Goal: Task Accomplishment & Management: Manage account settings

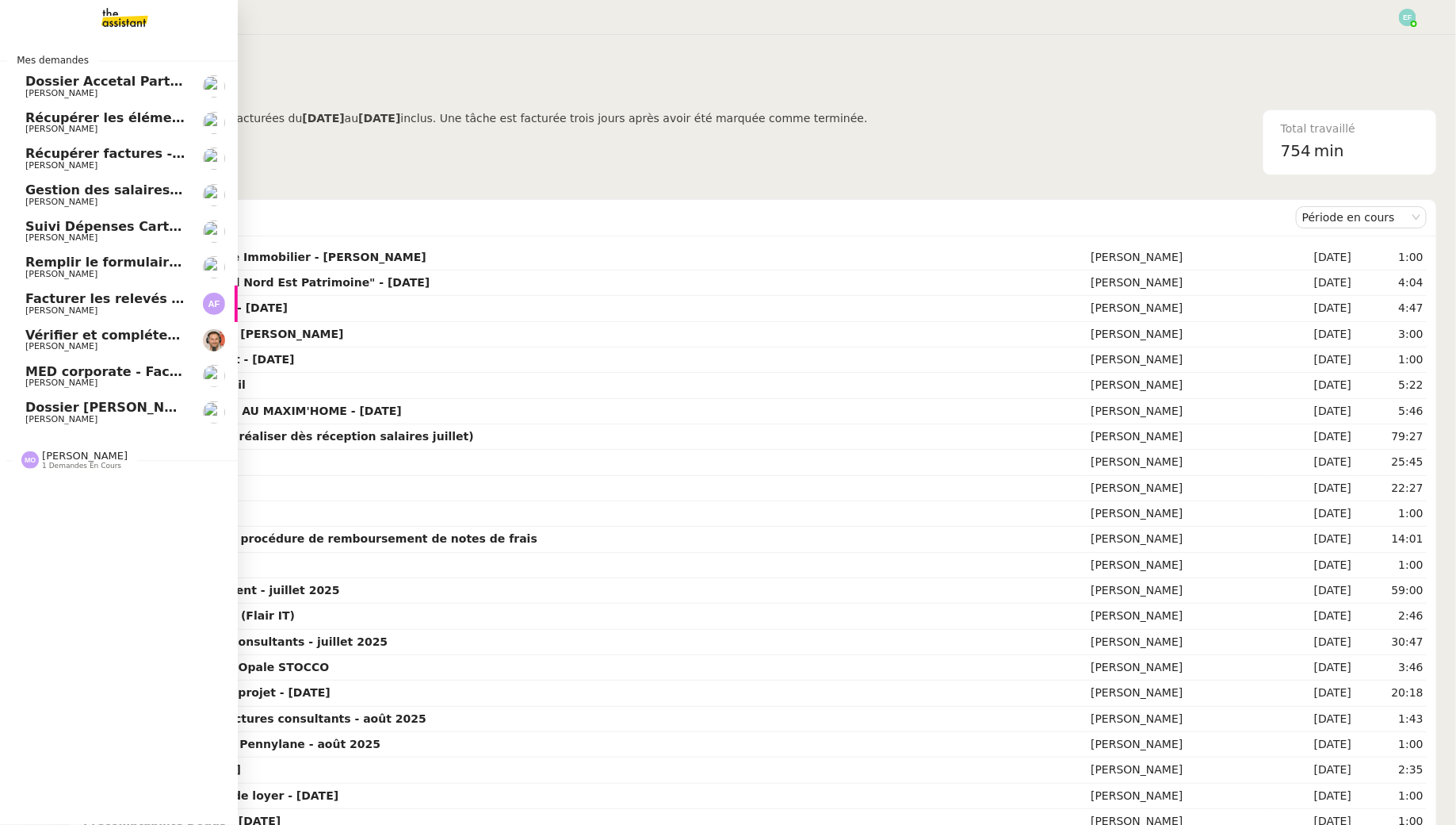
click at [149, 93] on span "[PERSON_NAME]" at bounding box center [105, 93] width 160 height 9
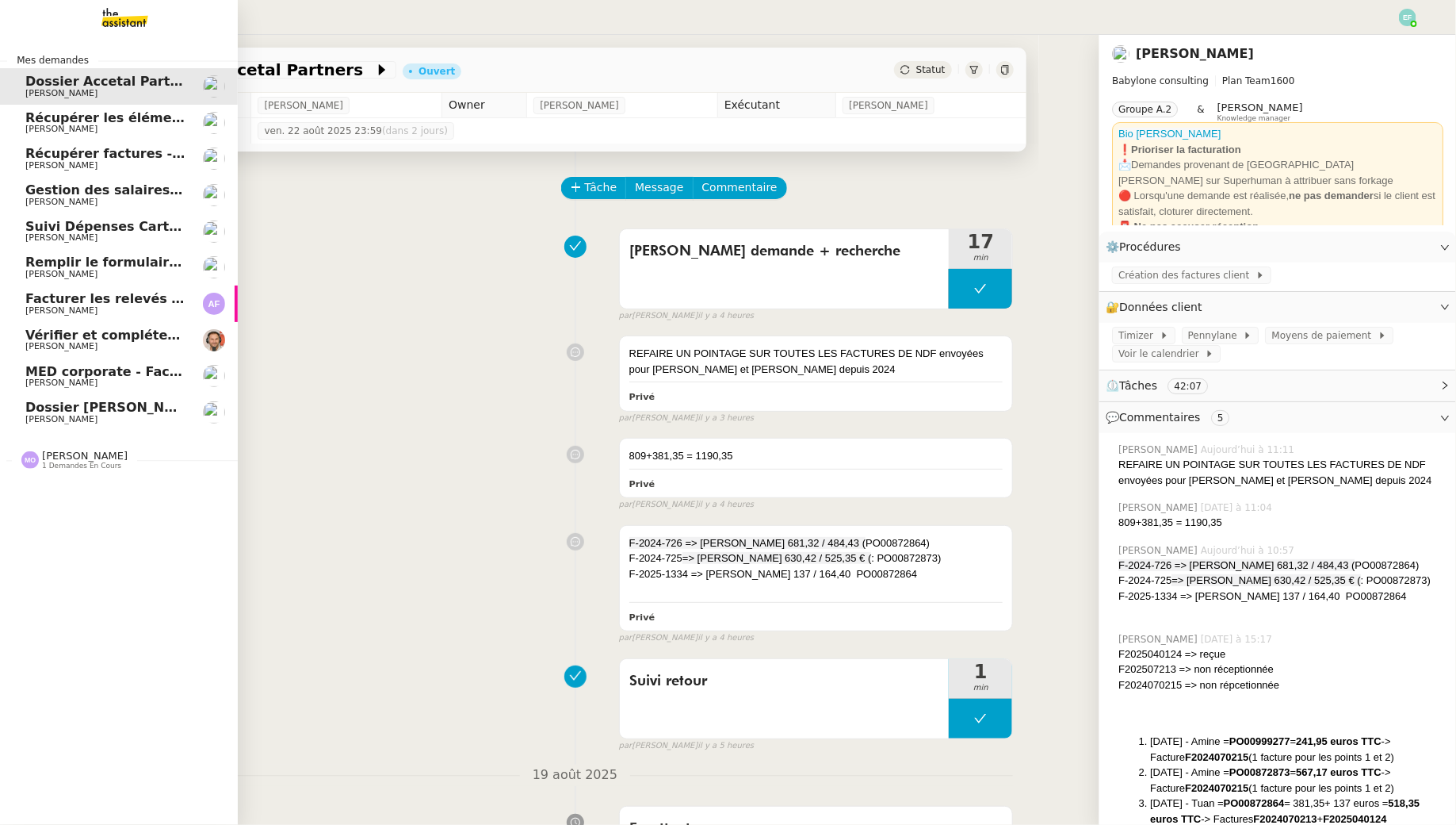
click at [41, 126] on span "[PERSON_NAME]" at bounding box center [61, 129] width 72 height 10
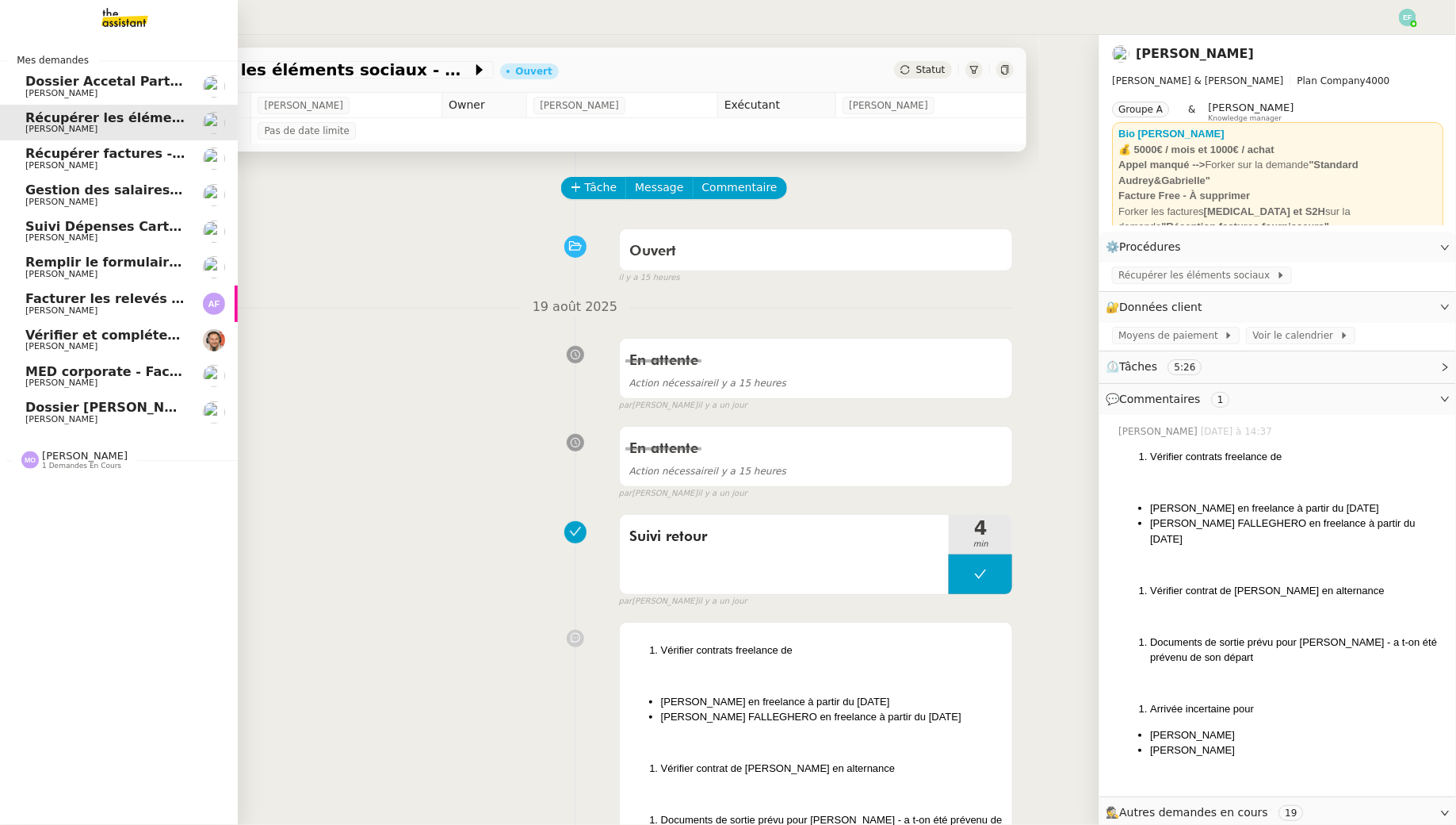
click at [104, 336] on span "Vérifier et compléter l'événement conférence" at bounding box center [187, 335] width 325 height 15
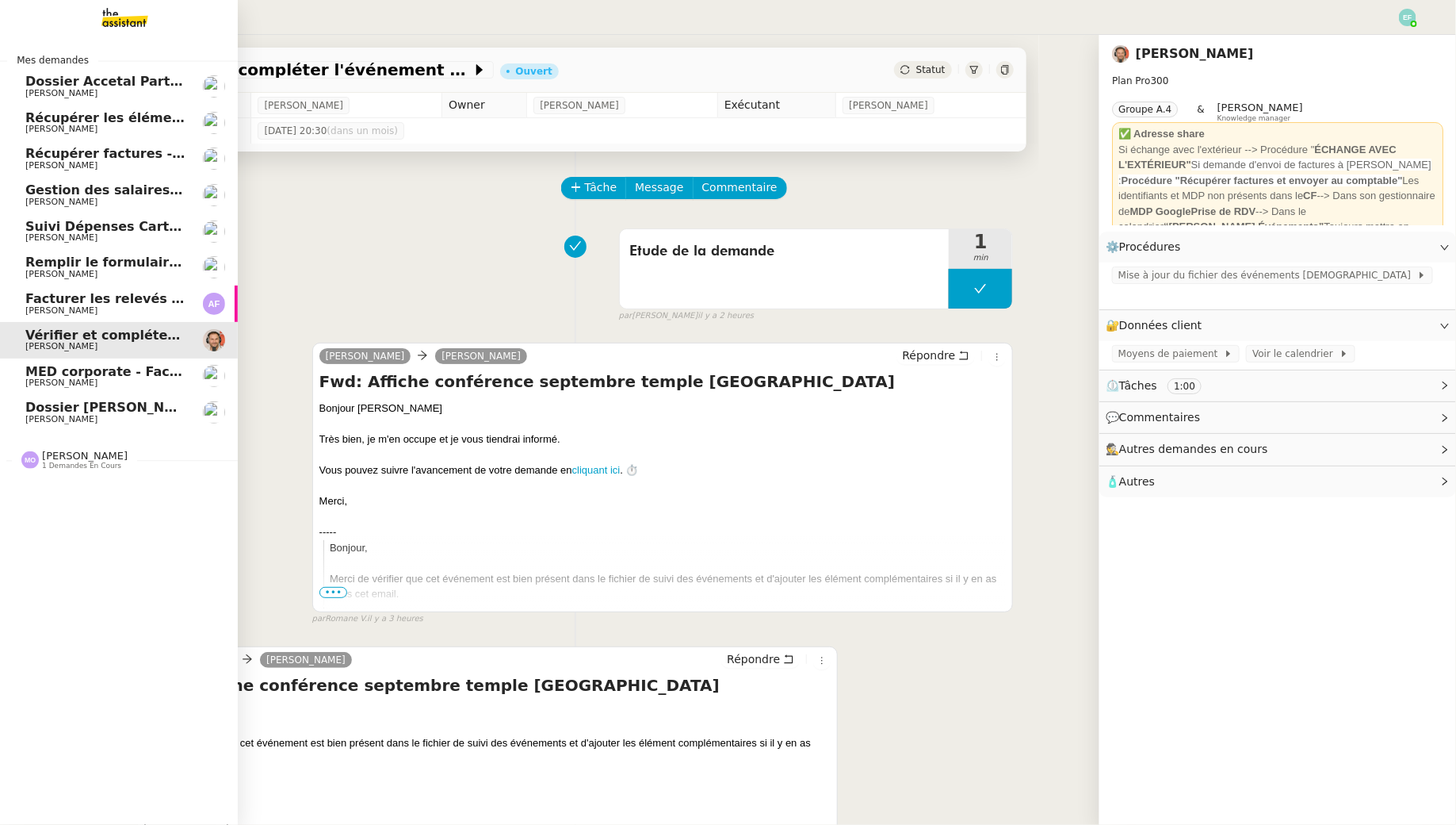
click at [61, 375] on span "MED corporate - Facture F1026" at bounding box center [136, 372] width 222 height 15
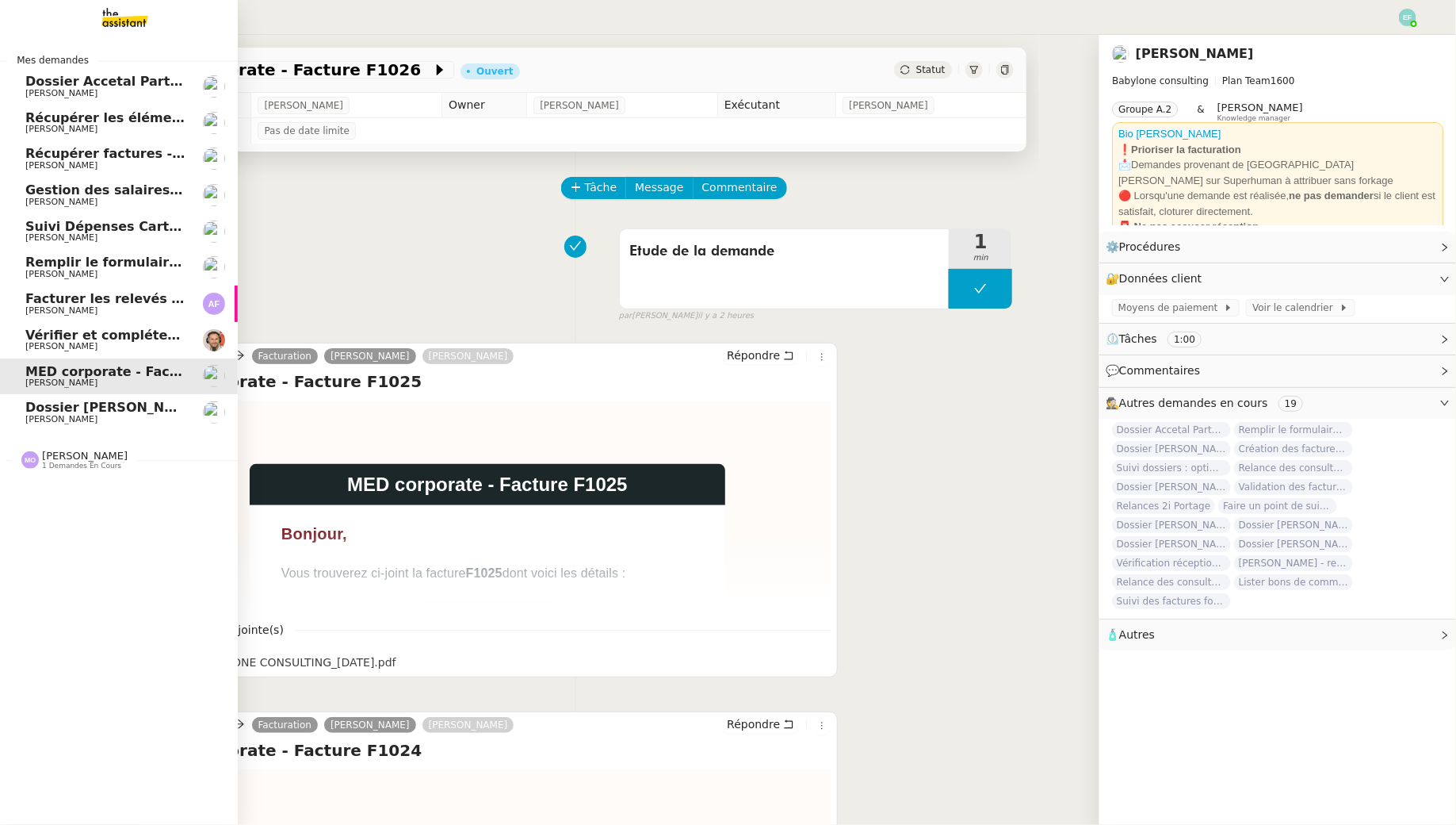
click at [125, 416] on span "[PERSON_NAME]" at bounding box center [105, 419] width 160 height 9
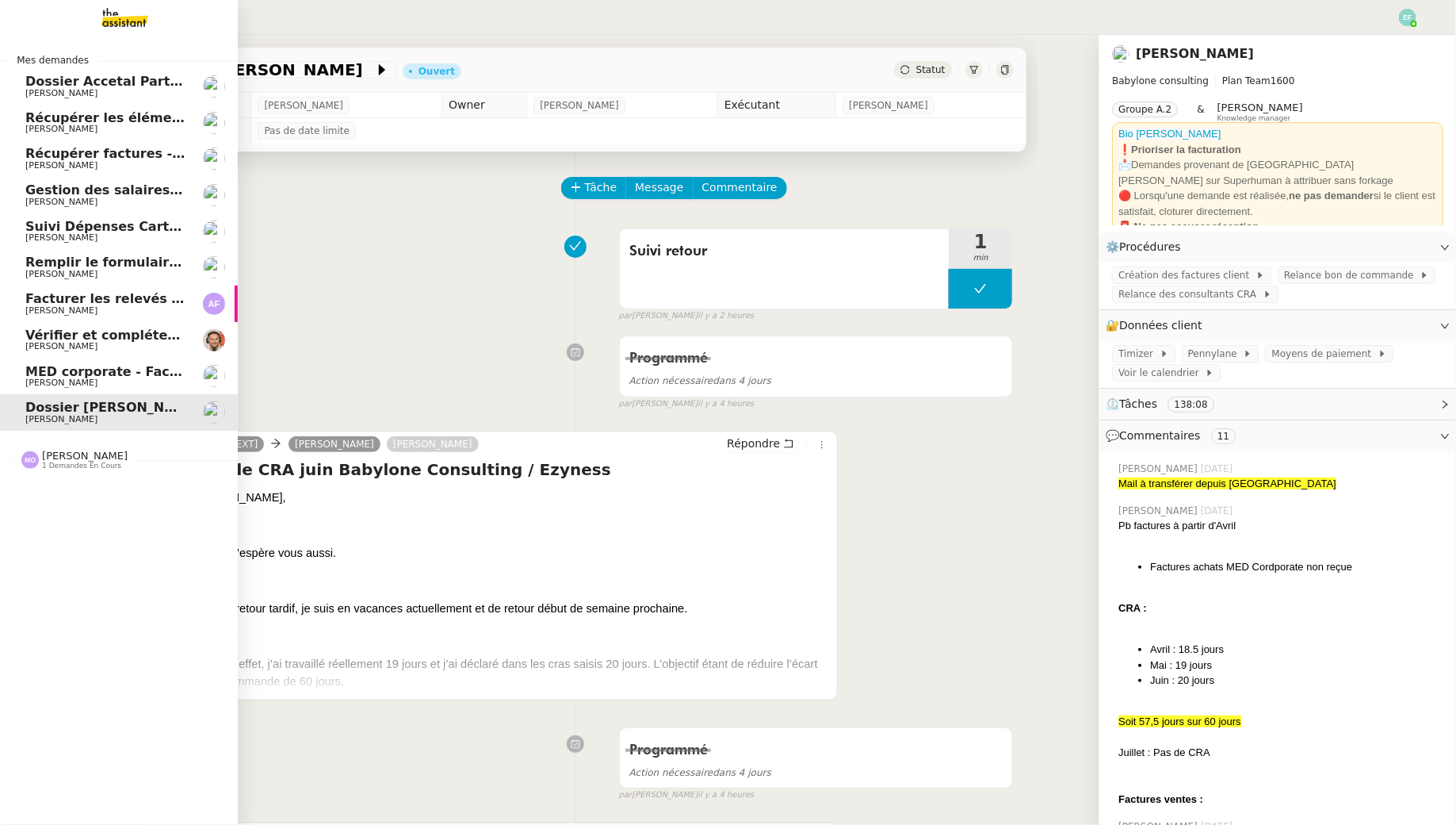
click at [43, 379] on span "[PERSON_NAME]" at bounding box center [61, 382] width 72 height 10
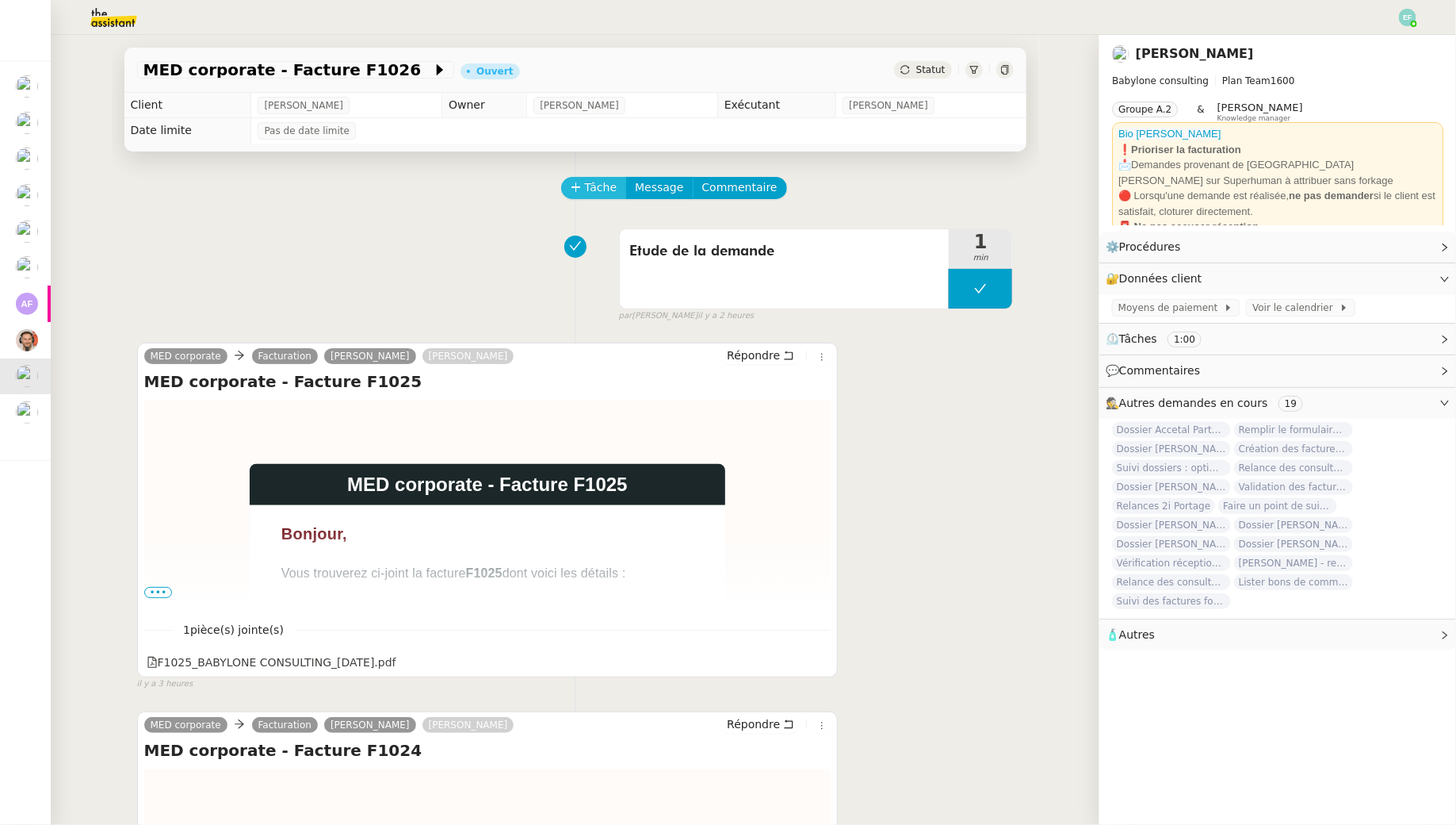
click at [600, 193] on span "Tâche" at bounding box center [601, 187] width 33 height 18
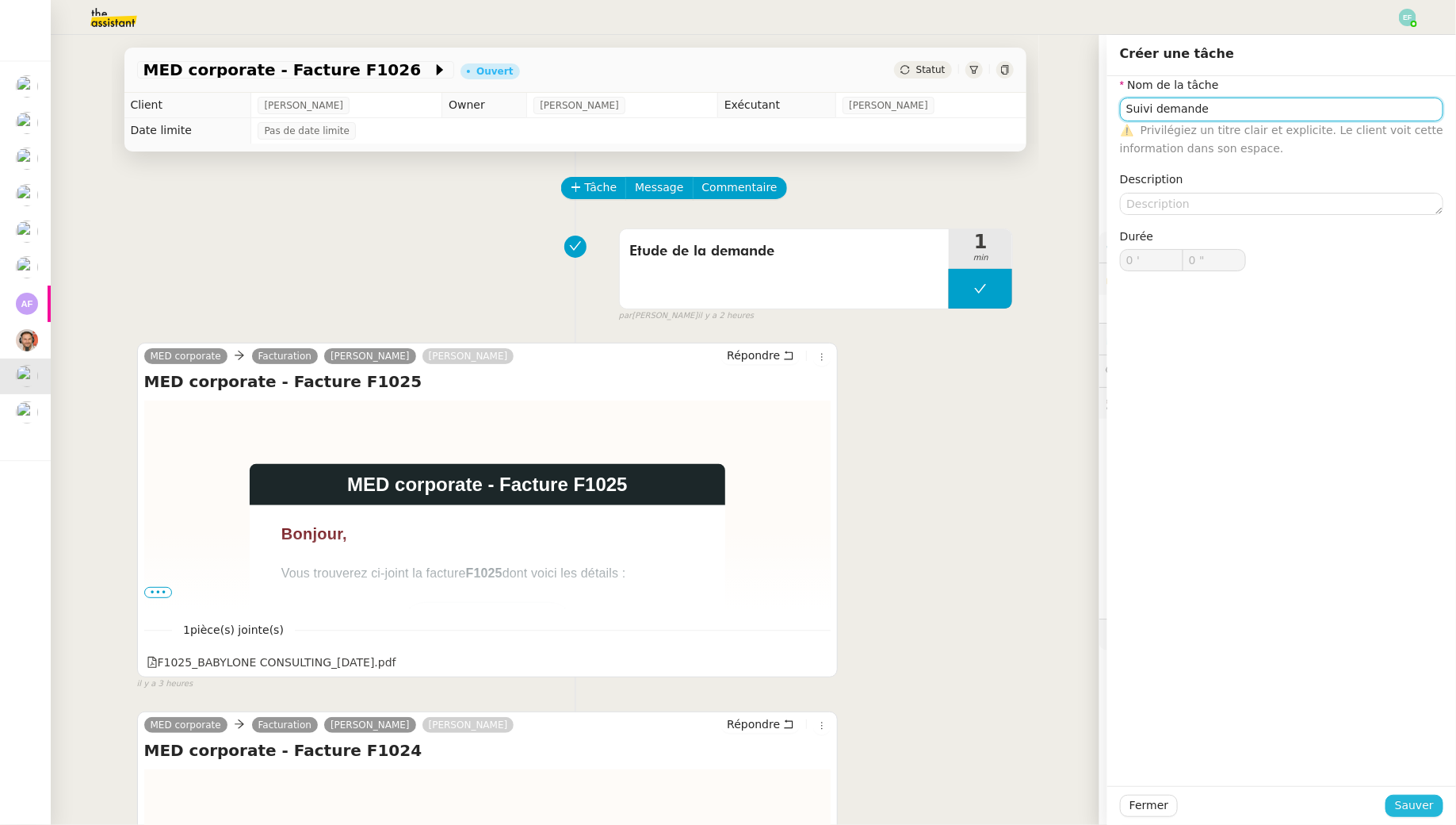
type input "Suivi demande"
click at [1420, 796] on button "Sauver" at bounding box center [1414, 806] width 58 height 23
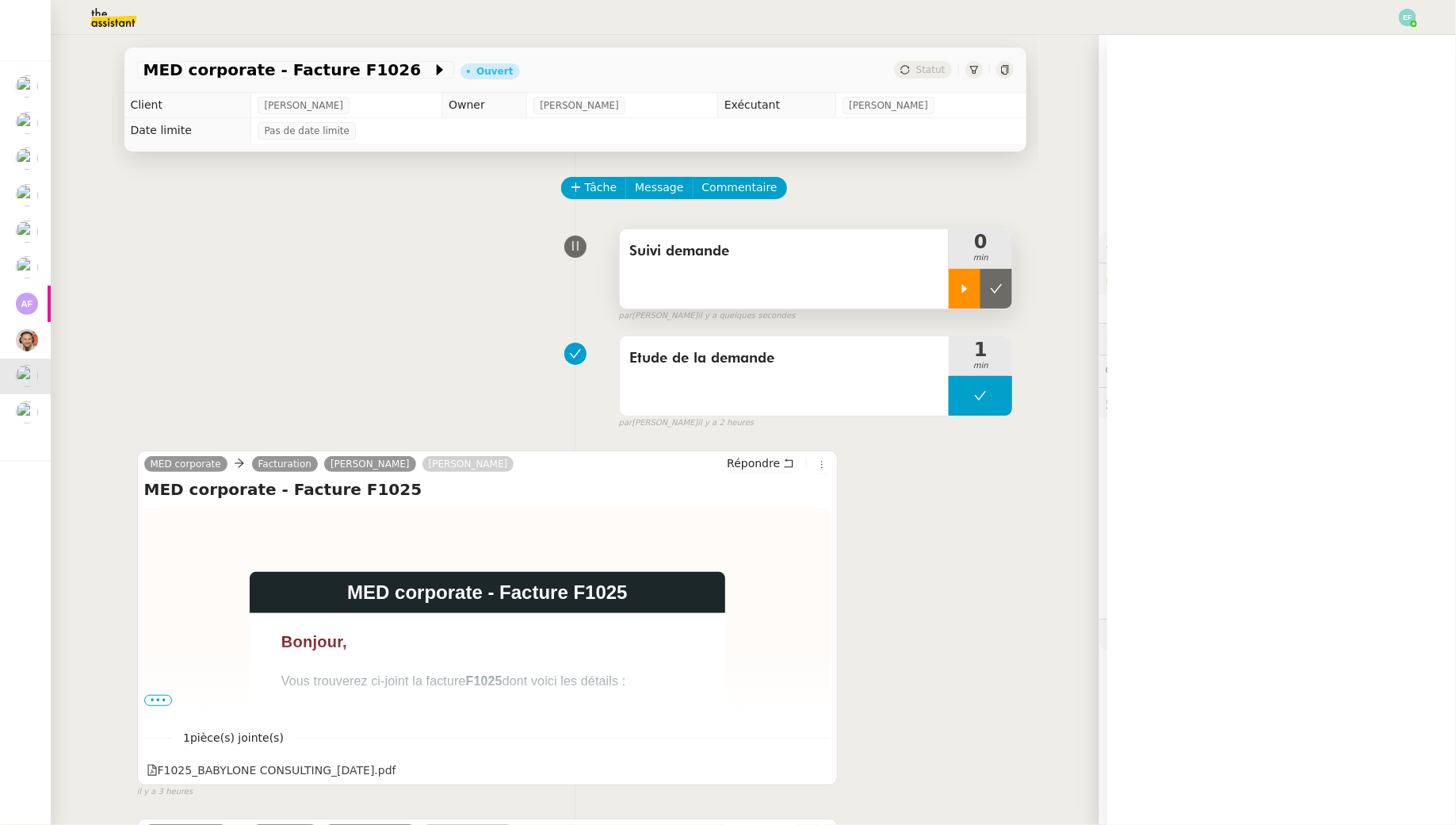
click at [968, 290] on icon at bounding box center [964, 288] width 13 height 13
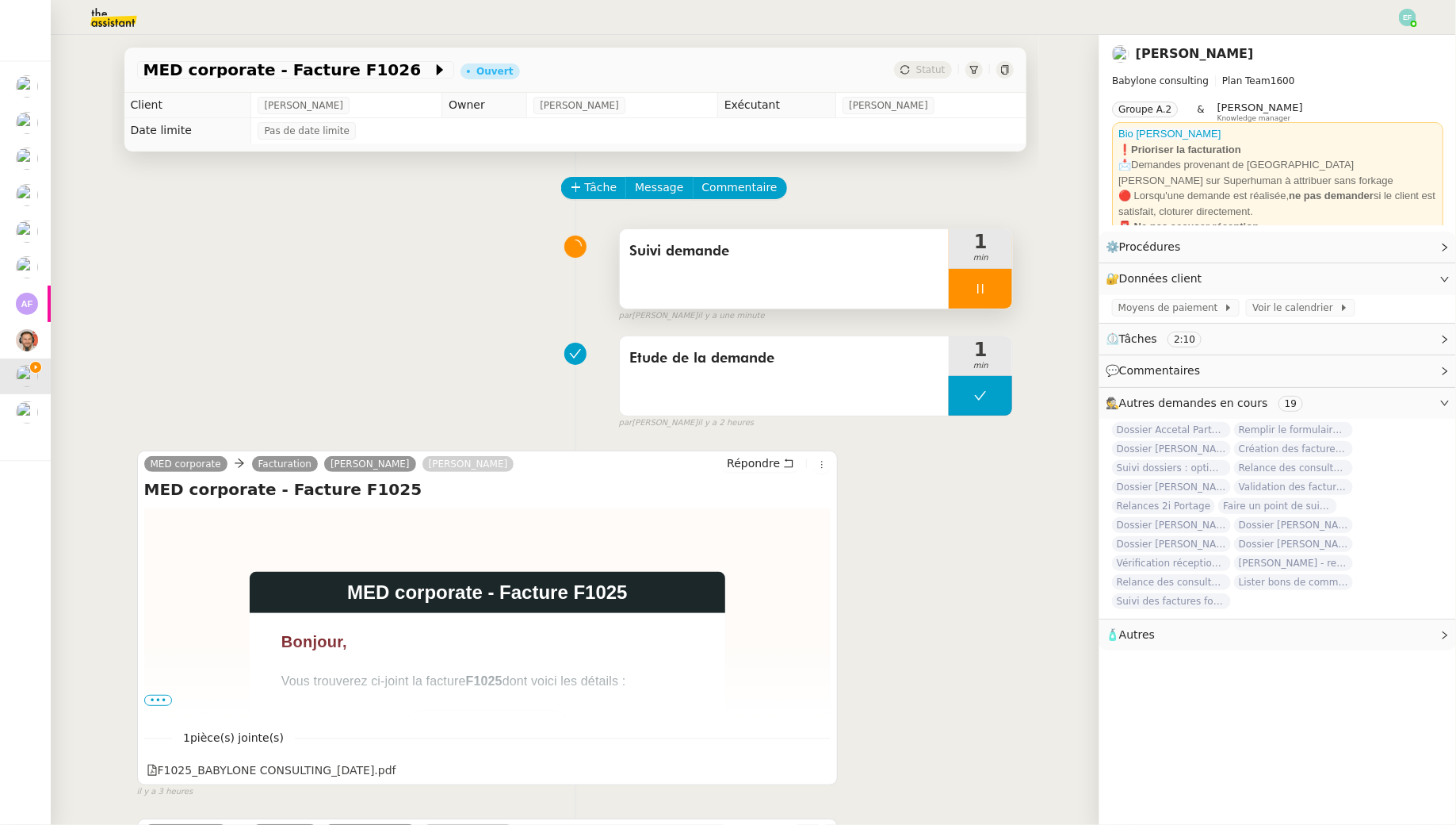
click at [984, 292] on icon at bounding box center [980, 288] width 13 height 13
click at [972, 283] on div at bounding box center [965, 288] width 32 height 39
click at [994, 284] on div at bounding box center [981, 288] width 64 height 39
click at [980, 281] on div at bounding box center [965, 288] width 32 height 39
click at [980, 281] on div at bounding box center [981, 288] width 64 height 39
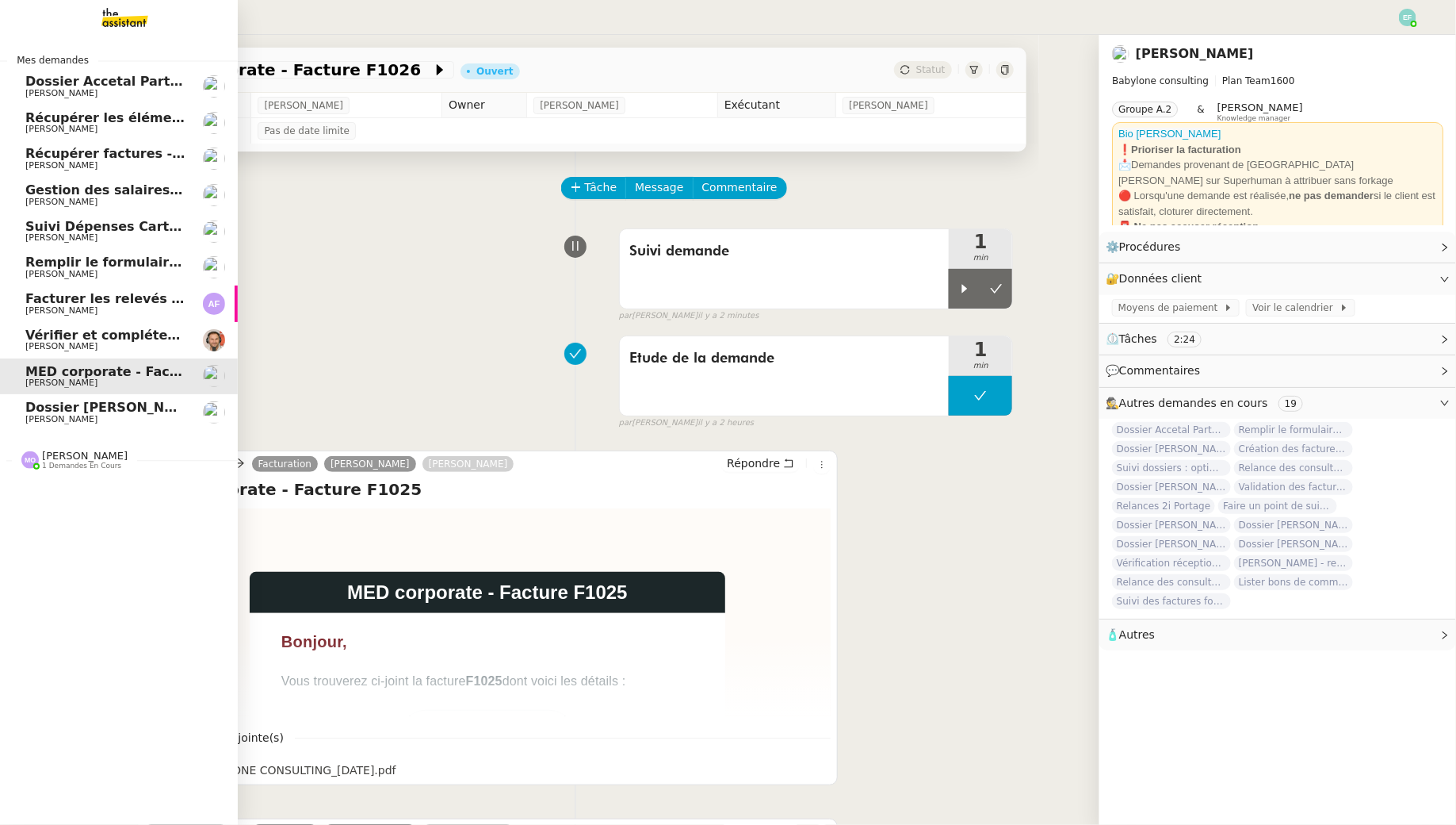
click at [148, 192] on span "Gestion des salaires - août 2025" at bounding box center [140, 190] width 231 height 15
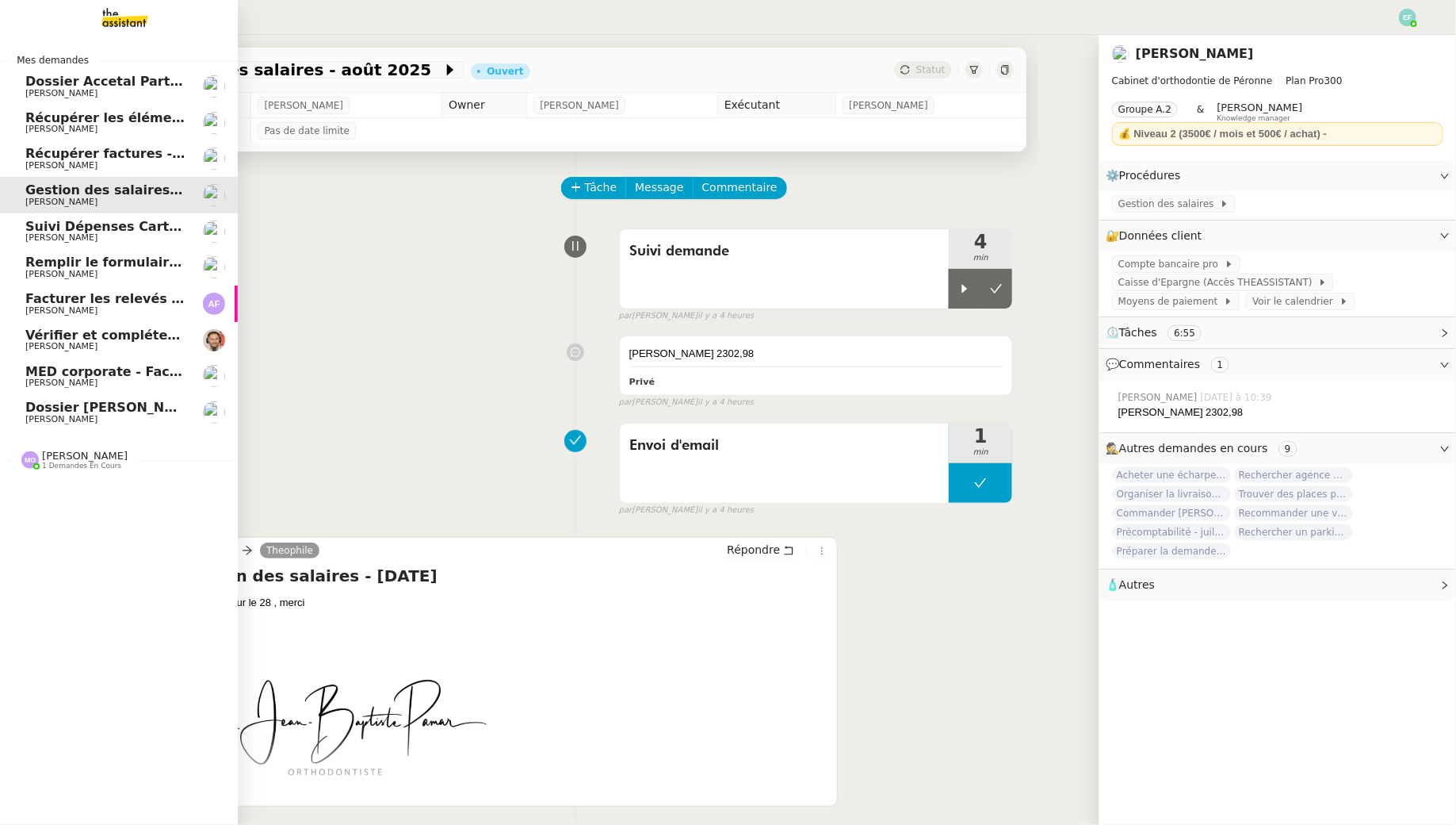
click at [146, 320] on link "Facturer les relevés ci-joints Apolline FILLEY" at bounding box center [119, 304] width 238 height 37
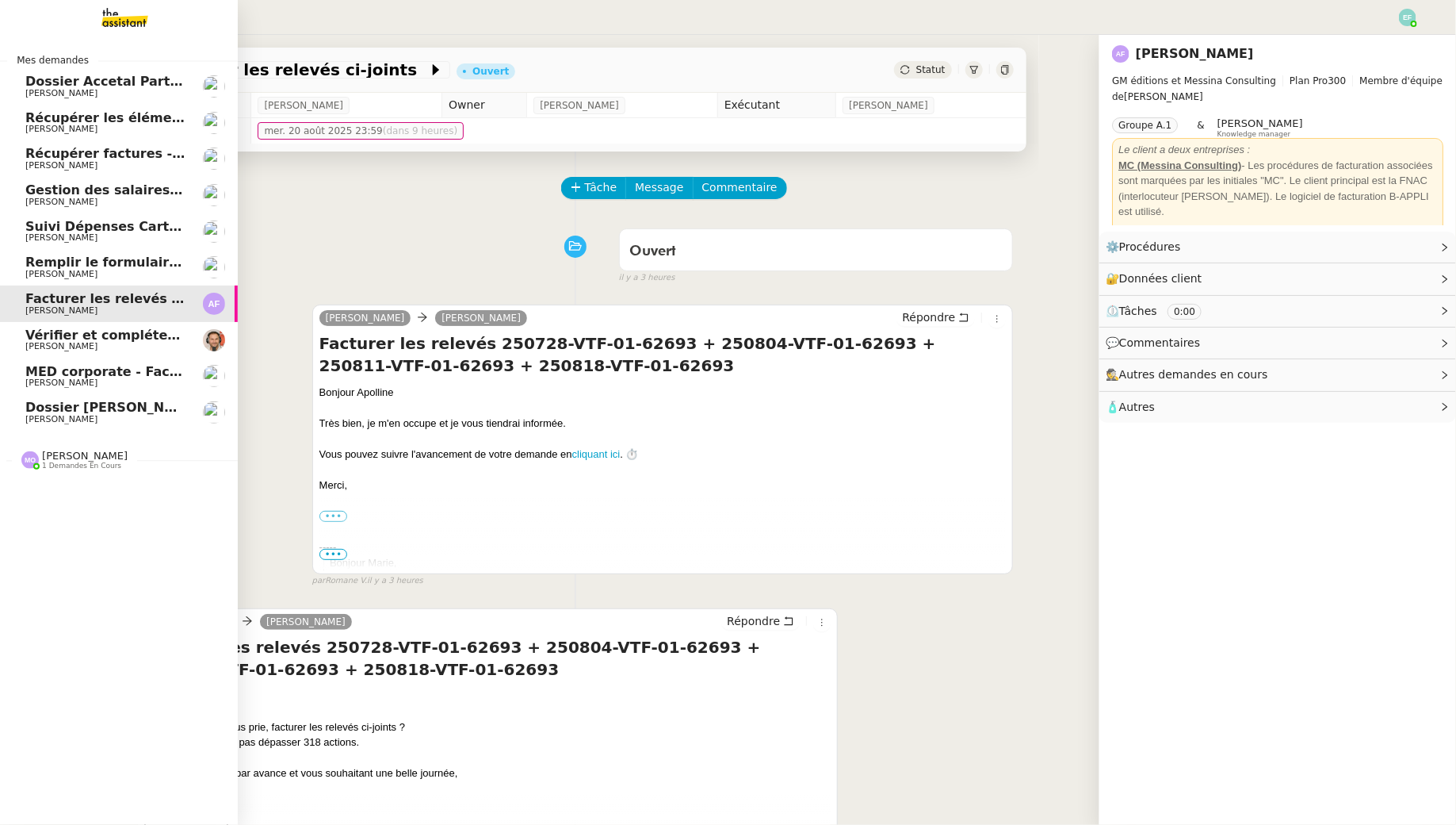
click at [164, 335] on span "Vérifier et compléter l'événement conférence" at bounding box center [187, 335] width 325 height 15
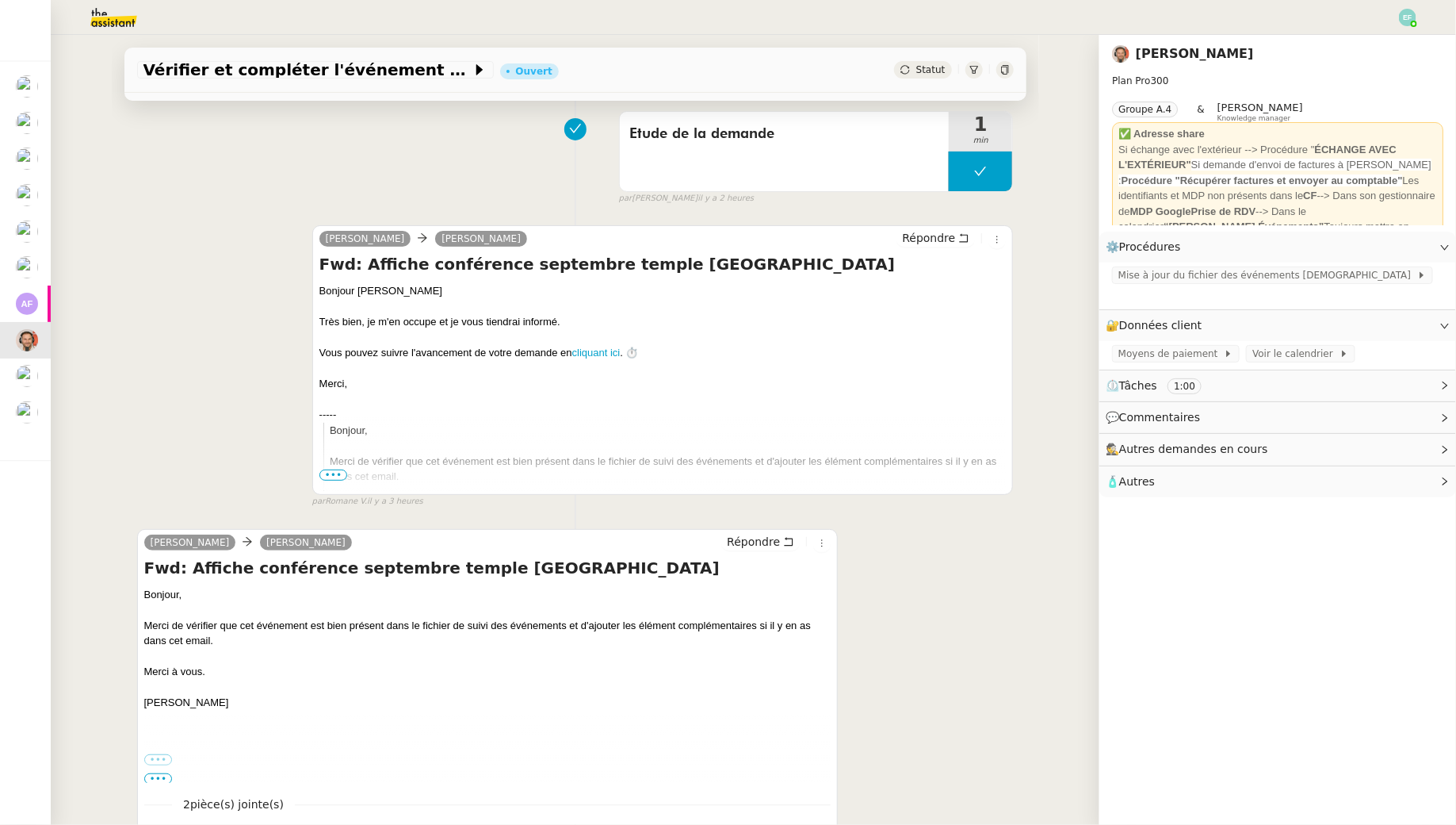
scroll to position [123, 0]
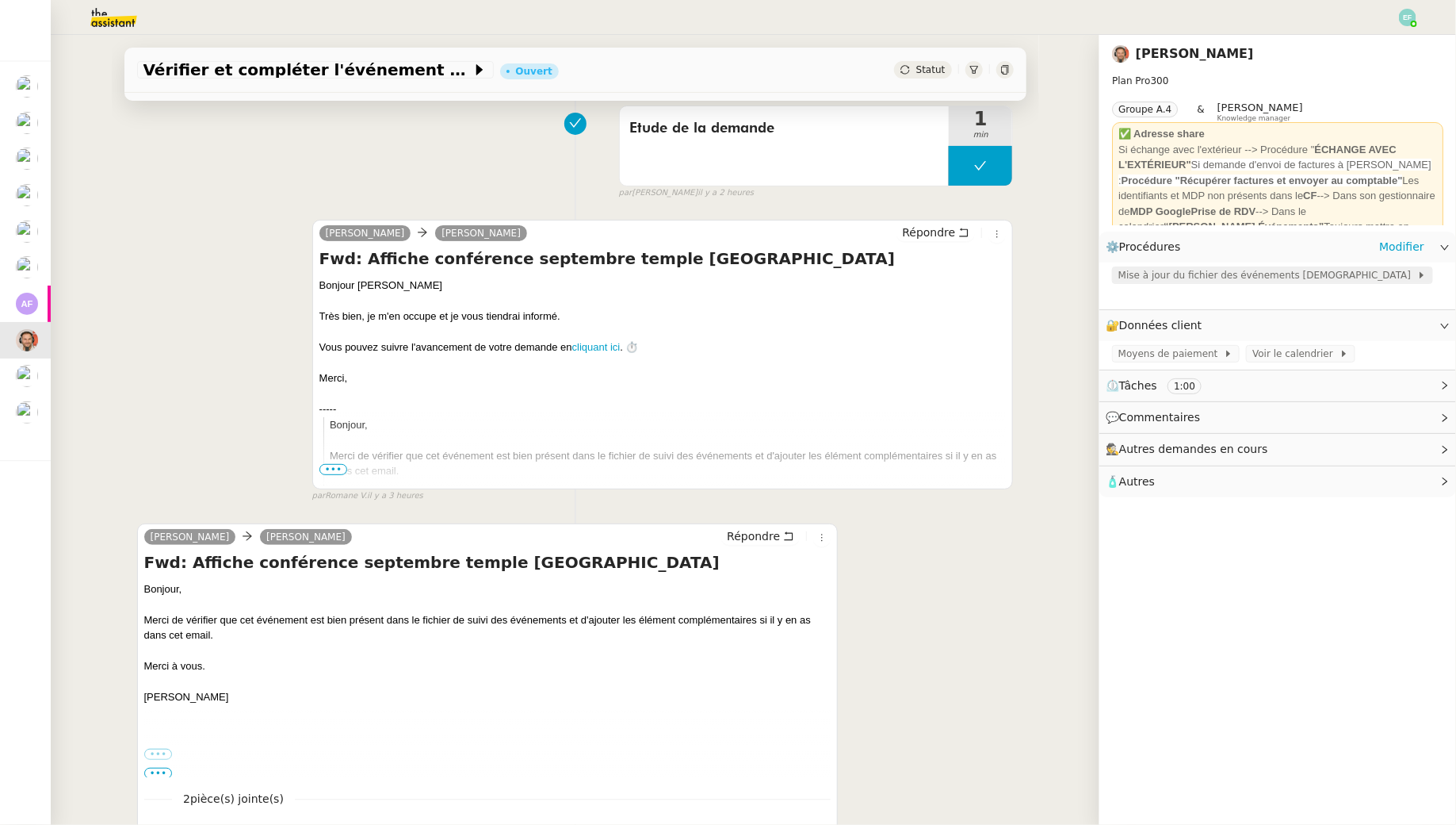
click at [1290, 279] on span "Mise à jour du fichier des événements protestants" at bounding box center [1267, 274] width 299 height 16
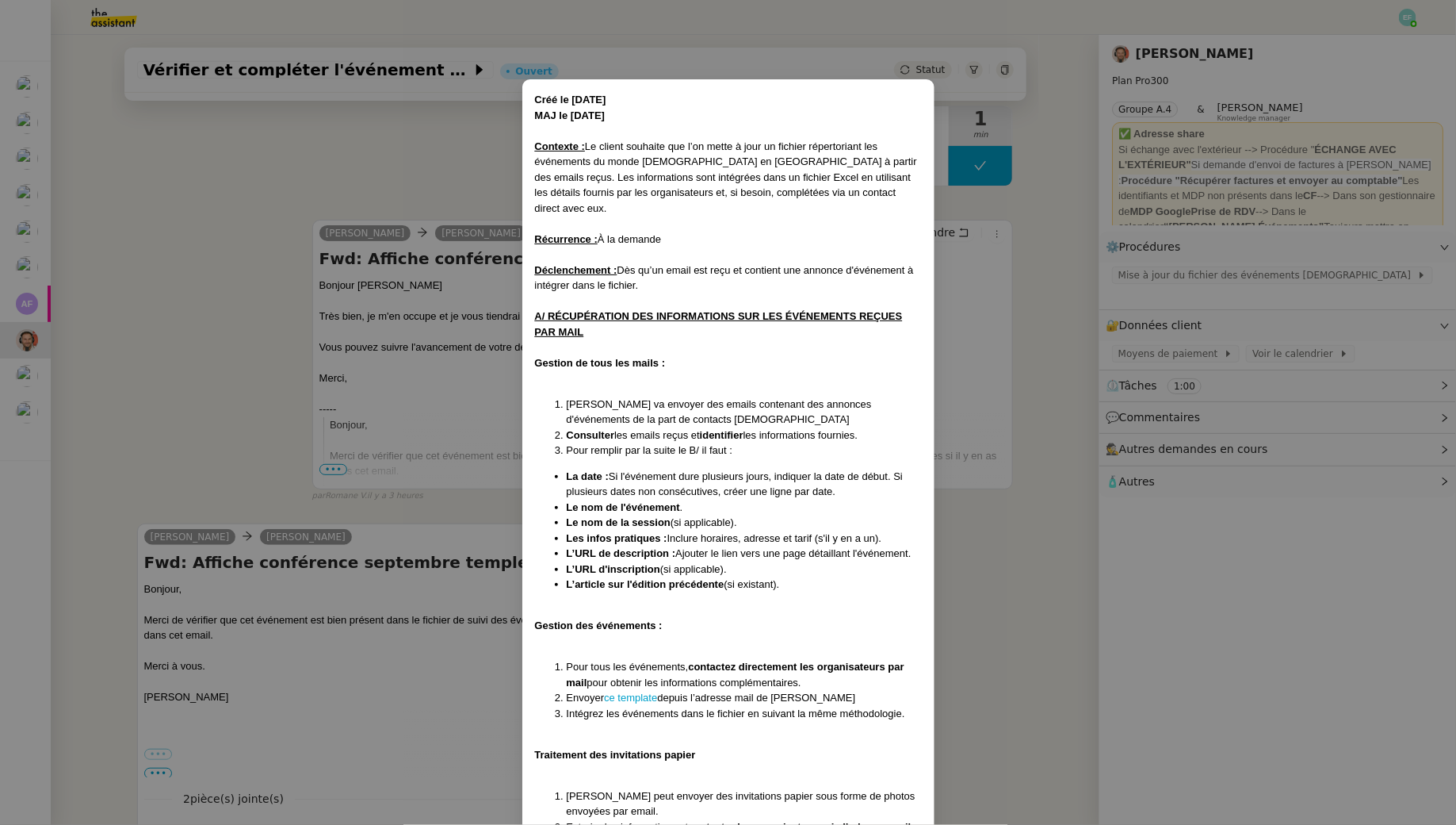
click at [198, 386] on nz-modal-container "Créé le 07/03/2025 MAJ le 06/05/2025 Contexte : Le client souhaite que l’on met…" at bounding box center [728, 412] width 1456 height 825
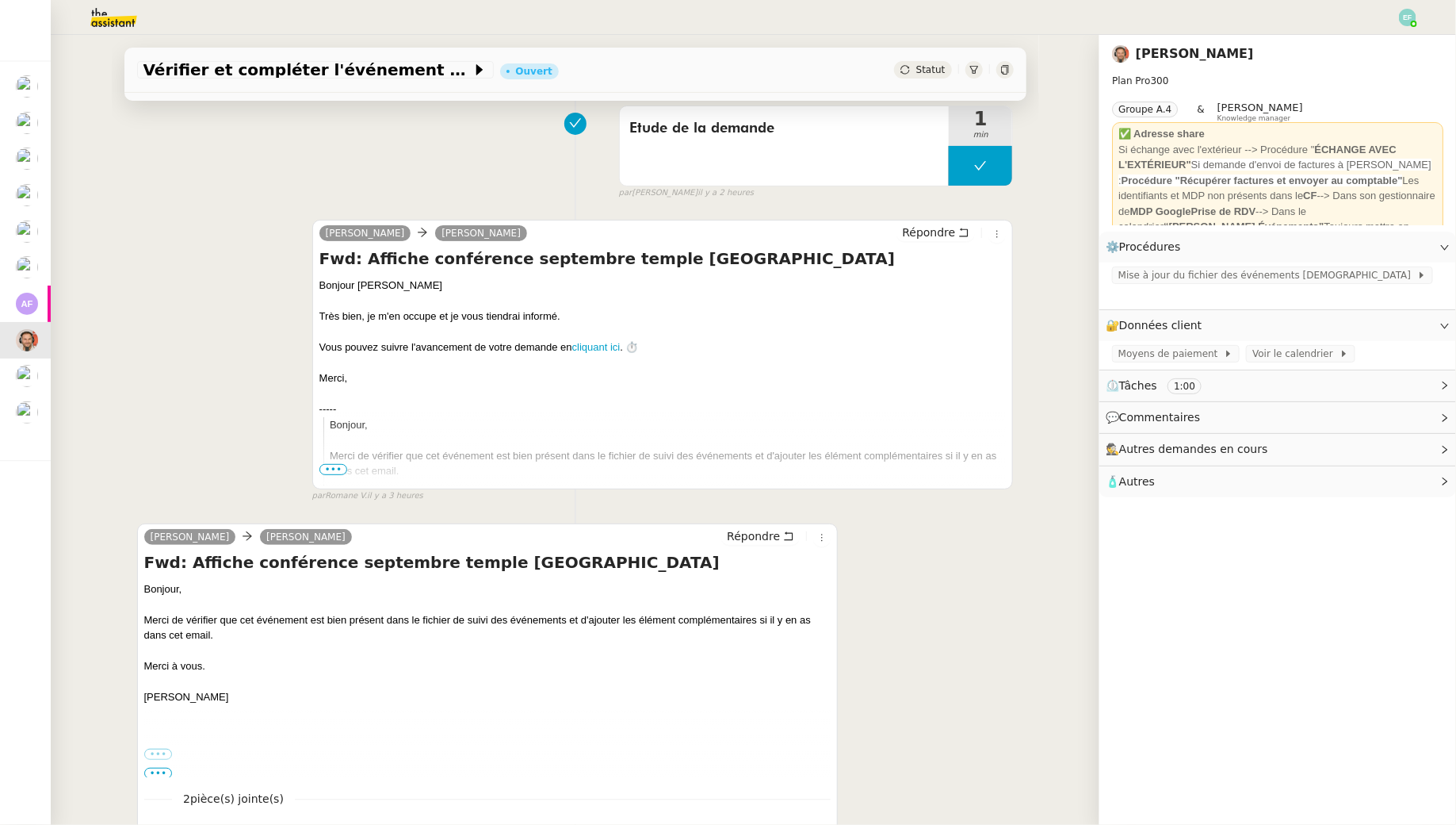
scroll to position [0, 0]
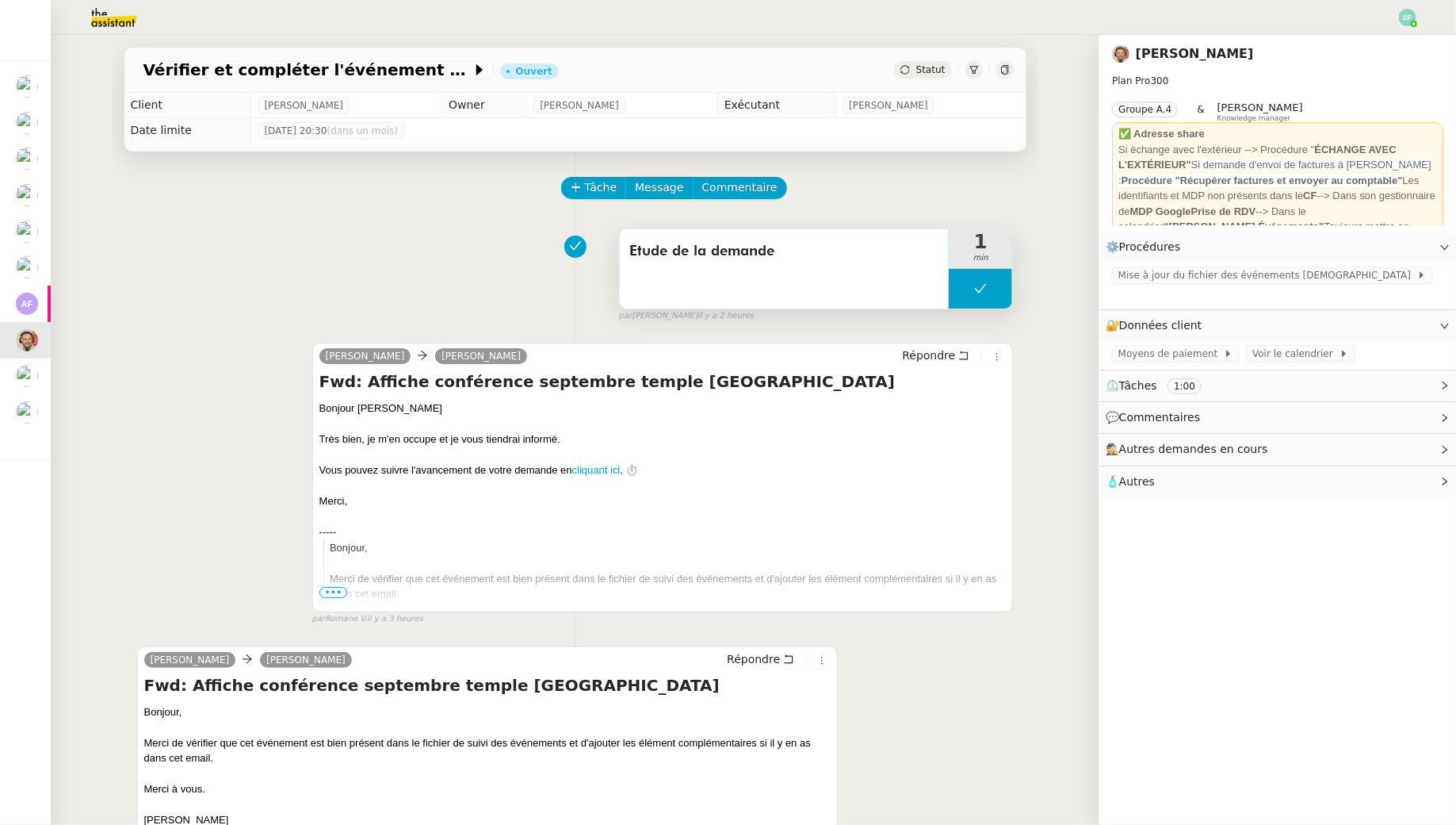
click at [989, 298] on button at bounding box center [981, 288] width 64 height 39
click at [973, 289] on div at bounding box center [965, 288] width 32 height 39
click at [1186, 284] on div "Mise à jour du fichier des événements protestants" at bounding box center [1278, 286] width 357 height 47
click at [1185, 276] on span "Mise à jour du fichier des événements protestants" at bounding box center [1267, 274] width 299 height 16
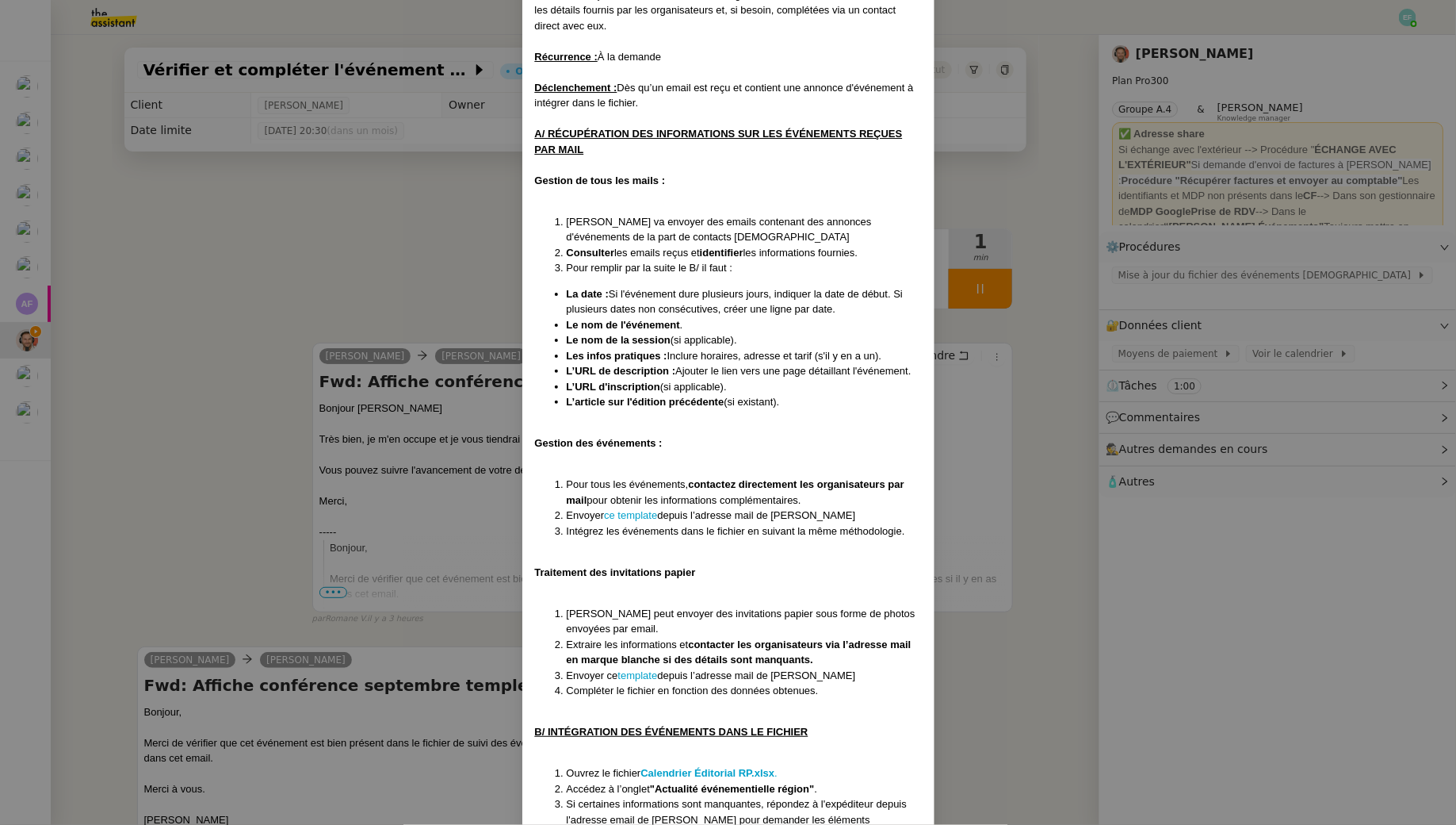
scroll to position [192, 0]
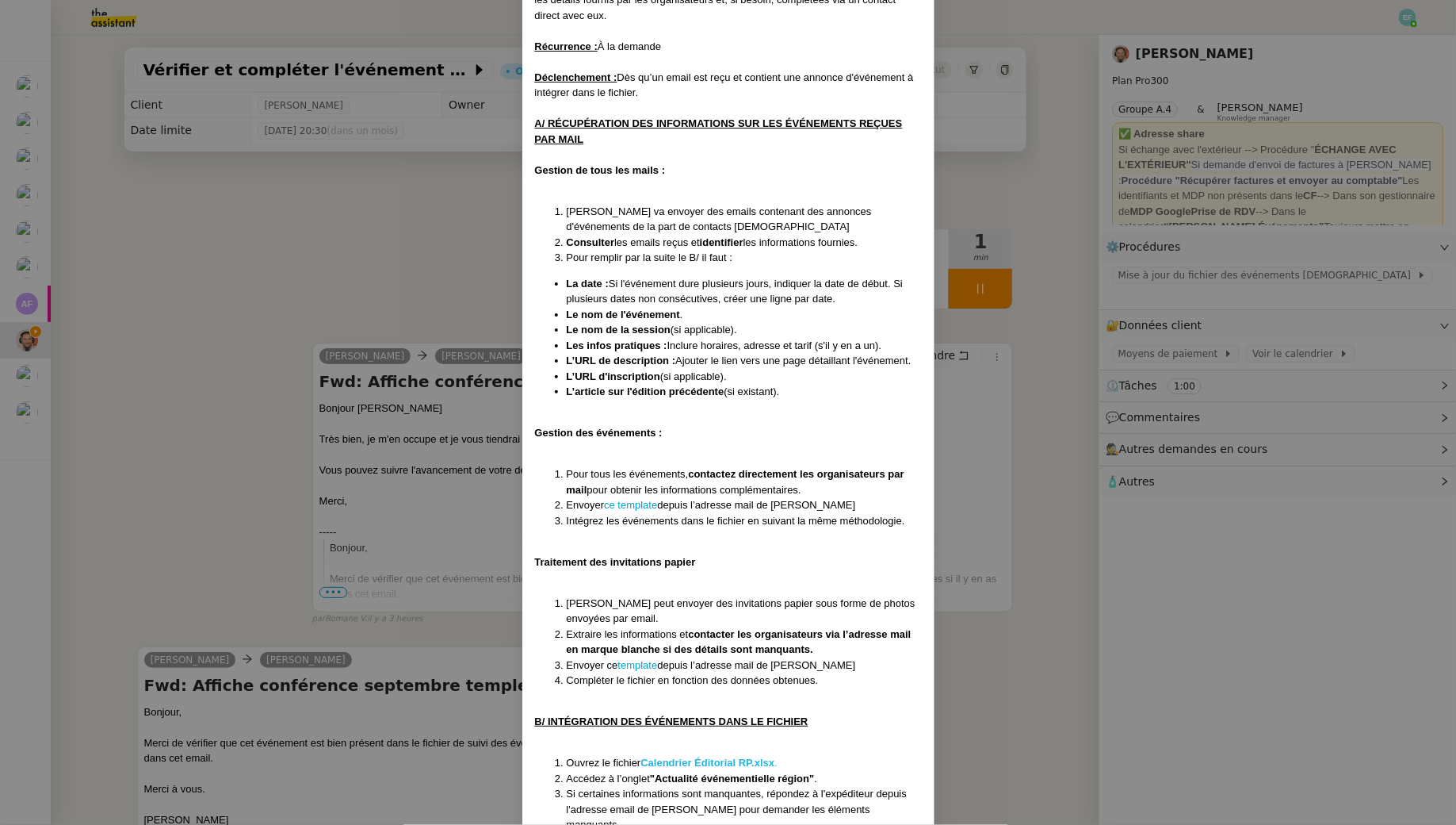
click at [722, 756] on strong "Calendrier Éditorial RP.xlsx" at bounding box center [708, 762] width 134 height 12
click at [366, 225] on nz-modal-container "Créé le 07/03/2025 MAJ le 06/05/2025 Contexte : Le client souhaite que l’on met…" at bounding box center [728, 412] width 1456 height 825
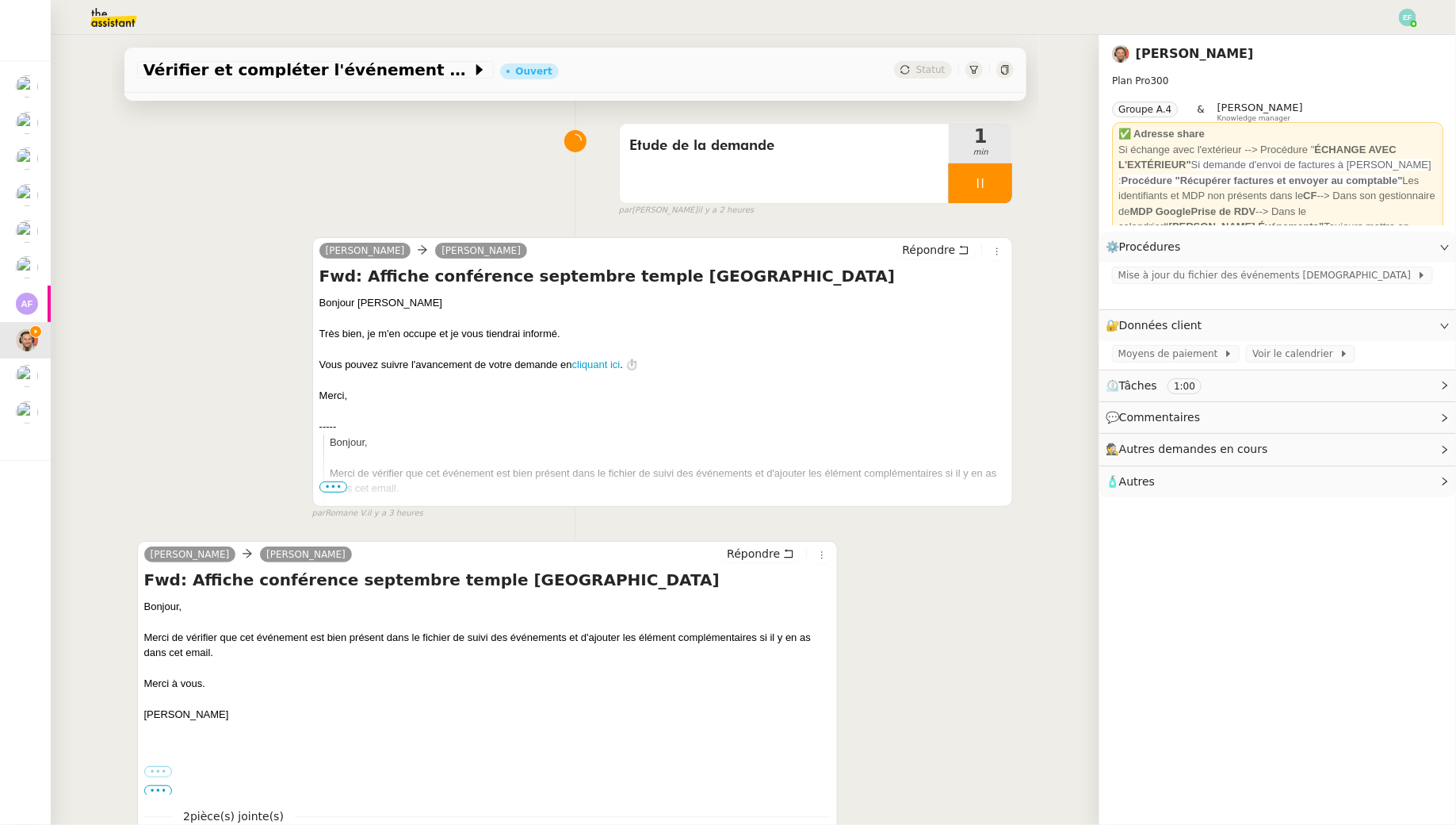
scroll to position [0, 0]
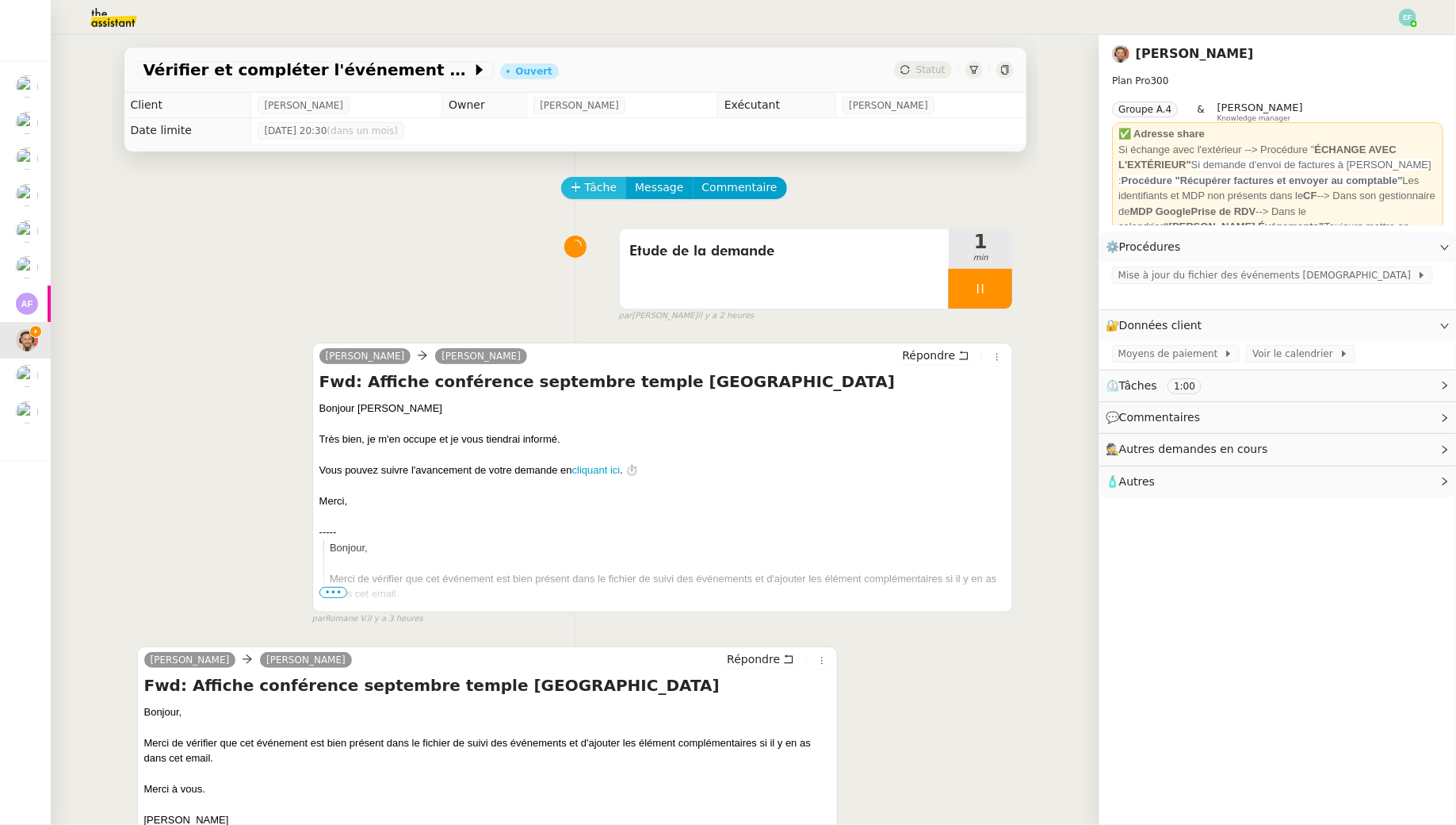
click at [592, 184] on span "Tâche" at bounding box center [601, 187] width 33 height 18
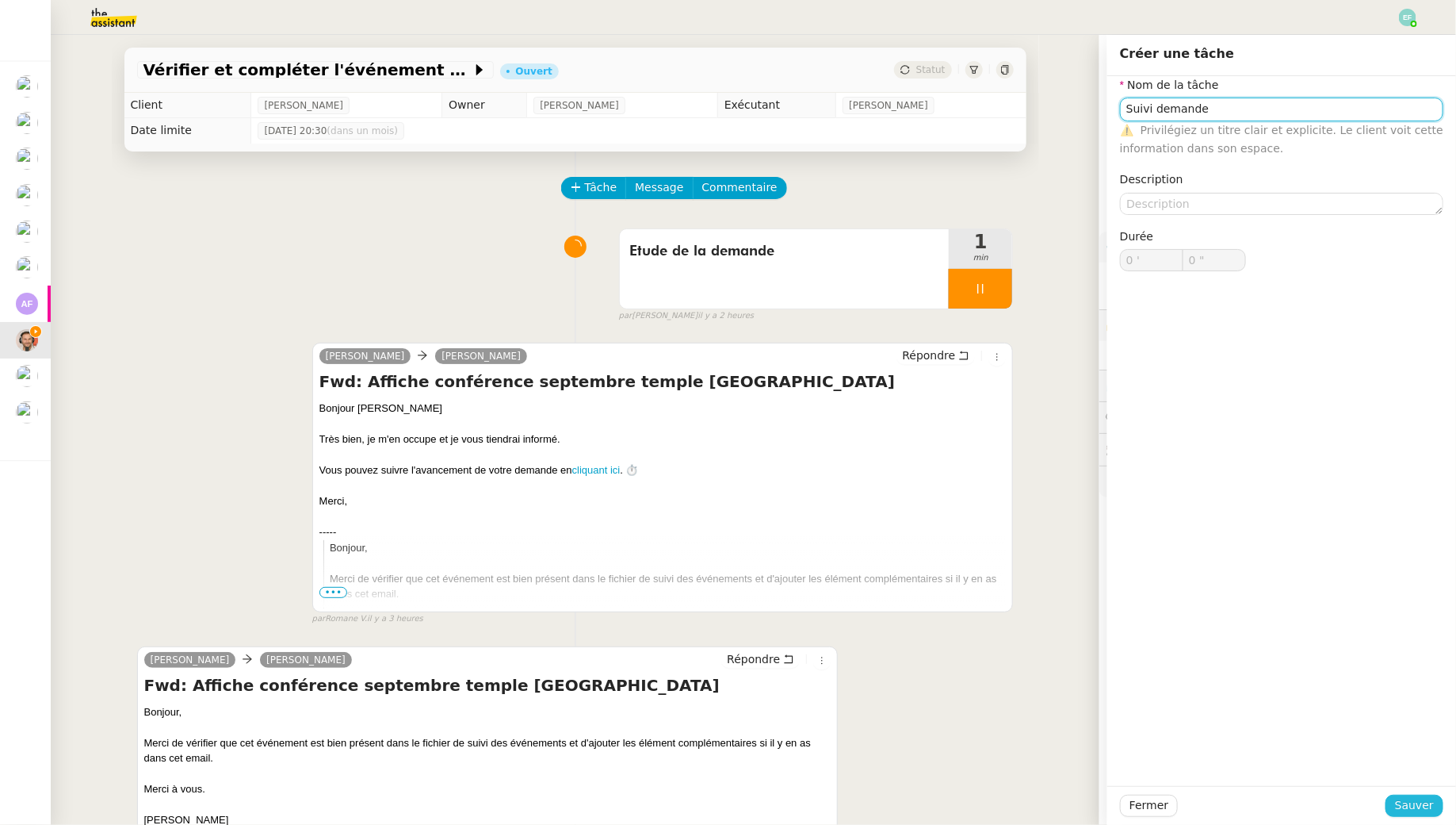
type input "Suivi demande"
click at [1413, 813] on span "Sauver" at bounding box center [1414, 806] width 38 height 18
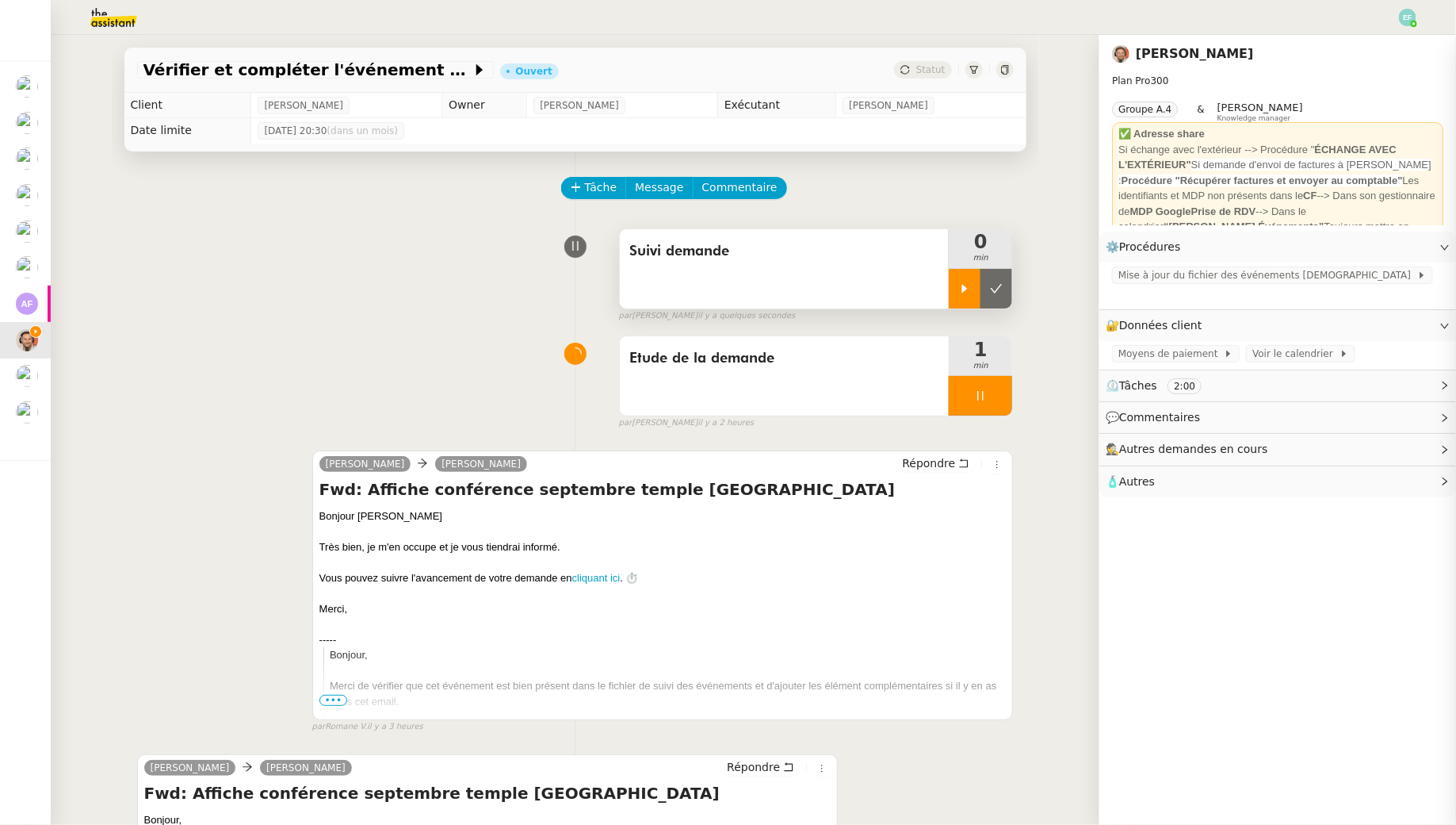
click at [971, 289] on icon at bounding box center [964, 288] width 13 height 13
click at [986, 395] on icon at bounding box center [980, 395] width 13 height 13
click at [999, 395] on icon at bounding box center [997, 396] width 12 height 8
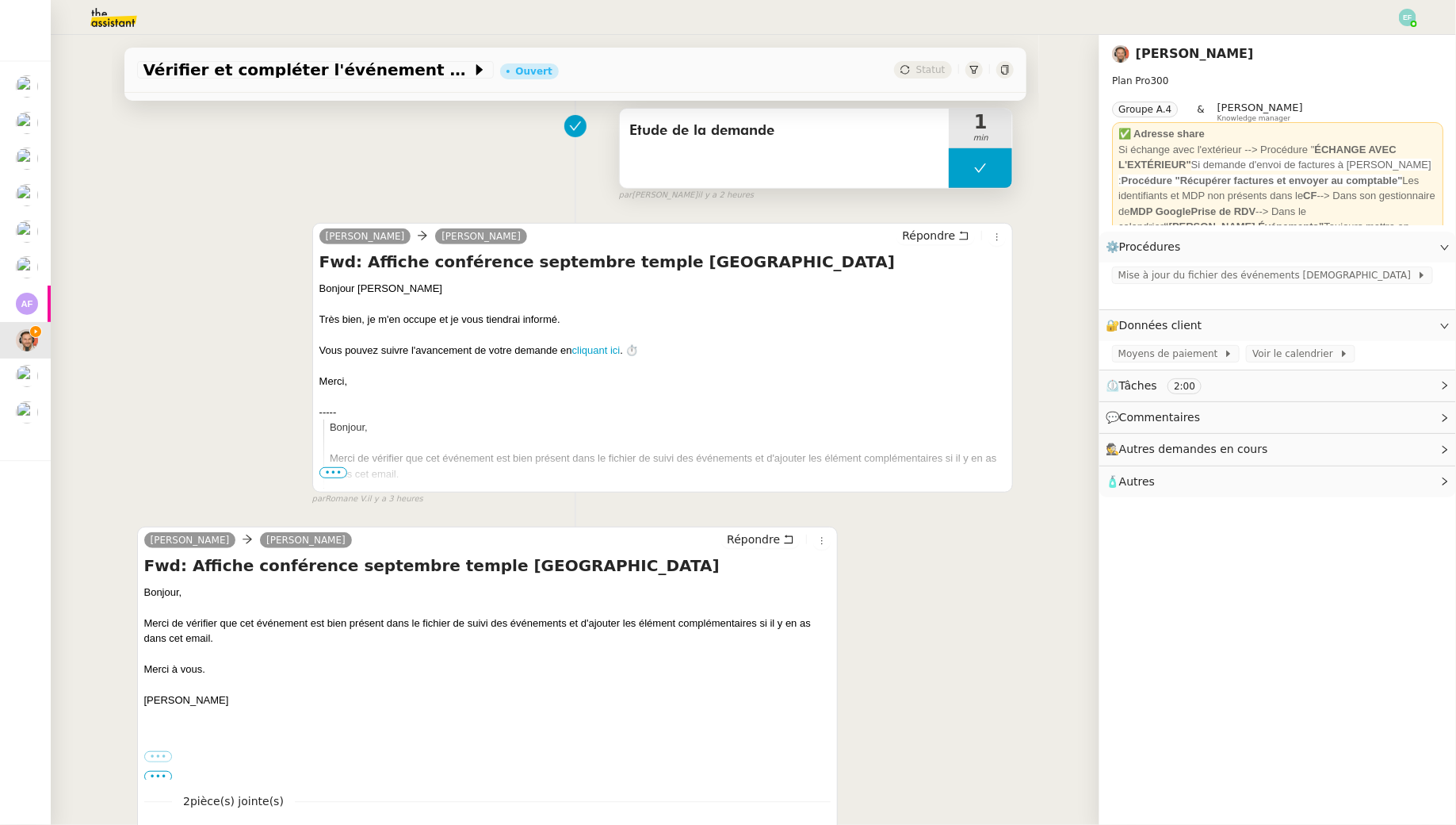
scroll to position [359, 0]
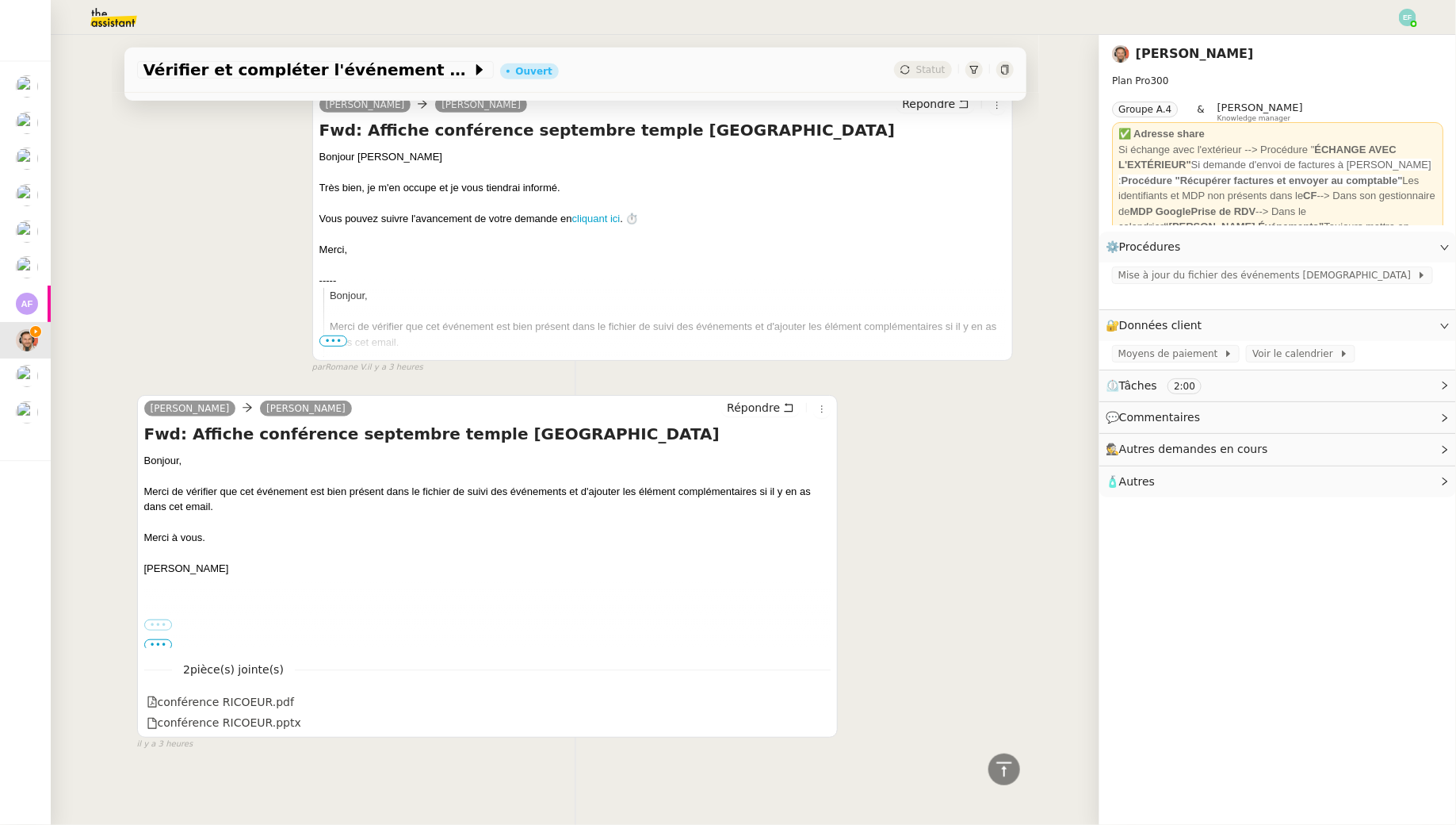
click at [160, 621] on label "•••" at bounding box center [159, 624] width 28 height 11
click at [0, 0] on input "•••" at bounding box center [0, 0] width 0 height 0
click at [160, 633] on td "Forwarded message:" at bounding box center [488, 649] width 687 height 33
click at [155, 648] on span "•••" at bounding box center [159, 644] width 28 height 11
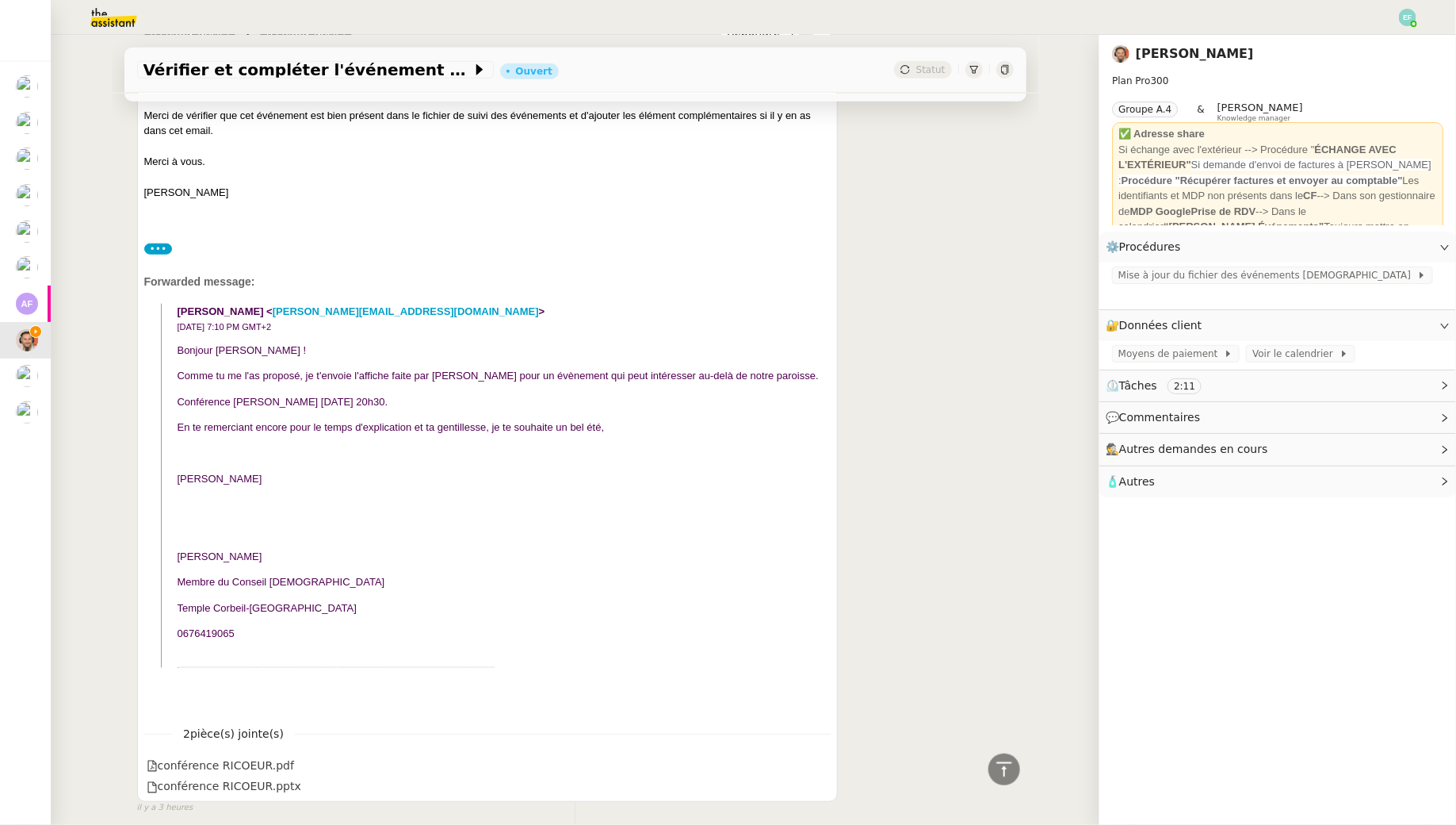
scroll to position [743, 0]
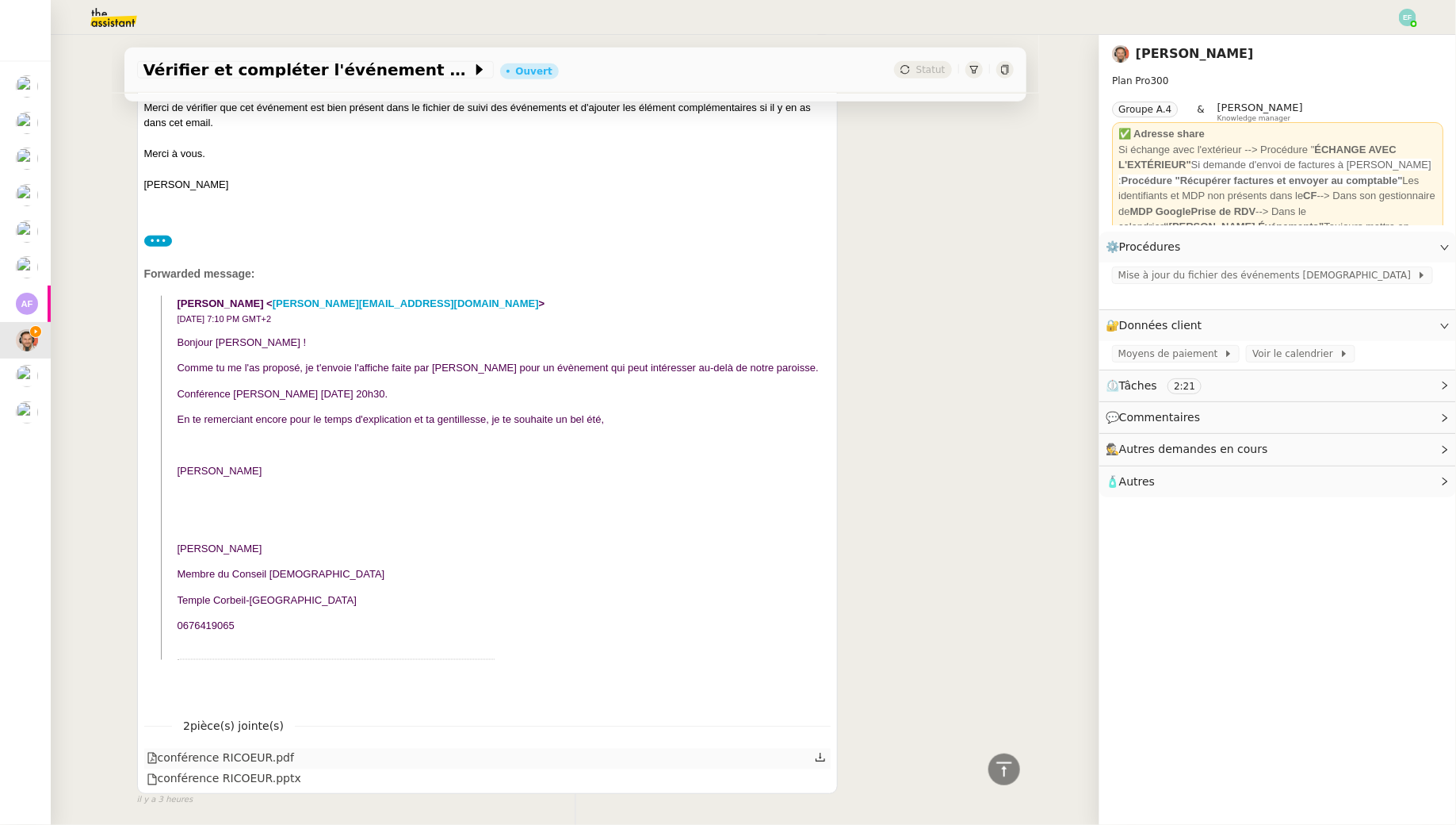
click at [820, 755] on icon at bounding box center [820, 756] width 9 height 8
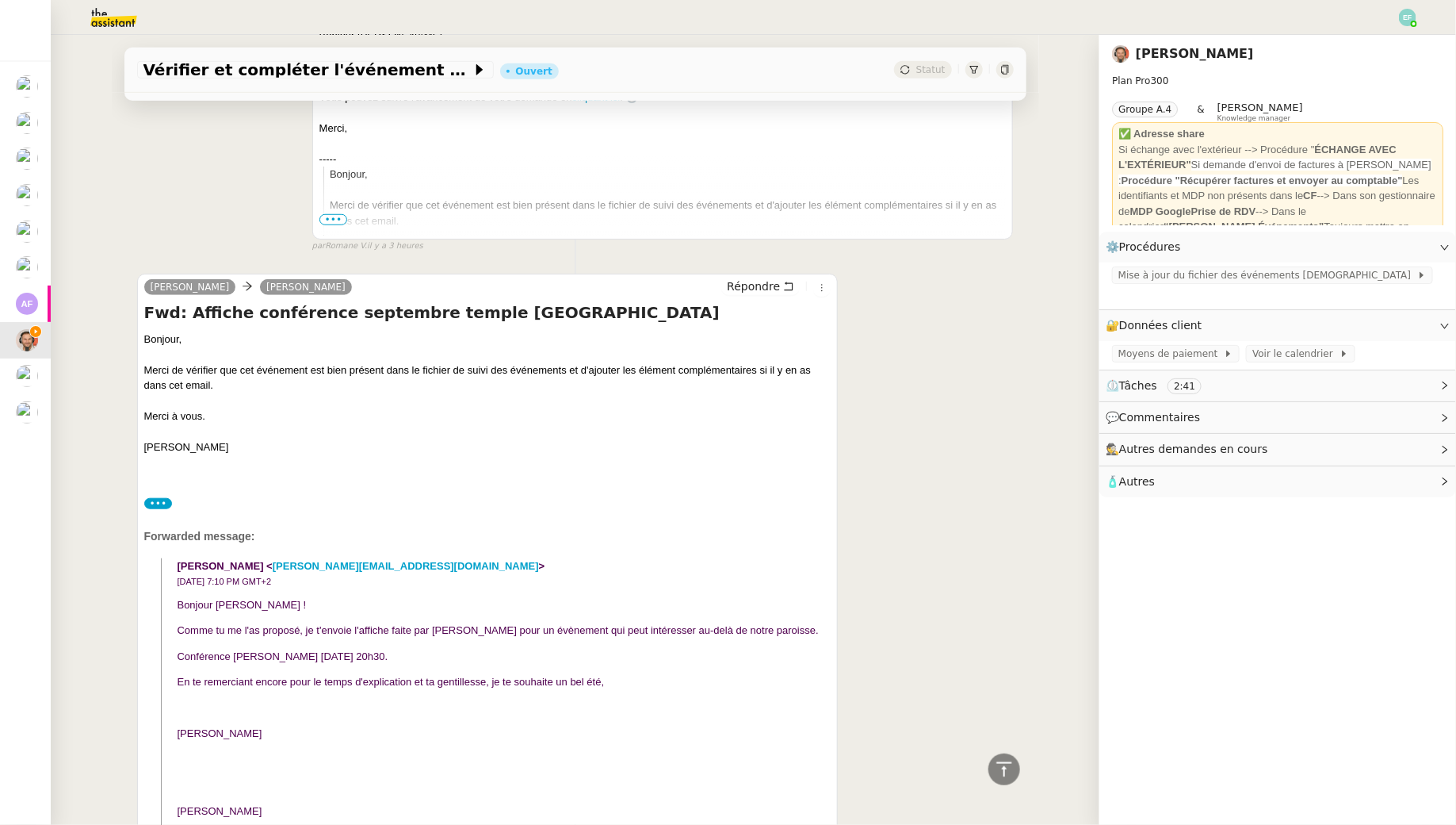
scroll to position [0, 0]
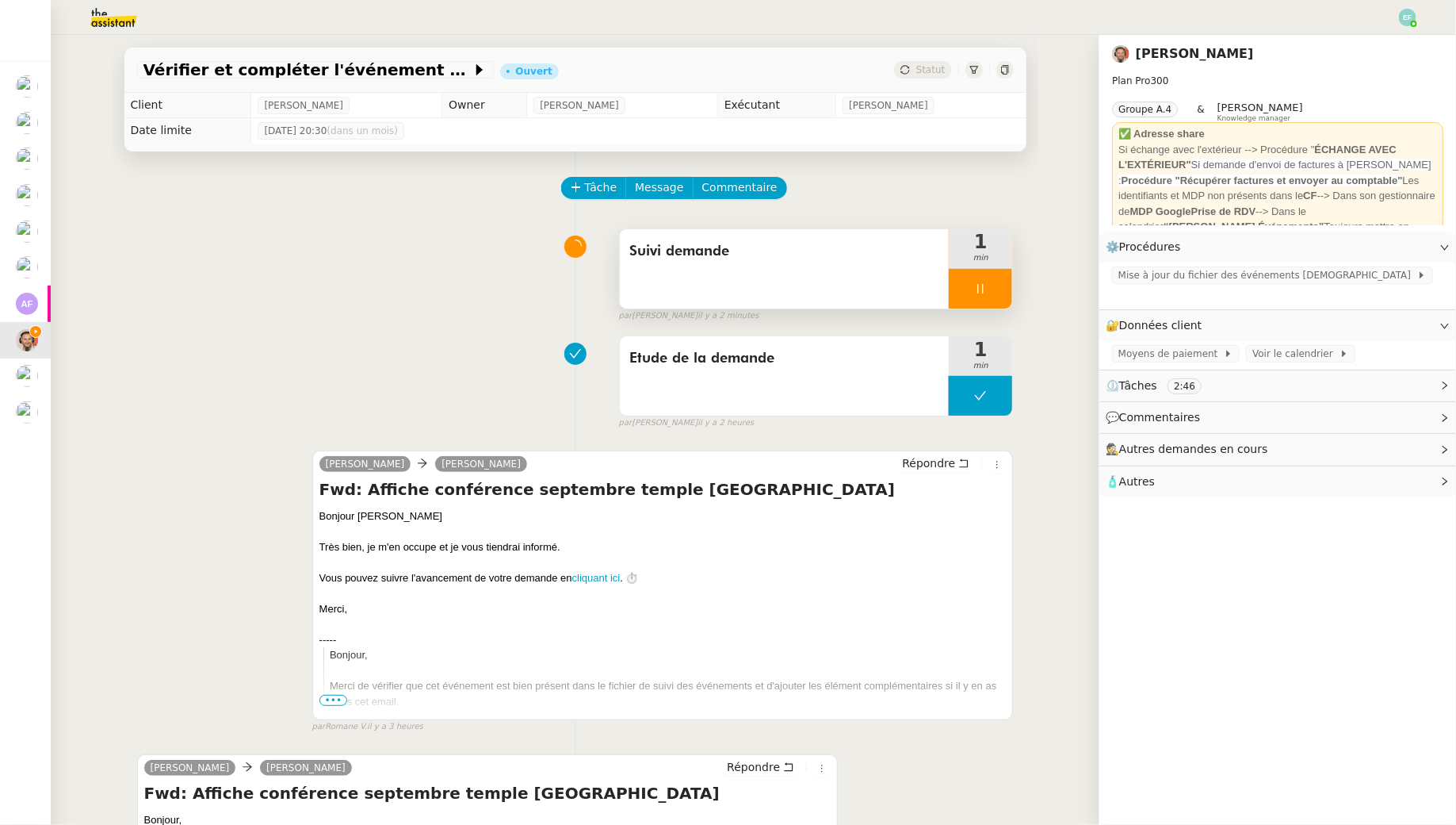
click at [794, 288] on div "Suivi demande" at bounding box center [784, 269] width 330 height 79
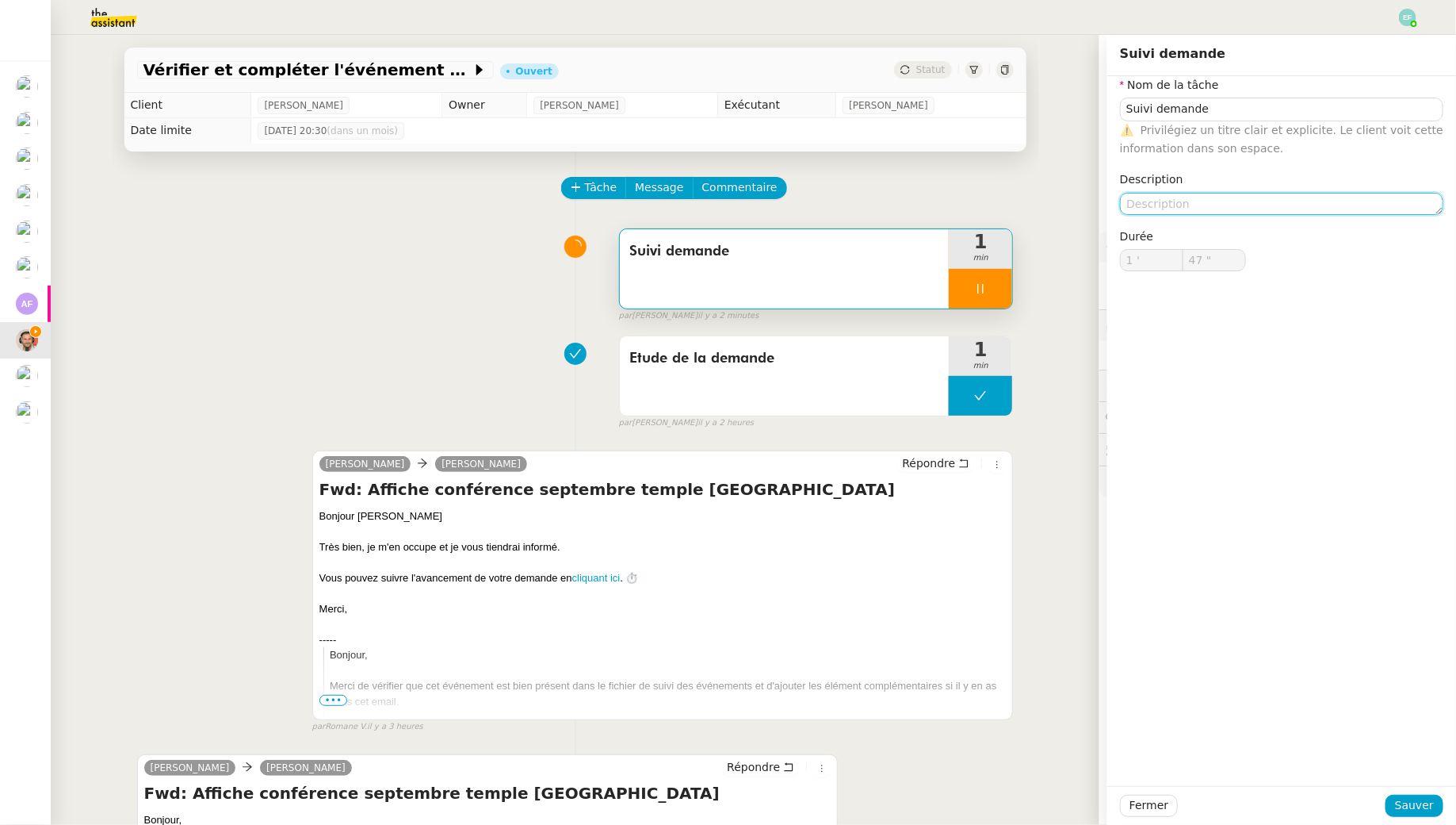
click at [1162, 197] on textarea at bounding box center [1281, 203] width 324 height 23
type input "48 ""
type textarea "Vérifi"
type input "49 ""
type textarea "Vérification é"
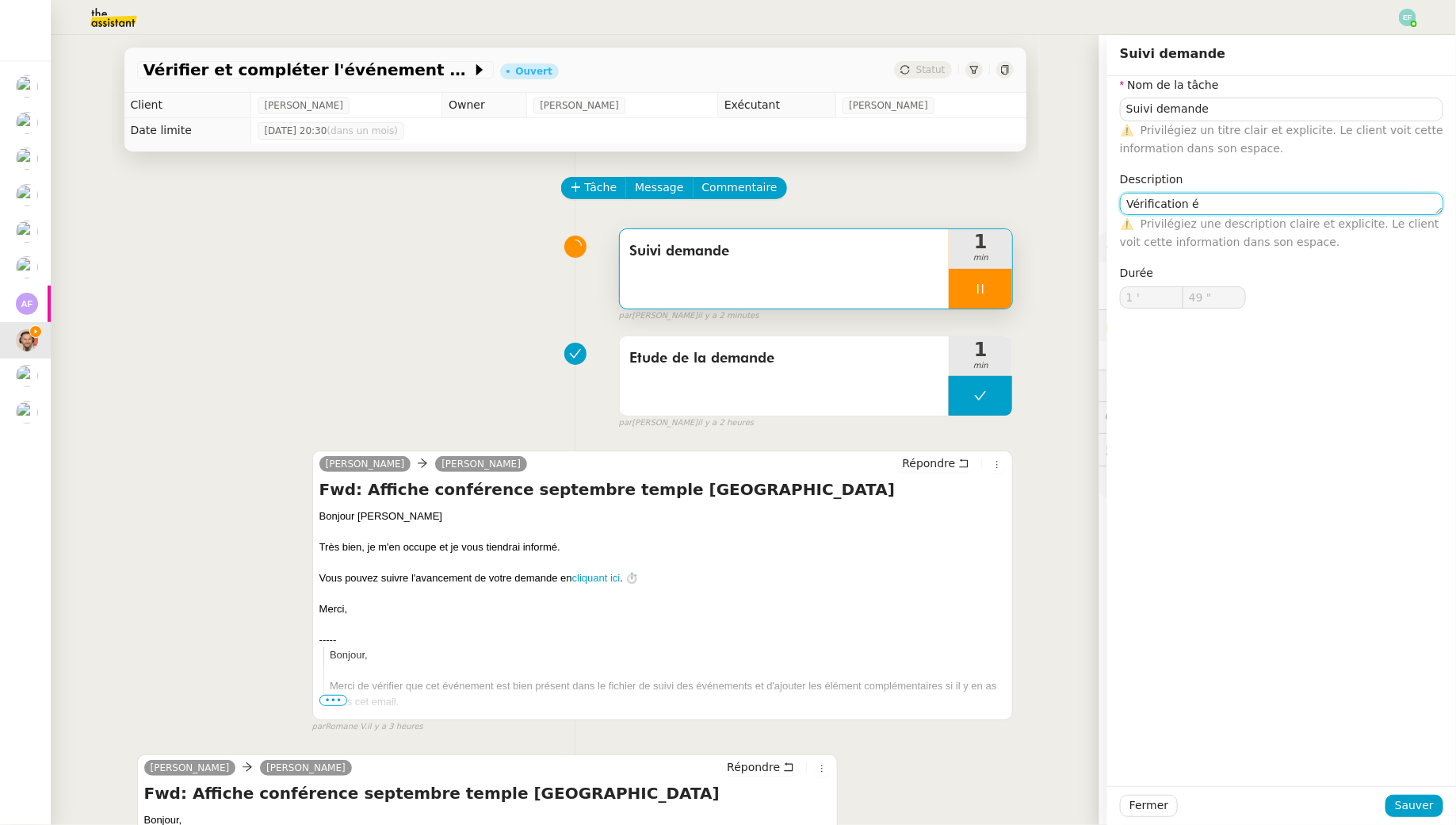
type input "50 ""
type textarea "Vérification événemn"
type input "51 ""
type textarea "Vérification événement"
type input "52 ""
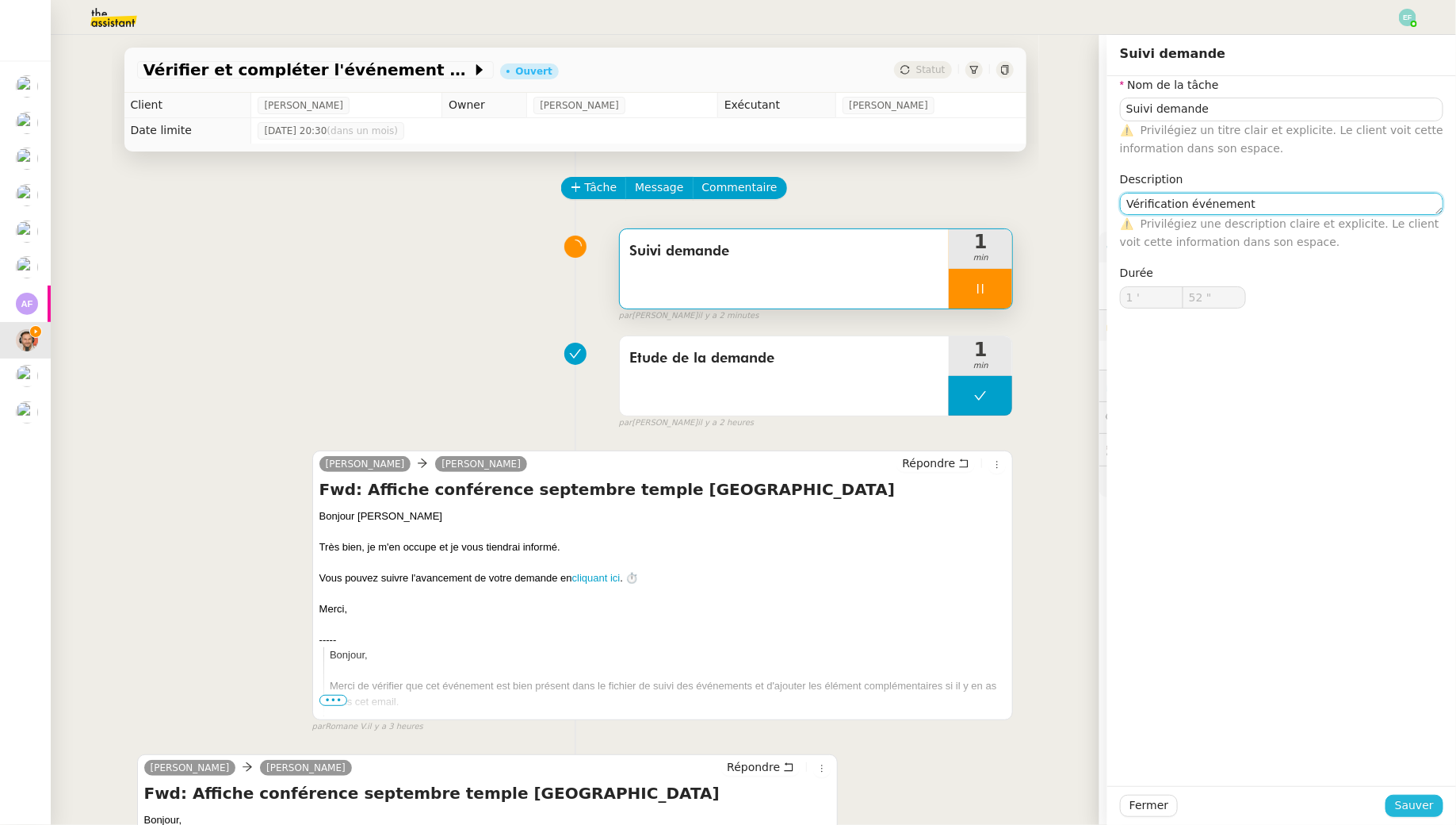
type textarea "Vérification événement"
click at [1432, 808] on span "Sauver" at bounding box center [1414, 806] width 38 height 18
type input "53 ""
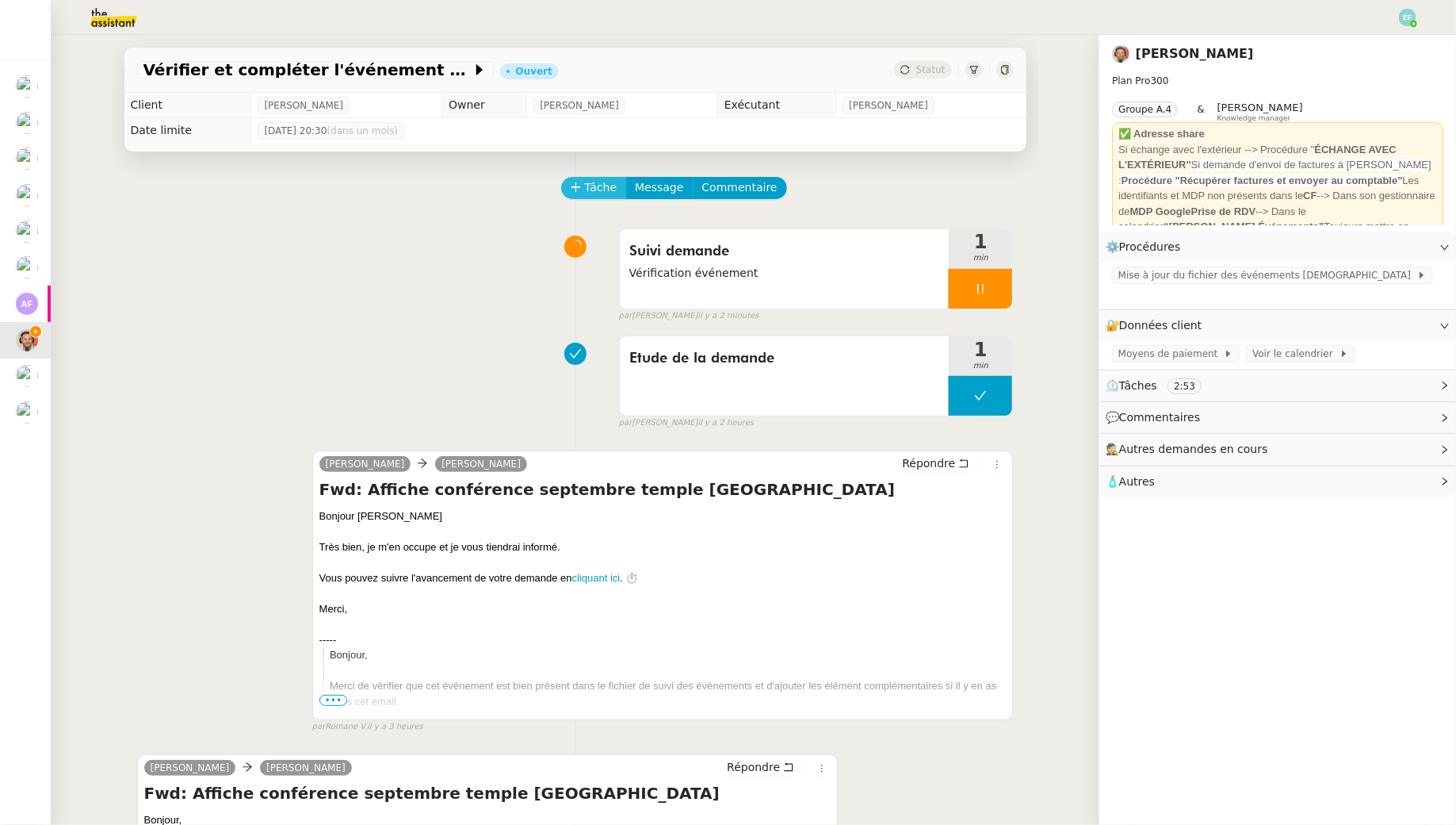
click at [610, 185] on span "Tâche" at bounding box center [601, 187] width 33 height 18
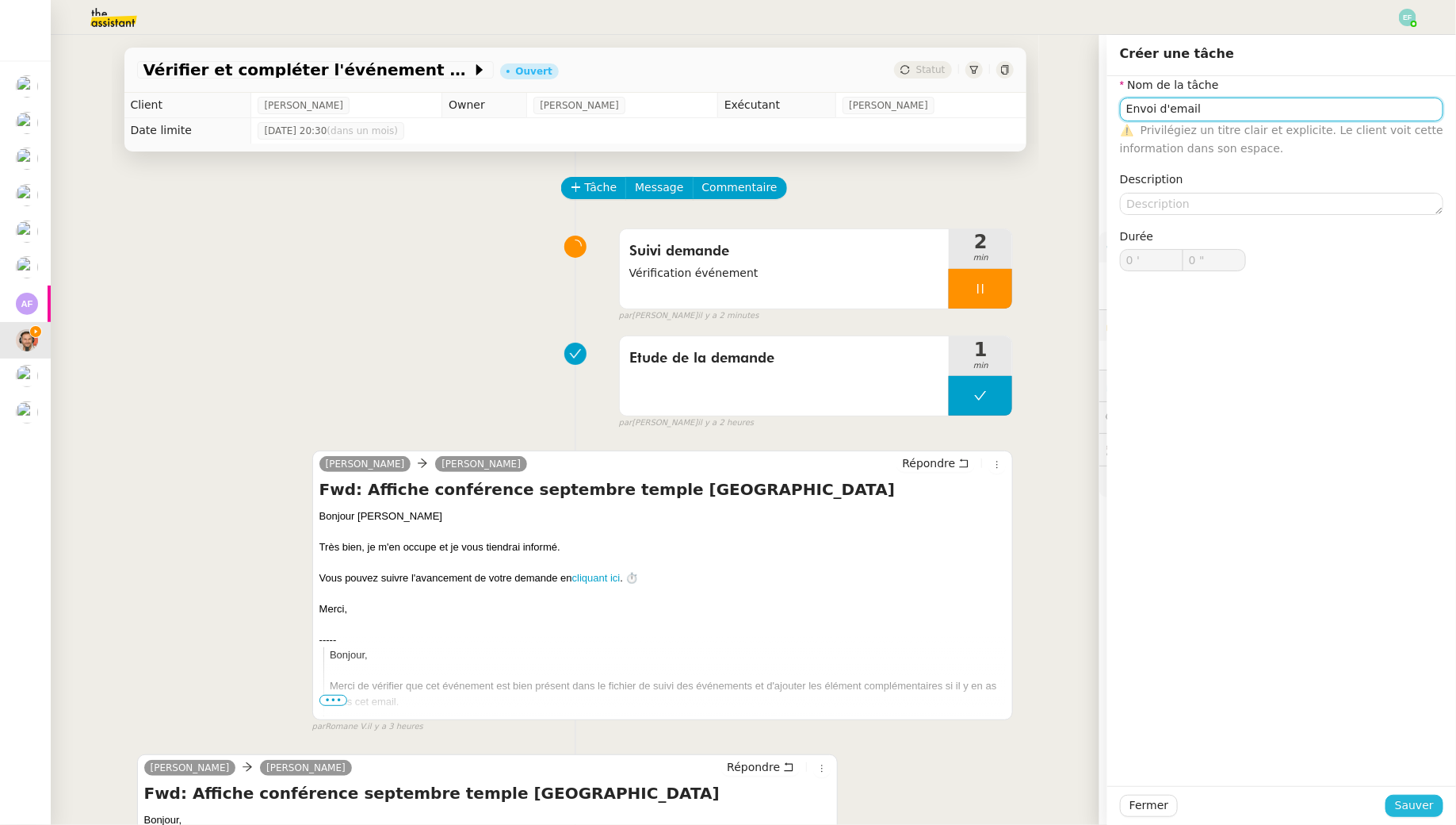
type input "Envoi d'email"
click at [1420, 812] on span "Sauver" at bounding box center [1414, 806] width 38 height 18
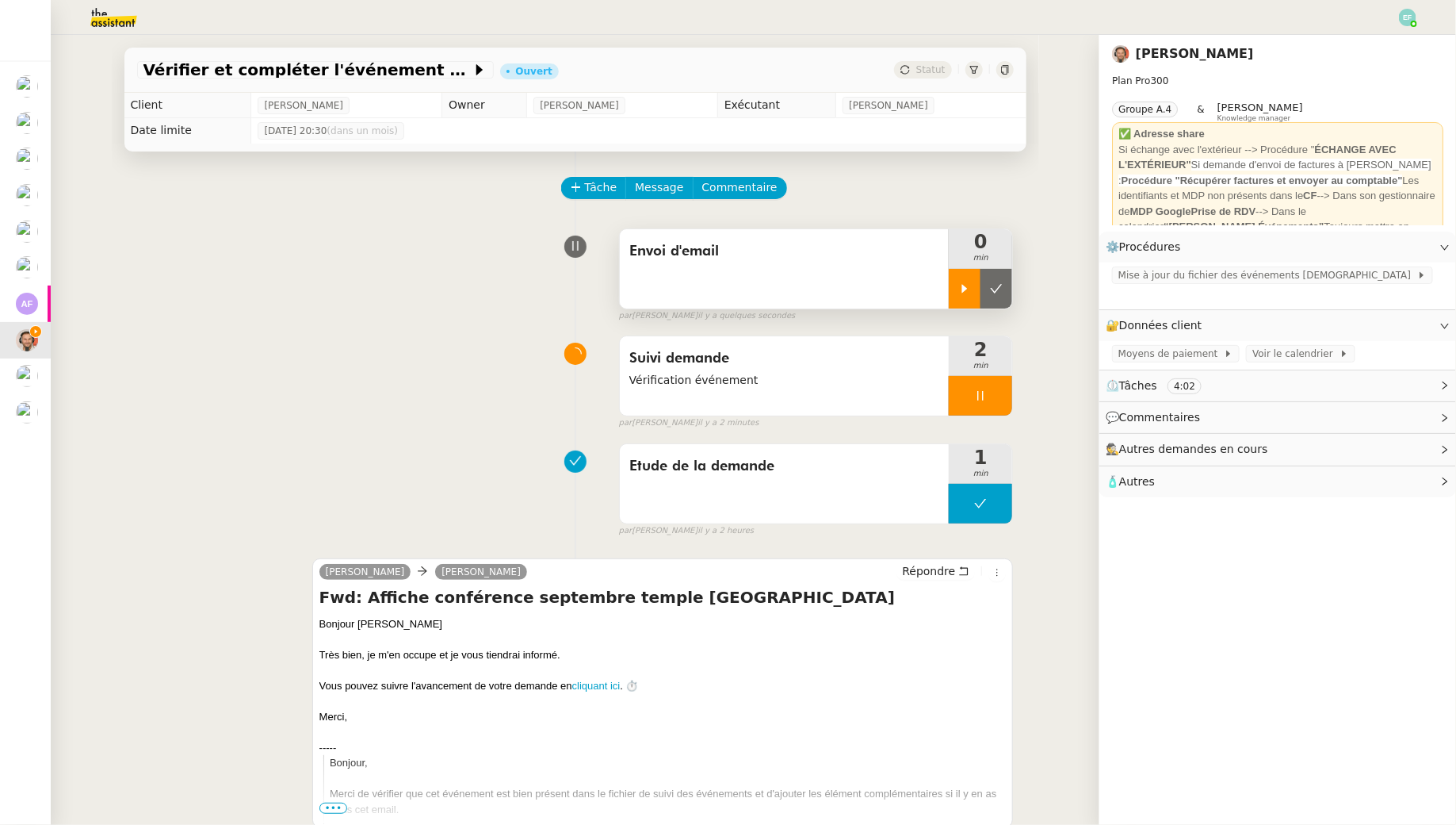
click at [979, 285] on div at bounding box center [965, 288] width 32 height 39
click at [996, 400] on div at bounding box center [981, 395] width 64 height 39
click at [997, 400] on icon at bounding box center [996, 395] width 13 height 13
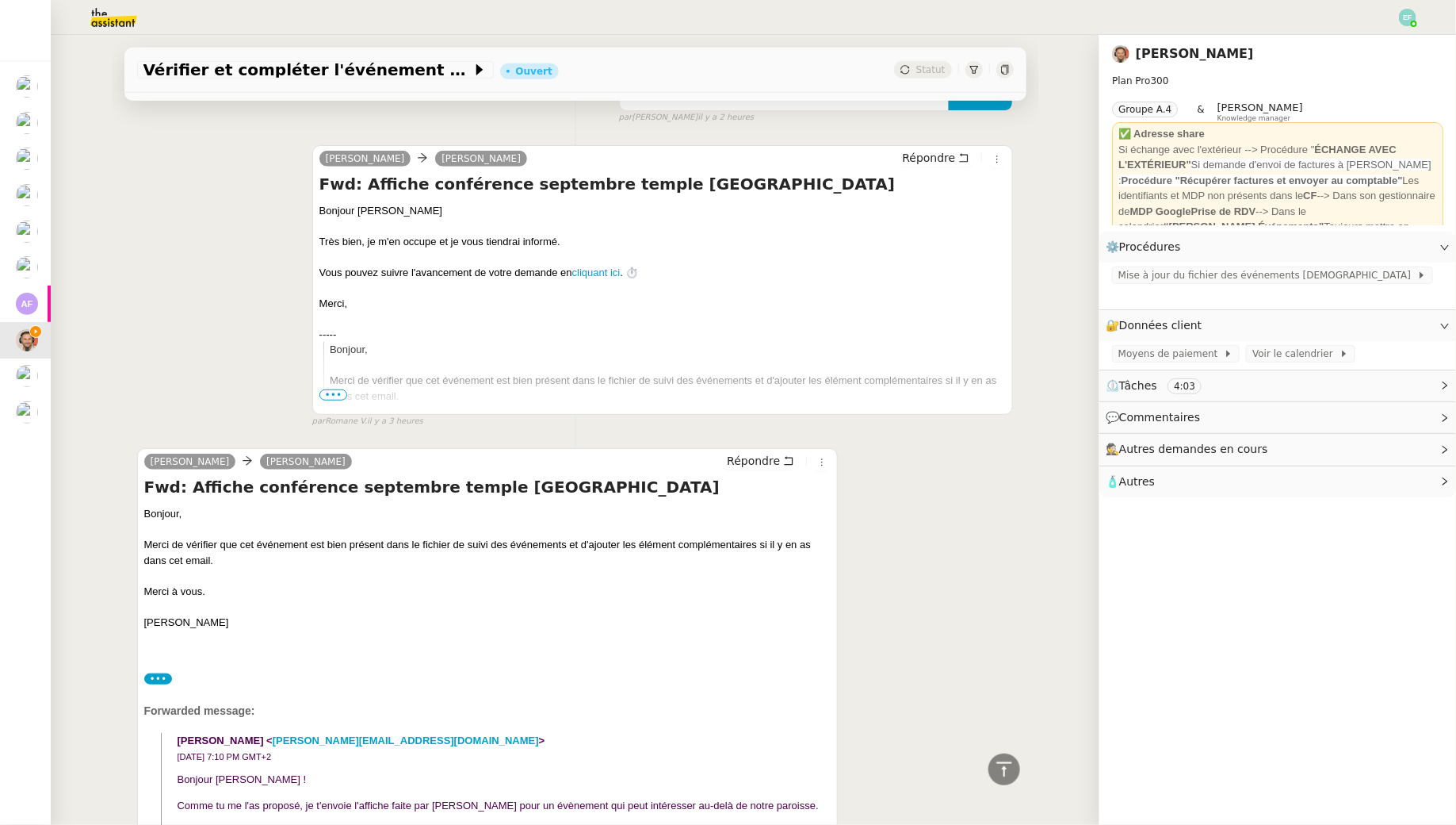
scroll to position [389, 0]
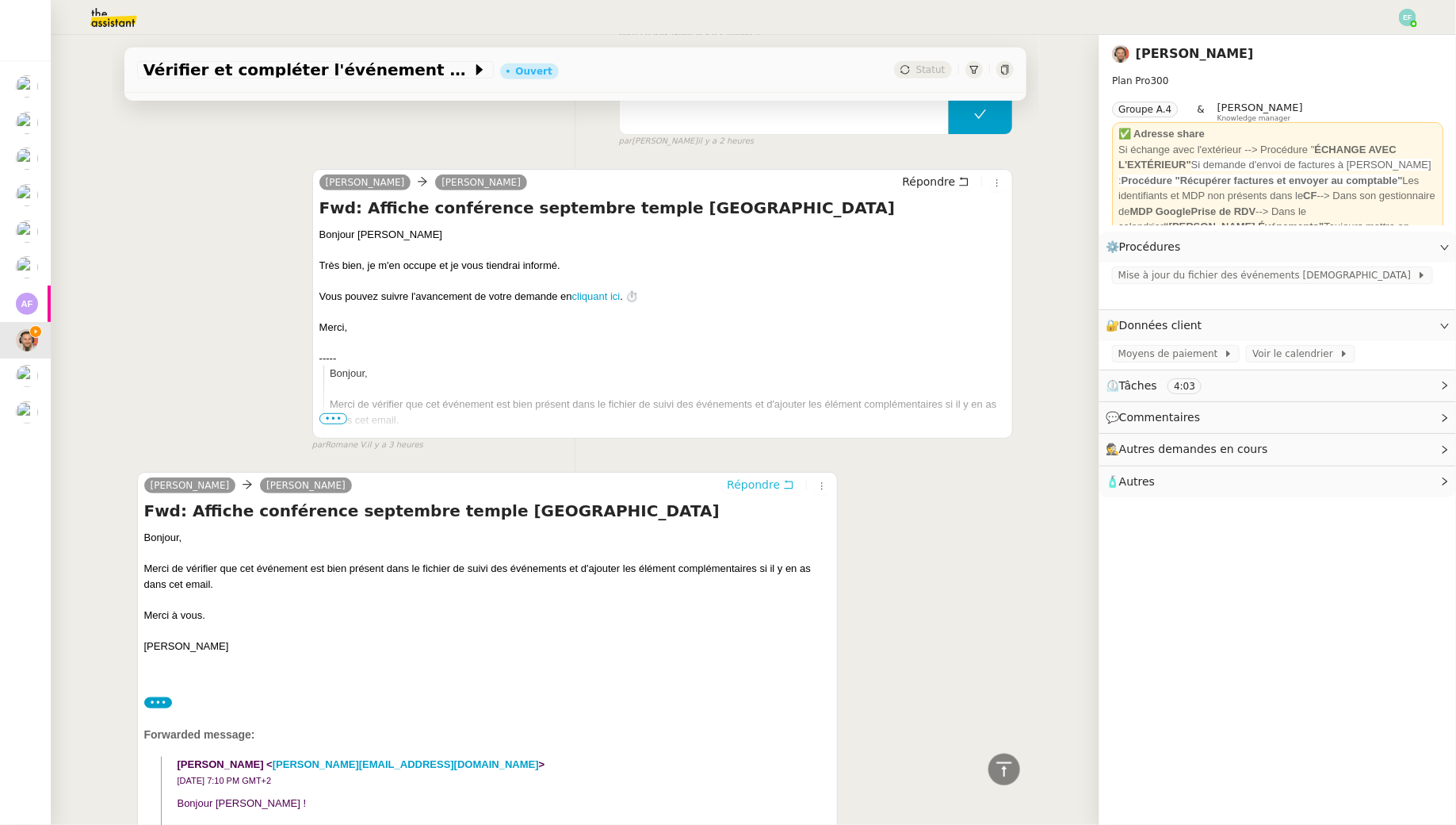
click at [784, 477] on button "Répondre" at bounding box center [761, 484] width 79 height 18
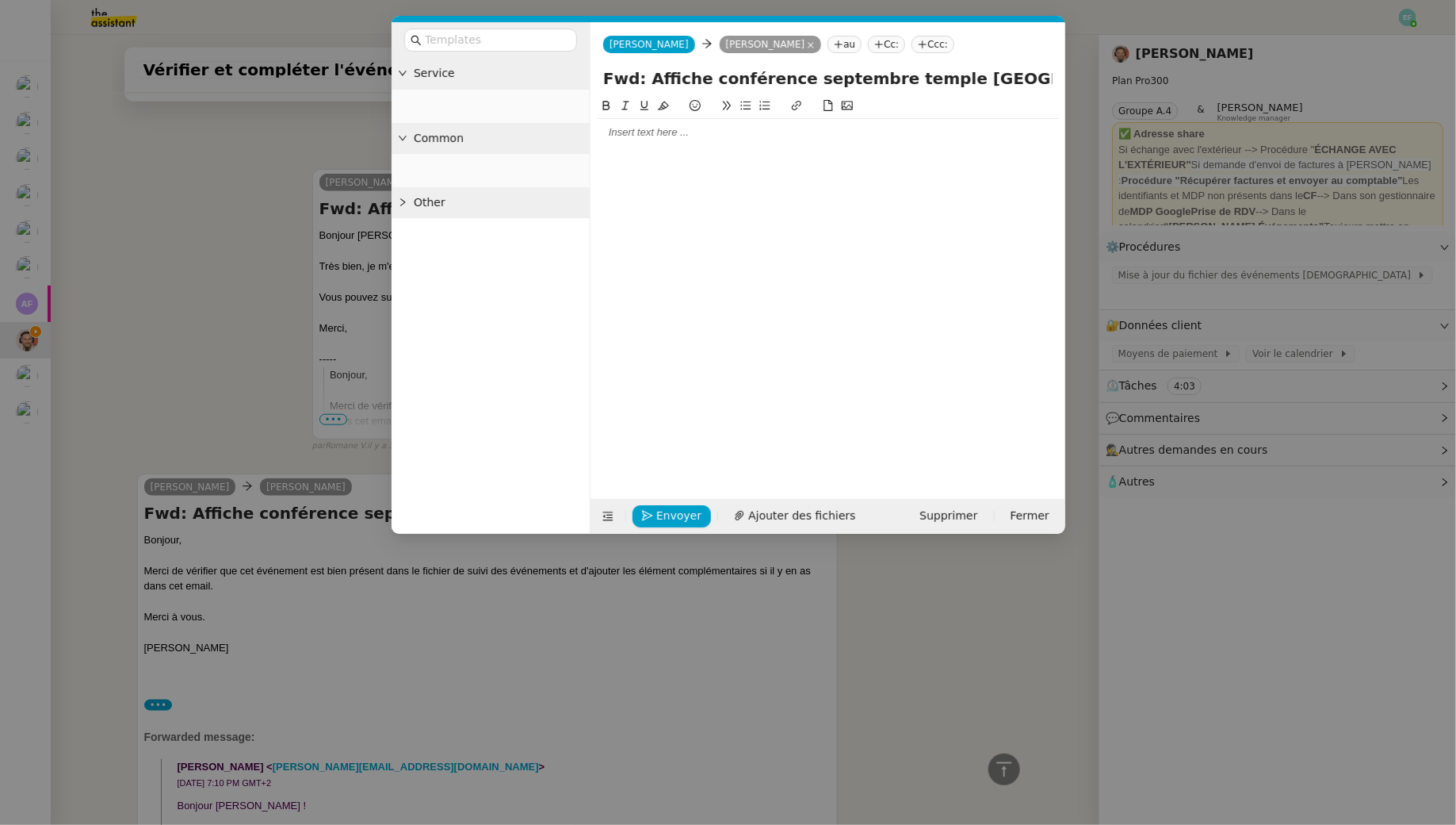
scroll to position [510, 0]
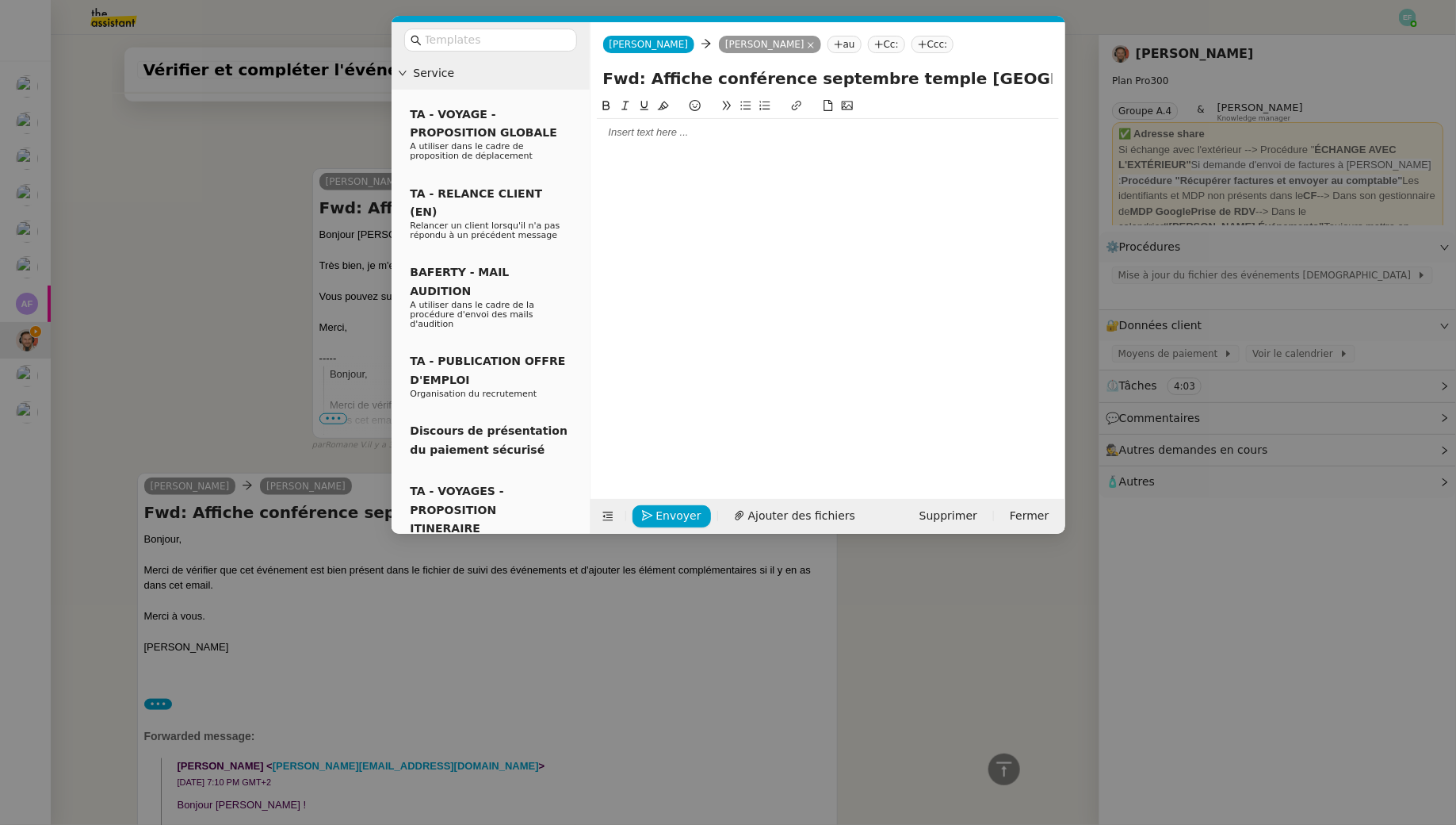
click at [636, 145] on div at bounding box center [828, 132] width 462 height 27
click at [861, 155] on div "Suite à votre demande, je vous informe que" at bounding box center [828, 161] width 462 height 14
click at [1022, 164] on div "Suite à votre demande, je vous informe que la conférence du 26 septembre figure…" at bounding box center [828, 161] width 462 height 14
click at [793, 111] on icon at bounding box center [796, 105] width 11 height 11
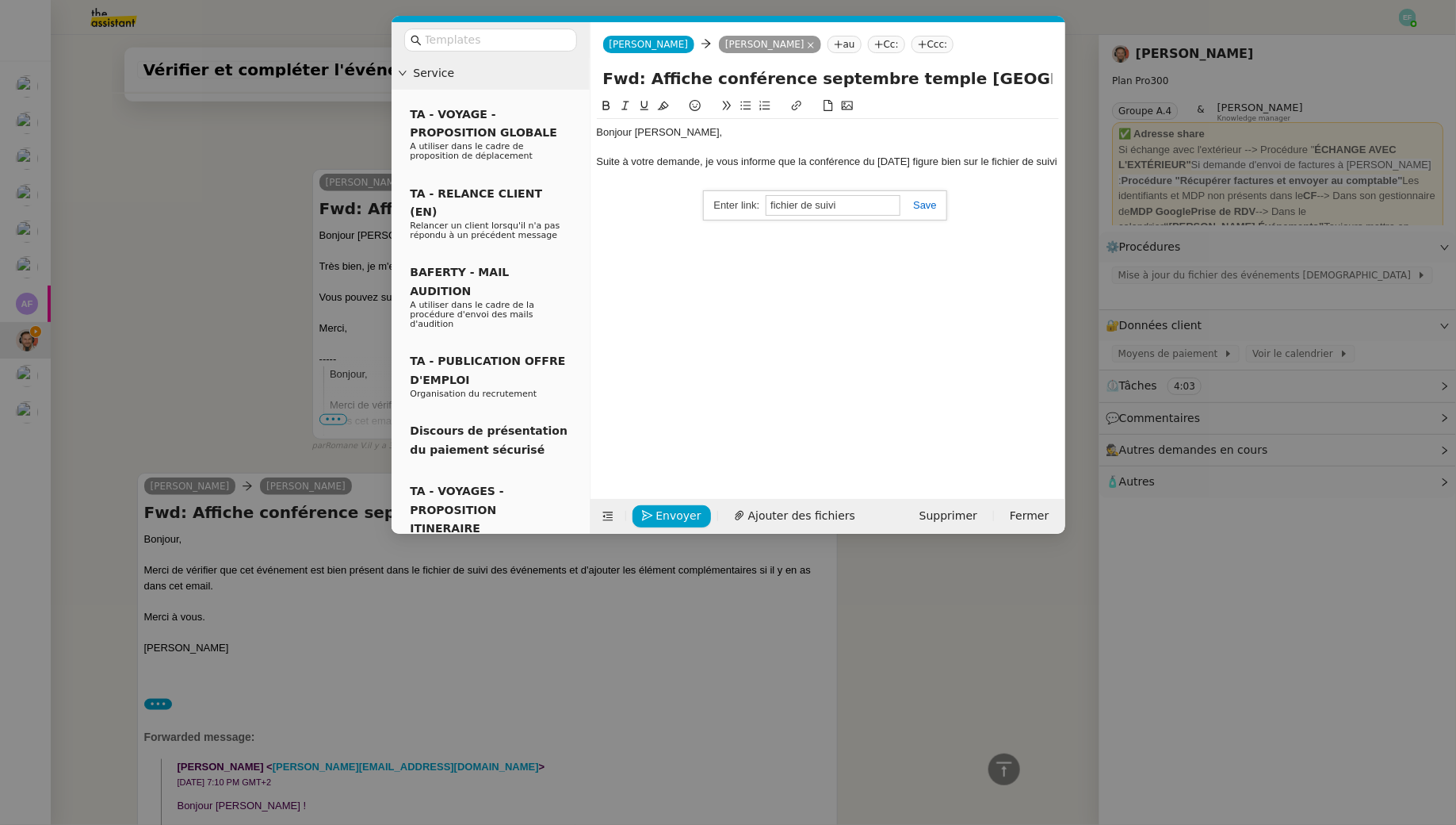
paste input "https://dashboard.theassistant.com/ticket/qcvMqtOJwCPhnrQDjj3O"
type input "https://dashboard.theassistant.com/ticket/qcvMqtOJwCPhnrQDjj3O"
click at [682, 169] on div "Suite à votre demande, je vous informe que la conférence du 26 septembre figure…" at bounding box center [828, 161] width 462 height 14
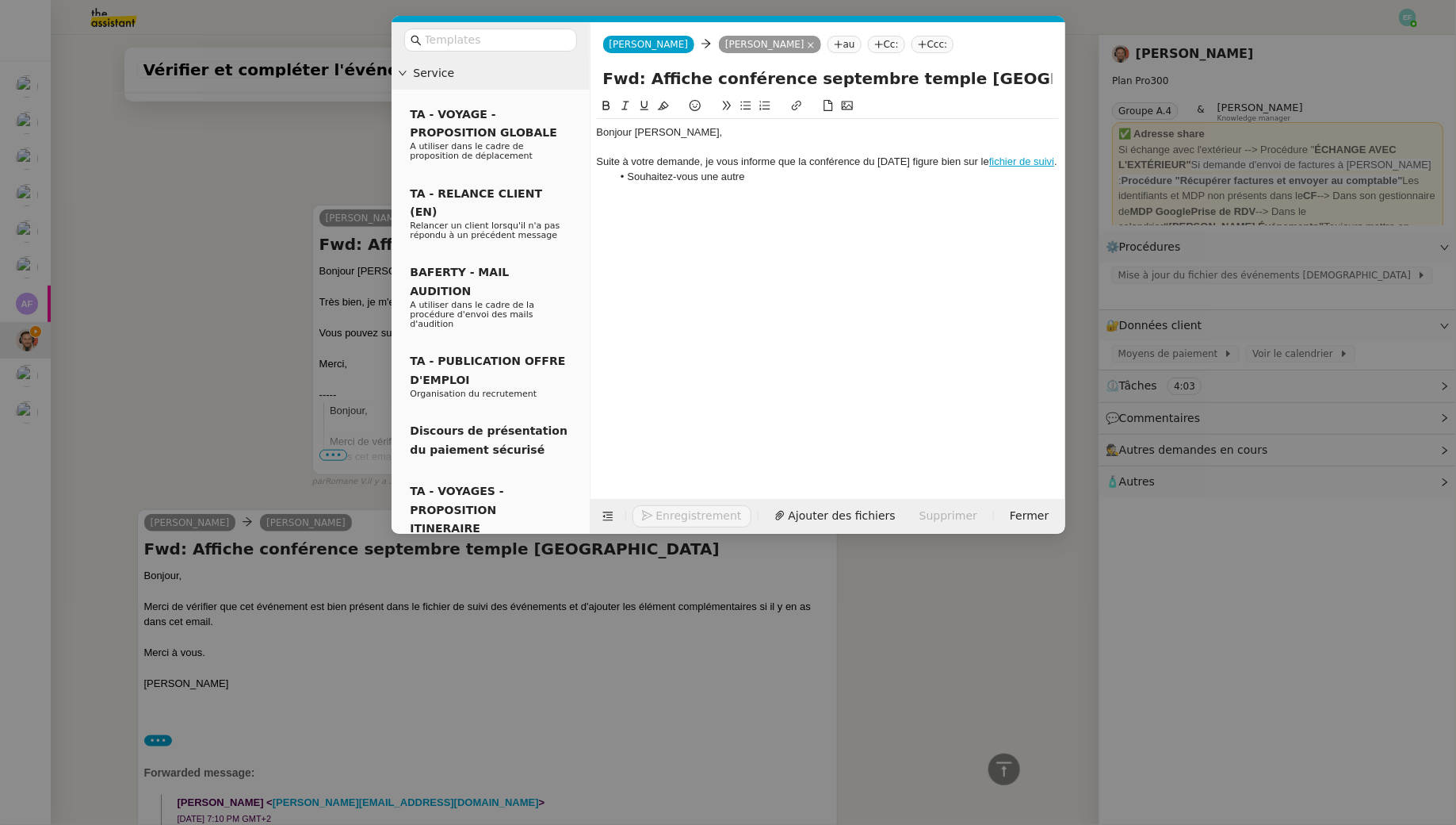
scroll to position [593, 0]
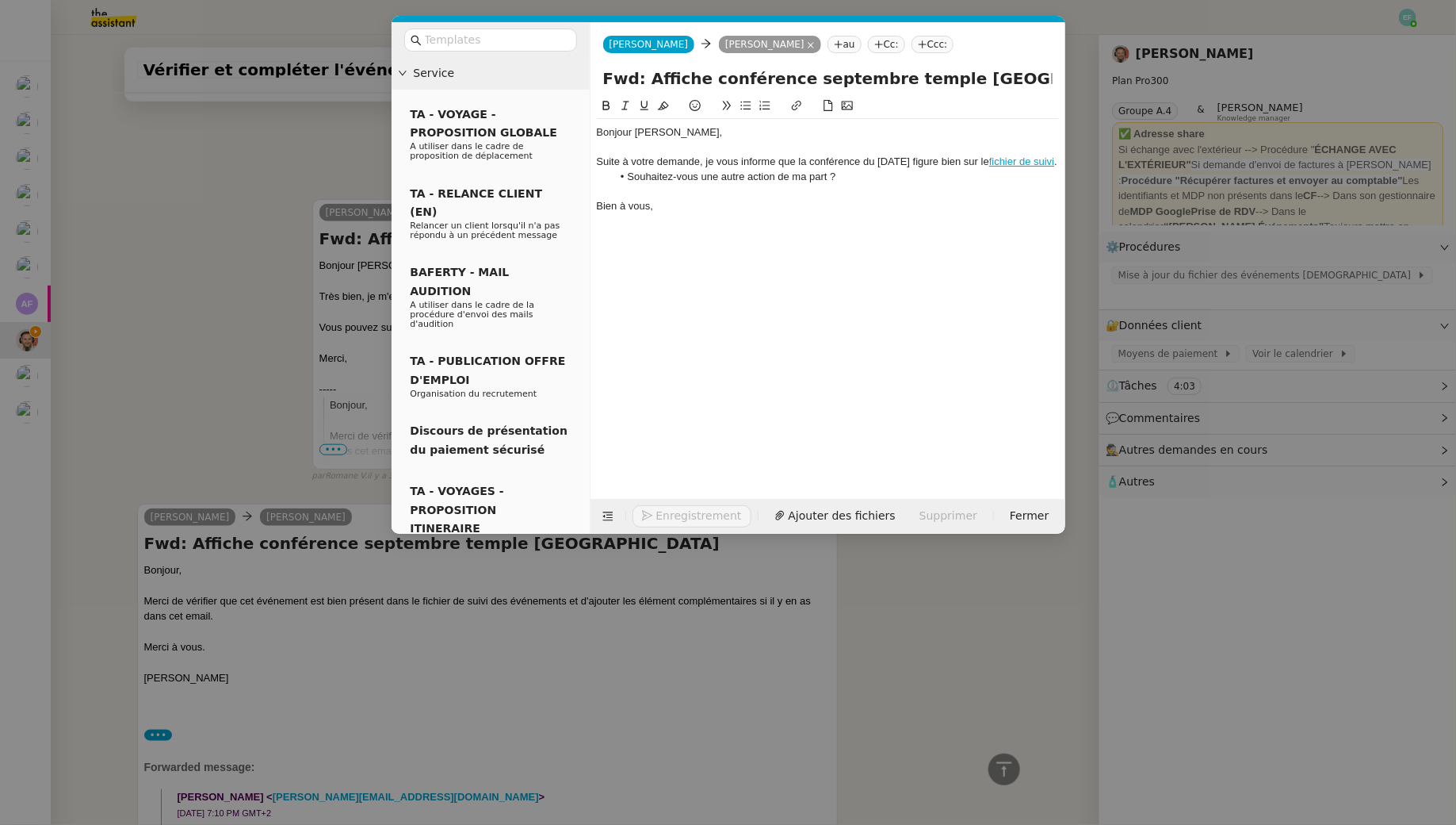
click at [150, 222] on nz-modal-container "Service TA - VOYAGE - PROPOSITION GLOBALE A utiliser dans le cadre de propositi…" at bounding box center [728, 412] width 1456 height 825
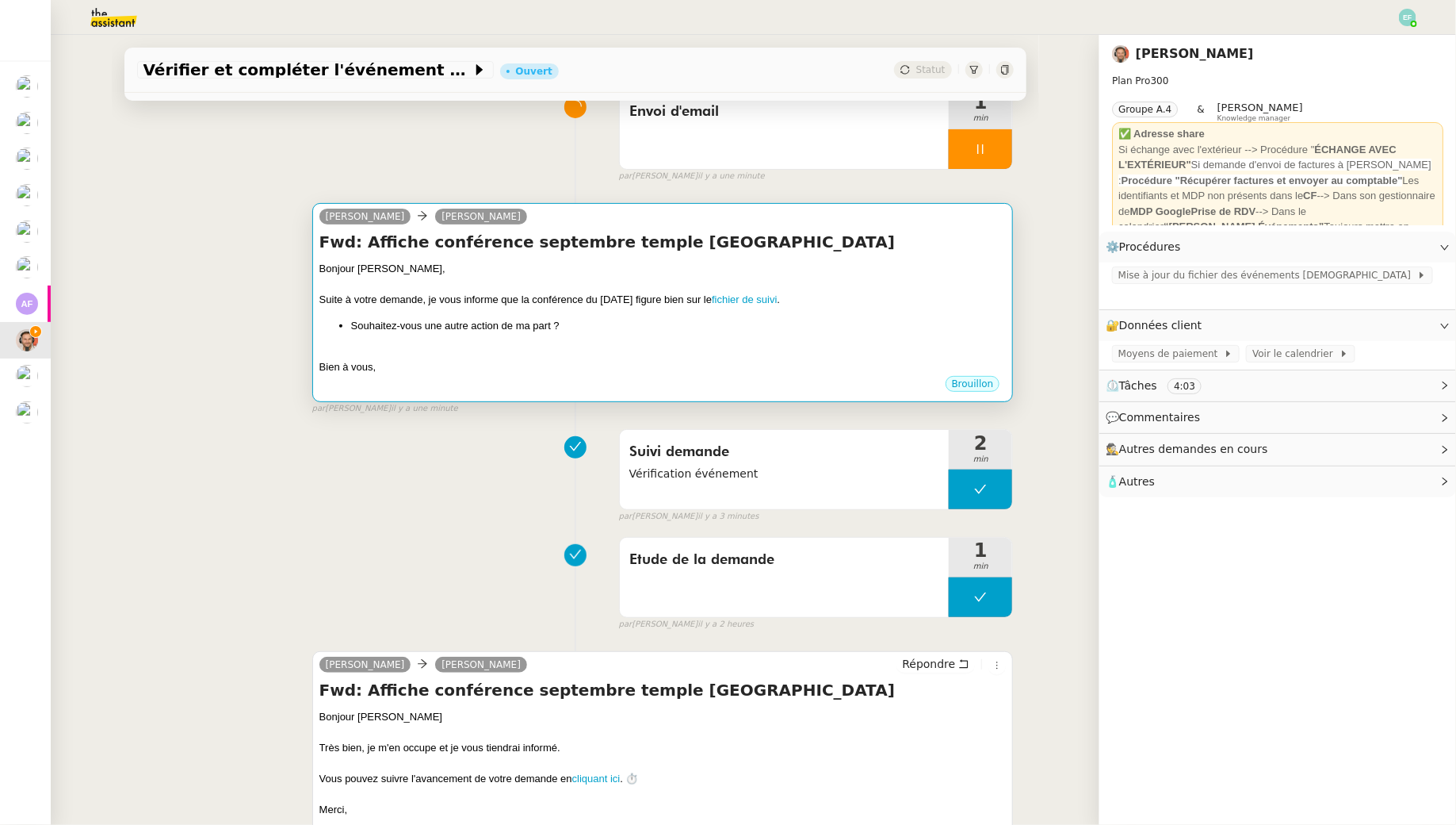
scroll to position [191, 0]
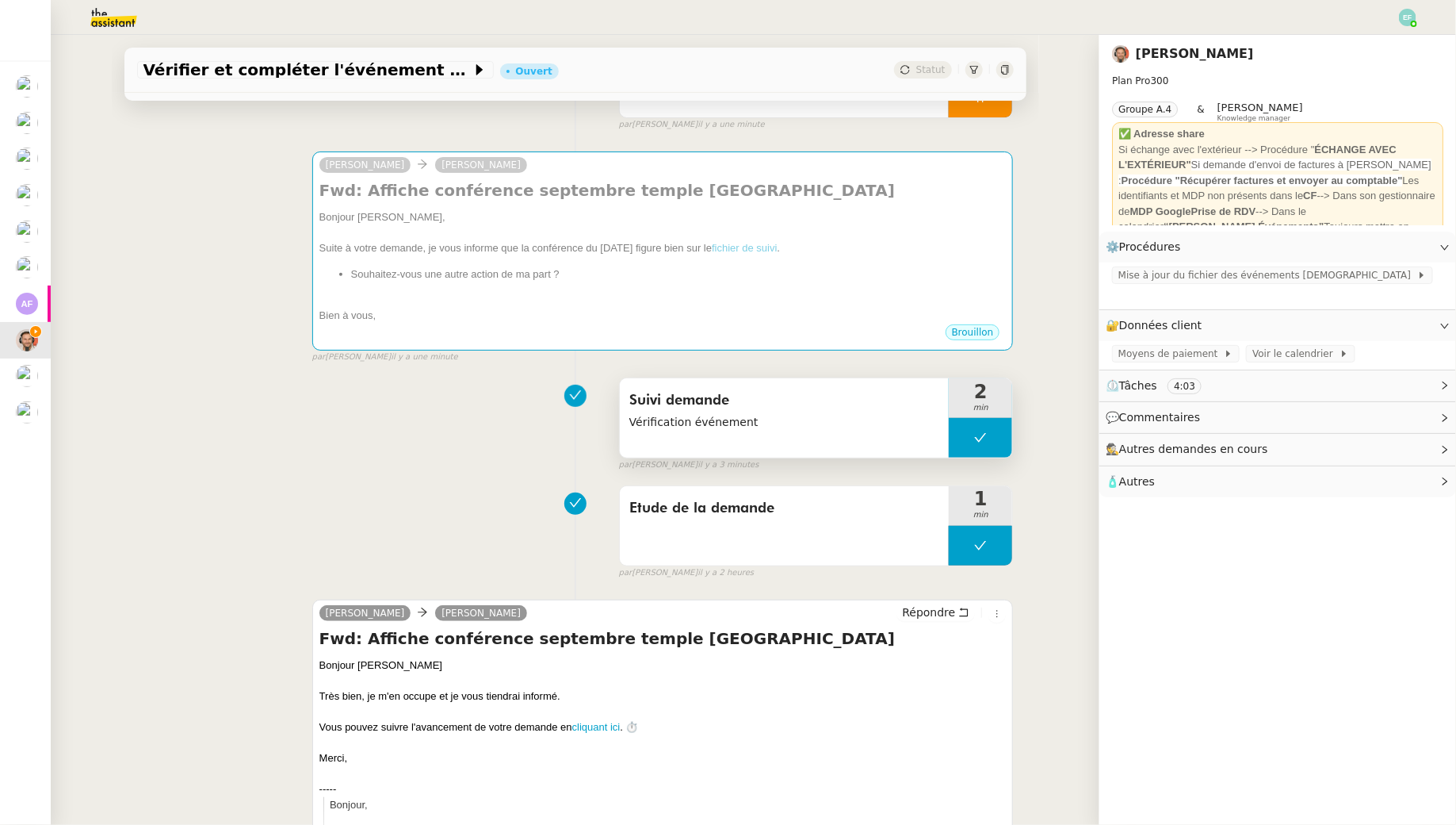
click at [980, 456] on button at bounding box center [981, 438] width 64 height 39
click at [973, 448] on div at bounding box center [965, 438] width 32 height 39
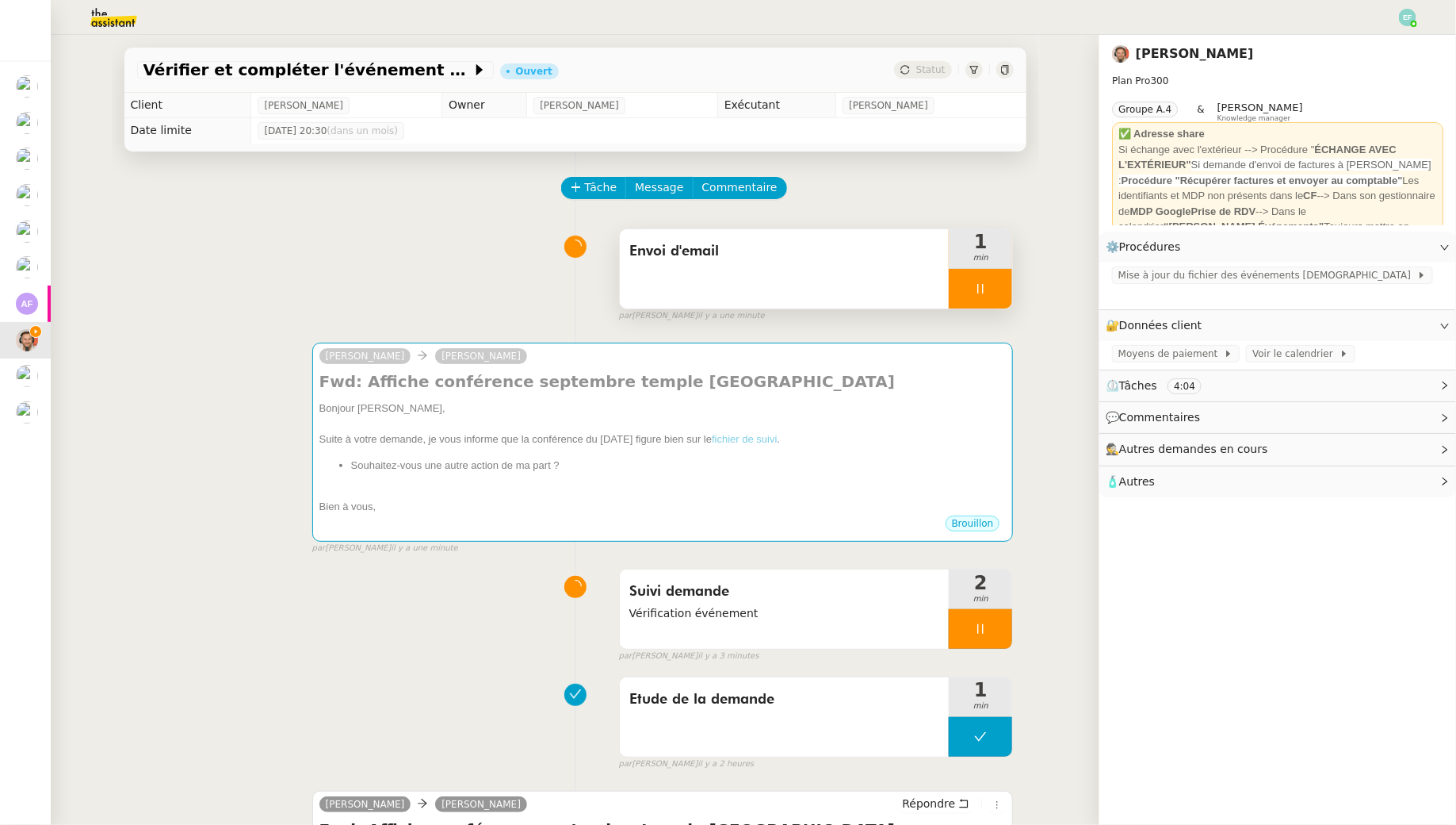
click at [993, 298] on div at bounding box center [981, 288] width 64 height 39
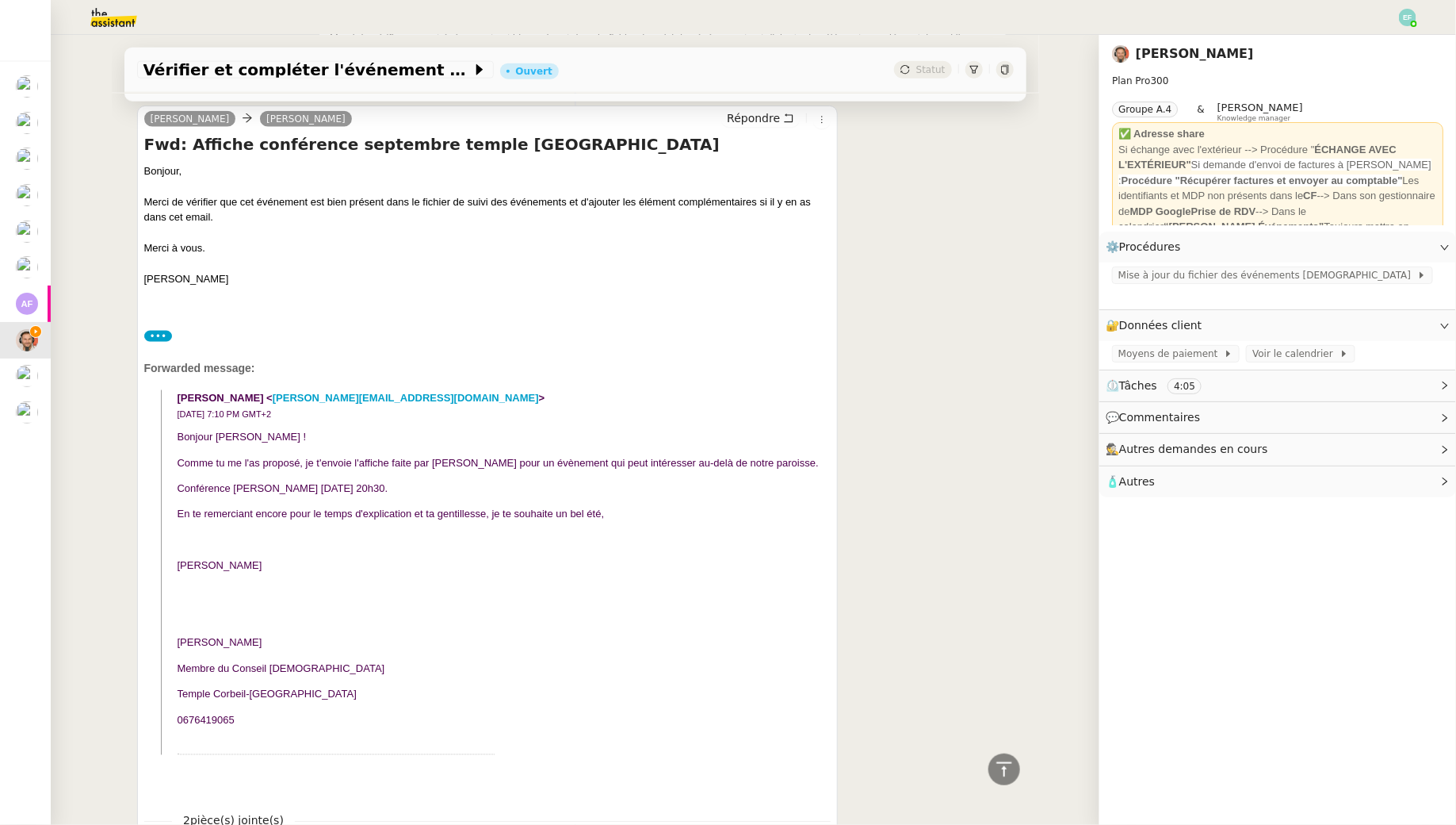
scroll to position [1139, 0]
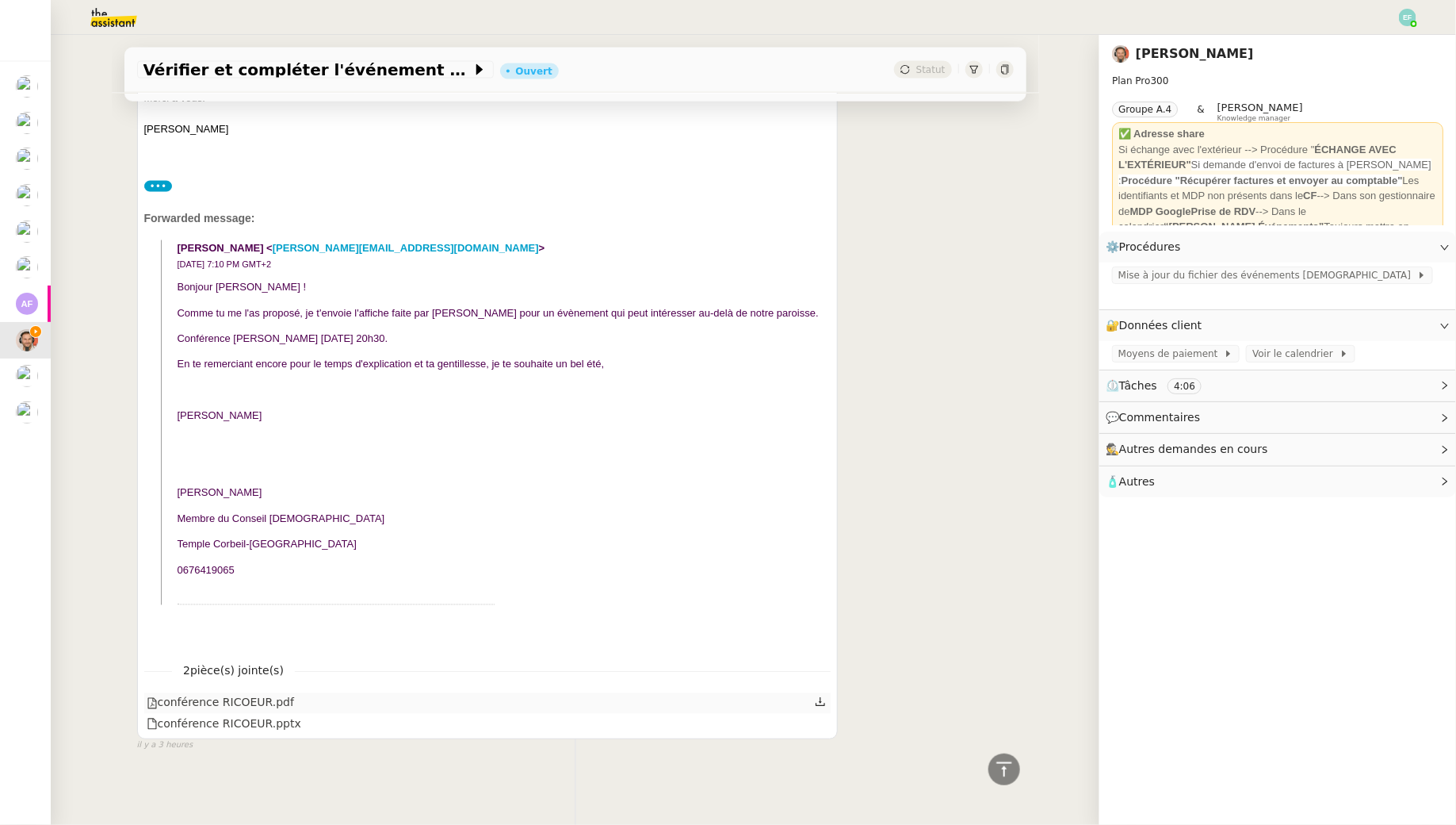
click at [825, 700] on icon at bounding box center [820, 701] width 11 height 11
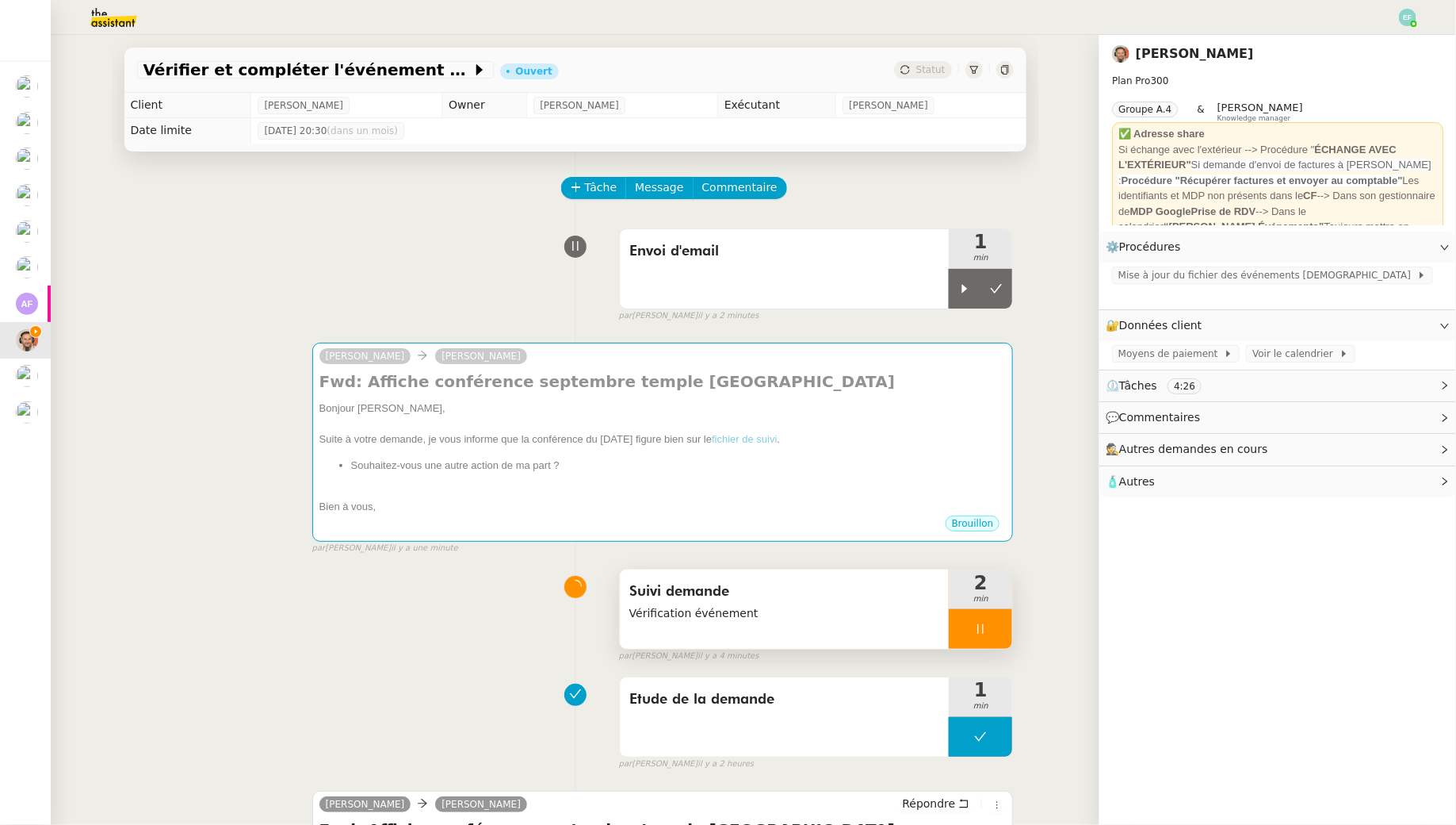
click at [980, 637] on div at bounding box center [981, 628] width 64 height 39
click at [994, 633] on icon at bounding box center [996, 628] width 13 height 13
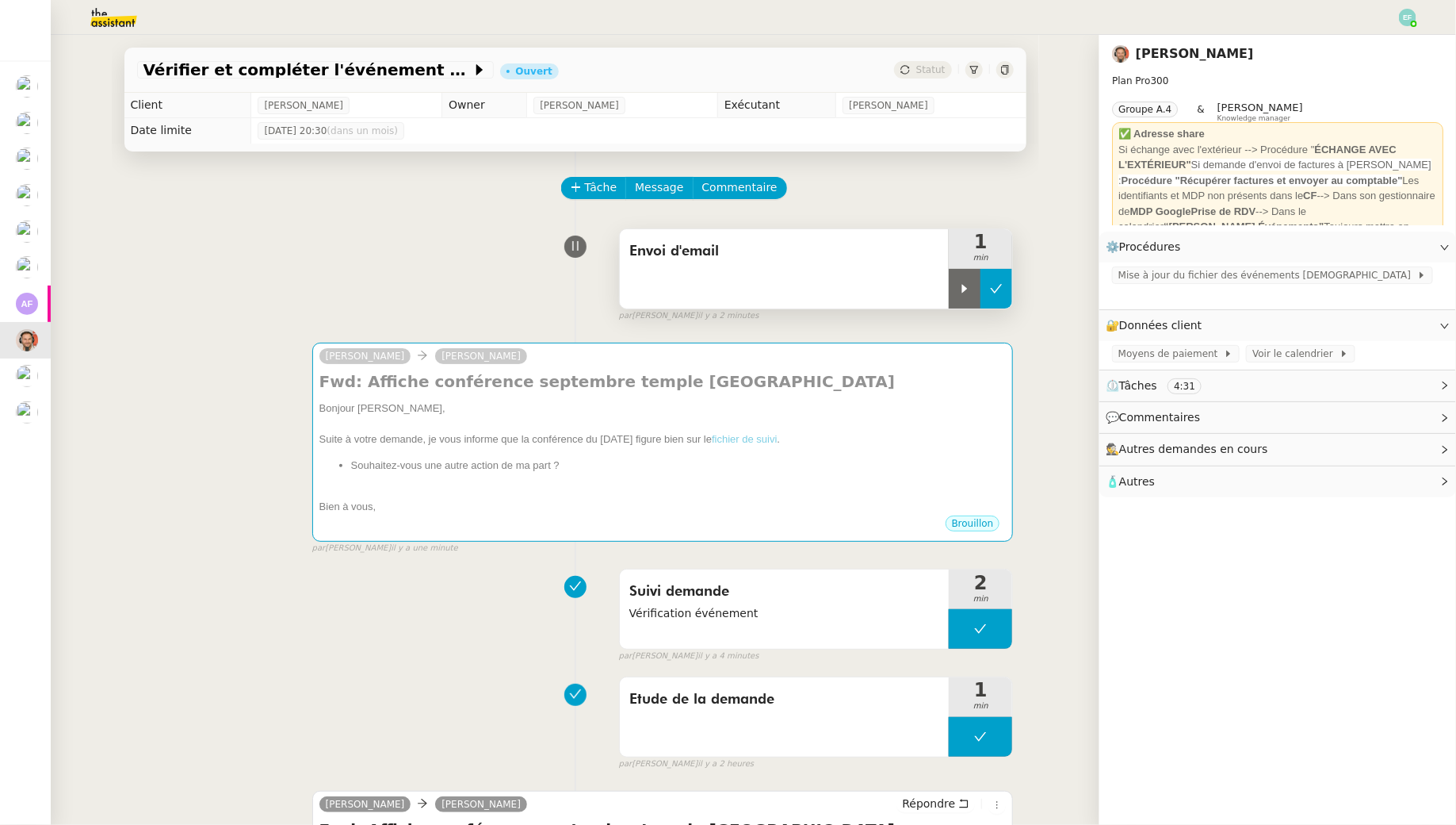
click at [998, 293] on icon at bounding box center [996, 288] width 13 height 13
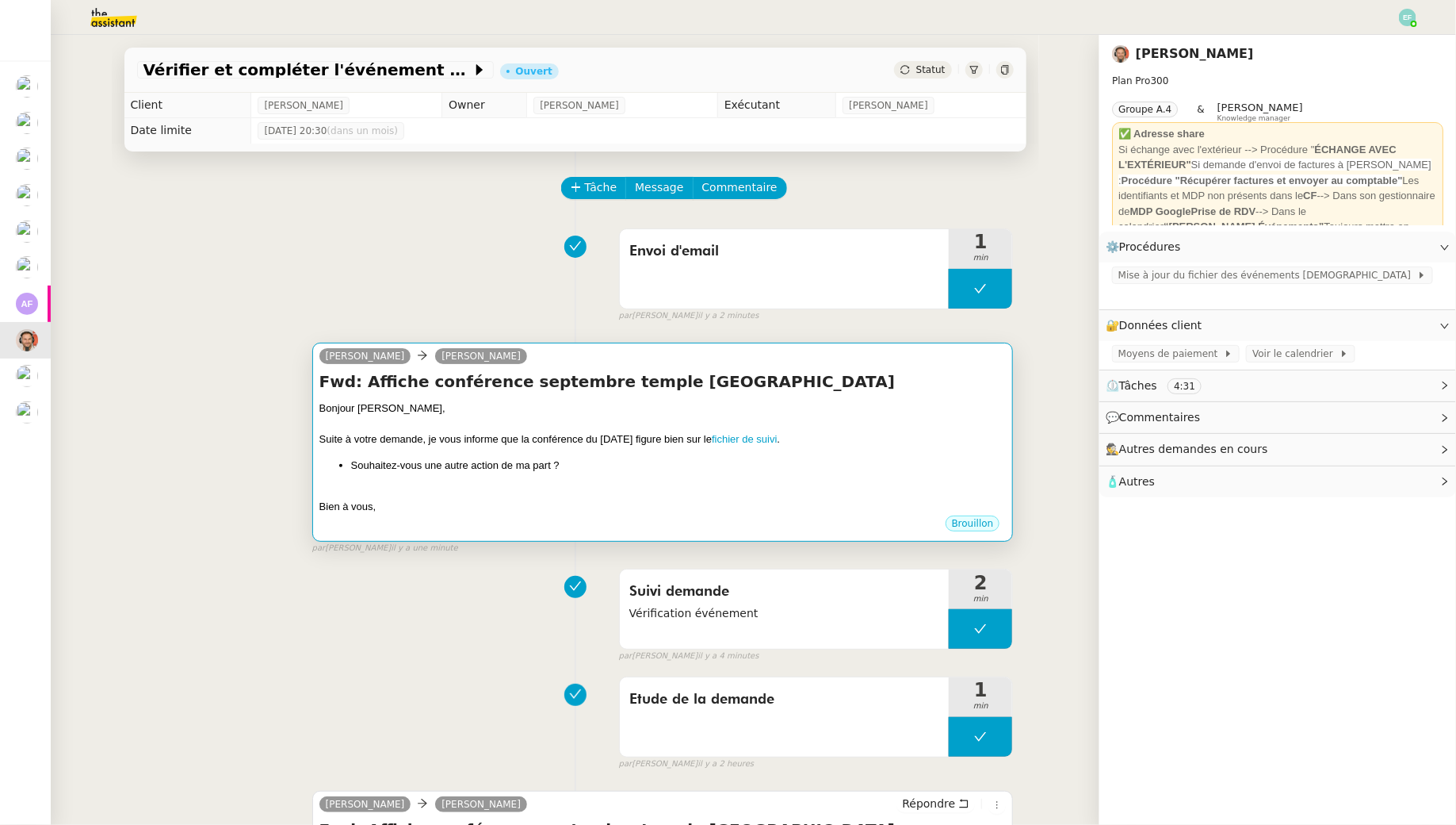
click at [879, 390] on h4 "Fwd: Affiche conférence septembre temple Corbeil" at bounding box center [663, 382] width 687 height 23
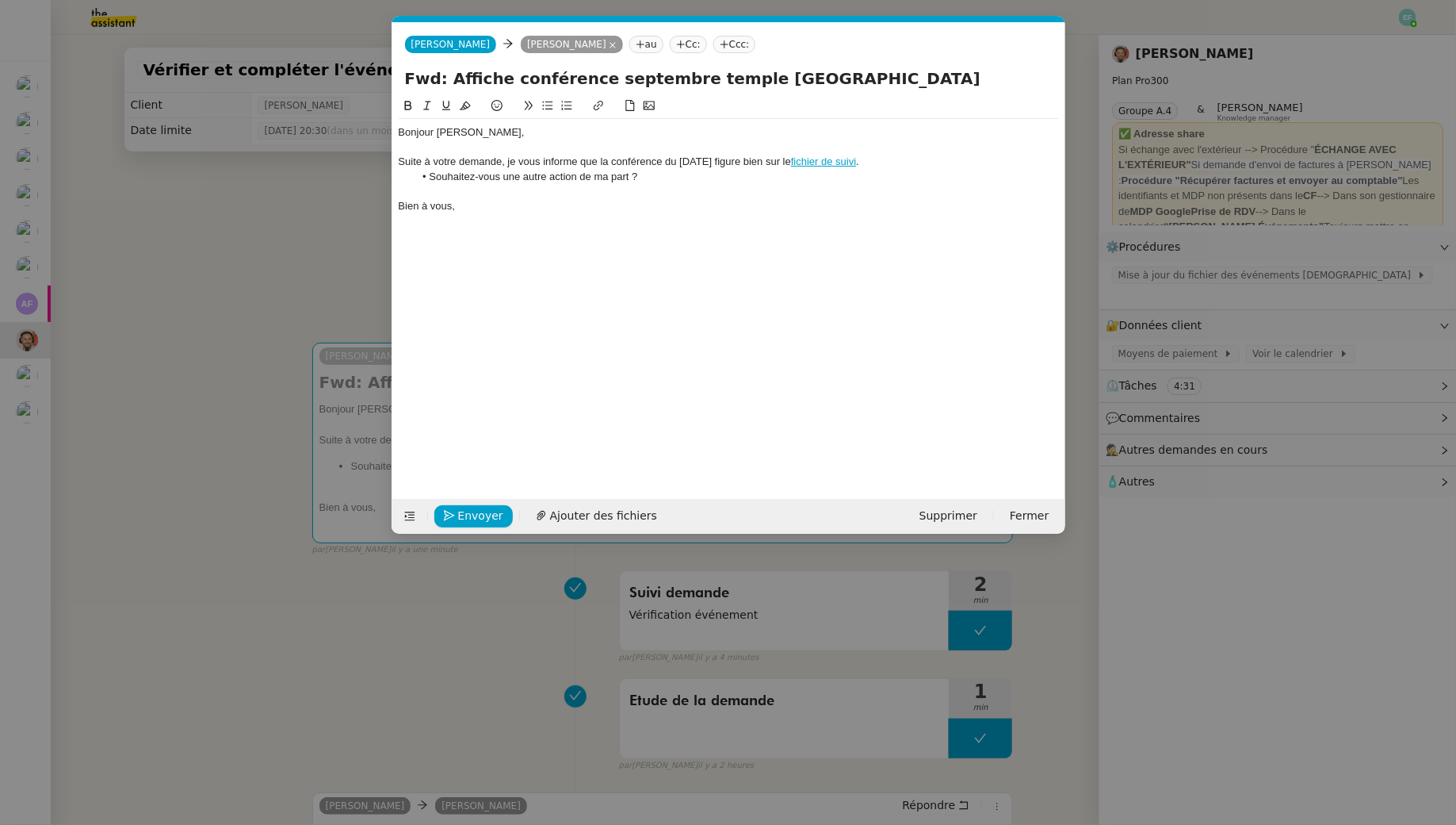
scroll to position [0, 33]
click at [815, 162] on div "Suite à votre demande, je vous informe que la conférence du 26 septembre figure…" at bounding box center [729, 161] width 661 height 14
click at [485, 128] on div "Bonjour Emile," at bounding box center [729, 132] width 661 height 14
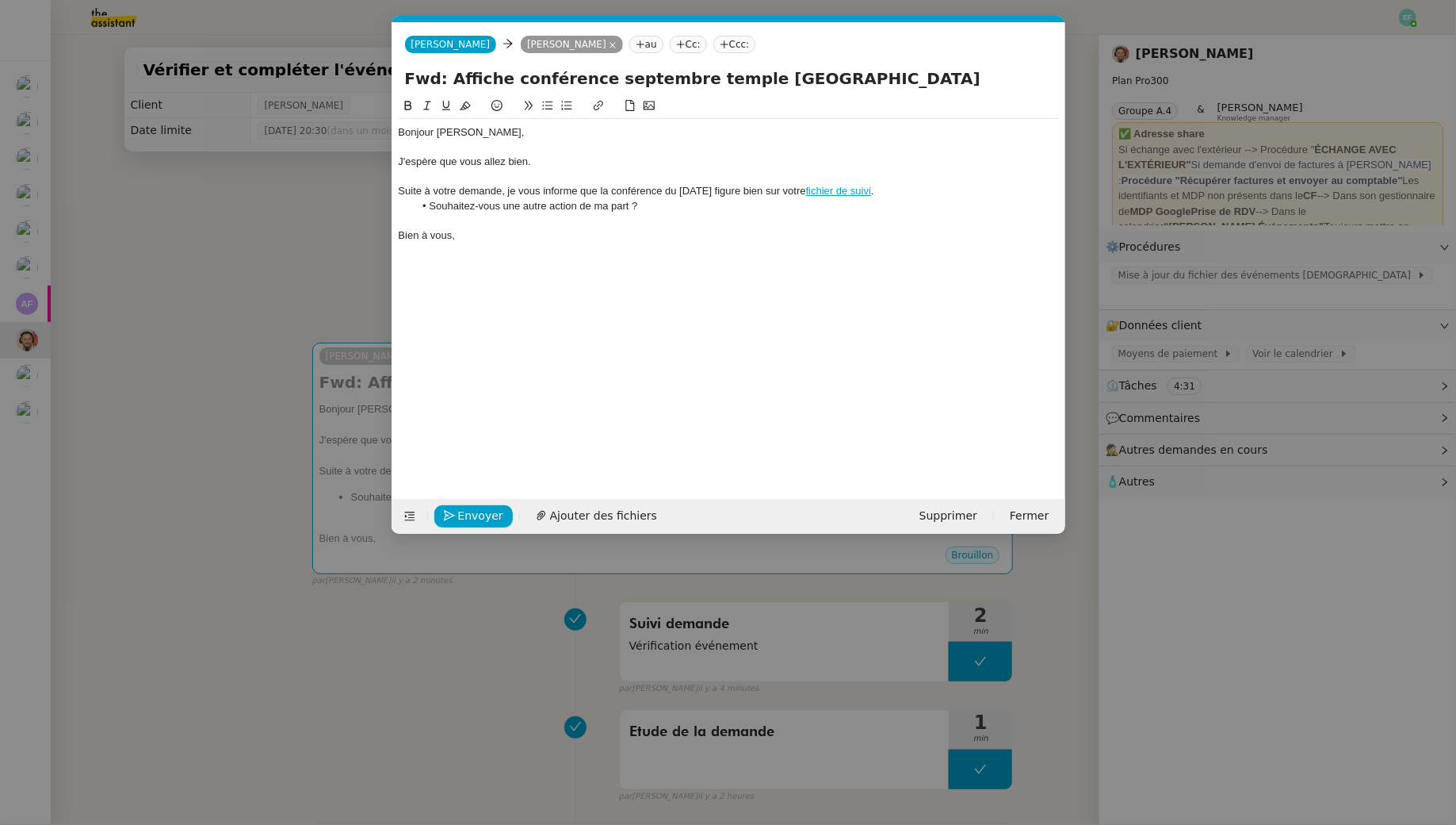
click at [669, 190] on div "Suite à votre demande, je vous informe que la conférence du 26 septembre figure…" at bounding box center [729, 191] width 661 height 14
click at [248, 237] on nz-modal-container "Service TA - VOYAGE - PROPOSITION GLOBALE A utiliser dans le cadre de propositi…" at bounding box center [728, 412] width 1456 height 825
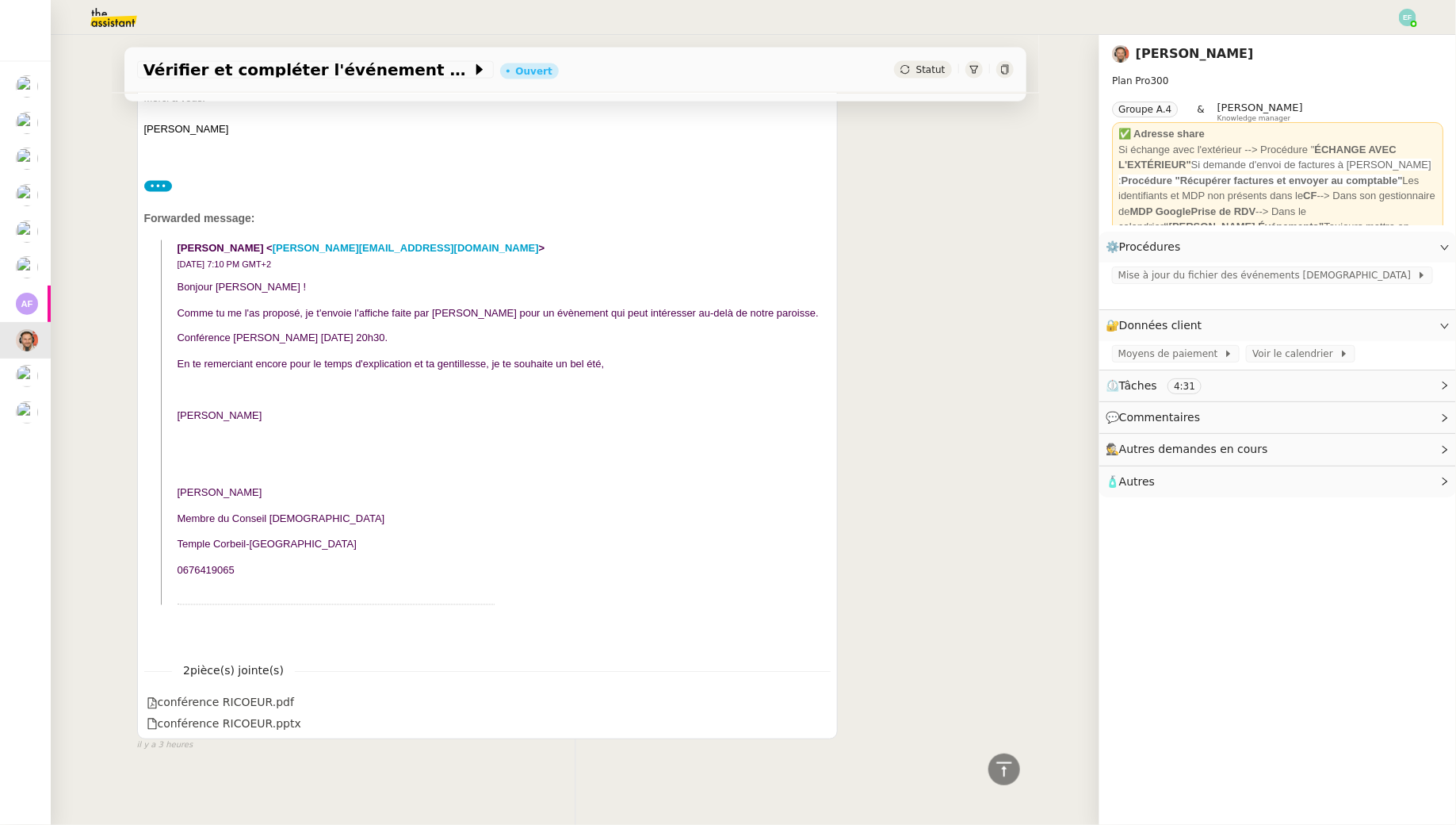
scroll to position [1170, 0]
click at [197, 576] on blockquote "Yolande ONATE < y.onate@wanadoo.fr > 1 Aug 2025 7:10 PM GMT+2 Bonjour Émile ! C…" at bounding box center [492, 423] width 662 height 365
click at [820, 698] on icon at bounding box center [820, 702] width 9 height 8
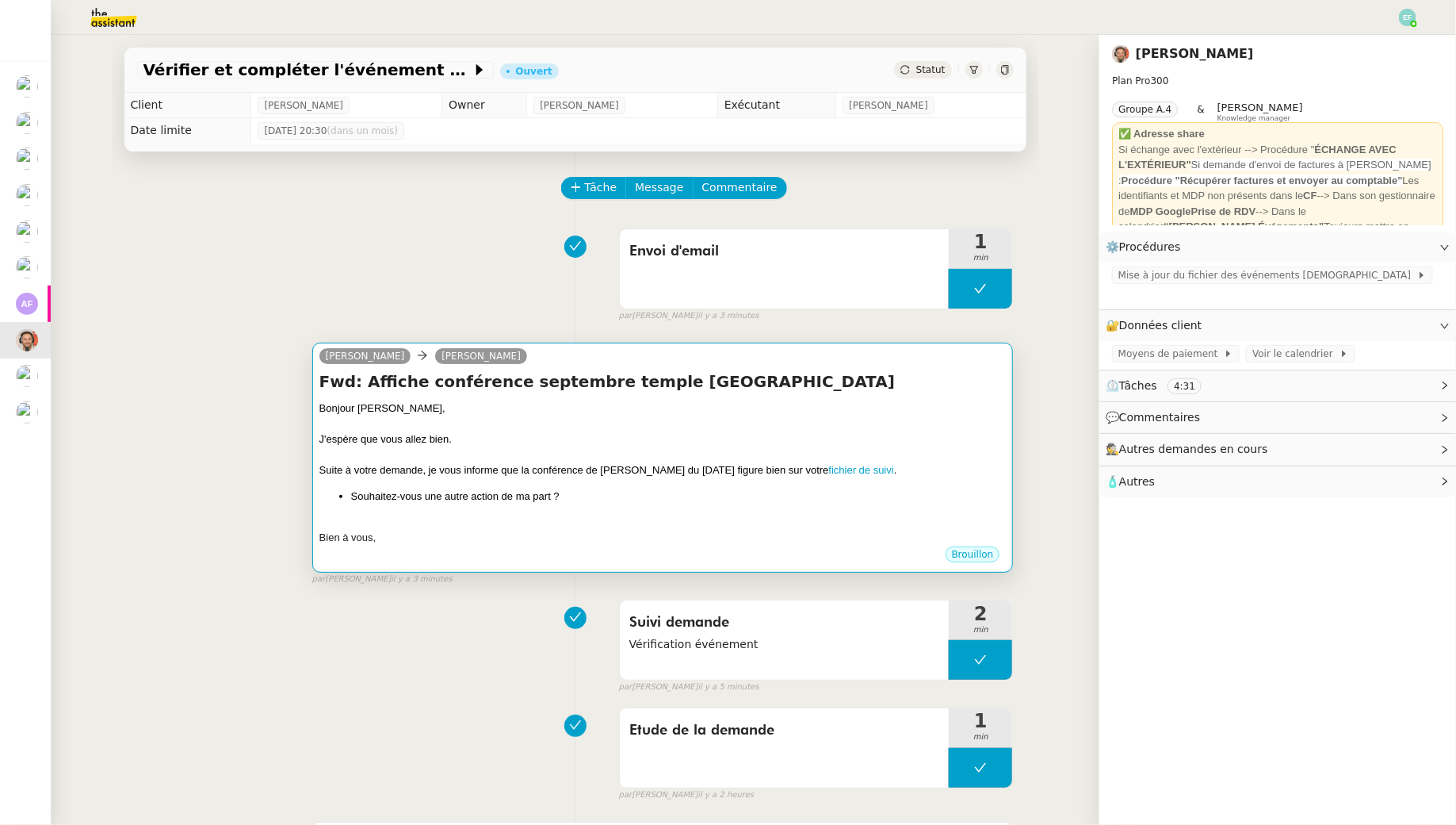
click at [919, 412] on div "Bonjour Emile," at bounding box center [663, 408] width 687 height 16
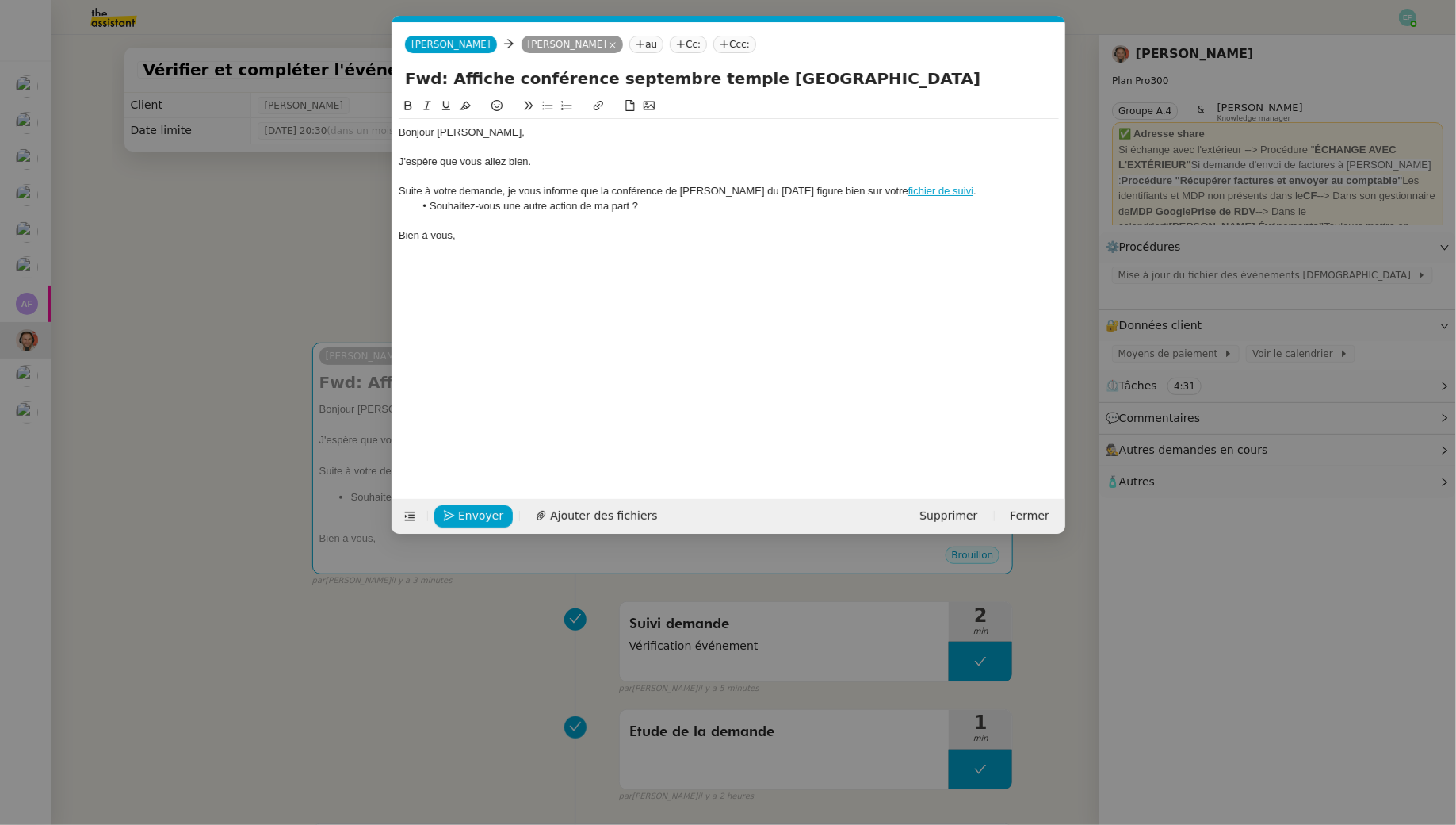
scroll to position [0, 33]
click at [457, 525] on div "Envoyer Ajouter des fichiers" at bounding box center [533, 516] width 268 height 23
click at [566, 190] on div "Suite à votre demande, je vous informe que la conférence de Pierre Ricoeur du 2…" at bounding box center [729, 191] width 661 height 14
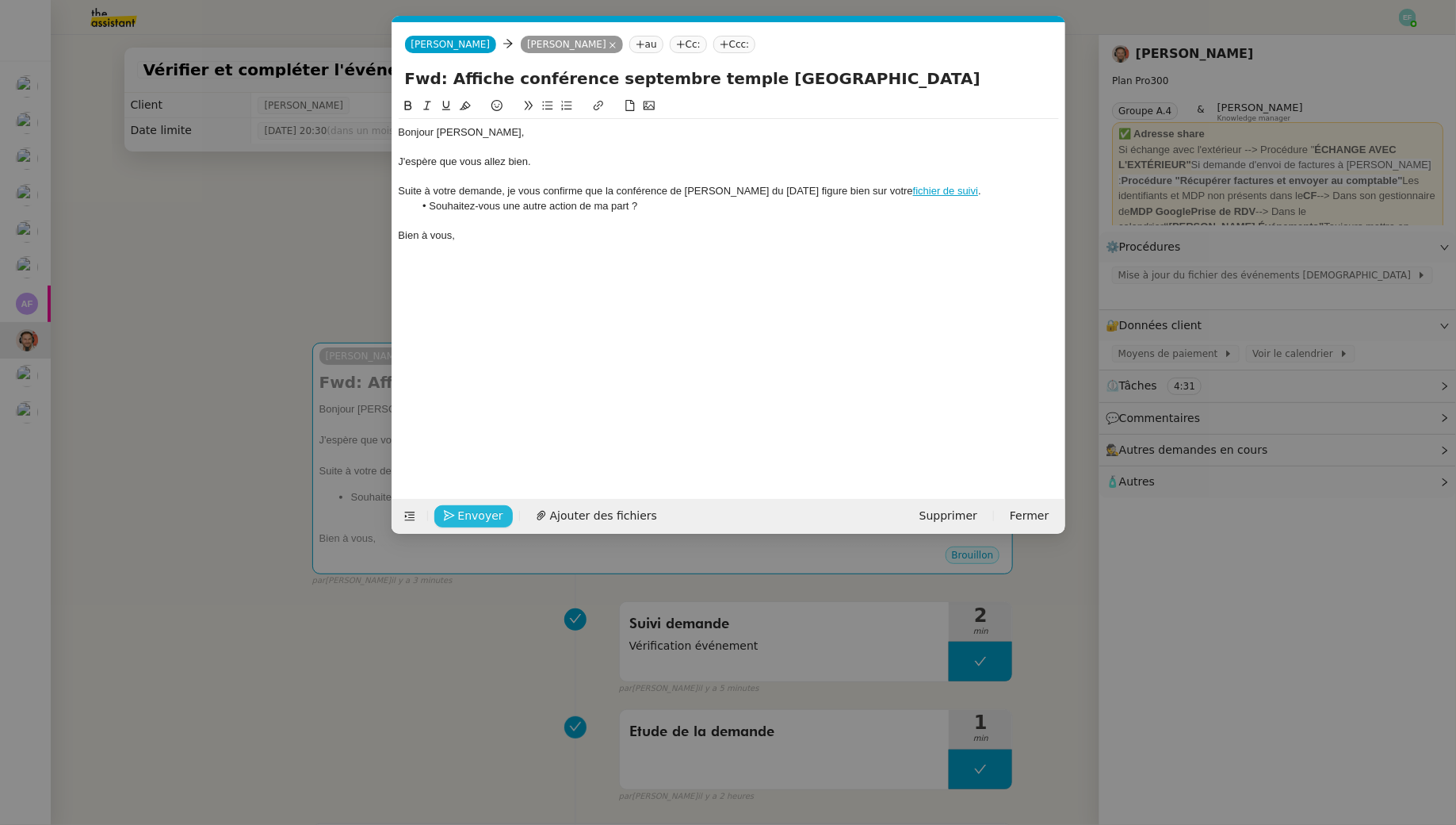
click at [481, 518] on span "Envoyer" at bounding box center [481, 516] width 45 height 18
click at [481, 518] on span "Confirmer l'envoi" at bounding box center [506, 516] width 95 height 18
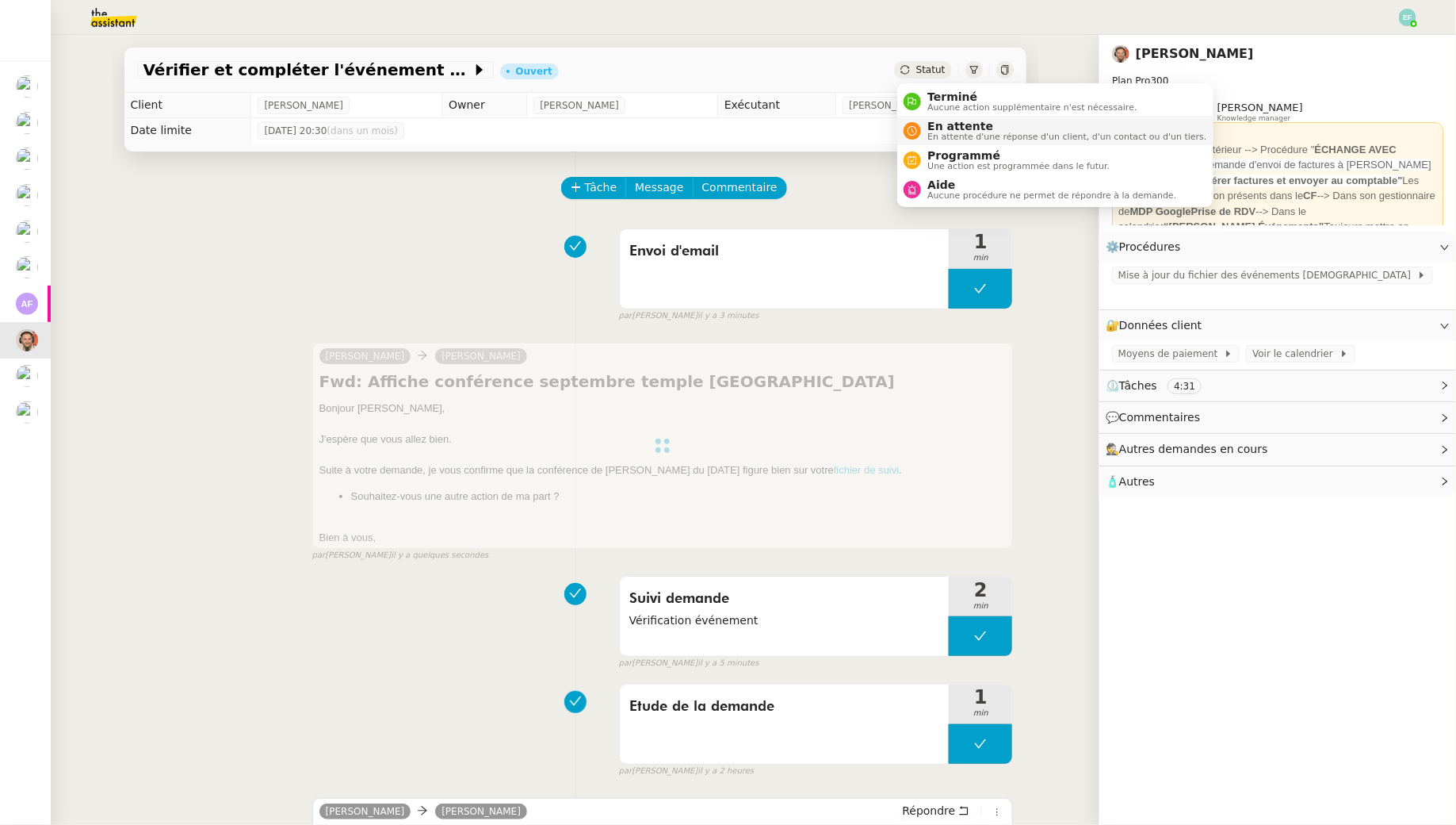
click at [931, 128] on span "En attente" at bounding box center [1067, 126] width 279 height 13
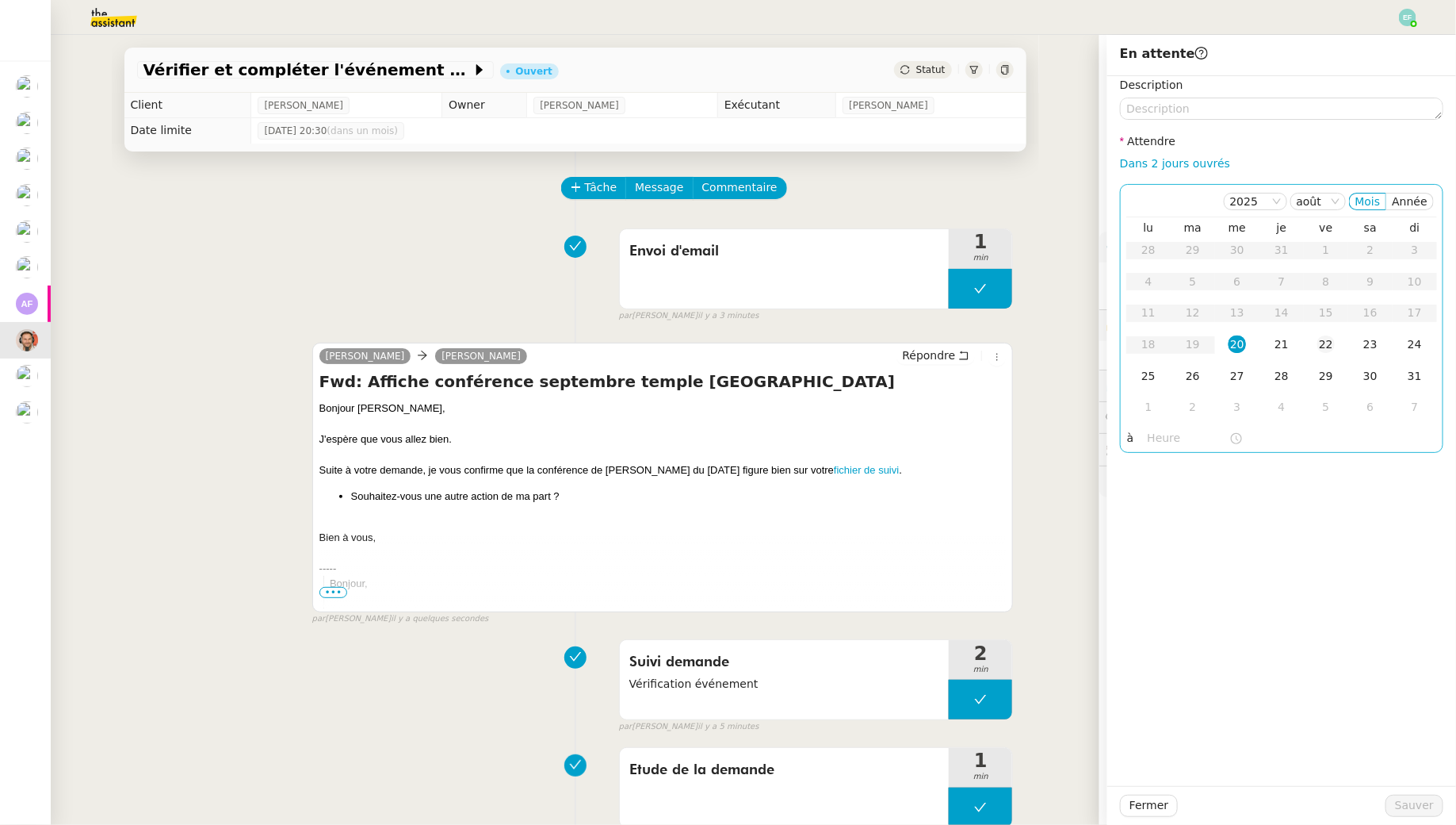
click at [1338, 338] on td "22" at bounding box center [1326, 345] width 44 height 32
click at [1408, 811] on span "Sauver" at bounding box center [1414, 806] width 38 height 18
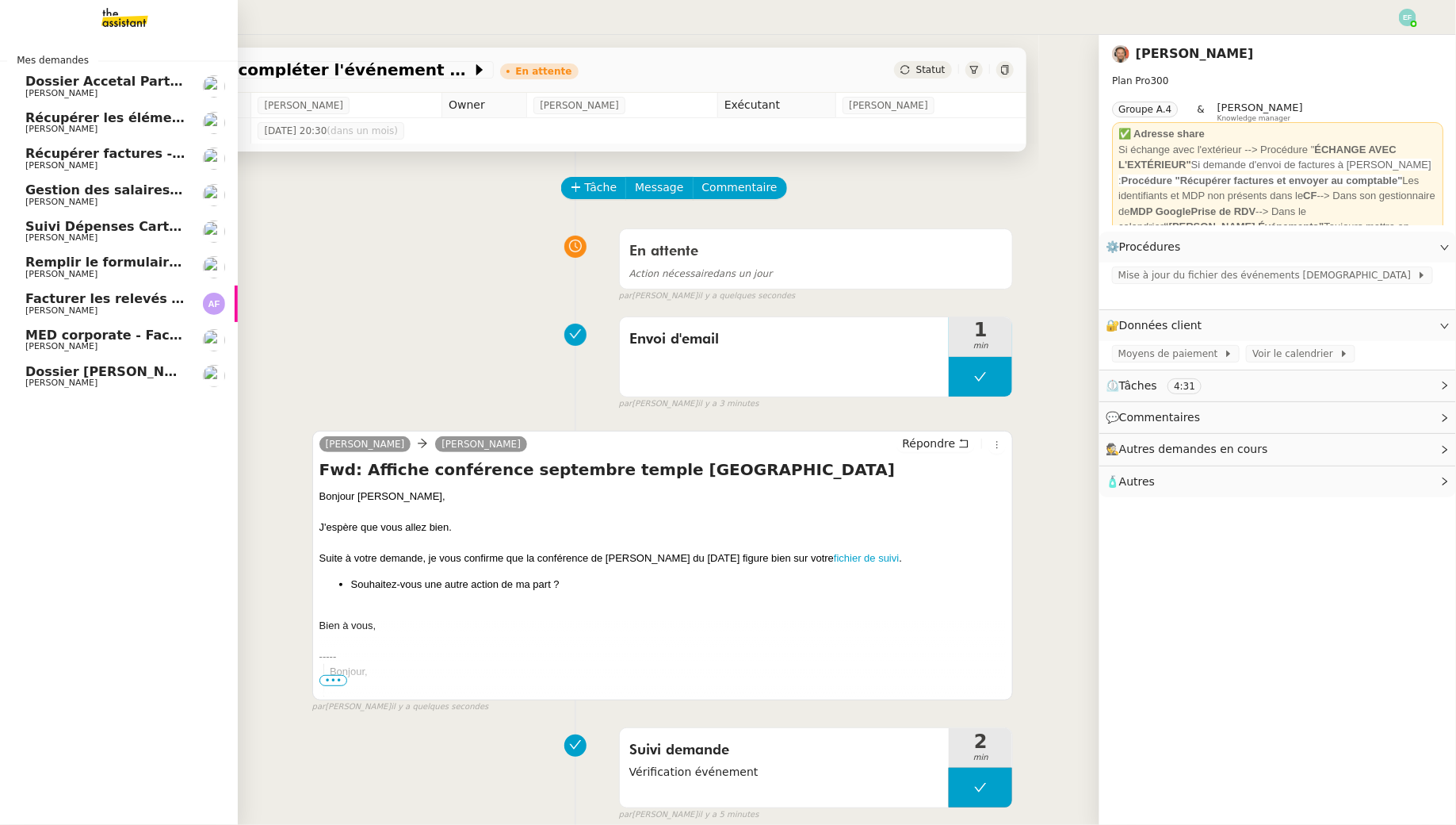
click at [92, 338] on span "MED corporate - Facture F1026" at bounding box center [136, 335] width 222 height 15
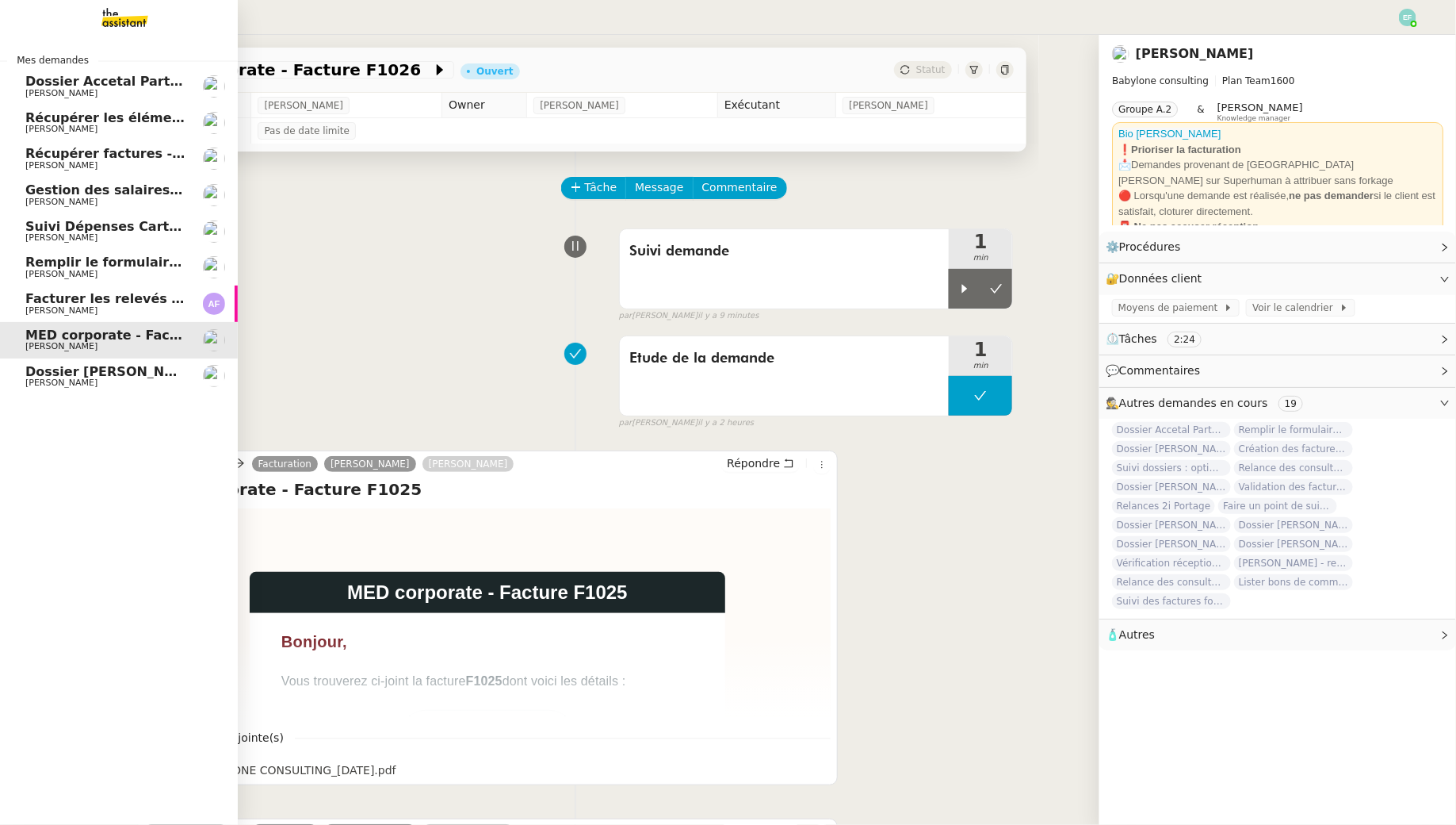
click at [46, 388] on link "Dossier Mohamed Touzani Florent Seiler" at bounding box center [119, 377] width 238 height 37
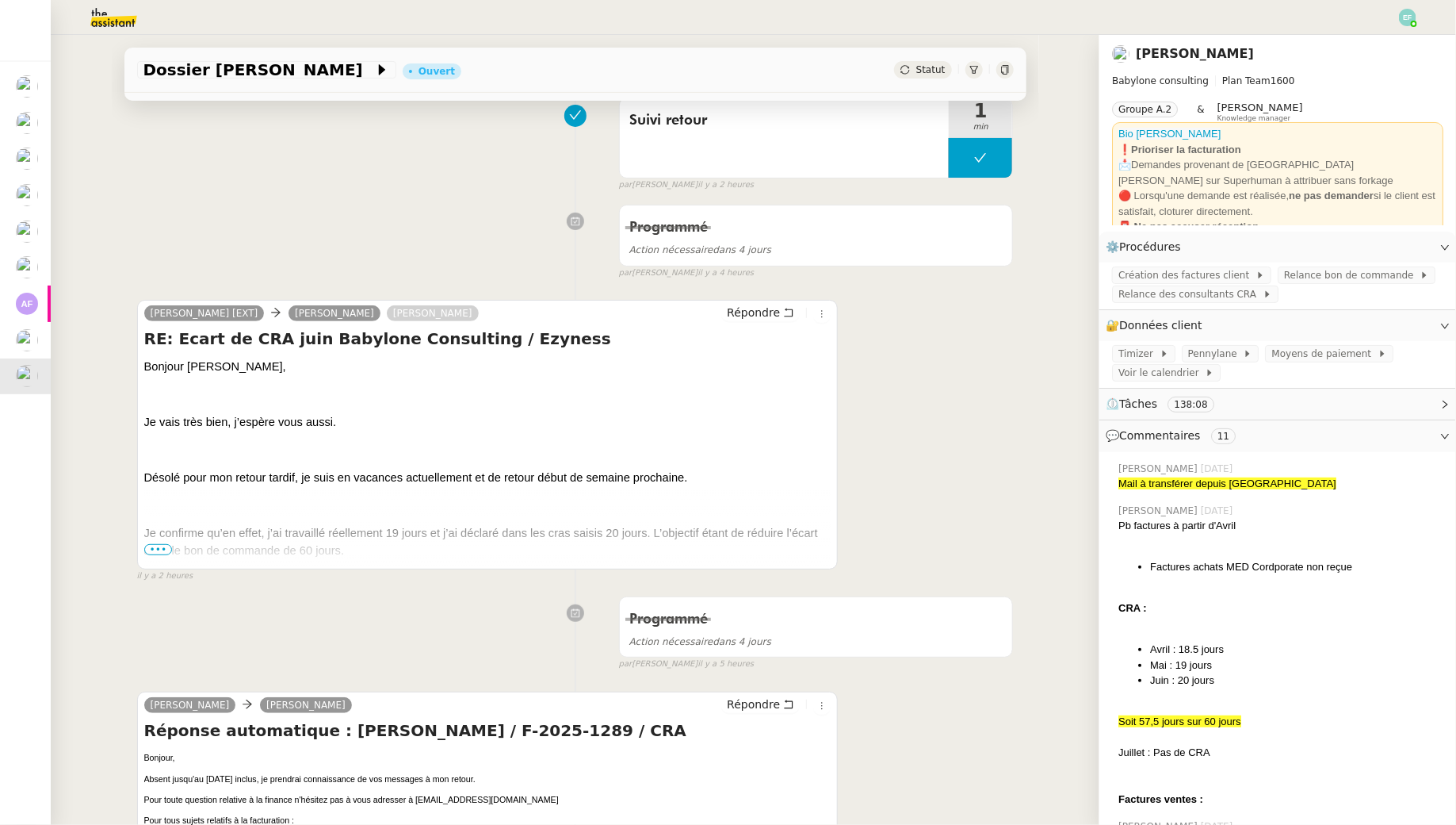
scroll to position [131, 0]
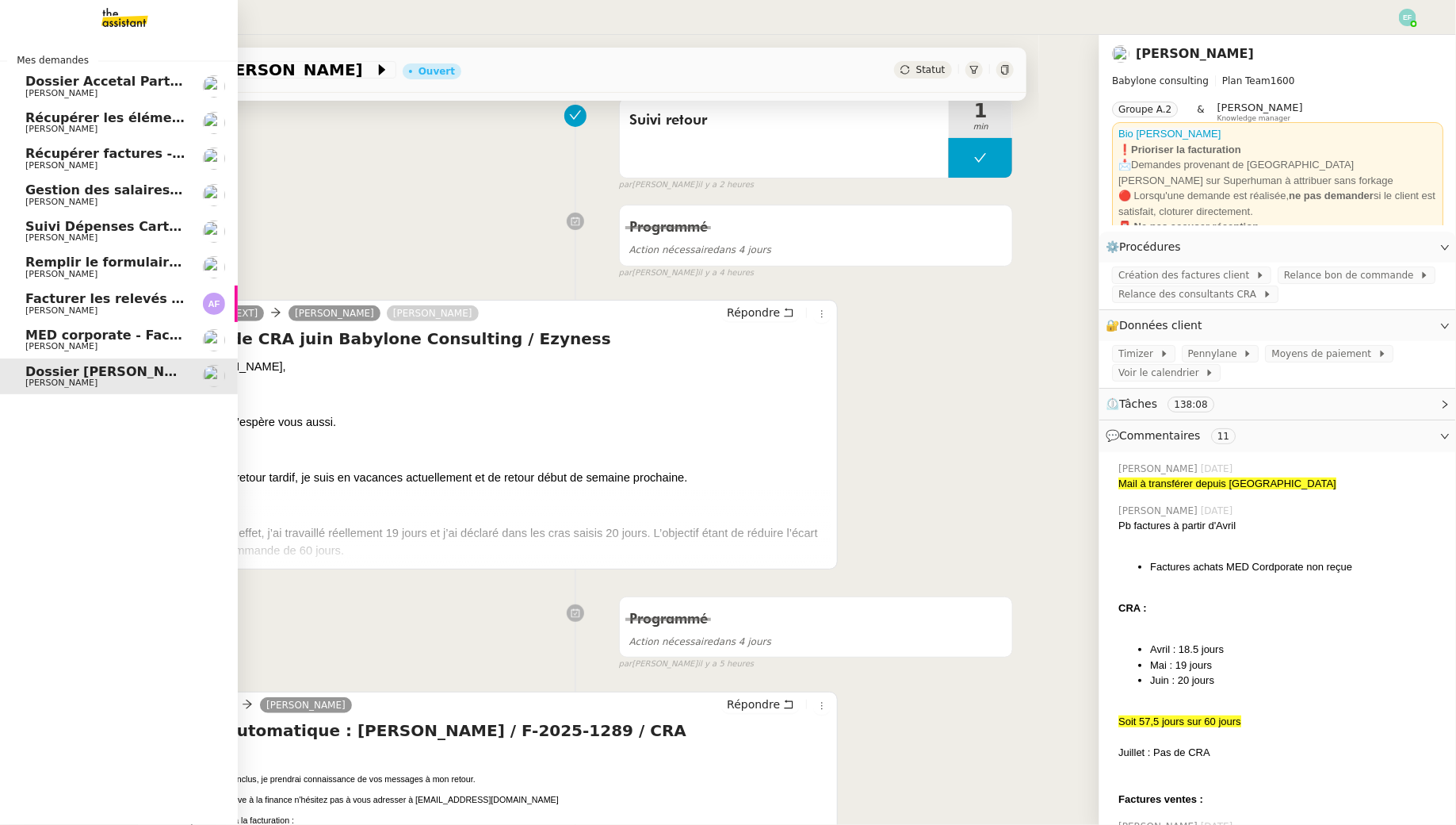
click at [36, 84] on span "Dossier Accetal Partners" at bounding box center [113, 81] width 176 height 15
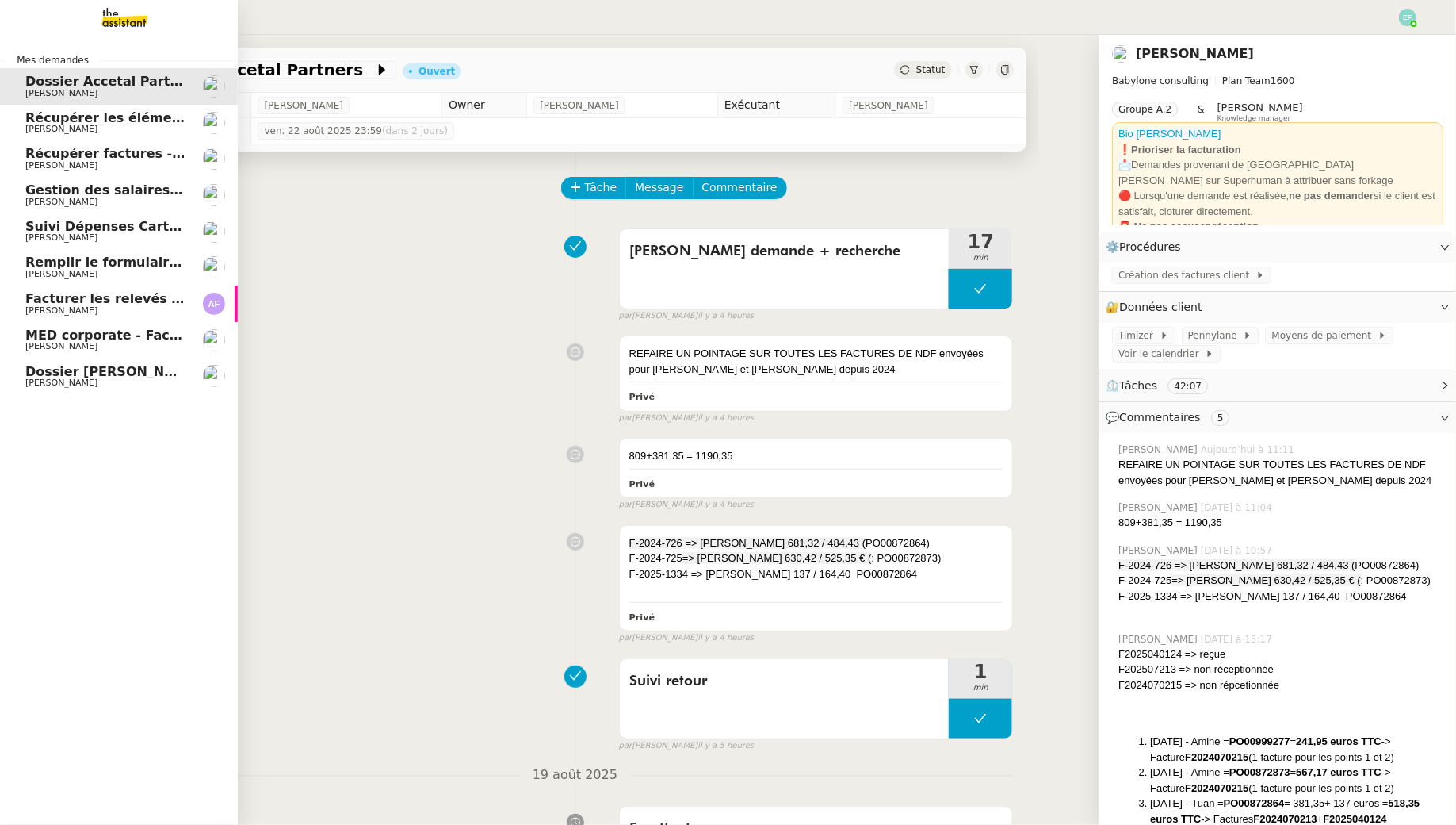
click at [54, 121] on span "Récupérer les éléments sociaux - août 2025" at bounding box center [181, 118] width 314 height 15
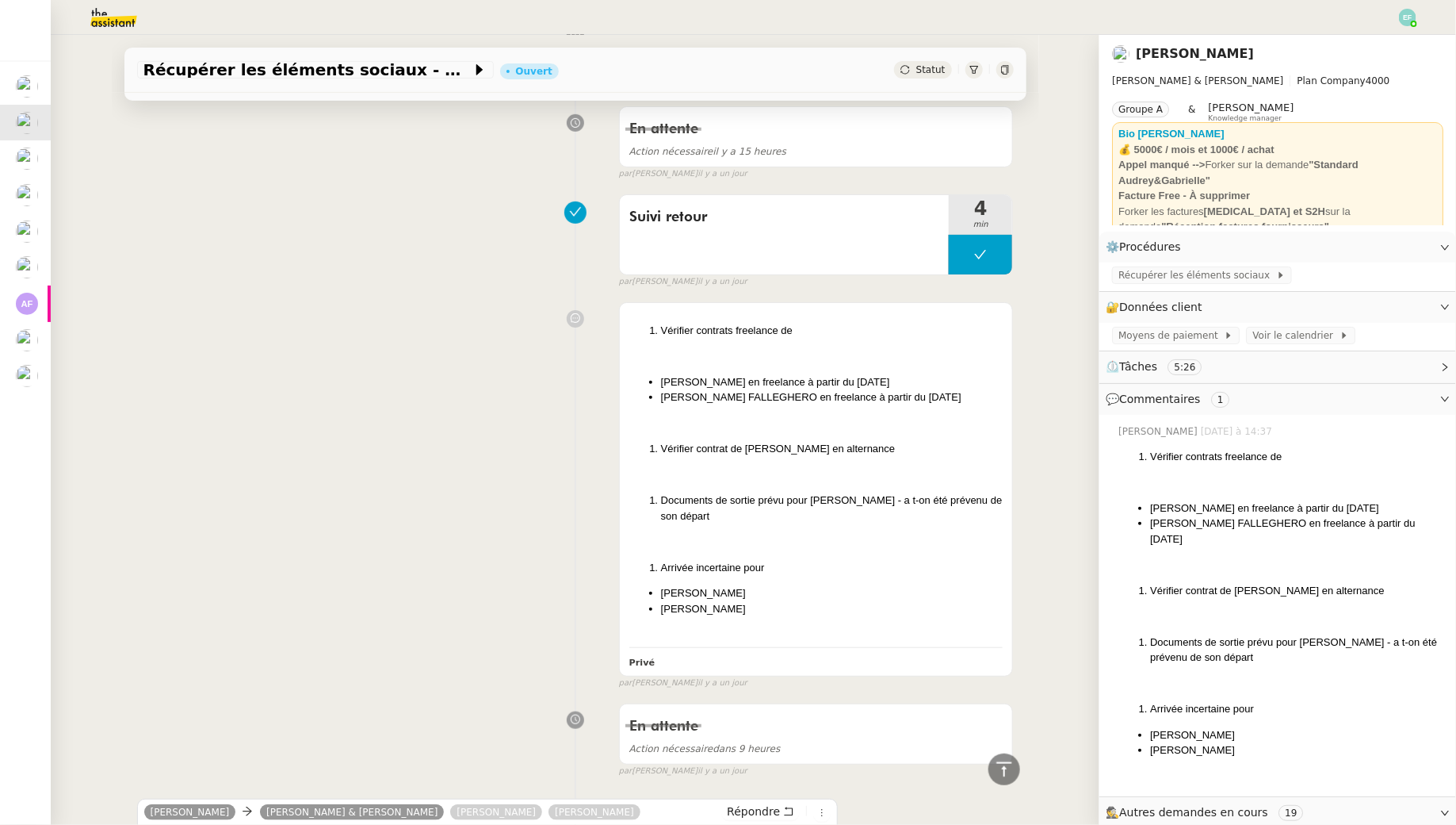
scroll to position [802, 0]
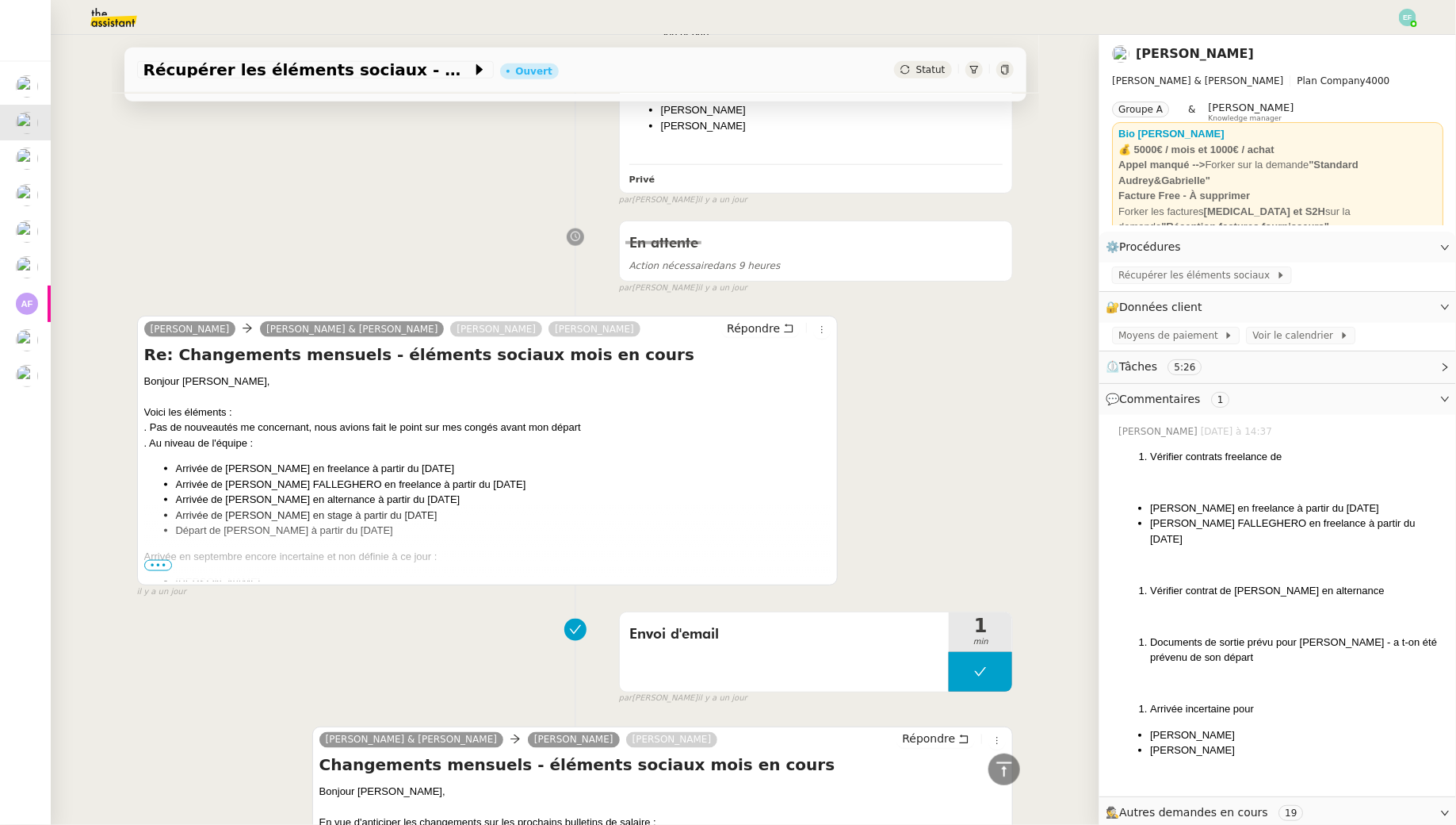
click at [151, 560] on span "•••" at bounding box center [159, 565] width 28 height 11
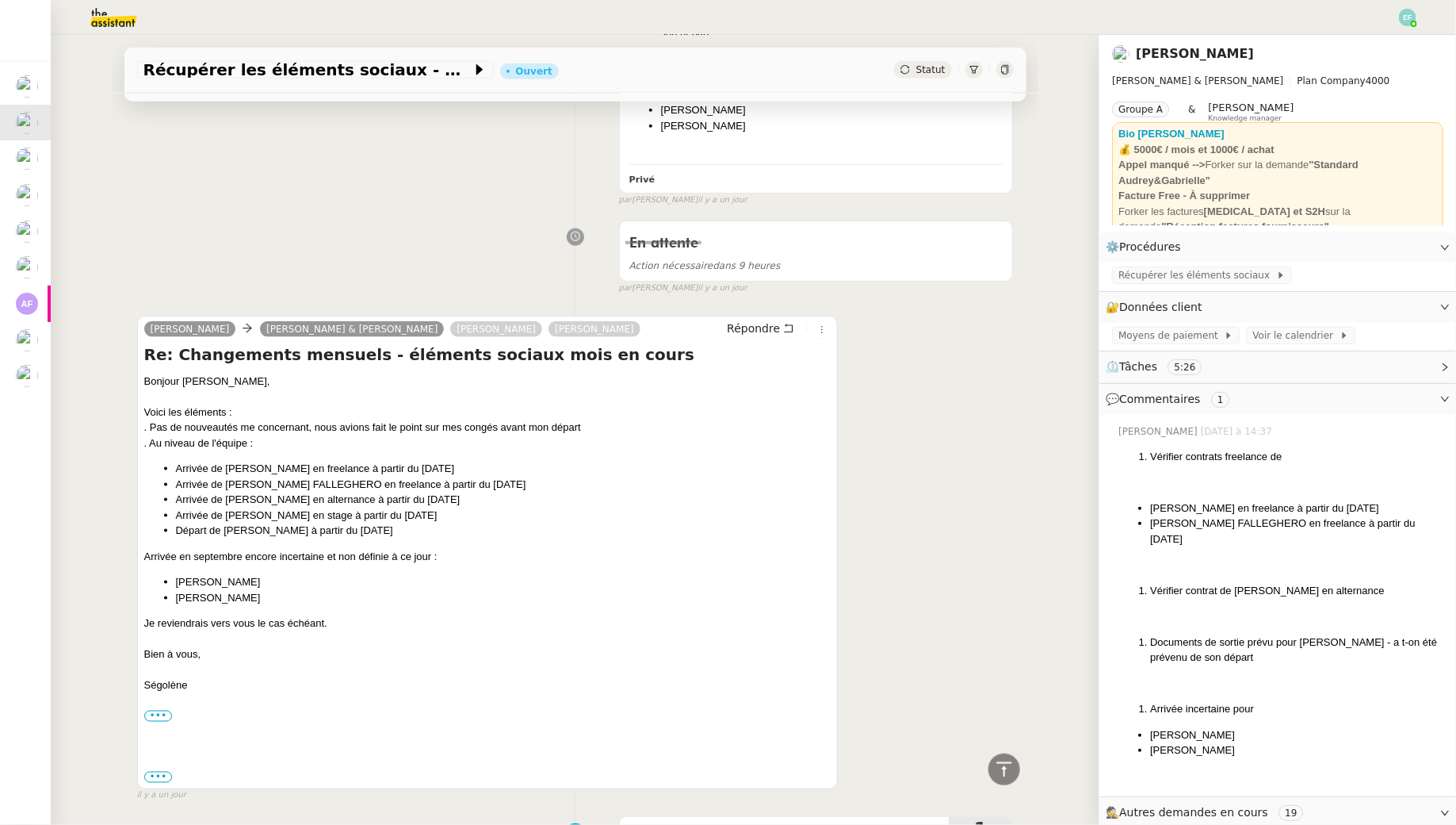
scroll to position [0, 0]
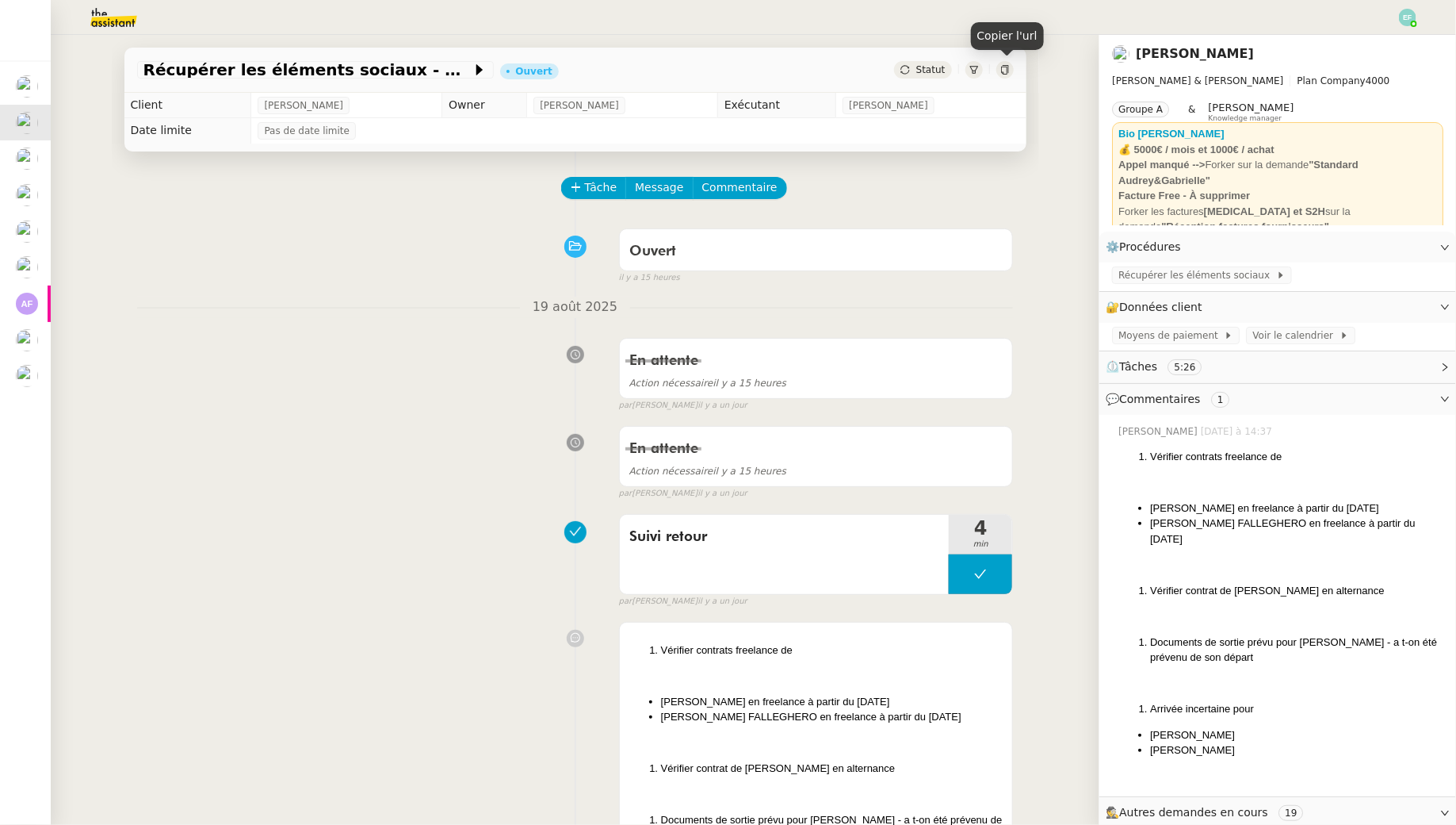
click at [1006, 65] on icon at bounding box center [1004, 69] width 8 height 9
click at [596, 191] on span "Tâche" at bounding box center [601, 187] width 33 height 18
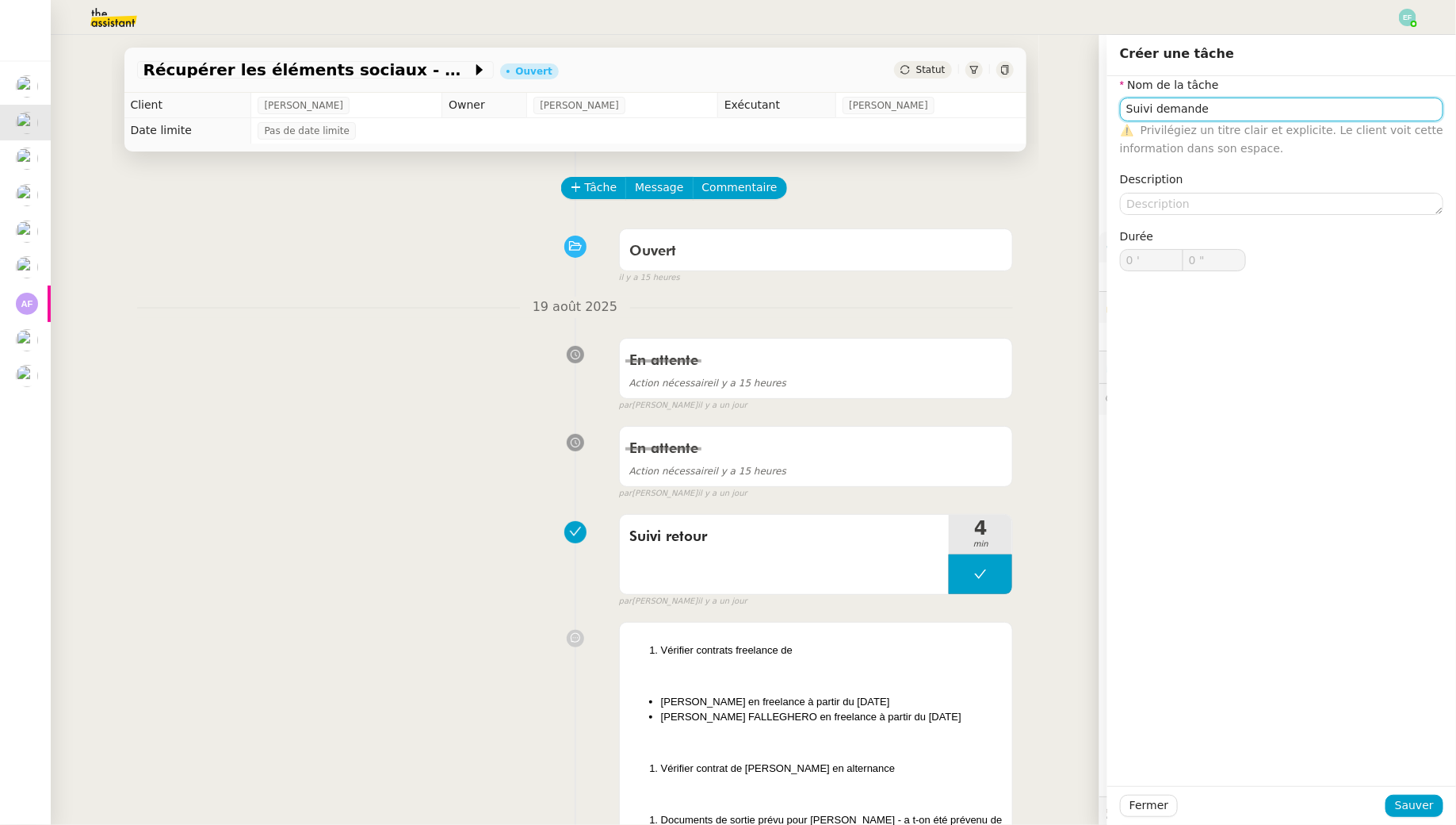
type input "Suivi demande"
click at [365, 277] on div "Ouvert false il y a 15 heures" at bounding box center [575, 253] width 876 height 64
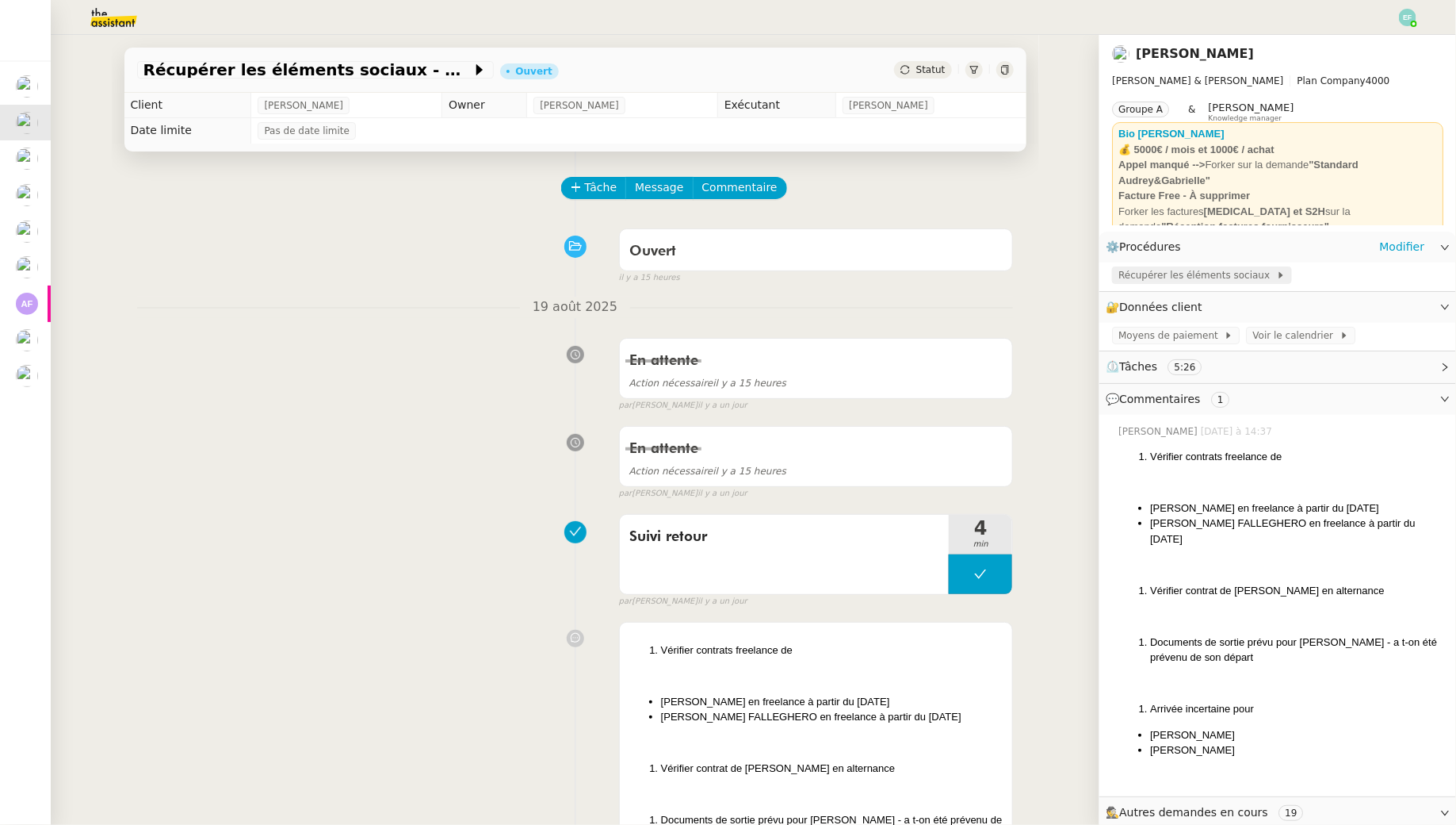
click at [1187, 277] on span "Récupérer les éléments sociaux" at bounding box center [1197, 274] width 158 height 16
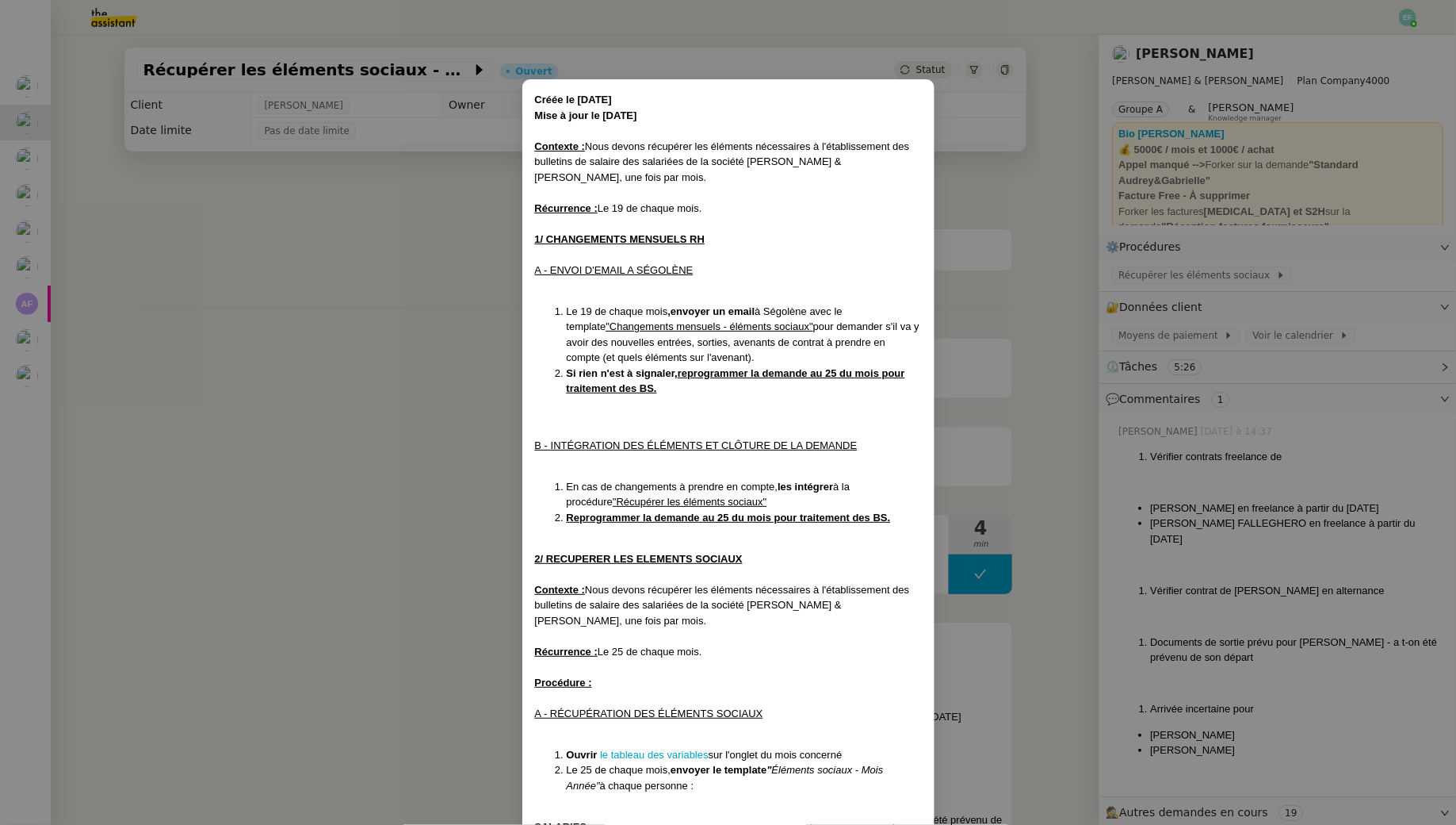
click at [387, 396] on nz-modal-container "Créée le 11/04/2024 Mise à jour le 11/08/2025 Contexte : Nous devons récupérer …" at bounding box center [728, 412] width 1456 height 825
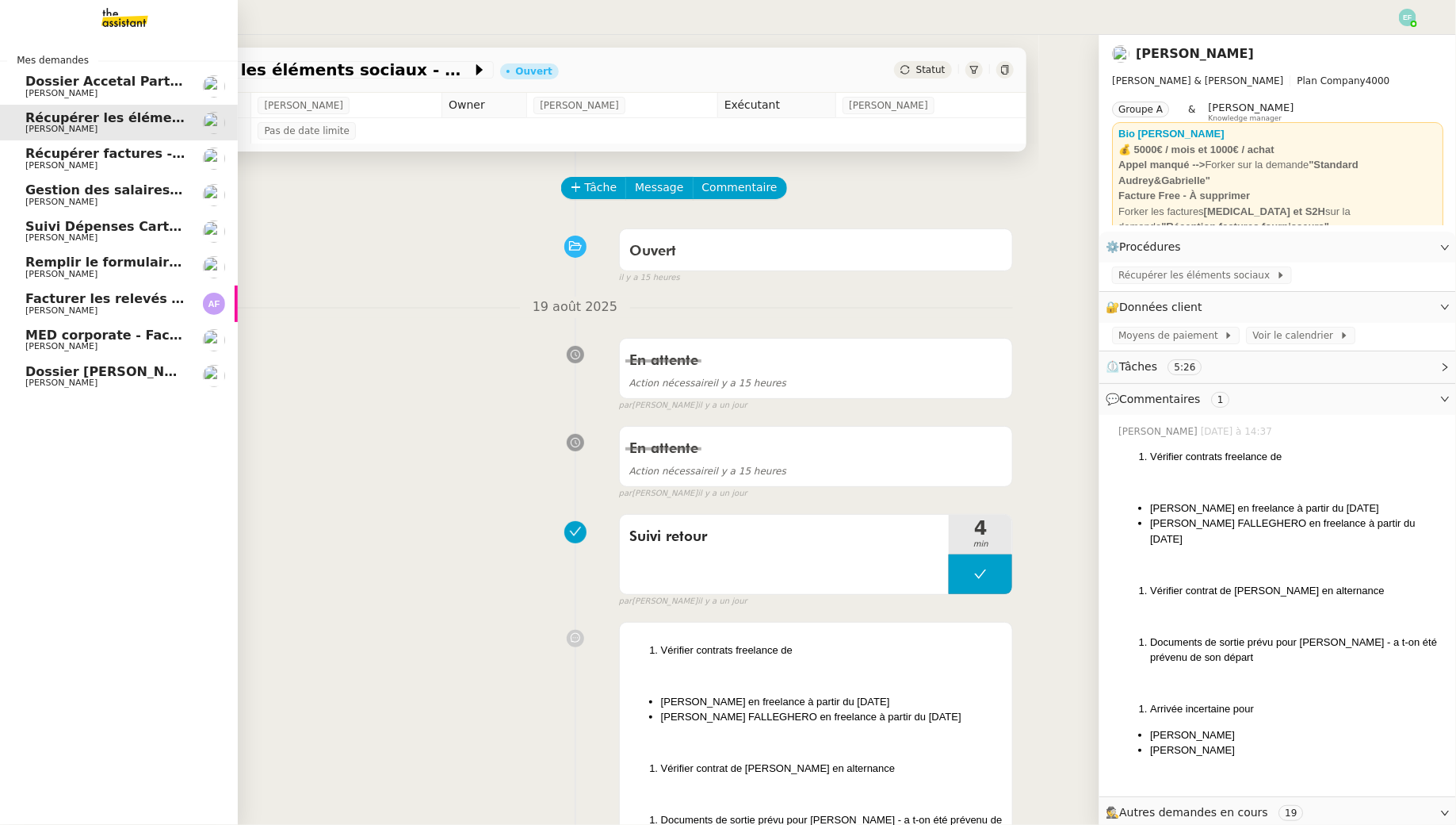
click at [85, 153] on span "Récupérer factures - [DATE]" at bounding box center [125, 153] width 200 height 15
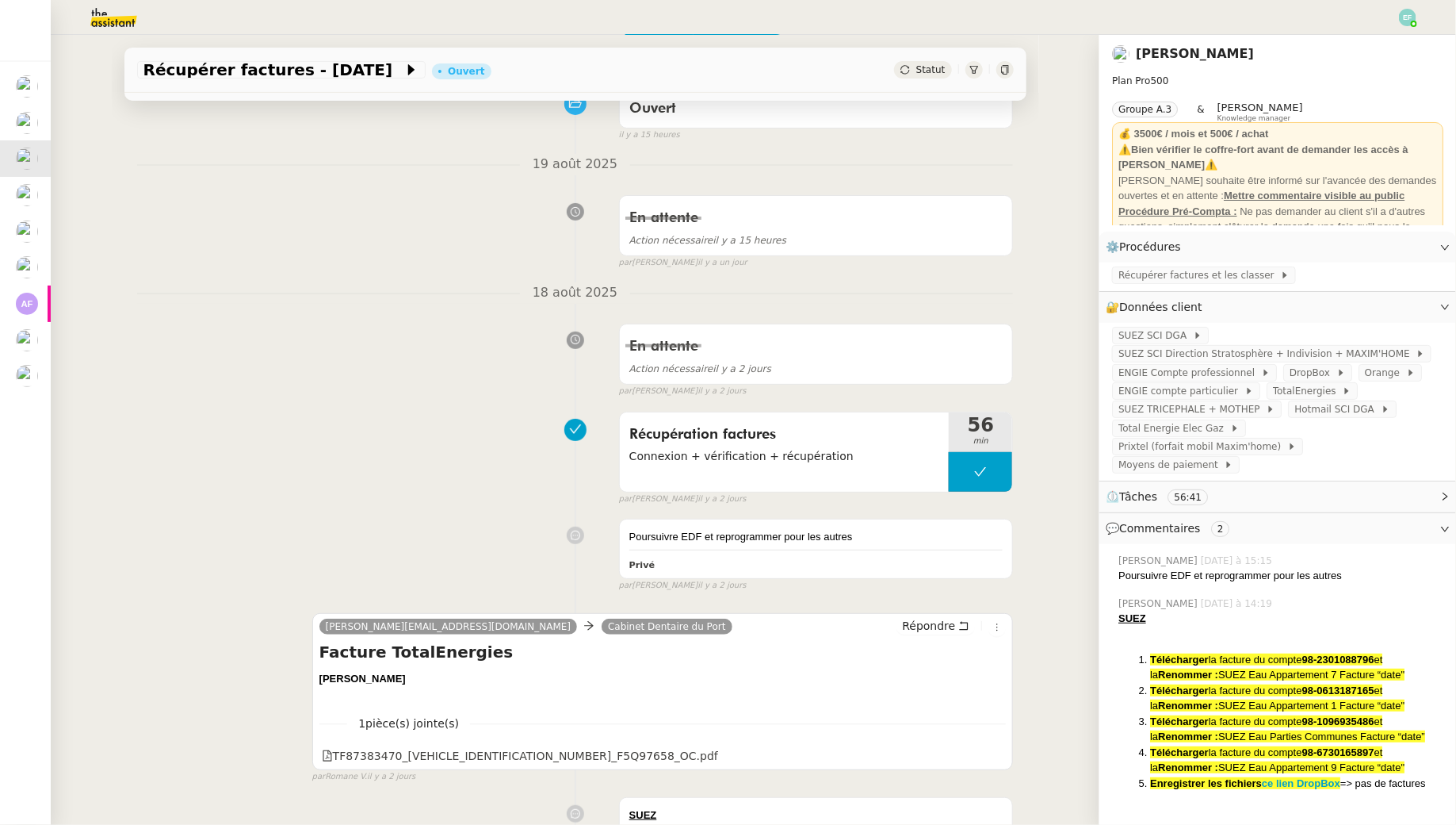
scroll to position [100, 0]
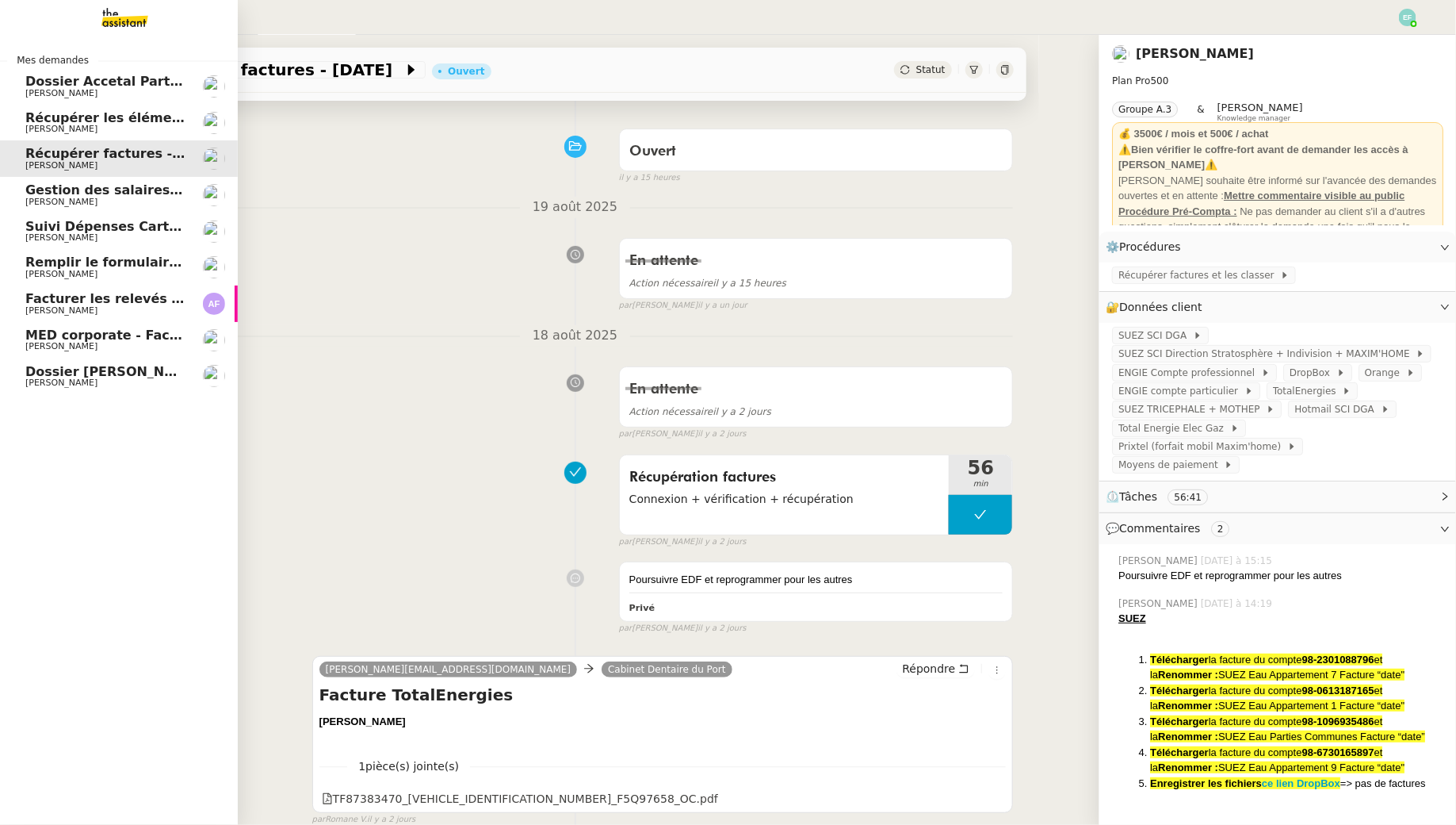
click at [58, 192] on span "Gestion des salaires - août 2025" at bounding box center [140, 190] width 231 height 15
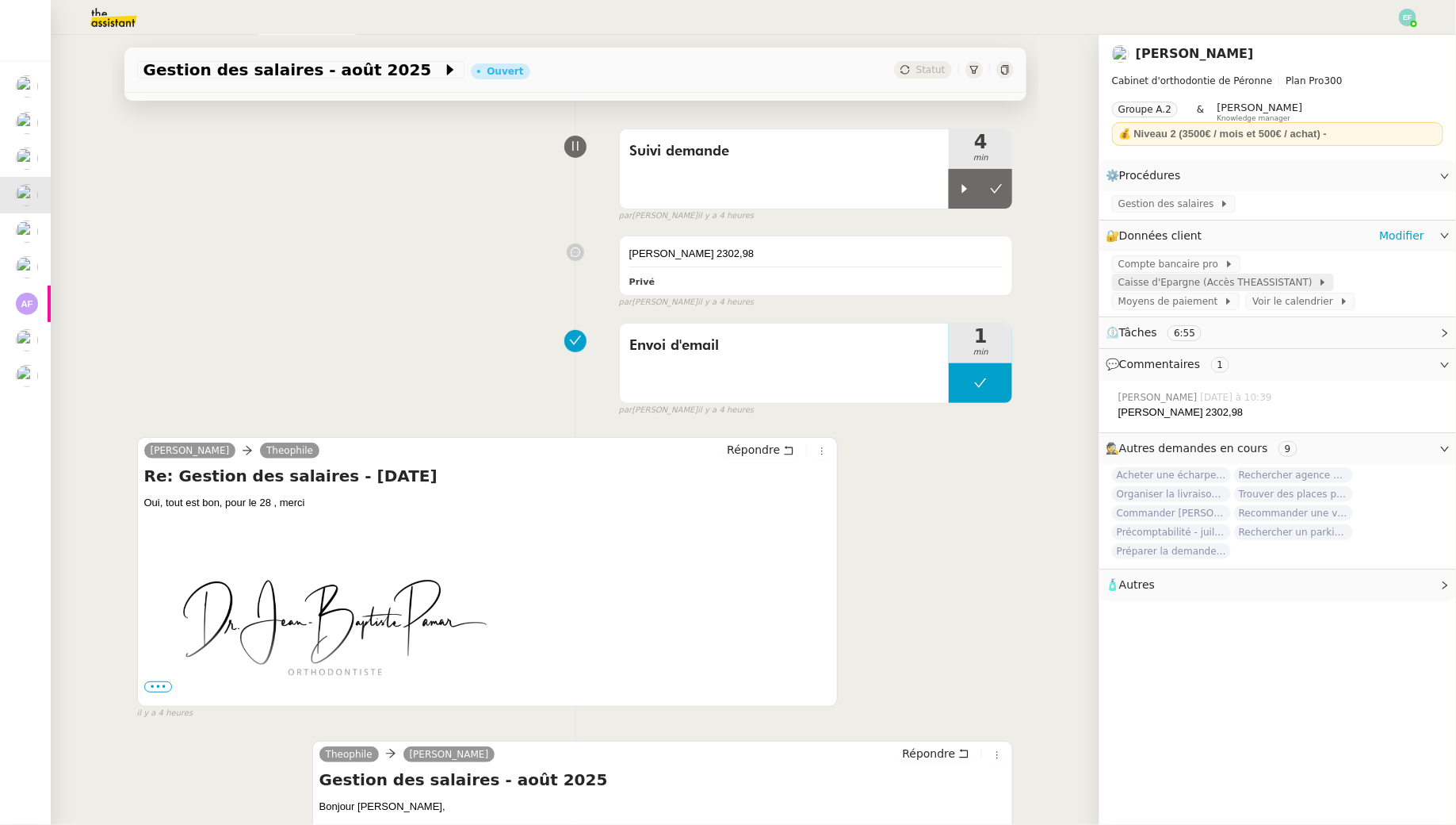
click at [1202, 284] on span "Caisse d'Epargne (Accès THEASSISTANT)" at bounding box center [1218, 282] width 200 height 16
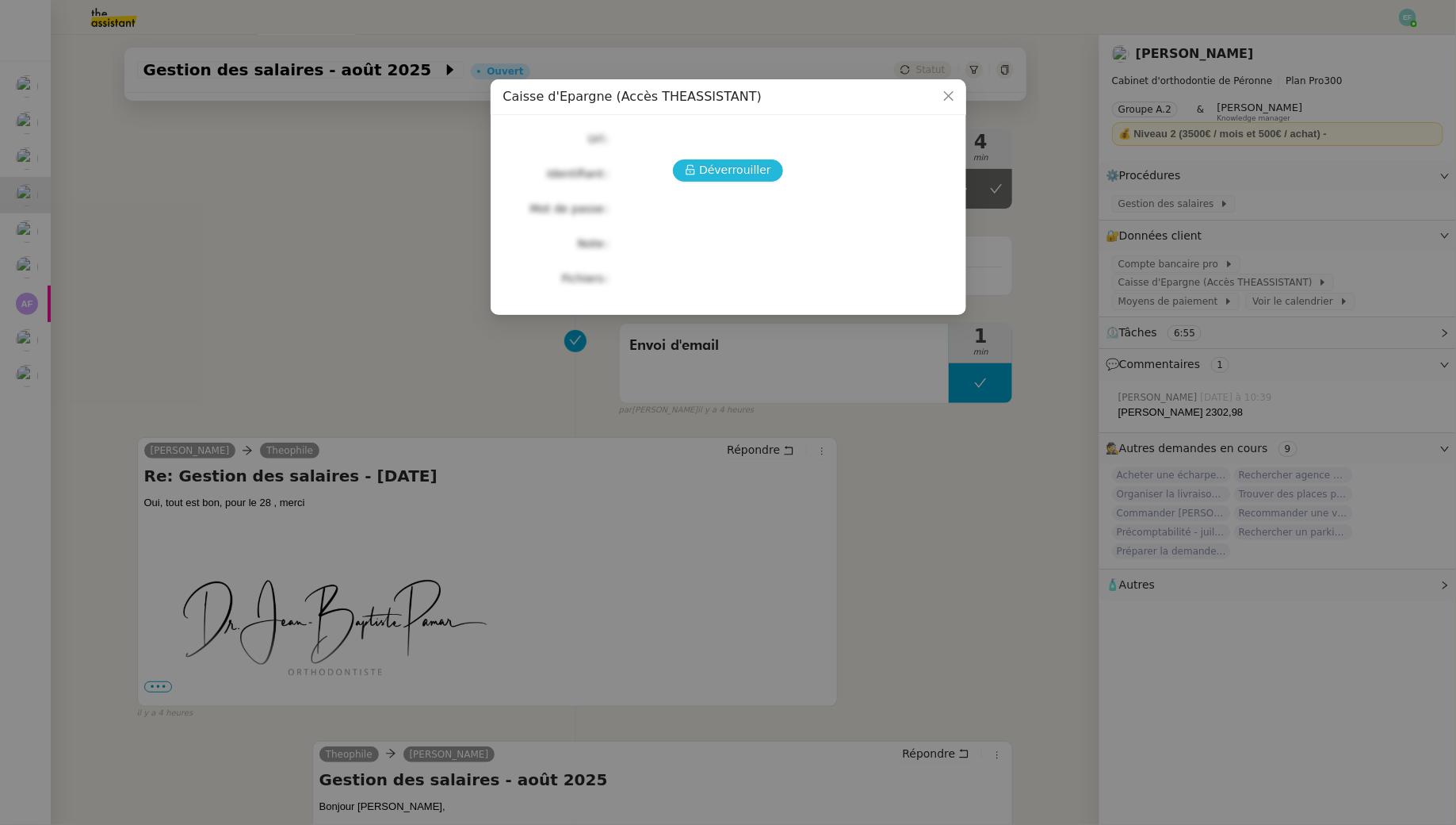
click at [728, 164] on span "Déverrouiller" at bounding box center [735, 170] width 72 height 18
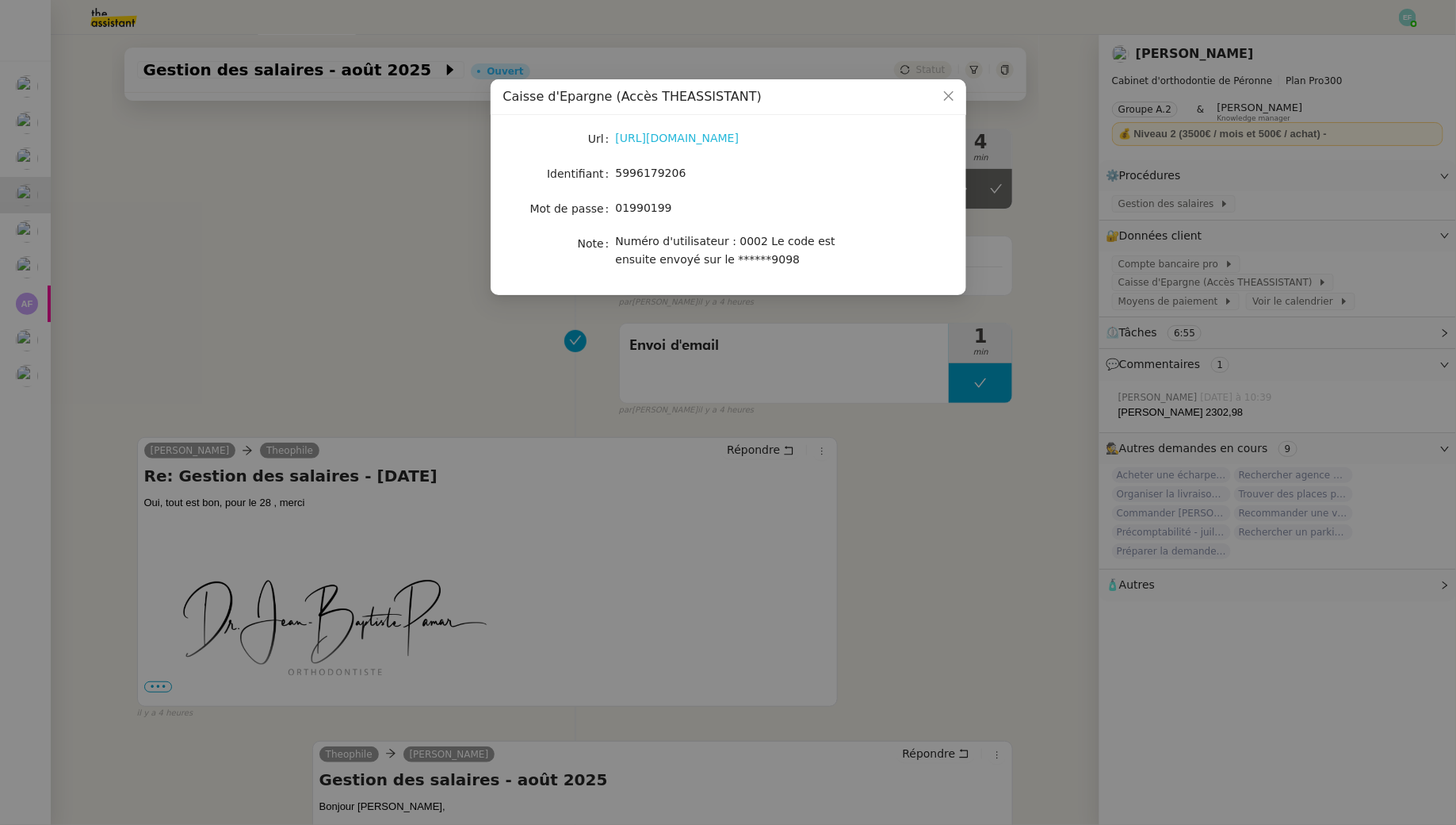
click at [739, 139] on link "https://www.caisse-epargne.fr/hauts-de-france/banque-a-distance/acceder-compte/" at bounding box center [677, 137] width 124 height 13
click at [252, 372] on nz-modal-container "Caisse d'Epargne (Accès THEASSISTANT) Url https://www.caisse-epargne.fr/hauts-d…" at bounding box center [728, 412] width 1456 height 825
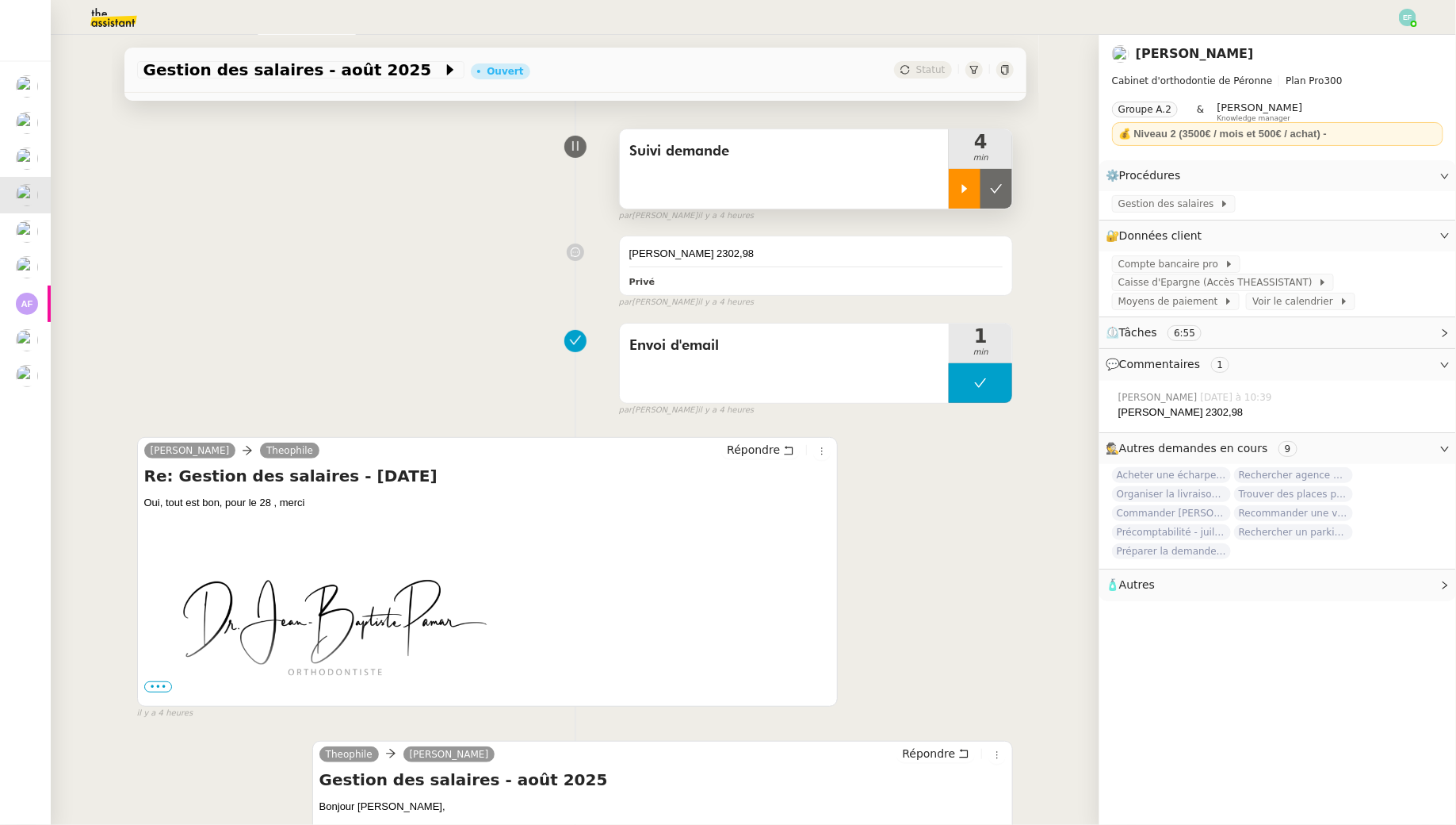
click at [962, 195] on div at bounding box center [965, 188] width 32 height 39
click at [1231, 283] on span "Caisse d'Epargne (Accès THEASSISTANT)" at bounding box center [1218, 282] width 200 height 16
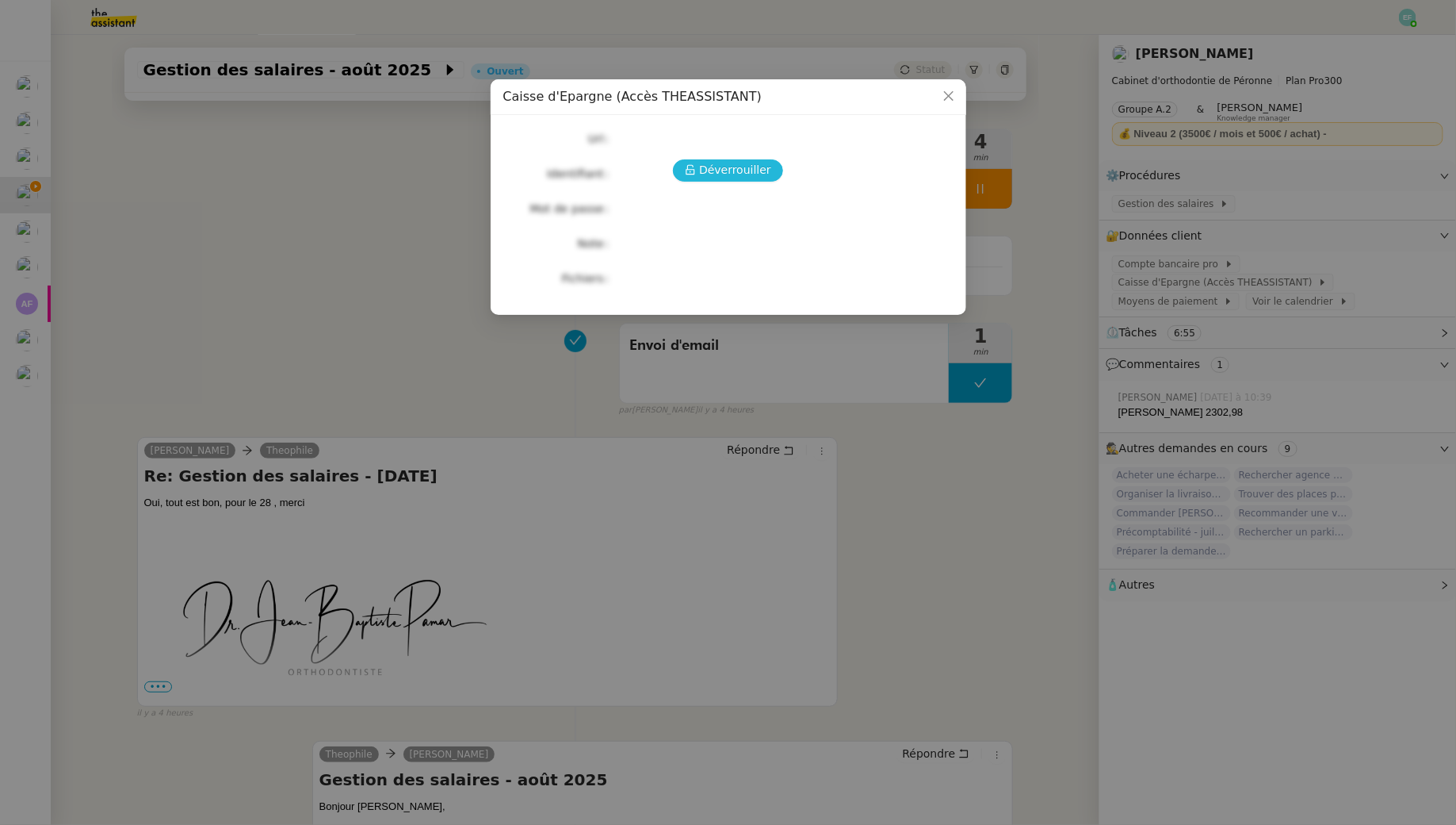
click at [755, 175] on span "Déverrouiller" at bounding box center [735, 170] width 72 height 18
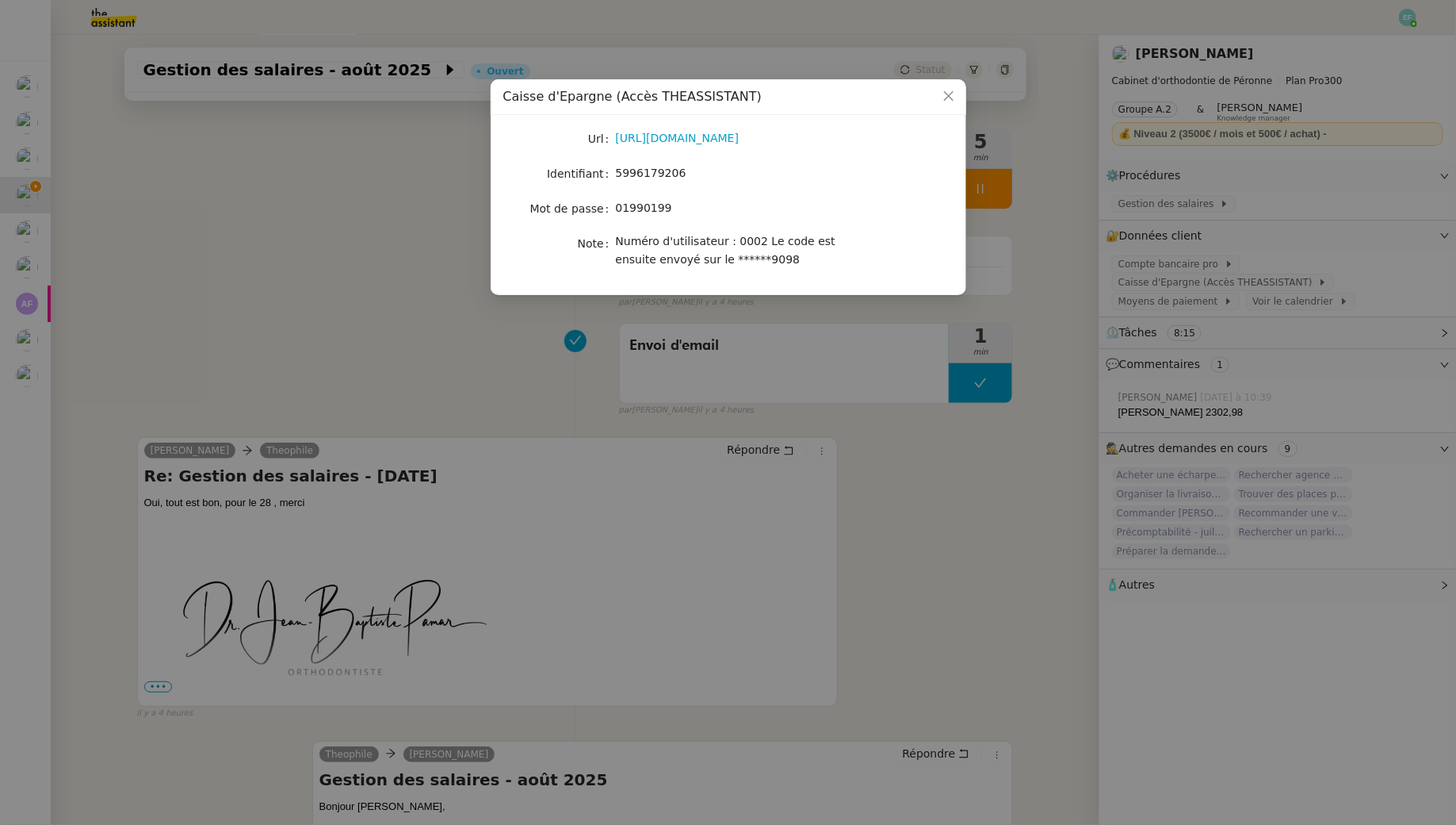
click at [298, 228] on nz-modal-container "Caisse d'Epargne (Accès THEASSISTANT) Url https://www.caisse-epargne.fr/hauts-d…" at bounding box center [728, 412] width 1456 height 825
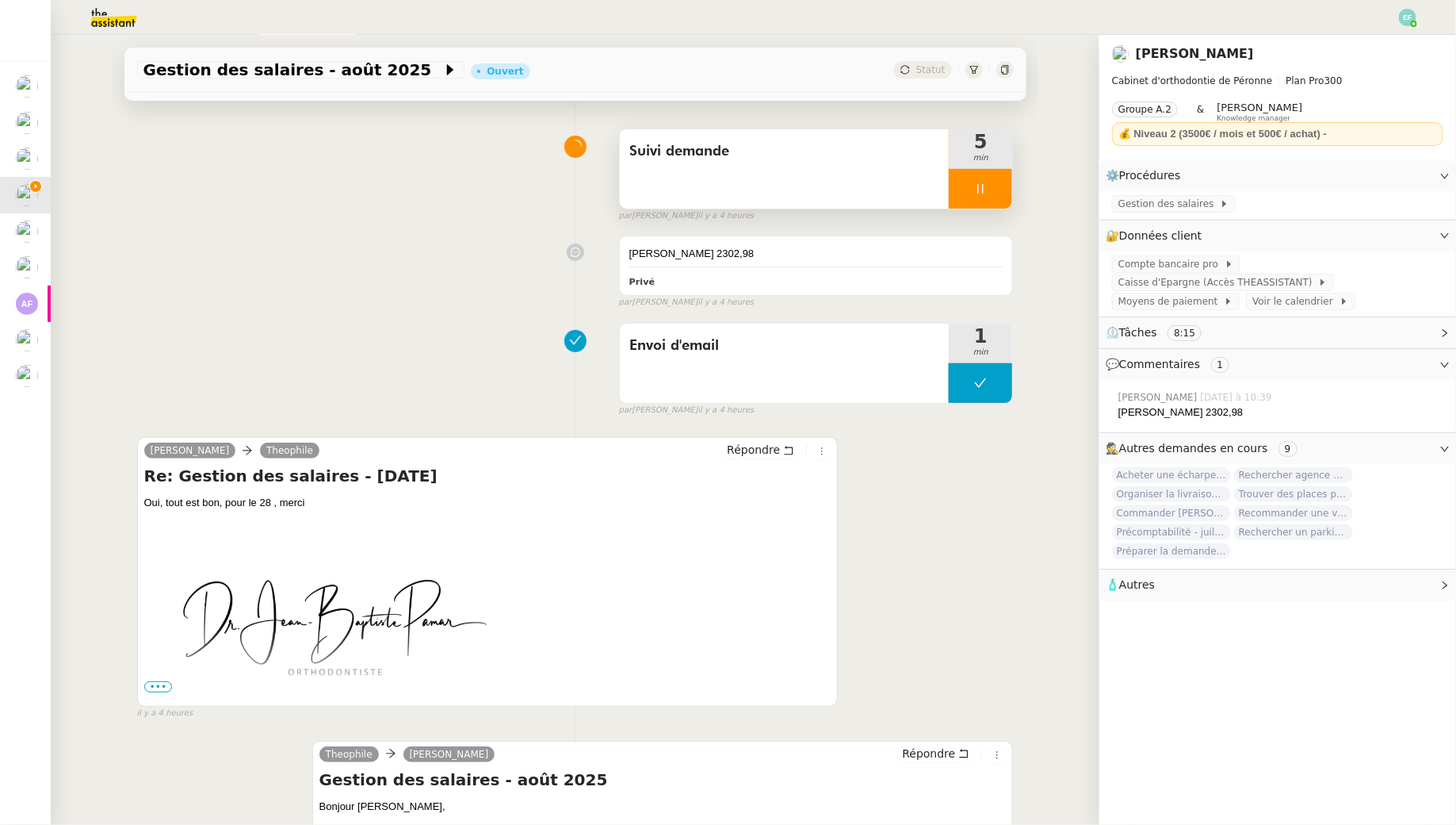
click at [997, 178] on div at bounding box center [981, 188] width 64 height 39
click at [1198, 202] on span "Gestion des salaires" at bounding box center [1168, 203] width 101 height 16
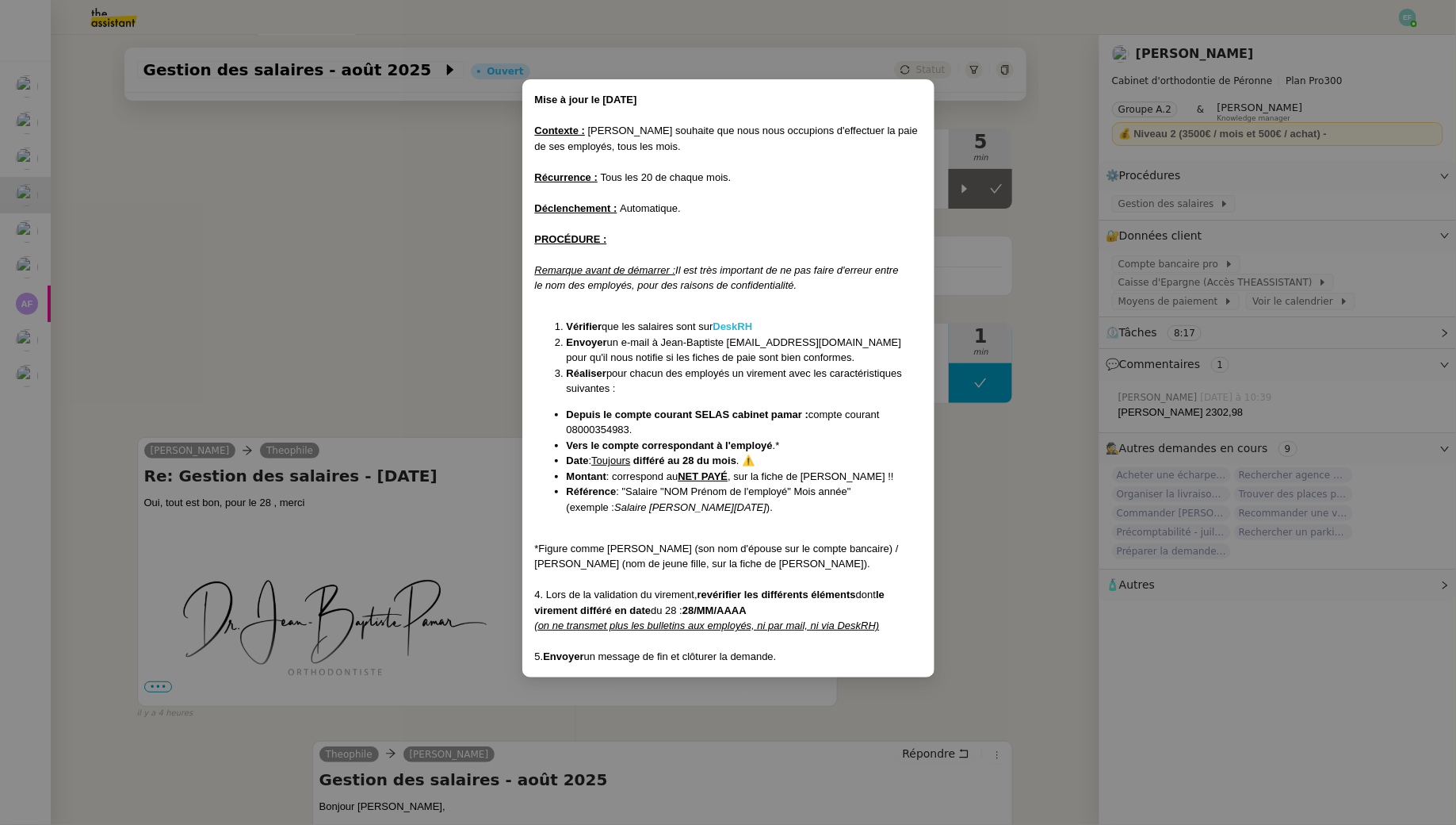
click at [736, 325] on strong "DeskRH" at bounding box center [733, 326] width 39 height 12
click at [370, 220] on nz-modal-container "Mise à jour le [DATE] Contexte : [PERSON_NAME] souhaite que nous nous occupions…" at bounding box center [728, 412] width 1456 height 825
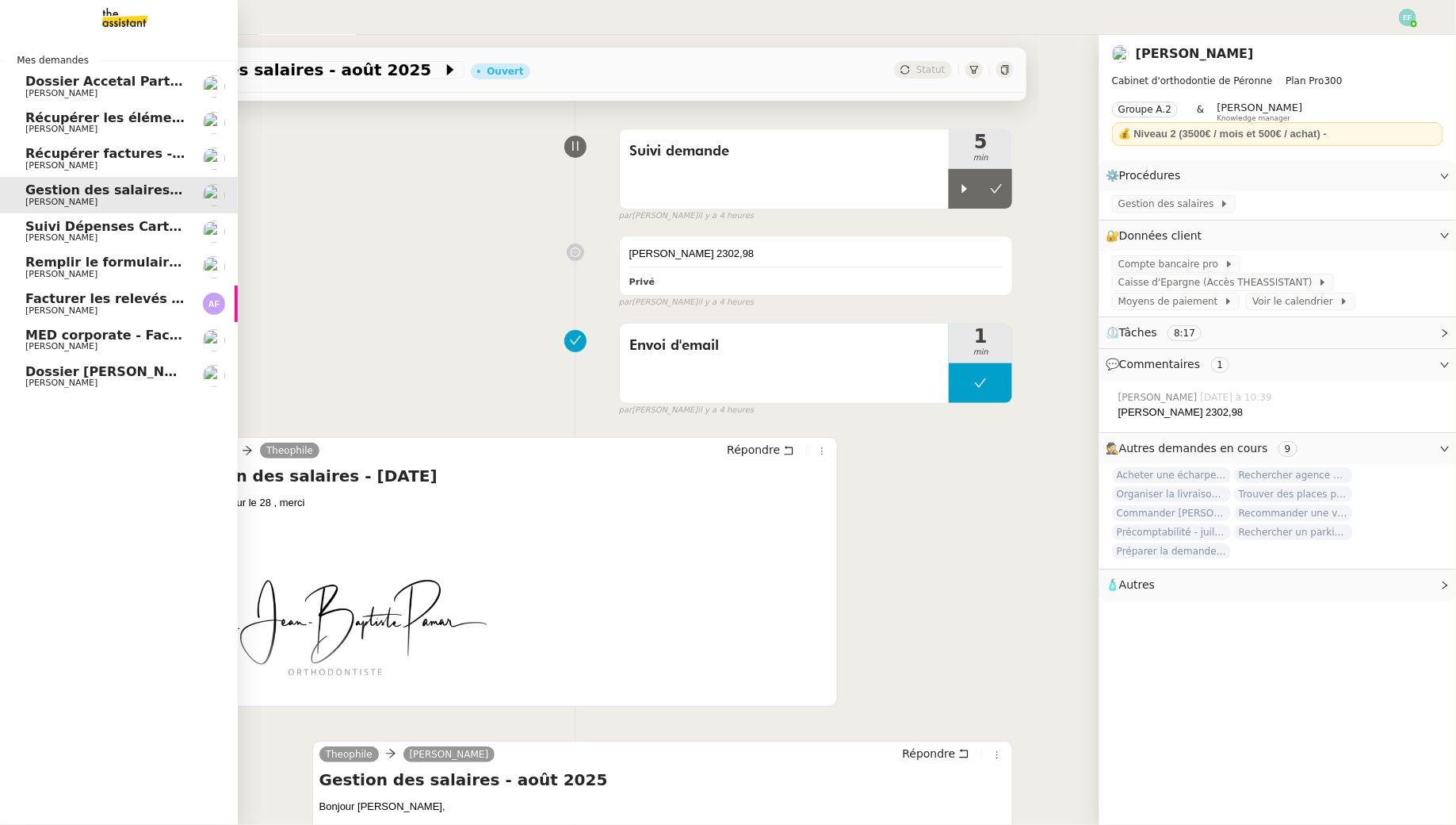
click at [52, 238] on span "[PERSON_NAME]" at bounding box center [61, 238] width 72 height 10
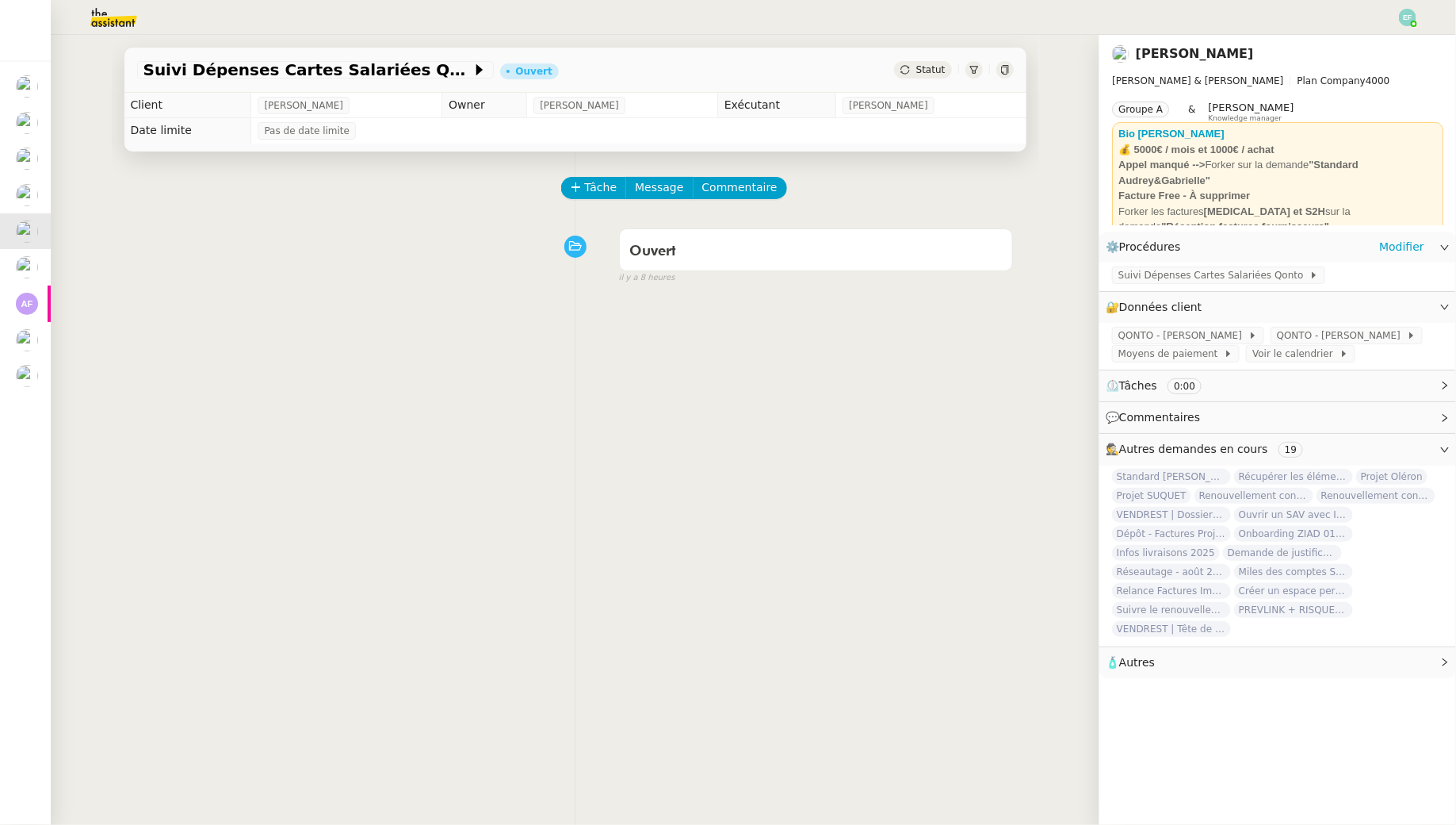
click at [1155, 266] on div "Suivi Dépenses Cartes Salariées Qonto" at bounding box center [1278, 276] width 357 height 28
click at [1155, 281] on span "Suivi Dépenses Cartes Salariées Qonto" at bounding box center [1213, 274] width 191 height 16
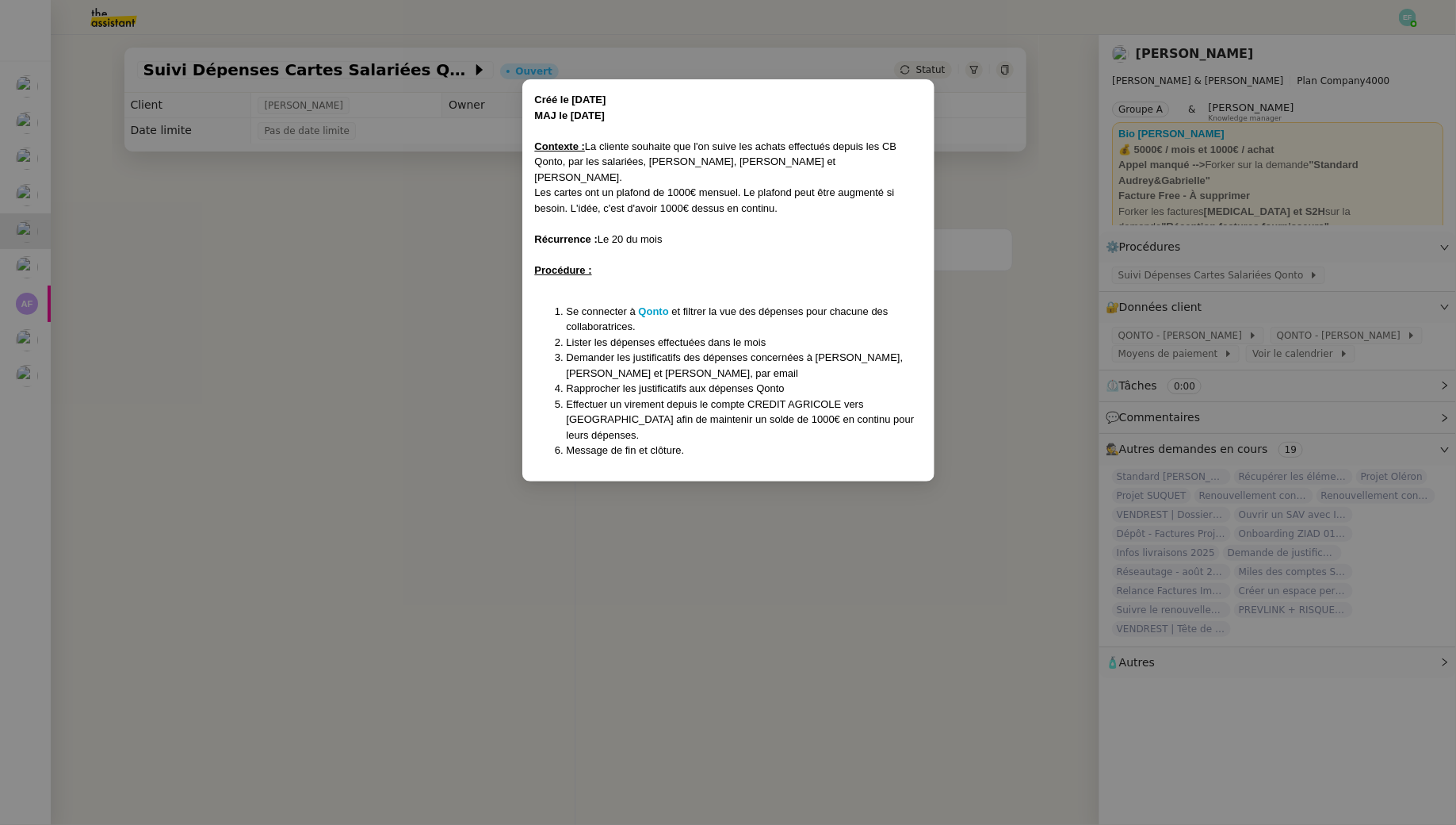
click at [468, 288] on nz-modal-container "Créé le 05/08/24 MAJ le 03/02/2025 Contexte : La cliente souhaite que l'on suiv…" at bounding box center [728, 412] width 1456 height 825
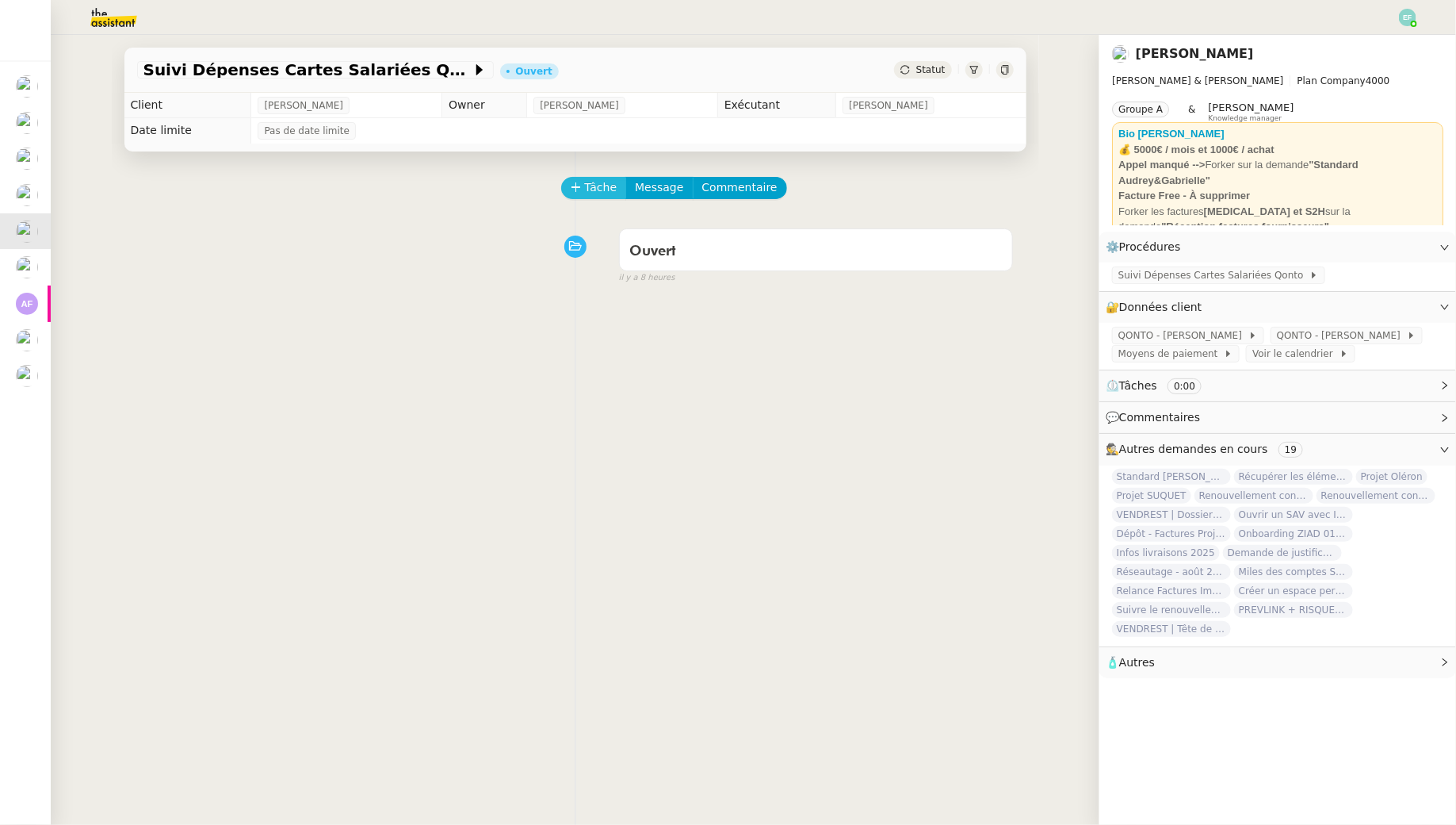
click at [595, 187] on span "Tâche" at bounding box center [601, 187] width 33 height 18
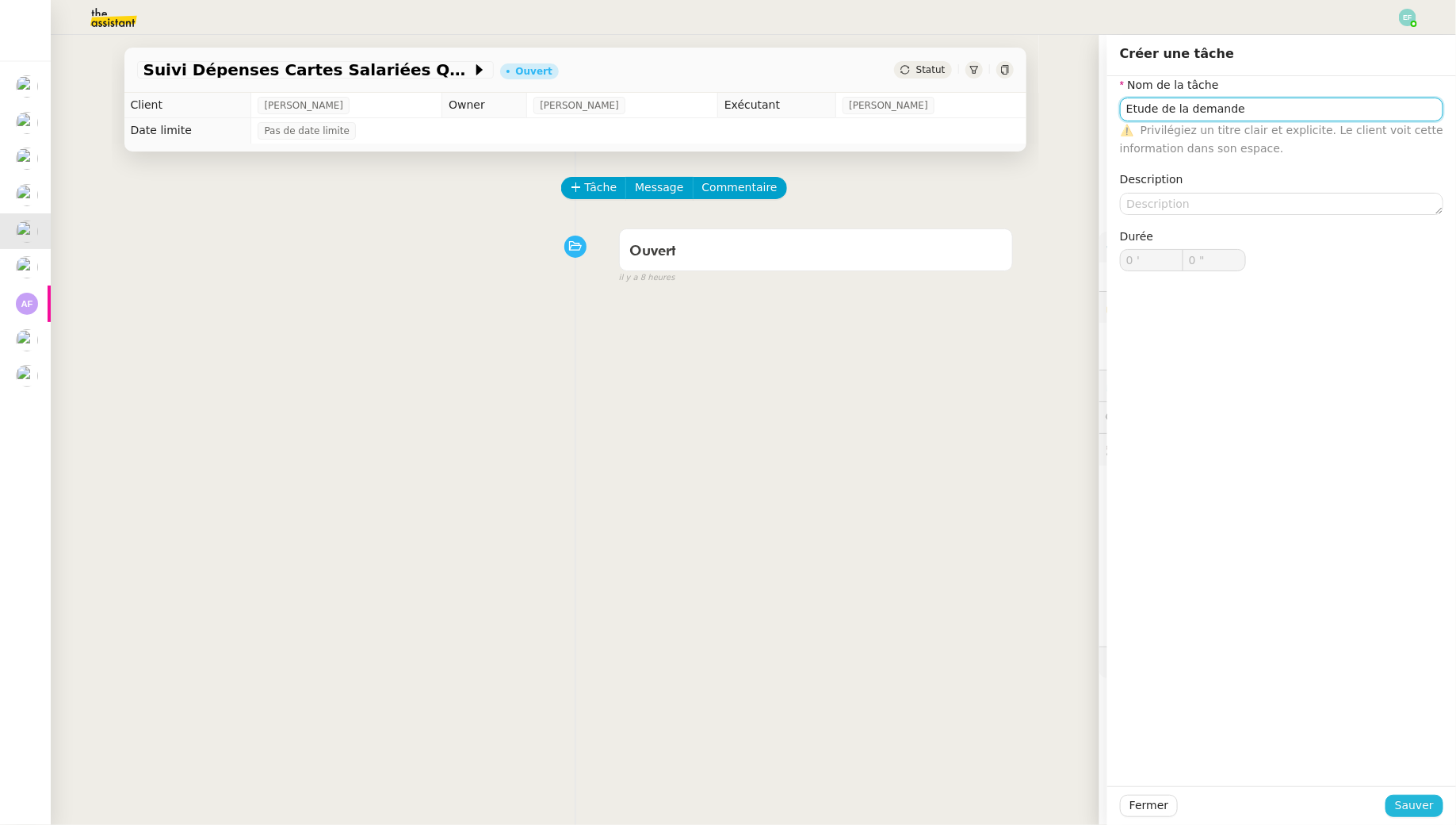
type input "Etude de la demande"
click at [1410, 804] on span "Sauver" at bounding box center [1414, 806] width 38 height 18
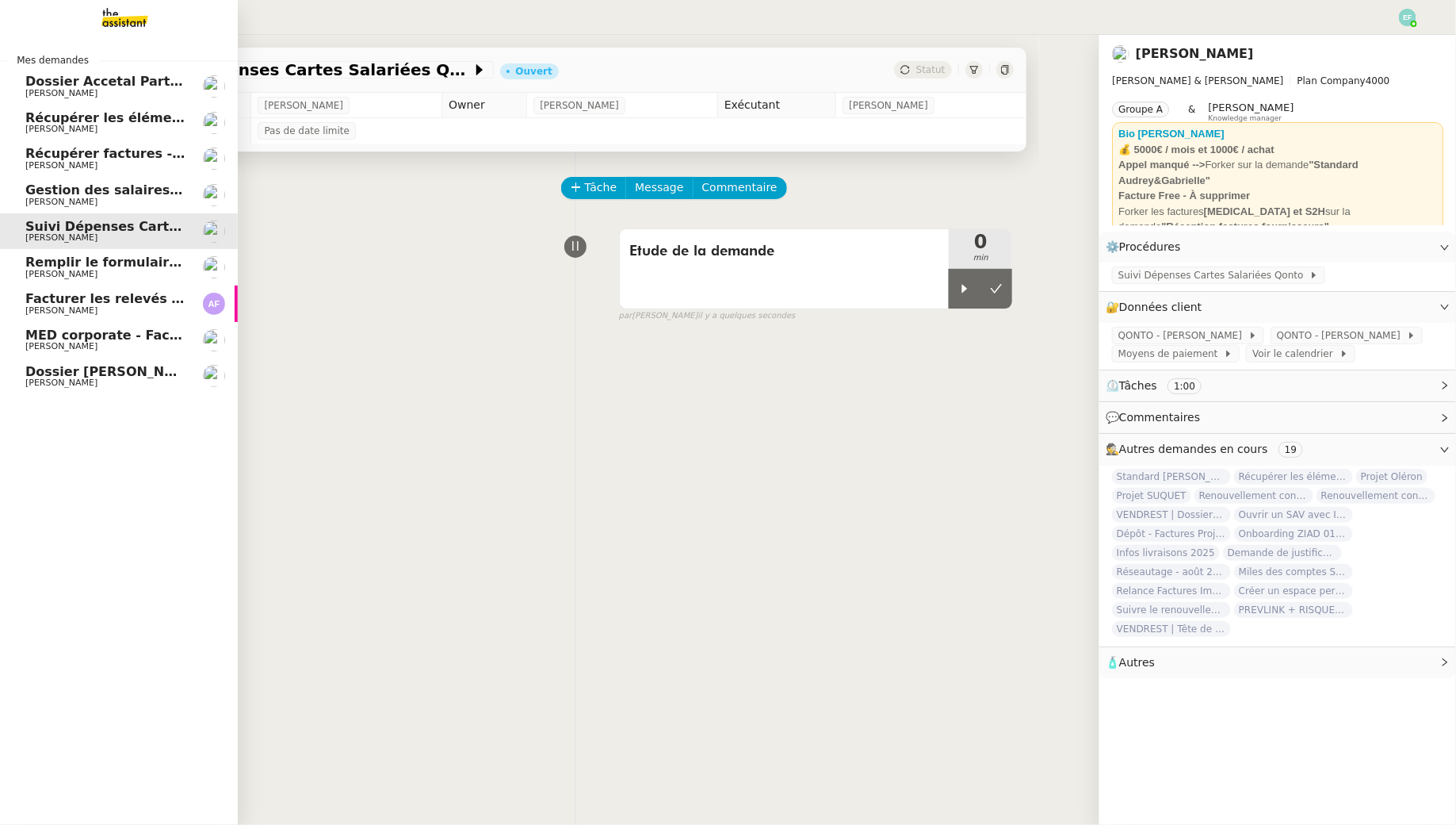
click at [84, 291] on link "Facturer les relevés ci-joints Apolline FILLEY" at bounding box center [119, 304] width 238 height 37
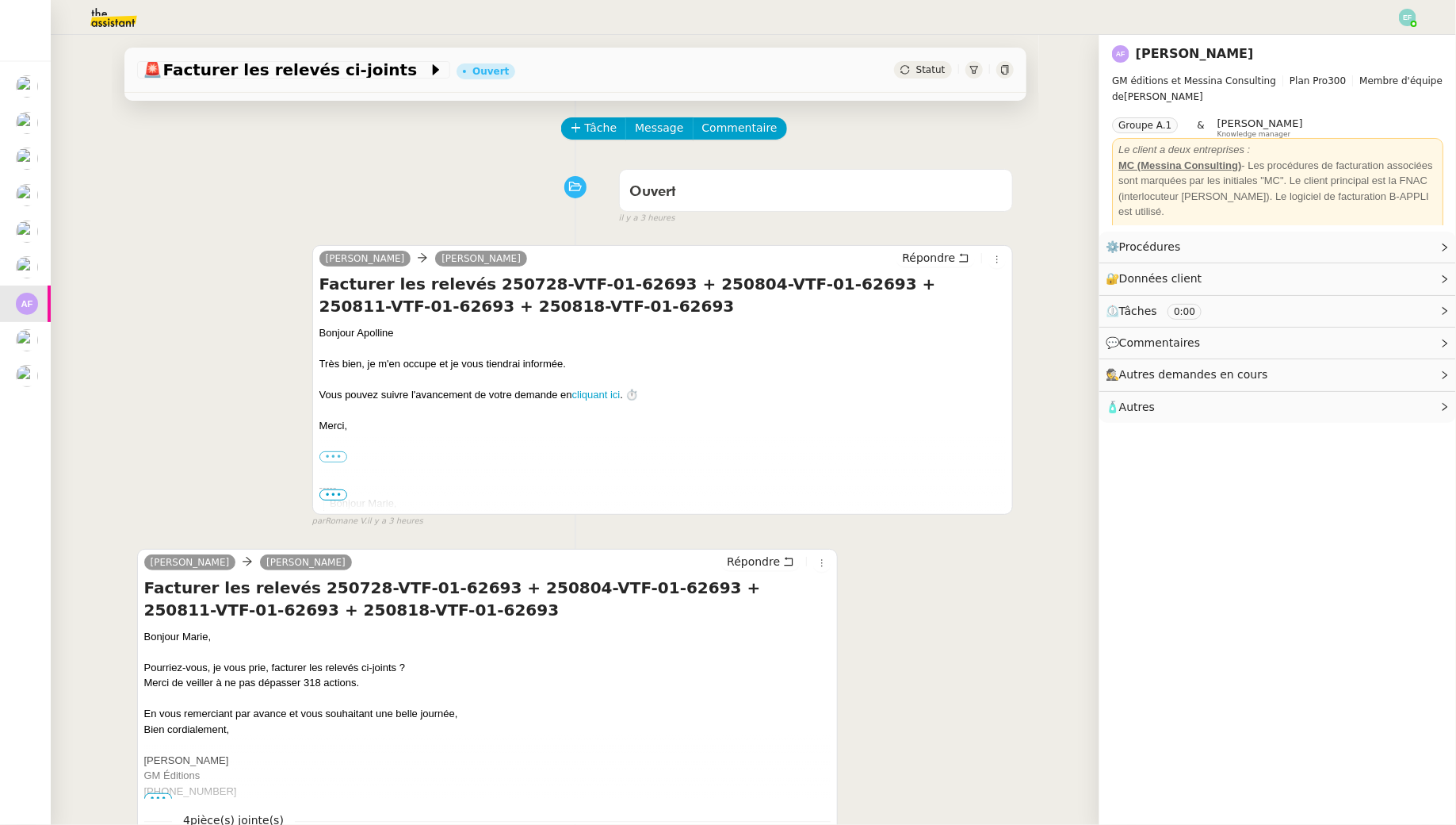
scroll to position [60, 0]
click at [1406, 18] on img at bounding box center [1407, 17] width 18 height 18
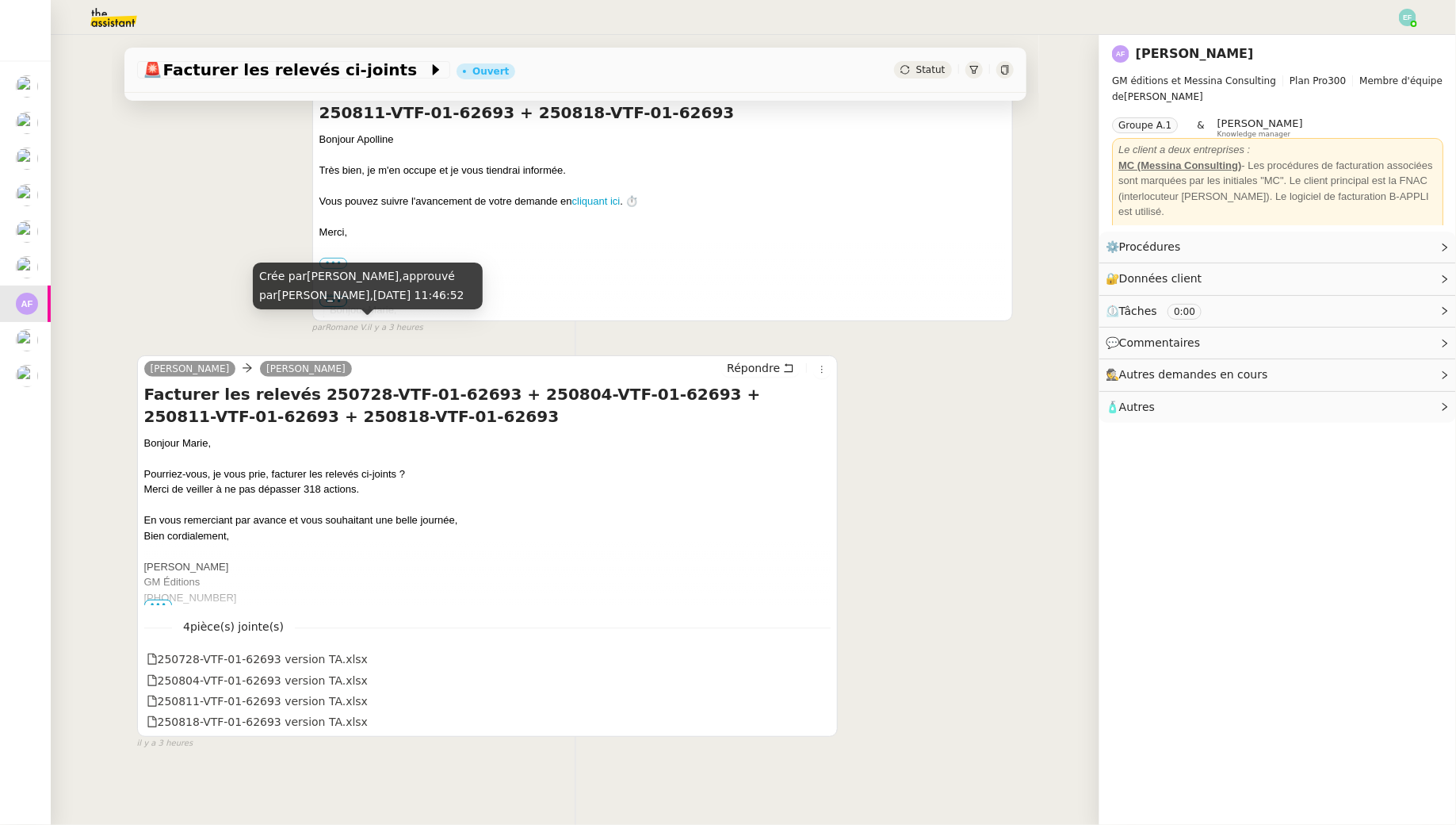
scroll to position [0, 0]
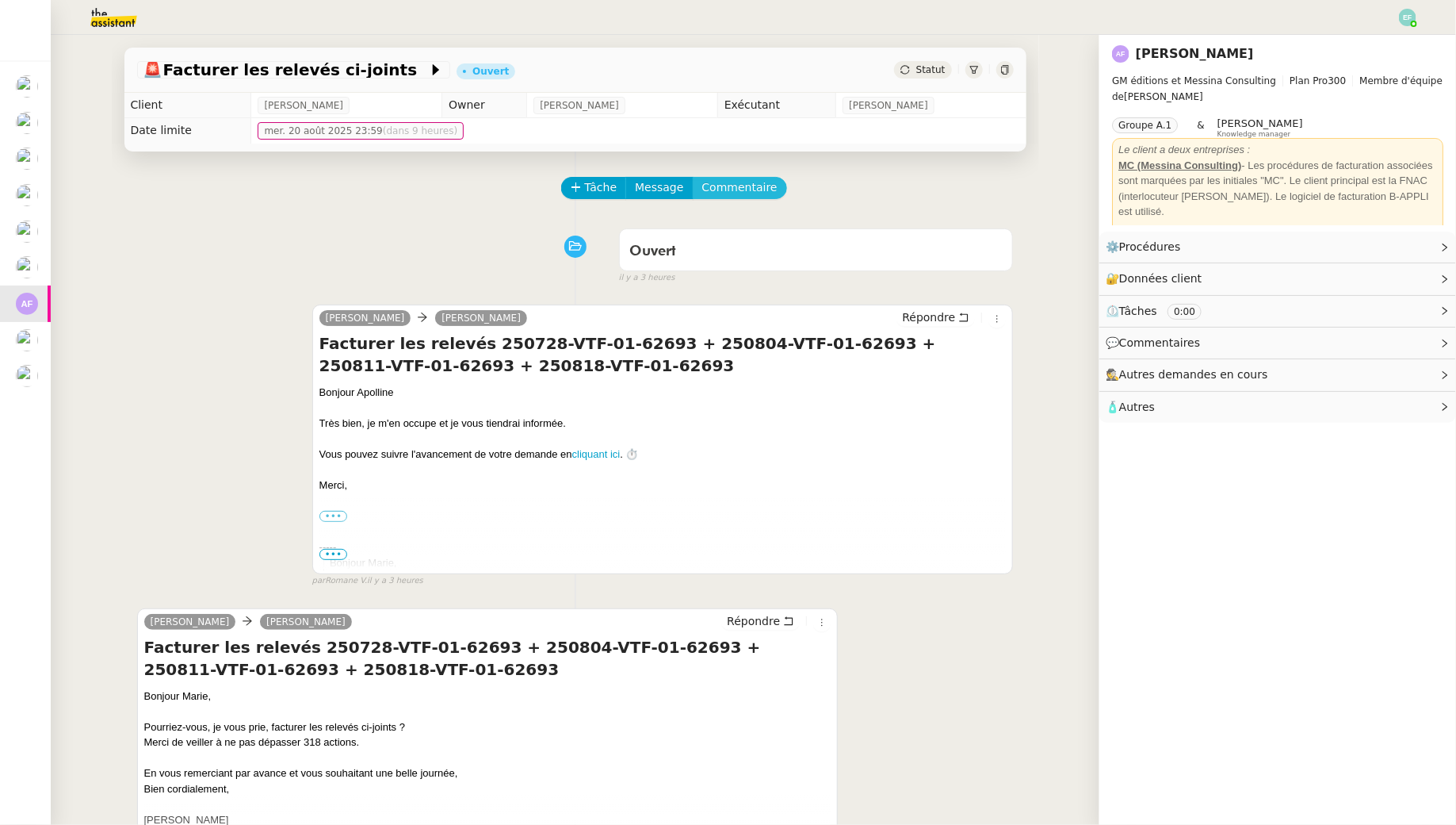
click at [714, 188] on span "Commentaire" at bounding box center [740, 187] width 75 height 18
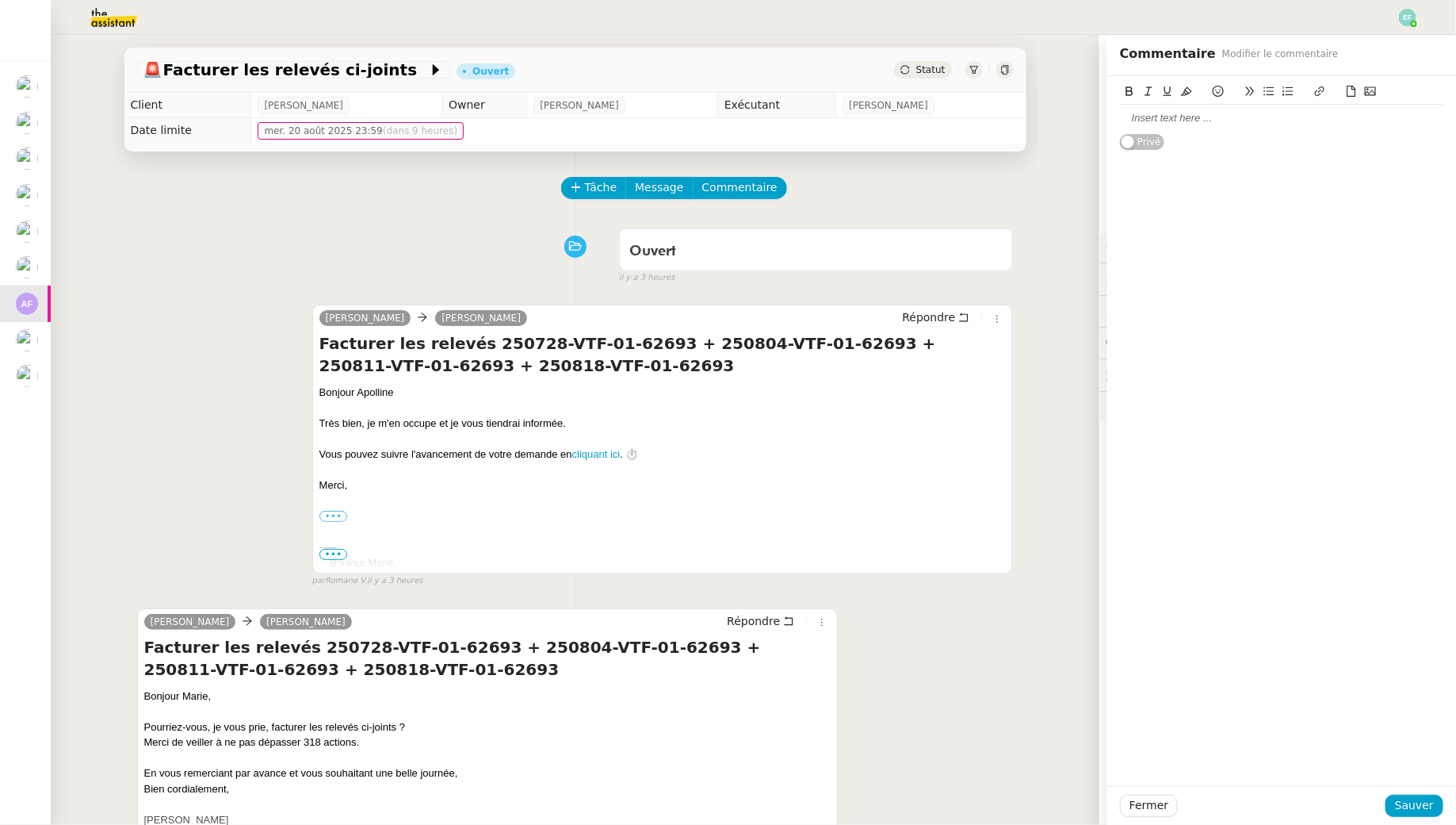
click at [1155, 120] on div at bounding box center [1281, 118] width 324 height 14
drag, startPoint x: 1286, startPoint y: 155, endPoint x: 1091, endPoint y: 93, distance: 204.6
click at [1091, 93] on app-ticket "🚨 Facturer les relevés ci-joints Ouvert Statut Client Apolline FILLEY Owner Rom…" at bounding box center [754, 430] width 1406 height 790
click at [978, 180] on div "Tâche Message Commentaire" at bounding box center [788, 195] width 451 height 38
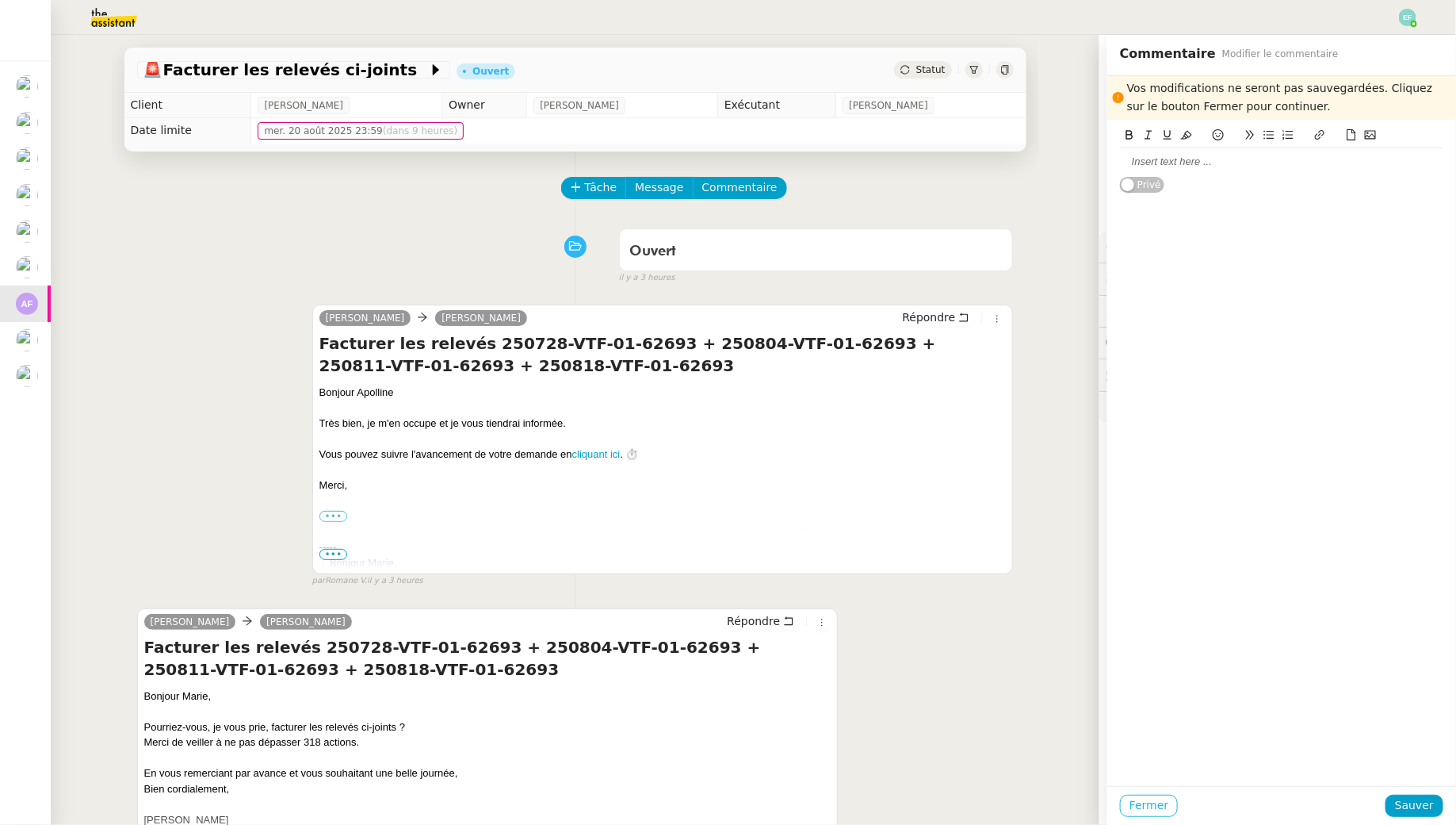
click at [1148, 803] on span "Fermer" at bounding box center [1149, 806] width 38 height 18
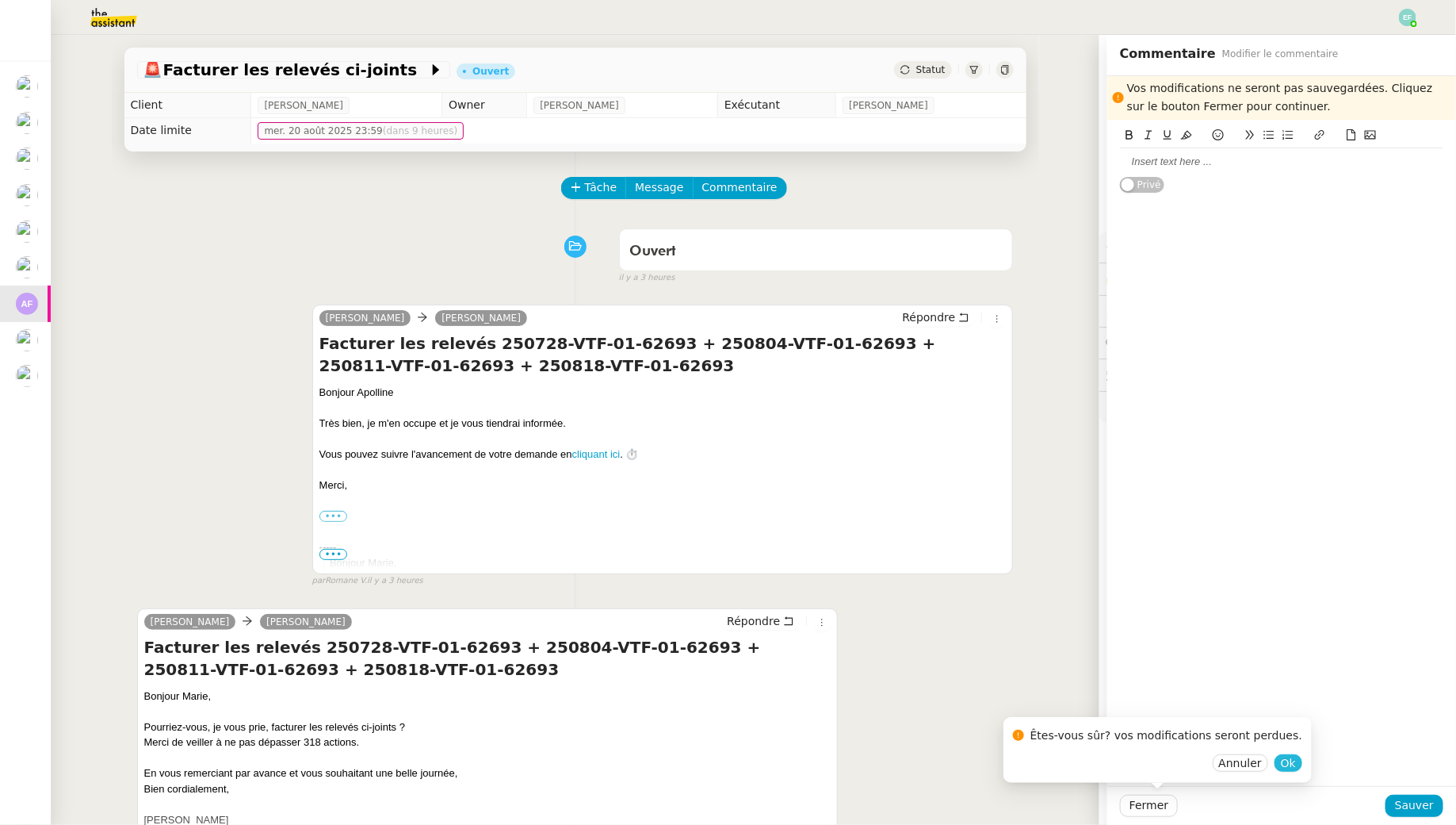
click at [1275, 763] on button "Ok" at bounding box center [1288, 762] width 28 height 18
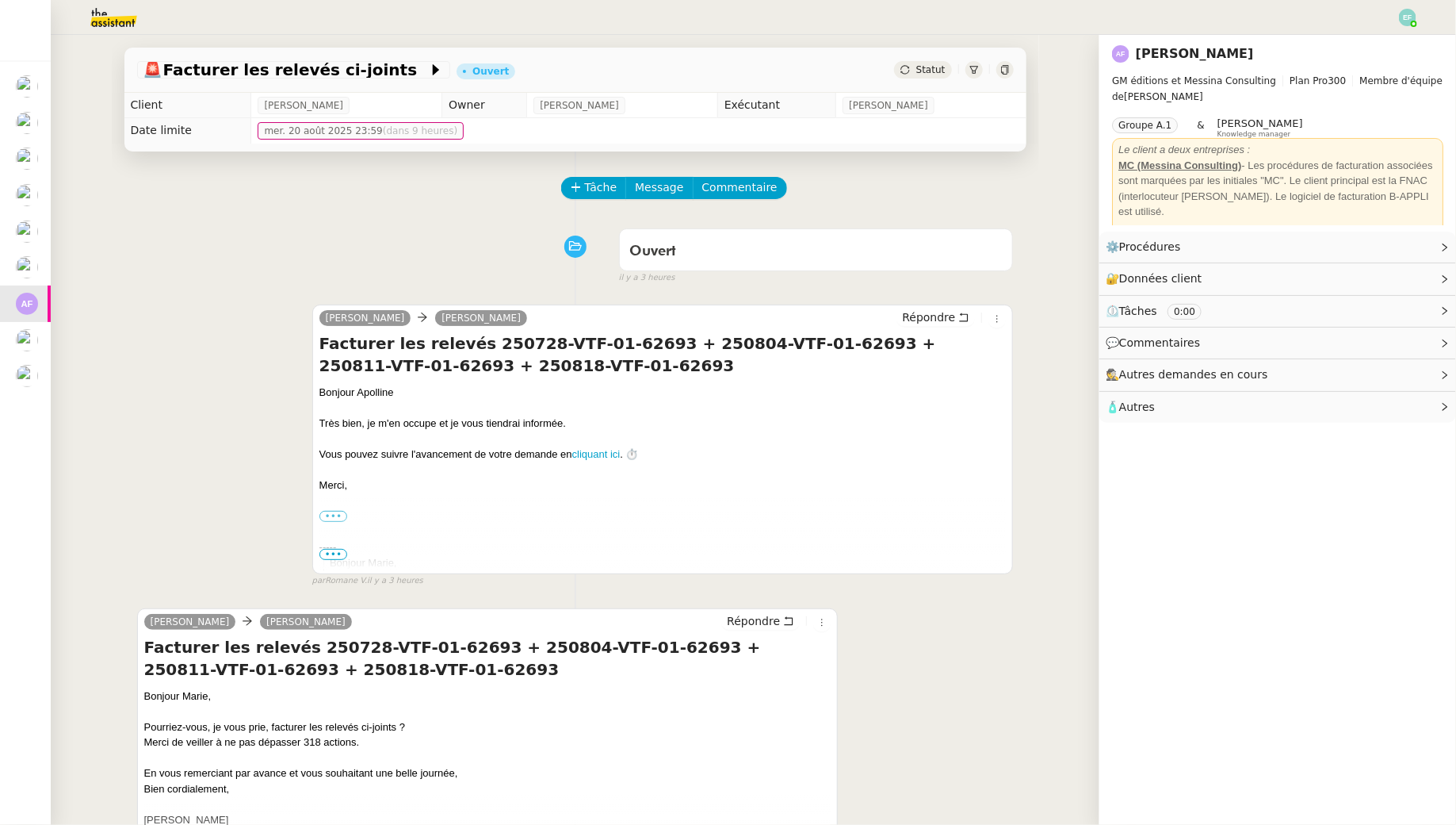
scroll to position [253, 0]
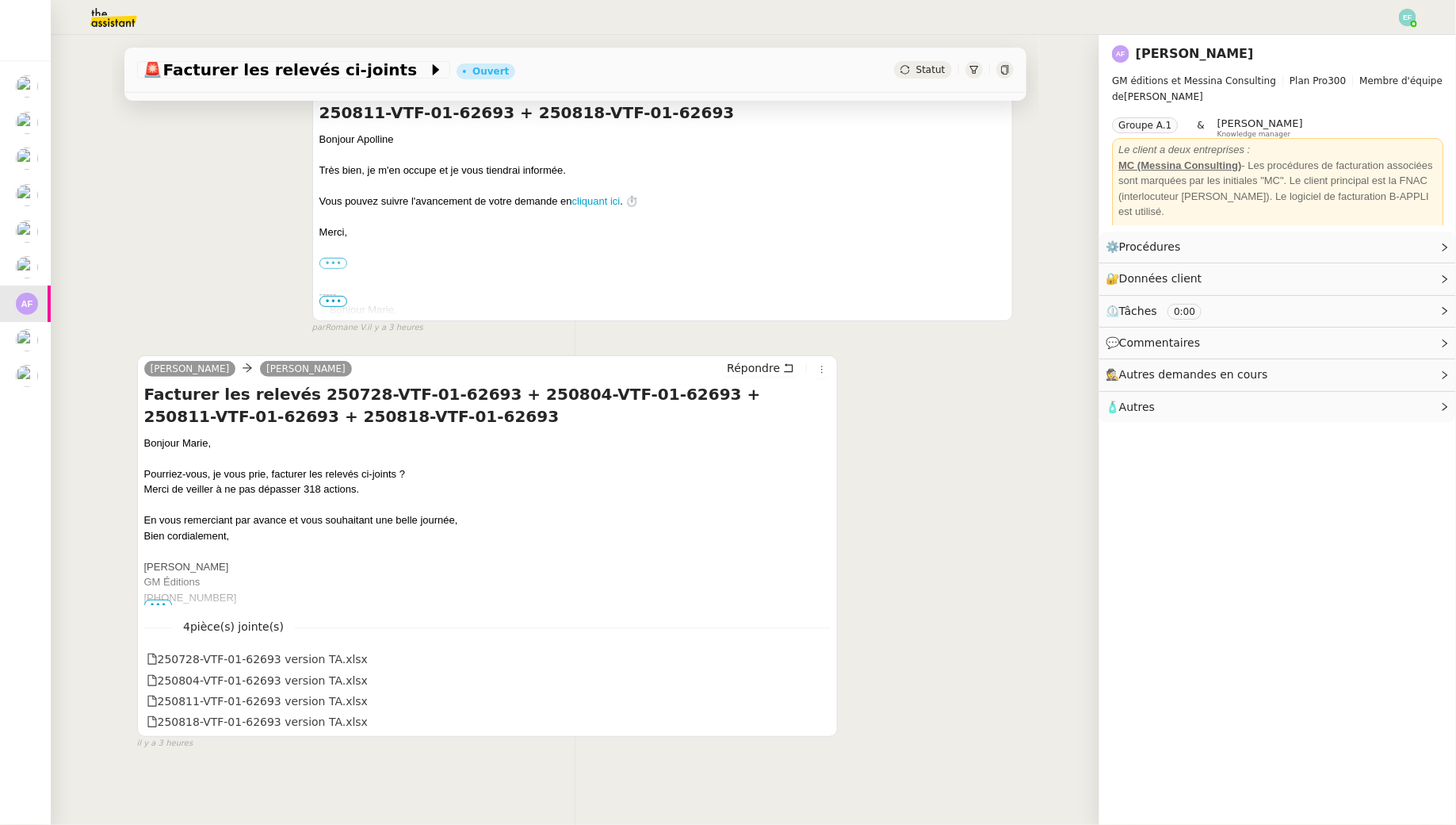
click at [160, 602] on span "•••" at bounding box center [159, 605] width 28 height 11
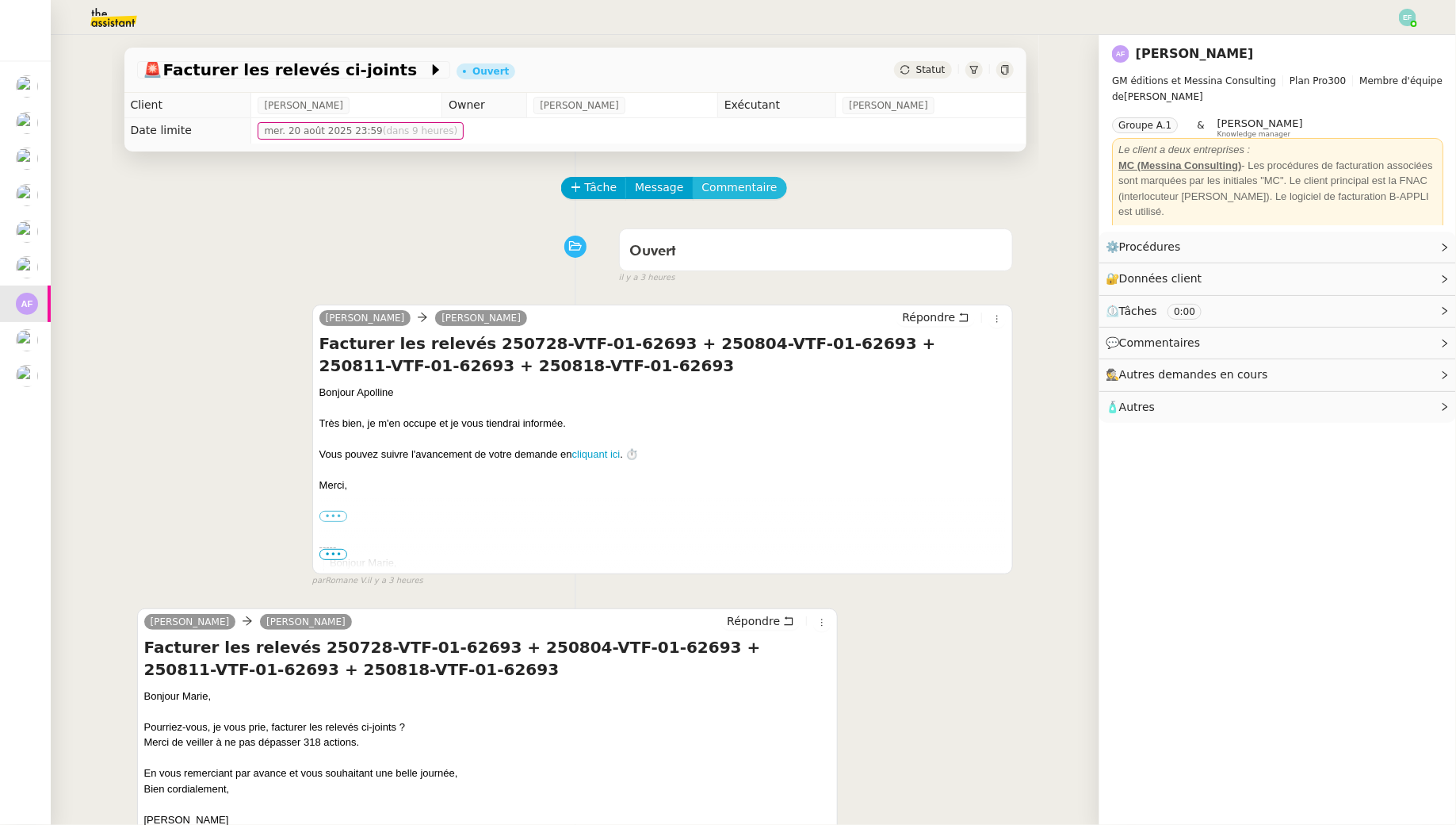
click at [742, 182] on span "Commentaire" at bounding box center [740, 187] width 75 height 18
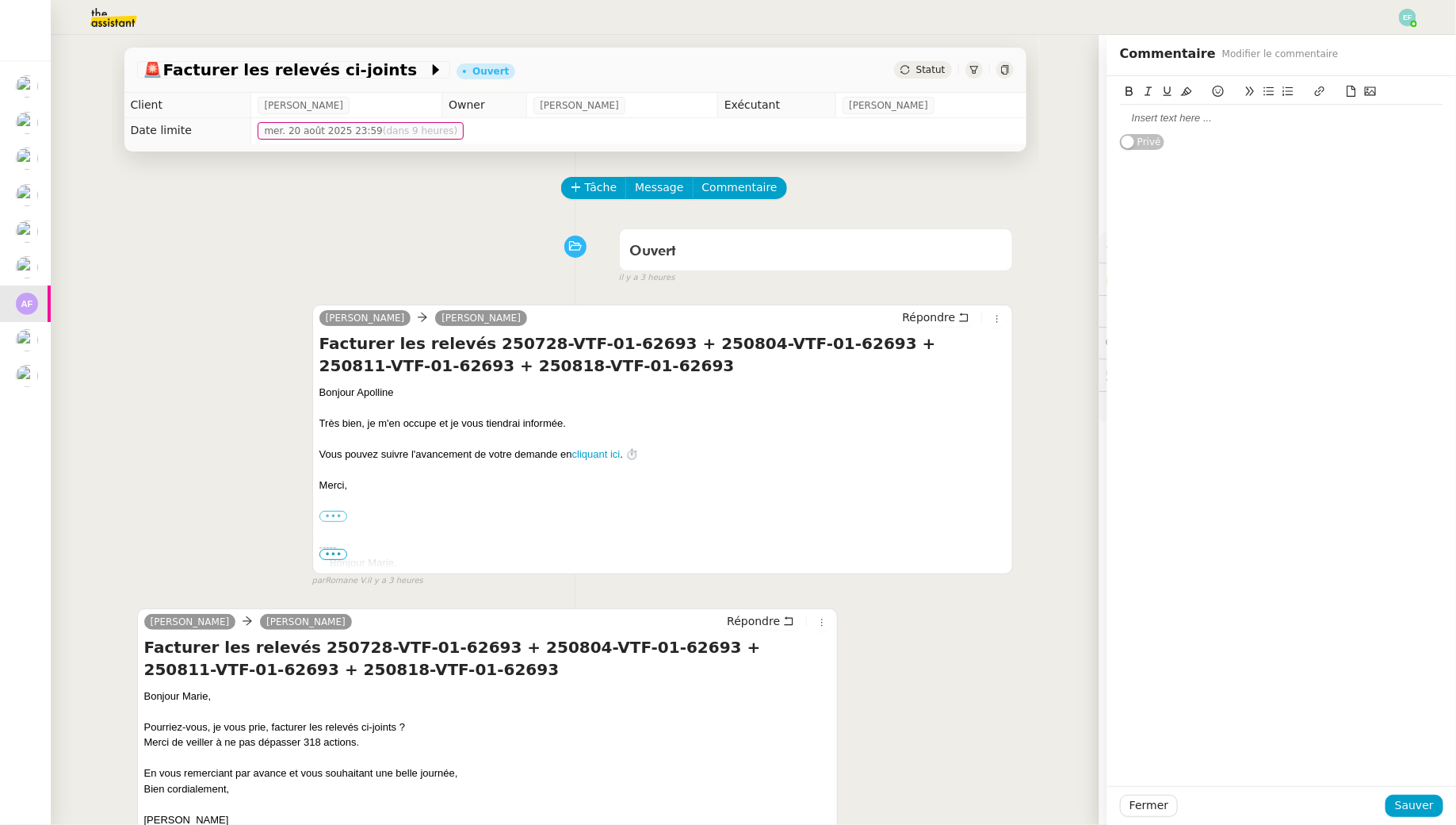
click at [1176, 118] on div at bounding box center [1281, 118] width 324 height 14
click at [1217, 95] on icon at bounding box center [1218, 90] width 11 height 11
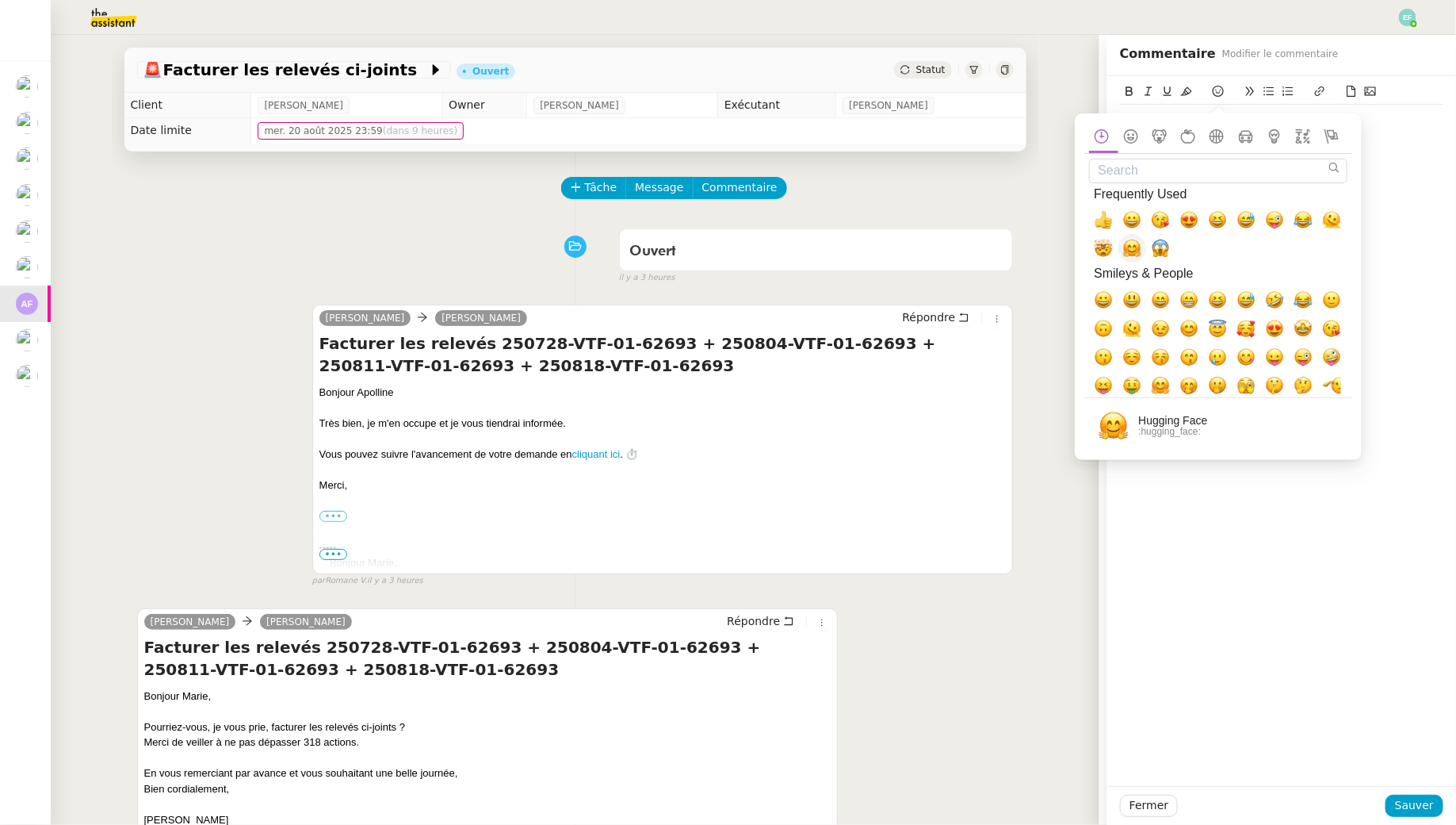
click at [1136, 248] on span "🤗, hugging_face" at bounding box center [1132, 248] width 19 height 19
click at [1399, 140] on div "Hello @Romane 🤗 Privé" at bounding box center [1281, 113] width 324 height 74
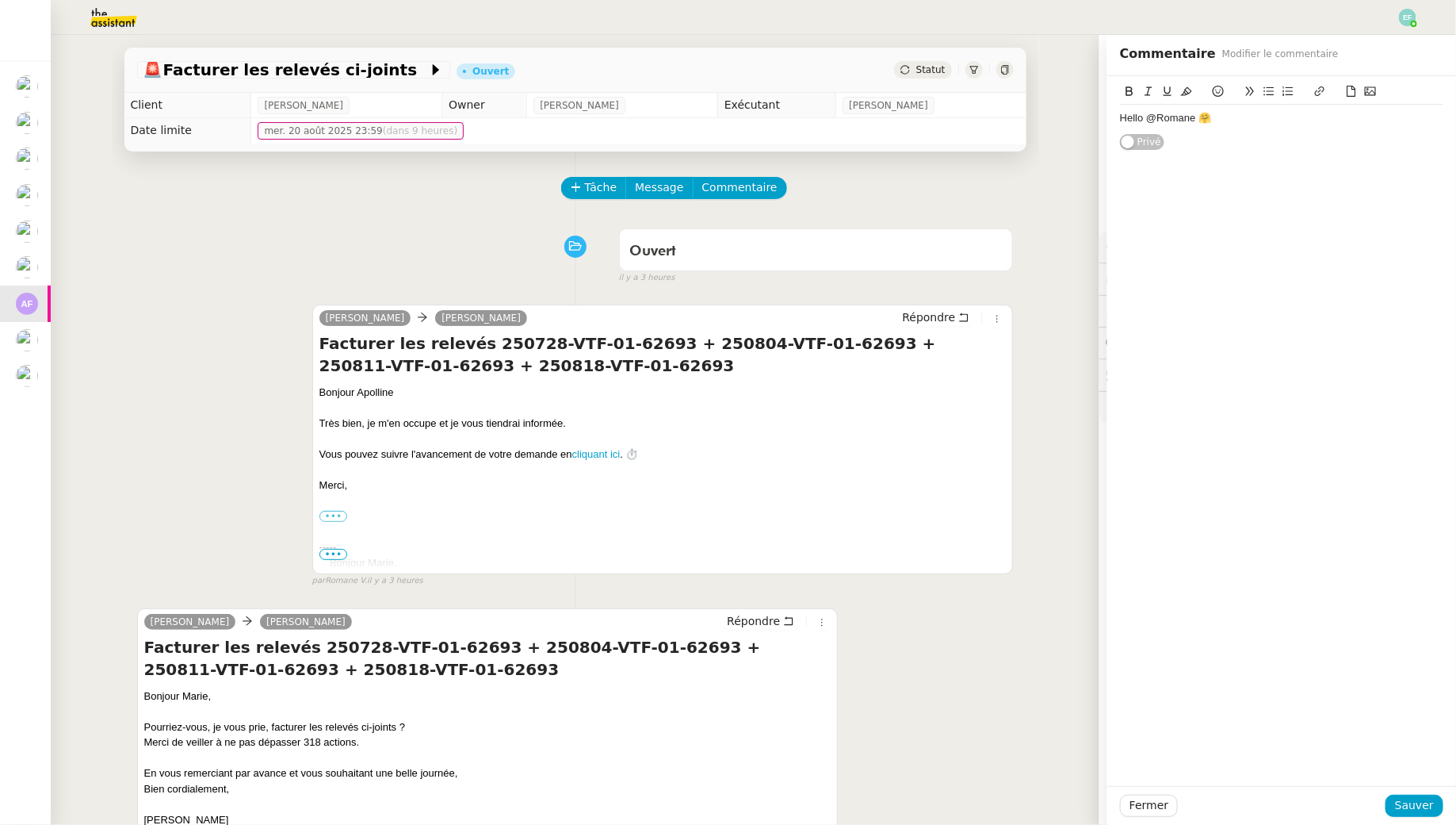
click at [1369, 126] on div "Hello @Romane 🤗" at bounding box center [1281, 118] width 324 height 27
drag, startPoint x: 1317, startPoint y: 150, endPoint x: 1120, endPoint y: 146, distance: 197.0
click at [1120, 146] on div "Comme Apolline n'est pas mon client," at bounding box center [1281, 147] width 324 height 14
click at [1420, 815] on button "Sauver" at bounding box center [1414, 806] width 58 height 23
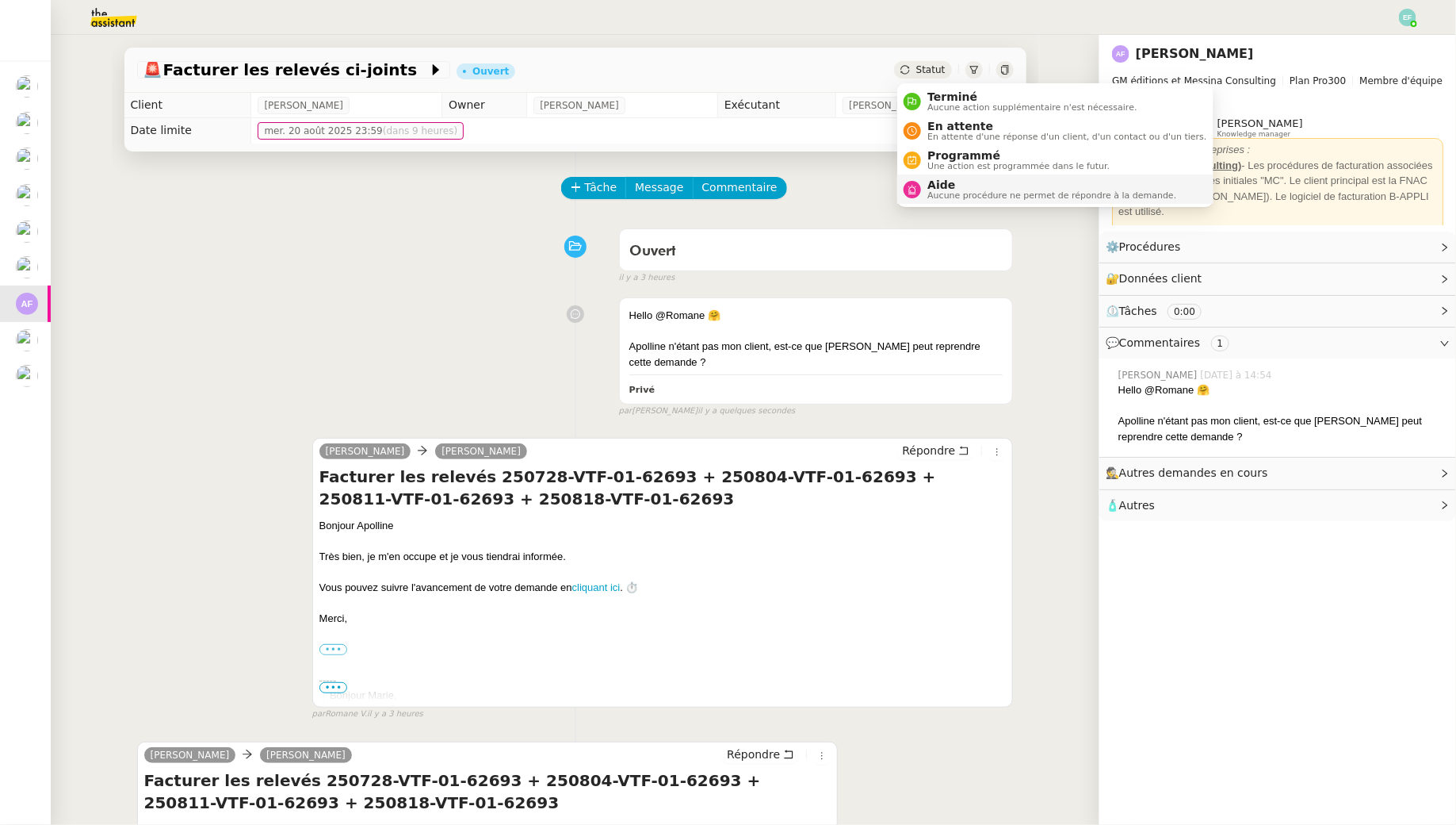
click at [941, 198] on span "Aucune procédure ne permet de répondre à la demande." at bounding box center [1052, 195] width 249 height 8
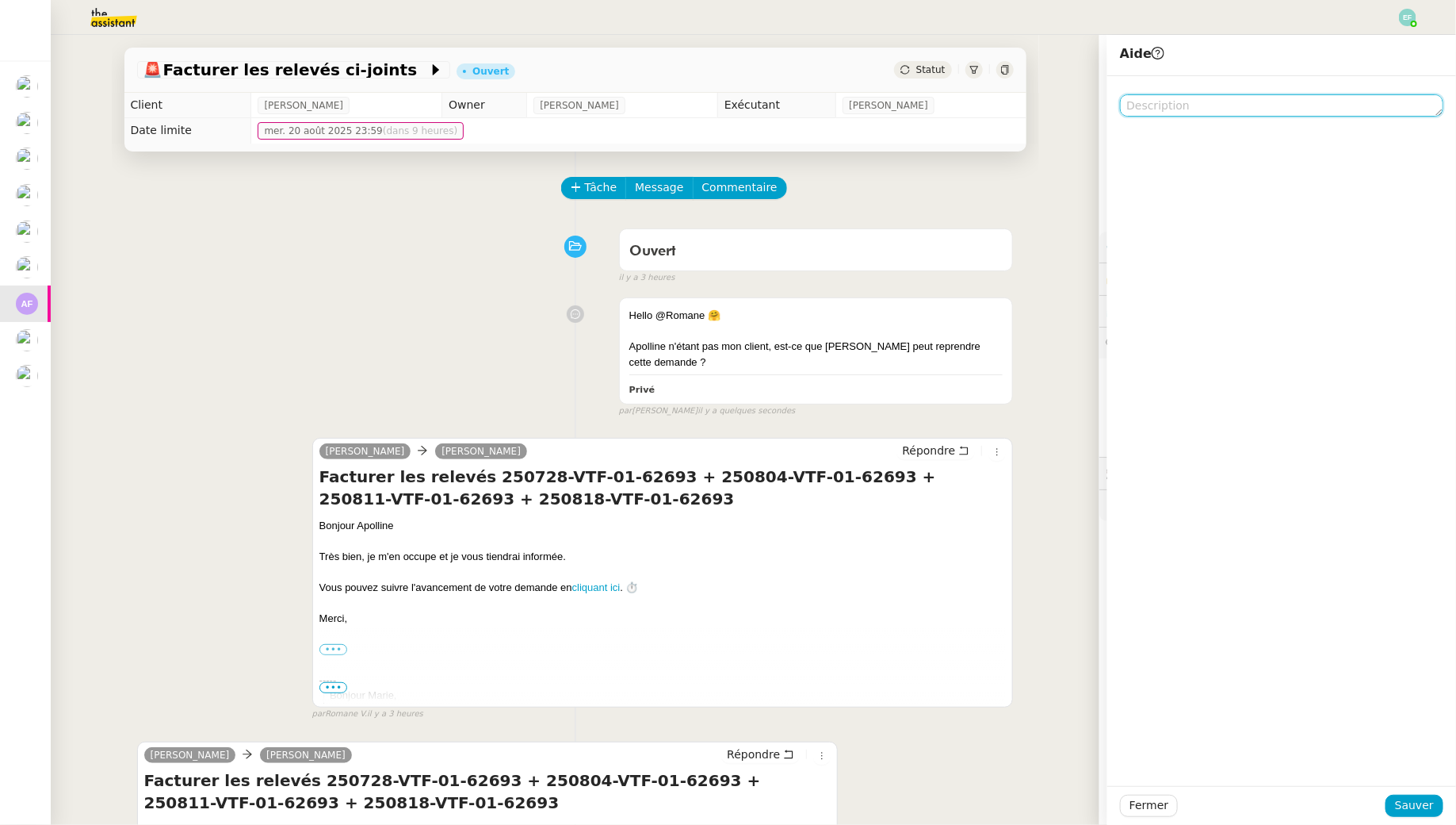
click at [1198, 108] on textarea at bounding box center [1281, 105] width 324 height 23
type textarea "@Romane"
click at [1421, 805] on span "Sauver" at bounding box center [1414, 806] width 38 height 18
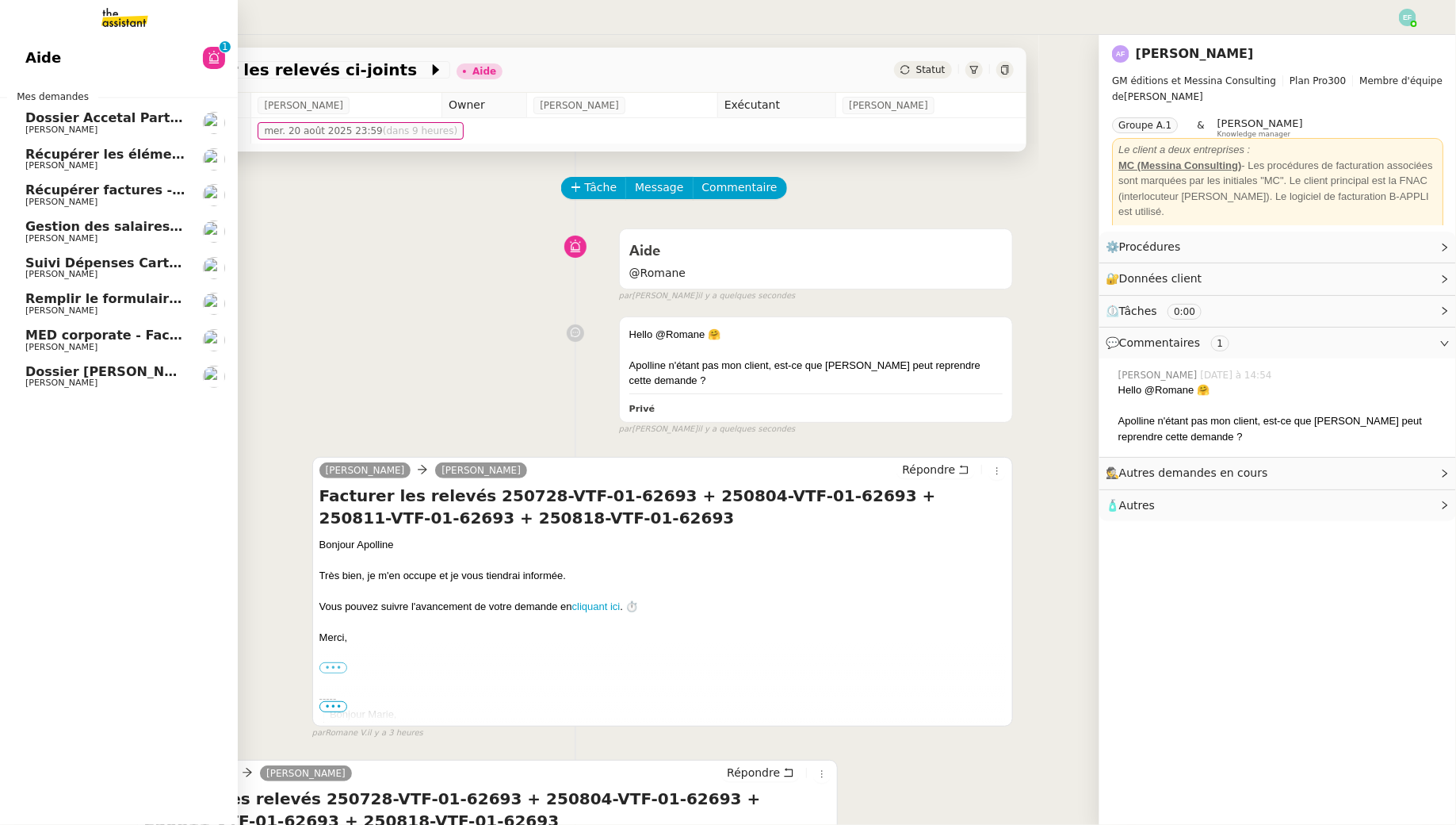
click at [58, 366] on span "Dossier [PERSON_NAME]" at bounding box center [113, 372] width 176 height 15
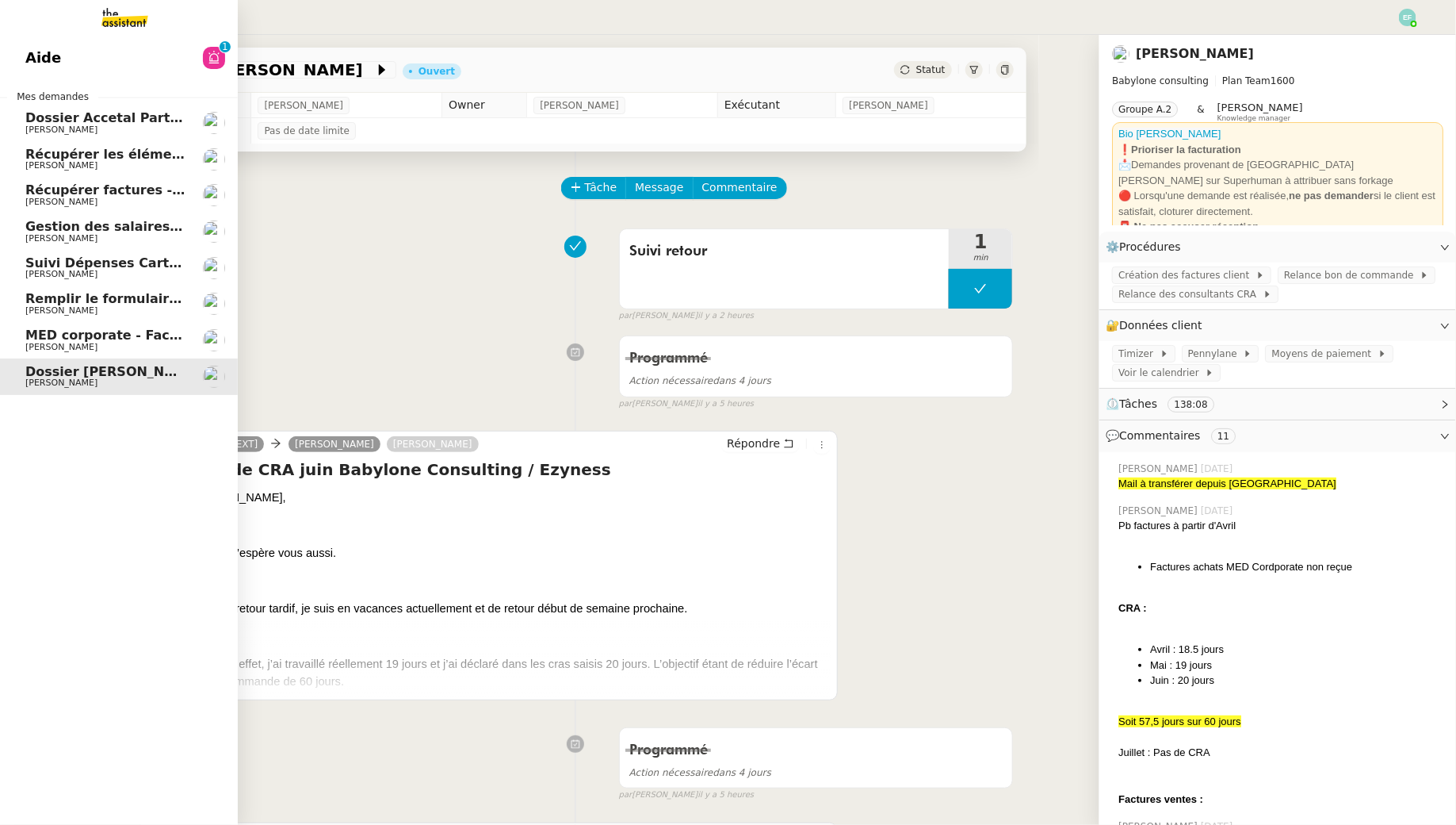
click at [40, 340] on span "MED corporate - Facture F1026" at bounding box center [136, 335] width 222 height 15
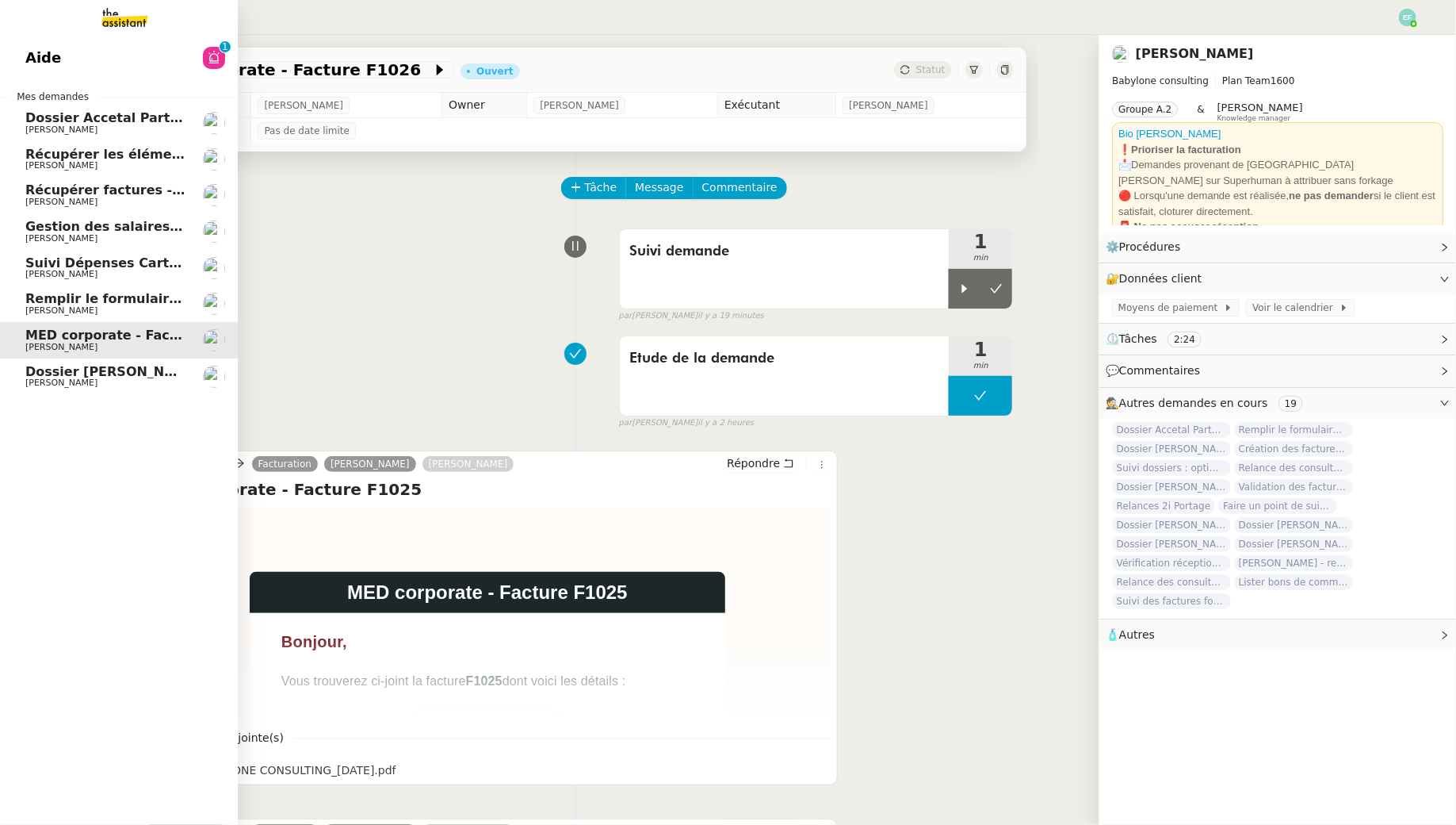
click at [112, 287] on link "Remplir le formulaire de participation [PERSON_NAME]" at bounding box center [119, 304] width 238 height 37
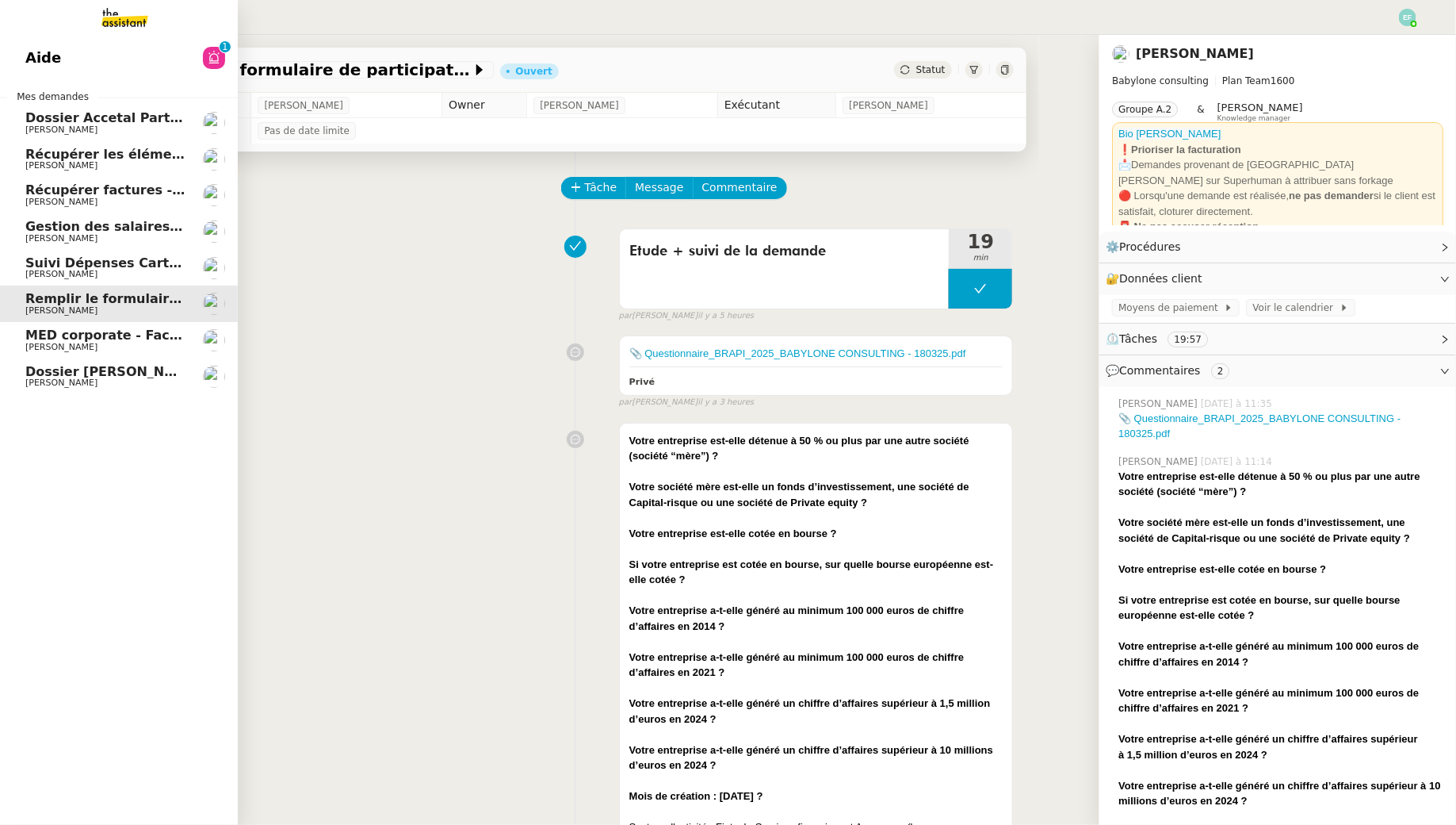
click at [112, 264] on span "Suivi Dépenses Cartes Salariées Qonto - 20 août 2025" at bounding box center [218, 263] width 386 height 15
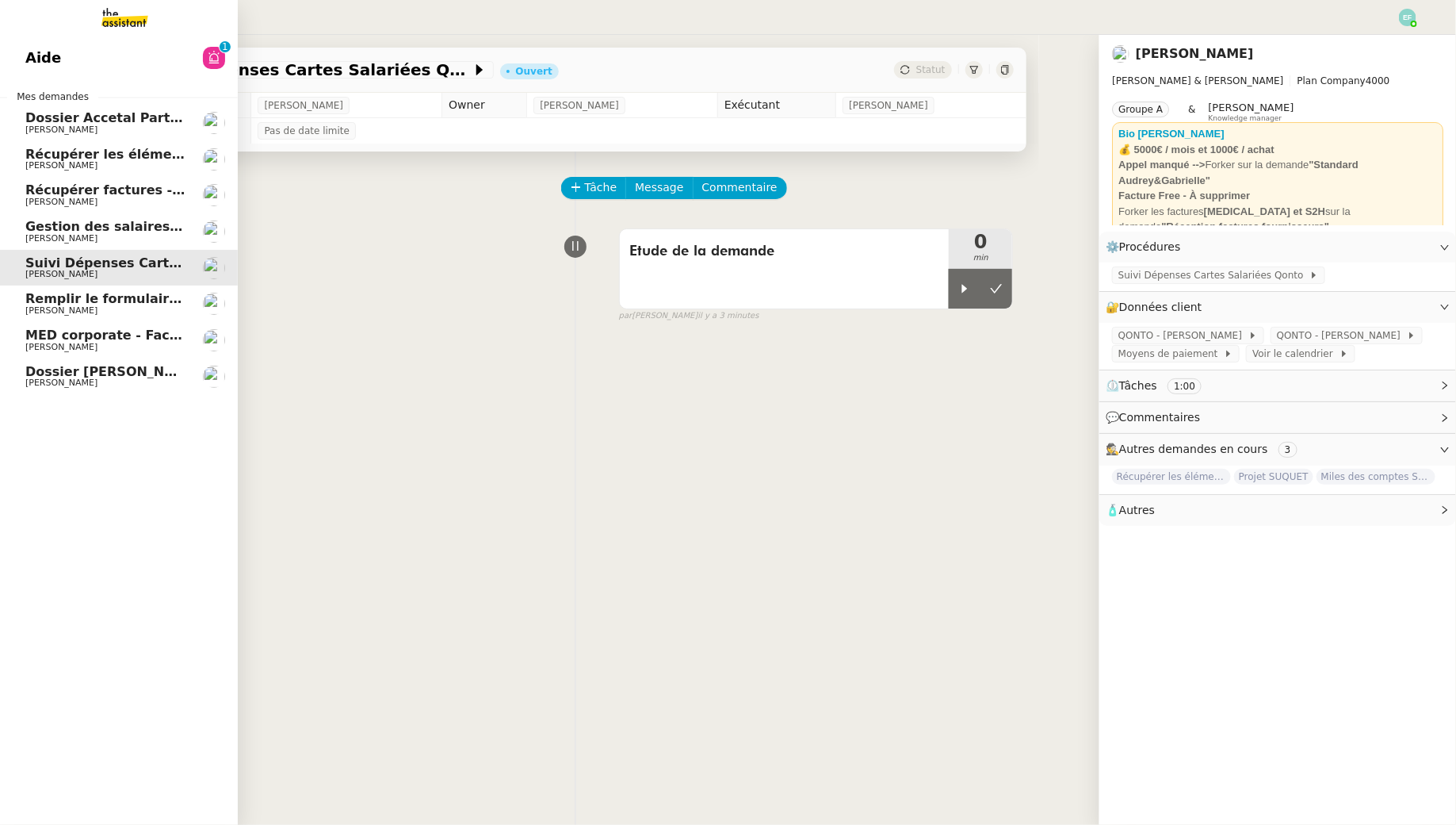
click at [112, 235] on span "[PERSON_NAME]" at bounding box center [105, 238] width 160 height 9
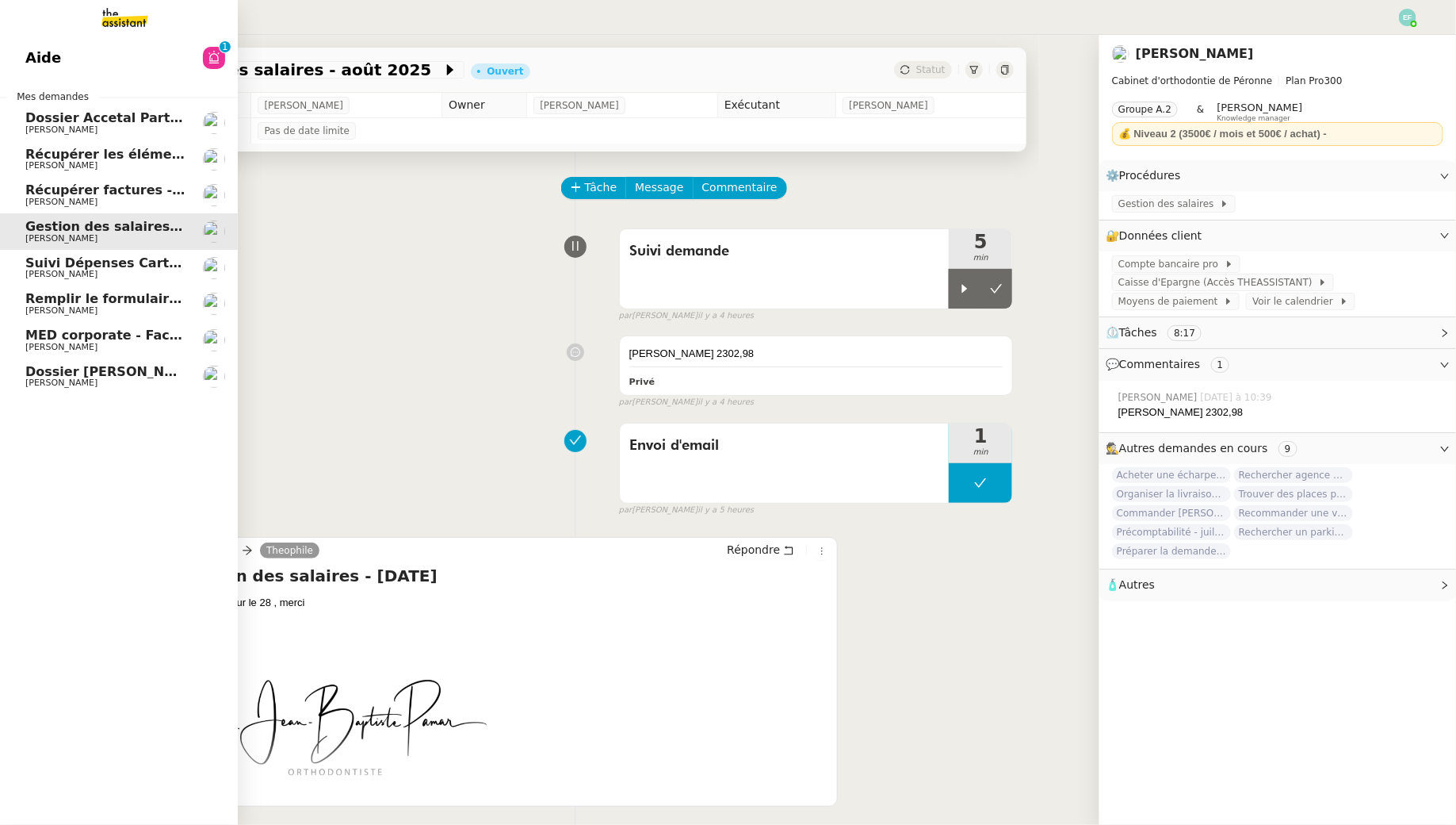
click at [49, 201] on span "[PERSON_NAME]" at bounding box center [61, 202] width 72 height 10
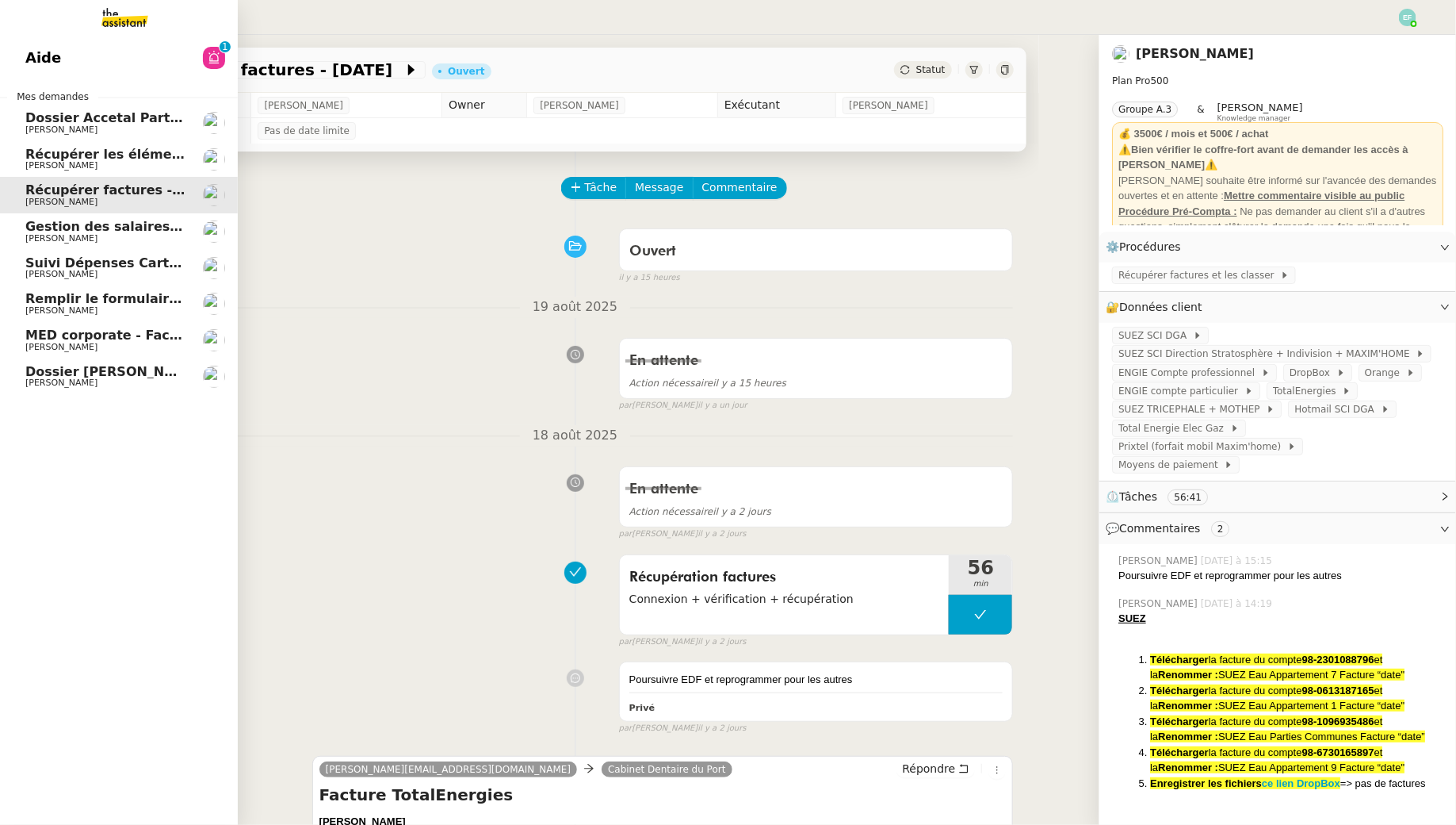
click at [42, 69] on span "Aide" at bounding box center [43, 58] width 36 height 23
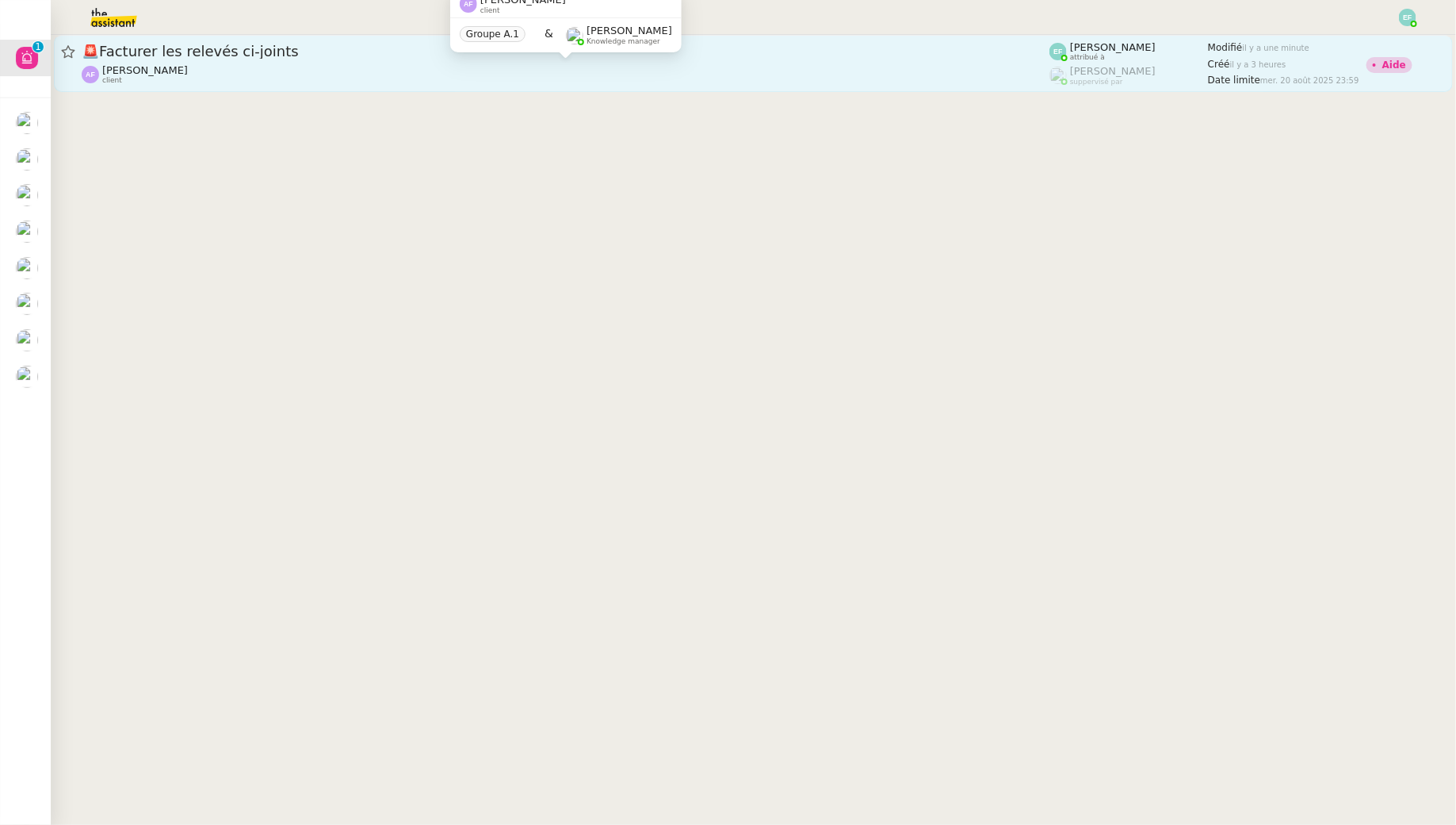
click at [709, 71] on div "[PERSON_NAME] client" at bounding box center [565, 74] width 968 height 21
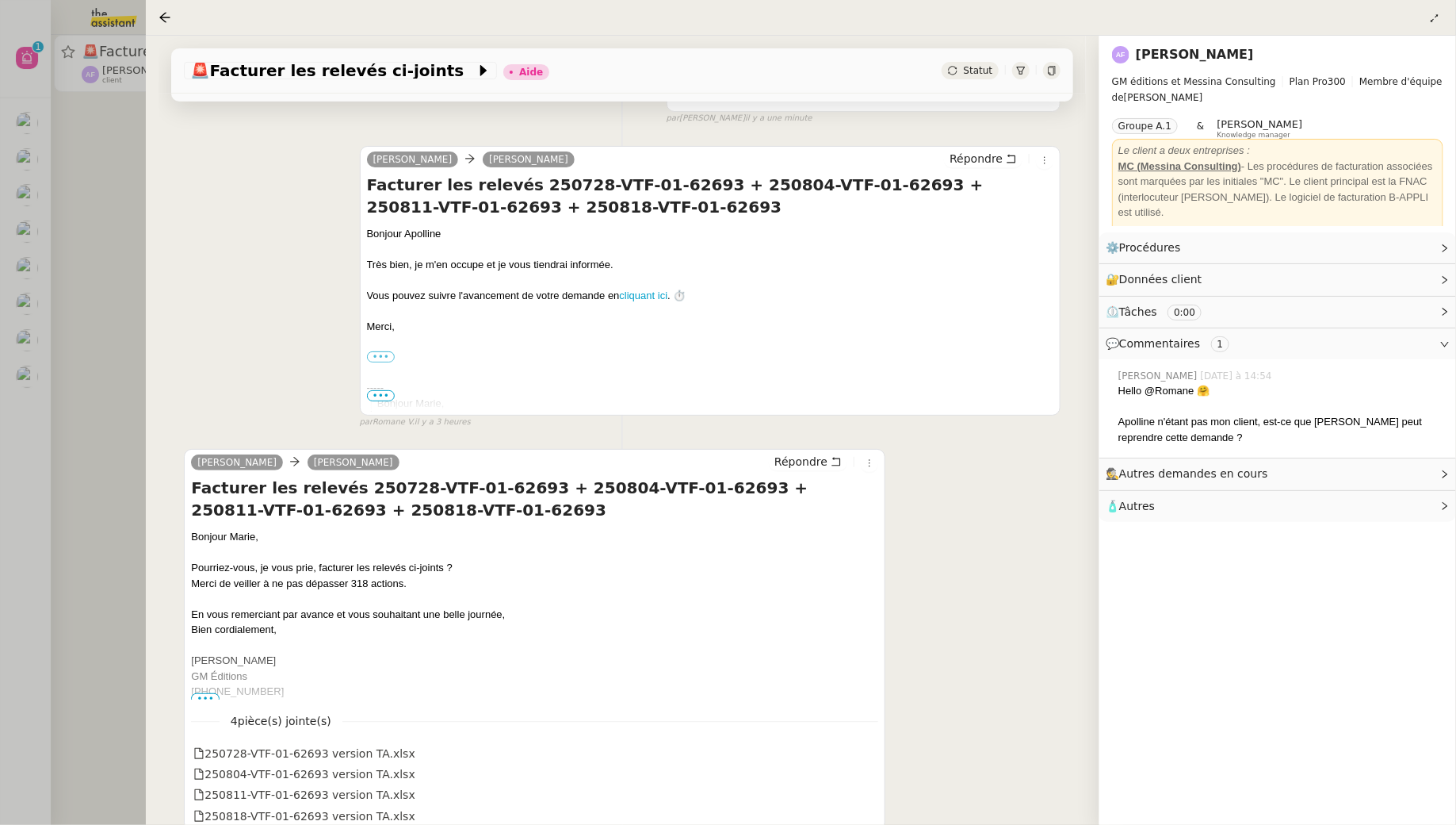
scroll to position [390, 0]
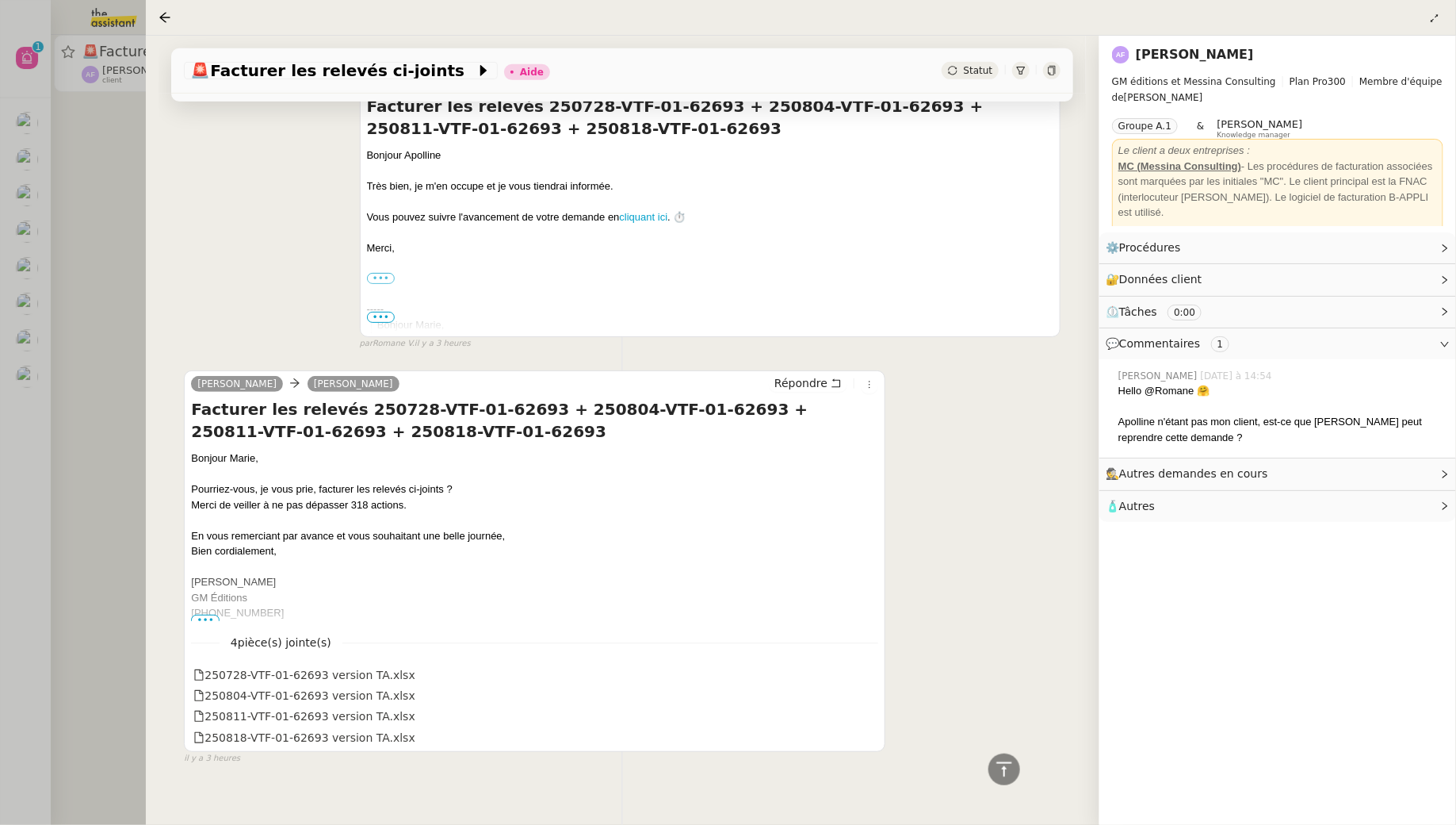
click at [86, 311] on div at bounding box center [728, 412] width 1456 height 825
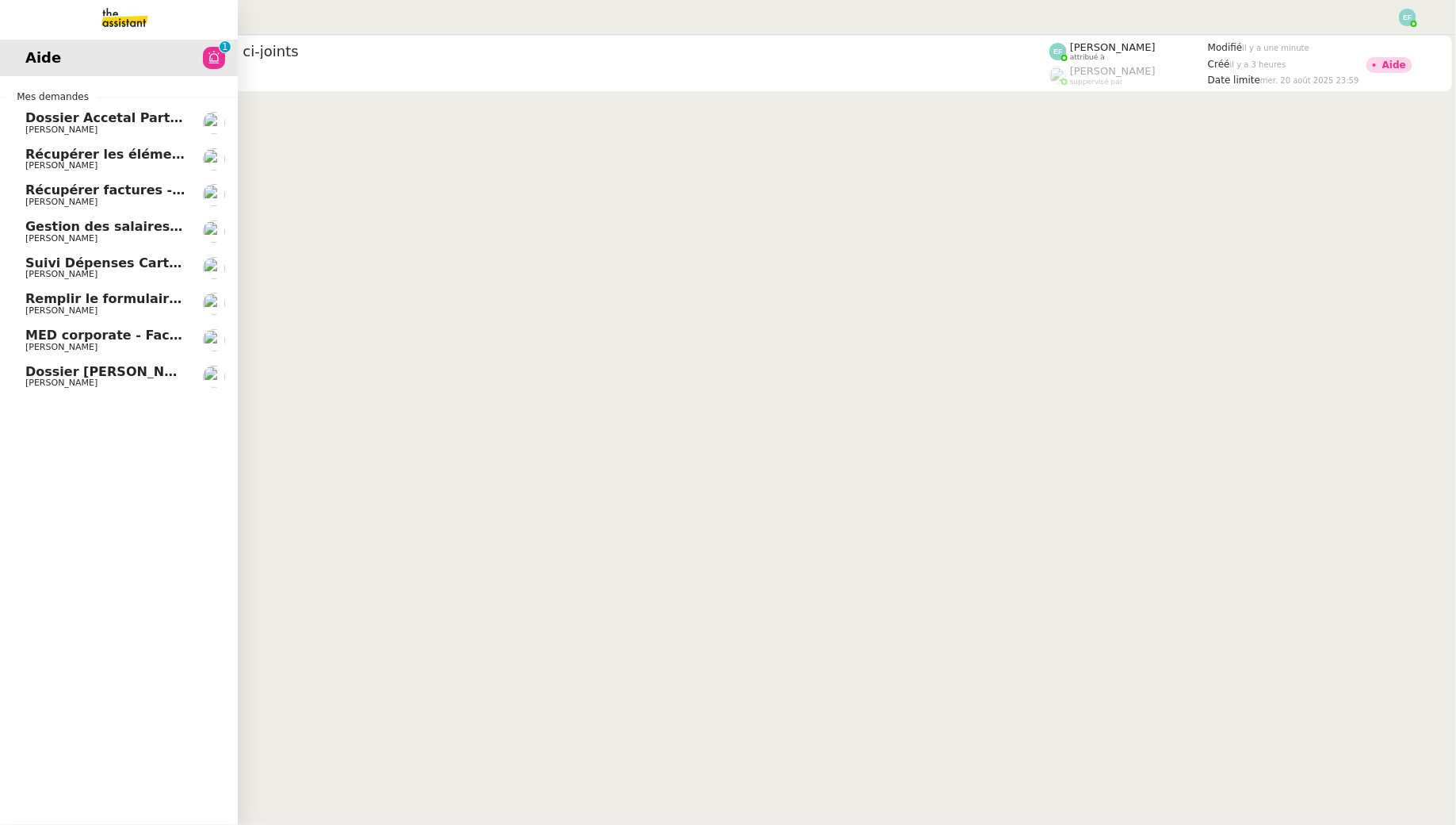
click at [43, 377] on span "Dossier [PERSON_NAME]" at bounding box center [113, 372] width 176 height 15
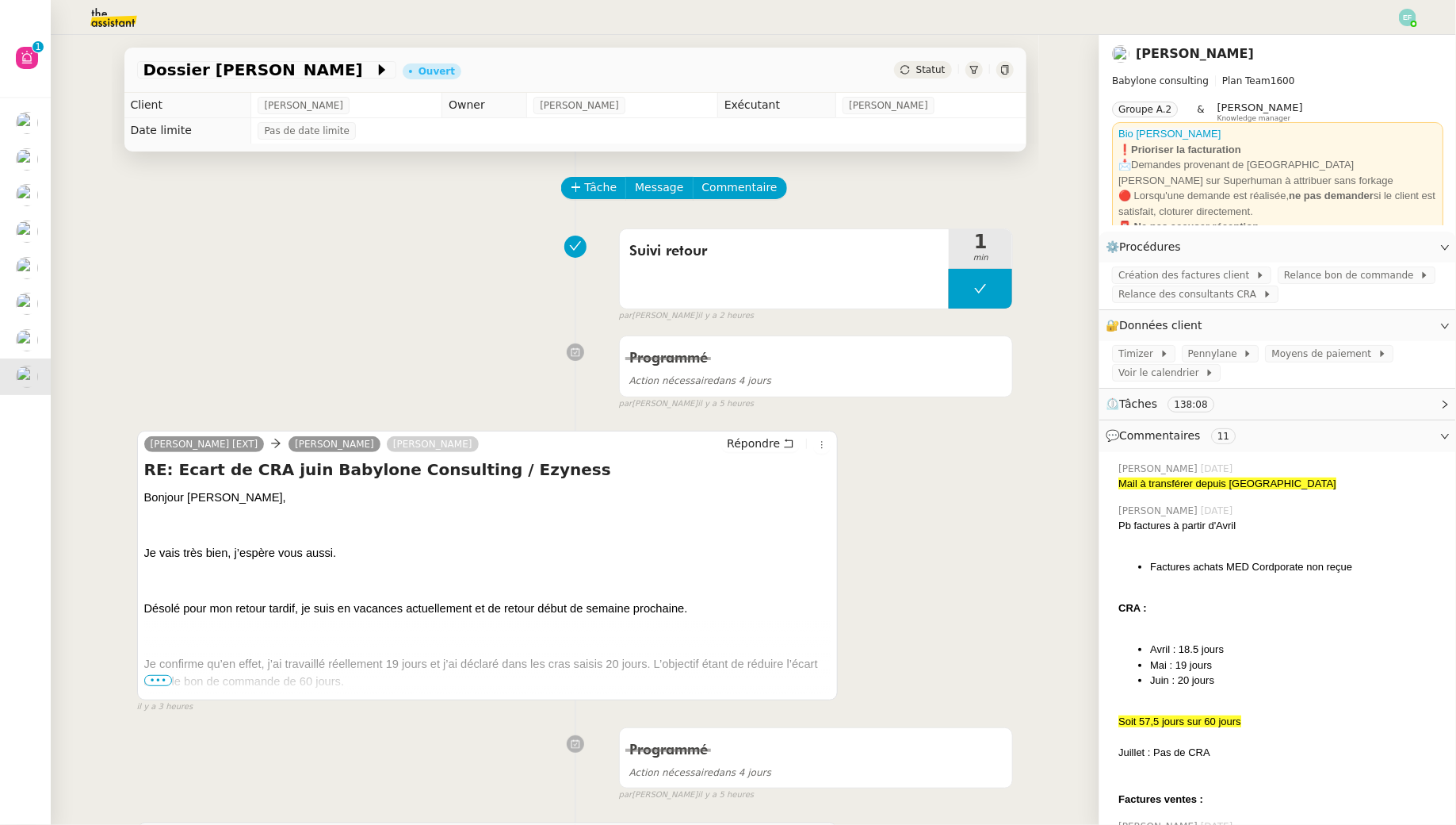
click at [160, 679] on span "•••" at bounding box center [159, 680] width 28 height 11
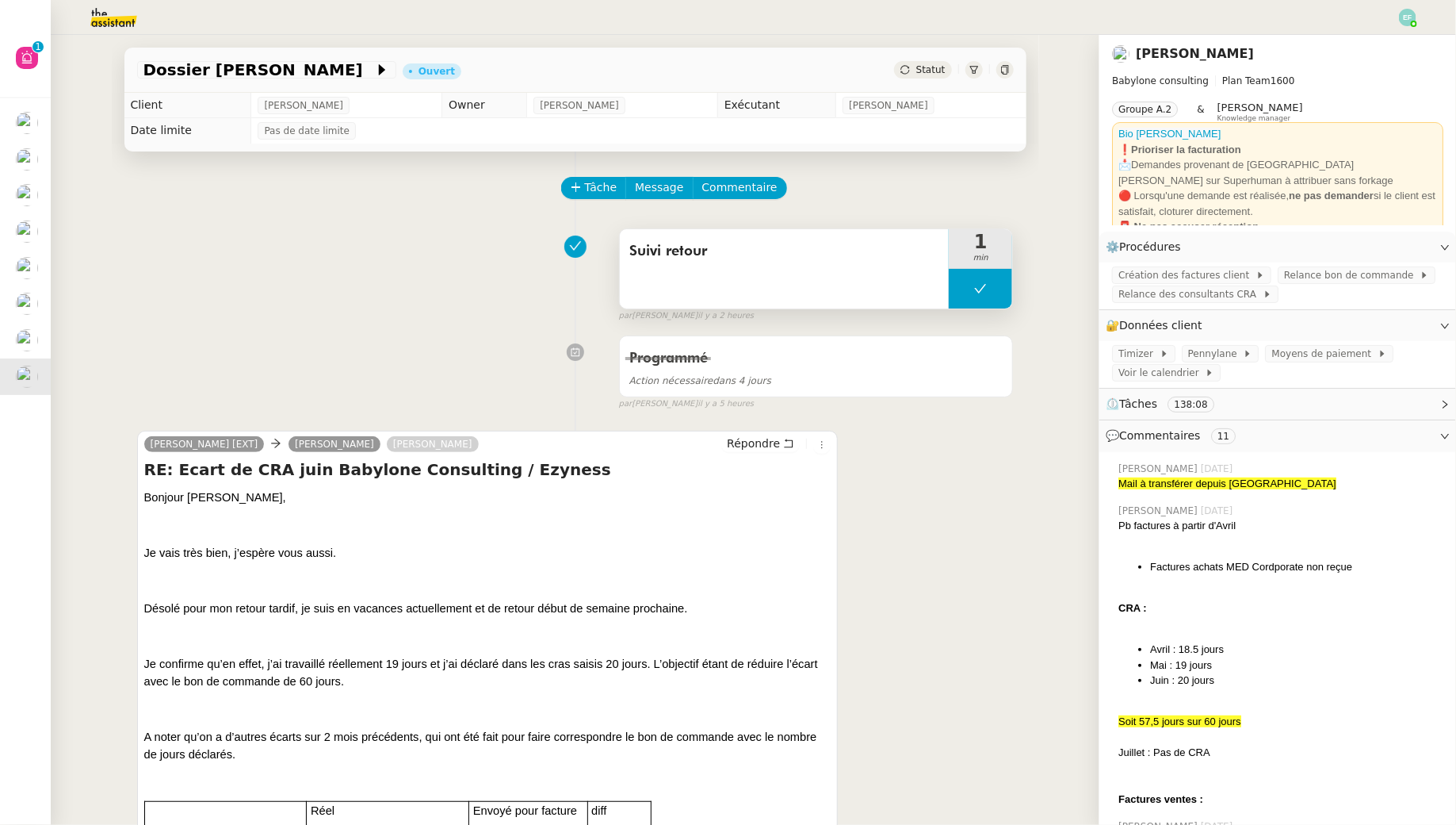
click at [983, 286] on icon at bounding box center [980, 288] width 13 height 13
click at [972, 286] on div at bounding box center [965, 288] width 32 height 39
click at [600, 190] on span "Tâche" at bounding box center [601, 187] width 33 height 18
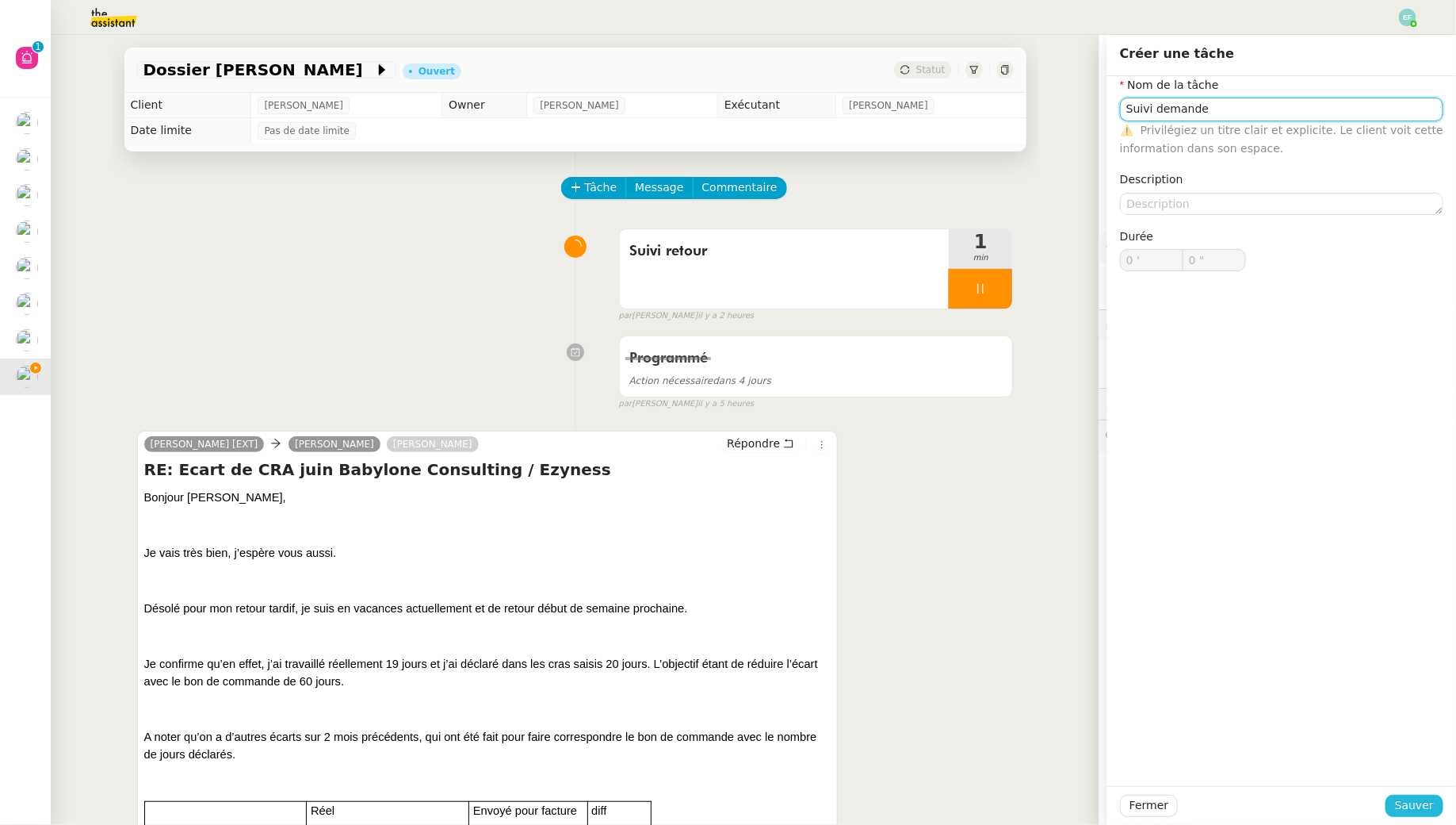
type input "Suivi demande"
click at [1412, 801] on span "Sauver" at bounding box center [1414, 806] width 38 height 18
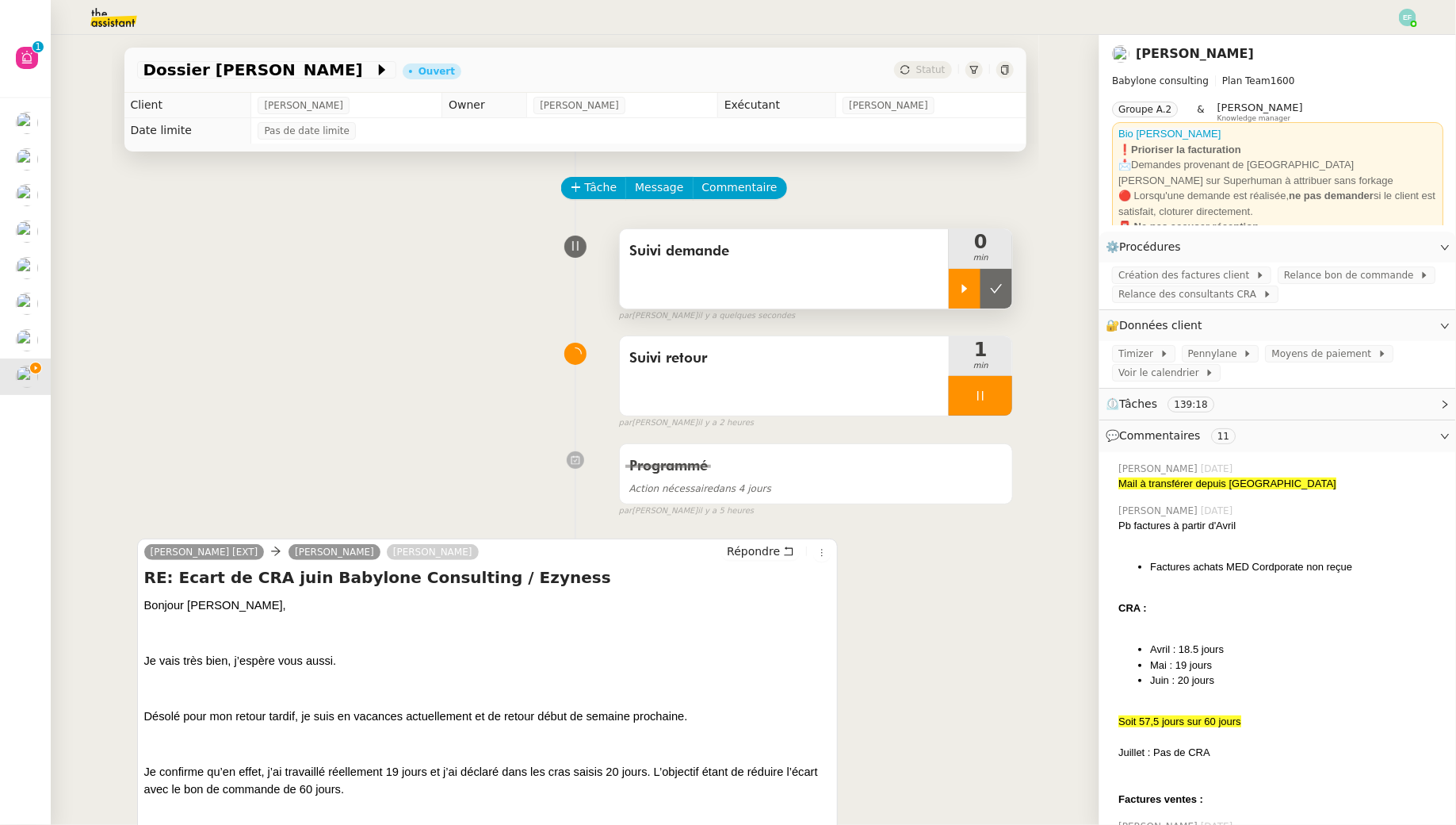
click at [952, 305] on div at bounding box center [965, 288] width 32 height 39
click at [987, 401] on icon at bounding box center [980, 395] width 13 height 13
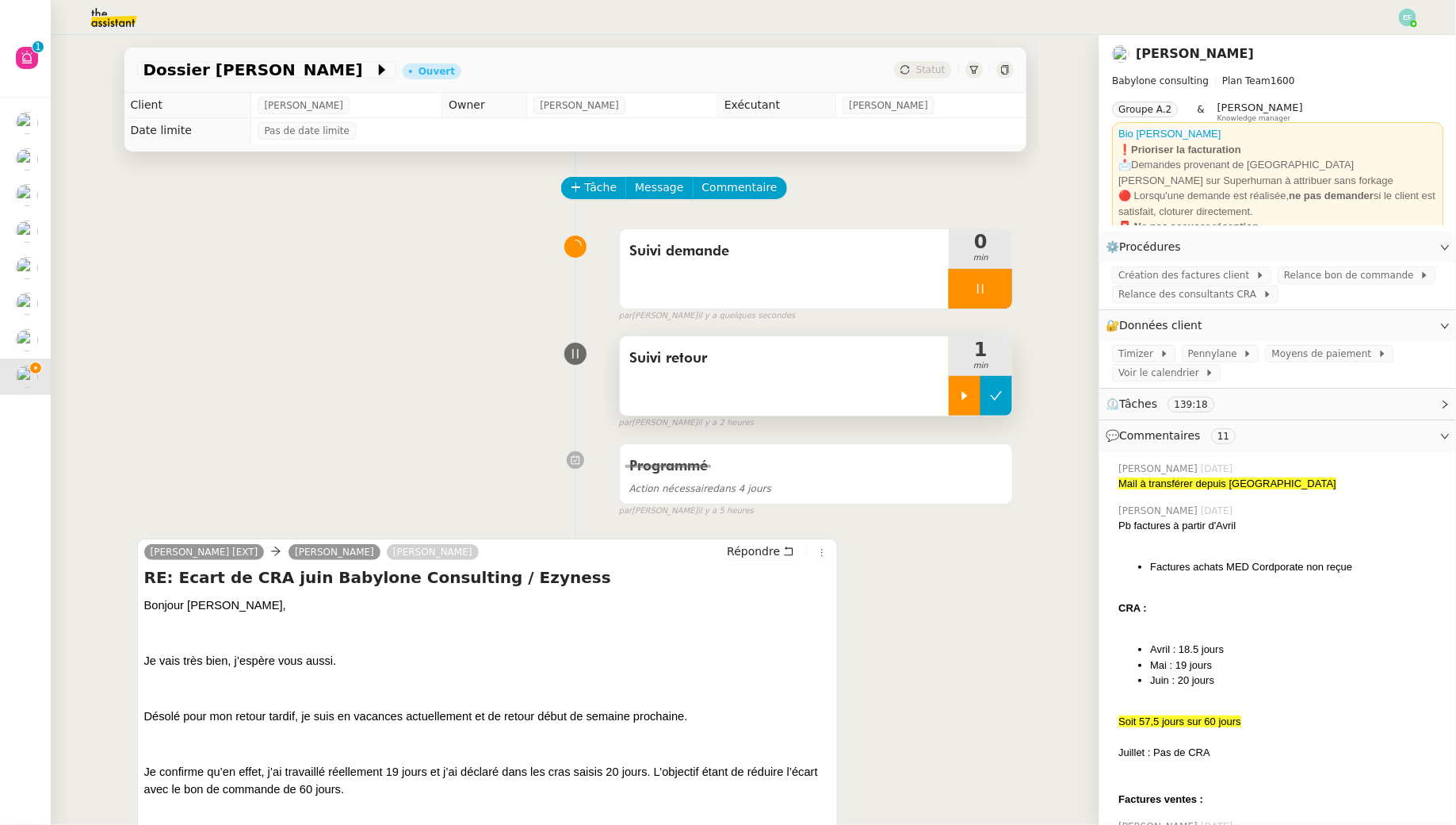
click at [1001, 398] on icon at bounding box center [996, 395] width 13 height 13
click at [798, 549] on button "Répondre" at bounding box center [761, 551] width 79 height 18
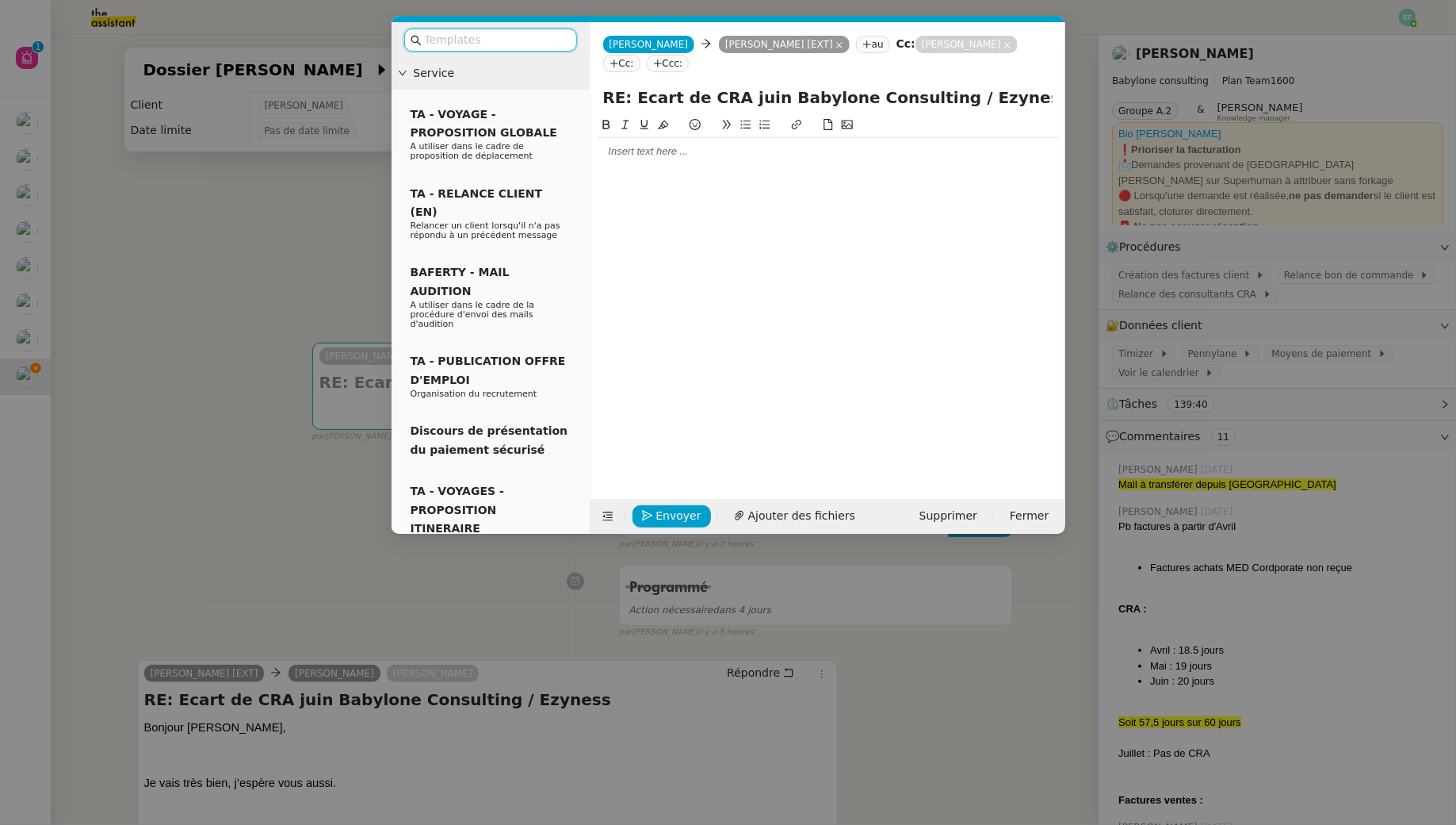
click at [752, 163] on div at bounding box center [828, 151] width 462 height 27
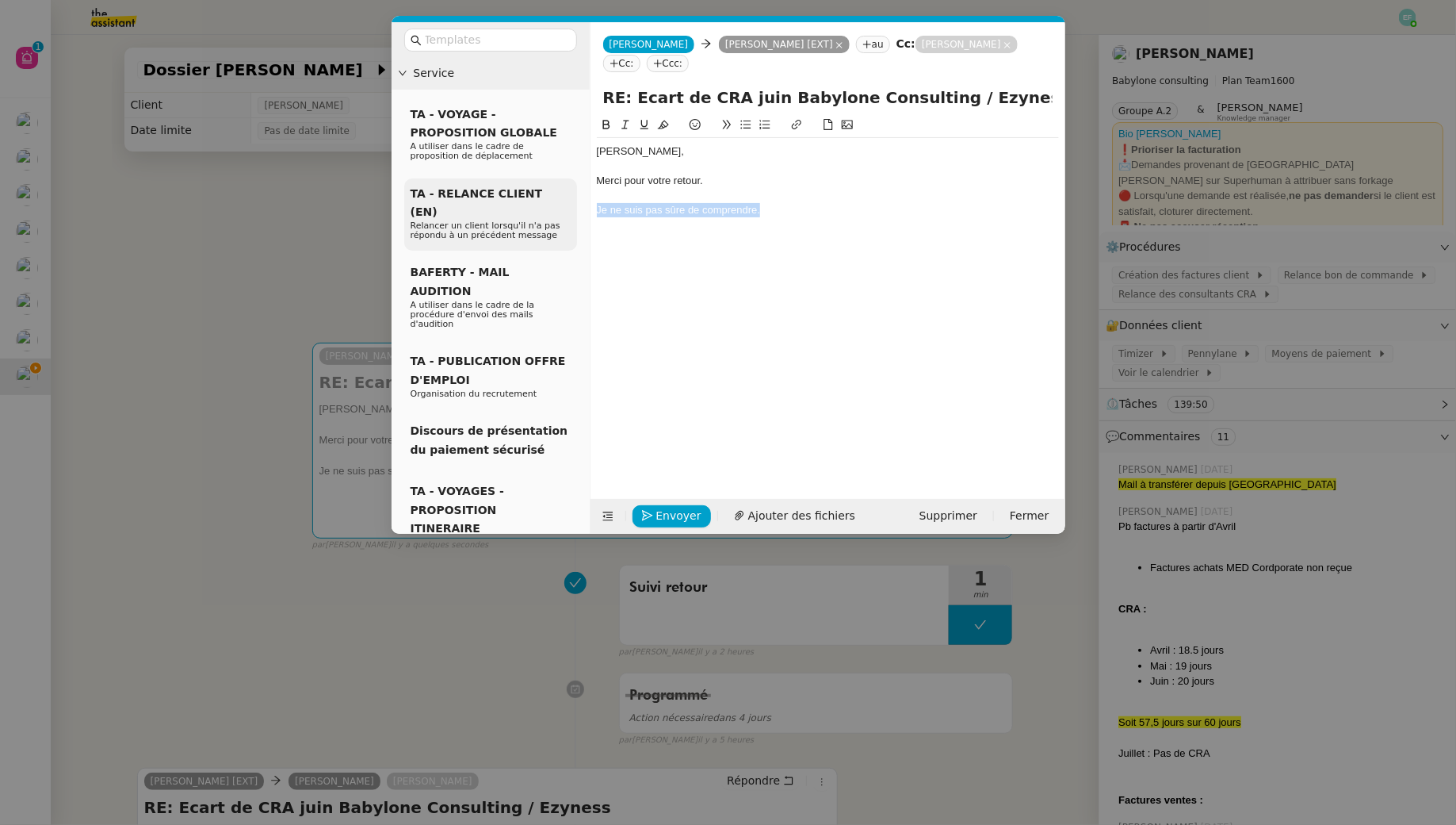
drag, startPoint x: 804, startPoint y: 212, endPoint x: 576, endPoint y: 212, distance: 228.0
click at [576, 213] on nz-layout "Service TA - VOYAGE - PROPOSITION GLOBALE A utiliser dans le cadre de propositi…" at bounding box center [728, 278] width 674 height 511
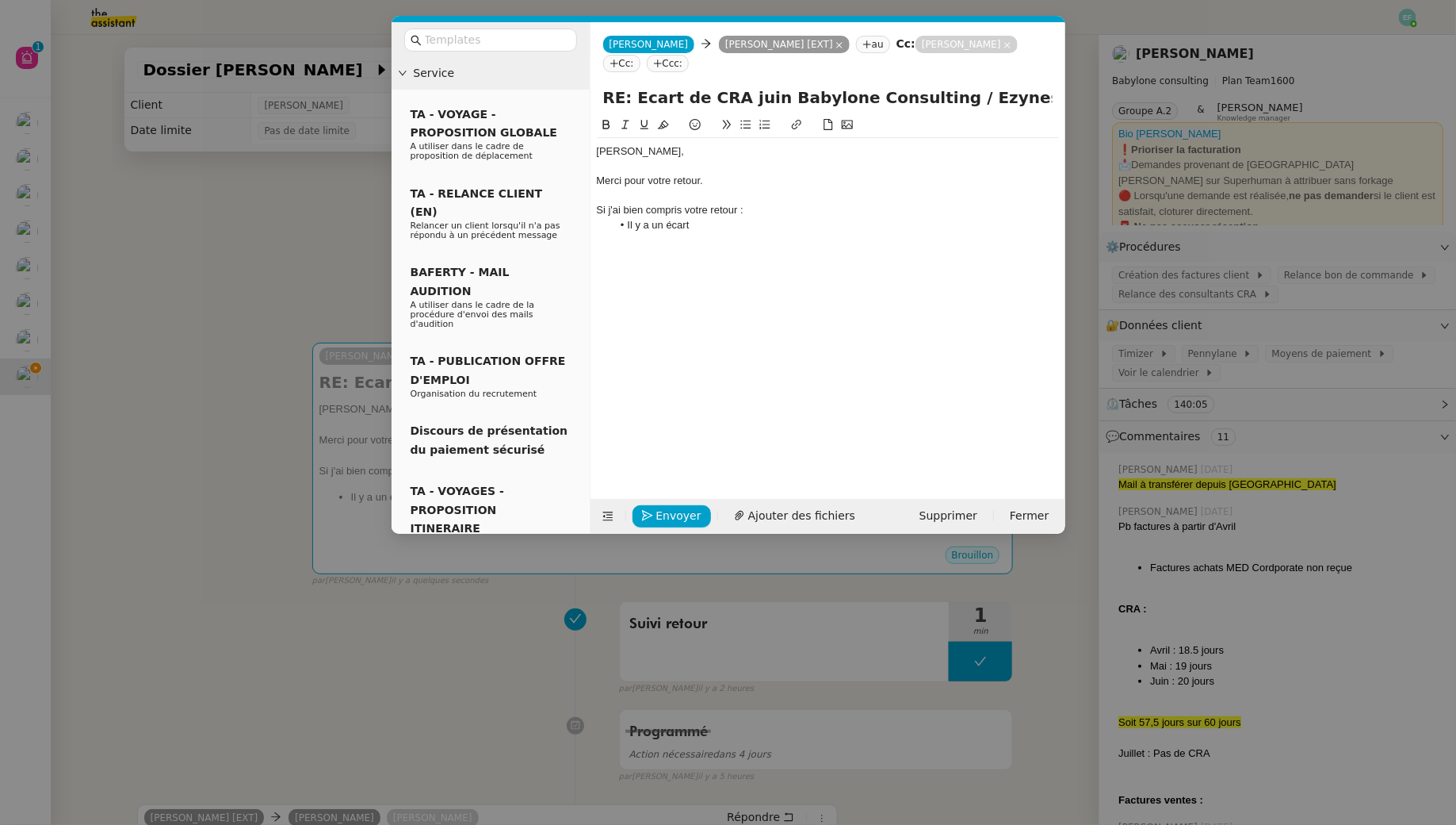
click at [271, 254] on nz-modal-container "Service TA - VOYAGE - PROPOSITION GLOBALE A utiliser dans le cadre de propositi…" at bounding box center [728, 412] width 1456 height 825
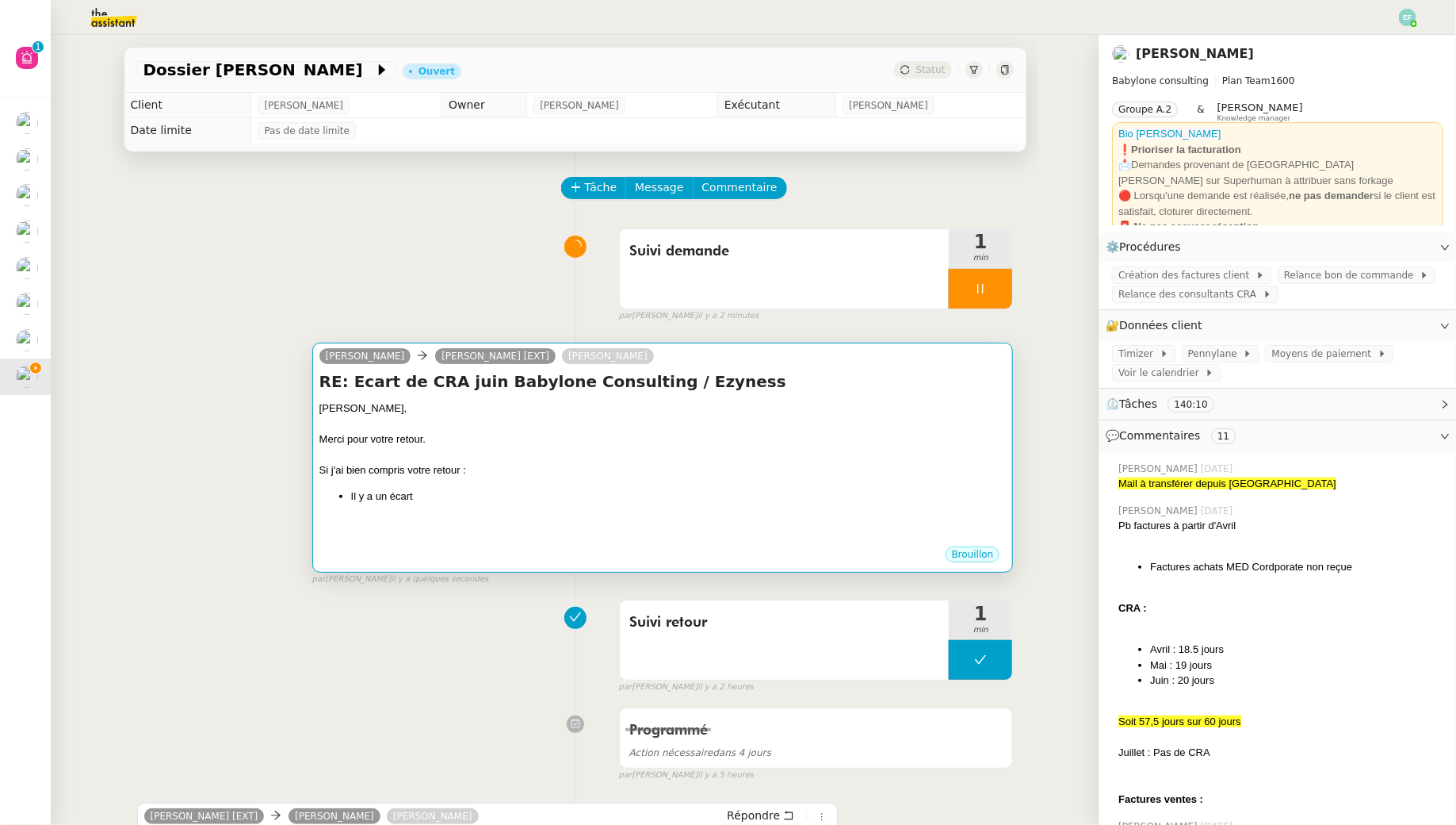
click at [631, 390] on h4 "RE: Ecart de CRA juin Babylone Consulting / Ezyness" at bounding box center [663, 382] width 687 height 23
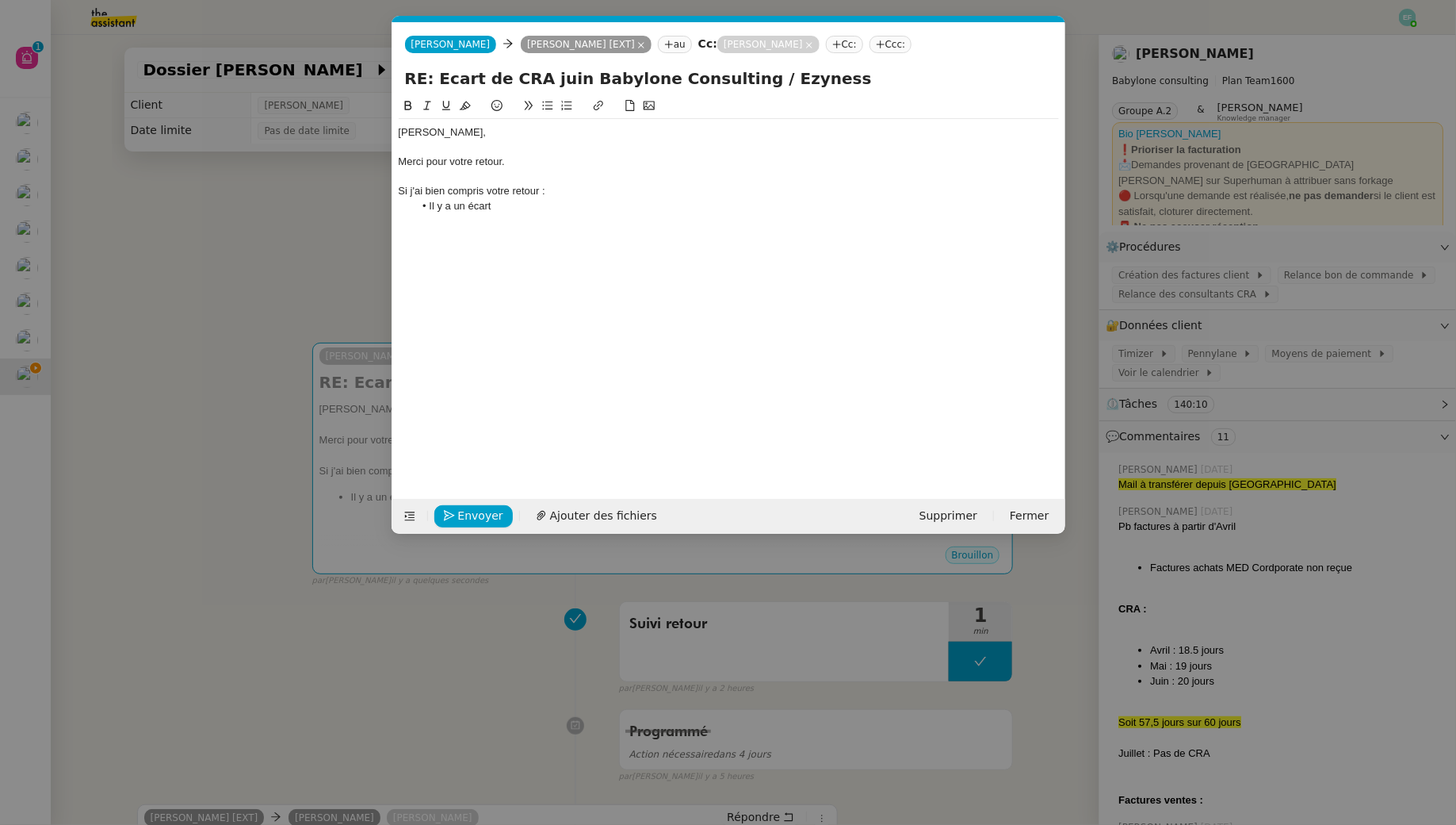
scroll to position [0, 33]
click at [592, 205] on li "Il y a un écart" at bounding box center [737, 206] width 646 height 14
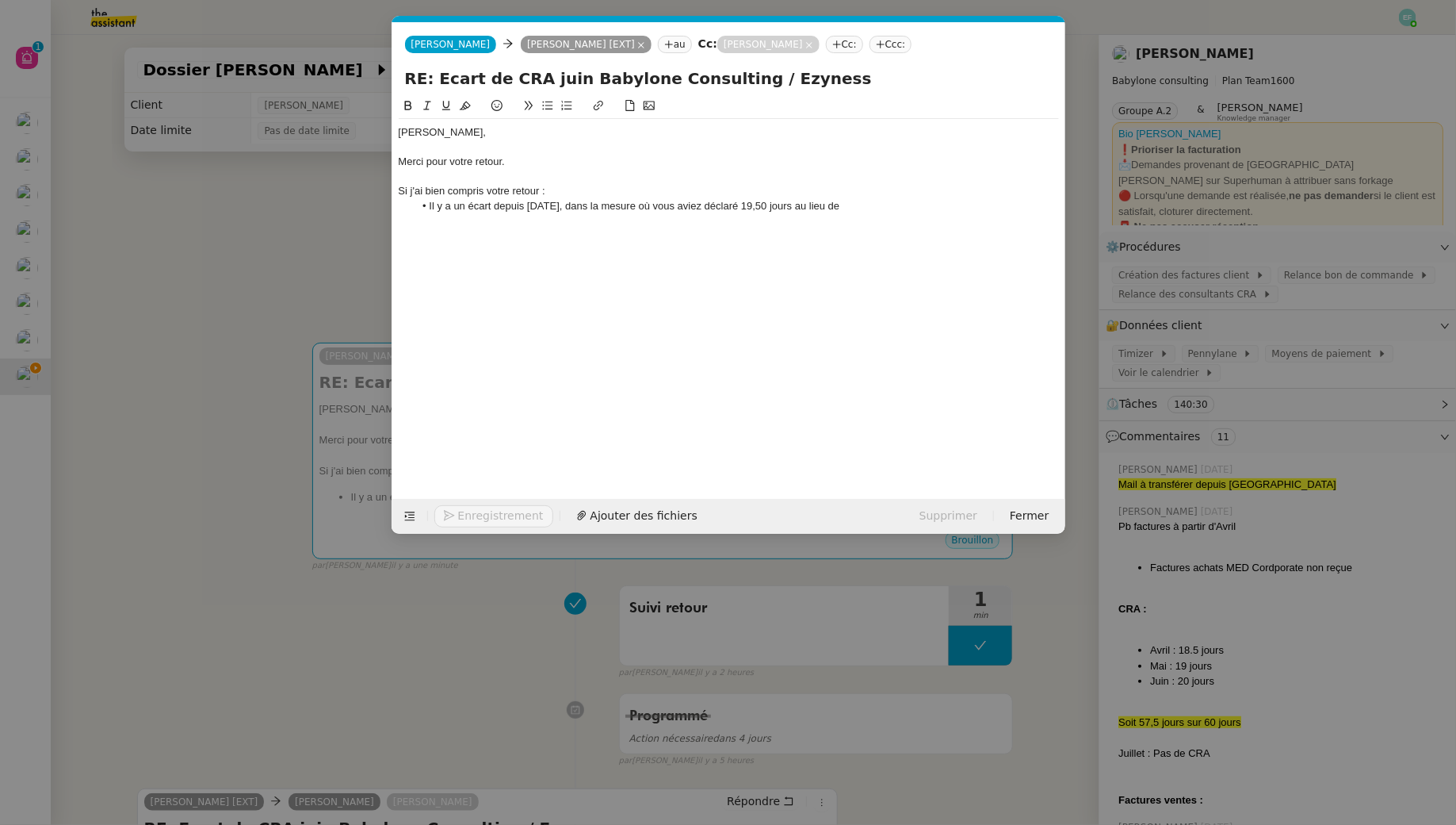
click at [71, 294] on nz-modal-container "Service TA - VOYAGE - PROPOSITION GLOBALE A utiliser dans le cadre de propositi…" at bounding box center [728, 412] width 1456 height 825
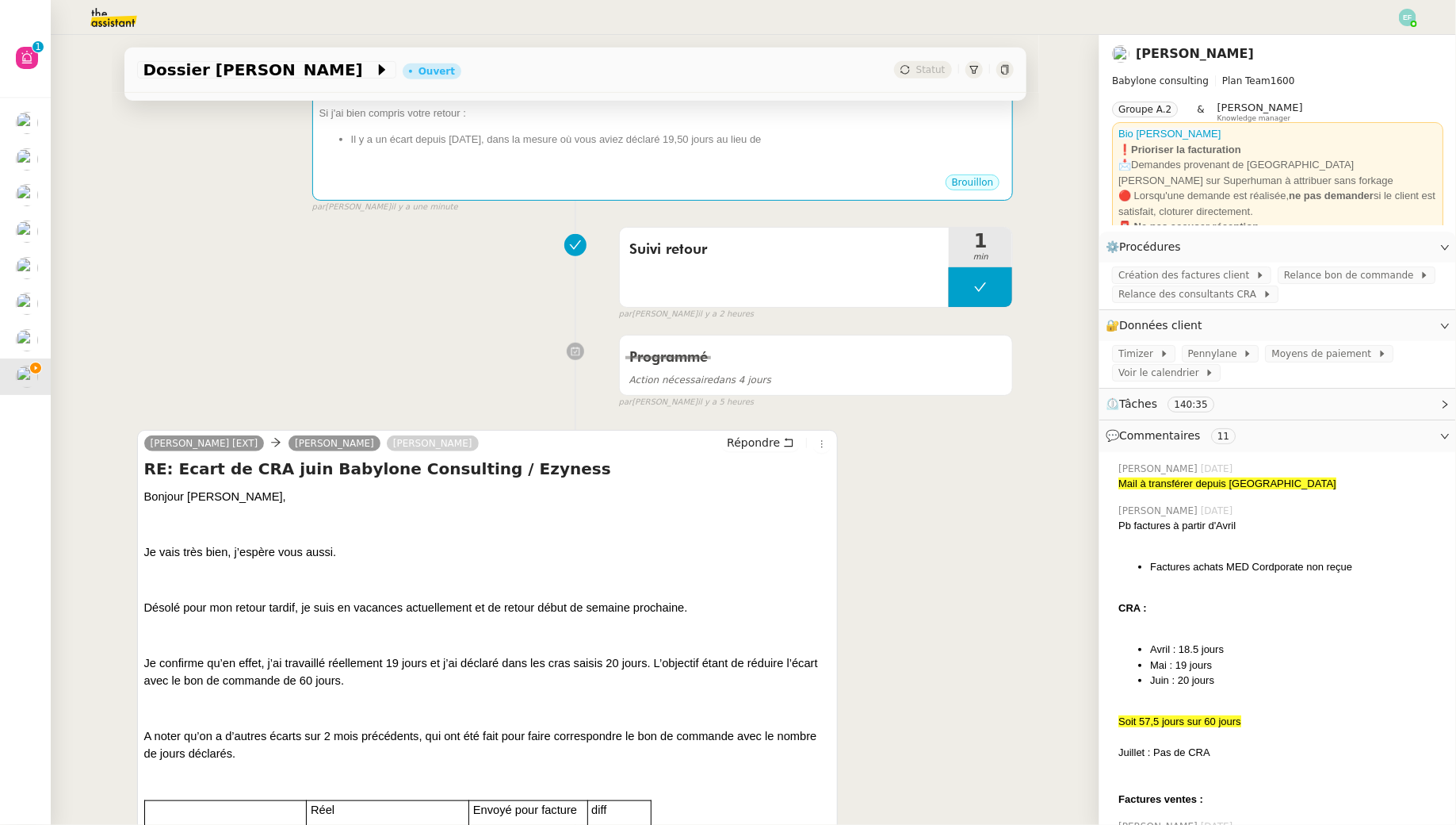
scroll to position [239, 0]
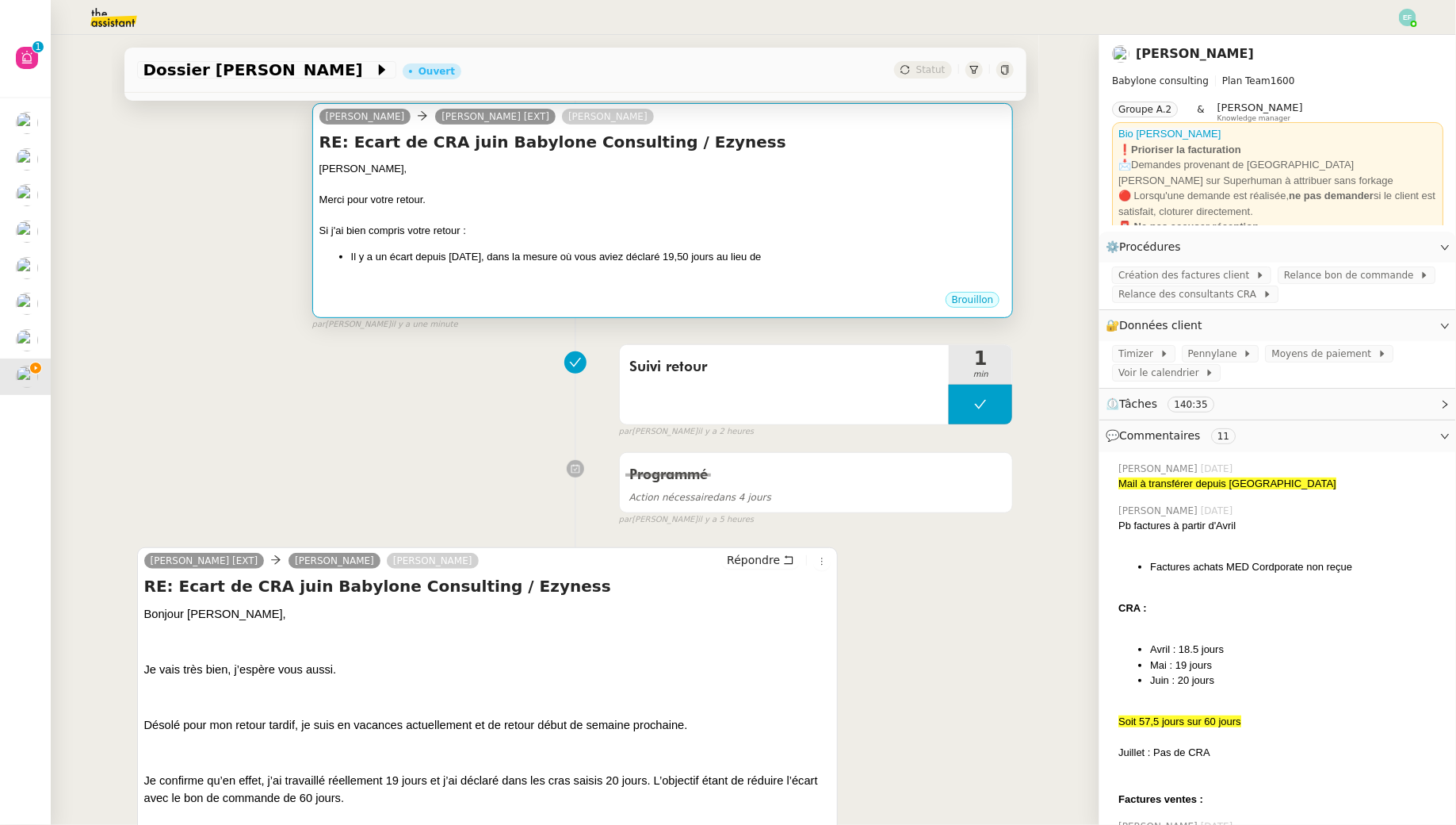
click at [685, 238] on div "Bonjour Mohamed, Merci pour votre retour. Si j'ai bien compris votre retour : I…" at bounding box center [663, 225] width 687 height 129
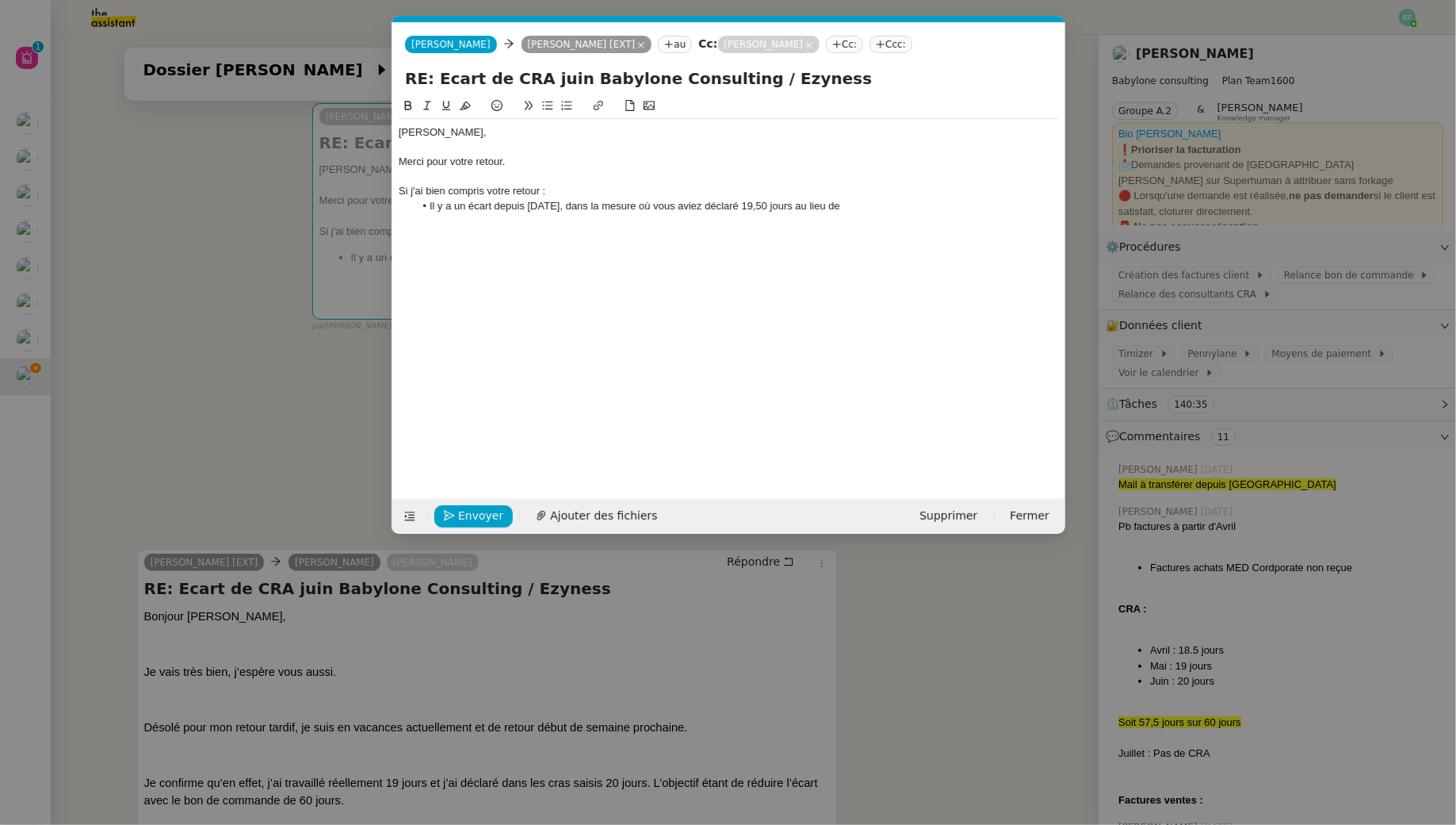
scroll to position [0, 33]
click at [905, 205] on li "Il y a un écart depuis mars 2025, dans la mesure où vous aviez déclaré 19,50 jo…" at bounding box center [737, 206] width 646 height 14
click at [430, 221] on li "Auriez-vous vos FA de mars" at bounding box center [737, 220] width 646 height 14
click at [585, 218] on li "Auriez-vous vos FA de mars" at bounding box center [737, 220] width 646 height 14
click at [502, 223] on li "Auriez-vous vos FA de mars 2025 ?" at bounding box center [737, 220] width 646 height 14
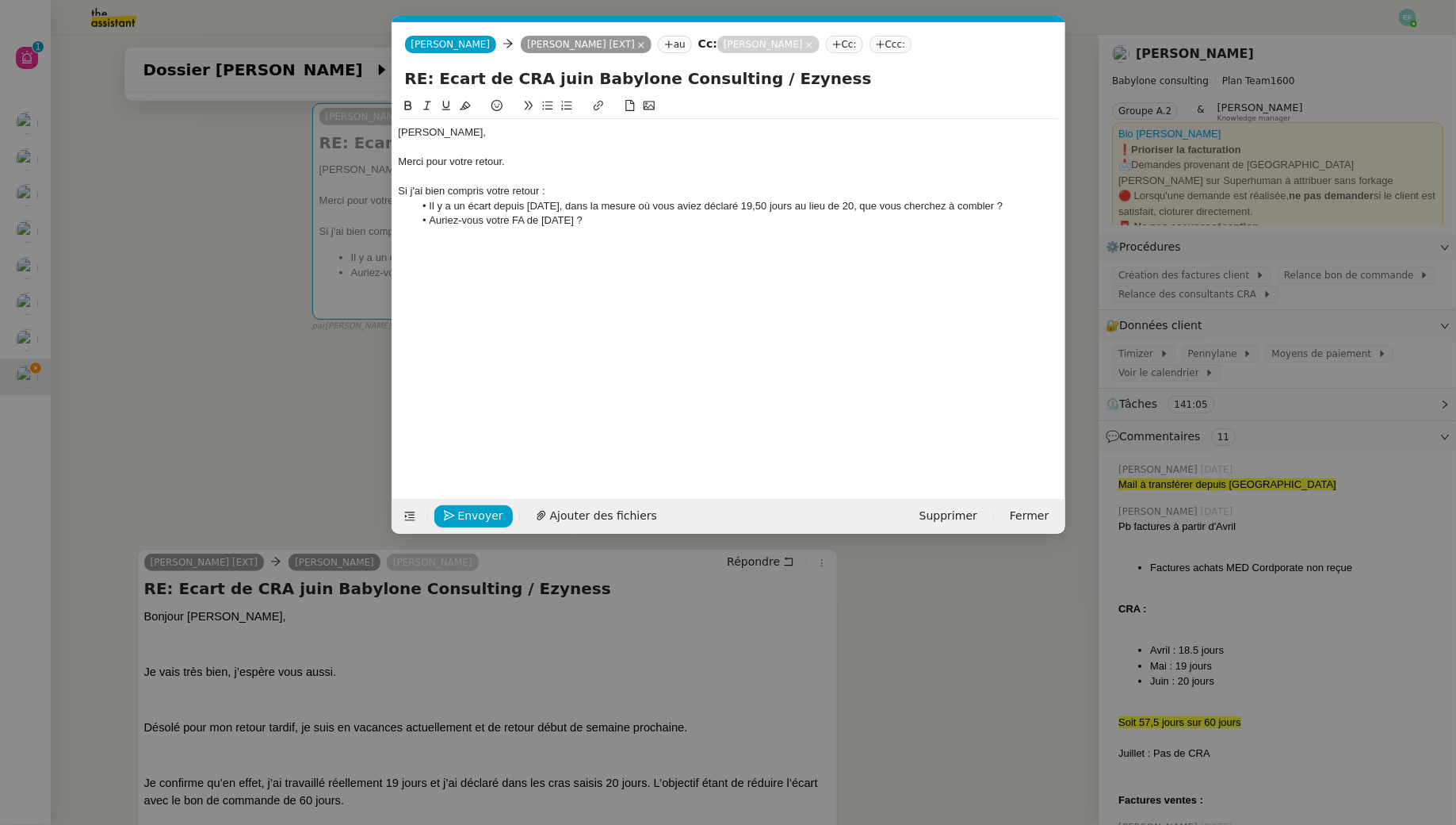
click at [614, 215] on li "Auriez-vous votre FA de mars 2025 ?" at bounding box center [737, 220] width 646 height 14
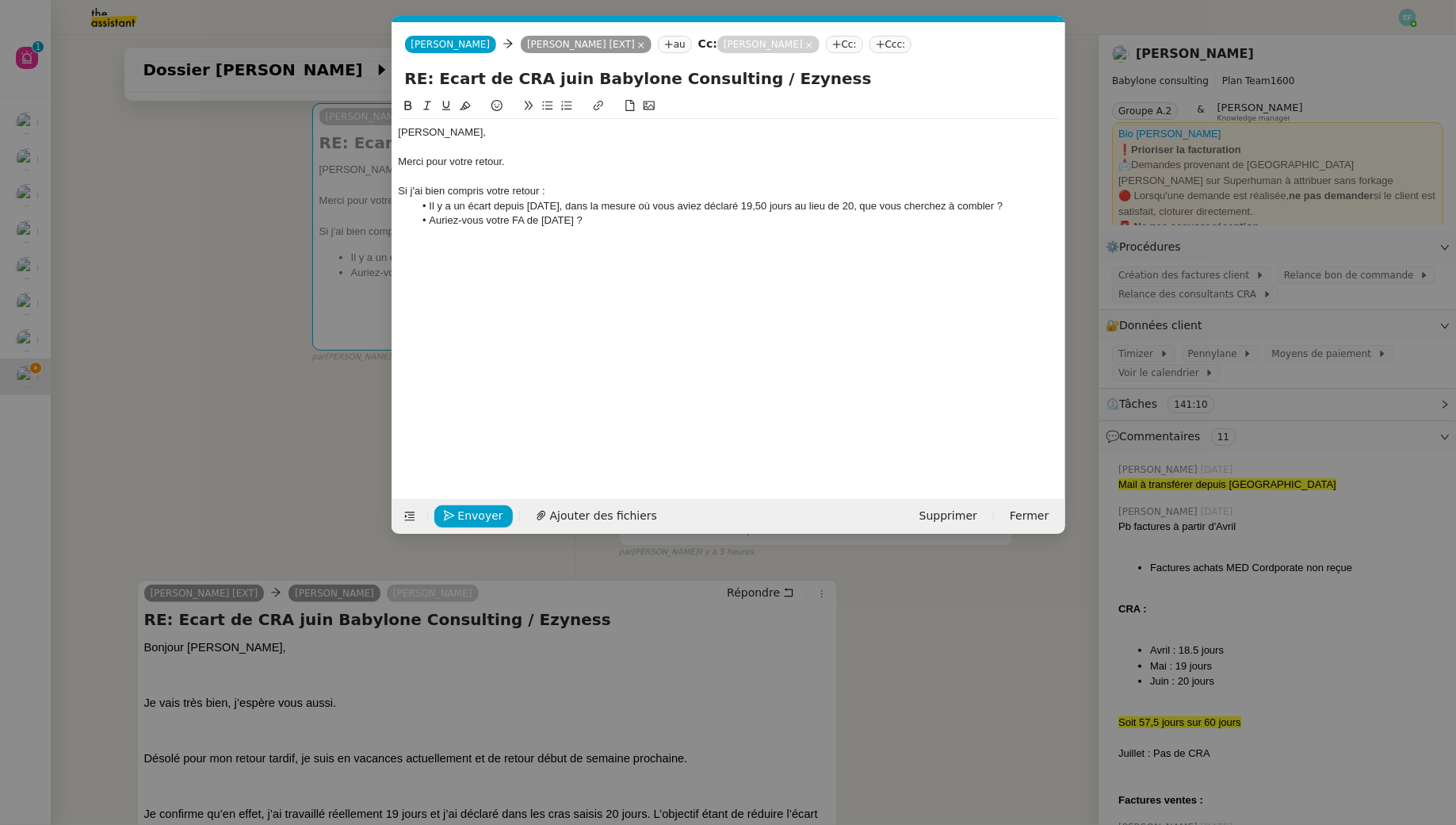
click at [863, 47] on nz-tag "Cc:" at bounding box center [845, 44] width 38 height 18
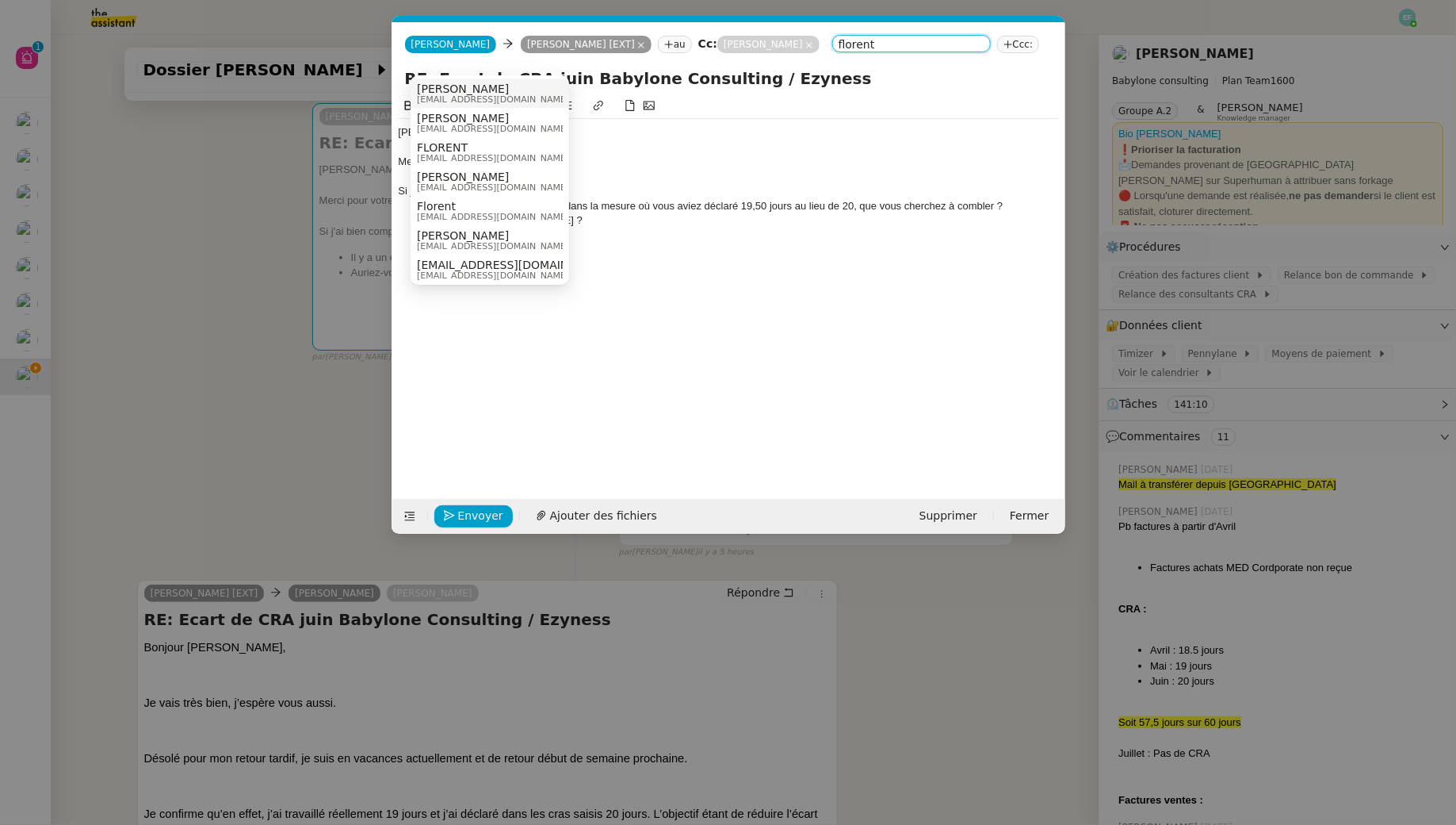
type input "florent"
click at [529, 98] on span "[EMAIL_ADDRESS][DOMAIN_NAME]" at bounding box center [493, 100] width 152 height 8
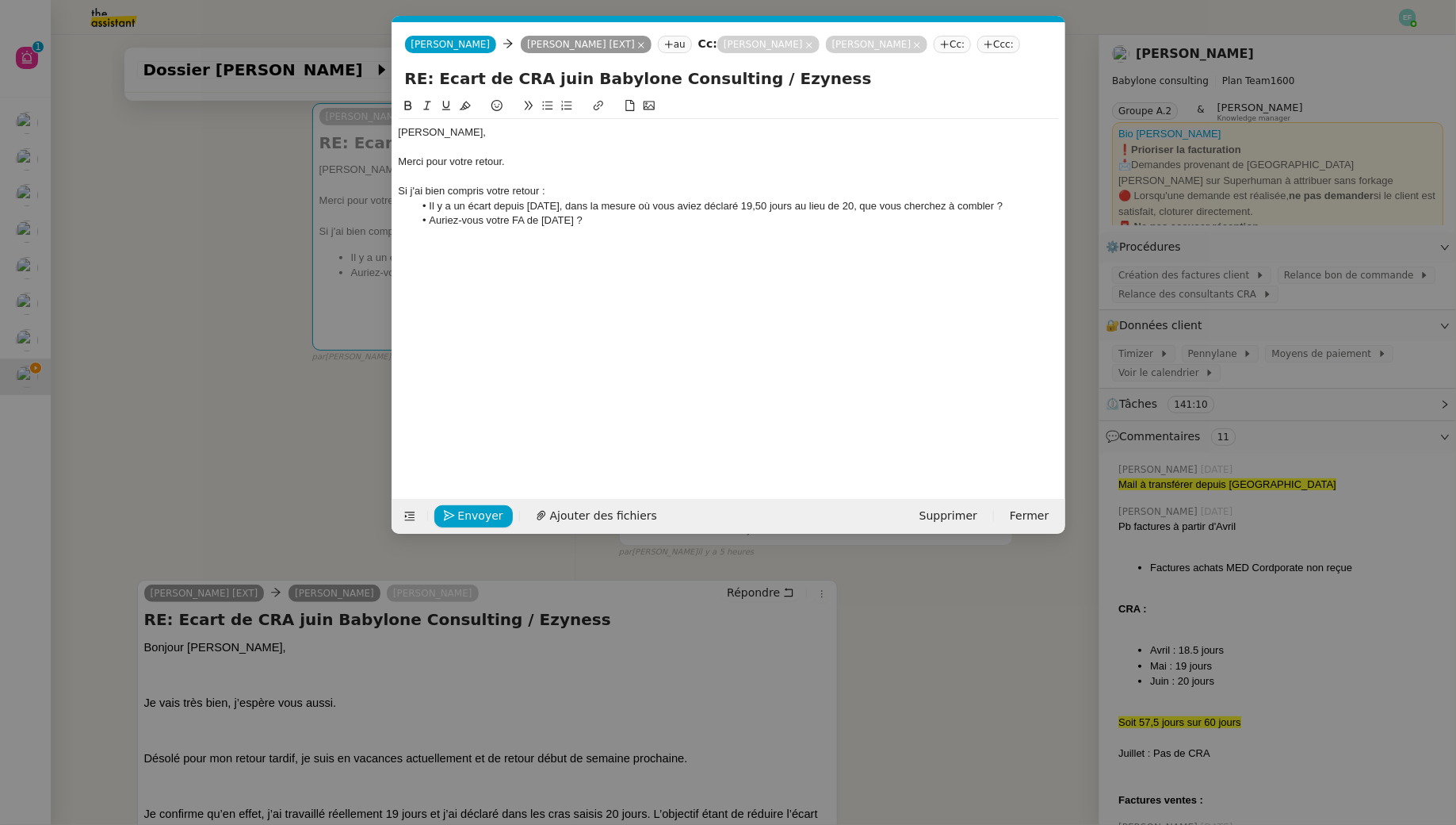
click at [501, 243] on div at bounding box center [729, 235] width 661 height 14
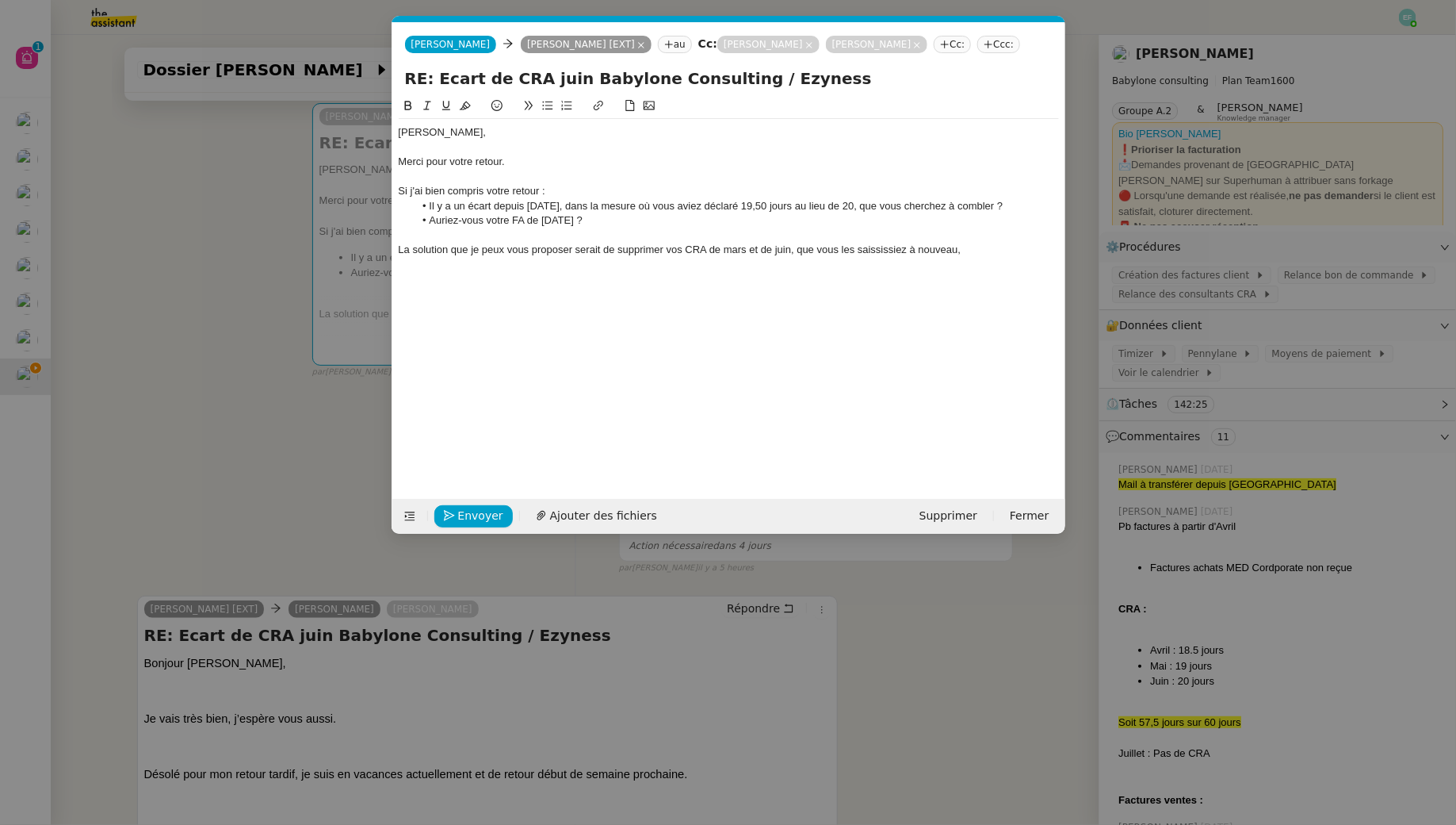
click at [524, 198] on div "Si j'ai bien compris votre retour :" at bounding box center [729, 191] width 661 height 14
click at [662, 228] on li "Auriez-vous votre FA de mars 2025 ?" at bounding box center [737, 220] width 646 height 14
click at [376, 394] on nz-modal-container "Service TA - VOYAGE - PROPOSITION GLOBALE A utiliser dans le cadre de propositi…" at bounding box center [728, 412] width 1456 height 825
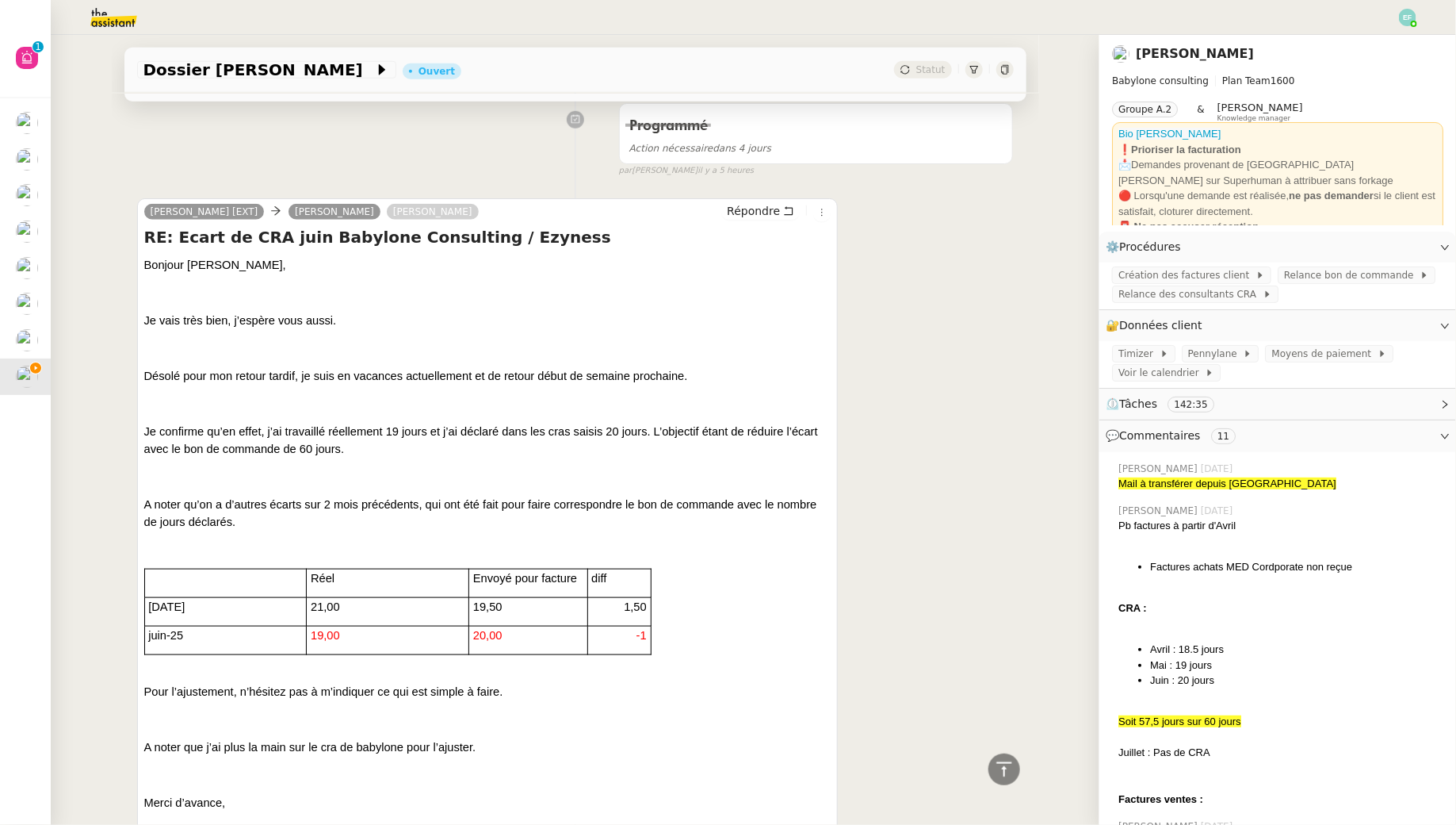
scroll to position [99, 0]
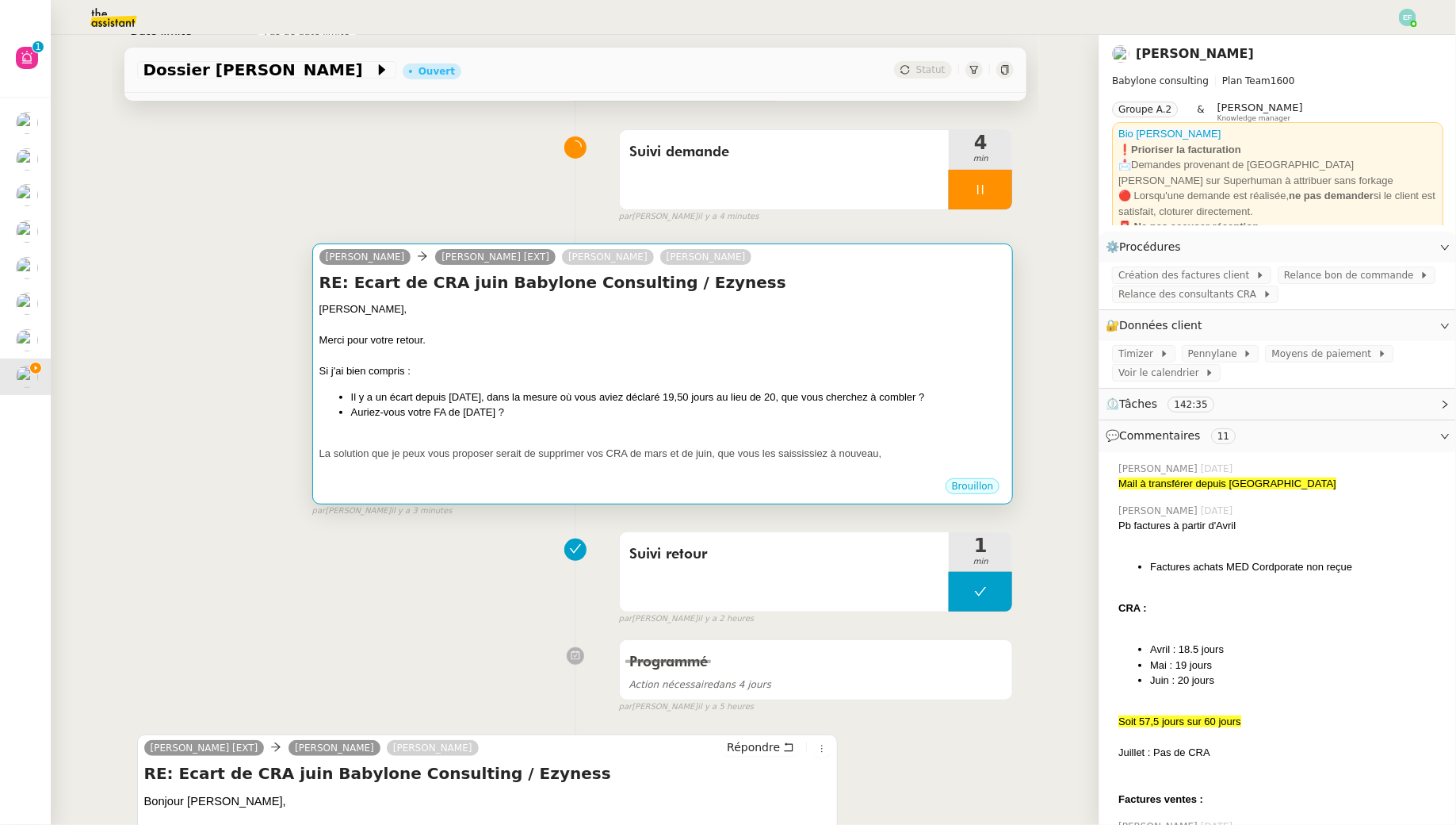
click at [717, 348] on div at bounding box center [663, 356] width 687 height 16
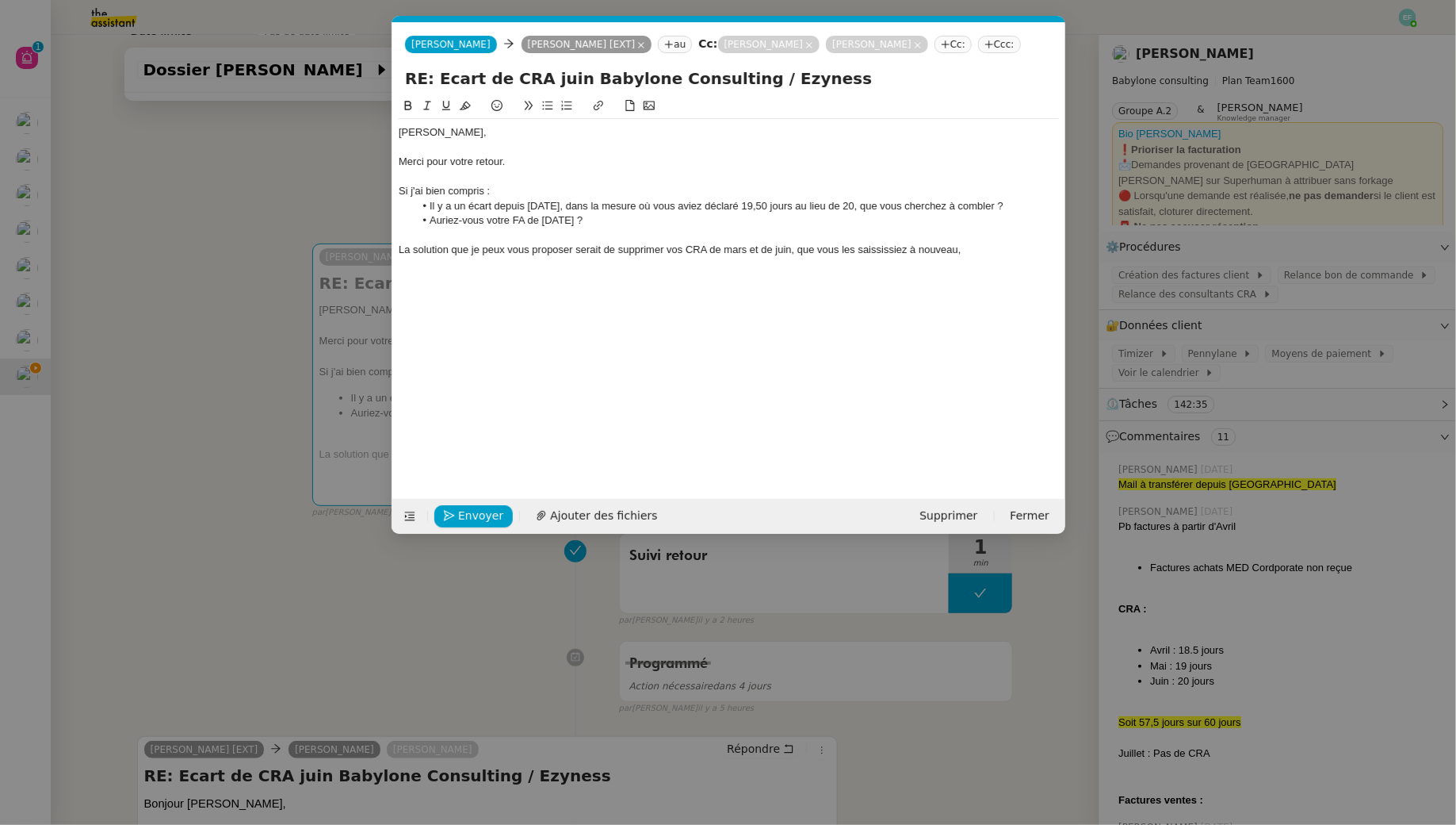
scroll to position [0, 33]
click at [870, 213] on li "Il y a un écart depuis mars 2025, dans la mesure où vous aviez déclaré 19,50 jo…" at bounding box center [737, 206] width 646 height 14
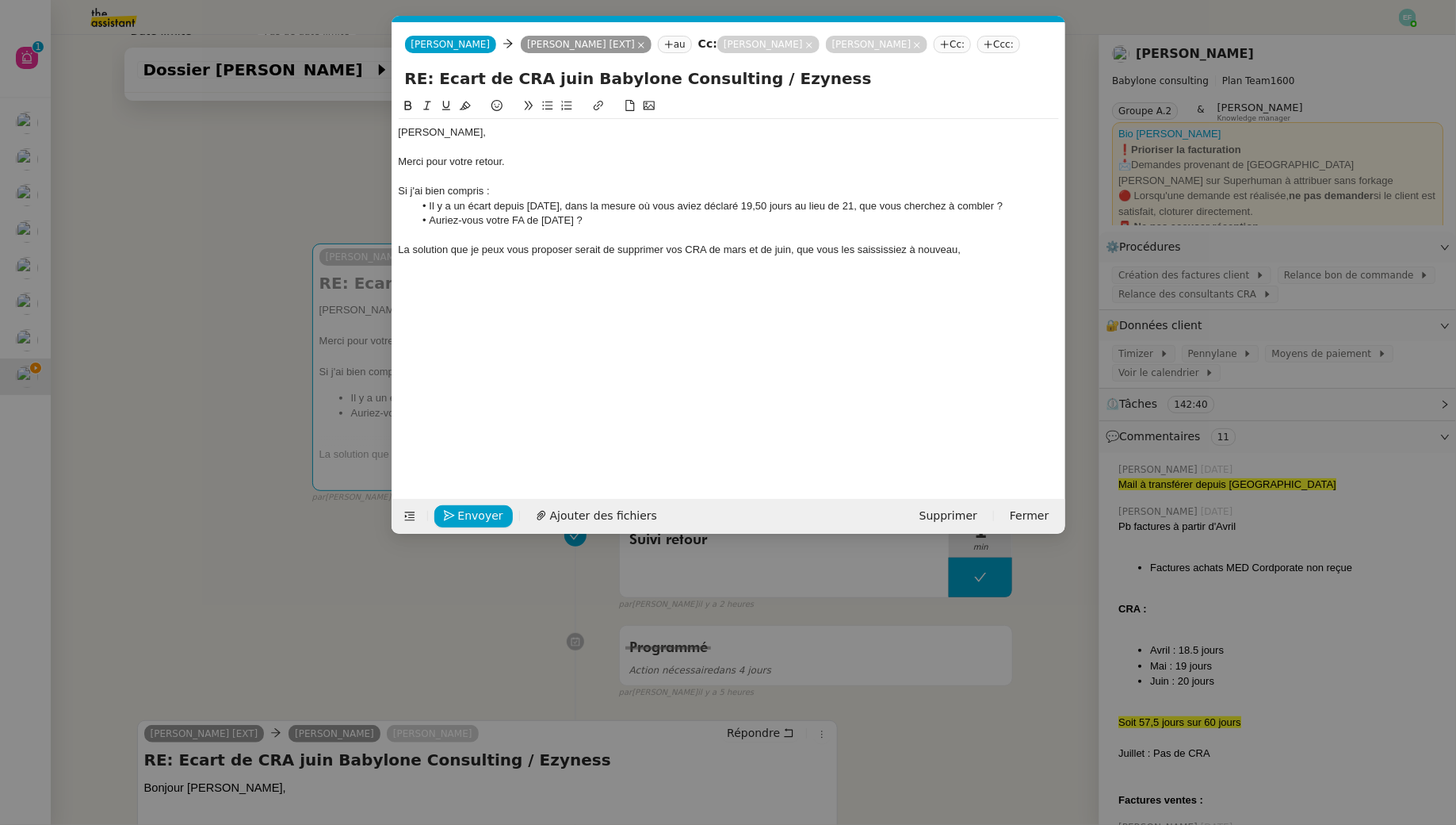
click at [1015, 213] on li "Il y a un écart depuis mars 2025, dans la mesure où vous aviez déclaré 19,50 jo…" at bounding box center [737, 206] width 646 height 14
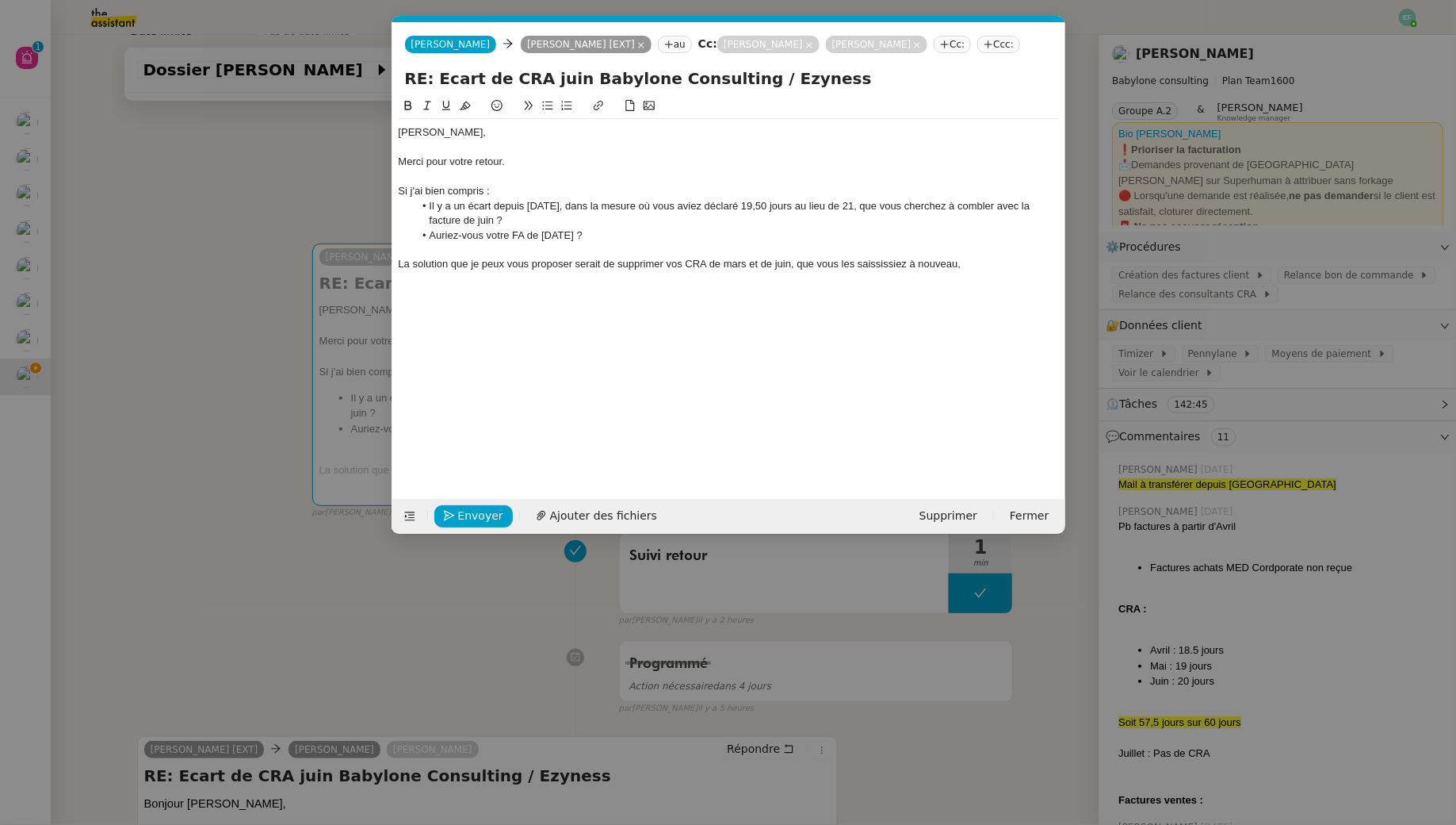
click at [973, 271] on div "La solution que je peux vous proposer serait de supprimer vos CRA de mars et de…" at bounding box center [729, 264] width 661 height 14
click at [887, 271] on div "La solution que je peux vous proposer serait de supprimer vos CRA de mars et de…" at bounding box center [729, 264] width 661 height 14
click at [875, 271] on div "La solution que je peux vous proposer serait de supprimer vos CRA de mars et de…" at bounding box center [729, 264] width 661 height 14
click at [605, 271] on div "La solution que je peux vous proposer serait de supprimer vos CRA de mars et de…" at bounding box center [729, 264] width 661 height 14
click at [979, 271] on div "La solution que je peux vous proposer serait de supprimer vos CRA de mars et de…" at bounding box center [729, 264] width 661 height 14
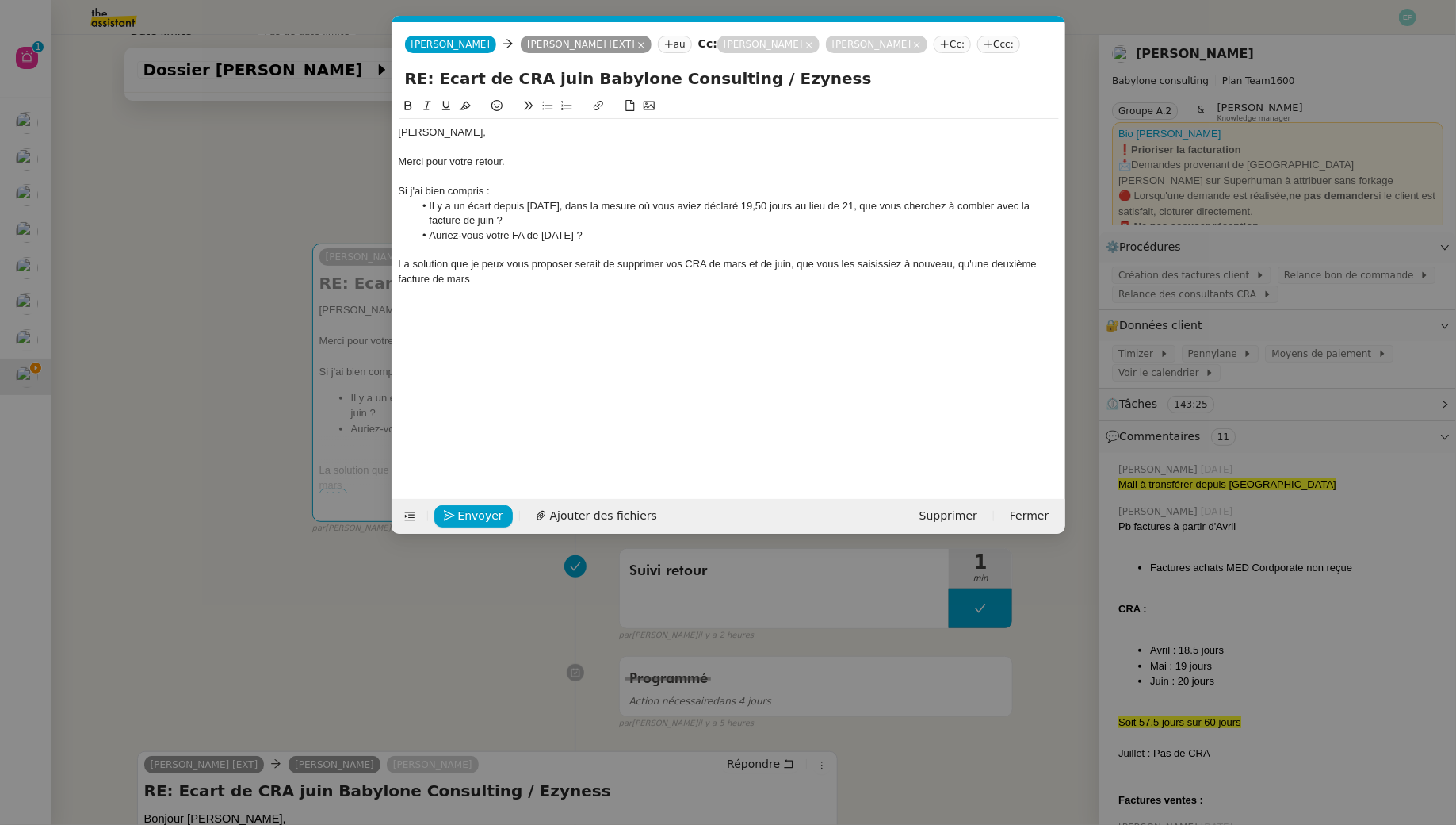
click at [441, 286] on div "La solution que je peux vous proposer serait de supprimer vos CRA de mars et de…" at bounding box center [729, 271] width 661 height 29
click at [549, 286] on div "La solution que je peux vous proposer serait de supprimer vos CRA de mars et de…" at bounding box center [729, 271] width 661 height 29
click at [509, 286] on div "La solution que je peux vous proposer serait de supprimer vos CRA de mars et de…" at bounding box center [729, 271] width 661 height 29
click at [631, 286] on div "La solution que je peux vous proposer serait de supprimer vos CRA de mars et de…" at bounding box center [729, 271] width 661 height 29
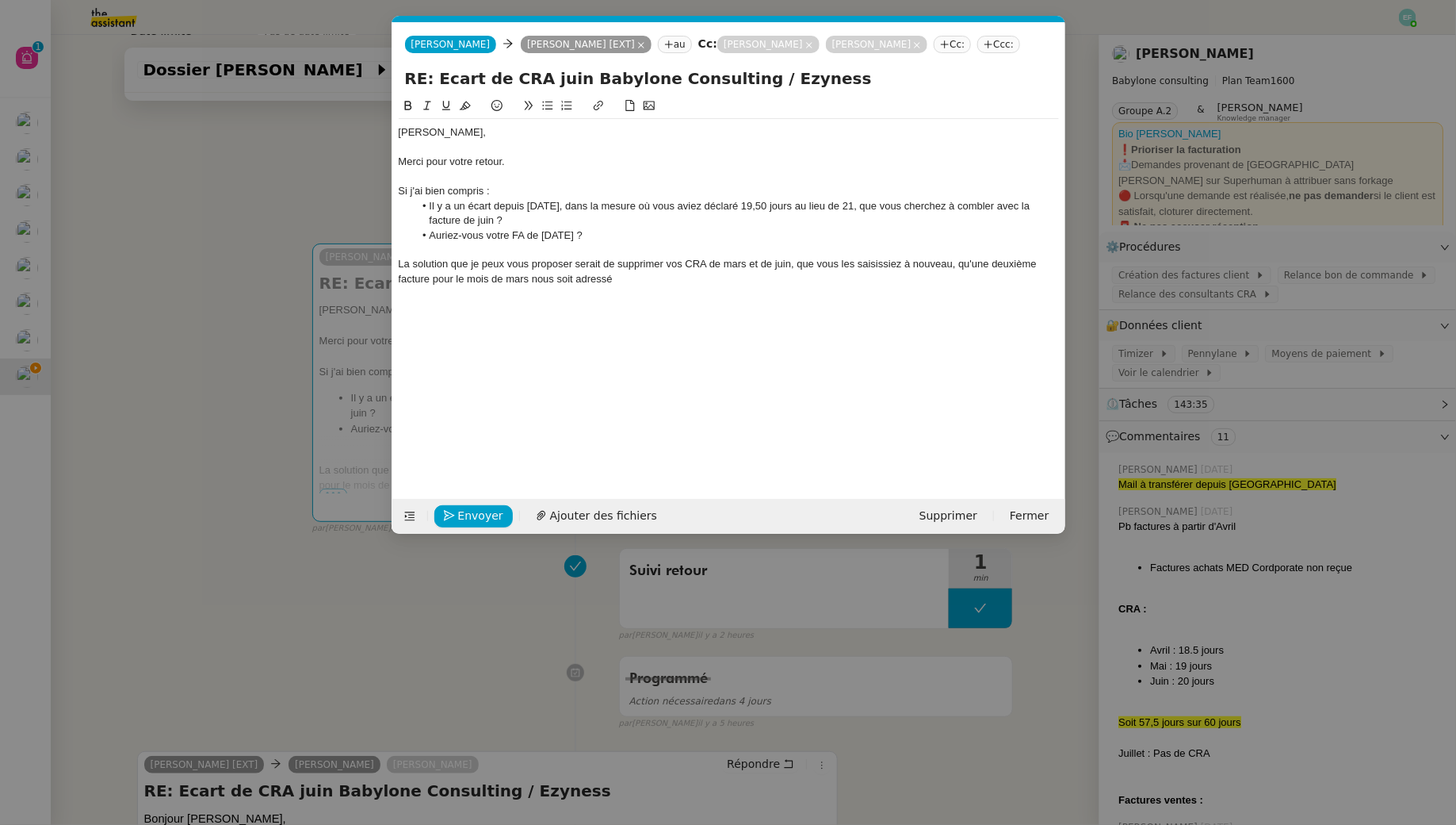
click at [601, 286] on div "La solution que je peux vous proposer serait de supprimer vos CRA de mars et de…" at bounding box center [729, 271] width 661 height 29
click at [619, 286] on div "La solution que je peux vous proposer serait de supprimer vos CRA de mars et de…" at bounding box center [729, 271] width 661 height 29
click at [534, 228] on li "Il y a un écart depuis mars 2025, dans la mesure où vous aviez déclaré 19,50 jo…" at bounding box center [737, 213] width 646 height 29
click at [625, 243] on li "Auriez-vous votre FA de mars 2025 ?" at bounding box center [737, 235] width 646 height 14
click at [617, 281] on div "La solution que je peux vous proposer serait de supprimer vos CRA de mars et de…" at bounding box center [729, 271] width 661 height 29
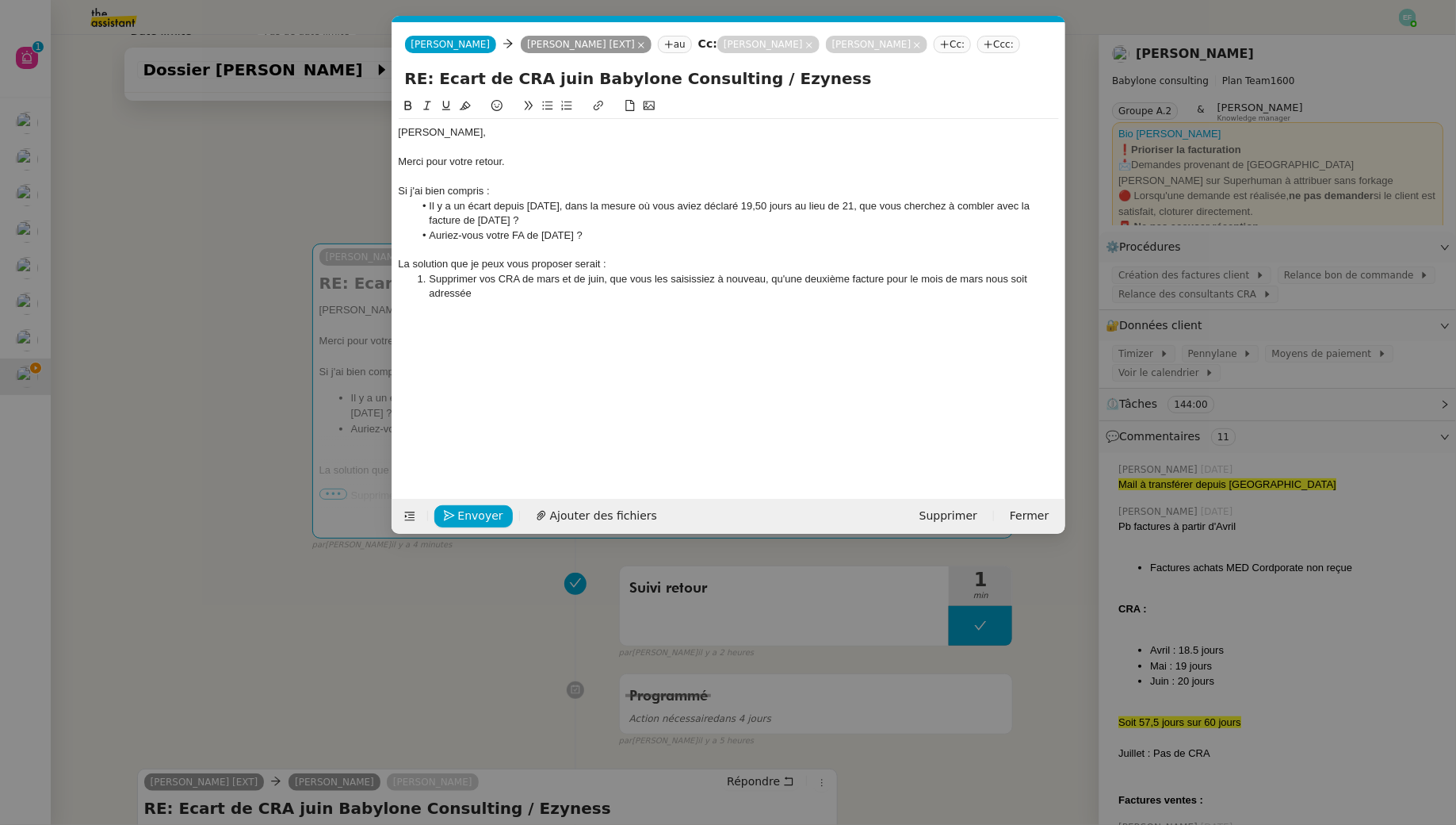
click at [772, 298] on li "Supprimer vos CRA de mars et de juin, que vous les saisissiez à nouveau, qu'une…" at bounding box center [737, 286] width 646 height 29
drag, startPoint x: 463, startPoint y: 313, endPoint x: 425, endPoint y: 313, distance: 38.0
click at [425, 300] on li "qu'une deuxième facture pour le mois de mars nous soit adressée" at bounding box center [737, 293] width 646 height 14
click at [833, 300] on li "Nous transmettre une deuxième facture pour le mois de mars nous soit adressée" at bounding box center [737, 293] width 646 height 14
drag, startPoint x: 856, startPoint y: 315, endPoint x: 712, endPoint y: 315, distance: 144.0
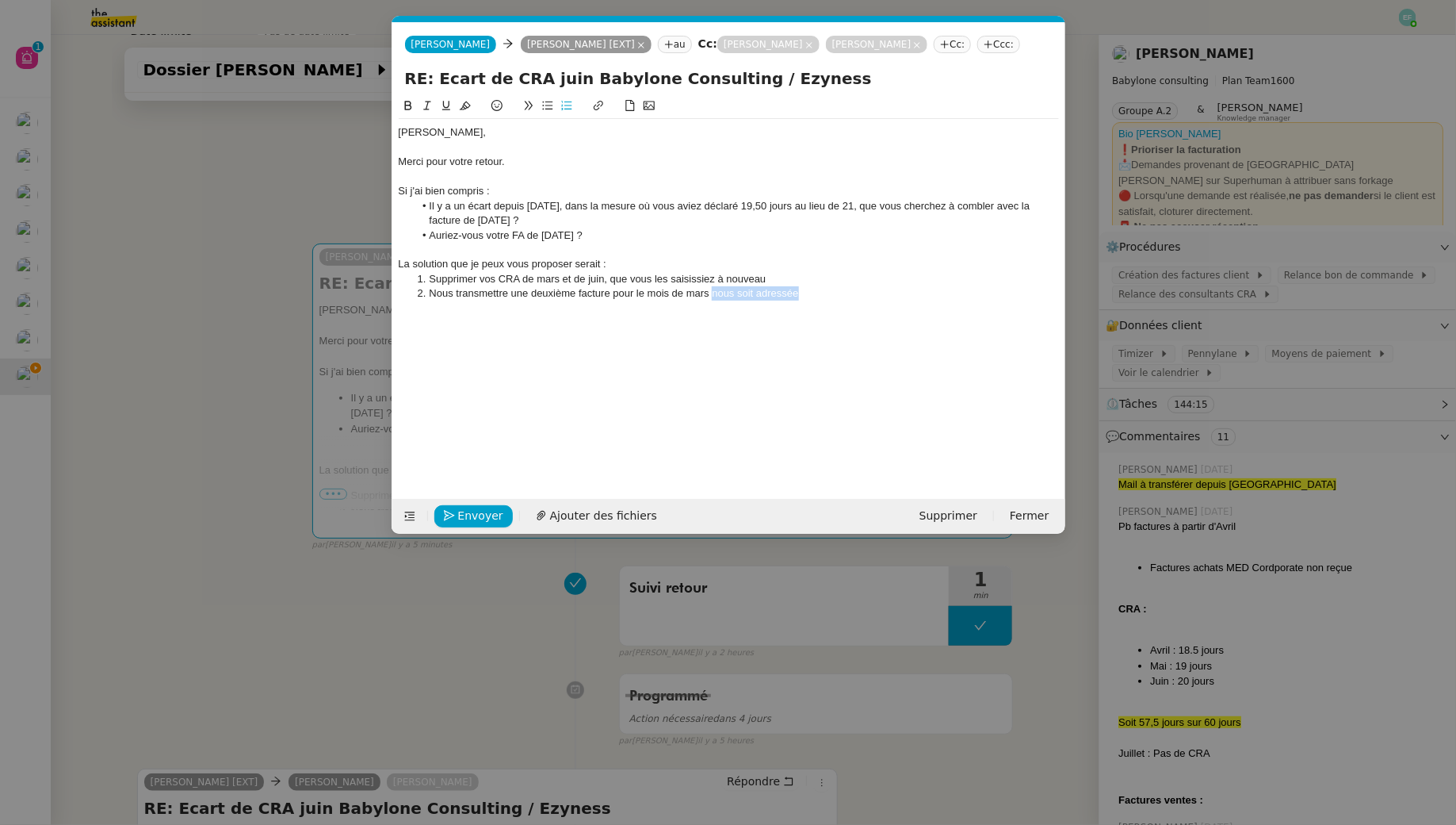
click at [712, 300] on li "Nous transmettre une deuxième facture pour le mois de mars nous soit adressée" at bounding box center [737, 293] width 646 height 14
click at [494, 300] on li "Nous transmettre une deuxième facture pour le mois de mars" at bounding box center [737, 293] width 646 height 14
click at [735, 300] on li "Nous adresser une deuxième facture pour le mois de mars" at bounding box center [737, 293] width 646 height 14
click at [652, 271] on div "La solution que je peux vous proposer serait :" at bounding box center [729, 264] width 661 height 14
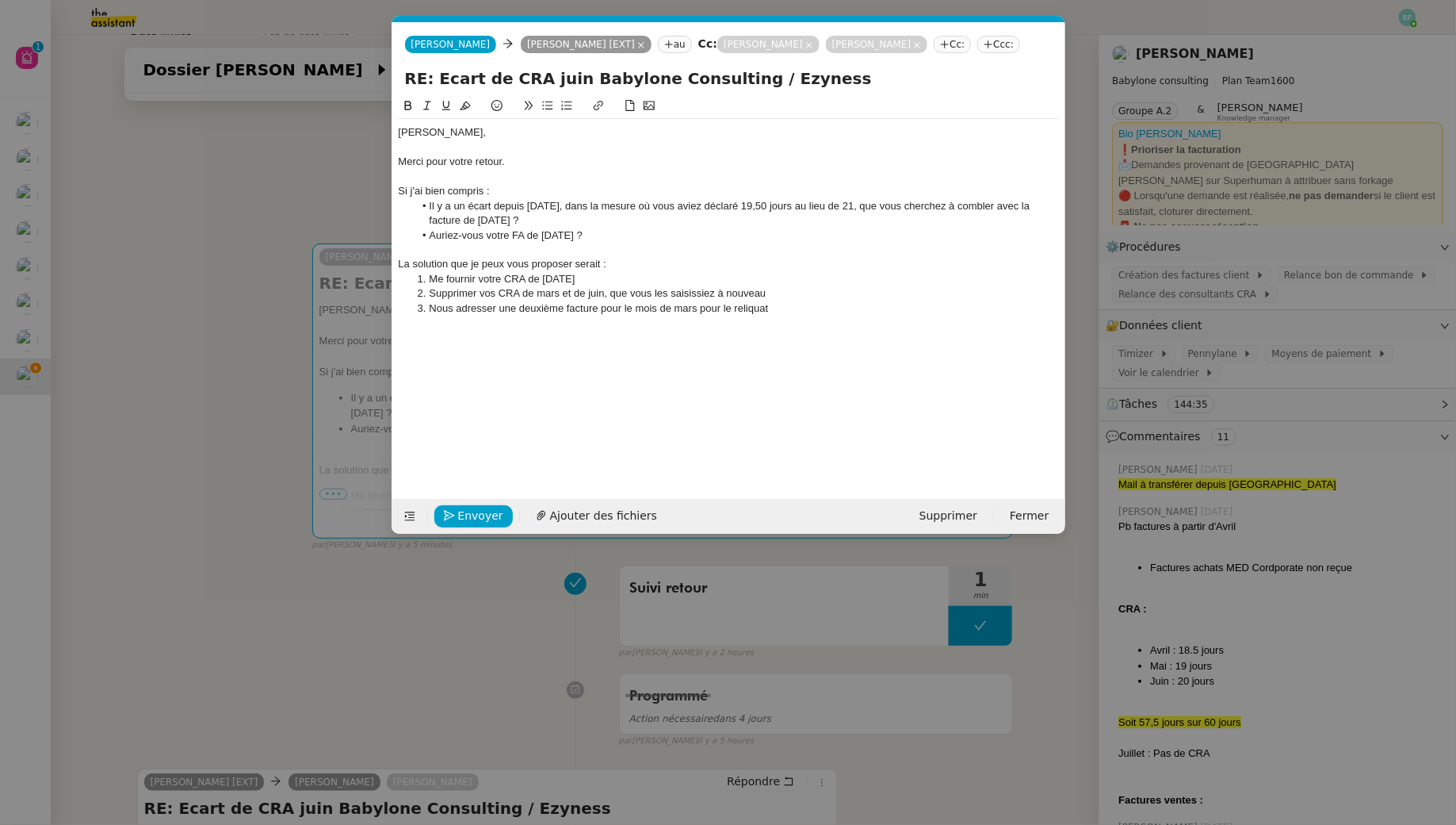
click at [429, 300] on li "Supprimer vos CRA de mars et de juin, que vous les saisissiez à nouveau" at bounding box center [737, 293] width 646 height 14
click at [601, 300] on li "Supprimer vos CRA de mars et de juin, que vous les saisissiez à nouveau" at bounding box center [737, 293] width 646 height 14
click at [825, 315] on li "Nous adresser une deuxième facture pour le mois de mars pour le reliquat" at bounding box center [737, 308] width 646 height 14
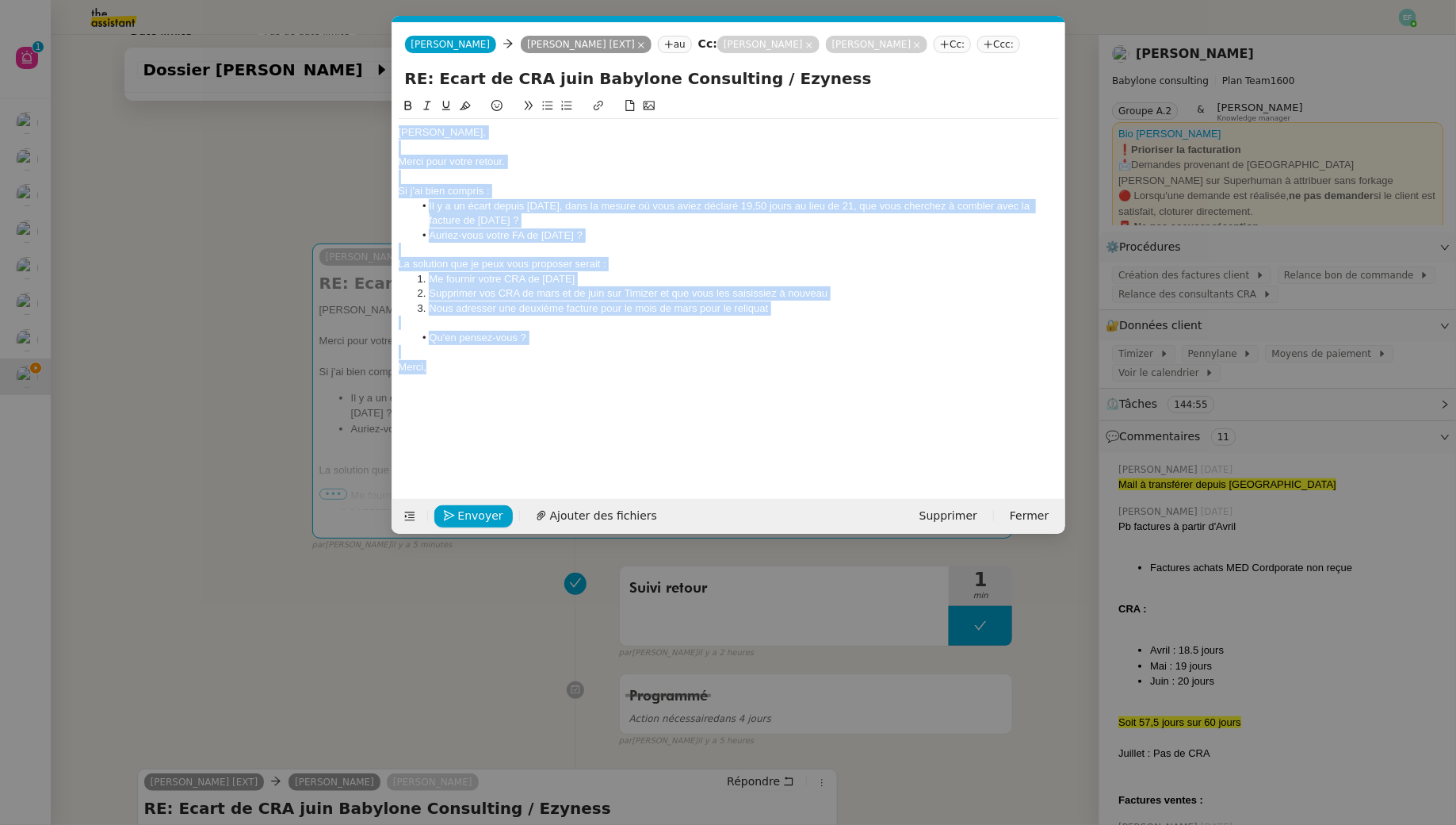
drag, startPoint x: 434, startPoint y: 387, endPoint x: 312, endPoint y: 59, distance: 350.0
click at [312, 59] on nz-modal-container "Service TA - VOYAGE - PROPOSITION GLOBALE A utiliser dans le cadre de propositi…" at bounding box center [728, 412] width 1456 height 825
copy div "Bonjour Mohamed, Merci pour votre retour. Si j'ai bien compris : Il y a un écar…"
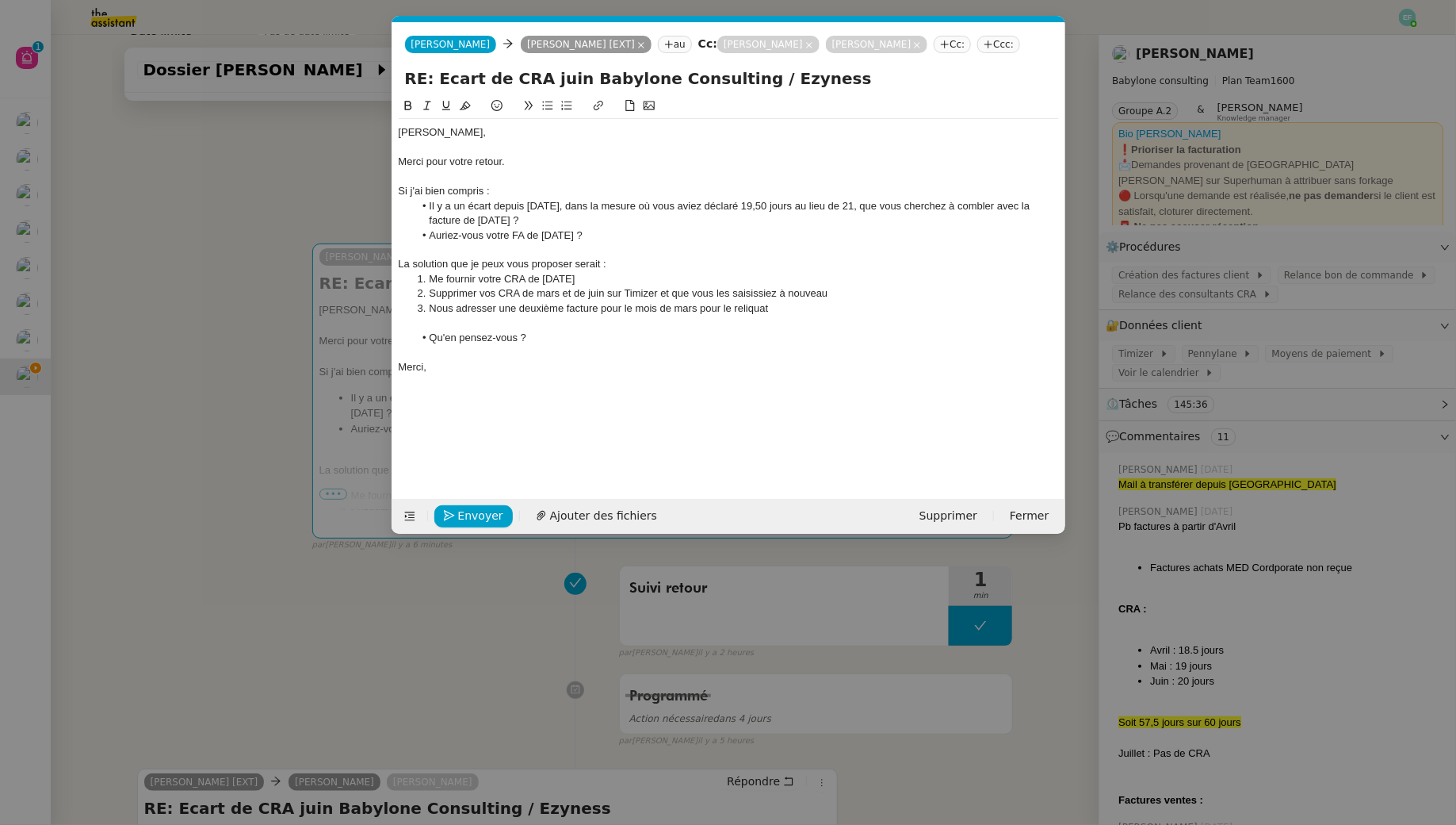
click at [544, 381] on div "Bonjour Mohamed, Merci pour votre retour. Si j'ai bien compris : Il y a un écar…" at bounding box center [729, 249] width 661 height 262
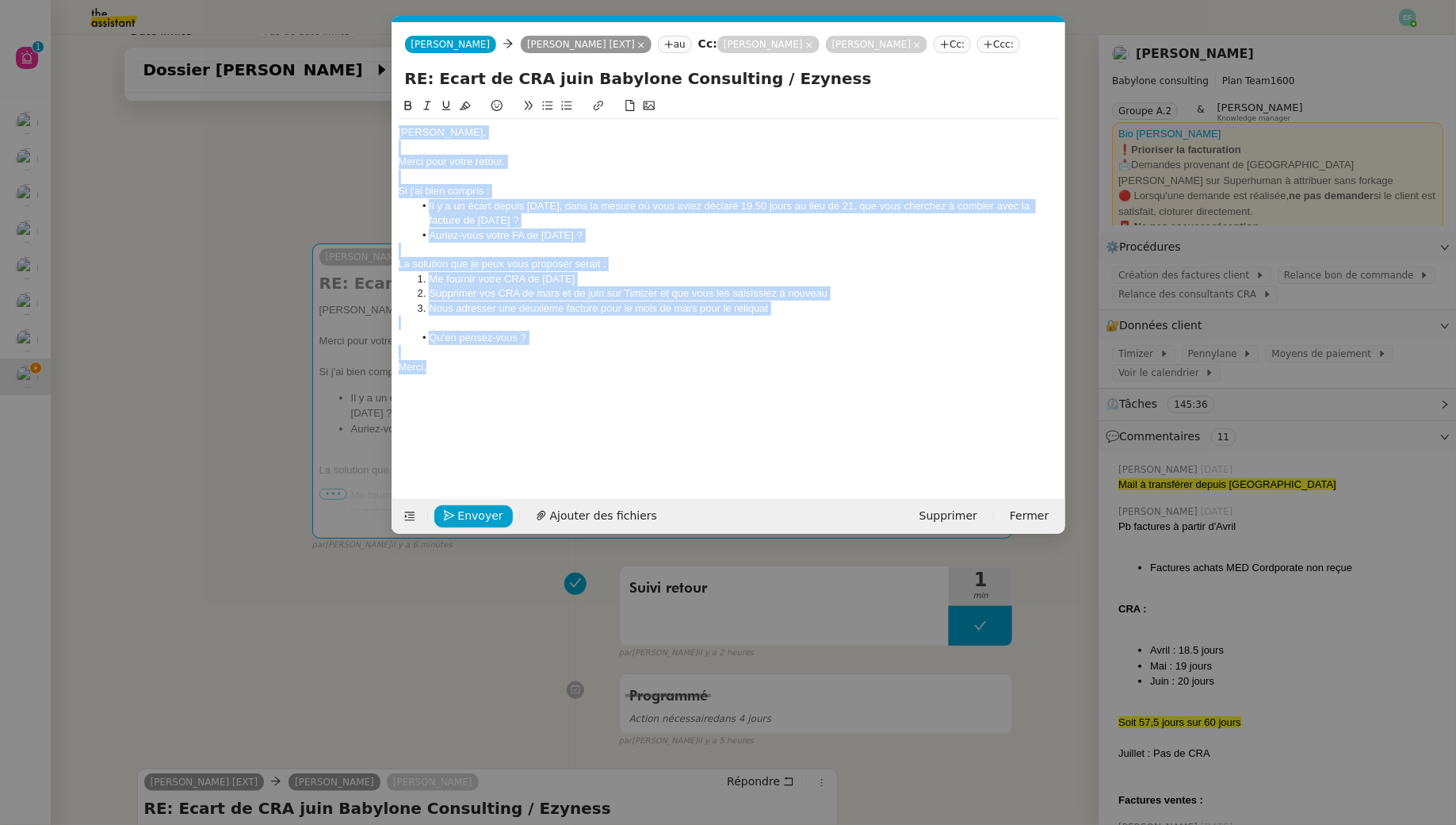
drag, startPoint x: 478, startPoint y: 395, endPoint x: 359, endPoint y: 119, distance: 300.6
click at [359, 119] on nz-modal-container "Service TA - VOYAGE - PROPOSITION GLOBALE A utiliser dans le cadre de propositi…" at bounding box center [728, 412] width 1456 height 825
paste div
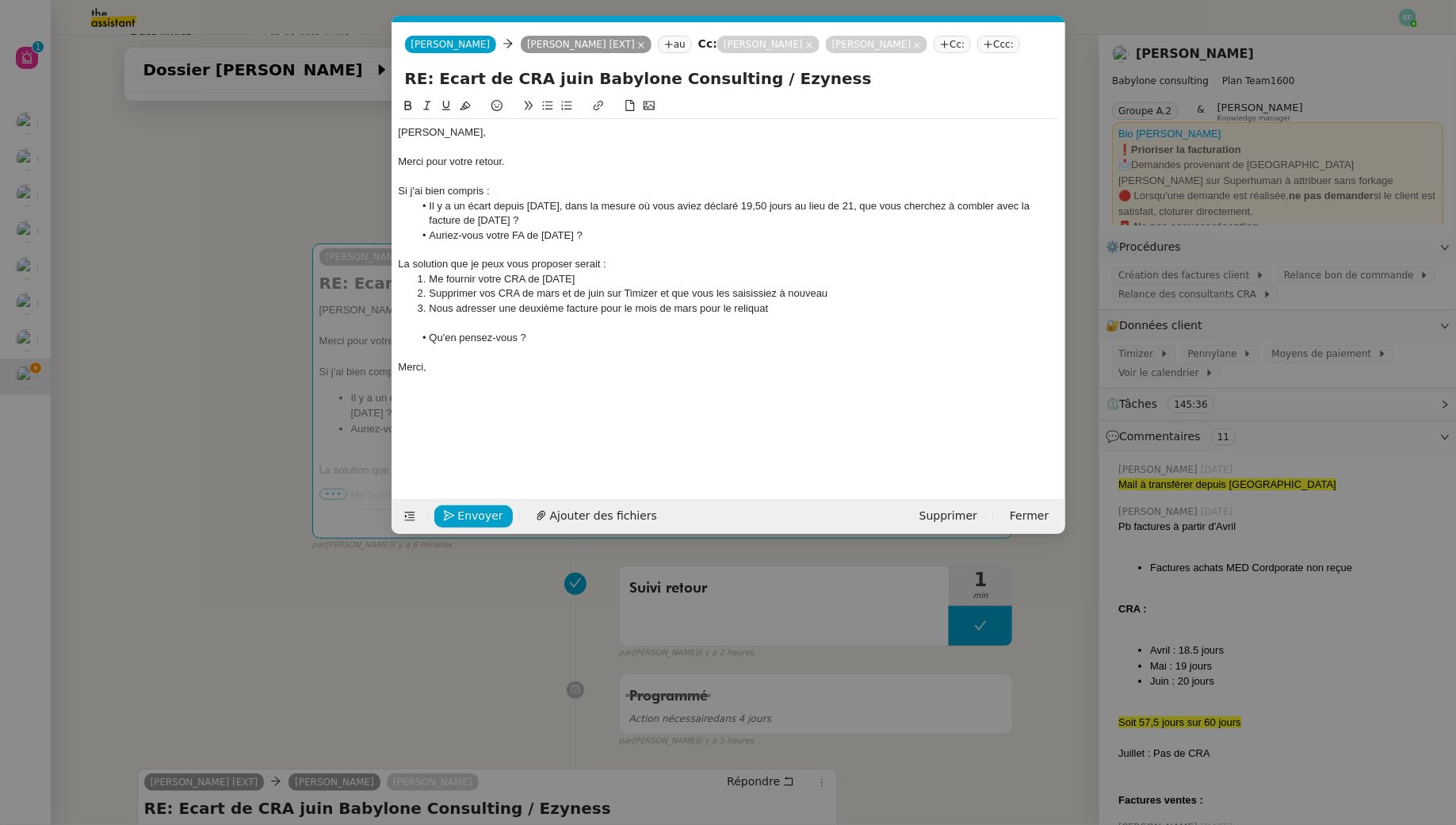
scroll to position [0, 0]
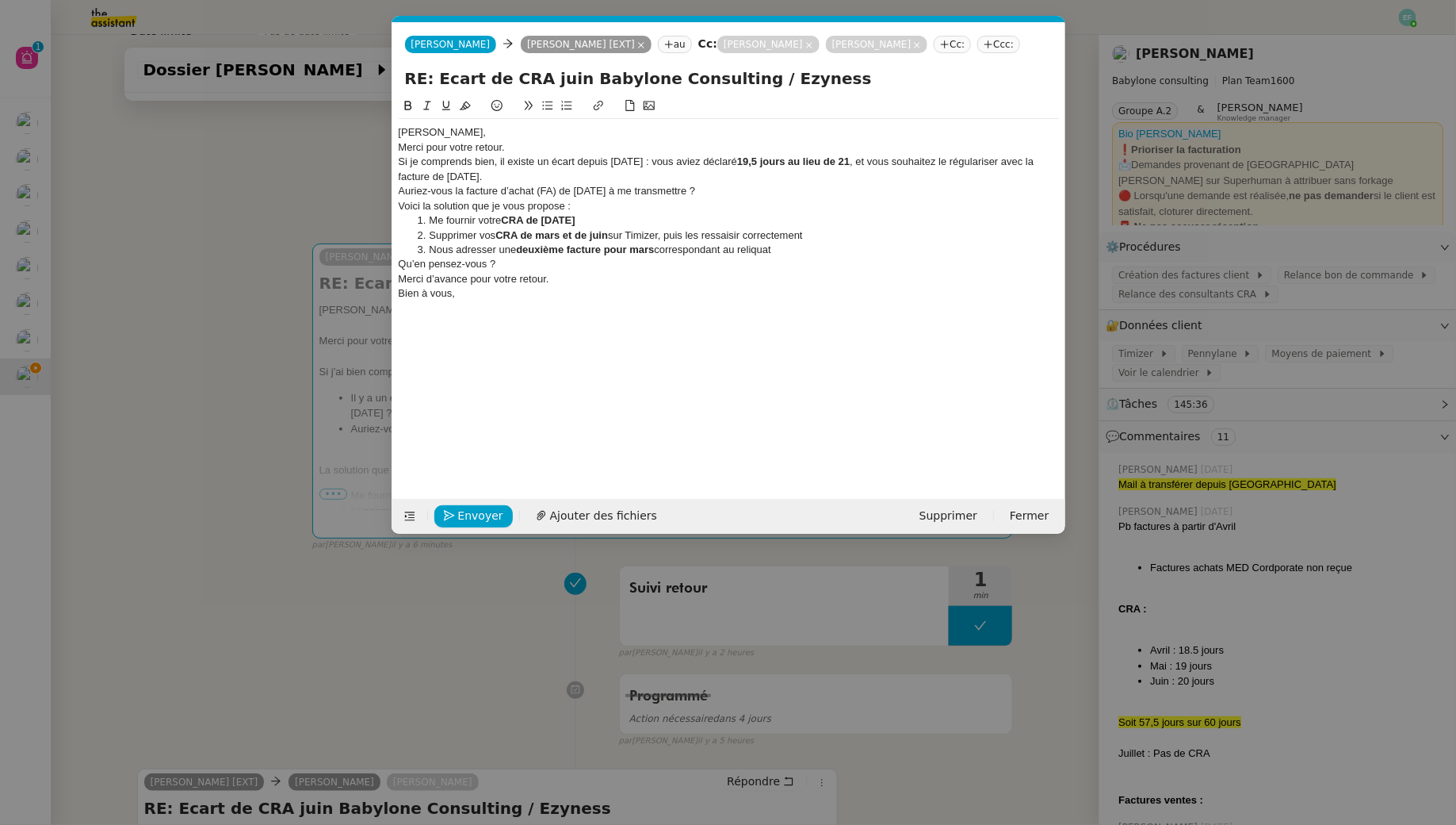
click at [508, 140] on div "[PERSON_NAME]," at bounding box center [729, 132] width 661 height 14
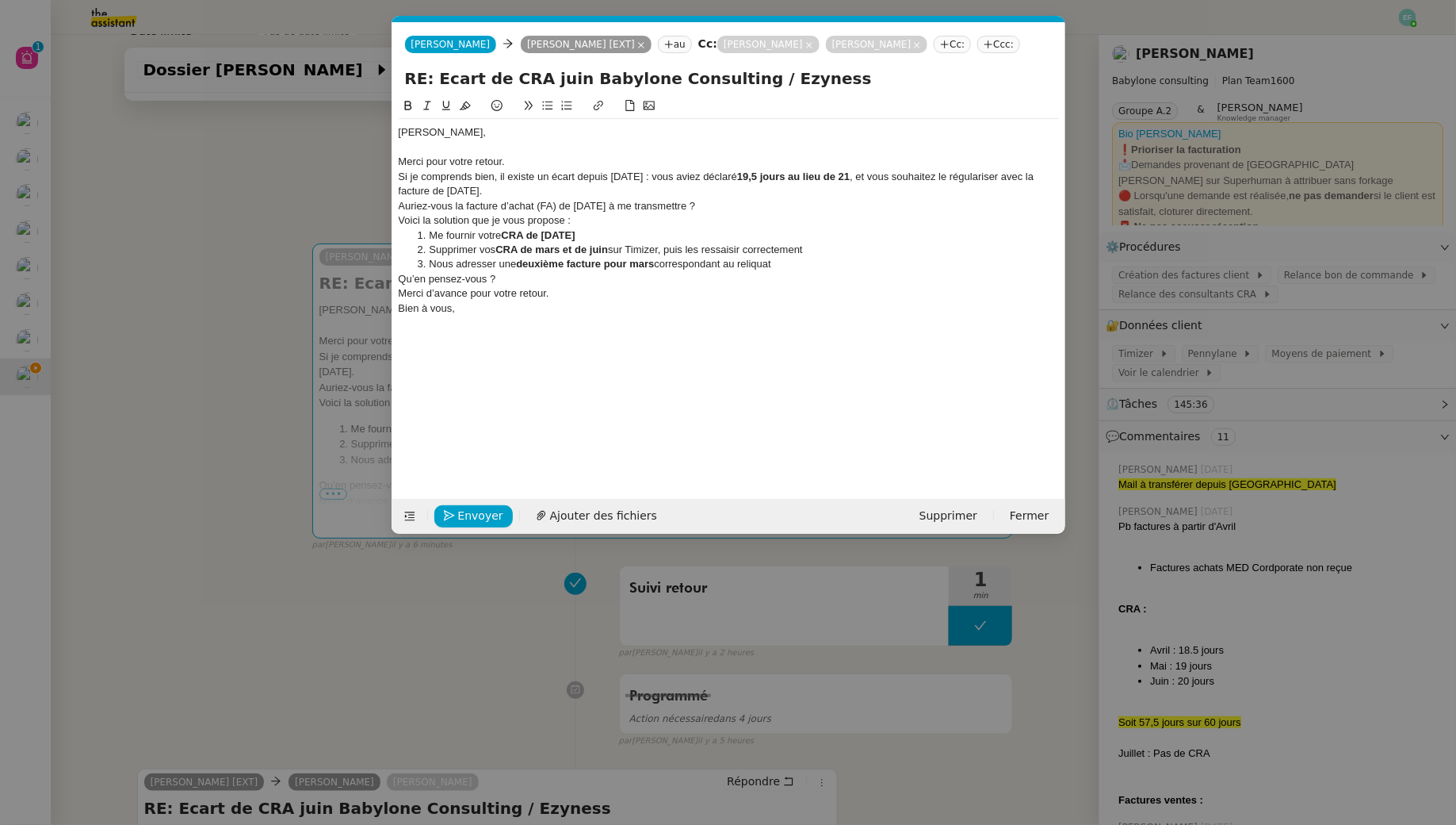
click at [403, 169] on div "Merci pour votre retour." at bounding box center [729, 161] width 661 height 14
click at [535, 169] on div "Merci pour votre retour." at bounding box center [729, 161] width 661 height 14
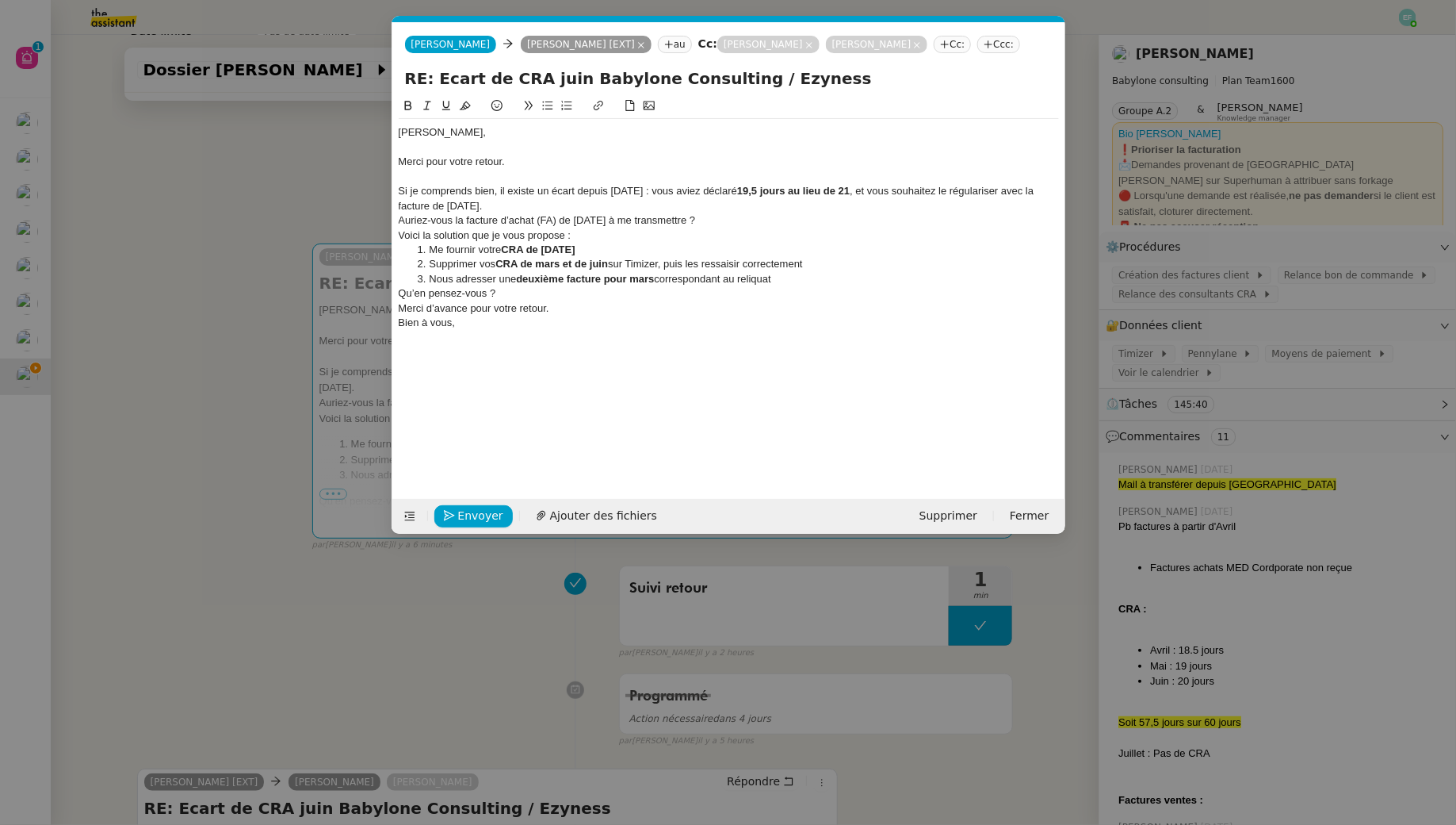
click at [545, 213] on div "Si je comprends bien, il existe un écart depuis mars 2025 : vous aviez déclaré …" at bounding box center [729, 198] width 661 height 29
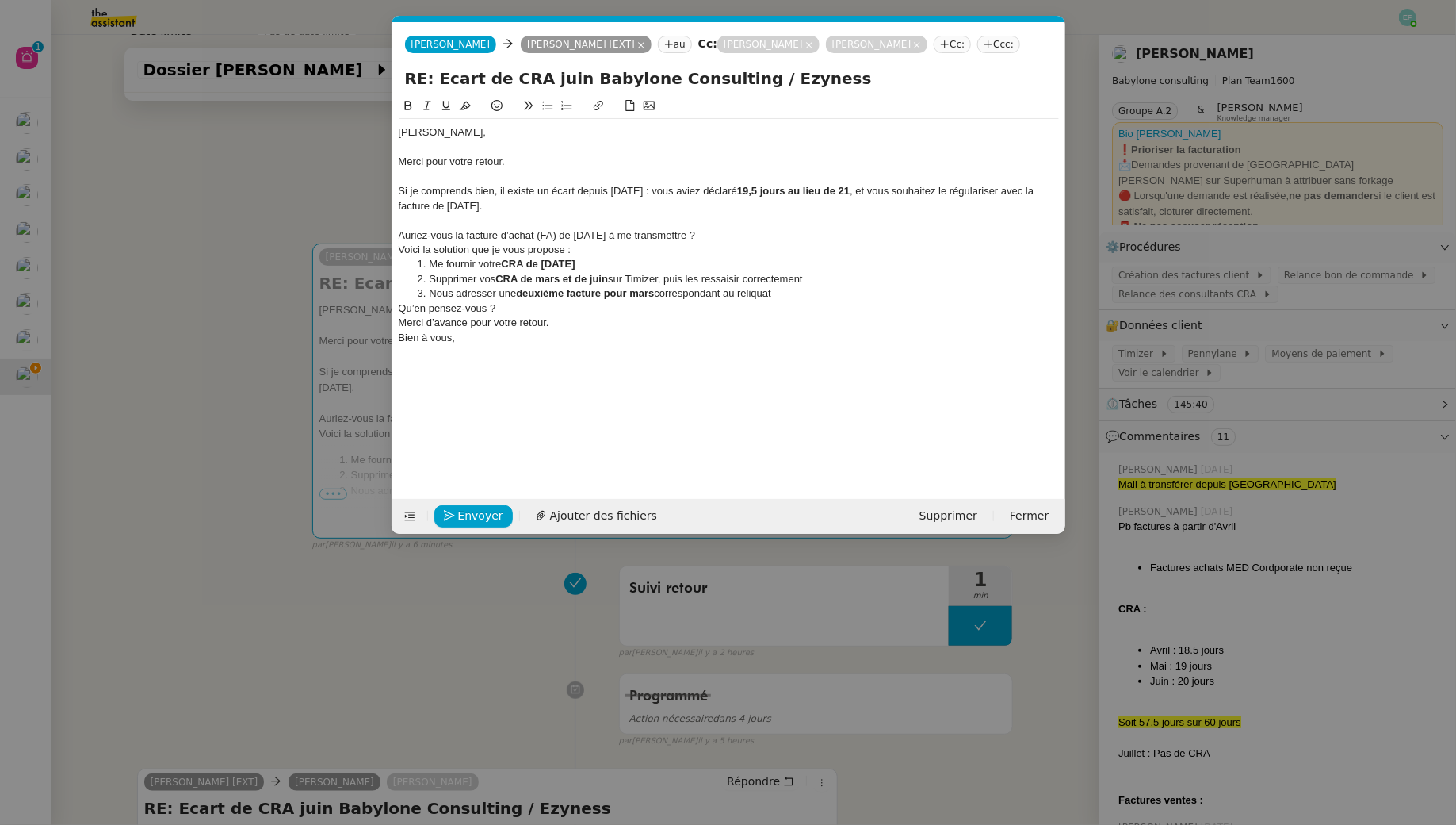
click at [1037, 212] on div "Si je comprends bien, il existe un écart depuis mars 2025 : vous aviez déclaré …" at bounding box center [729, 198] width 661 height 29
click at [404, 243] on div "Auriez-vous la facture d’achat (FA) de mars 2025 à me transmettre ?" at bounding box center [729, 235] width 661 height 14
drag, startPoint x: 601, startPoint y: 254, endPoint x: 491, endPoint y: 252, distance: 110.0
click at [491, 243] on li "Auriez-vous la facture d’achat (FA) de mars 2025 à me transmettre ?" at bounding box center [737, 235] width 646 height 14
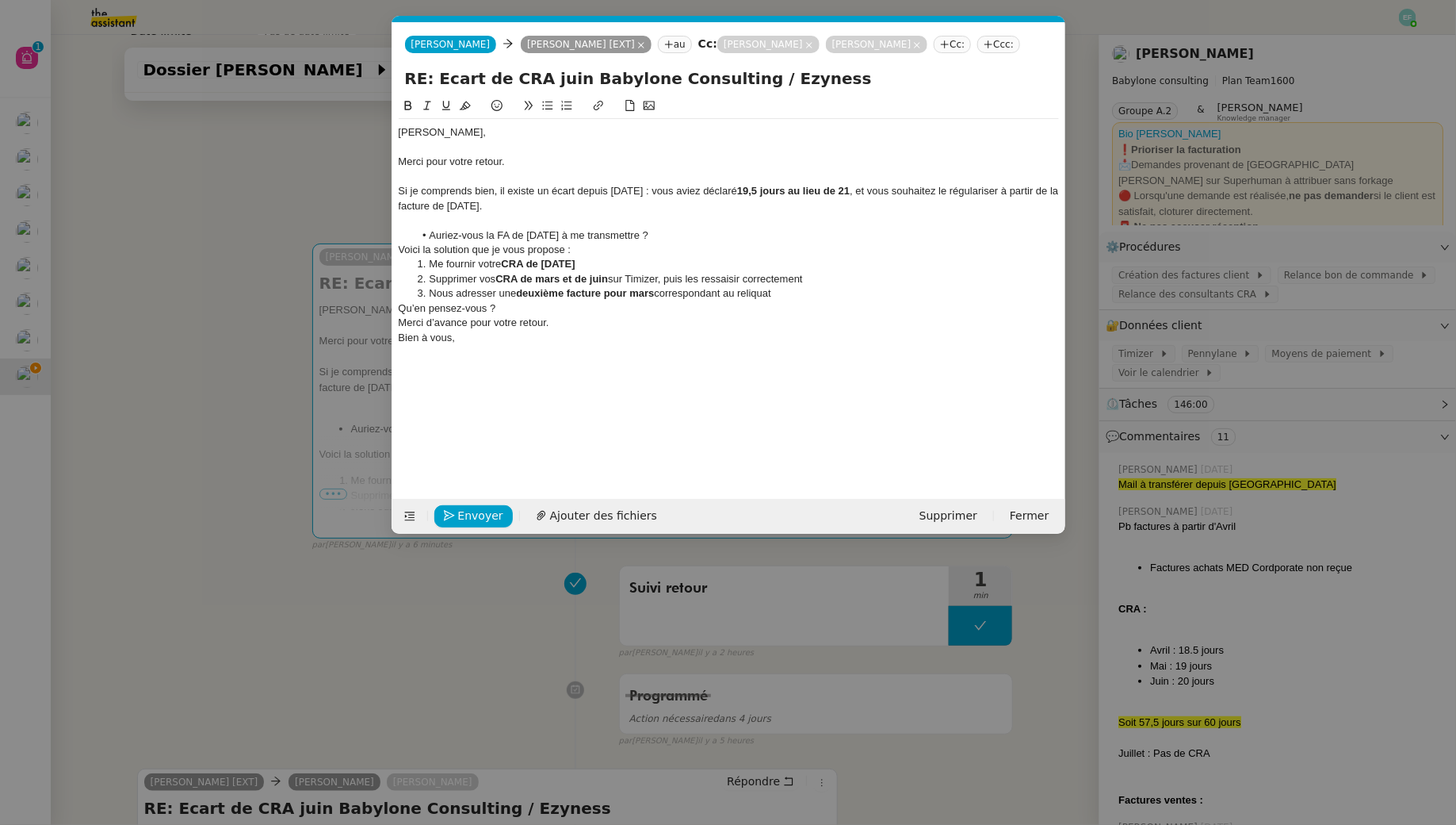
click at [704, 243] on li "Auriez-vous la FA de [DATE] à me transmettre ?" at bounding box center [737, 235] width 646 height 14
click at [460, 228] on div at bounding box center [729, 220] width 661 height 14
click at [603, 284] on strong "CRA de mars et de juin" at bounding box center [551, 279] width 113 height 12
click at [431, 286] on li "Supprimer vos CRA de mars et de juin sur Timizer, puis les ressaisir correcteme…" at bounding box center [737, 279] width 646 height 14
click at [509, 286] on li "Que je supprimer vos CRA de mars et de juin sur Timizer, puis les ressaisir cor…" at bounding box center [737, 279] width 646 height 14
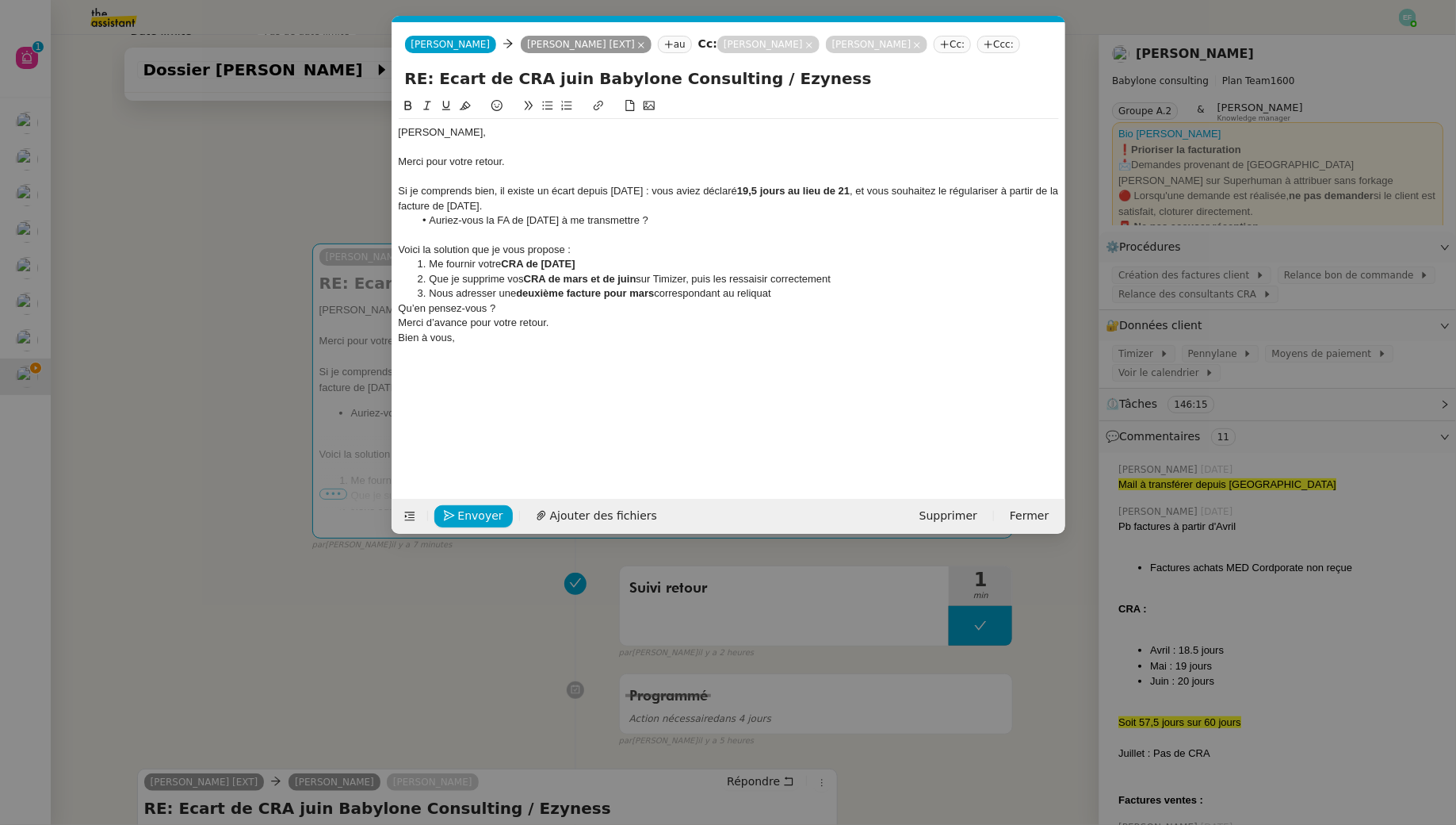
click at [702, 286] on li "Que je supprime vos CRA de mars et de juin sur Timizer, puis les ressaisir corr…" at bounding box center [737, 279] width 646 height 14
click at [828, 300] on li "Nous adresser une deuxième facture pour mars correspondant au reliquat" at bounding box center [737, 293] width 646 height 14
click at [894, 286] on li "Que je supprime vos CRA de mars et de juin sur Timizer, pour que vous puissiez …" at bounding box center [737, 279] width 646 height 14
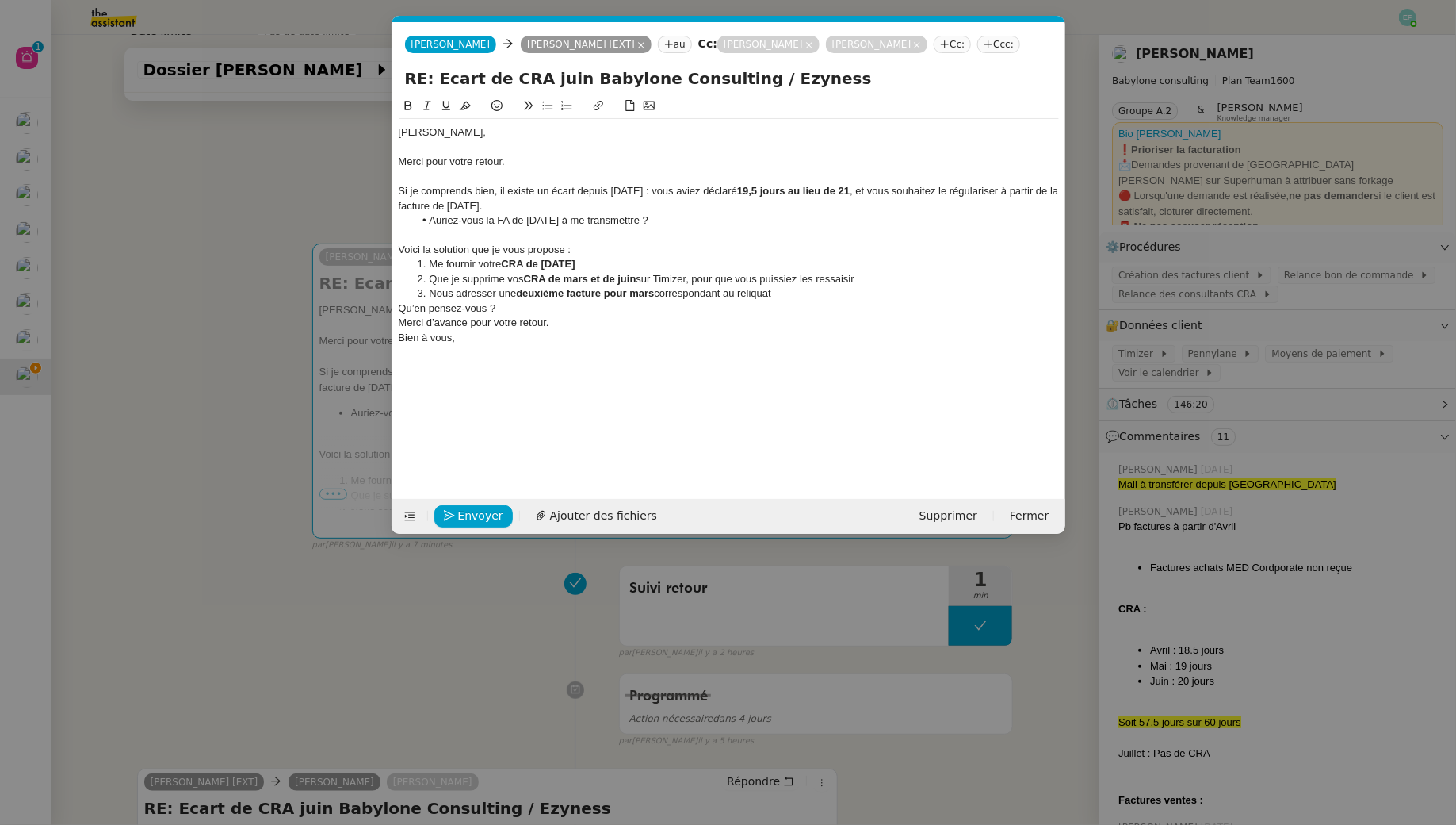
click at [816, 300] on li "Nous adresser une deuxième facture pour mars correspondant au reliquat" at bounding box center [737, 293] width 646 height 14
click at [400, 330] on div "Qu’en pensez-vous ?" at bounding box center [729, 322] width 661 height 14
click at [538, 330] on li "Qu’en pensez-vous ?" at bounding box center [737, 322] width 646 height 14
click at [519, 359] on div "Merci d’avance pour votre retour." at bounding box center [729, 351] width 661 height 14
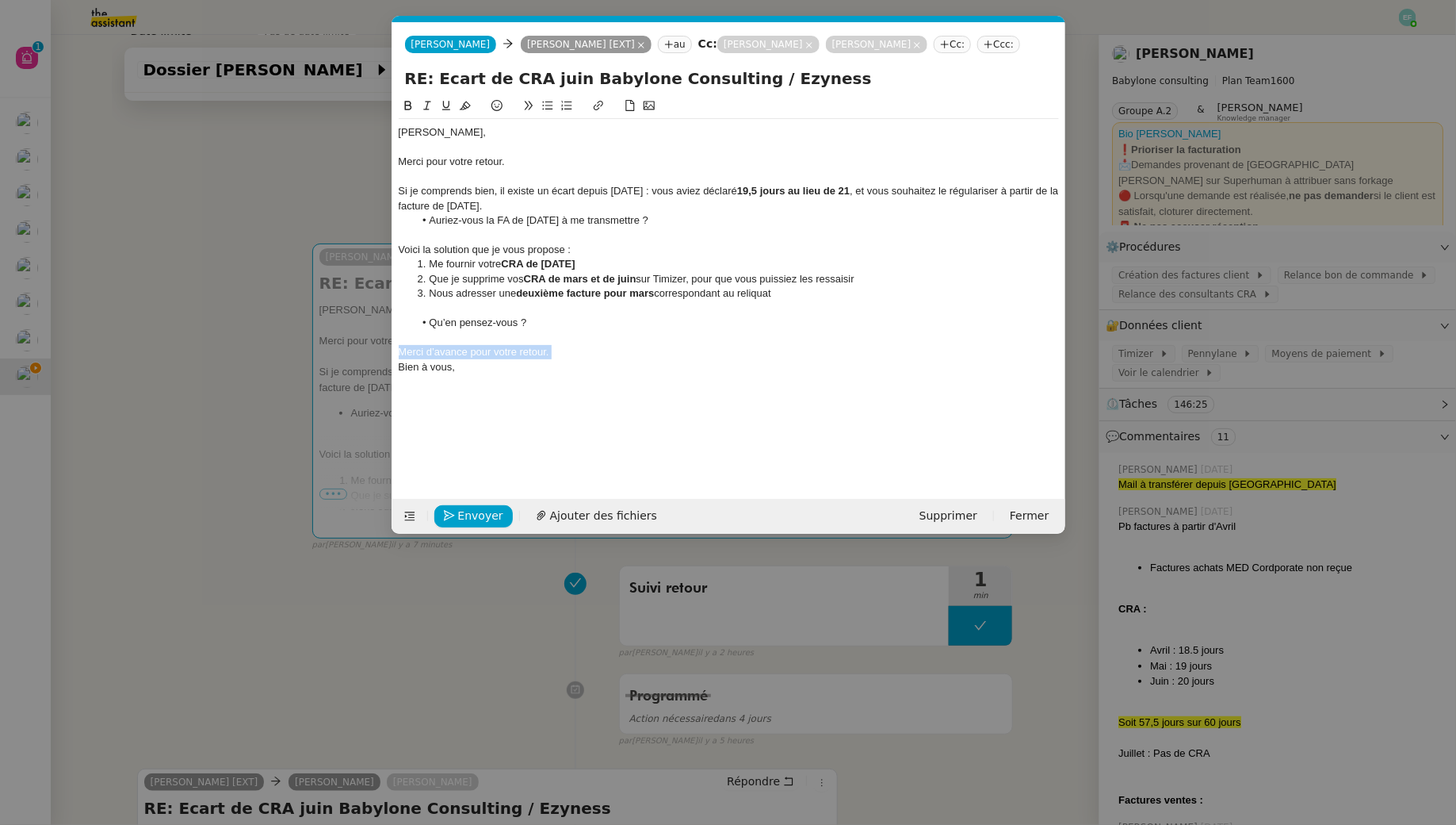
click at [519, 359] on div "Merci d’avance pour votre retour." at bounding box center [729, 351] width 661 height 14
drag, startPoint x: 499, startPoint y: 301, endPoint x: 501, endPoint y: 311, distance: 10.2
click at [501, 300] on ol "Me fournir votre CRA de mars 2025 Que je supprime vos CRA de mars et de juin su…" at bounding box center [729, 279] width 661 height 44
click at [503, 300] on li "Nous adresser une deuxième facture pour mars correspondant au reliquat" at bounding box center [737, 293] width 646 height 14
click at [846, 300] on li "Nous adresser une deuxième facture pour mars correspondant au reliquat" at bounding box center [737, 293] width 646 height 14
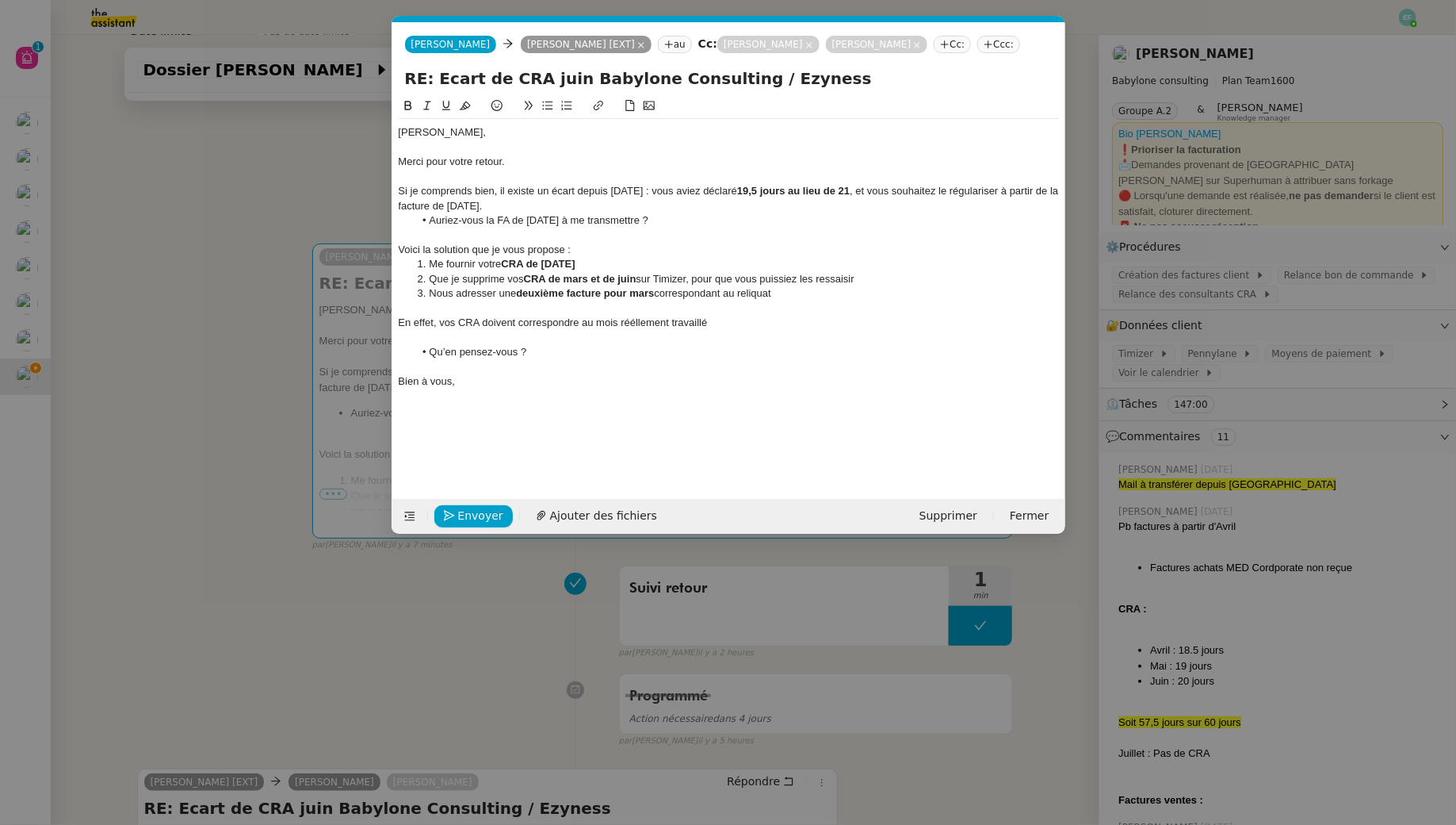
click at [646, 330] on div "En effet, vos CRA doivent correspondre au mois rééllement travaillé" at bounding box center [729, 322] width 661 height 14
click at [633, 330] on div "En effet, vos CRA doivent correspondre au mois rééllement travaillé" at bounding box center [729, 322] width 661 height 14
click at [0, 0] on lt-span "ré e llement" at bounding box center [0, 0] width 0 height 0
click at [744, 330] on div "En effet, vos CRA doivent correspondre au mois réellement travaillé" at bounding box center [729, 322] width 661 height 14
click at [610, 330] on div "En effet, vos CRA doivent correspondre au mois réellement travaillé. En cas d'é…" at bounding box center [729, 322] width 661 height 14
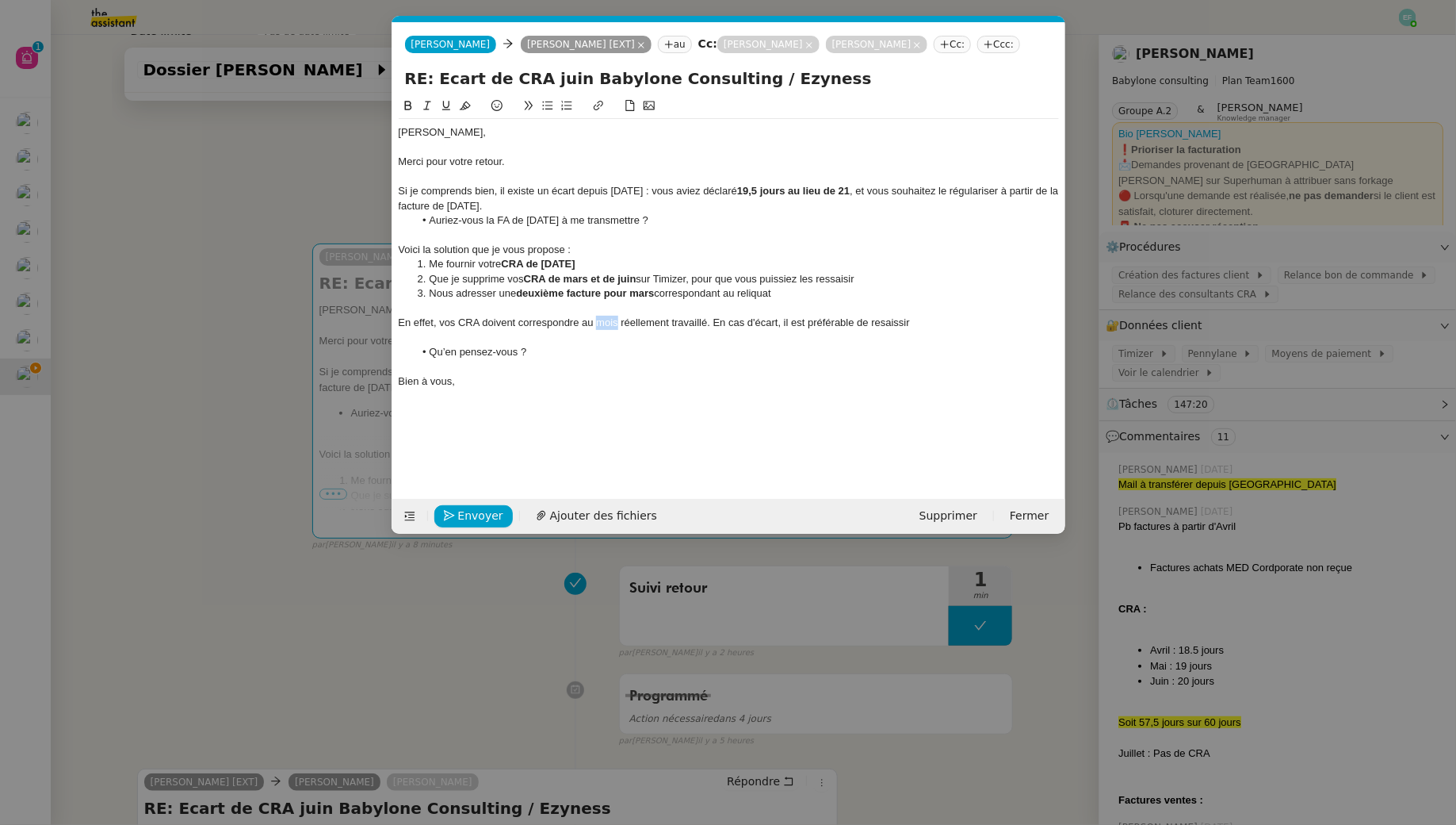
click at [610, 330] on div "En effet, vos CRA doivent correspondre au mois réellement travaillé. En cas d'é…" at bounding box center [729, 322] width 661 height 14
click at [711, 330] on div "En effet, vos CRA doivent correspondre aux jours réellement travaillé. En cas d…" at bounding box center [729, 322] width 661 height 14
click at [909, 330] on div "En effet, vos CRA doivent correspondre aux jours réellement travaillés. En cas …" at bounding box center [729, 322] width 661 height 14
click at [0, 0] on lt-span "ressaisir" at bounding box center [0, 0] width 0 height 0
click at [666, 330] on div "En effet, vos CRA doivent correspondre aux jours réellement travaillés. En cas …" at bounding box center [729, 322] width 661 height 14
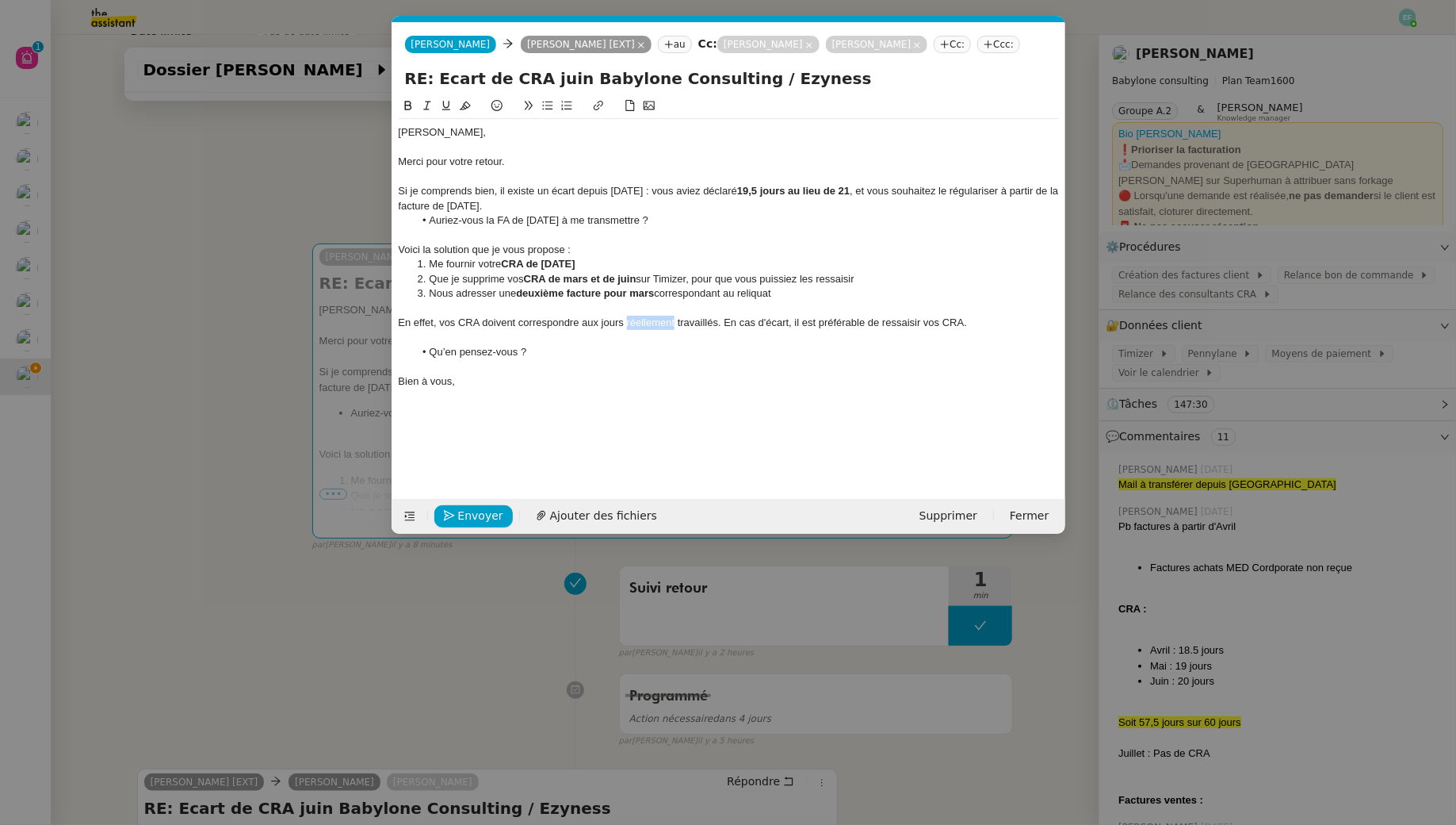
click at [666, 330] on div "En effet, vos CRA doivent correspondre aux jours réellement travaillés. En cas …" at bounding box center [729, 322] width 661 height 14
copy div "En effet, vos CRA doivent correspondre aux jours réellement travaillés. En cas …"
click at [945, 330] on div "En effet, vos CRA doivent correspondre aux jours réellement travaillés. En cas …" at bounding box center [729, 322] width 661 height 14
drag, startPoint x: 790, startPoint y: 341, endPoint x: 826, endPoint y: 362, distance: 41.7
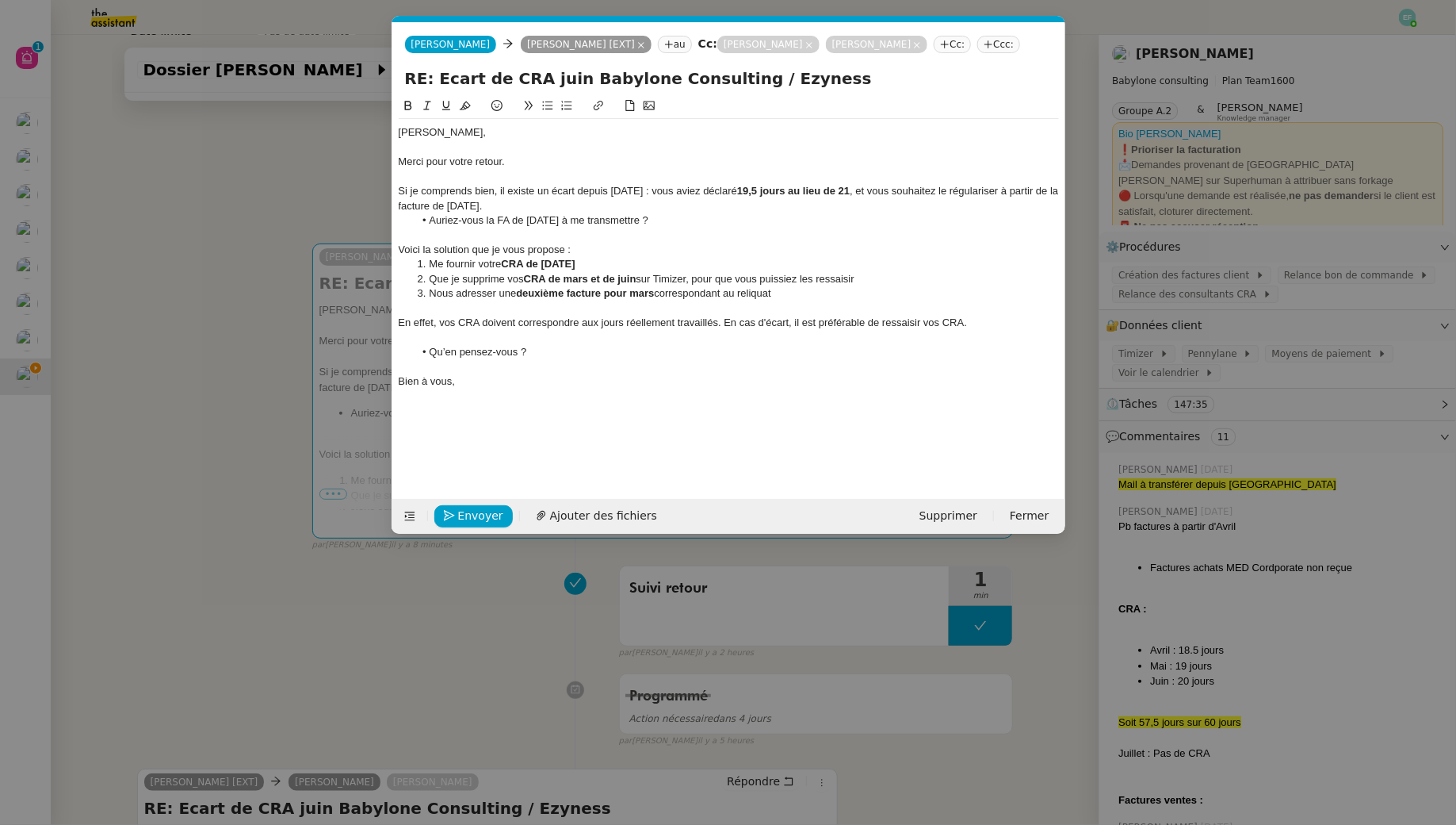
click at [790, 330] on div "En effet, vos CRA doivent correspondre aux jours réellement travaillés. En cas …" at bounding box center [729, 322] width 661 height 14
click at [471, 345] on div "En effet, vos CRA doivent correspondre aux jours réellement travaillés. En cas …" at bounding box center [729, 330] width 661 height 29
click at [800, 300] on li "Nous adresser une deuxième facture pour mars correspondant au reliquat" at bounding box center [737, 293] width 646 height 14
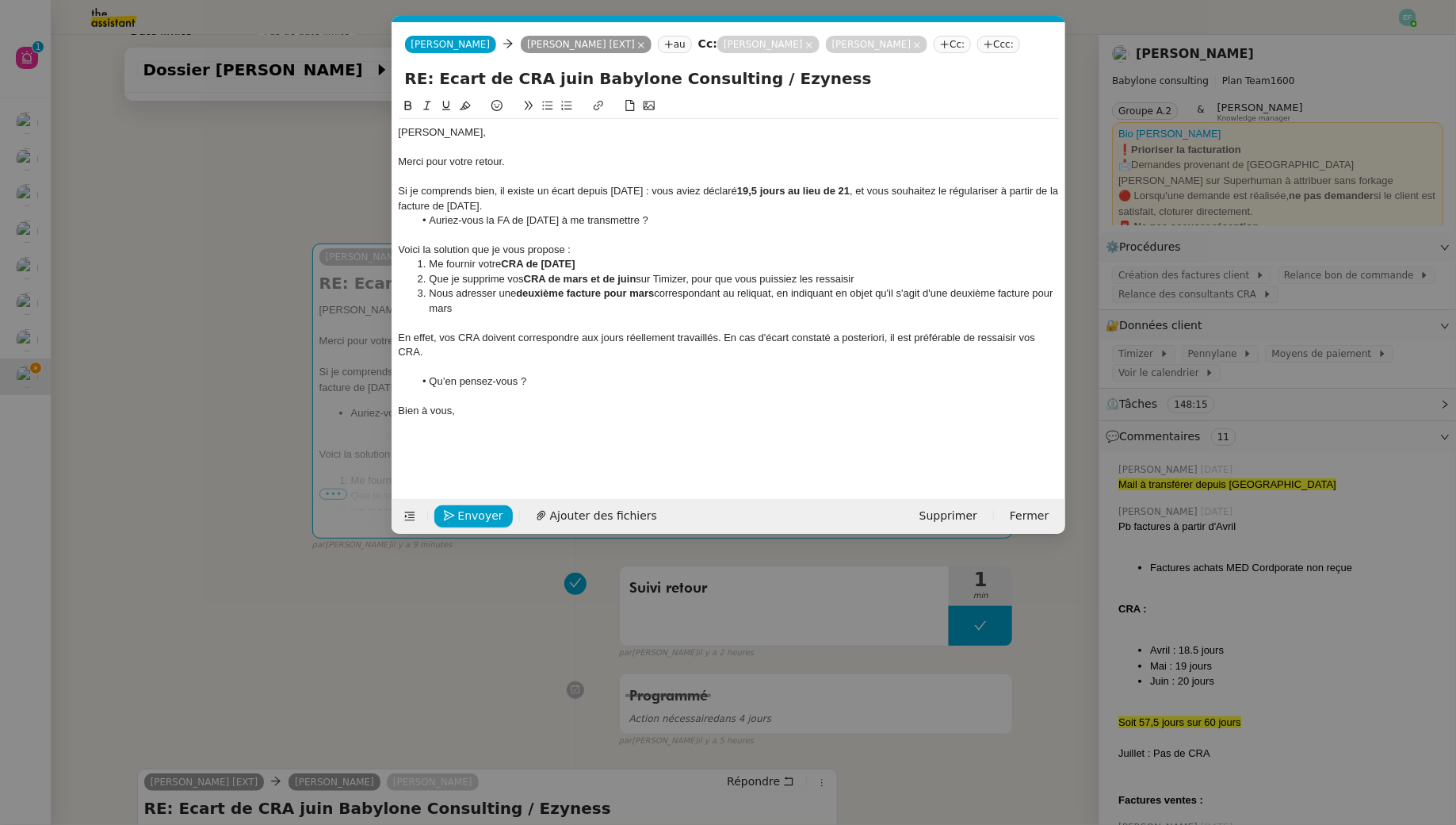
click at [783, 313] on li "Nous adresser une deuxième facture pour mars correspondant au reliquat, en indi…" at bounding box center [737, 300] width 646 height 29
click at [931, 312] on li "Nous adresser une deuxième facture pour mars correspondant au reliquat, et dans…" at bounding box center [737, 300] width 646 height 29
click at [969, 313] on li "Nous adresser une deuxième facture pour mars correspondant au reliquat, et dans…" at bounding box center [737, 300] width 646 height 29
click at [1005, 311] on li "Nous adresser une deuxième facture pour mars correspondant au reliquat, et dans…" at bounding box center [737, 300] width 646 height 29
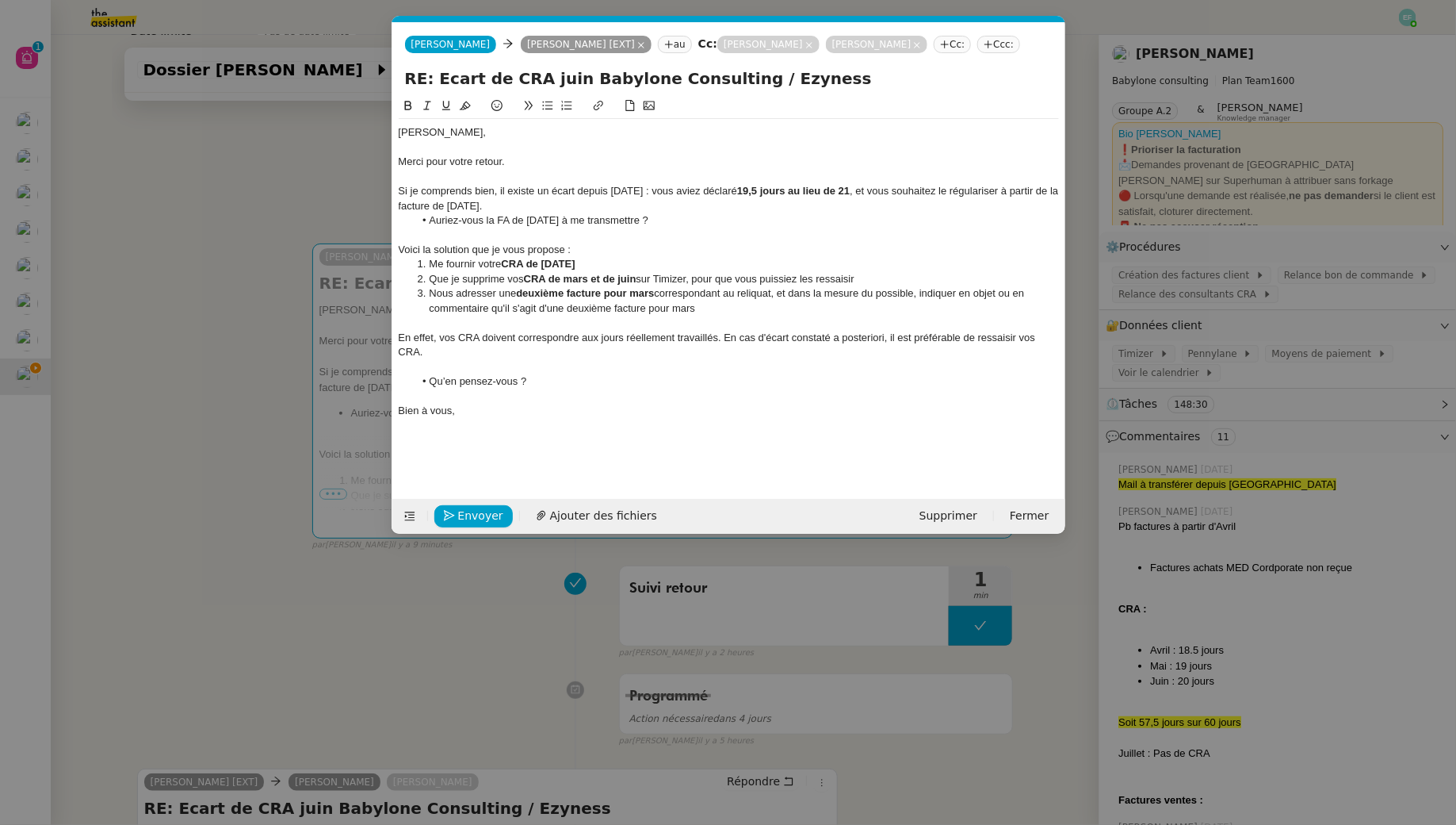
click at [662, 315] on li "Nous adresser une deuxième facture pour mars correspondant au reliquat, et dans…" at bounding box center [737, 300] width 646 height 29
click at [718, 315] on li "Nous adresser une deuxième facture pour mars correspondant au reliquat, et dans…" at bounding box center [737, 300] width 646 height 29
click at [722, 358] on div "En effet, vos CRA doivent correspondre aux jours réellement travaillés. En cas …" at bounding box center [729, 345] width 661 height 29
click at [483, 356] on div "En effet, vos CRA doivent correspondre aux jours réellement travaillés sur le m…" at bounding box center [729, 345] width 661 height 29
click at [777, 354] on div "En effet, vos CRA doivent correspondre aux jours réellement travaillés sur le m…" at bounding box center [729, 345] width 661 height 29
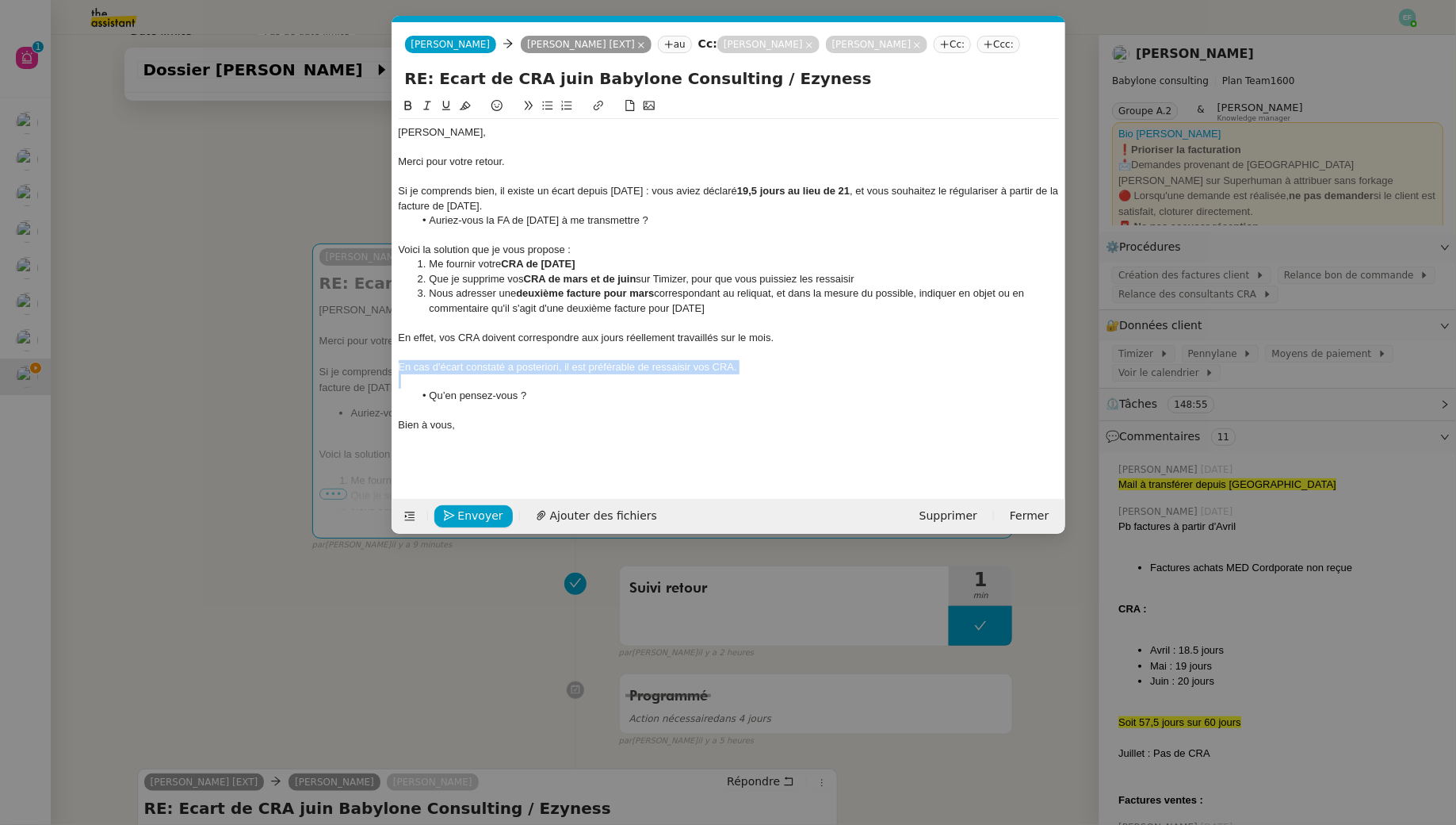
drag, startPoint x: 769, startPoint y: 394, endPoint x: 385, endPoint y: 386, distance: 384.1
click at [385, 386] on nz-modal-container "Service TA - VOYAGE - PROPOSITION GLOBALE A utiliser dans le cadre de propositi…" at bounding box center [728, 412] width 1456 height 825
click at [533, 374] on div "En cas d'écart constaté a posteriori, il est préférable de ressaisir vos CRA." at bounding box center [729, 366] width 661 height 14
drag, startPoint x: 759, startPoint y: 387, endPoint x: 304, endPoint y: 348, distance: 456.7
click at [304, 348] on nz-modal-container "Service TA - VOYAGE - PROPOSITION GLOBALE A utiliser dans le cadre de propositi…" at bounding box center [728, 412] width 1456 height 825
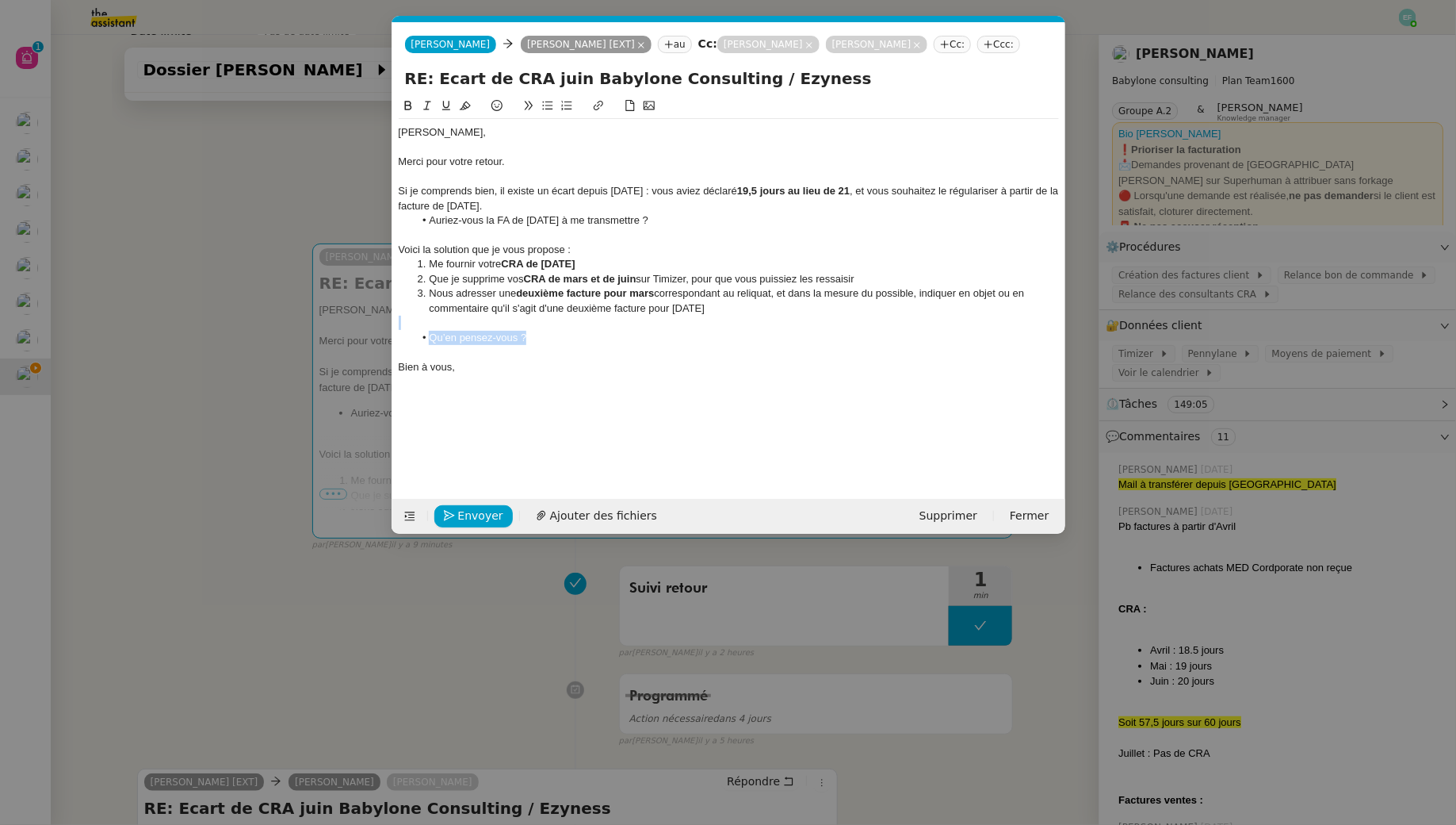
drag, startPoint x: 581, startPoint y: 356, endPoint x: 402, endPoint y: 347, distance: 179.2
click at [402, 347] on div "Bonjour Mohamed, Merci pour votre retour. Si je comprends bien, il existe un éc…" at bounding box center [729, 257] width 661 height 276
click at [450, 345] on li "Qu’en pensez-vous ?" at bounding box center [737, 337] width 646 height 14
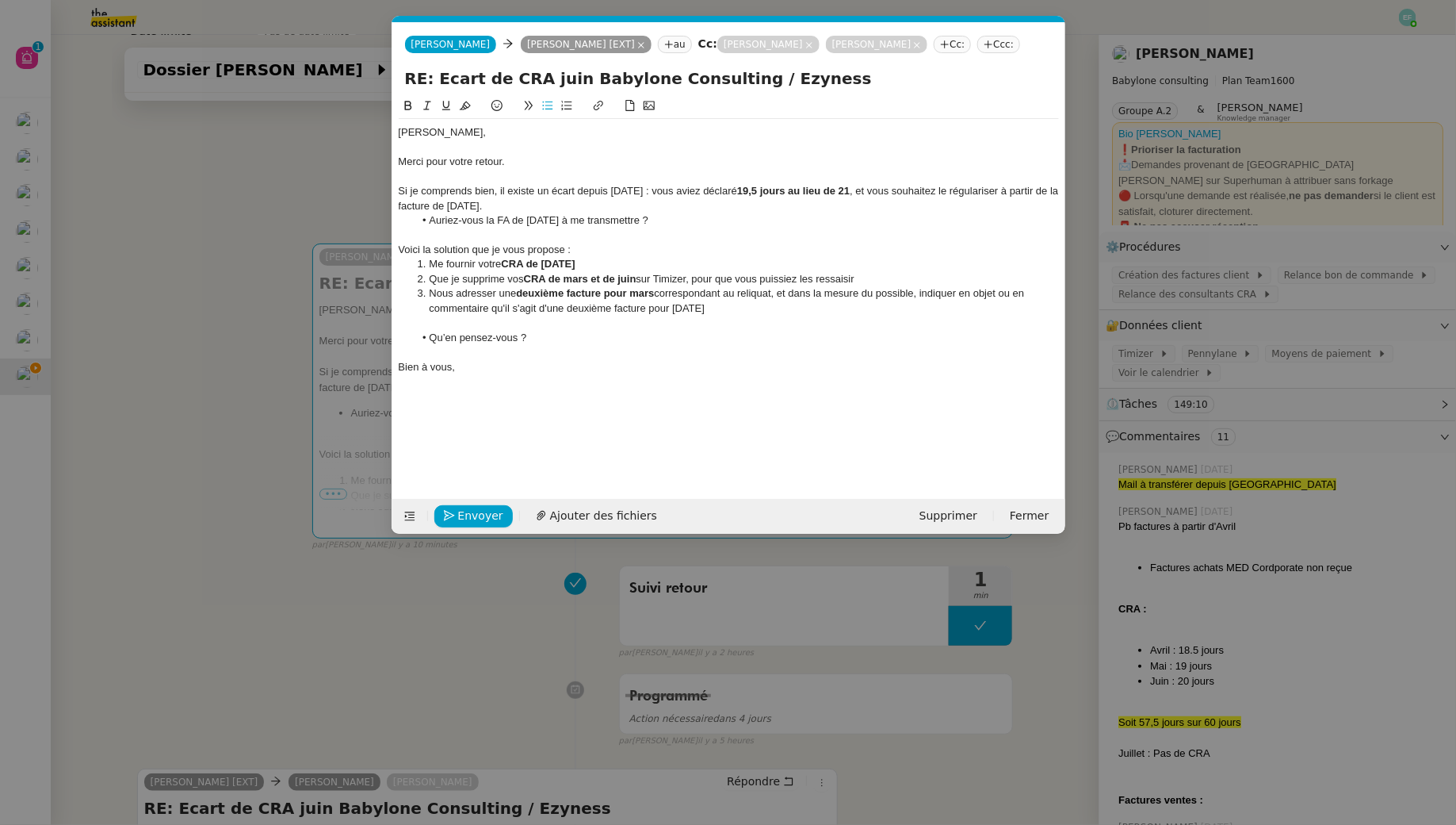
click at [478, 388] on div at bounding box center [729, 381] width 661 height 14
click at [478, 517] on span "Envoyer" at bounding box center [481, 516] width 45 height 18
click at [478, 517] on span "Confirmer l'envoi" at bounding box center [506, 516] width 95 height 18
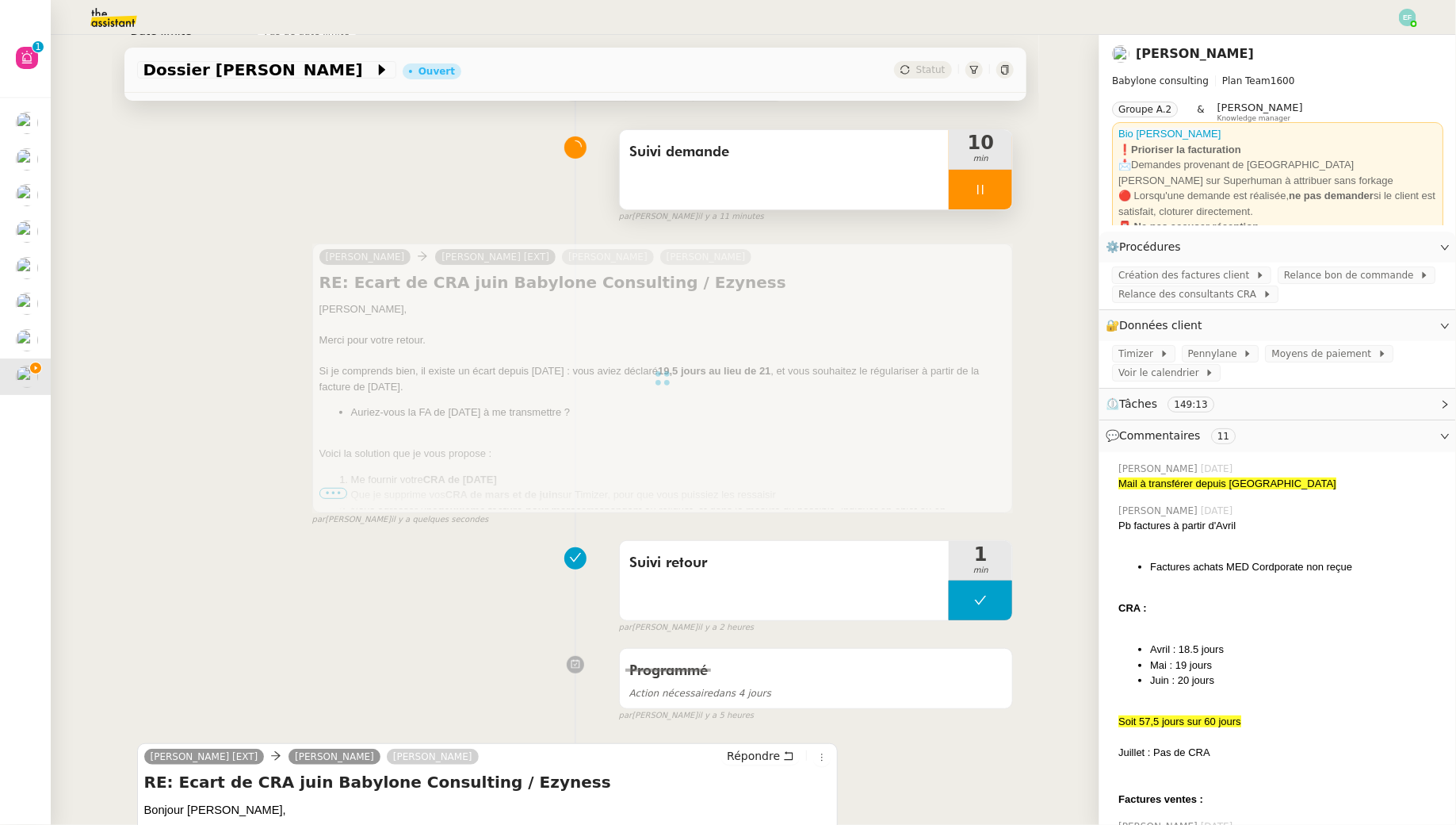
click at [977, 202] on div at bounding box center [981, 189] width 64 height 39
click at [989, 201] on button at bounding box center [996, 189] width 32 height 39
click at [849, 170] on div "Suivi demande" at bounding box center [784, 169] width 330 height 79
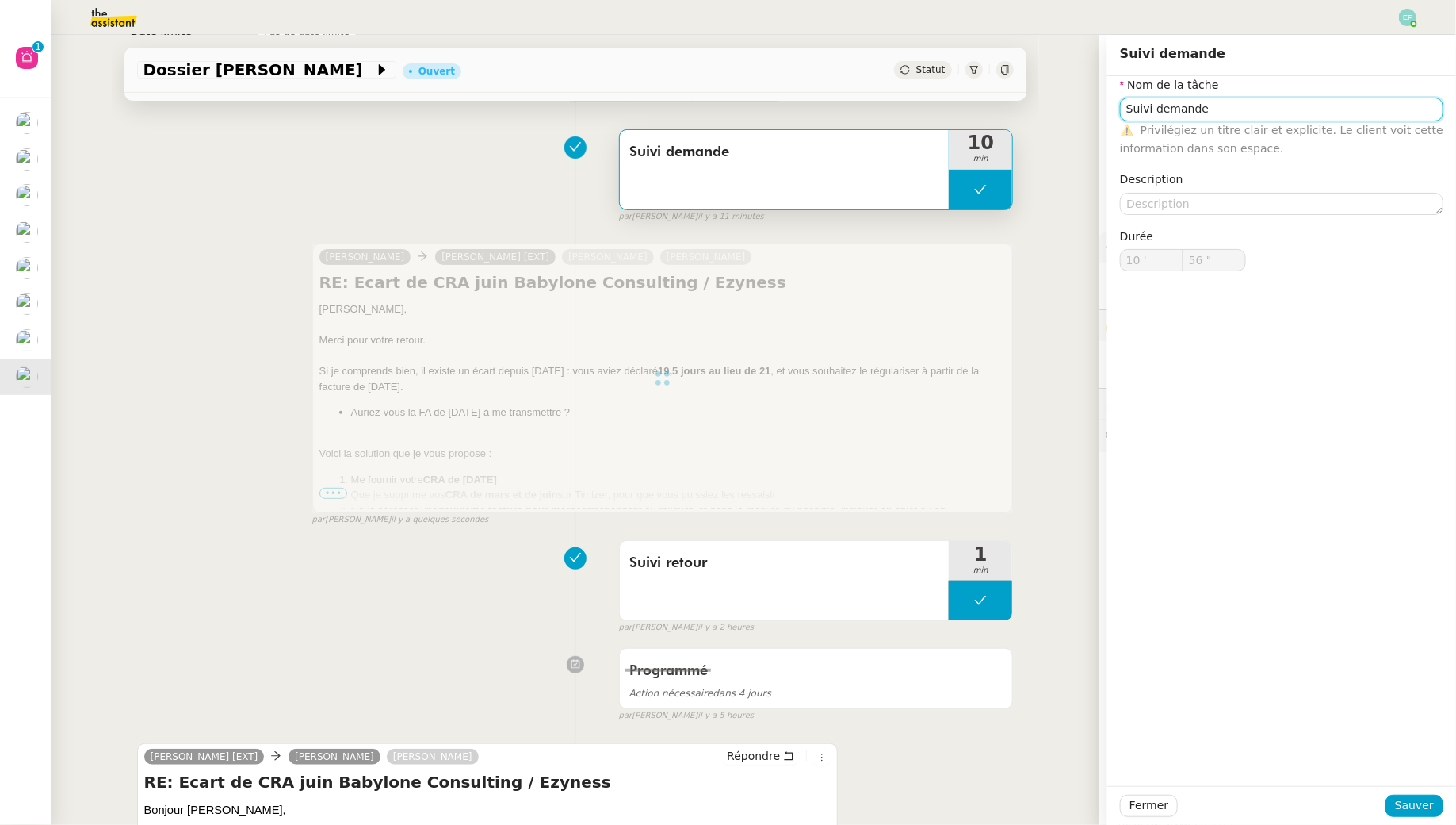
click at [1237, 110] on input "Suivi demande" at bounding box center [1281, 109] width 324 height 23
type input "Suivi demande"
type input "10 '"
type input "56 ""
type input "[PERSON_NAME] demande + envoi d'email"
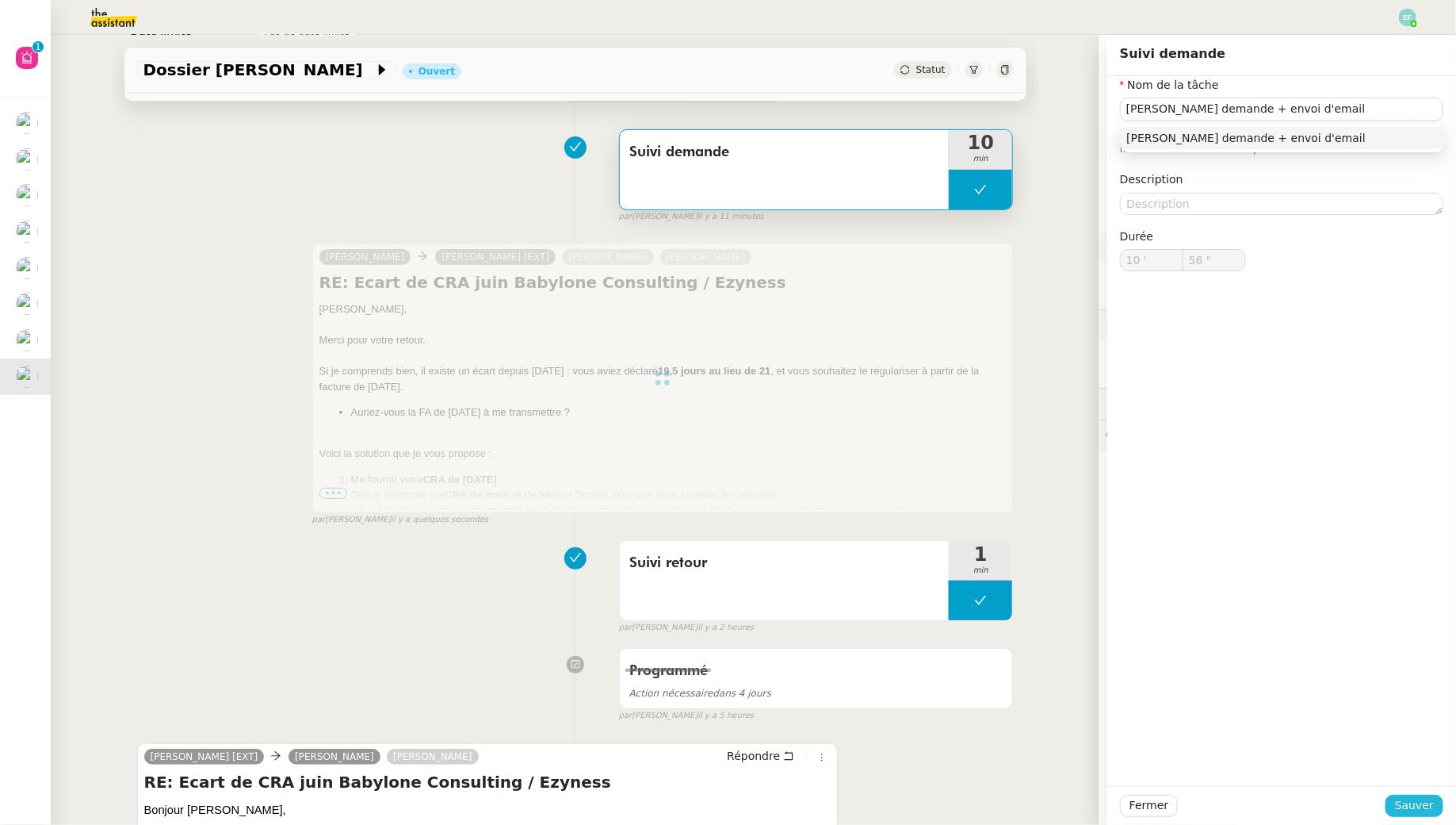
click at [1418, 812] on span "Sauver" at bounding box center [1414, 806] width 38 height 18
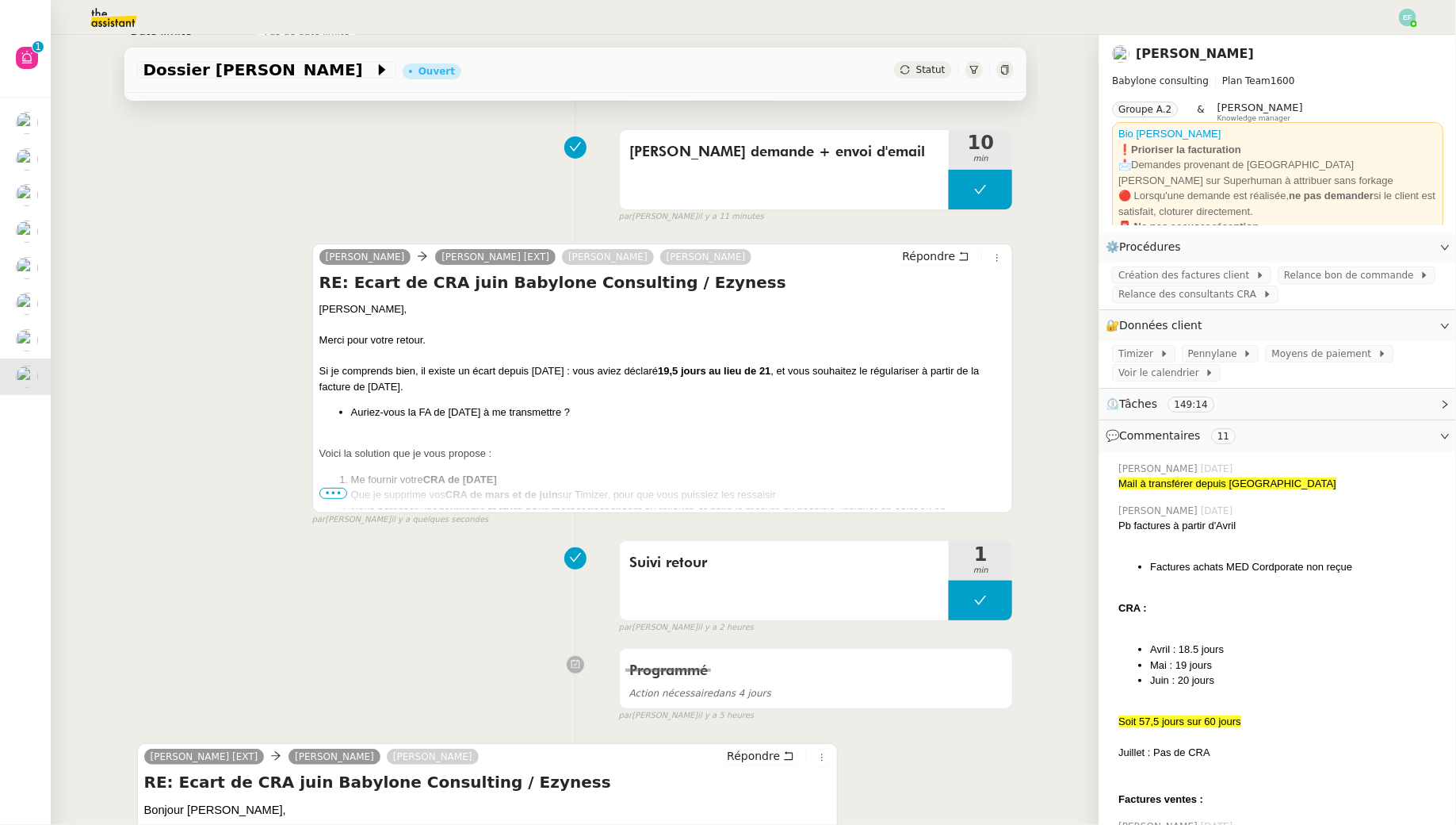
click at [331, 490] on span "•••" at bounding box center [334, 493] width 28 height 11
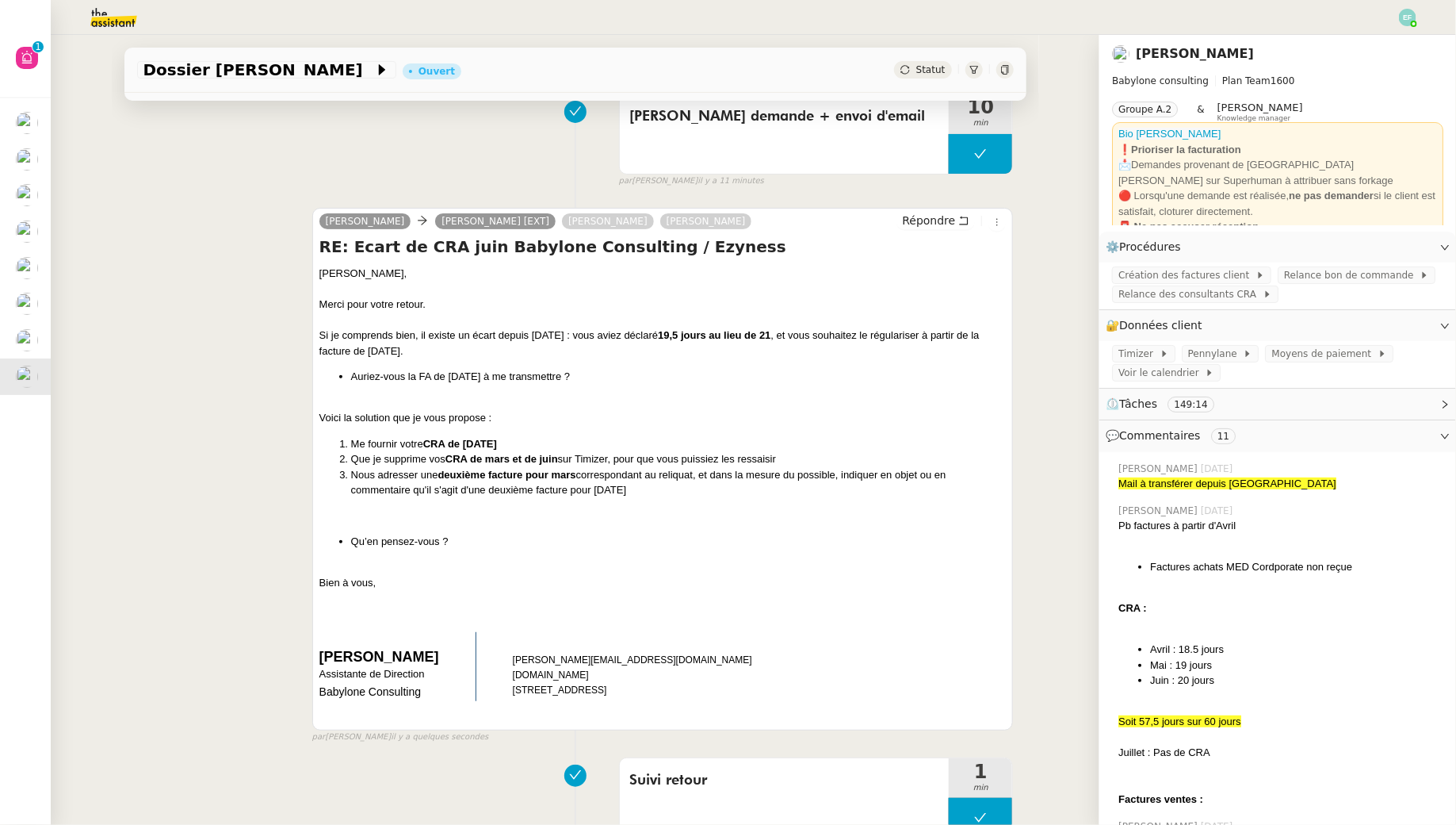
scroll to position [133, 0]
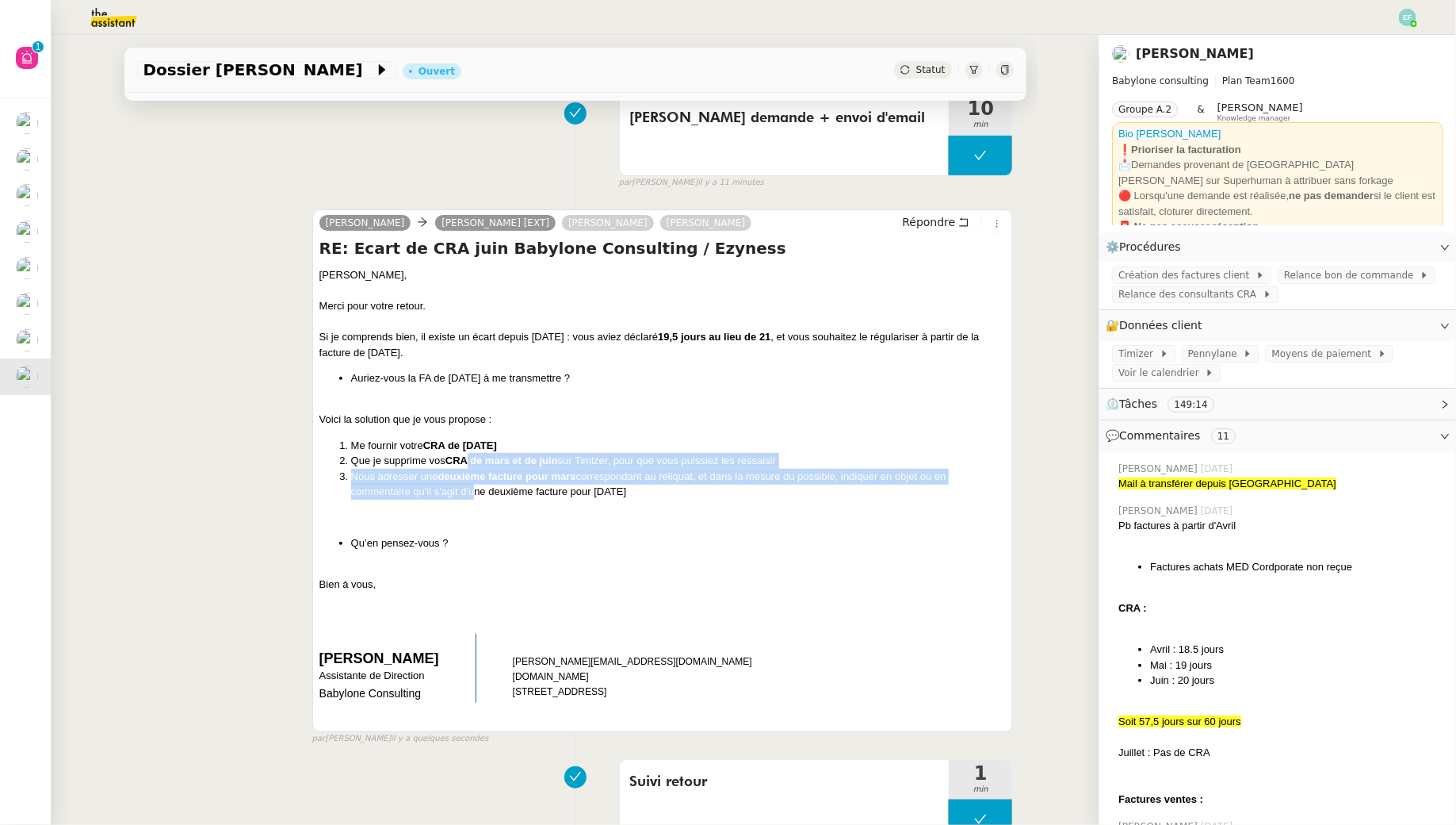
drag, startPoint x: 470, startPoint y: 464, endPoint x: 469, endPoint y: 493, distance: 29.0
click at [469, 493] on ol "Me fournir votre CRA de mars 2025 Que je supprime vos CRA de mars et de juin su…" at bounding box center [663, 469] width 687 height 62
click at [469, 493] on li "Nous adresser une deuxième facture pour mars correspondant au reliquat, et dans…" at bounding box center [679, 484] width 656 height 31
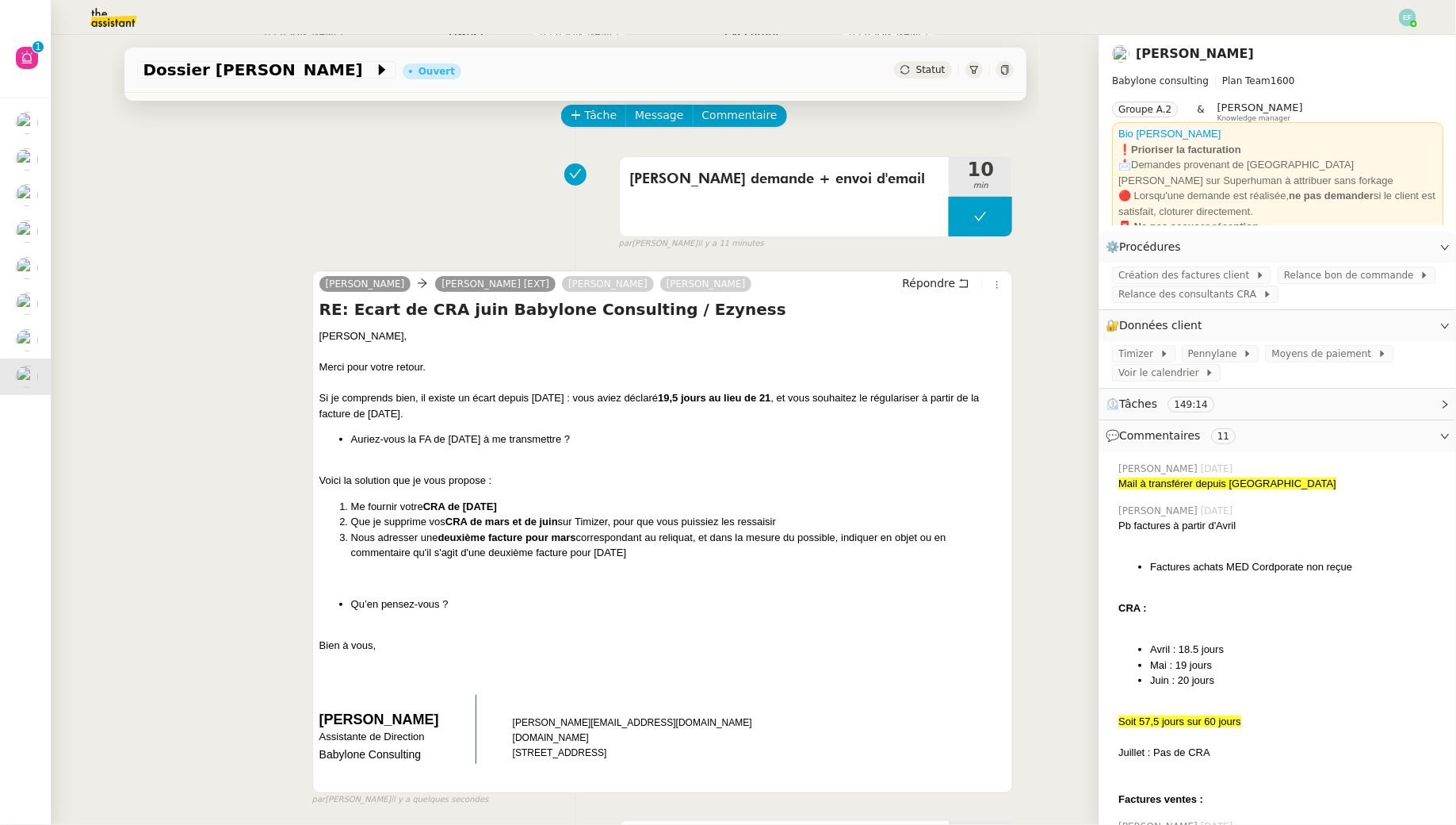
scroll to position [73, 0]
drag, startPoint x: 322, startPoint y: 333, endPoint x: 394, endPoint y: 661, distance: 335.8
click at [396, 664] on div "Bonjour Mohamed, Merci pour votre retour. Si je comprends bien, il existe un éc…" at bounding box center [663, 552] width 687 height 450
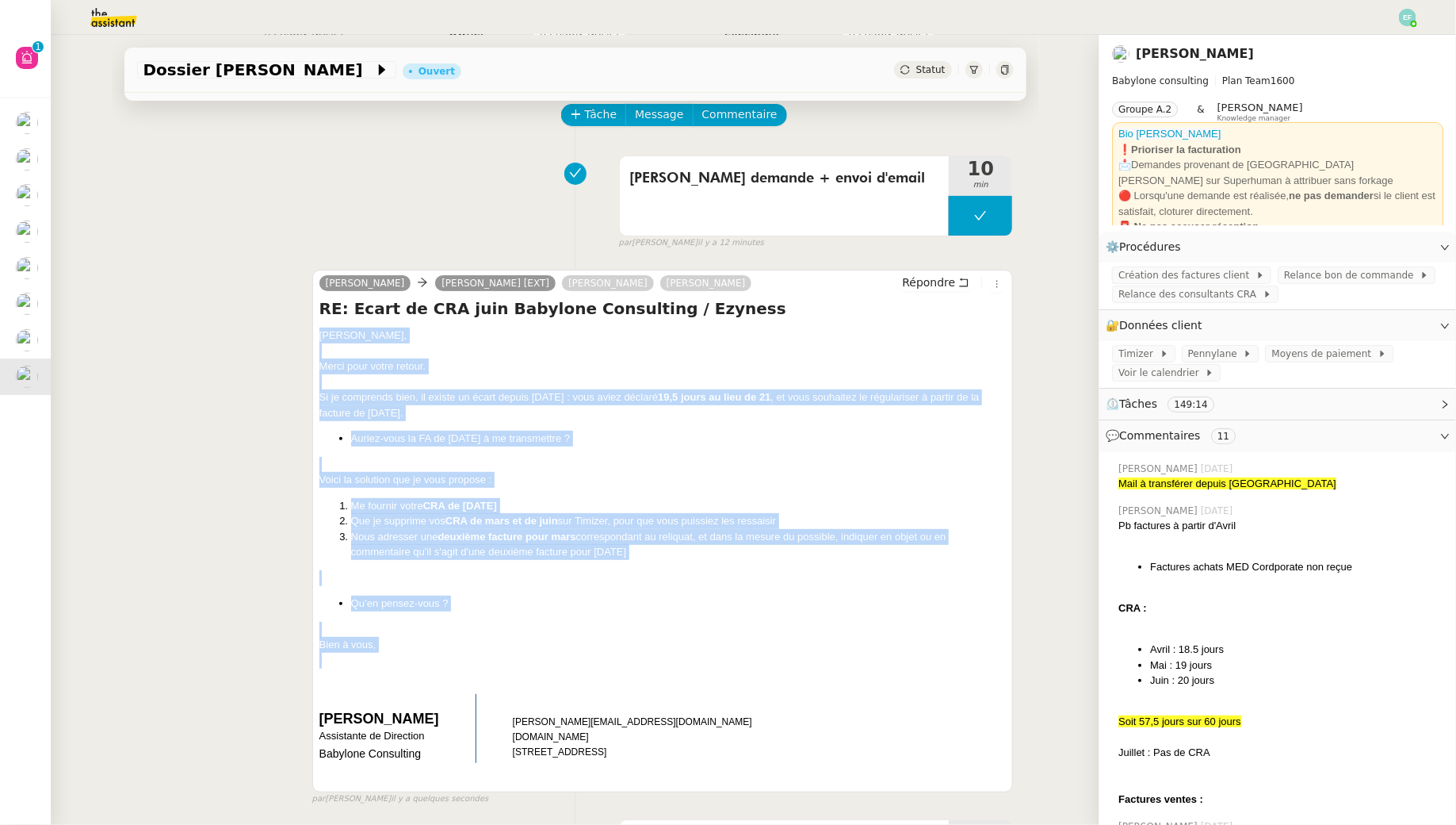
drag, startPoint x: 394, startPoint y: 664, endPoint x: 291, endPoint y: 334, distance: 345.7
click at [291, 334] on div "Claudine Durand TOUZANI Mohamed Rochdi [EXT] Mohamed Rochdi Touzani Florent Sei…" at bounding box center [575, 530] width 876 height 551
copy div "Bonjour Mohamed, Merci pour votre retour. Si je comprends bien, il existe un éc…"
click at [966, 281] on icon at bounding box center [963, 282] width 11 height 11
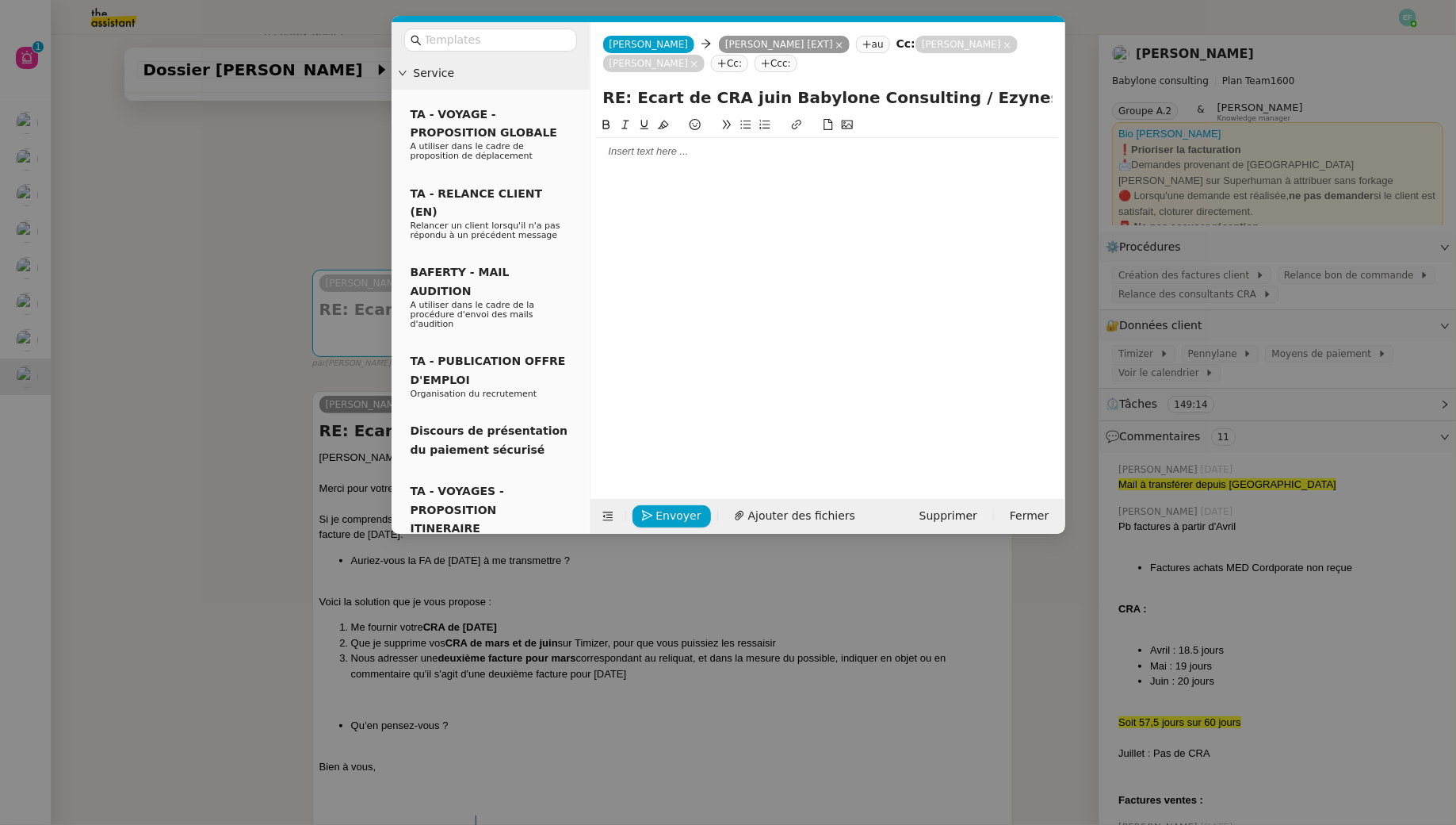
click at [631, 95] on input "RE: Ecart de CRA juin Babylone Consulting / Ezyness" at bounding box center [827, 97] width 449 height 23
type input "RE: ERRATUM Ecart de CRA juin Babylone Consulting / Ezyness"
click at [701, 151] on div at bounding box center [828, 151] width 462 height 14
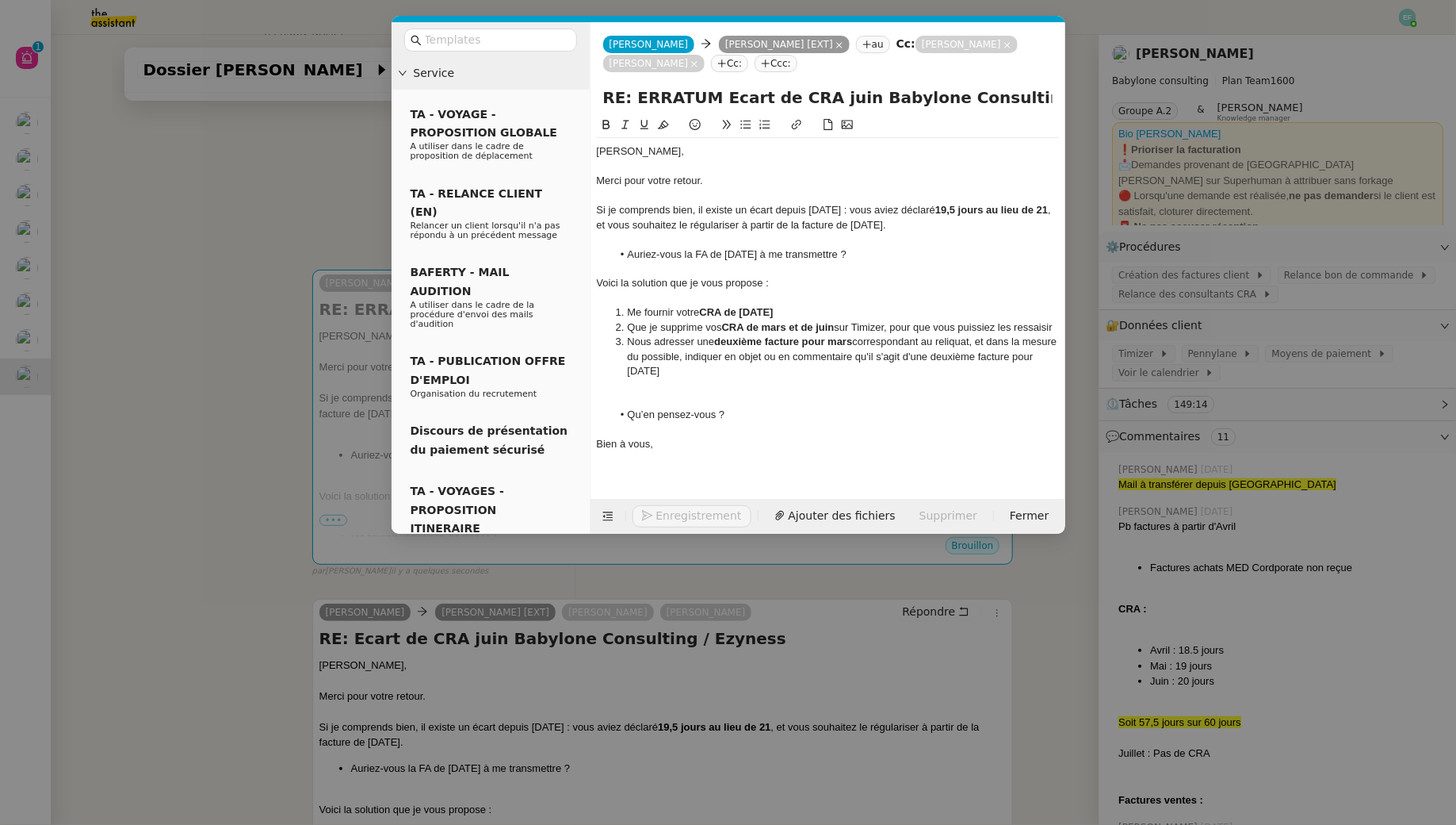
click at [708, 313] on strong "CRA de [DATE]" at bounding box center [737, 312] width 74 height 12
click at [692, 329] on li "Que je supprime vos CRA de mars et de juin sur Timizer, pour que vous puissiez …" at bounding box center [835, 327] width 447 height 14
click at [667, 519] on span "Envoyer" at bounding box center [679, 516] width 45 height 18
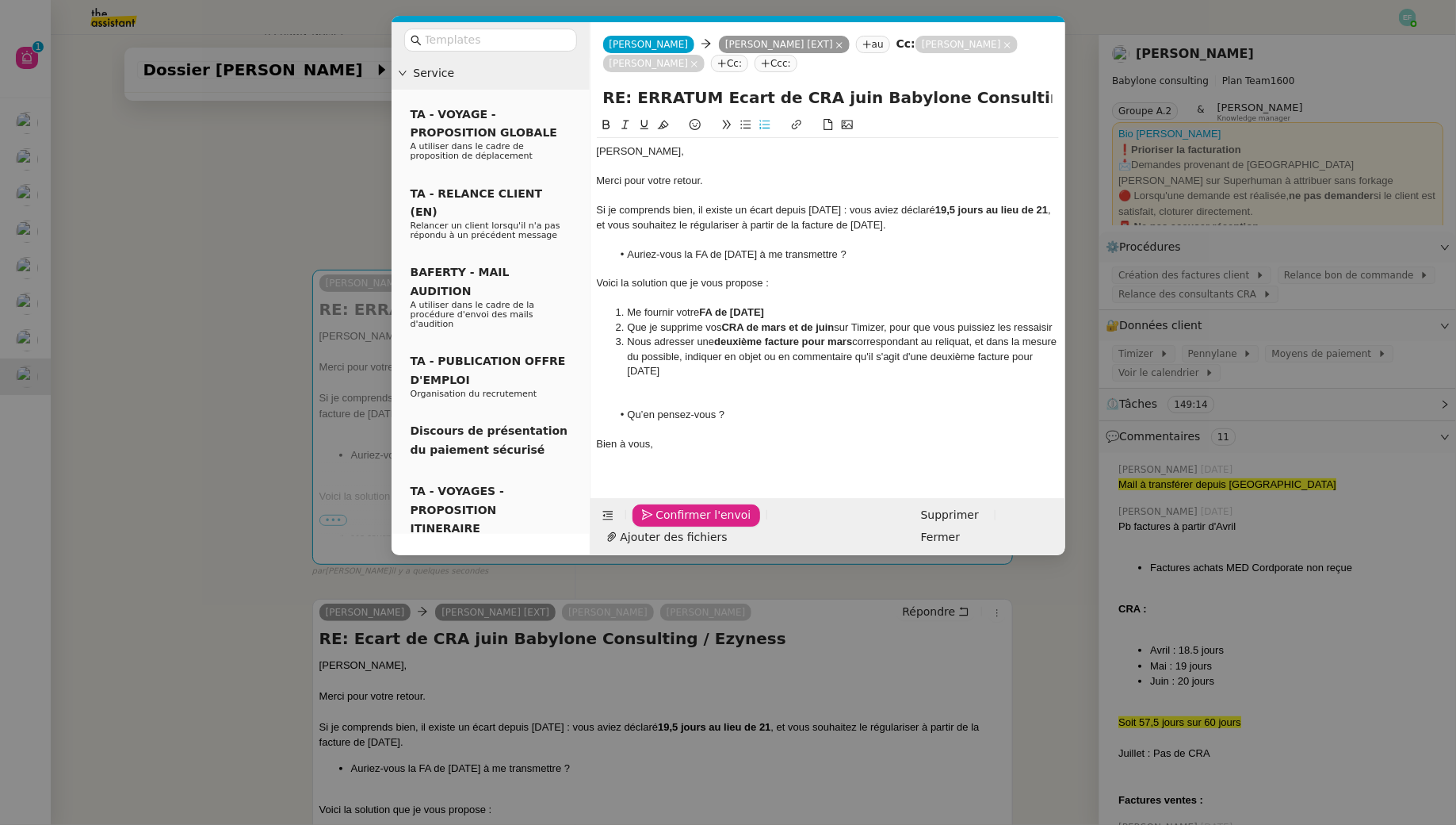
click at [667, 519] on span "Confirmer l'envoi" at bounding box center [704, 515] width 95 height 18
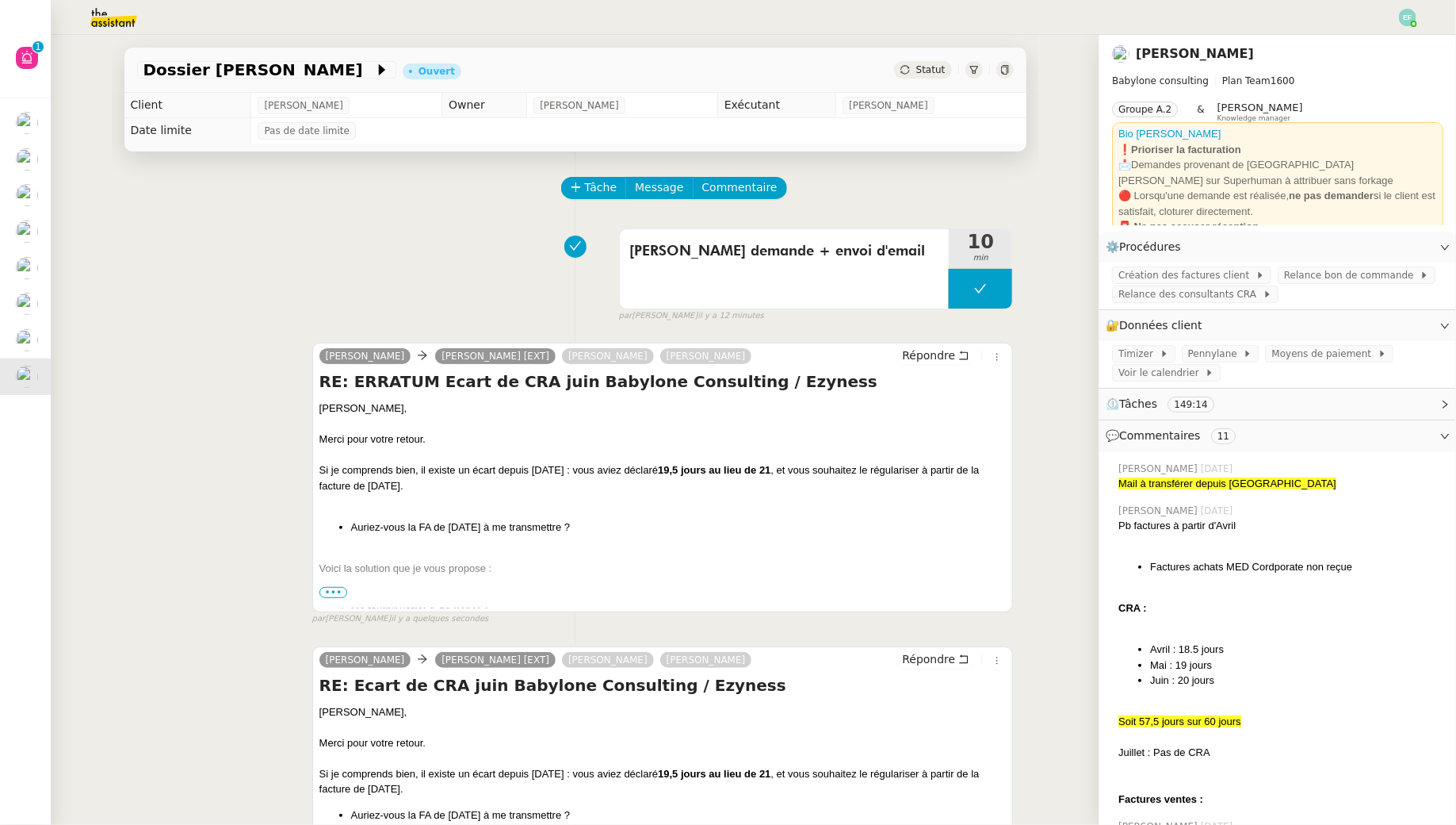
click at [340, 594] on span "•••" at bounding box center [334, 592] width 28 height 11
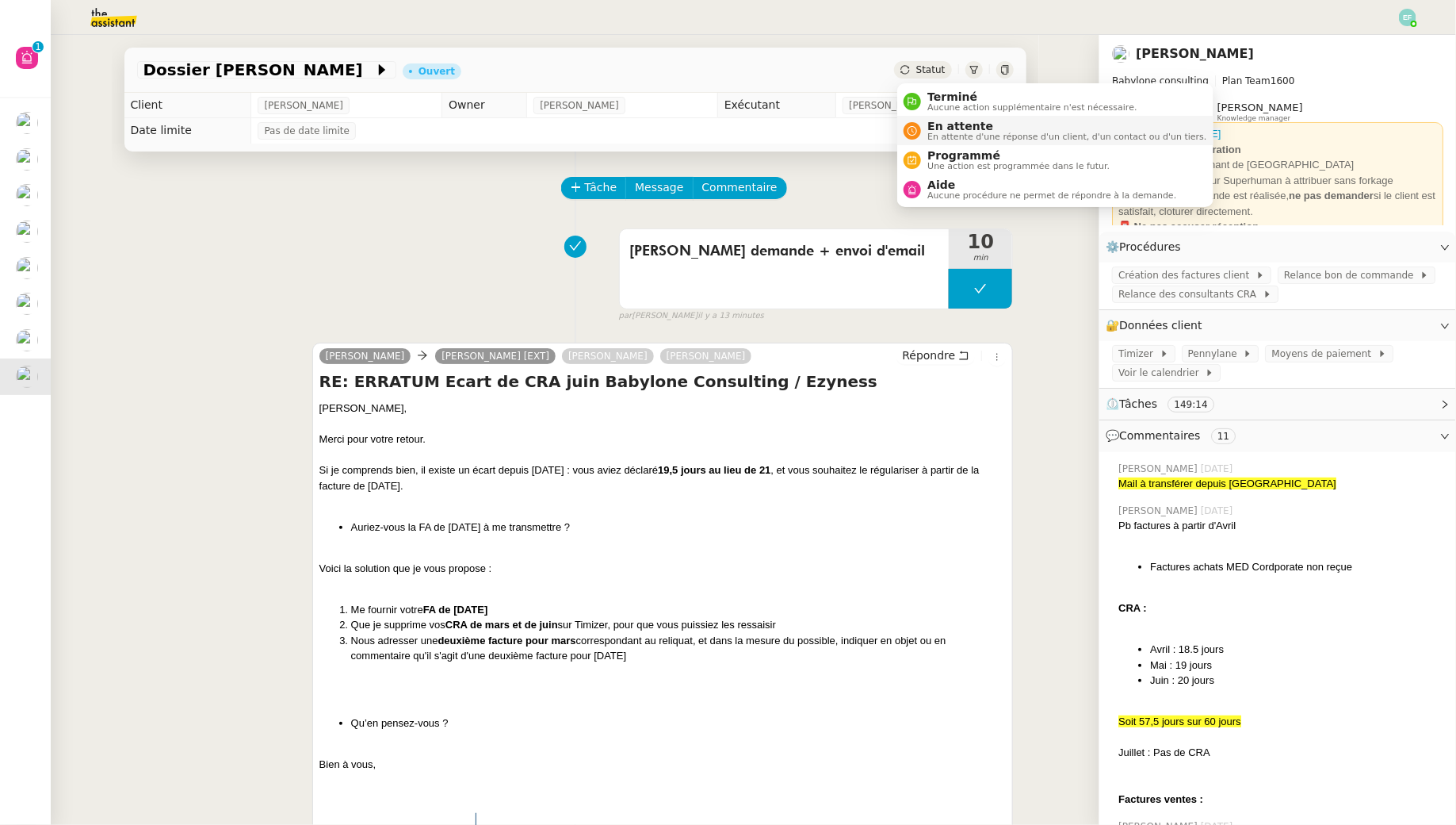
click at [932, 137] on span "En attente d'une réponse d'un client, d'un contact ou d'un tiers." at bounding box center [1067, 136] width 279 height 8
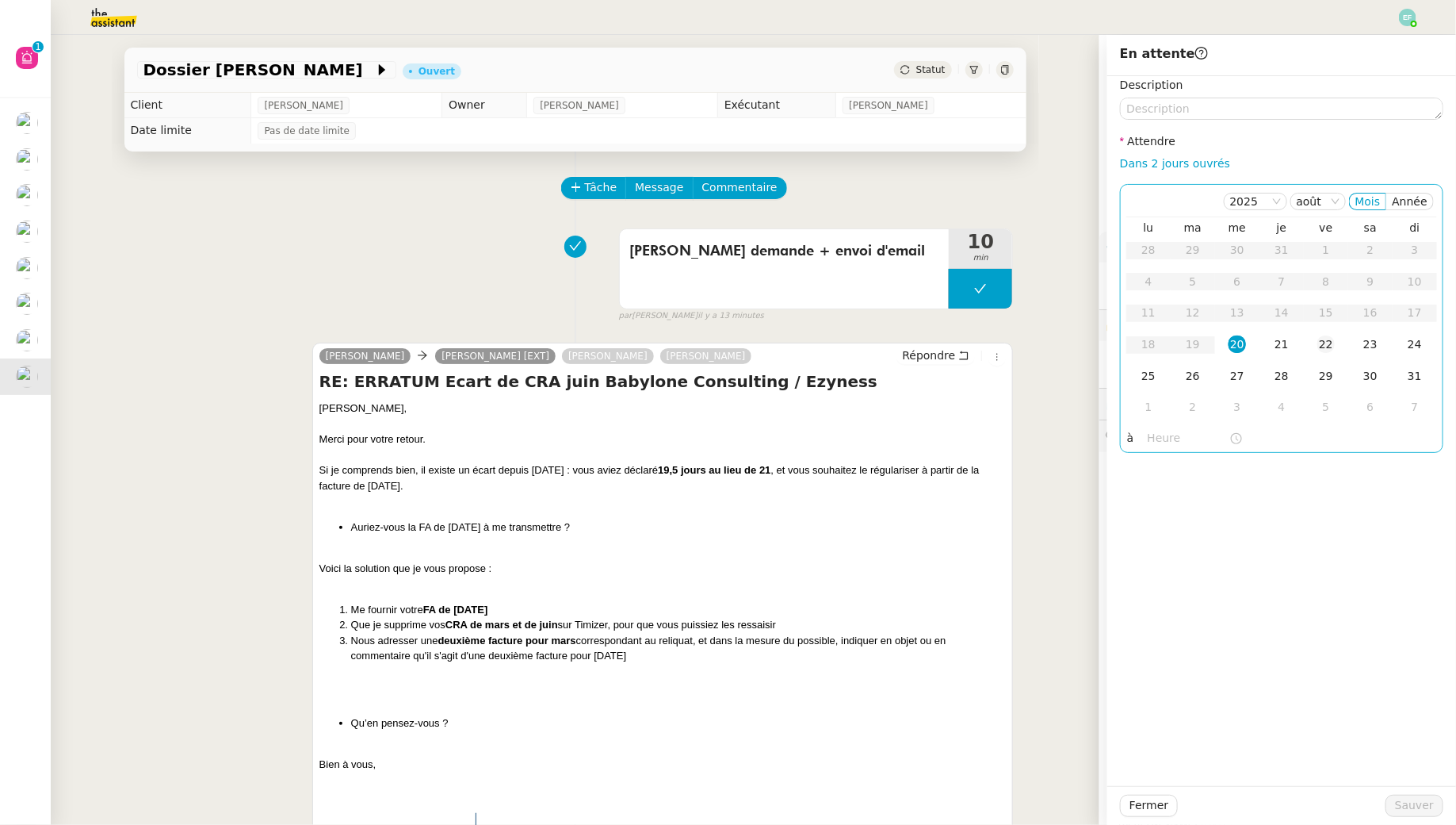
click at [1330, 353] on td "22" at bounding box center [1326, 345] width 44 height 32
click at [1412, 802] on span "Sauver" at bounding box center [1414, 806] width 38 height 18
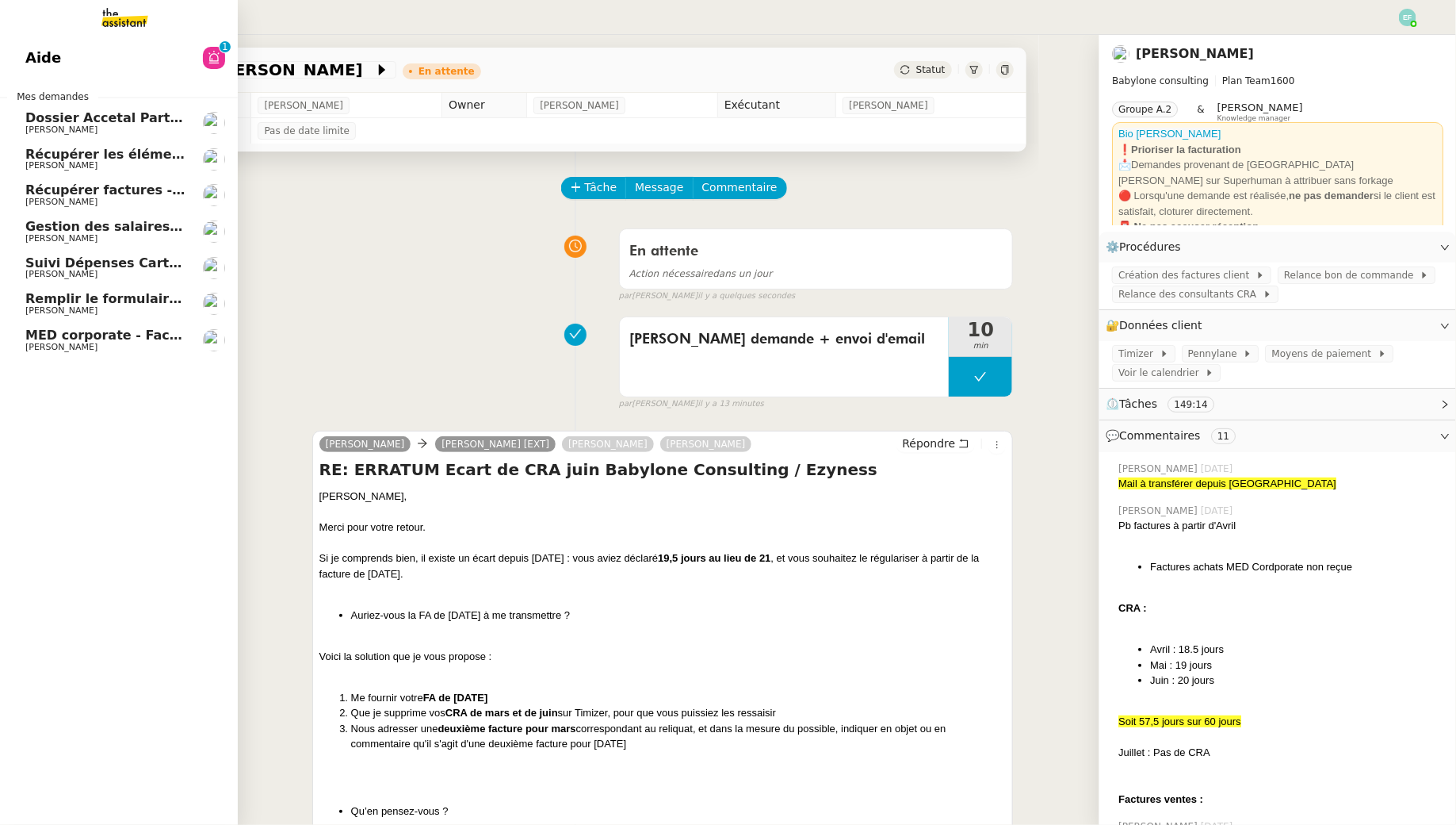
click at [33, 66] on span "Aide" at bounding box center [43, 58] width 36 height 23
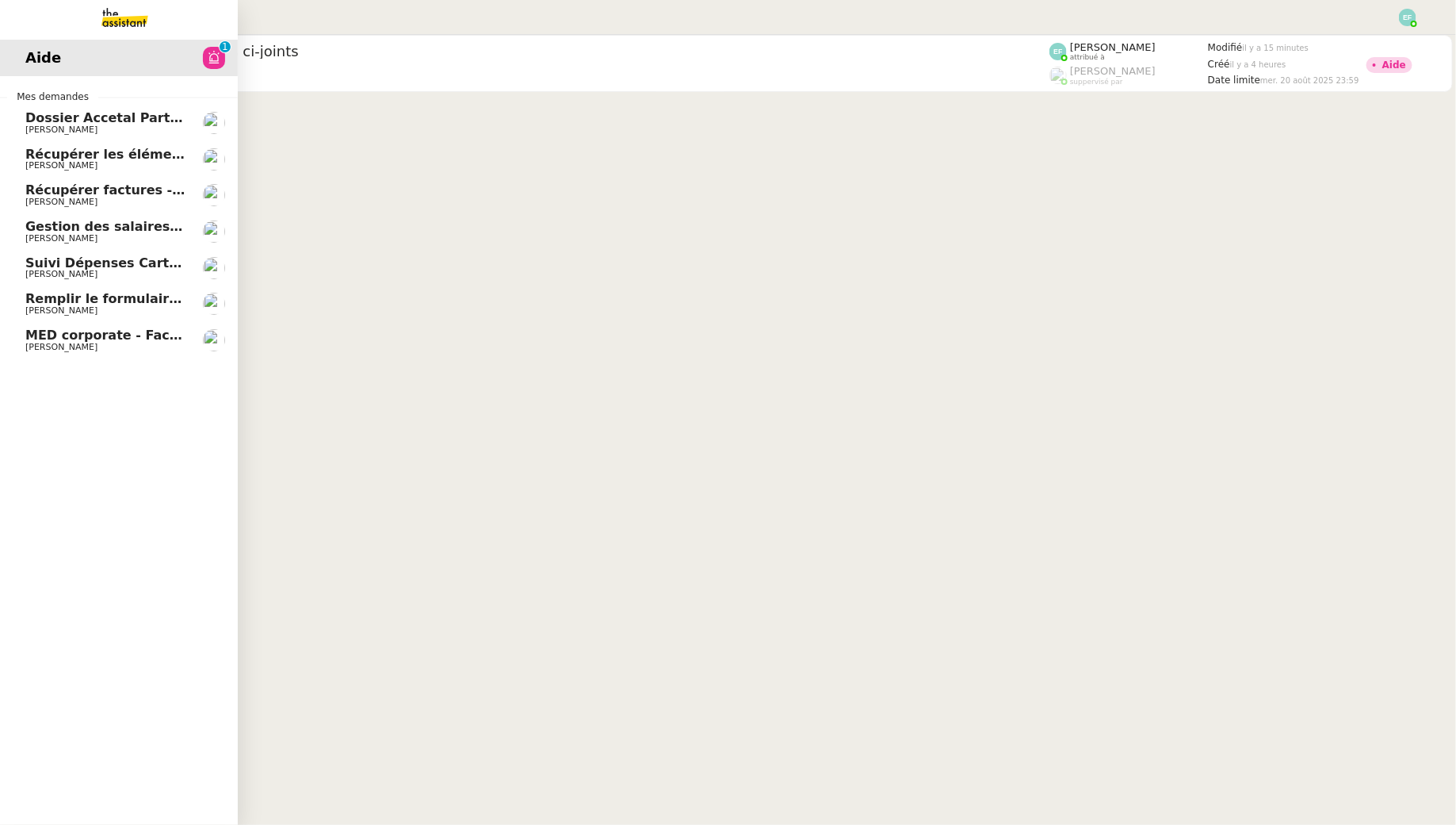
click at [57, 342] on span "[PERSON_NAME]" at bounding box center [61, 347] width 72 height 10
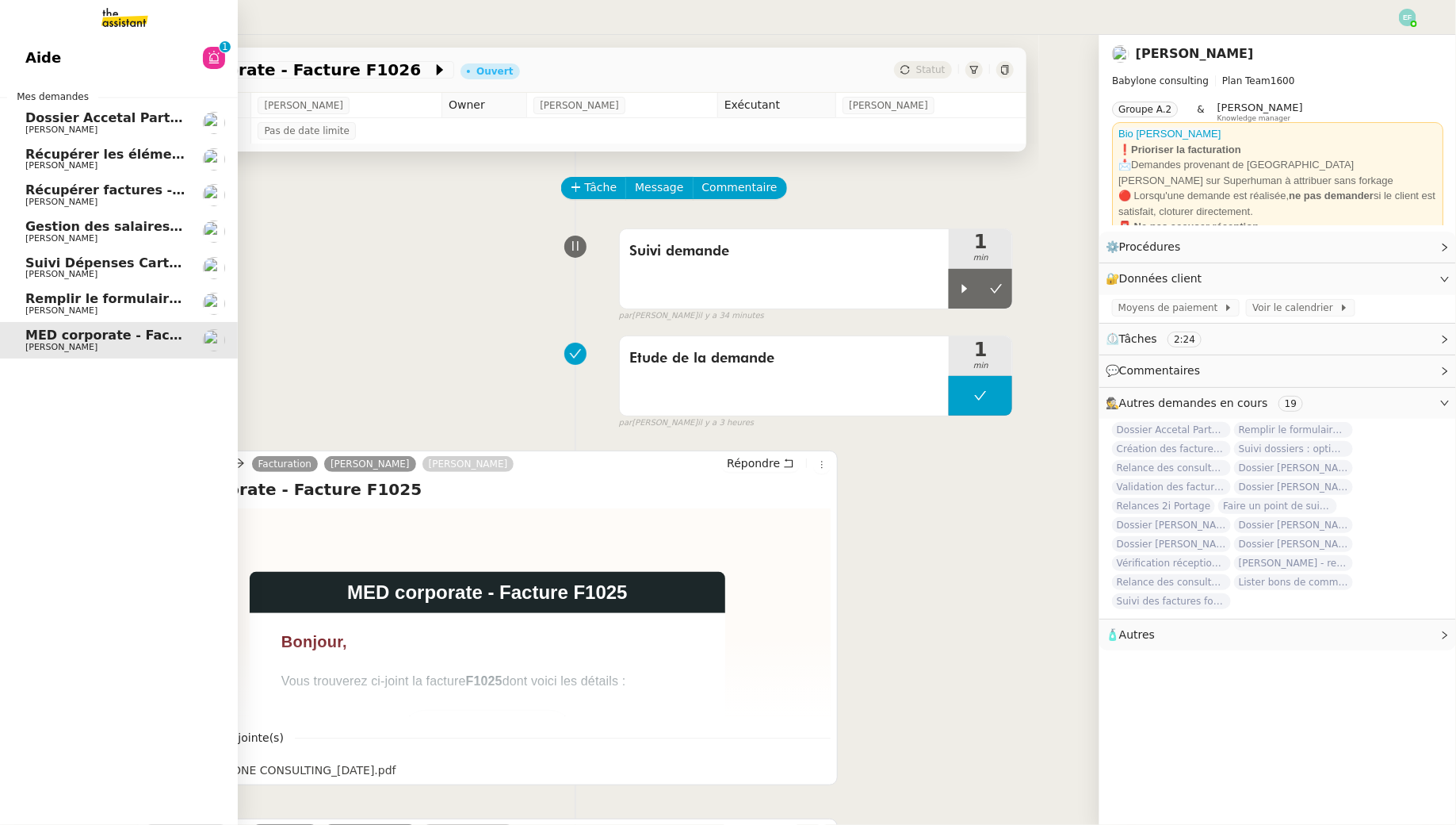
click at [38, 233] on span "Gestion des salaires - août 2025" at bounding box center [140, 227] width 231 height 15
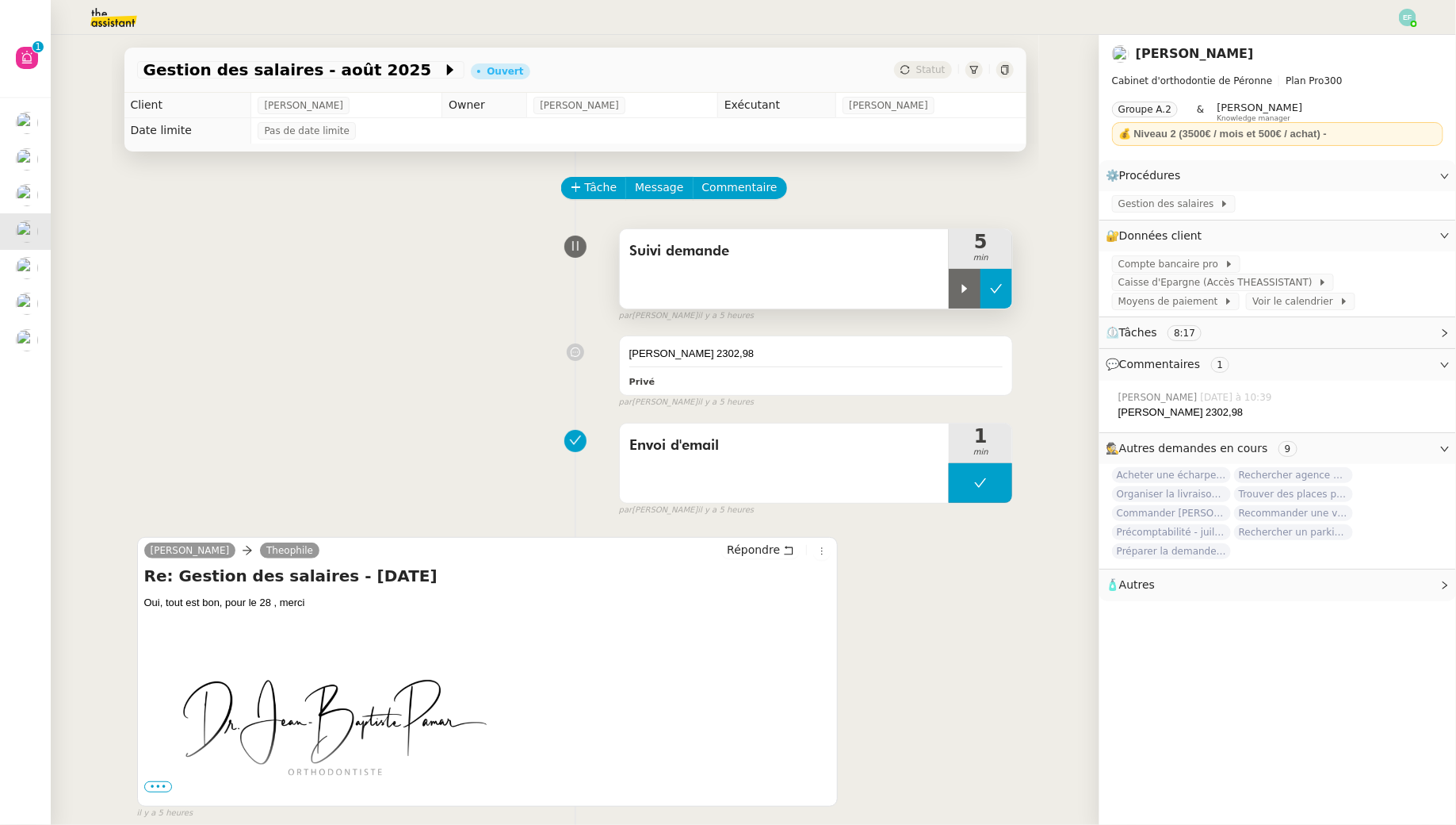
click at [985, 279] on button at bounding box center [996, 288] width 32 height 39
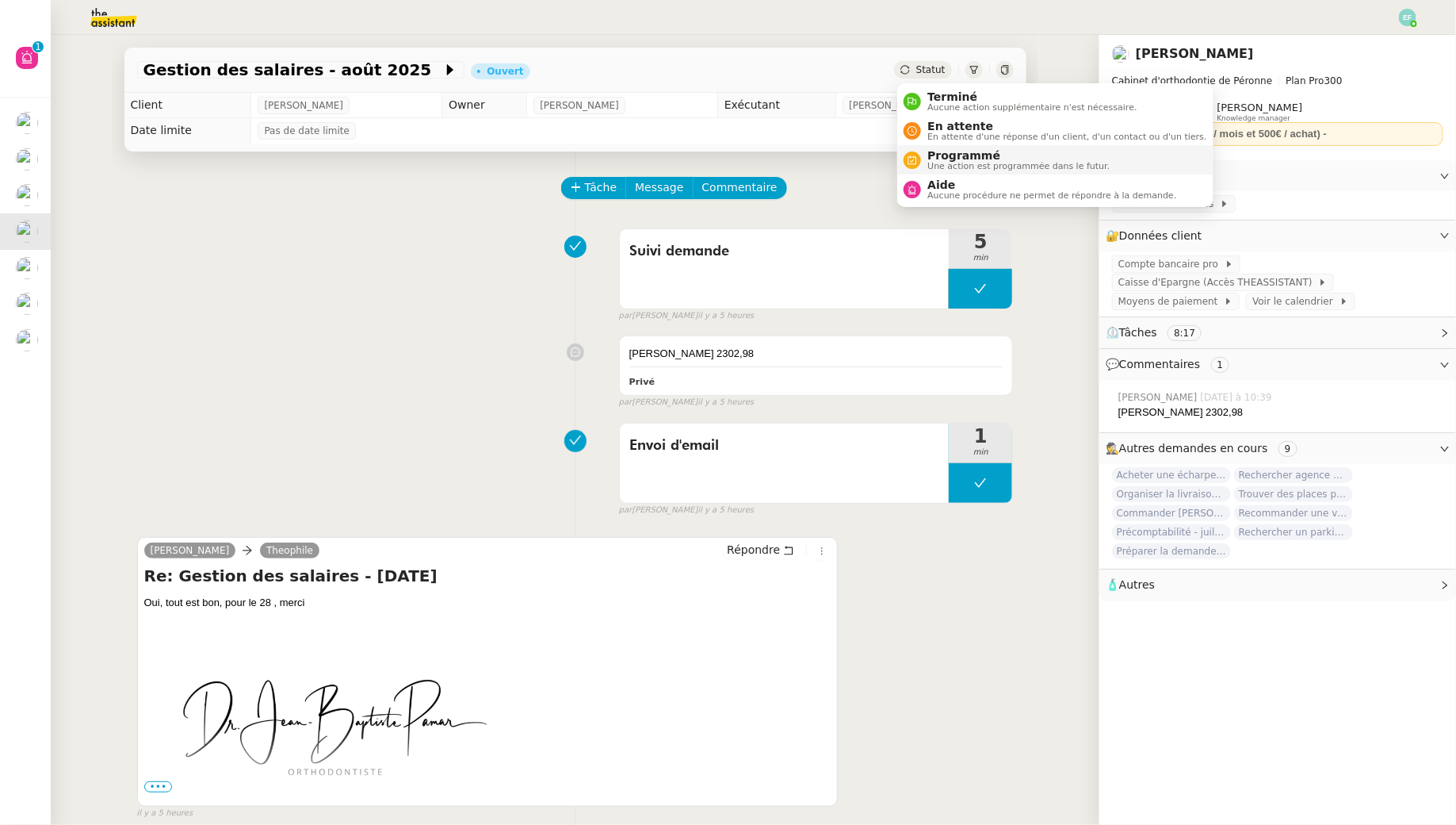
click at [937, 167] on span "Une action est programmée dans le futur." at bounding box center [1019, 166] width 182 height 8
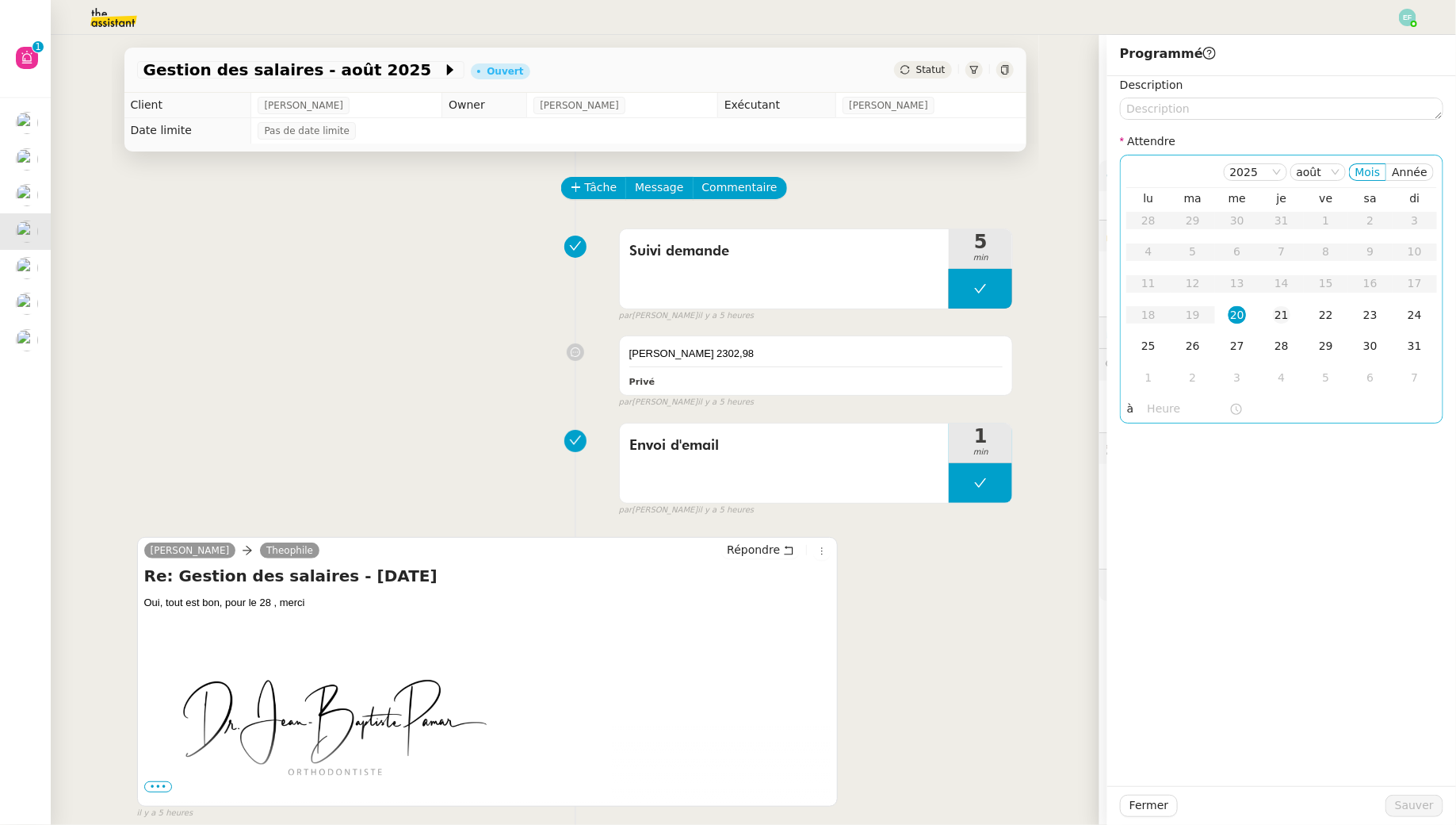
click at [1277, 311] on div "21" at bounding box center [1281, 315] width 18 height 18
click at [1416, 809] on span "Sauver" at bounding box center [1414, 806] width 38 height 18
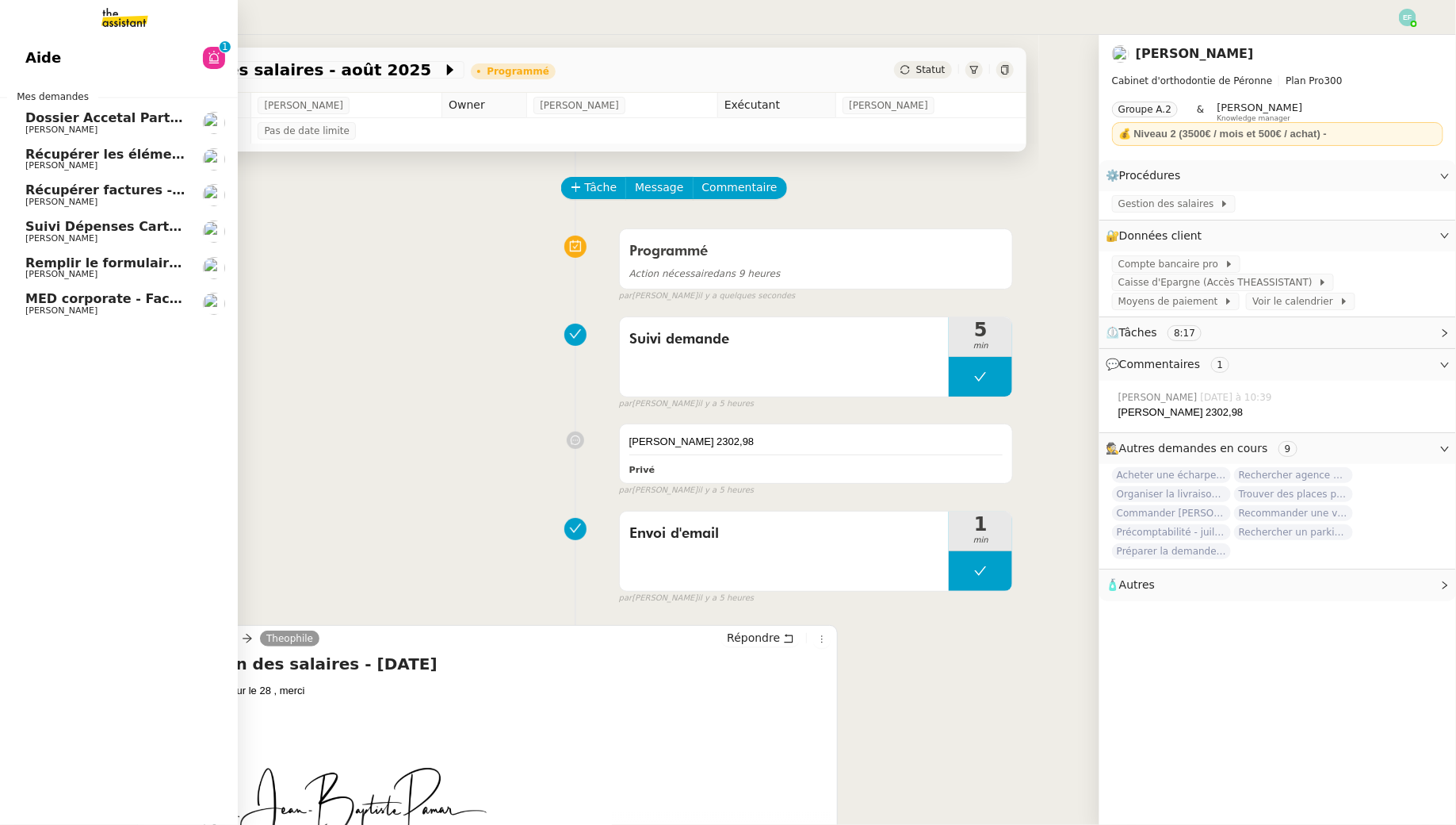
click at [102, 306] on span "[PERSON_NAME]" at bounding box center [105, 310] width 160 height 9
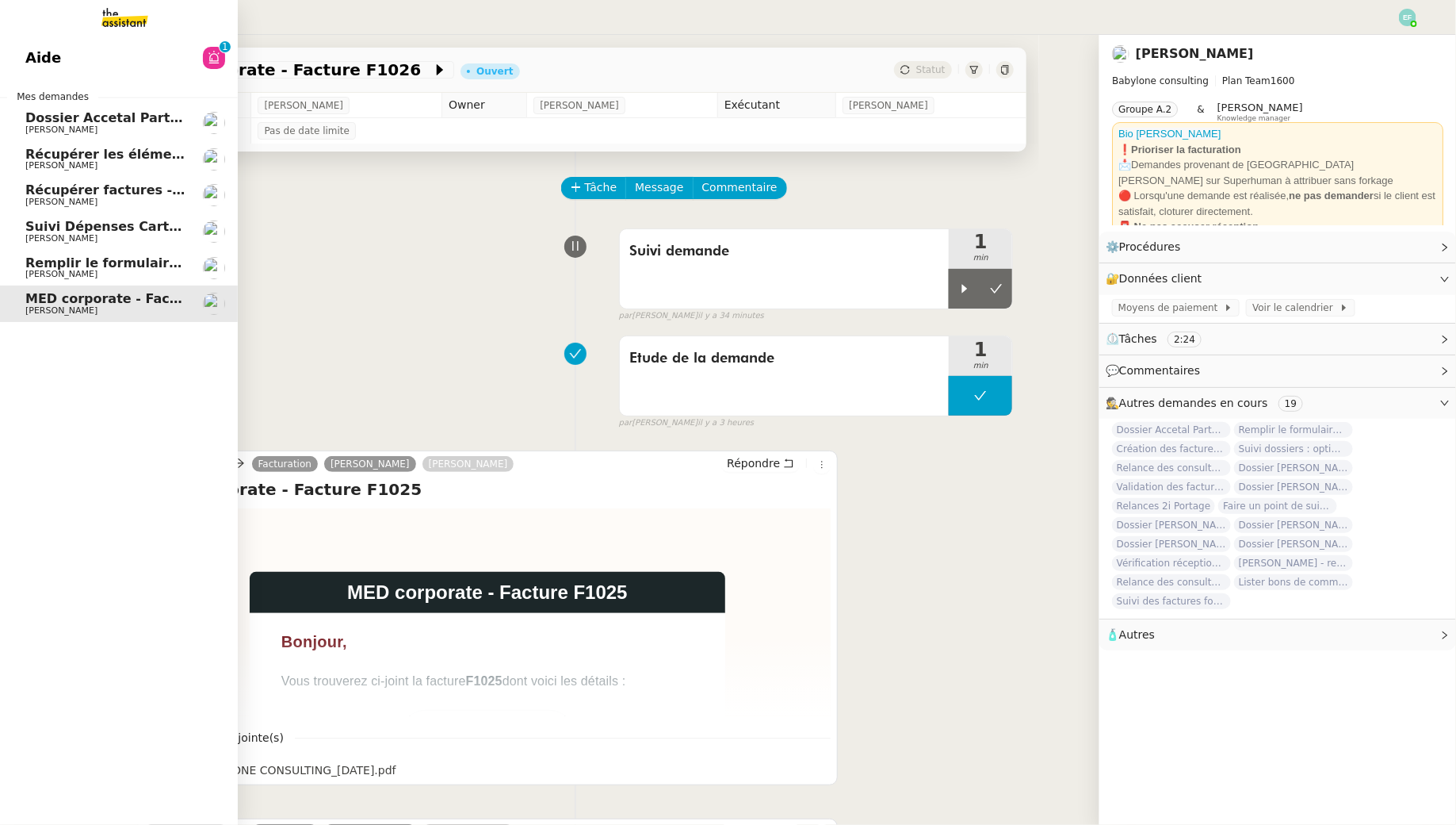
click at [35, 187] on span "Récupérer factures - [DATE]" at bounding box center [125, 190] width 200 height 15
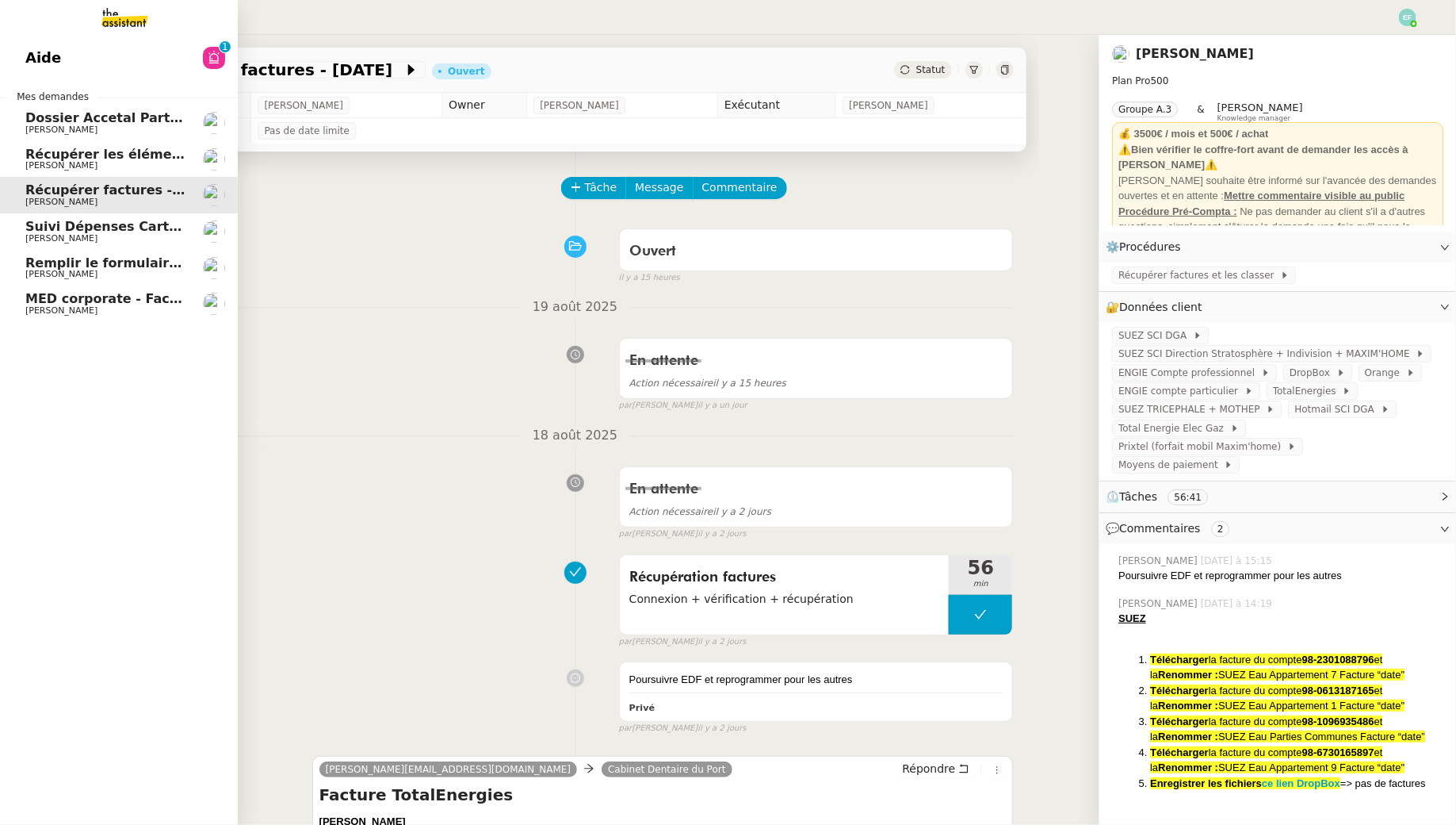
click at [64, 305] on span "MED corporate - Facture F1026" at bounding box center [136, 299] width 222 height 15
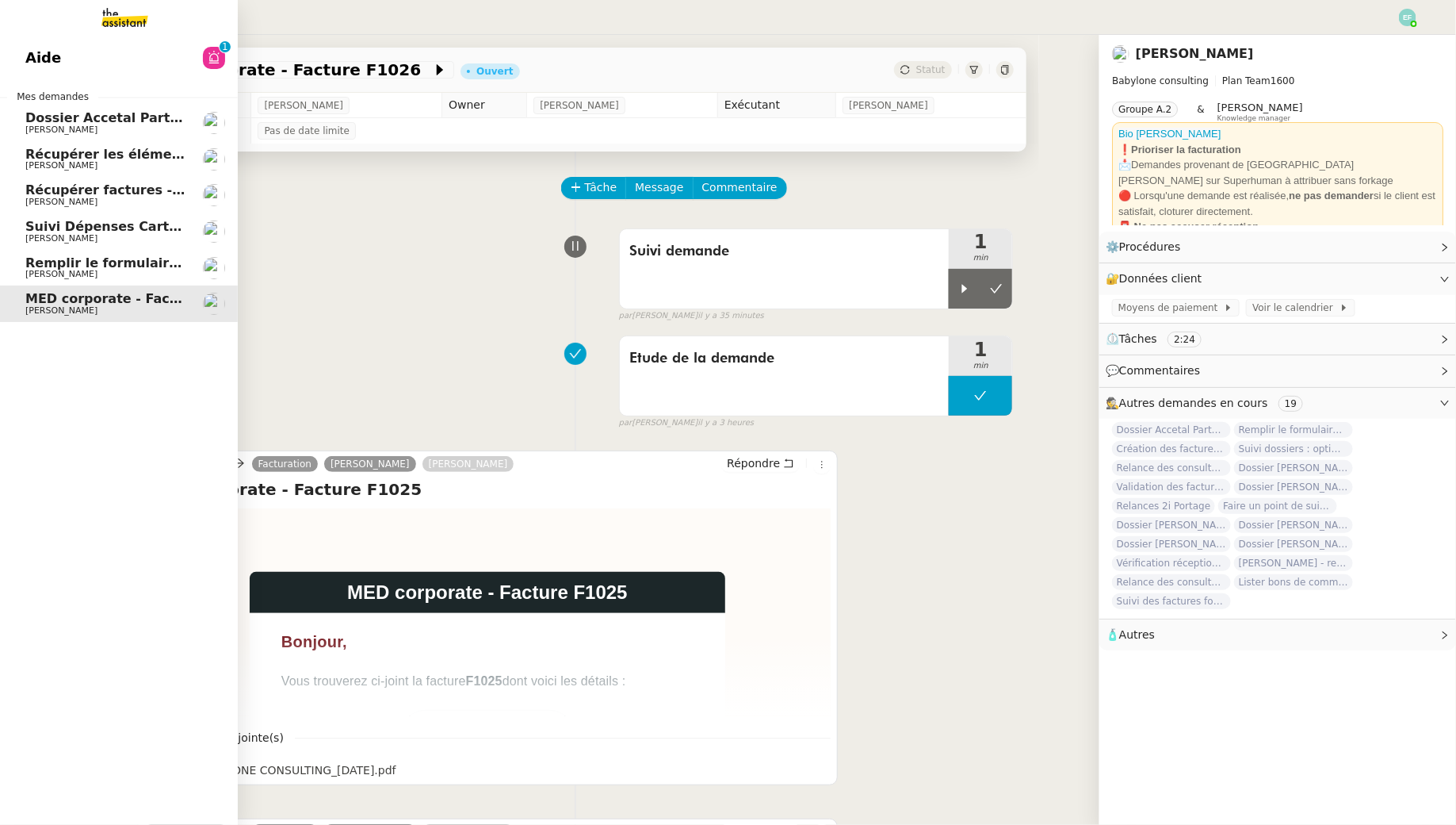
click at [46, 129] on span "[PERSON_NAME]" at bounding box center [61, 130] width 72 height 10
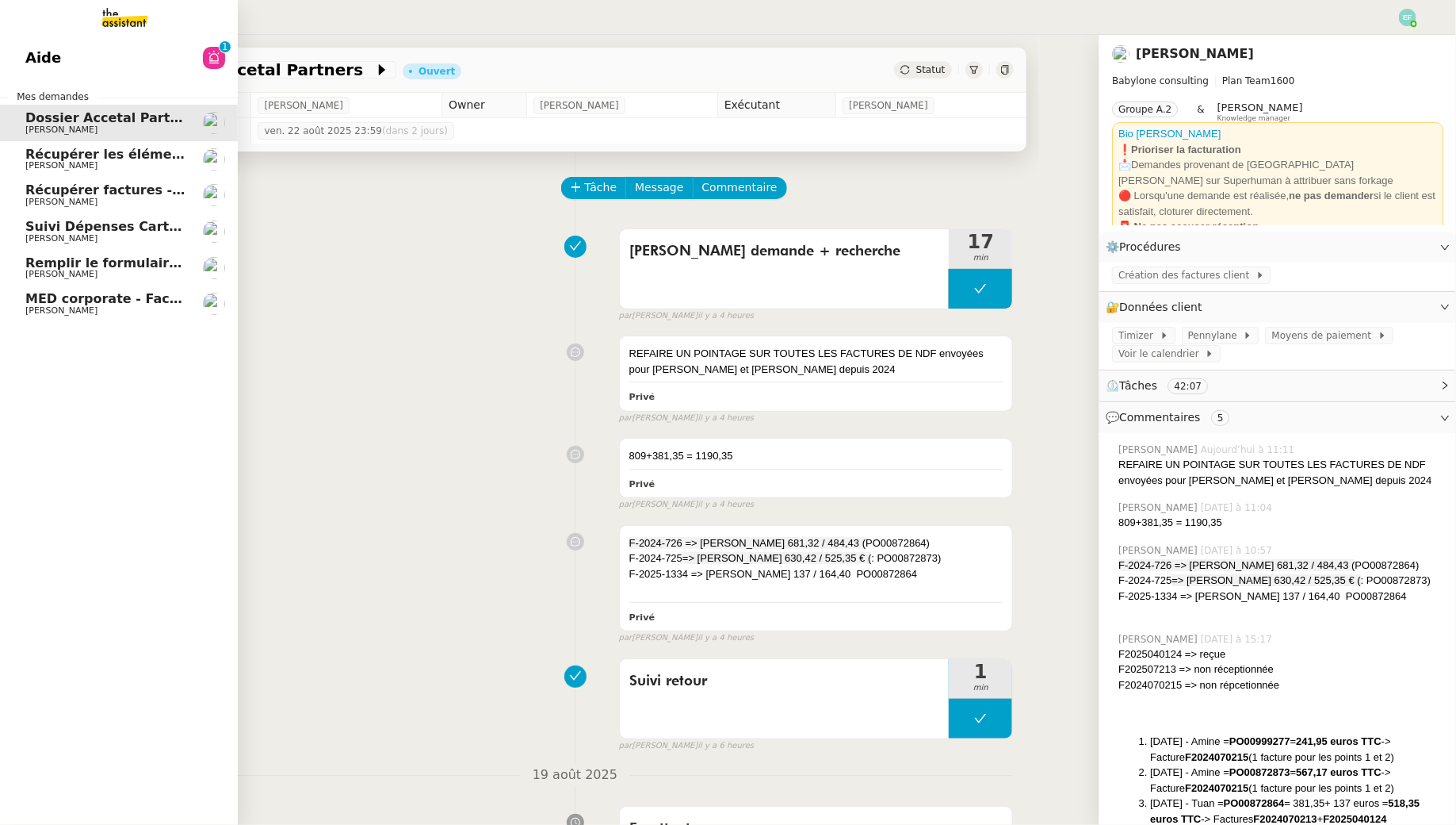
click at [96, 302] on span "MED corporate - Facture F1026" at bounding box center [136, 299] width 222 height 15
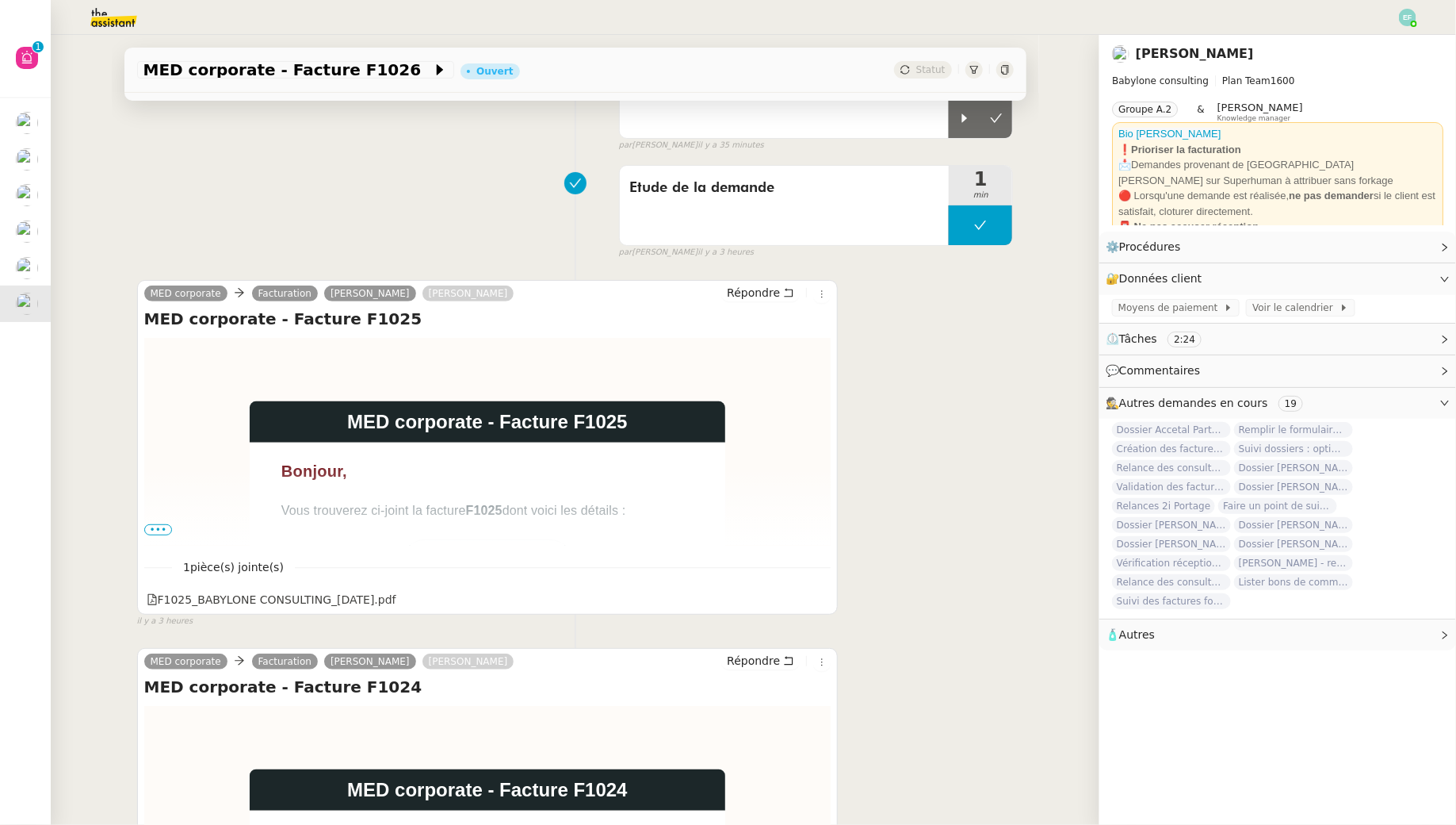
scroll to position [204, 0]
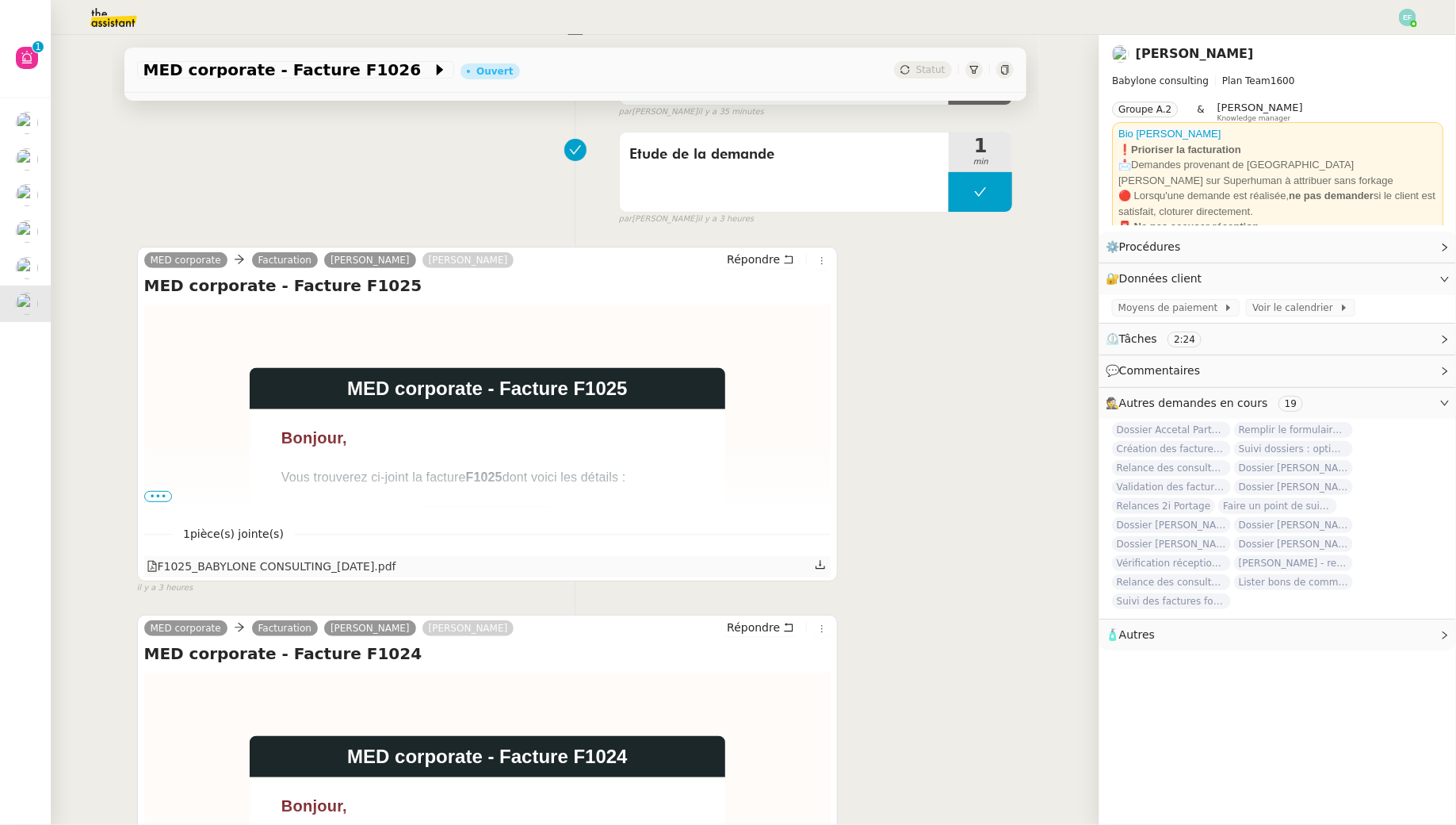
click at [823, 564] on icon at bounding box center [820, 564] width 11 height 11
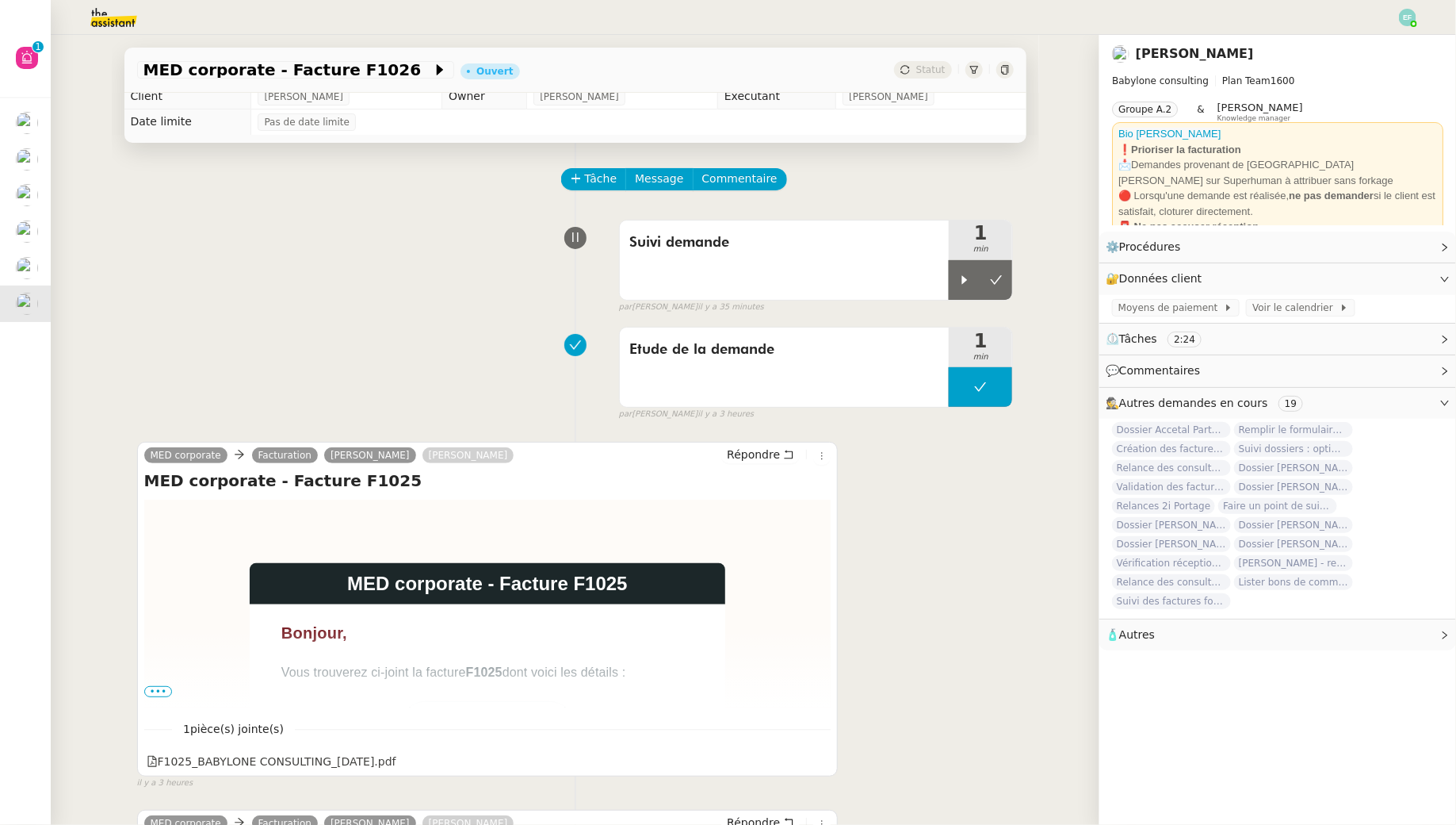
scroll to position [0, 0]
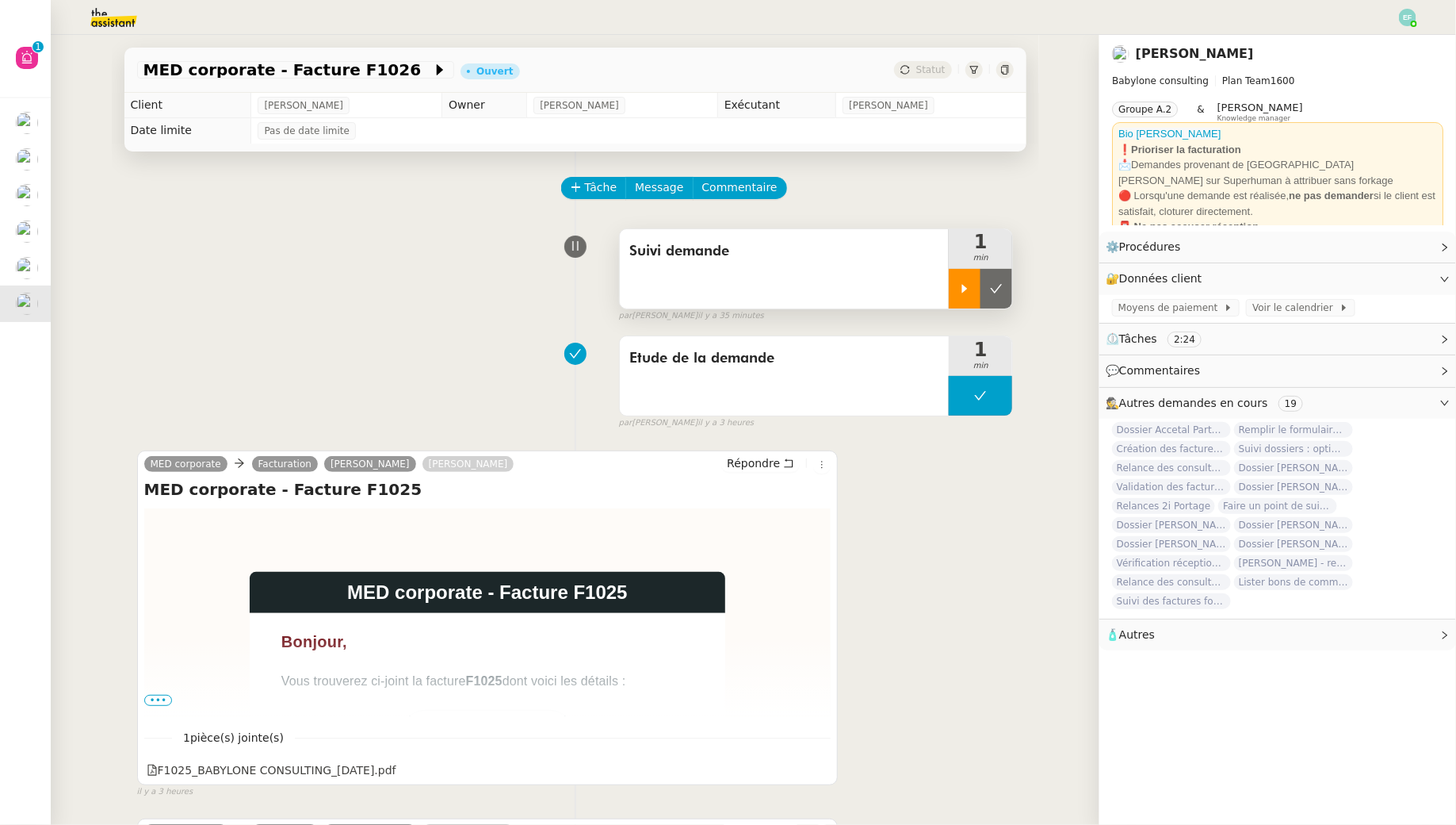
click at [970, 290] on icon at bounding box center [964, 288] width 13 height 13
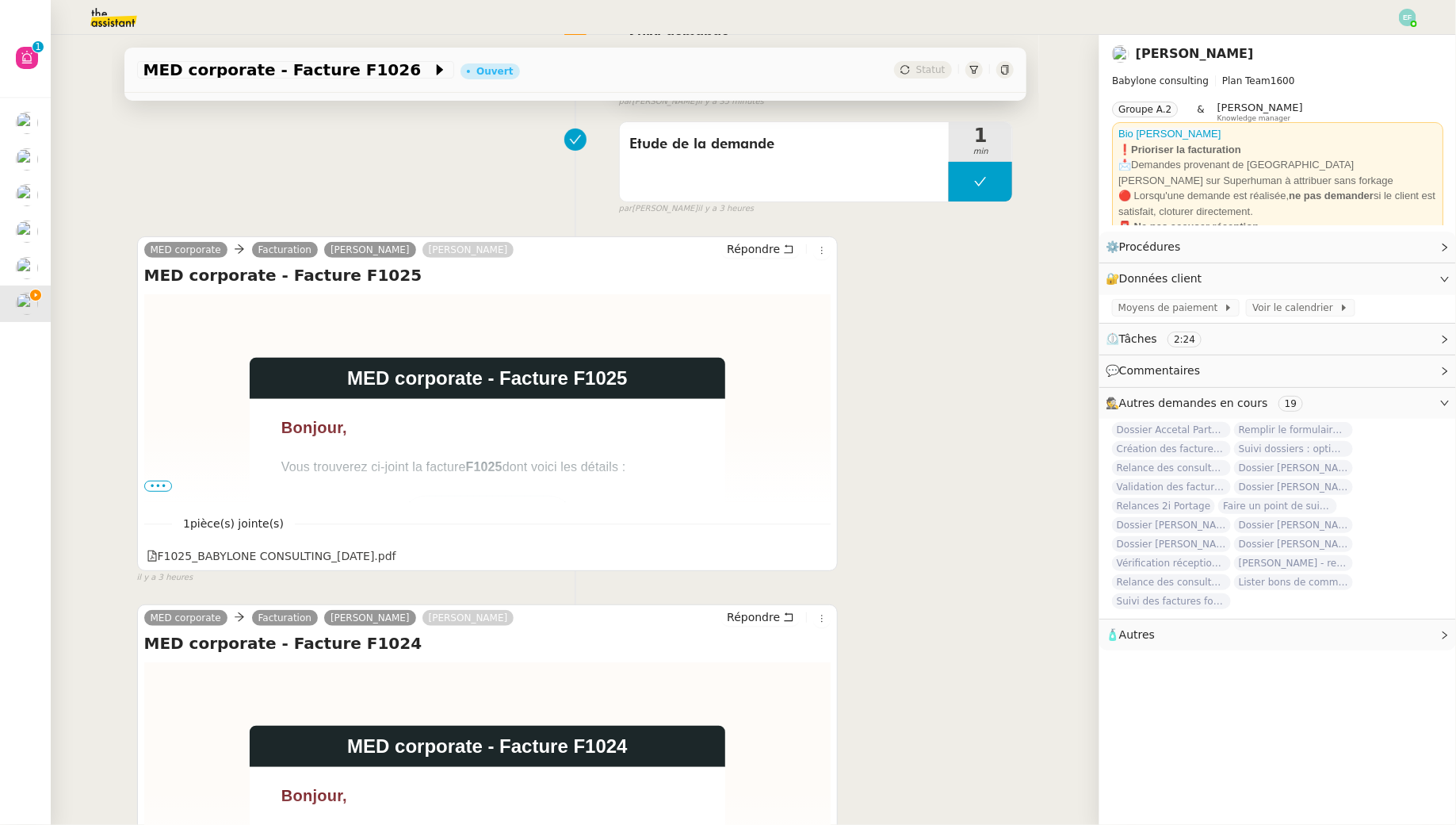
scroll to position [248, 0]
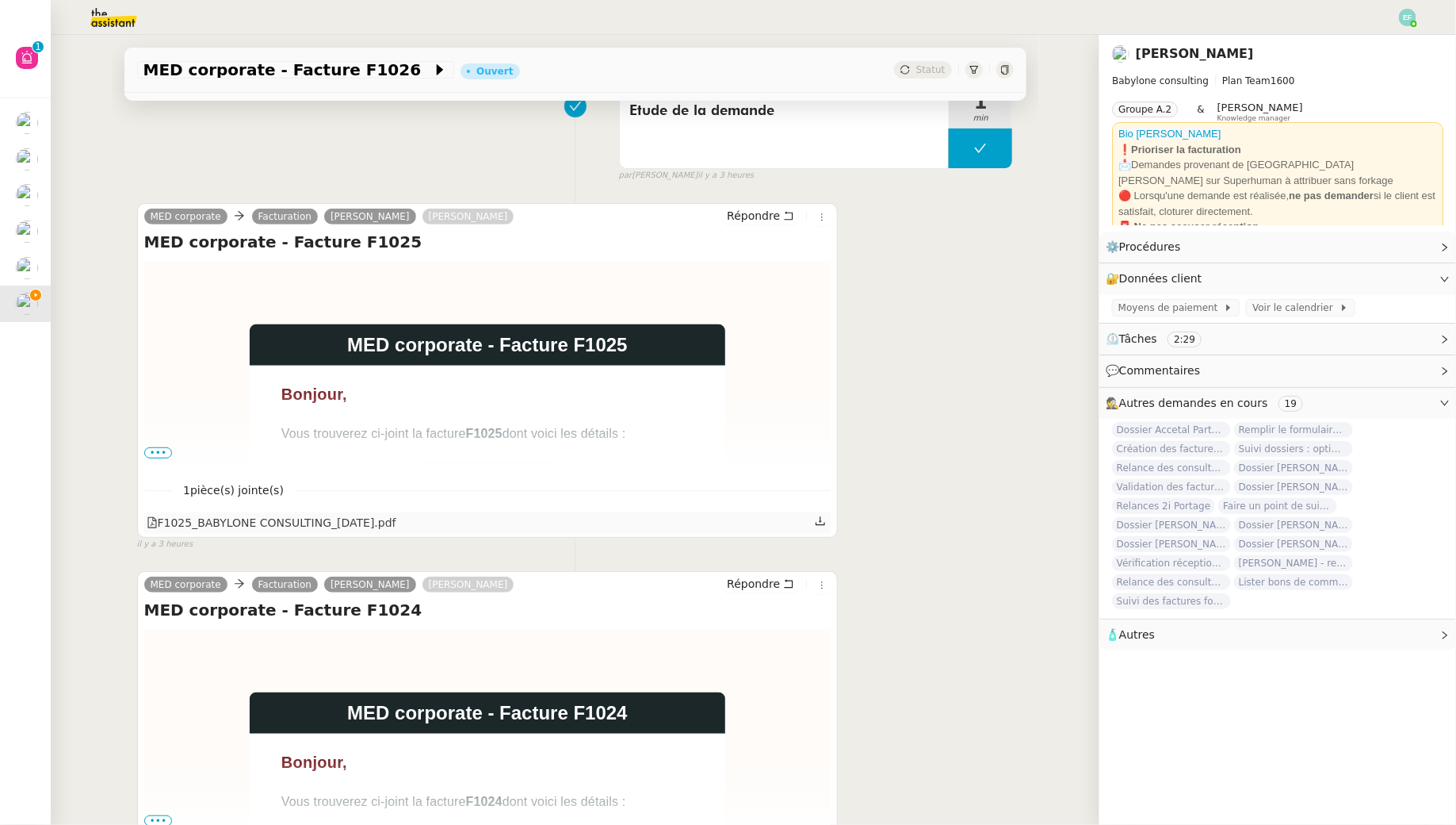
click at [824, 520] on icon at bounding box center [820, 520] width 11 height 11
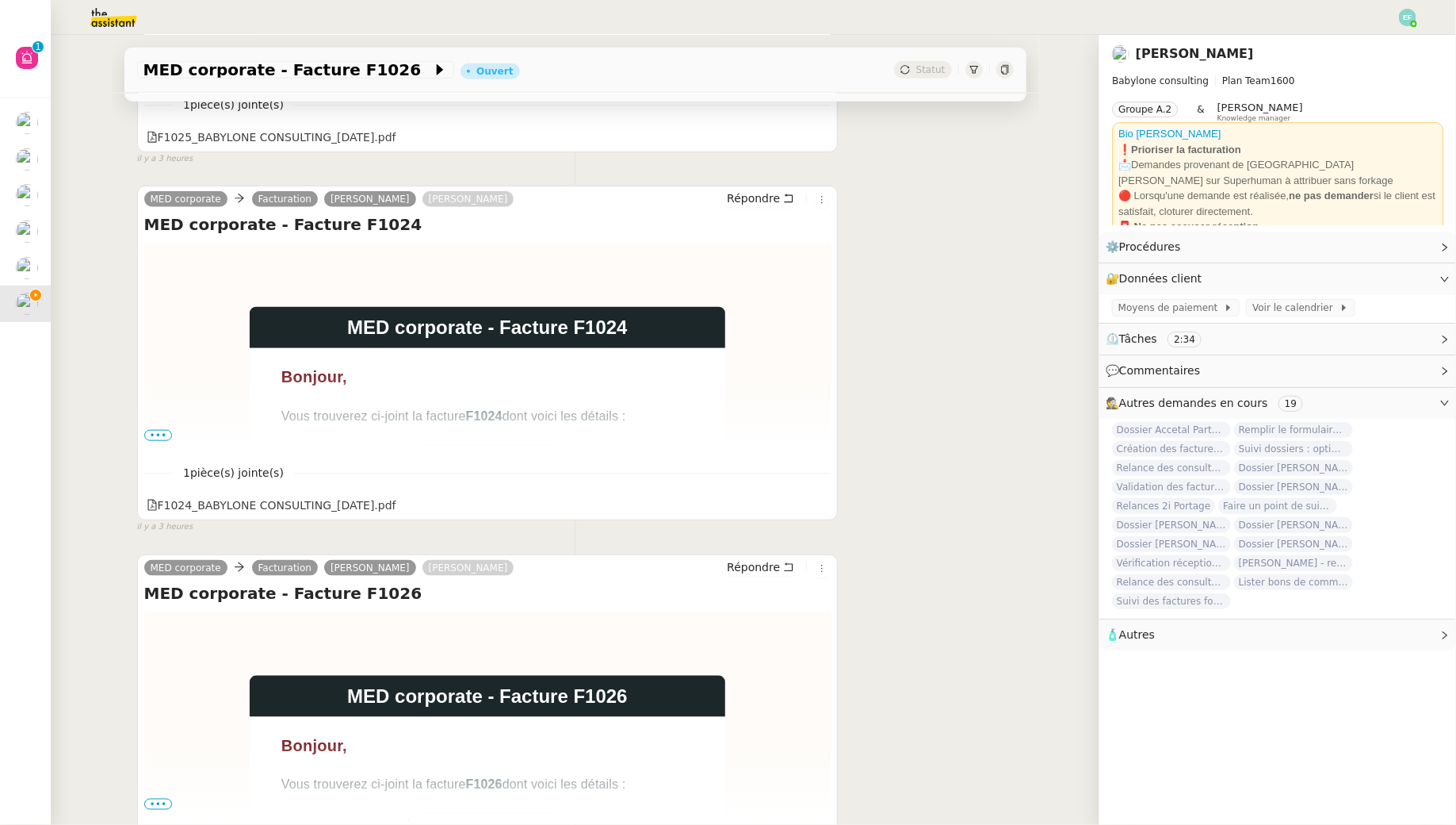
scroll to position [634, 0]
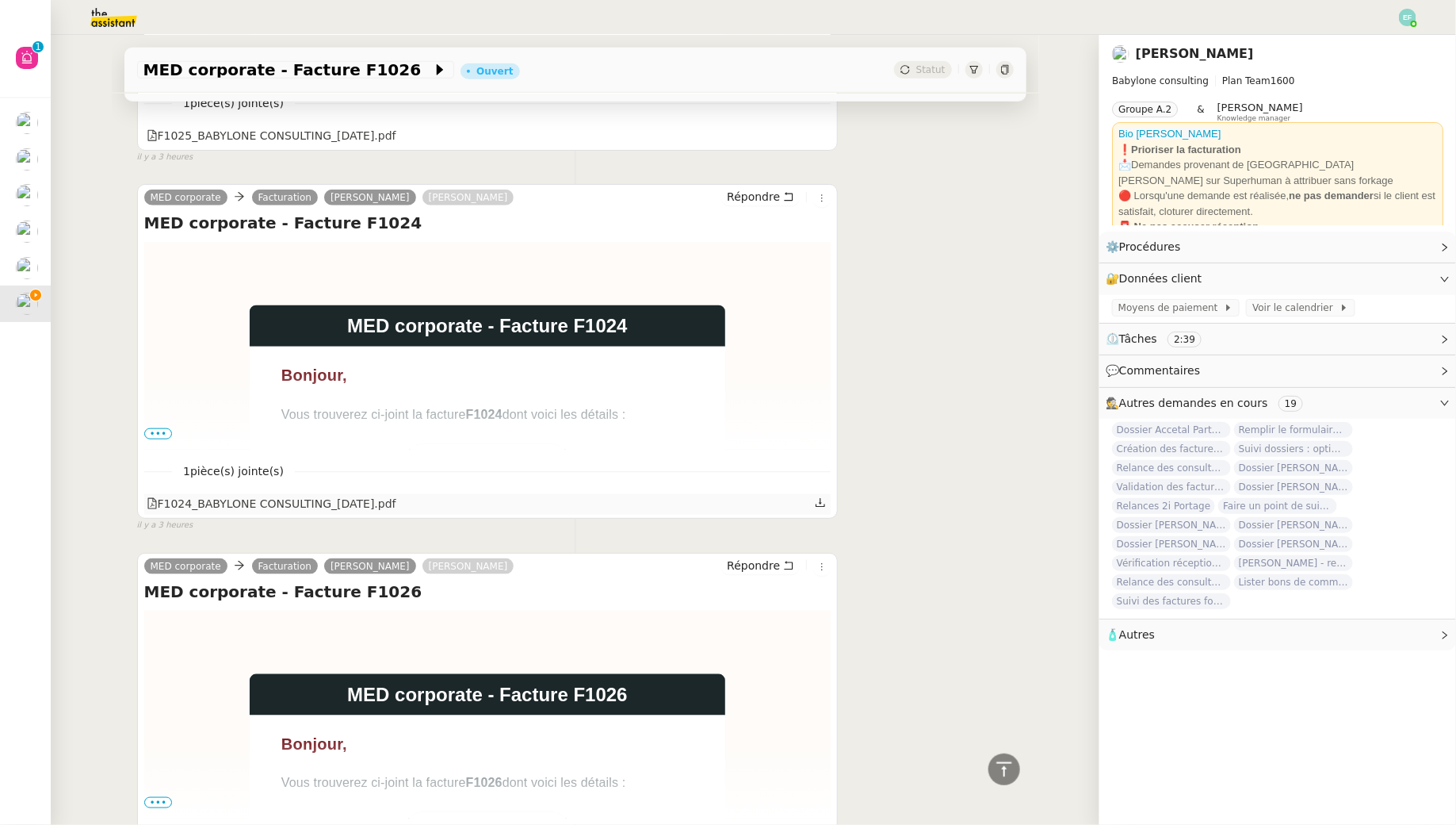
click at [818, 504] on icon at bounding box center [820, 502] width 11 height 11
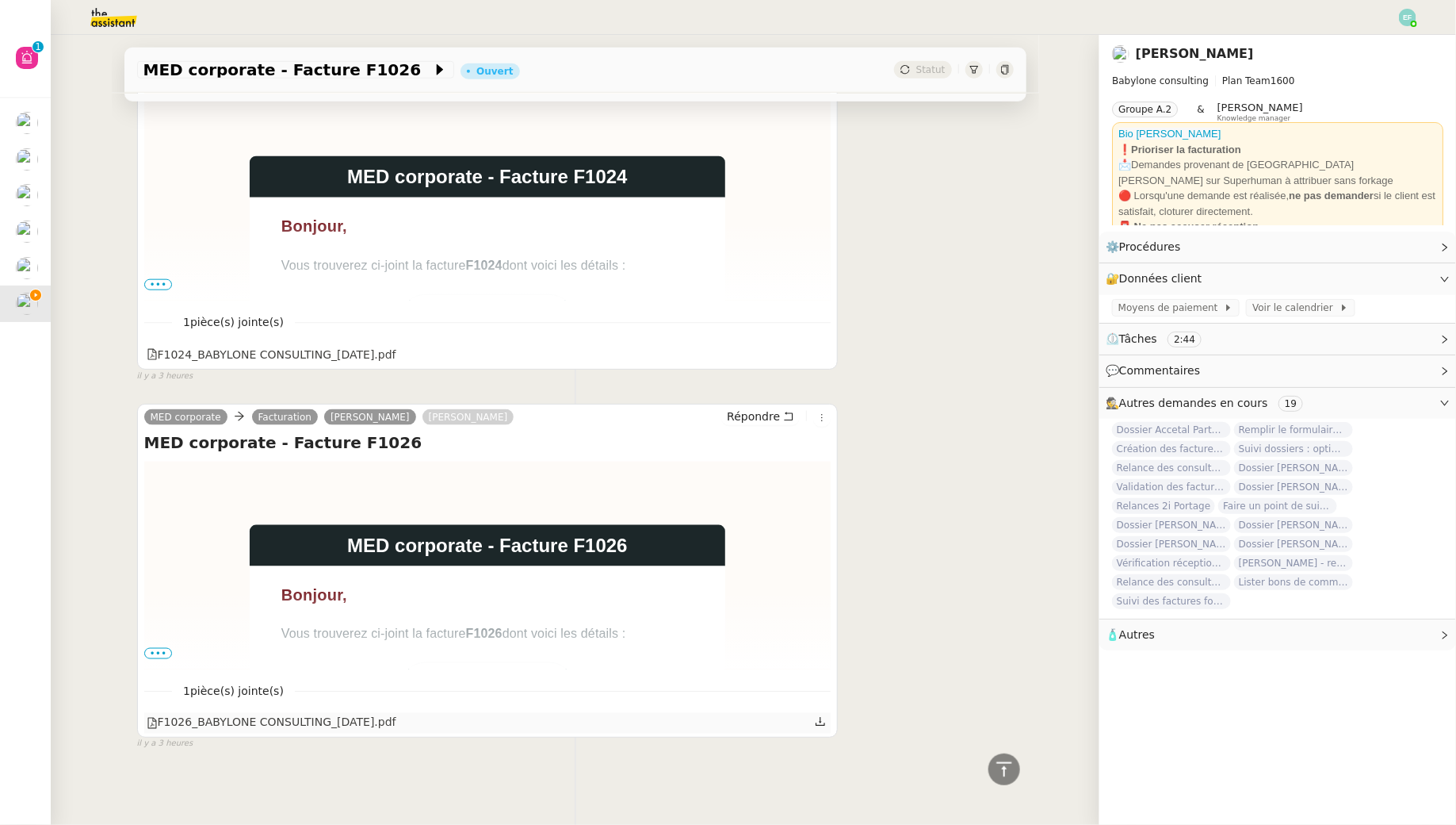
click at [822, 717] on icon at bounding box center [820, 721] width 11 height 11
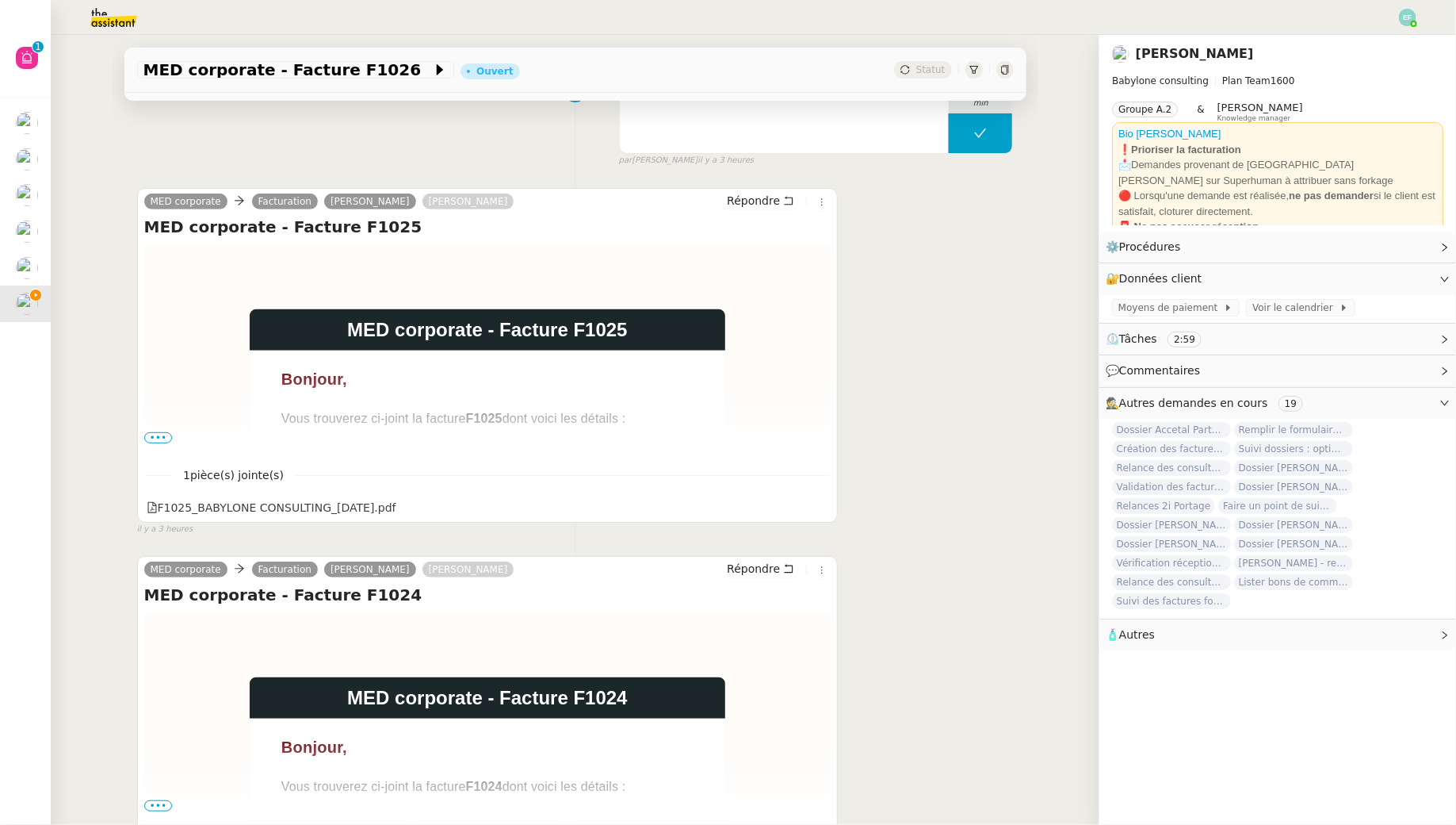
scroll to position [264, 0]
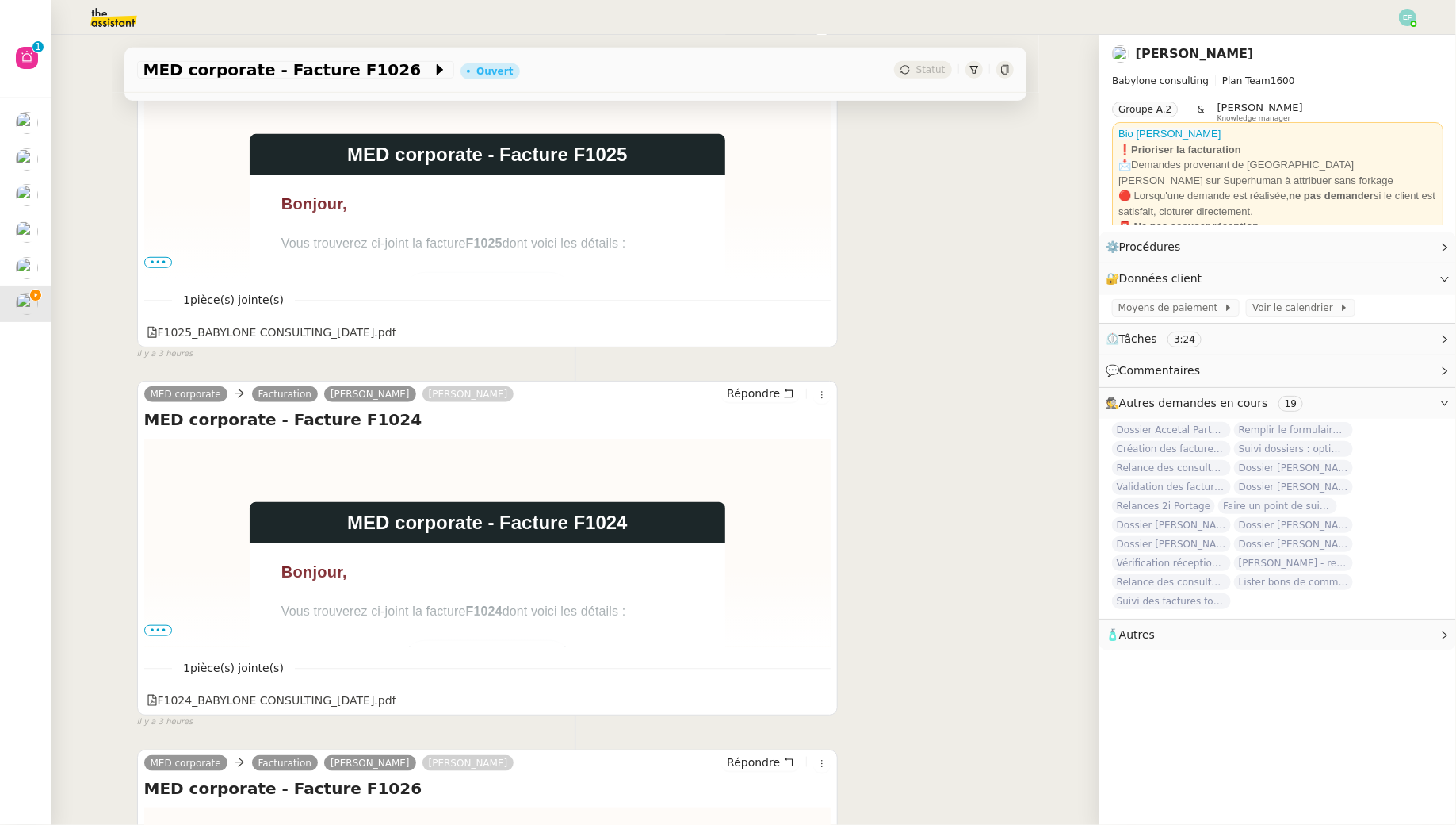
scroll to position [457, 0]
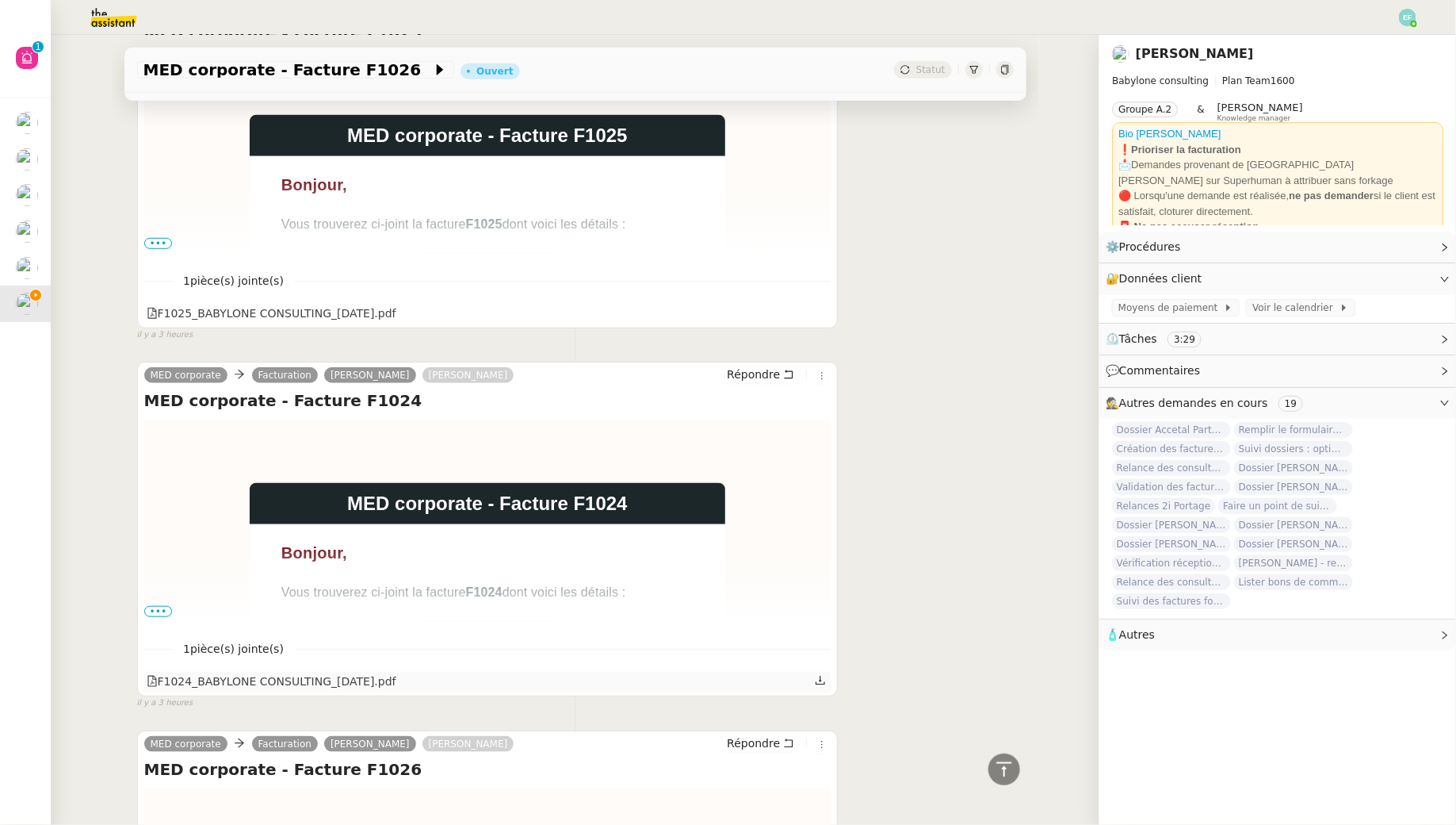
click at [823, 678] on icon at bounding box center [820, 680] width 11 height 11
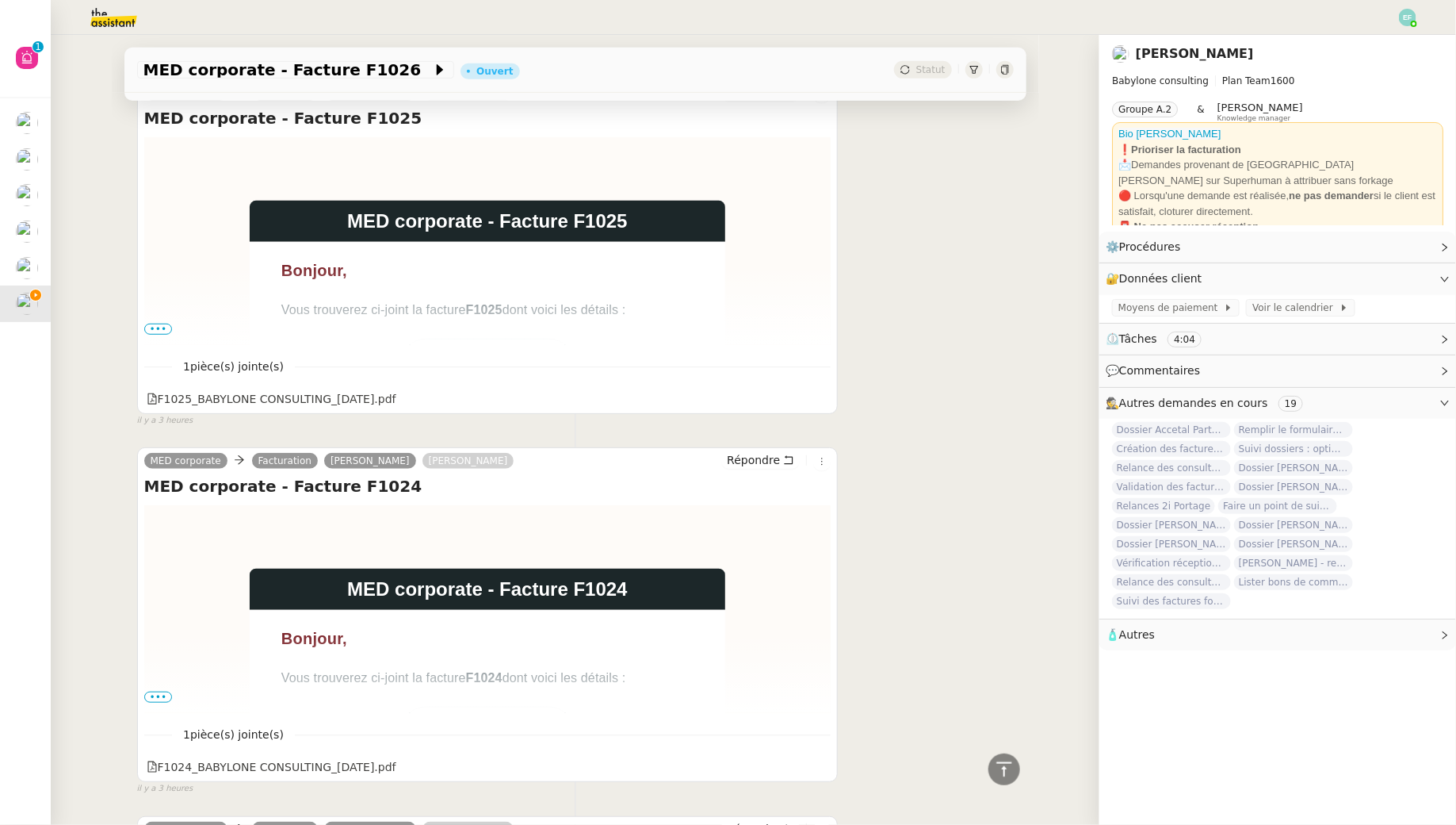
scroll to position [359, 0]
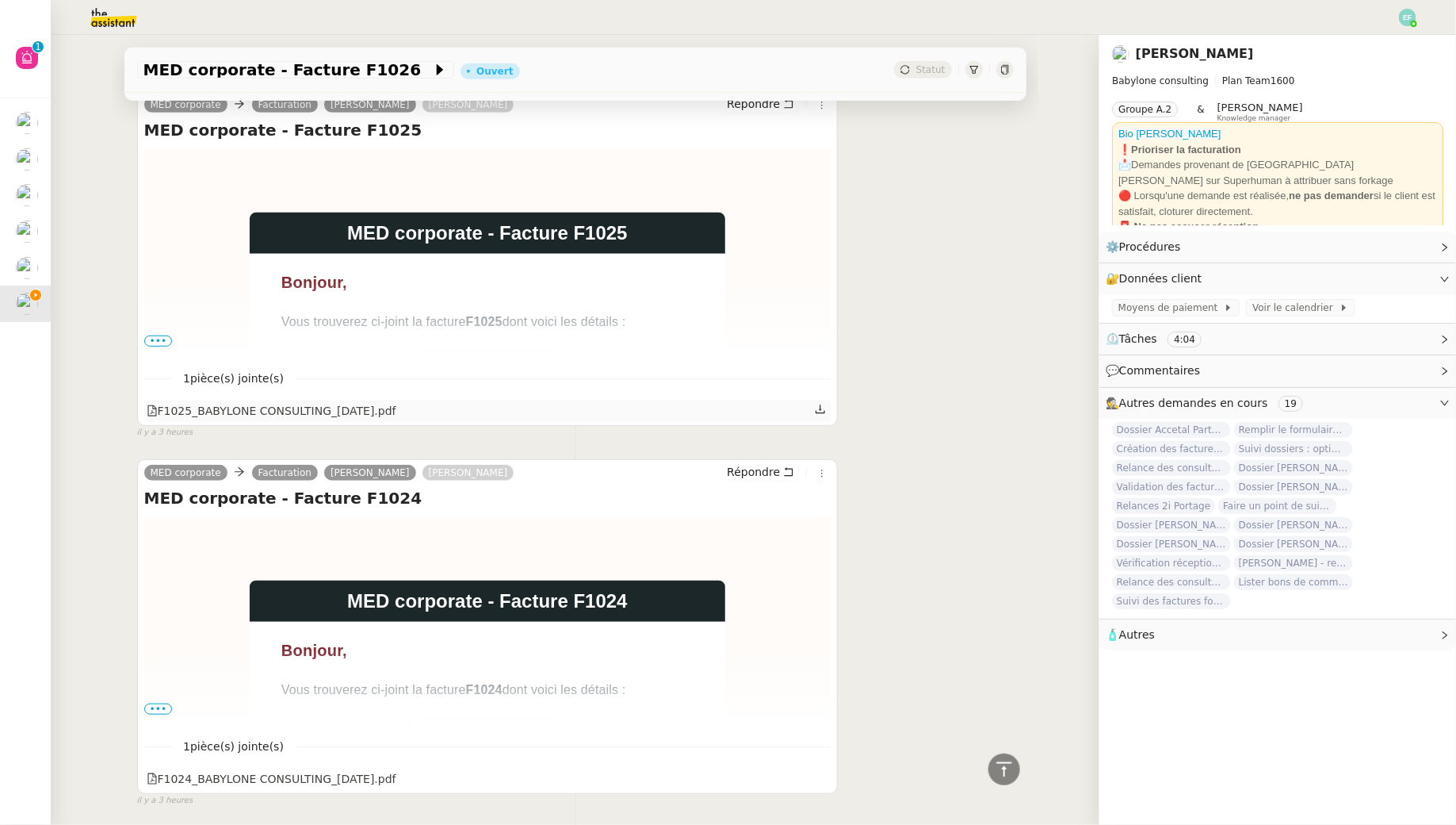
click at [820, 404] on icon at bounding box center [820, 408] width 11 height 11
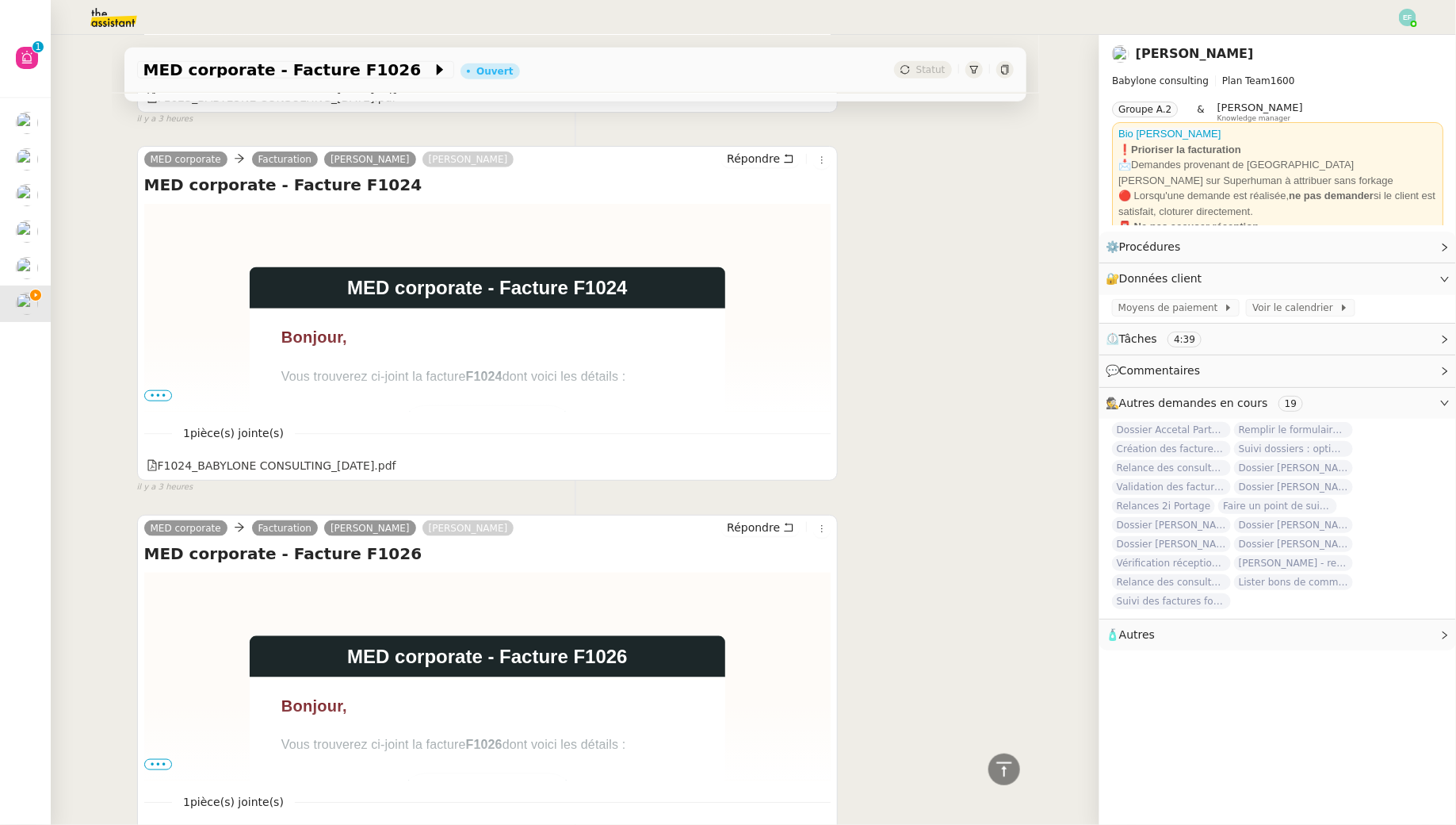
scroll to position [783, 0]
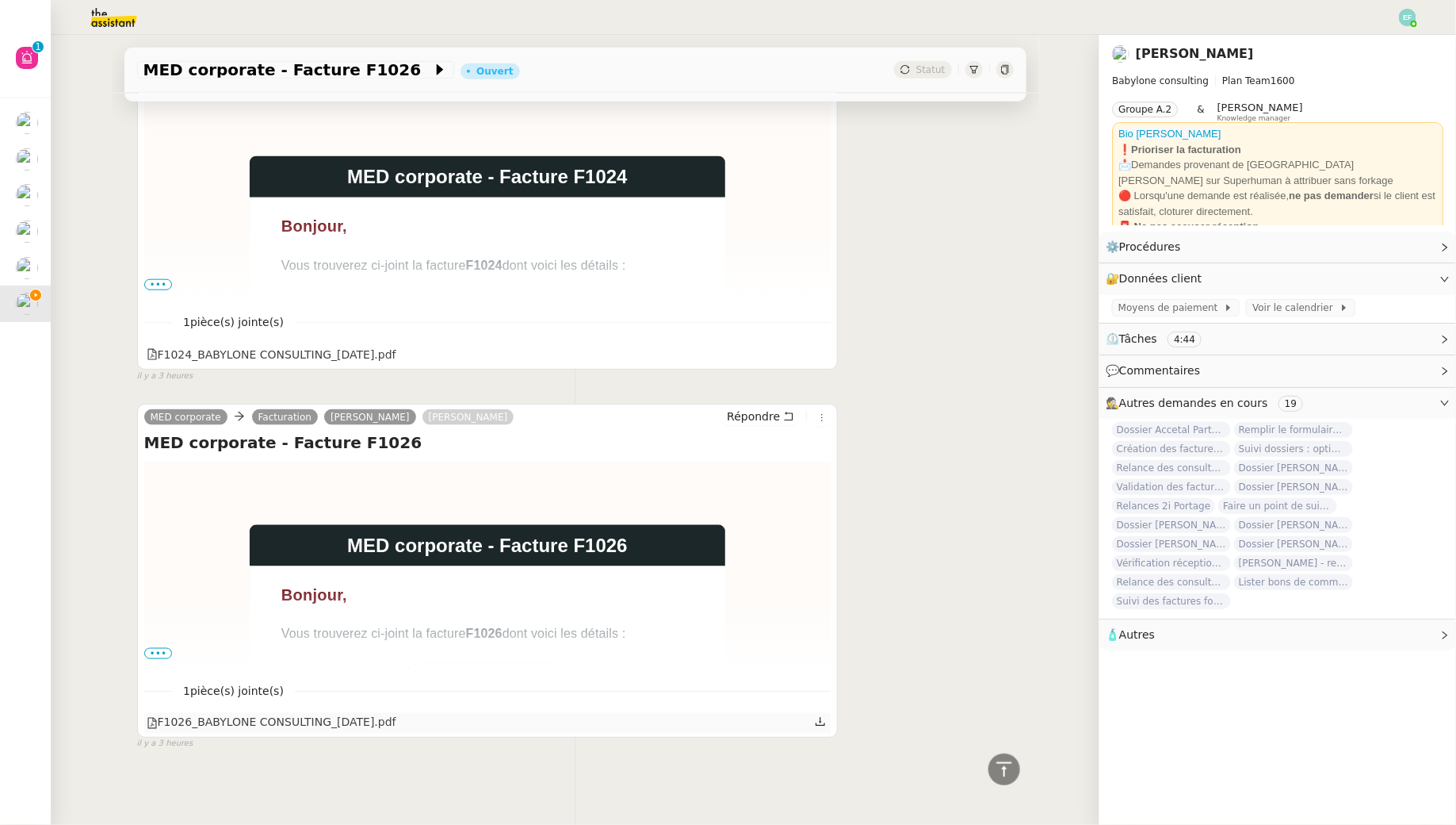
click at [821, 720] on icon at bounding box center [820, 722] width 9 height 8
click at [784, 422] on button "Répondre" at bounding box center [761, 416] width 79 height 18
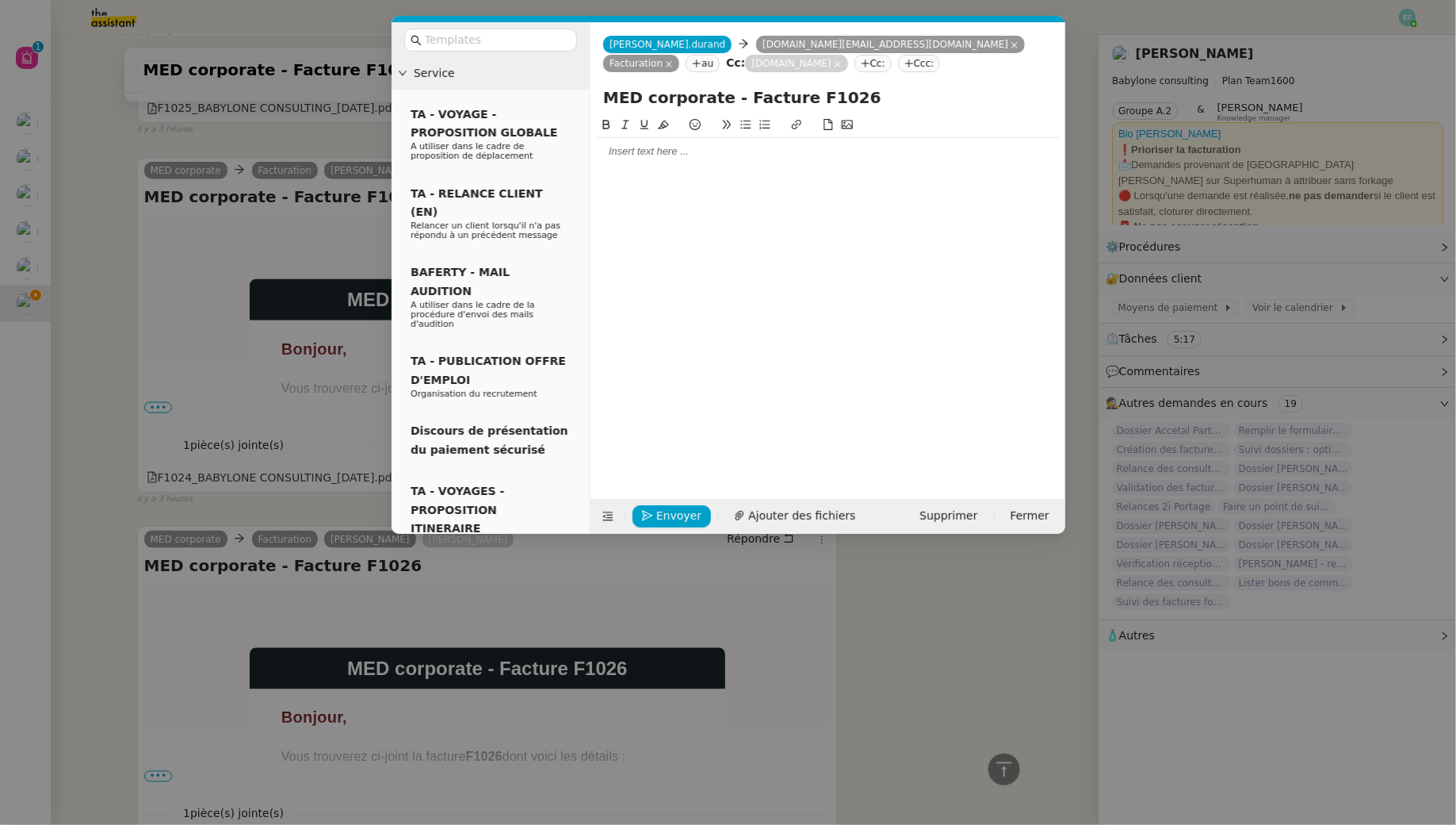
scroll to position [904, 0]
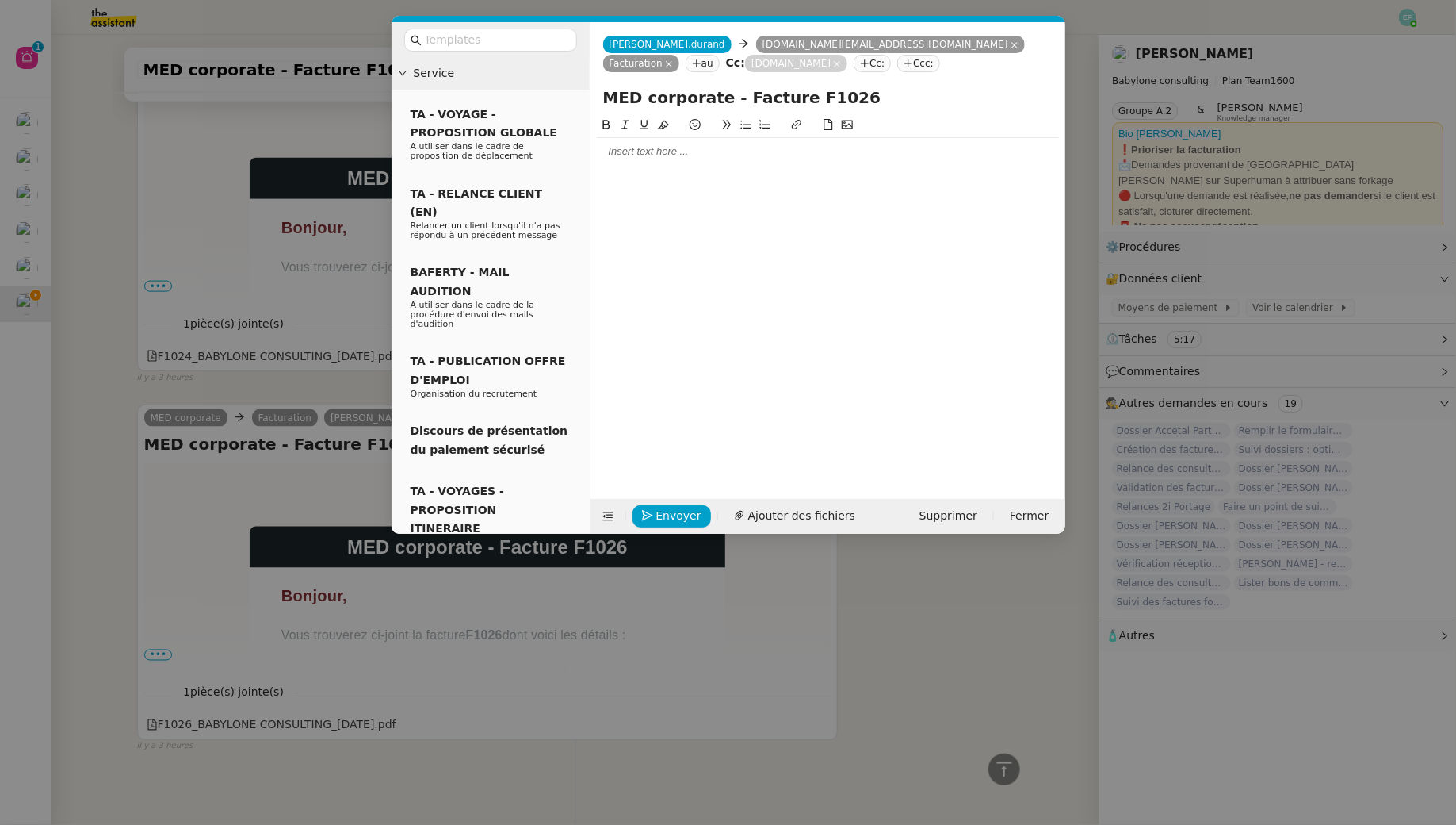
click at [668, 156] on div at bounding box center [828, 151] width 462 height 14
click at [854, 67] on nz-tag "Cc:" at bounding box center [872, 63] width 38 height 18
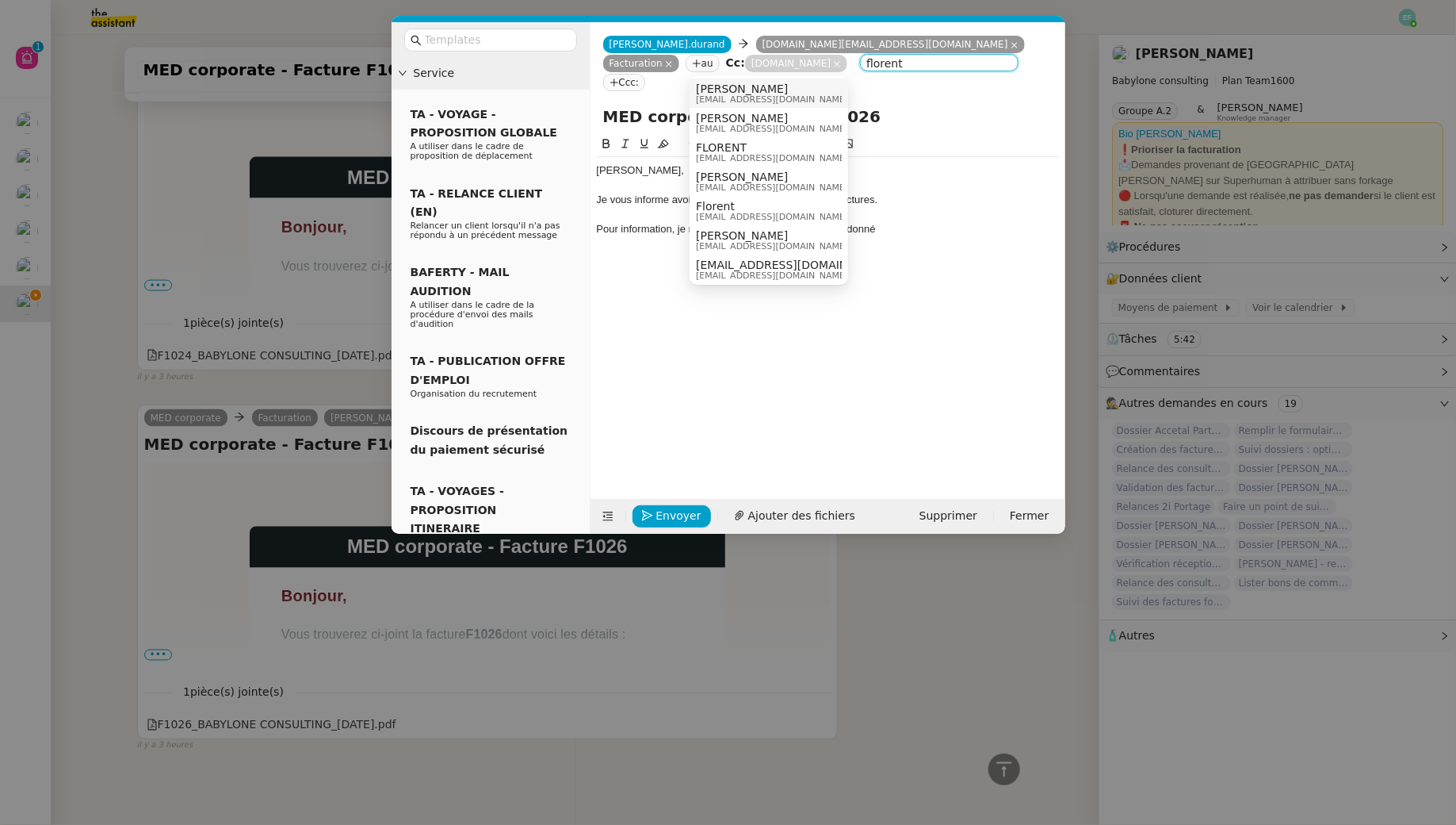
click at [760, 86] on span "[PERSON_NAME]" at bounding box center [772, 89] width 152 height 13
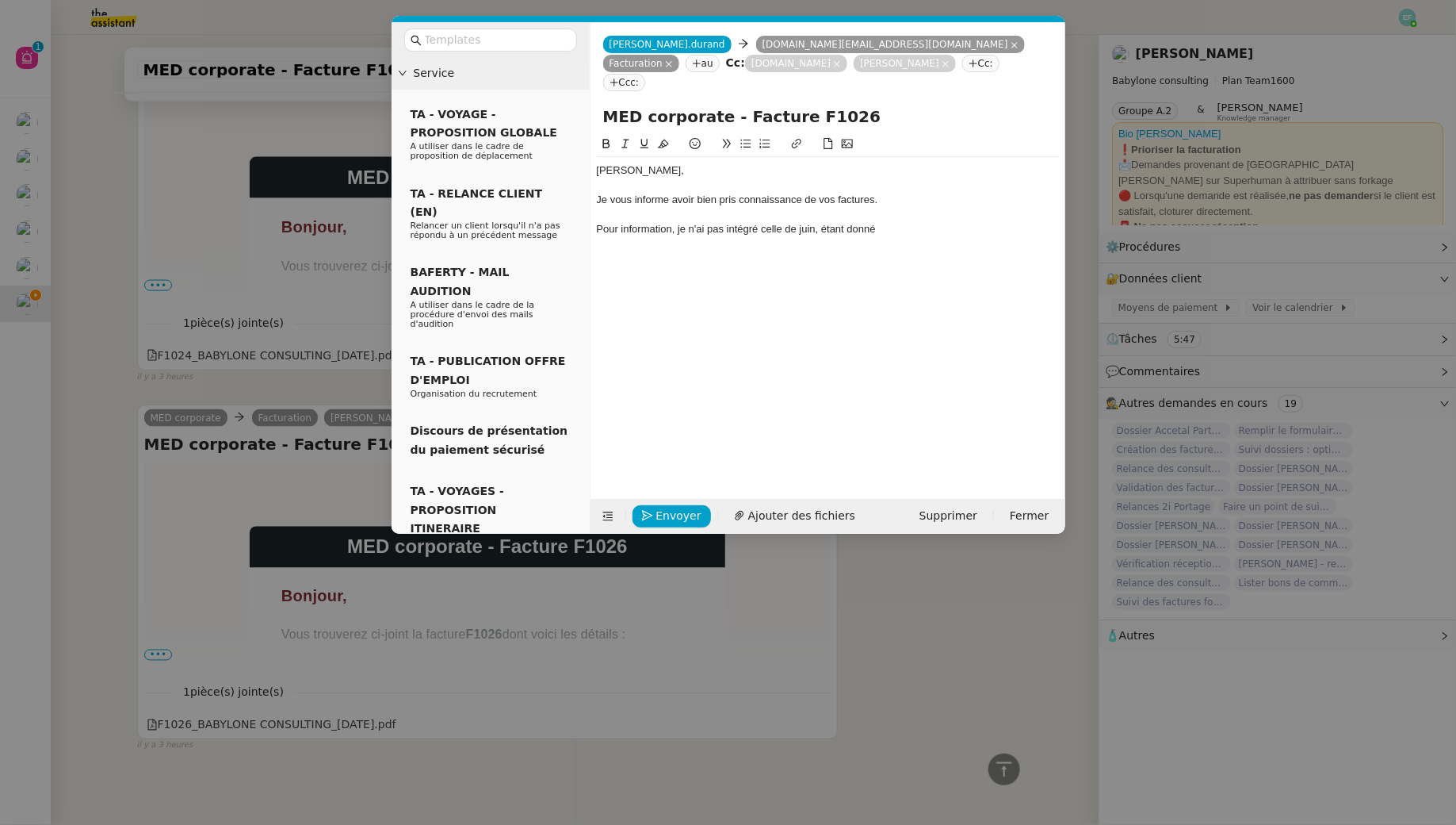
click at [886, 222] on div "Pour information, je n'ai pas intégré celle de juin, étant donné" at bounding box center [828, 228] width 462 height 14
click at [748, 163] on div "[PERSON_NAME]," at bounding box center [828, 170] width 462 height 14
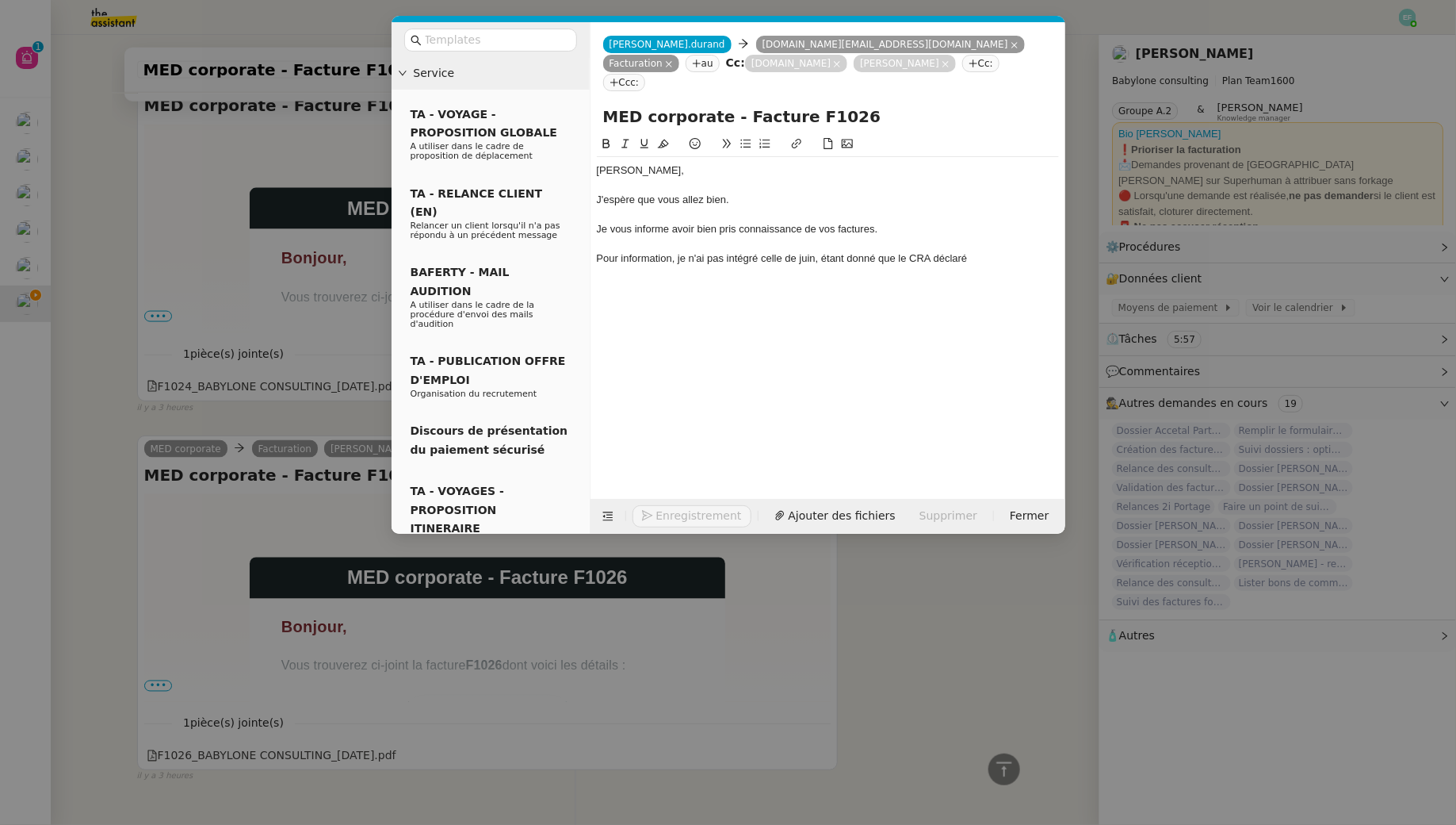
scroll to position [1013, 0]
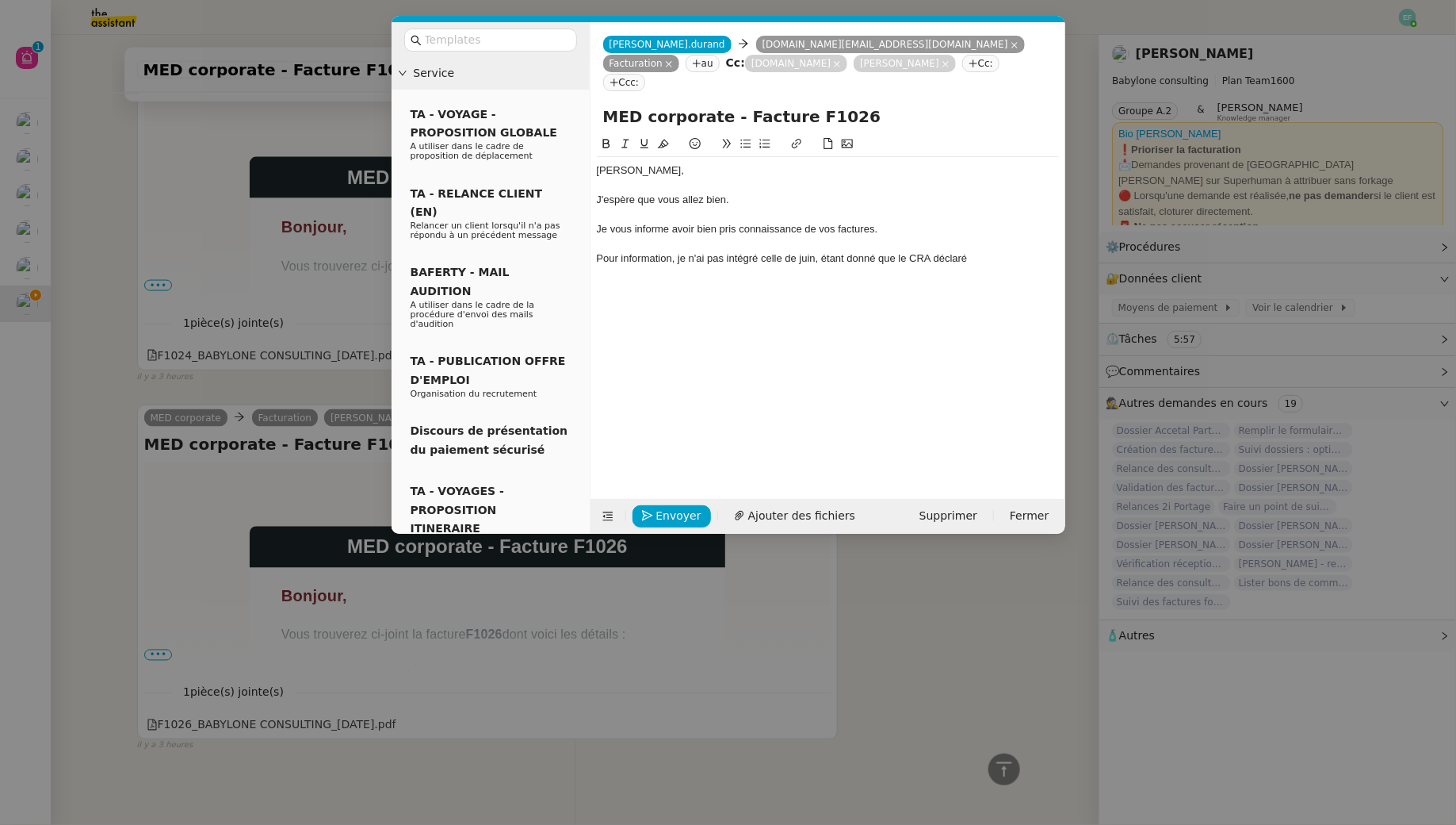
click at [982, 251] on div "Pour information, je n'ai pas intégré celle de juin, étant donné que le CRA déc…" at bounding box center [828, 258] width 462 height 14
click at [798, 266] on div at bounding box center [828, 273] width 462 height 14
click at [889, 266] on li "Pourriez-vous éditer la facture de juin à 19 jours ?" at bounding box center [835, 273] width 447 height 14
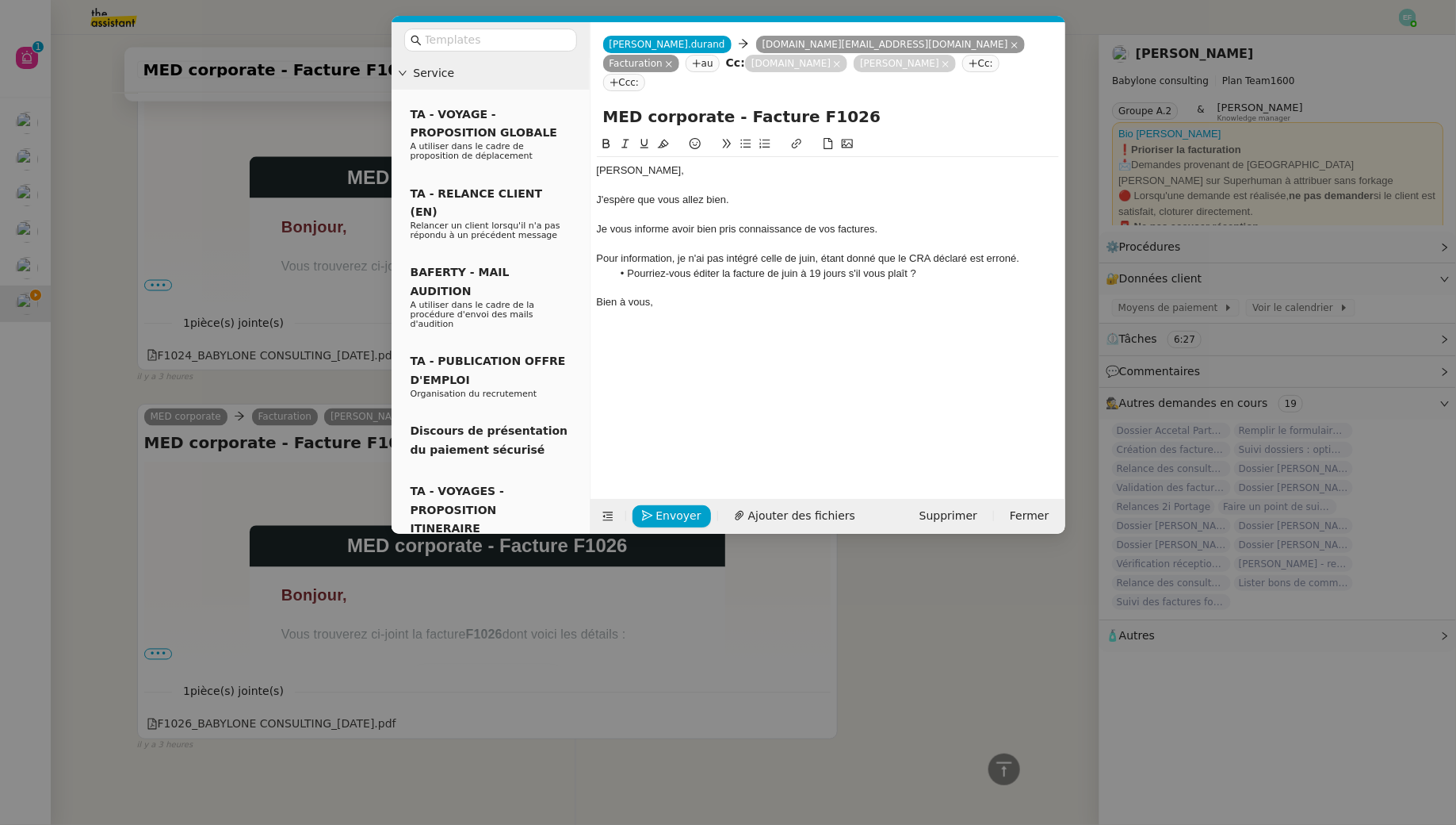
click at [813, 251] on div "Pour information, je n'ai pas intégré celle de juin, étant donné que le CRA déc…" at bounding box center [828, 258] width 462 height 14
click at [954, 266] on li "Pourriez-vous éditer la facture de juin à 19 jours s'il vous plaît ?" at bounding box center [835, 273] width 447 height 14
click at [1041, 251] on div "Pour information, je n'ai pas intégré celle de [DATE], étant donné que le CRA d…" at bounding box center [828, 258] width 462 height 14
click at [963, 266] on li "Pourriez-vous éditer la facture de juin à 19 jours s'il vous plaît ?" at bounding box center [835, 273] width 447 height 14
click at [794, 266] on li "Pourriez-vous éditer la facture de juin à 19 jours s'il vous plaît ?" at bounding box center [835, 273] width 447 height 14
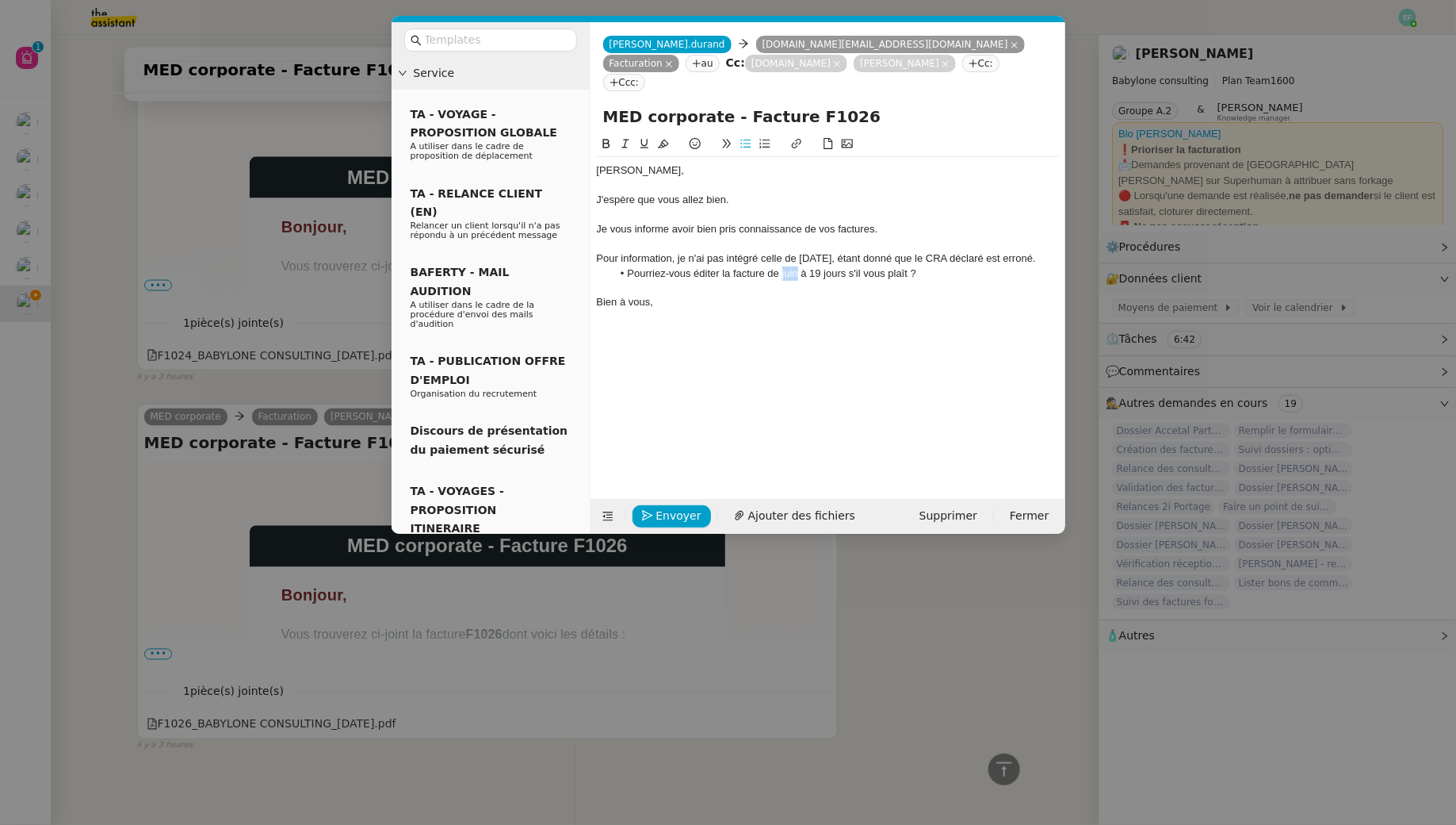
click at [794, 266] on li "Pourriez-vous éditer la facture de juin à 19 jours s'il vous plaît ?" at bounding box center [835, 273] width 447 height 14
click at [942, 62] on icon at bounding box center [945, 64] width 8 height 8
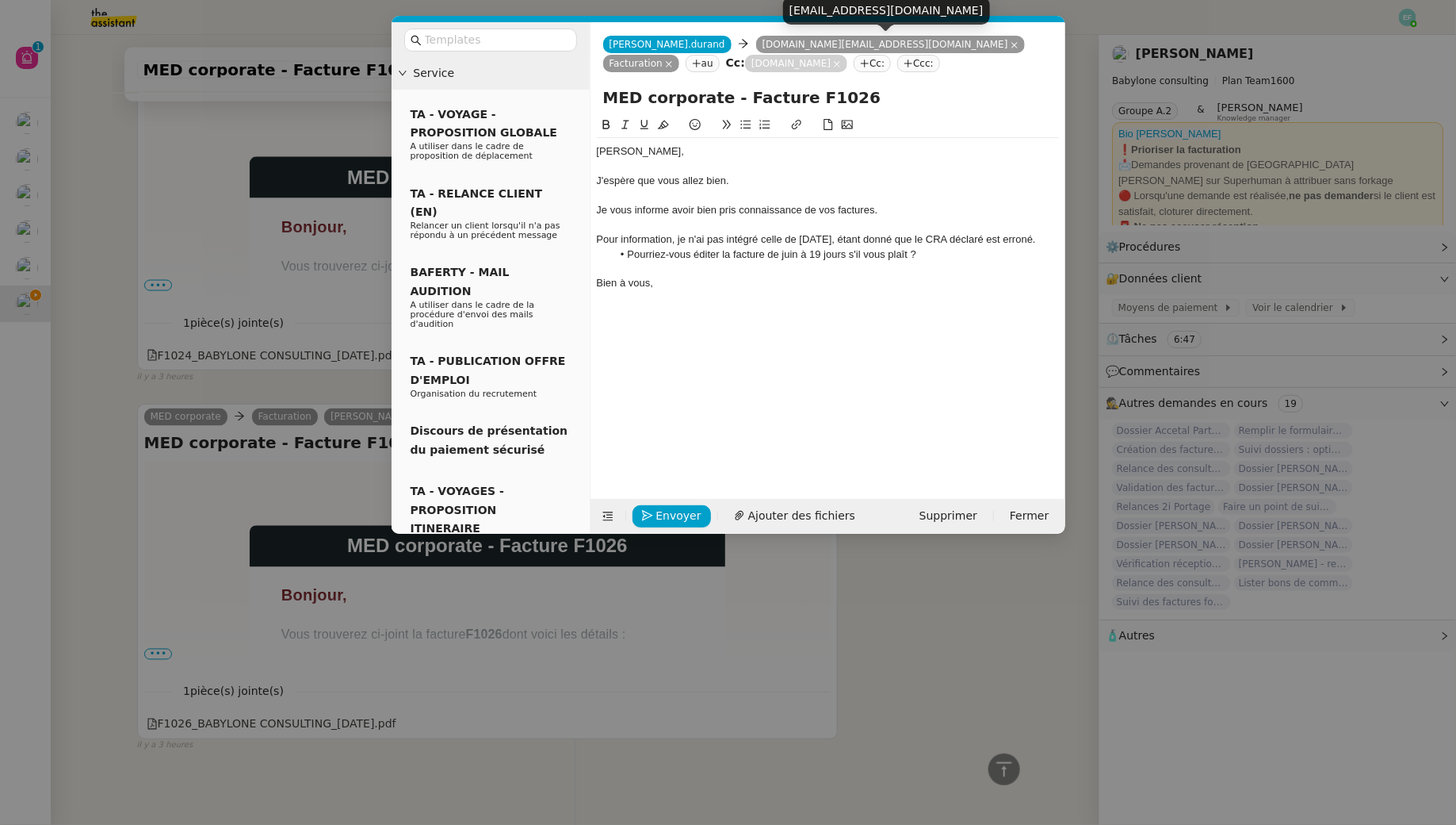
click at [673, 60] on icon at bounding box center [668, 64] width 8 height 8
click at [720, 178] on div "J'espère que vous allez bien." at bounding box center [828, 181] width 462 height 14
click at [809, 54] on nz-tag "Cc:" at bounding box center [789, 63] width 38 height 18
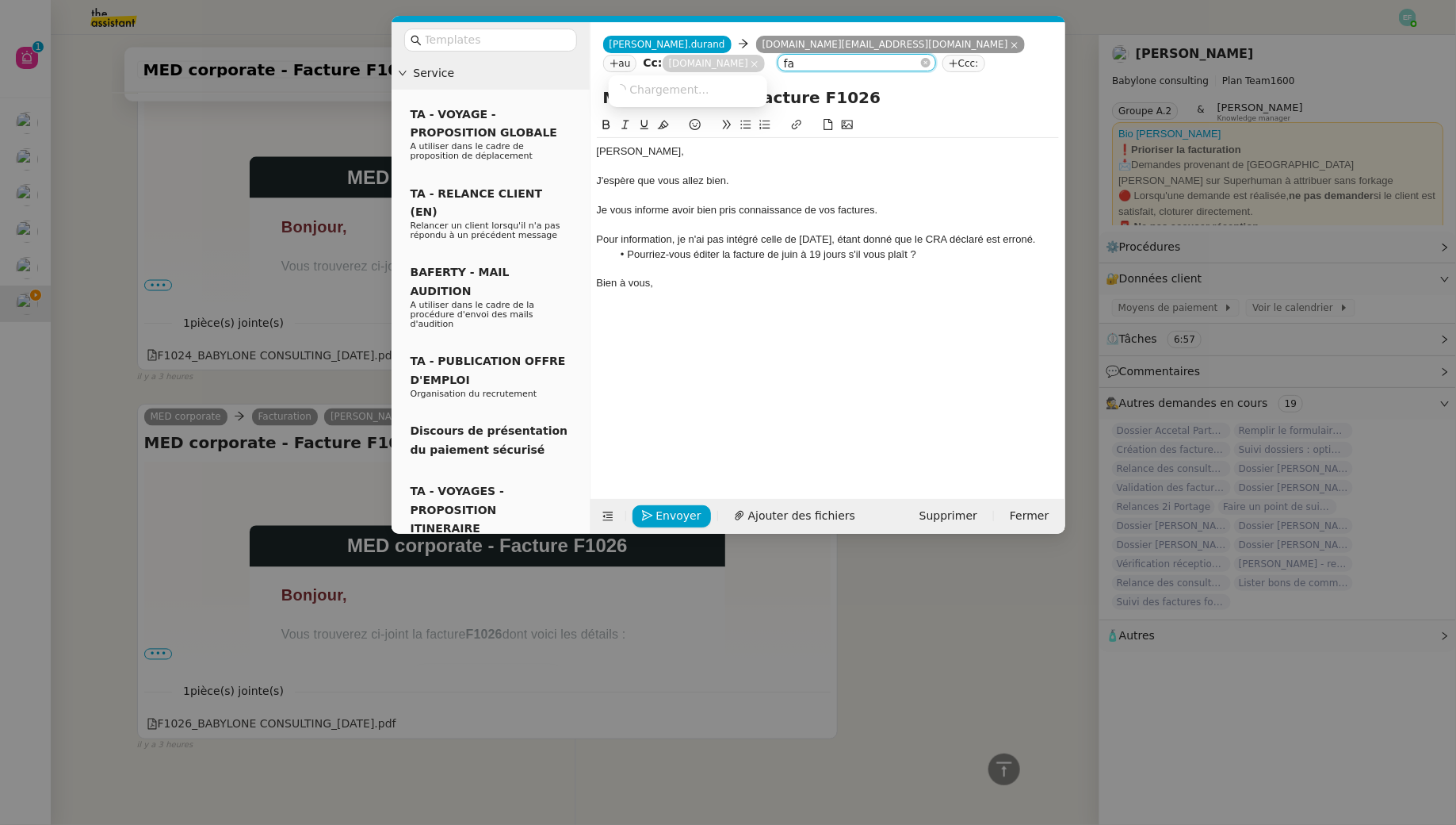
type input "f"
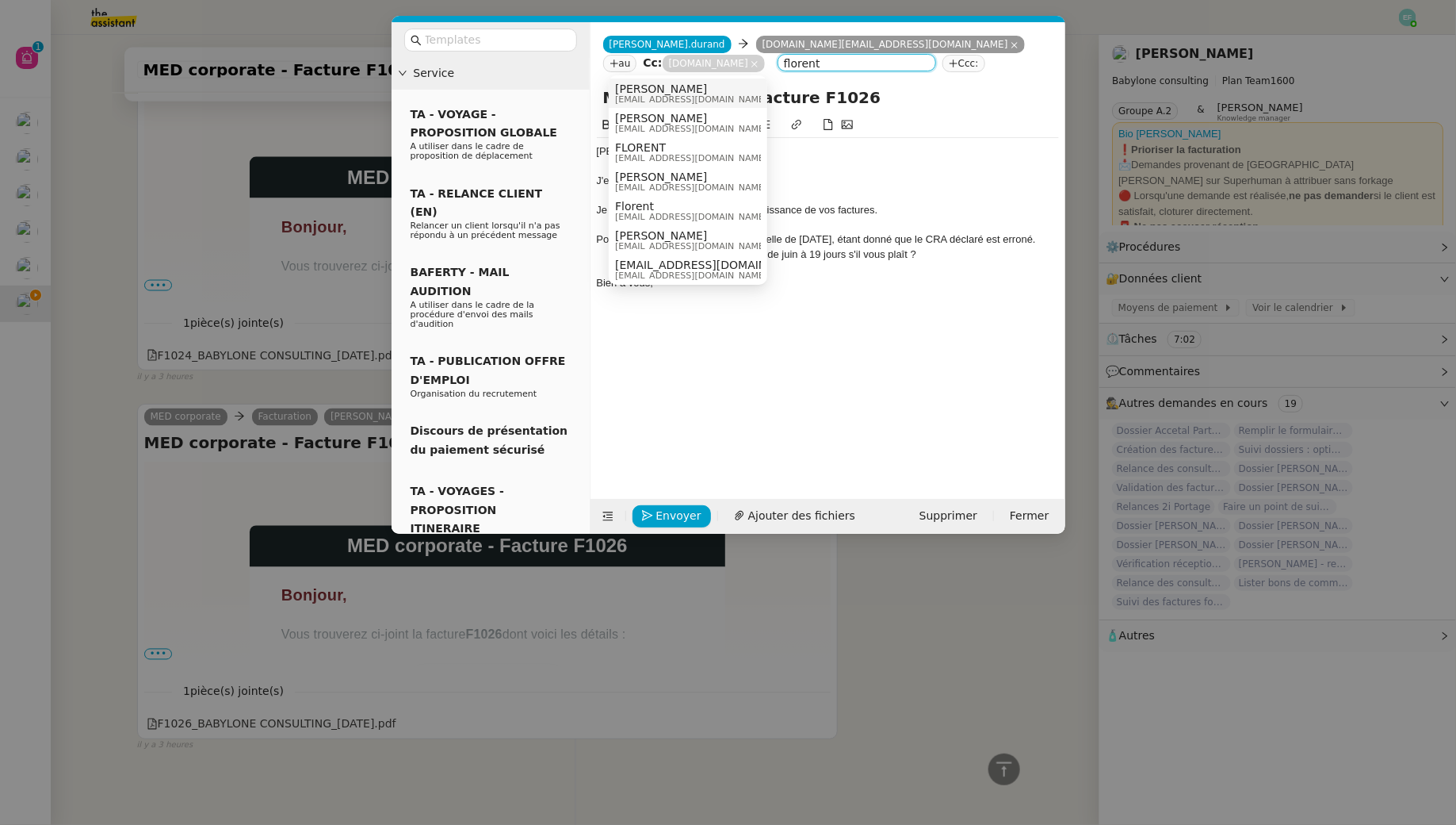
type input "florent"
click at [719, 86] on span "[PERSON_NAME]" at bounding box center [692, 89] width 152 height 13
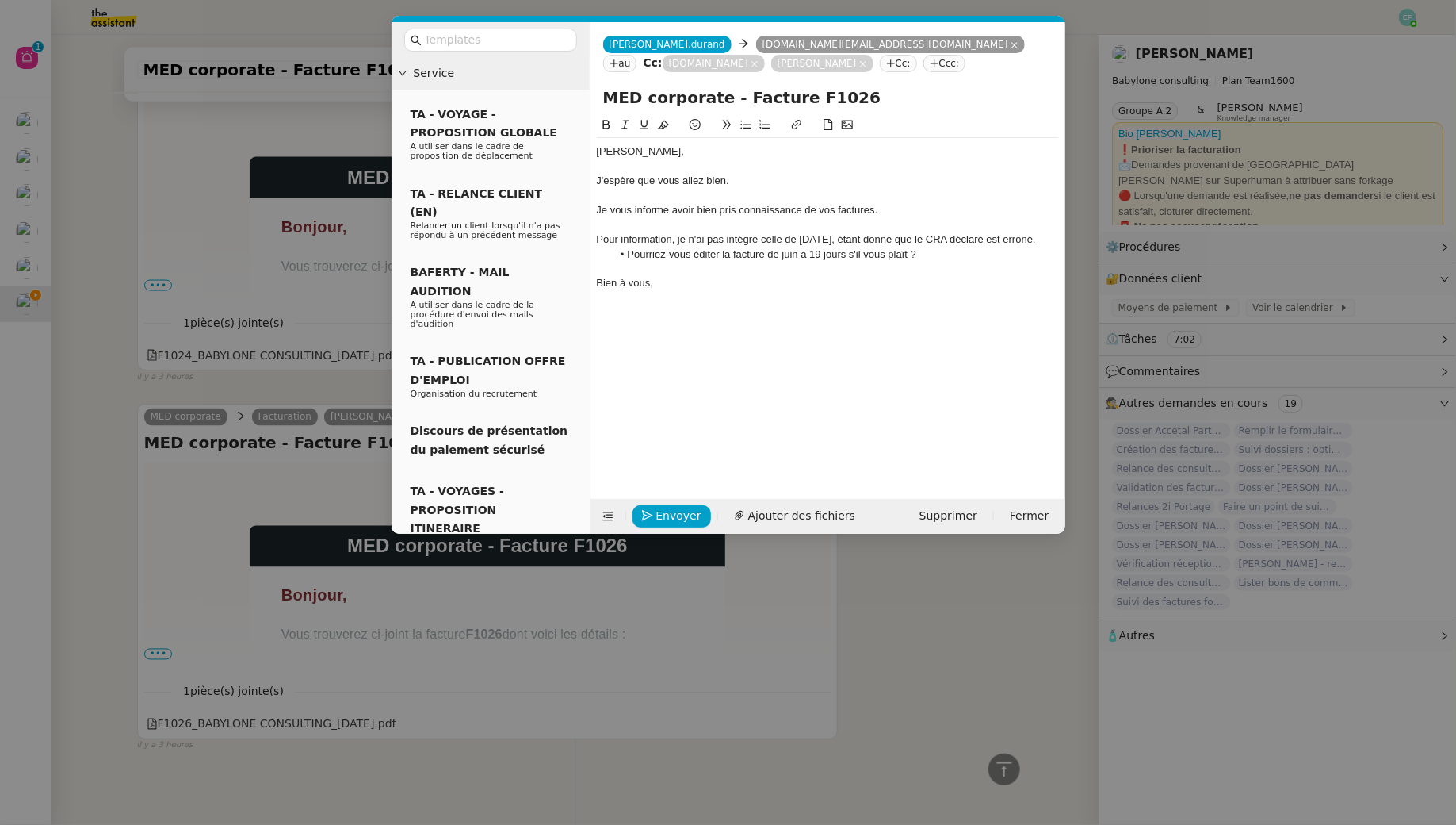
click at [703, 194] on div at bounding box center [828, 196] width 462 height 14
click at [678, 244] on div "Pour information, je n'ai pas intégré celle de [DATE], étant donné que le CRA d…" at bounding box center [828, 239] width 462 height 14
click at [669, 286] on div "Bien à vous," at bounding box center [828, 283] width 462 height 14
click at [800, 274] on div at bounding box center [828, 269] width 462 height 14
click at [794, 285] on div "Bien à vous," at bounding box center [828, 283] width 462 height 14
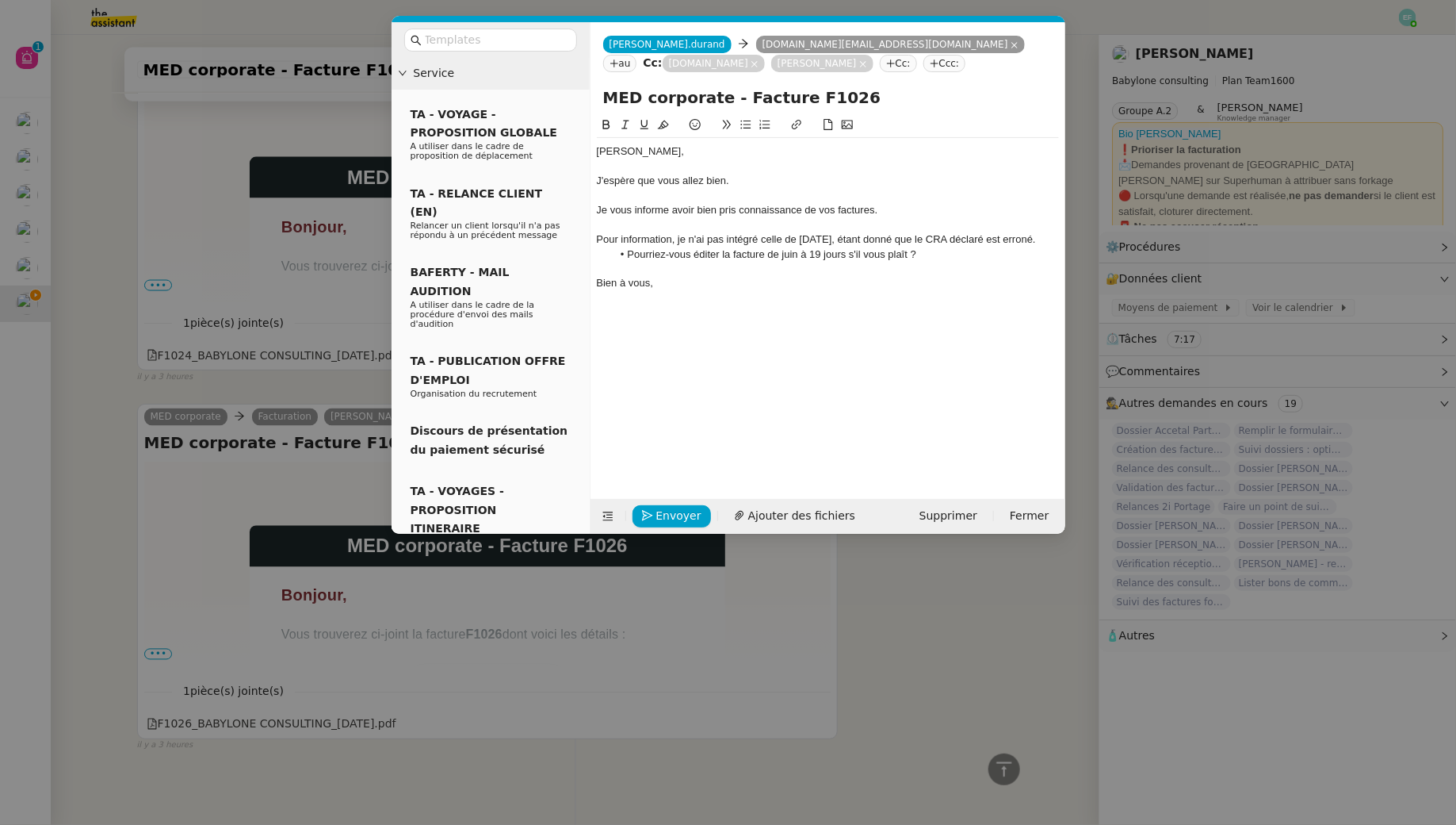
click at [800, 253] on li "Pourriez-vous éditer la facture de juin à 19 jours s'il vous plaît ?" at bounding box center [835, 254] width 447 height 14
drag, startPoint x: 847, startPoint y: 238, endPoint x: 932, endPoint y: 240, distance: 85.0
click at [932, 240] on div "Pour information, je n'ai pas intégré celle de [DATE], étant donné que le CRA d…" at bounding box center [828, 239] width 462 height 14
click at [1011, 239] on div "Pour information, je n'ai pas intégré celle de [DATE], dans la mesure où le CRA…" at bounding box center [828, 239] width 462 height 14
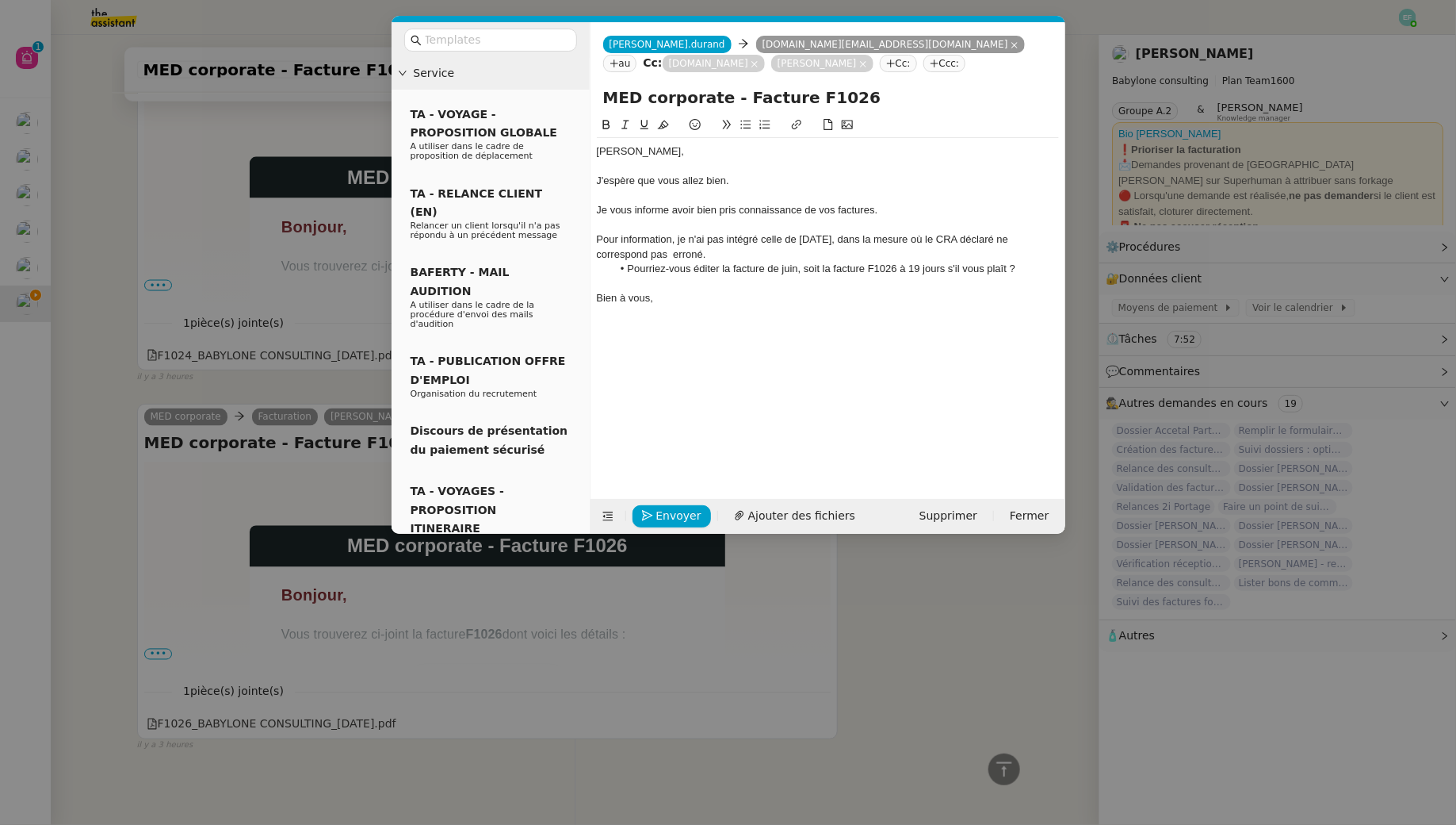
click at [693, 257] on div "Pour information, je n'ai pas intégré celle de [DATE], dans la mesure où le CRA…" at bounding box center [828, 247] width 462 height 29
click at [1023, 267] on li "Pourriez-vous éditer la facture de juin, soit la facture F1026 à 19 jours s'il …" at bounding box center [835, 269] width 447 height 14
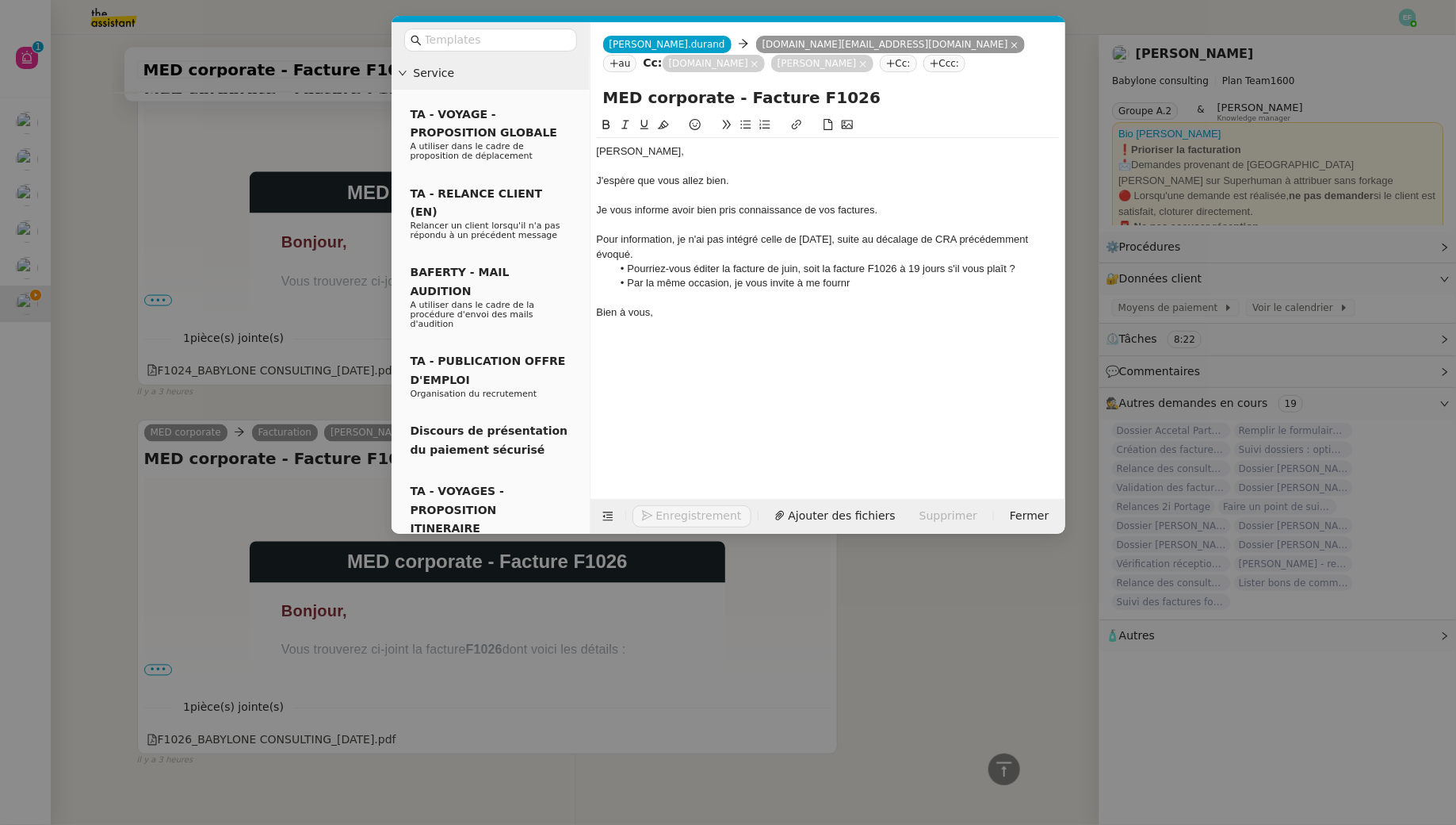
scroll to position [1096, 0]
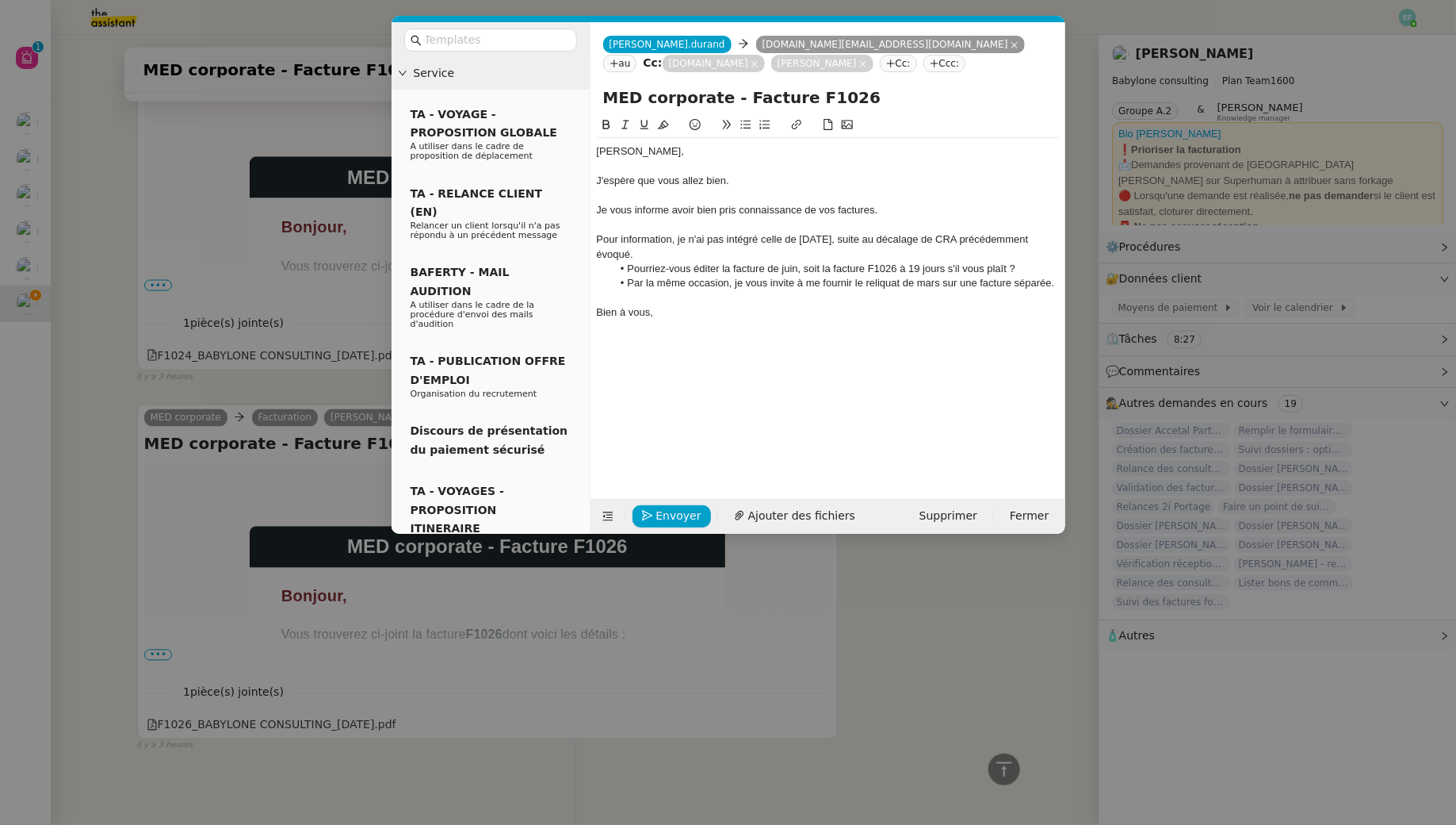
click at [626, 283] on li "Par la même occasion, je vous invite à me fournir le reliquat de mars sur une f…" at bounding box center [835, 283] width 447 height 14
click at [830, 277] on div "Par la même occasion, je vous invite à me fournir le reliquat de mars sur une f…" at bounding box center [828, 283] width 462 height 14
click at [626, 122] on icon at bounding box center [625, 125] width 8 height 8
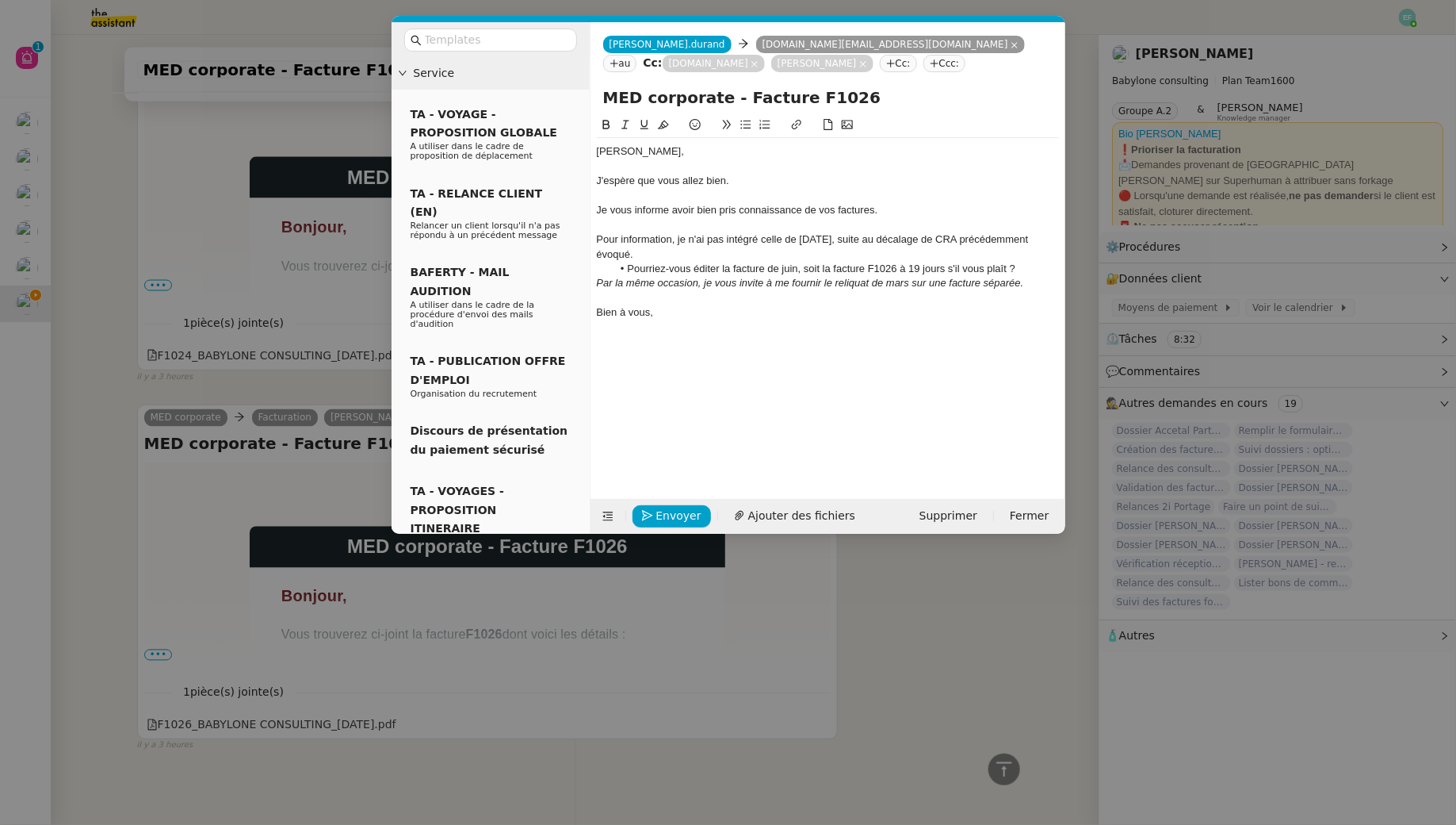
click at [1048, 279] on div "Par la même occasion, je vous invite à me fournir le reliquat de mars sur une f…" at bounding box center [828, 283] width 462 height 14
click at [713, 307] on div "Bien à vous," at bounding box center [828, 312] width 462 height 14
click at [677, 510] on span "Envoyer" at bounding box center [679, 516] width 45 height 18
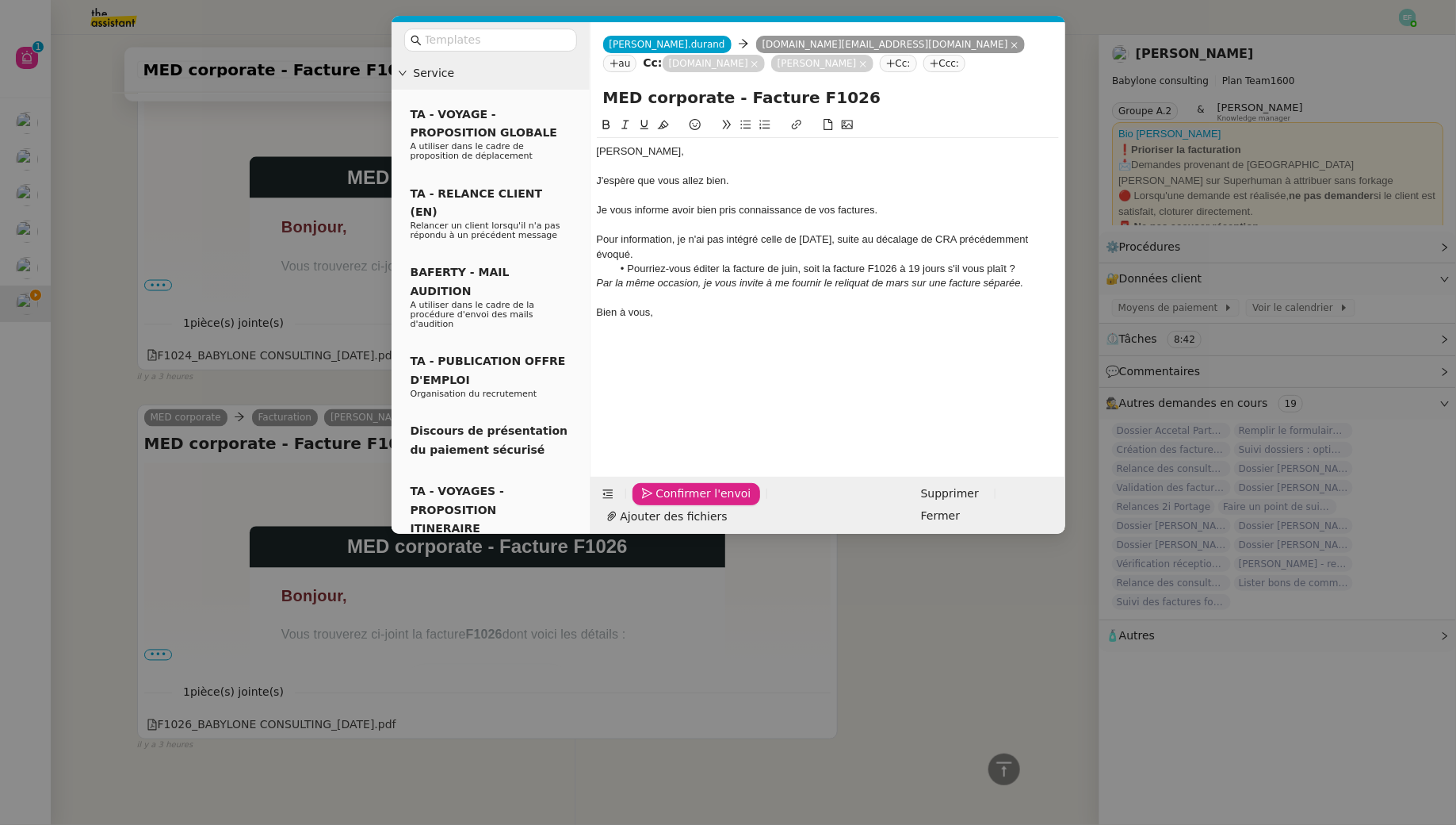
click at [677, 503] on span "Confirmer l'envoi" at bounding box center [704, 494] width 95 height 18
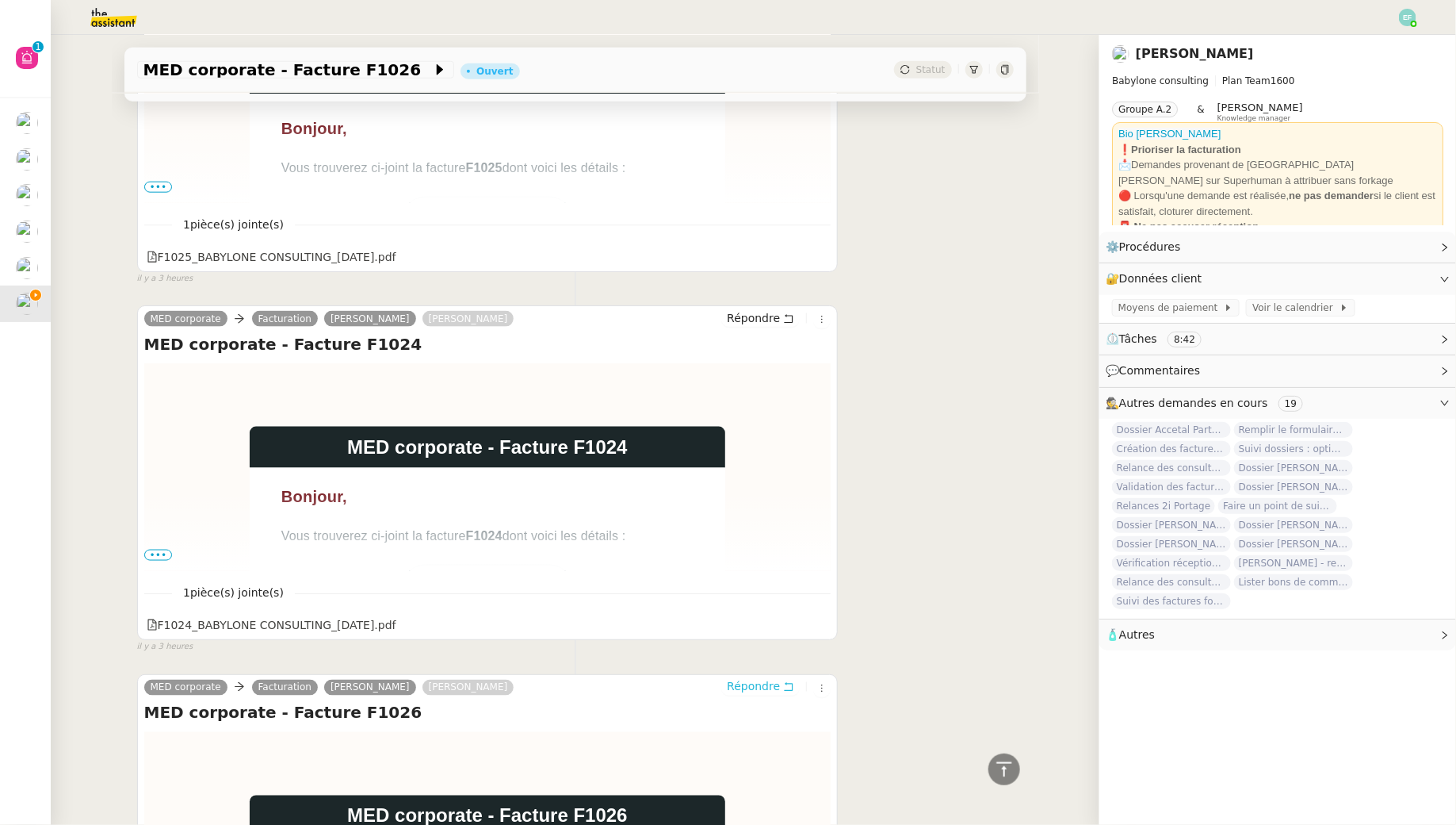
scroll to position [0, 0]
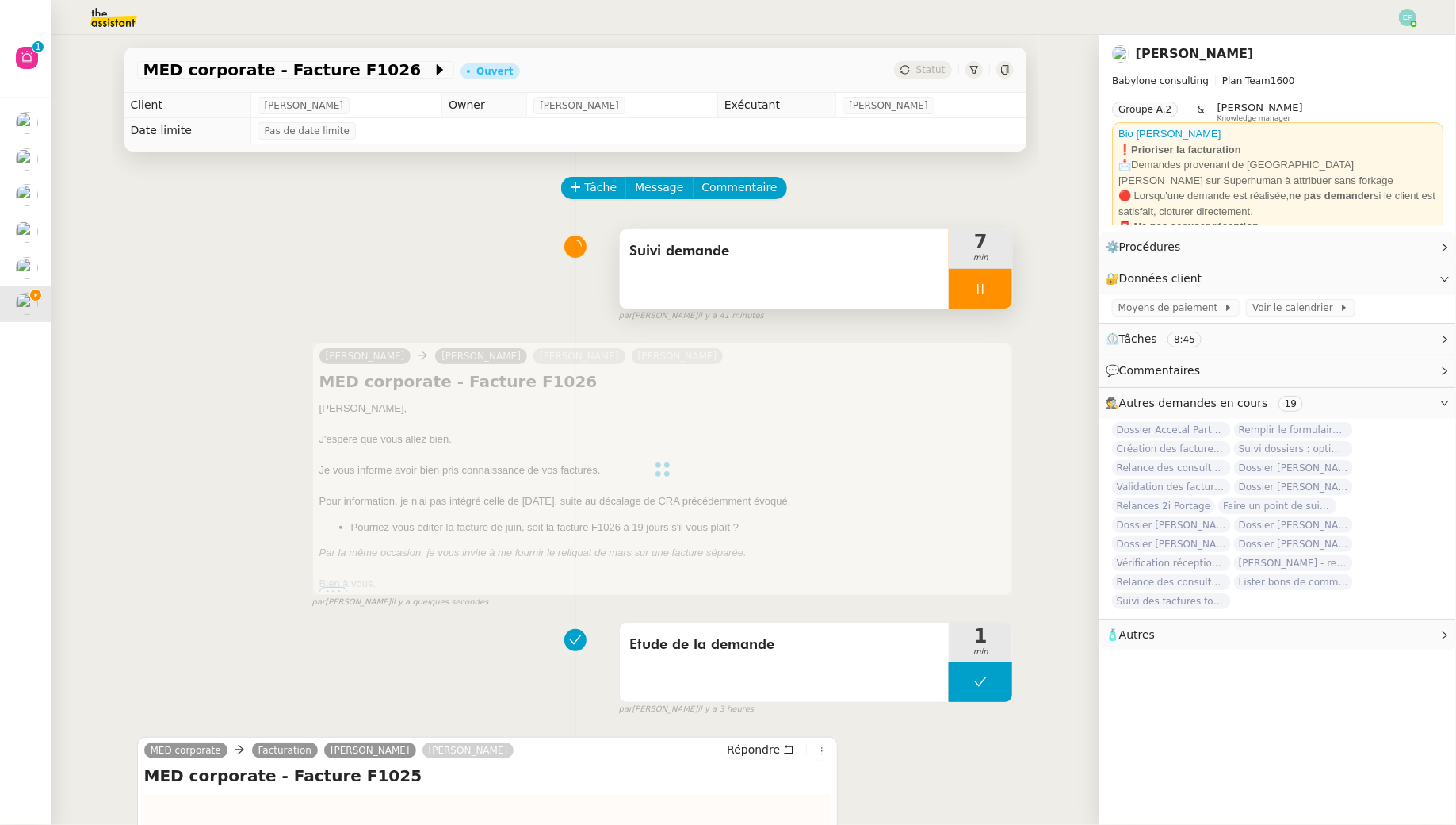
click at [987, 290] on icon at bounding box center [980, 288] width 13 height 13
click at [999, 289] on icon at bounding box center [997, 288] width 12 height 8
click at [783, 263] on span "Suivi demande" at bounding box center [785, 251] width 311 height 23
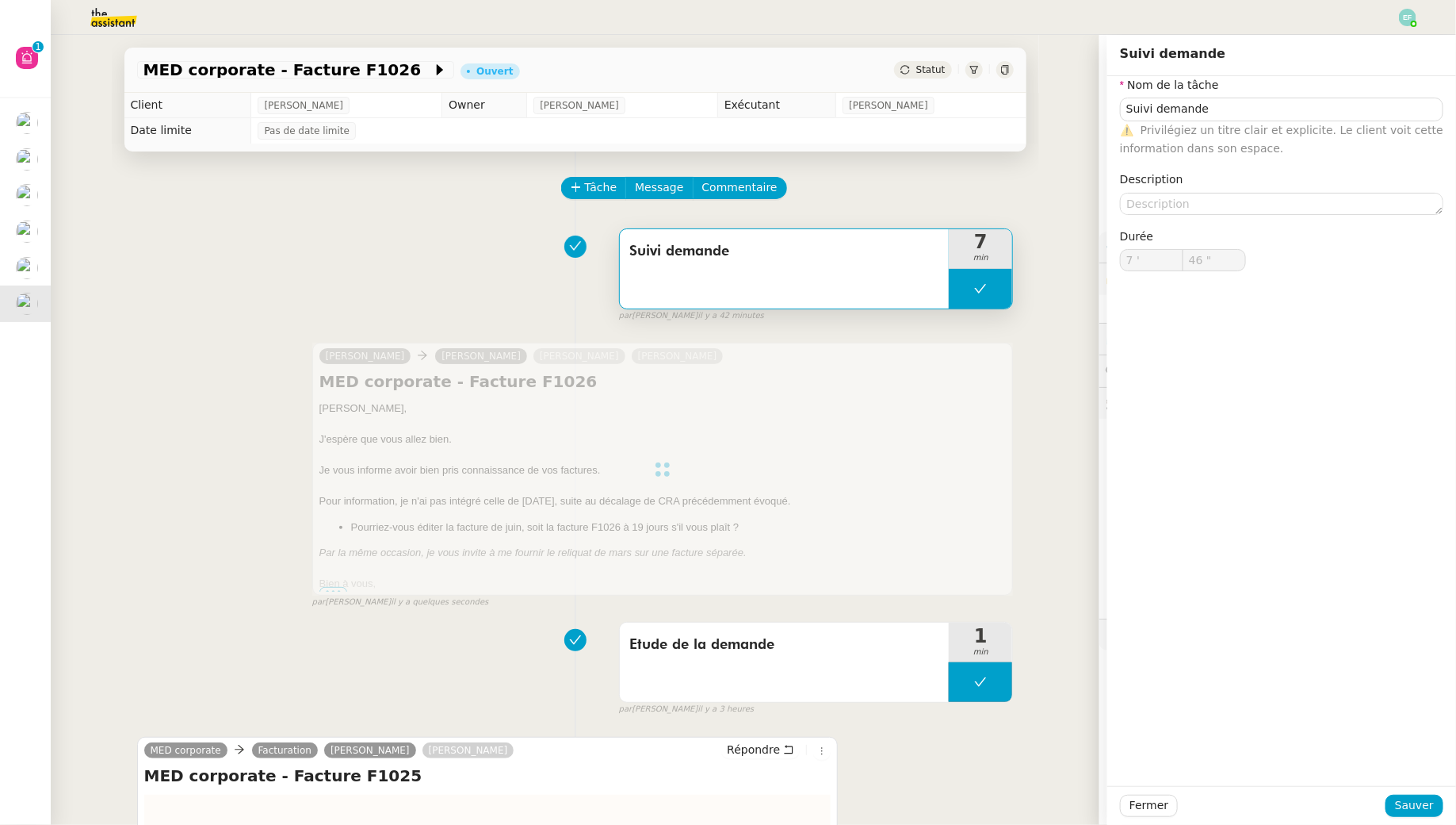
type input "Suivi demande"
type input "7 '"
type input "46 ""
click at [1162, 206] on textarea at bounding box center [1281, 203] width 324 height 23
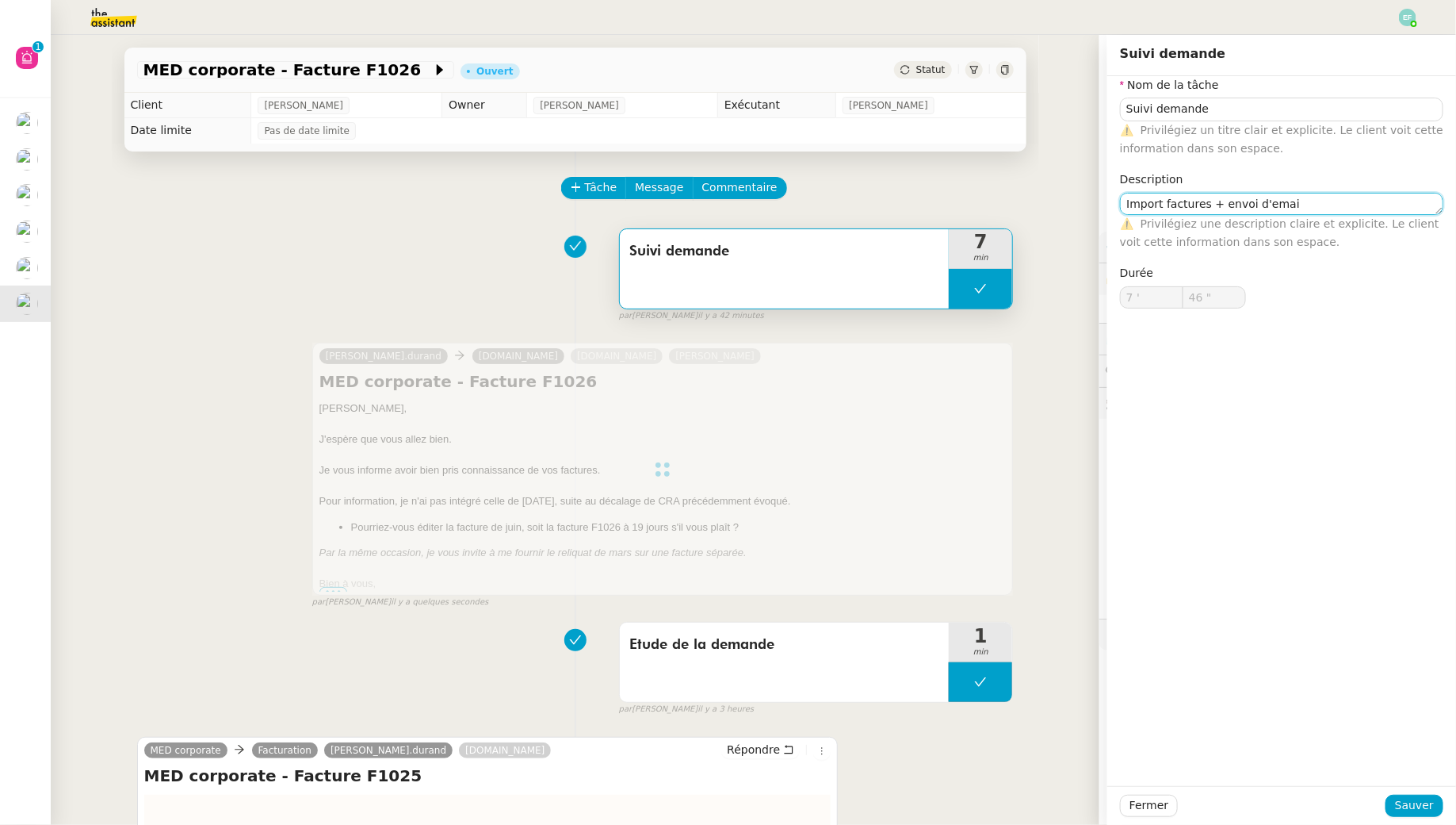
type textarea "Import factures + envoi d'email"
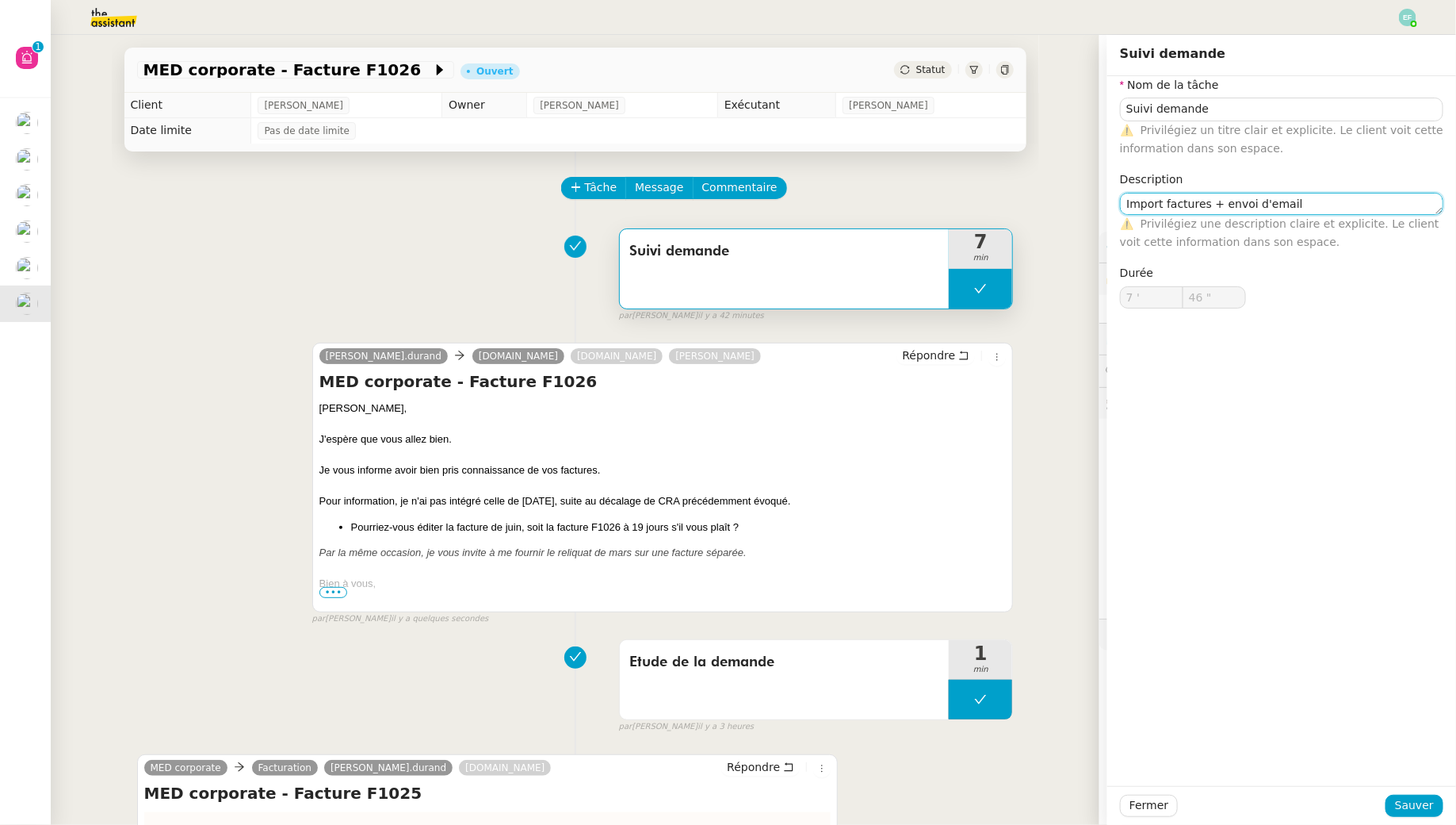
type input "Suivi demande"
type input "7 '"
type input "46 ""
type input "Suivi demande"
type input "7 '"
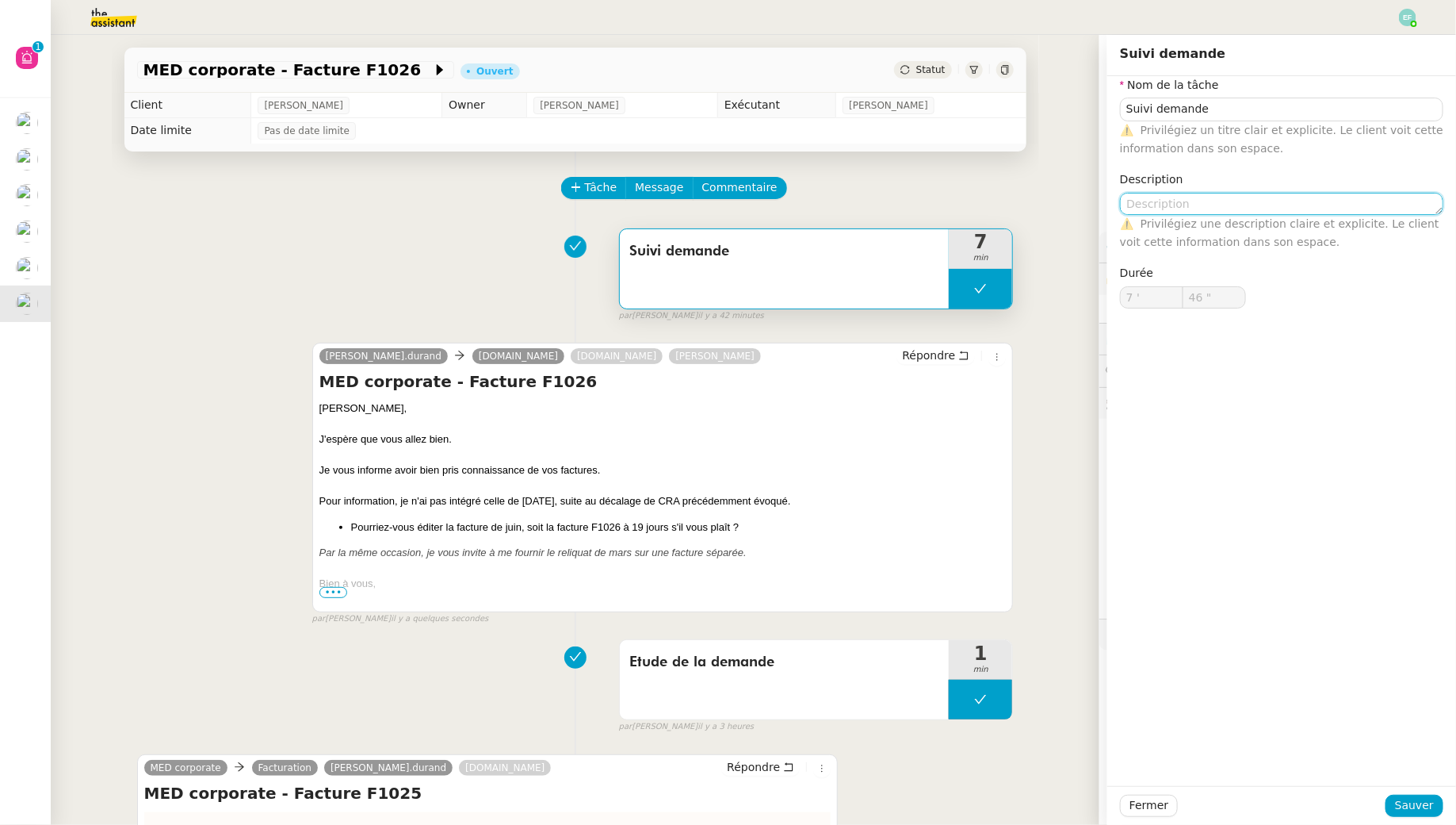
type input "46 ""
type input "Suivi demande"
type input "7 '"
type input "46 ""
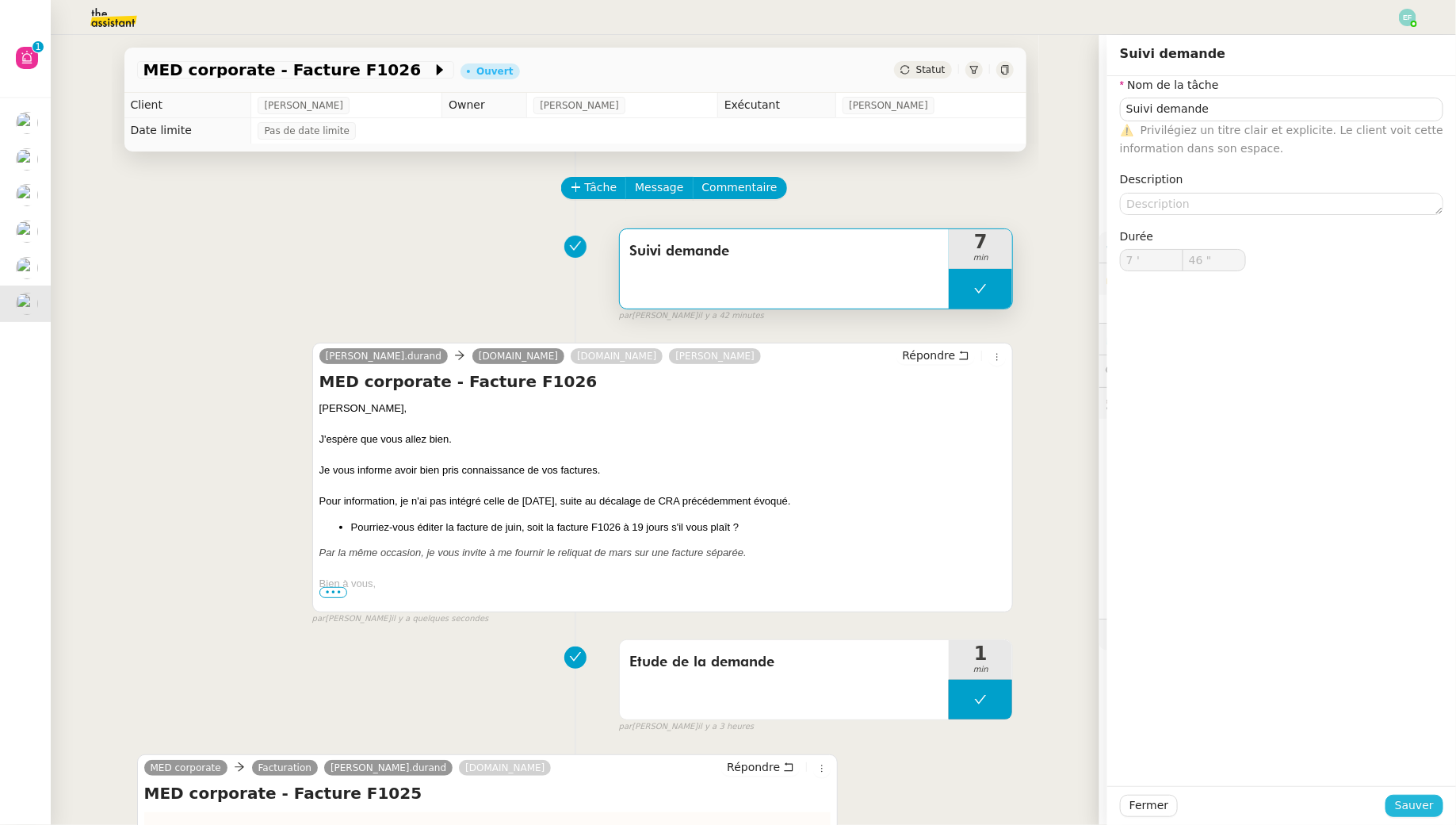
click at [1417, 804] on span "Sauver" at bounding box center [1414, 806] width 38 height 18
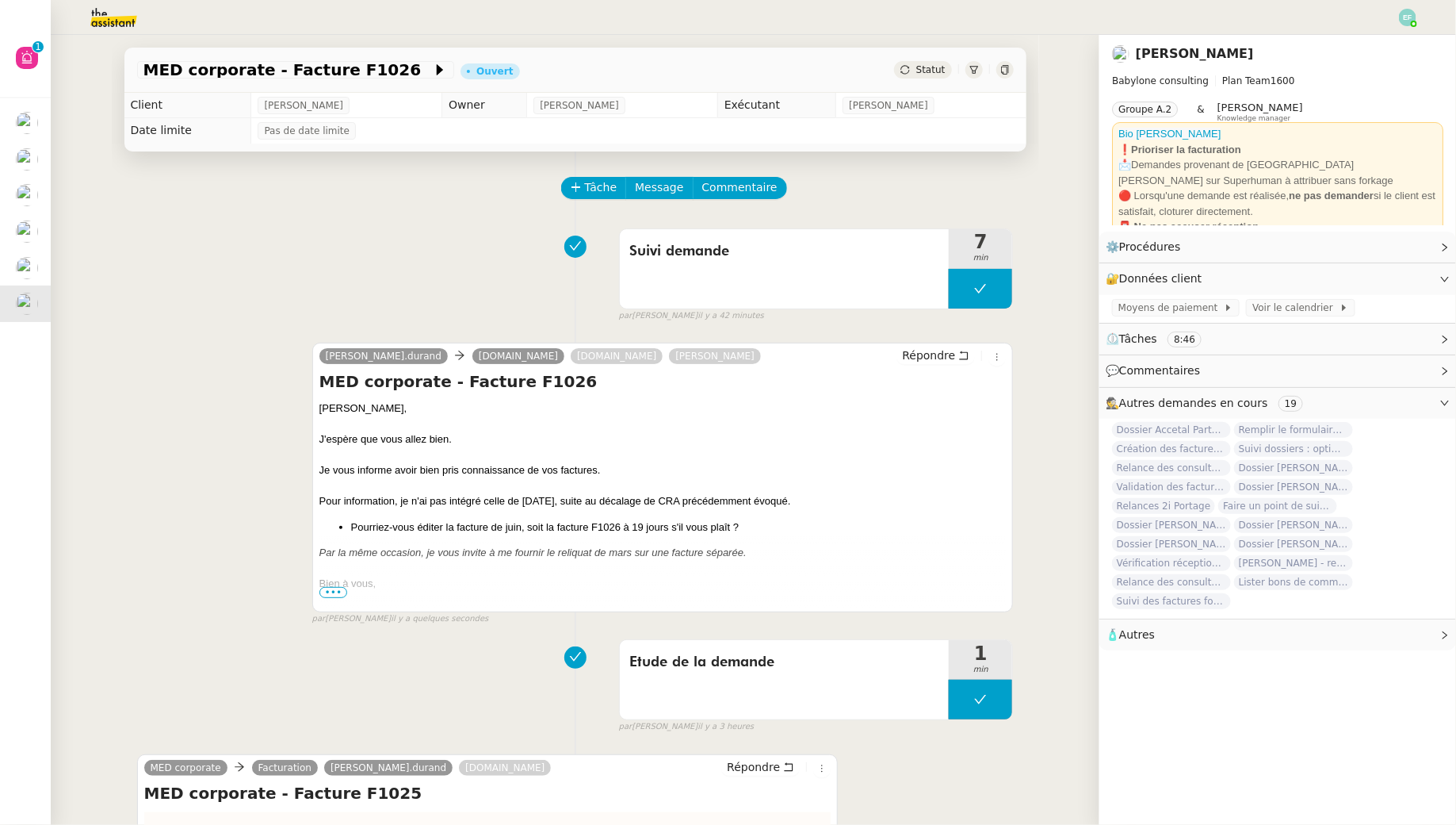
click at [333, 589] on span "•••" at bounding box center [334, 592] width 28 height 11
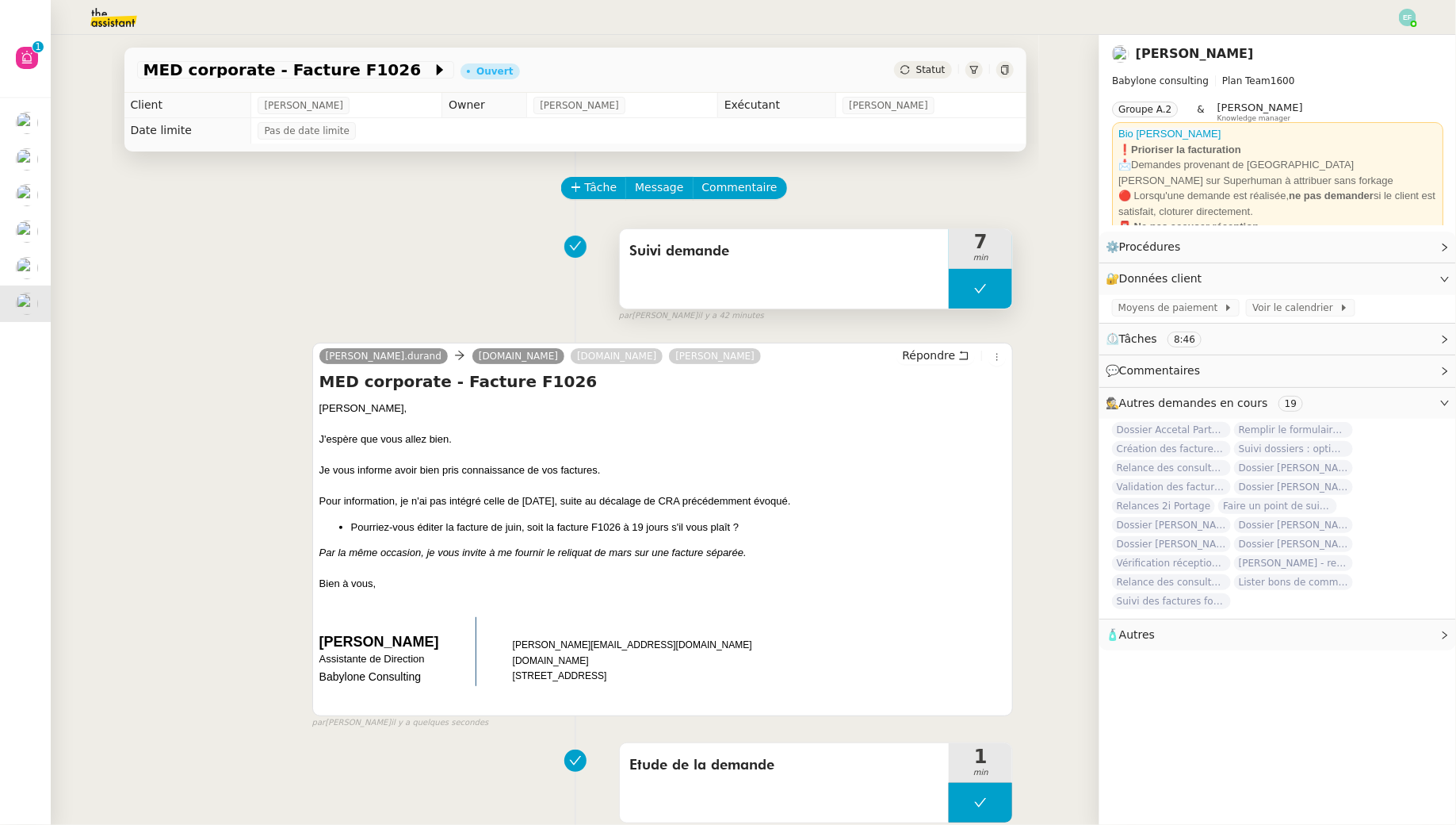
click at [758, 280] on div "Suivi demande" at bounding box center [784, 269] width 330 height 79
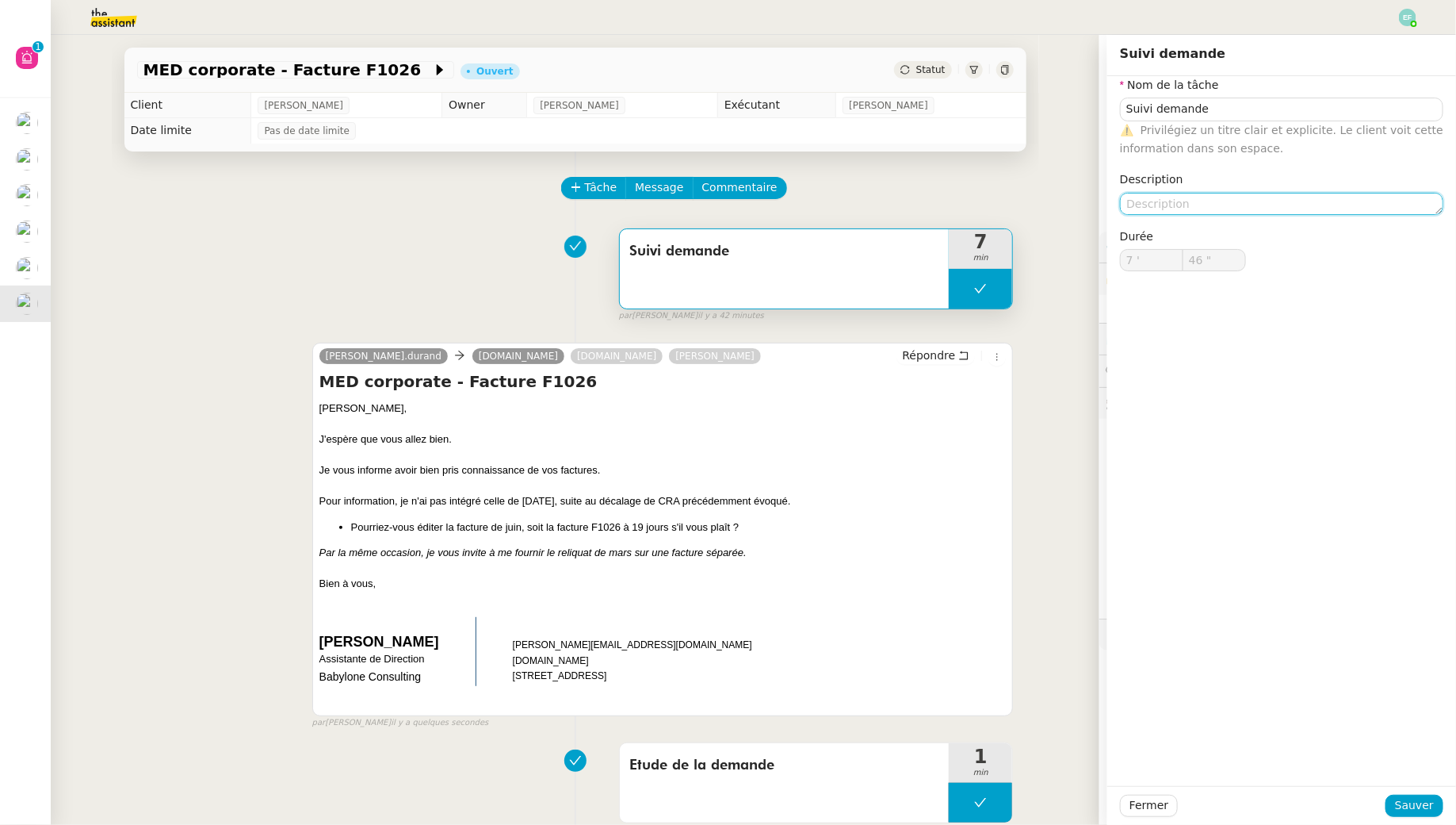
click at [1201, 200] on textarea at bounding box center [1281, 203] width 324 height 23
type textarea "Import factures + envoi d'email"
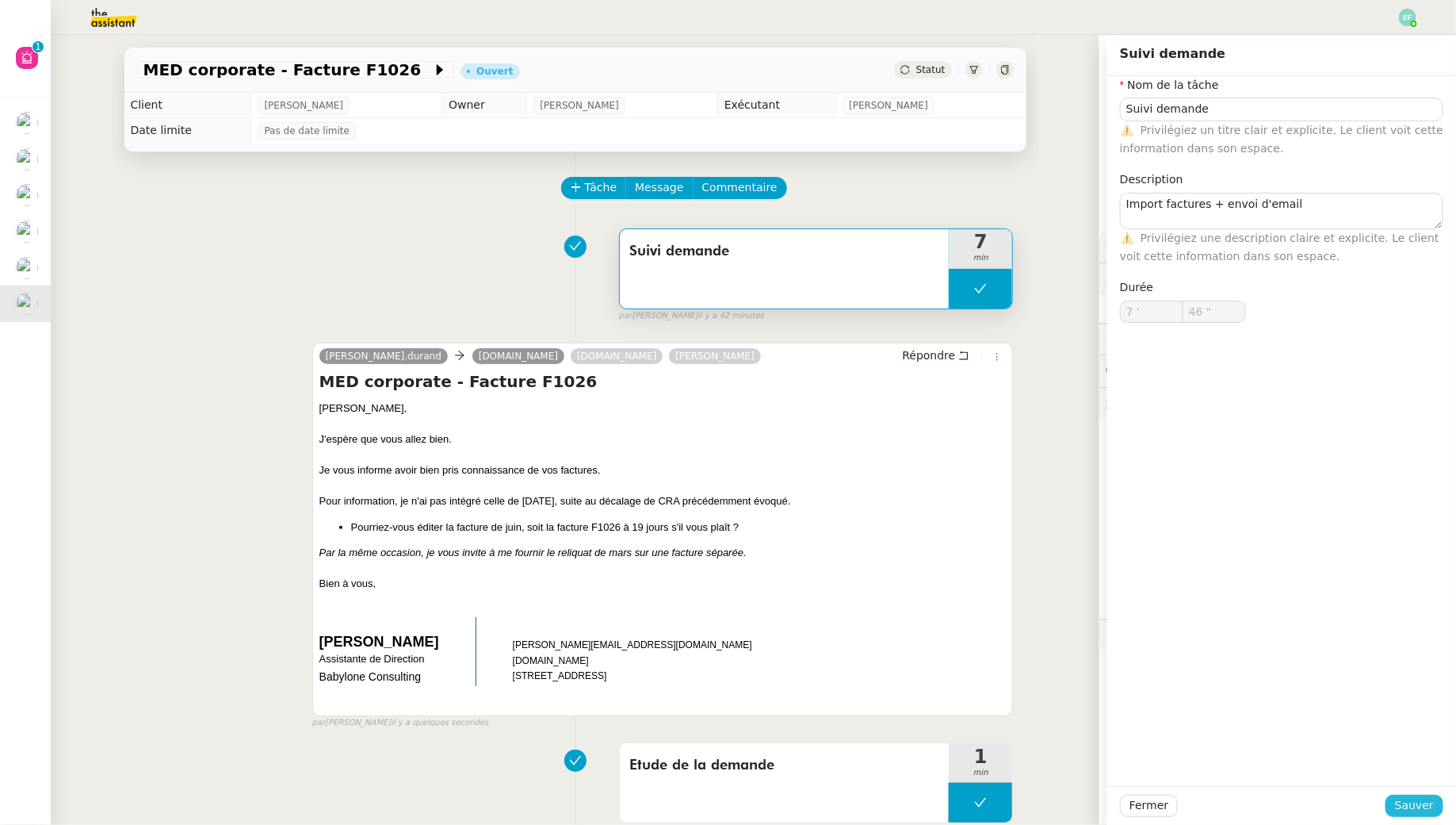
click at [1413, 802] on span "Sauver" at bounding box center [1414, 806] width 38 height 18
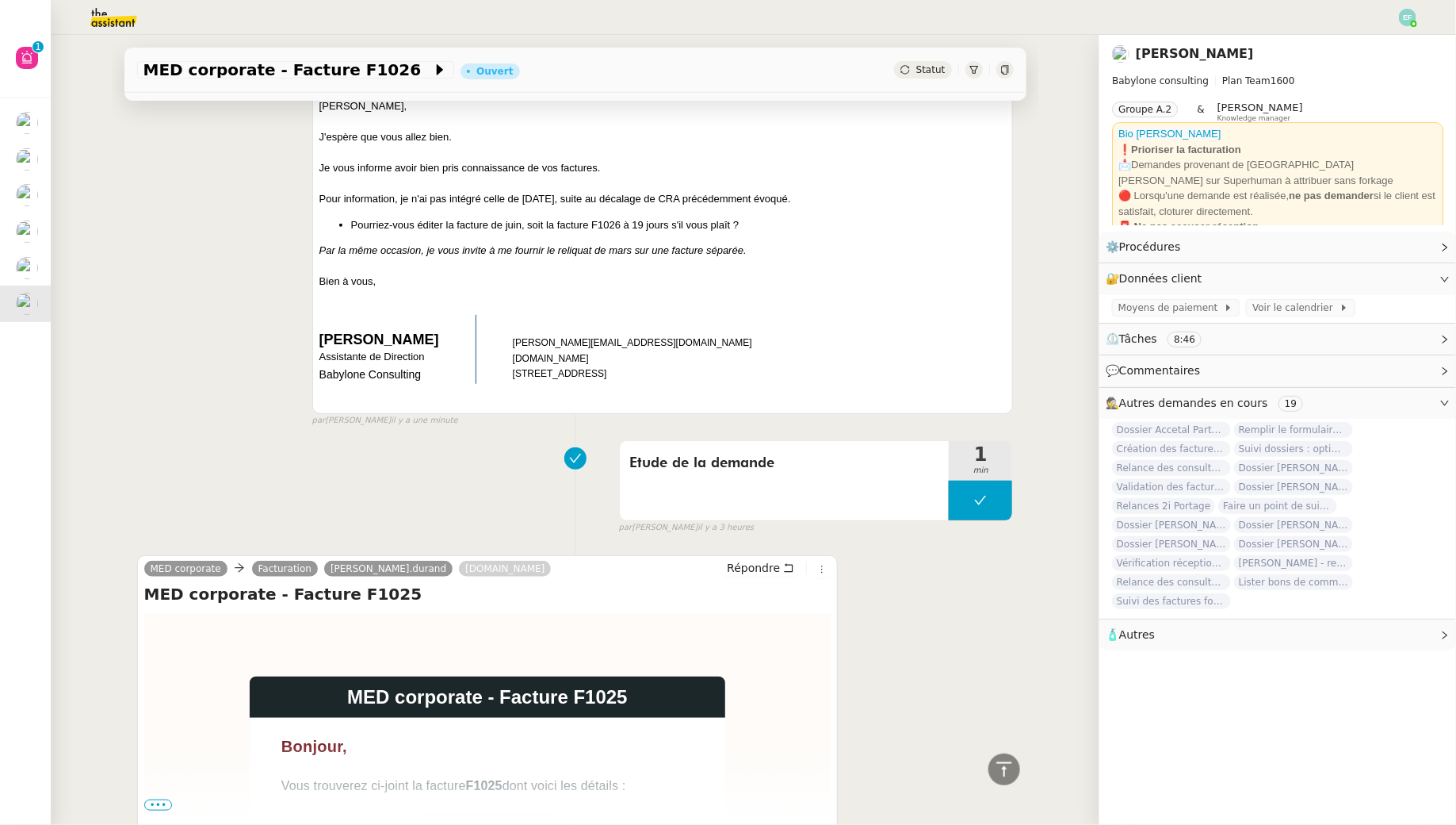
scroll to position [60, 0]
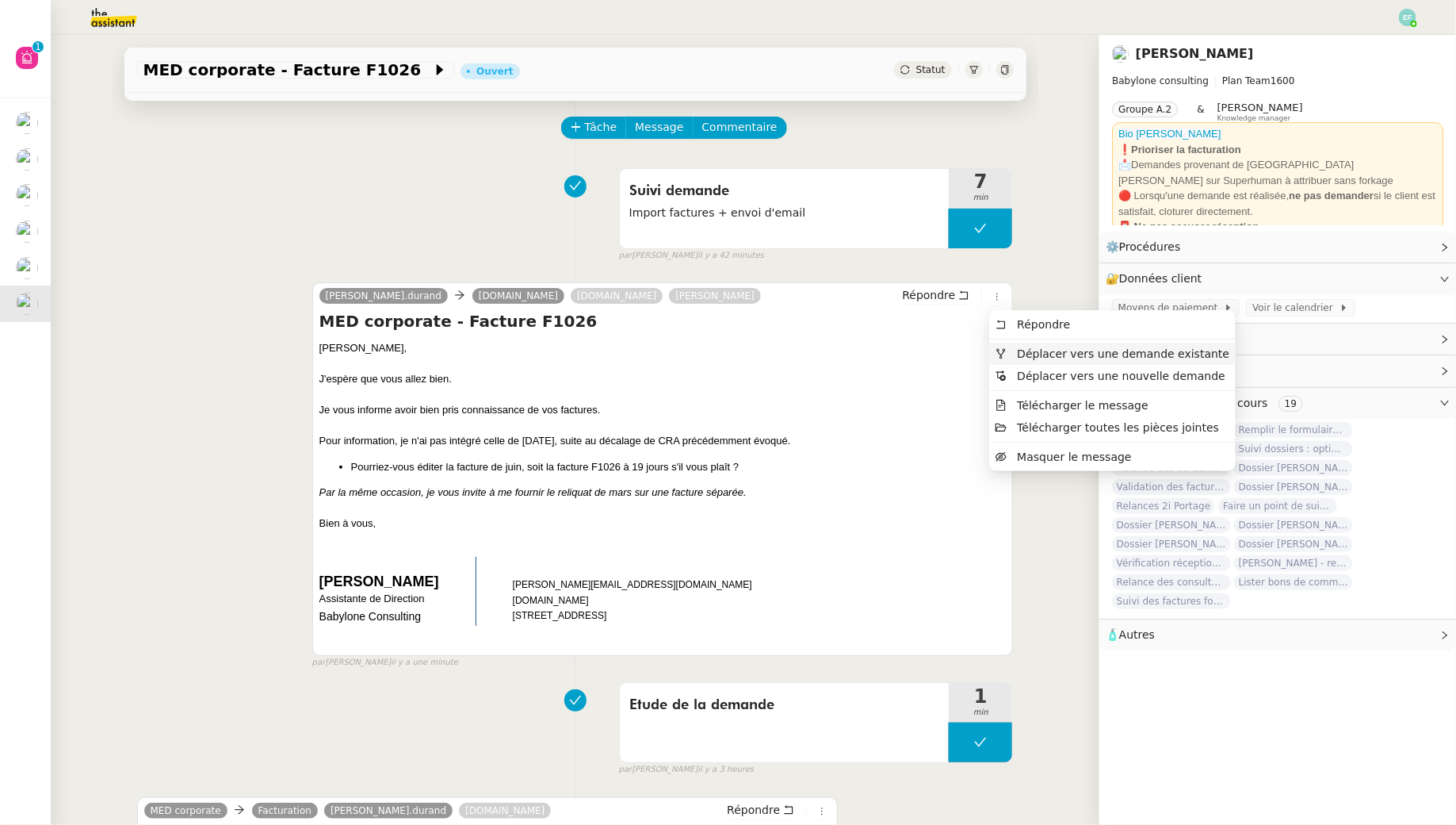
click at [1013, 360] on span "Déplacer vers une demande existante" at bounding box center [1112, 353] width 234 height 14
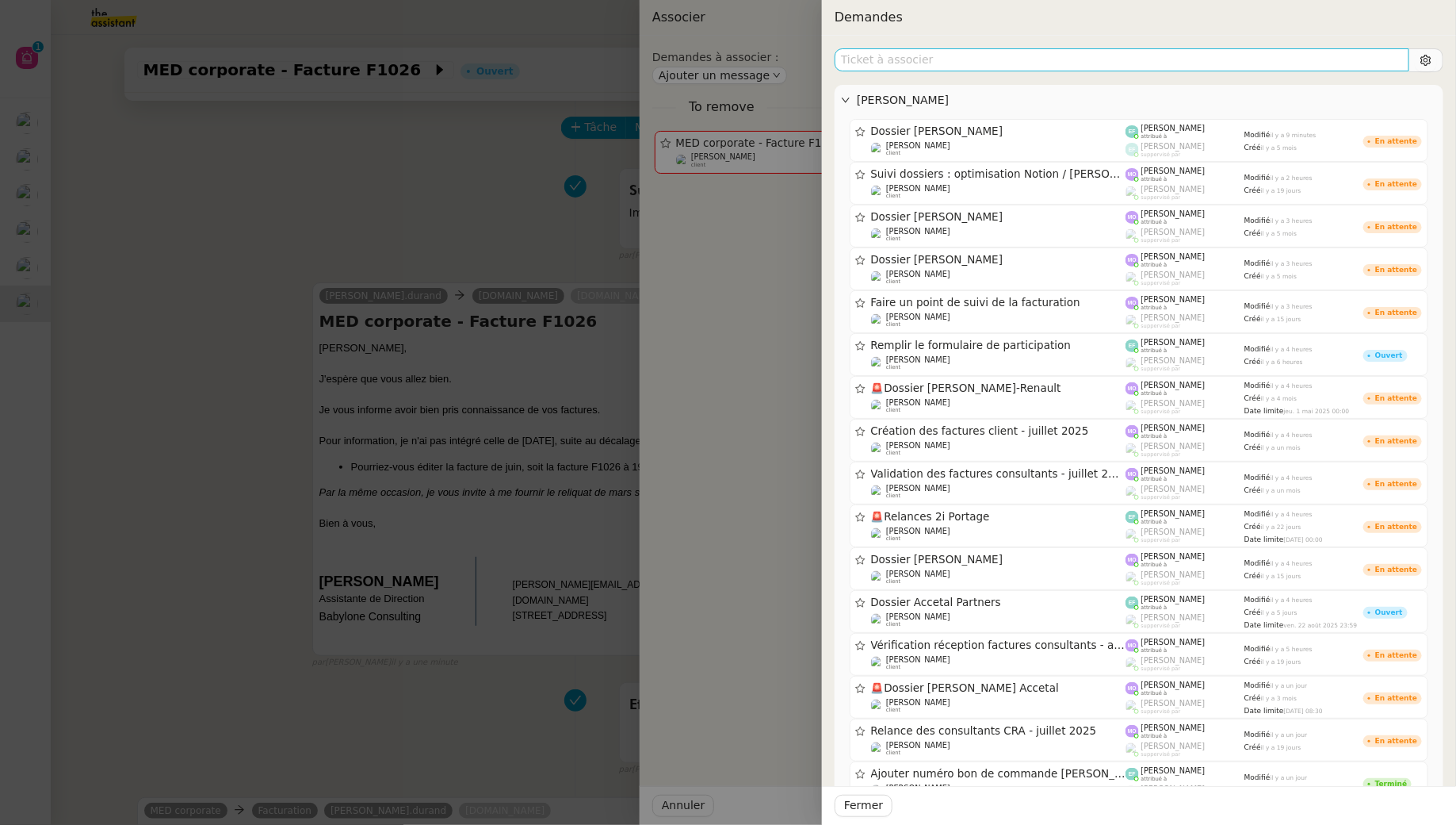
click at [1023, 53] on input "text" at bounding box center [1121, 59] width 575 height 23
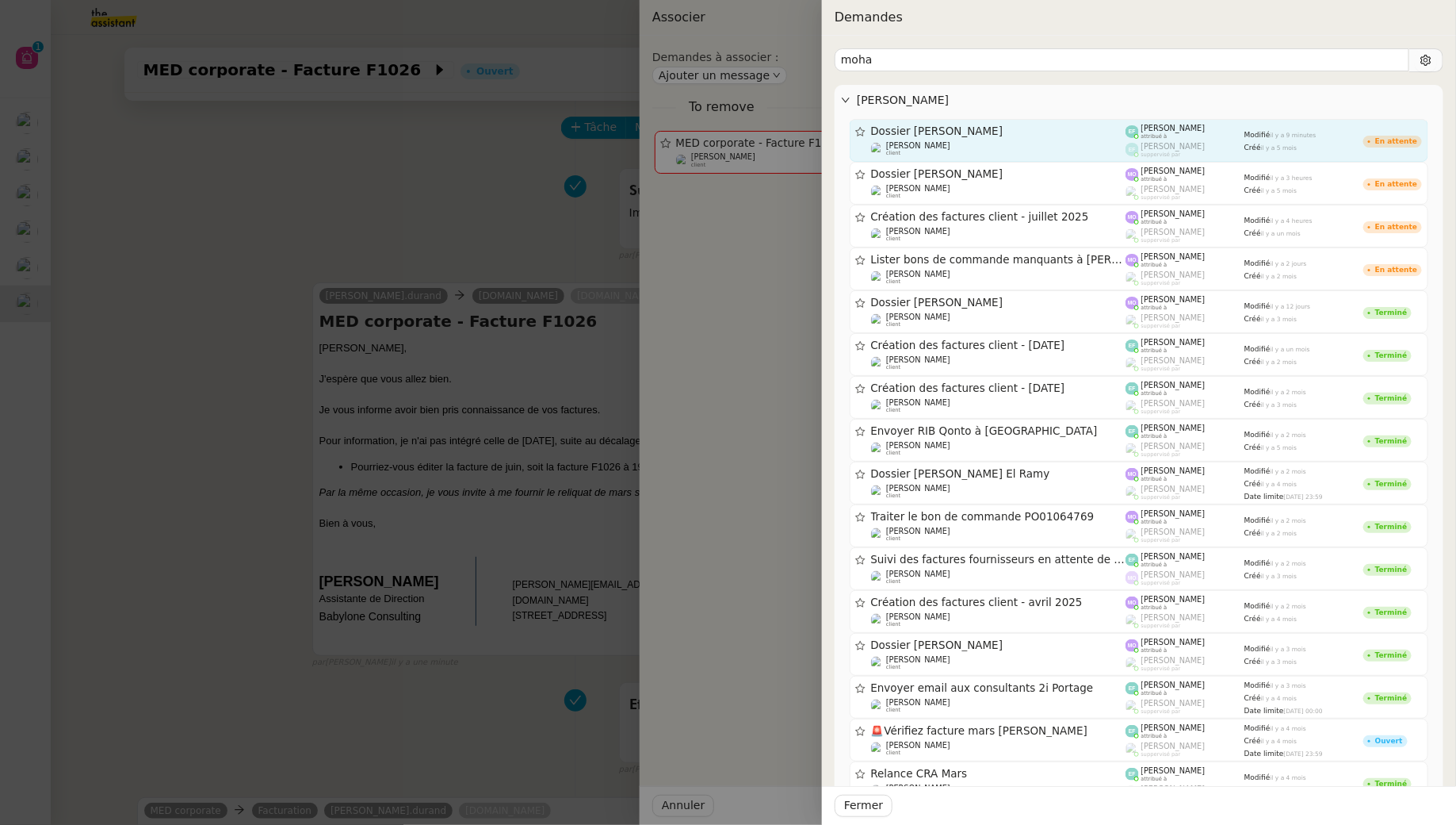
type input "moha"
click at [1071, 130] on span "Dossier [PERSON_NAME]" at bounding box center [999, 131] width 255 height 11
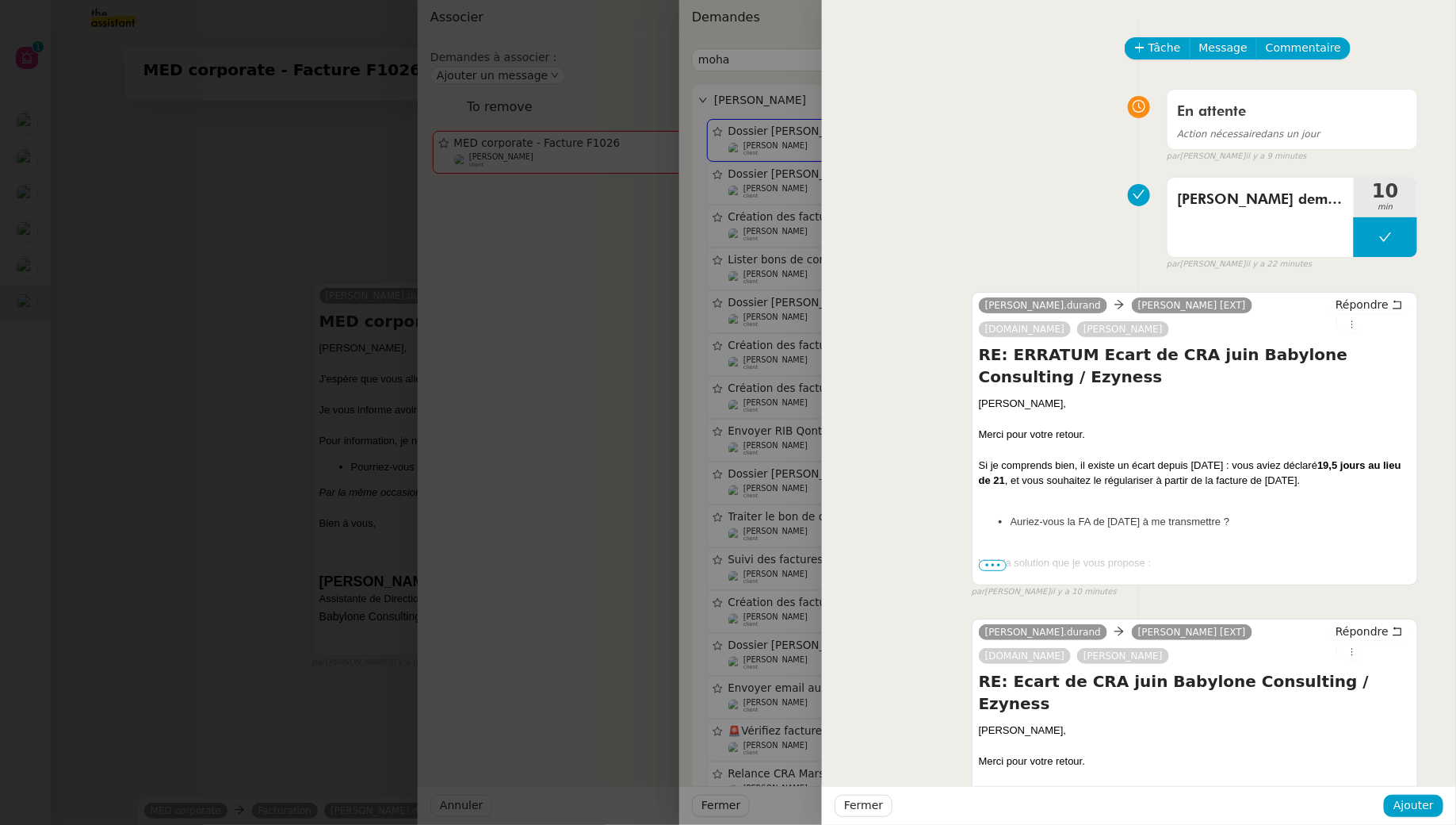
click at [280, 218] on div at bounding box center [728, 412] width 1456 height 825
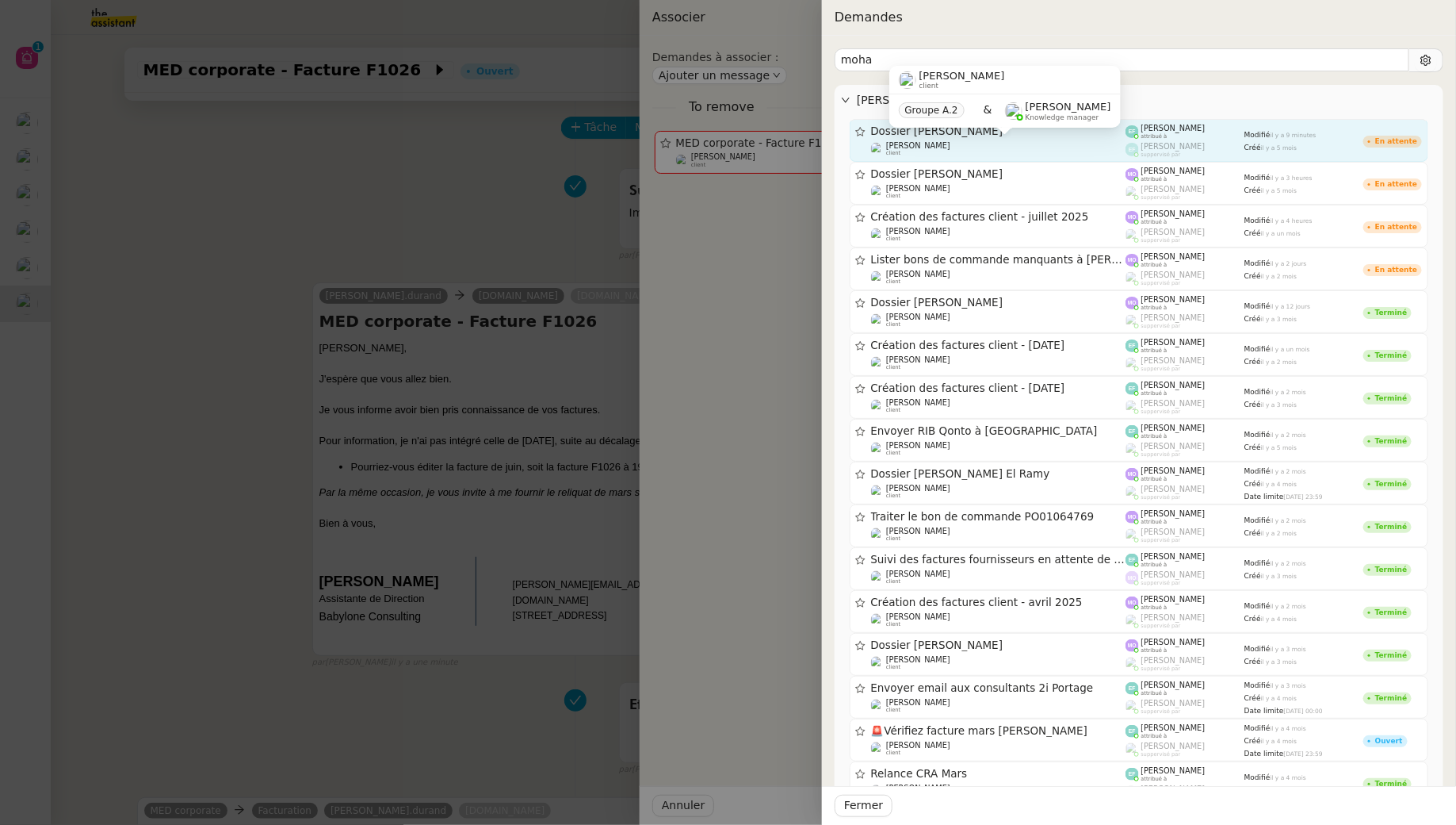
click at [969, 151] on div "[PERSON_NAME] client" at bounding box center [999, 149] width 255 height 16
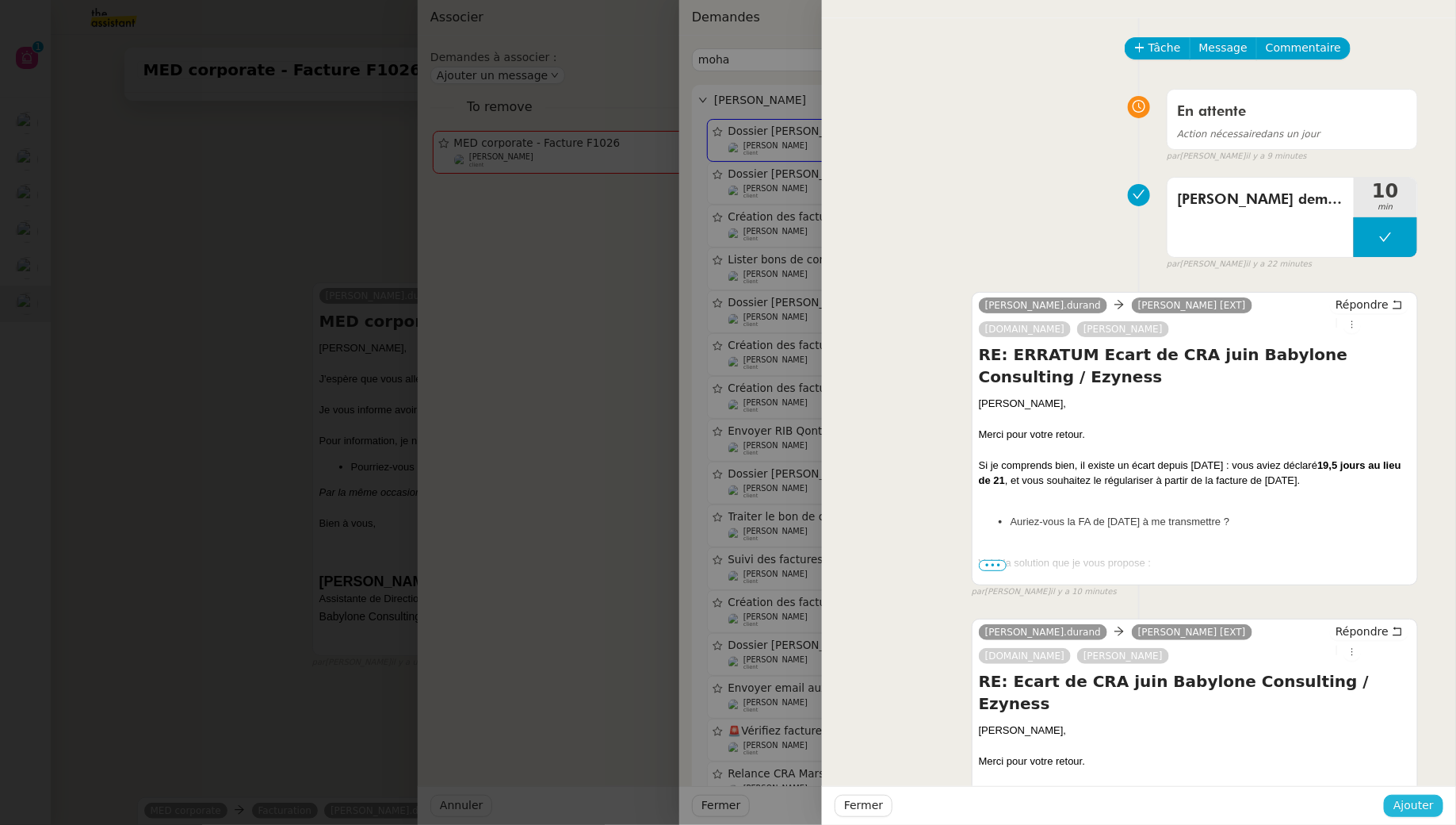
click at [1421, 807] on span "Ajouter" at bounding box center [1413, 806] width 40 height 18
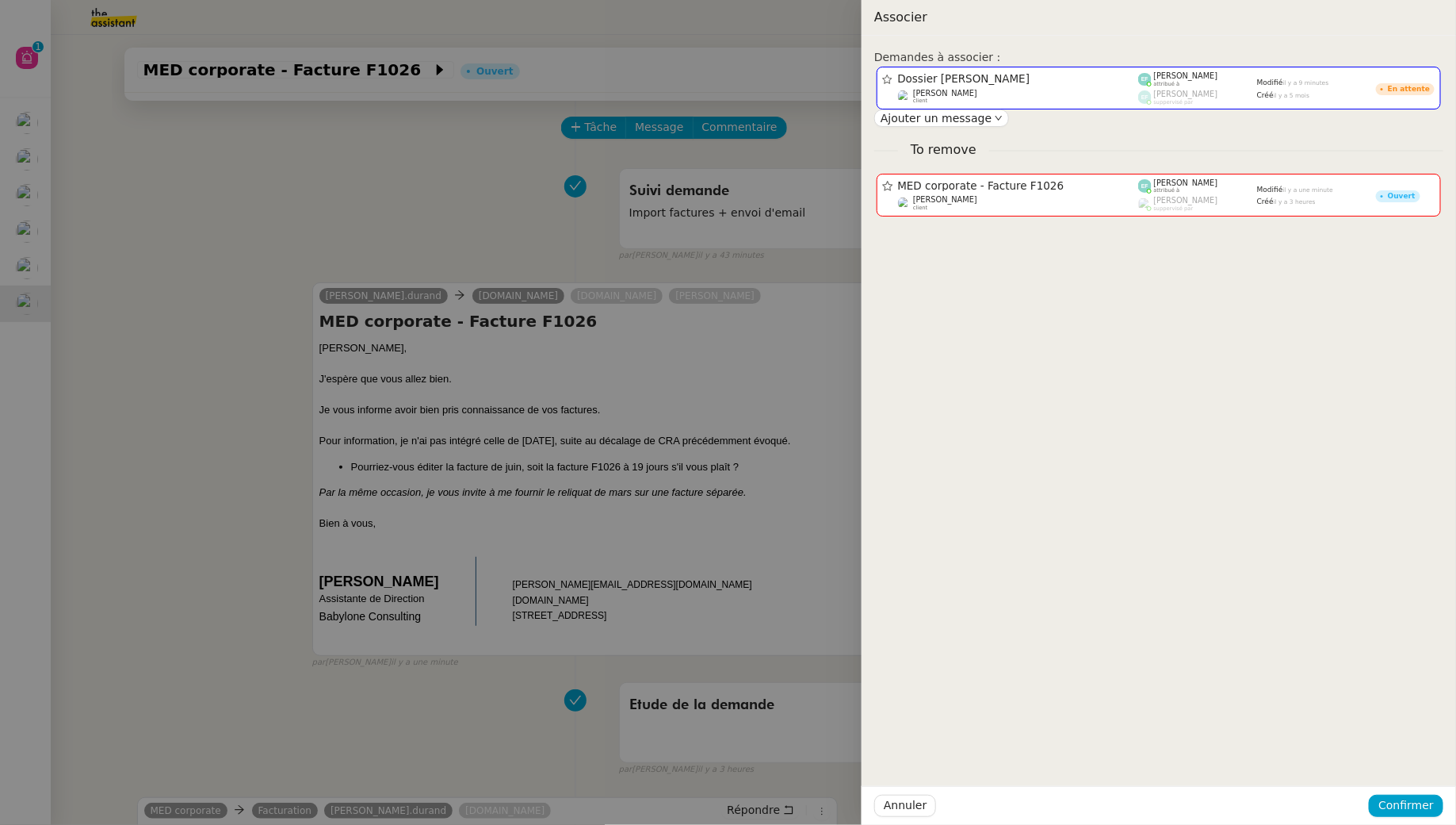
click at [1444, 809] on div "Annuler Confirmer" at bounding box center [1158, 805] width 595 height 38
click at [1423, 803] on span "Confirmer" at bounding box center [1406, 806] width 55 height 18
click at [1429, 757] on button "Ajouter" at bounding box center [1408, 762] width 54 height 18
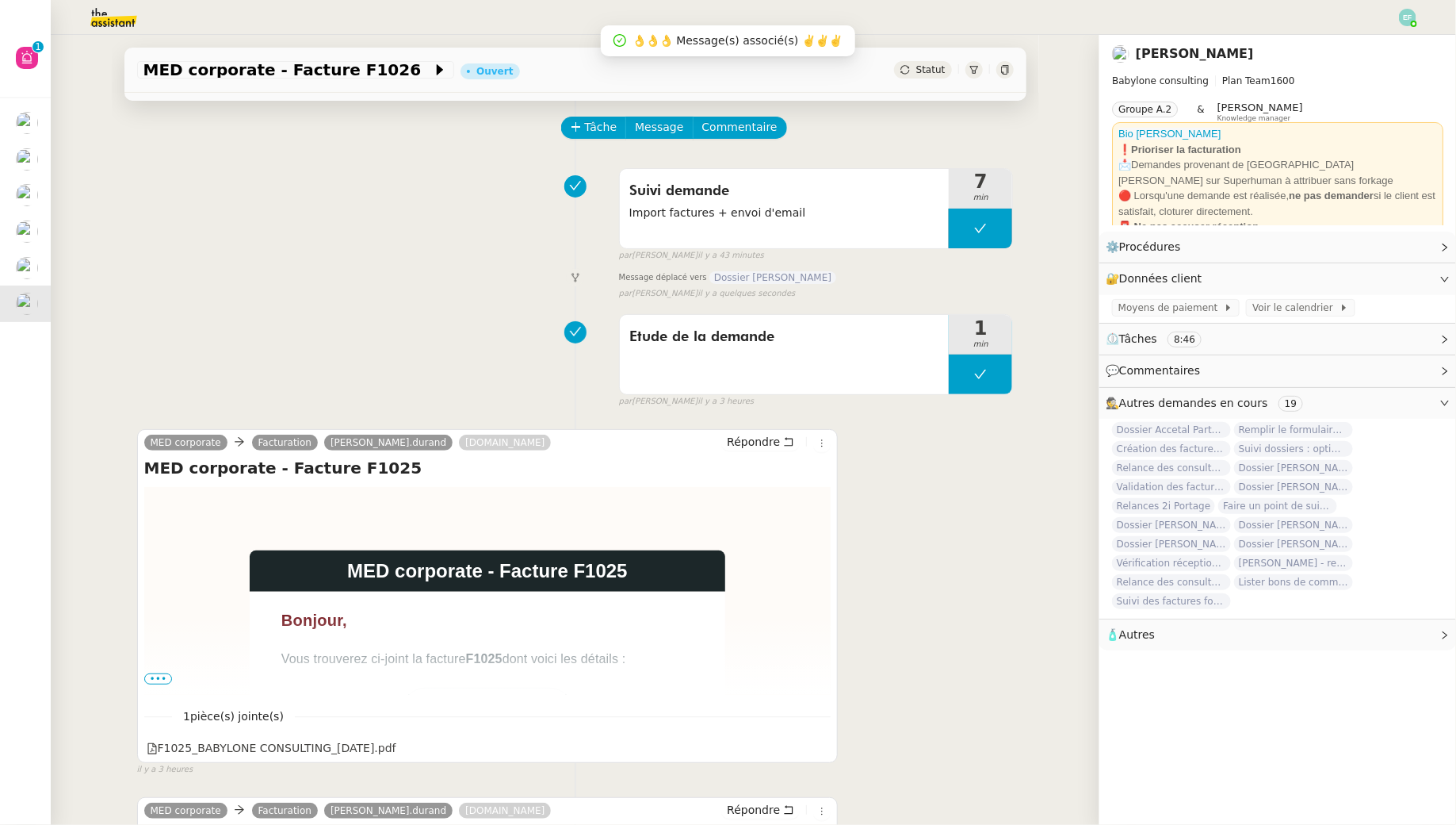
scroll to position [0, 0]
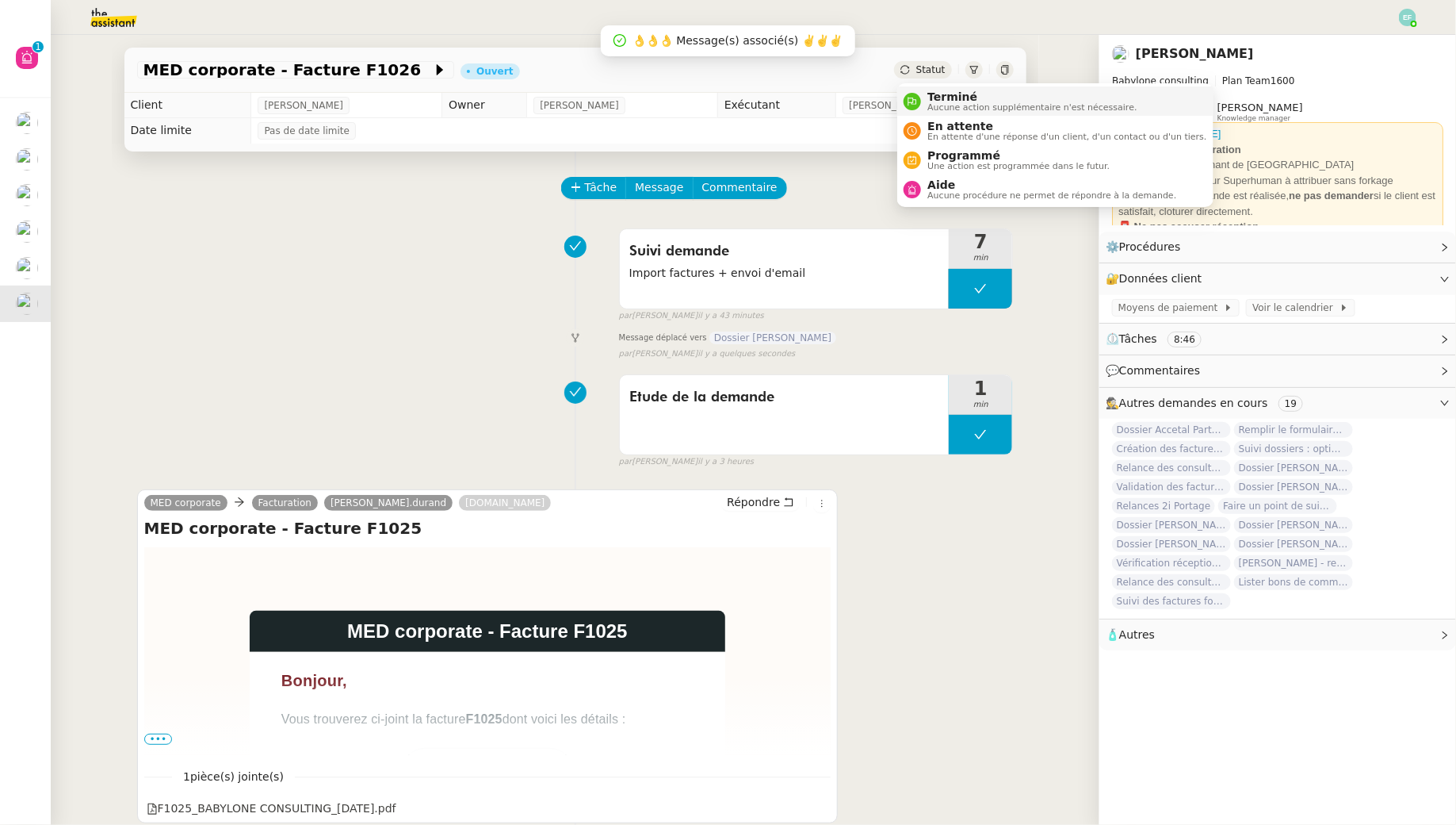
click at [936, 95] on span "Terminé" at bounding box center [1032, 96] width 209 height 13
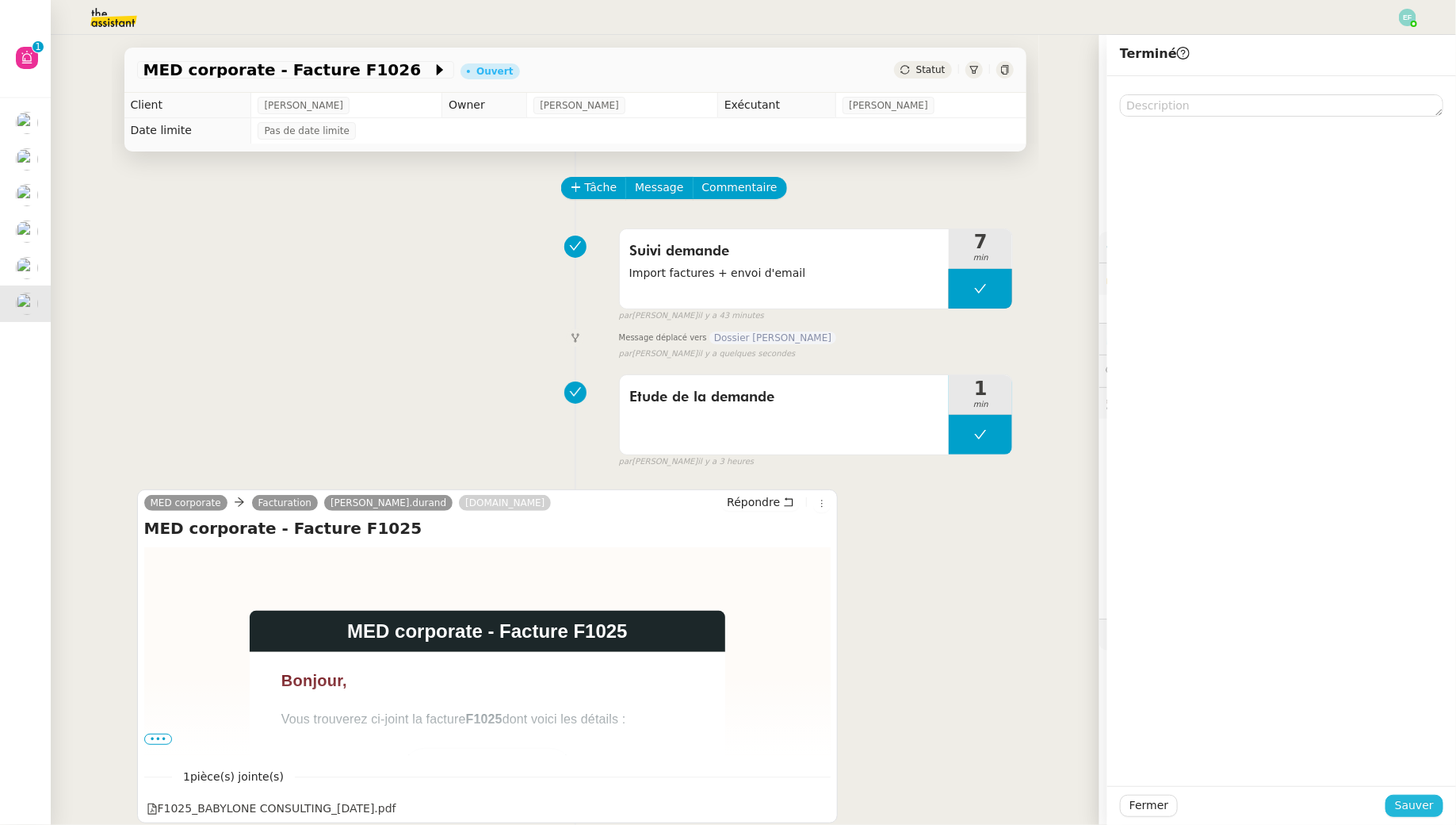
click at [1407, 806] on span "Sauver" at bounding box center [1414, 806] width 38 height 18
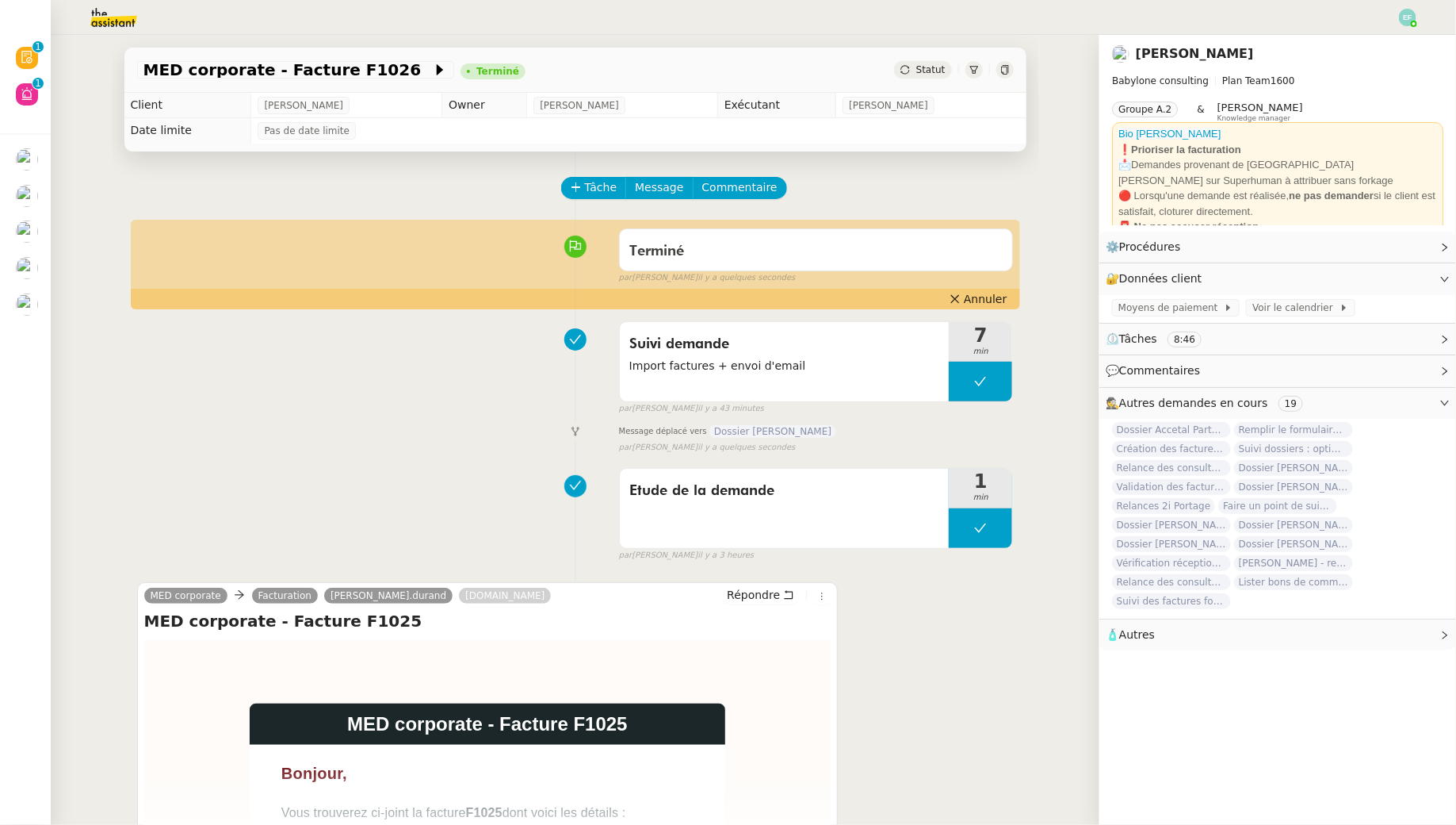
scroll to position [915, 0]
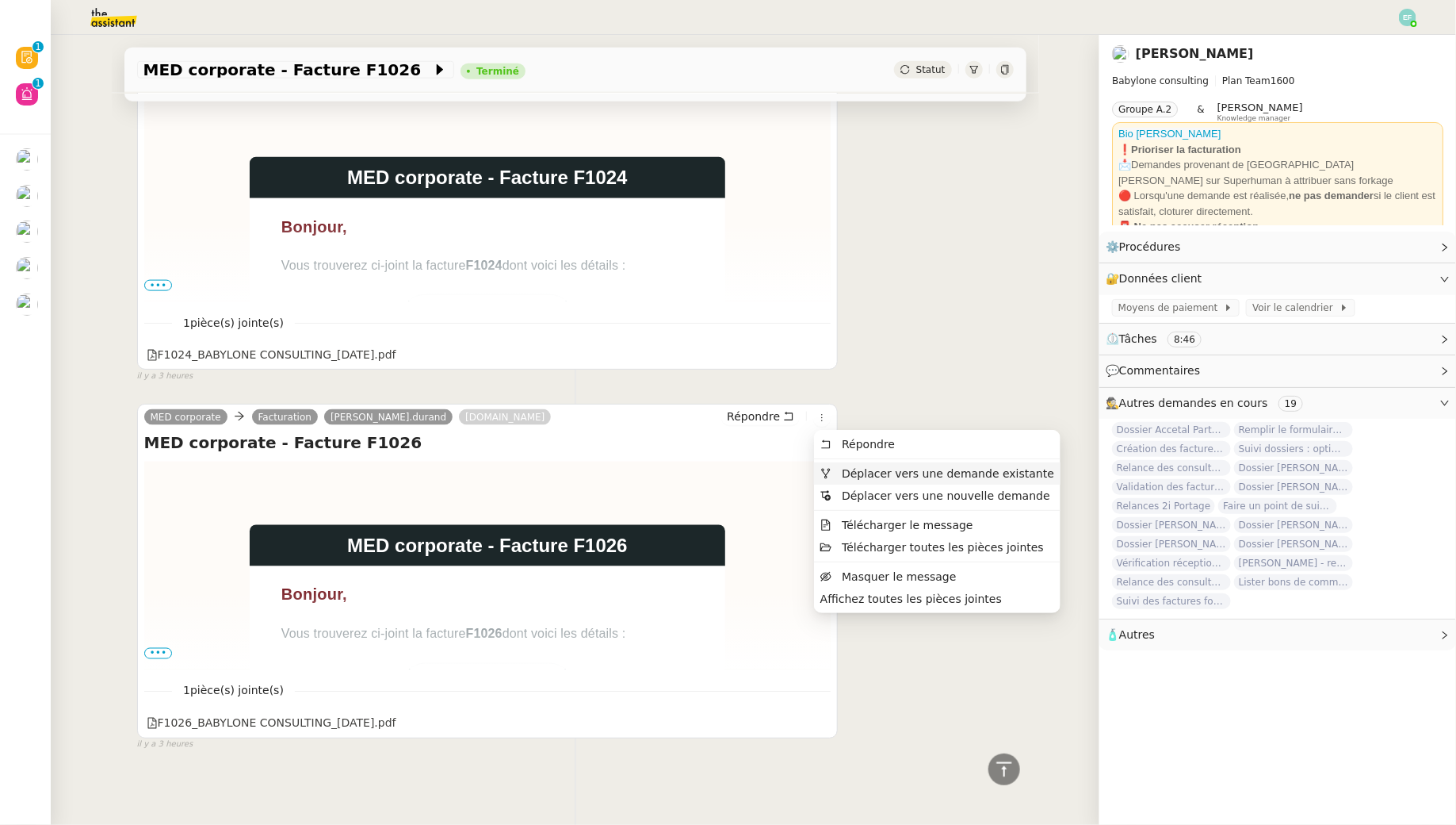
click at [868, 479] on span "Déplacer vers une demande existante" at bounding box center [937, 473] width 234 height 14
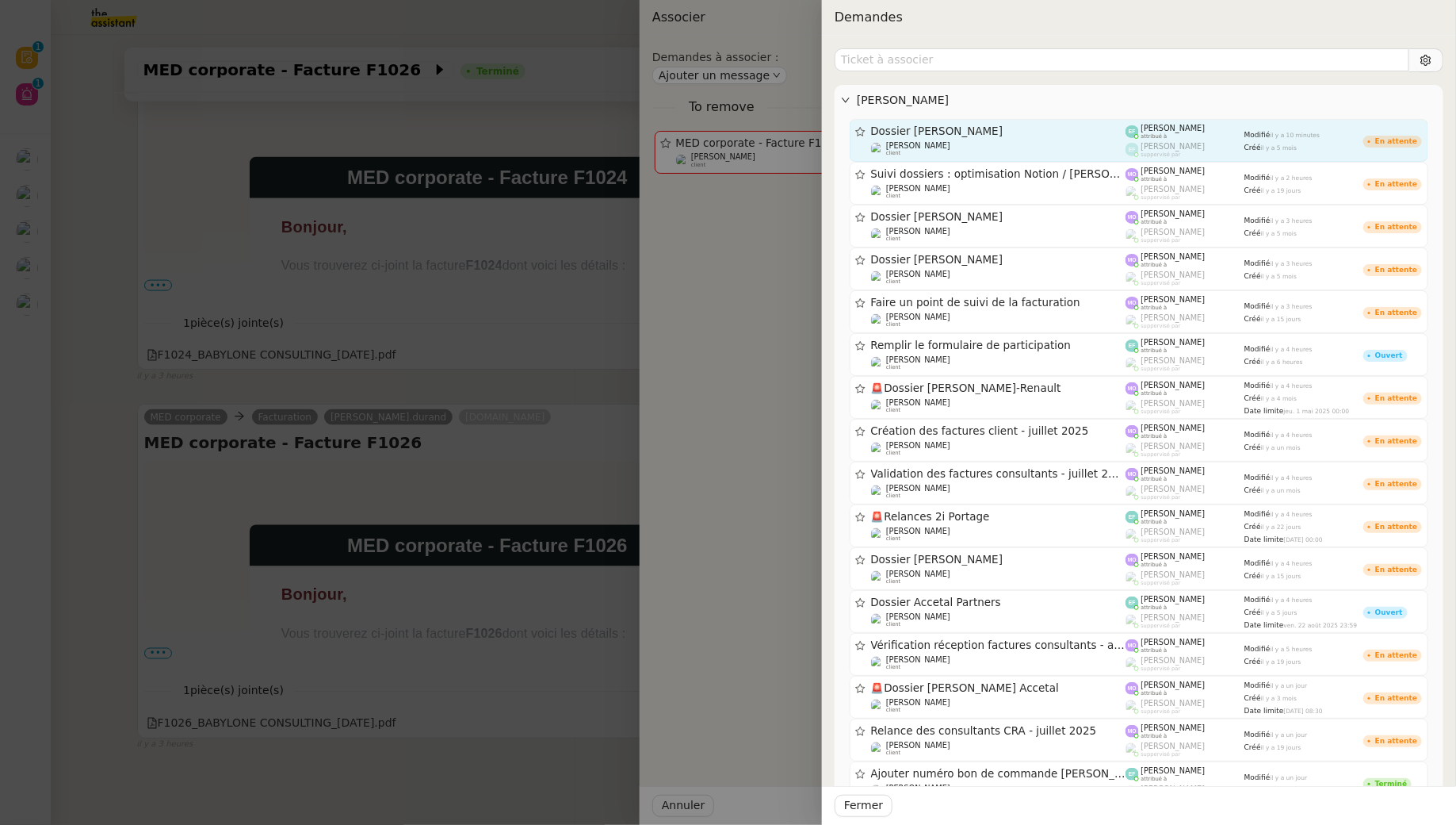
click at [988, 130] on span "Dossier [PERSON_NAME]" at bounding box center [999, 131] width 255 height 11
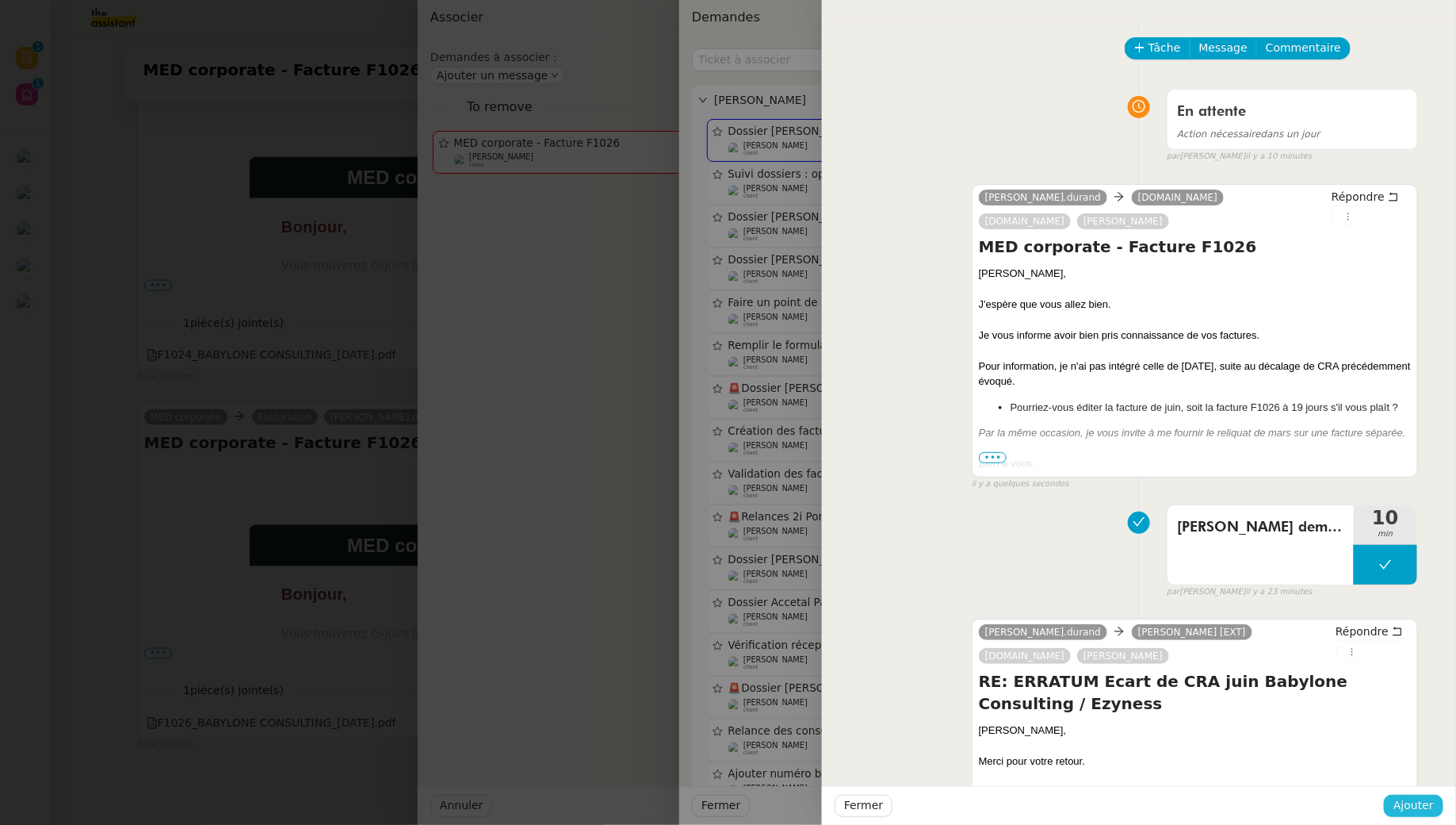
click at [1401, 799] on span "Ajouter" at bounding box center [1413, 806] width 40 height 18
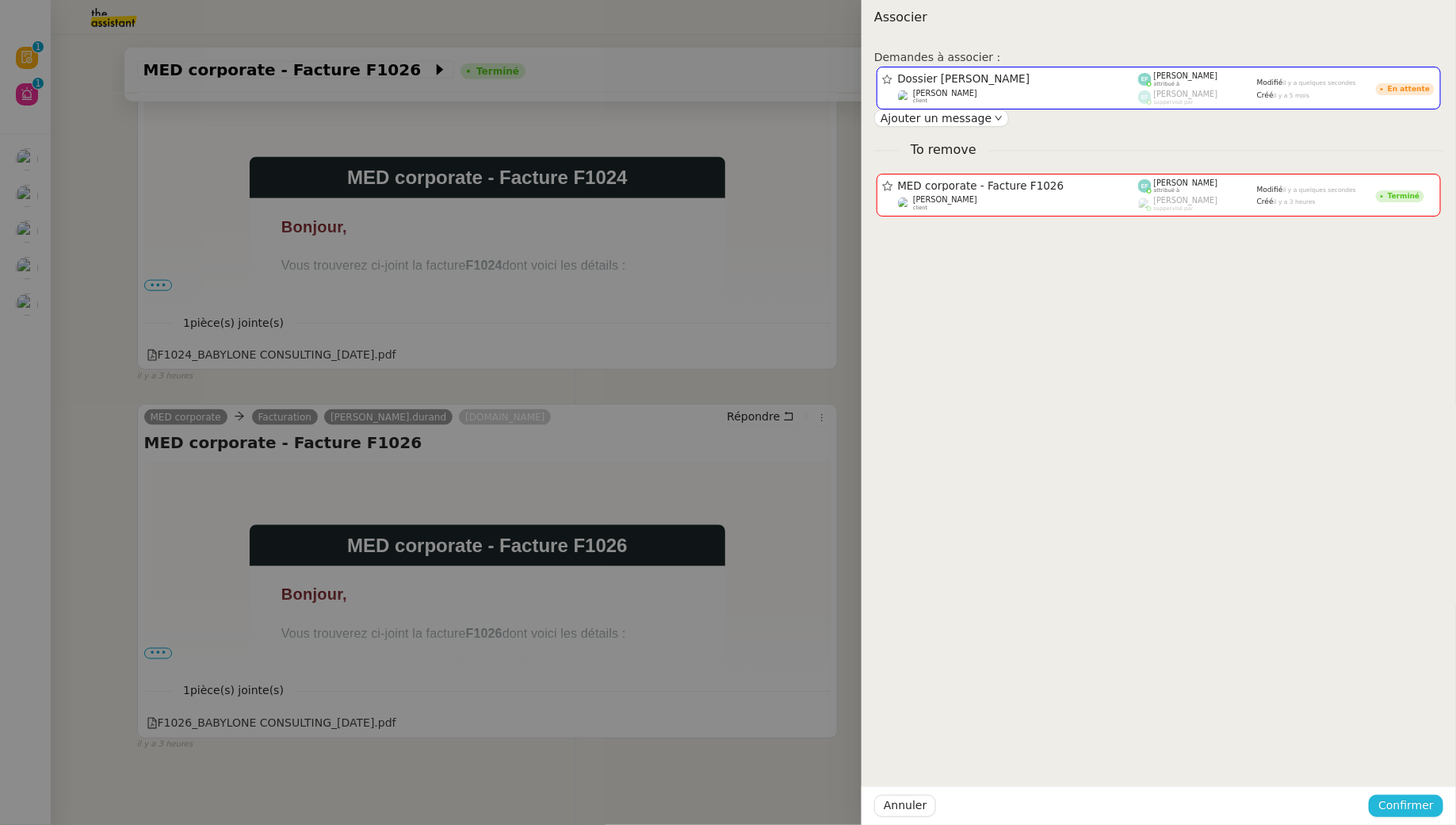
click at [1406, 802] on span "Confirmer" at bounding box center [1406, 806] width 55 height 18
click at [1416, 762] on span "Ajouter" at bounding box center [1408, 762] width 40 height 16
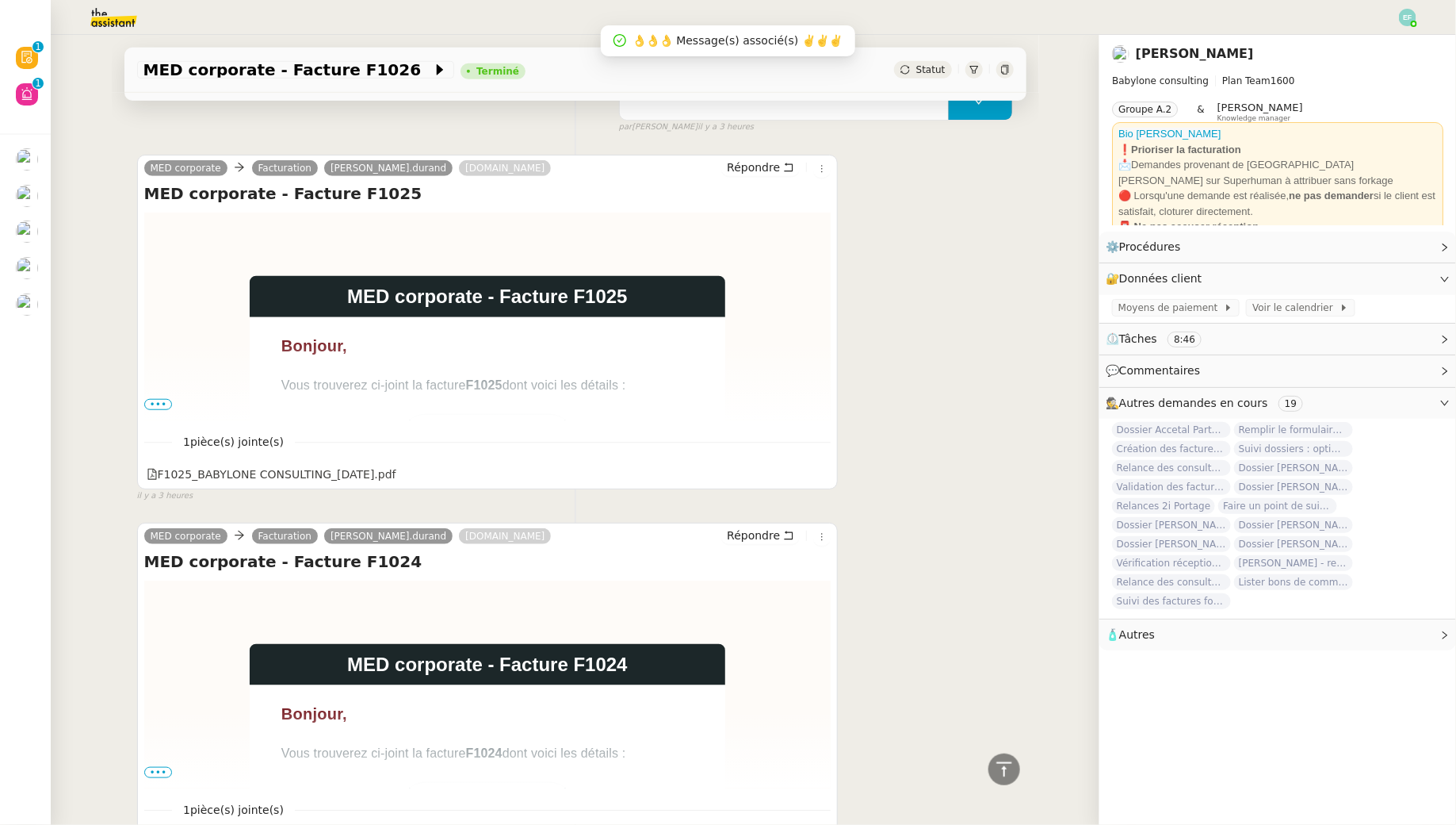
scroll to position [286, 0]
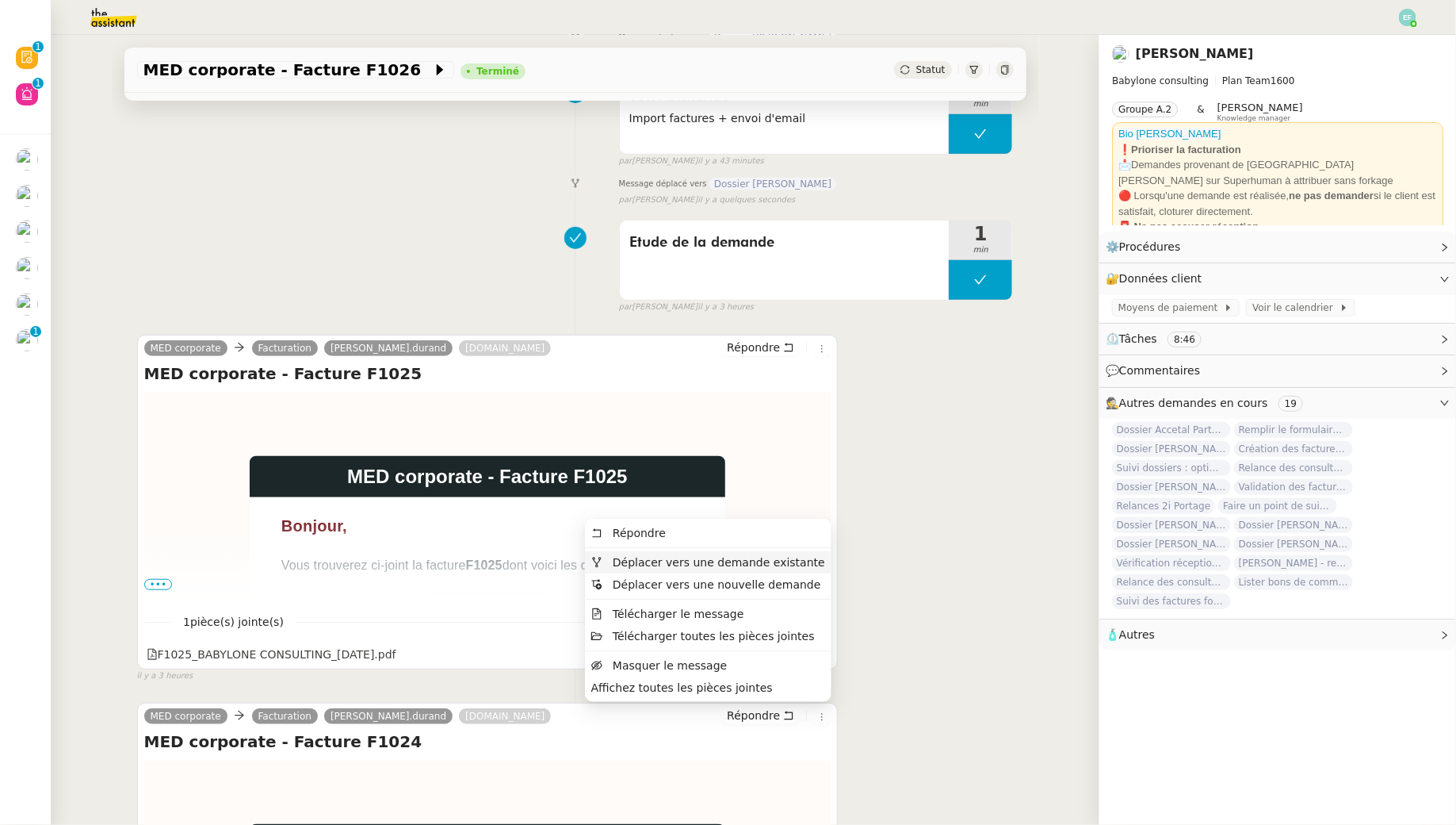
click at [792, 563] on span "Déplacer vers une demande existante" at bounding box center [719, 561] width 212 height 13
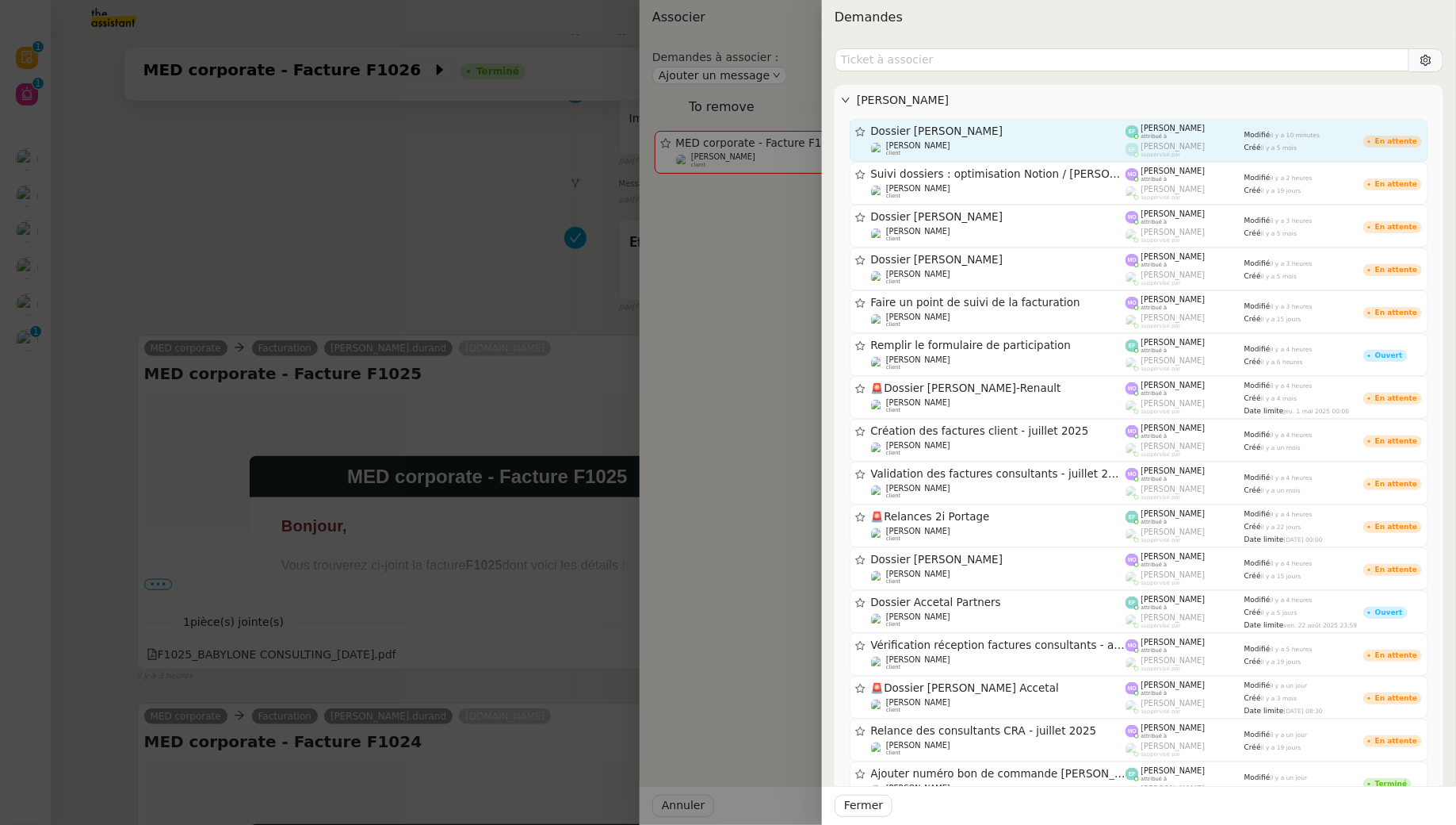
click at [1075, 145] on div "[PERSON_NAME] client" at bounding box center [999, 149] width 255 height 16
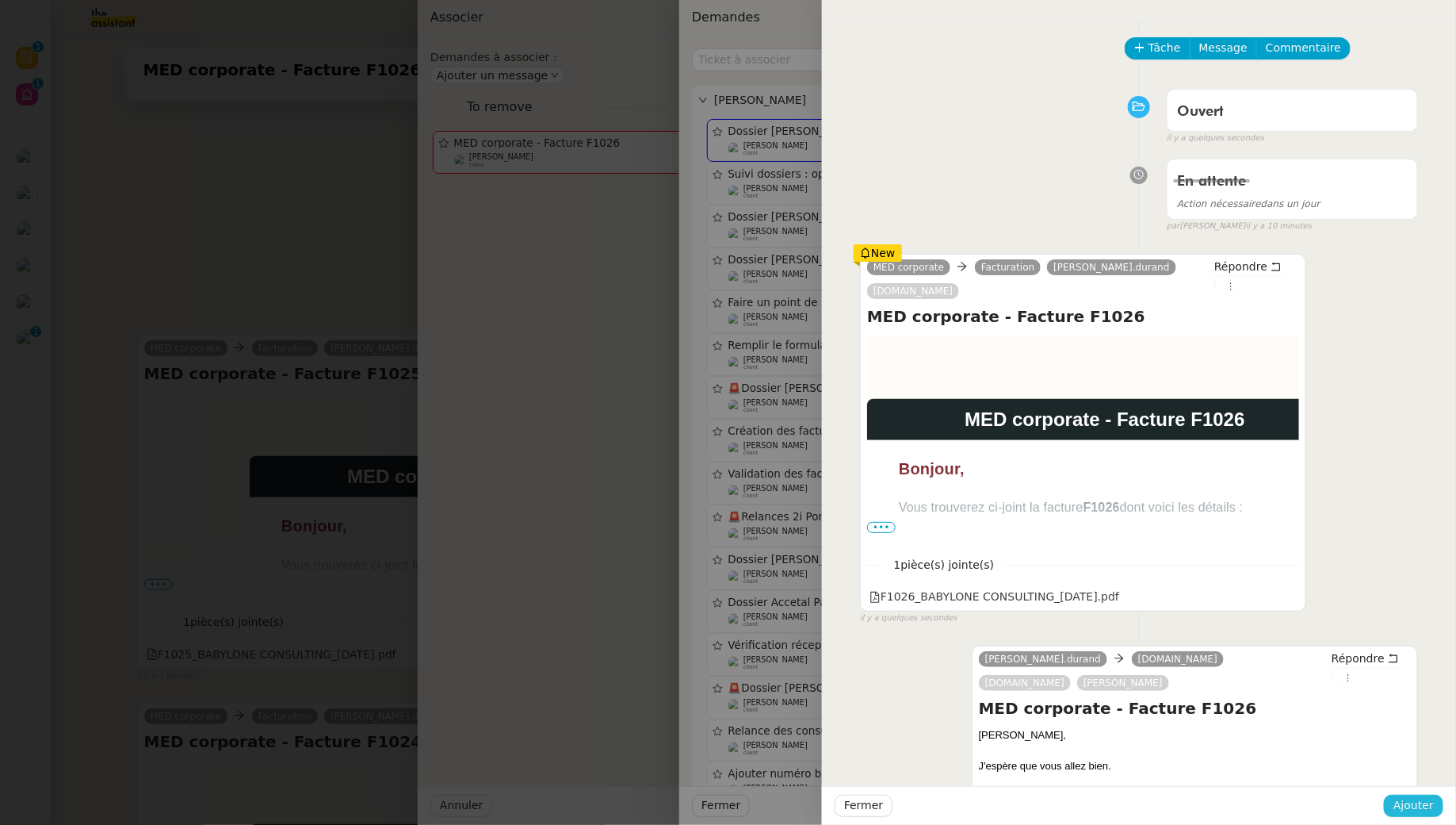
click at [1405, 798] on span "Ajouter" at bounding box center [1413, 806] width 40 height 18
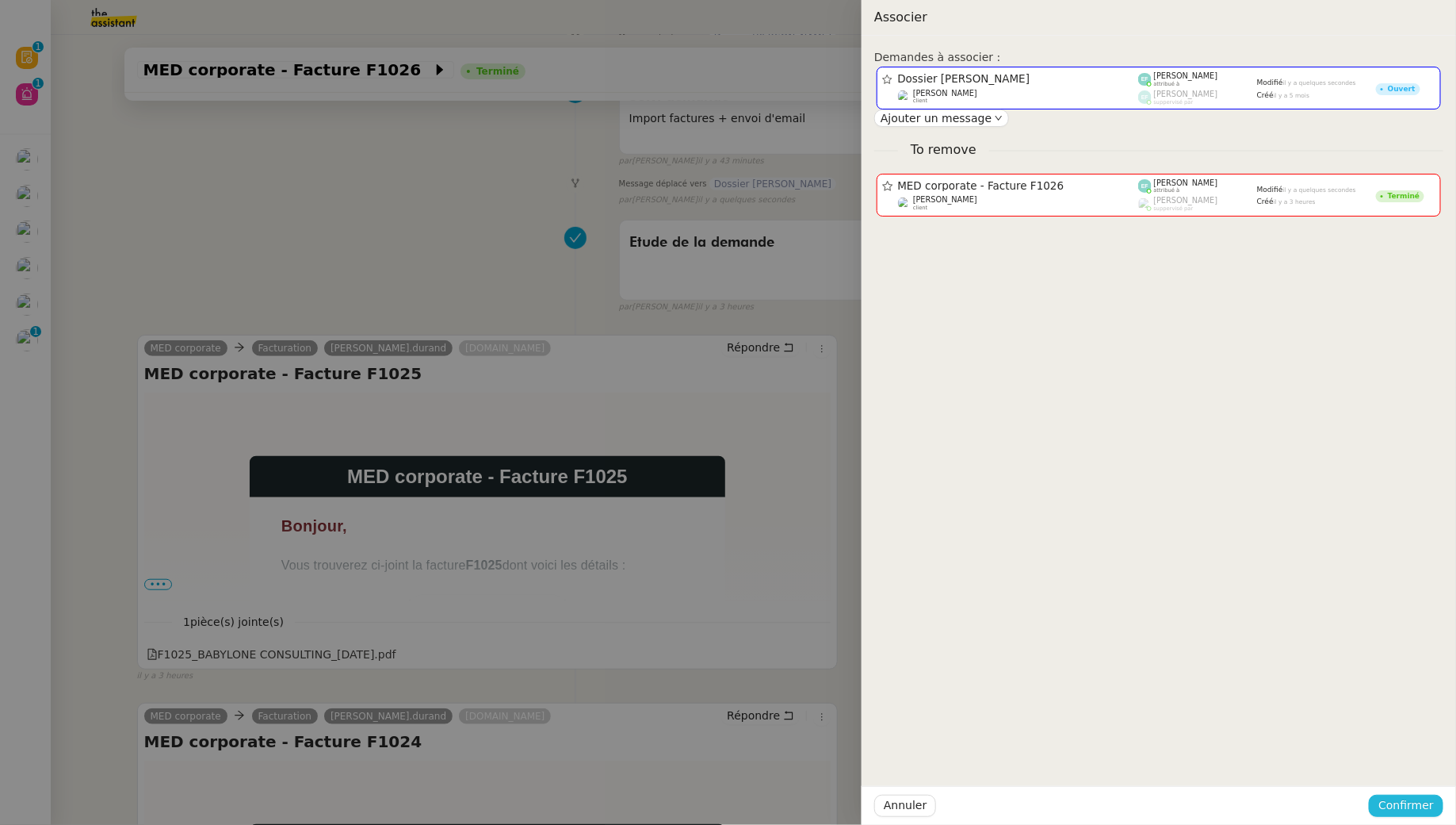
click at [1392, 812] on span "Confirmer" at bounding box center [1406, 806] width 55 height 18
click at [1425, 760] on span "Ajouter" at bounding box center [1408, 762] width 40 height 16
click at [1425, 760] on div "Demandes à associer : Dossier [PERSON_NAME] [PERSON_NAME] client [PERSON_NAME] …" at bounding box center [1158, 430] width 595 height 789
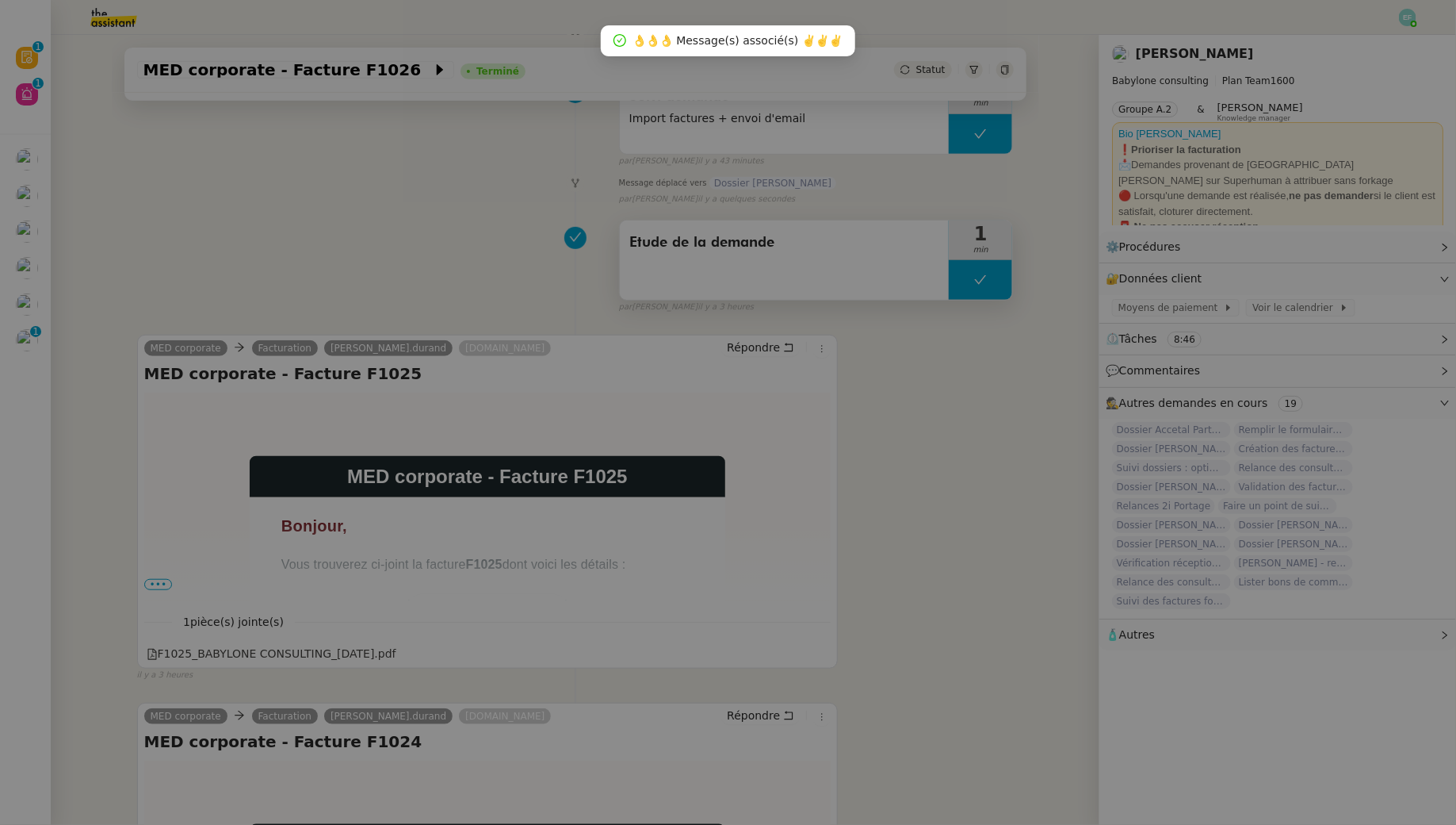
scroll to position [256, 0]
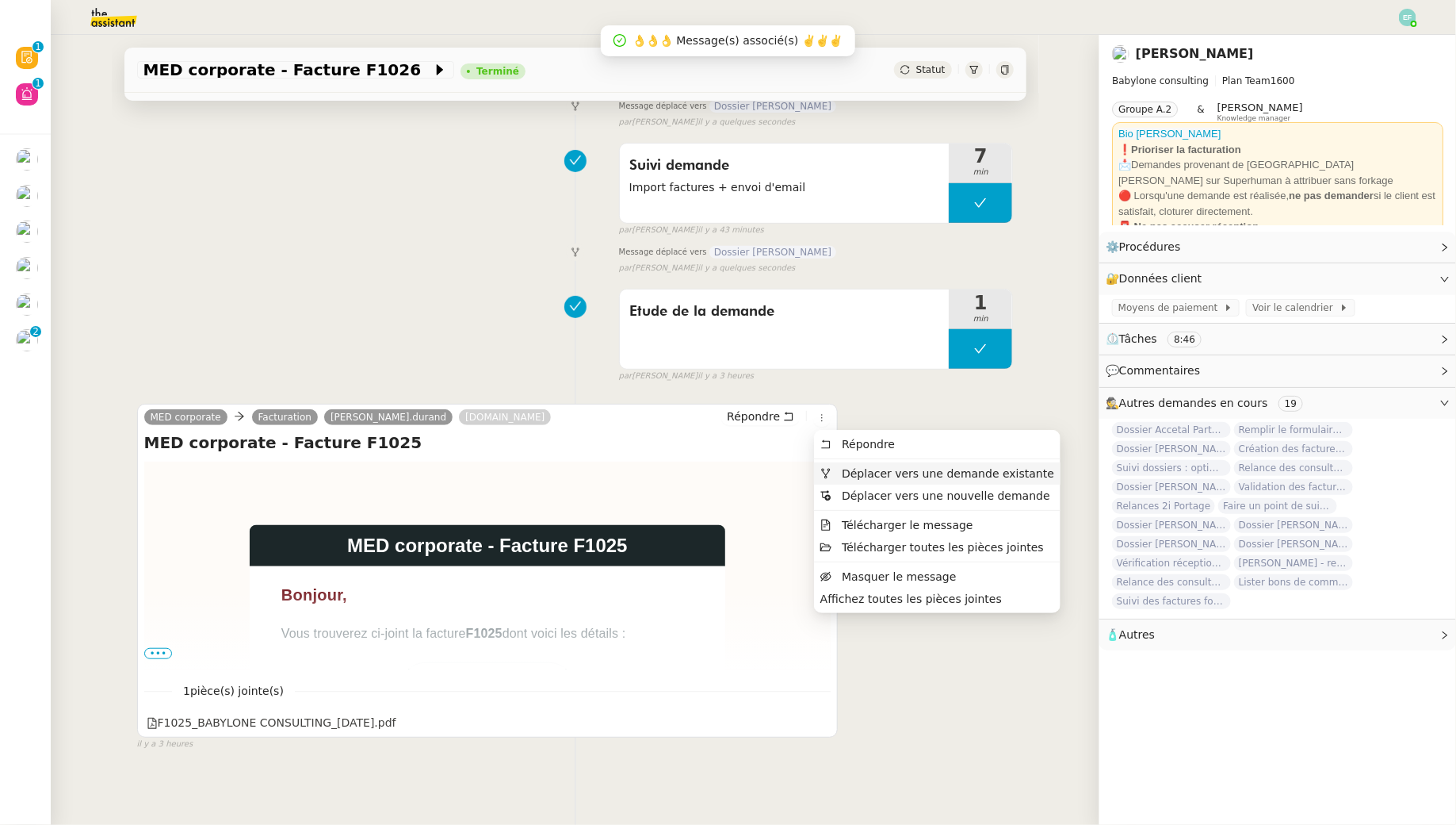
click at [851, 472] on span "Déplacer vers une demande existante" at bounding box center [948, 473] width 212 height 13
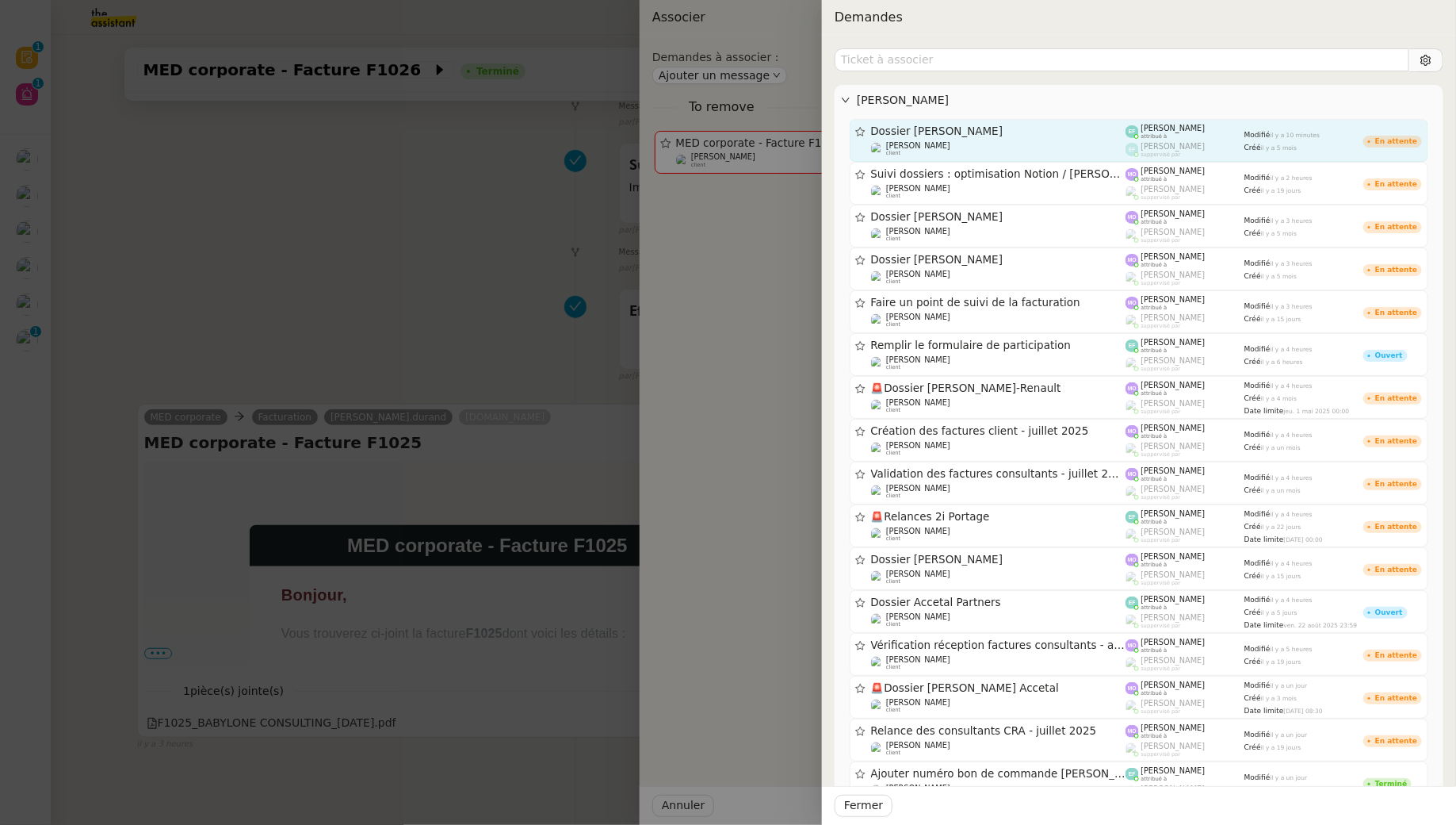
click at [1032, 141] on div "[PERSON_NAME] client" at bounding box center [999, 149] width 255 height 16
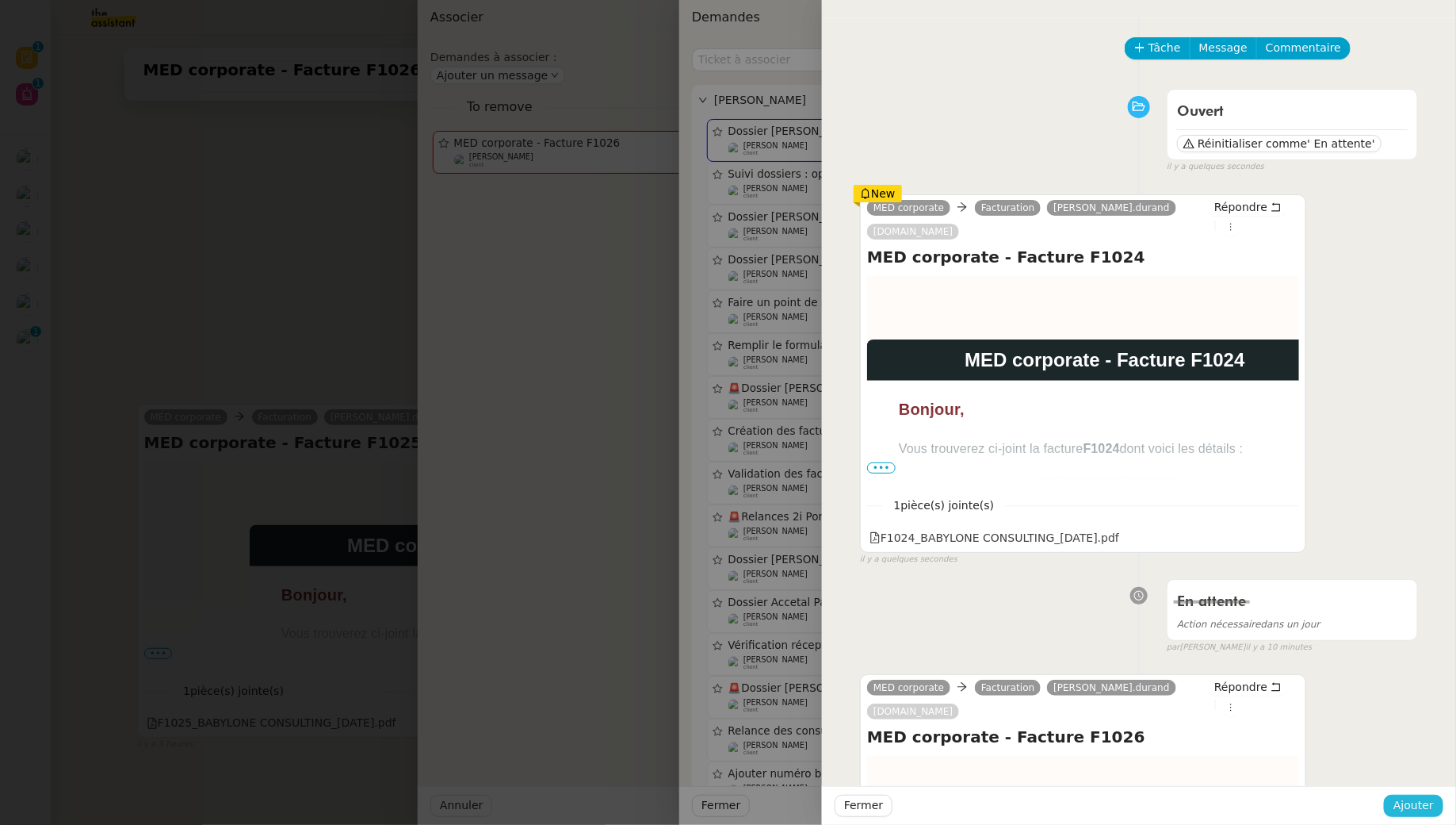
click at [1413, 816] on button "Ajouter" at bounding box center [1413, 806] width 59 height 23
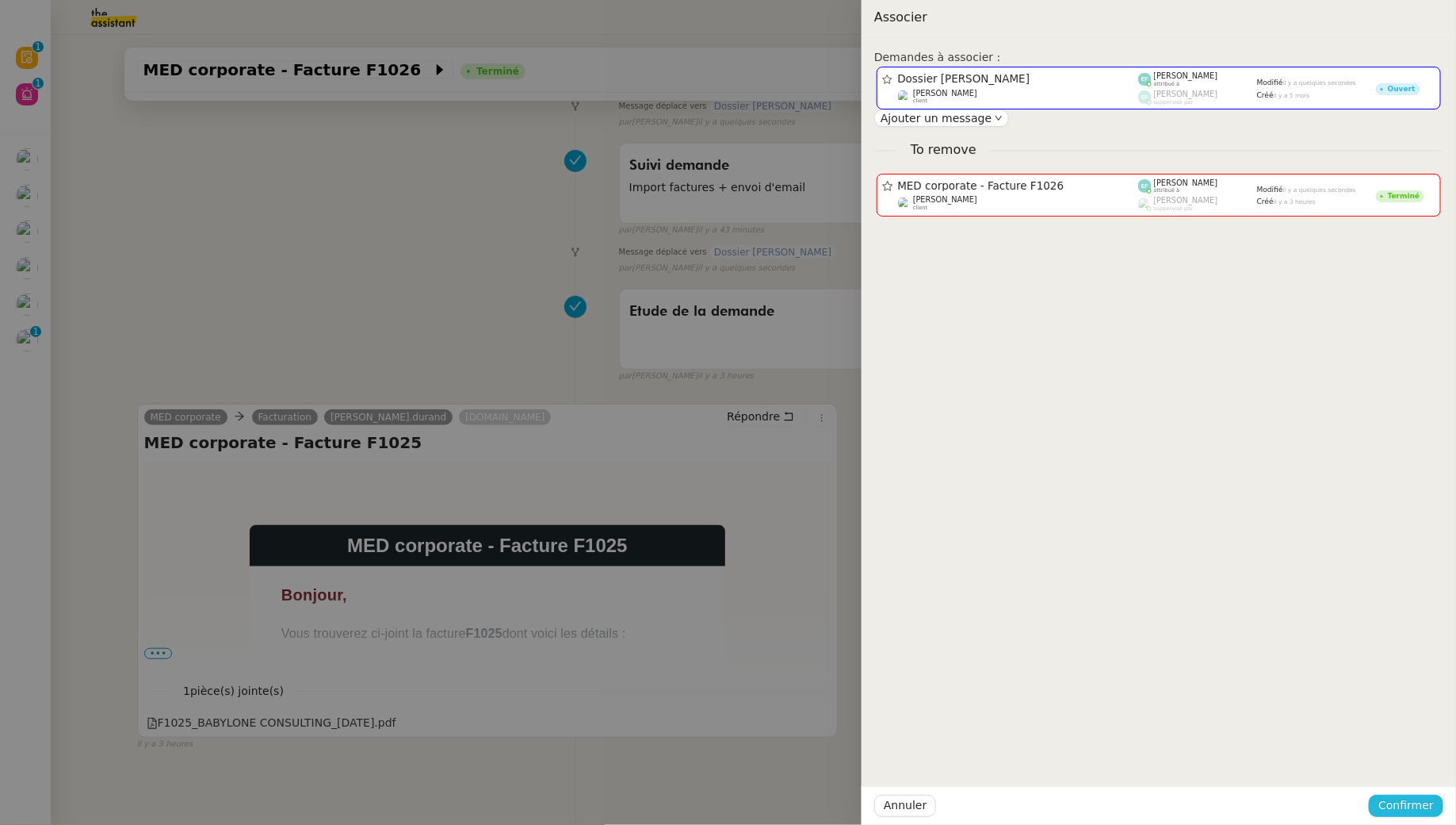
click at [1397, 809] on span "Confirmer" at bounding box center [1406, 806] width 55 height 18
click at [1417, 766] on span "Ajouter" at bounding box center [1408, 762] width 40 height 16
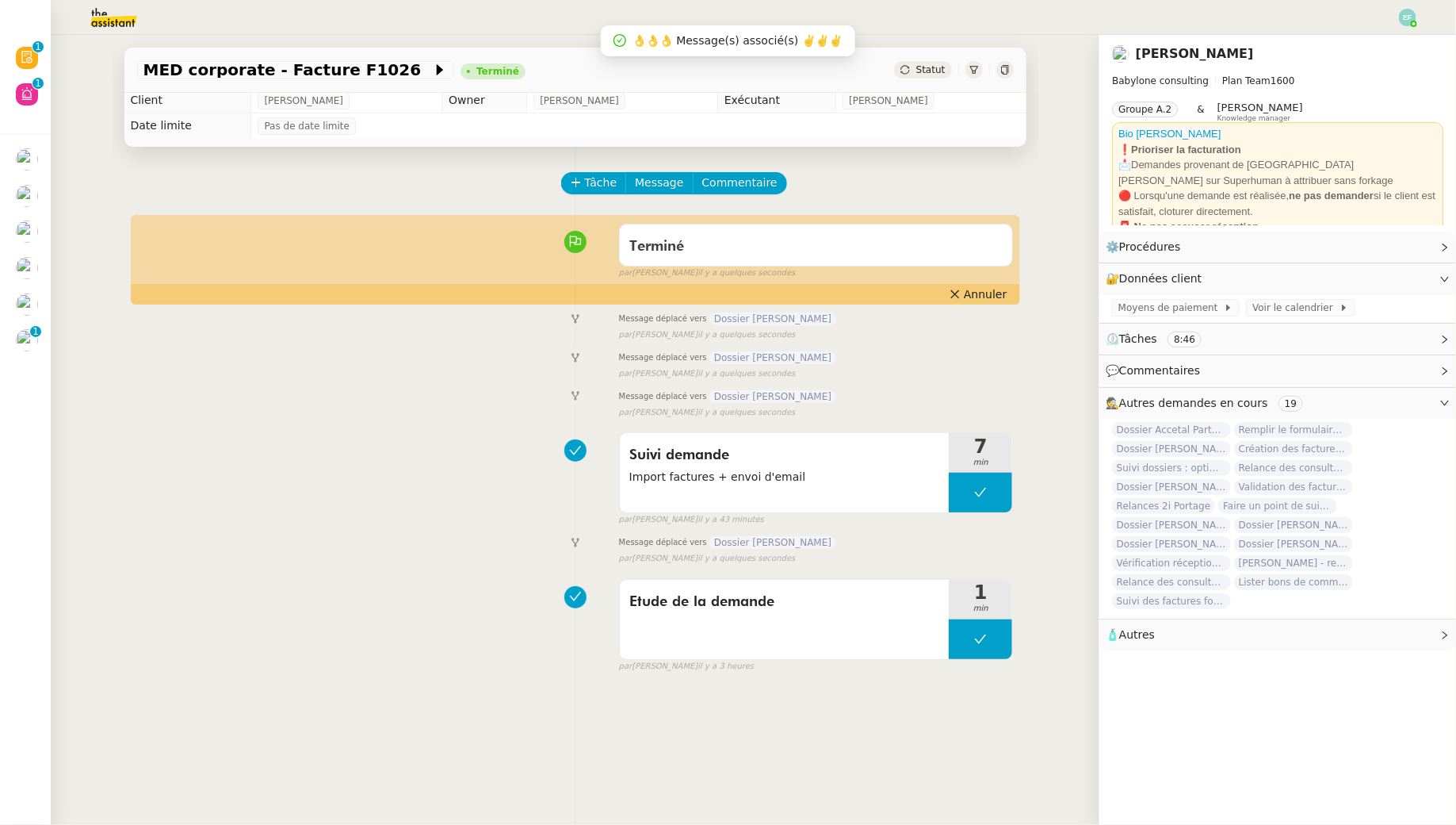
scroll to position [0, 0]
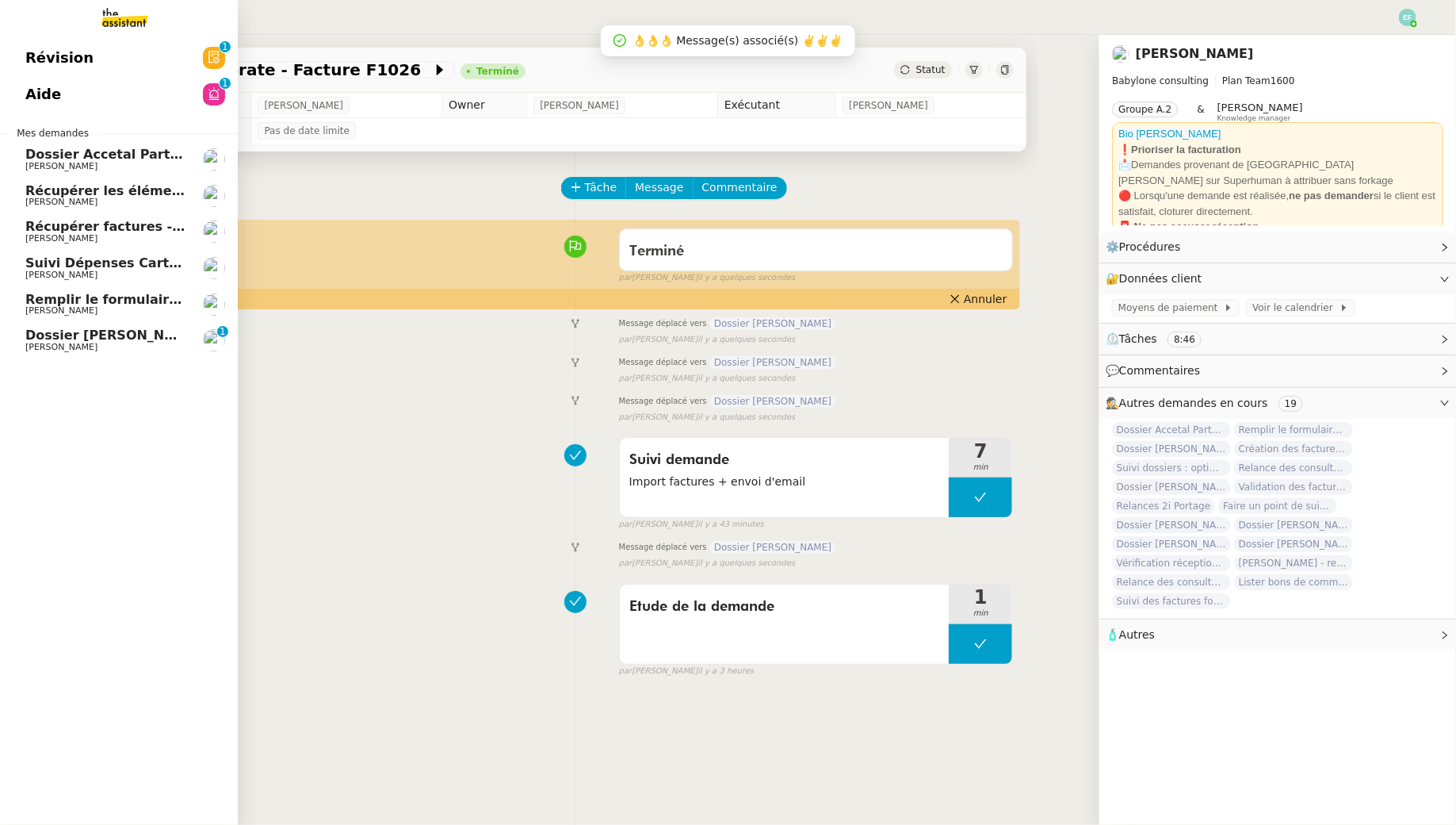
click at [38, 351] on span "[PERSON_NAME]" at bounding box center [61, 347] width 72 height 10
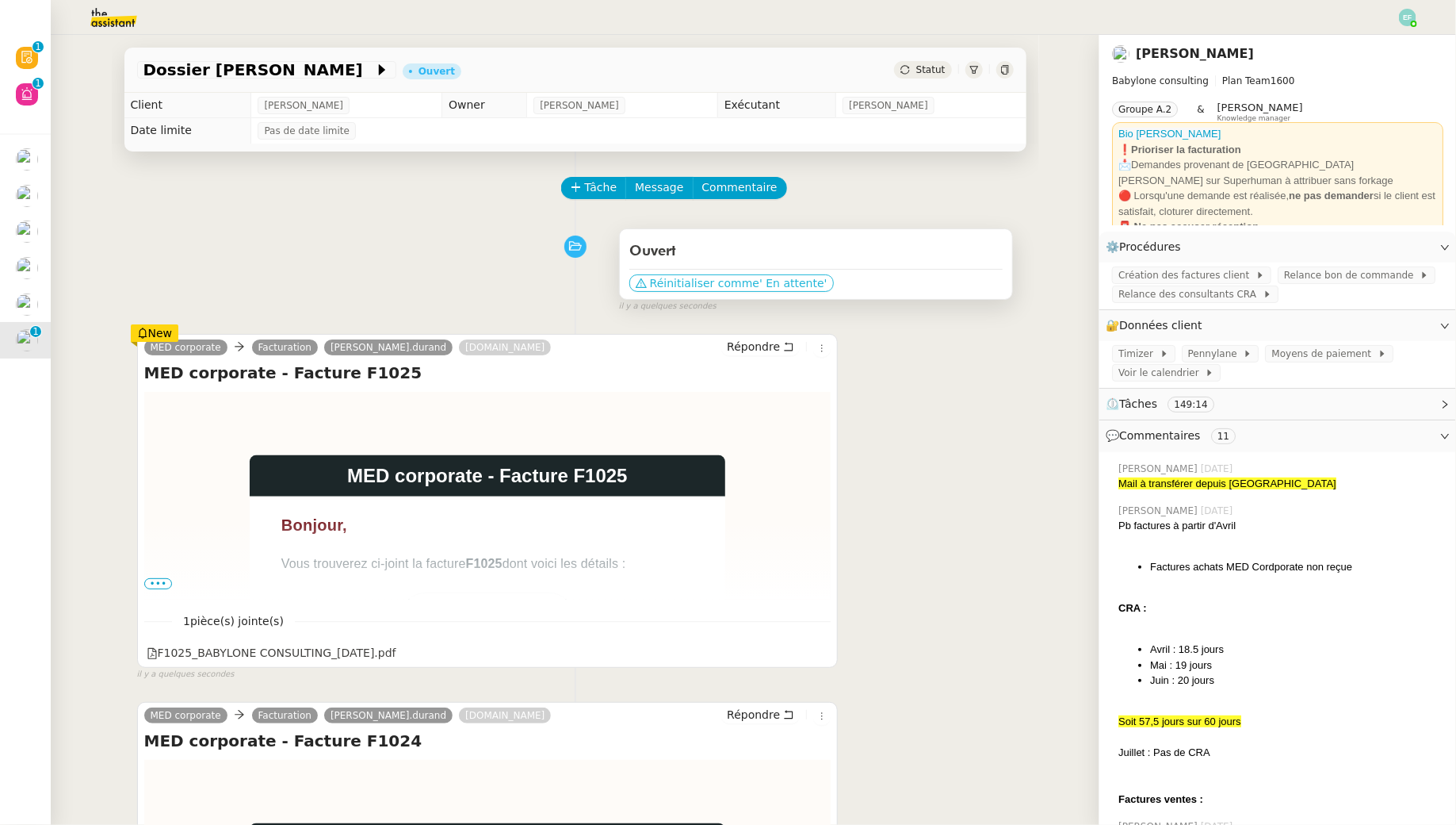
click at [772, 290] on span "' En attente'" at bounding box center [793, 283] width 68 height 16
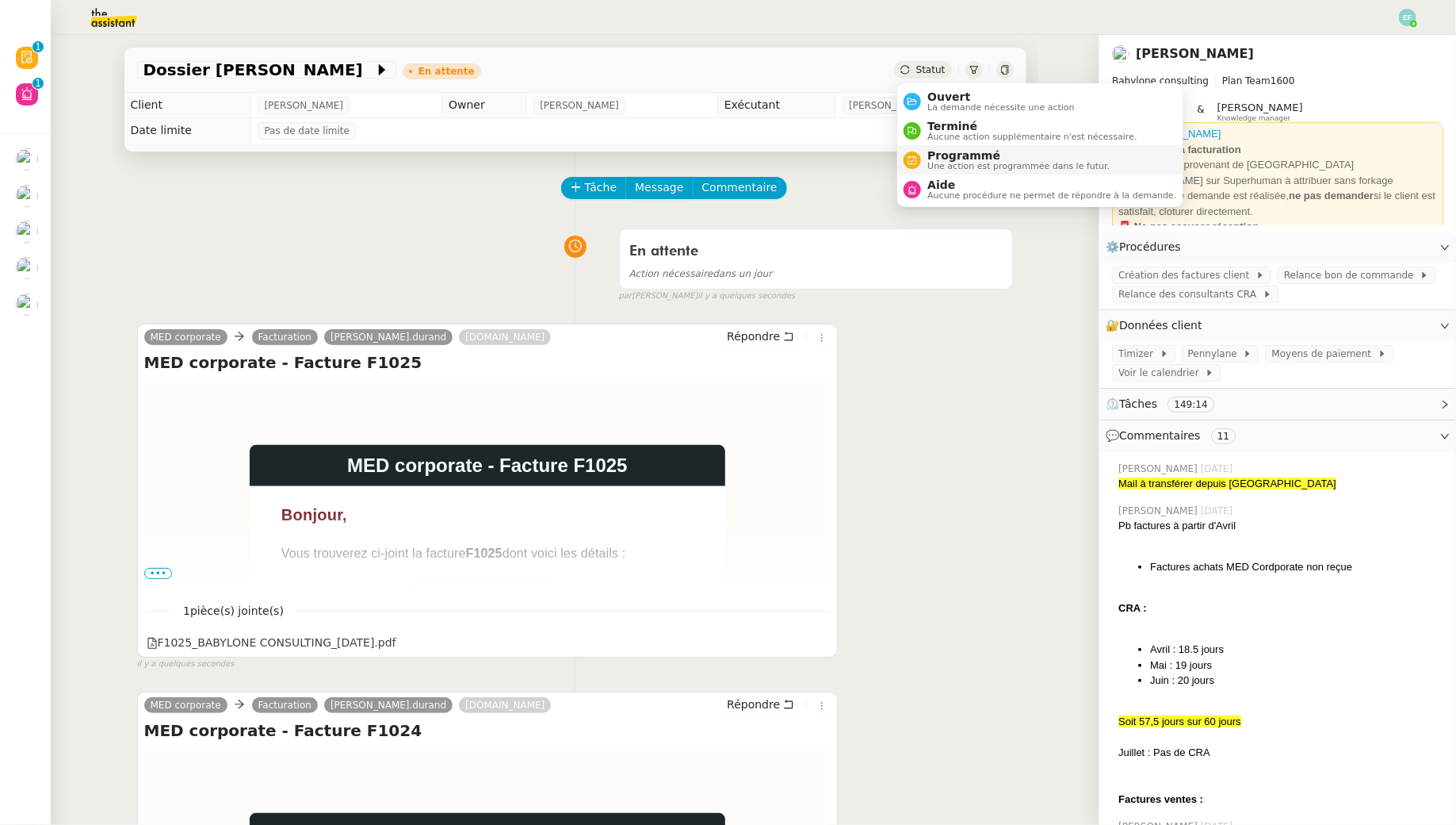
click at [935, 156] on span "Programmé" at bounding box center [1019, 155] width 182 height 13
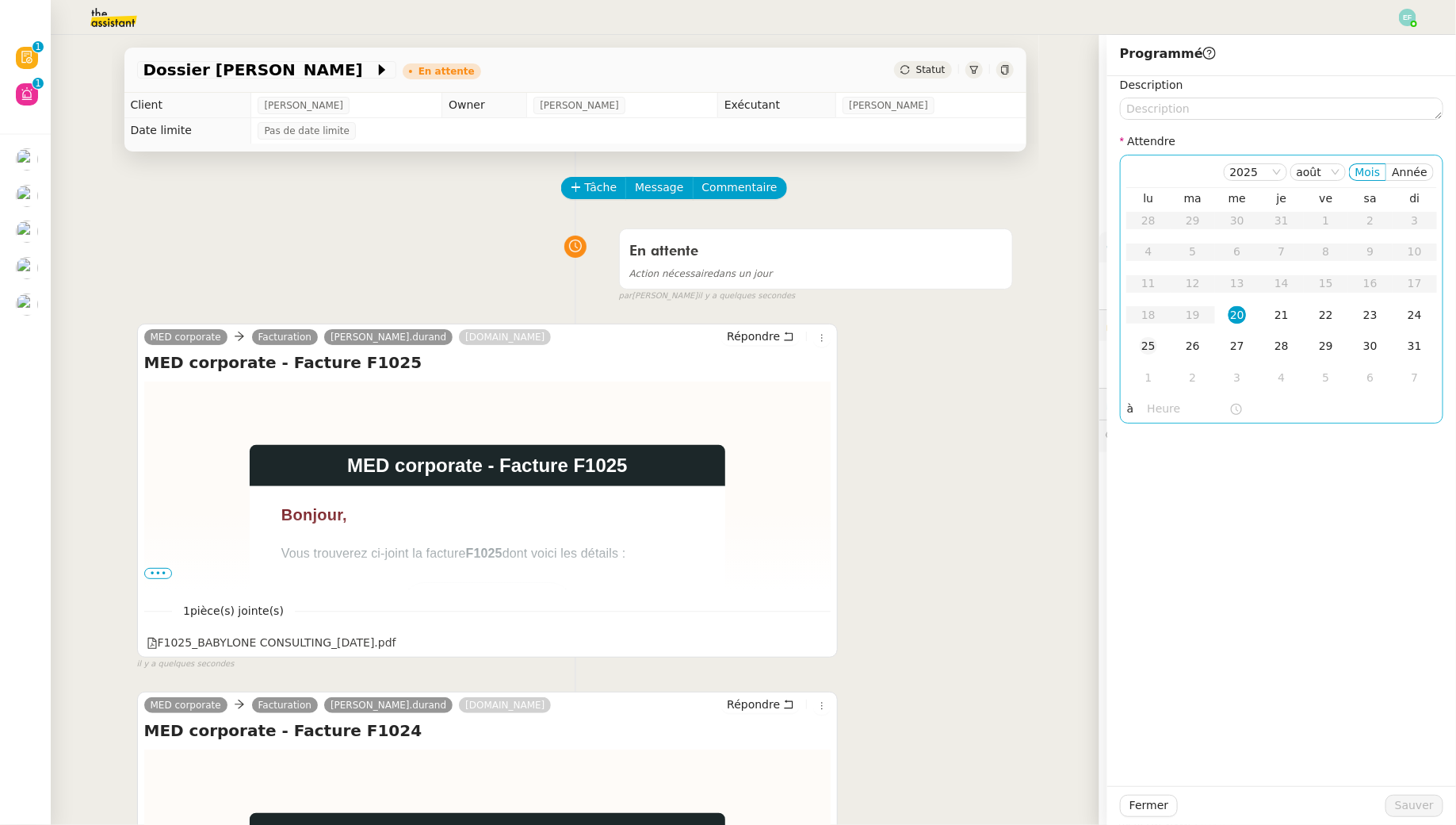
click at [1150, 347] on div "25" at bounding box center [1148, 346] width 18 height 18
click at [1407, 809] on span "Sauver" at bounding box center [1414, 806] width 38 height 18
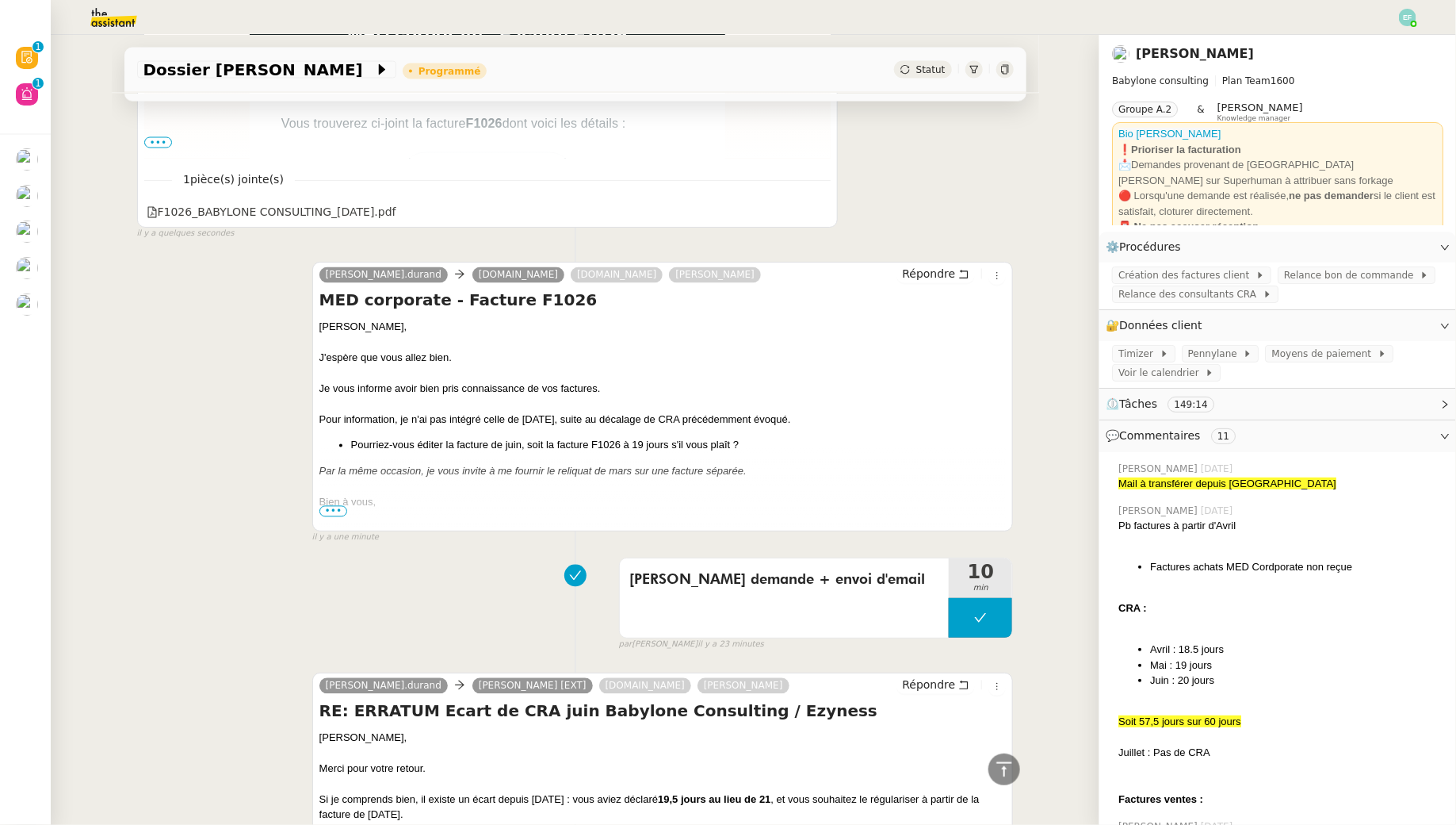
scroll to position [1350, 0]
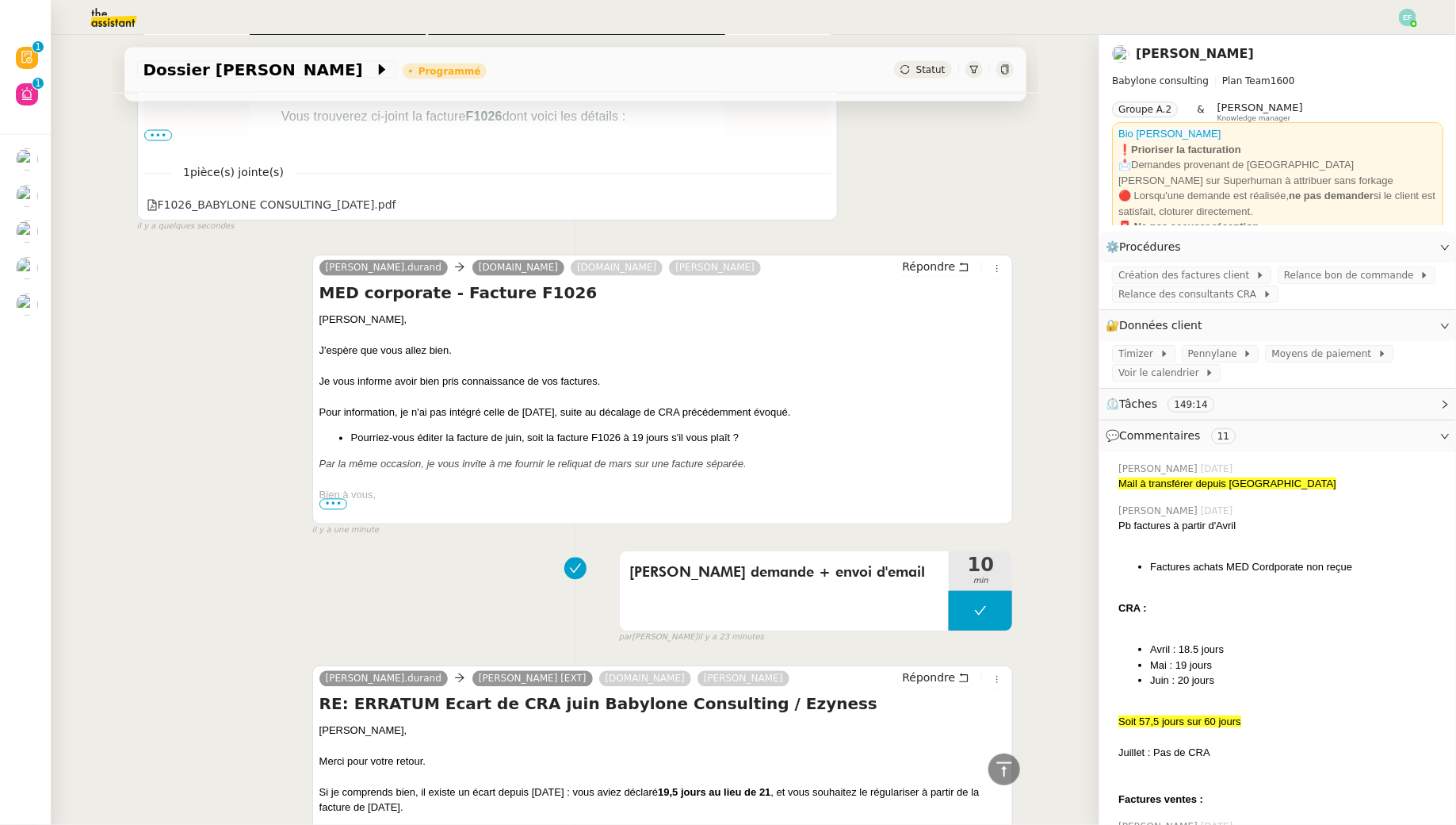
click at [336, 500] on span "•••" at bounding box center [334, 504] width 28 height 11
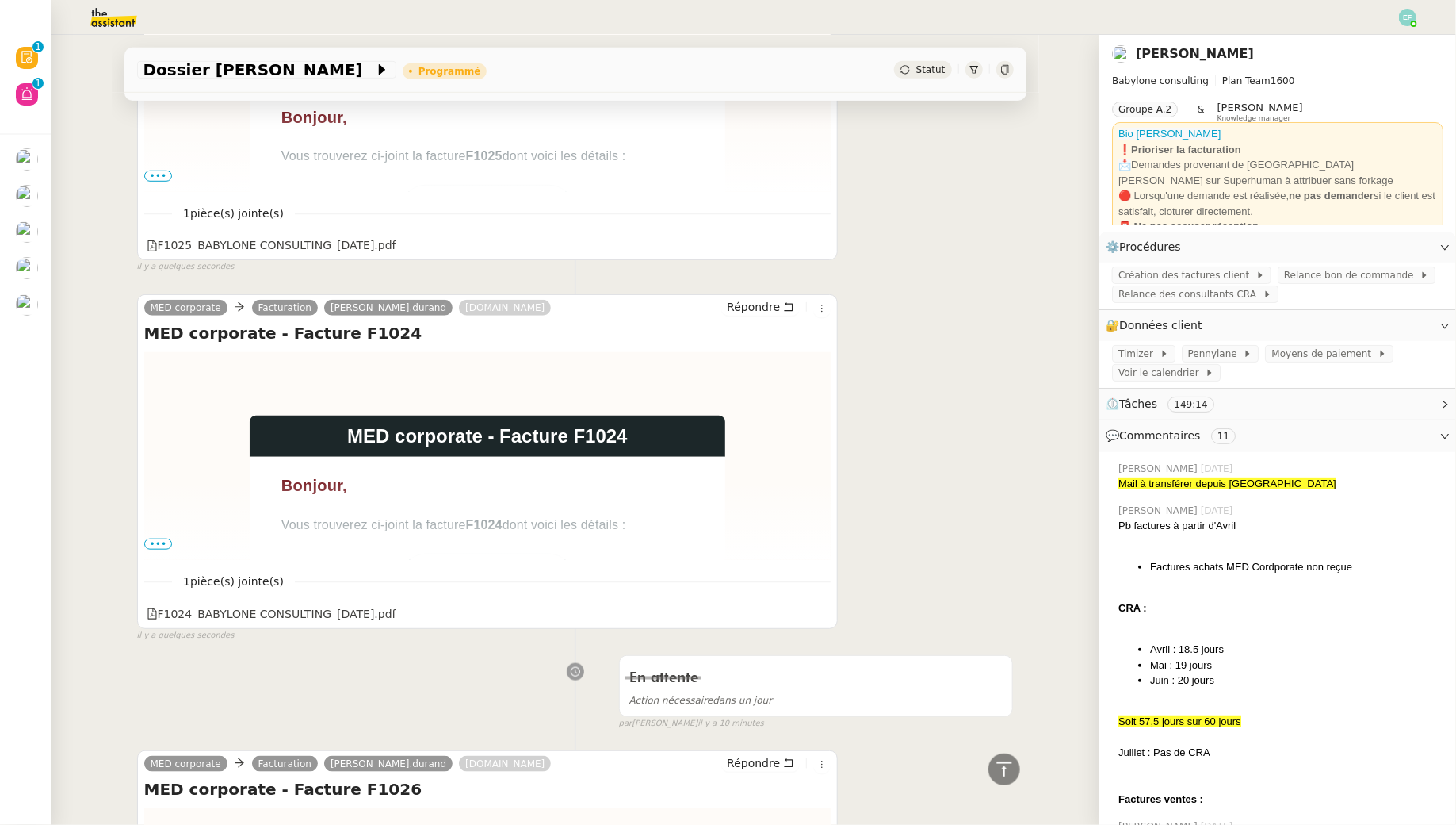
scroll to position [0, 0]
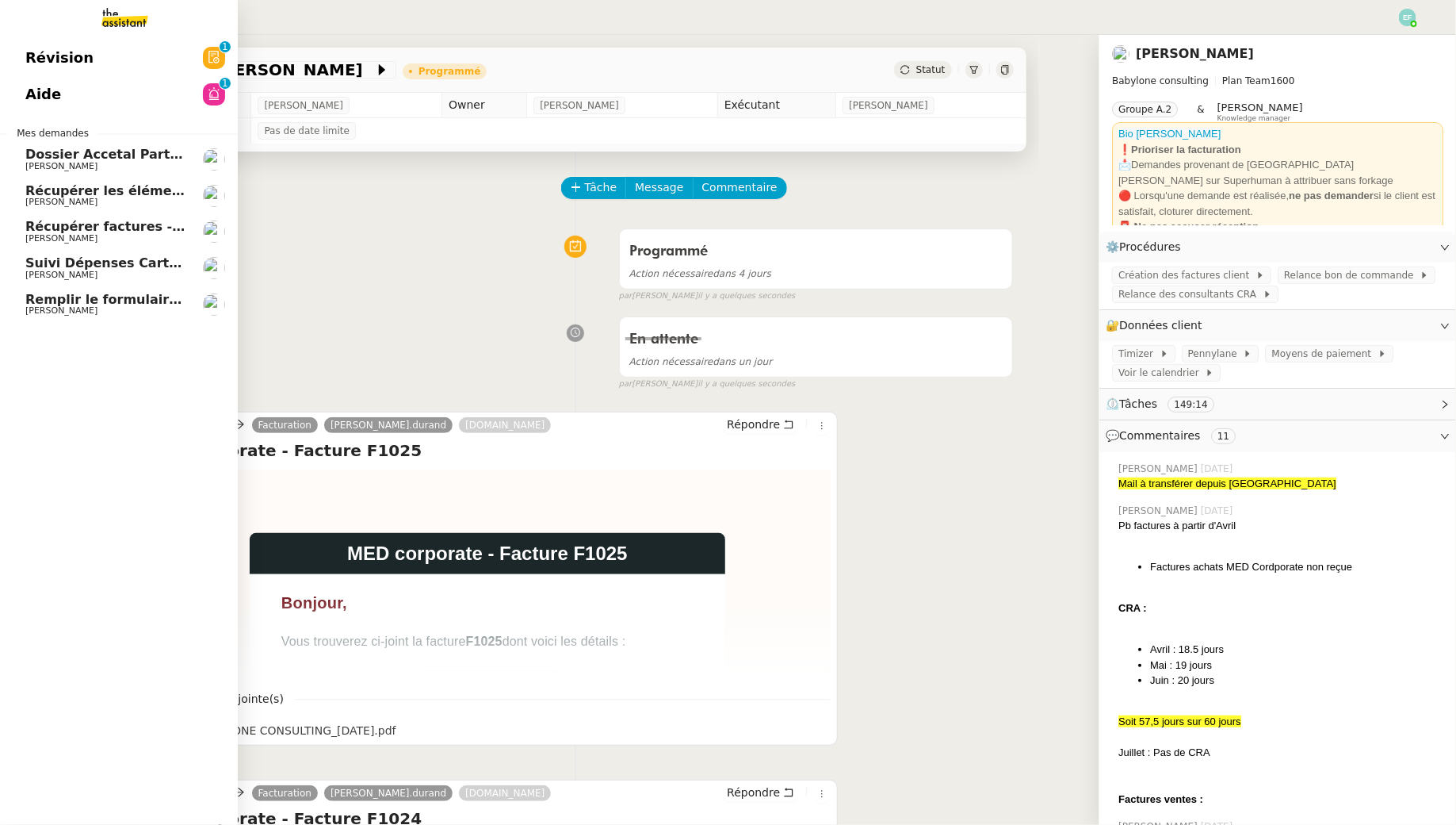
click at [36, 300] on span "Remplir le formulaire de participation" at bounding box center [161, 300] width 271 height 15
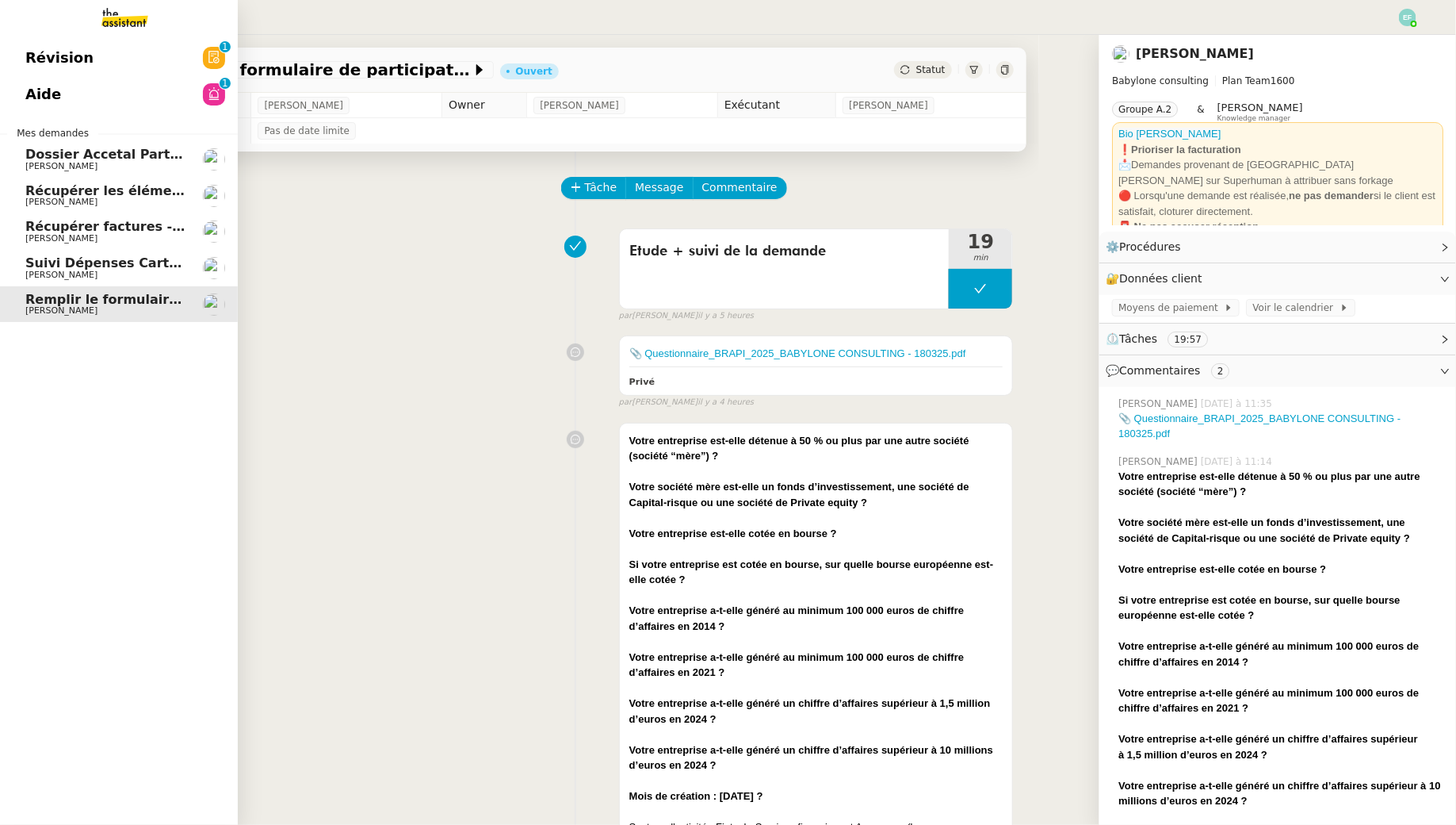
click at [94, 148] on span "Dossier Accetal Partners" at bounding box center [113, 154] width 176 height 15
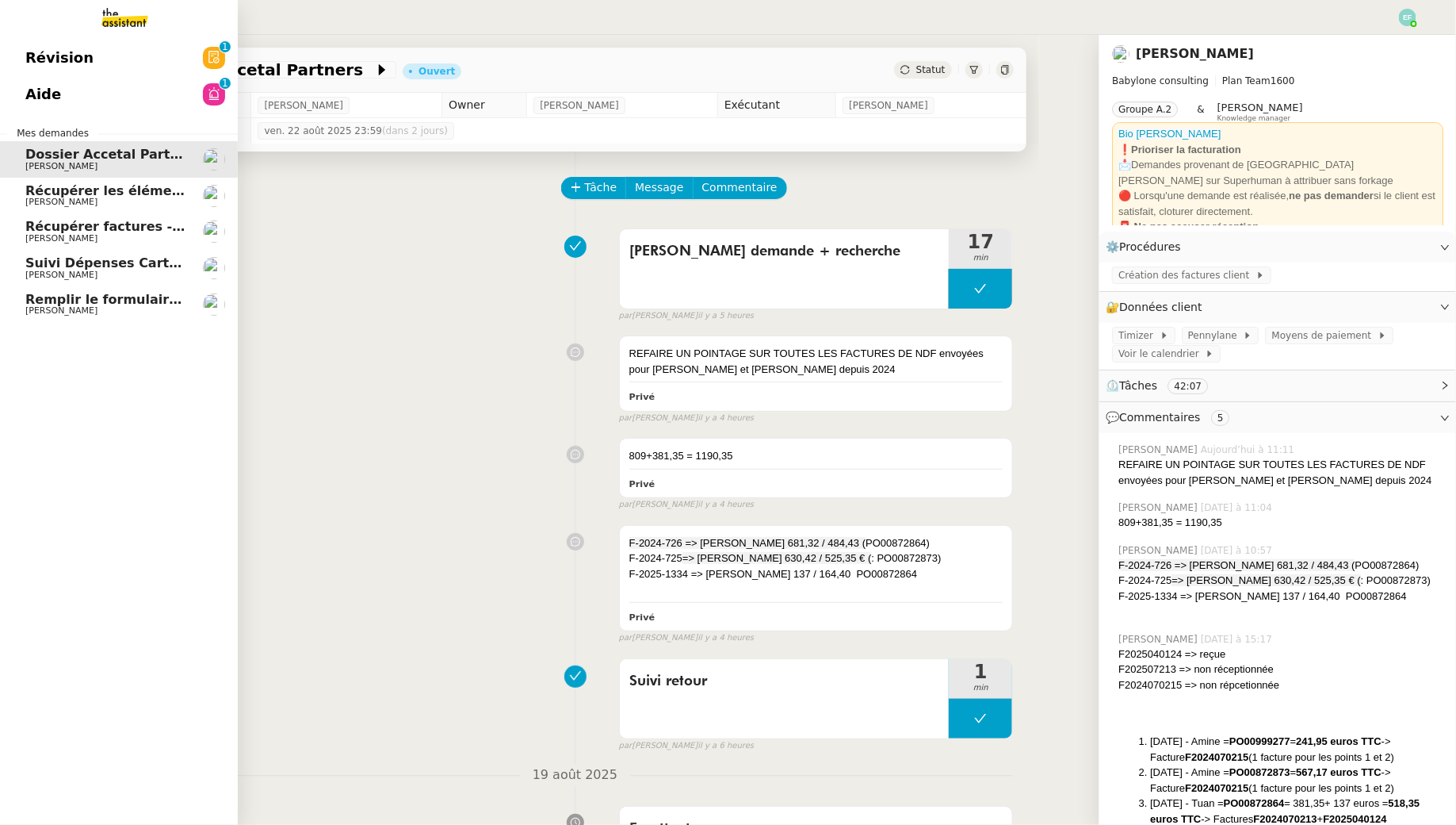
click at [58, 297] on span "Remplir le formulaire de participation" at bounding box center [161, 300] width 271 height 15
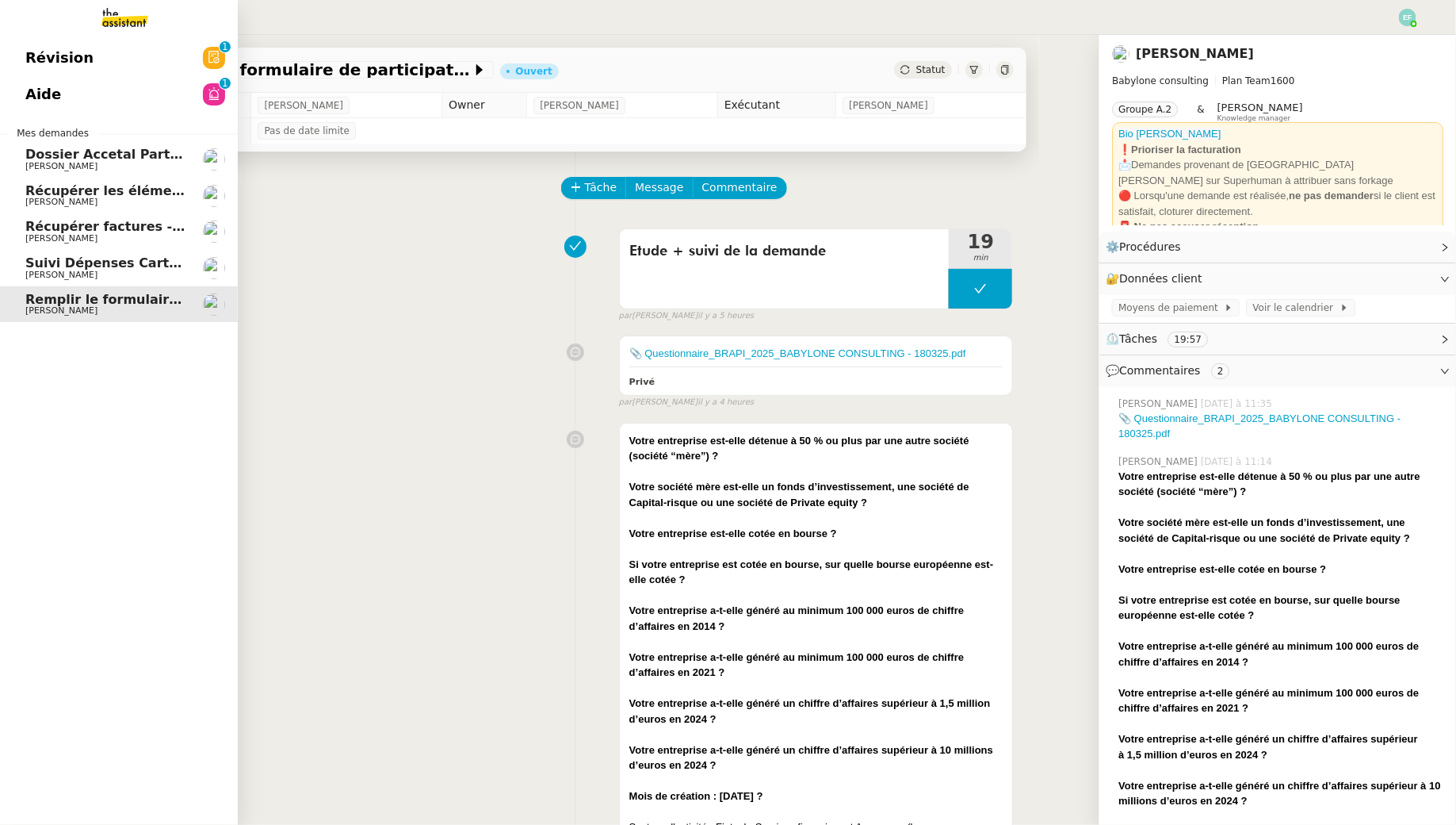
click at [13, 259] on link "Suivi Dépenses Cartes Salariées Qonto - [DATE] [PERSON_NAME]" at bounding box center [119, 269] width 238 height 37
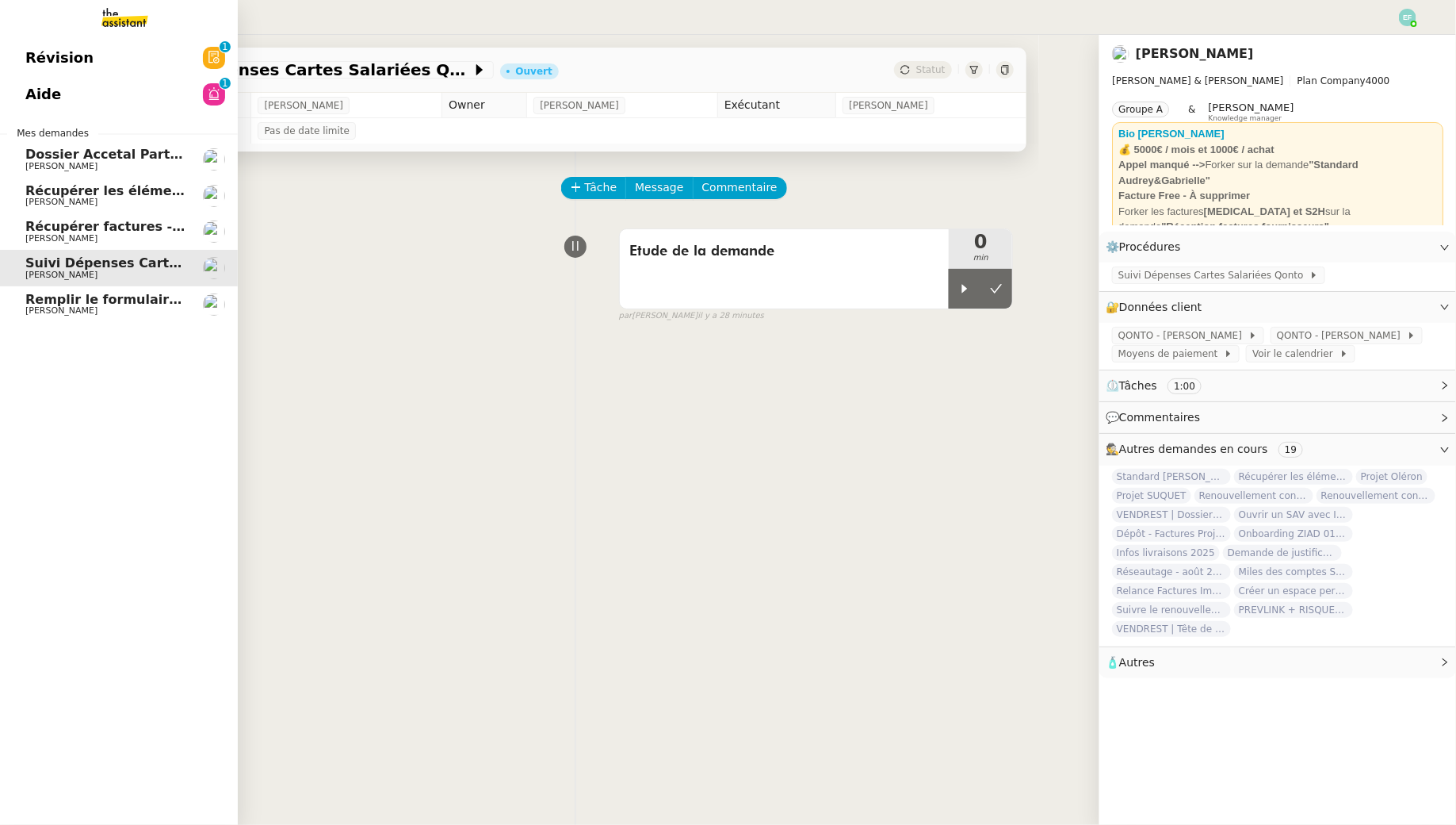
click at [48, 238] on span "[PERSON_NAME]" at bounding box center [61, 238] width 72 height 10
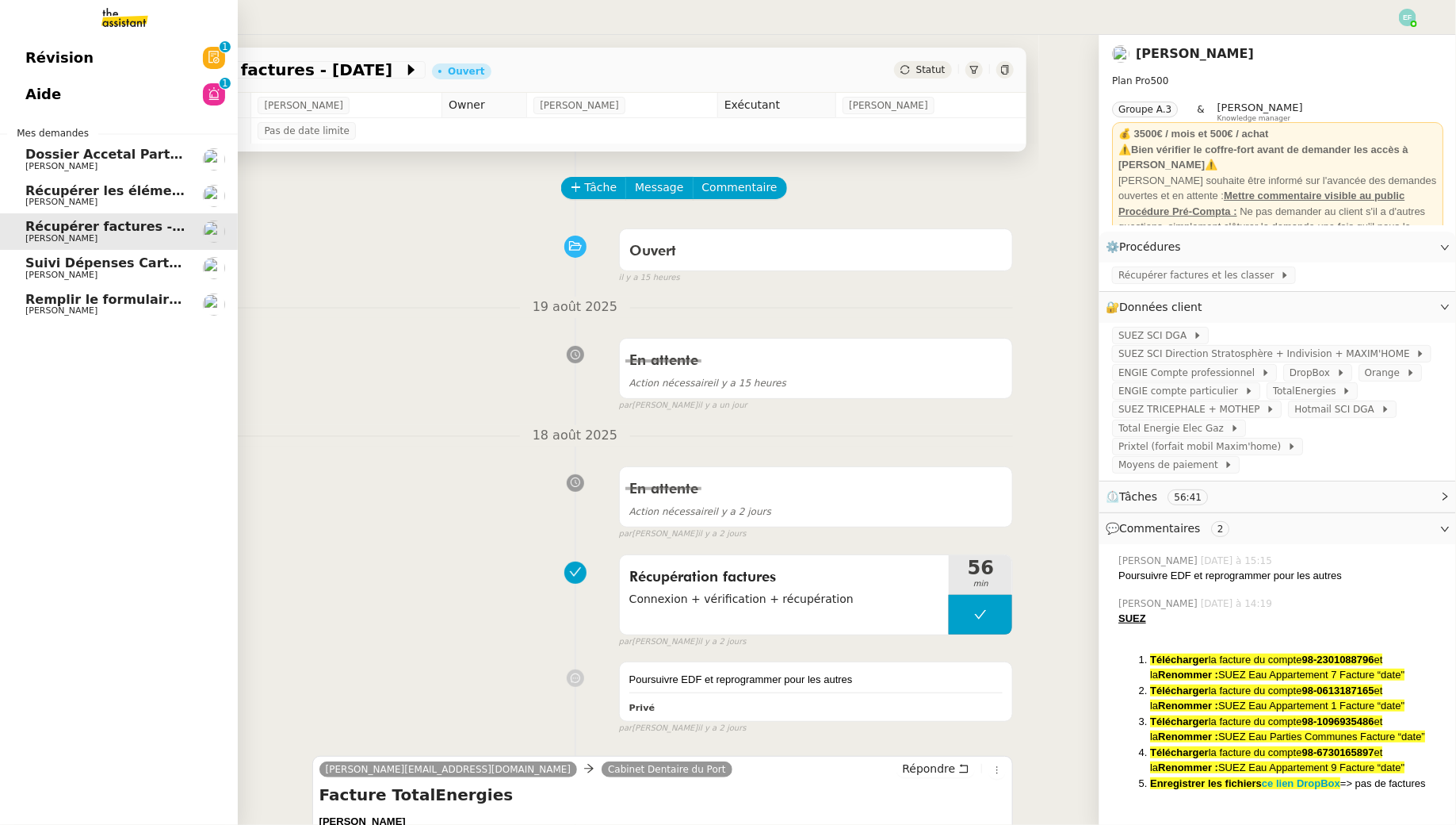
click at [69, 92] on link "Aide 0 1 2 3 4 5 6 7 8 9" at bounding box center [119, 95] width 238 height 37
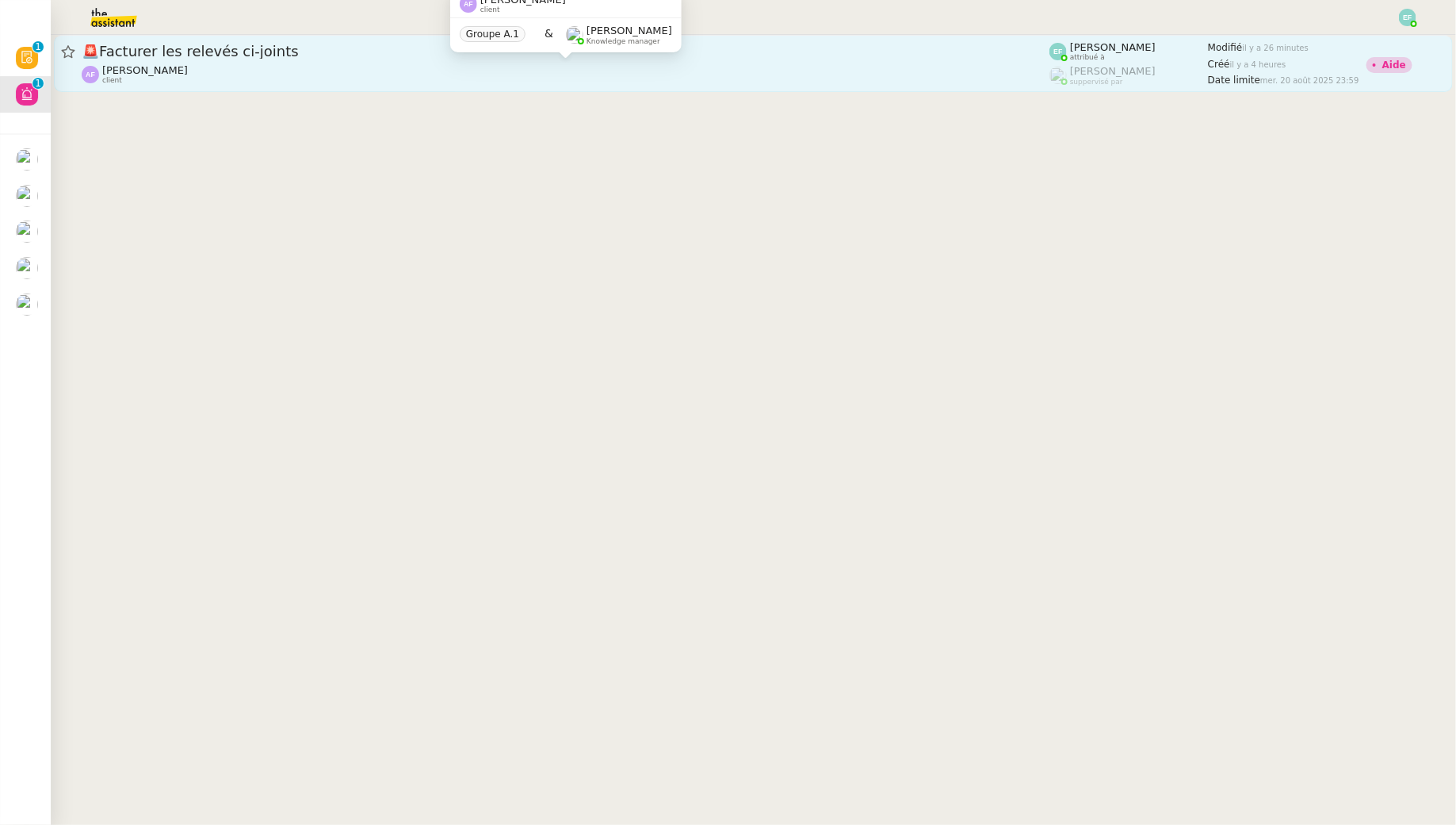
click at [382, 83] on div "[PERSON_NAME] client" at bounding box center [565, 74] width 968 height 21
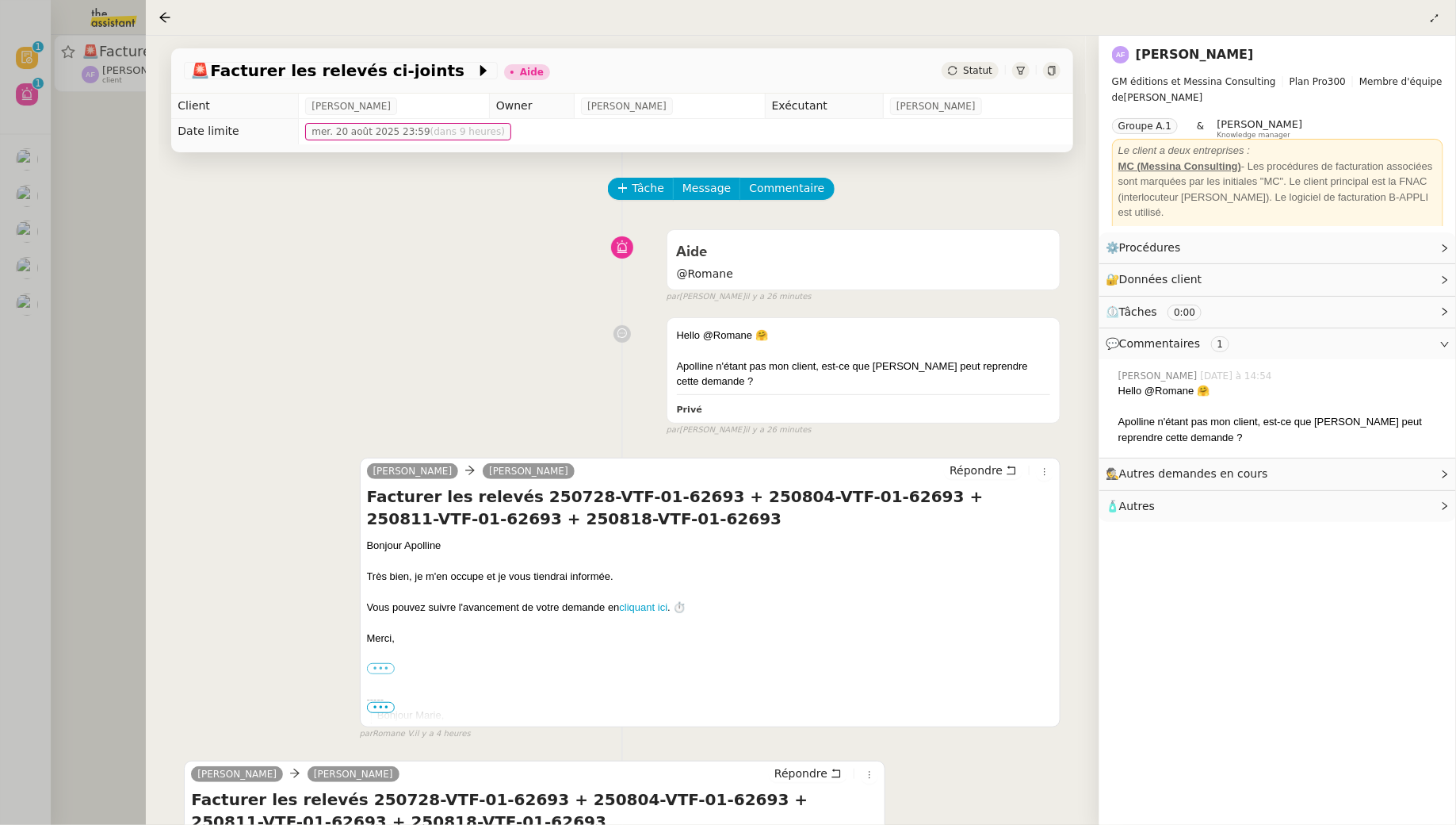
click at [88, 346] on div at bounding box center [728, 412] width 1456 height 825
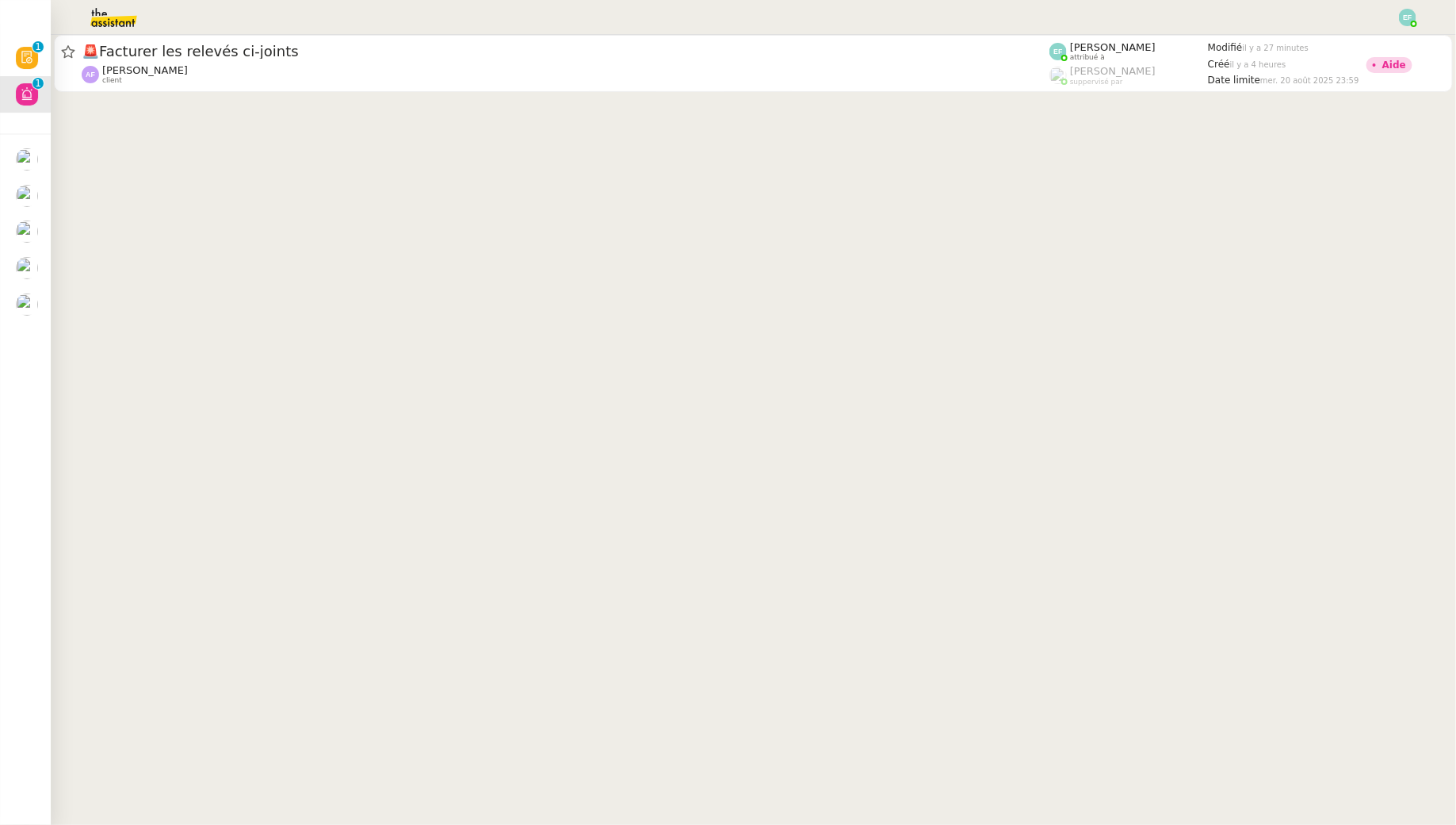
click at [102, 15] on img at bounding box center [100, 18] width 123 height 35
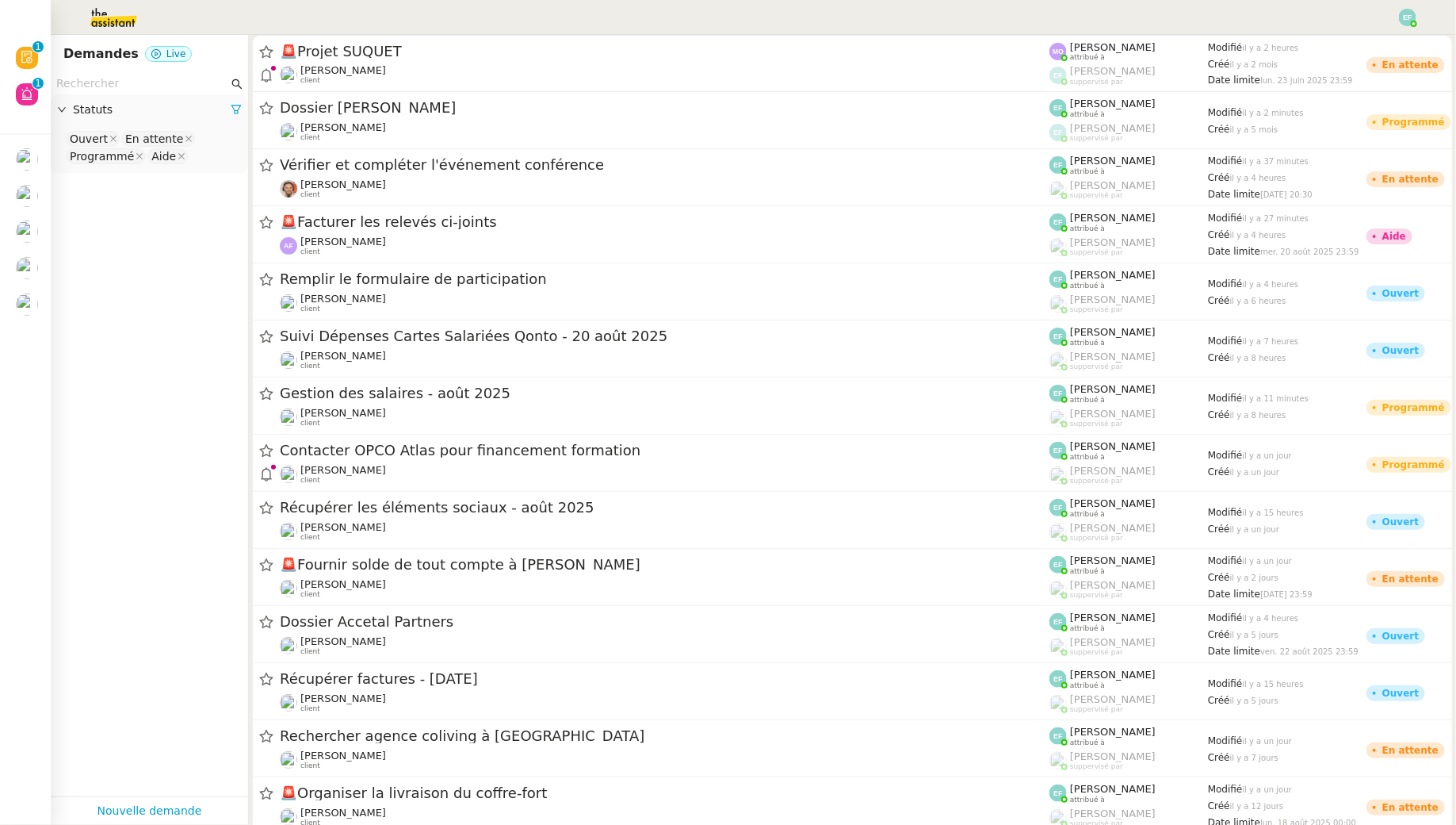
click at [108, 73] on nz-input-group at bounding box center [150, 84] width 197 height 22
click at [110, 84] on input "text" at bounding box center [142, 84] width 172 height 18
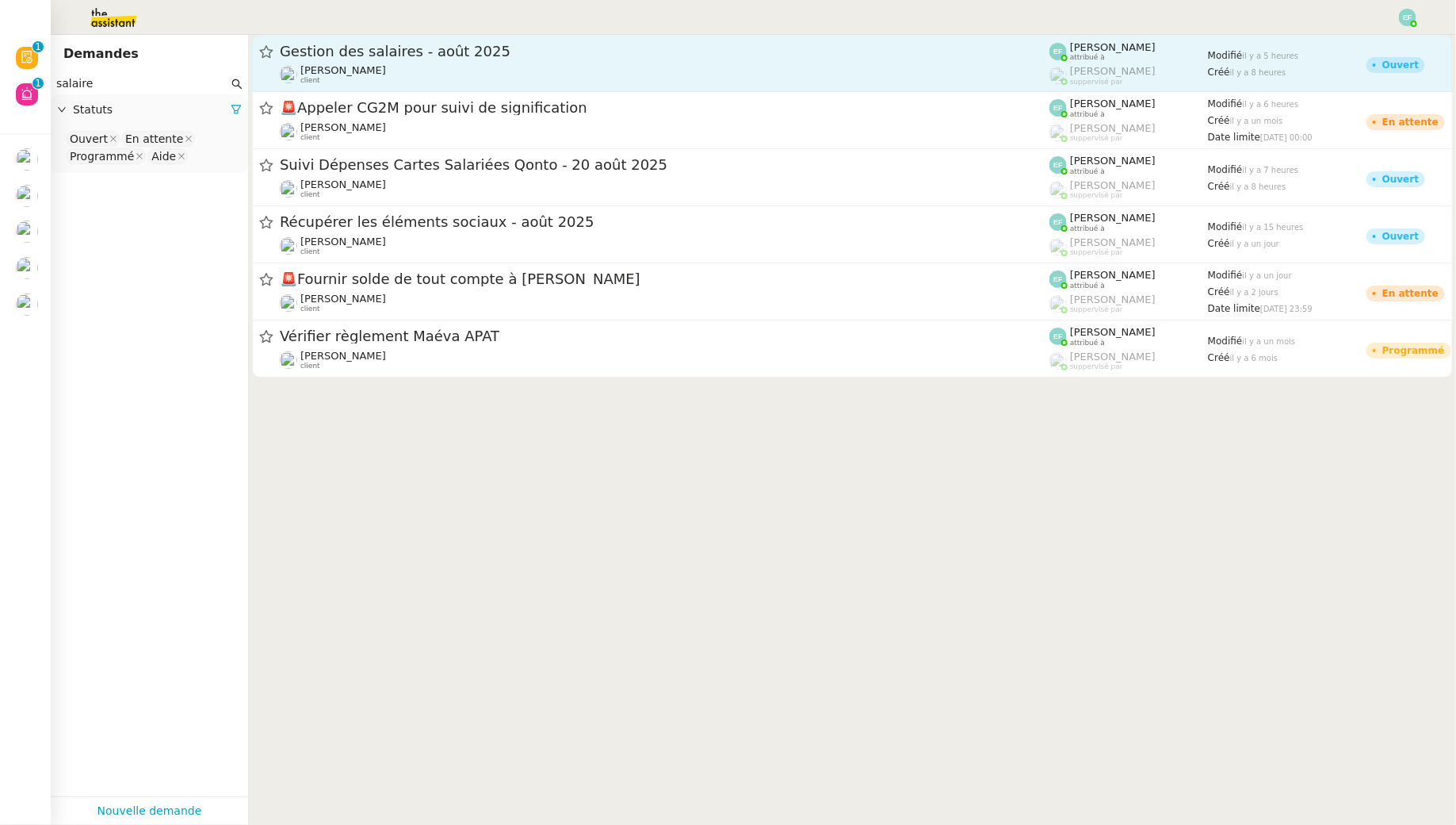
type input "salaire"
click at [464, 62] on div "Gestion des salaires - [DATE] [PERSON_NAME] client" at bounding box center [665, 63] width 769 height 43
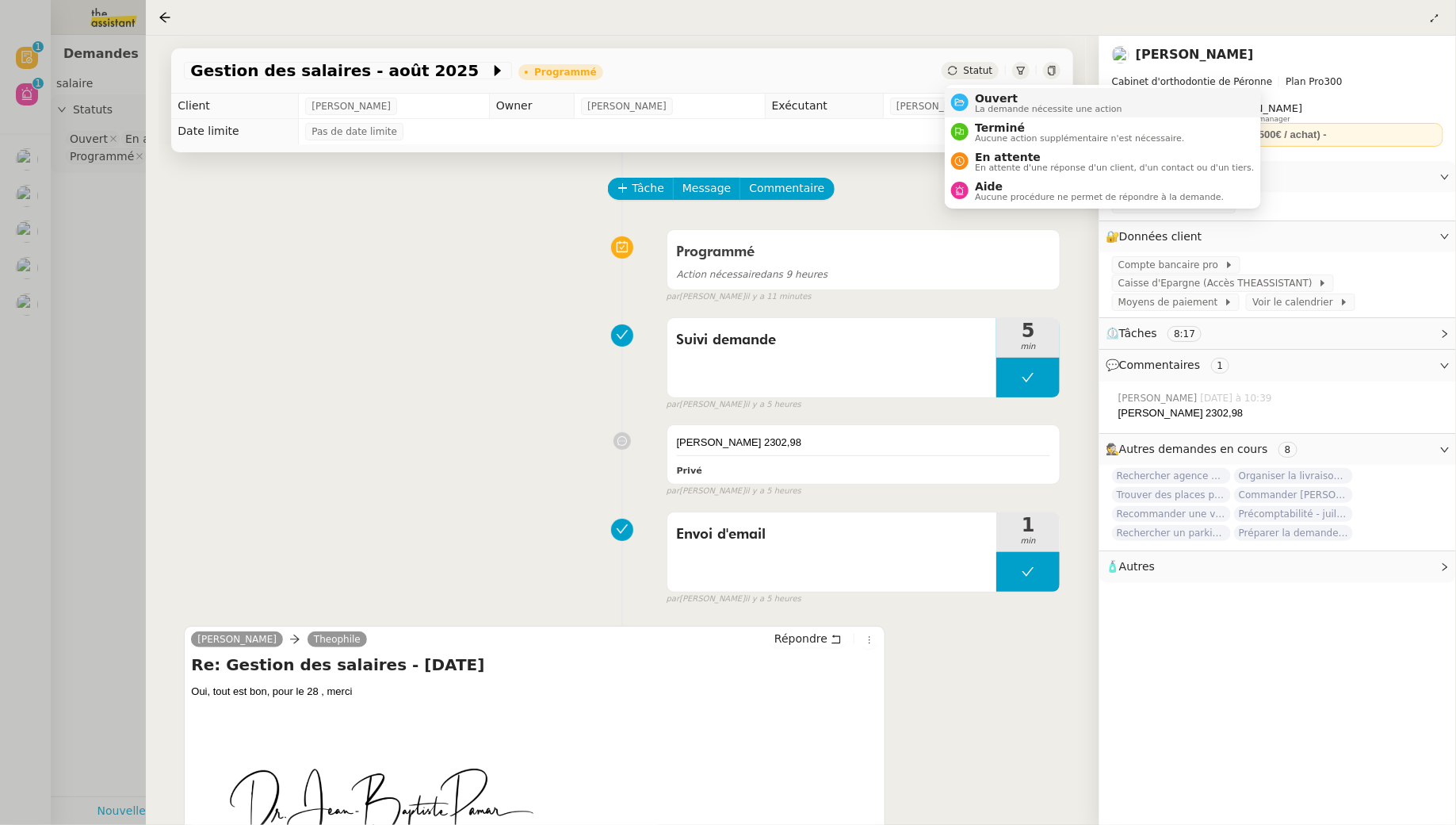
click at [978, 100] on span "Ouvert" at bounding box center [1049, 98] width 147 height 13
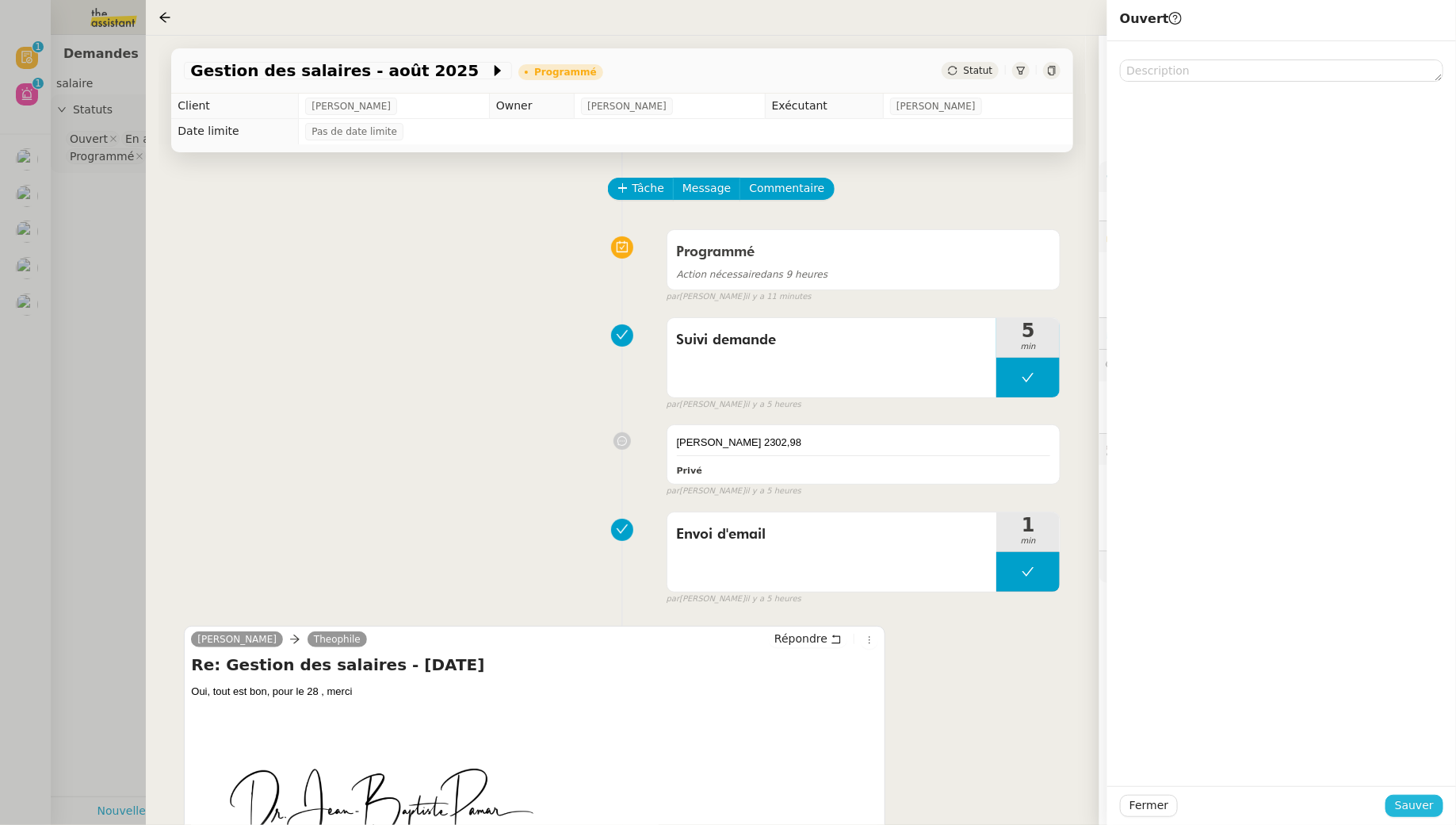
click at [1417, 806] on span "Sauver" at bounding box center [1414, 806] width 38 height 18
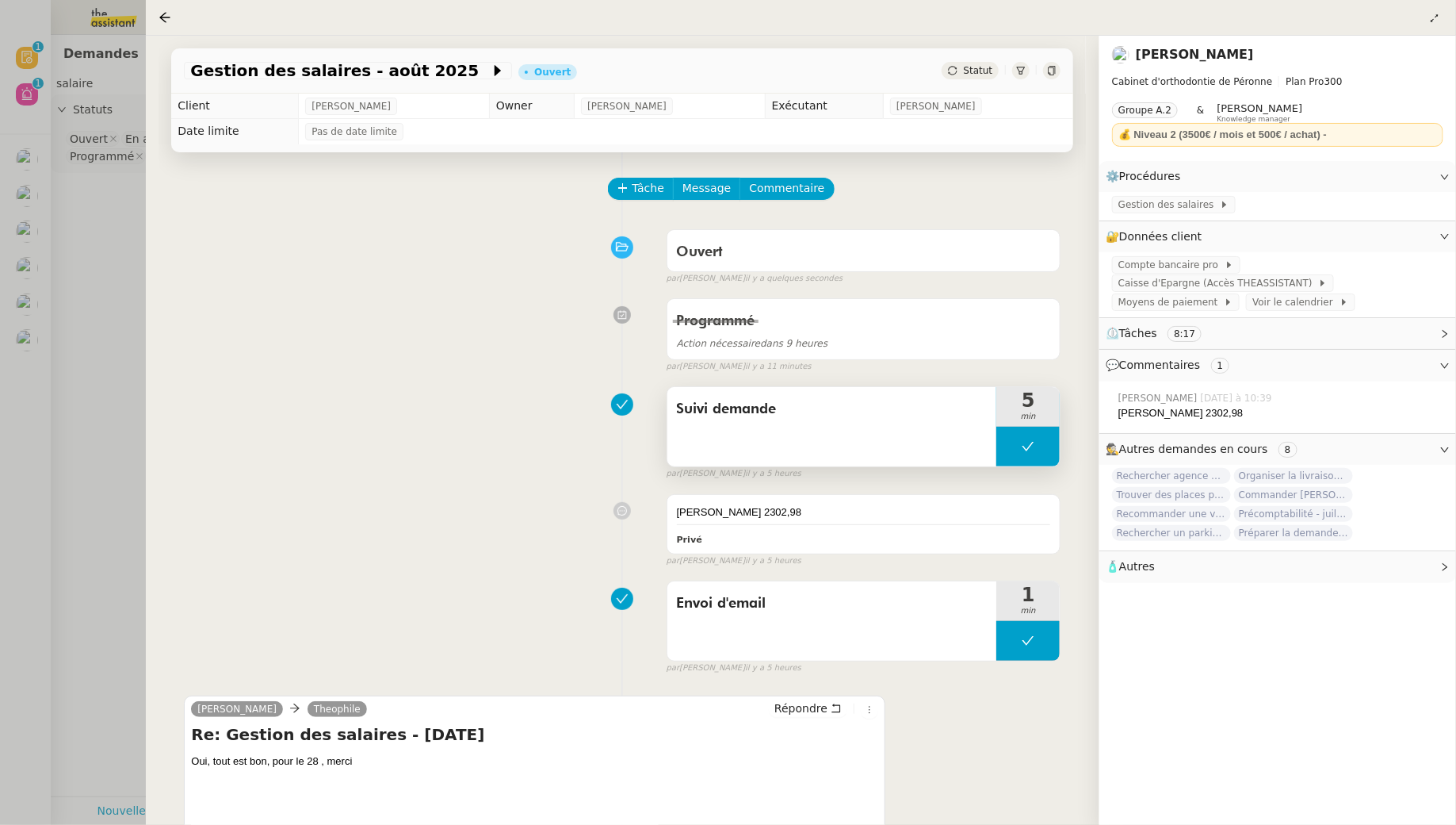
click at [1038, 450] on button at bounding box center [1028, 446] width 64 height 39
click at [1023, 448] on div at bounding box center [1012, 446] width 32 height 39
click at [1405, 238] on link "Modifier" at bounding box center [1402, 237] width 45 height 18
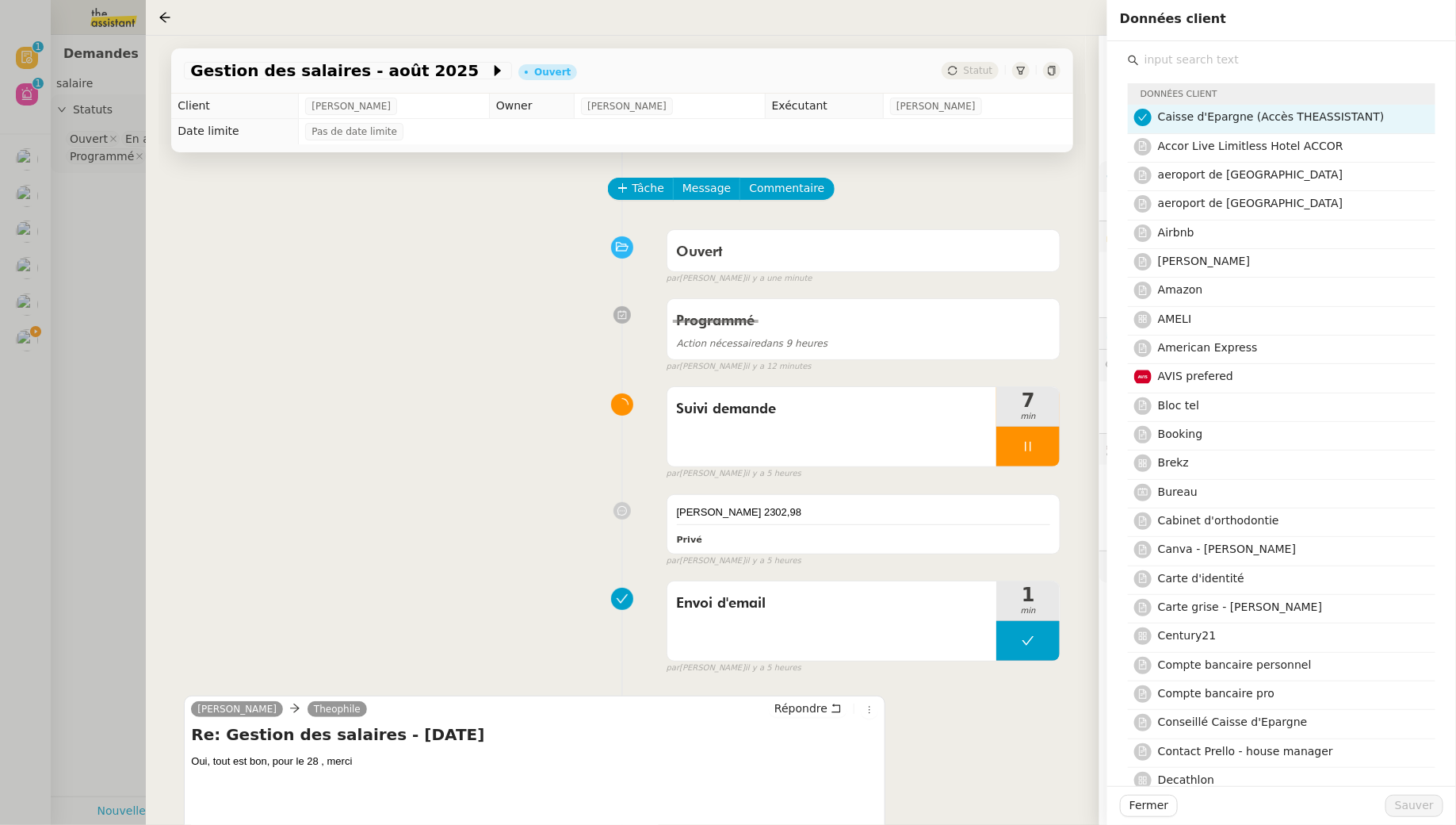
click at [1193, 64] on input "text" at bounding box center [1287, 60] width 296 height 22
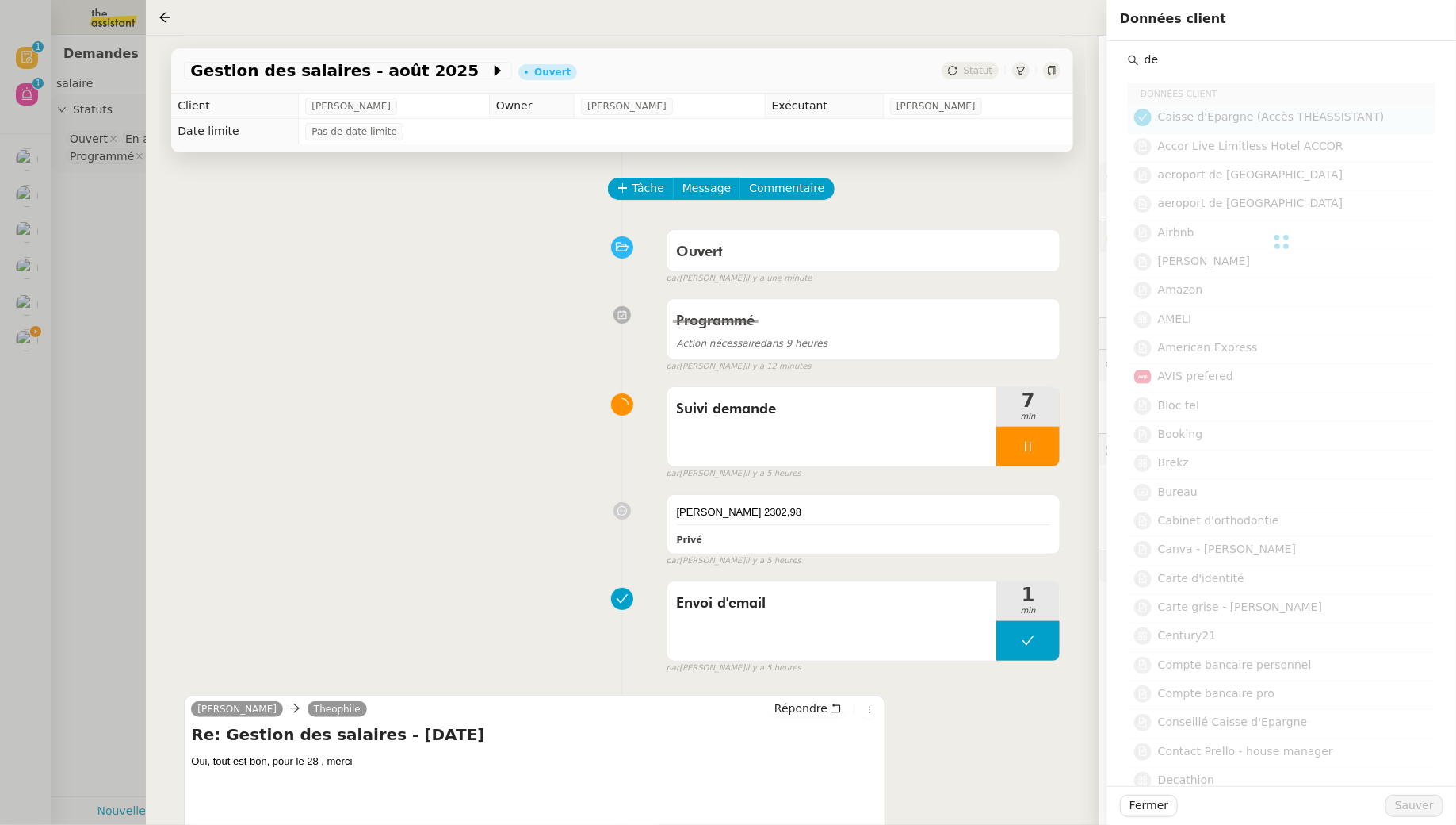
type input "d"
type input "s"
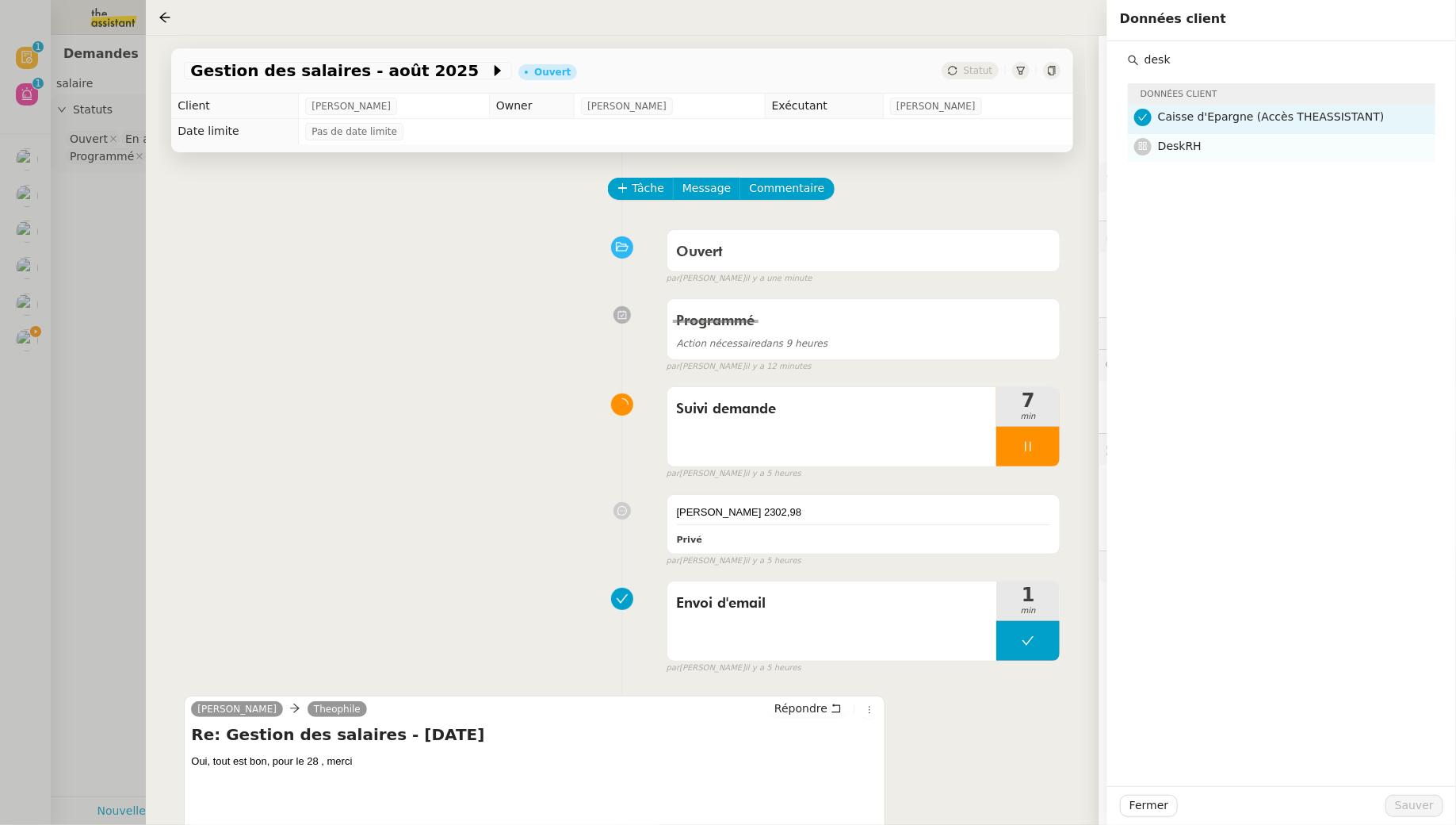
type input "desk"
click at [1211, 150] on h4 "DeskRH" at bounding box center [1292, 146] width 268 height 18
click at [1420, 802] on span "Sauver" at bounding box center [1414, 806] width 38 height 18
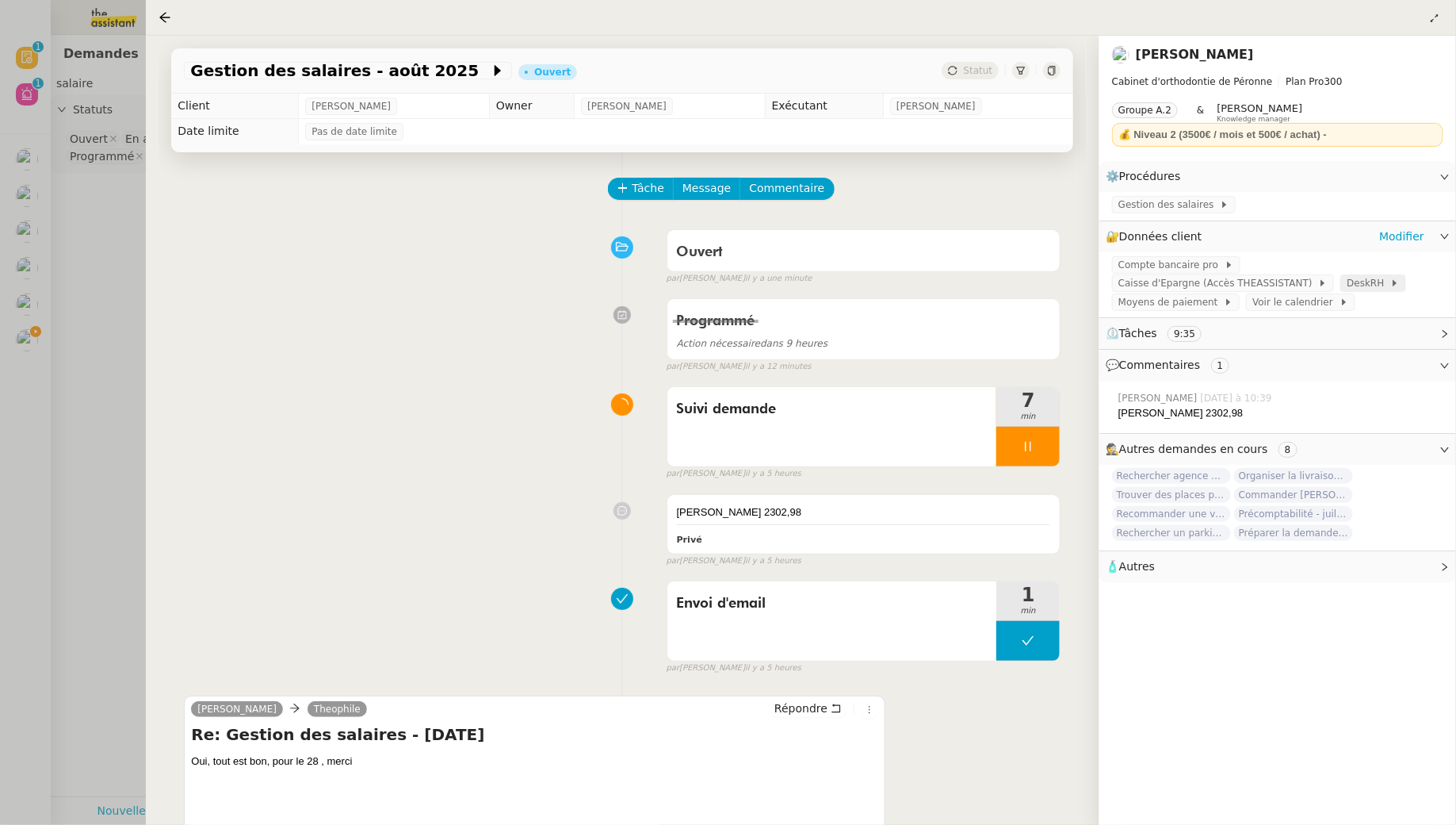
click at [1385, 285] on span at bounding box center [1388, 283] width 7 height 11
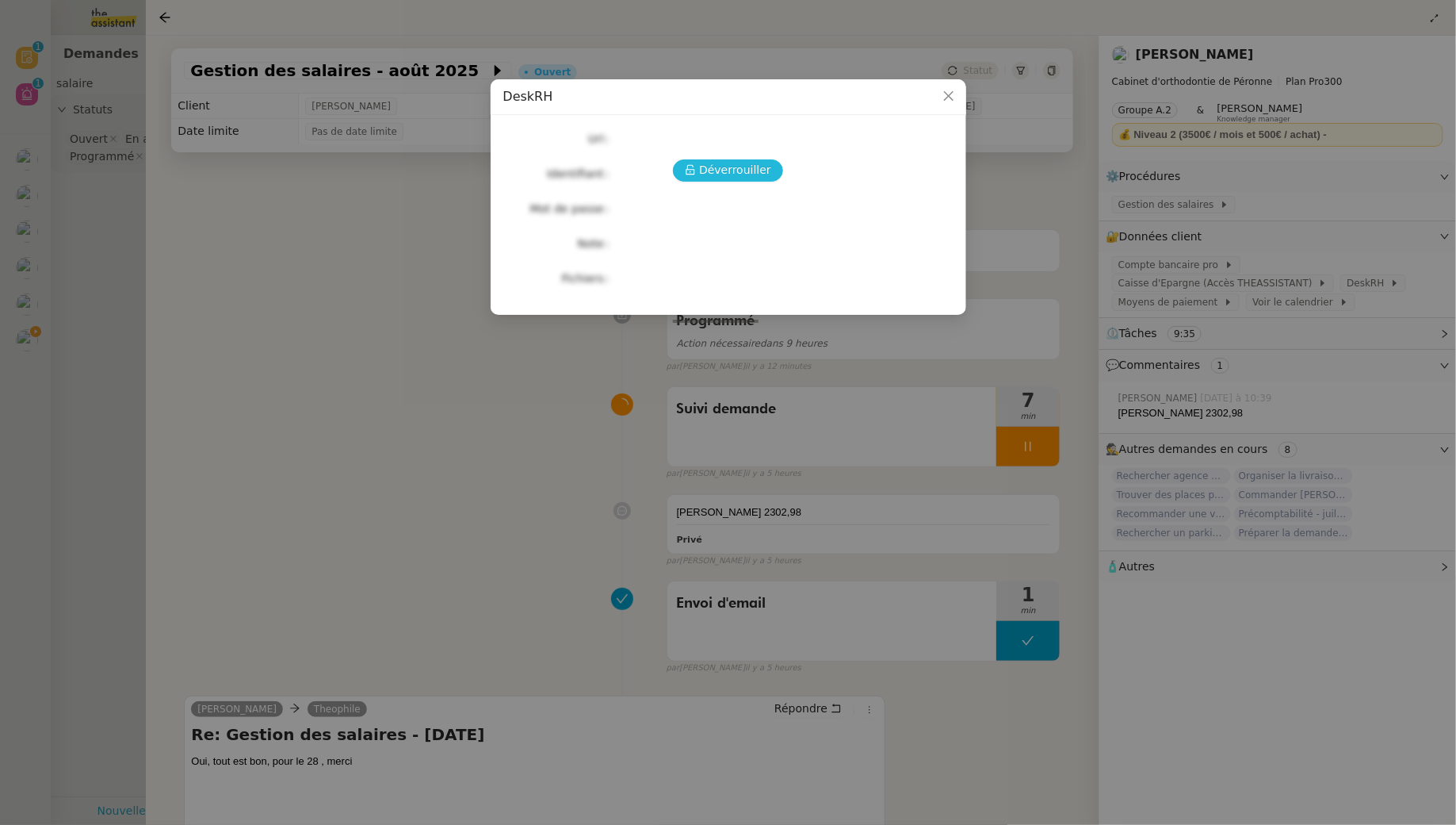
click at [764, 176] on span "Déverrouiller" at bounding box center [735, 170] width 72 height 18
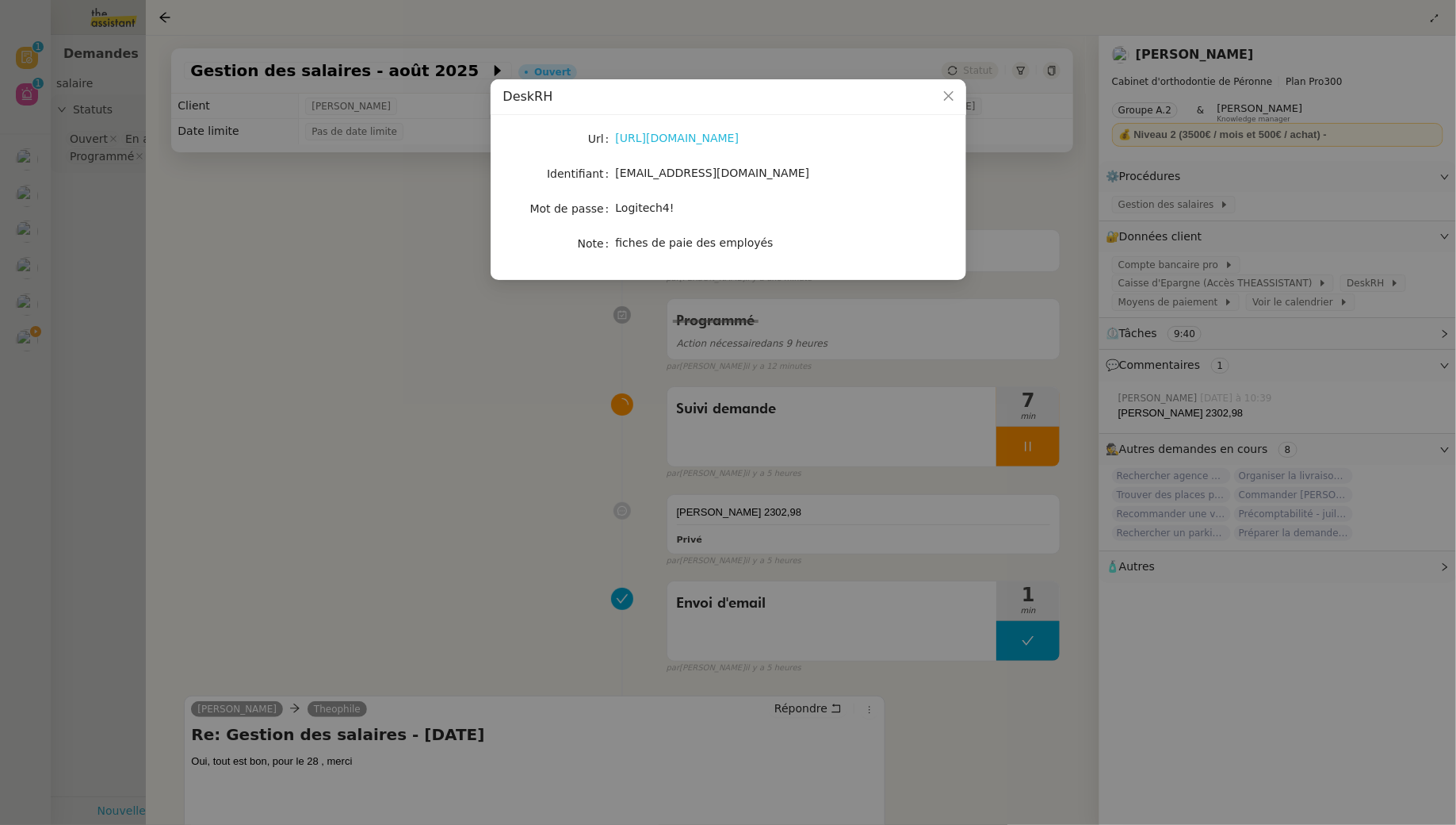
click at [677, 137] on link "[URL][DOMAIN_NAME]" at bounding box center [677, 137] width 124 height 13
click at [379, 494] on nz-modal-container "DeskRH Url [URL][DOMAIN_NAME] Identifiant [EMAIL_ADDRESS][DOMAIN_NAME] Mot de p…" at bounding box center [728, 412] width 1456 height 825
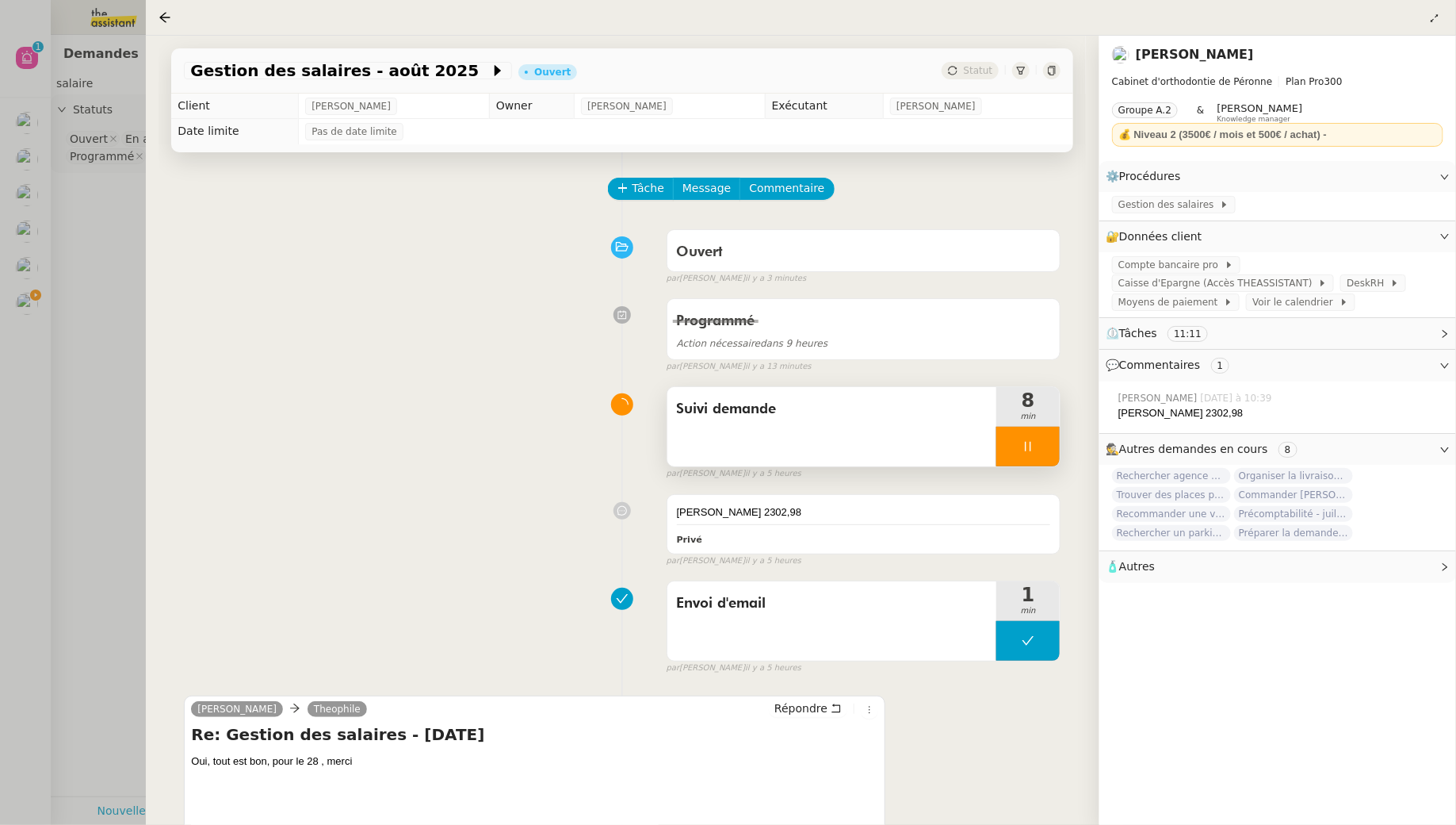
click at [1027, 451] on icon at bounding box center [1028, 446] width 13 height 13
click at [1193, 208] on span "Gestion des salaires" at bounding box center [1168, 204] width 101 height 16
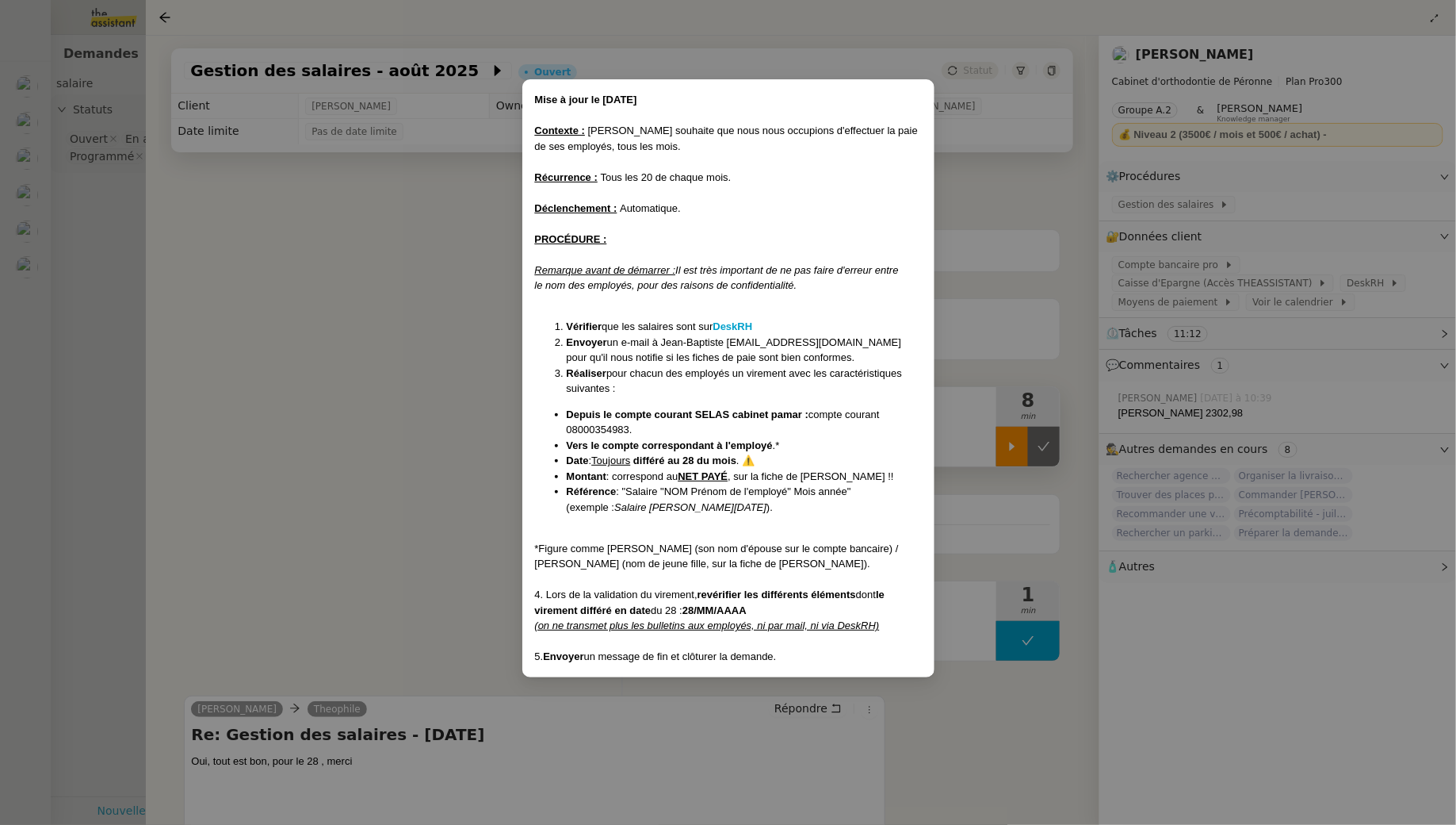
click at [396, 272] on nz-modal-container "Mise à jour le [DATE] Contexte : [PERSON_NAME] souhaite que nous nous occupions…" at bounding box center [728, 412] width 1456 height 825
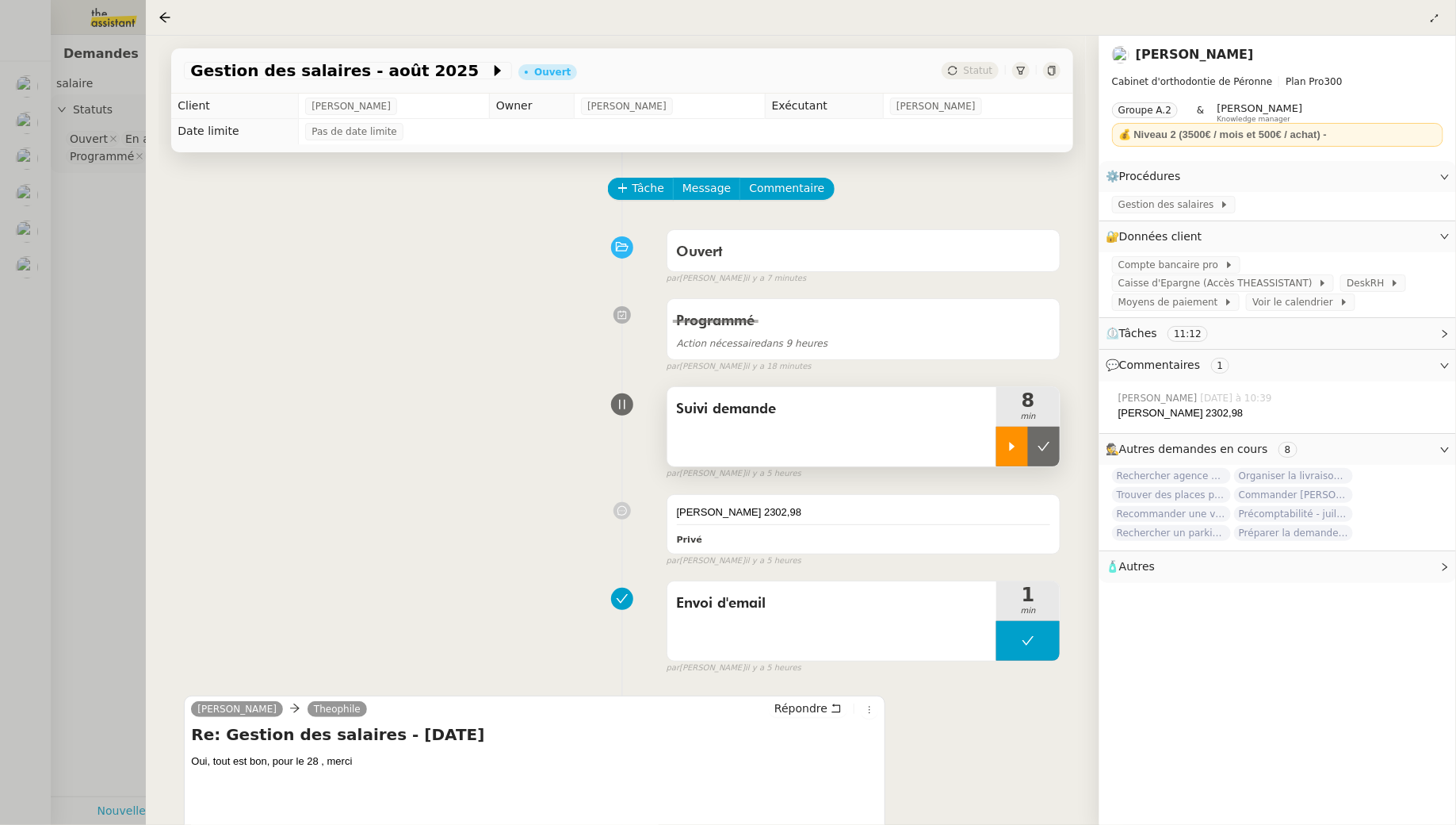
click at [396, 272] on nz-modal-container "Mise à jour le [DATE] Contexte : [PERSON_NAME] souhaite que nous nous occupions…" at bounding box center [728, 412] width 1456 height 825
click at [830, 510] on div "[PERSON_NAME] 2302,98" at bounding box center [863, 512] width 374 height 16
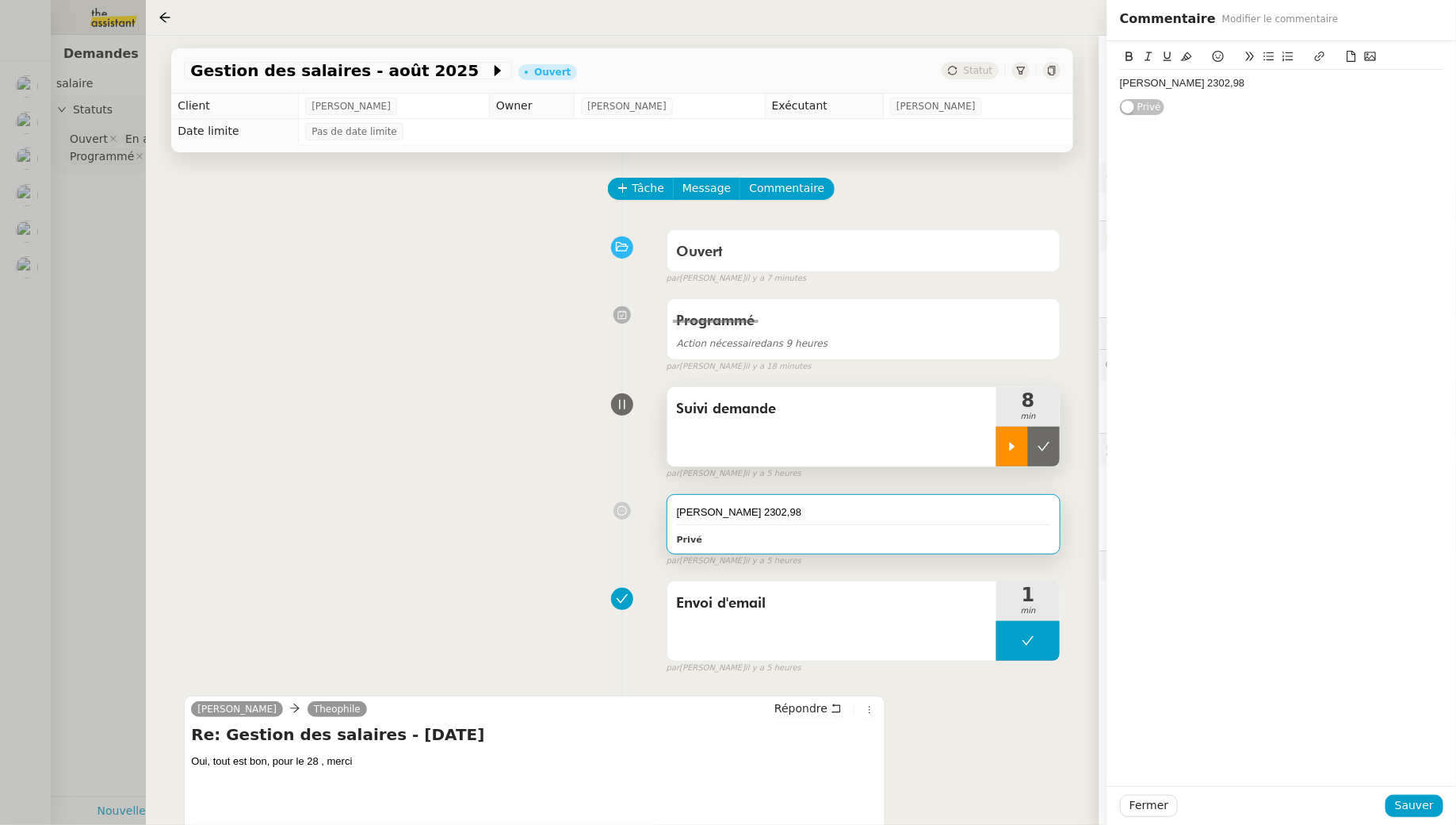
click at [1302, 79] on div "[PERSON_NAME] 2302,98" at bounding box center [1281, 83] width 324 height 14
click at [1423, 794] on div "Fermer Sauver" at bounding box center [1281, 805] width 349 height 38
click at [1417, 803] on span "Sauver" at bounding box center [1414, 806] width 38 height 18
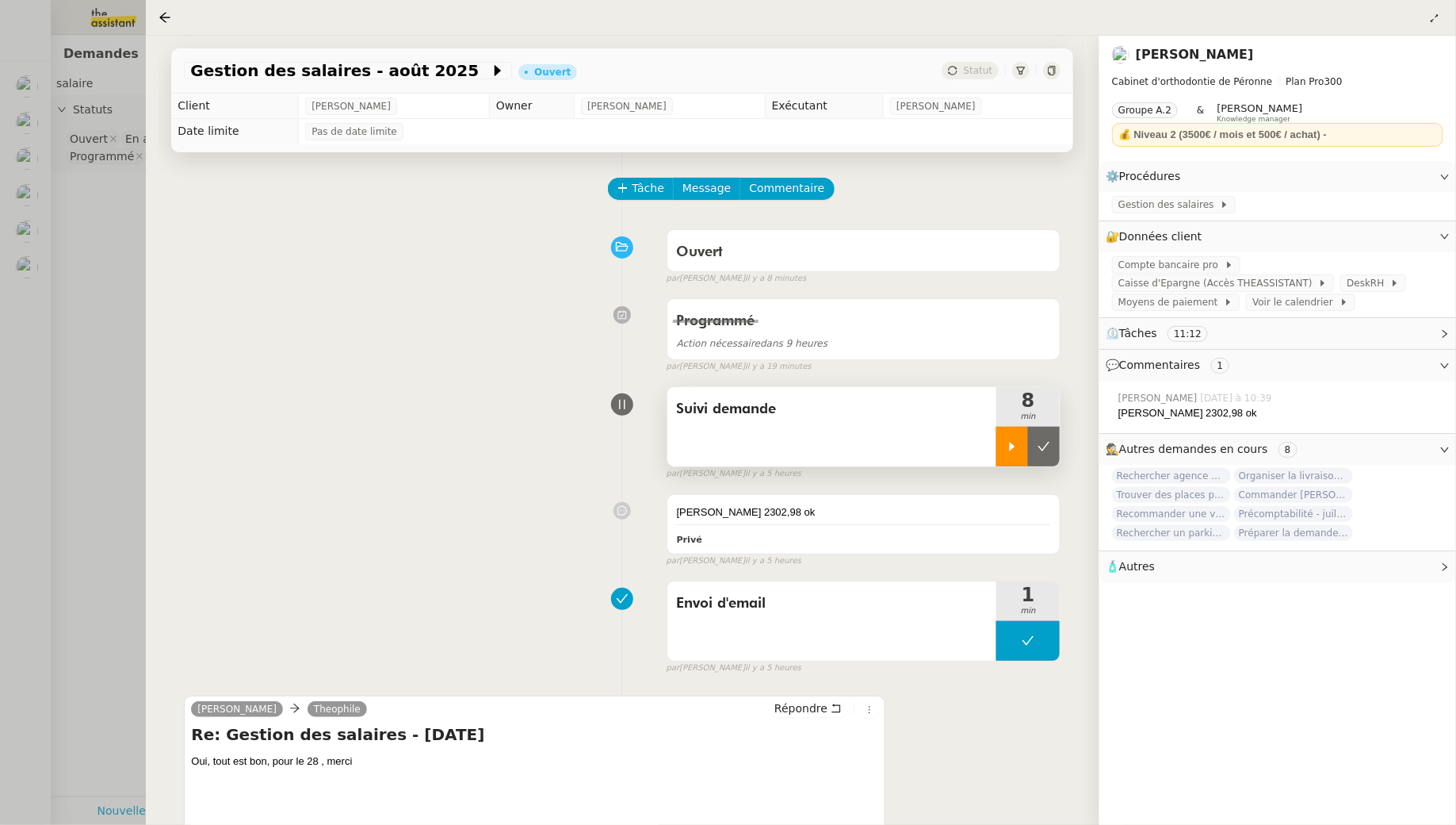
click at [1019, 441] on div at bounding box center [1012, 446] width 32 height 39
click at [789, 515] on div "[PERSON_NAME] 2302,98 ok" at bounding box center [863, 512] width 374 height 16
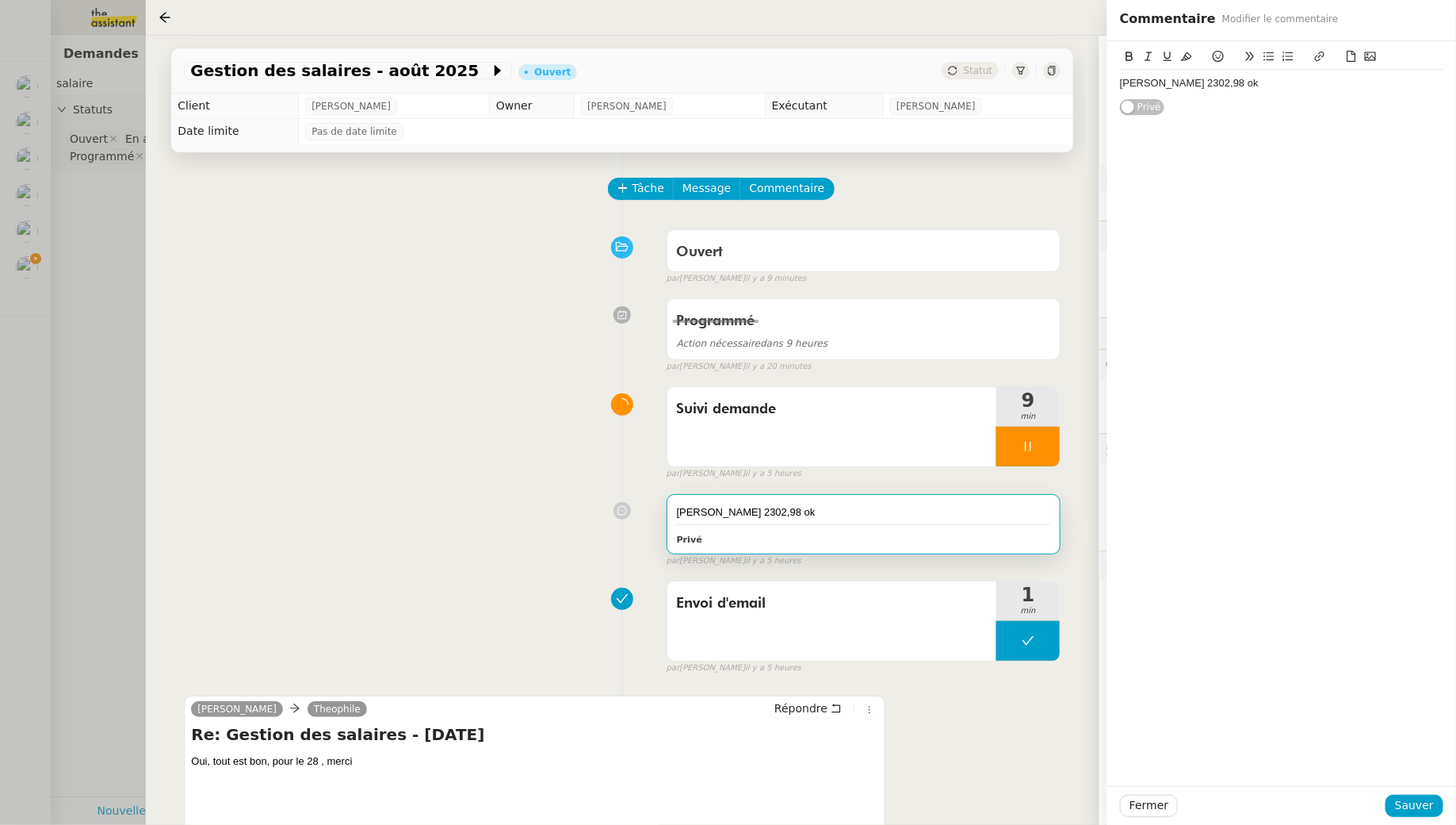
click at [1306, 89] on div "[PERSON_NAME] 2302,98 ok" at bounding box center [1281, 83] width 324 height 14
click at [1406, 807] on span "Sauver" at bounding box center [1414, 806] width 38 height 18
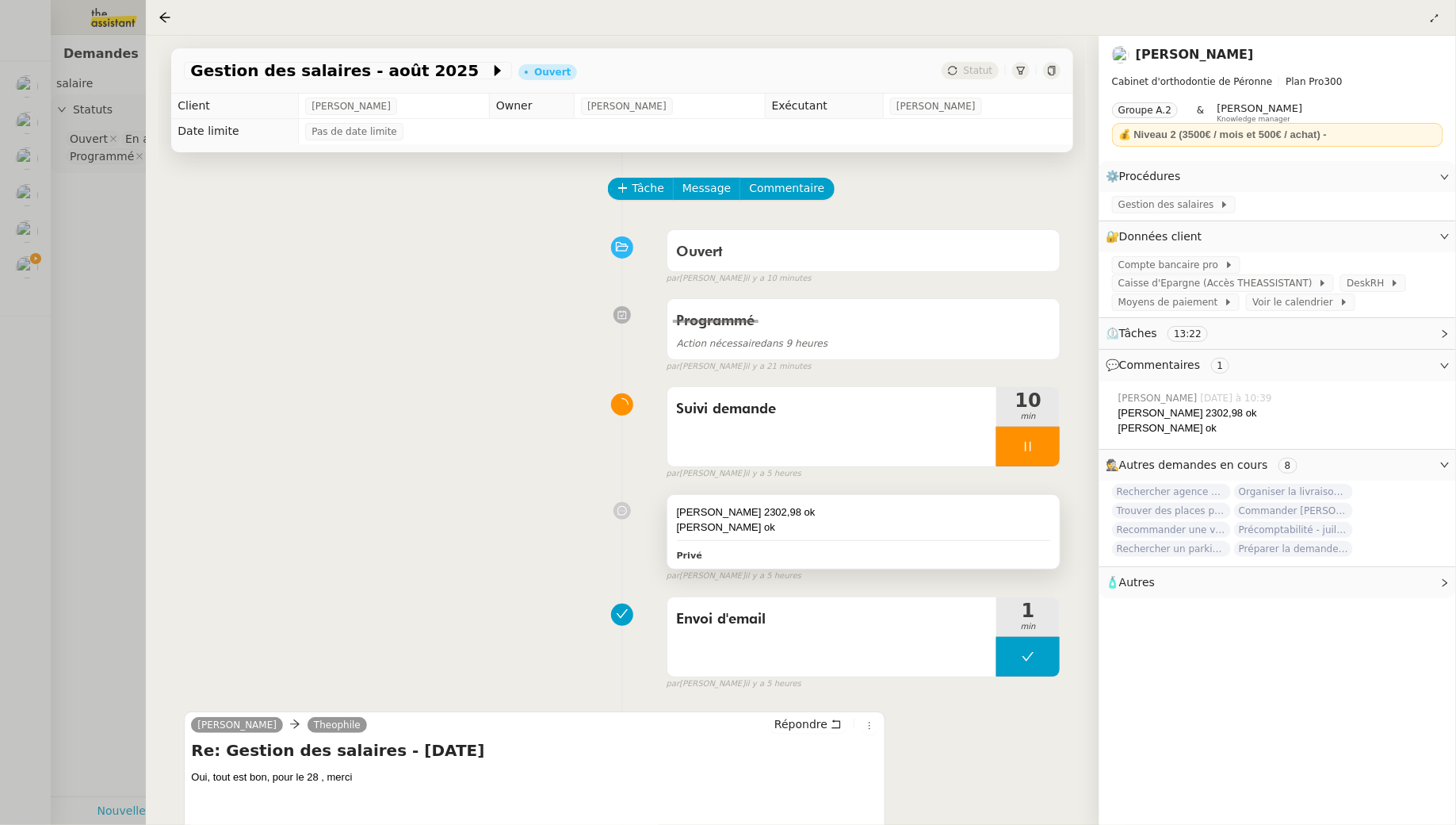
click at [810, 524] on div "[PERSON_NAME] ok" at bounding box center [863, 527] width 374 height 16
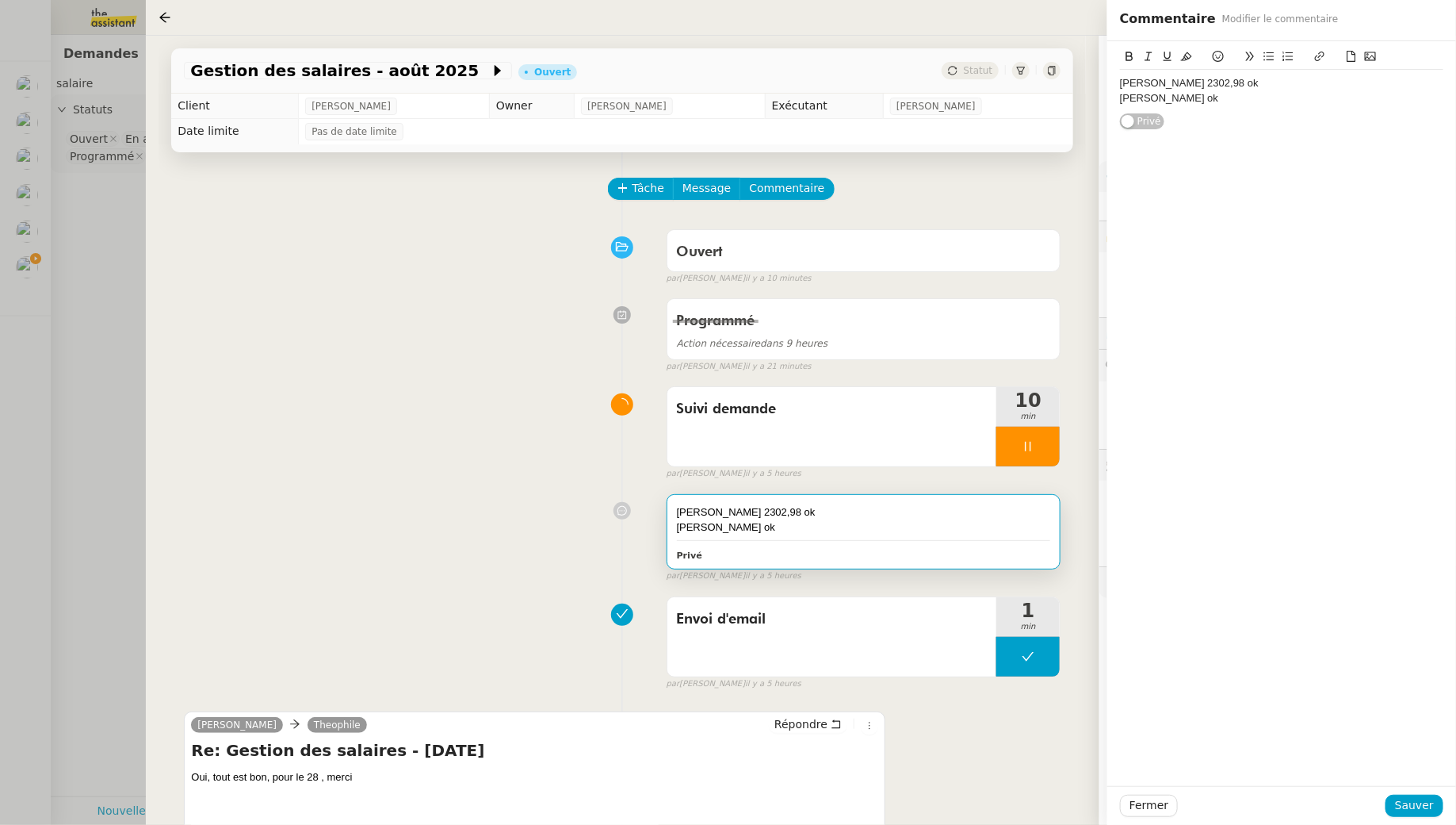
click at [1222, 98] on div "[PERSON_NAME] ok" at bounding box center [1281, 98] width 324 height 14
click at [1428, 806] on span "Sauver" at bounding box center [1414, 806] width 38 height 18
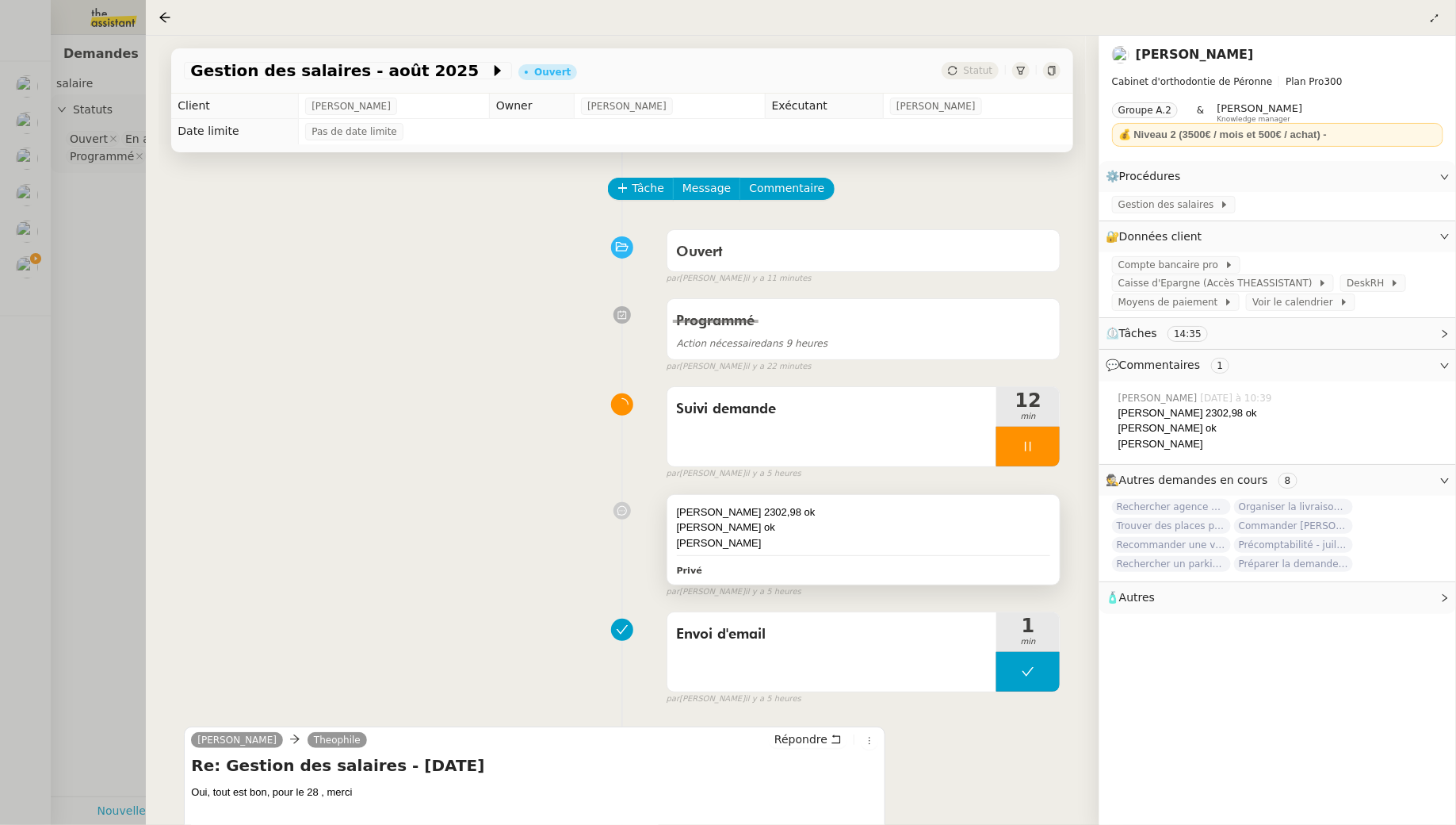
click at [844, 541] on div "[PERSON_NAME]" at bounding box center [863, 543] width 374 height 16
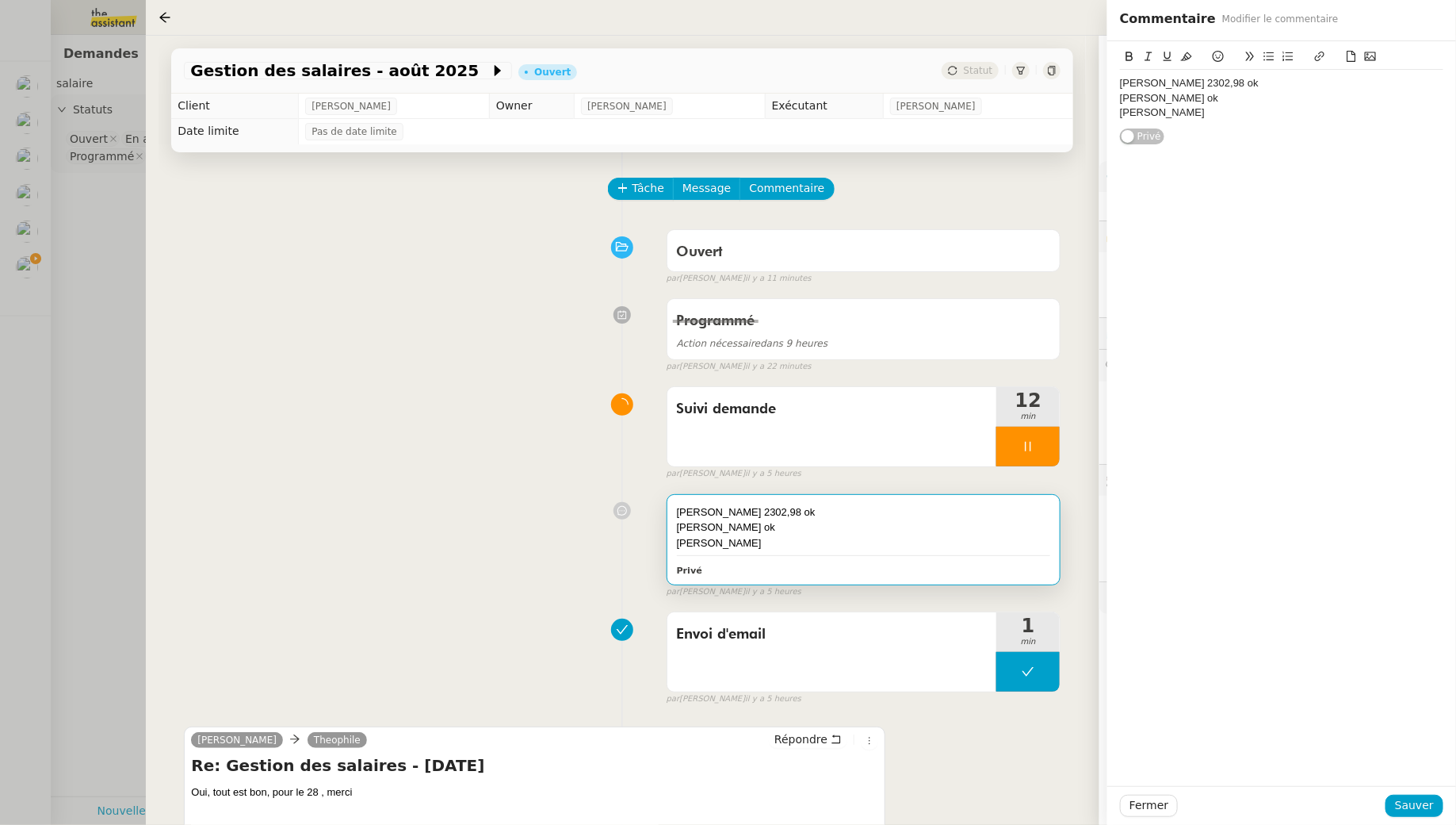
click at [1185, 123] on div "[PERSON_NAME] 2302,98 ok [PERSON_NAME] ok [PERSON_NAME]" at bounding box center [1281, 97] width 324 height 56
click at [1158, 107] on div "[PERSON_NAME]" at bounding box center [1281, 112] width 324 height 14
click at [1166, 133] on div "[PERSON_NAME]" at bounding box center [1281, 127] width 324 height 14
click at [1406, 798] on span "Sauver" at bounding box center [1414, 806] width 38 height 18
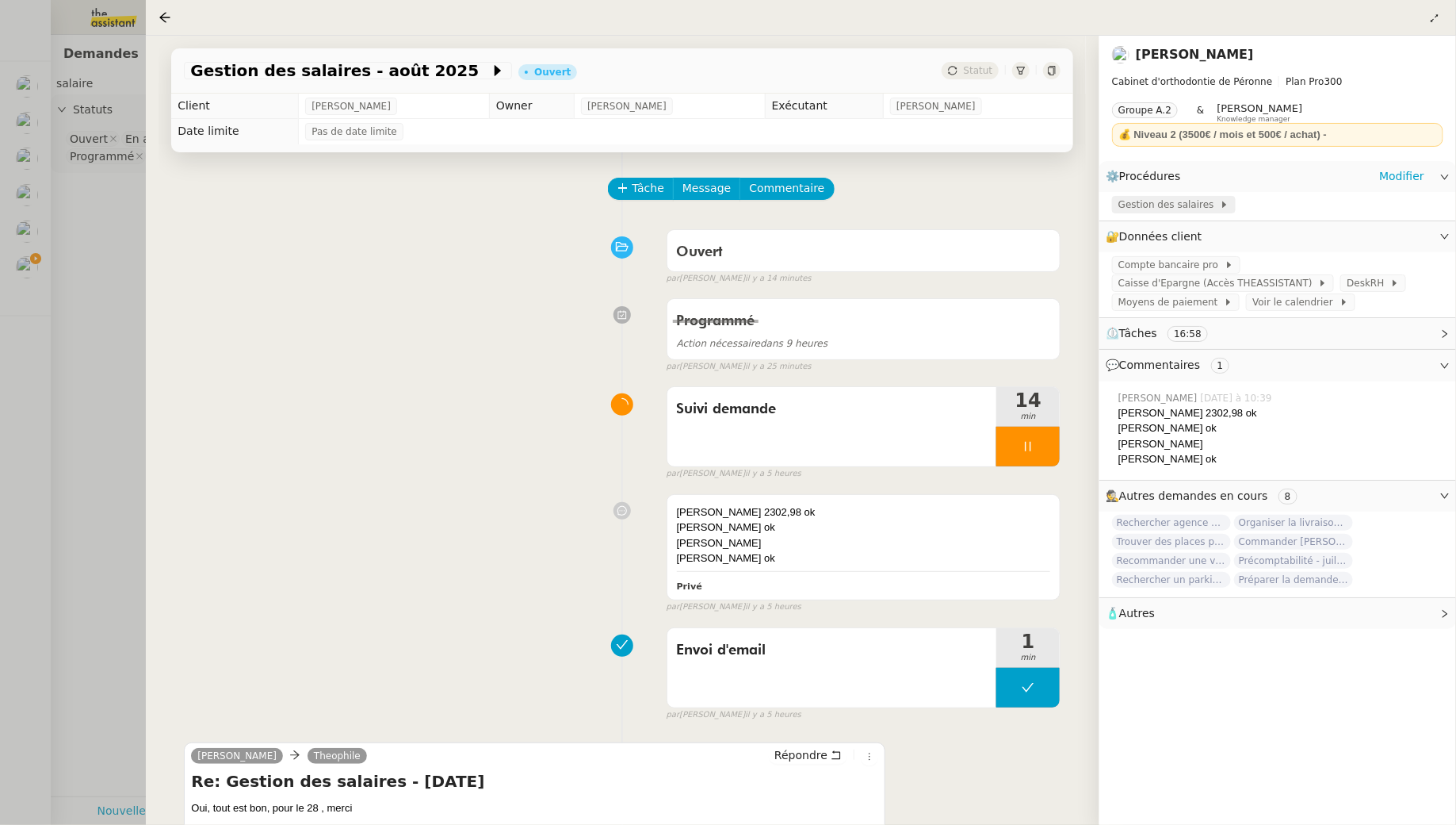
click at [1150, 203] on span "Gestion des salaires" at bounding box center [1168, 204] width 101 height 16
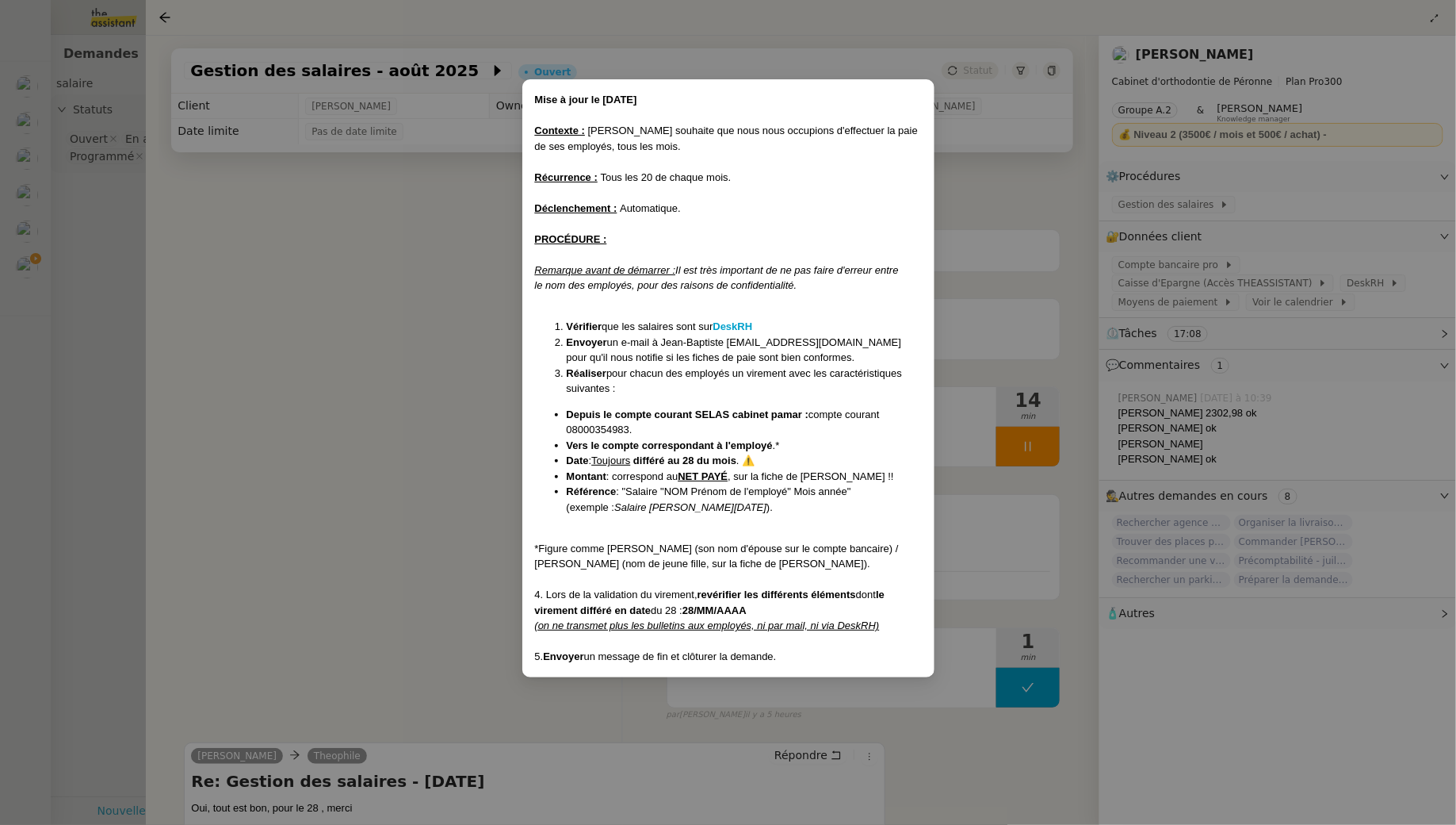
click at [382, 455] on nz-modal-container "Mise à jour le [DATE] Contexte : [PERSON_NAME] souhaite que nous nous occupions…" at bounding box center [728, 412] width 1456 height 825
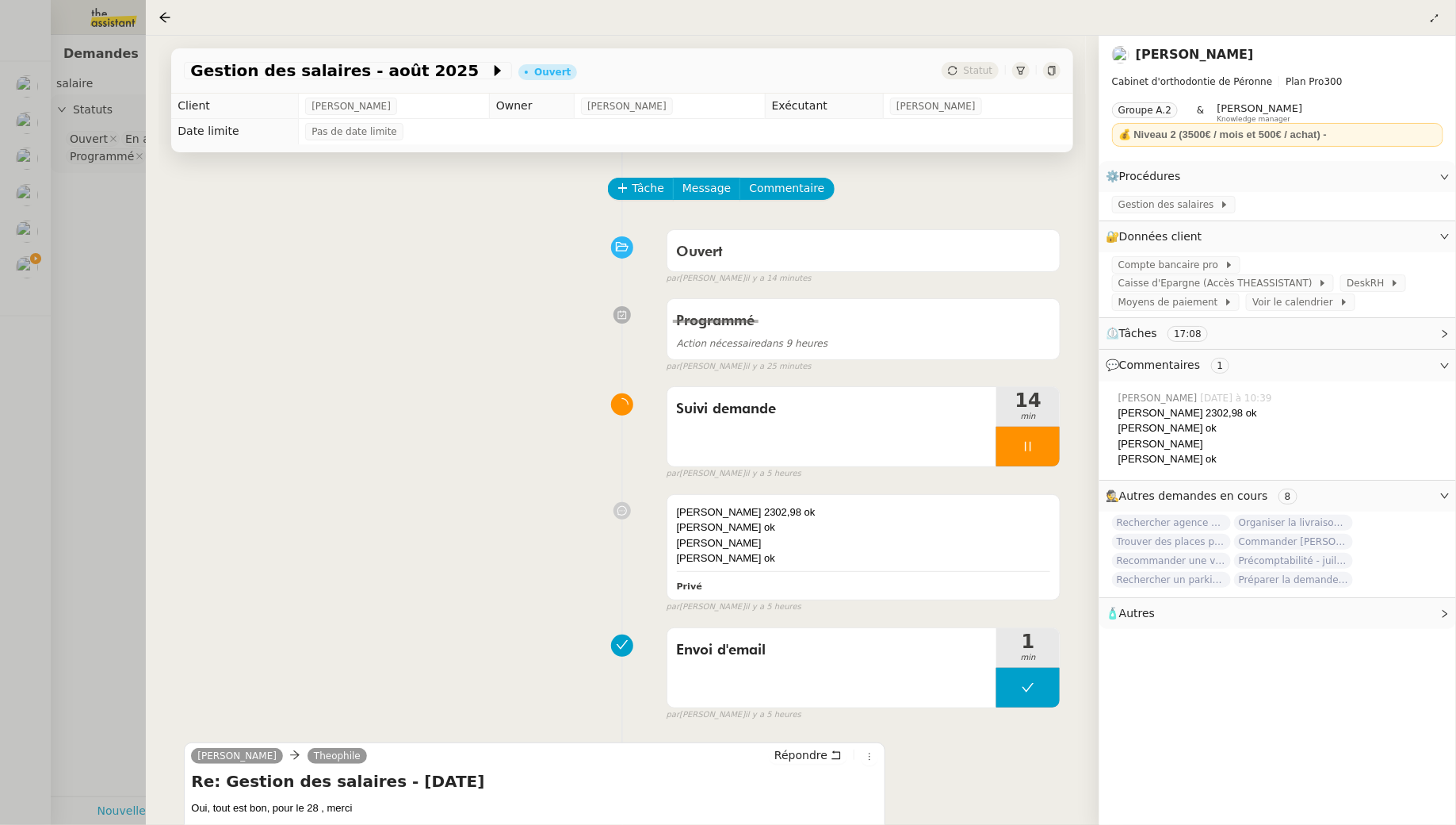
scroll to position [152, 0]
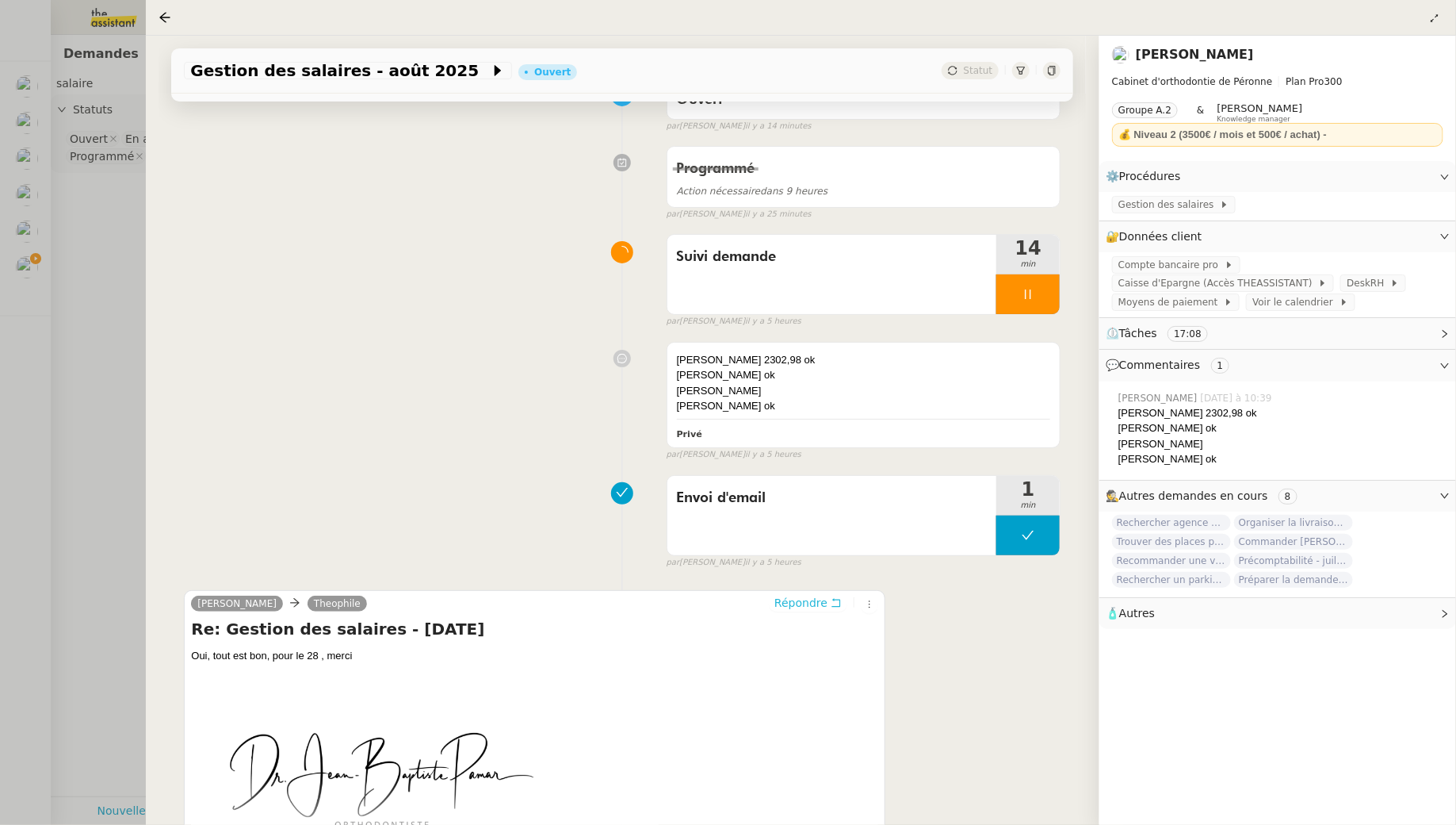
click at [827, 606] on span "Répondre" at bounding box center [801, 602] width 54 height 16
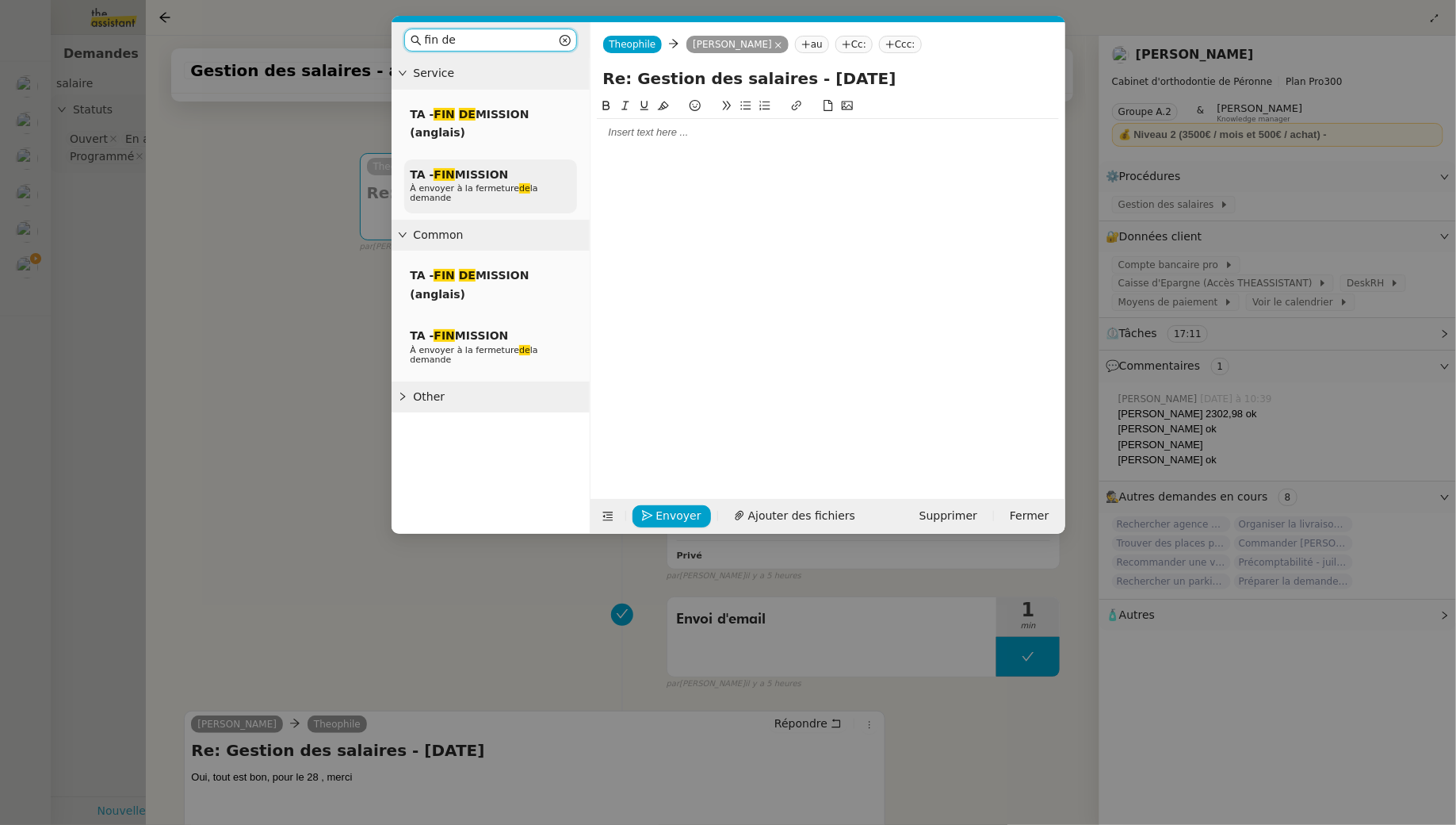
type input "fin de"
click at [533, 177] on div "TA - FIN MISSION À envoyer à la fermeture de la demande" at bounding box center [490, 187] width 173 height 54
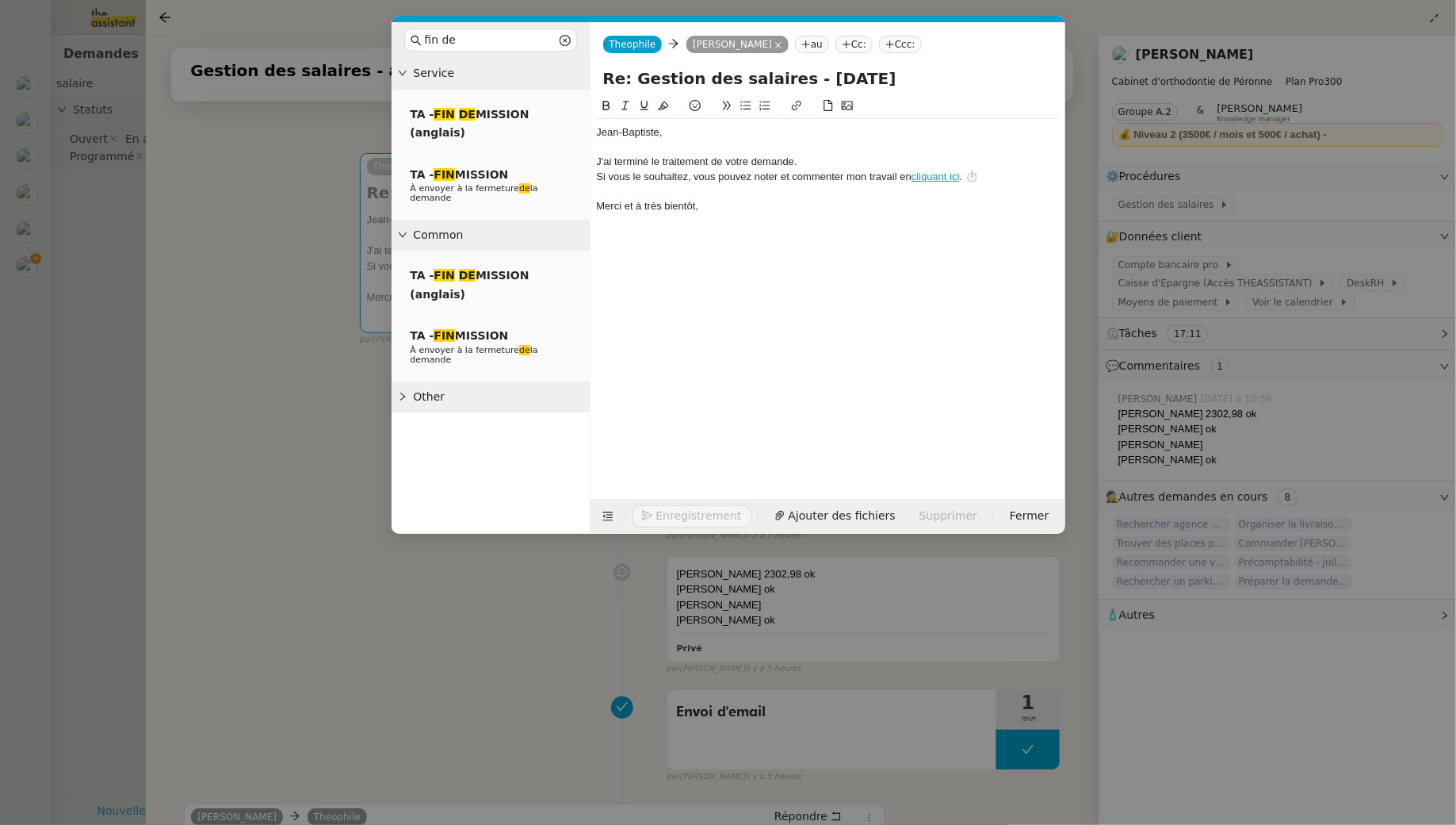
click at [676, 509] on button "Enregistrement" at bounding box center [692, 516] width 119 height 23
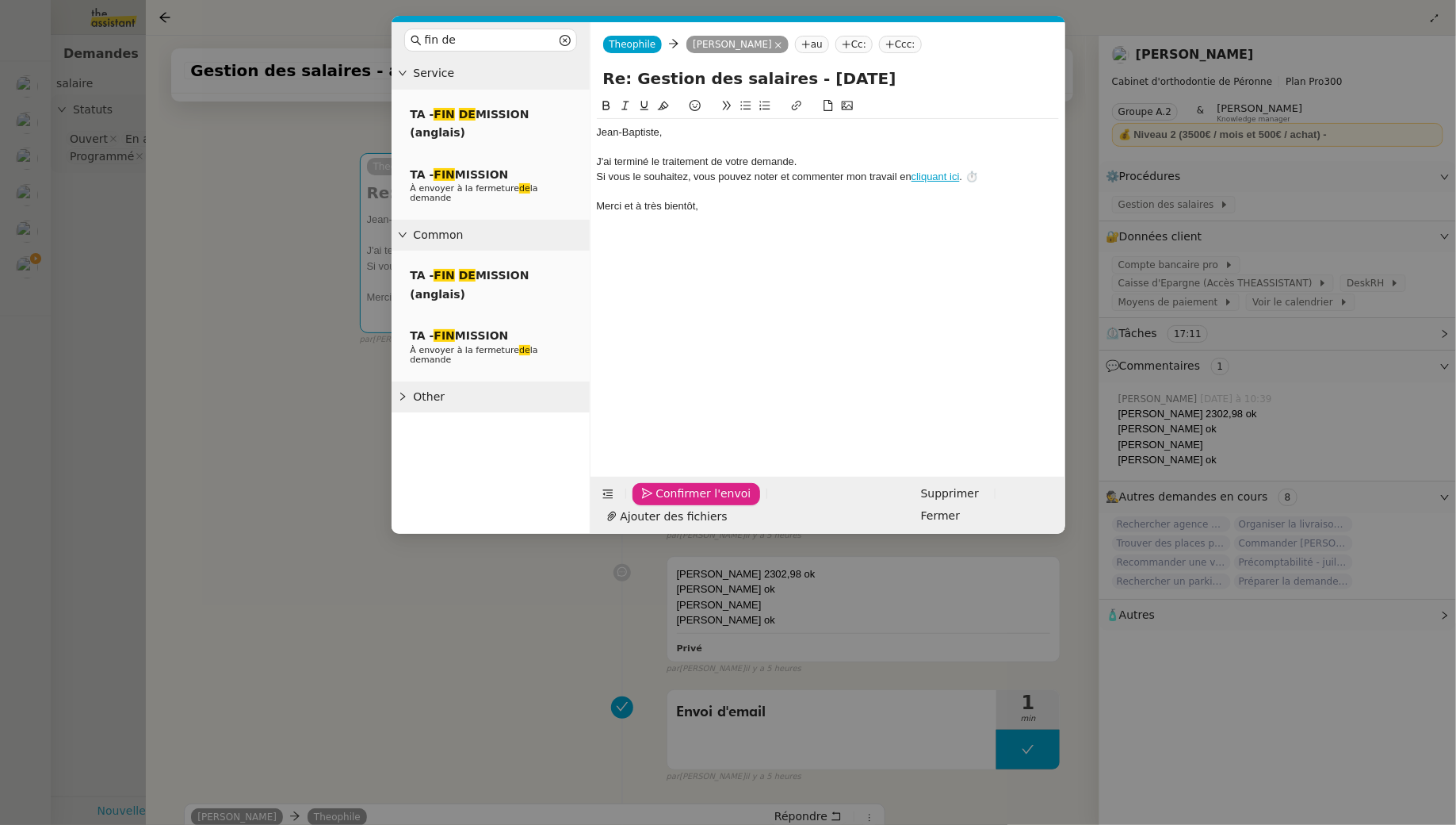
click at [676, 503] on span "Confirmer l'envoi" at bounding box center [704, 494] width 95 height 18
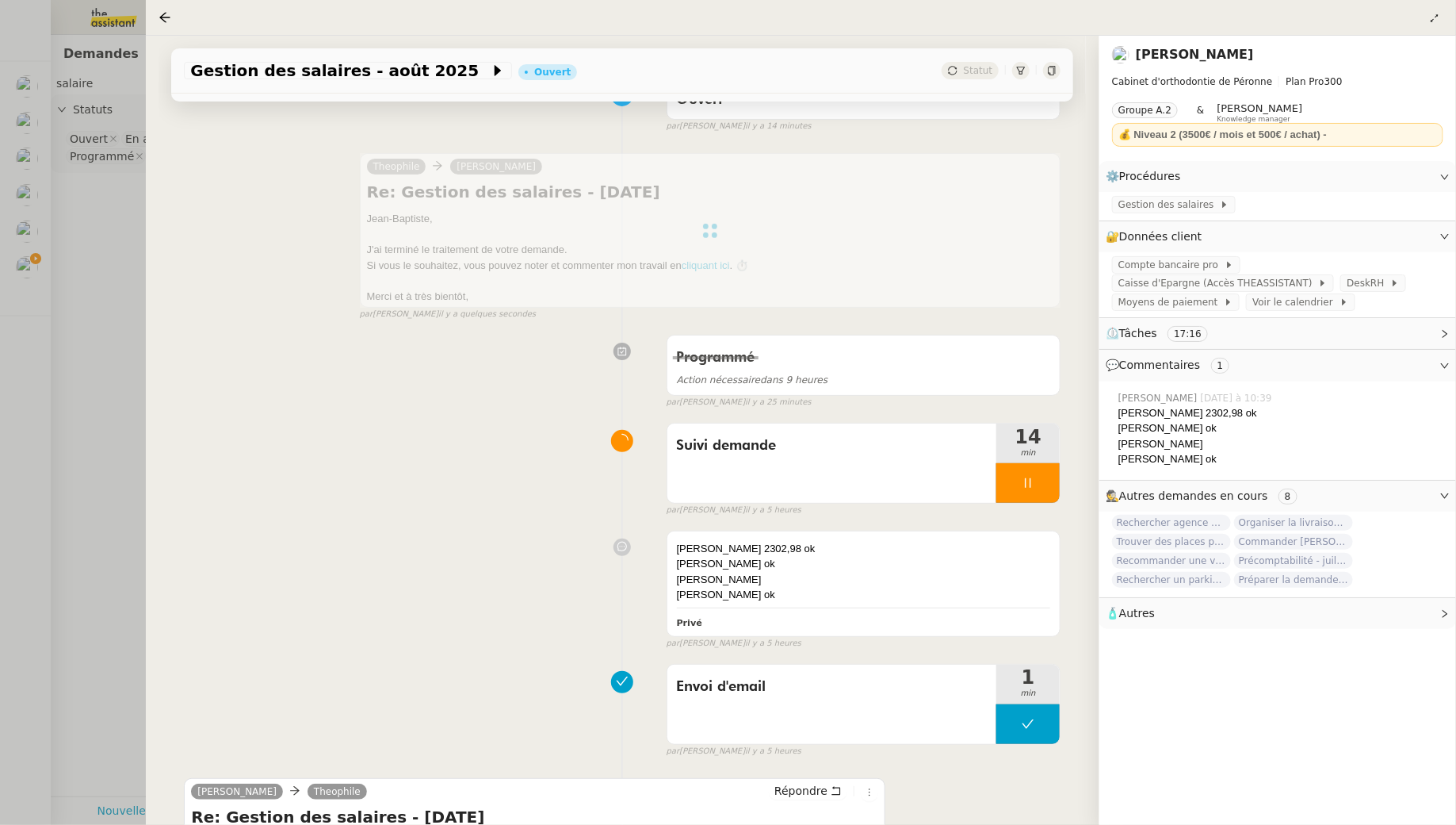
click at [1061, 467] on div "Tâche Message Commentaire Veuillez patienter une erreur s'est produite 👌👌👌 mess…" at bounding box center [622, 725] width 927 height 1450
click at [1051, 467] on div at bounding box center [1028, 483] width 64 height 39
click at [1051, 467] on button at bounding box center [1044, 483] width 32 height 39
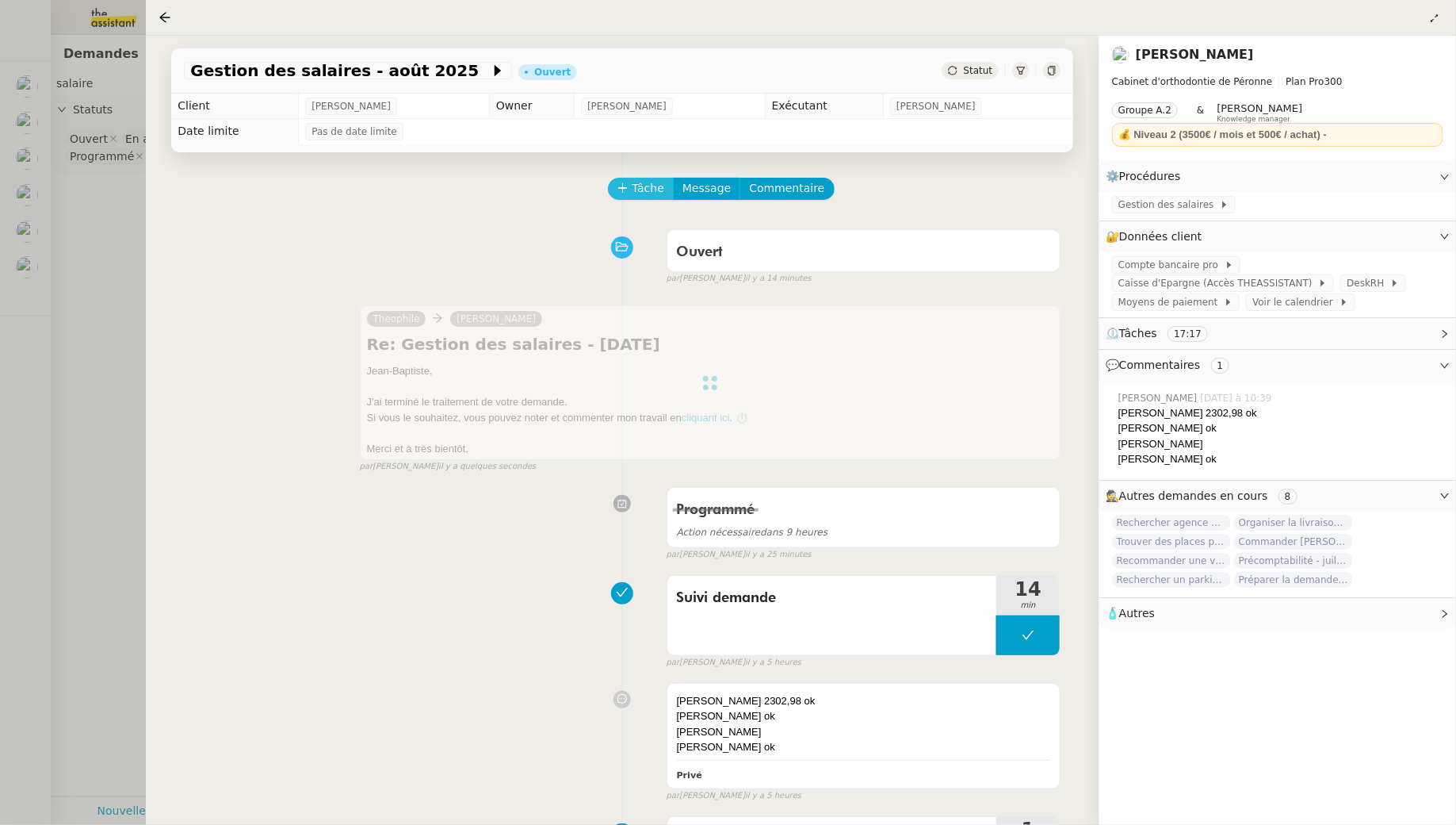
click at [654, 183] on span "Tâche" at bounding box center [647, 188] width 33 height 18
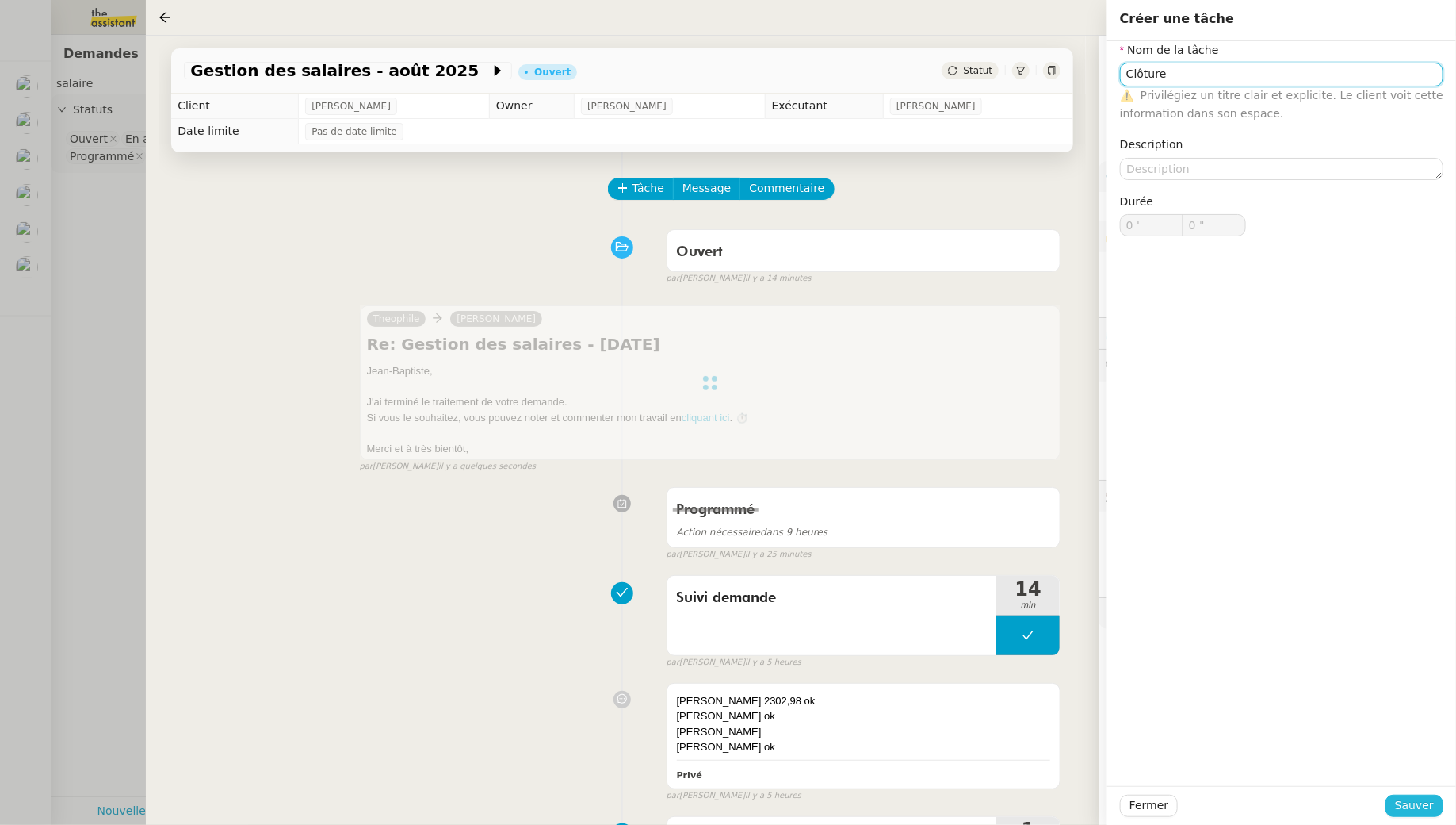
type input "Clôture"
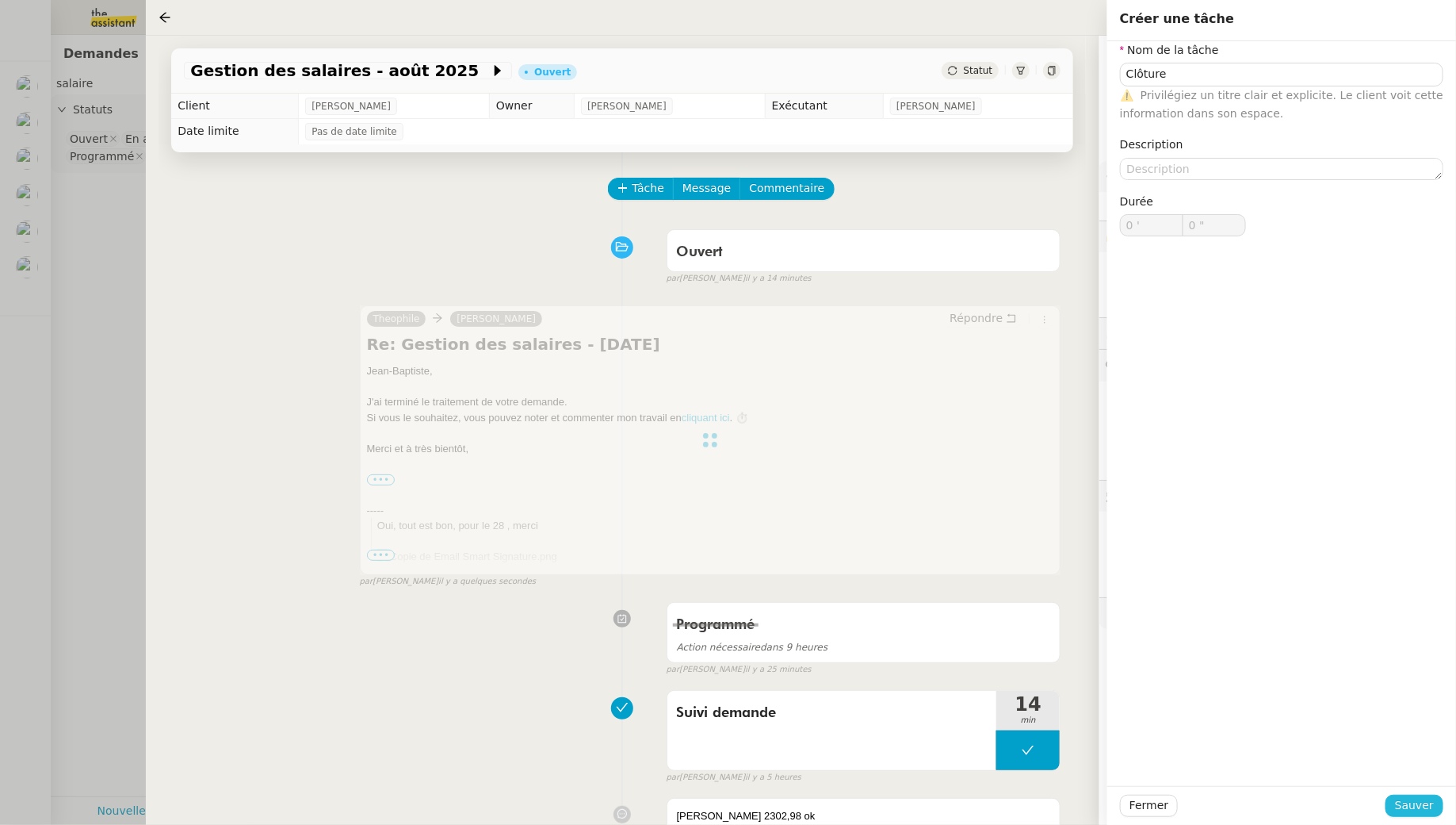
click at [1406, 802] on span "Sauver" at bounding box center [1414, 806] width 38 height 18
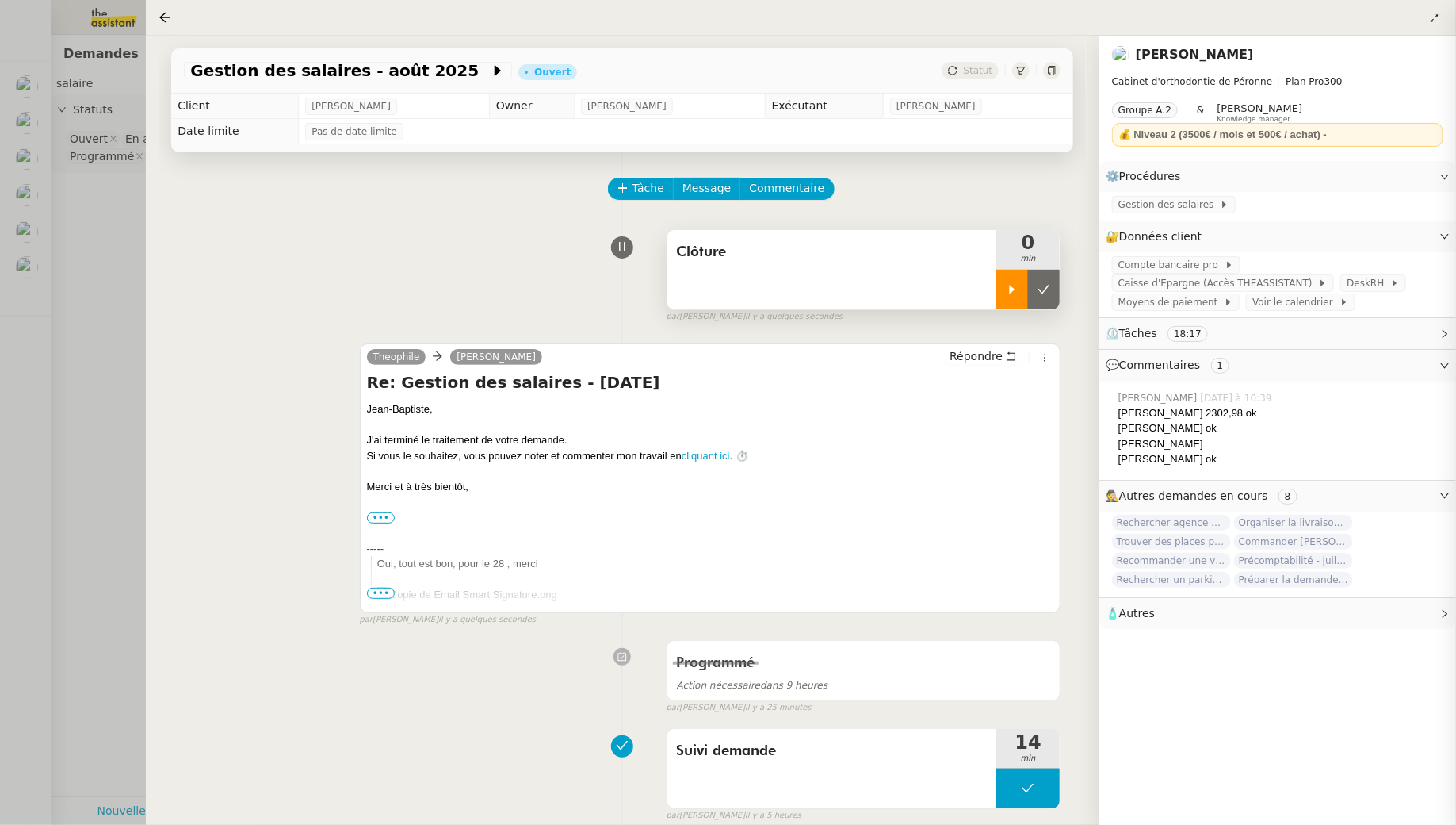
click at [999, 296] on div at bounding box center [1012, 289] width 32 height 39
click at [1026, 296] on div at bounding box center [1028, 289] width 64 height 39
click at [1041, 284] on icon at bounding box center [1044, 289] width 13 height 13
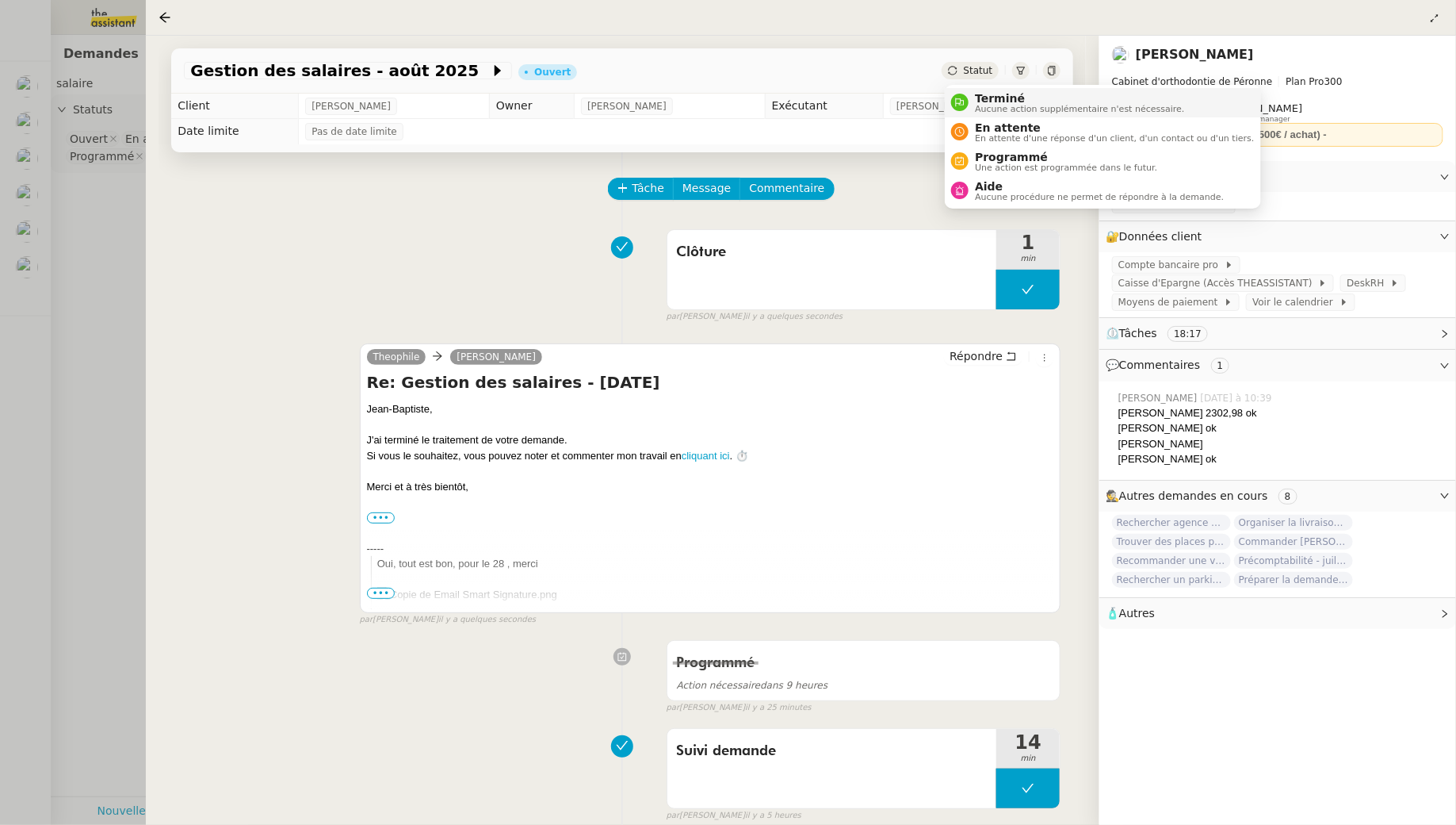
click at [983, 94] on span "Terminé" at bounding box center [1080, 98] width 209 height 13
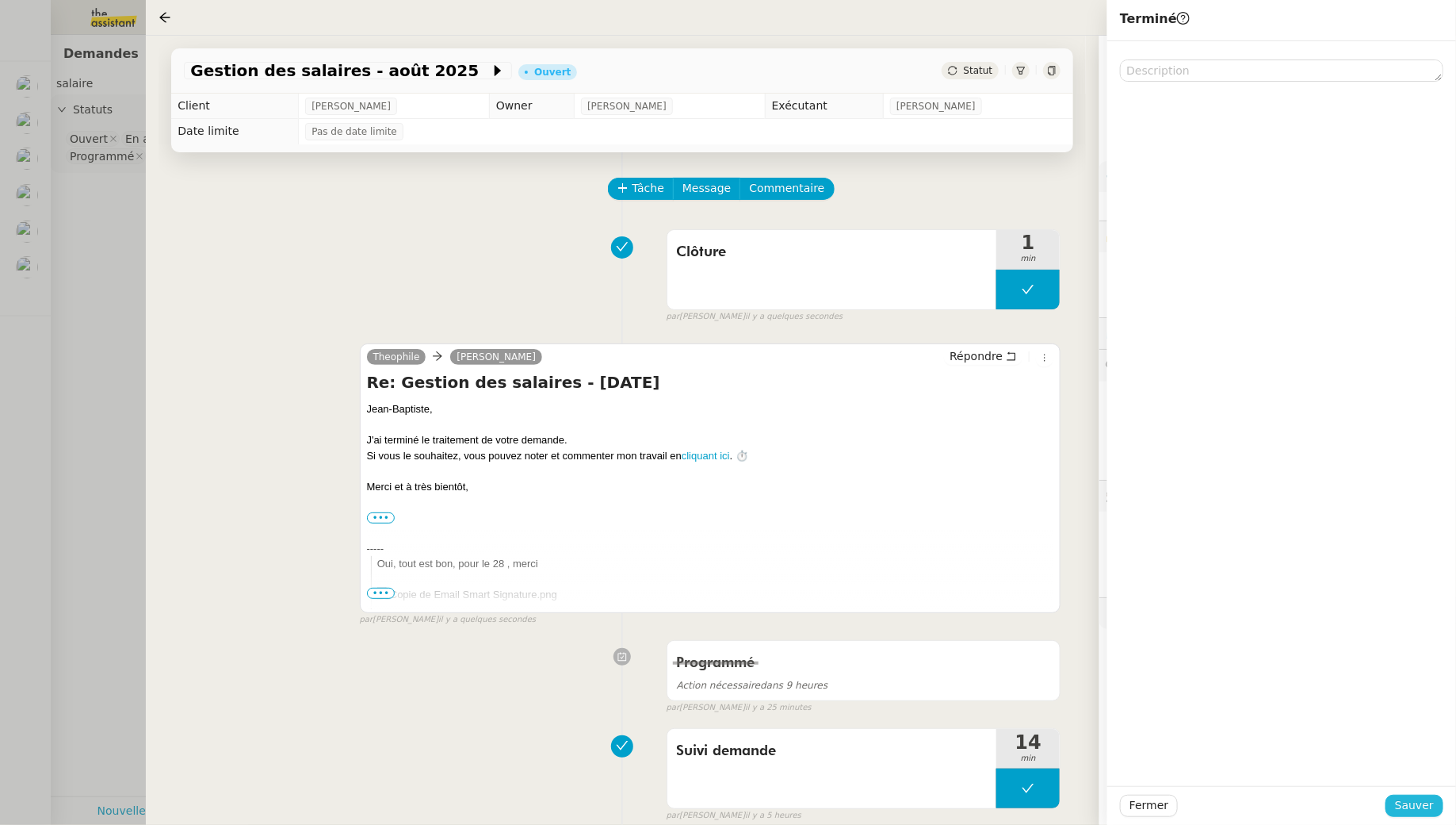
click at [1409, 802] on span "Sauver" at bounding box center [1414, 806] width 38 height 18
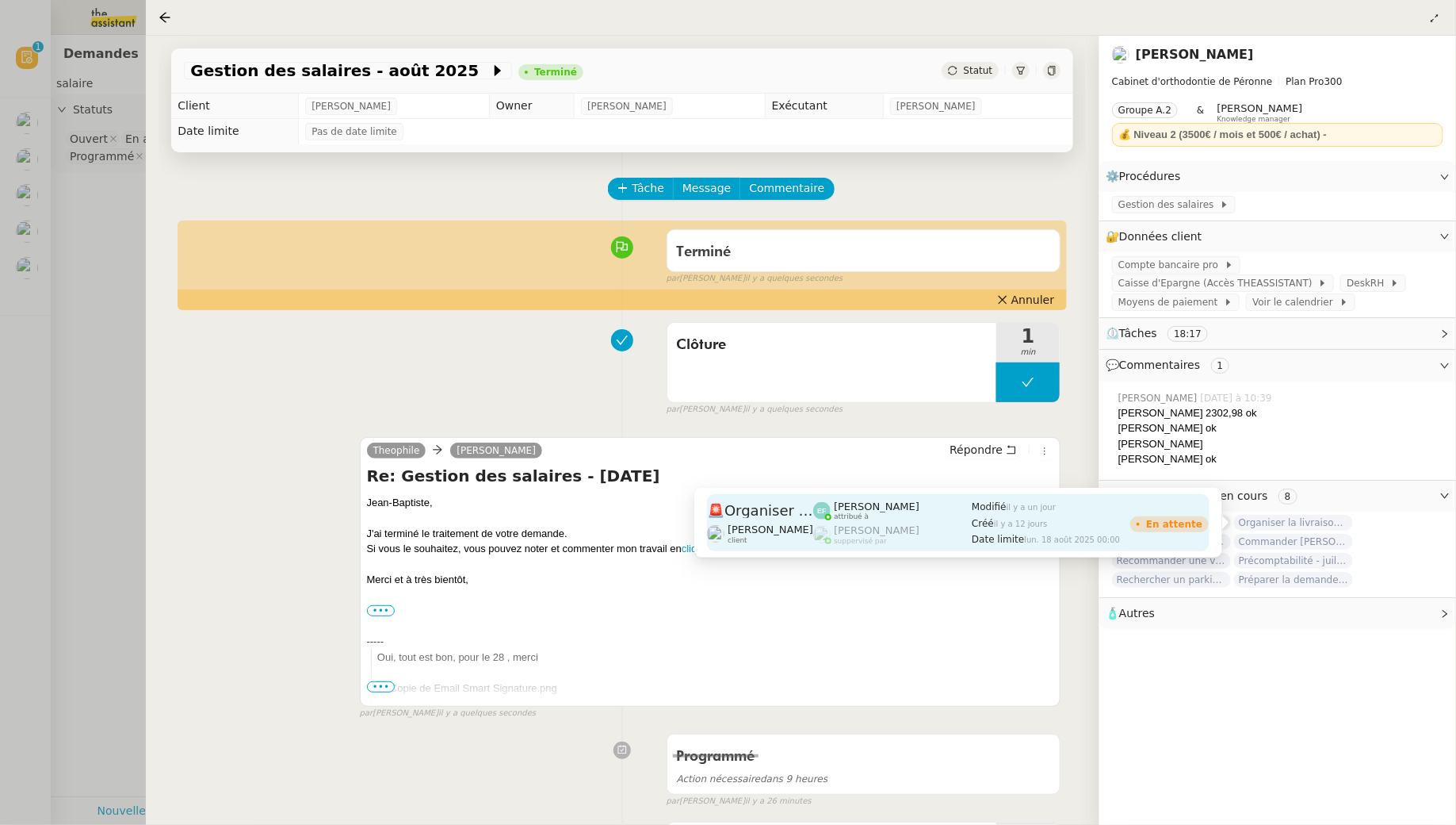
click at [1111, 515] on div "Modifié [DATE] Créé [DATE] Date limite [DATE] 00:00" at bounding box center [1051, 523] width 159 height 57
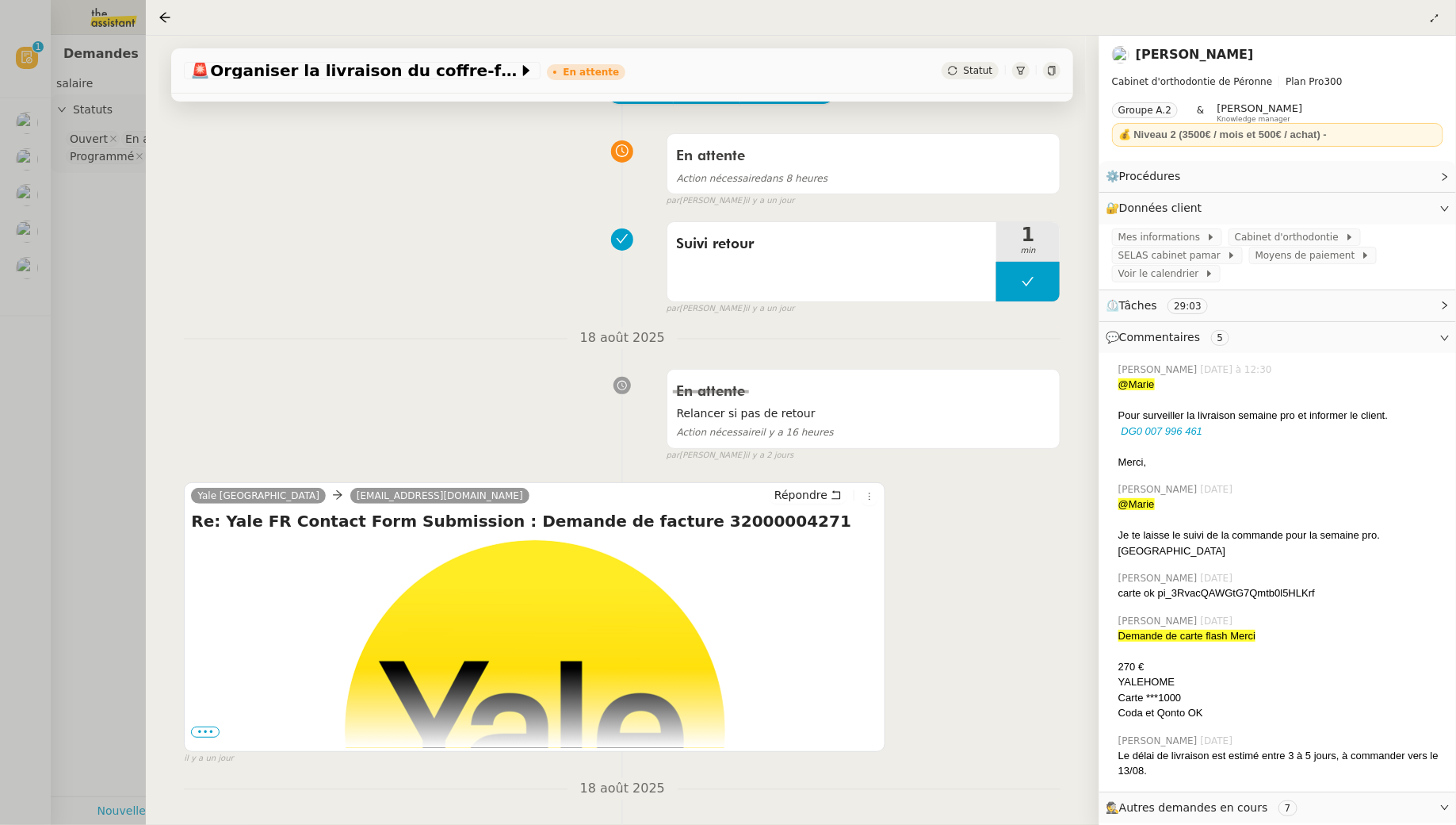
scroll to position [52, 0]
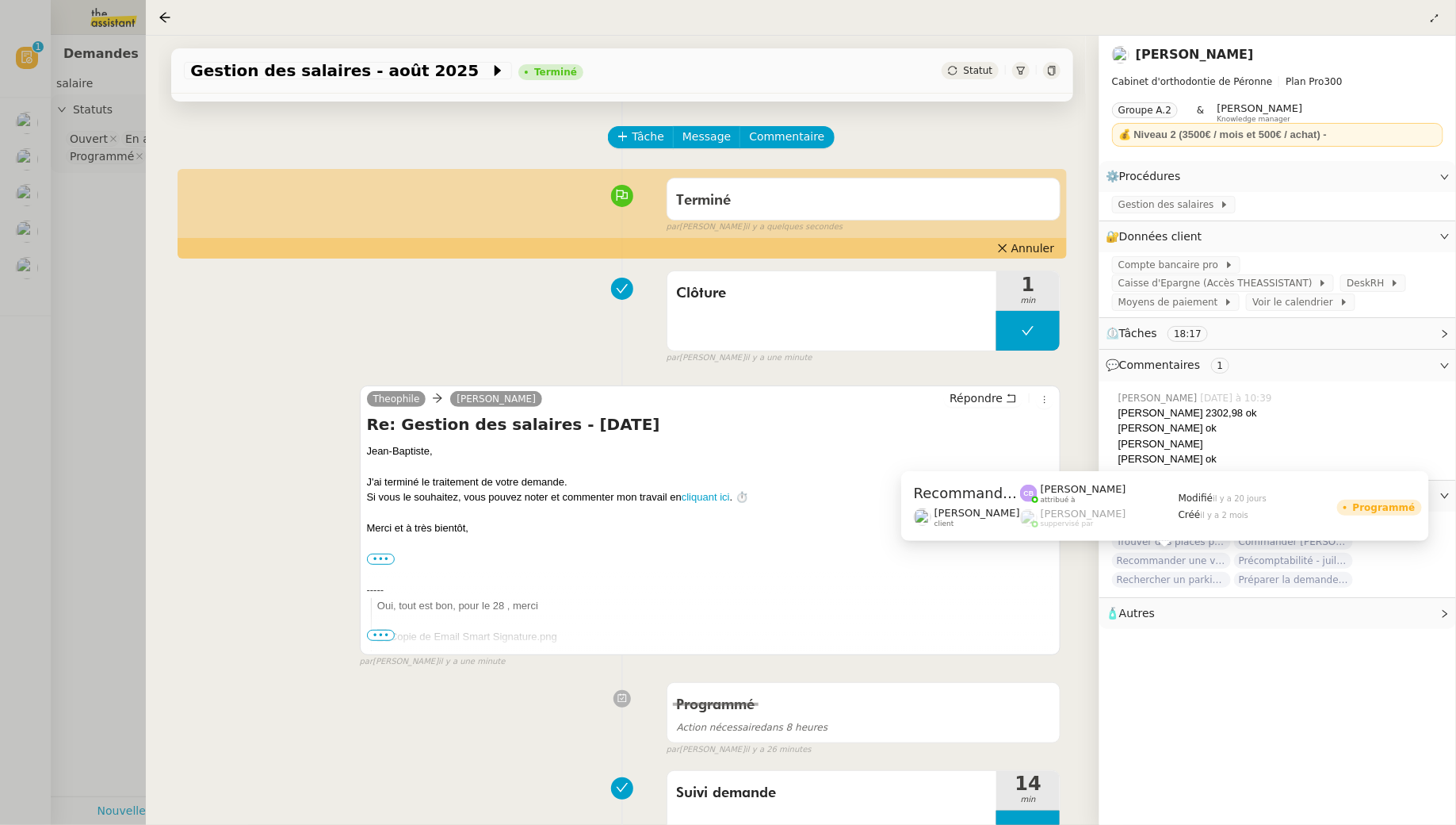
click at [1210, 563] on span "Recommander une vignette Crit Air" at bounding box center [1172, 561] width 119 height 16
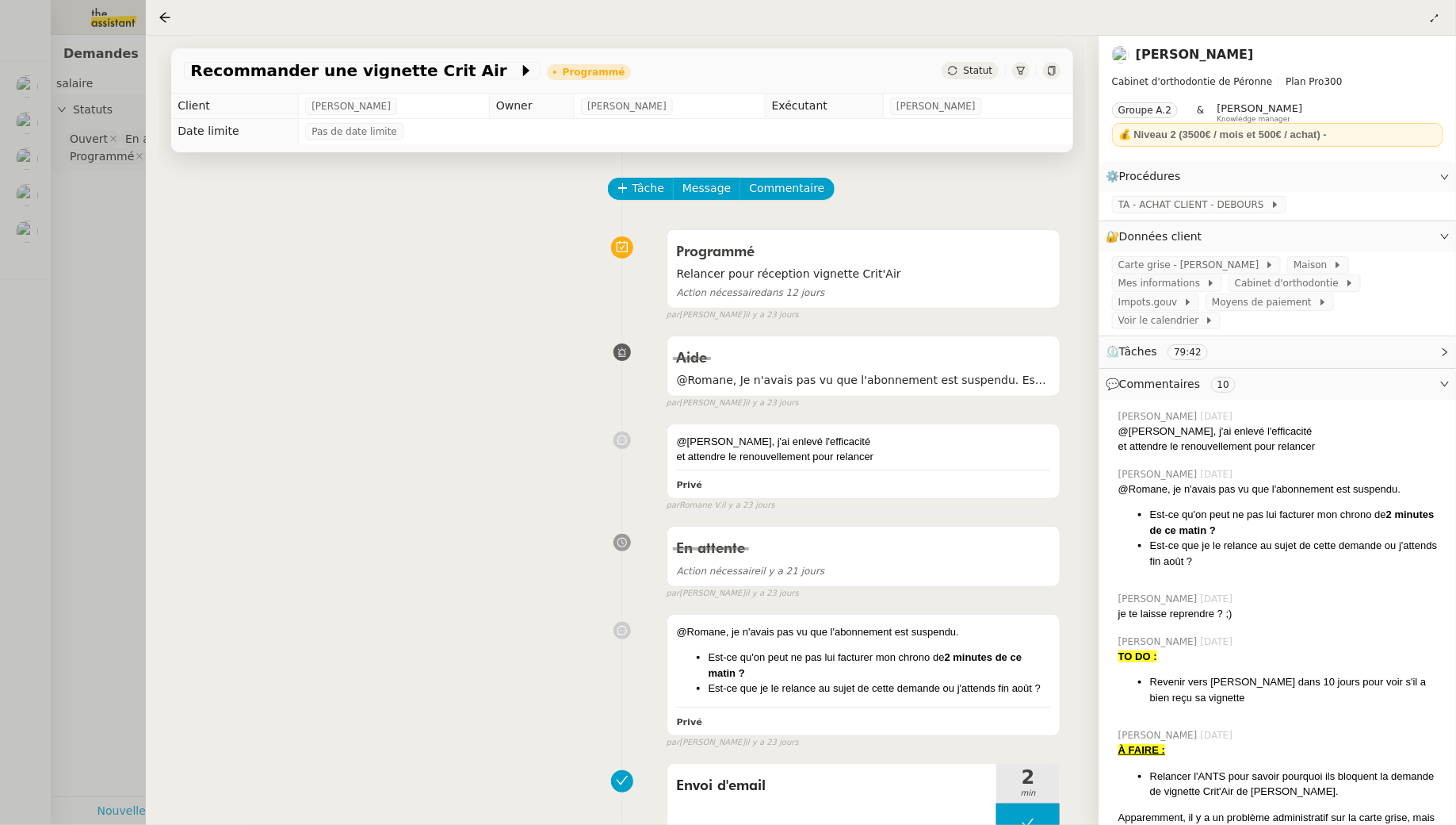
click at [72, 210] on div at bounding box center [728, 412] width 1456 height 825
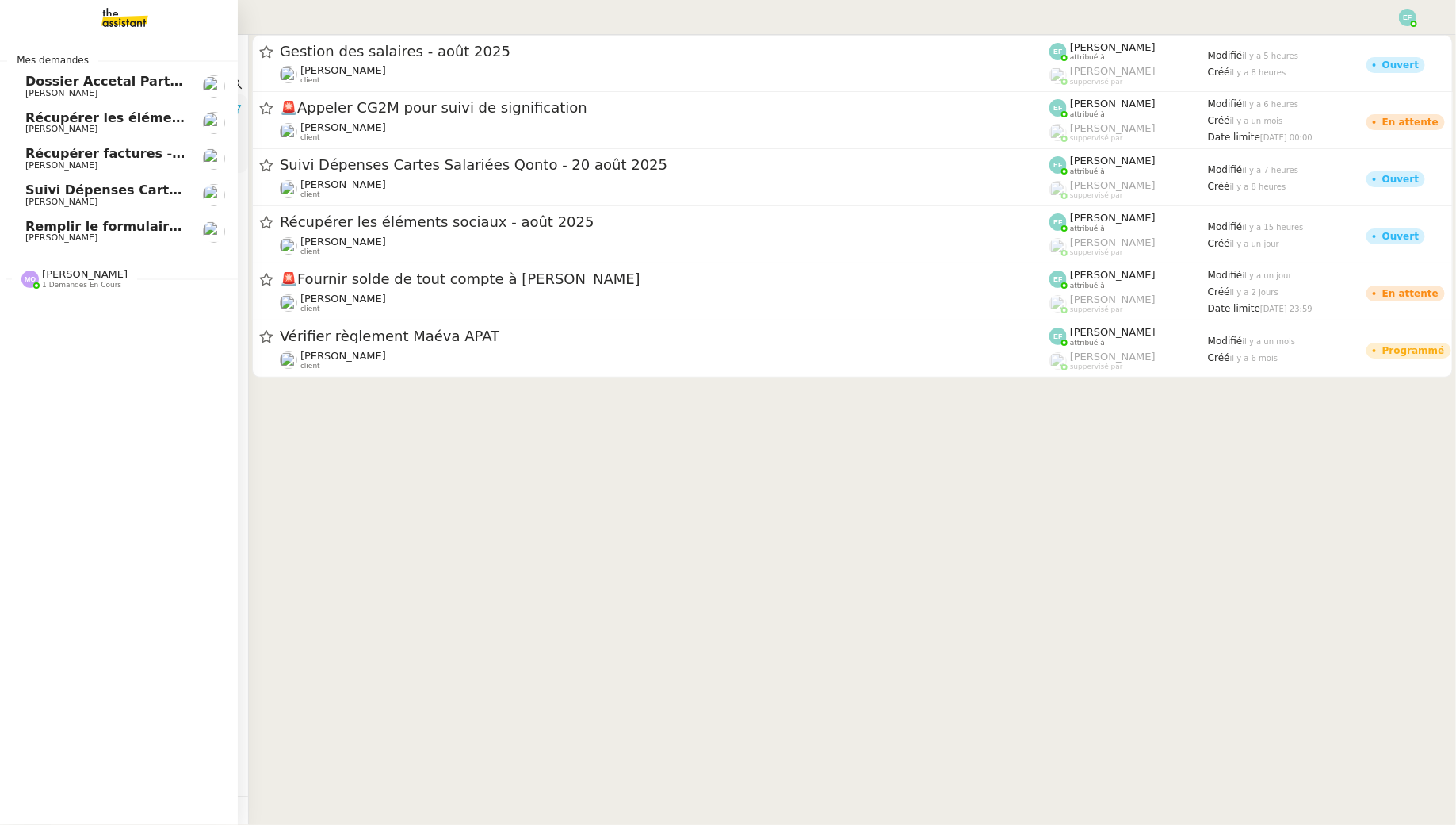
click at [26, 233] on span "[PERSON_NAME]" at bounding box center [61, 238] width 72 height 10
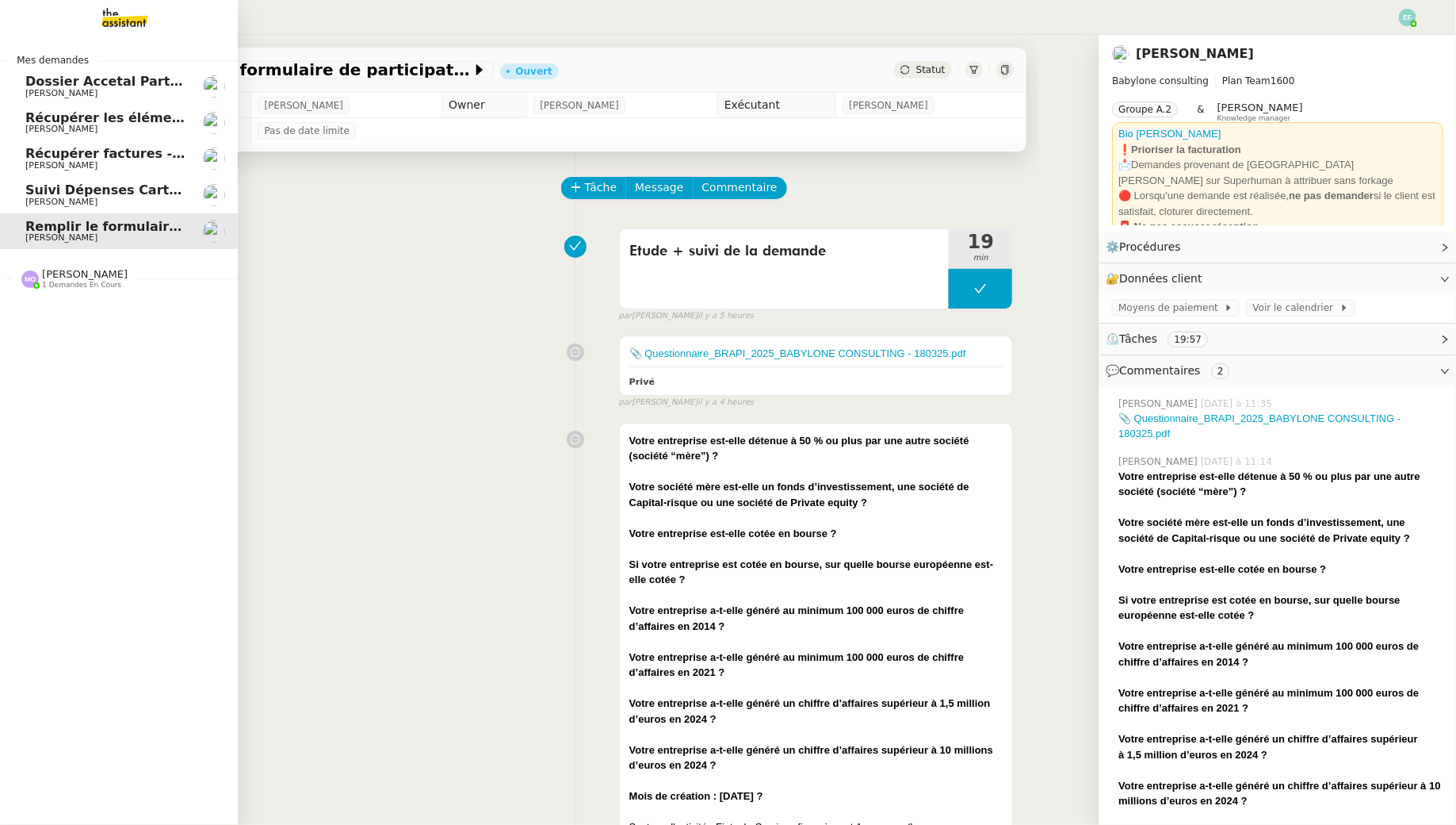
click at [127, 188] on span "Suivi Dépenses Cartes Salariées Qonto - 20 août 2025" at bounding box center [218, 190] width 386 height 15
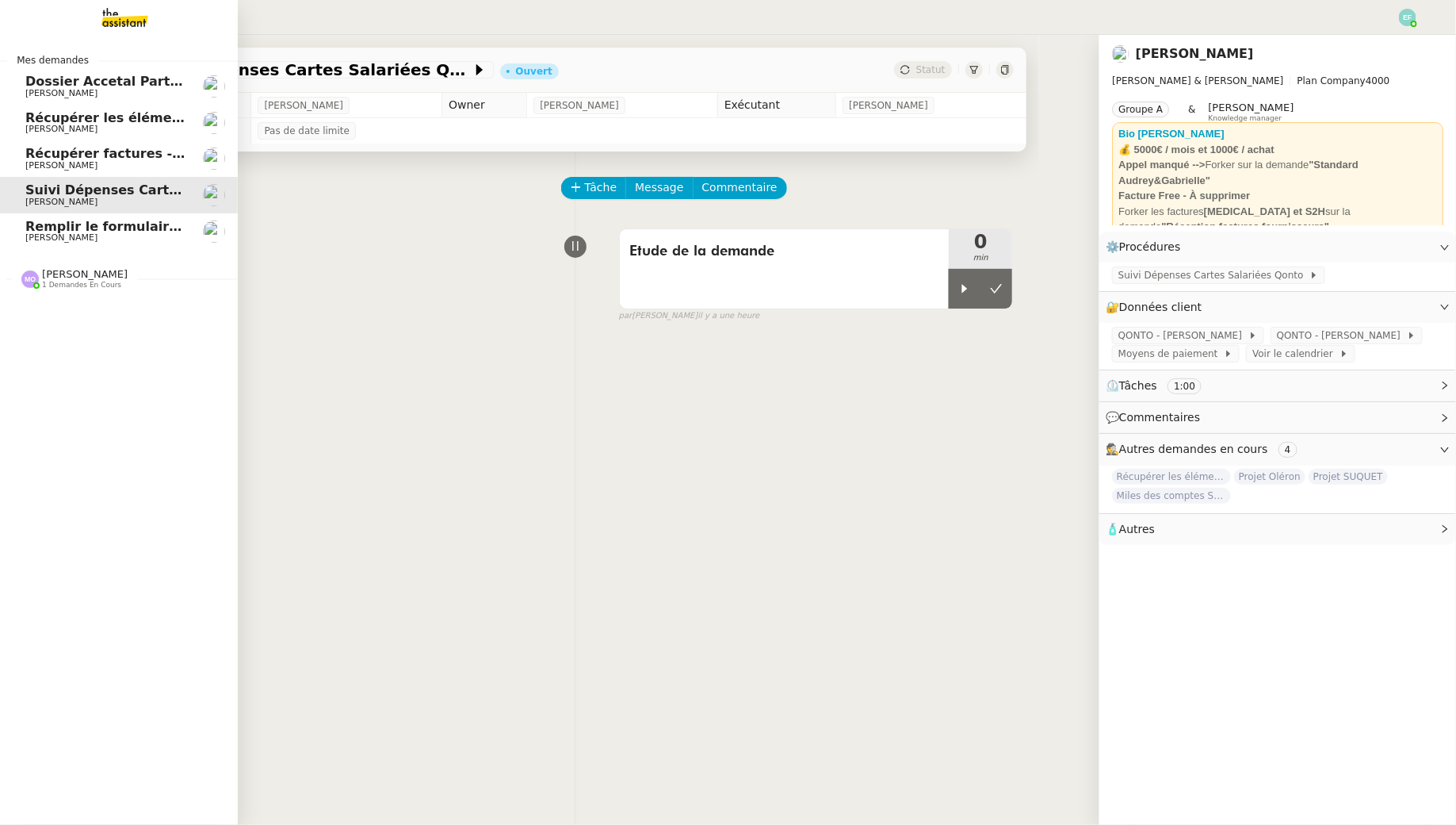
click at [117, 145] on link "Récupérer factures - [DATE] [PERSON_NAME]" at bounding box center [119, 159] width 238 height 37
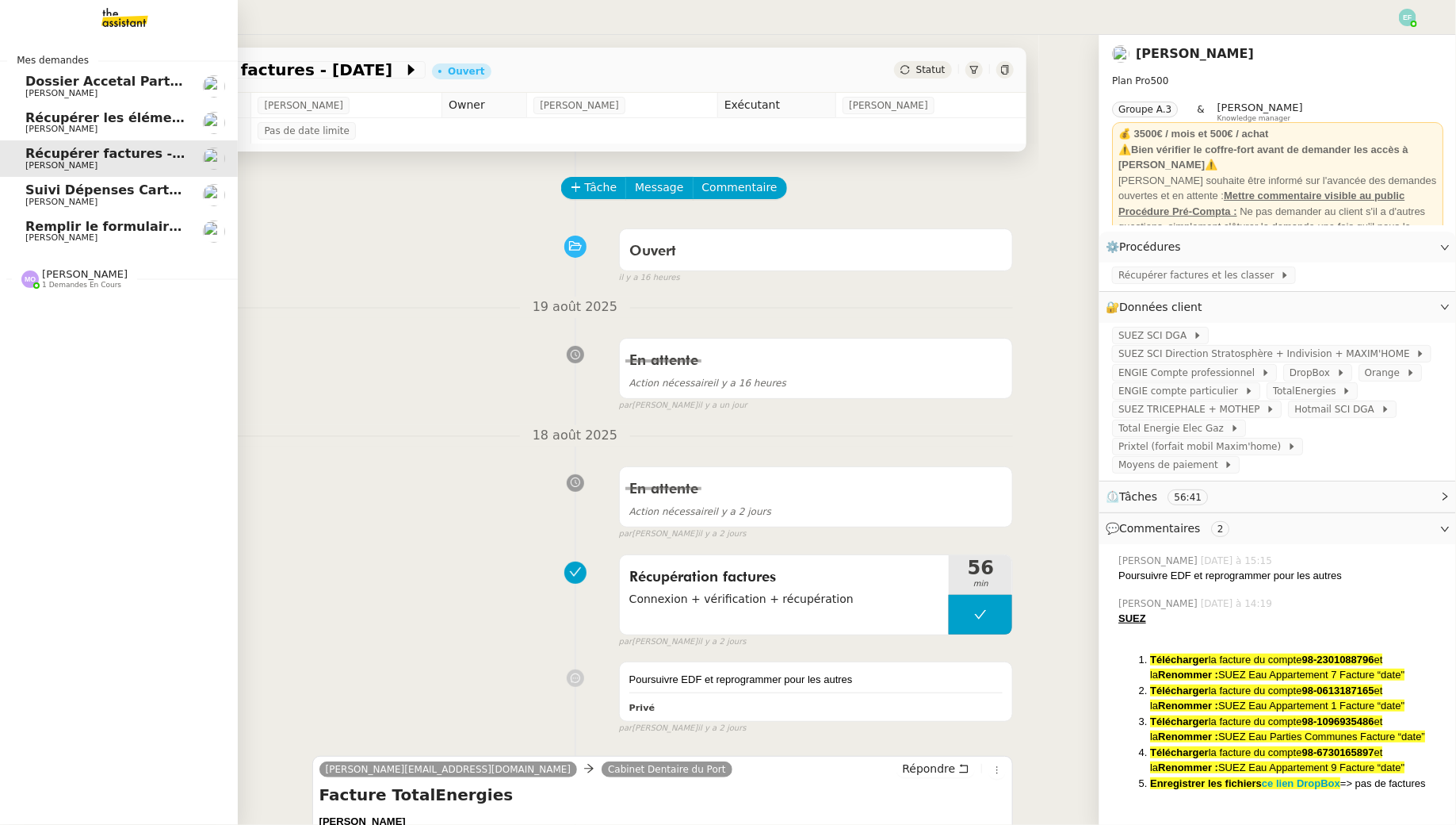
click at [113, 123] on span "Récupérer les éléments sociaux - août 2025" at bounding box center [181, 118] width 314 height 15
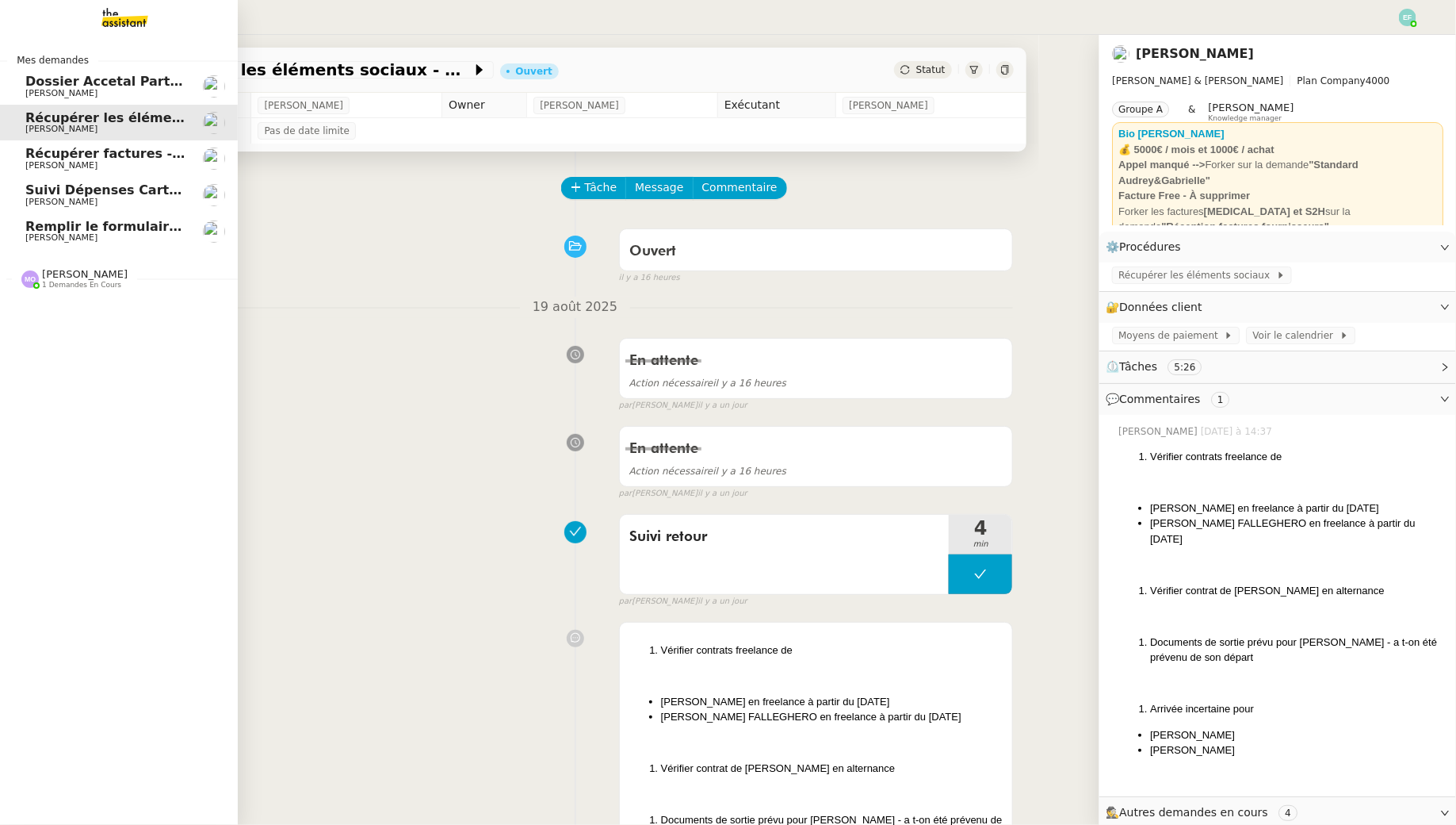
click at [107, 89] on span "[PERSON_NAME]" at bounding box center [105, 93] width 160 height 9
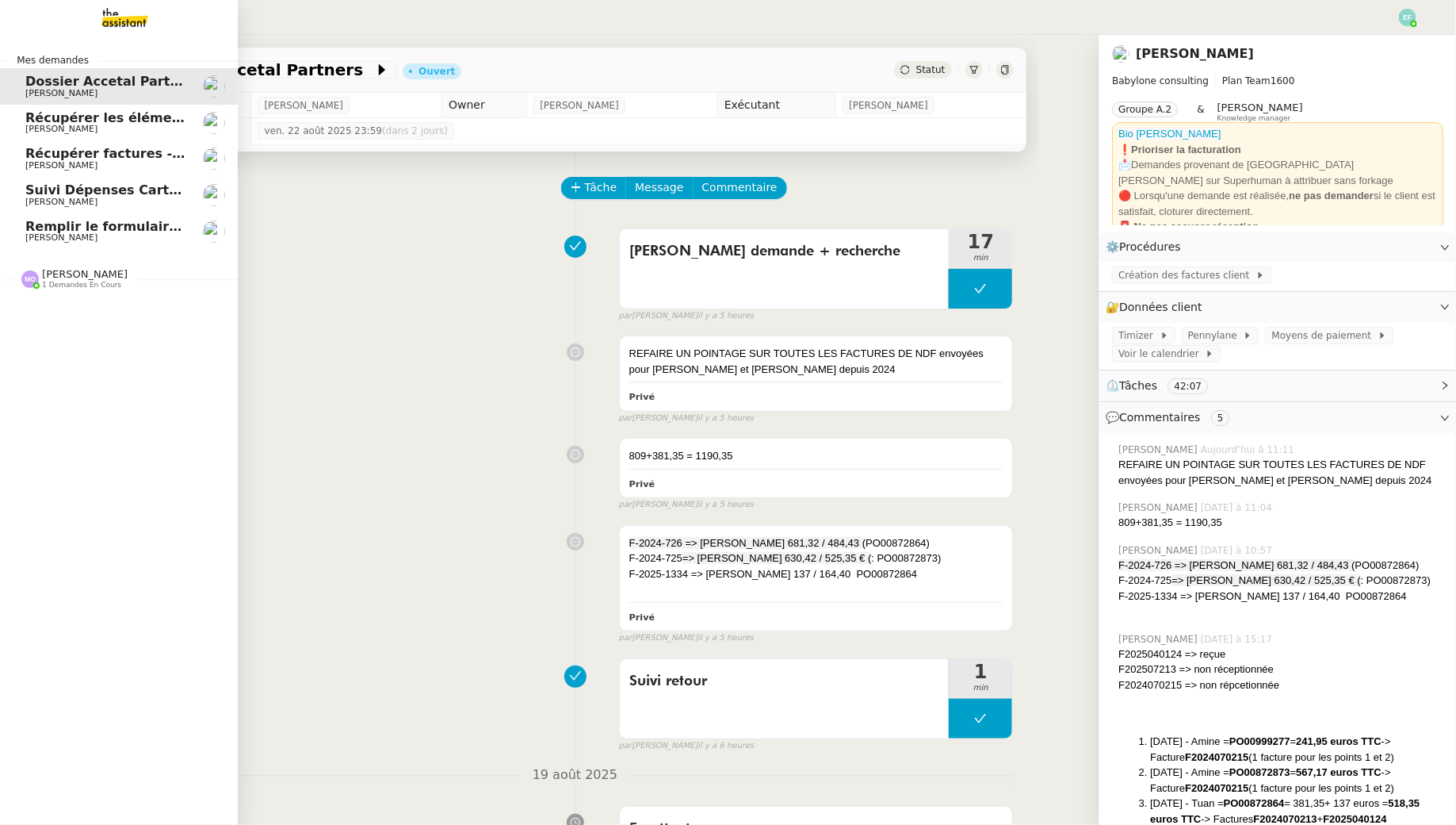
click at [23, 238] on link "Remplir le formulaire de participation [PERSON_NAME]" at bounding box center [119, 232] width 238 height 37
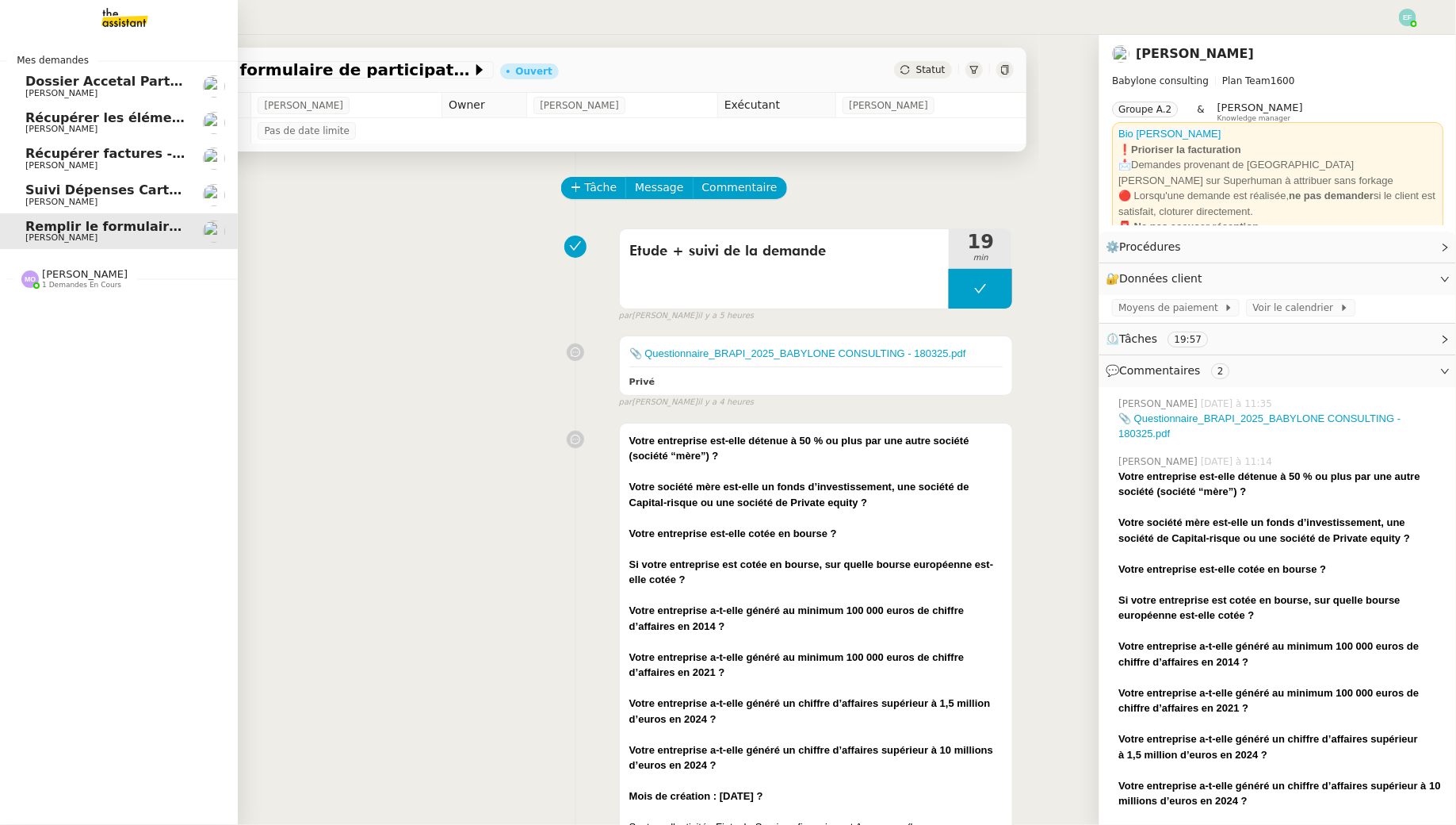
click at [84, 283] on span "1 demandes en cours" at bounding box center [81, 285] width 79 height 8
click at [87, 314] on span "Projet Oléron" at bounding box center [73, 309] width 95 height 15
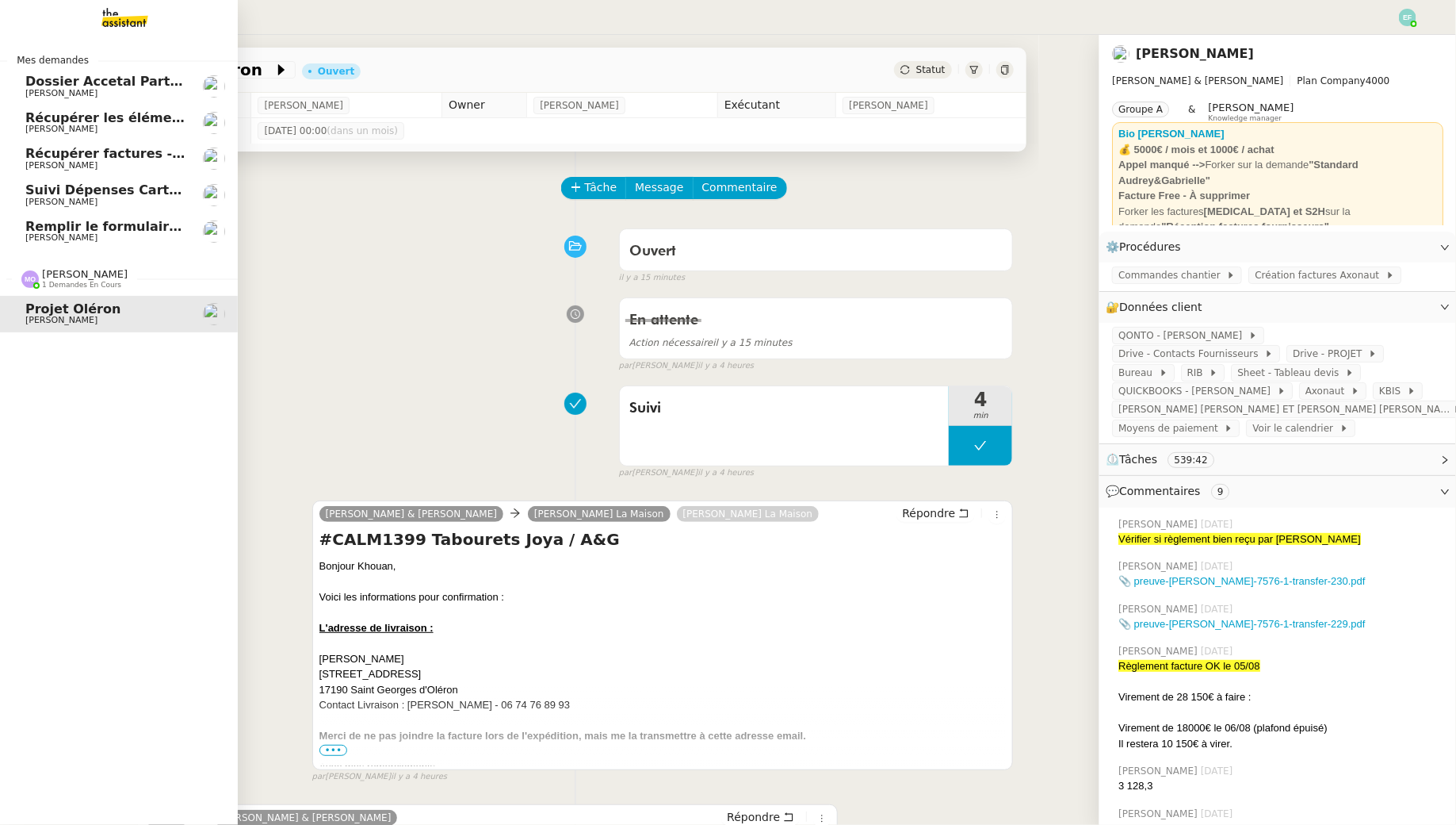
click at [104, 240] on span "[PERSON_NAME]" at bounding box center [105, 238] width 160 height 9
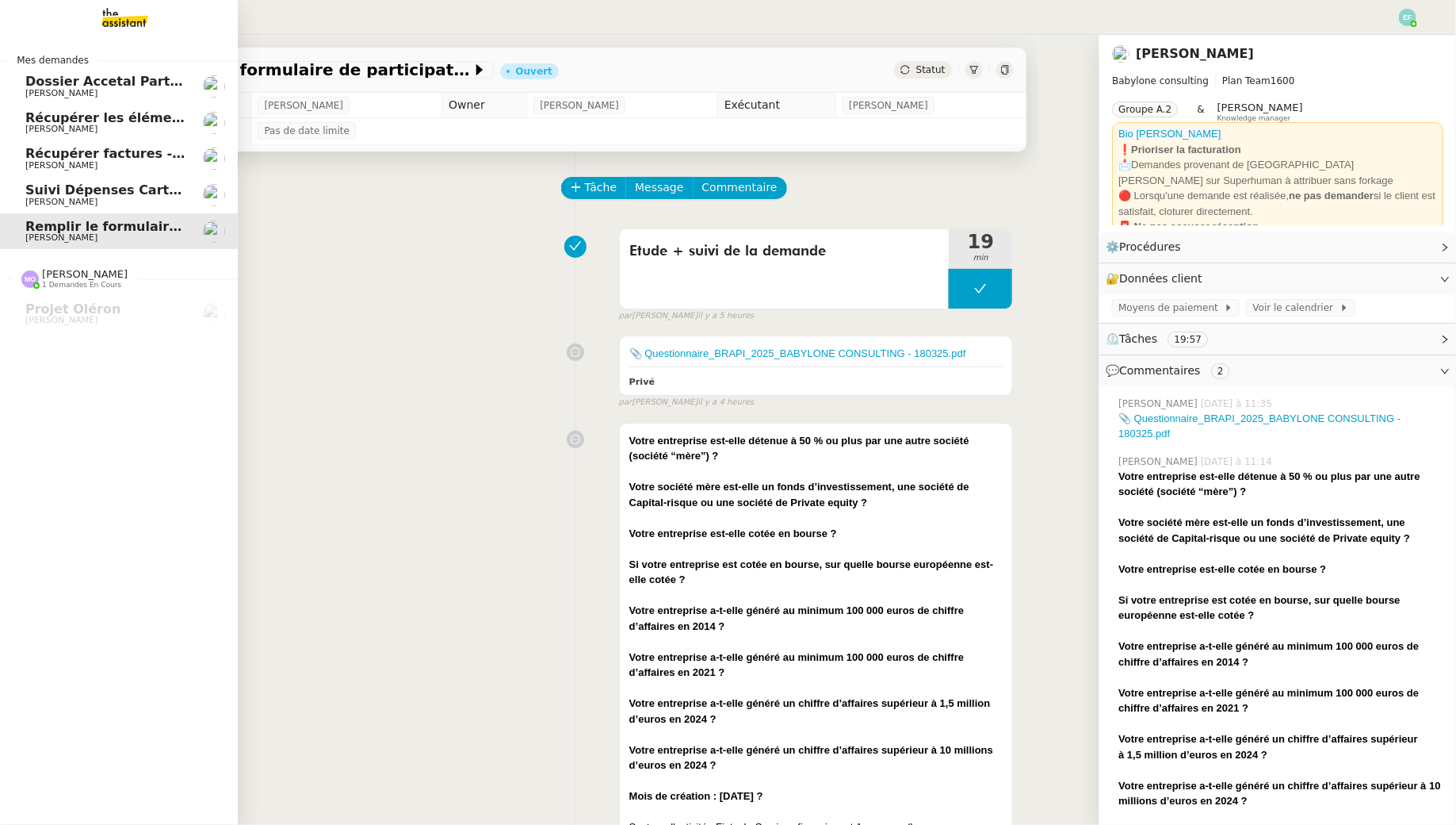
click at [135, 200] on span "[PERSON_NAME]" at bounding box center [105, 202] width 160 height 9
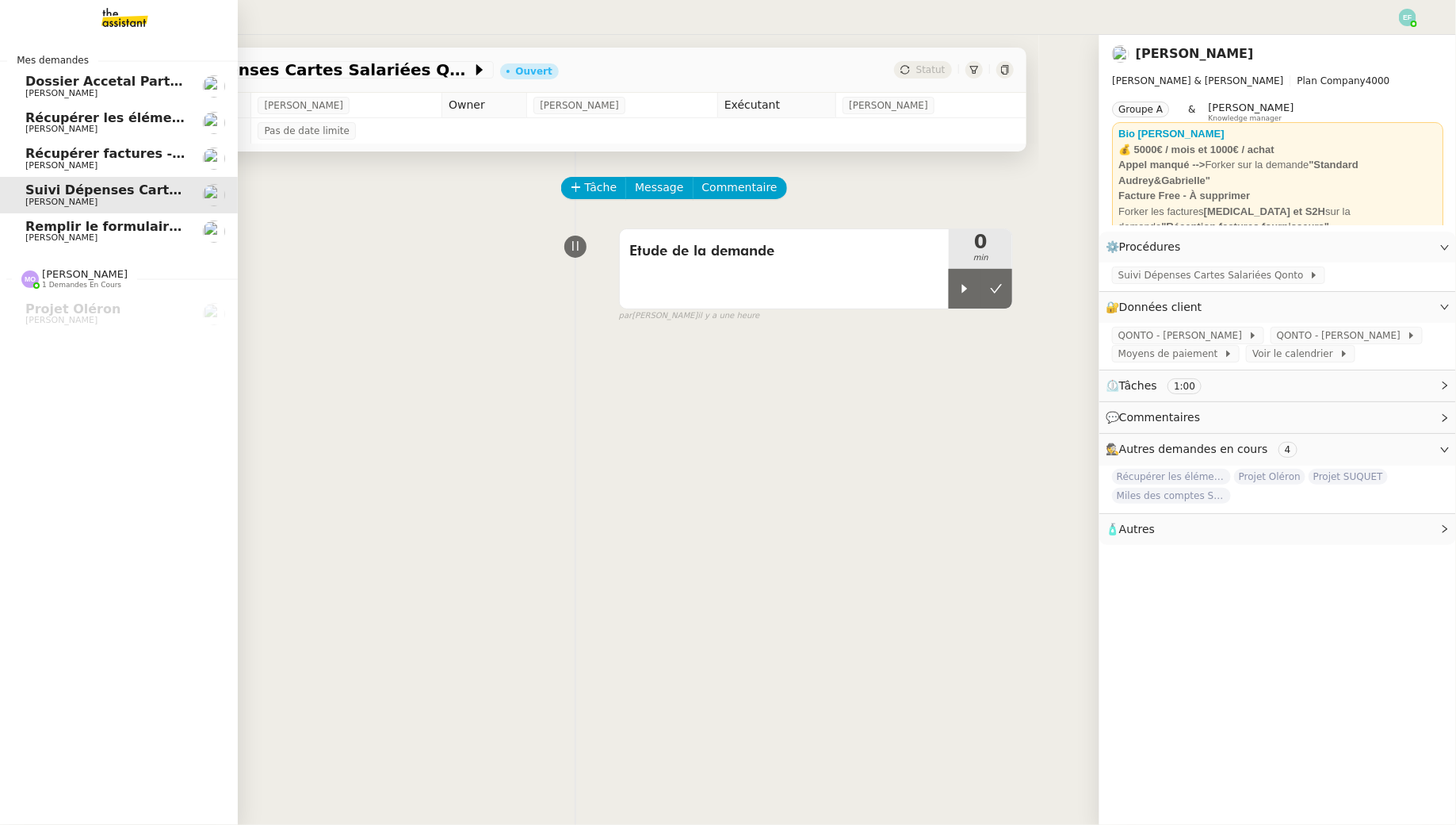
click at [117, 162] on span "[PERSON_NAME]" at bounding box center [105, 165] width 160 height 9
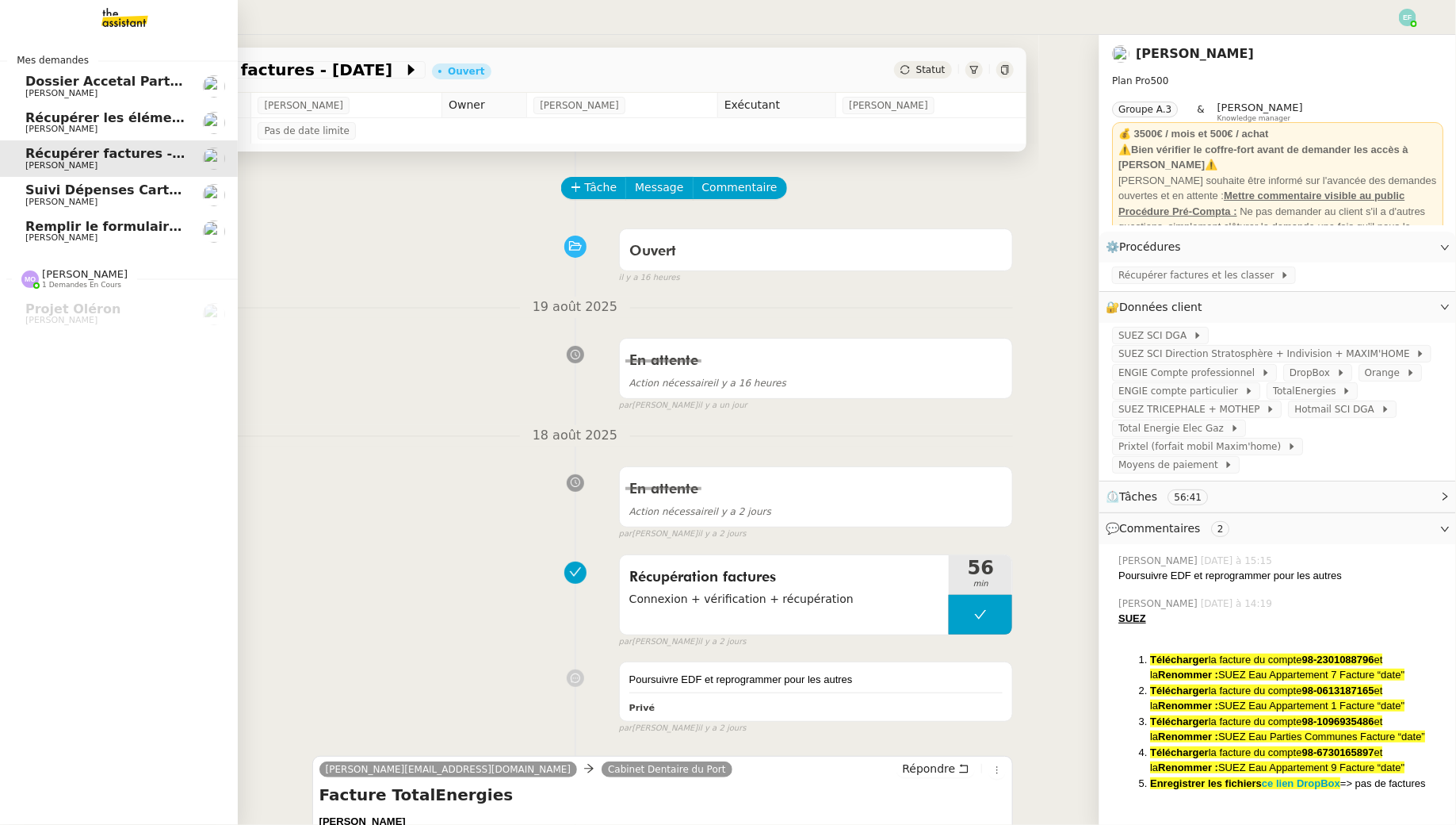
click at [107, 125] on span "[PERSON_NAME]" at bounding box center [105, 129] width 160 height 9
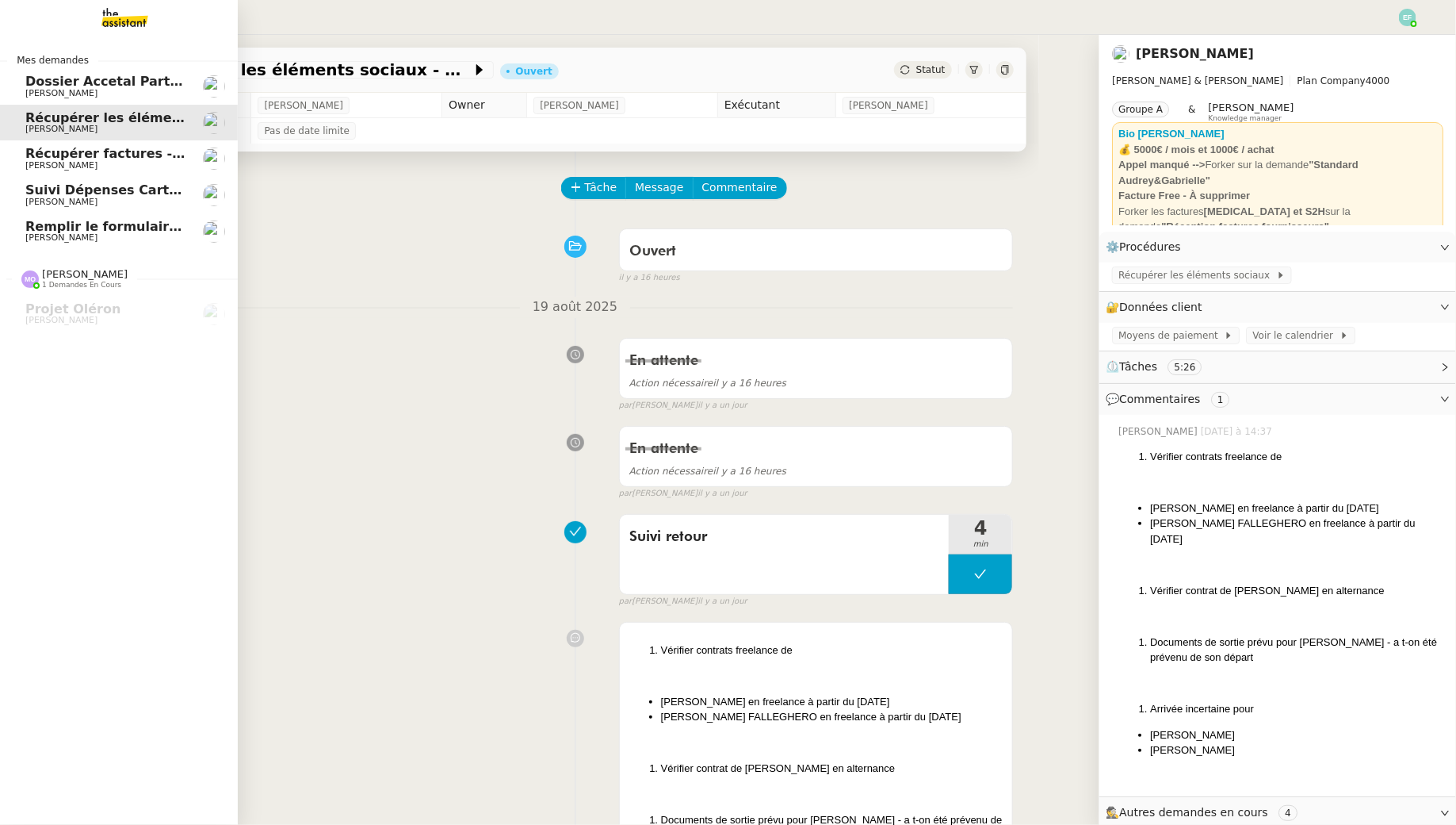
click at [97, 90] on span "[PERSON_NAME]" at bounding box center [105, 93] width 160 height 9
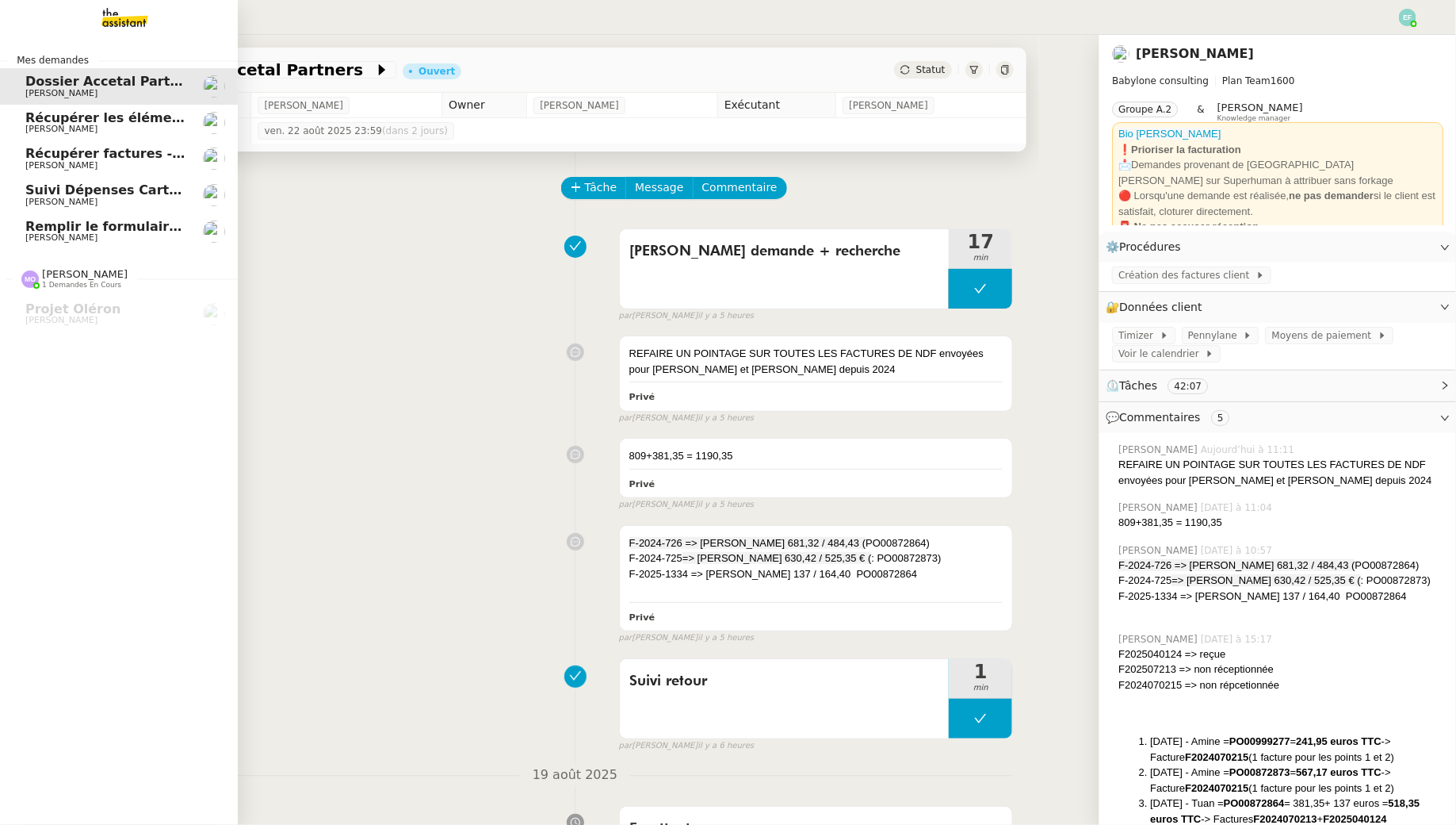
click at [47, 240] on span "[PERSON_NAME]" at bounding box center [61, 238] width 72 height 10
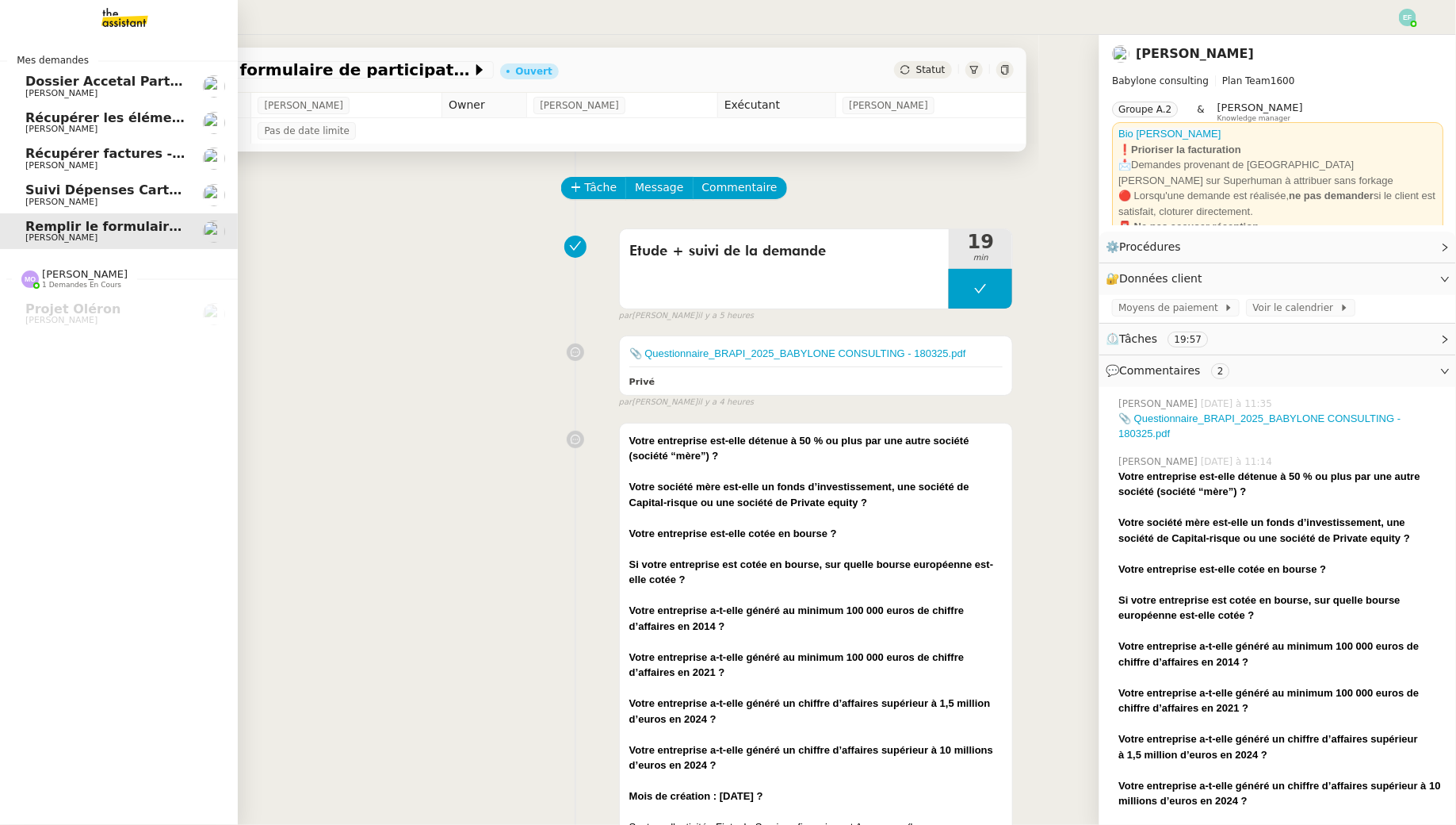
click at [72, 187] on span "Suivi Dépenses Cartes Salariées Qonto - 20 août 2025" at bounding box center [218, 190] width 386 height 15
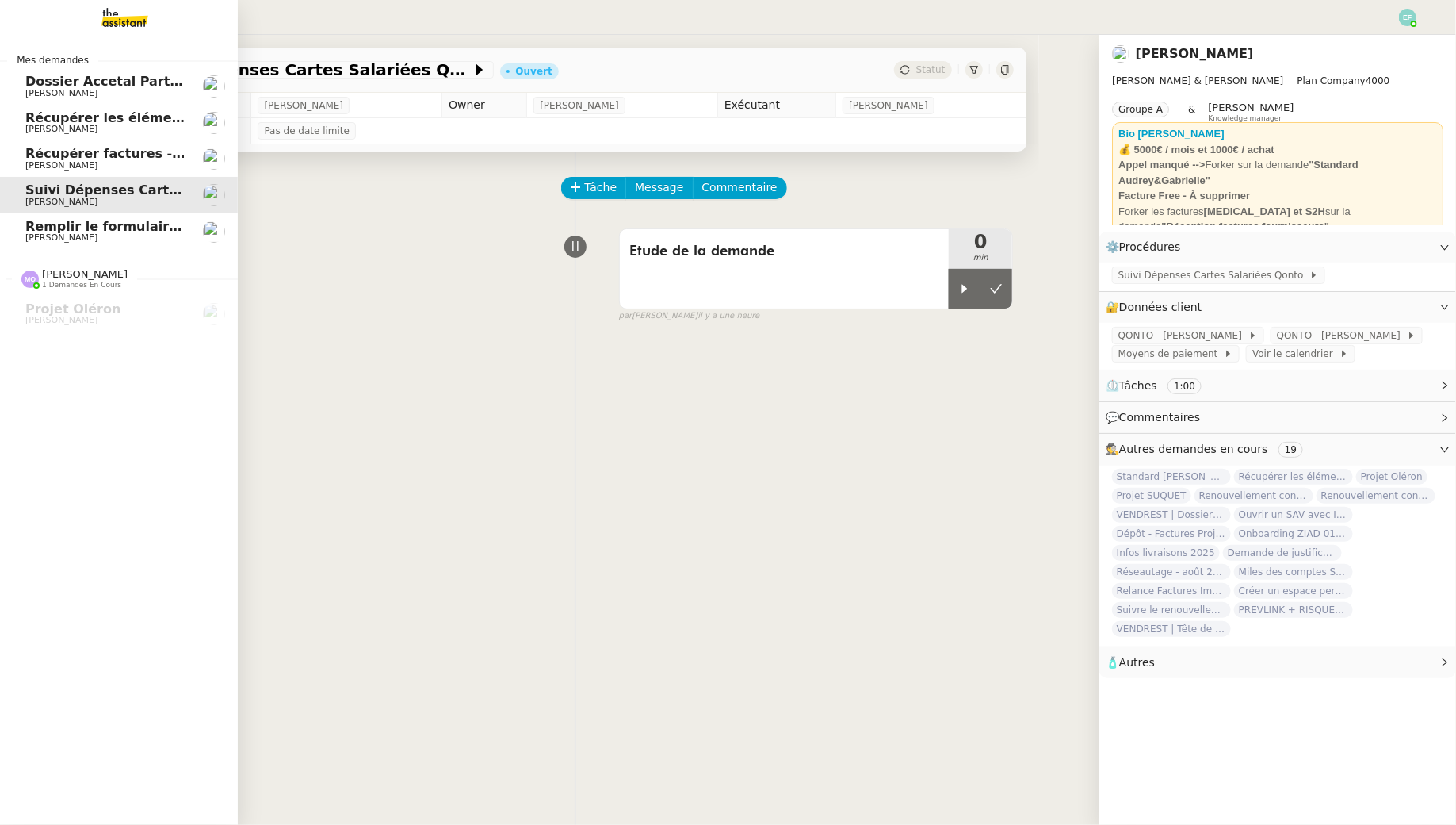
click at [79, 243] on link "Remplir le formulaire de participation [PERSON_NAME]" at bounding box center [119, 232] width 238 height 37
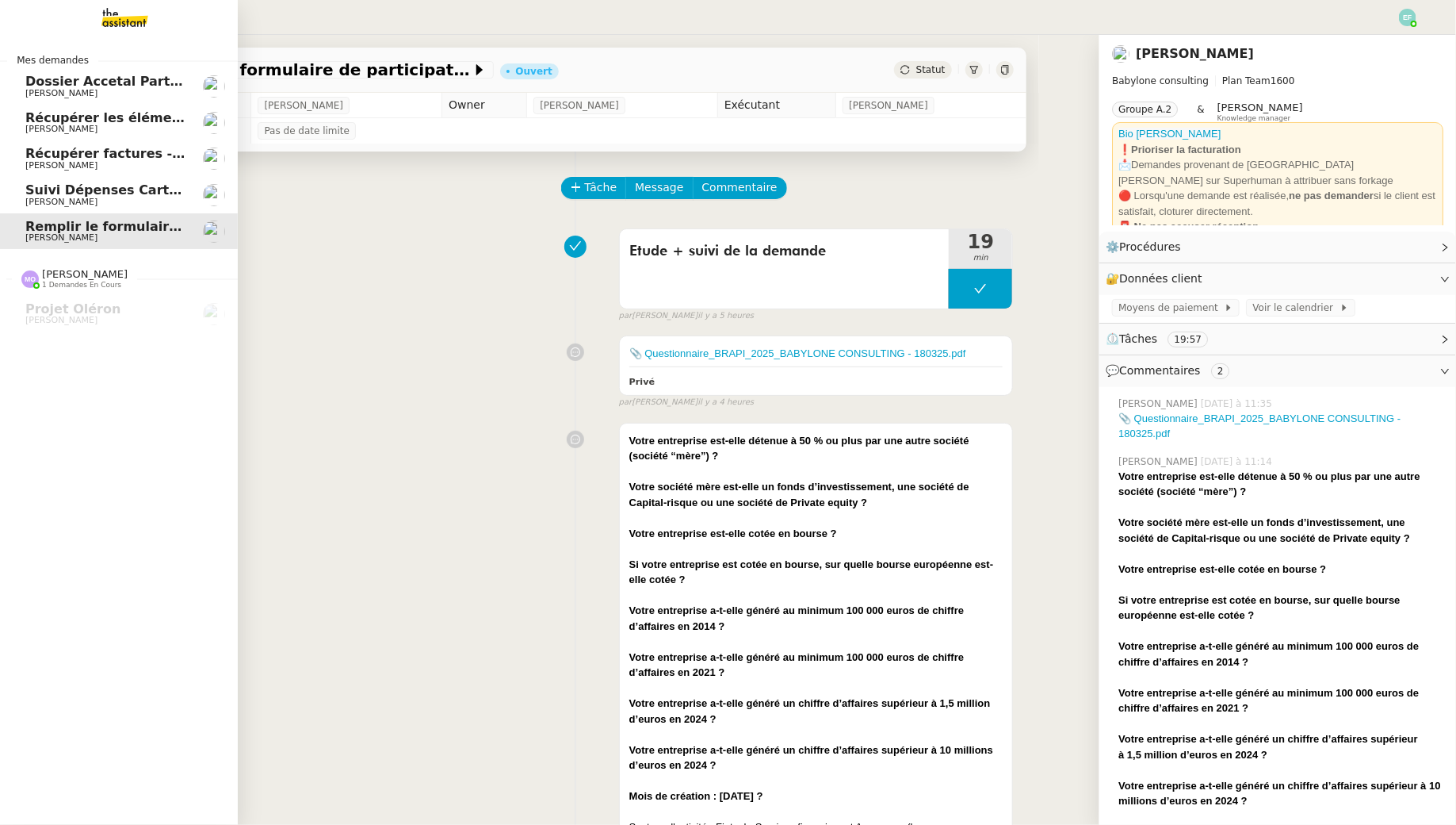
click at [96, 194] on span "Suivi Dépenses Cartes Salariées Qonto - 20 août 2025" at bounding box center [218, 190] width 386 height 15
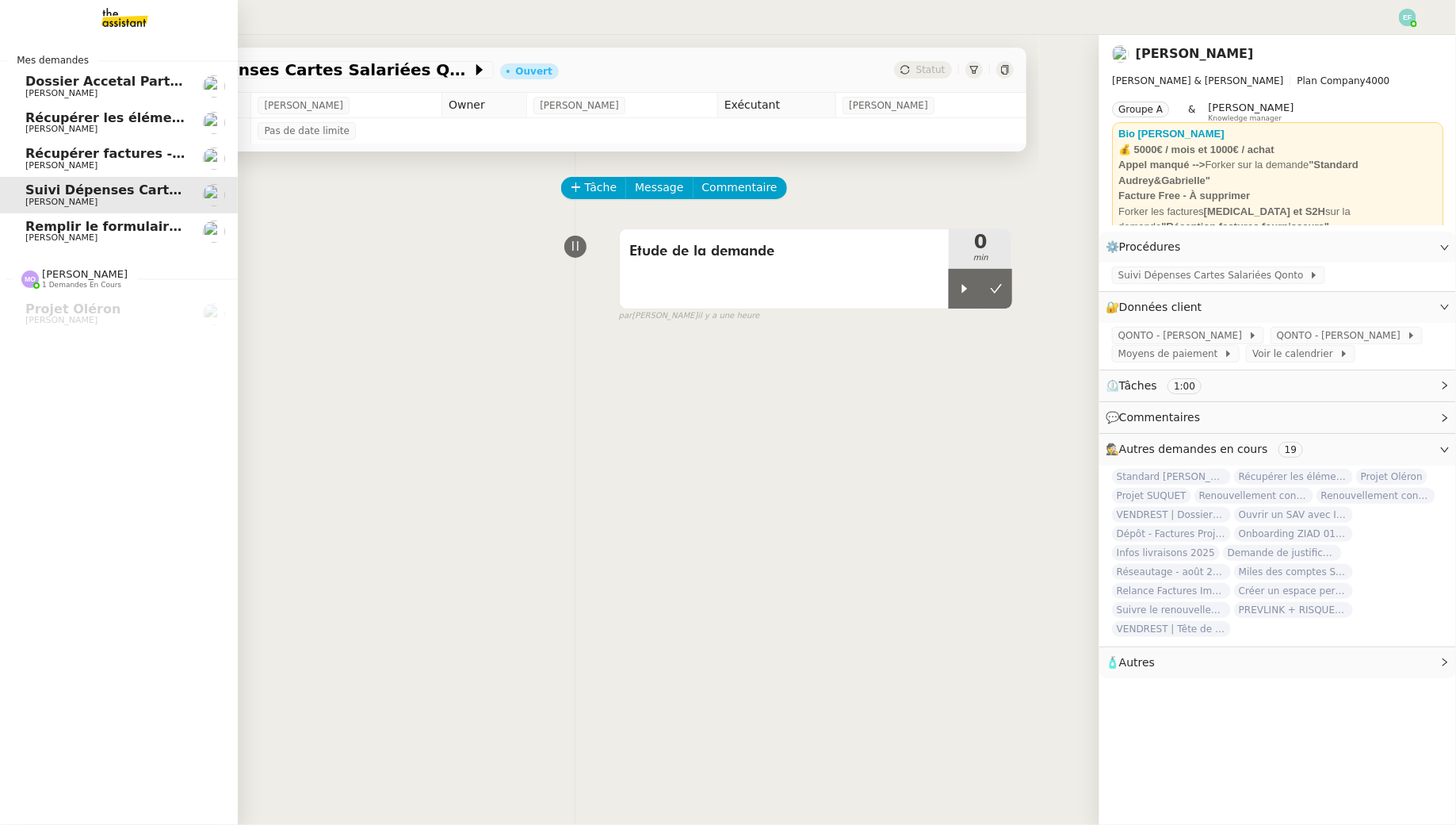
click at [97, 156] on span "Récupérer factures - [DATE]" at bounding box center [125, 153] width 200 height 15
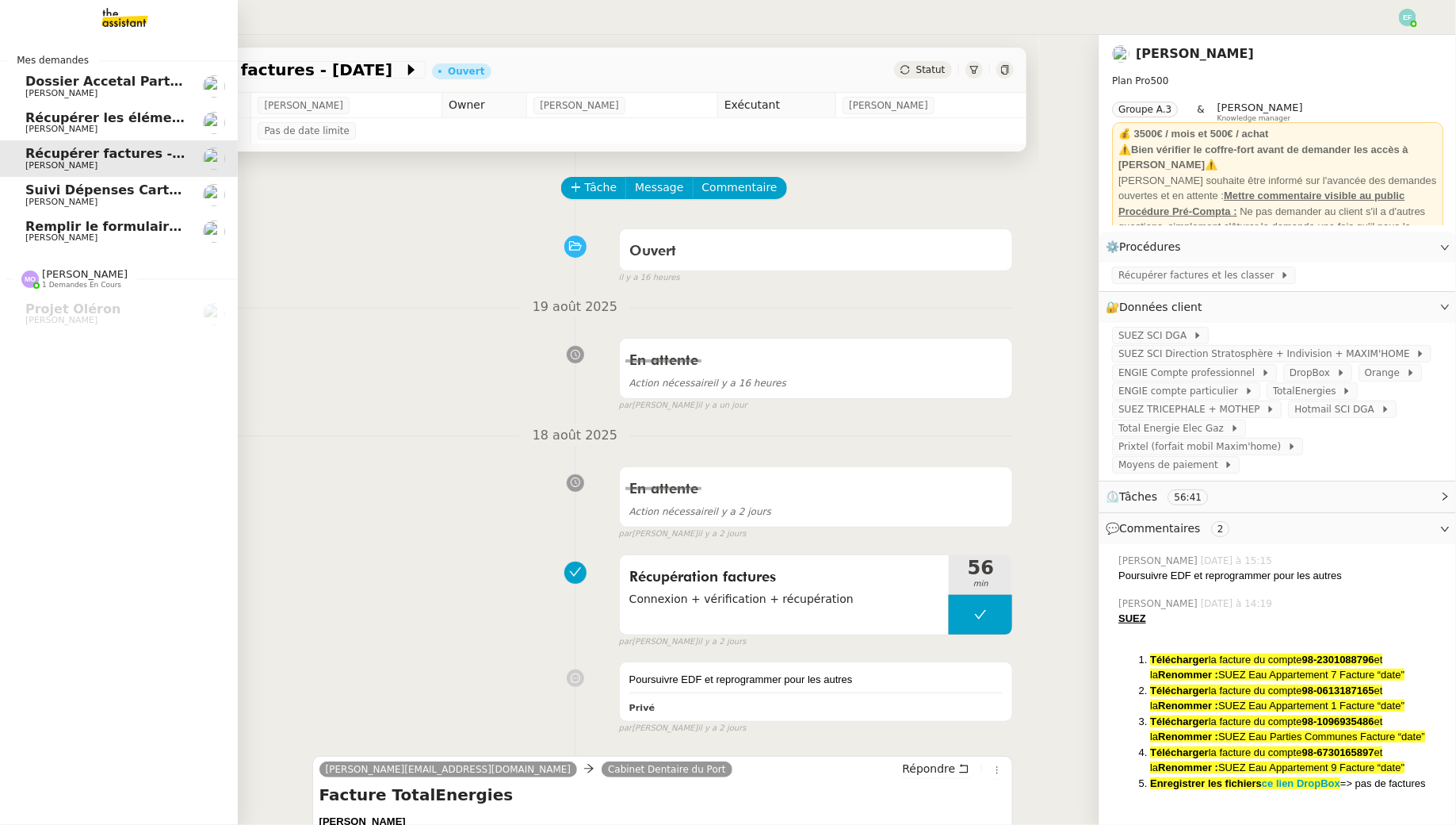
click at [98, 124] on span "Récupérer les éléments sociaux - août 2025" at bounding box center [181, 118] width 314 height 15
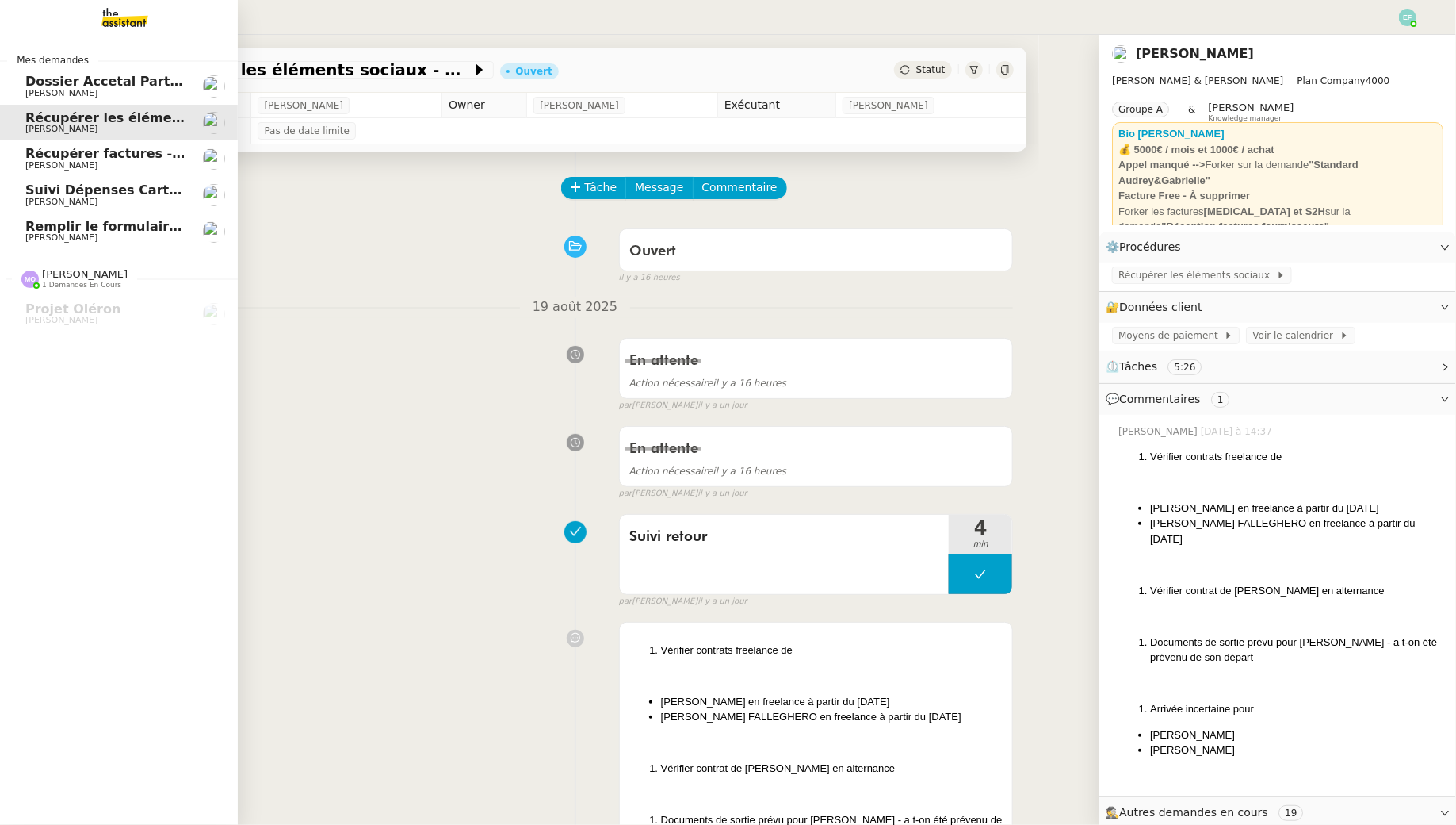
click at [96, 93] on span "[PERSON_NAME]" at bounding box center [105, 93] width 160 height 9
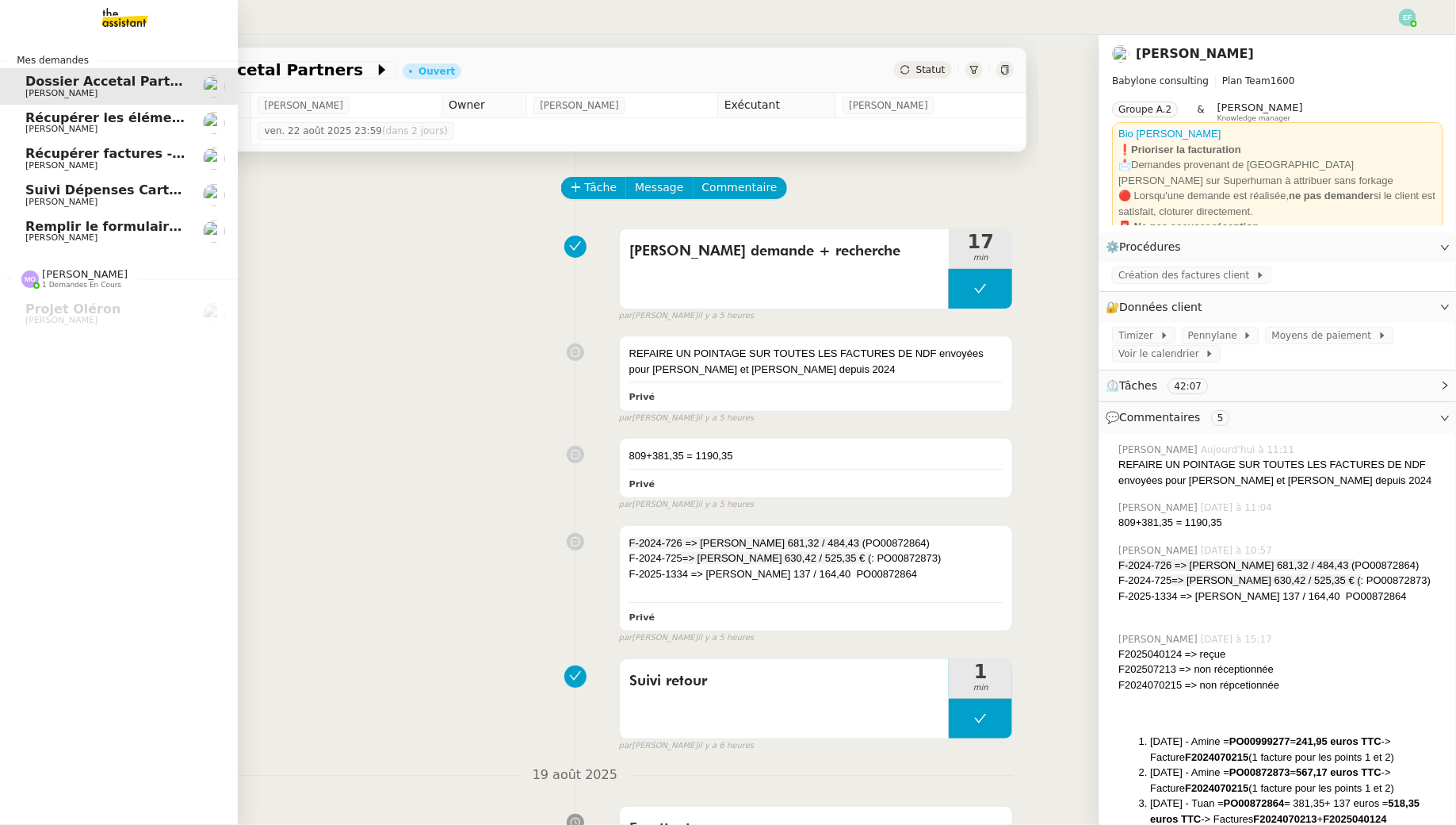
click at [121, 109] on link "Récupérer les éléments sociaux - [DATE] [PERSON_NAME]" at bounding box center [119, 123] width 238 height 37
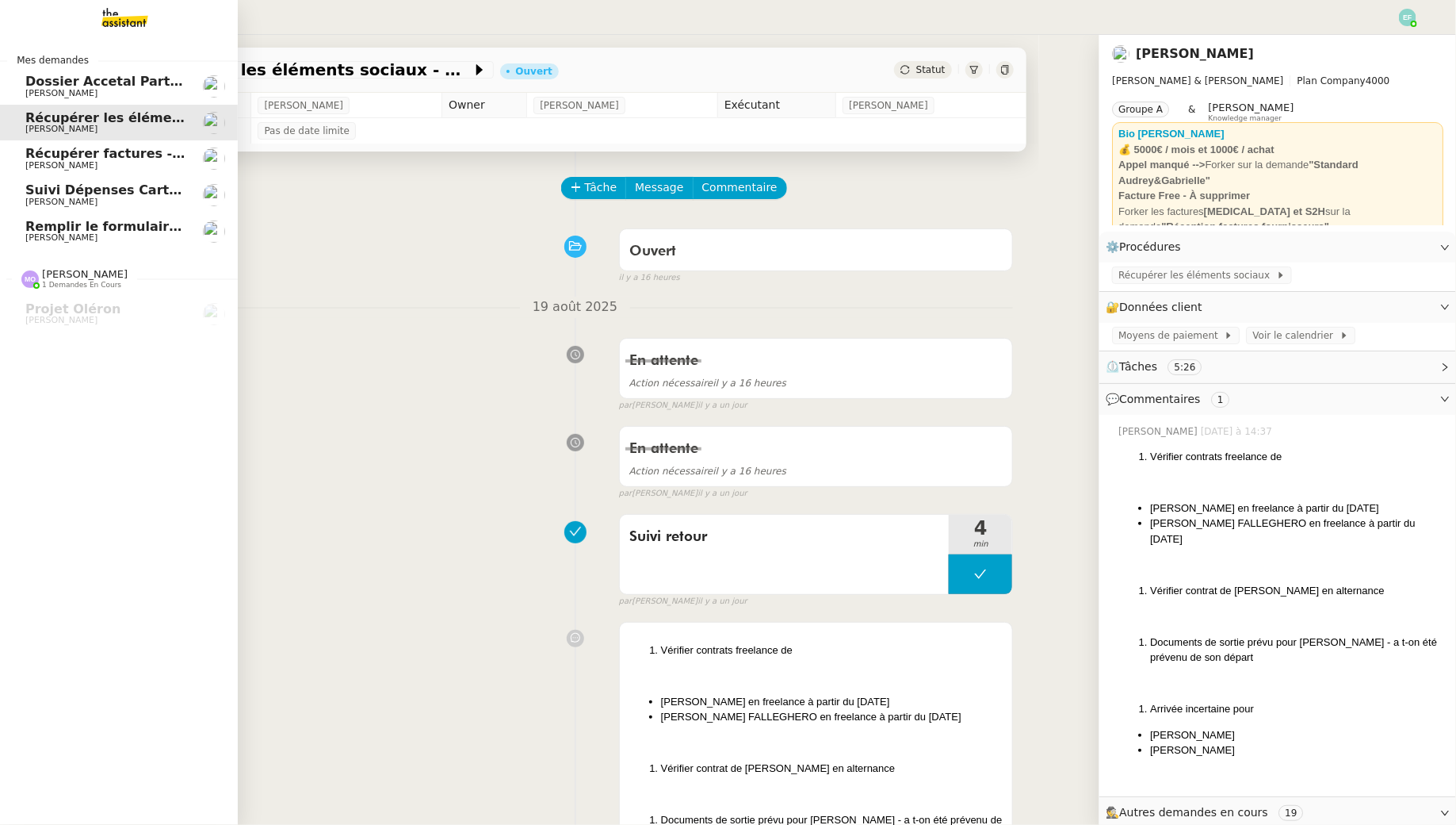
click at [95, 234] on span "[PERSON_NAME]" at bounding box center [105, 238] width 160 height 9
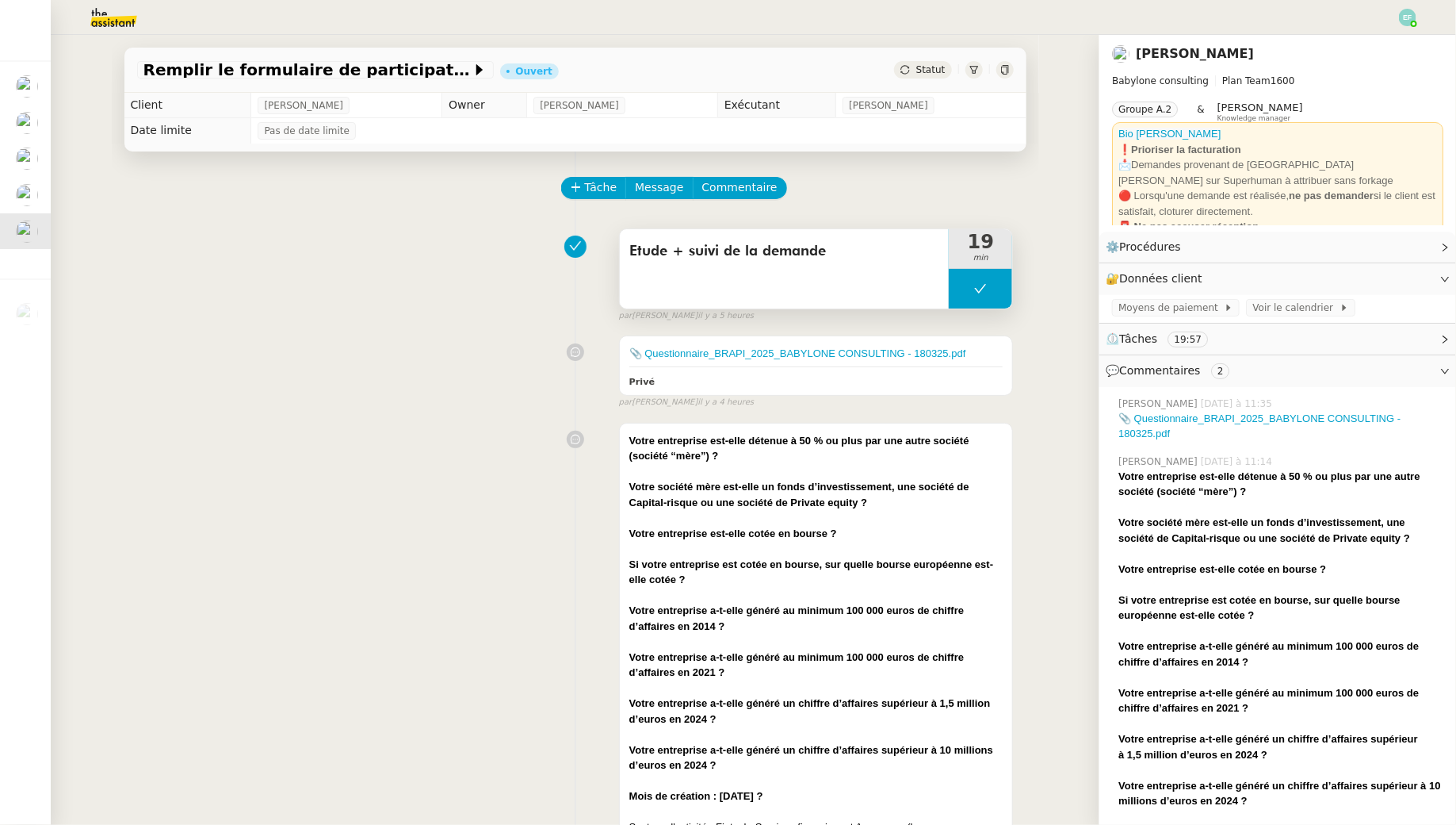
click at [991, 297] on button at bounding box center [981, 288] width 64 height 39
click at [968, 295] on icon at bounding box center [964, 288] width 13 height 13
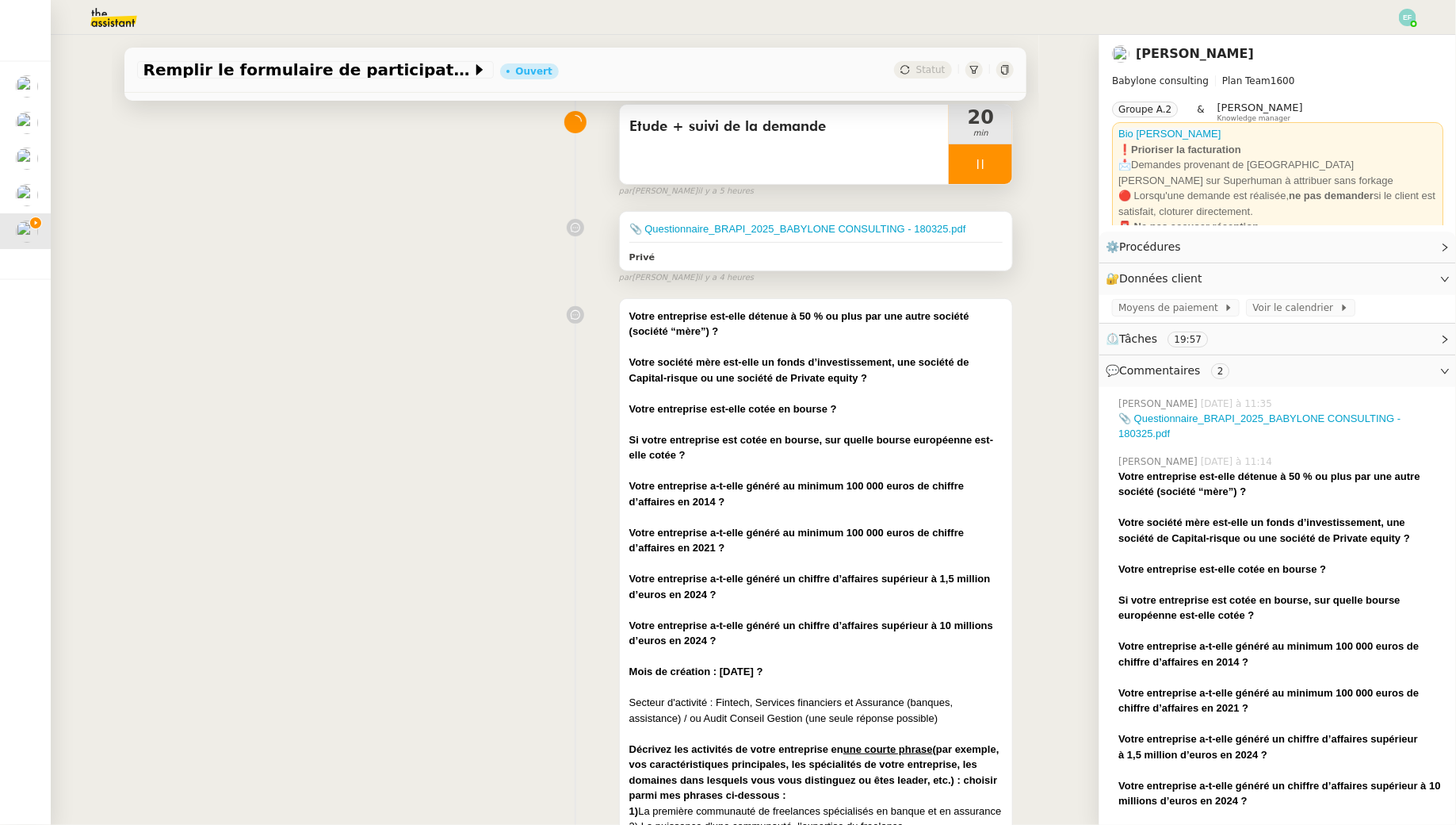
scroll to position [78, 0]
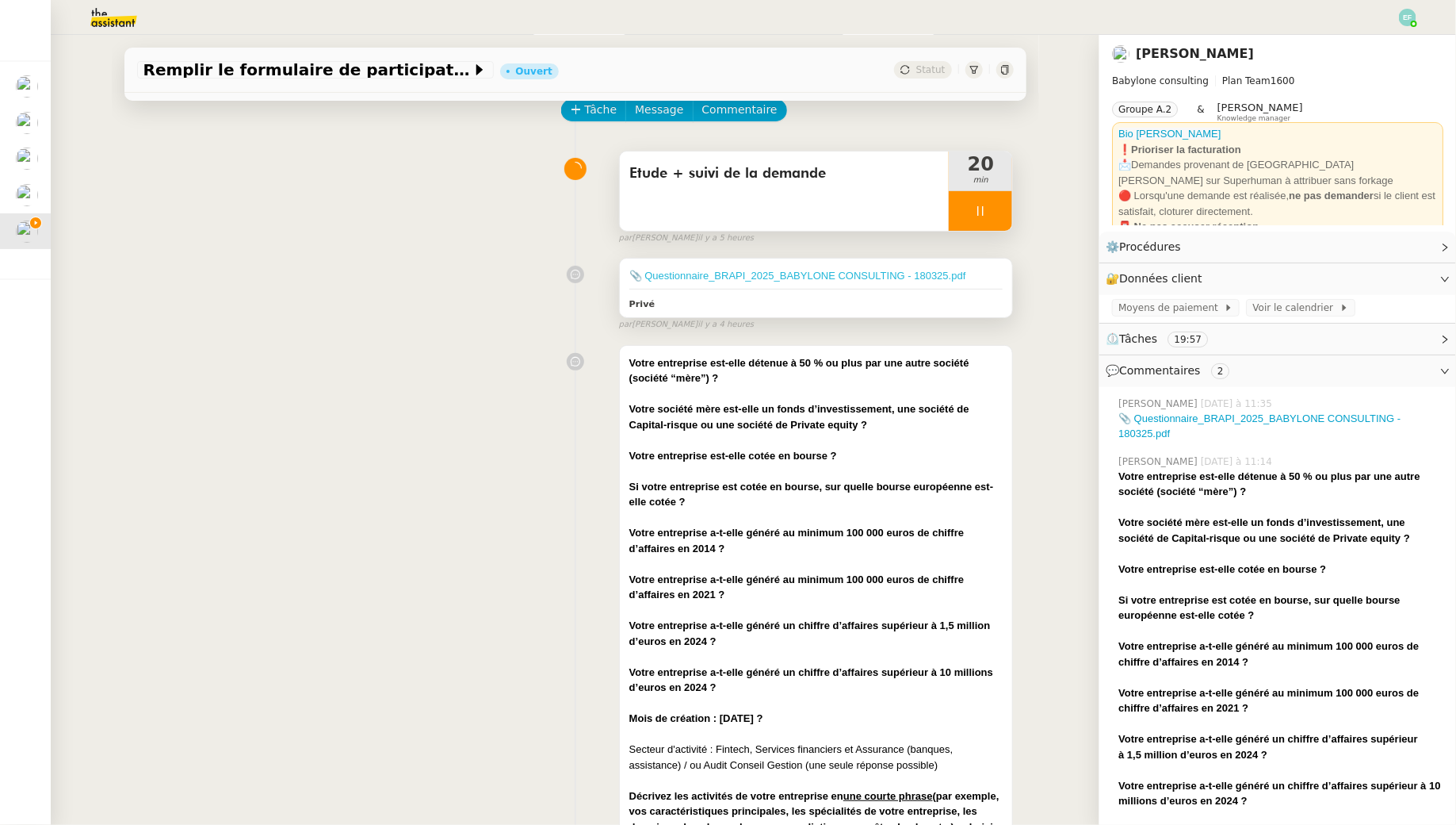
click at [859, 272] on link "📎 Questionnaire_BRAPI_2025_BABYLONE CONSULTING - 180325.pdf" at bounding box center [798, 275] width 337 height 12
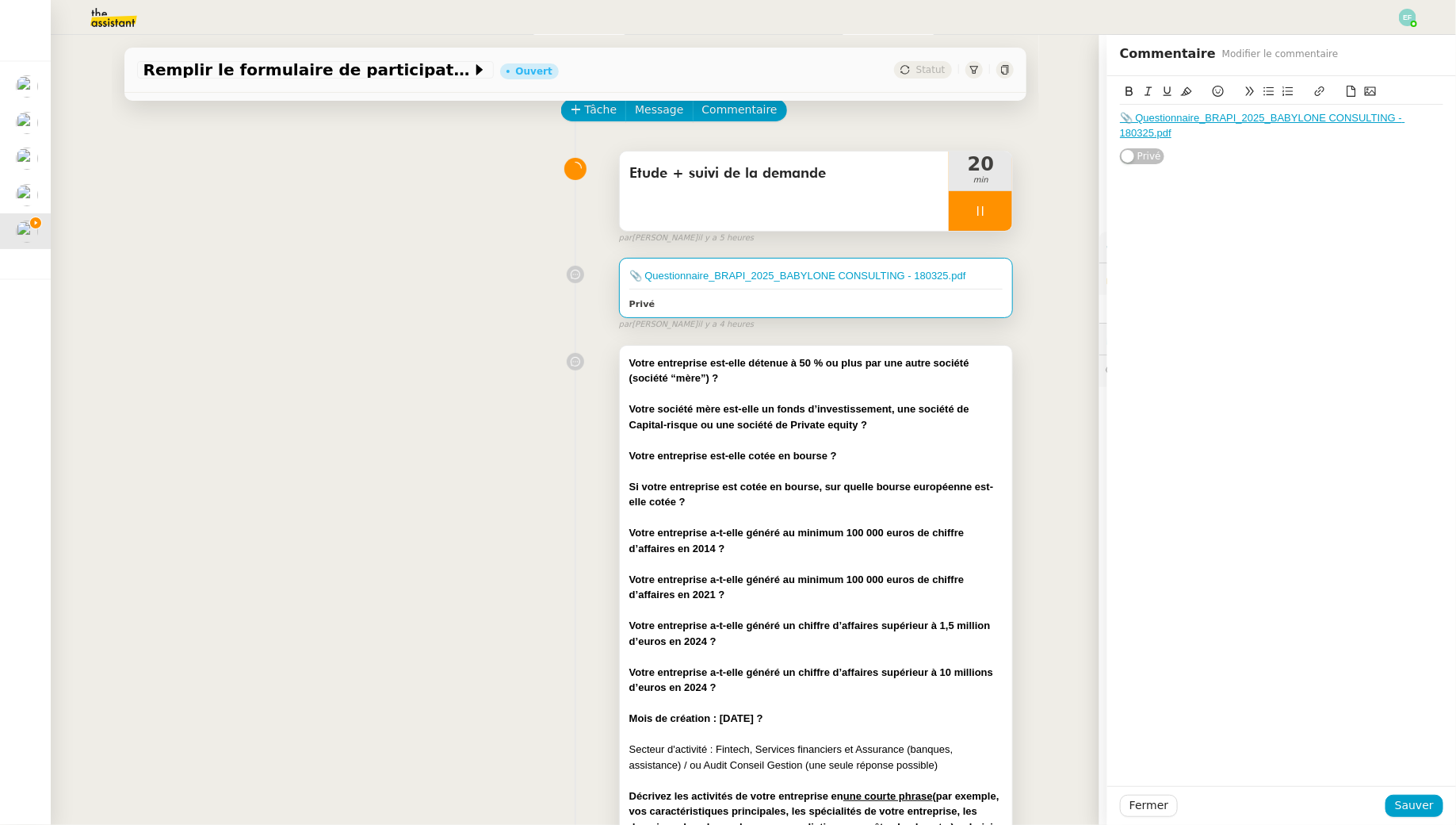
click at [931, 387] on div at bounding box center [816, 394] width 374 height 16
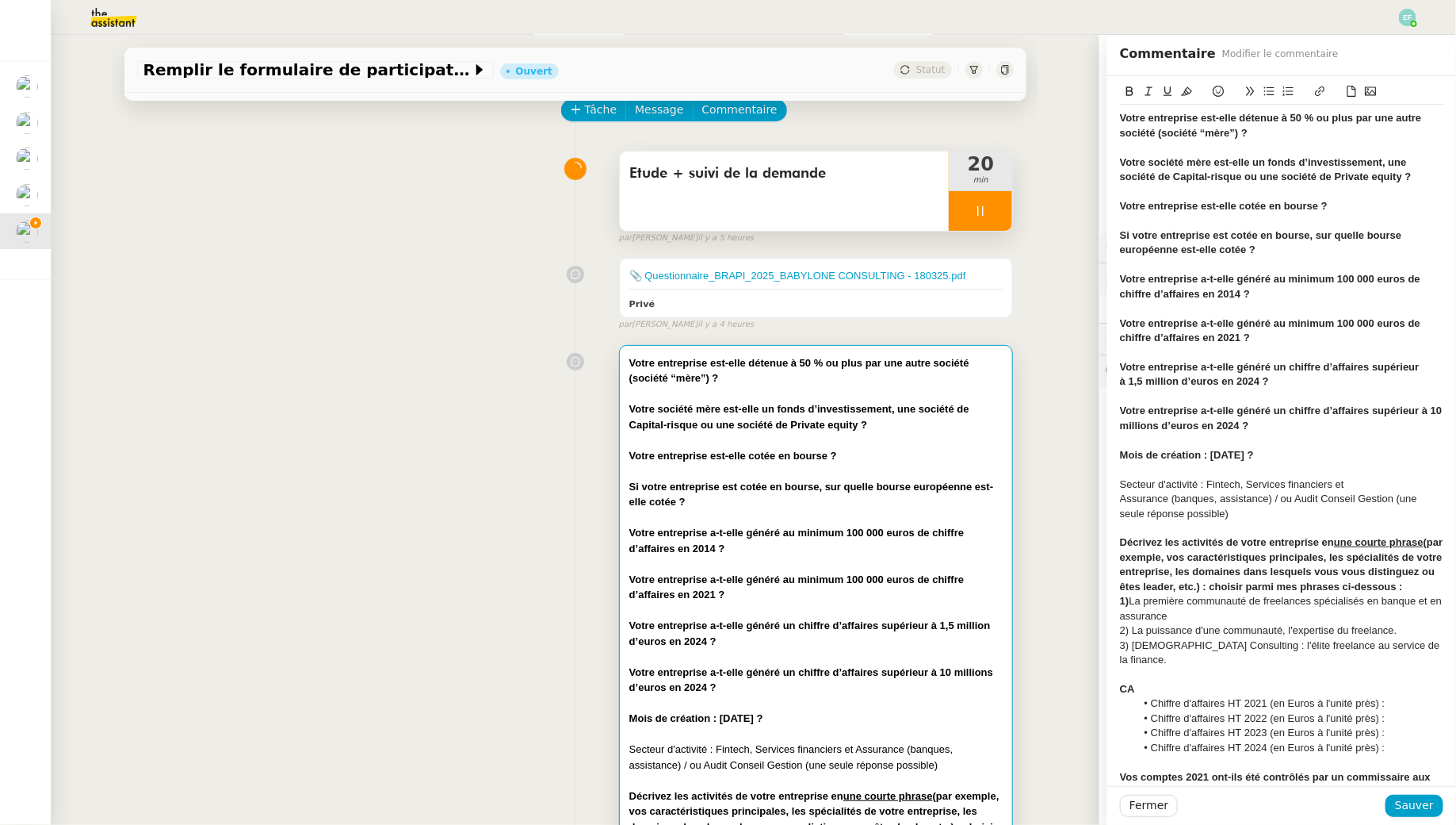
click at [1261, 141] on div at bounding box center [1281, 147] width 324 height 14
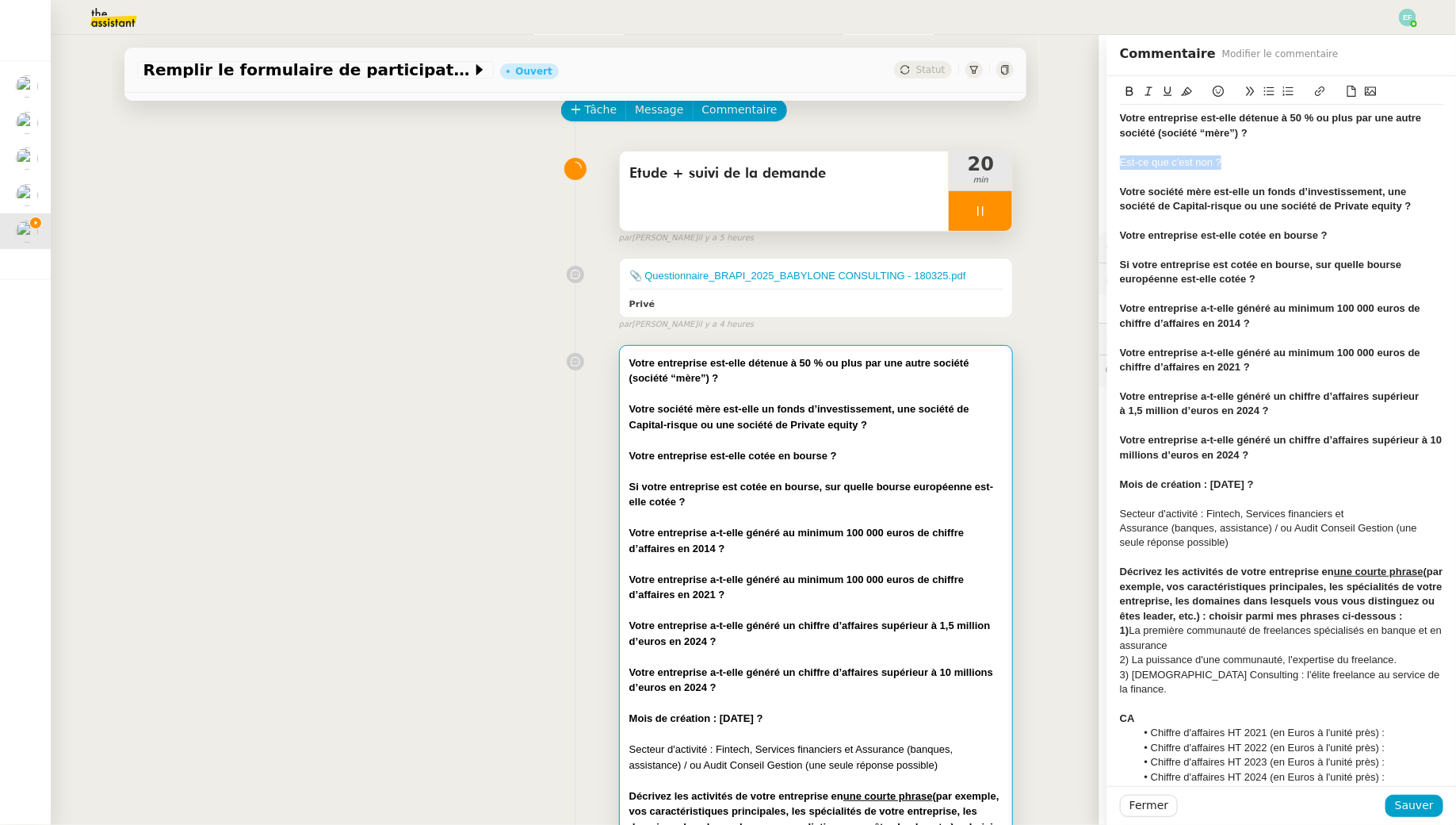
drag, startPoint x: 1225, startPoint y: 167, endPoint x: 1119, endPoint y: 160, distance: 106.2
click at [1119, 160] on div "Votre entreprise est-elle détenue à 50 % ou plus par une autre société (société…" at bounding box center [1281, 787] width 349 height 1422
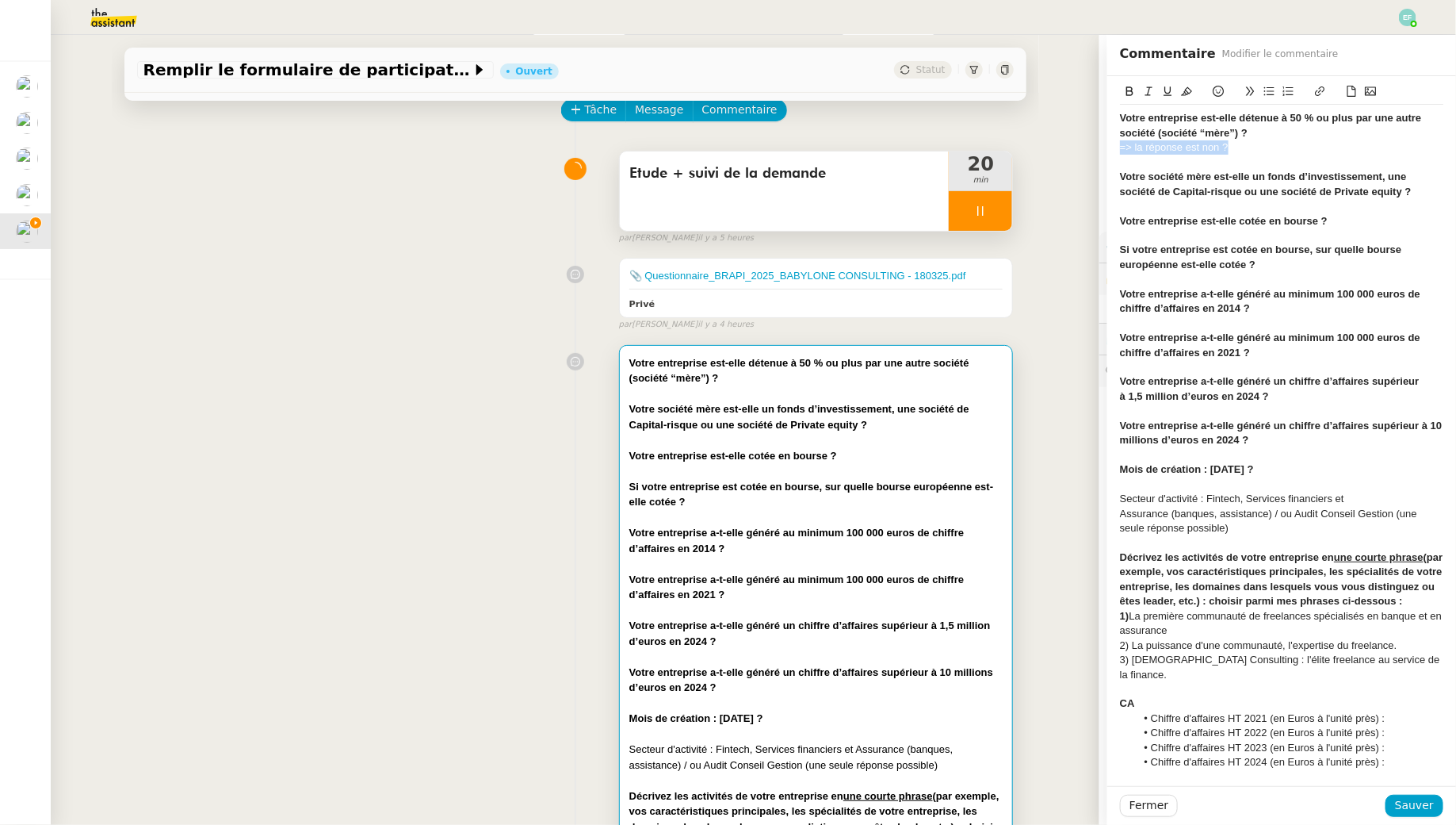
drag, startPoint x: 1244, startPoint y: 151, endPoint x: 1113, endPoint y: 152, distance: 131.0
click at [1112, 153] on div "Votre entreprise est-elle détenue à 50 % ou plus par une autre société (société…" at bounding box center [1281, 779] width 349 height 1407
click at [1223, 90] on icon at bounding box center [1218, 90] width 11 height 11
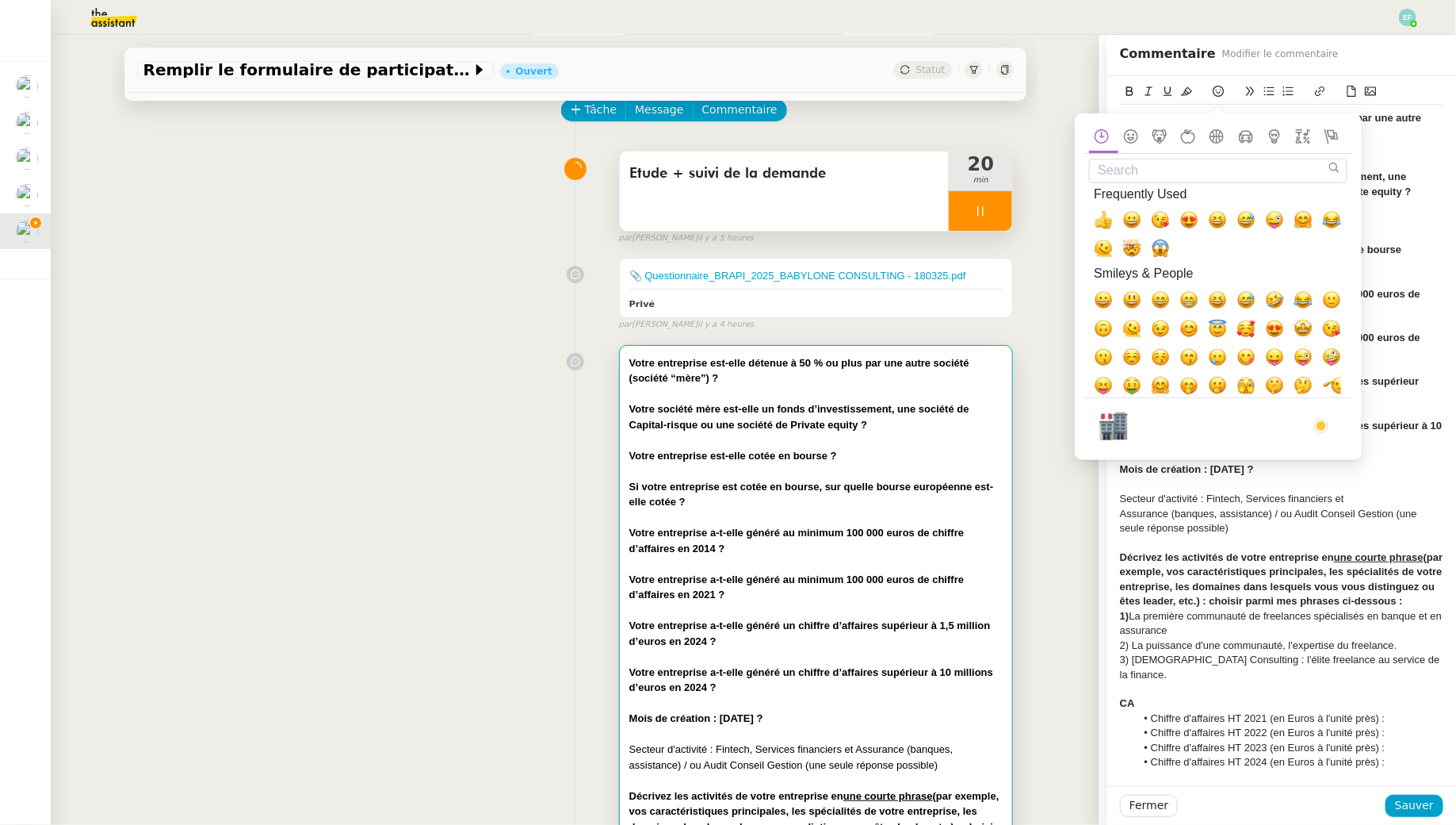
click at [1419, 151] on div "=> la réponse est non ?" at bounding box center [1281, 147] width 324 height 14
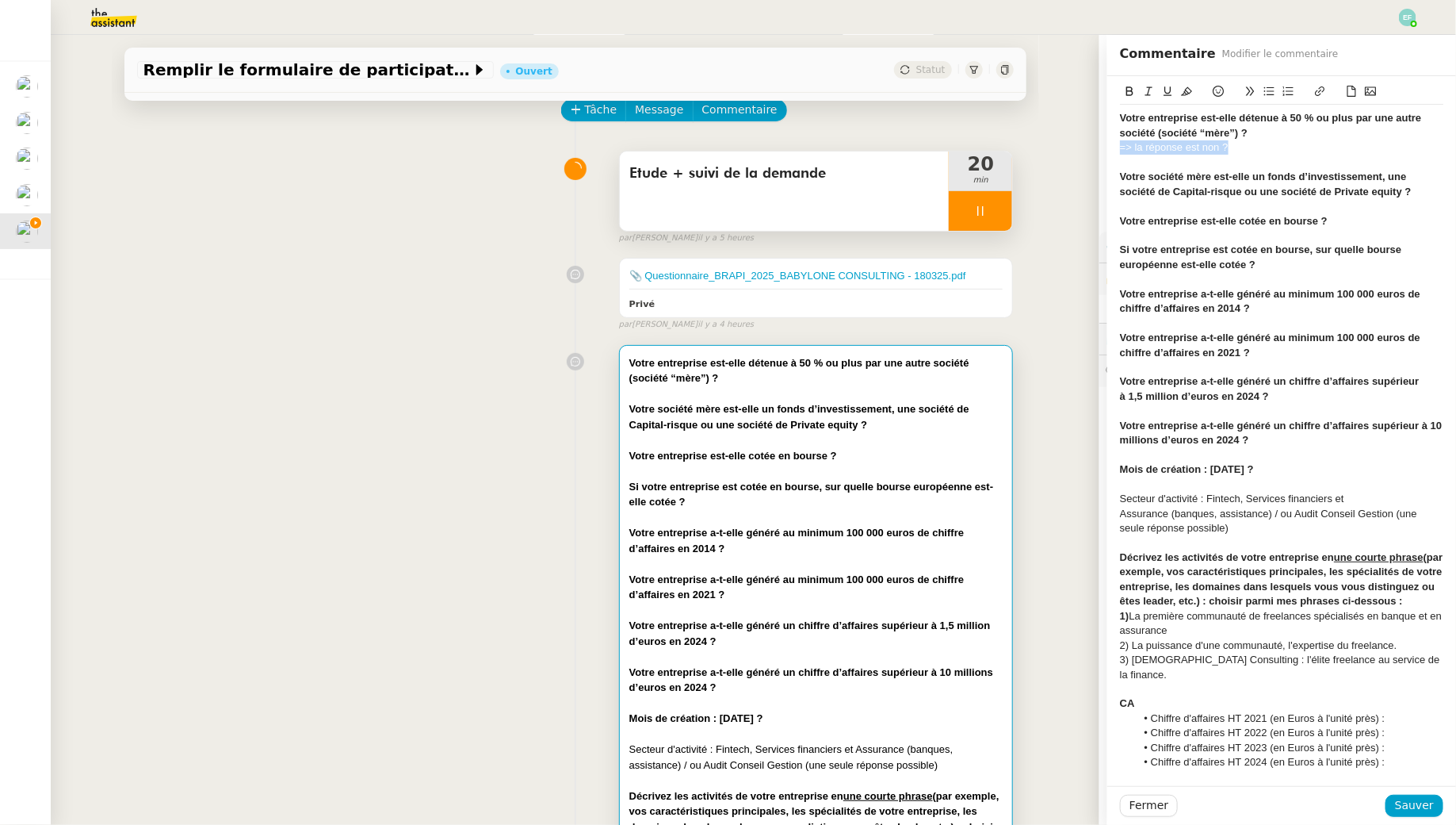
drag, startPoint x: 1259, startPoint y: 150, endPoint x: 1114, endPoint y: 151, distance: 145.0
click at [1114, 151] on div "Votre entreprise est-elle détenue à 50 % ou plus par une autre société (société…" at bounding box center [1281, 779] width 349 height 1407
click at [1189, 88] on icon at bounding box center [1186, 90] width 11 height 11
click at [1222, 147] on span "=> la réponse est non ?" at bounding box center [1174, 147] width 109 height 12
click at [1418, 192] on div "Votre société mère est-elle un fonds d’investissement, une société de Capital-r…" at bounding box center [1281, 184] width 324 height 29
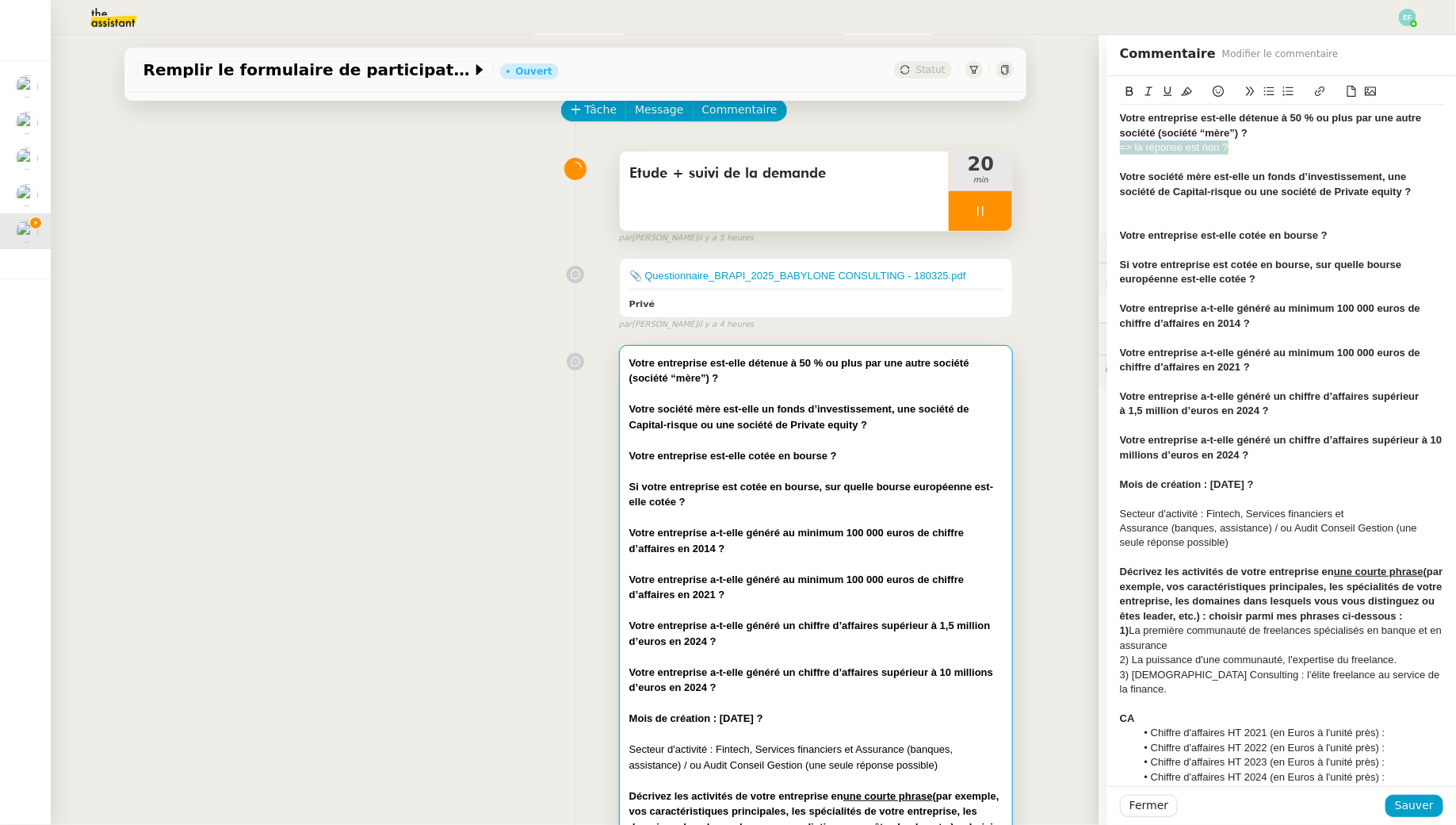
drag, startPoint x: 1240, startPoint y: 145, endPoint x: 1106, endPoint y: 146, distance: 134.0
click at [1106, 146] on app-ticket "Remplir le formulaire de participation Ouvert Statut Client [PERSON_NAME] Owner…" at bounding box center [754, 430] width 1406 height 790
copy span "=> la réponse est non ?"
click at [1142, 205] on div "﻿" at bounding box center [1281, 206] width 324 height 14
drag, startPoint x: 1250, startPoint y: 207, endPoint x: 1110, endPoint y: 205, distance: 140.0
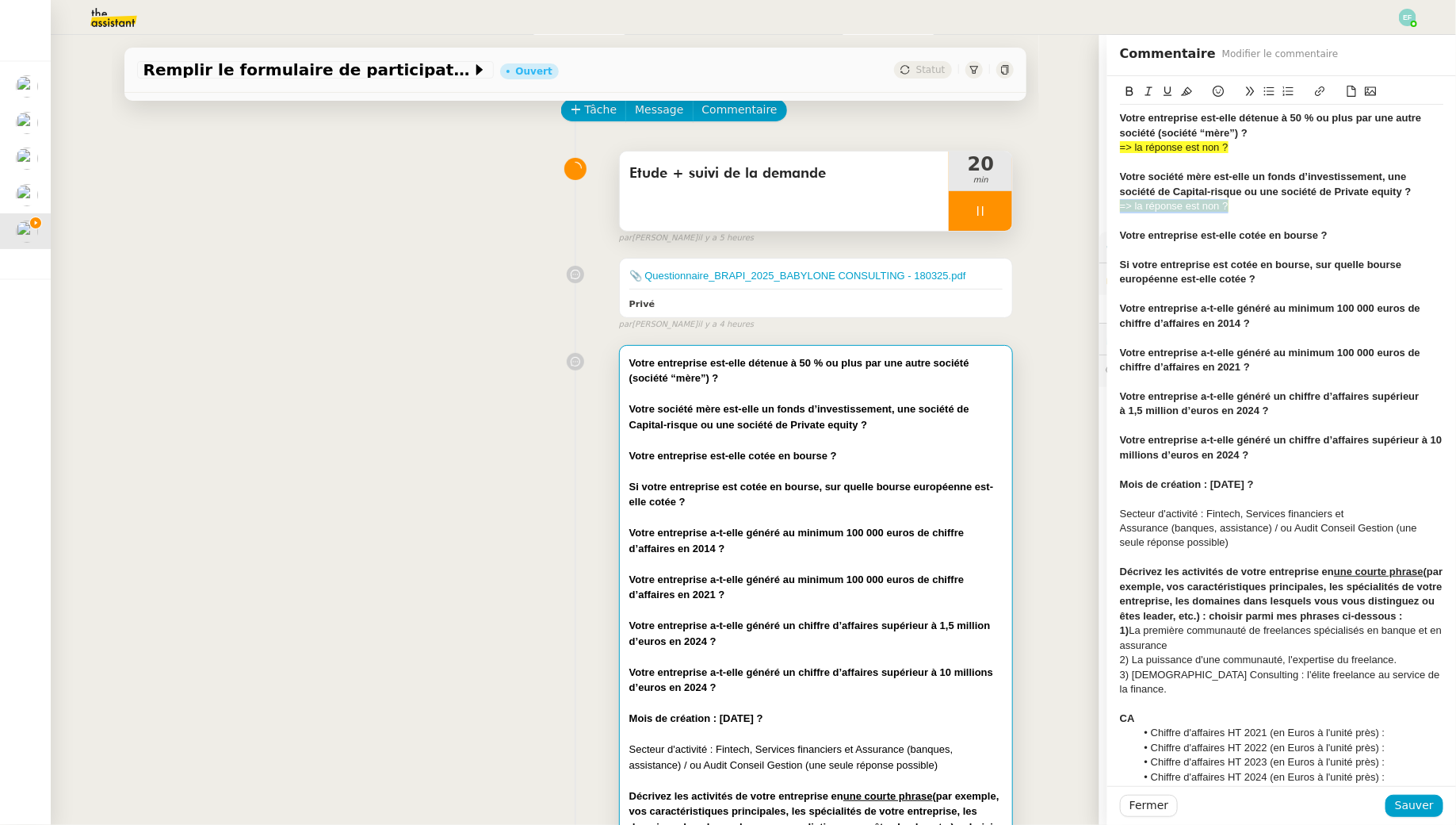
click at [1110, 205] on div "Votre entreprise est-elle détenue à 50 % ou plus par une autre société (société…" at bounding box center [1281, 787] width 349 height 1422
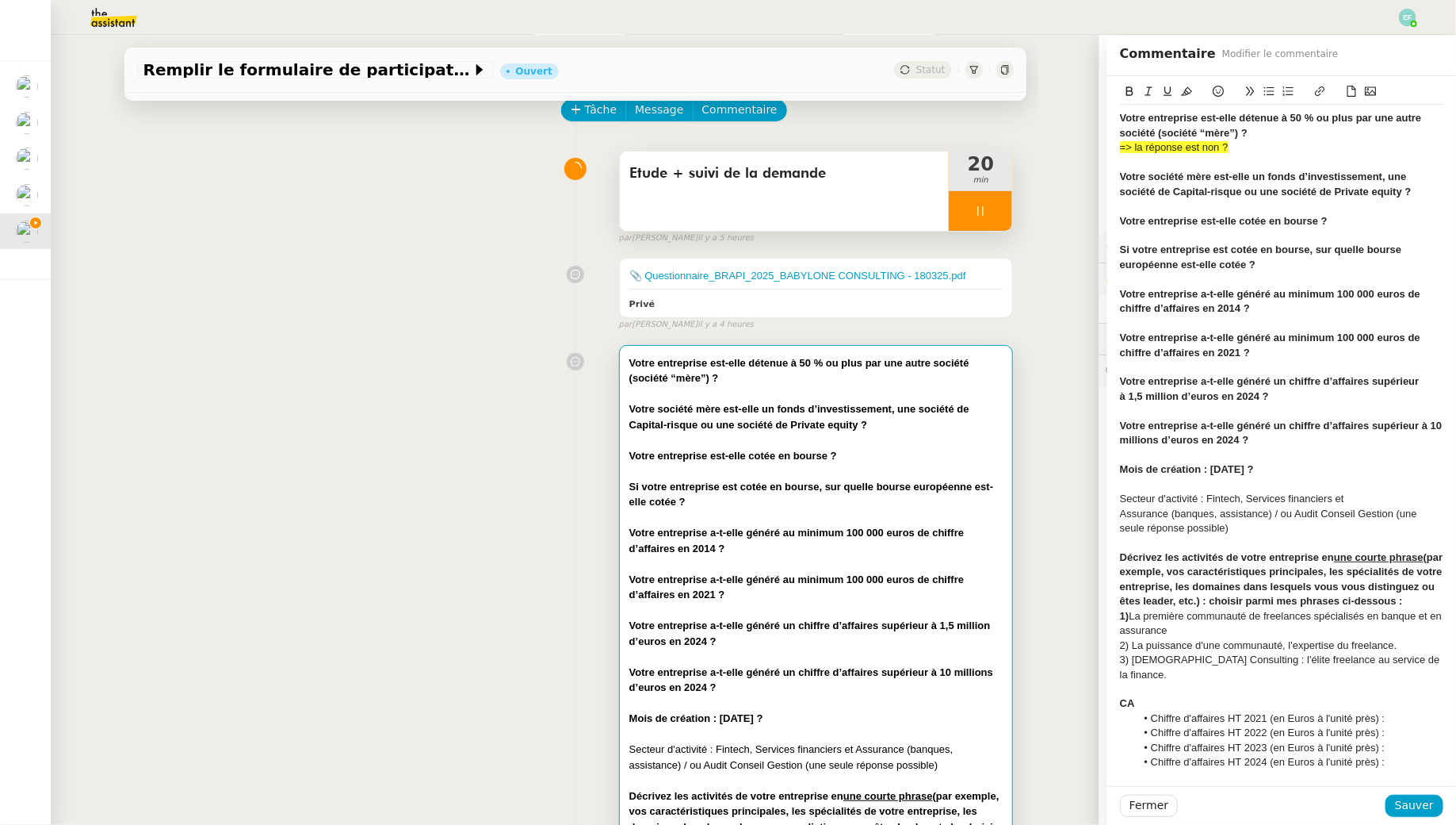
click at [1341, 218] on div "Votre entreprise est-elle cotée en bourse ?" at bounding box center [1281, 221] width 324 height 14
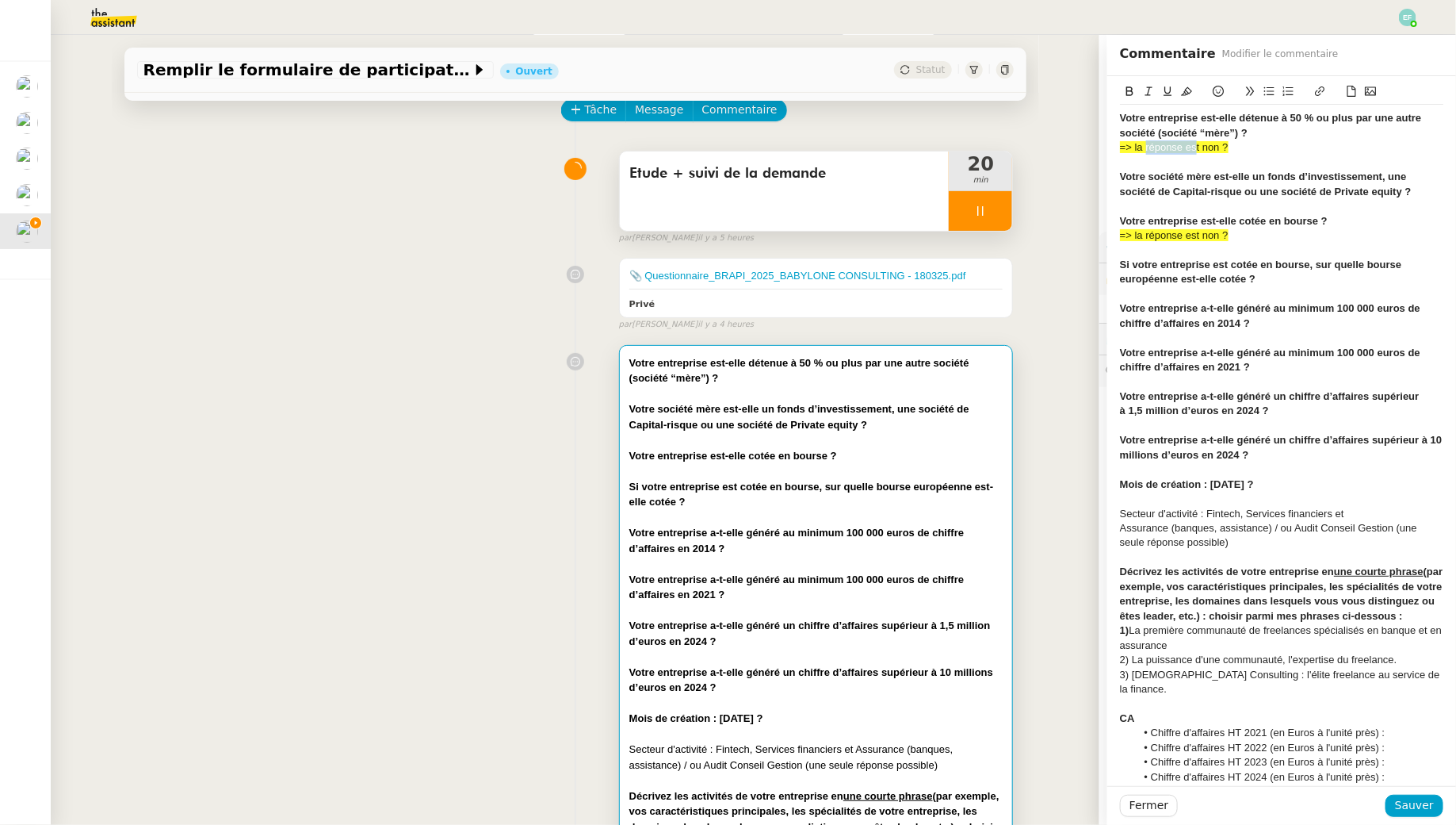
drag, startPoint x: 1197, startPoint y: 146, endPoint x: 1146, endPoint y: 148, distance: 51.0
click at [1146, 148] on span "=> la réponse est non ?" at bounding box center [1174, 147] width 109 height 12
drag, startPoint x: 1200, startPoint y: 233, endPoint x: 1135, endPoint y: 233, distance: 65.0
click at [1135, 233] on span "=> la réponse est non ?" at bounding box center [1174, 235] width 109 height 12
drag, startPoint x: 1173, startPoint y: 243, endPoint x: 1116, endPoint y: 234, distance: 57.7
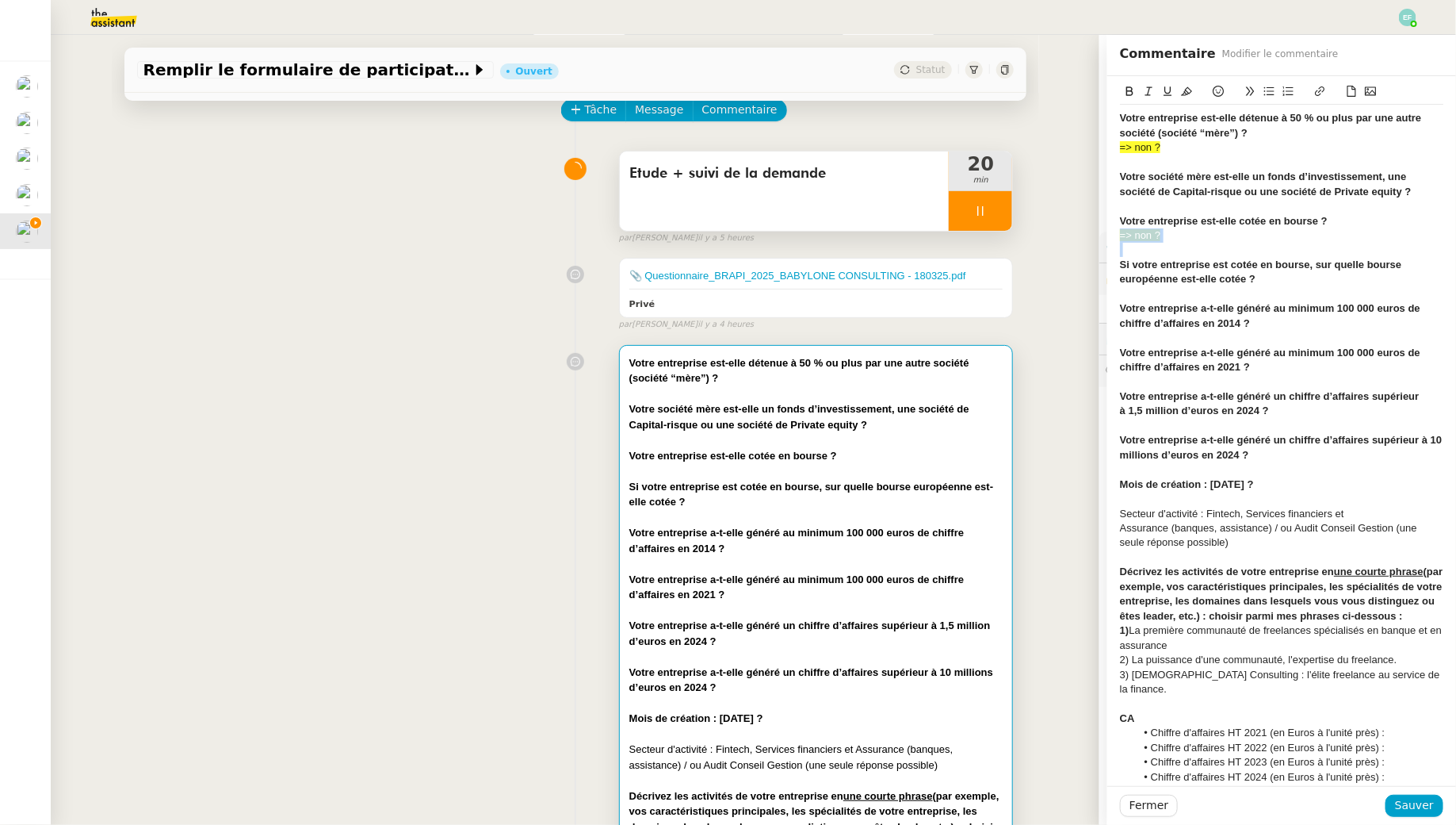
click at [1116, 234] on div "Votre entreprise est-elle détenue à 50 % ou plus par une autre société (société…" at bounding box center [1281, 787] width 349 height 1422
copy span "=> non ?"
click at [1147, 205] on div at bounding box center [1281, 206] width 324 height 14
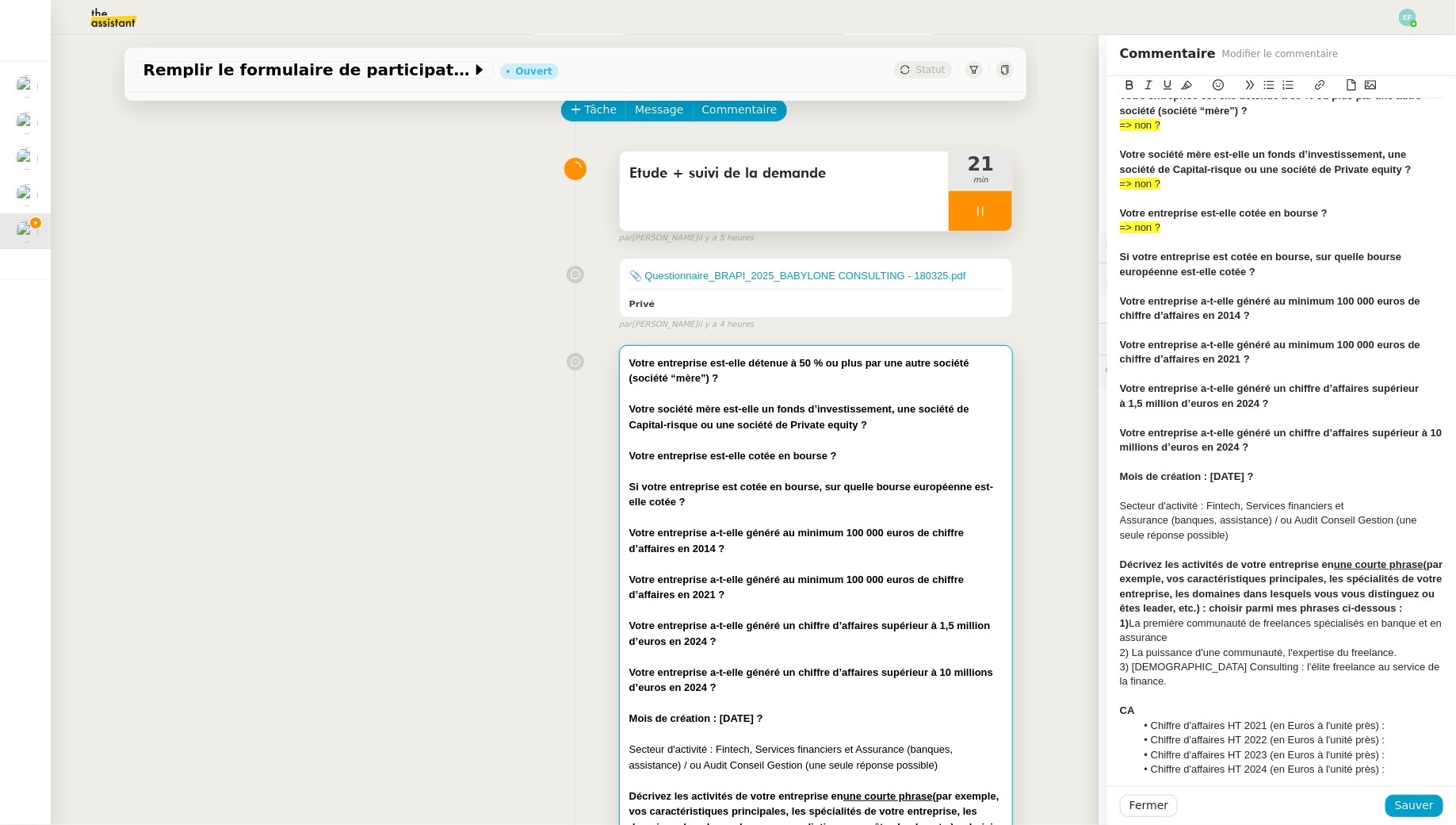
scroll to position [28, 0]
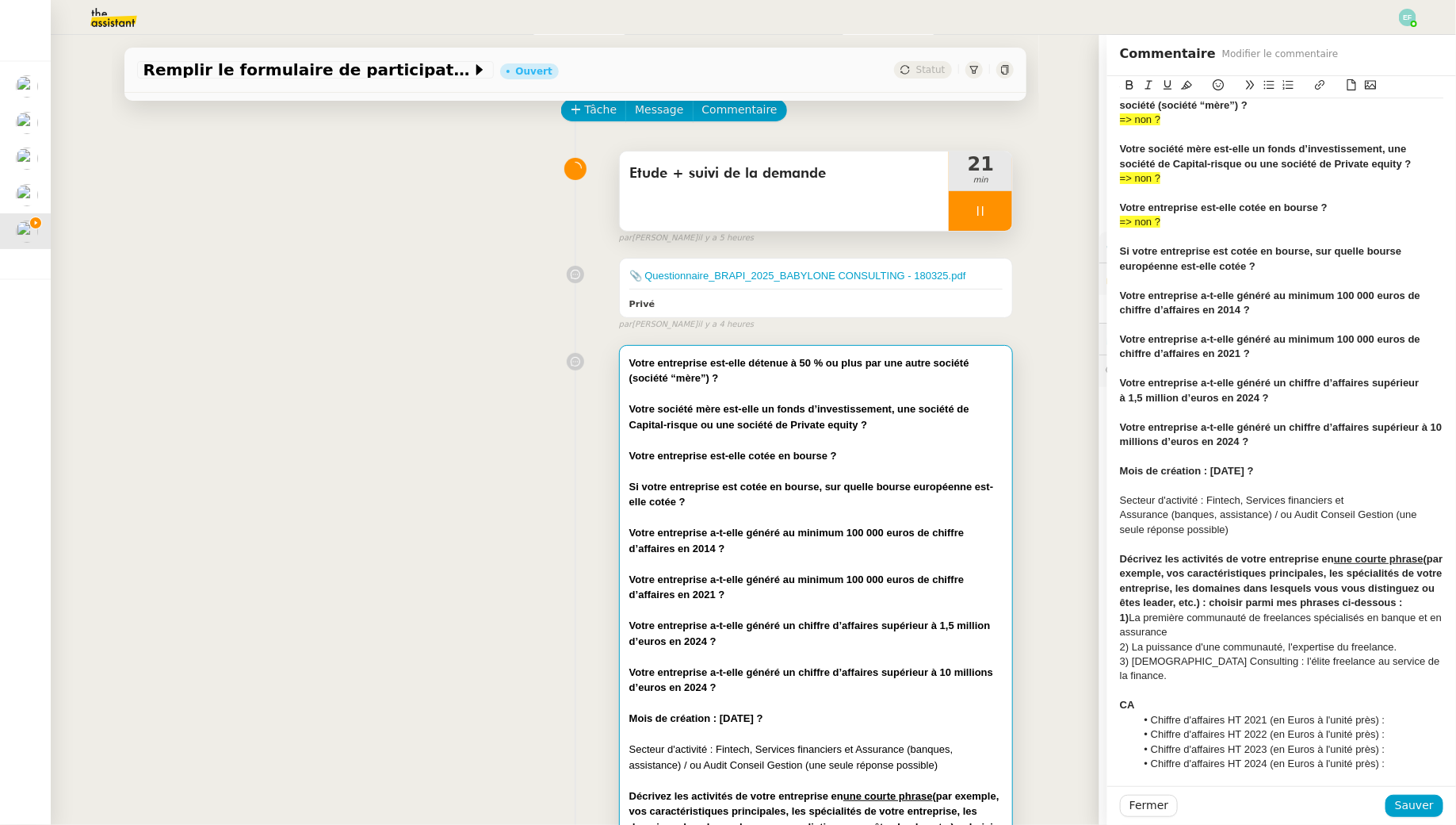
click at [1263, 268] on div "﻿Si votre entreprise est cotée en bourse, sur quelle bourse européenne est-elle…" at bounding box center [1281, 259] width 324 height 29
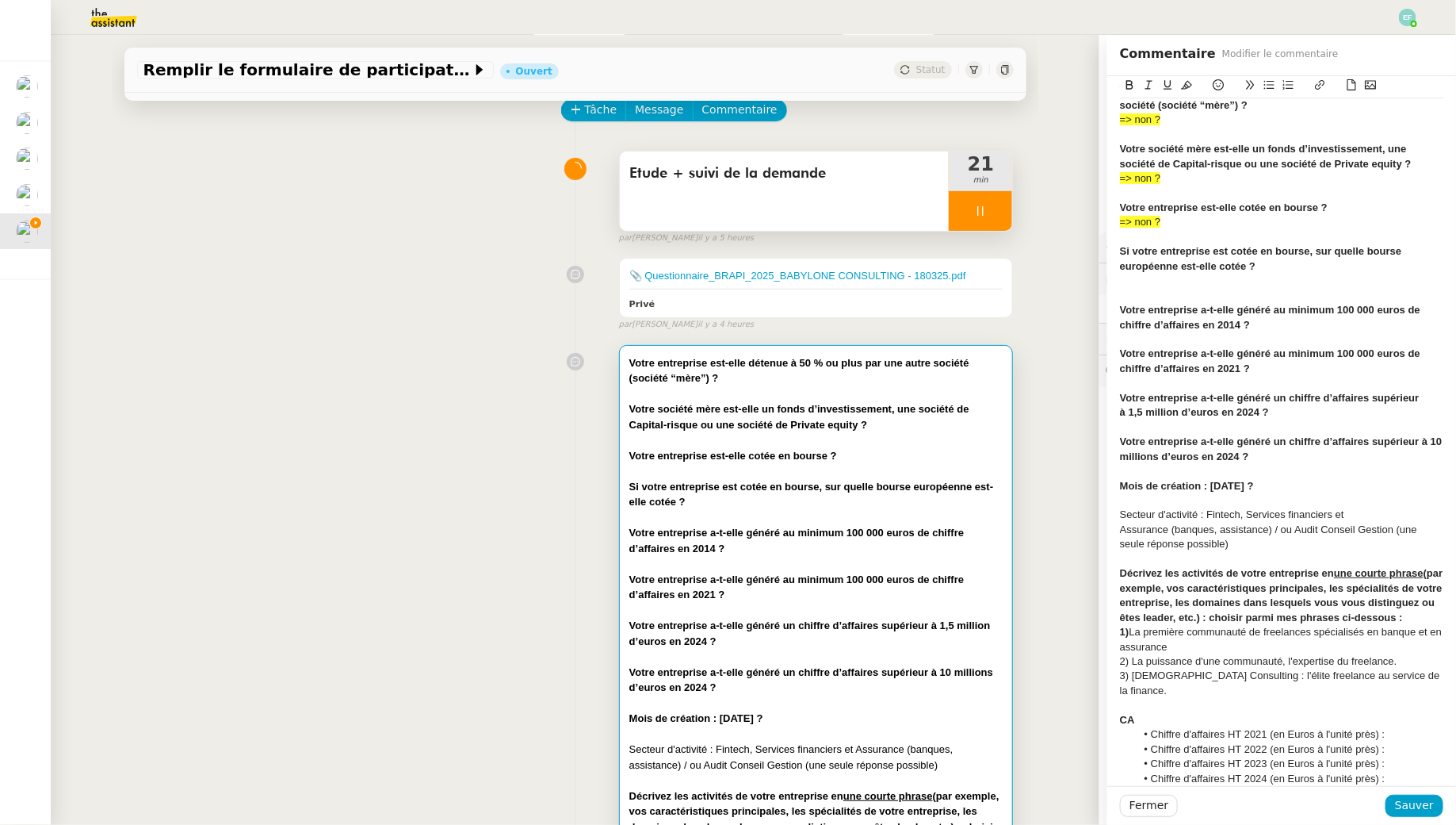
scroll to position [0, 0]
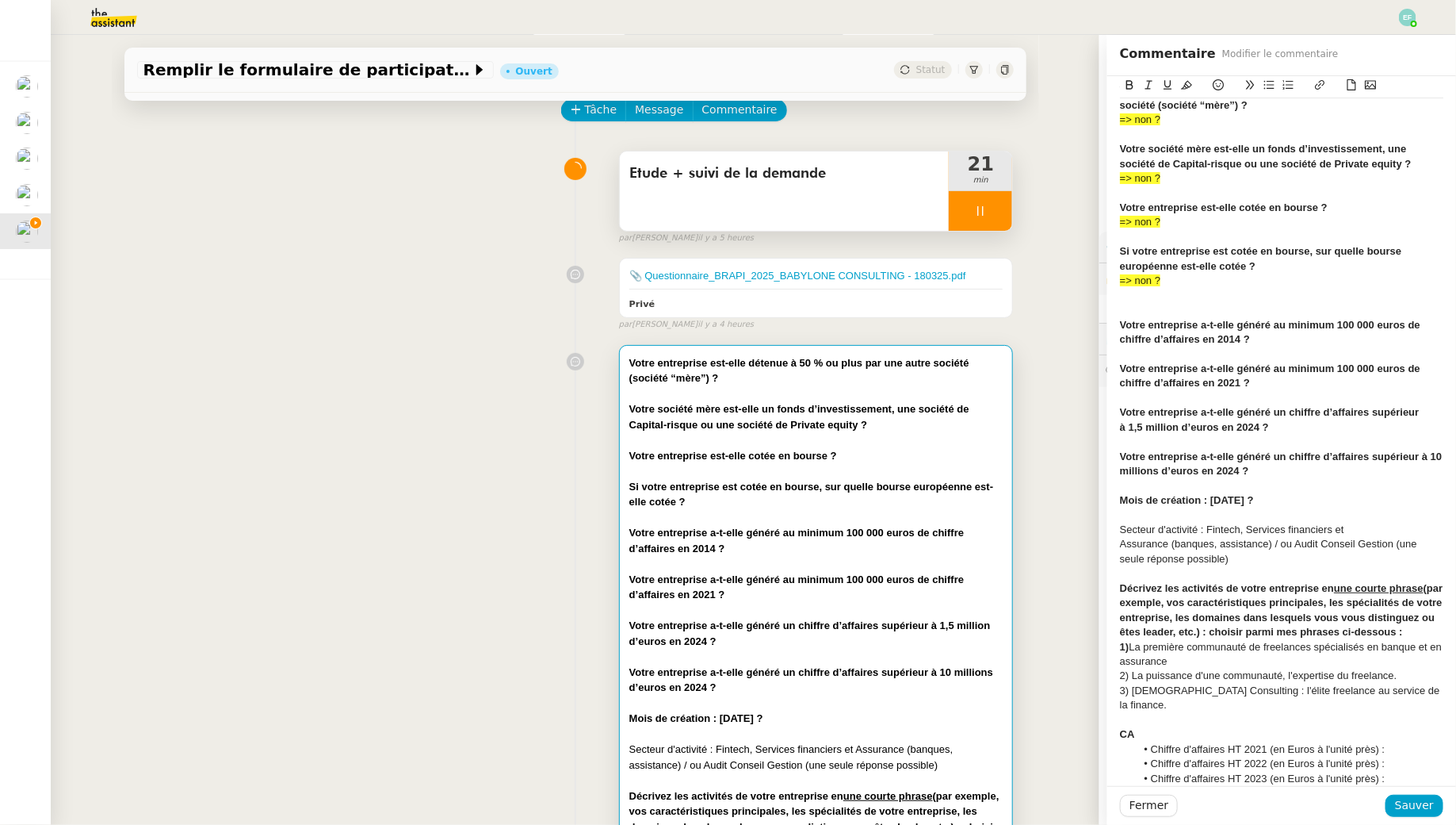
click at [1219, 281] on div "=> non ?" at bounding box center [1281, 280] width 324 height 14
click at [1167, 305] on div at bounding box center [1281, 310] width 324 height 14
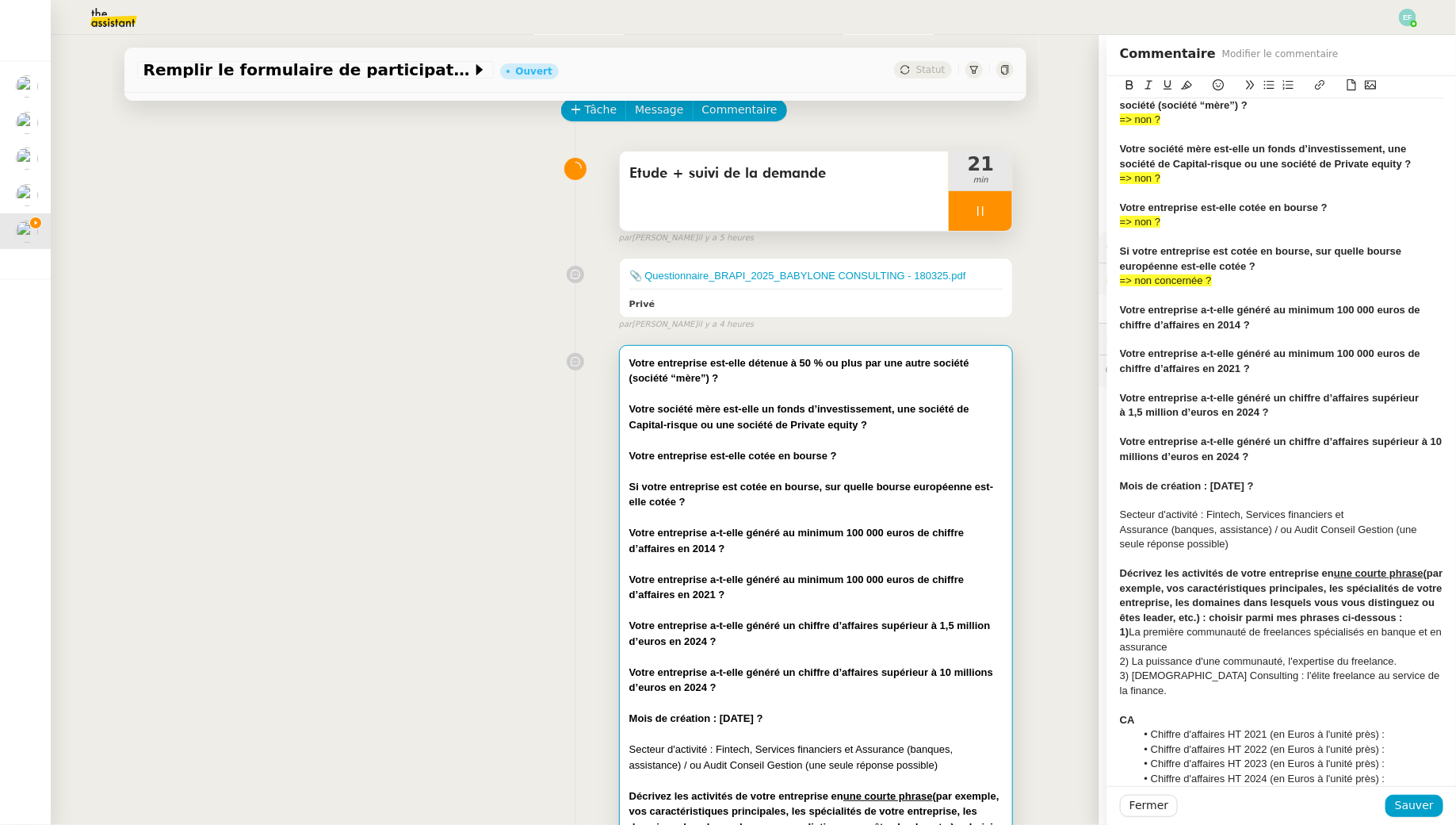
click at [1275, 329] on div "﻿Votre entreprise a-t-elle généré au minimum 100 000 euros de chiffre d’affaire…" at bounding box center [1281, 317] width 324 height 29
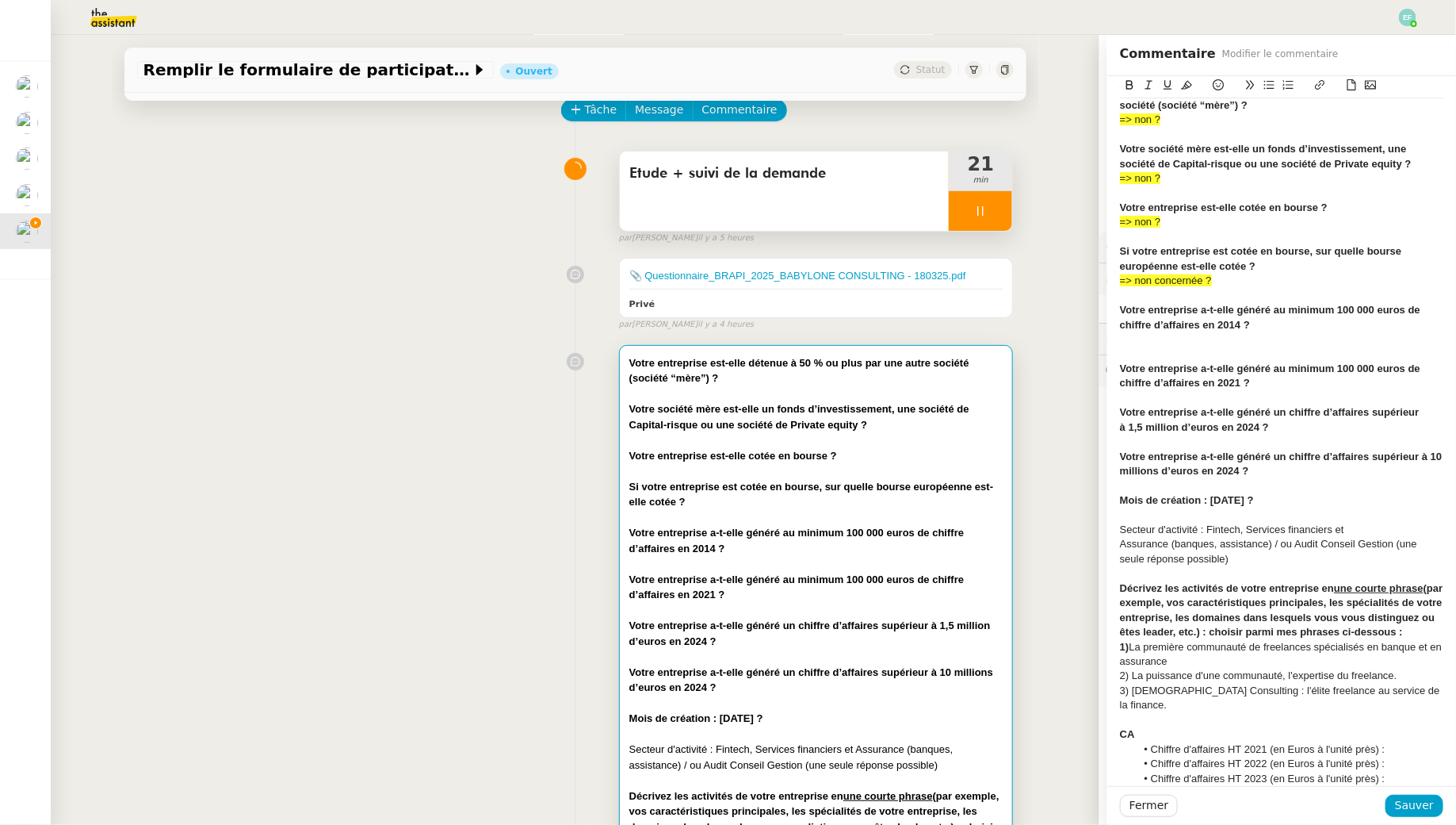
scroll to position [28, 0]
click at [1269, 382] on div "﻿Votre entreprise a-t-elle généré au minimum 100 000 euros de chiffre d’affaire…" at bounding box center [1281, 376] width 324 height 29
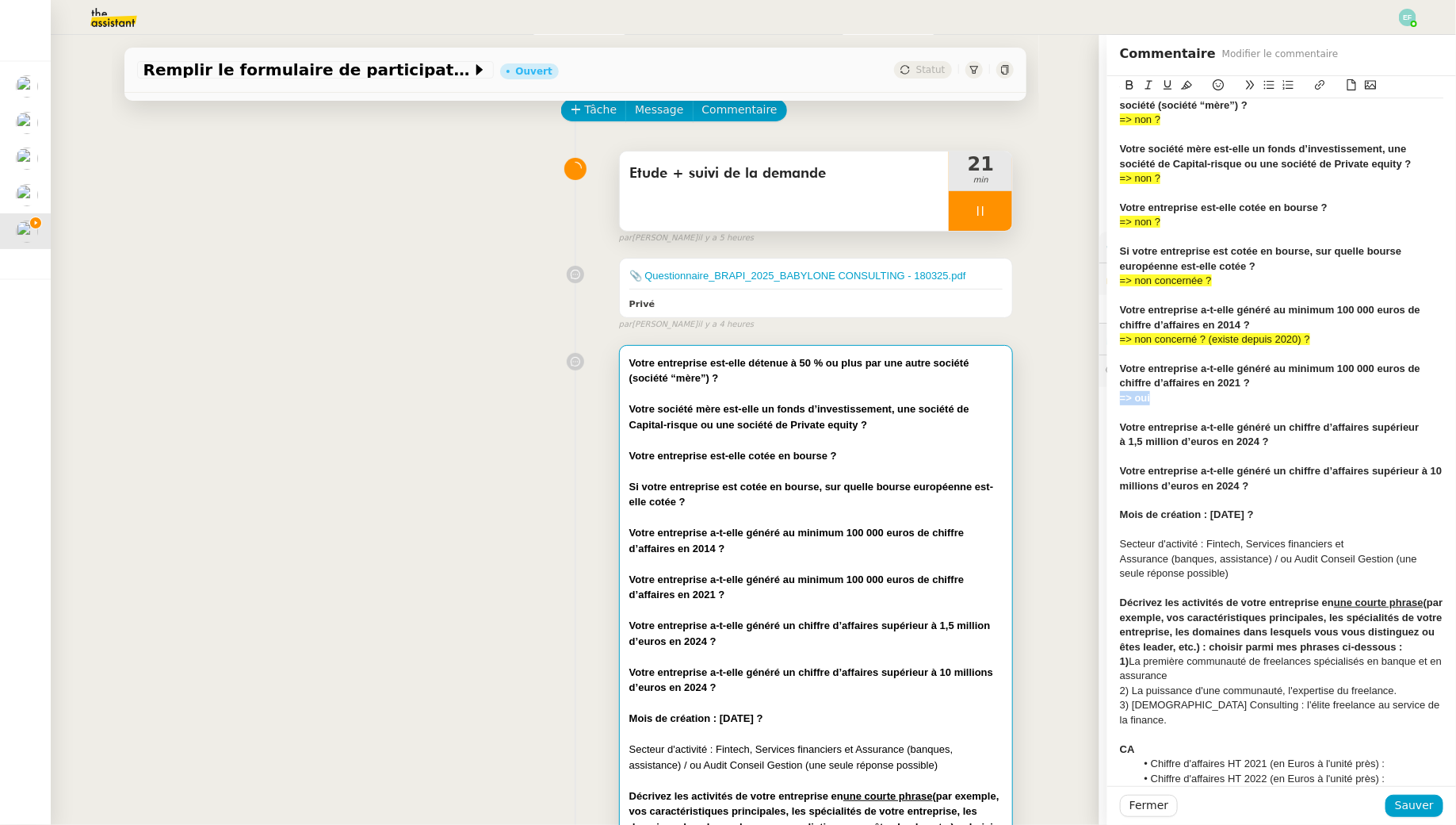
drag, startPoint x: 1177, startPoint y: 400, endPoint x: 1109, endPoint y: 400, distance: 68.0
click at [1109, 400] on div "Votre entreprise est-elle détenue à 50 % ou plus par une autre société (société…" at bounding box center [1281, 788] width 349 height 1480
click at [1218, 90] on icon at bounding box center [1218, 85] width 11 height 11
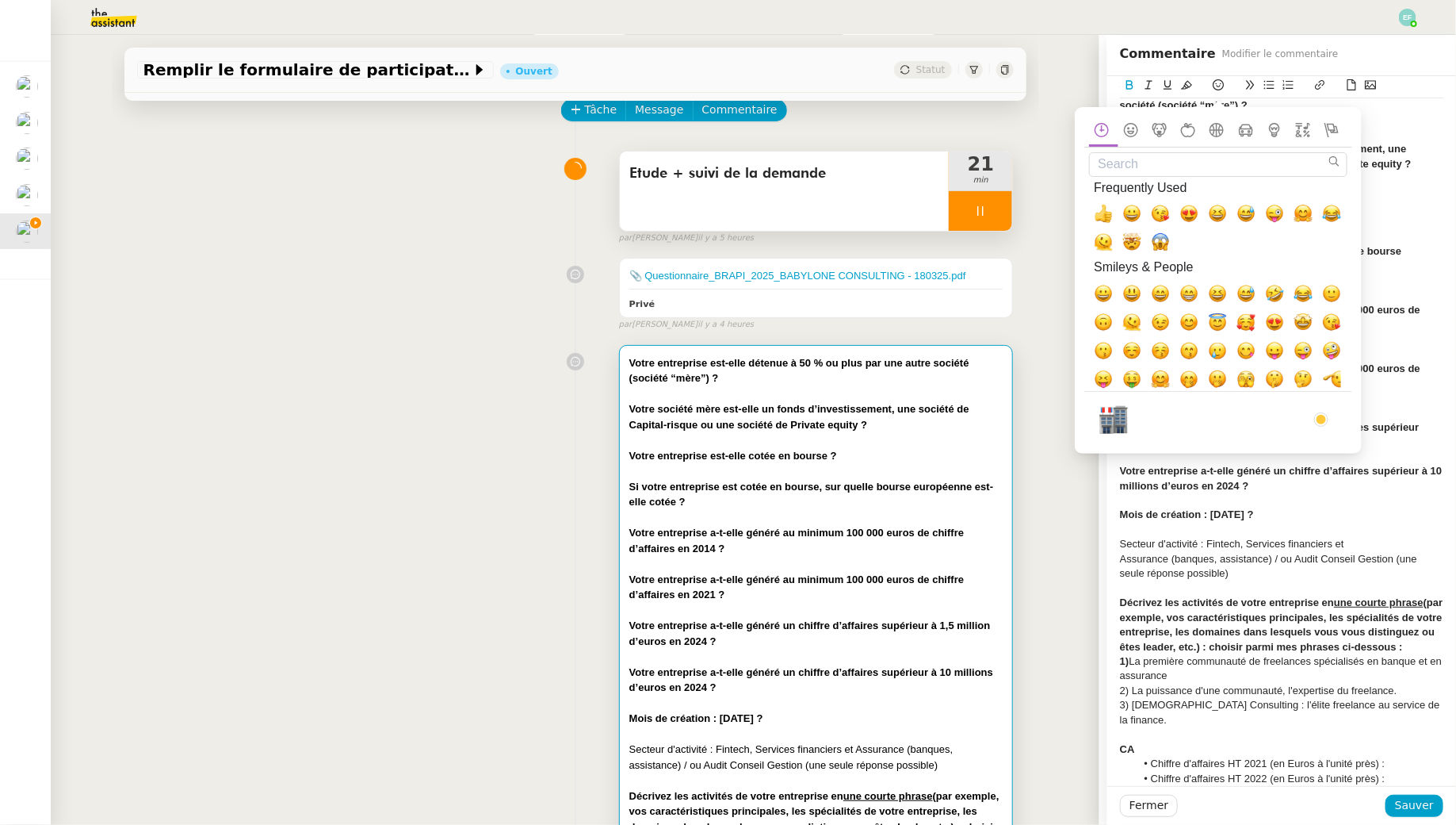
click at [1393, 392] on div "=> oui" at bounding box center [1281, 397] width 324 height 14
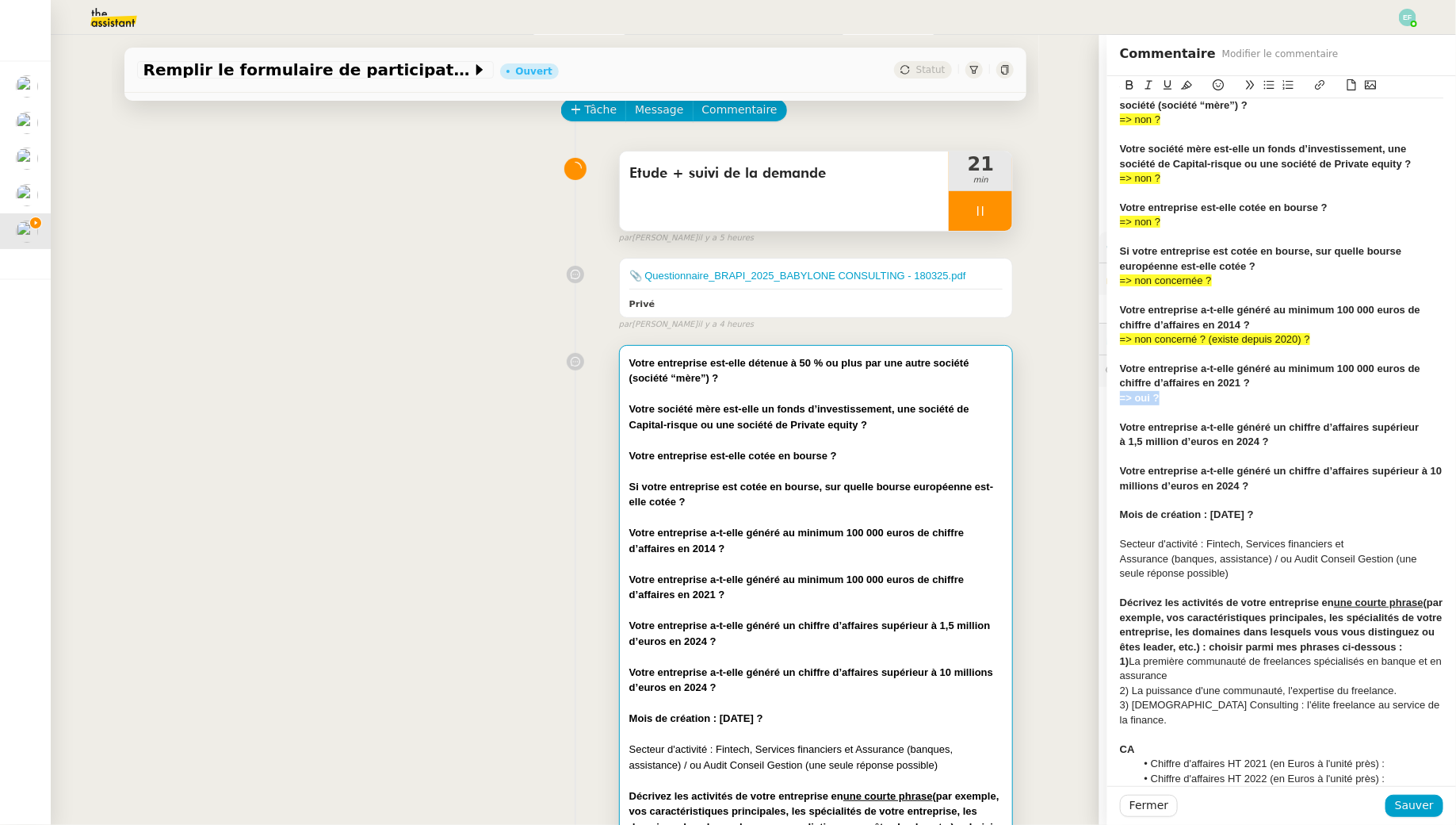
drag, startPoint x: 1177, startPoint y: 396, endPoint x: 1119, endPoint y: 396, distance: 58.0
click at [1119, 396] on div "Votre entreprise est-elle détenue à 50 % ou plus par une autre société (société…" at bounding box center [1281, 788] width 349 height 1480
click at [1186, 84] on icon at bounding box center [1186, 85] width 11 height 8
click at [1182, 406] on div at bounding box center [1281, 412] width 324 height 14
drag, startPoint x: 1164, startPoint y: 396, endPoint x: 1116, endPoint y: 396, distance: 48.0
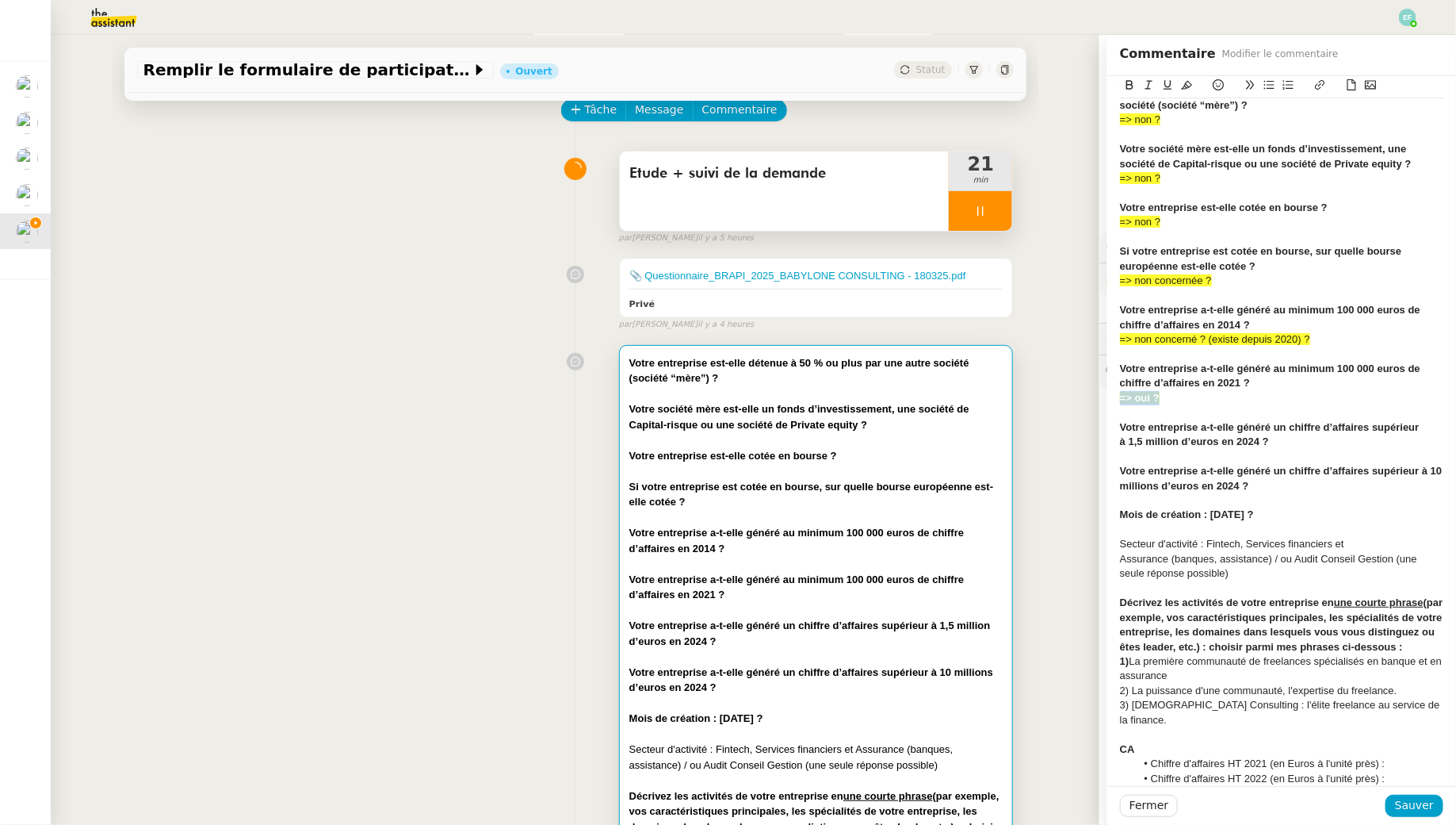
click at [1116, 396] on div "Votre entreprise est-elle détenue à 50 % ou plus par une autre société (société…" at bounding box center [1281, 788] width 349 height 1480
click at [1126, 85] on icon at bounding box center [1130, 85] width 8 height 9
click at [1178, 402] on div "=> oui ?" at bounding box center [1281, 397] width 324 height 14
click at [1280, 444] on div "﻿Votre entreprise a-t-elle généré un chiffre d’affaires supérieur à 1,5 million…" at bounding box center [1281, 434] width 324 height 29
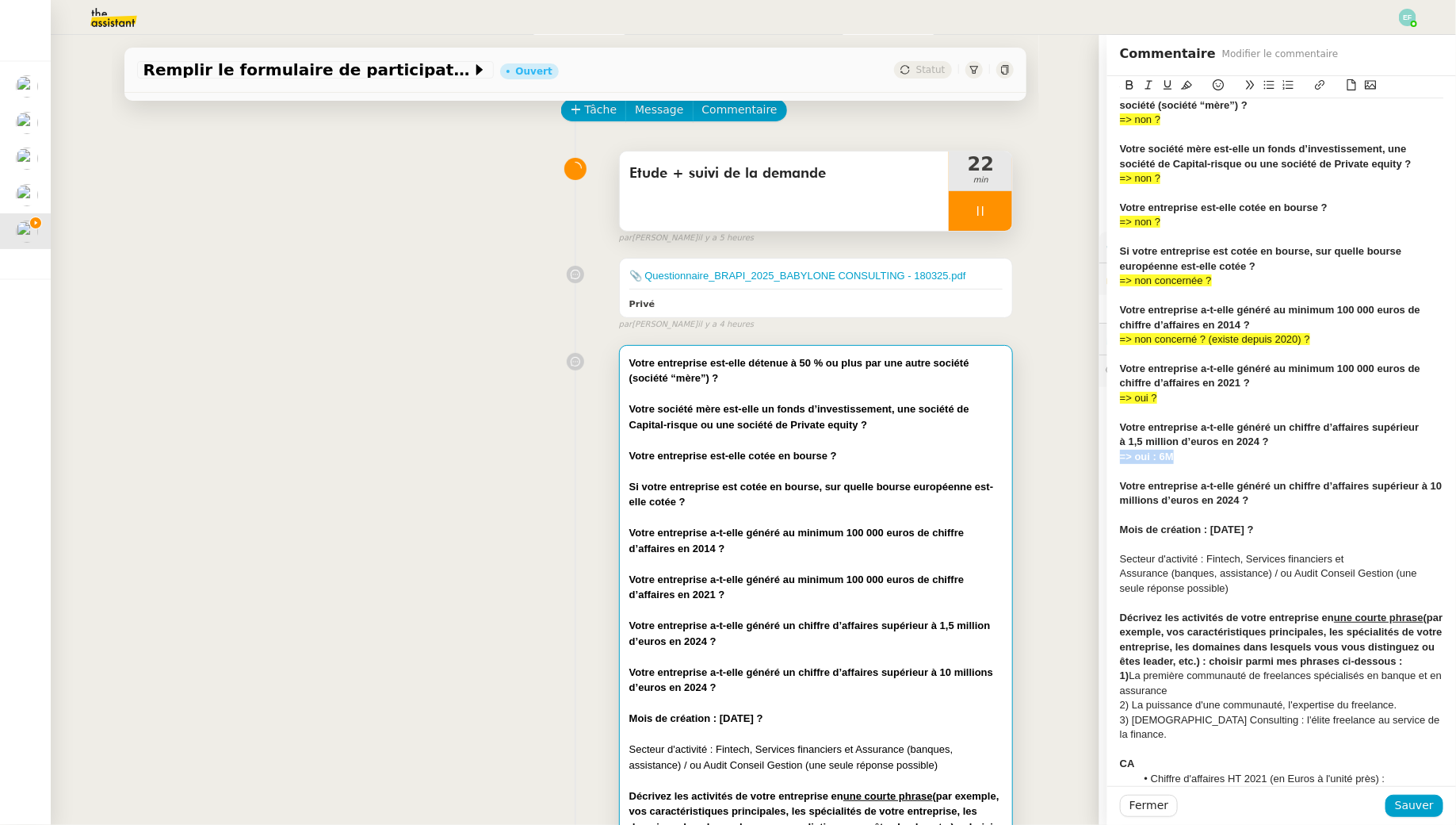
drag, startPoint x: 1190, startPoint y: 450, endPoint x: 1107, endPoint y: 450, distance: 83.0
click at [1107, 450] on div "Votre entreprise est-elle détenue à 50 % ou plus par une autre société (société…" at bounding box center [1281, 796] width 349 height 1494
click at [1183, 456] on div "=> oui : 6M" at bounding box center [1281, 456] width 324 height 14
click at [1285, 494] on div "Votre entreprise a-t-elle généré un chiffre d’affaires supérieur à 10 millions …" at bounding box center [1281, 493] width 324 height 29
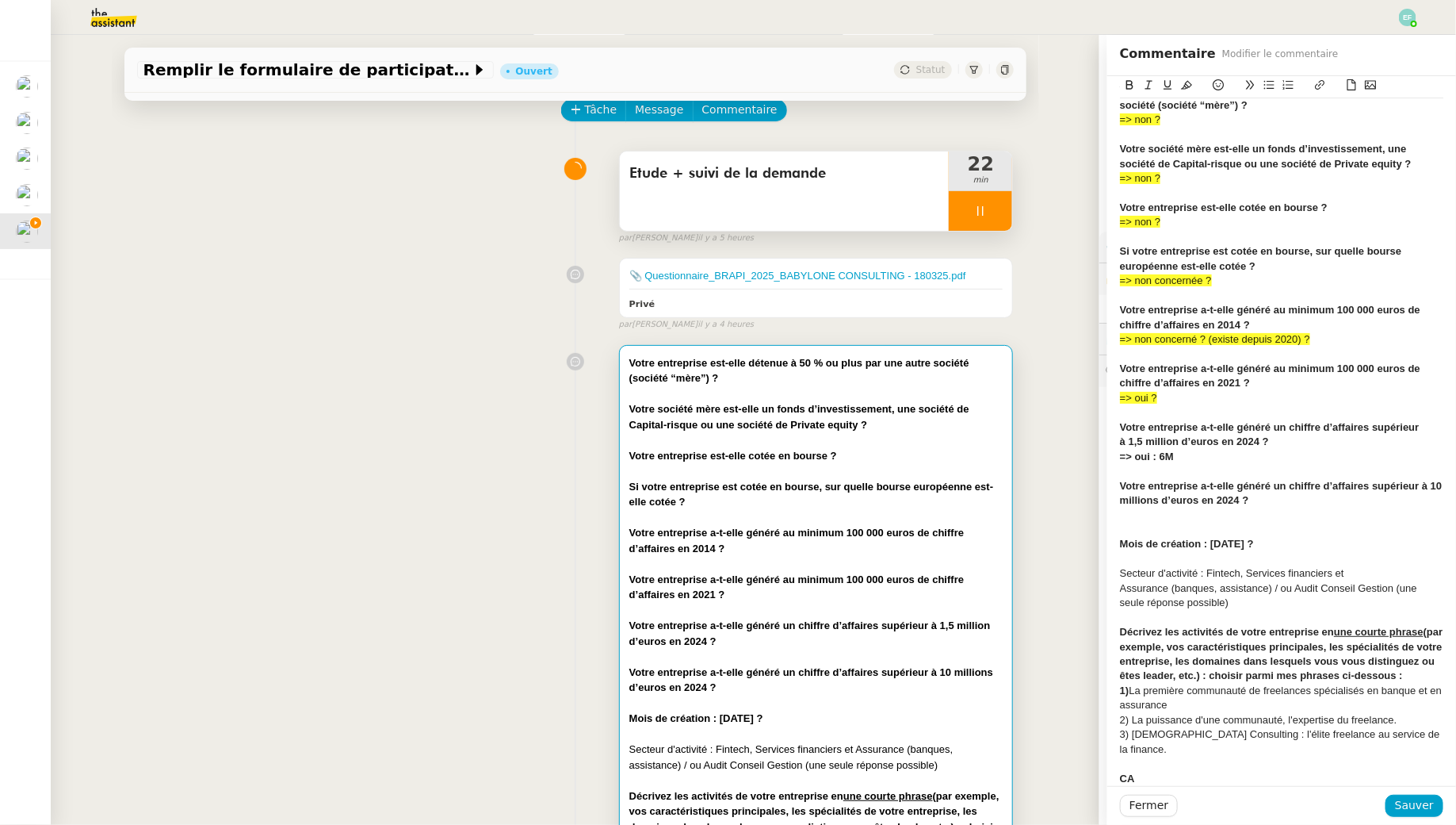
click at [1239, 458] on div "=> oui : 6M" at bounding box center [1281, 456] width 324 height 14
click at [1249, 515] on div at bounding box center [1281, 515] width 324 height 14
drag, startPoint x: 1276, startPoint y: 503, endPoint x: 1110, endPoint y: 490, distance: 166.5
click at [1110, 490] on div "Votre entreprise est-elle détenue à 50 % ou plus par une autre société (société…" at bounding box center [1281, 803] width 349 height 1509
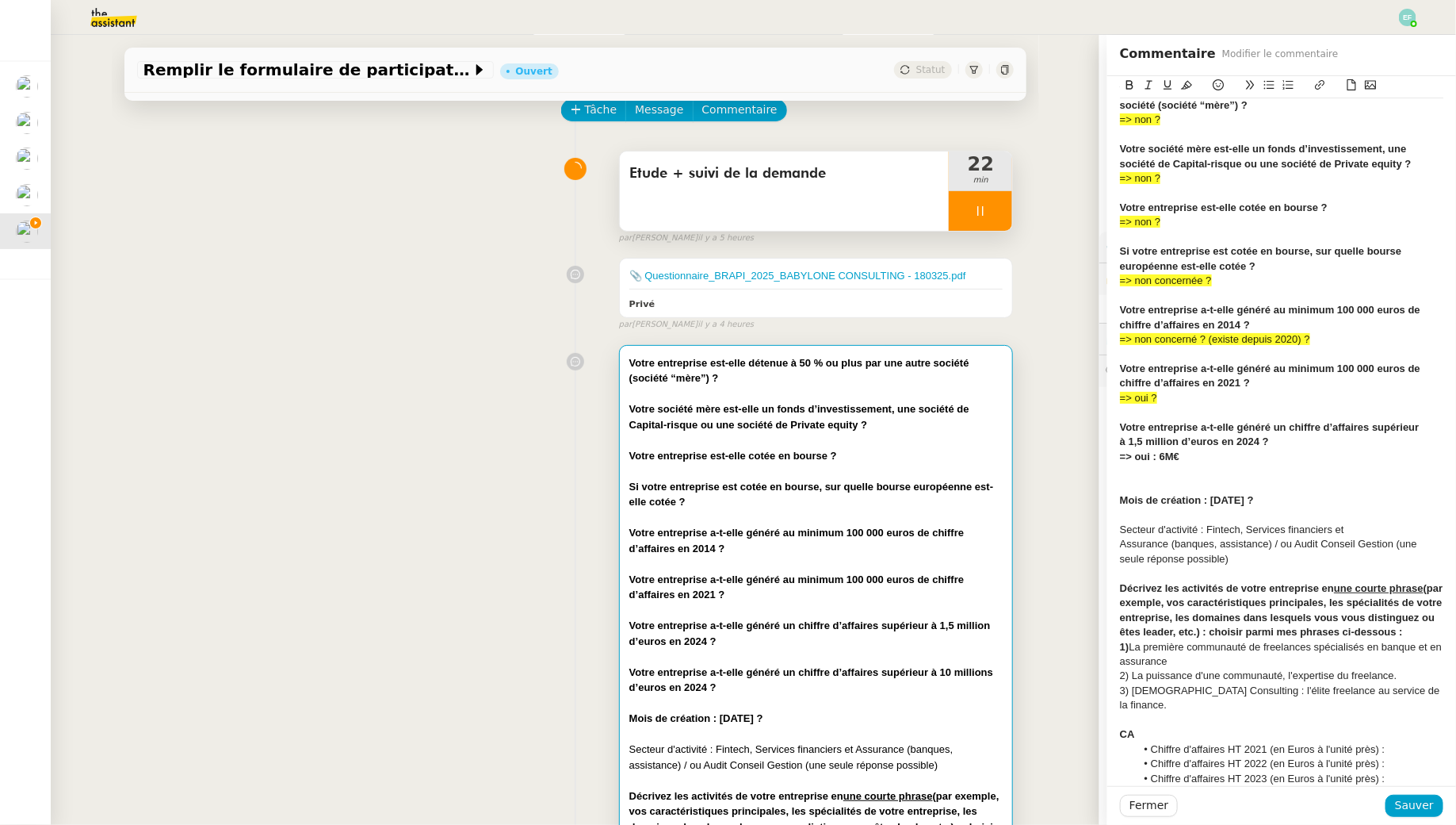
click at [1213, 499] on strong "Mois de création : [DATE] ?" at bounding box center [1187, 500] width 134 height 12
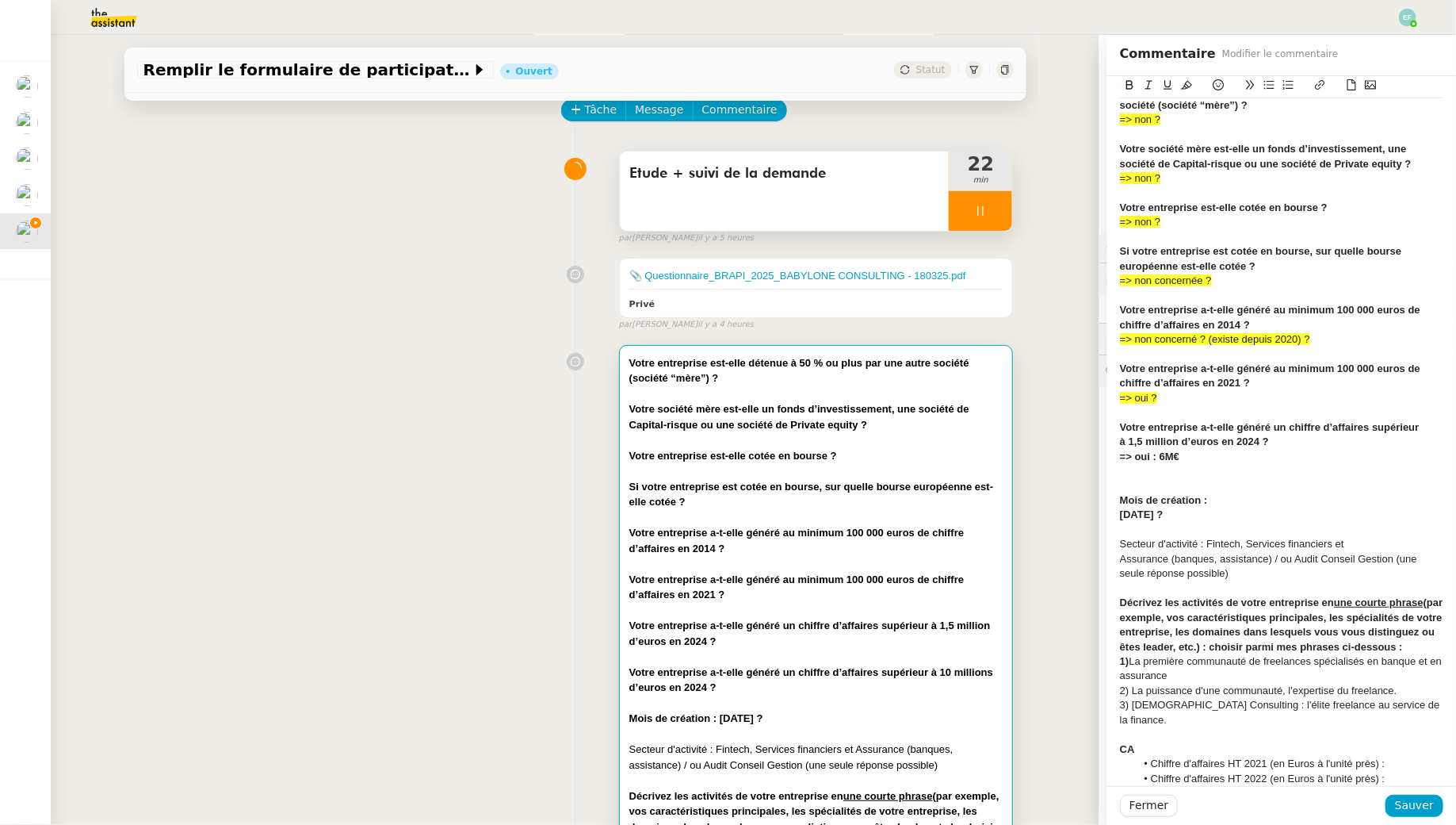
drag, startPoint x: 1201, startPoint y: 515, endPoint x: 1091, endPoint y: 507, distance: 110.3
click at [1091, 507] on app-ticket "Remplir le formulaire de participation Ouvert Statut Client [PERSON_NAME] Owner…" at bounding box center [754, 430] width 1406 height 790
click at [1188, 84] on icon at bounding box center [1186, 85] width 11 height 11
click at [1210, 510] on div "﻿ [DATE] ?" at bounding box center [1281, 515] width 324 height 14
click at [1123, 516] on strong "[DATE] ?" at bounding box center [1142, 515] width 43 height 12
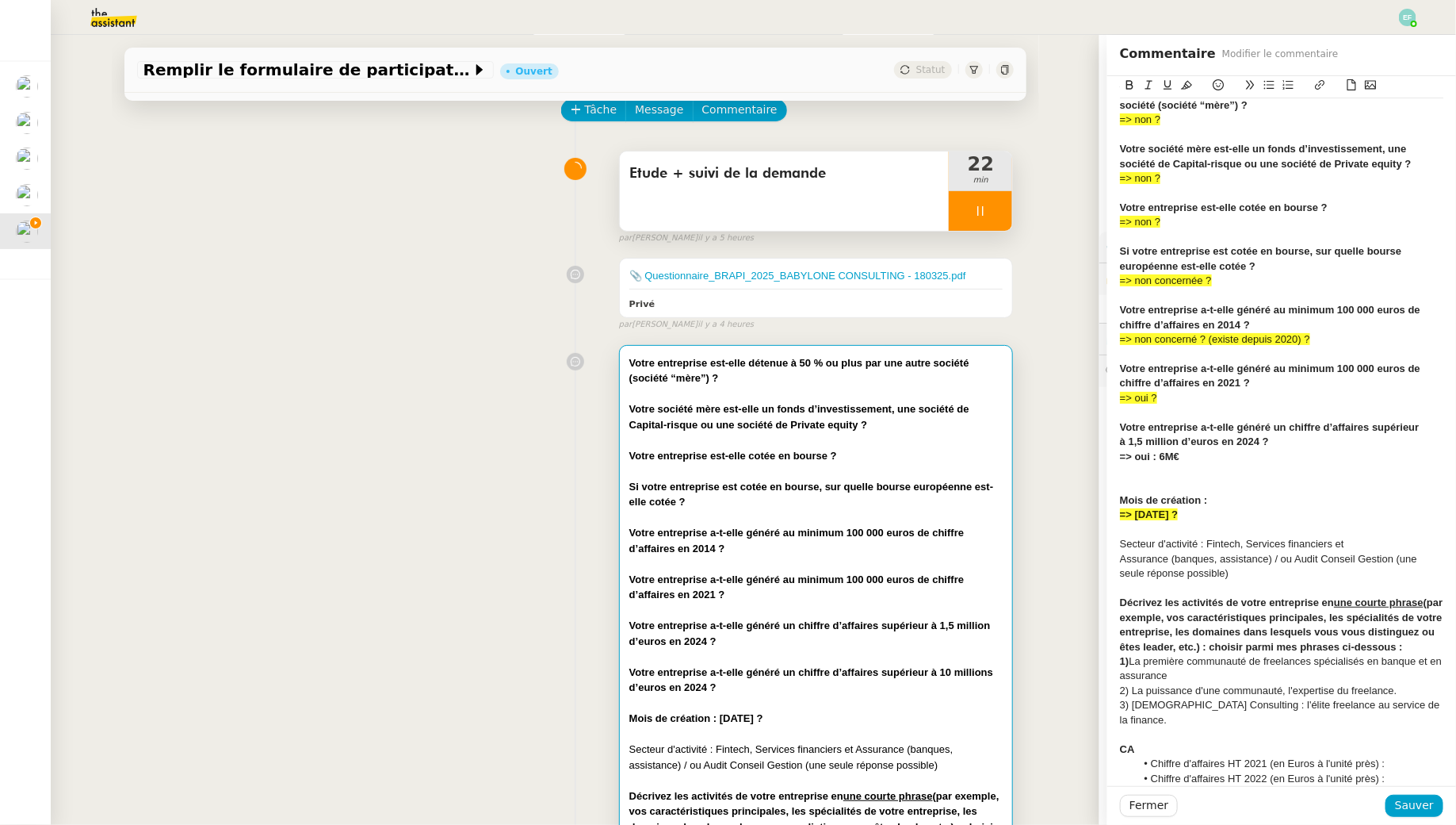
drag, startPoint x: 1220, startPoint y: 510, endPoint x: 1120, endPoint y: 510, distance: 100.0
click at [1116, 510] on div "Votre entreprise est-elle détenue à 50 % ou plus par une autre société (société…" at bounding box center [1281, 788] width 349 height 1480
click at [1208, 511] on div "=> [DATE] ?" at bounding box center [1281, 515] width 324 height 14
drag, startPoint x: 1339, startPoint y: 511, endPoint x: 1214, endPoint y: 516, distance: 125.1
click at [1214, 516] on div "=> [DATE] ? (source Pappers)baby" at bounding box center [1281, 515] width 324 height 14
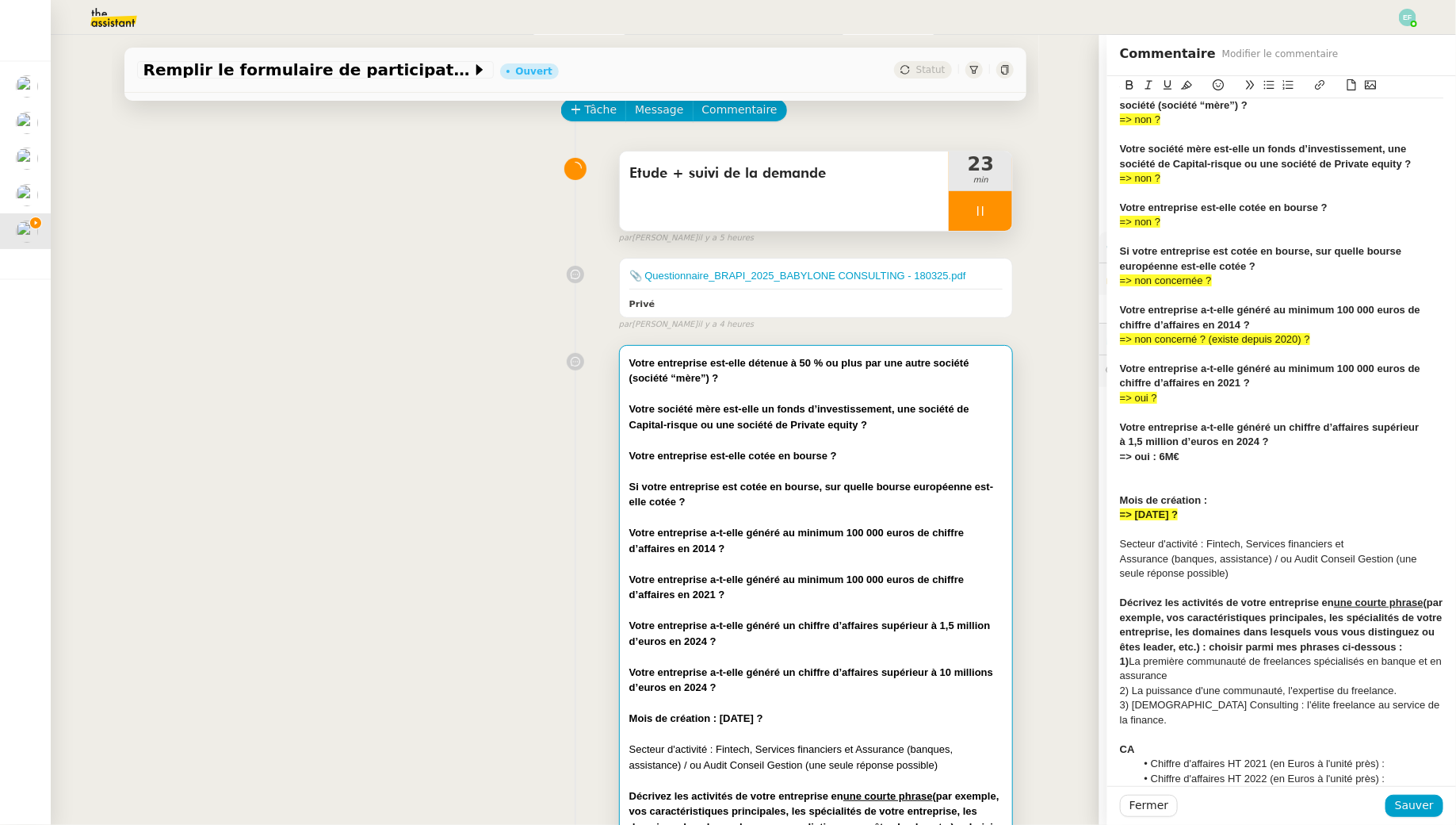
click at [1208, 544] on div "Secteur d'activité : Fintech, Services financiers et Assurance (banques, assist…" at bounding box center [1281, 559] width 324 height 44
click at [1422, 556] on div "Fintech, Services financiers et Assurance (banques, assistance) / ou Audit Cons…" at bounding box center [1281, 566] width 324 height 29
click at [1135, 578] on div "ou Audit Conseil Gestion (une seule réponse possible)" at bounding box center [1281, 573] width 324 height 14
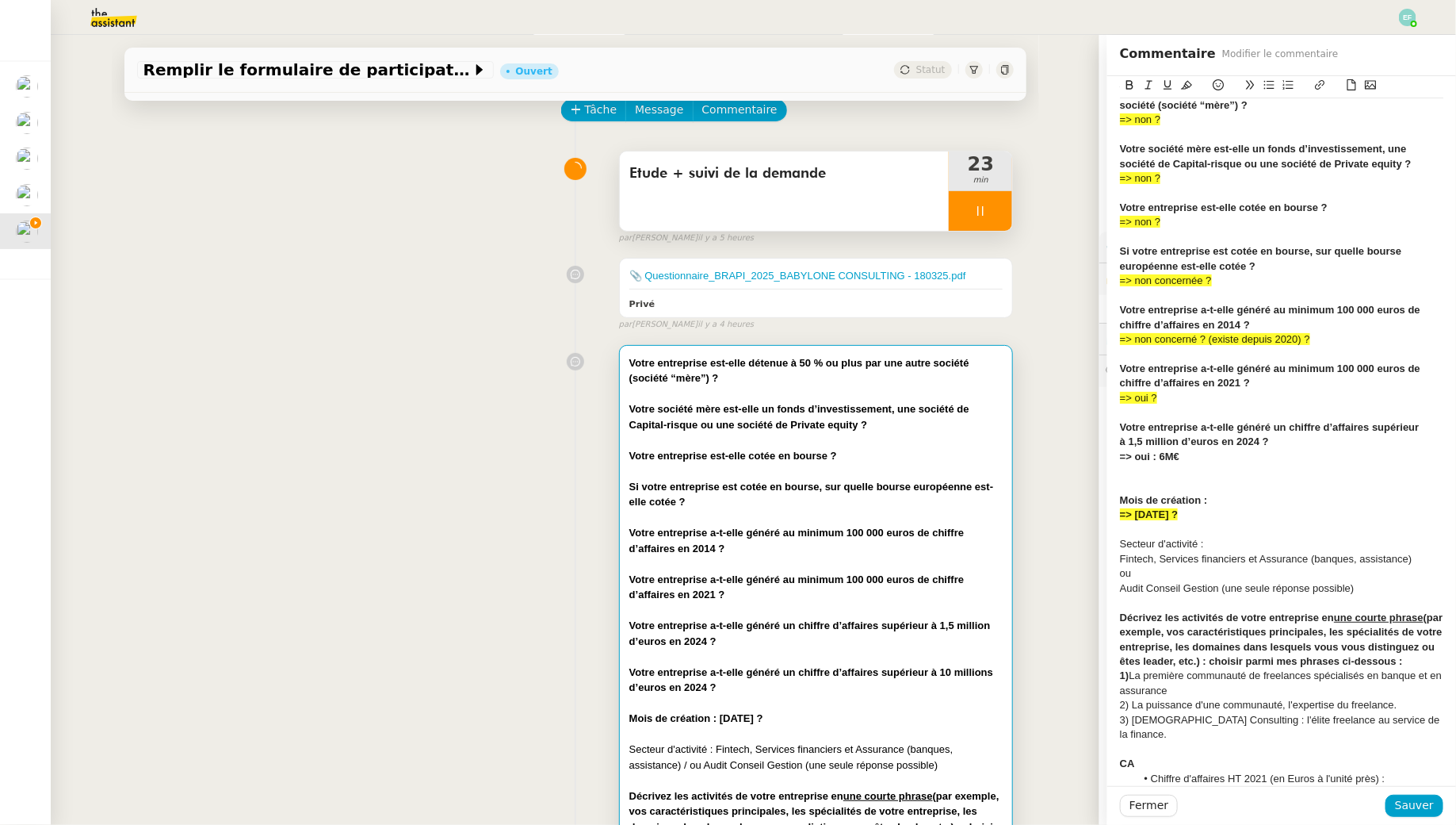
drag, startPoint x: 1224, startPoint y: 541, endPoint x: 1094, endPoint y: 541, distance: 130.0
click at [1094, 541] on app-ticket "Remplir le formulaire de participation Ouvert Statut Client [PERSON_NAME] Owner…" at bounding box center [754, 430] width 1406 height 790
click at [1129, 83] on icon at bounding box center [1129, 85] width 11 height 11
click at [1264, 583] on div "Audit Conseil Gestion (une seule réponse possible)" at bounding box center [1281, 588] width 324 height 14
drag, startPoint x: 1367, startPoint y: 587, endPoint x: 1110, endPoint y: 563, distance: 258.1
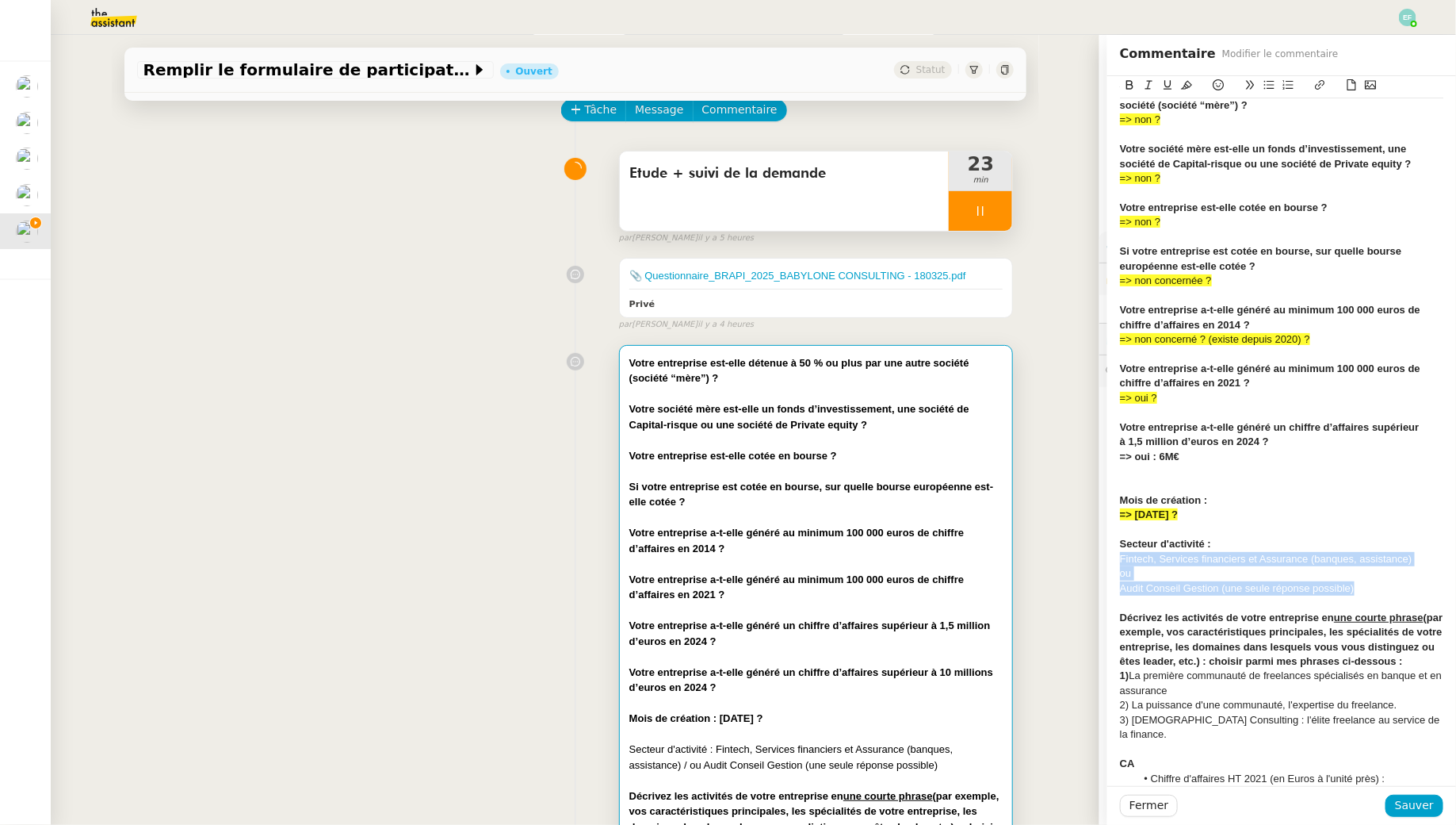
click at [1110, 563] on div "Votre entreprise est-elle détenue à 50 % ou plus par une autre société (société…" at bounding box center [1281, 796] width 349 height 1494
click at [1188, 85] on icon at bounding box center [1186, 85] width 11 height 11
click at [1189, 562] on span "Fintech, Services financiers et Assurance (banques, assistance)" at bounding box center [1266, 559] width 293 height 12
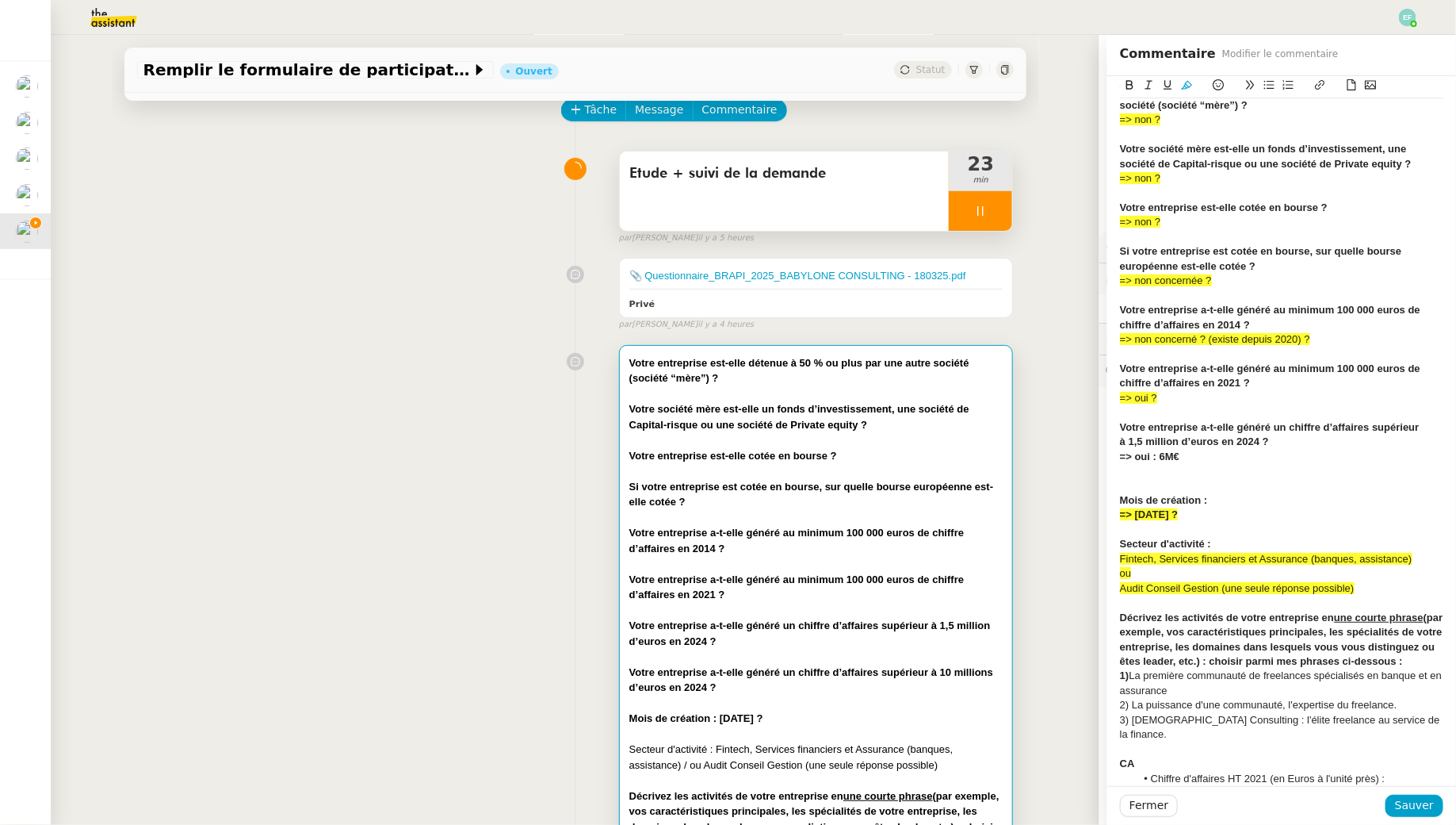
click at [1124, 561] on span "Fintech, Services financiers et Assurance (banques, assistance)" at bounding box center [1266, 559] width 293 height 12
drag, startPoint x: 1222, startPoint y: 512, endPoint x: 1101, endPoint y: 515, distance: 121.0
click at [1101, 515] on app-ticket "Remplir le formulaire de participation Ouvert Statut Client [PERSON_NAME] Owner…" at bounding box center [754, 430] width 1406 height 790
click at [1132, 87] on icon at bounding box center [1129, 85] width 11 height 11
click at [1231, 571] on div "ou" at bounding box center [1281, 573] width 324 height 14
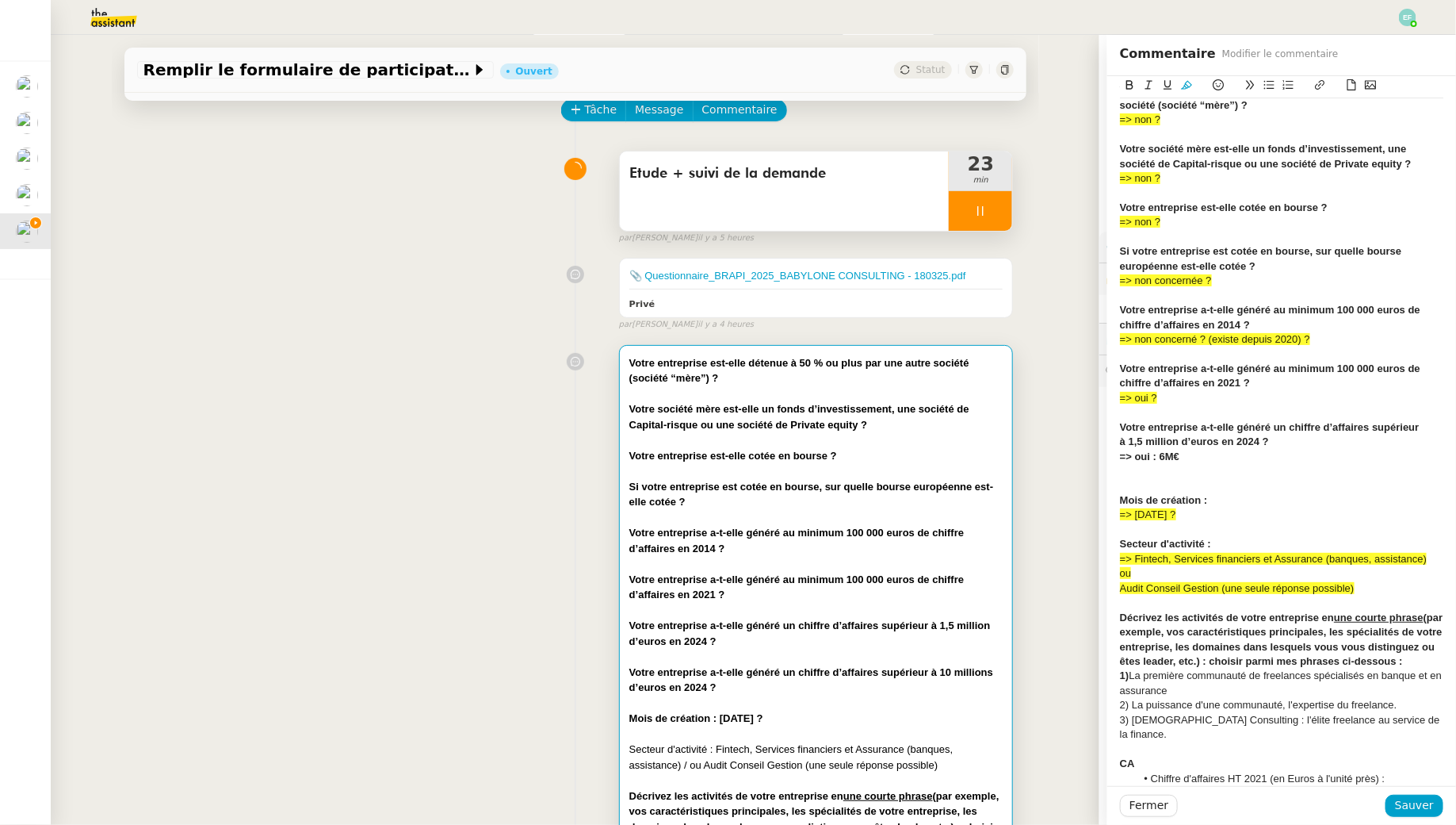
click at [1359, 596] on div at bounding box center [1281, 602] width 324 height 14
click at [1372, 588] on div "Audit Conseil Gestion (une seule réponse possible)" at bounding box center [1281, 588] width 324 height 14
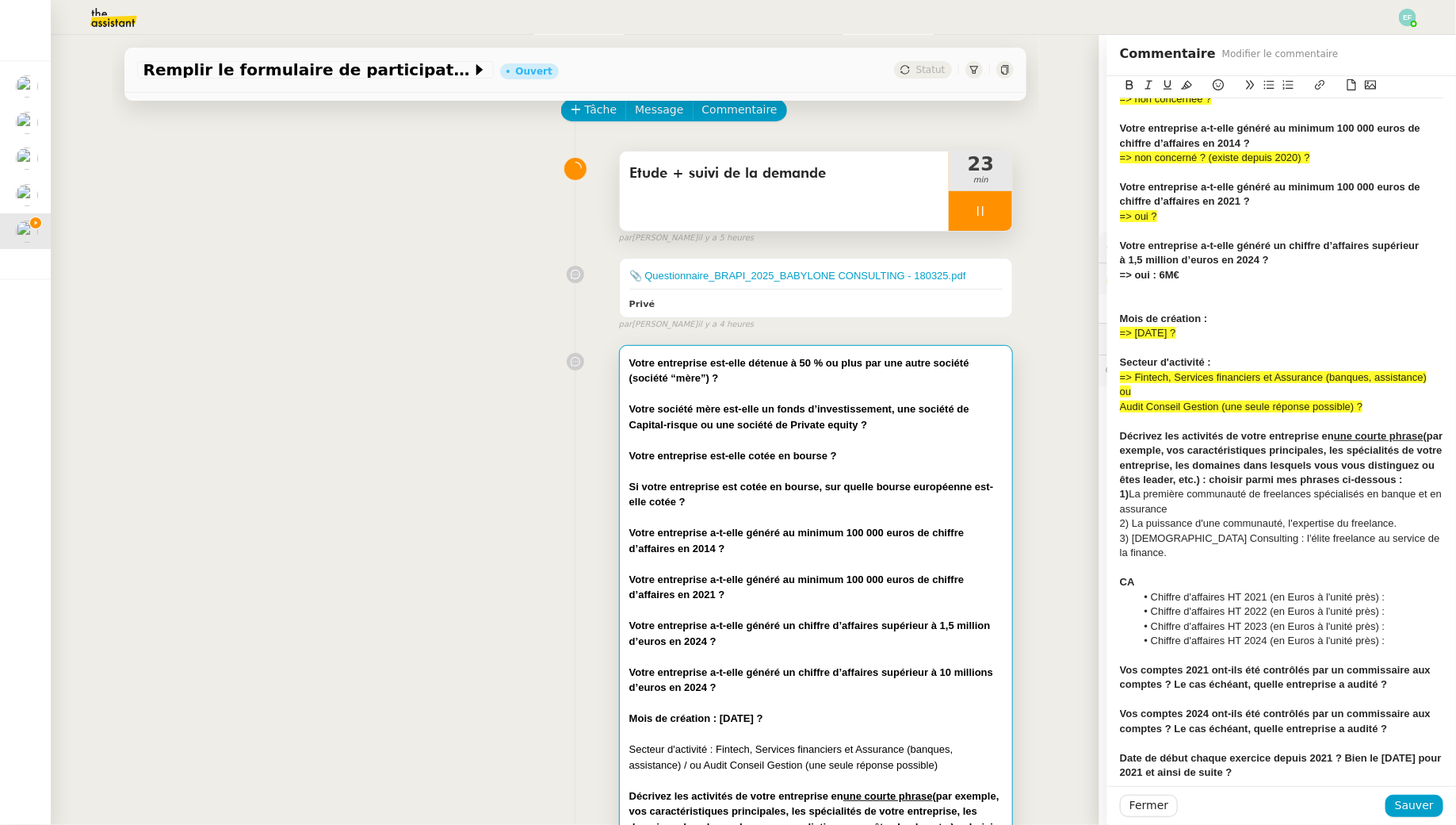
scroll to position [213, 0]
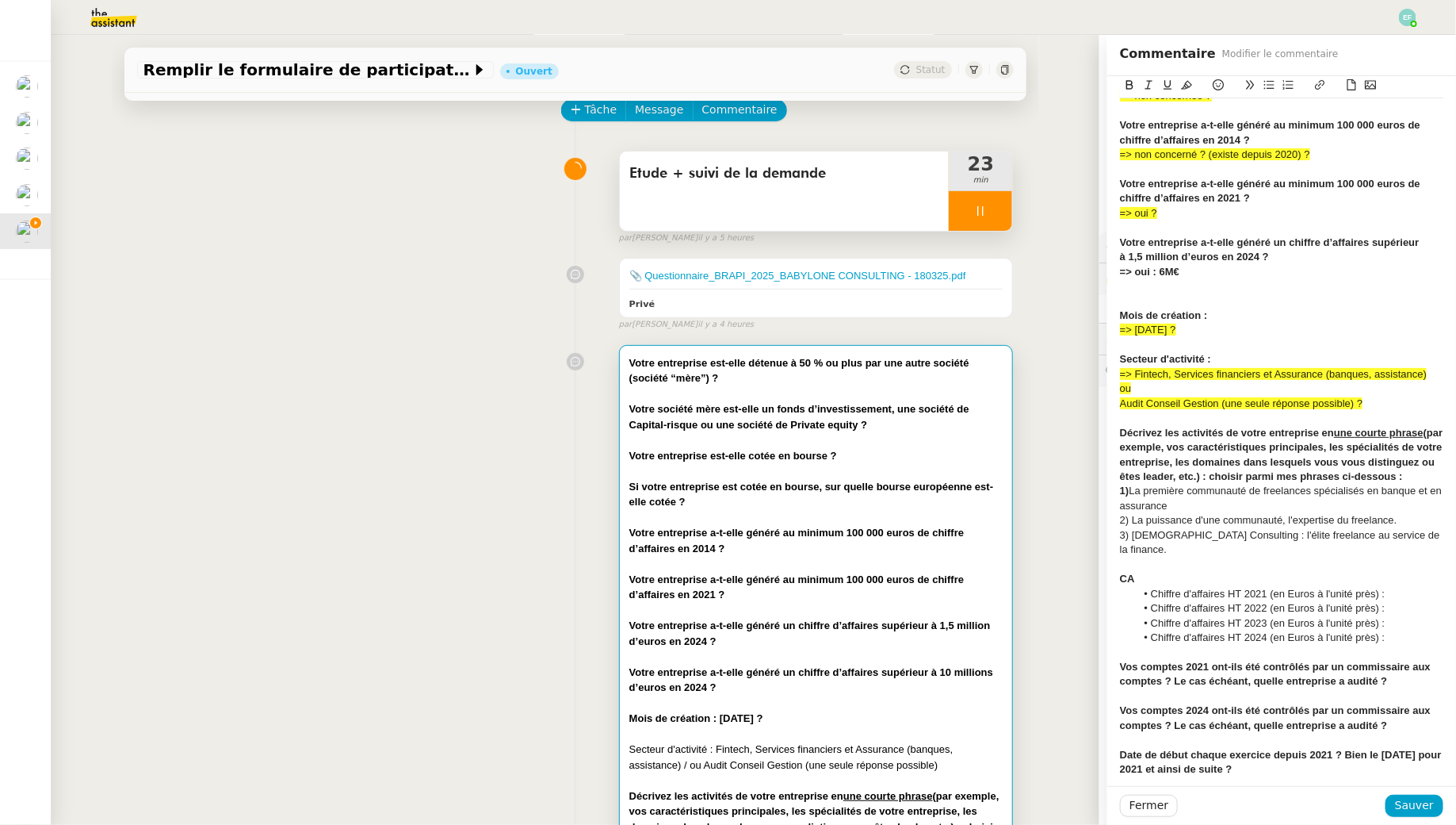
click at [1239, 484] on div "Décrivez les activités de votre entreprise en une courte phrase (par exemple, v…" at bounding box center [1281, 455] width 324 height 59
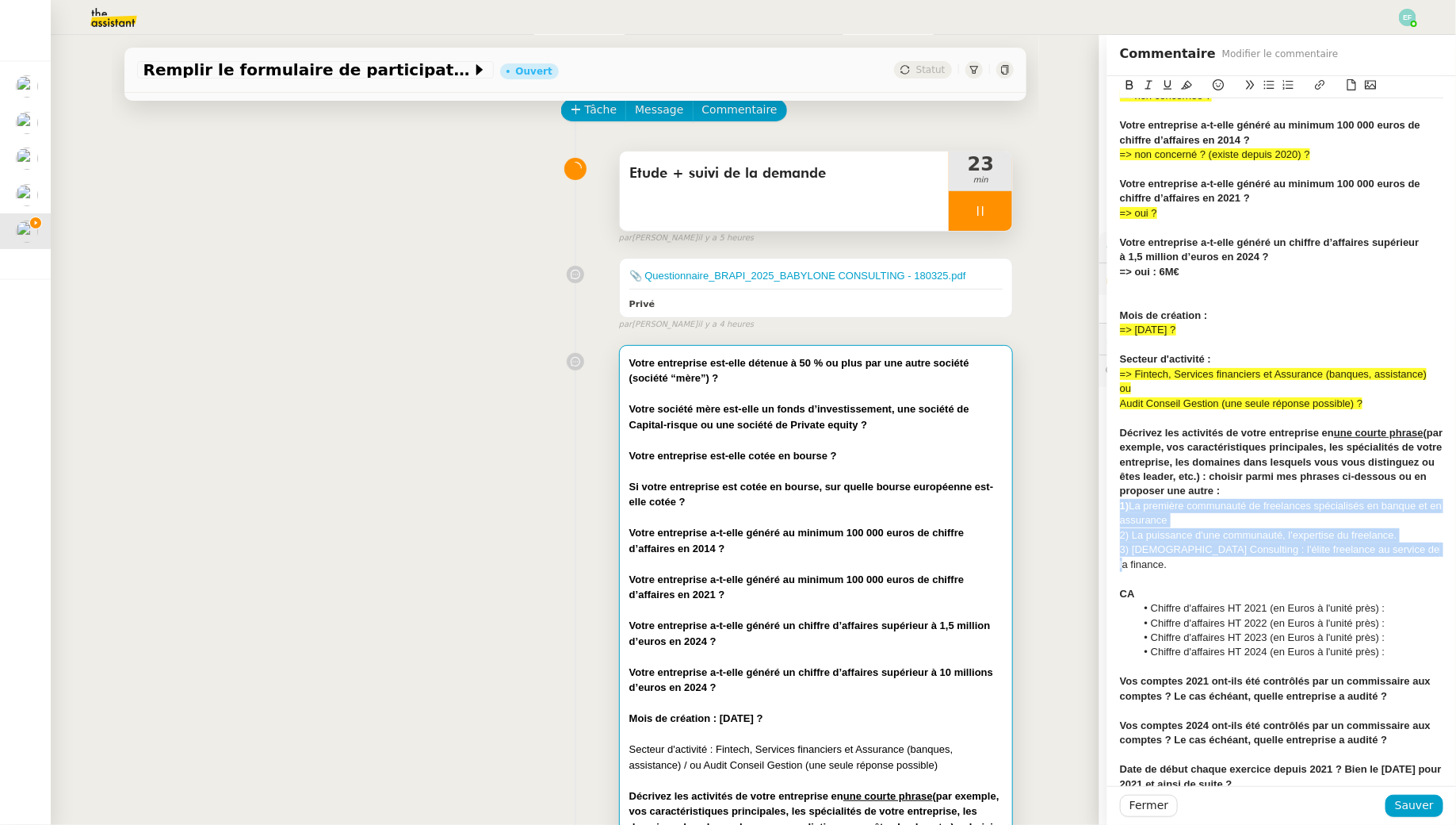
drag, startPoint x: 1424, startPoint y: 552, endPoint x: 1088, endPoint y: 505, distance: 339.3
click at [1088, 505] on app-ticket "Remplir le formulaire de participation Ouvert Statut Client [PERSON_NAME] Owner…" at bounding box center [754, 430] width 1406 height 790
click at [1128, 85] on icon at bounding box center [1130, 85] width 8 height 9
click at [1128, 86] on icon at bounding box center [1129, 85] width 11 height 11
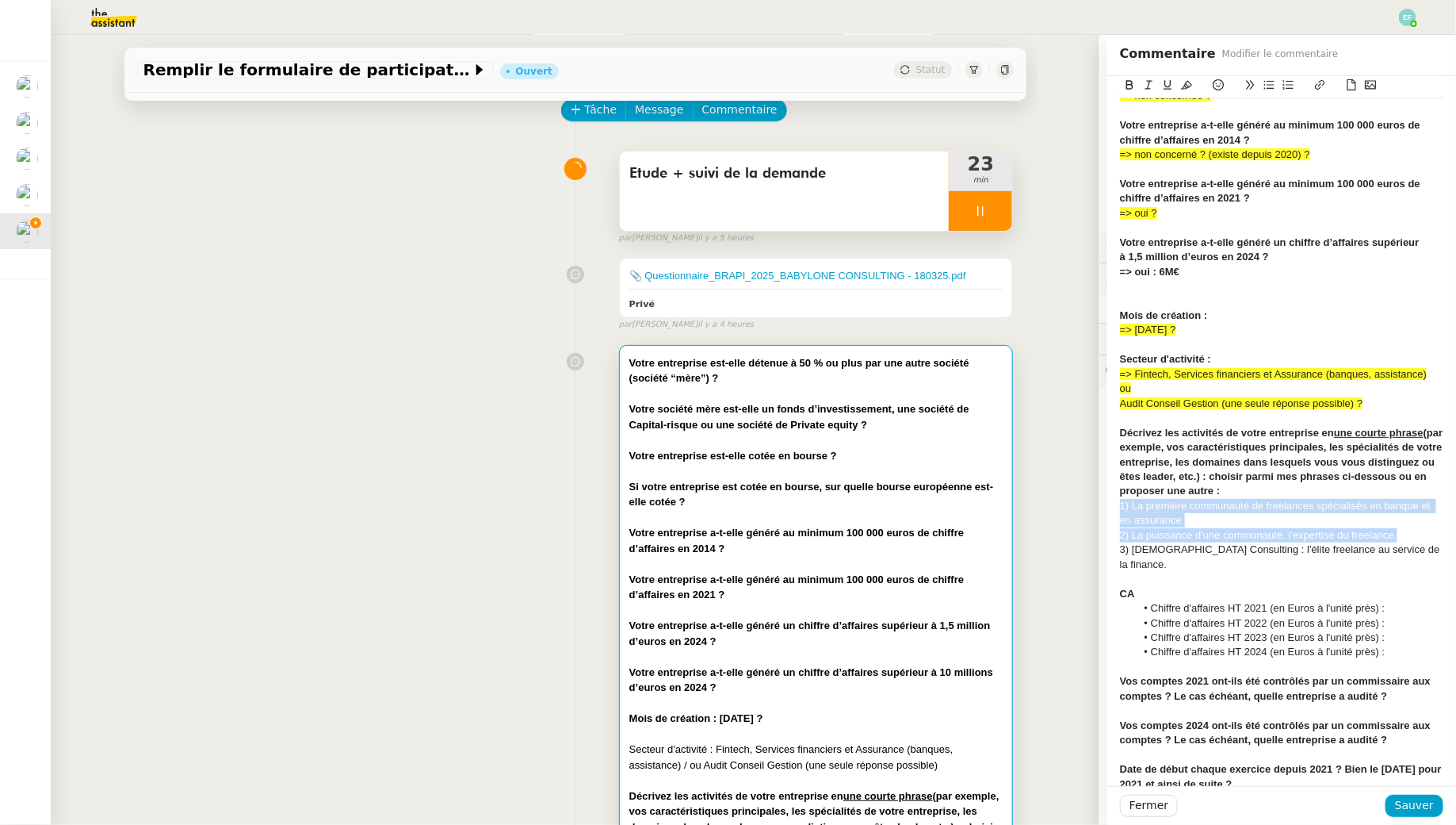
click at [1311, 513] on div "1) La première communauté de freelances spécialisés en banque et en assurance" at bounding box center [1281, 513] width 324 height 29
drag, startPoint x: 1425, startPoint y: 556, endPoint x: 1107, endPoint y: 506, distance: 321.9
click at [1107, 506] on div "Votre entreprise est-elle détenue à 50 % ou plus par une autre société (société…" at bounding box center [1281, 618] width 349 height 1509
click at [1188, 88] on icon at bounding box center [1186, 85] width 11 height 8
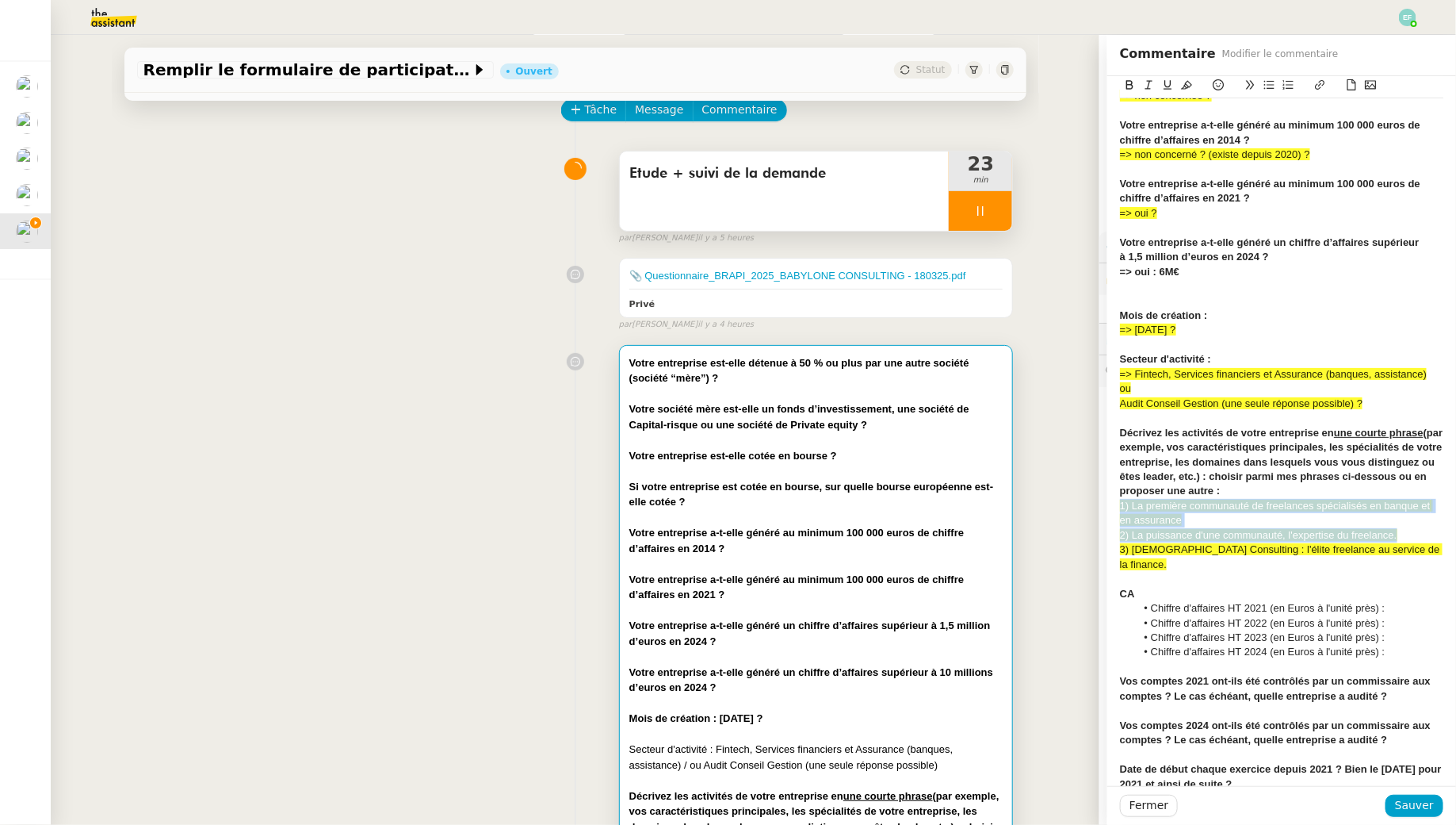
click at [1128, 510] on span "1) La première communauté de freelances spécialisés en banque et en assurance" at bounding box center [1276, 512] width 313 height 26
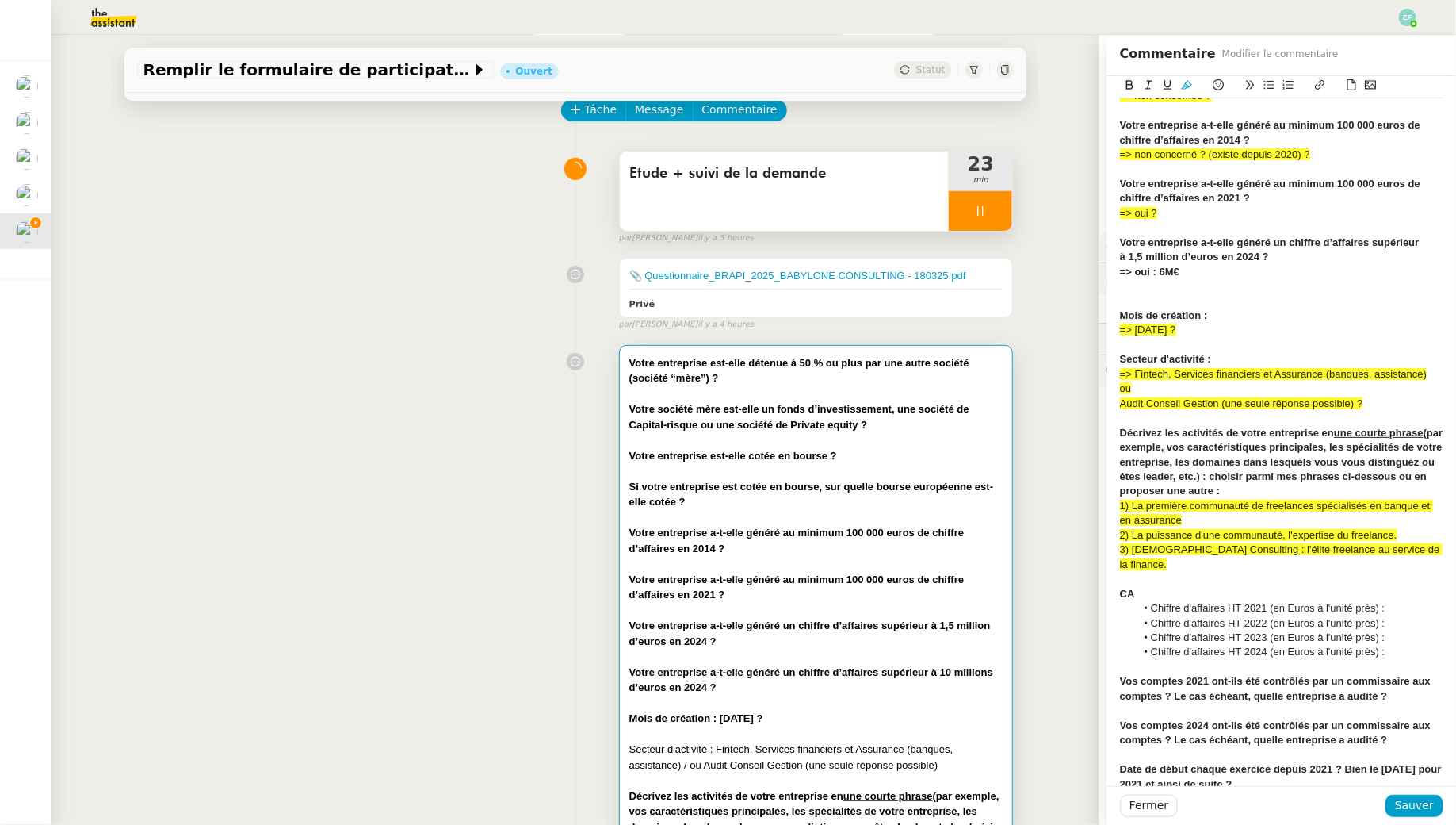
click at [1307, 477] on strong "Décrivez les activités de votre entreprise en une courte phrase (par exemple, v…" at bounding box center [1283, 462] width 326 height 70
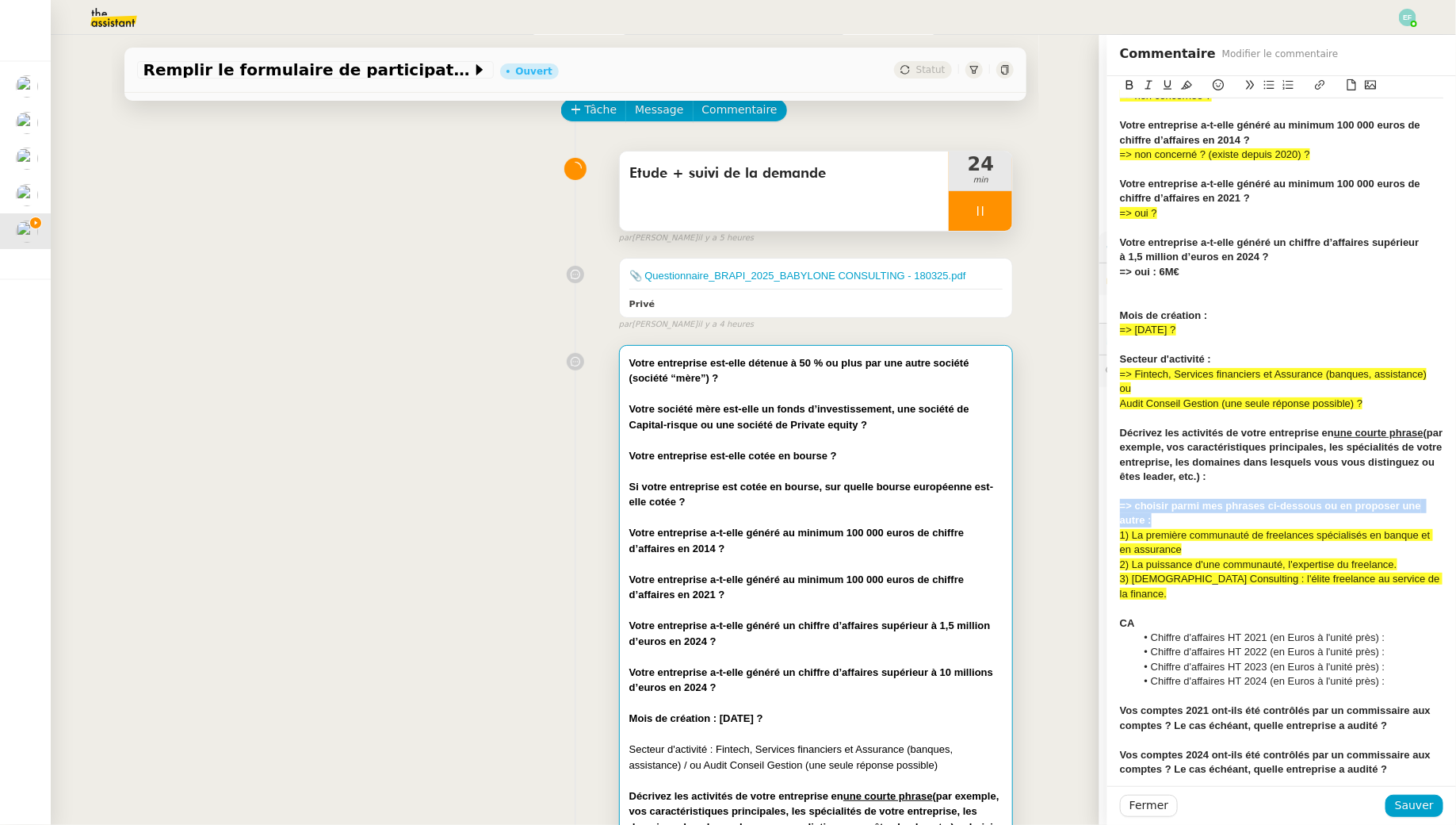
drag, startPoint x: 1200, startPoint y: 520, endPoint x: 1116, endPoint y: 503, distance: 85.7
click at [1116, 503] on div "Votre entreprise est-elle détenue à 50 % ou plus par une autre société (société…" at bounding box center [1281, 633] width 349 height 1538
click at [1191, 82] on icon at bounding box center [1186, 85] width 11 height 11
click at [1182, 564] on span "2) La puissance d'une communauté, l'expertise du freelance." at bounding box center [1259, 564] width 278 height 12
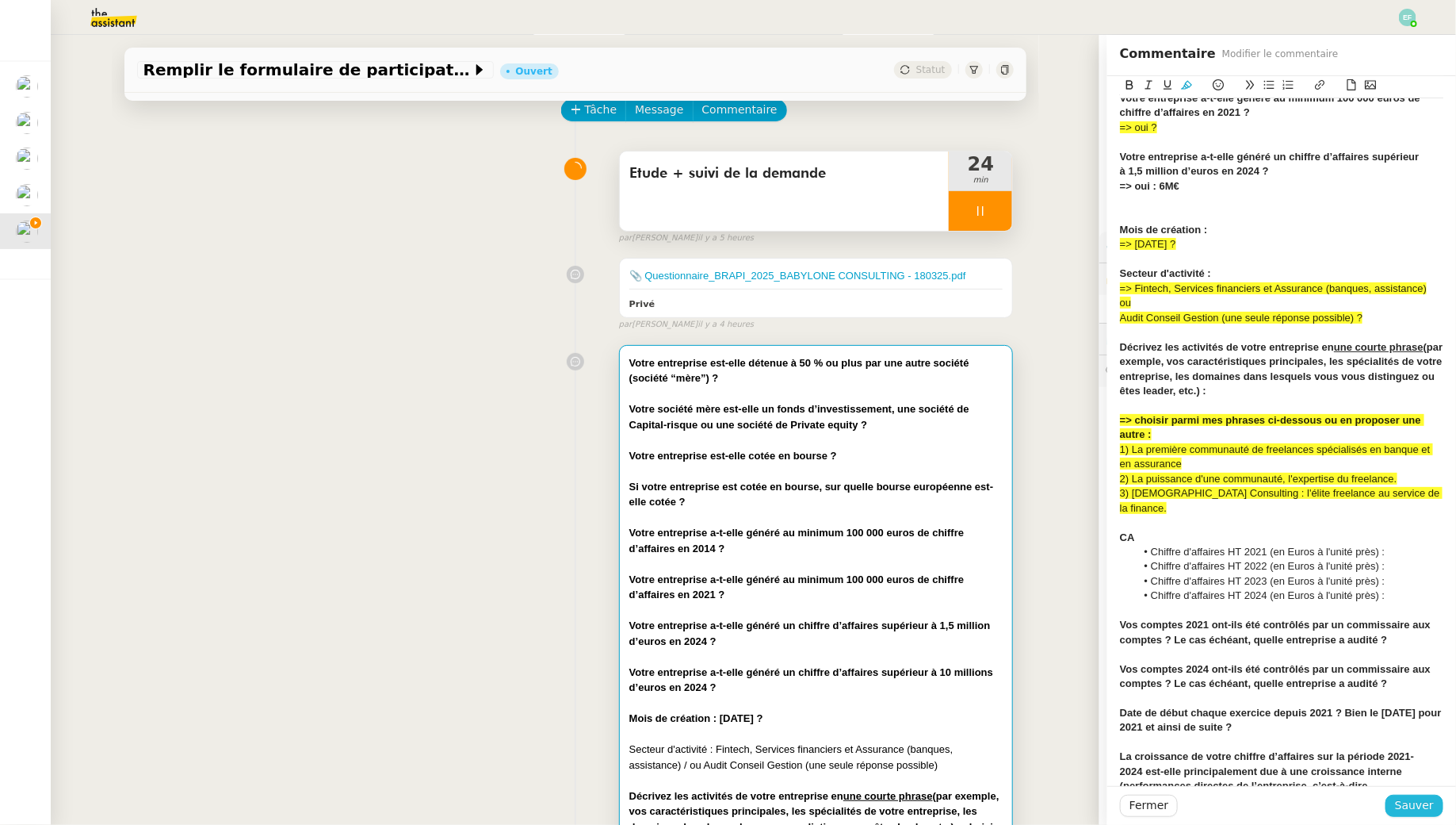
click at [1428, 813] on span "Sauver" at bounding box center [1414, 806] width 38 height 18
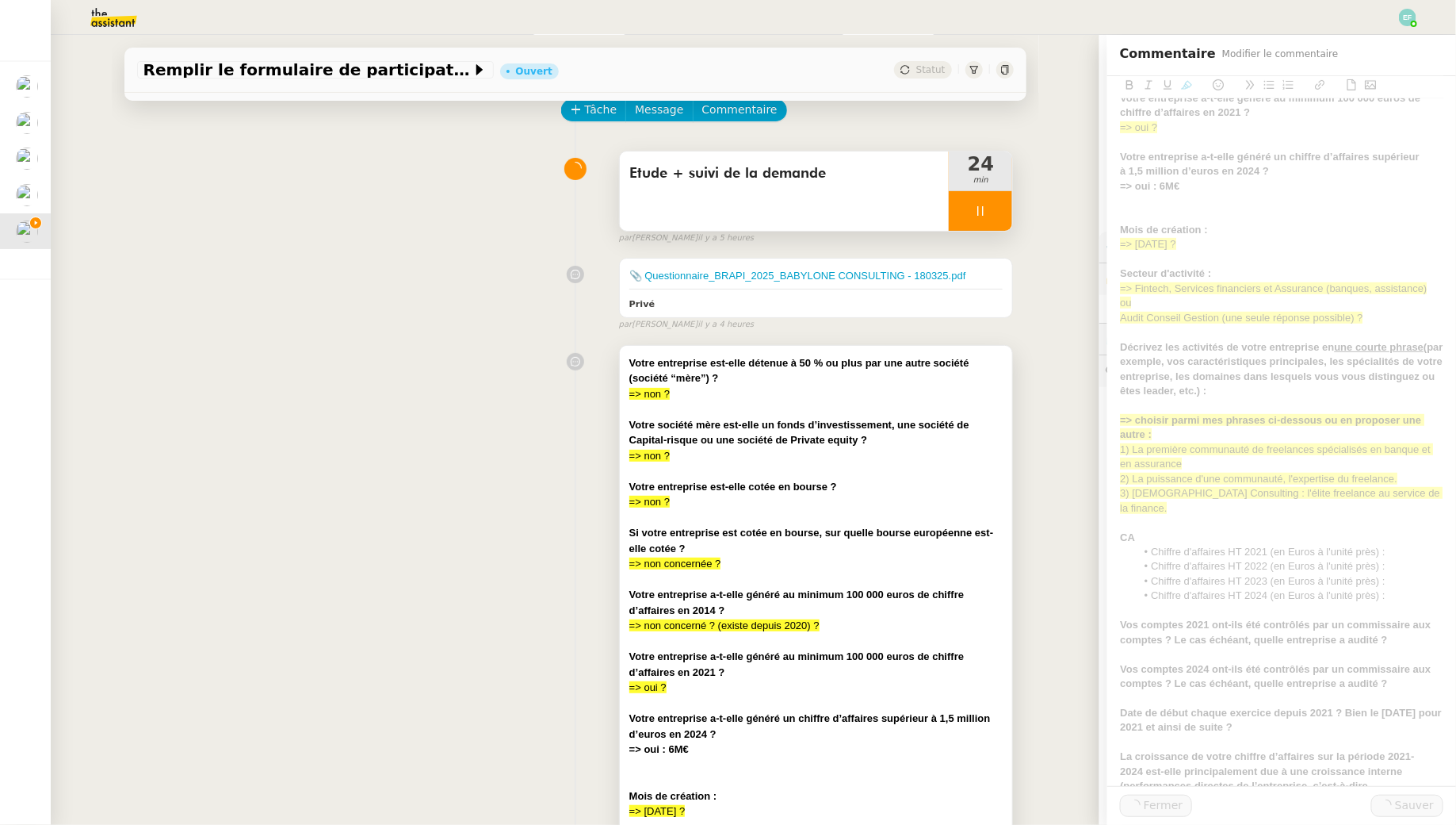
click at [906, 582] on div at bounding box center [816, 579] width 374 height 16
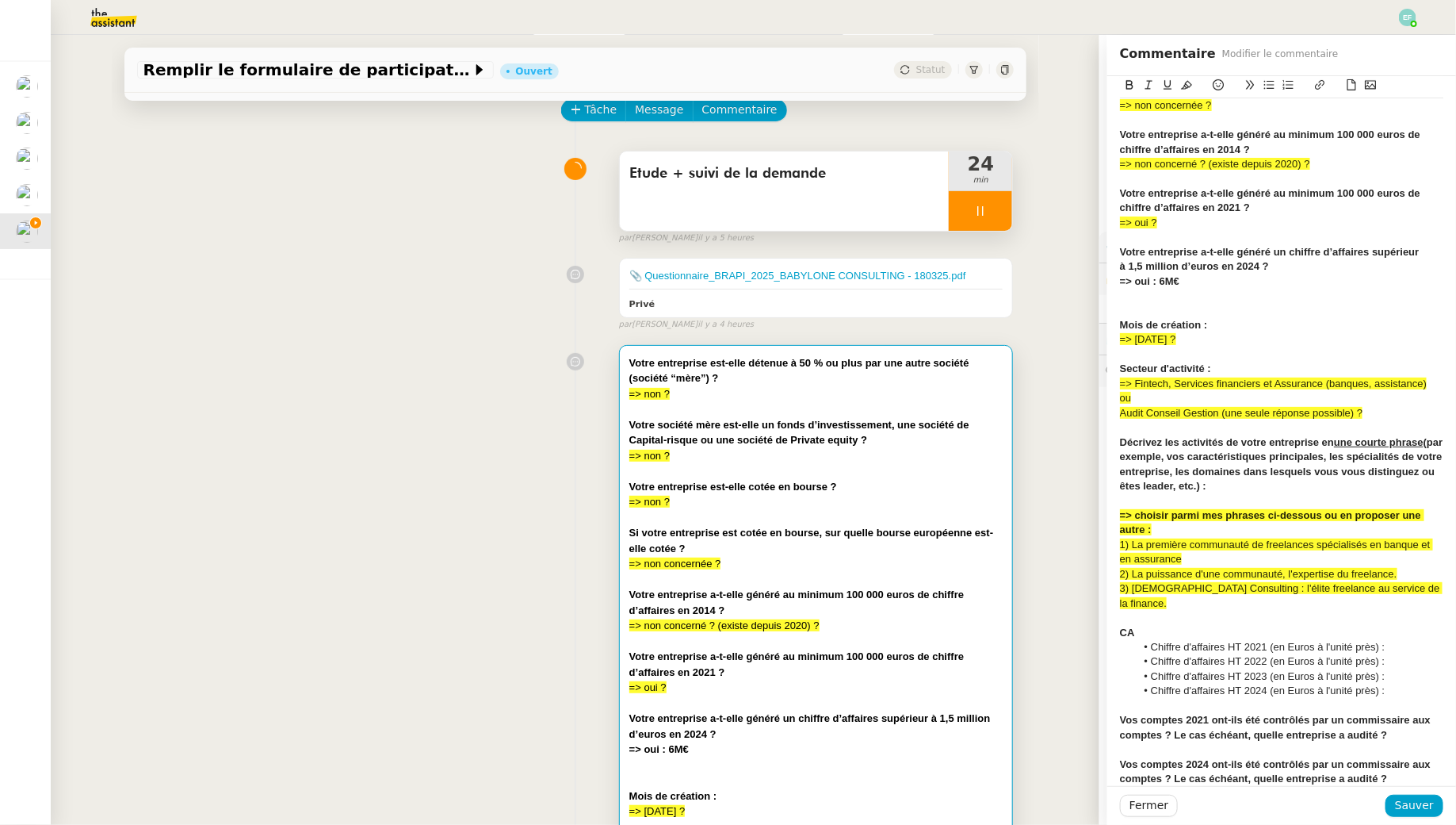
scroll to position [205, 0]
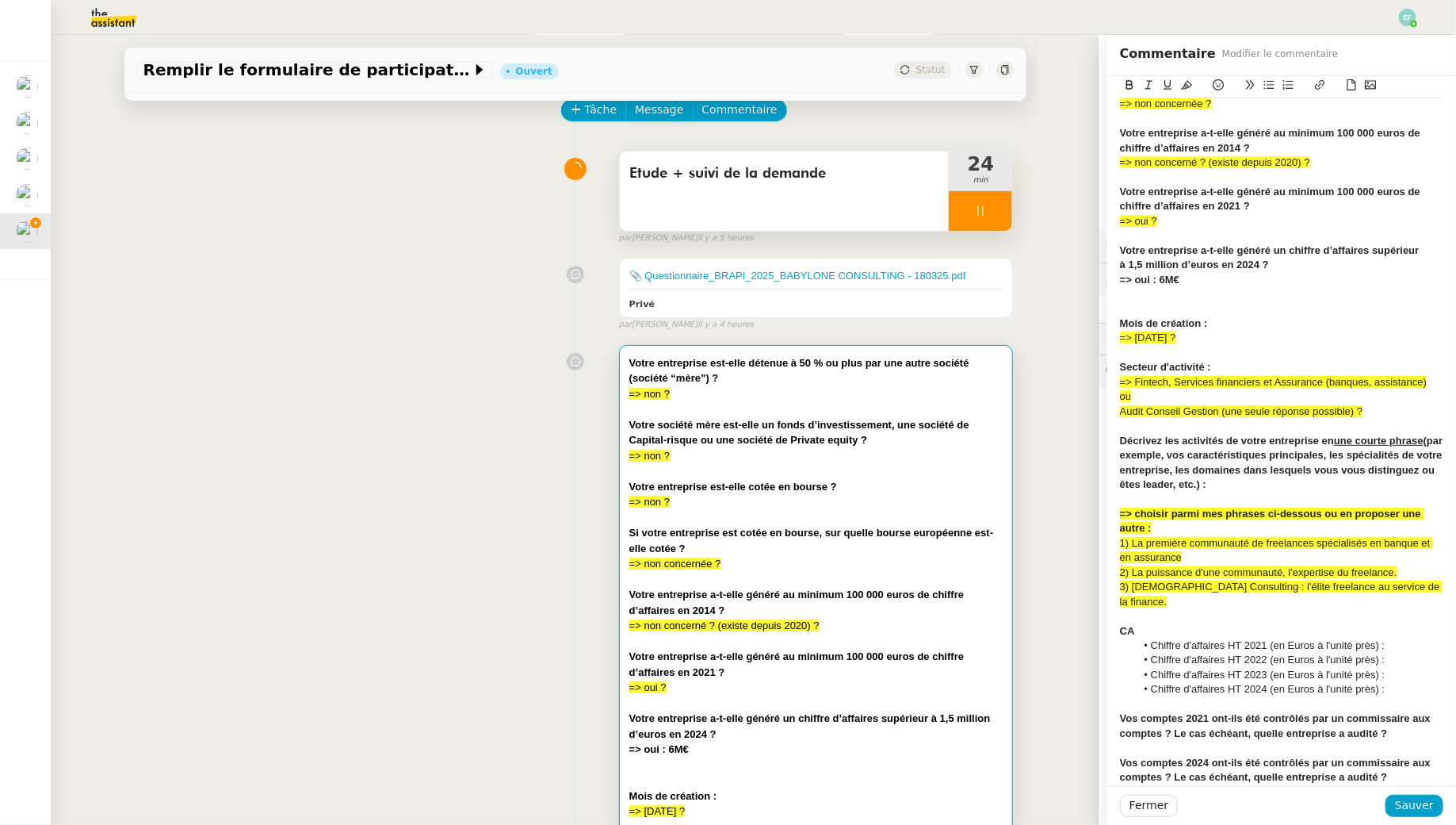
click at [1178, 304] on div at bounding box center [1281, 309] width 324 height 14
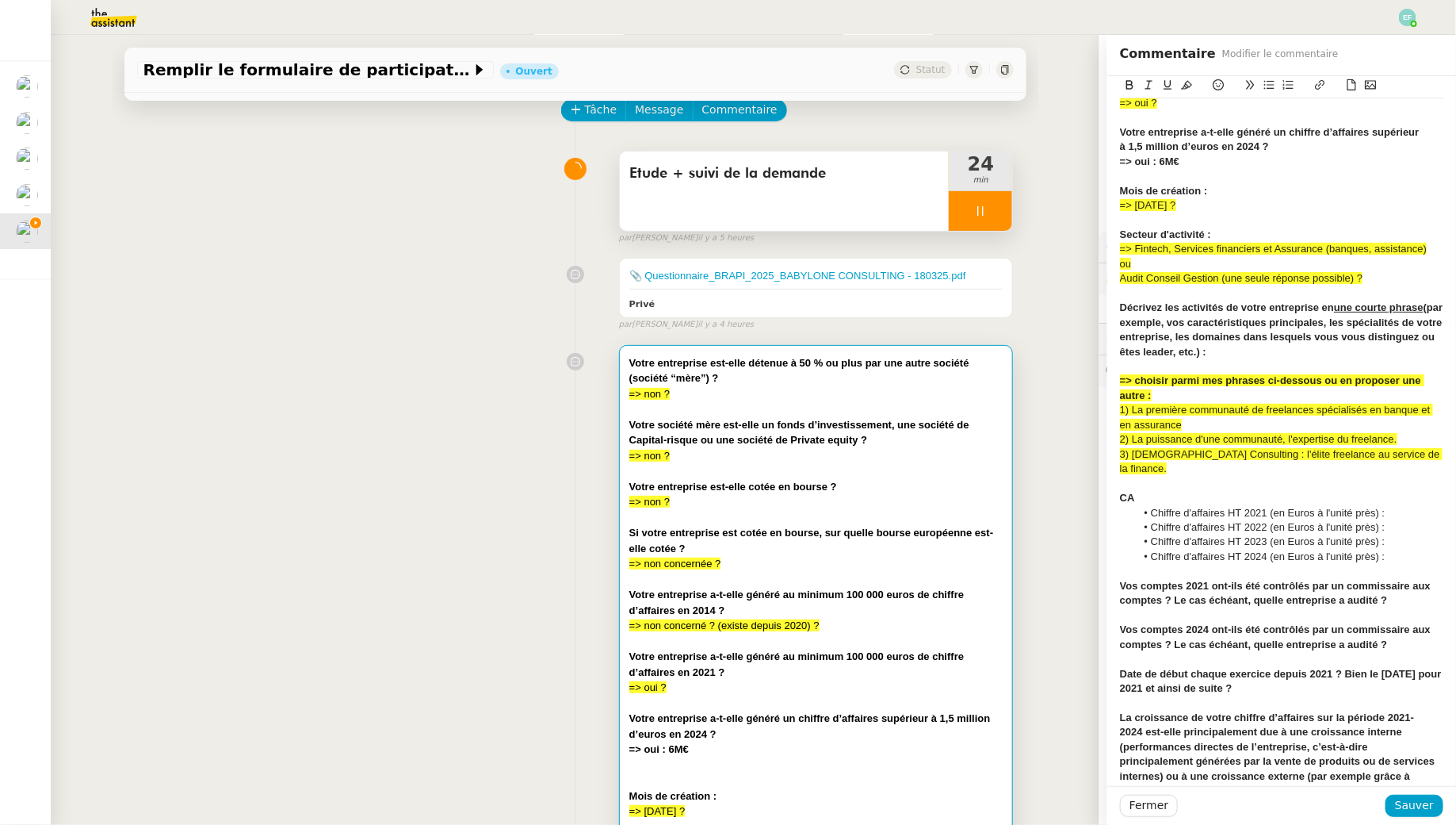
scroll to position [335, 0]
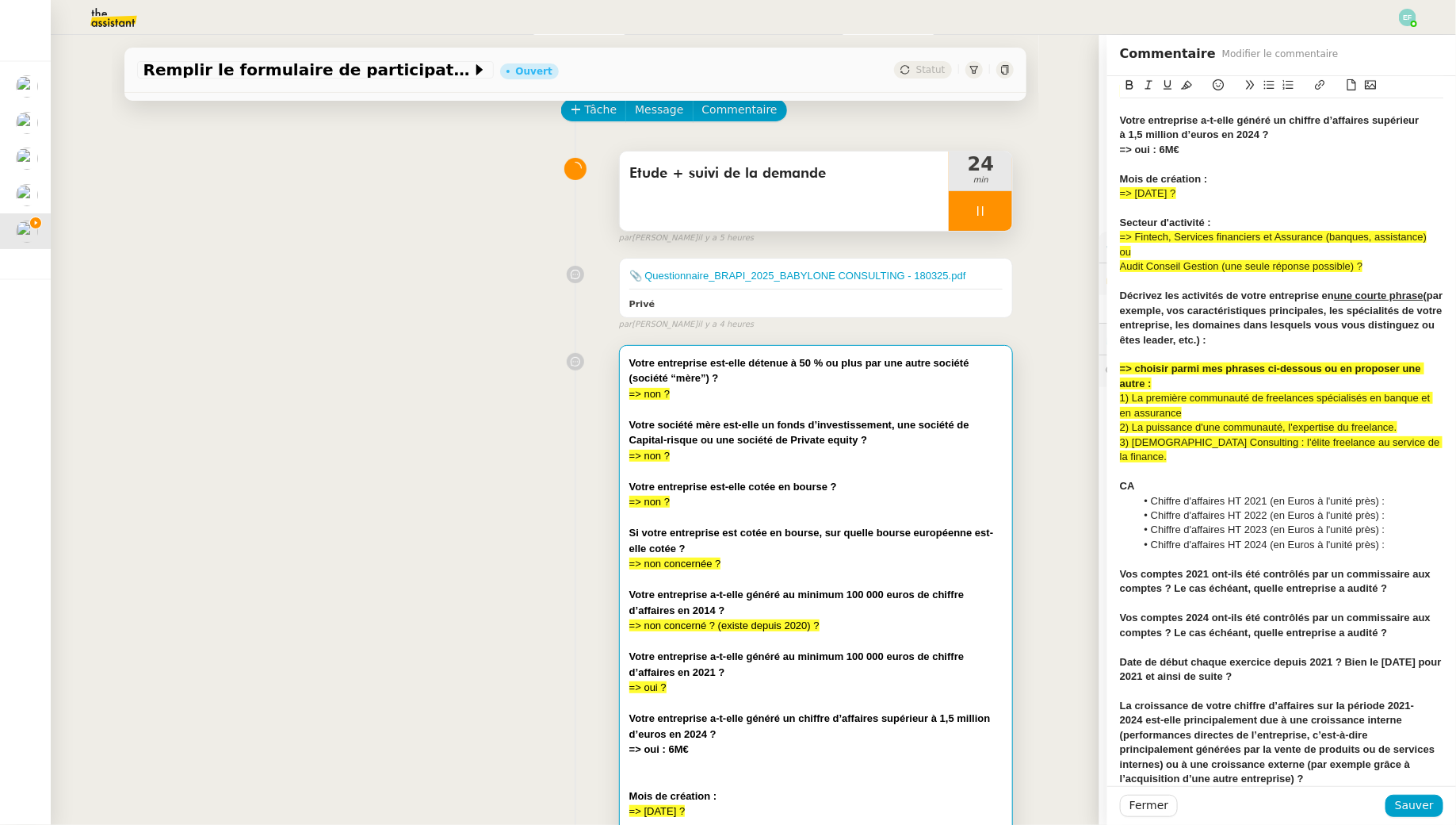
click at [1407, 538] on li "Chiffre d'affaires HT 2024 (en Euros à l'unité près) :" at bounding box center [1290, 545] width 309 height 14
click at [1403, 494] on li "Chiffre d'affaires HT 2021 (en Euros à l'unité près) :" at bounding box center [1290, 501] width 309 height 14
click at [1399, 538] on li "Chiffre d'affaires HT 2024 (en Euros à l'unité près) :" at bounding box center [1290, 545] width 309 height 14
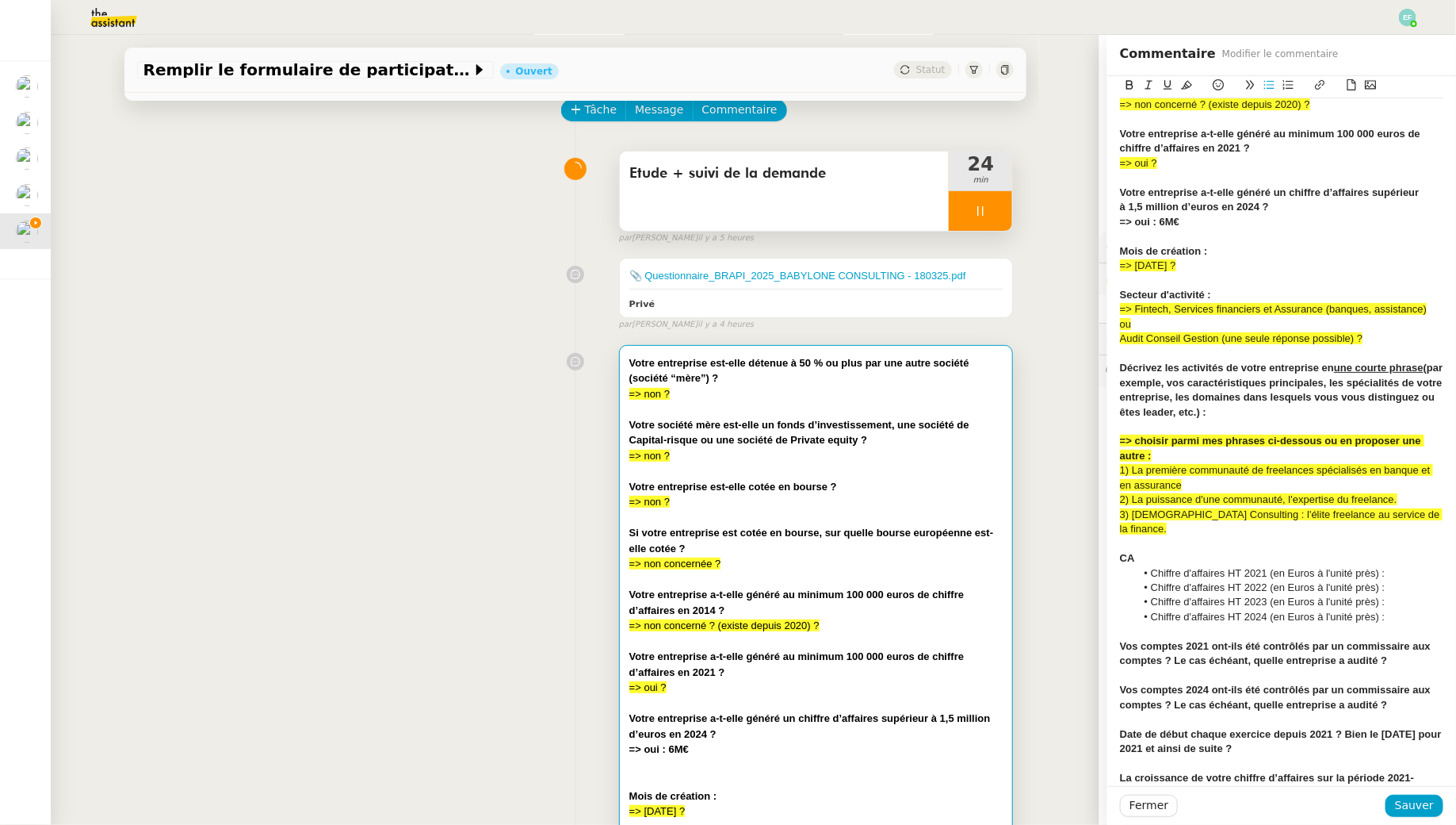
scroll to position [258, 0]
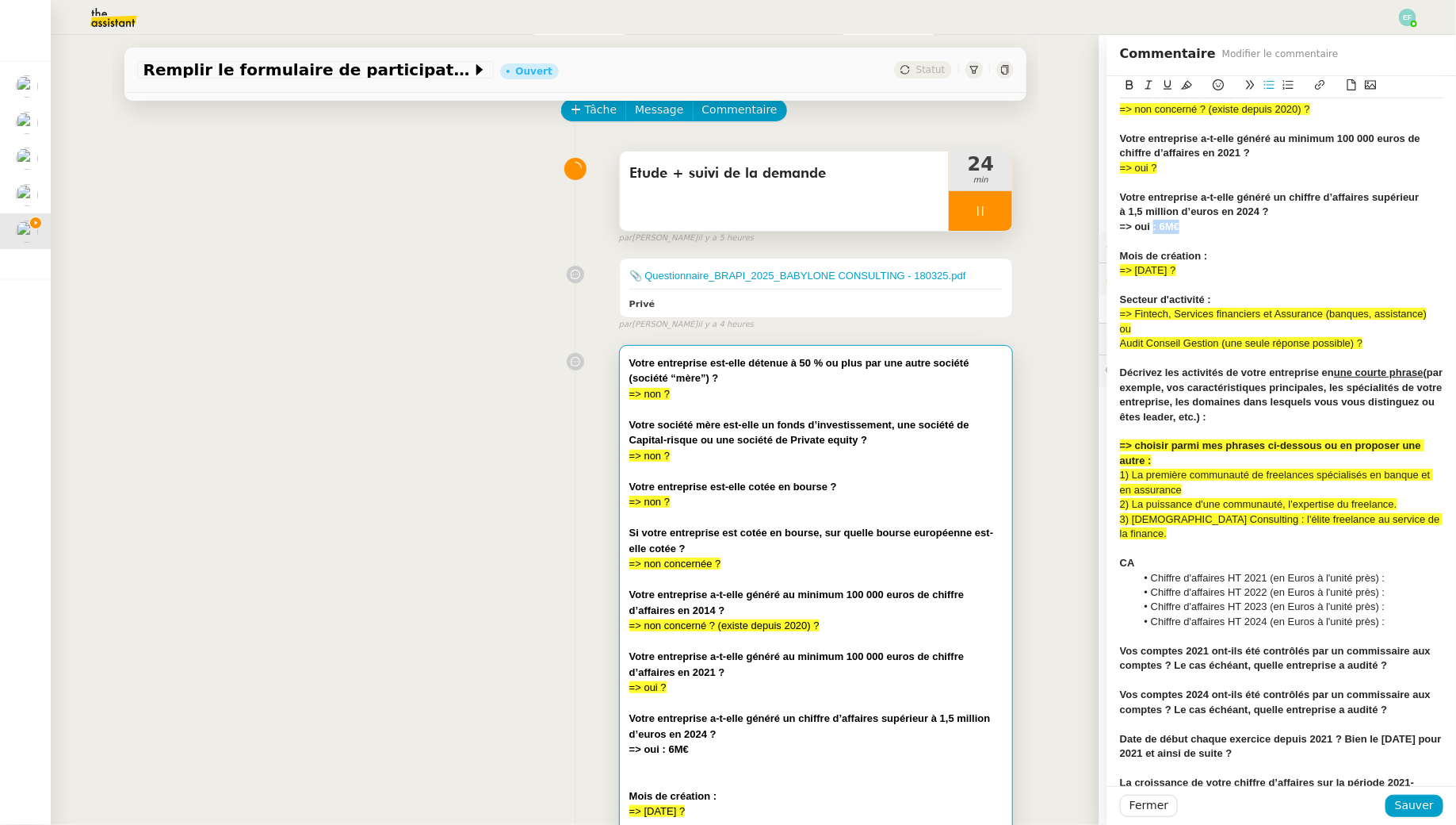
drag, startPoint x: 1192, startPoint y: 228, endPoint x: 1154, endPoint y: 227, distance: 38.0
click at [1154, 227] on div "=> oui : 6M€" at bounding box center [1281, 227] width 324 height 14
click at [1412, 615] on li "Chiffre d'affaires HT 2024 (en Euros à l'unité près) :" at bounding box center [1290, 622] width 309 height 14
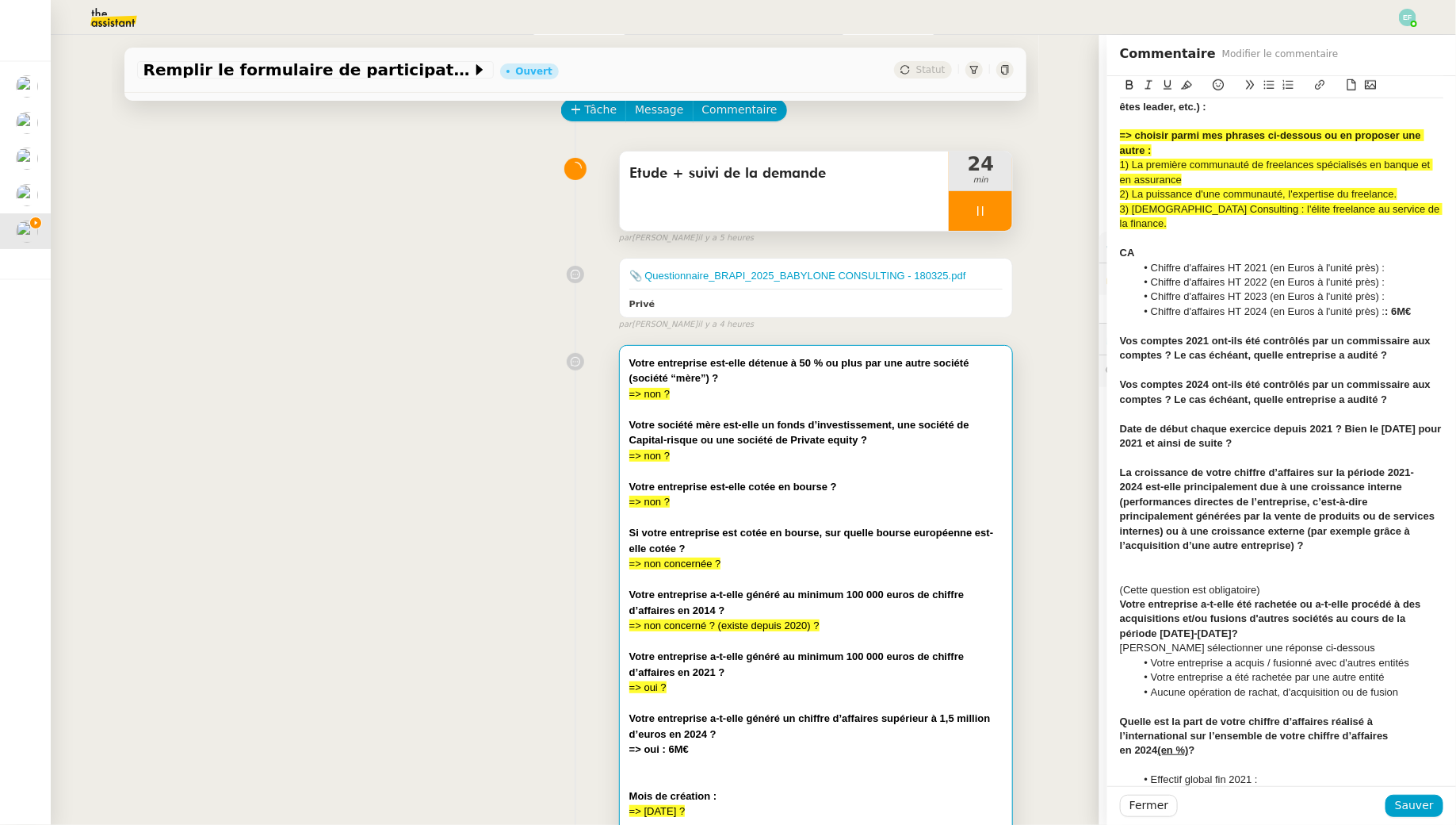
scroll to position [518, 0]
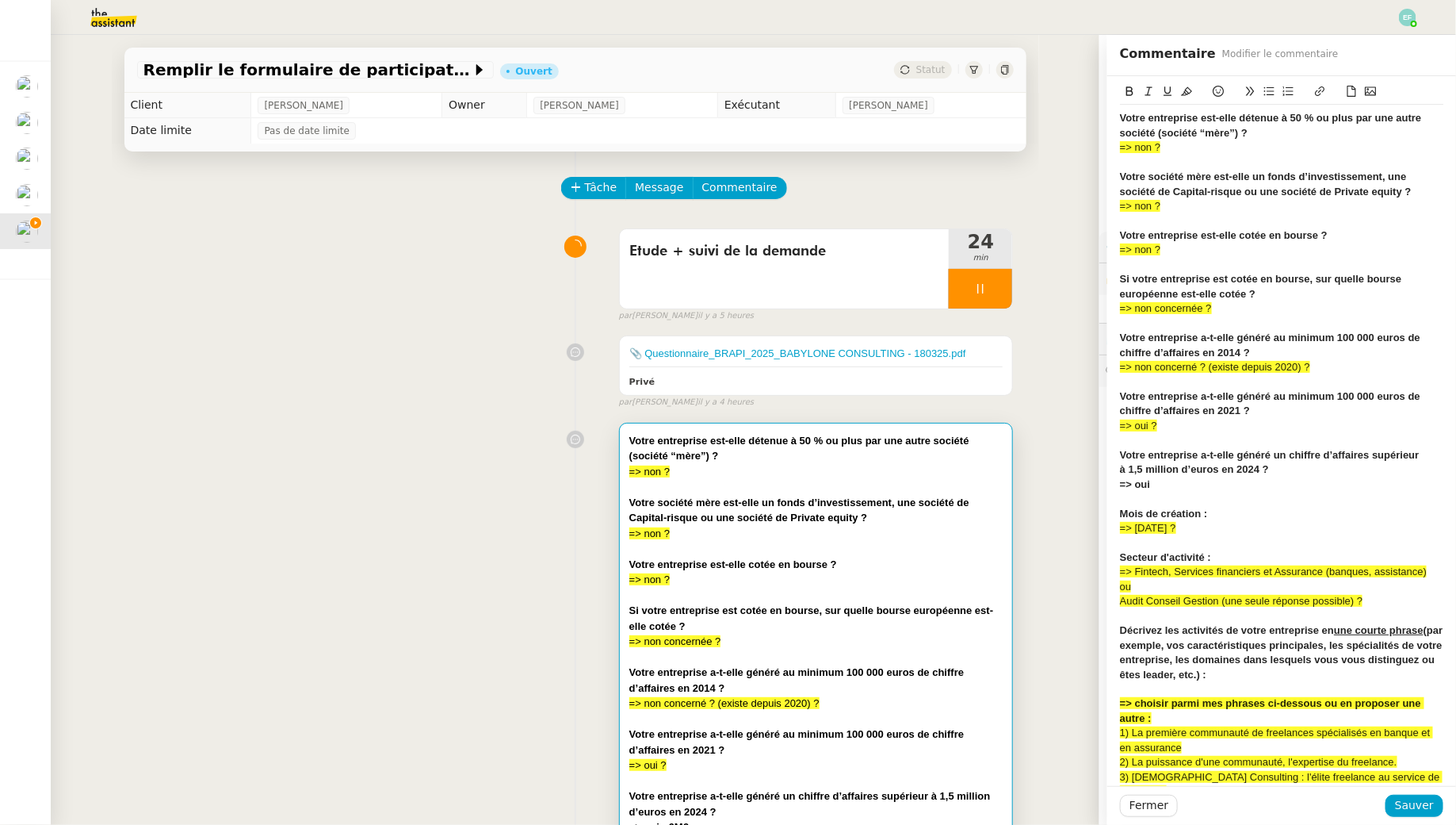
scroll to position [507, 0]
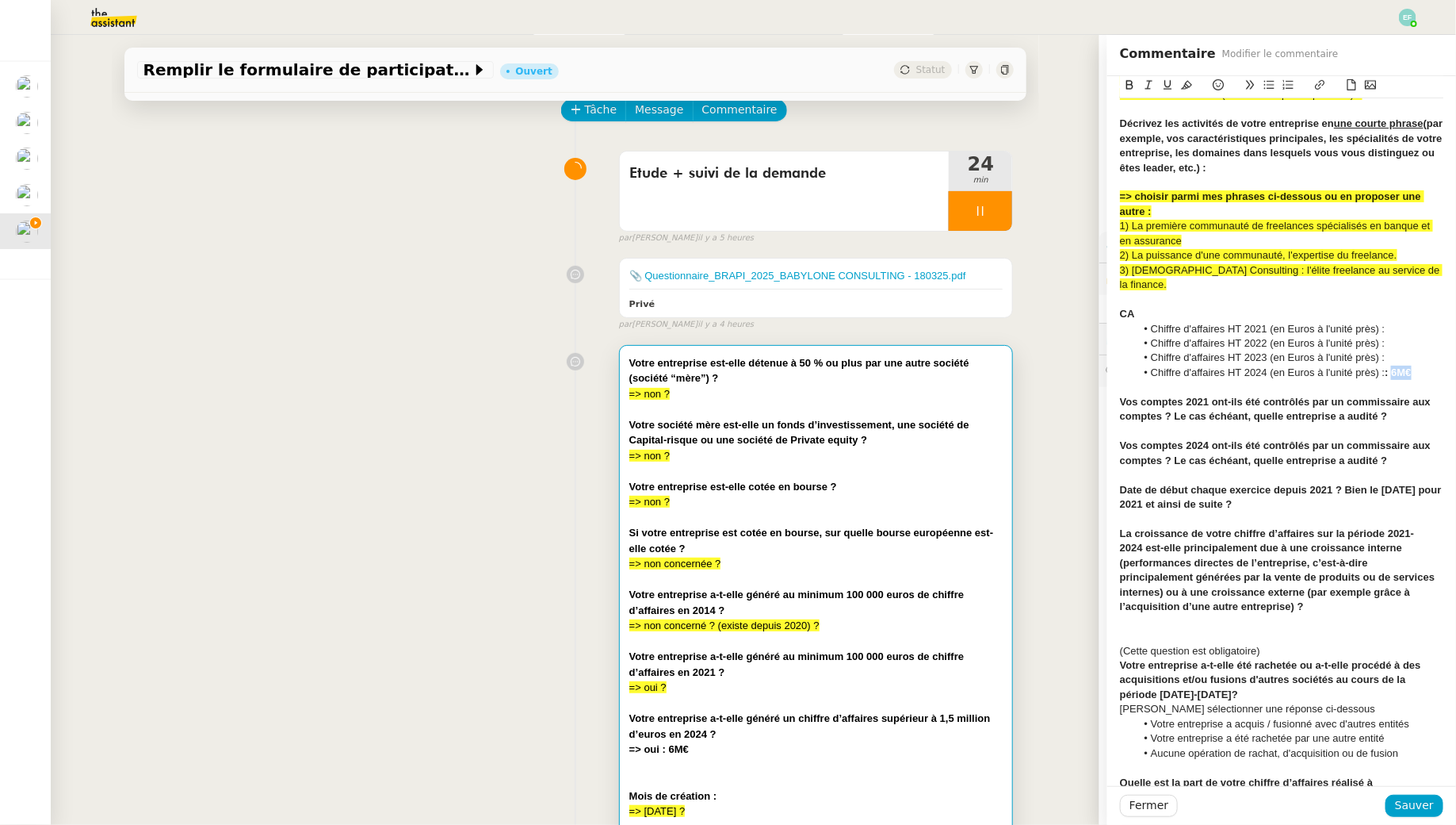
drag, startPoint x: 1428, startPoint y: 357, endPoint x: 1396, endPoint y: 357, distance: 32.0
click at [1396, 366] on li "Chiffre d'affaires HT 2024 (en Euros à l'unité près) : : 6M€" at bounding box center [1290, 372] width 309 height 14
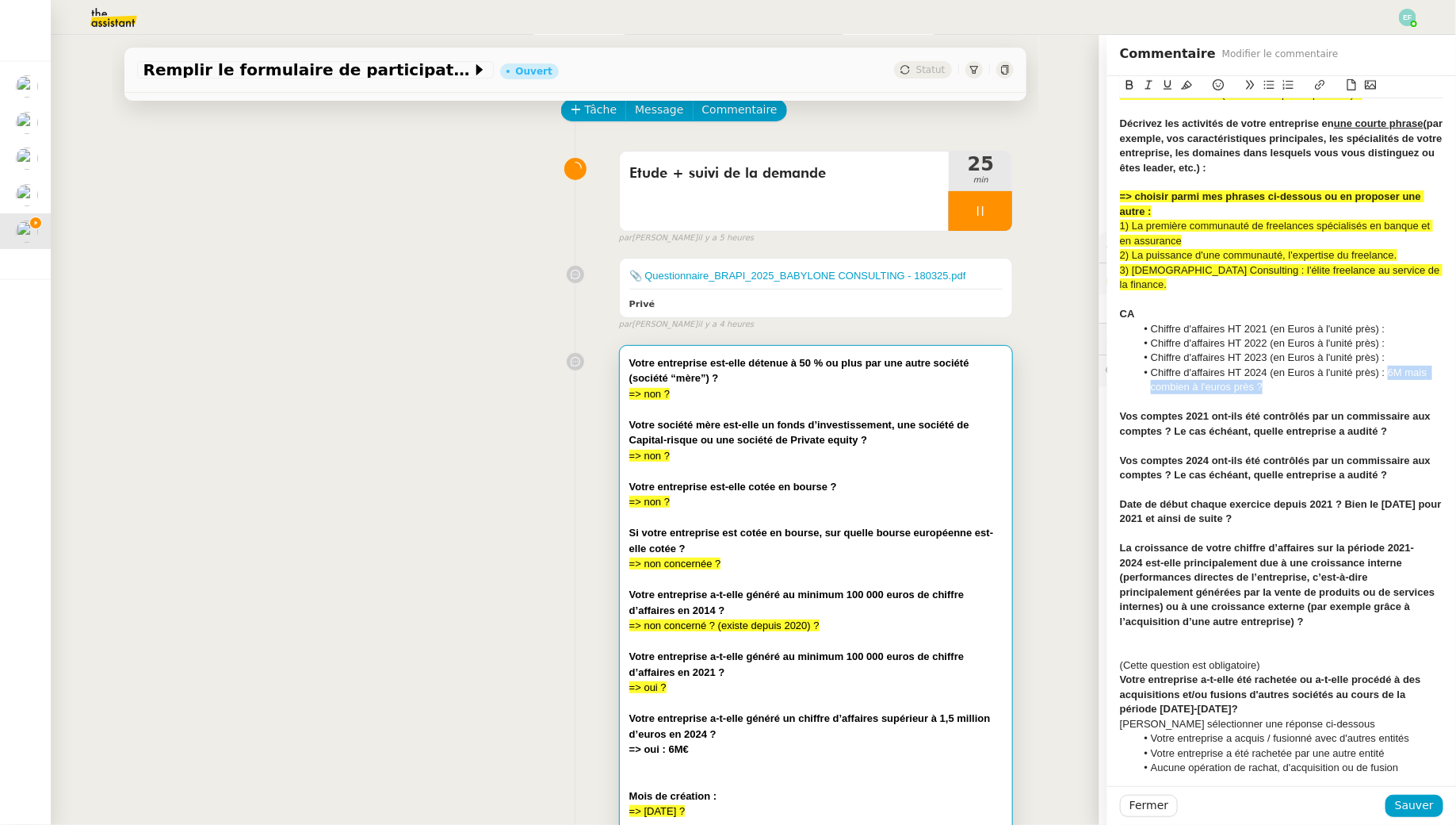
drag, startPoint x: 1391, startPoint y: 378, endPoint x: 1391, endPoint y: 357, distance: 21.0
click at [1391, 366] on li "Chiffre d'affaires HT 2024 (en Euros à l'unité près) : 6M mais combien à l'euro…" at bounding box center [1290, 380] width 309 height 29
click at [1386, 366] on li "Chiffre d'affaires HT 2024 (en Euros à l'unité près) : 6M mais combien à l'euro…" at bounding box center [1290, 380] width 309 height 29
drag, startPoint x: 1390, startPoint y: 356, endPoint x: 1395, endPoint y: 372, distance: 16.8
click at [1395, 372] on li "Chiffre d'affaires HT 2024 (en Euros à l'unité près) : 6M mais combien à l'euro…" at bounding box center [1290, 380] width 309 height 29
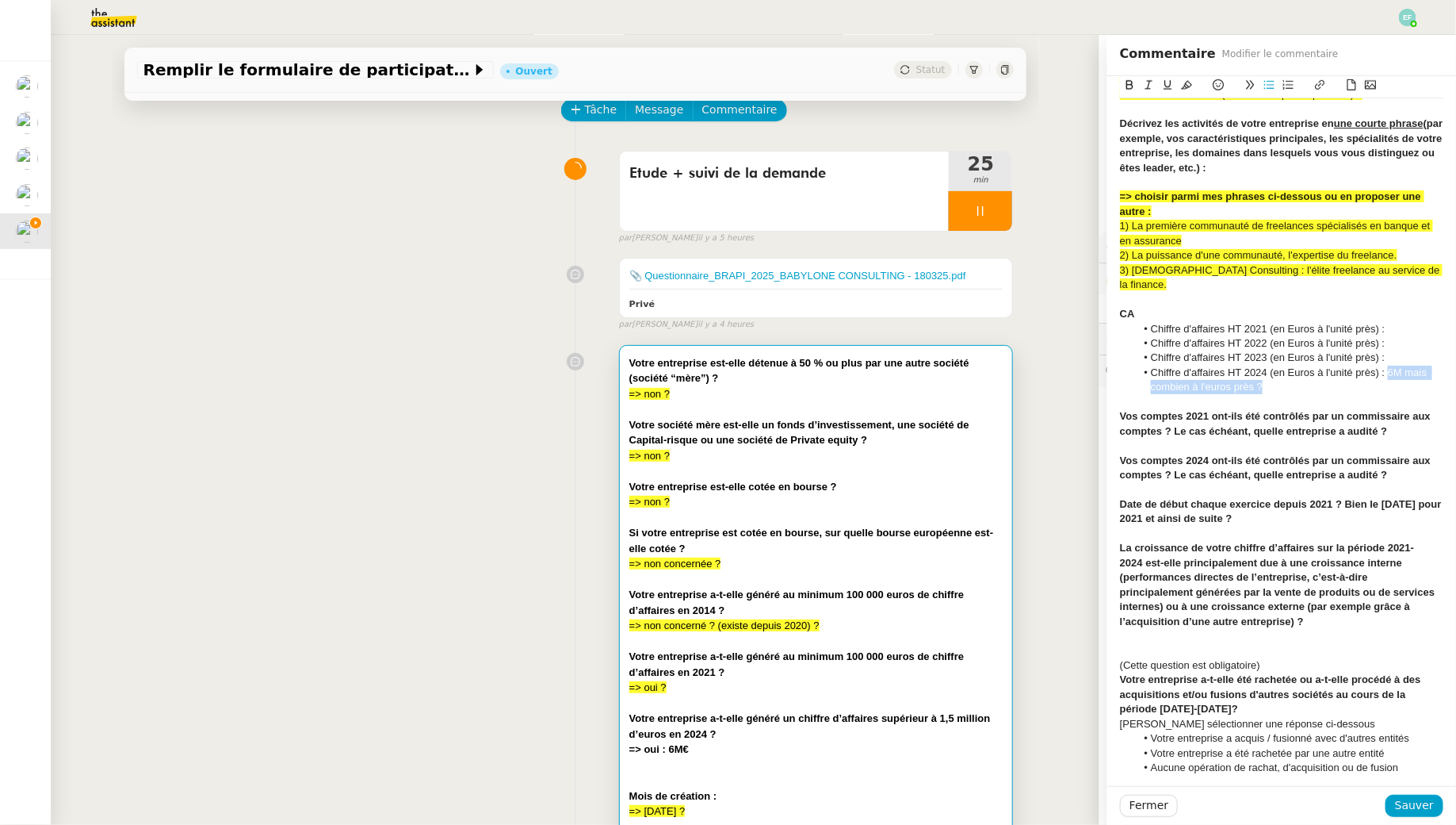
click at [1188, 86] on icon at bounding box center [1186, 85] width 11 height 8
click at [1402, 351] on li "Chiffre d'affaires HT 2023 (en Euros à l'unité près) :" at bounding box center [1290, 357] width 309 height 14
click at [1413, 322] on li "Chiffre d'affaires HT 2021 (en Euros à l'unité près) :" at bounding box center [1290, 329] width 309 height 14
drag, startPoint x: 1411, startPoint y: 320, endPoint x: 1390, endPoint y: 316, distance: 21.4
click at [1390, 322] on li "Chiffre d'affaires HT 2021 (en Euros à l'unité près) : => ?" at bounding box center [1290, 329] width 309 height 14
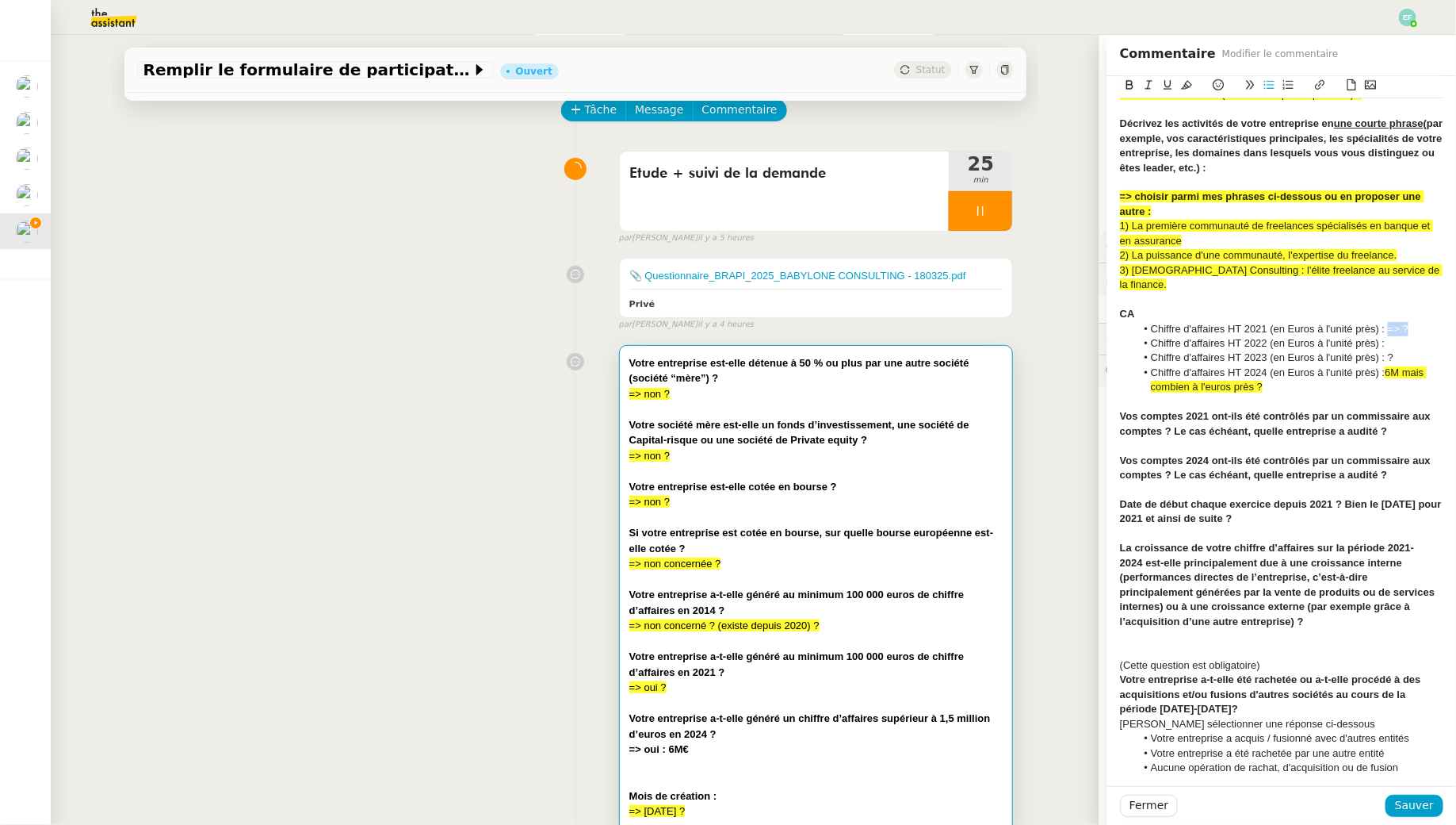
copy li "=> ?"
click at [1403, 336] on li "Chiffre d'affaires HT 2022 (en Euros à l'unité près) :" at bounding box center [1290, 343] width 309 height 14
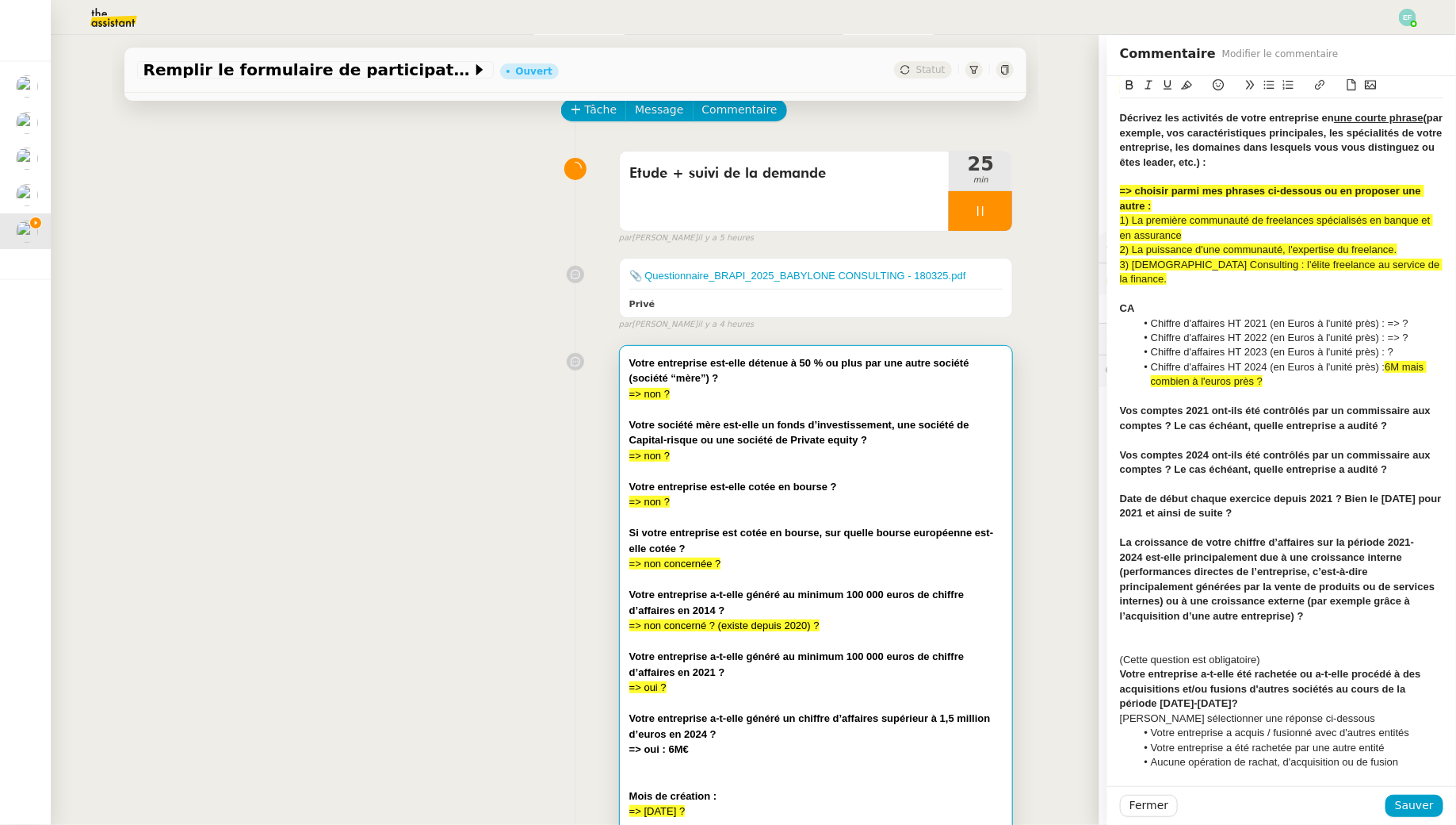
scroll to position [443, 0]
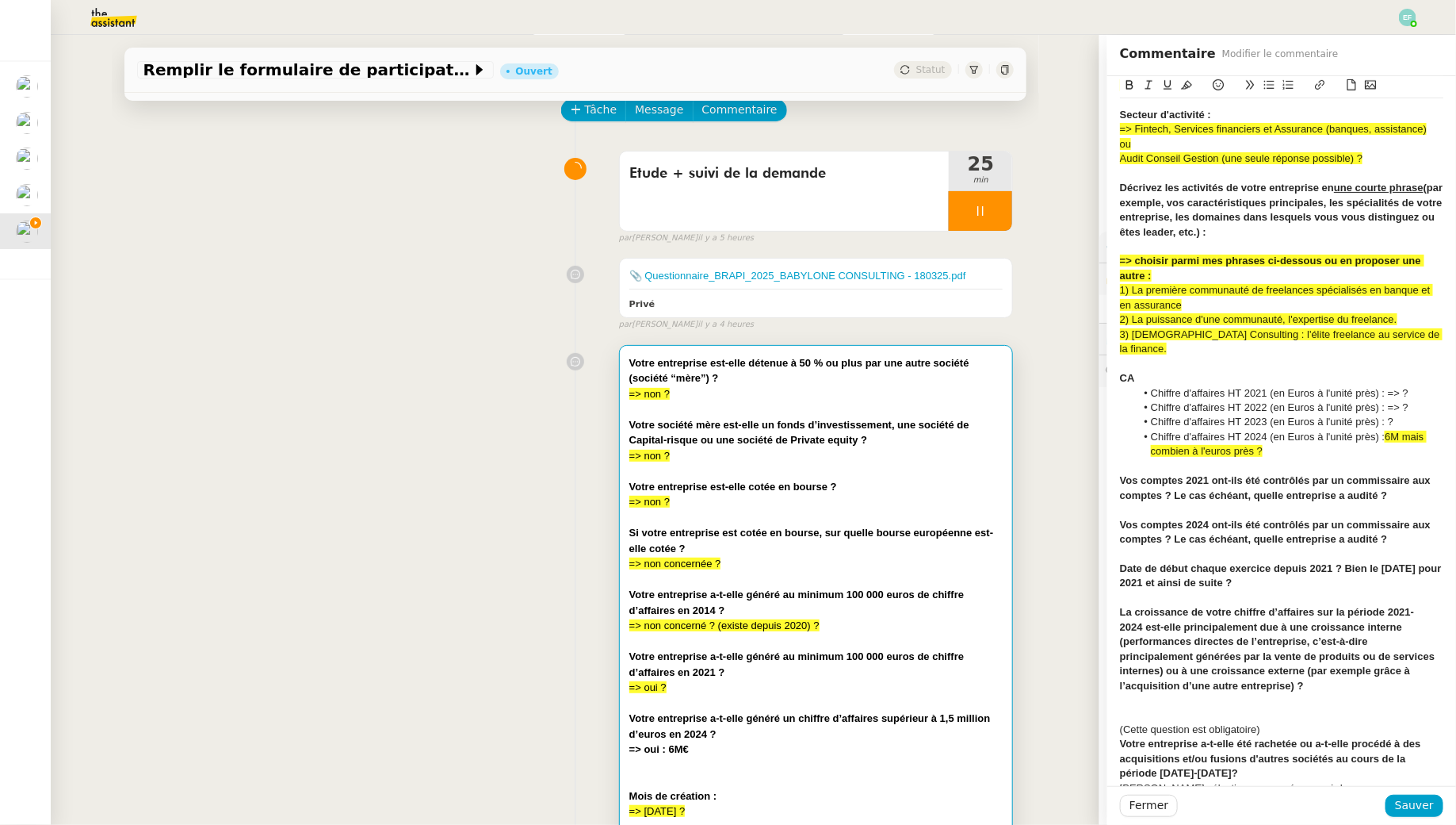
click at [1413, 415] on li "Chiffre d'affaires HT 2023 (en Euros à l'unité près) : ?" at bounding box center [1290, 422] width 309 height 14
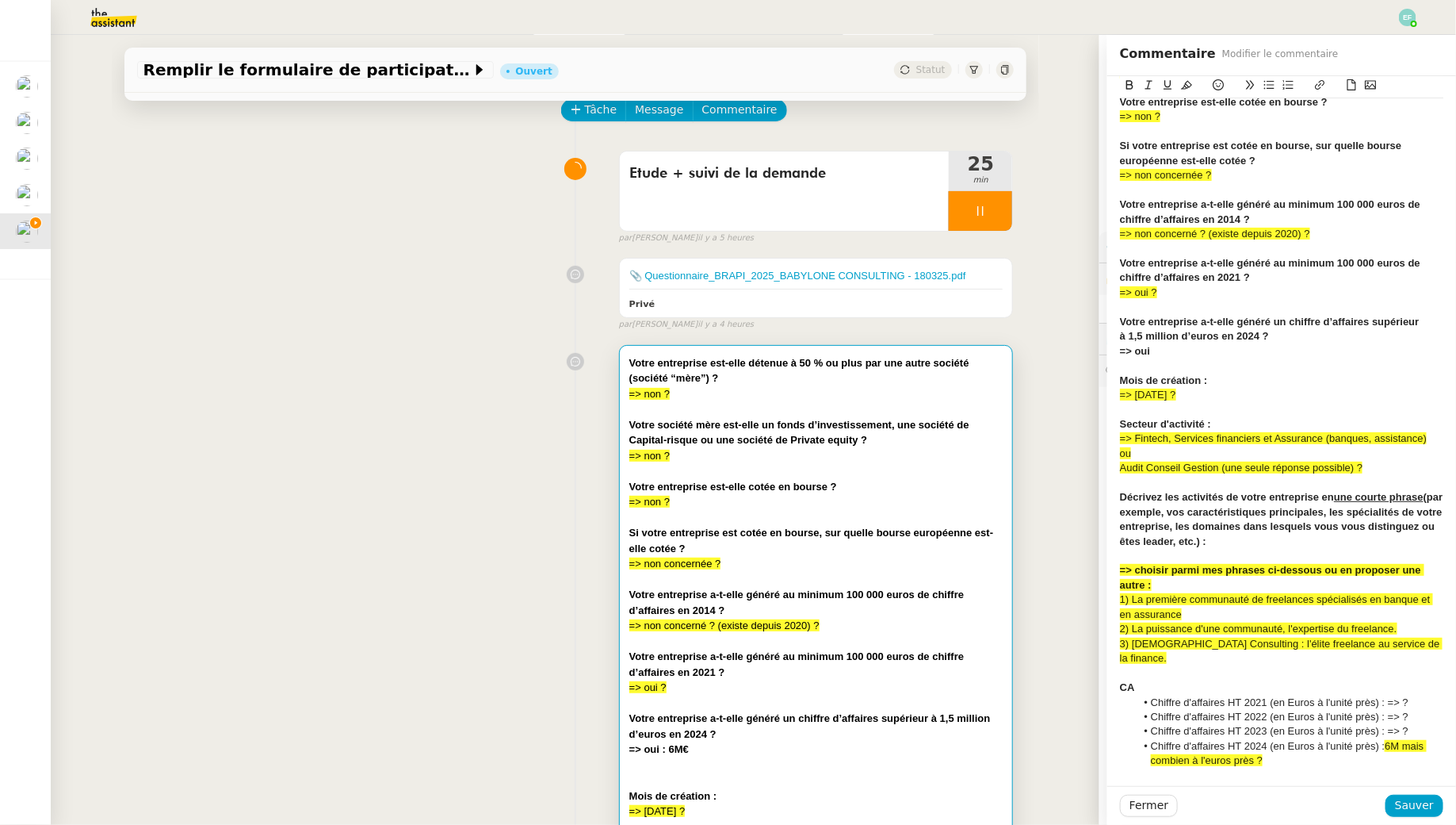
scroll to position [177, 0]
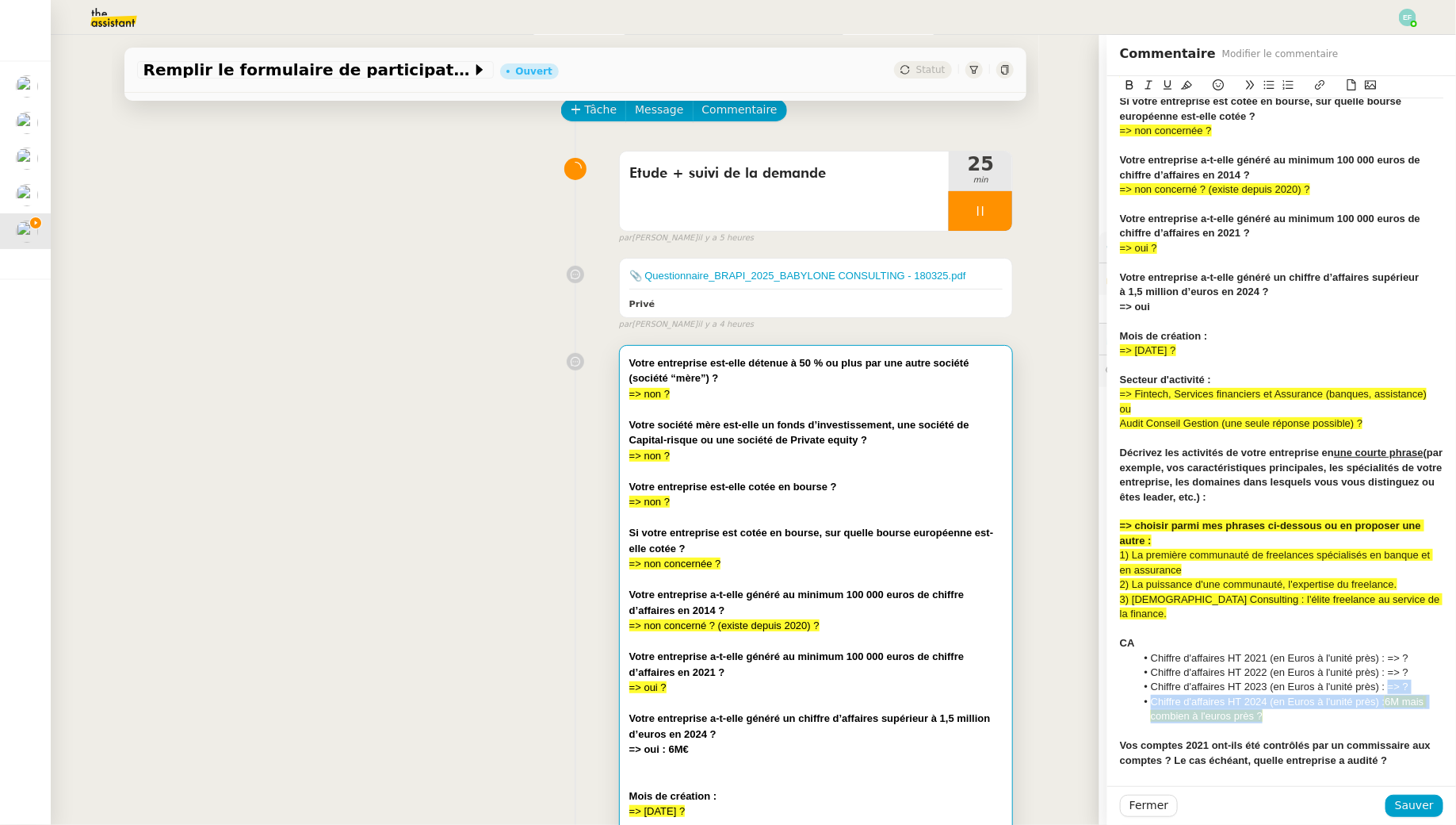
drag, startPoint x: 1413, startPoint y: 702, endPoint x: 1391, endPoint y: 669, distance: 39.7
click at [1391, 669] on ul "Chiffre d'affaires HT 2021 (en Euros à l'unité près) : => ? Chiffre d'affaires …" at bounding box center [1281, 687] width 324 height 73
click at [1391, 679] on li "Chiffre d'affaires HT 2023 (en Euros à l'unité près) : => ?" at bounding box center [1290, 686] width 309 height 14
drag, startPoint x: 1387, startPoint y: 643, endPoint x: 1417, endPoint y: 643, distance: 30.0
click at [1417, 651] on li "Chiffre d'affaires HT 2021 (en Euros à l'unité près) : => ?" at bounding box center [1290, 658] width 309 height 14
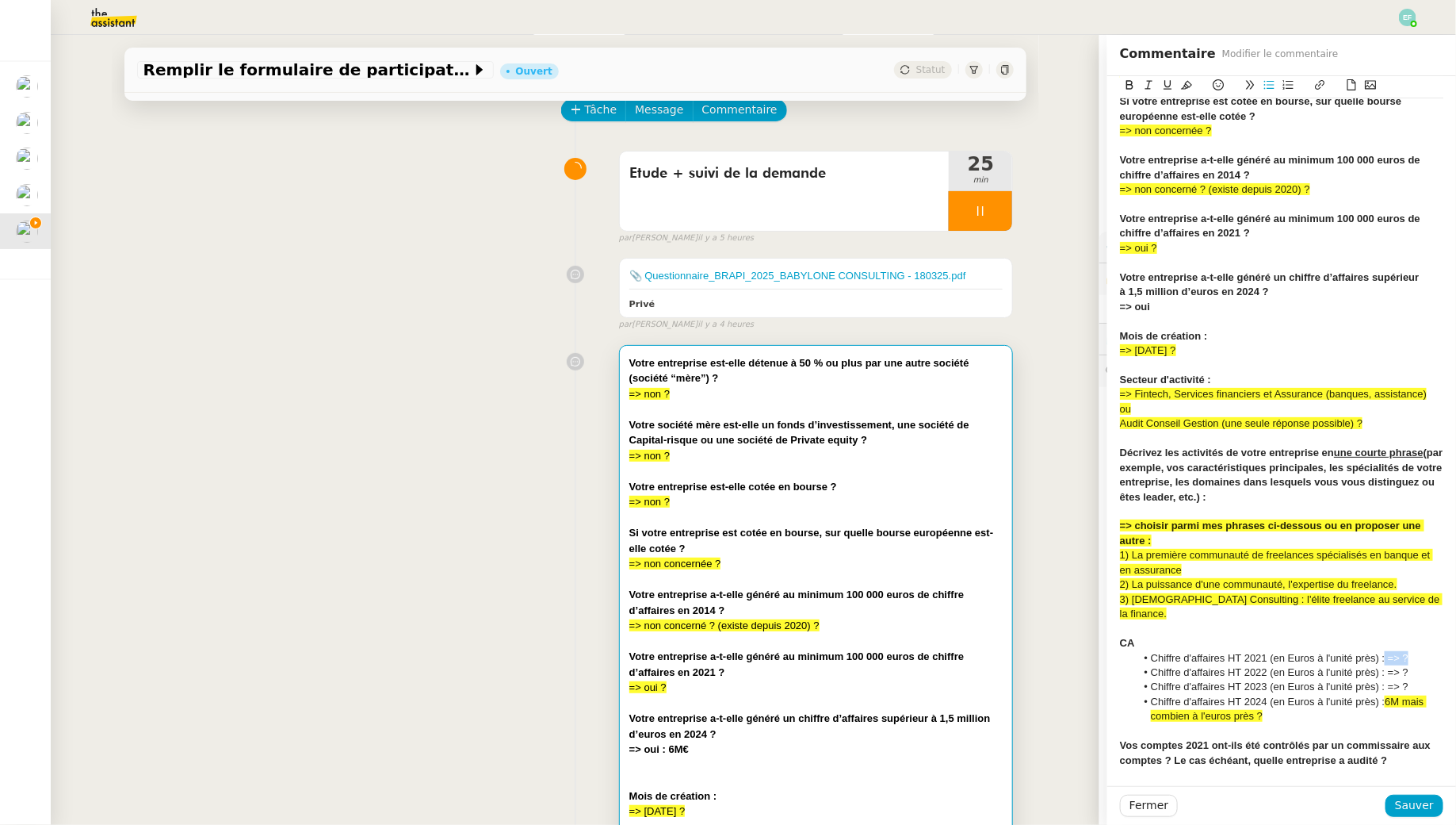
click at [1192, 85] on icon at bounding box center [1186, 85] width 11 height 8
click at [1411, 536] on div "=> choisir parmi mes phrases ci-dessous ou en proposer une autre :" at bounding box center [1281, 533] width 324 height 29
drag, startPoint x: 1388, startPoint y: 661, endPoint x: 1419, endPoint y: 661, distance: 31.0
click at [1419, 665] on li "Chiffre d'affaires HT 2022 (en Euros à l'unité près) : => ?" at bounding box center [1290, 672] width 309 height 14
click at [1187, 84] on icon at bounding box center [1186, 85] width 11 height 11
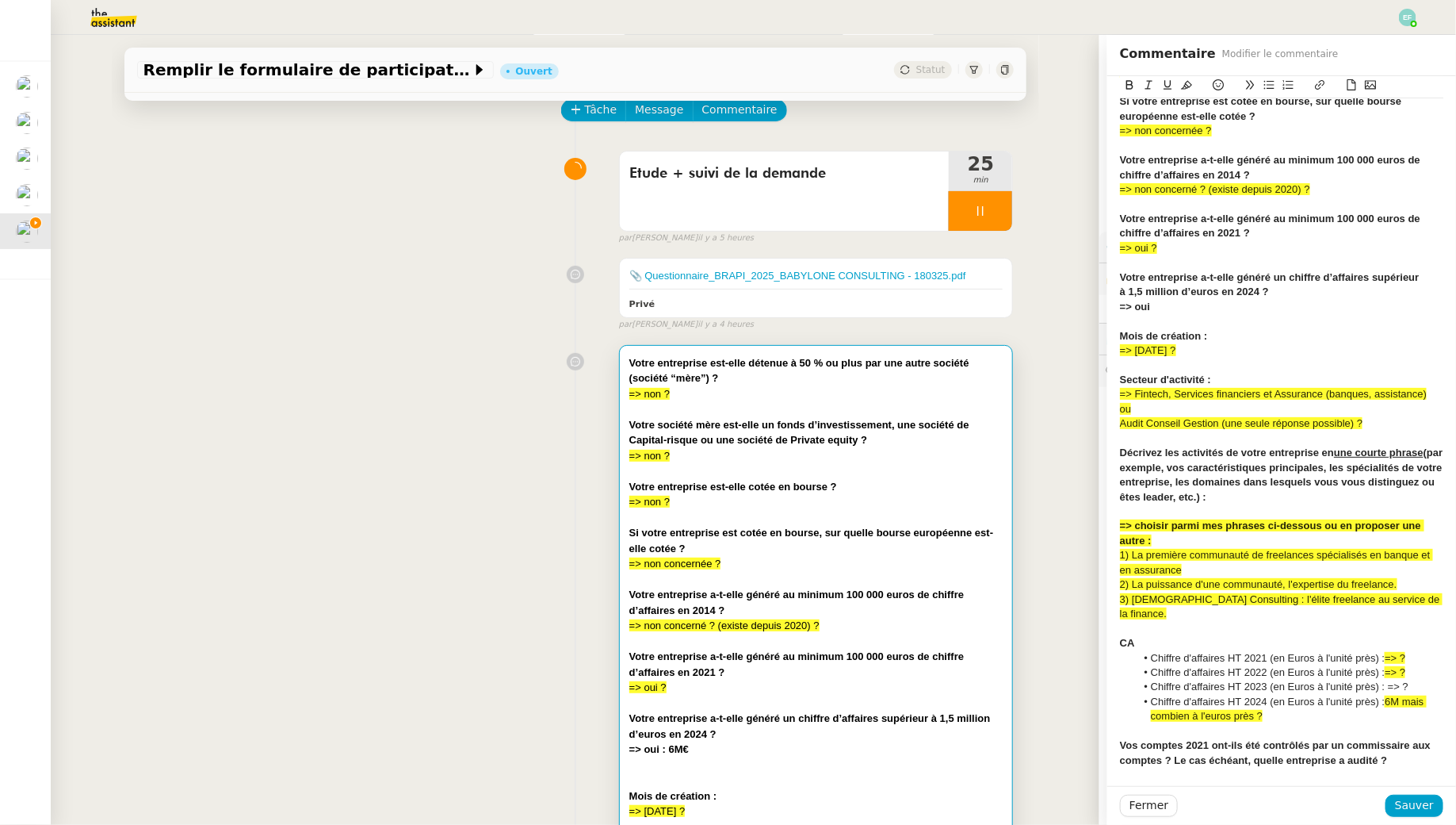
click at [1407, 695] on span "6M mais combien à l'euros près ?" at bounding box center [1289, 708] width 276 height 26
drag, startPoint x: 1389, startPoint y: 673, endPoint x: 1425, endPoint y: 675, distance: 36.1
click at [1425, 679] on li "Chiffre d'affaires HT 2023 (en Euros à l'unité près) : => ?" at bounding box center [1290, 686] width 309 height 14
click at [1190, 88] on icon at bounding box center [1186, 85] width 11 height 11
click at [1316, 724] on div at bounding box center [1281, 730] width 324 height 14
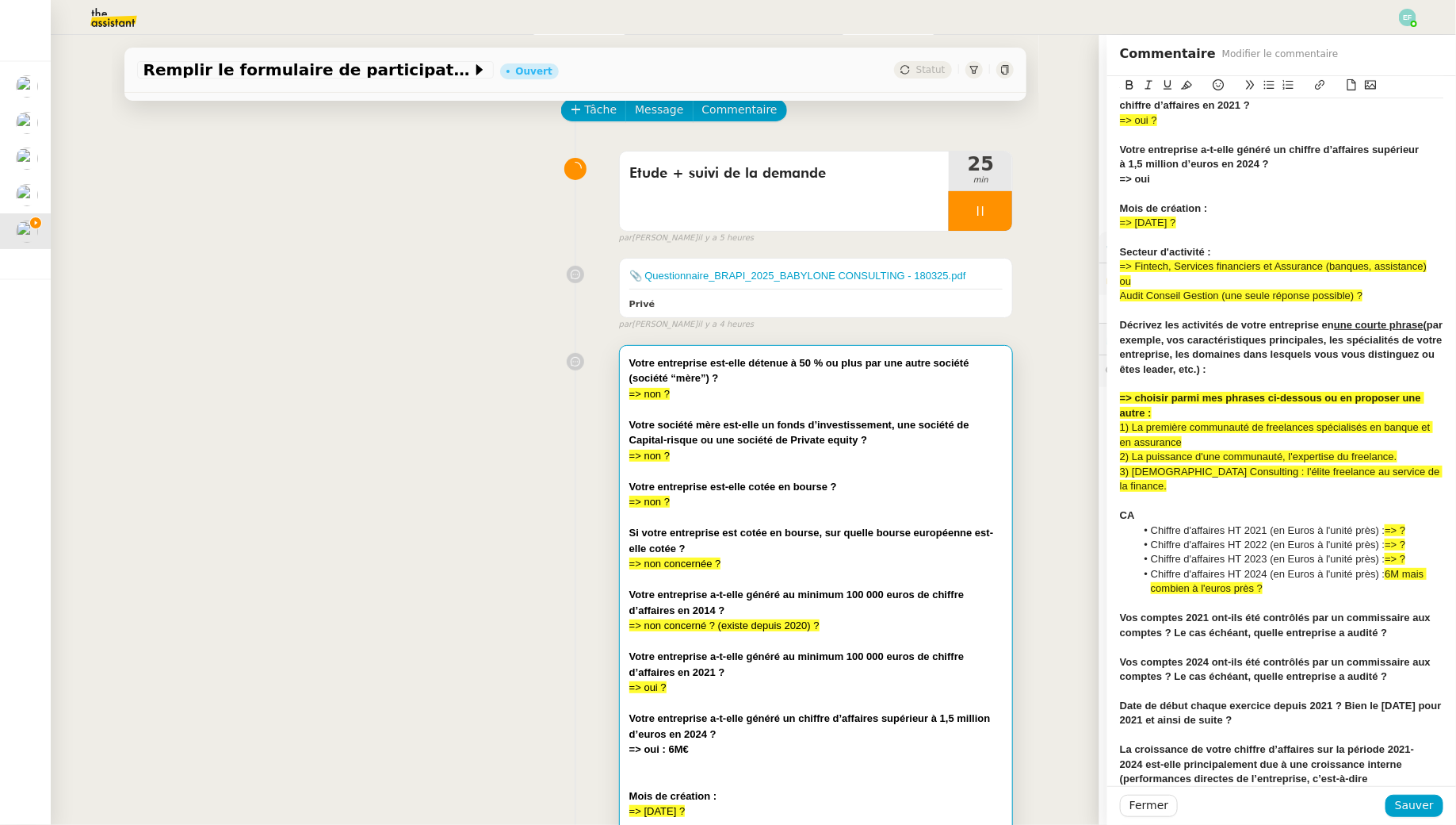
scroll to position [320, 0]
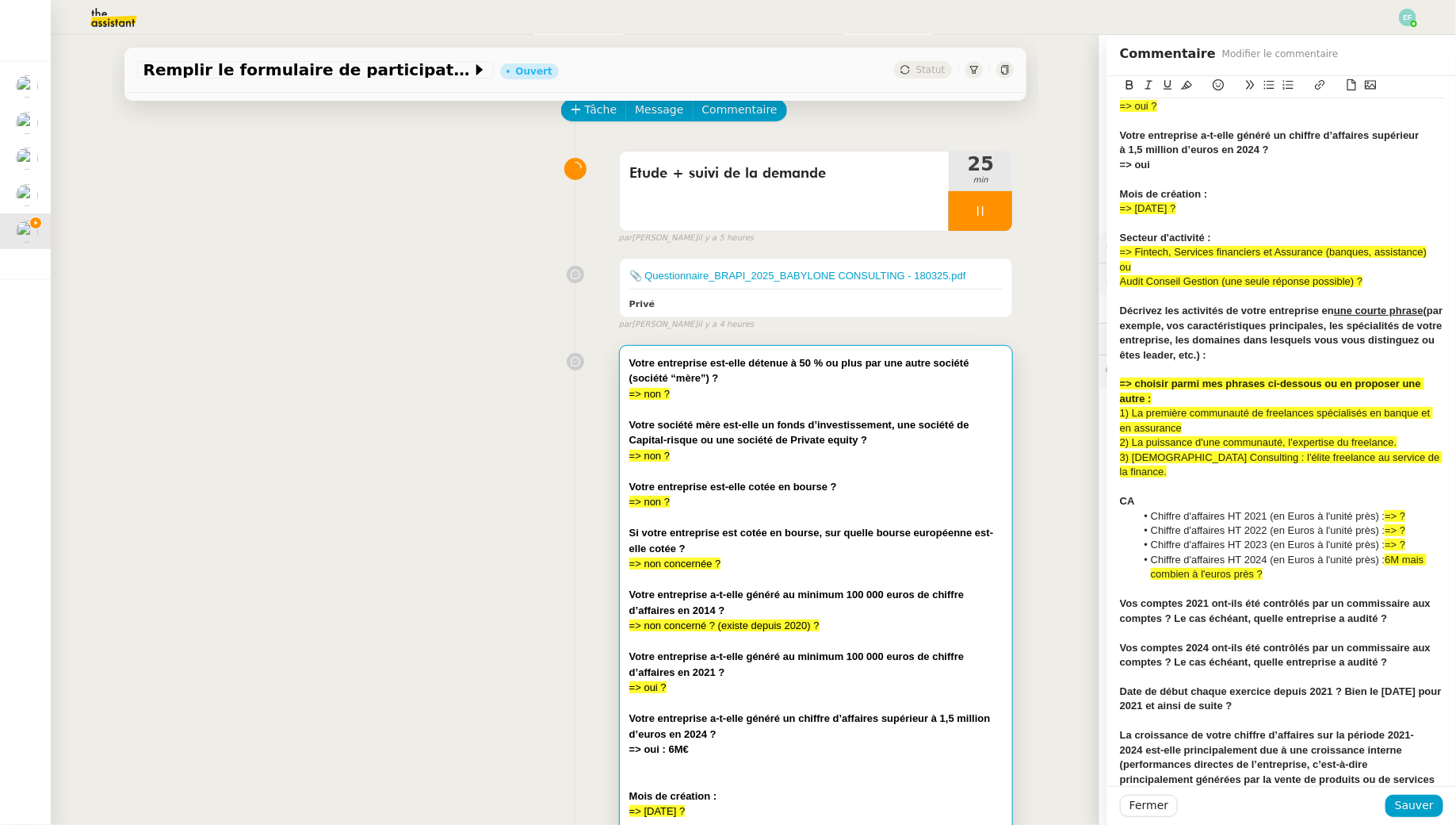
click at [1404, 603] on div "Vos comptes 2021 ont-ils été contrôlés par un commissaire aux comptes ? Le cas …" at bounding box center [1281, 611] width 324 height 29
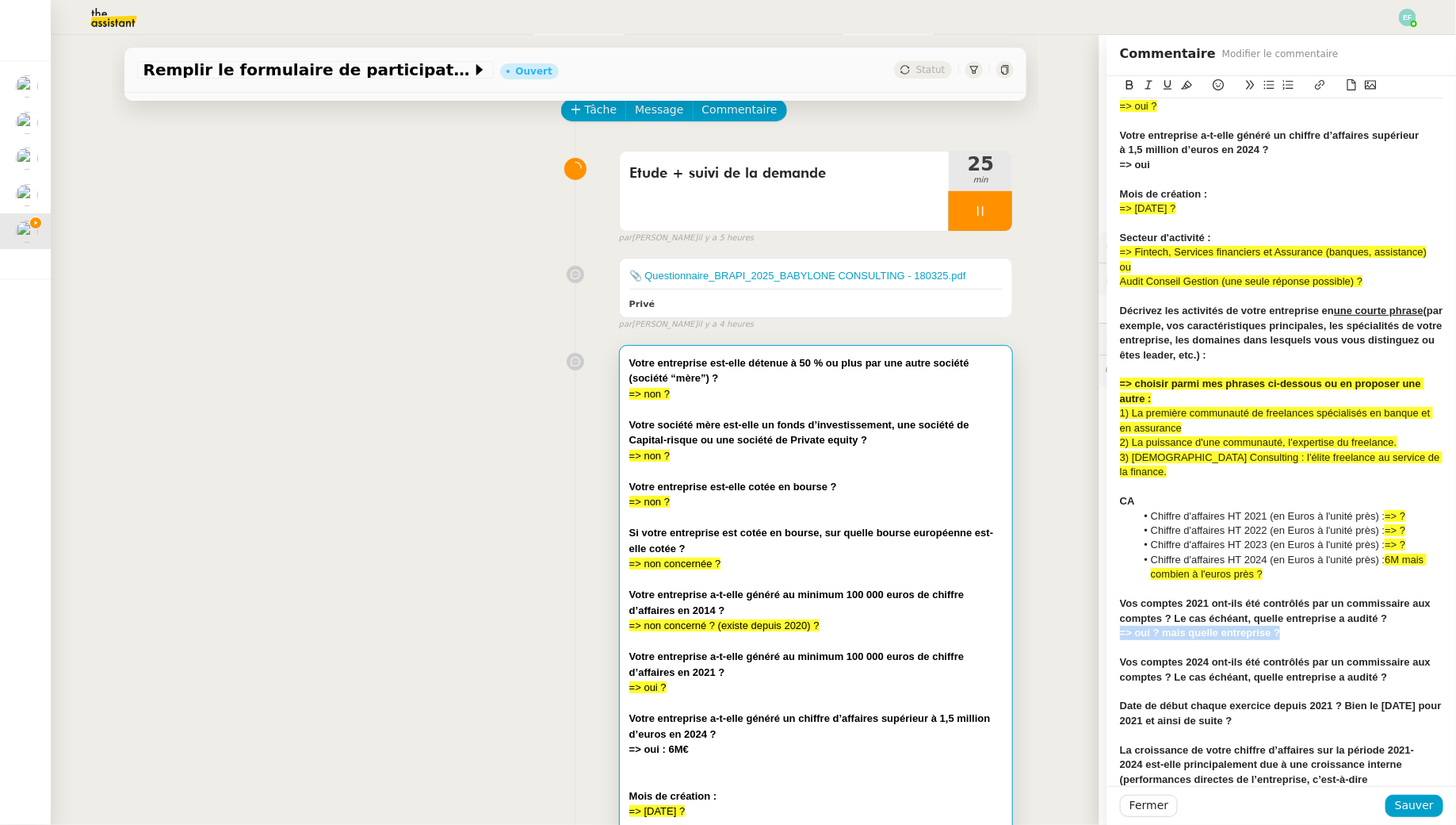
drag, startPoint x: 1284, startPoint y: 617, endPoint x: 1100, endPoint y: 616, distance: 184.0
click at [1100, 616] on app-ticket "Remplir le formulaire de participation Ouvert Statut Client Florent Seiler Owne…" at bounding box center [754, 430] width 1406 height 790
click at [1190, 83] on icon at bounding box center [1186, 85] width 11 height 11
copy strong "=> oui ? mais quelle entreprise ?"
click at [1254, 684] on div at bounding box center [1281, 691] width 324 height 14
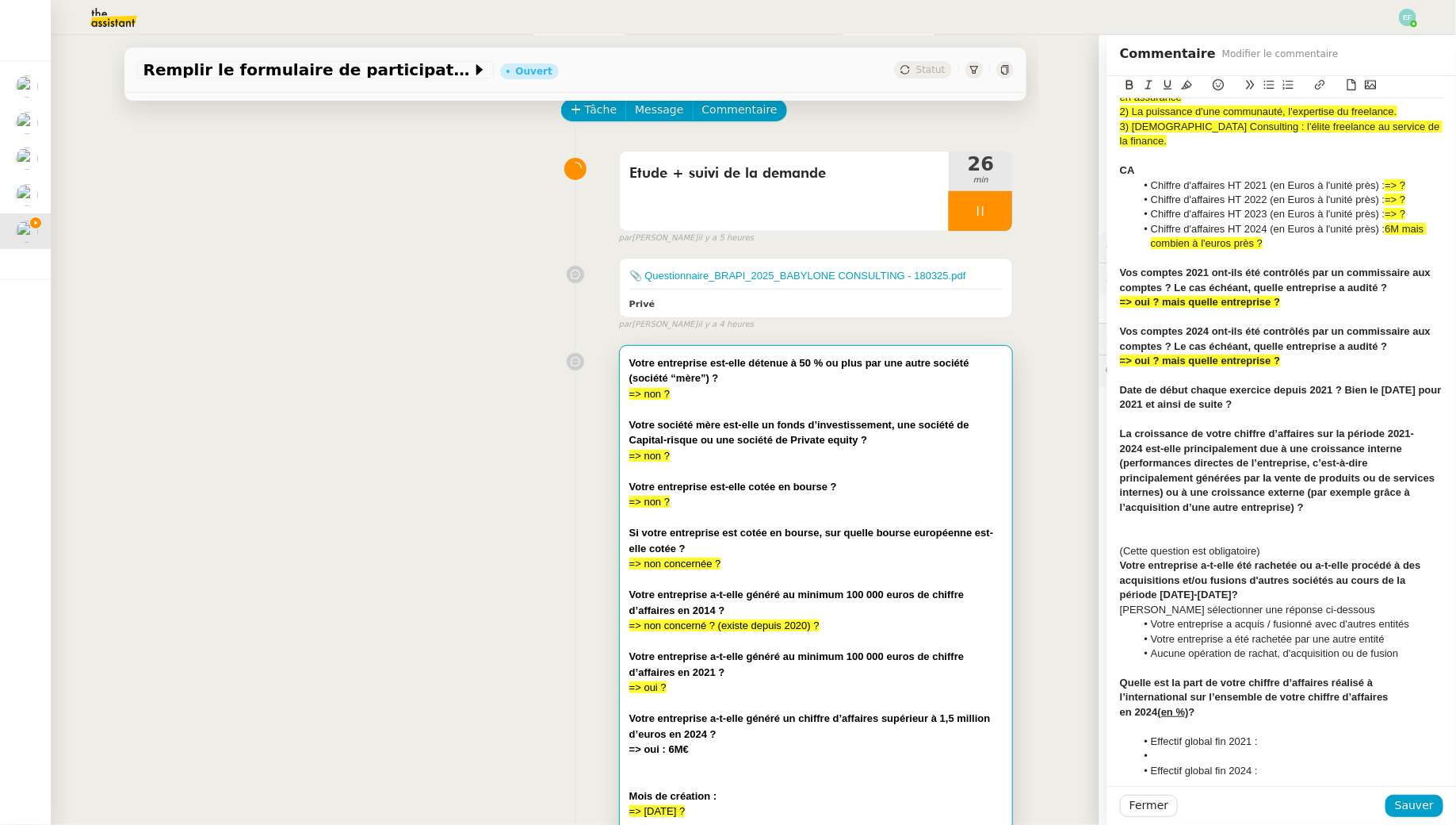
scroll to position [647, 0]
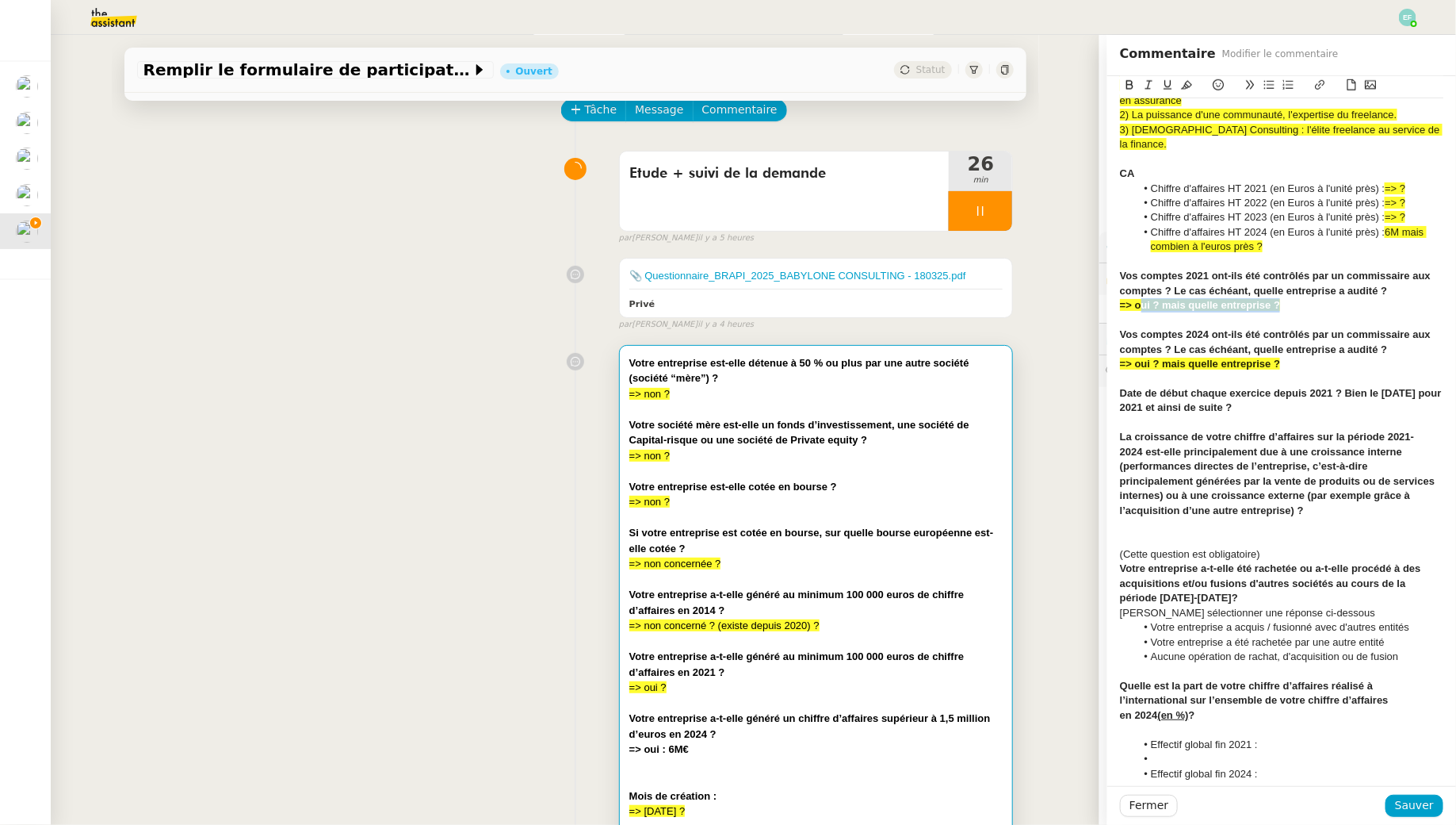
drag, startPoint x: 1289, startPoint y: 294, endPoint x: 1139, endPoint y: 295, distance: 150.0
click at [1139, 298] on div "=> oui ? mais quelle entreprise ?" at bounding box center [1281, 305] width 324 height 14
drag, startPoint x: 1291, startPoint y: 355, endPoint x: 1136, endPoint y: 353, distance: 155.0
click at [1136, 357] on div "=> oui ? mais quelle entreprise ?" at bounding box center [1281, 364] width 324 height 14
click at [1137, 299] on strong "=> ?" at bounding box center [1131, 305] width 22 height 12
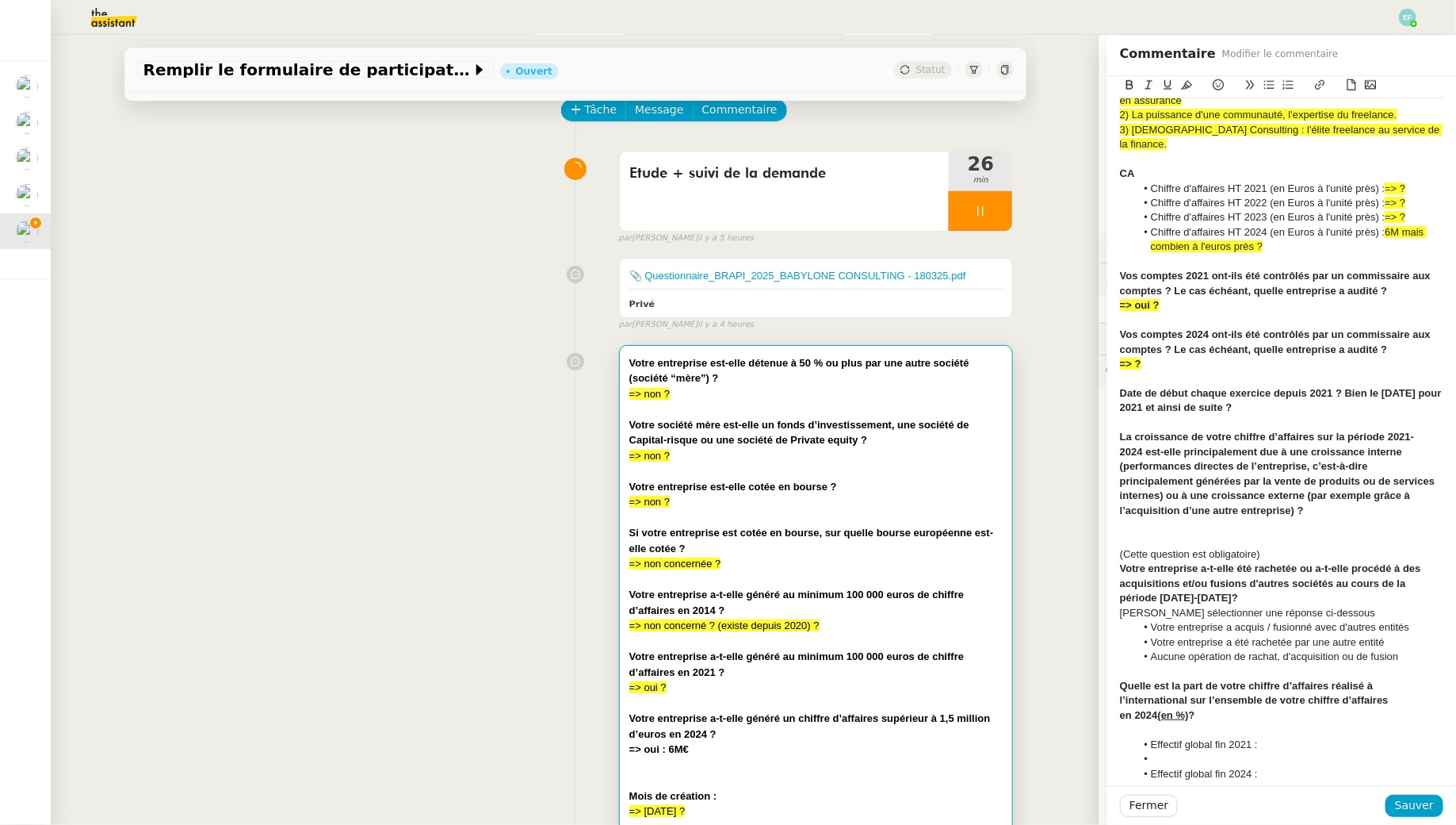
click at [1137, 357] on strong "=> ?" at bounding box center [1131, 363] width 22 height 12
click at [1170, 282] on div "Vos comptes 2021 ont-ils été contrôlés par un commissaire aux comptes ? Le cas …" at bounding box center [1281, 283] width 324 height 29
click at [1172, 313] on div at bounding box center [1281, 320] width 324 height 14
click at [1168, 298] on div "=> oui ?" at bounding box center [1281, 305] width 324 height 14
drag, startPoint x: 1267, startPoint y: 292, endPoint x: 1162, endPoint y: 292, distance: 105.0
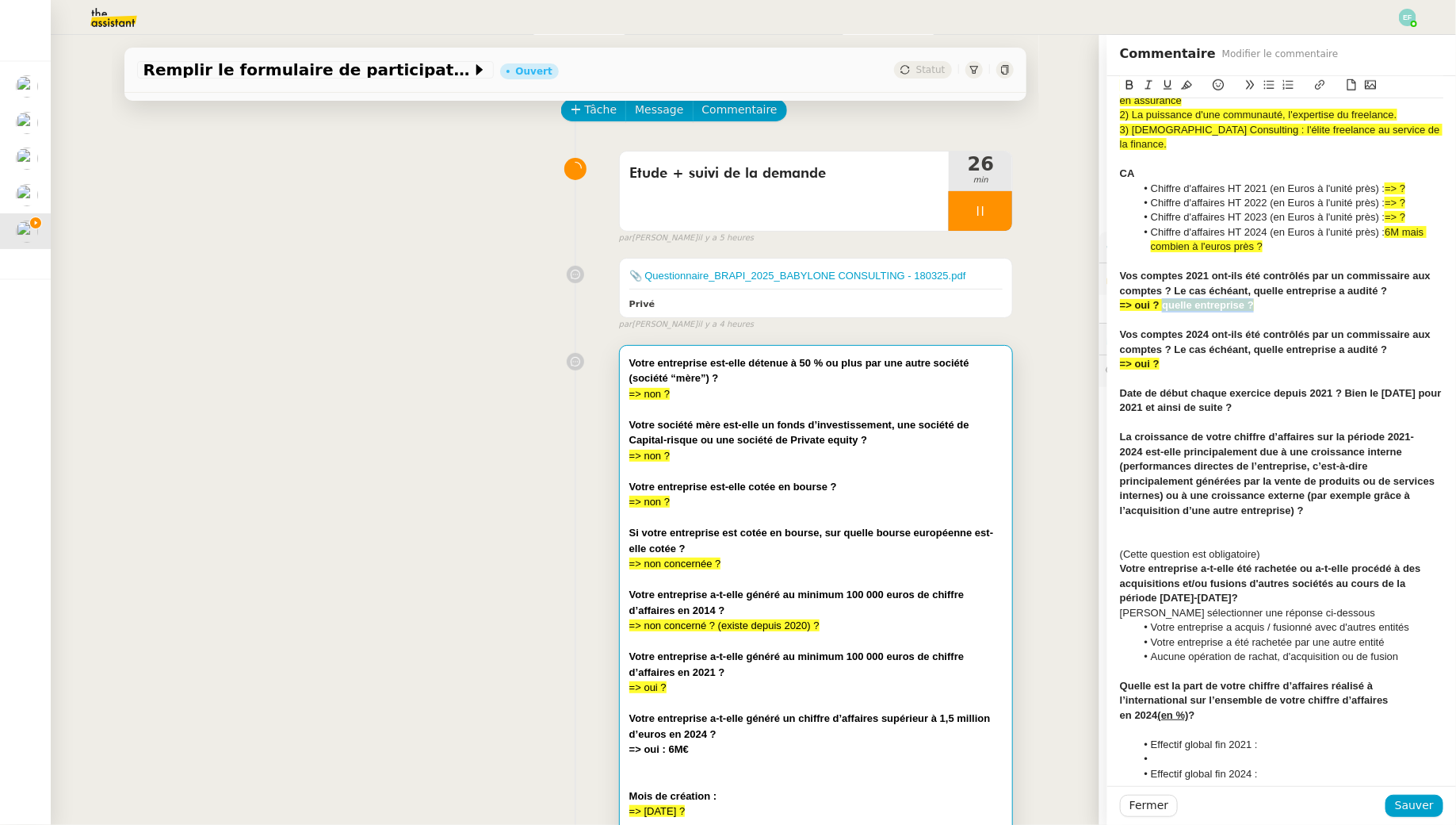
click at [1162, 298] on div "=> oui ? quelle entreprise ?" at bounding box center [1281, 305] width 324 height 14
copy strong "quelle entreprise ?"
click at [1181, 357] on div "=> oui ?" at bounding box center [1281, 364] width 324 height 14
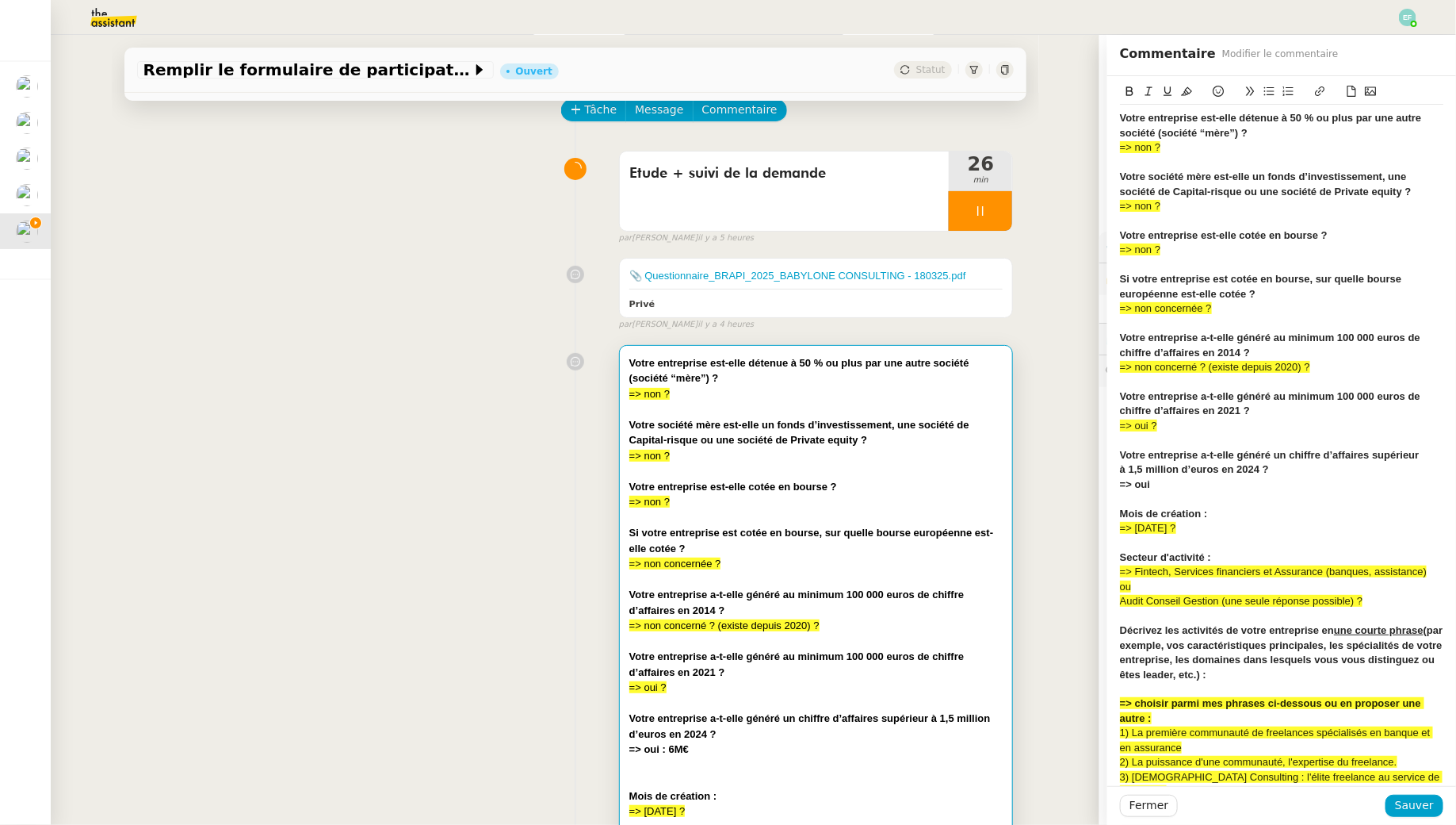
scroll to position [843, 0]
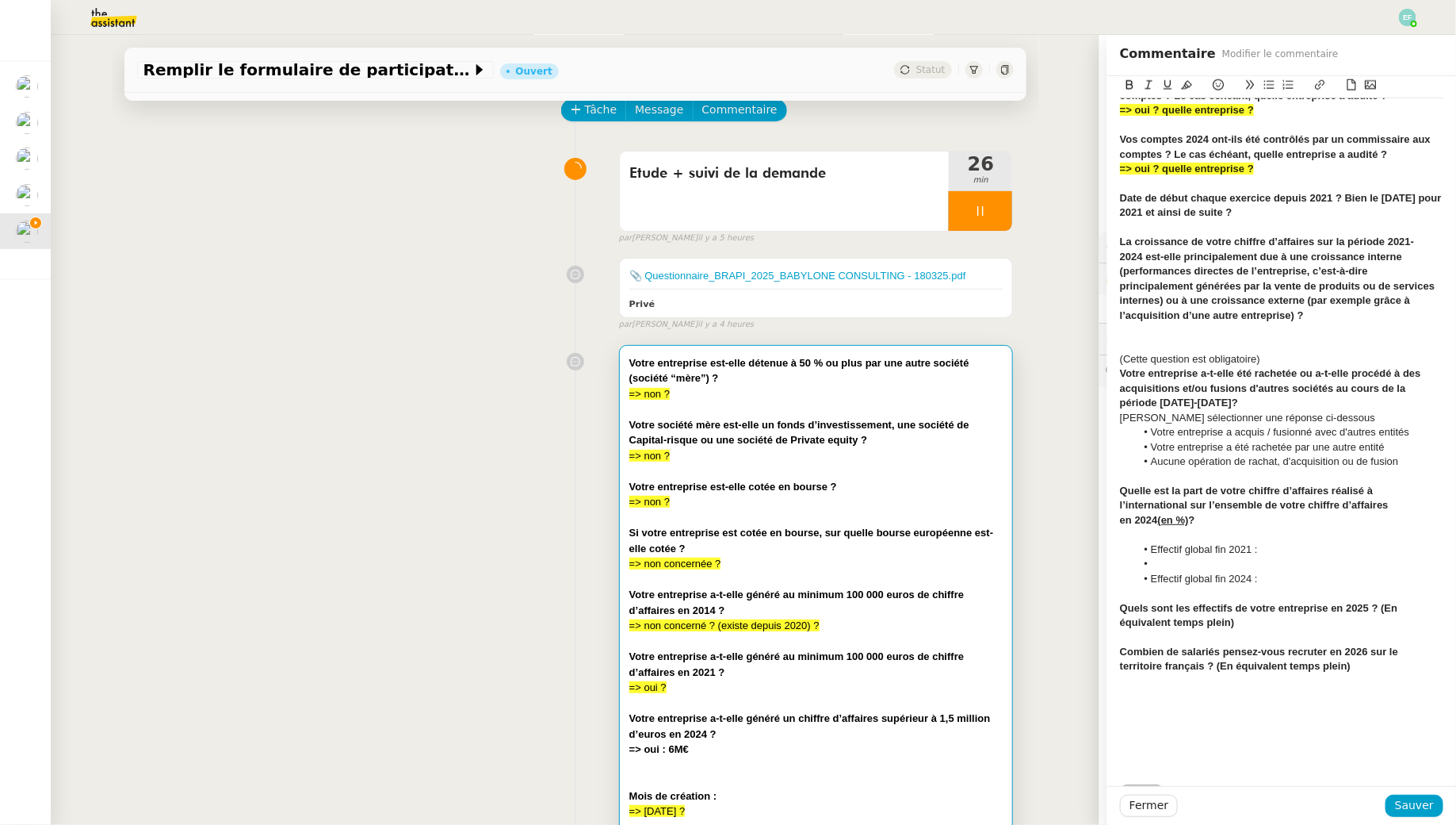
click at [1350, 192] on strong "Date de début chaque exercice depuis 2021 ? Bien le [DATE] pour 2021 et ainsi d…" at bounding box center [1282, 204] width 324 height 26
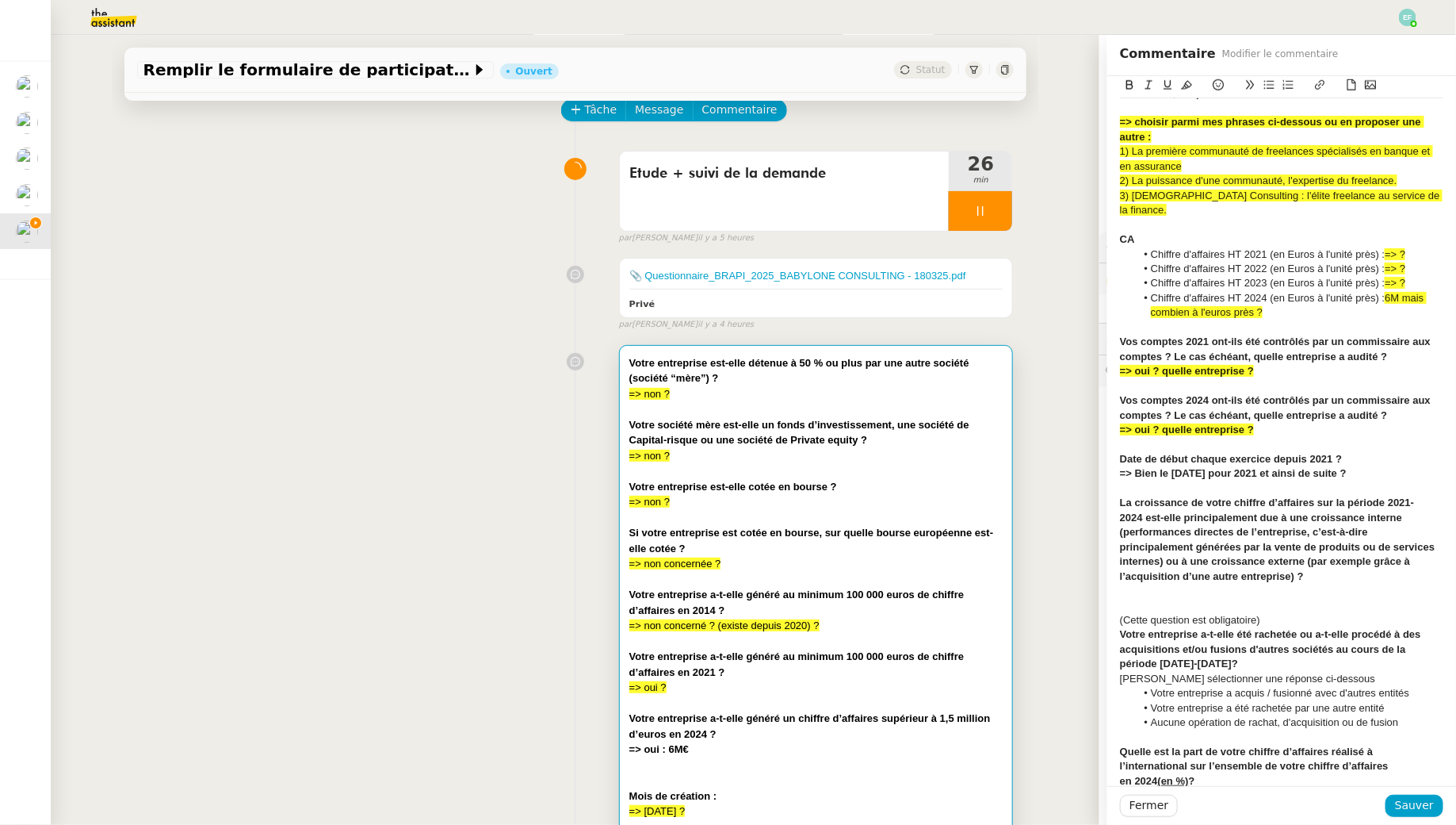
scroll to position [540, 0]
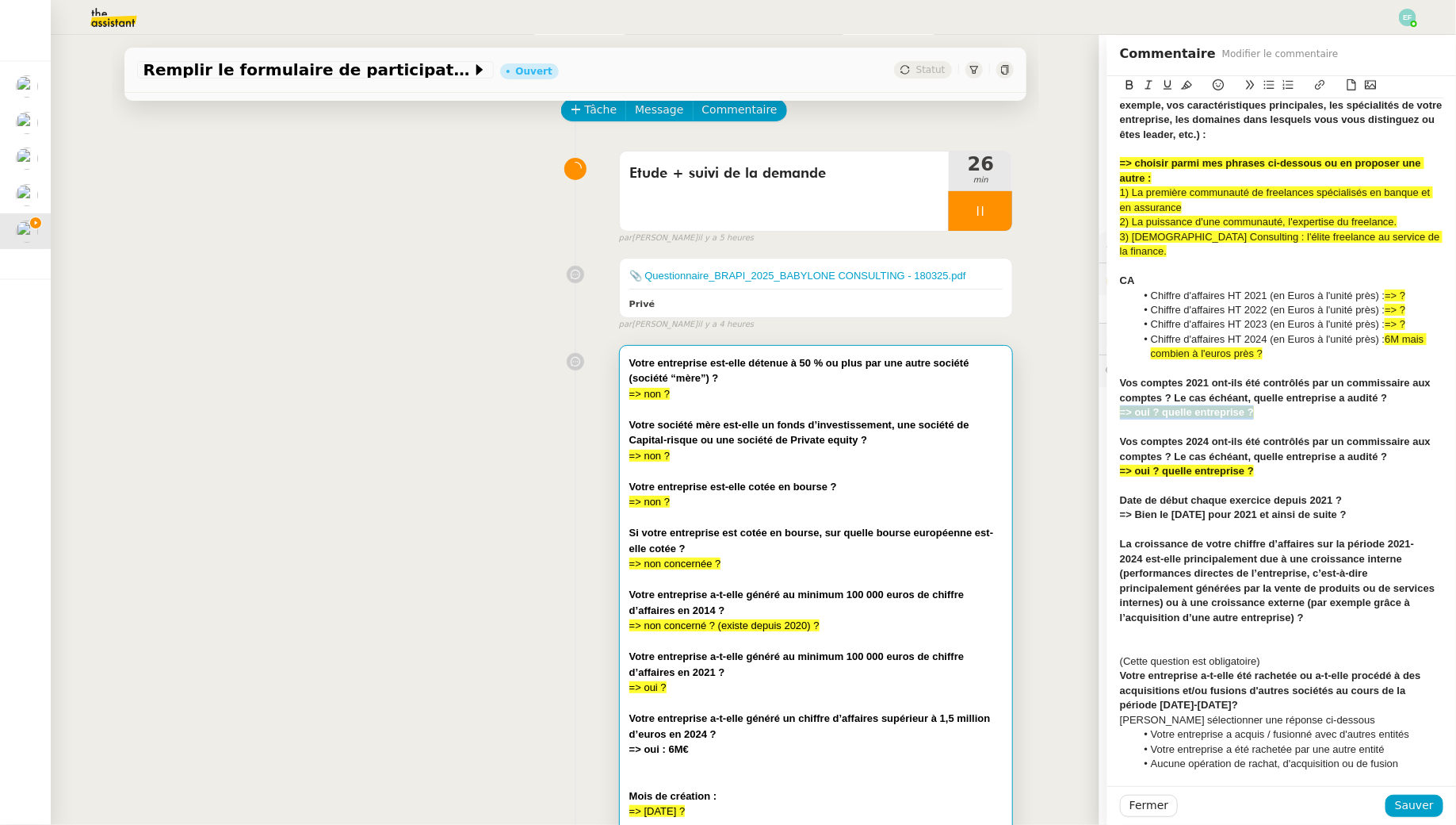
drag, startPoint x: 1272, startPoint y: 402, endPoint x: 1108, endPoint y: 398, distance: 164.0
click at [1108, 398] on div "Votre entreprise est-elle détenue à 50 % ou plus par une autre société (société…" at bounding box center [1281, 320] width 349 height 1567
click at [1135, 84] on icon at bounding box center [1129, 85] width 11 height 11
click at [1224, 361] on div at bounding box center [1281, 368] width 324 height 14
drag, startPoint x: 1271, startPoint y: 464, endPoint x: 1113, endPoint y: 448, distance: 158.8
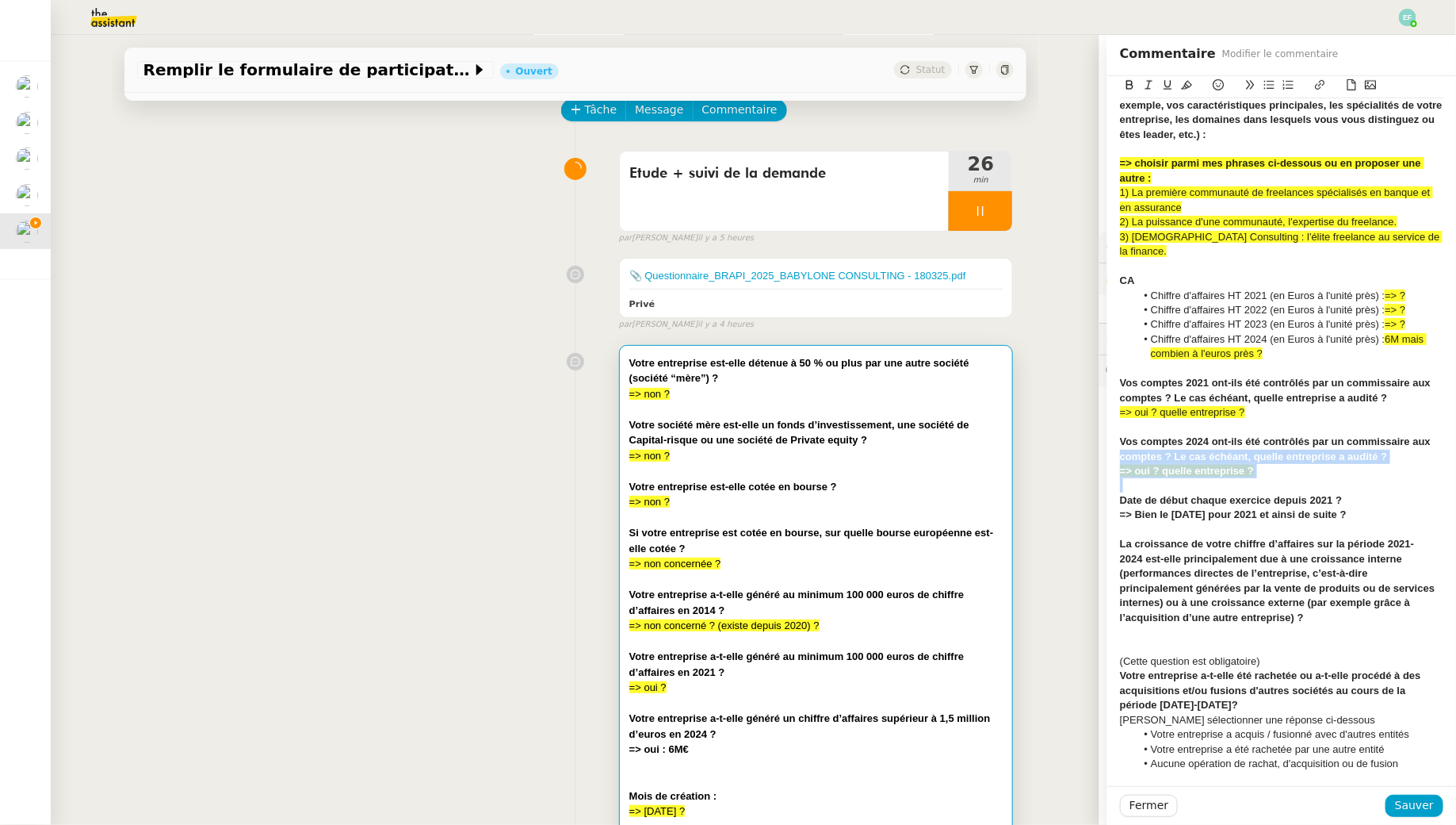
click at [1113, 448] on div "Votre entreprise est-elle détenue à 50 % ou plus par une autre société (société…" at bounding box center [1281, 320] width 349 height 1567
click at [1127, 464] on strong "=> oui ? quelle entreprise ?" at bounding box center [1187, 470] width 134 height 12
click at [1132, 82] on icon at bounding box center [1130, 85] width 8 height 9
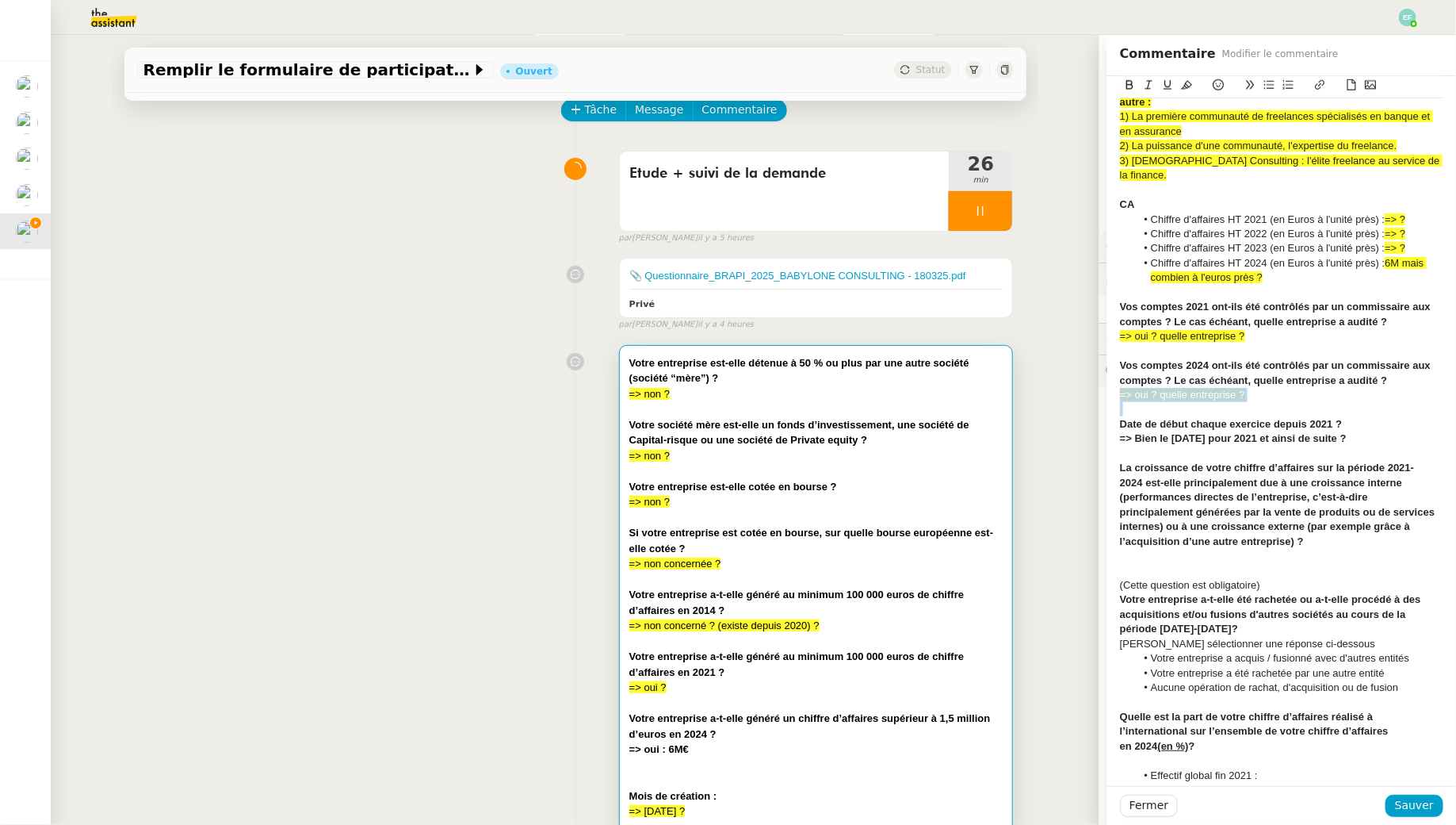
scroll to position [616, 0]
click at [1231, 448] on div at bounding box center [1281, 454] width 324 height 14
drag, startPoint x: 1134, startPoint y: 421, endPoint x: 1172, endPoint y: 422, distance: 38.0
click at [1172, 433] on strong "=> Bien le 1.1.21 pour 2021 et ainsi de suite ?" at bounding box center [1233, 439] width 227 height 12
drag, startPoint x: 1416, startPoint y: 421, endPoint x: 1234, endPoint y: 425, distance: 182.0
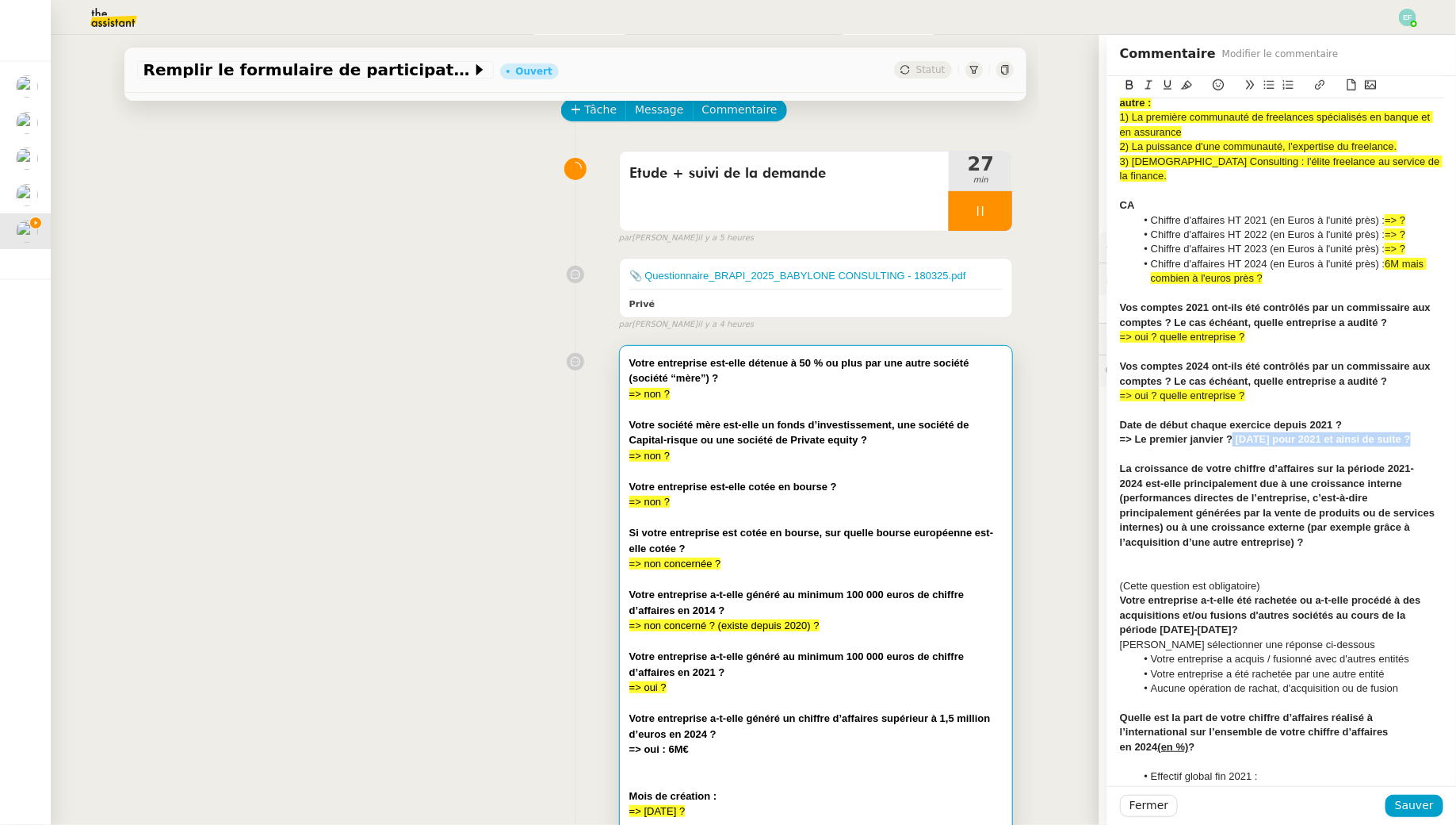
click at [1234, 433] on div "=> Le premier janvier ? 1.1.21 pour 2021 et ainsi de suite ?" at bounding box center [1281, 439] width 324 height 14
drag, startPoint x: 1401, startPoint y: 426, endPoint x: 1113, endPoint y: 429, distance: 288.0
click at [1113, 429] on div "Votre entreprise est-elle détenue à 50 % ou plus par une autre société (société…" at bounding box center [1281, 243] width 349 height 1567
click at [1129, 84] on icon at bounding box center [1129, 85] width 11 height 11
click at [1185, 83] on icon at bounding box center [1186, 85] width 11 height 11
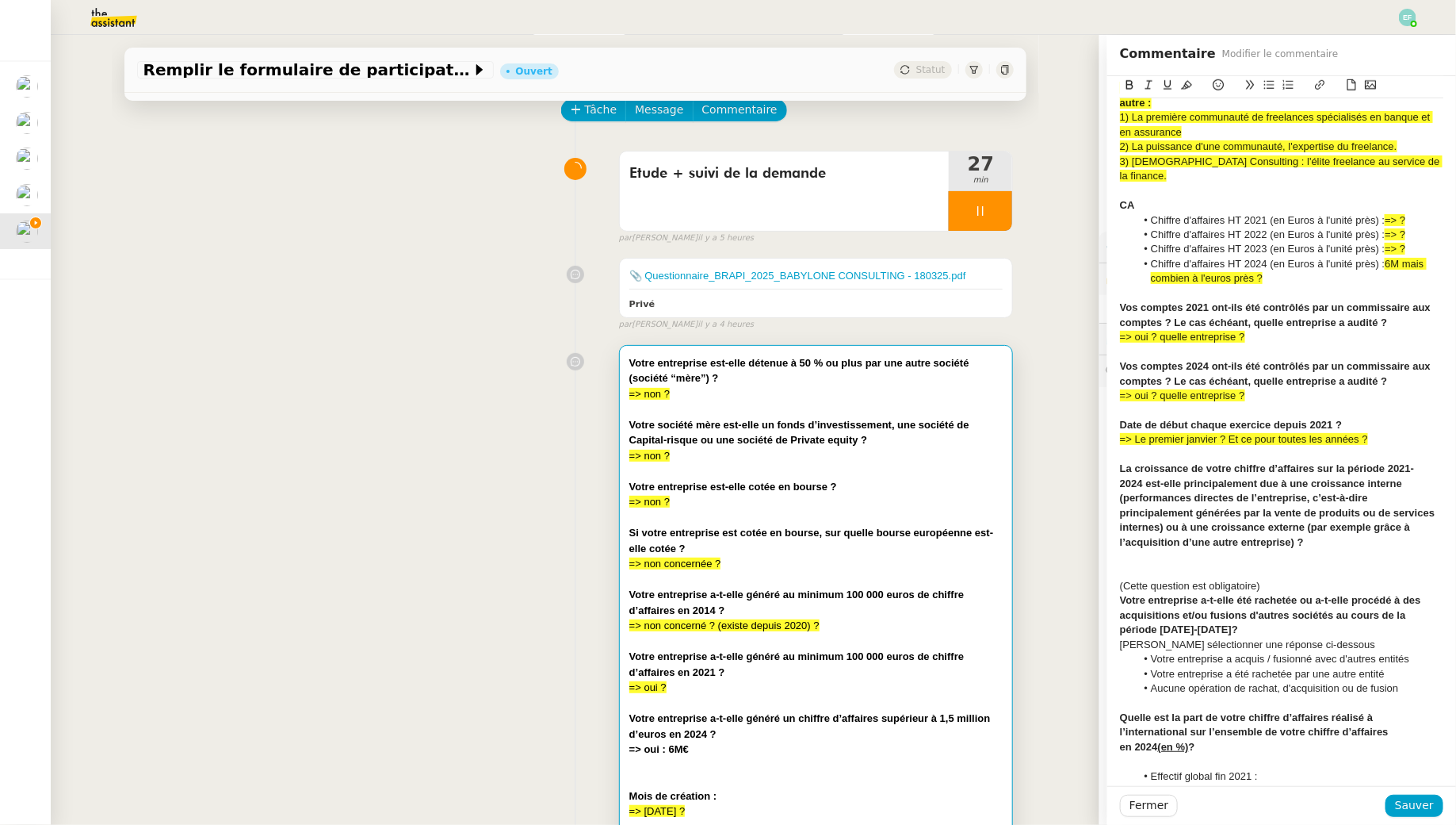
click at [1279, 463] on strong "﻿La croissance de votre chiffre d’affaires sur la période [DATE]-[DATE]" at bounding box center [1267, 475] width 294 height 26
click at [1394, 433] on div "=> Le premier janvier ? Et ce pour toutes les années ?" at bounding box center [1281, 439] width 324 height 14
click at [1331, 532] on div "﻿La croissance de votre chiffre d’affaires sur la période 2021-2024 est-elle pr…" at bounding box center [1281, 505] width 324 height 88
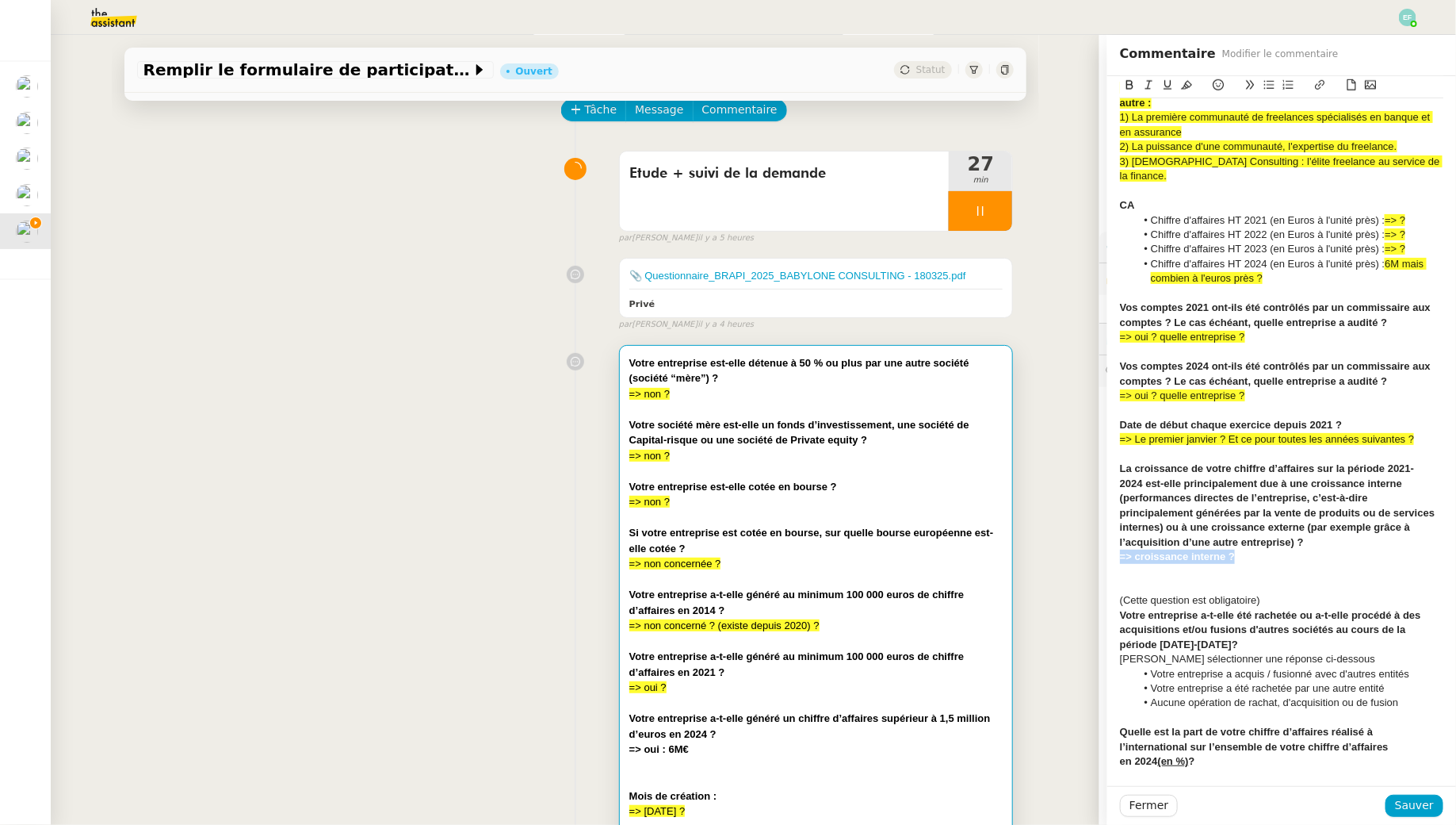
drag, startPoint x: 1267, startPoint y: 538, endPoint x: 1116, endPoint y: 540, distance: 151.0
click at [1116, 540] on div "Votre entreprise est-elle détenue à 50 % ou plus par une autre société (société…" at bounding box center [1281, 251] width 349 height 1582
click at [1188, 88] on icon at bounding box center [1186, 85] width 11 height 11
click at [1129, 80] on icon at bounding box center [1129, 85] width 11 height 11
click at [1263, 532] on strong "est-elle principalement due à une croissance interne (performances directes de …" at bounding box center [1279, 513] width 318 height 70
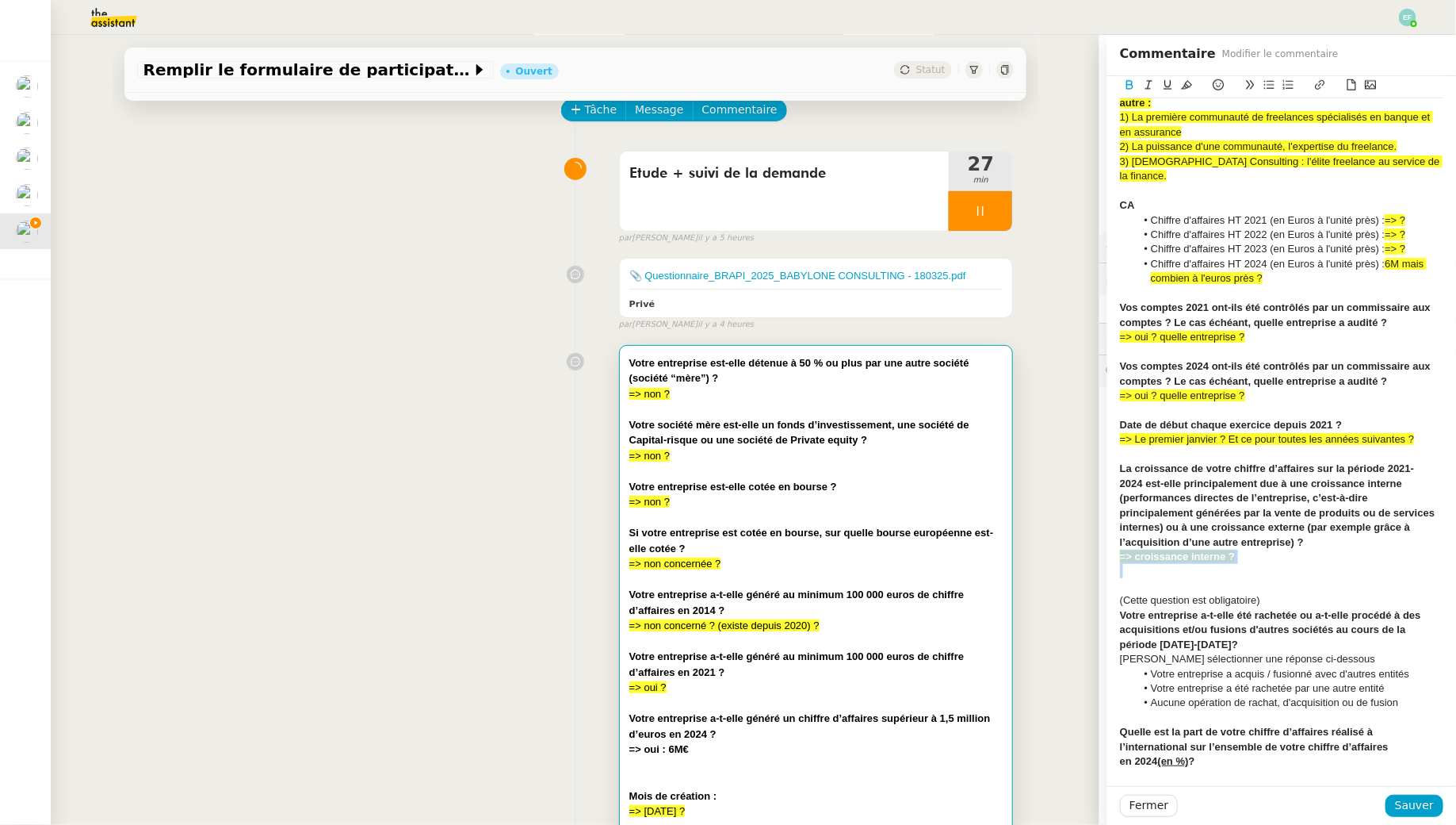
drag, startPoint x: 1250, startPoint y: 550, endPoint x: 1101, endPoint y: 544, distance: 149.1
click at [1101, 544] on app-ticket "Remplir le formulaire de participation Ouvert Statut Client Florent Seiler Owne…" at bounding box center [754, 430] width 1406 height 790
click at [1127, 84] on icon at bounding box center [1129, 85] width 11 height 11
click at [1248, 550] on div "=> croissance interne ?" at bounding box center [1281, 556] width 324 height 14
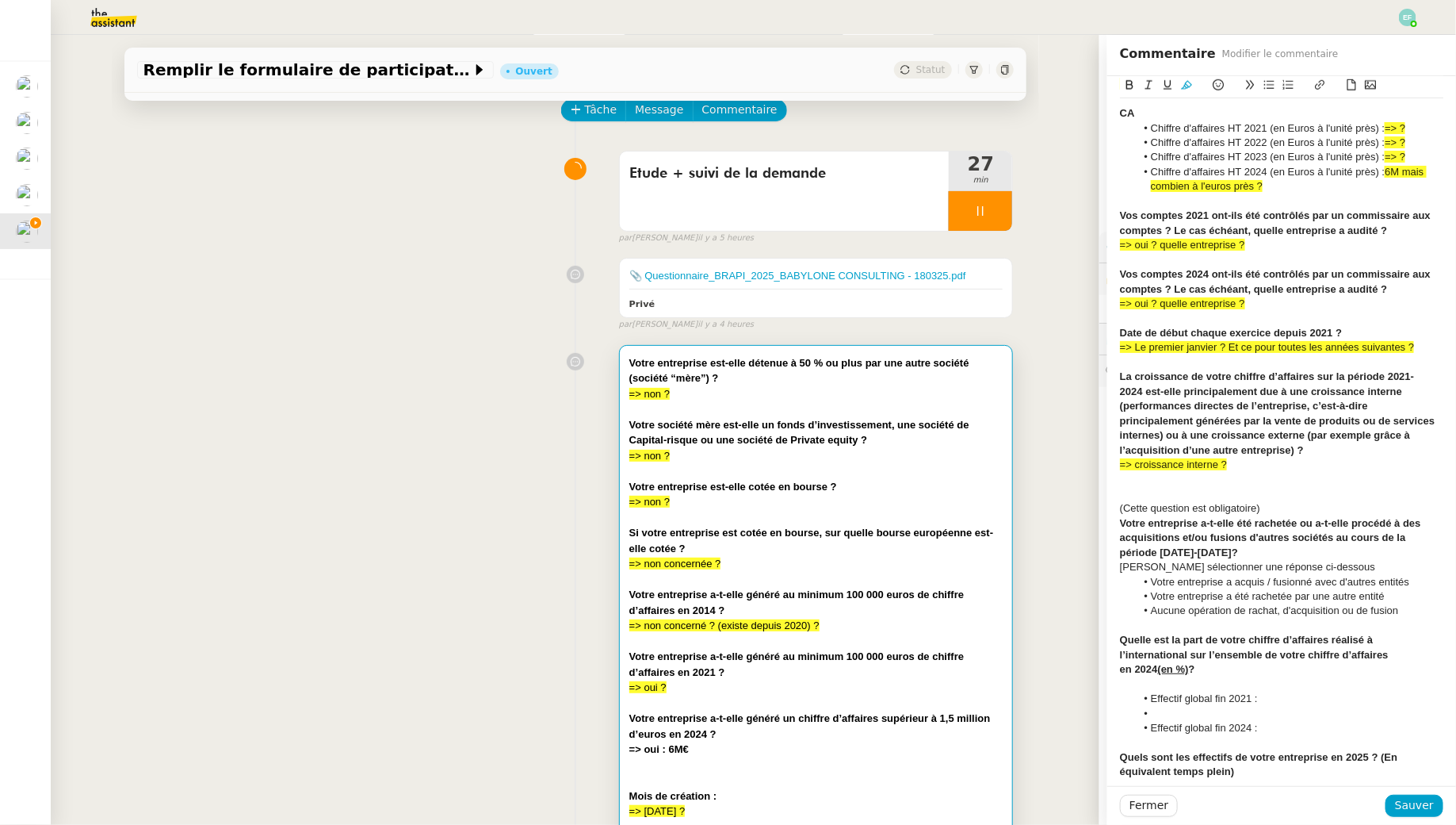
scroll to position [718, 0]
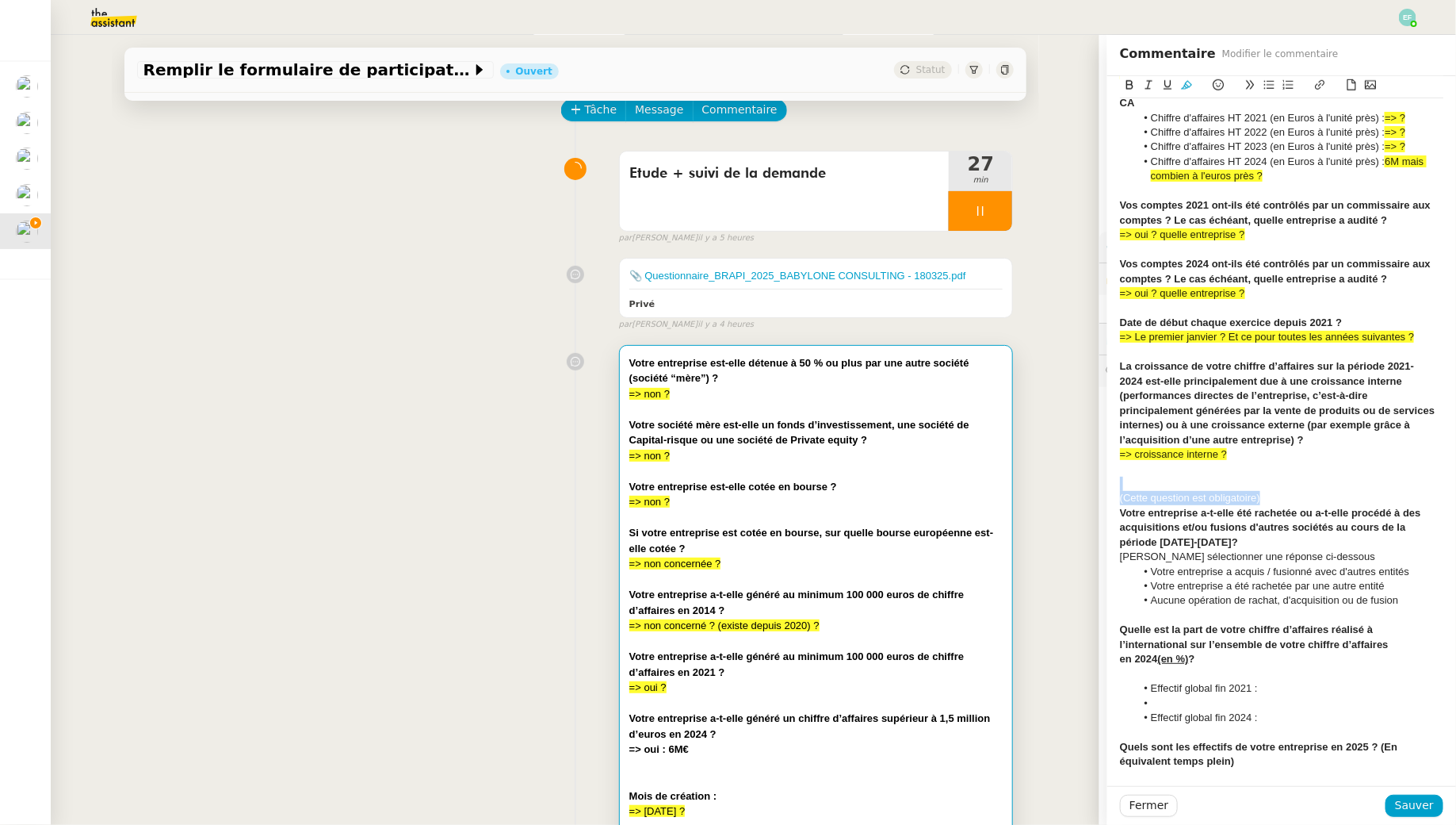
drag, startPoint x: 1270, startPoint y: 486, endPoint x: 1128, endPoint y: 474, distance: 142.5
click at [1128, 474] on div "Votre entreprise est-elle détenue à 50 % ou plus par une autre société (société…" at bounding box center [1281, 154] width 324 height 1535
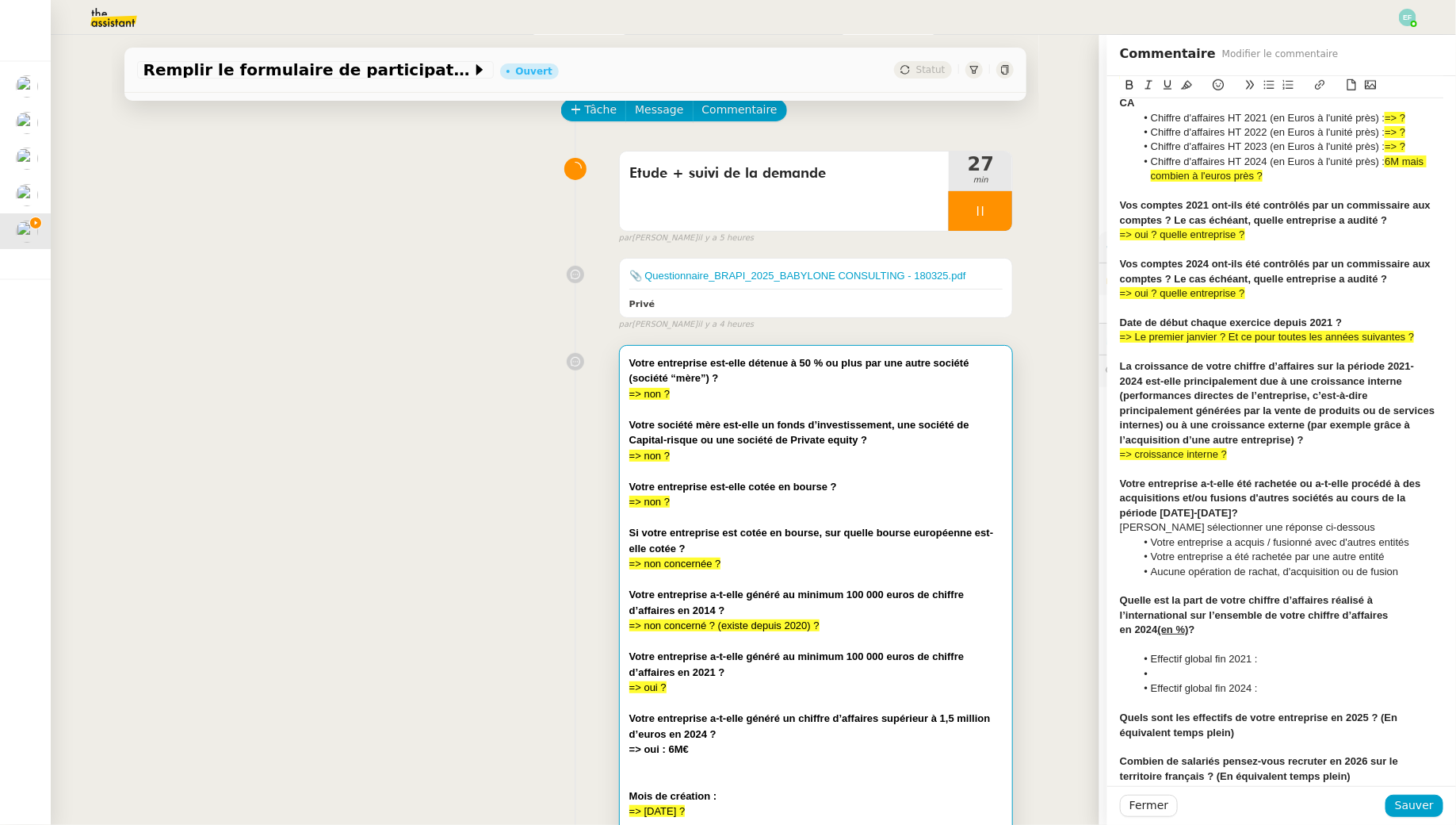
click at [1417, 565] on li "Aucune opération de rachat, d'acquisition ou de fusion" at bounding box center [1290, 571] width 309 height 14
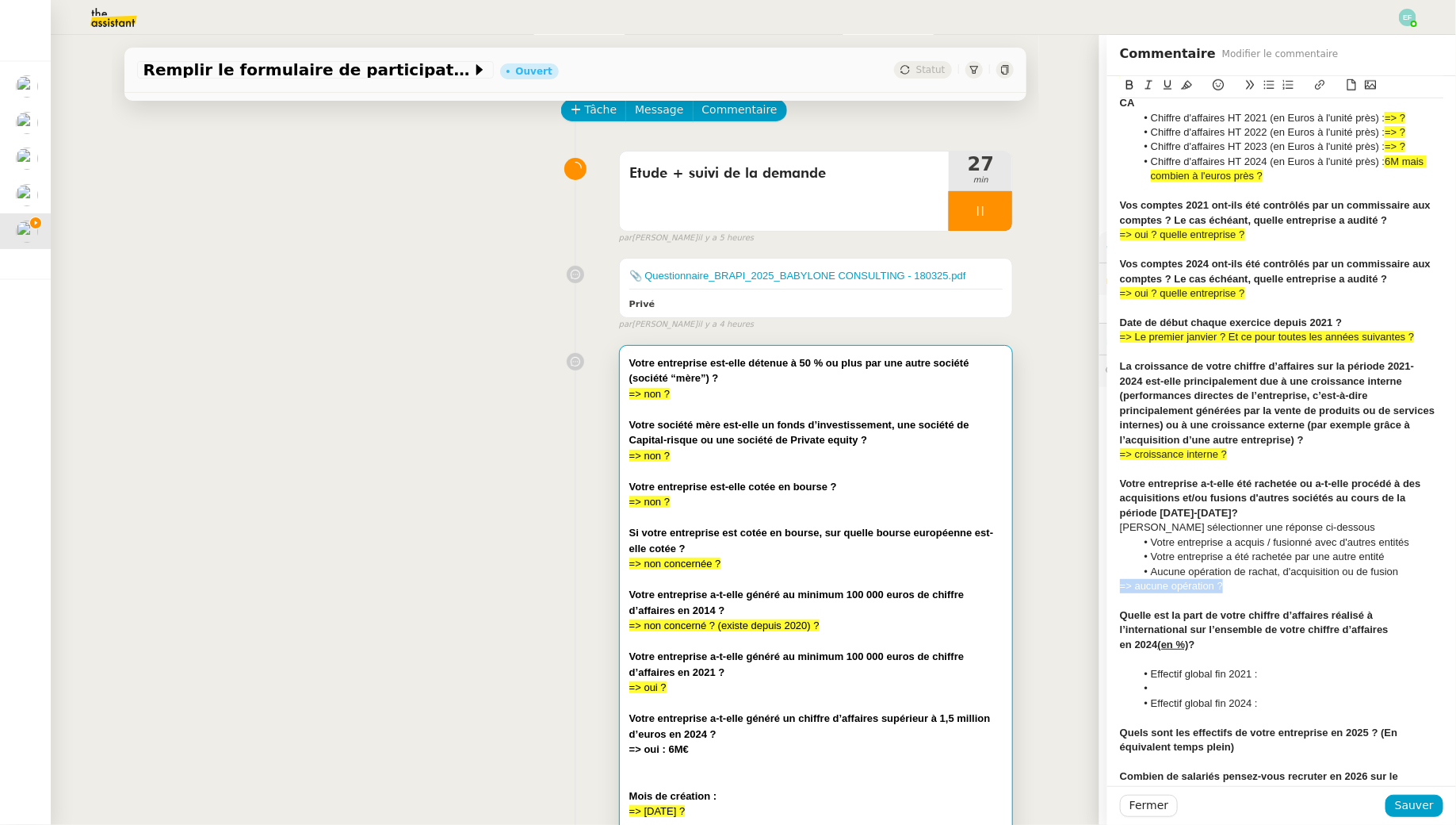
drag, startPoint x: 1232, startPoint y: 569, endPoint x: 1097, endPoint y: 572, distance: 135.0
click at [1097, 572] on app-ticket "Remplir le formulaire de participation Ouvert Statut Client Florent Seiler Owne…" at bounding box center [754, 430] width 1406 height 790
click at [1185, 87] on icon at bounding box center [1186, 85] width 11 height 11
click at [1244, 579] on div "=> aucune opération ?" at bounding box center [1281, 586] width 324 height 14
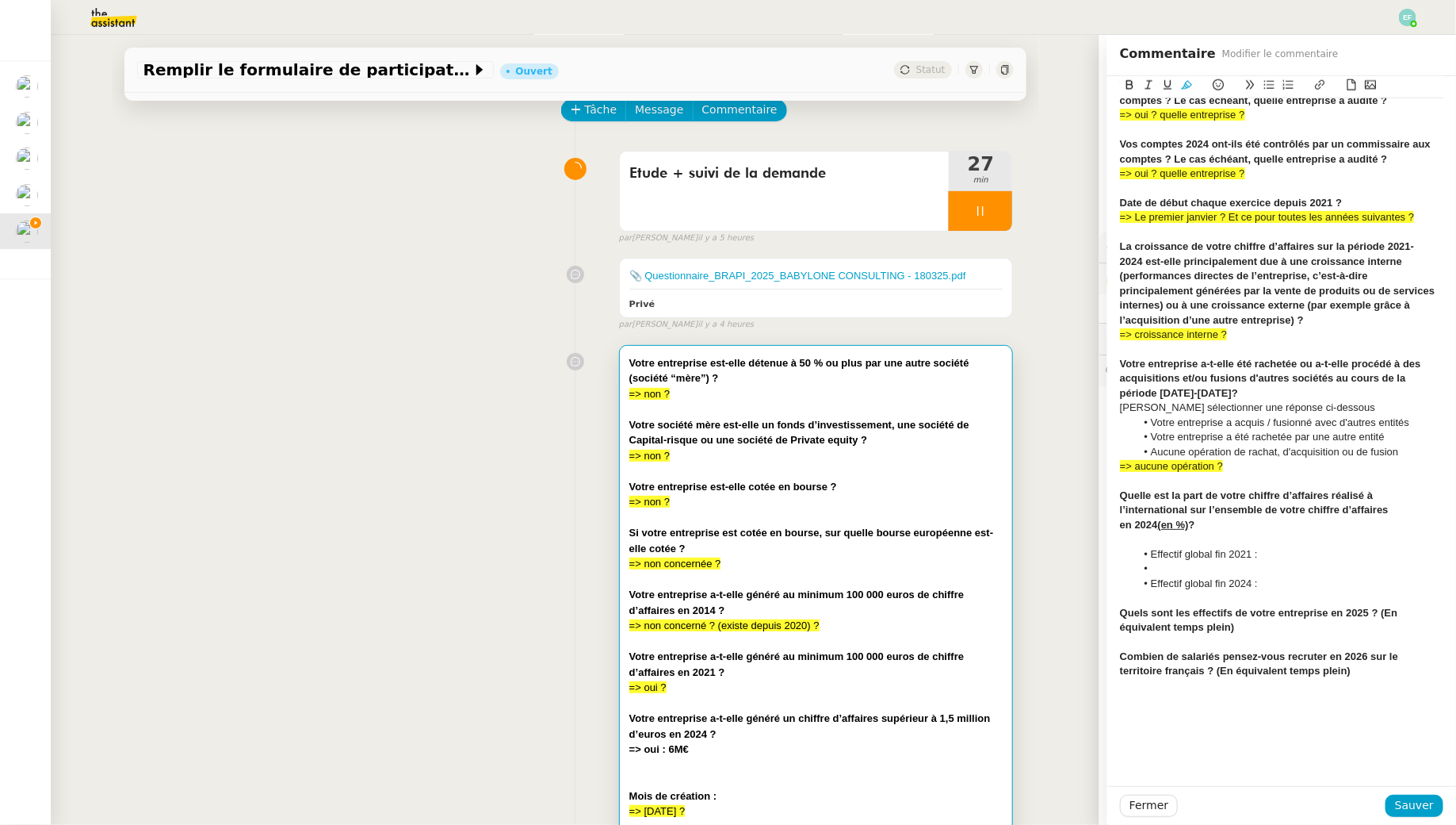
scroll to position [843, 0]
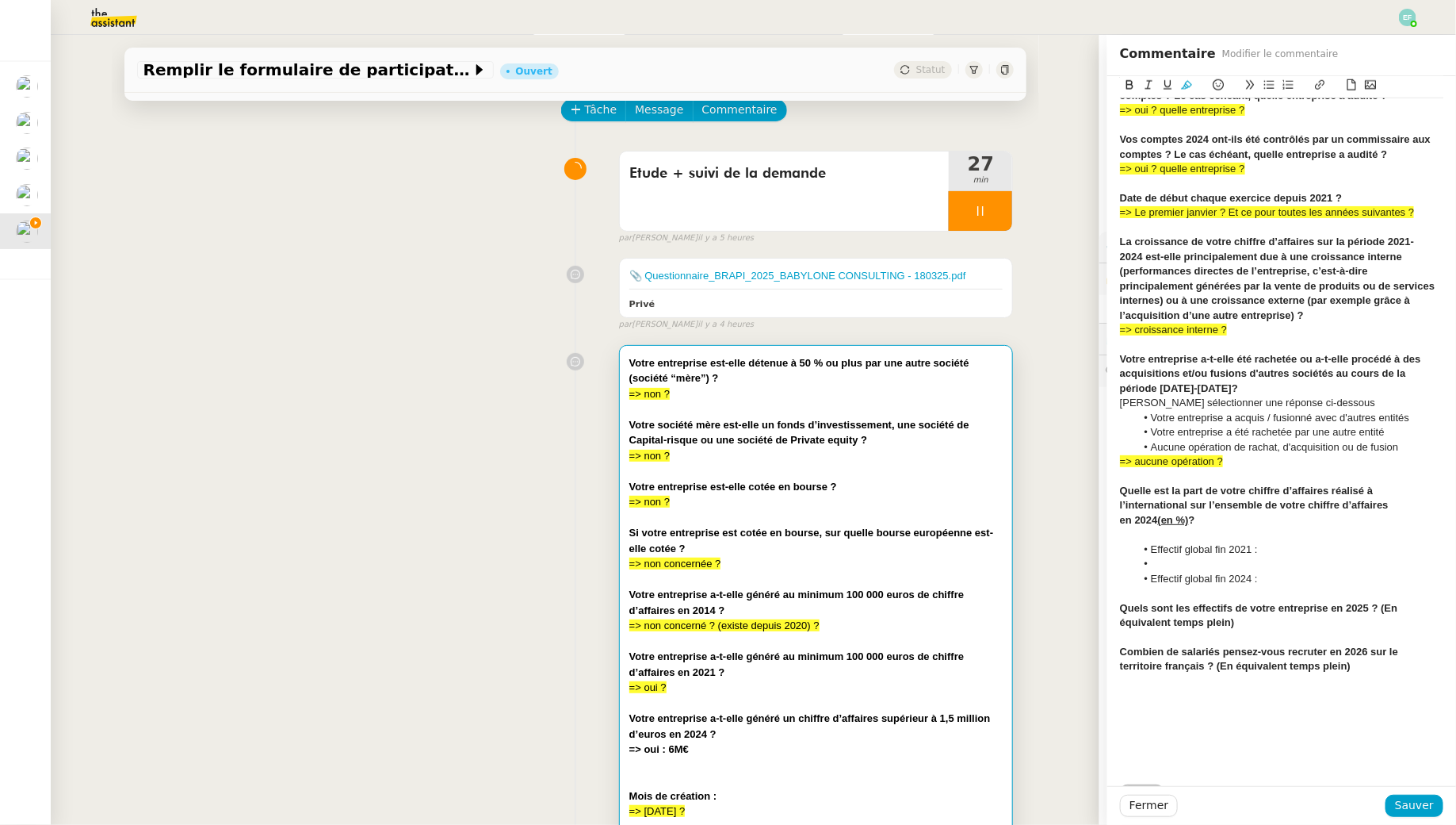
click at [1212, 556] on li at bounding box center [1290, 563] width 309 height 14
click at [1328, 542] on li "Effectif global fin 2021 :" at bounding box center [1290, 549] width 309 height 14
drag, startPoint x: 1311, startPoint y: 532, endPoint x: 1262, endPoint y: 535, distance: 49.1
click at [1262, 542] on li "Effectif global fin 2021 : => 0% ?" at bounding box center [1290, 549] width 309 height 14
click at [1183, 84] on icon at bounding box center [1186, 85] width 11 height 11
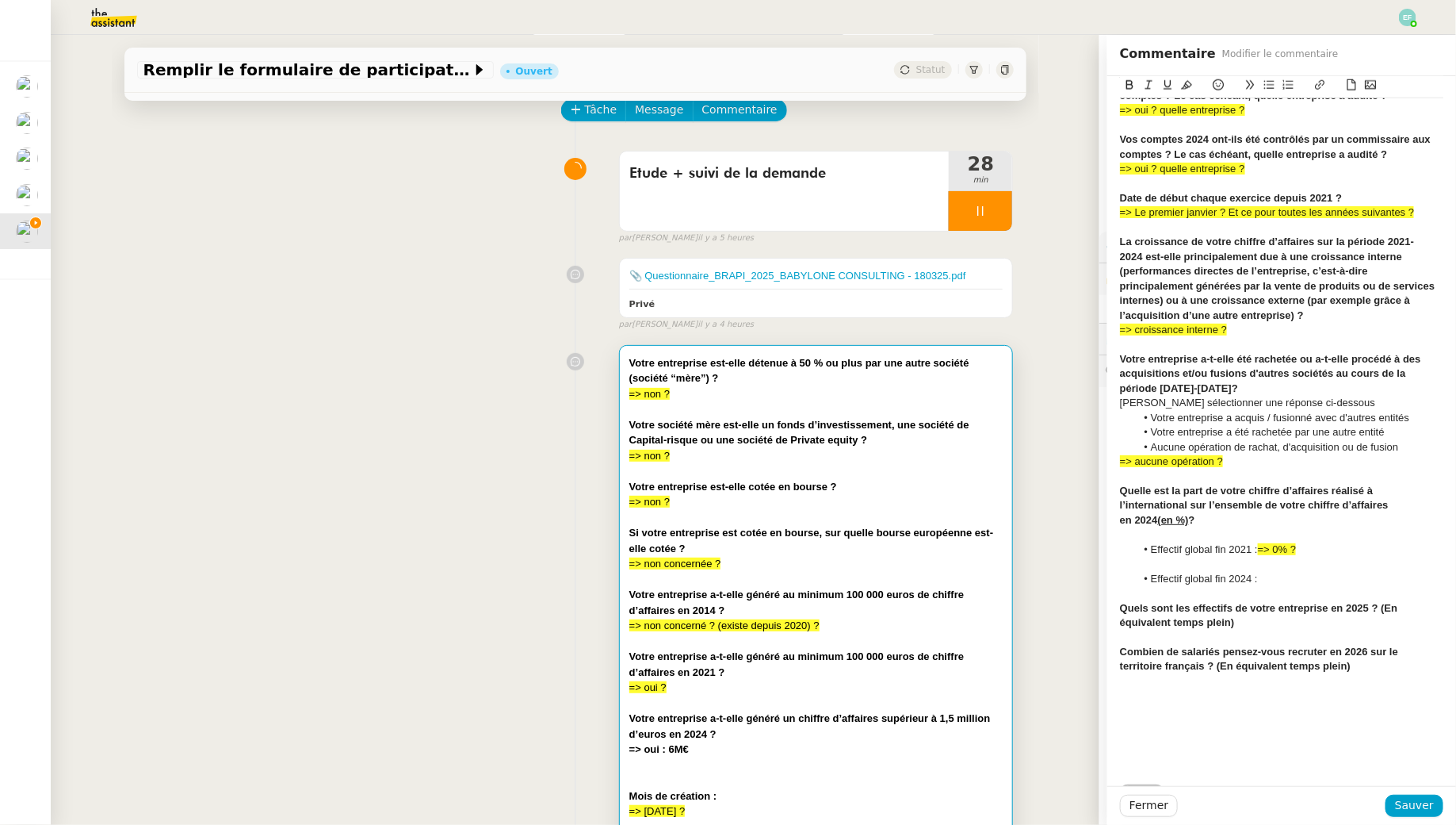
click at [1275, 556] on div at bounding box center [1281, 563] width 324 height 14
click at [1282, 571] on li "Effectif global fin 2024 :" at bounding box center [1290, 578] width 309 height 14
drag, startPoint x: 1375, startPoint y: 567, endPoint x: 1260, endPoint y: 568, distance: 115.0
click at [1260, 571] on li "Effectif global fin 2024 : quelle entreprise ?" at bounding box center [1290, 578] width 309 height 14
drag, startPoint x: 1310, startPoint y: 541, endPoint x: 1264, endPoint y: 538, distance: 46.1
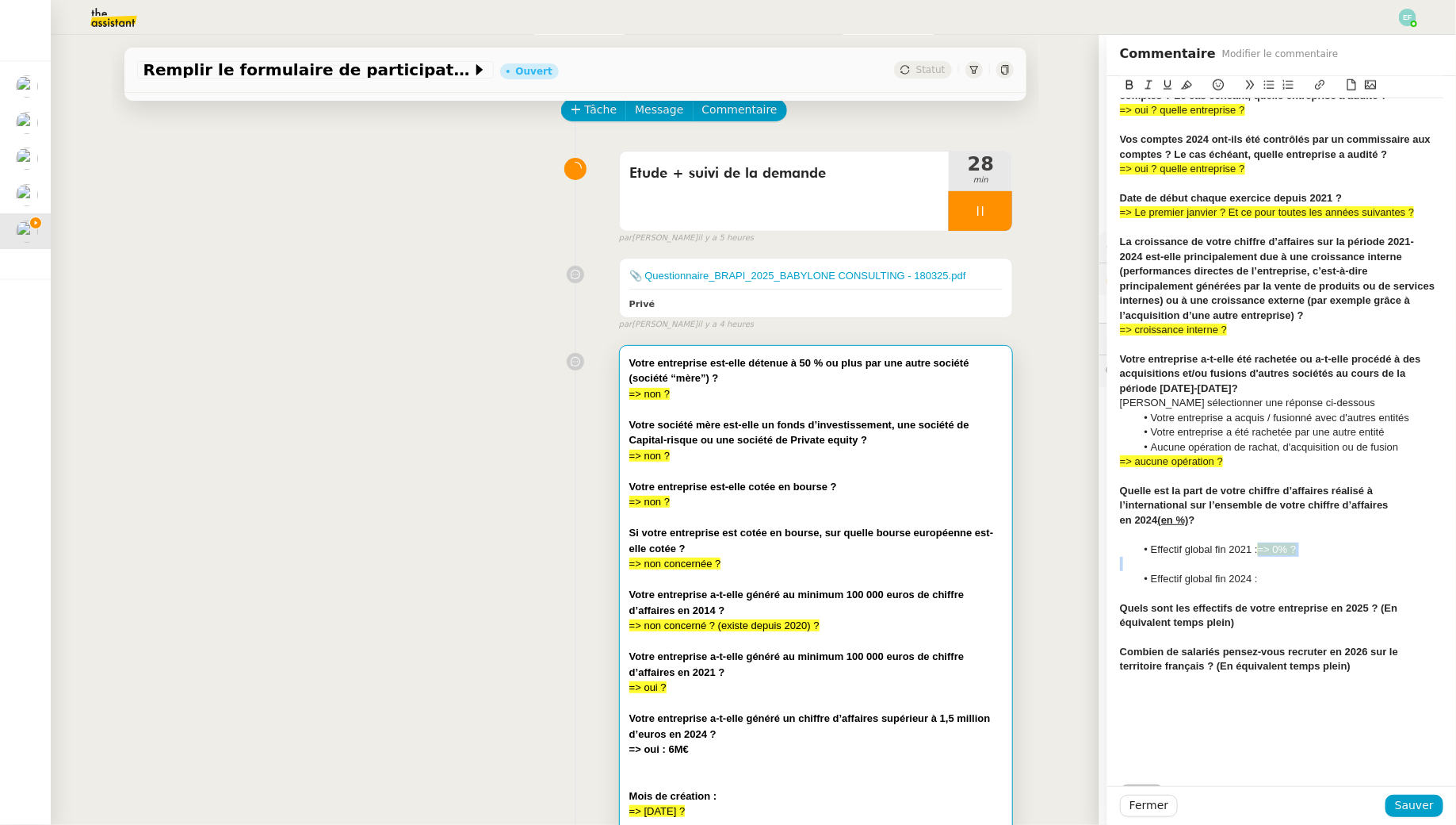
click at [1264, 538] on div "Votre entreprise est-elle détenue à 50 % ou plus par une autre société (société…" at bounding box center [1281, 23] width 324 height 1520
click at [1263, 543] on span "=> 0% ?" at bounding box center [1276, 549] width 38 height 12
drag, startPoint x: 1262, startPoint y: 535, endPoint x: 1307, endPoint y: 534, distance: 45.0
click at [1307, 542] on li "Effectif global fin 2021 : => 0% ?" at bounding box center [1290, 549] width 309 height 14
copy span "=> 0% ?"
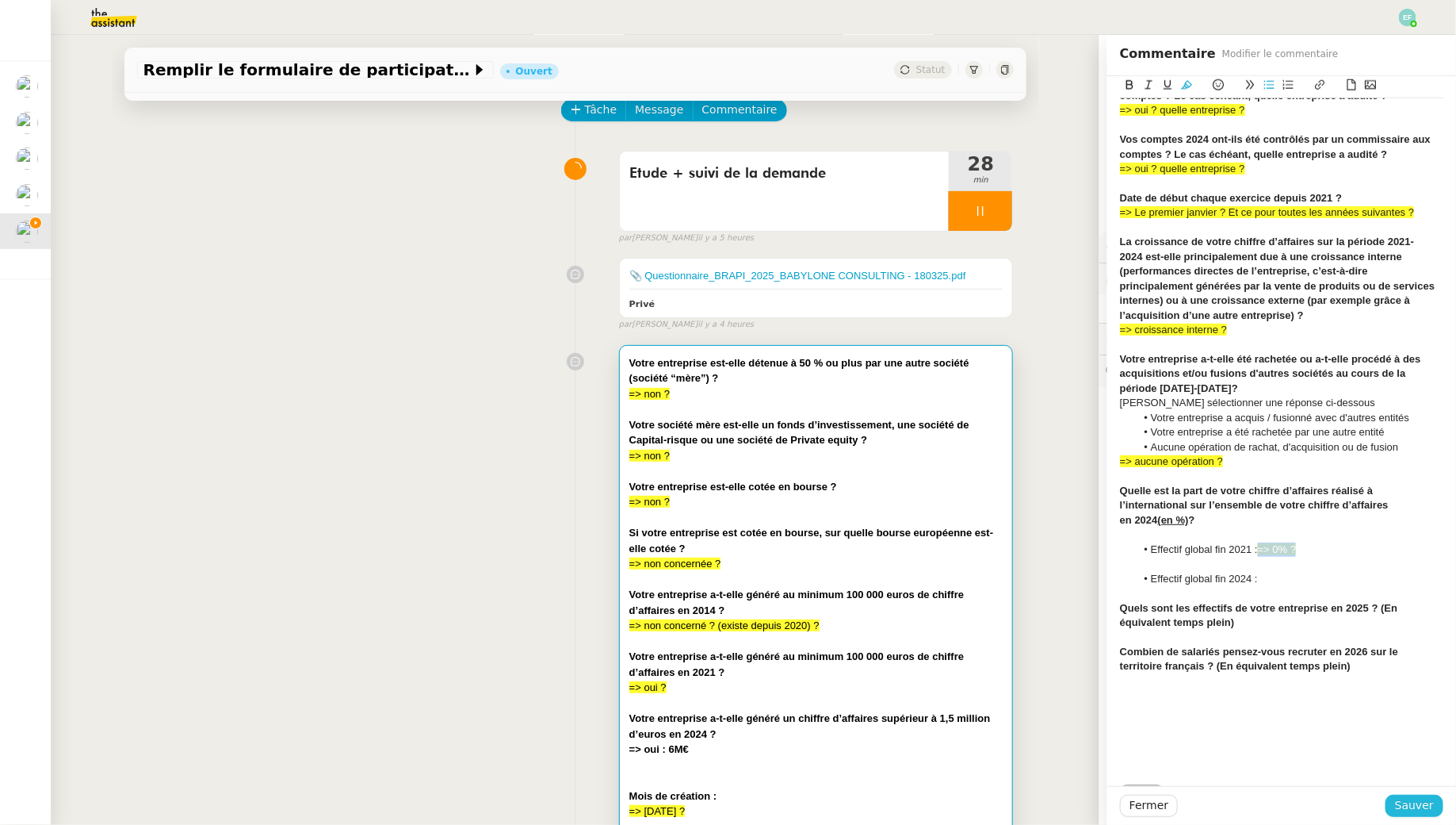
click at [1420, 810] on span "Sauver" at bounding box center [1414, 806] width 38 height 18
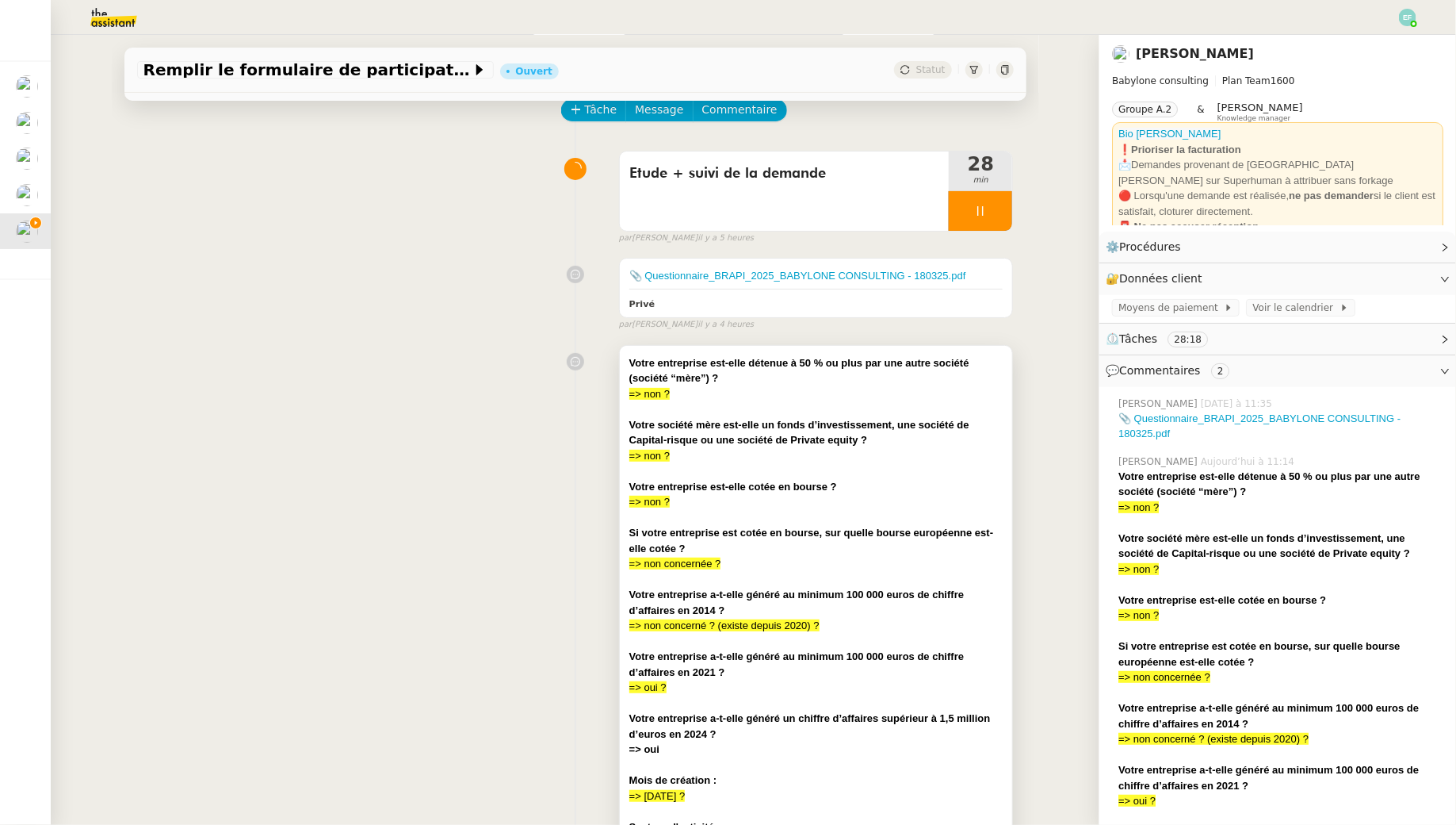
click at [861, 659] on strong "﻿Votre entreprise a-t-elle généré au minimum 100 000 euros de chiffre d’affaire…" at bounding box center [797, 664] width 335 height 28
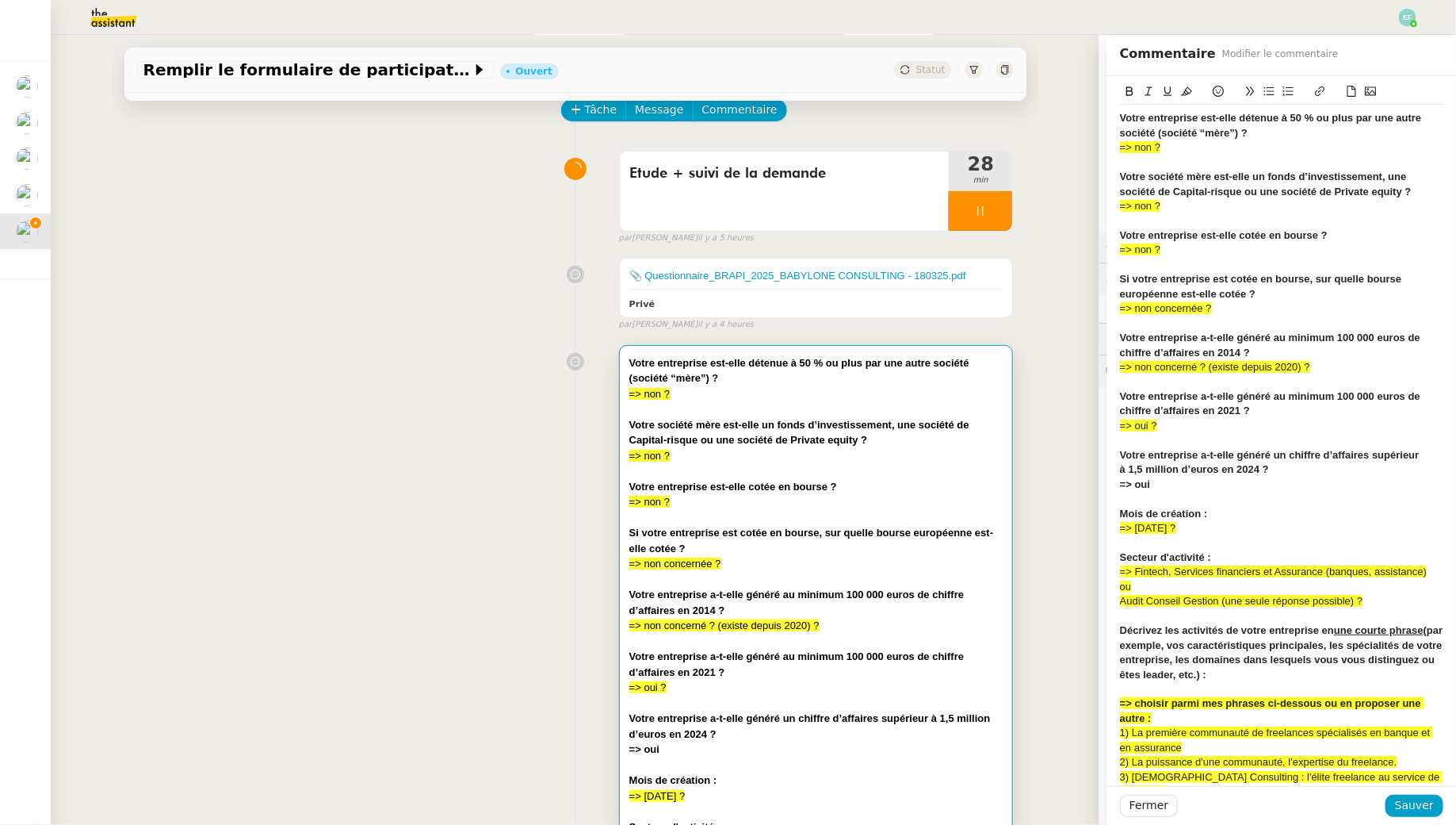
scroll to position [843, 0]
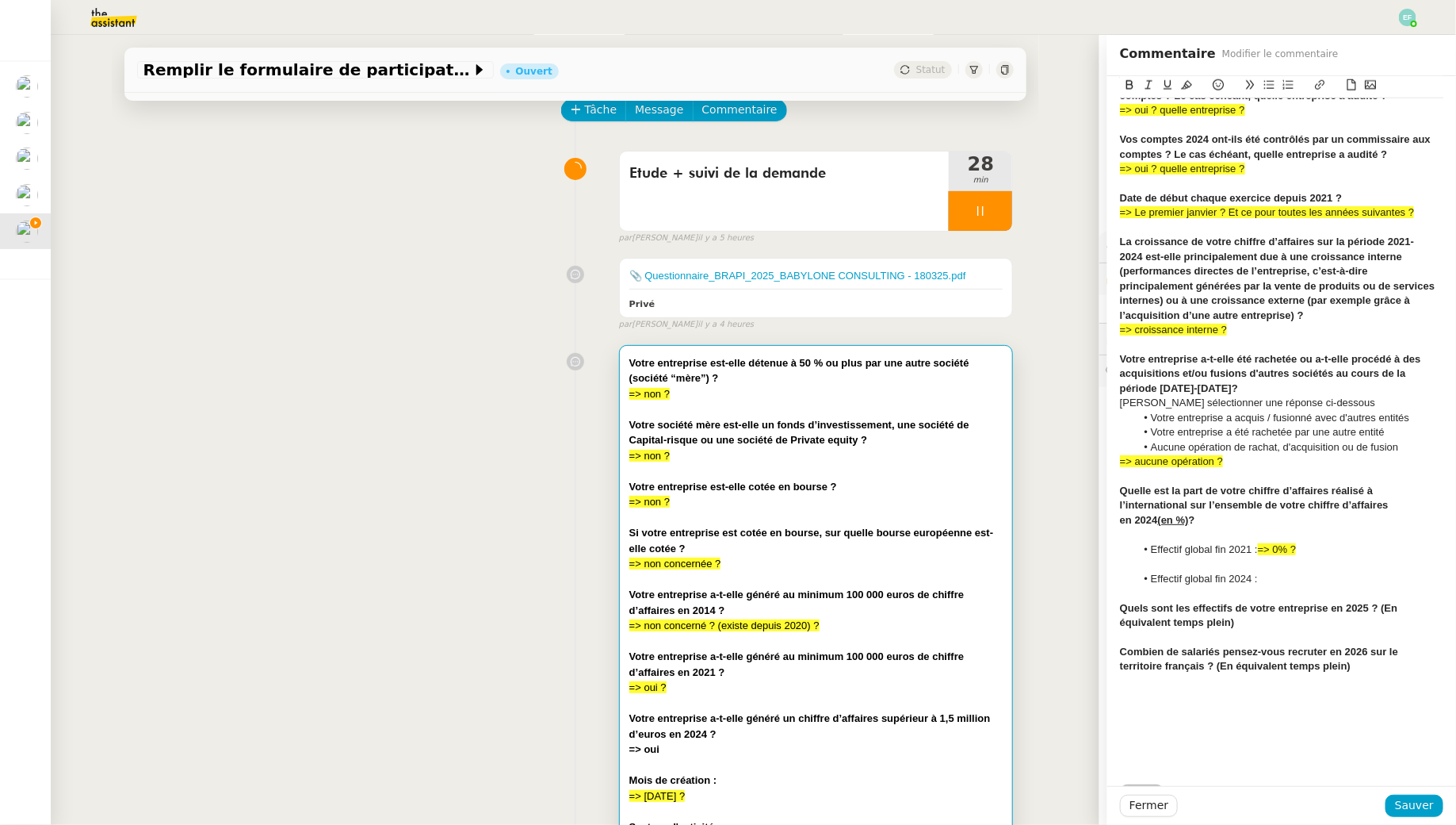
click at [1292, 586] on div at bounding box center [1281, 592] width 324 height 14
click at [1286, 571] on li "Effectif global fin 2024 :" at bounding box center [1290, 578] width 309 height 14
click at [1258, 605] on div "Quels sont les effectifs de votre entreprise en 2025 ? (En équivalent temps ple…" at bounding box center [1281, 615] width 324 height 29
drag, startPoint x: 1280, startPoint y: 611, endPoint x: 1239, endPoint y: 610, distance: 41.0
click at [1239, 610] on div "Quels sont les effectifs de votre entreprise en 2025 ? (En équivalent temps ple…" at bounding box center [1281, 615] width 324 height 29
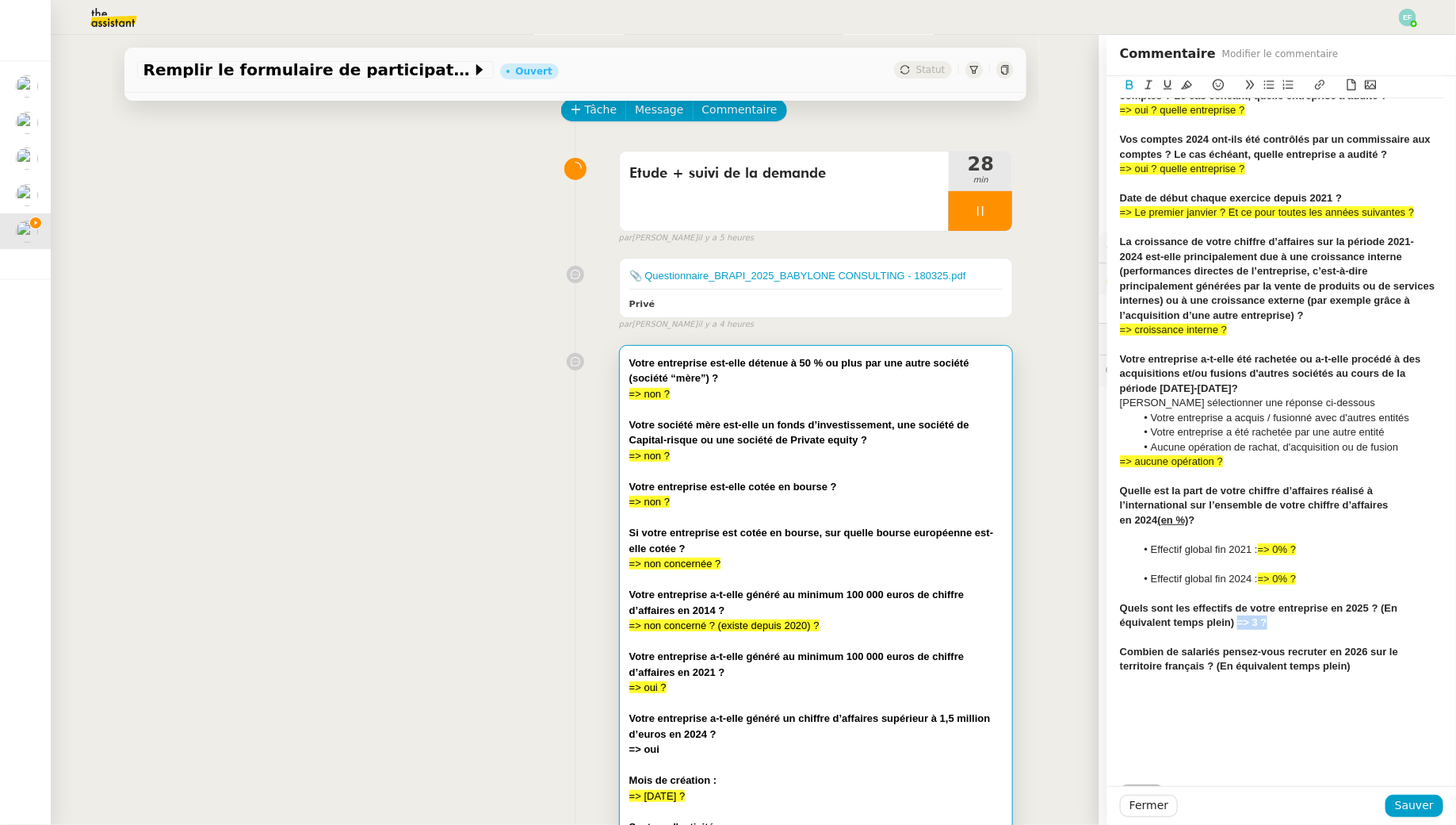
click at [1192, 85] on icon at bounding box center [1186, 85] width 11 height 11
click at [1313, 602] on strong "Quels sont les effectifs de votre entreprise en 2025 ? (En équivalent temps ple…" at bounding box center [1260, 614] width 281 height 26
drag, startPoint x: 1296, startPoint y: 610, endPoint x: 1239, endPoint y: 610, distance: 57.0
click at [1239, 610] on div "Quels sont les effectifs de votre entreprise en 2025 ? (En équivalent temps ple…" at bounding box center [1281, 615] width 324 height 29
click at [1126, 85] on icon at bounding box center [1130, 85] width 8 height 9
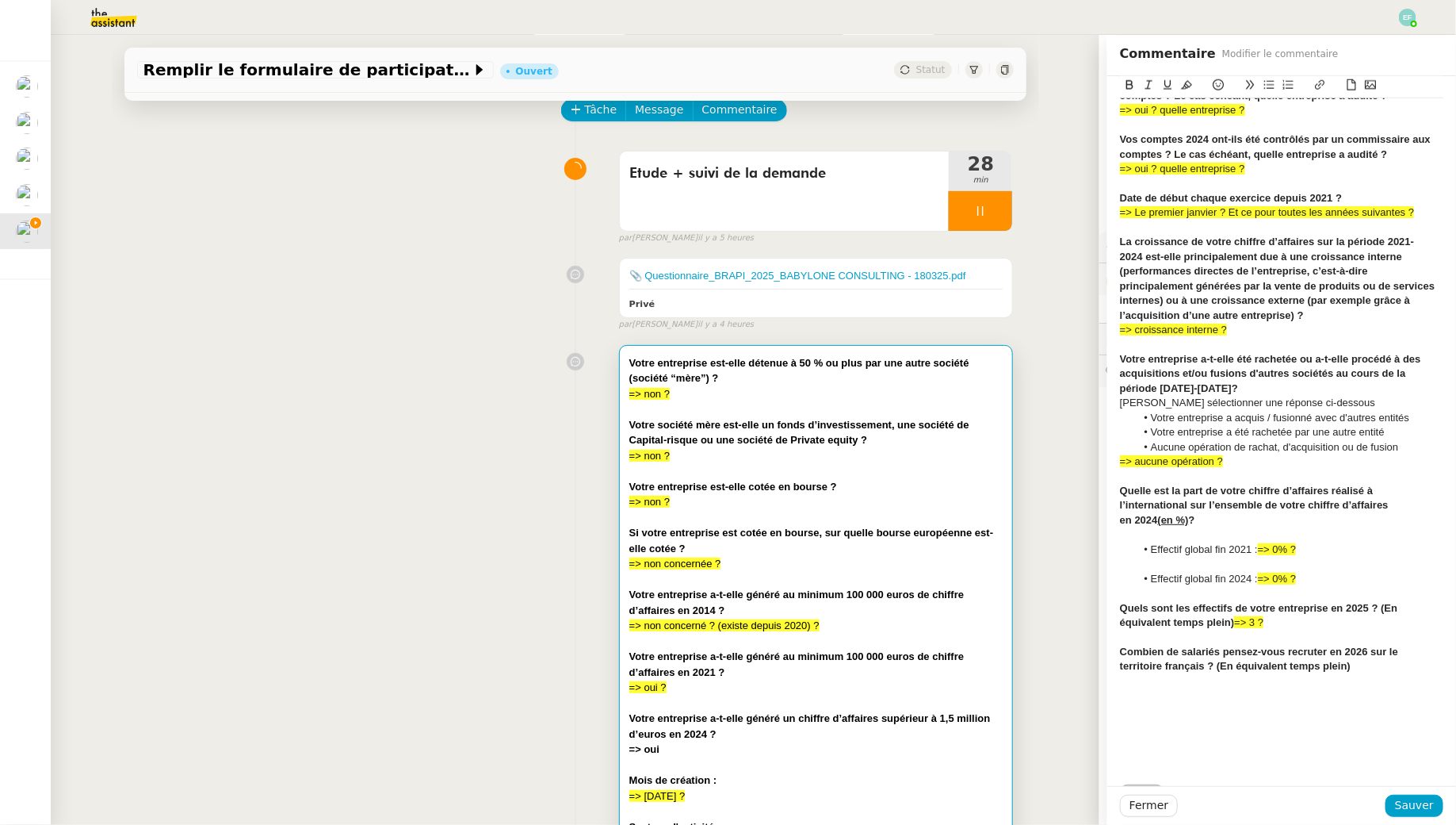
click at [1295, 630] on div at bounding box center [1281, 637] width 324 height 14
drag, startPoint x: 1368, startPoint y: 656, endPoint x: 1217, endPoint y: 656, distance: 151.0
click at [1217, 656] on div "Combien de salariés pensez-vous recruter en 2026 sur le territoire français ? (…" at bounding box center [1281, 659] width 324 height 29
drag, startPoint x: 1254, startPoint y: 655, endPoint x: 1216, endPoint y: 654, distance: 38.0
click at [1216, 654] on div "Combien de salariés pensez-vous recruter en 2026 sur le territoire français ? =…" at bounding box center [1281, 659] width 324 height 29
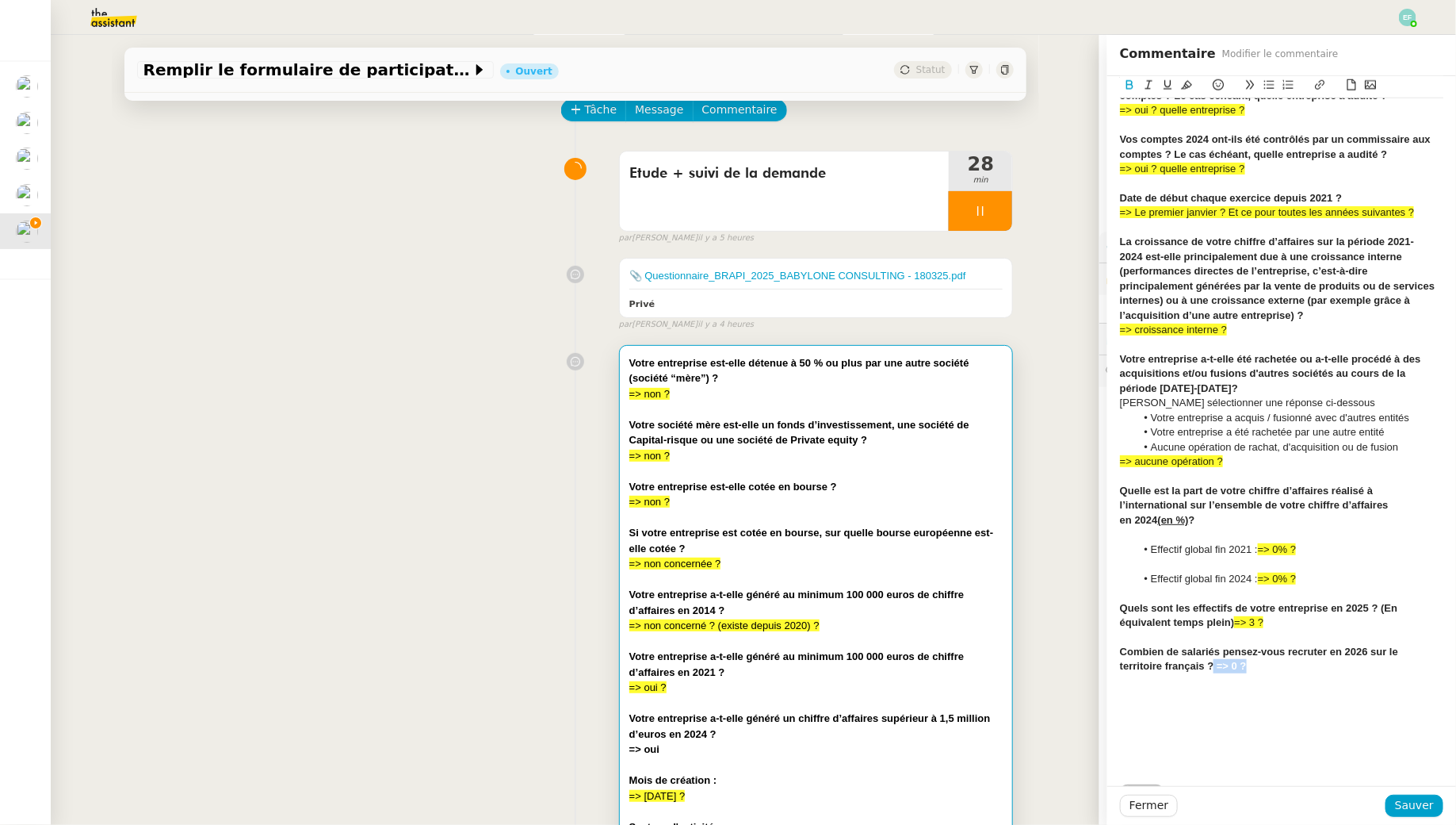
click at [1129, 86] on icon at bounding box center [1129, 85] width 11 height 11
click at [1191, 87] on icon at bounding box center [1186, 85] width 11 height 11
click at [1289, 674] on div at bounding box center [1281, 681] width 324 height 14
click at [1424, 807] on span "Sauver" at bounding box center [1414, 806] width 38 height 18
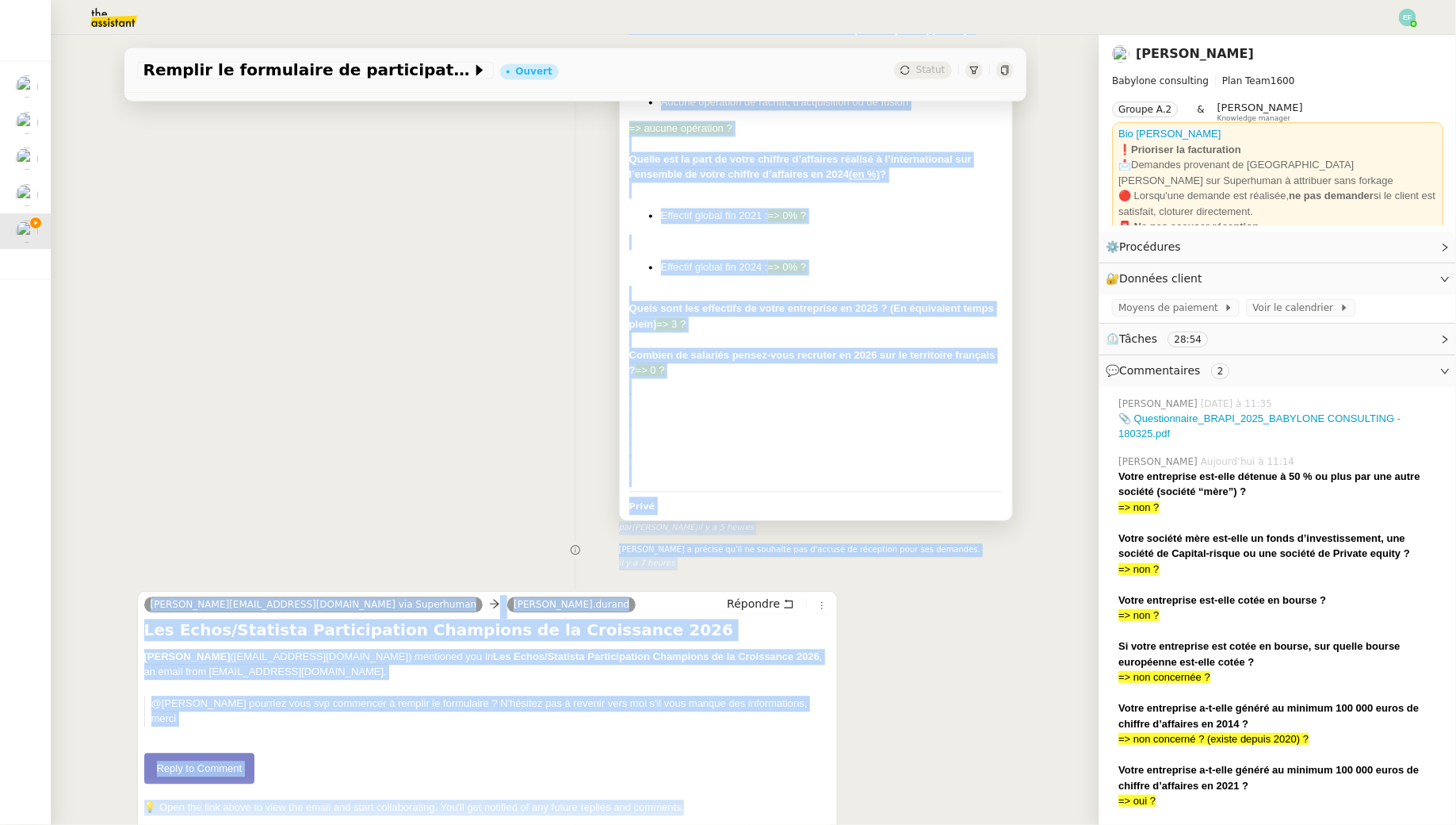
scroll to position [1535, 0]
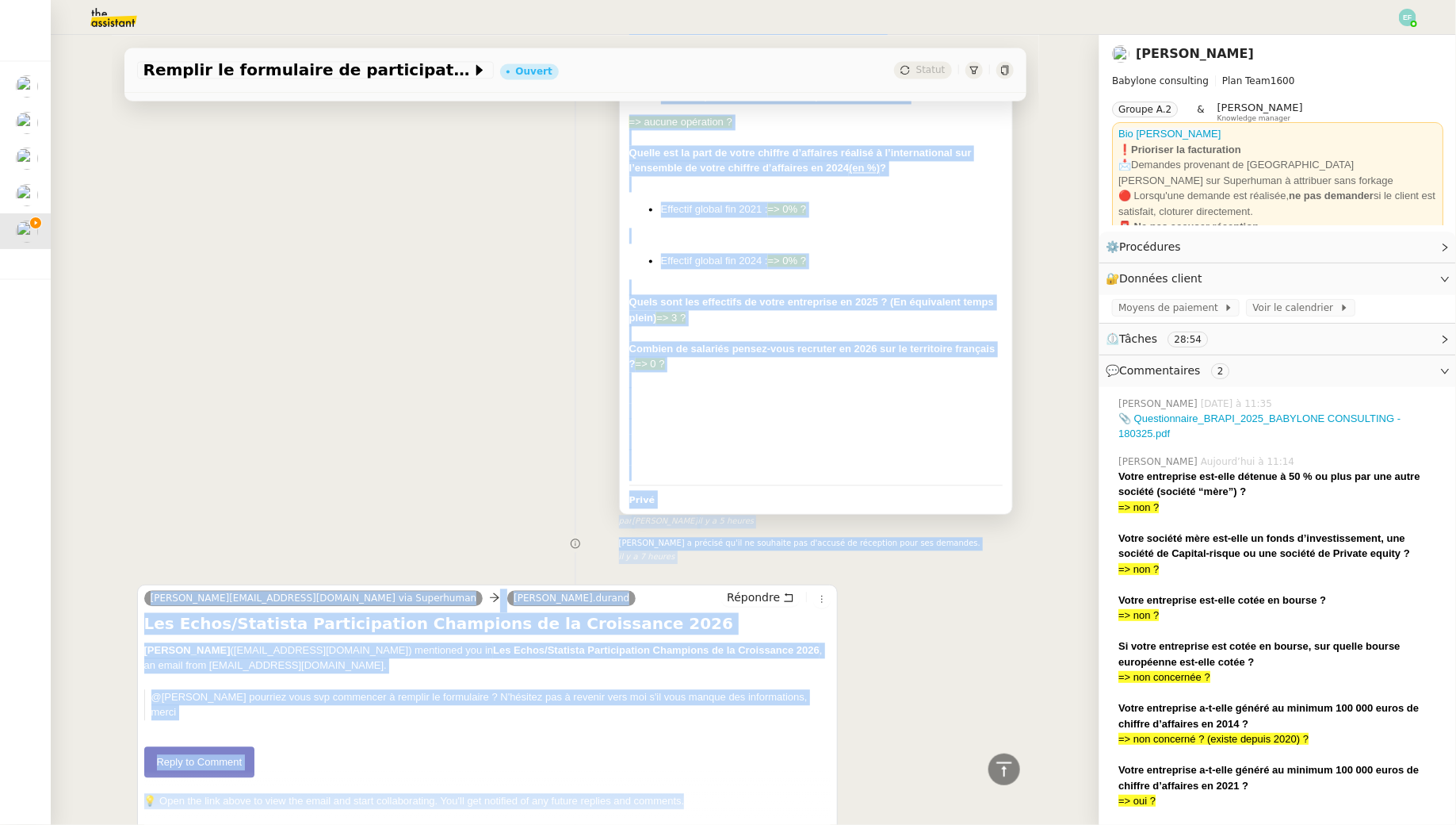
drag, startPoint x: 629, startPoint y: 359, endPoint x: 822, endPoint y: 376, distance: 193.7
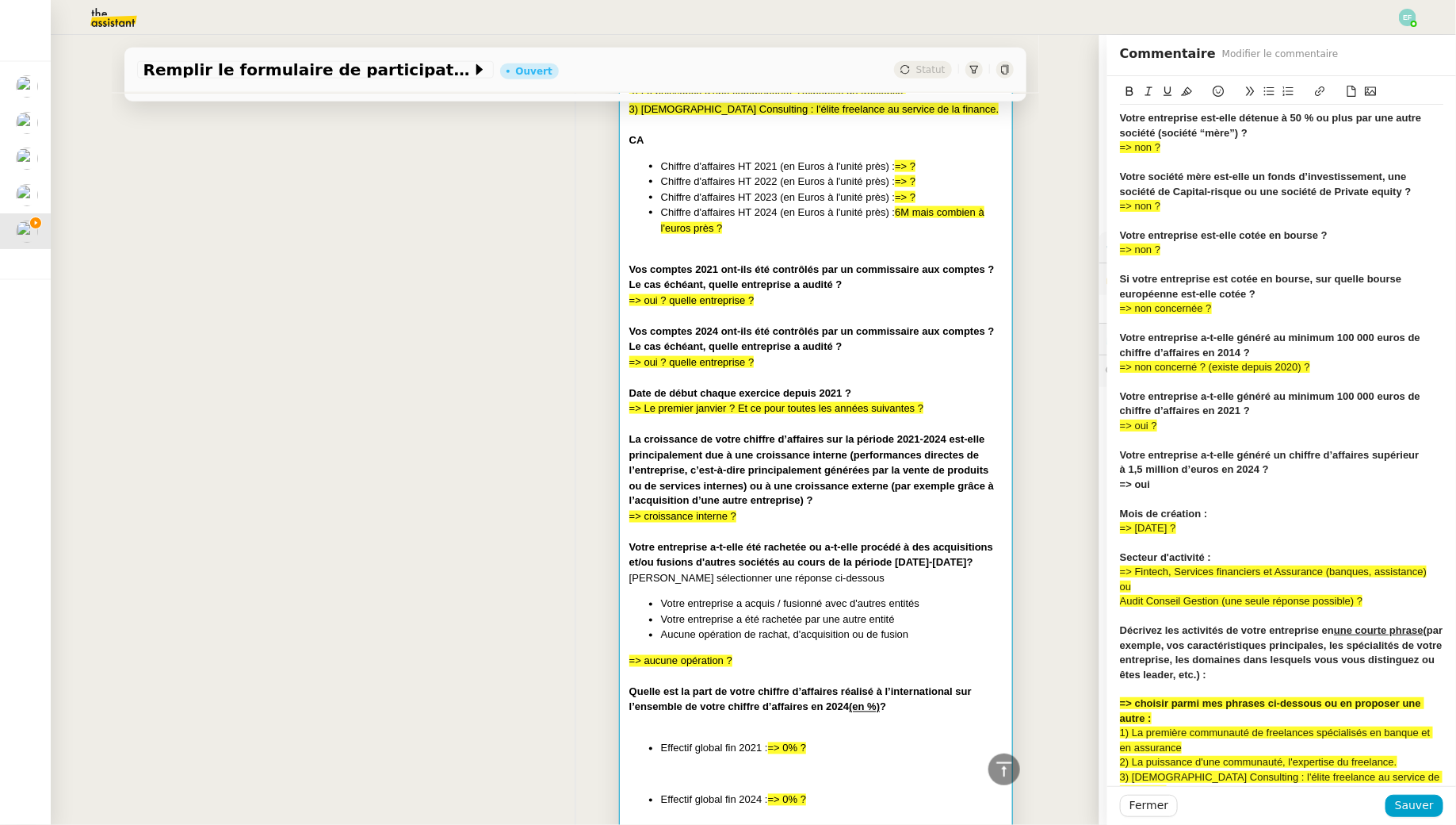
click at [478, 489] on div "Votre entreprise est-elle détenue à 50 % ou plus par une autre société (société…" at bounding box center [575, 243] width 876 height 1647
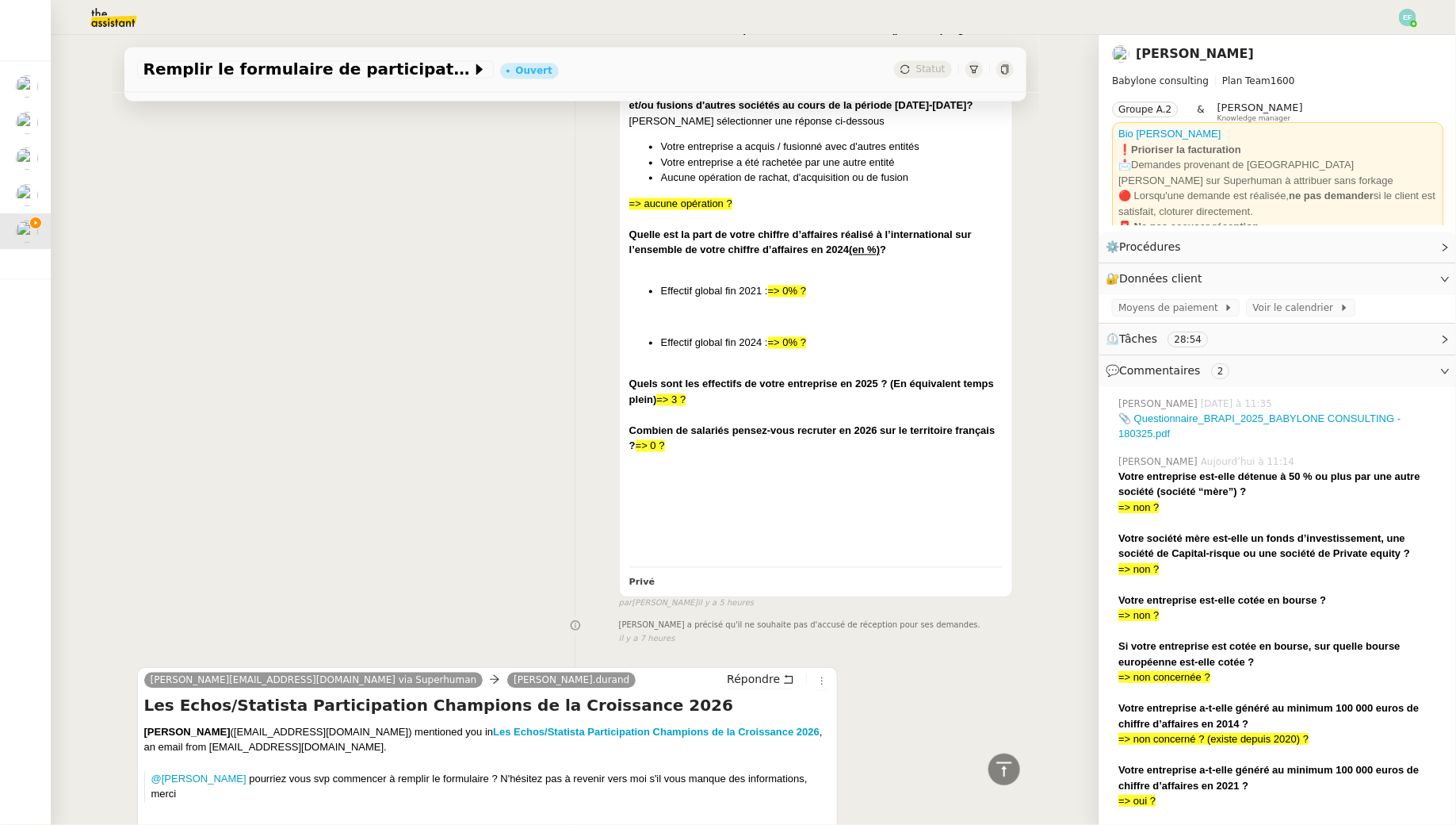
scroll to position [1666, 0]
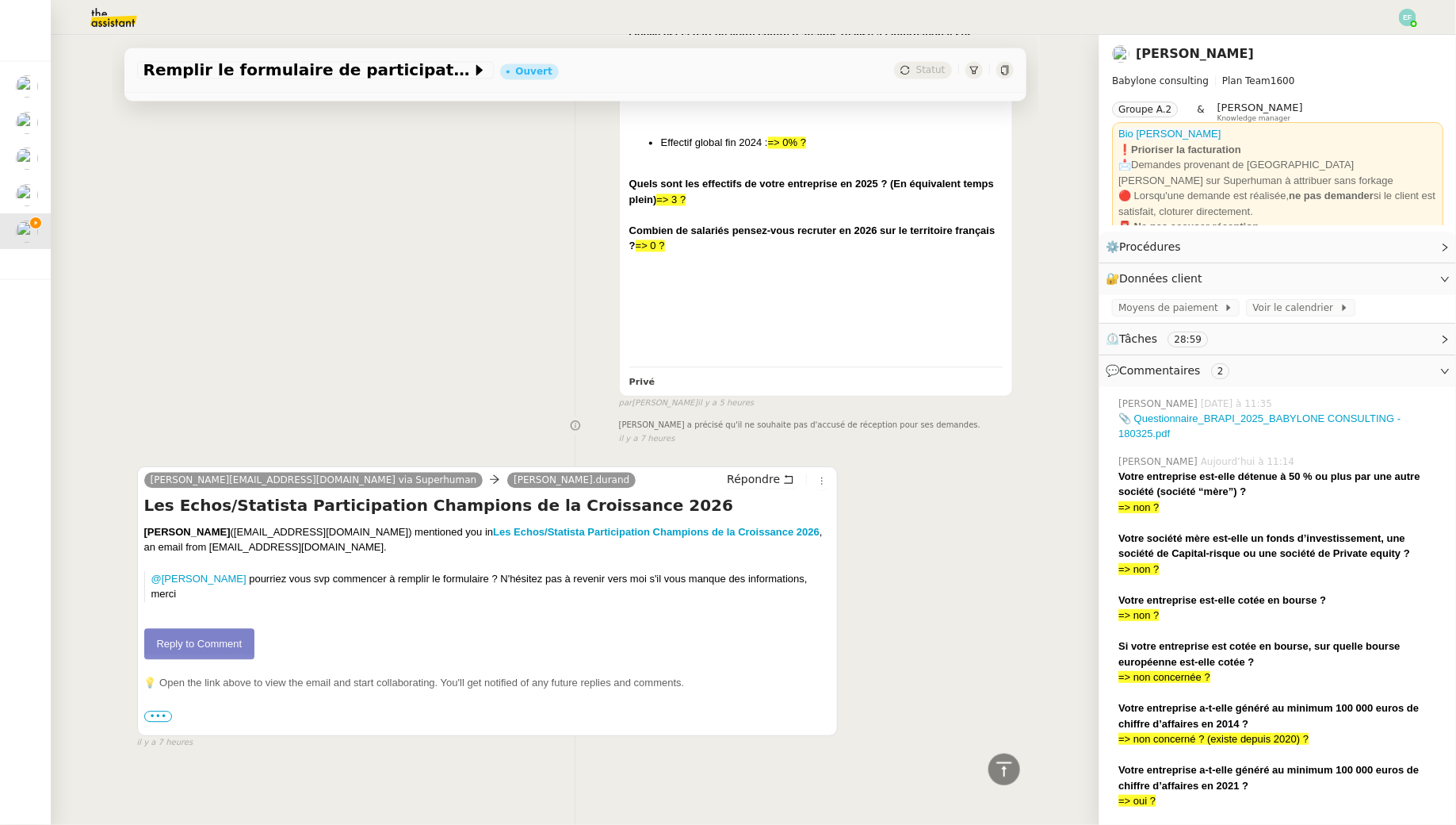
click at [225, 635] on link "Reply to Comment" at bounding box center [200, 644] width 111 height 32
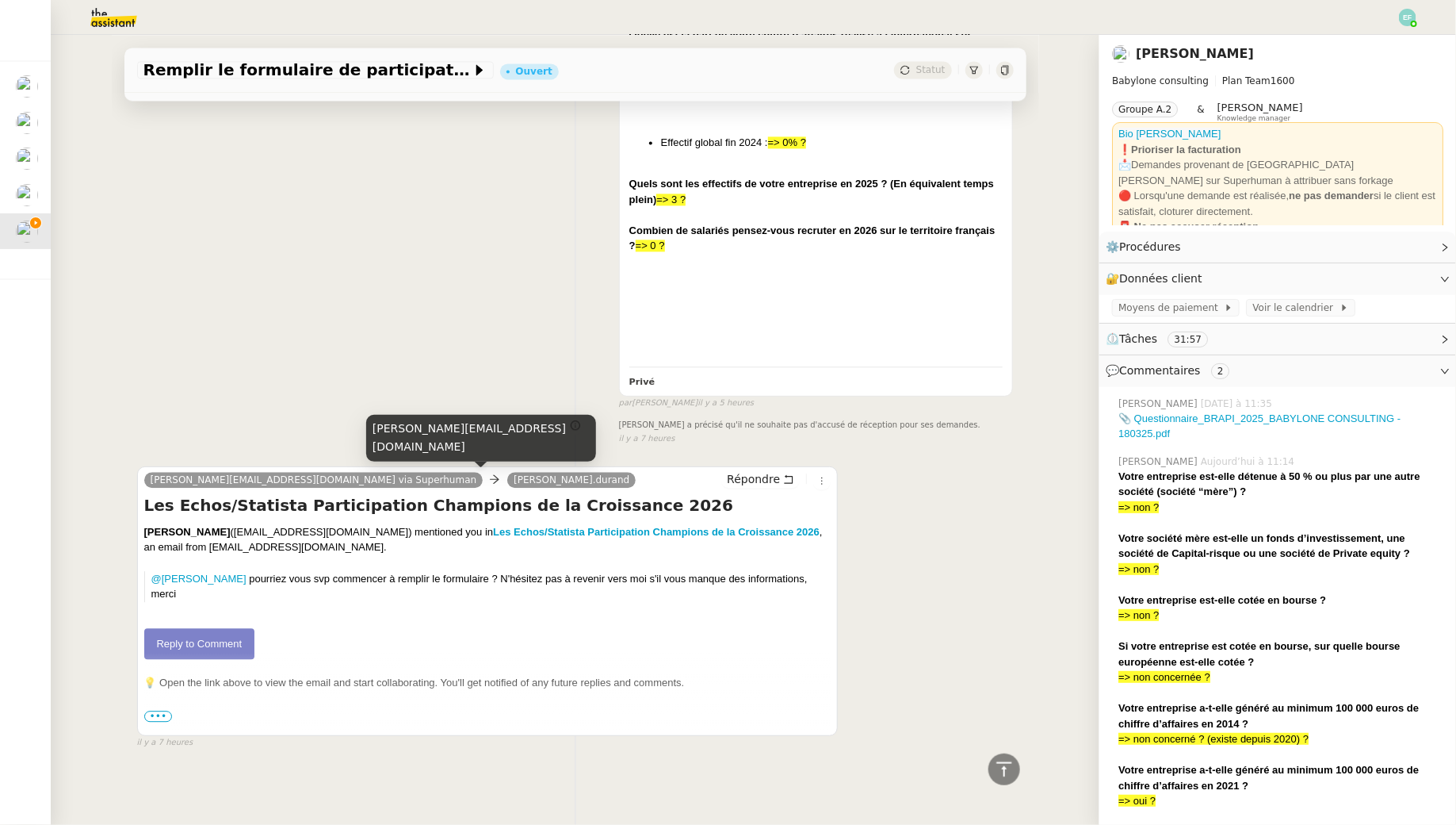
scroll to position [0, 0]
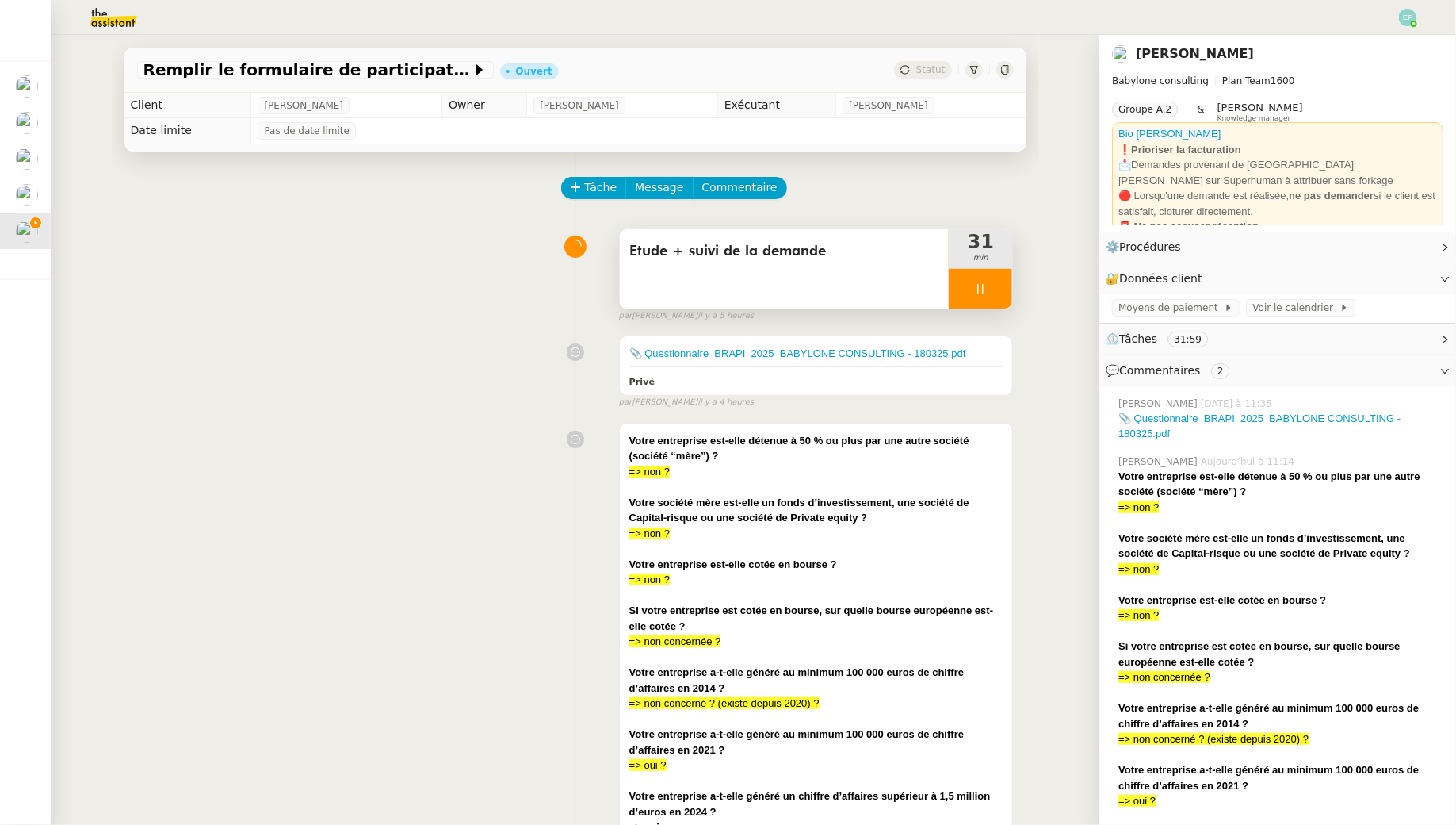
click at [984, 290] on icon at bounding box center [980, 288] width 13 height 13
click at [1001, 291] on icon at bounding box center [996, 288] width 13 height 13
click at [758, 194] on span "Commentaire" at bounding box center [740, 187] width 75 height 18
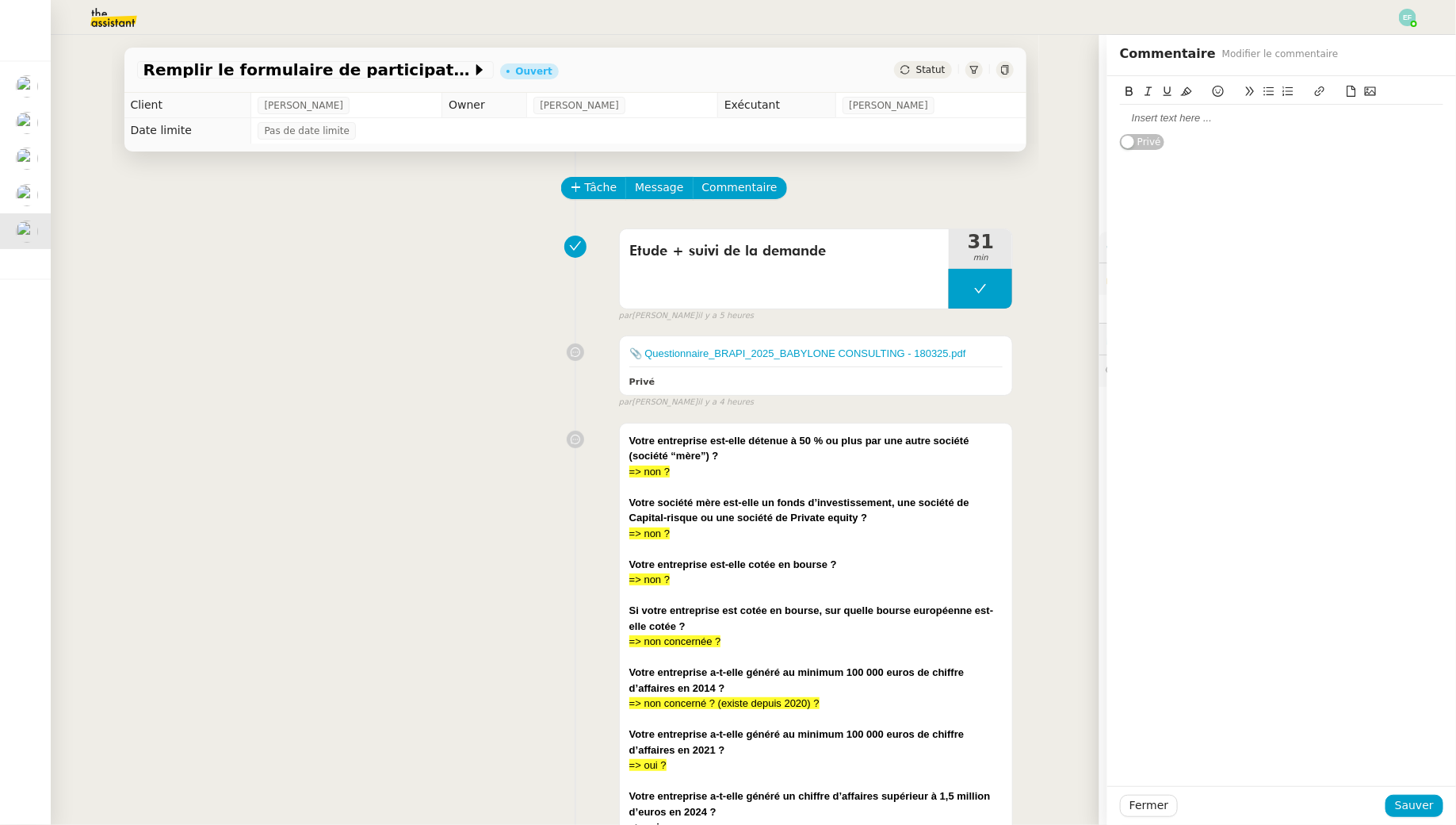
click at [1239, 111] on div at bounding box center [1281, 118] width 324 height 14
click at [1409, 798] on span "Sauver" at bounding box center [1414, 806] width 38 height 18
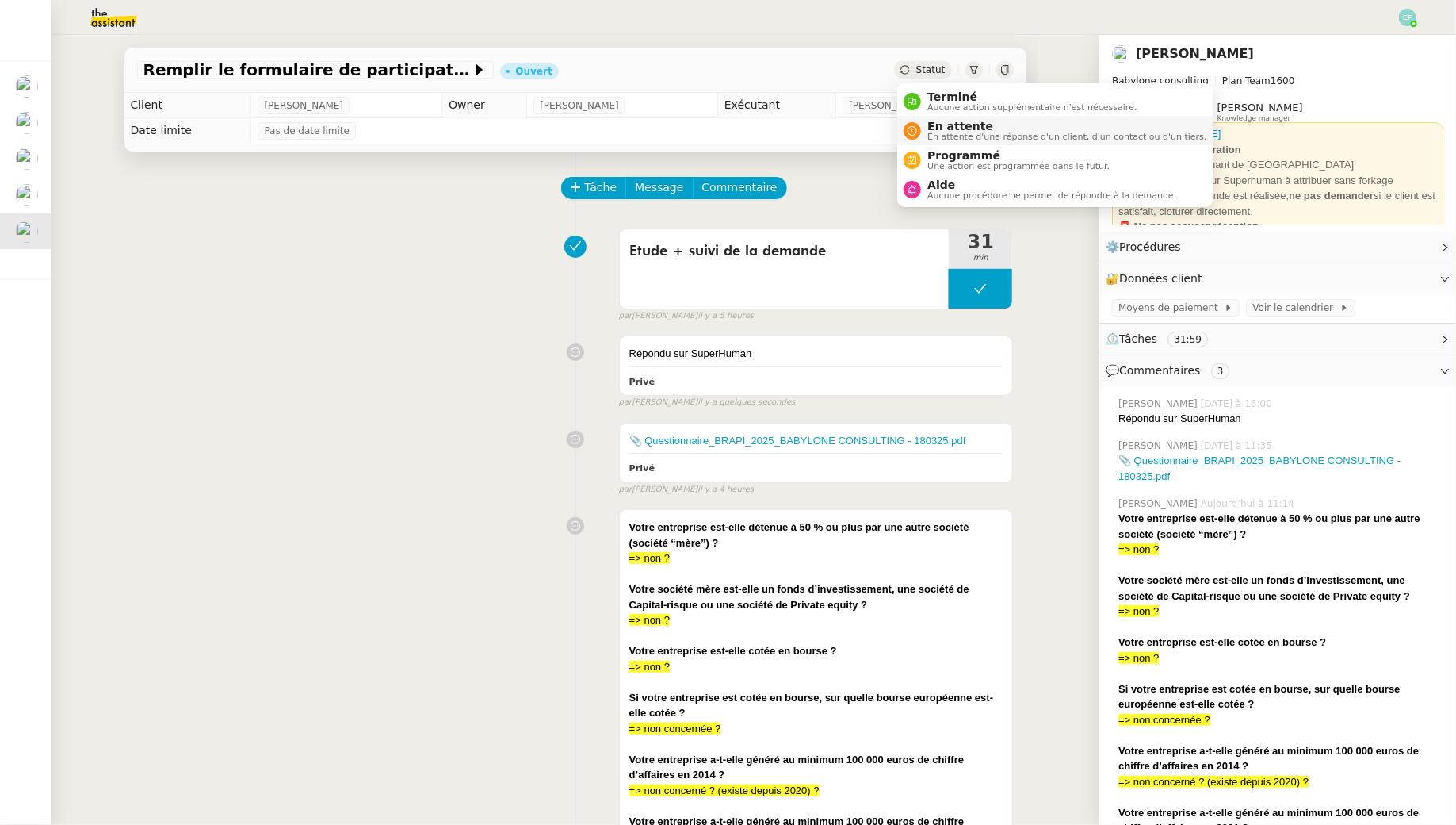
click at [943, 123] on span "En attente" at bounding box center [1067, 126] width 279 height 13
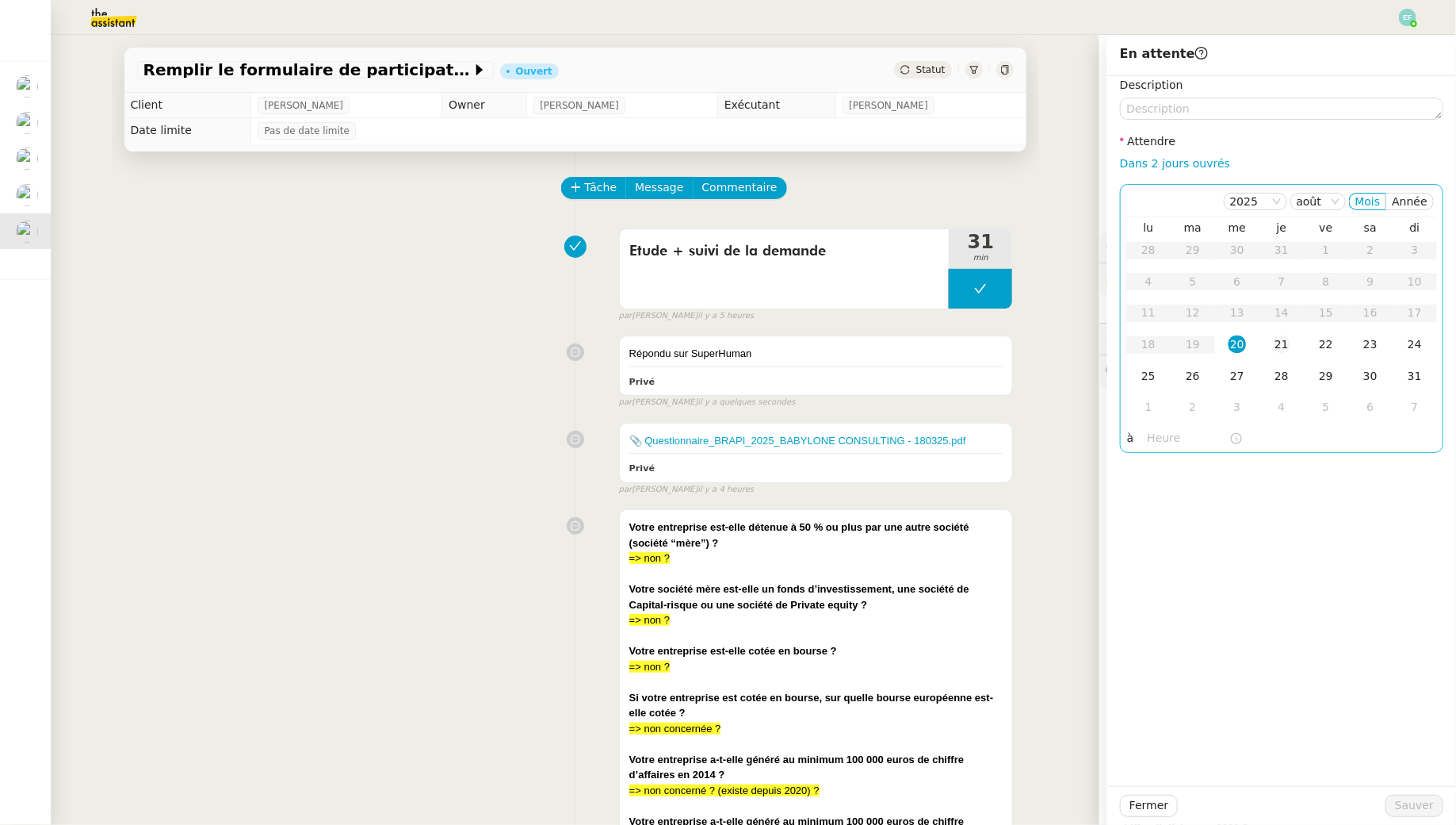
click at [1300, 347] on td "21" at bounding box center [1281, 345] width 44 height 32
click at [1318, 347] on div "22" at bounding box center [1326, 344] width 18 height 18
click at [1408, 806] on span "Sauver" at bounding box center [1414, 806] width 38 height 18
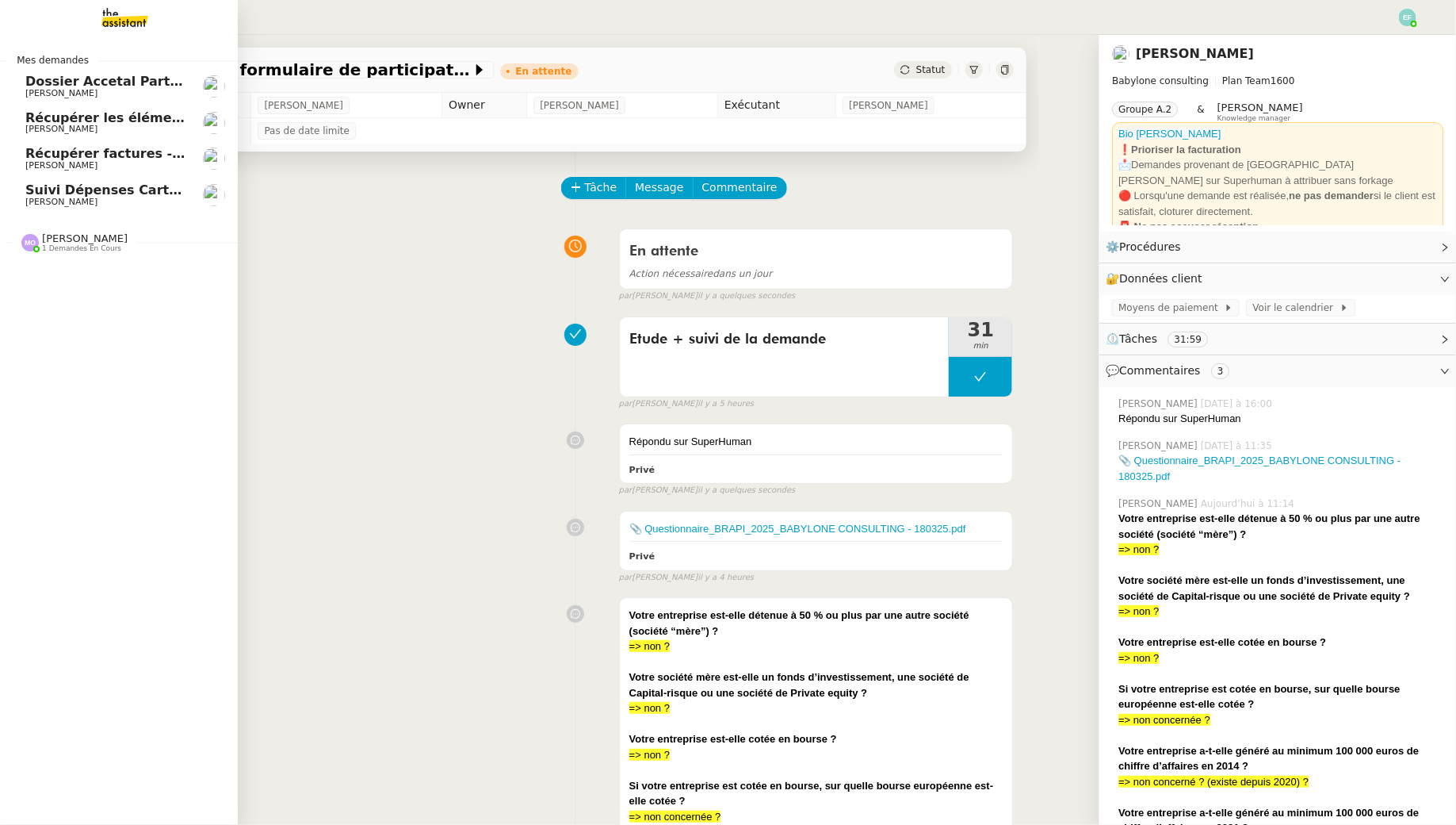
click at [33, 197] on span "[PERSON_NAME]" at bounding box center [61, 202] width 72 height 10
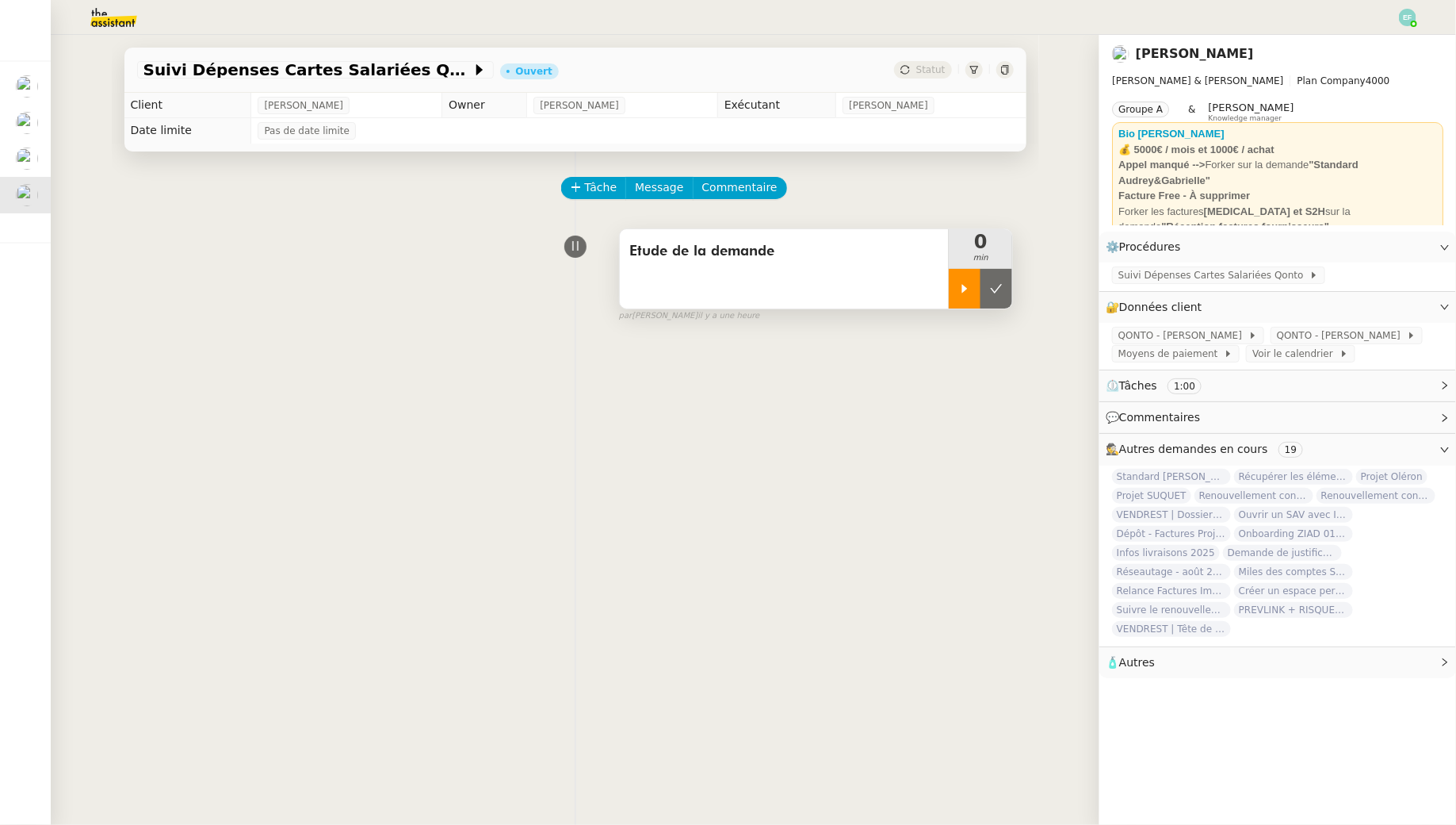
click at [970, 279] on div at bounding box center [965, 288] width 32 height 39
click at [1178, 275] on span "Suivi Dépenses Cartes Salariées Qonto" at bounding box center [1213, 274] width 191 height 16
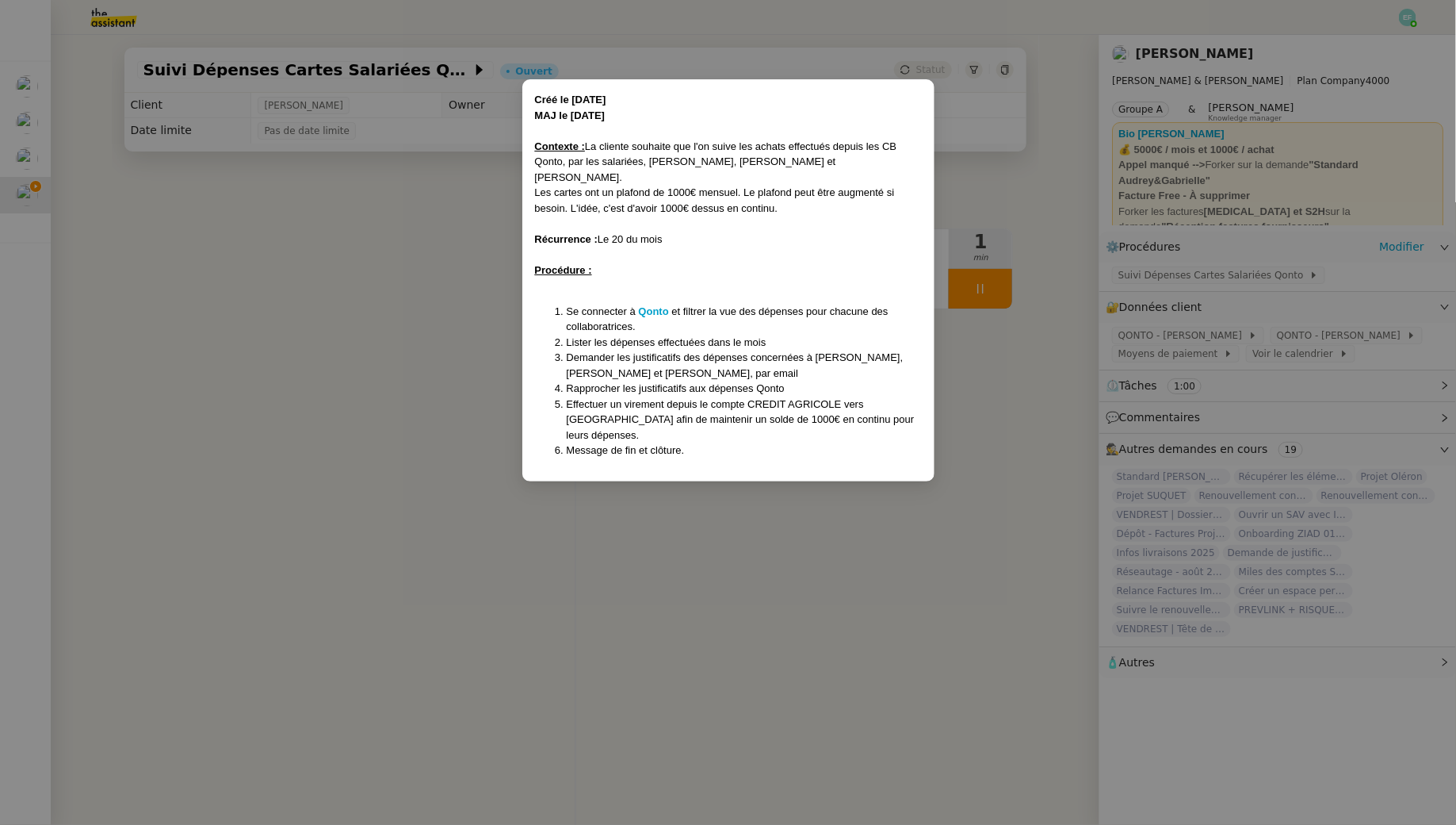
click at [749, 510] on nz-modal-container "Créé le 05/08/24 MAJ le 03/02/2025 Contexte : La cliente souhaite que l'on suiv…" at bounding box center [728, 412] width 1456 height 825
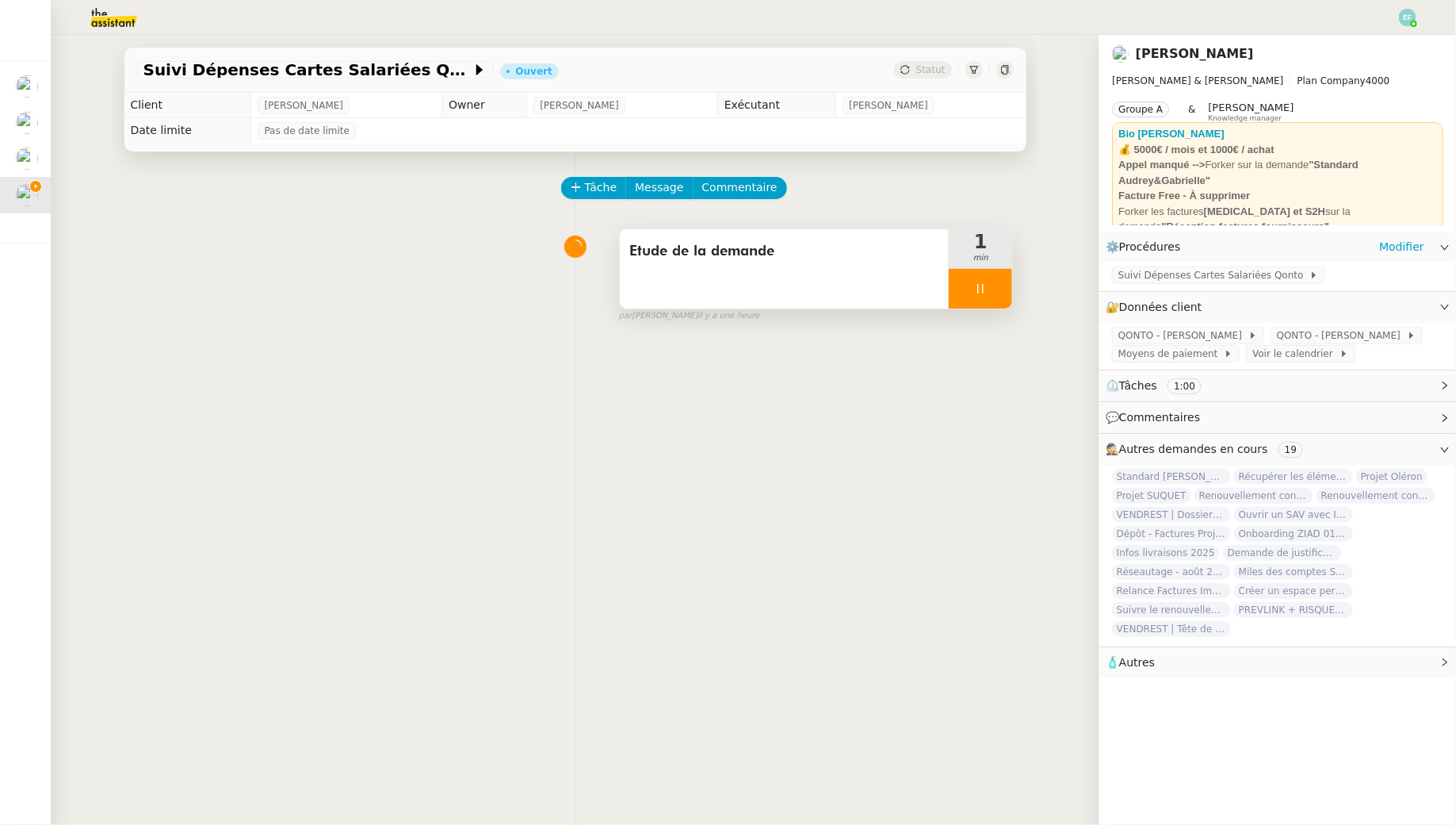
click at [983, 293] on icon at bounding box center [981, 288] width 6 height 9
click at [1203, 281] on span "Suivi Dépenses Cartes Salariées Qonto" at bounding box center [1213, 274] width 191 height 16
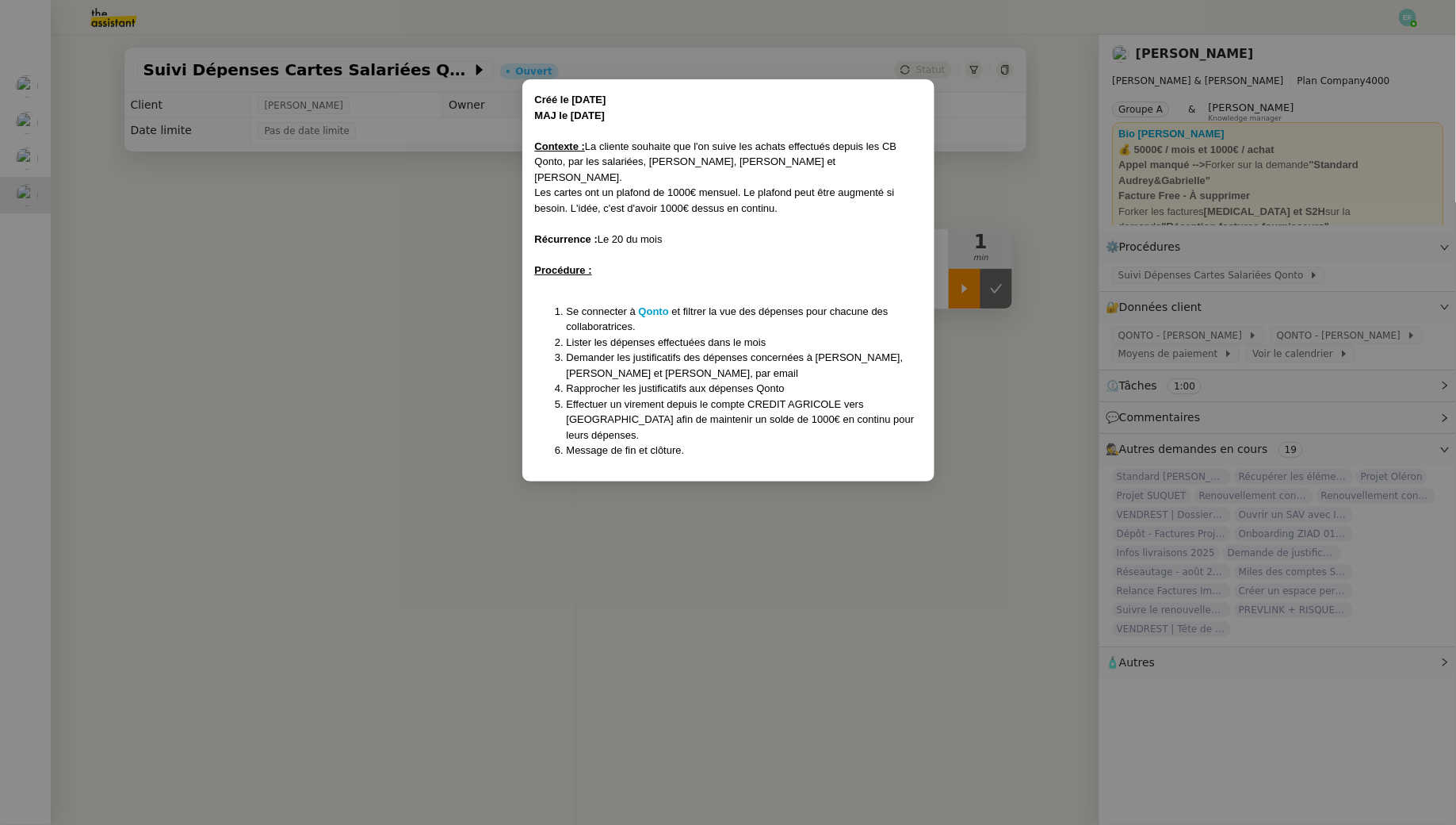
click at [416, 427] on nz-modal-container "Créé le 05/08/24 MAJ le 03/02/2025 Contexte : La cliente souhaite que l'on suiv…" at bounding box center [728, 412] width 1456 height 825
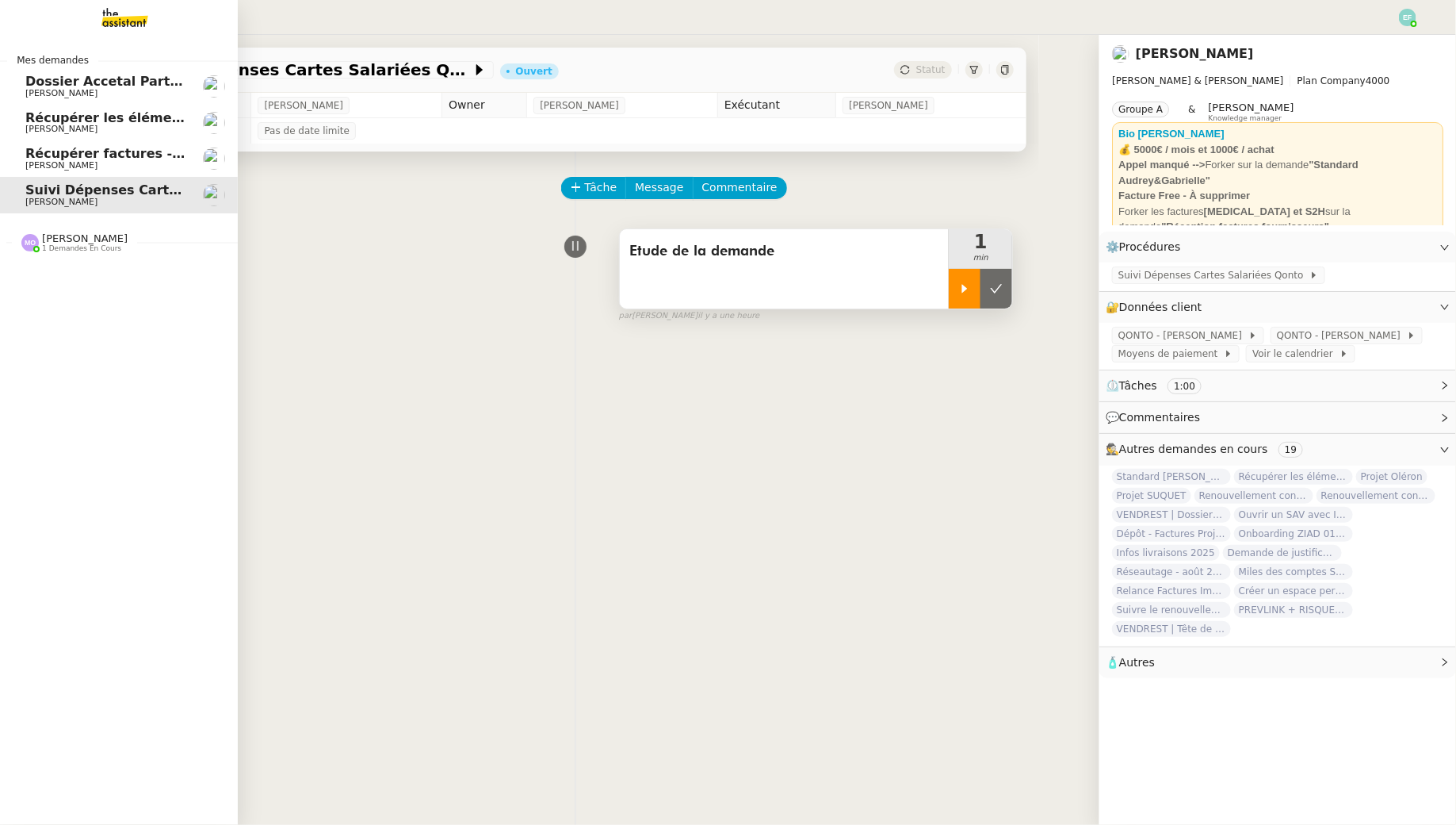
click at [86, 120] on span "Récupérer les éléments sociaux - août 2025" at bounding box center [181, 118] width 314 height 15
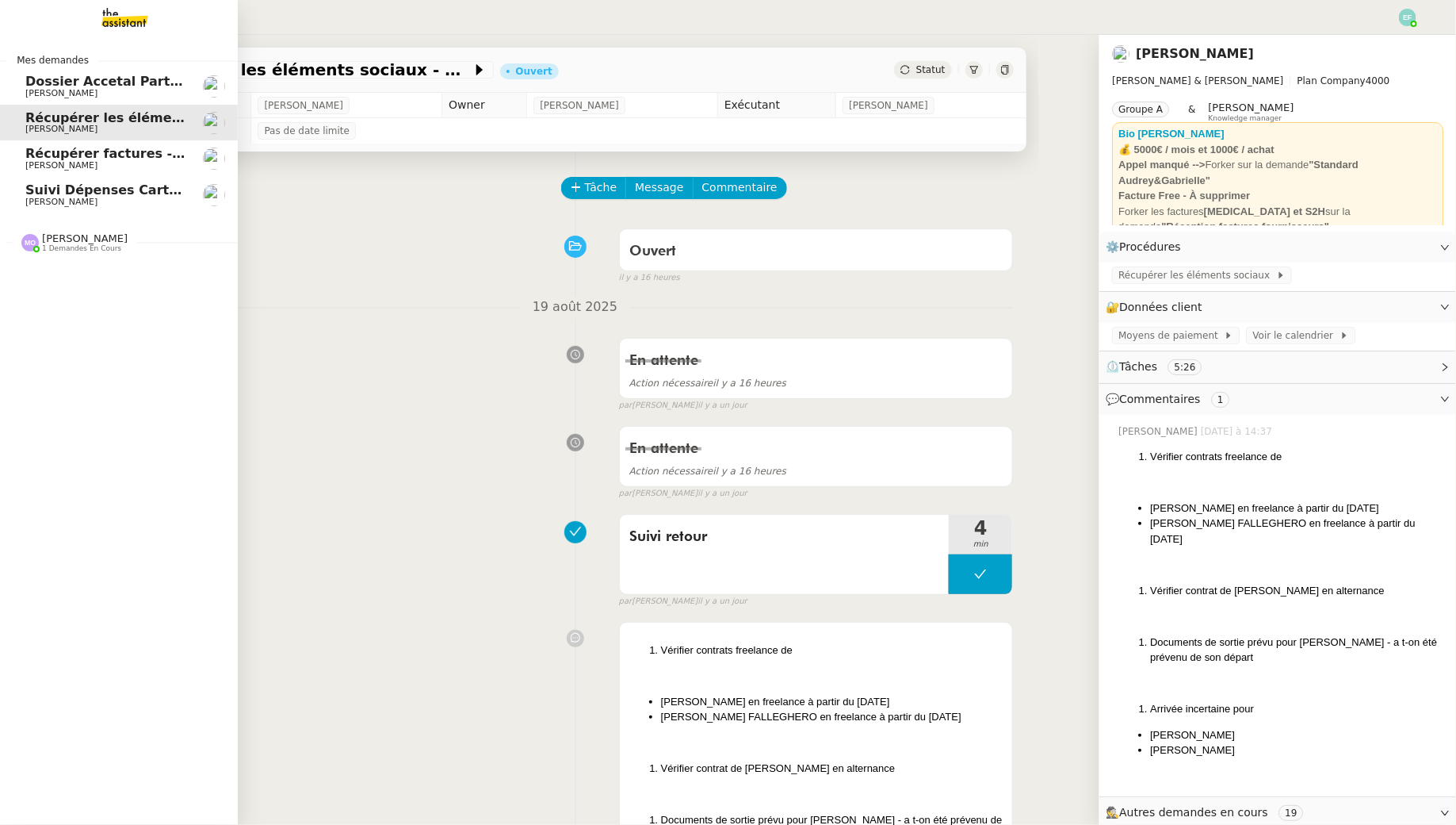
click at [144, 89] on span "[PERSON_NAME]" at bounding box center [105, 93] width 160 height 9
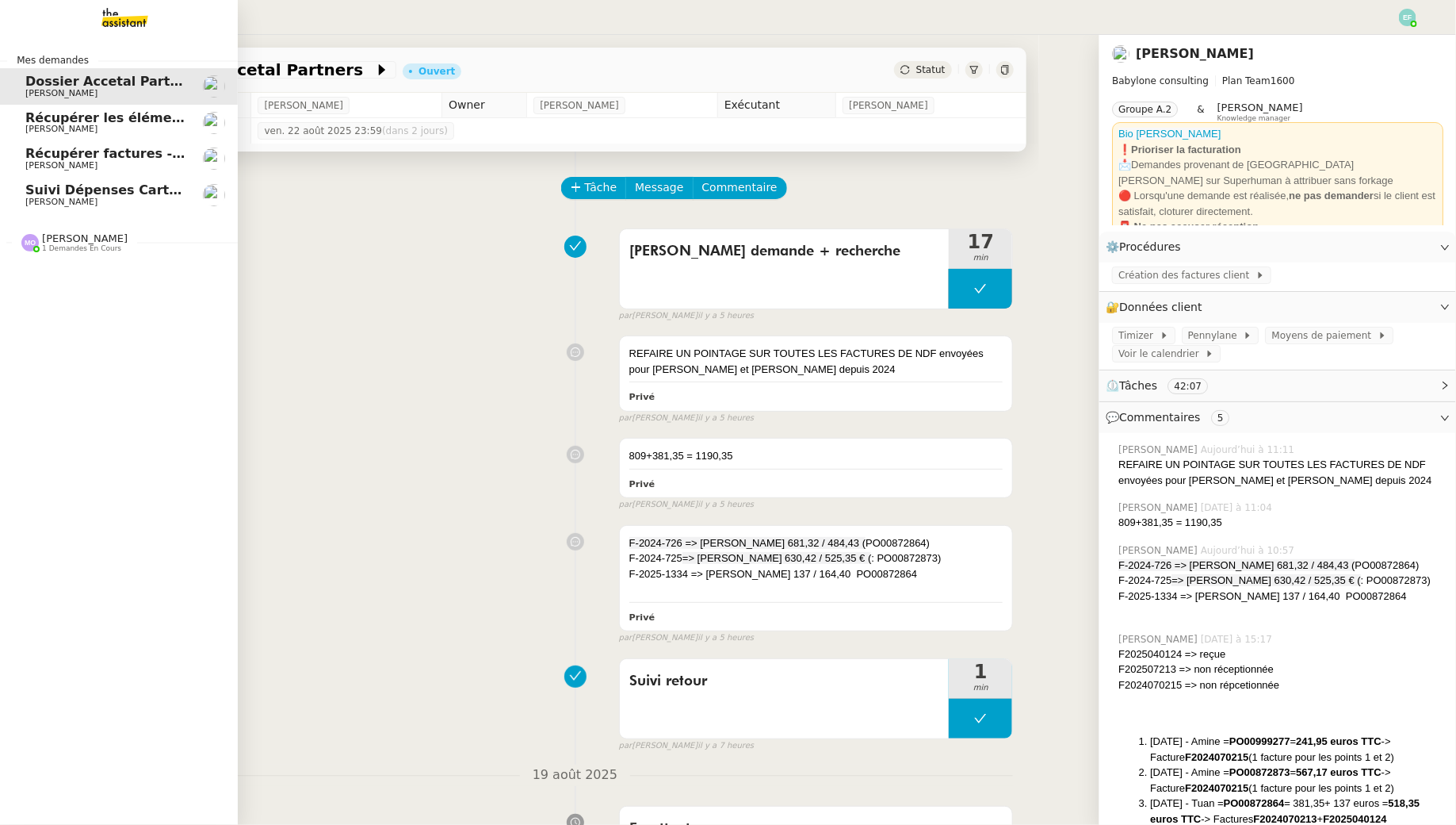
click at [161, 175] on link "Récupérer factures - [DATE] [PERSON_NAME]" at bounding box center [119, 159] width 238 height 37
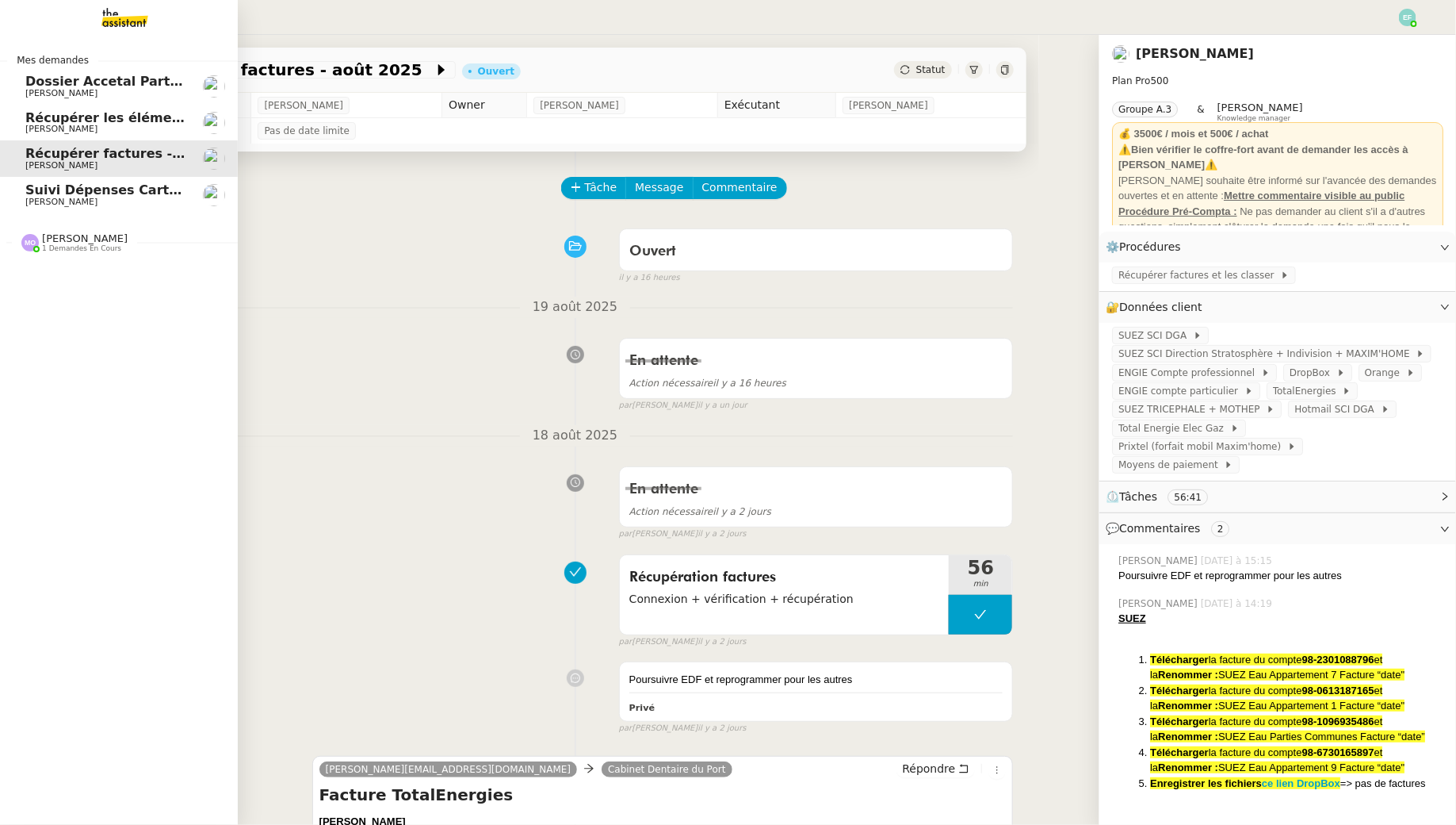
click at [115, 239] on div "Marie Orsoni 1 demandes en cours" at bounding box center [84, 243] width 85 height 21
click at [106, 279] on span "Projet Oléron" at bounding box center [105, 273] width 160 height 14
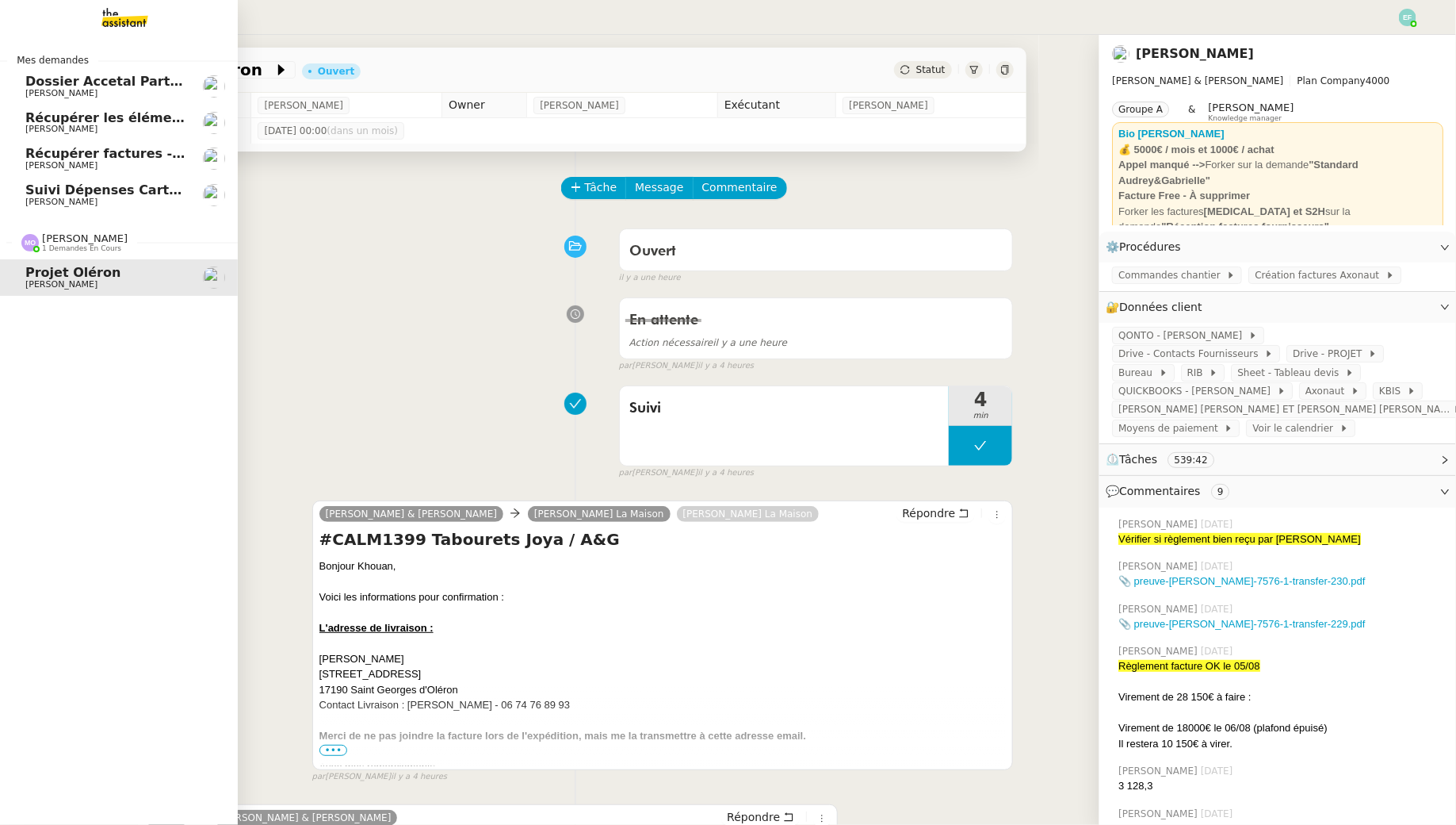
click at [125, 190] on span "Suivi Dépenses Cartes Salariées Qonto - 20 août 2025" at bounding box center [218, 190] width 386 height 15
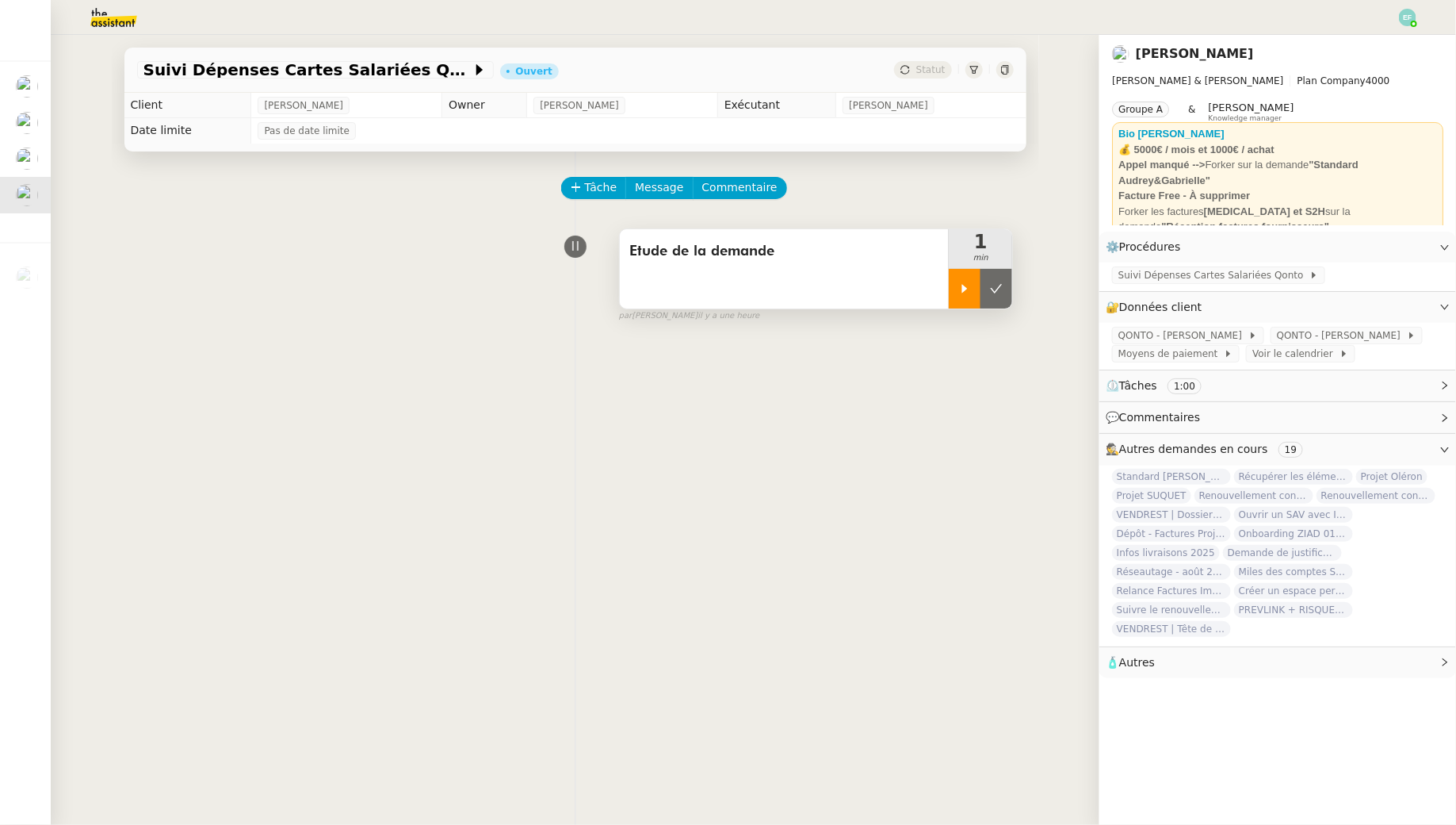
click at [960, 278] on div at bounding box center [965, 288] width 32 height 39
click at [1177, 285] on div "Suivi Dépenses Cartes Salariées Qonto" at bounding box center [1278, 276] width 357 height 28
click at [1172, 281] on span "Suivi Dépenses Cartes Salariées Qonto" at bounding box center [1213, 274] width 191 height 16
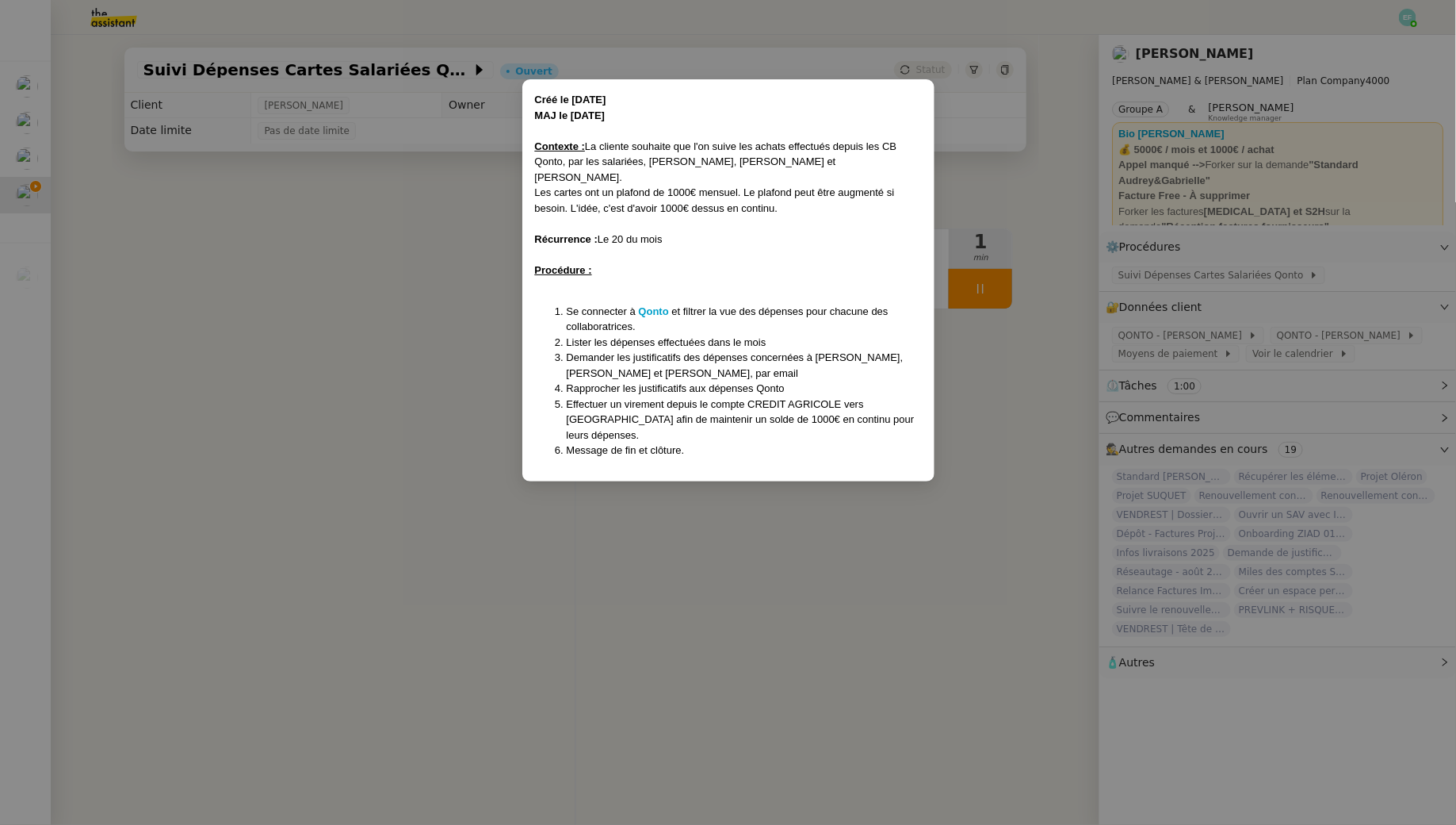
click at [363, 387] on nz-modal-container "Créé le 05/08/24 MAJ le 03/02/2025 Contexte : La cliente souhaite que l'on suiv…" at bounding box center [728, 412] width 1456 height 825
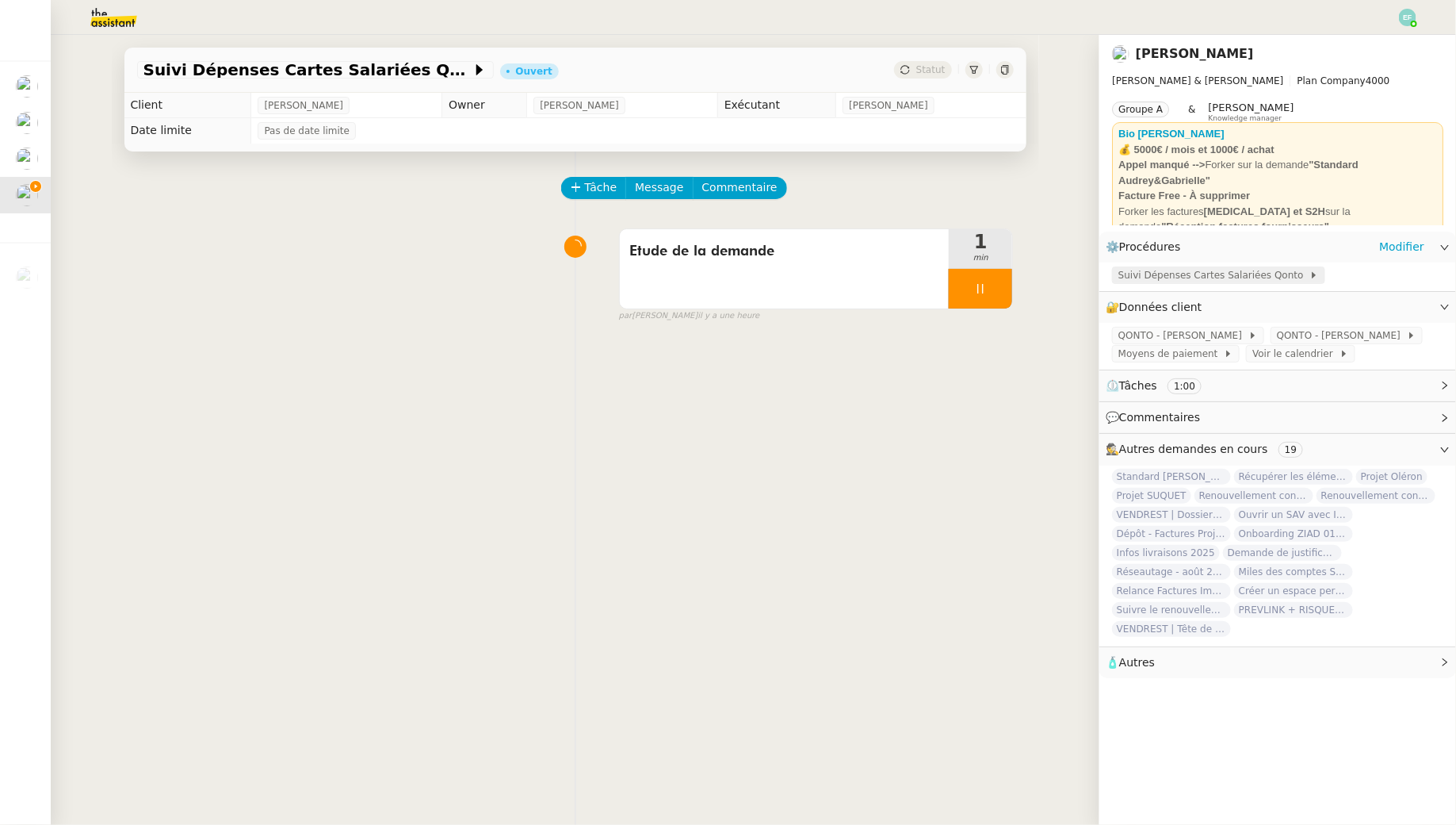
click at [1181, 274] on span "Suivi Dépenses Cartes Salariées Qonto" at bounding box center [1213, 274] width 191 height 16
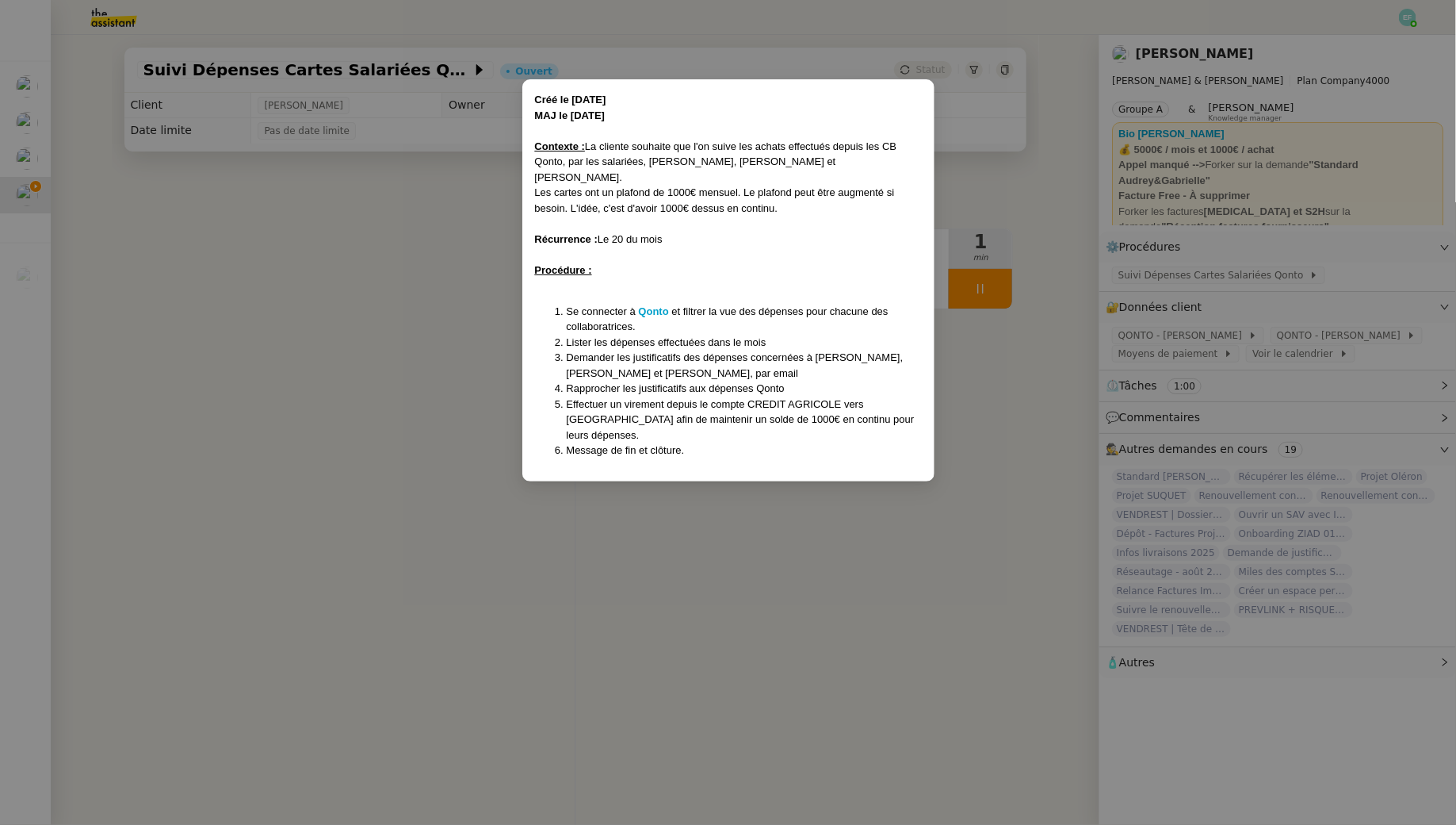
click at [423, 287] on nz-modal-container "Créé le 05/08/24 MAJ le 03/02/2025 Contexte : La cliente souhaite que l'on suiv…" at bounding box center [728, 412] width 1456 height 825
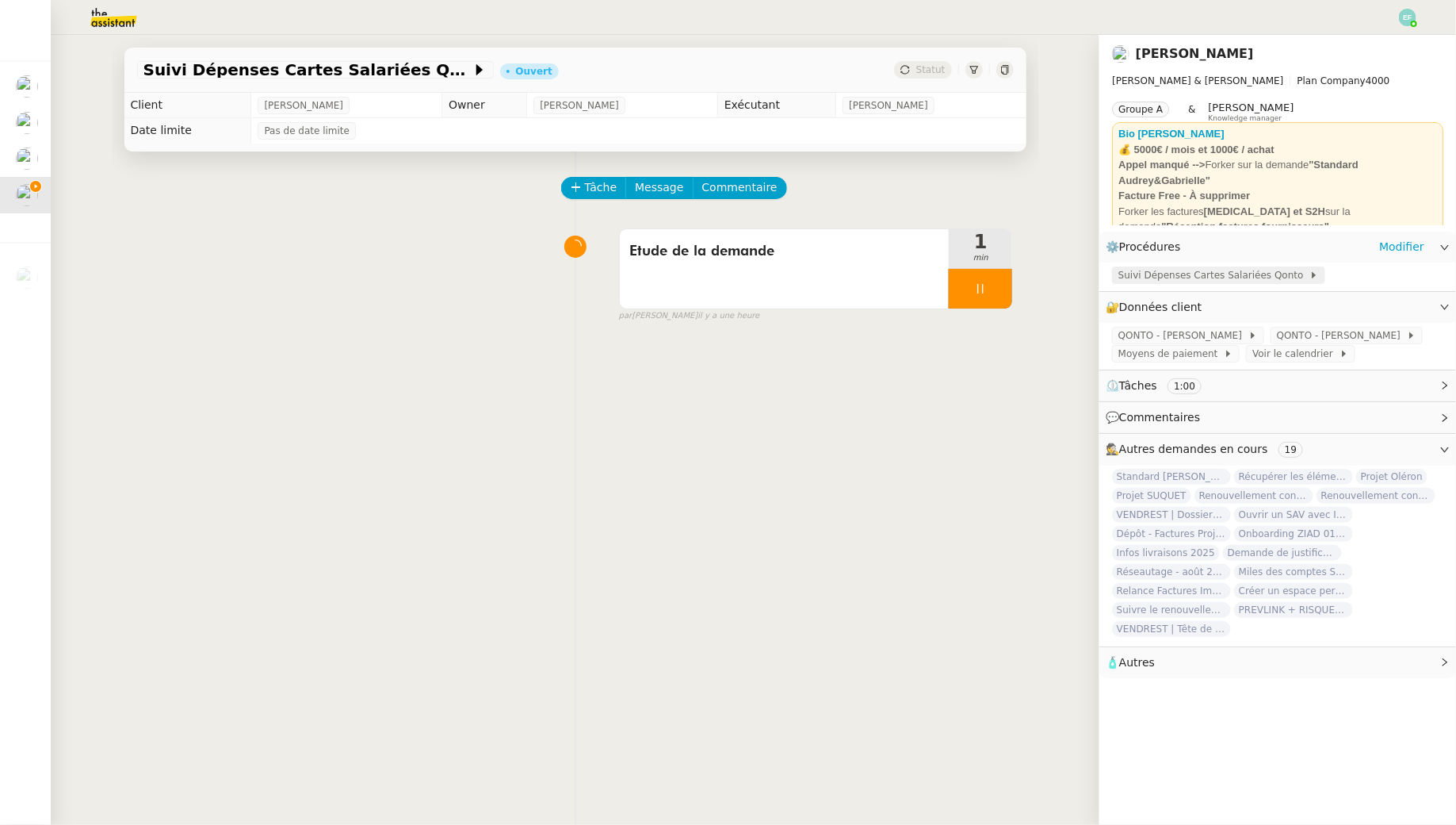
click at [1160, 283] on span "Suivi Dépenses Cartes Salariées Qonto" at bounding box center [1213, 274] width 191 height 16
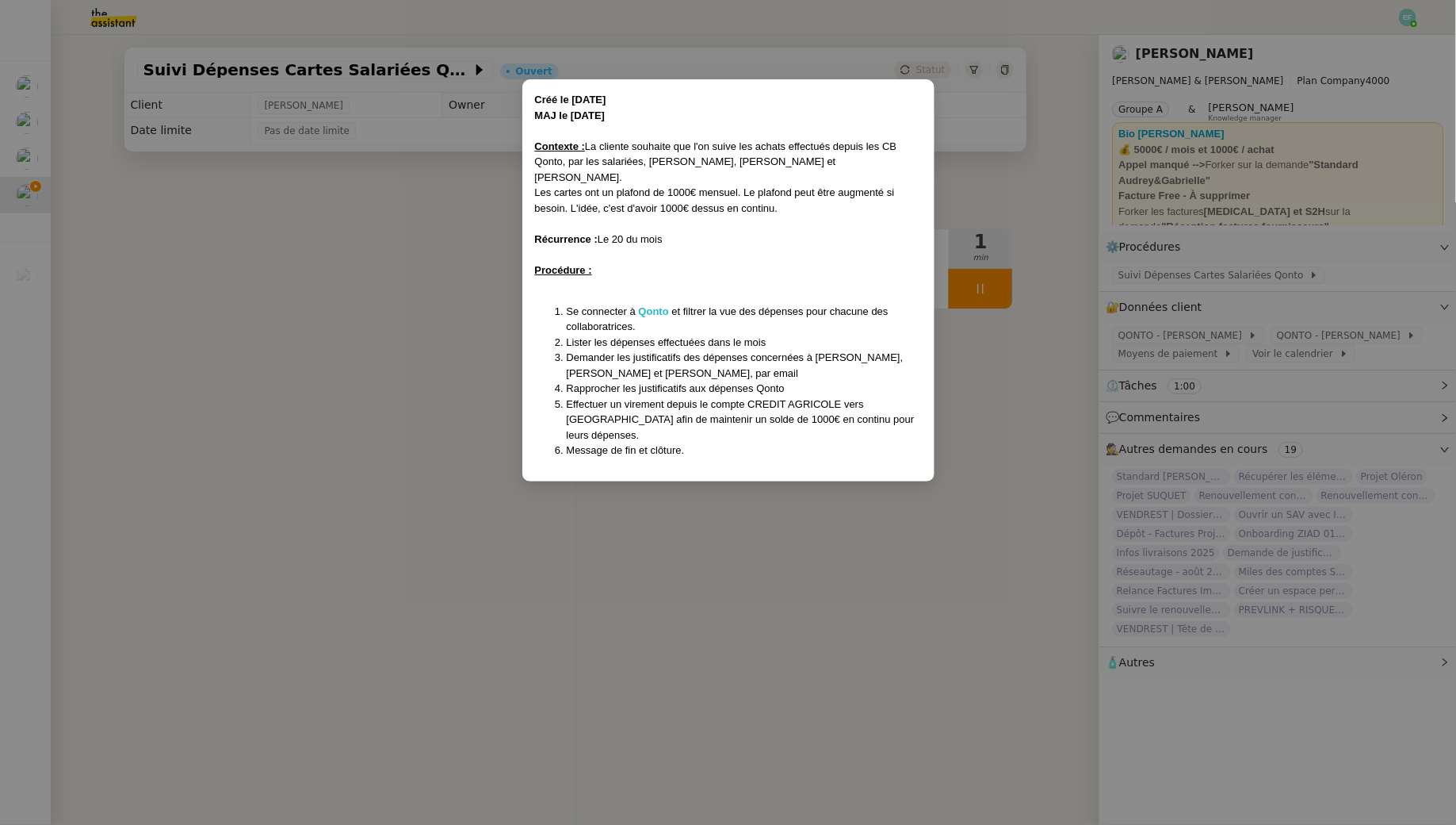
click at [654, 305] on strong "Qonto" at bounding box center [654, 311] width 30 height 12
click at [687, 564] on nz-modal-container "Créé le 05/08/24 MAJ le 03/02/2025 Contexte : La cliente souhaite que l'on suiv…" at bounding box center [728, 412] width 1456 height 825
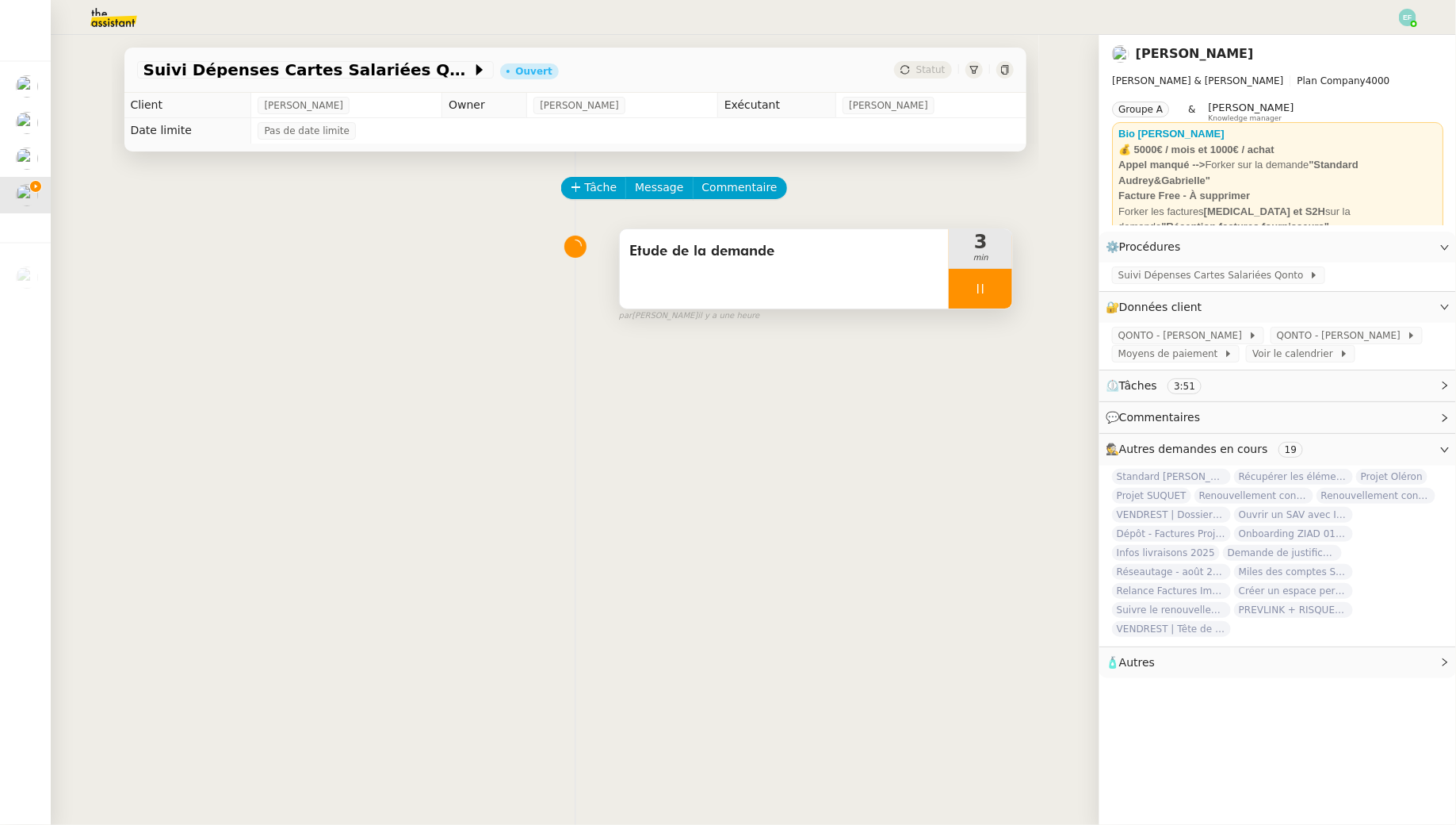
click at [1009, 298] on div at bounding box center [981, 288] width 64 height 39
click at [1009, 298] on button at bounding box center [996, 288] width 32 height 39
click at [878, 280] on div "Etude de la demande" at bounding box center [784, 269] width 330 height 79
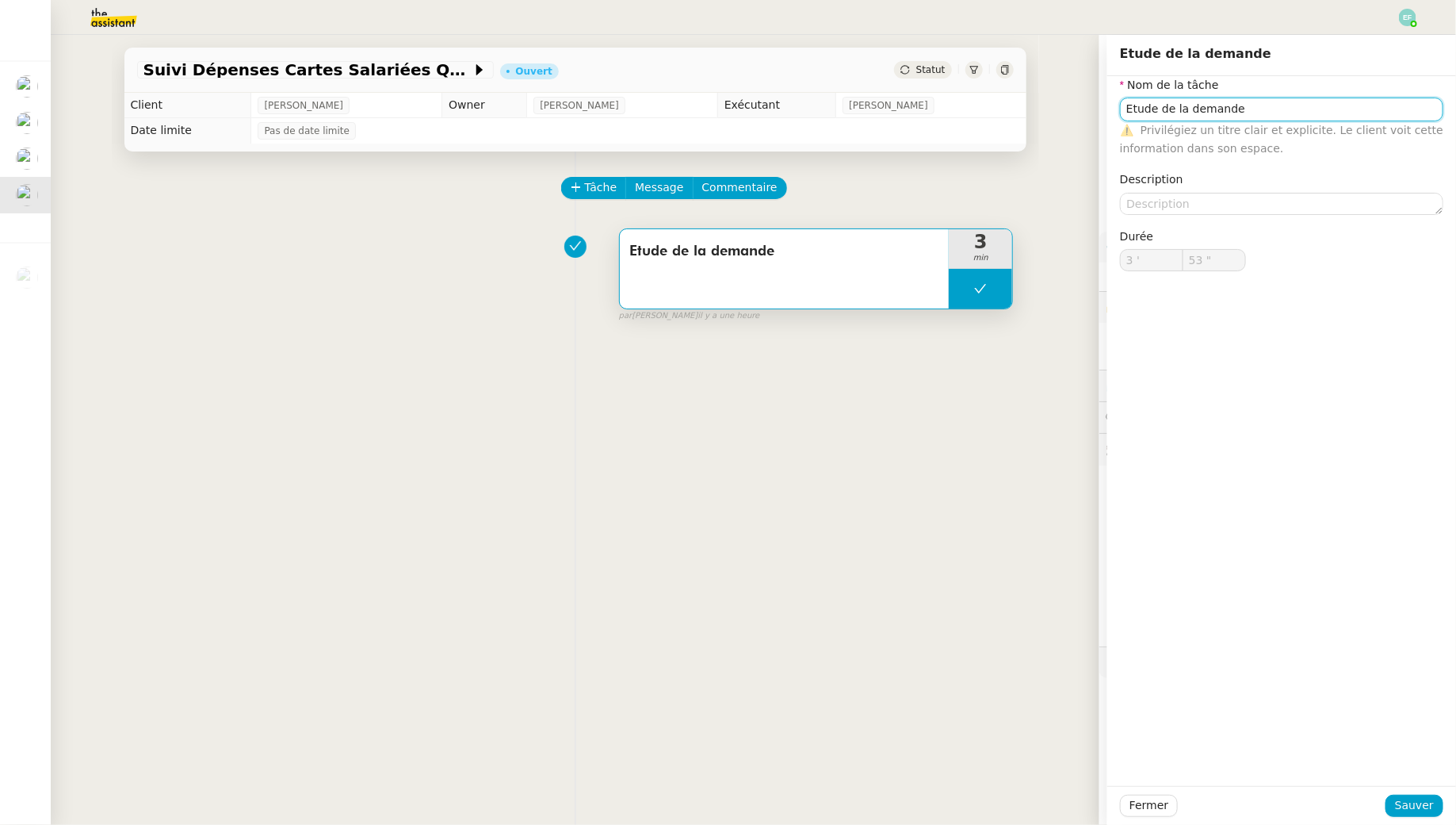
click at [1229, 109] on input "Etude de la demande" at bounding box center [1281, 109] width 324 height 23
type input "Suivi demande"
click at [1413, 808] on span "Sauver" at bounding box center [1414, 806] width 38 height 18
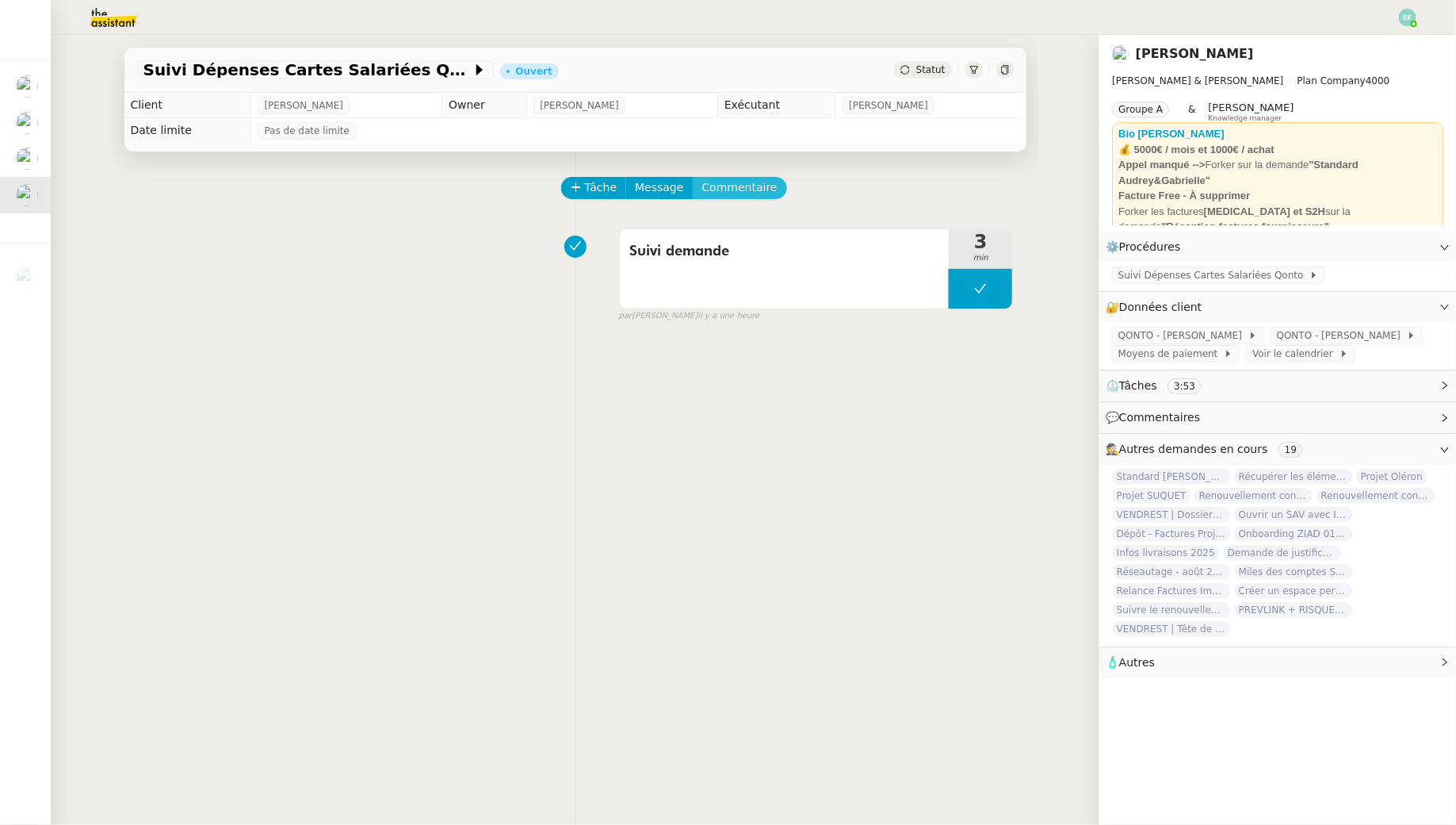
click at [759, 193] on span "Commentaire" at bounding box center [740, 187] width 75 height 18
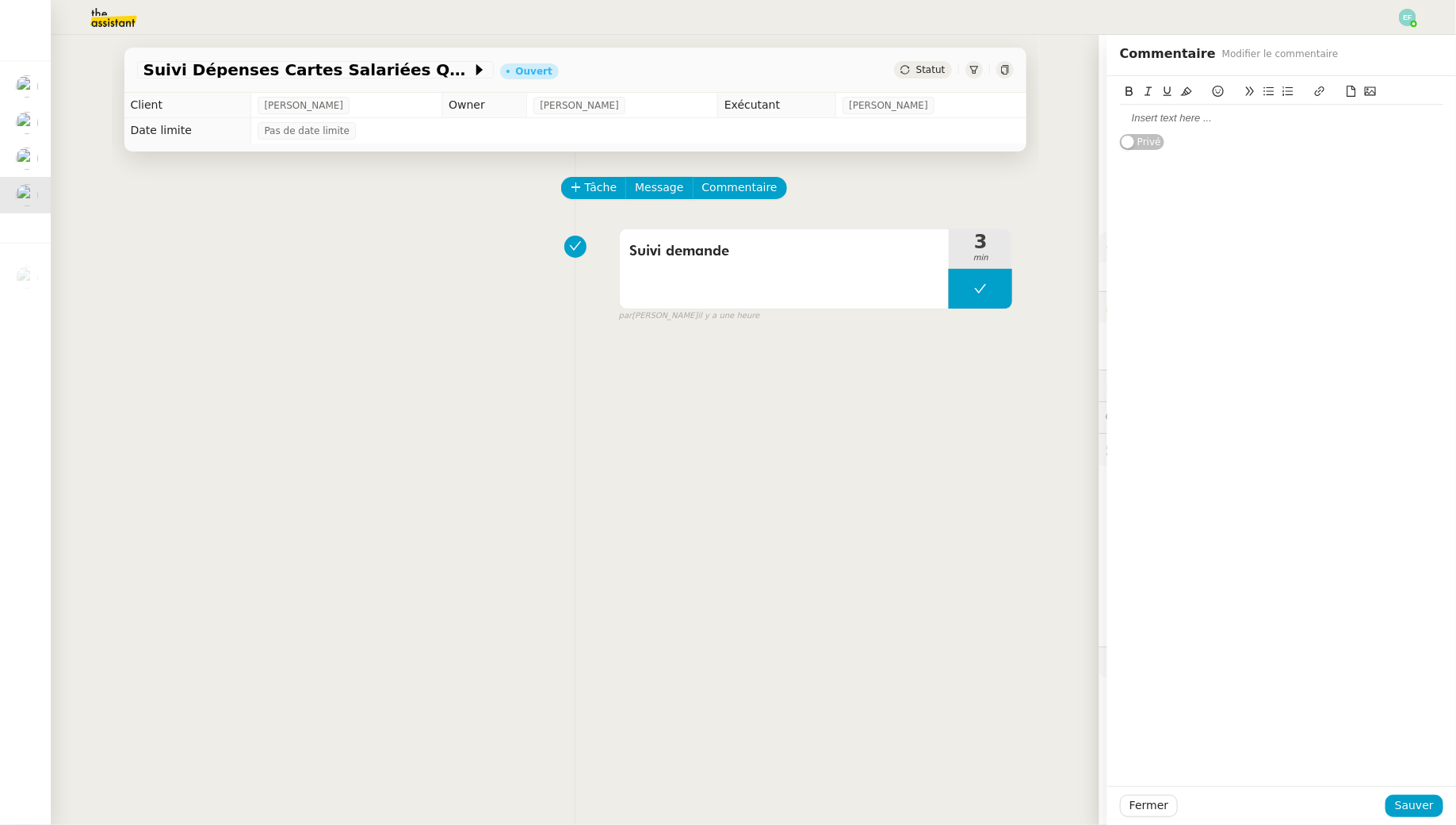
click at [1132, 119] on div at bounding box center [1281, 118] width 324 height 14
click at [1415, 810] on span "Sauver" at bounding box center [1414, 806] width 38 height 18
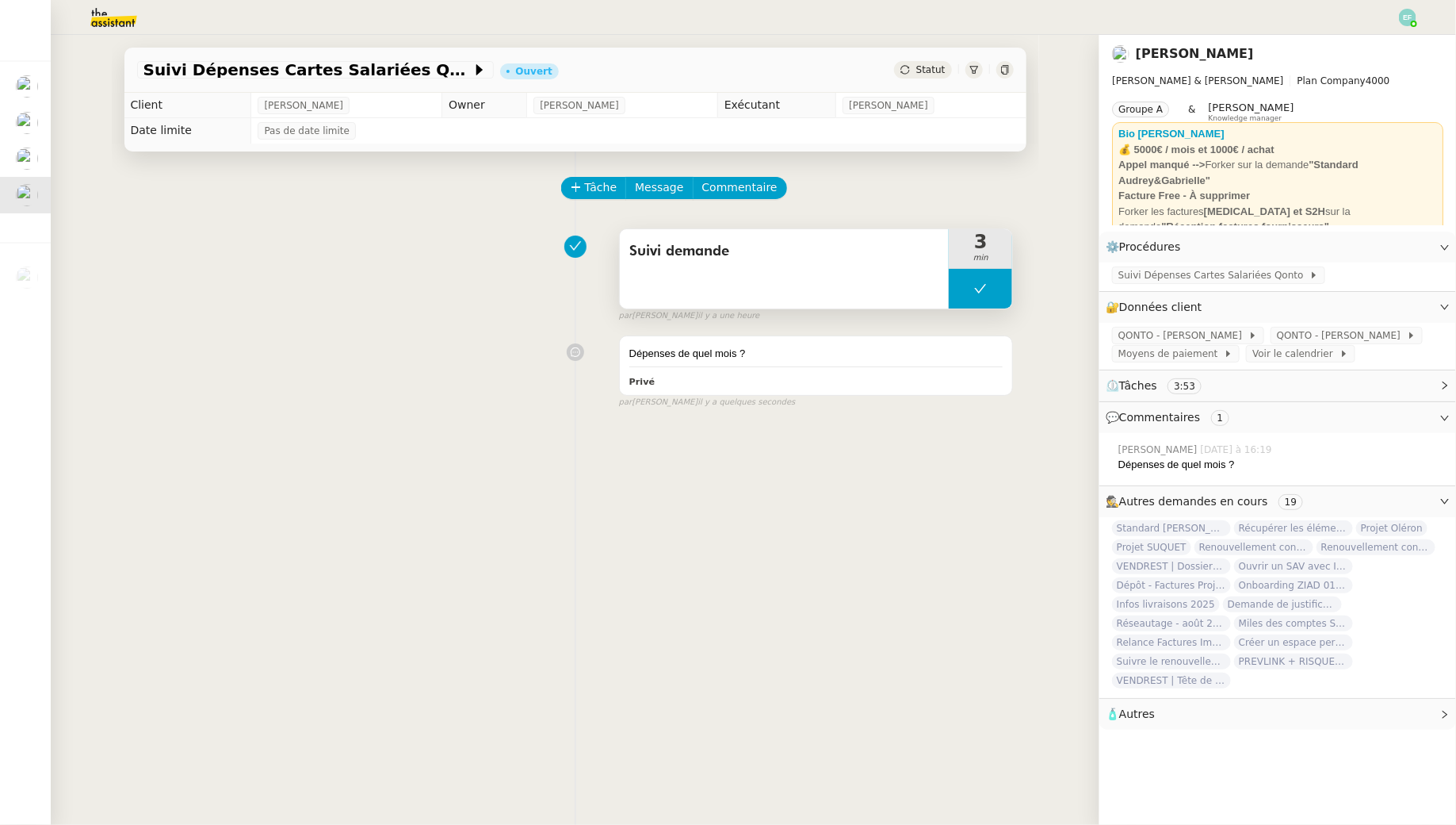
click at [983, 290] on icon at bounding box center [980, 288] width 13 height 13
click at [972, 290] on div at bounding box center [965, 288] width 32 height 39
click at [1153, 277] on span "Suivi Dépenses Cartes Salariées Qonto" at bounding box center [1213, 274] width 191 height 16
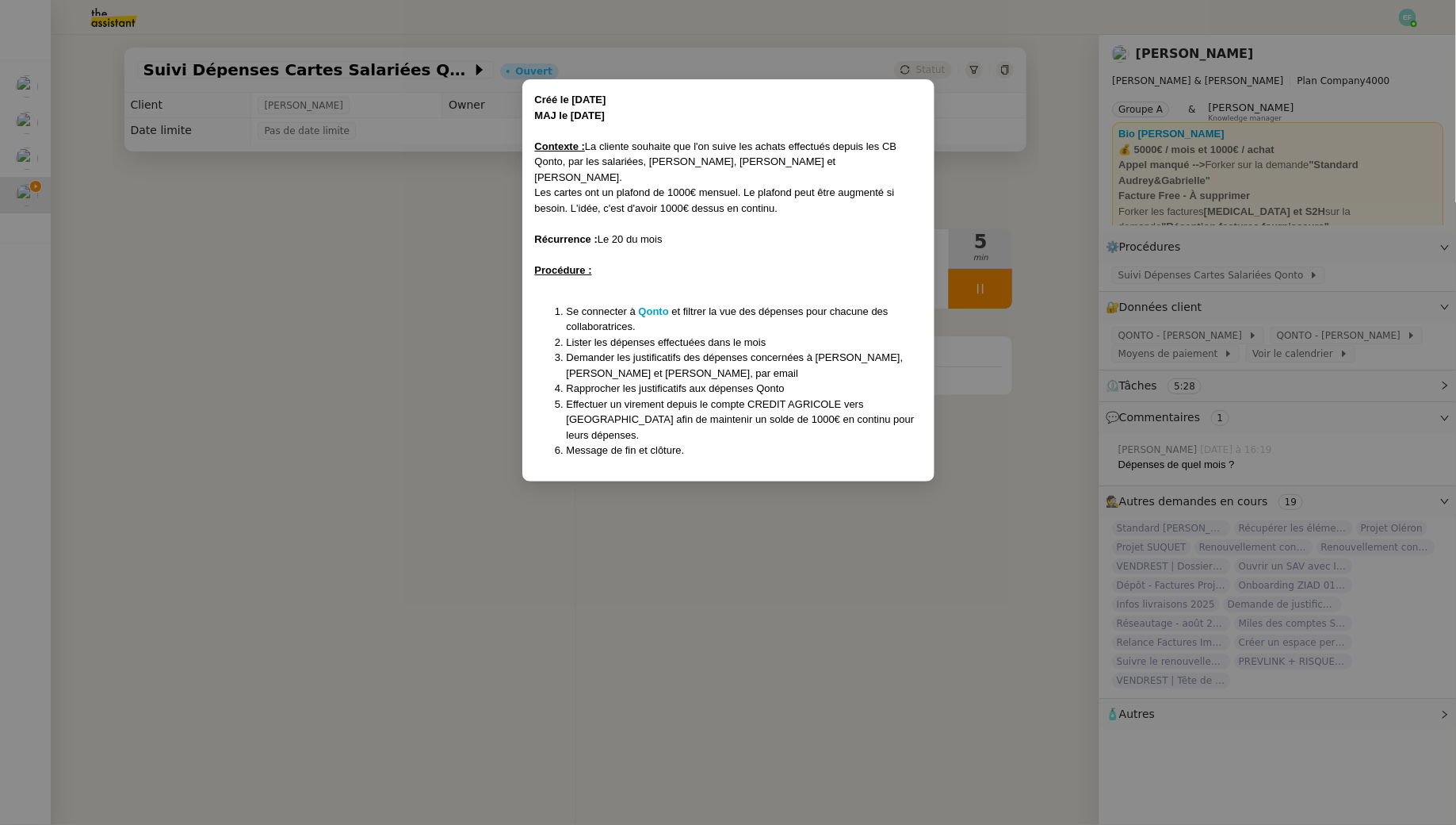
click at [285, 376] on nz-modal-container "Créé le 05/08/24 MAJ le 03/02/2025 Contexte : La cliente souhaite que l'on suiv…" at bounding box center [728, 412] width 1456 height 825
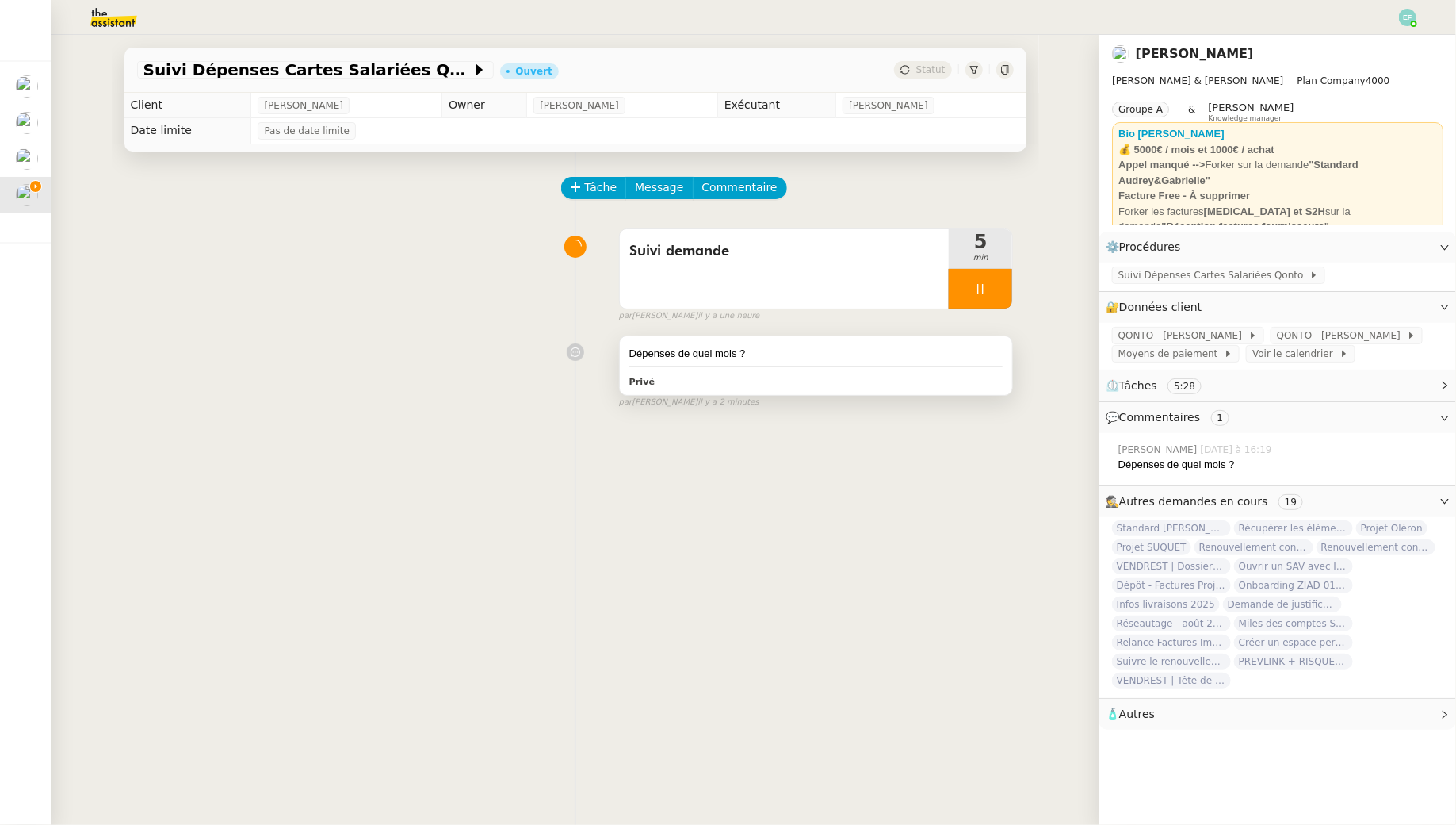
click at [850, 372] on div "Privé" at bounding box center [816, 382] width 374 height 18
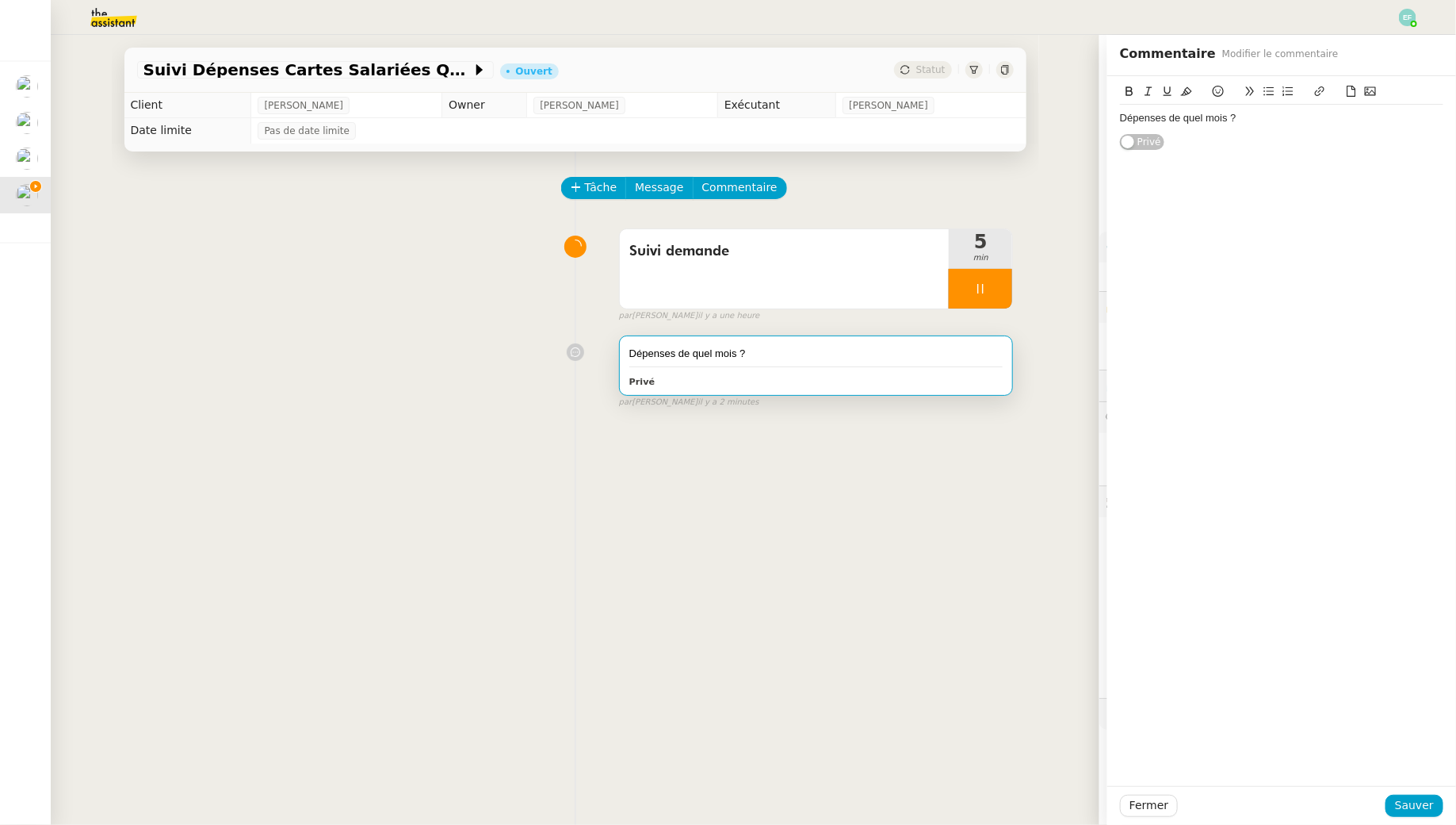
click at [1280, 110] on div "Dépenses de quel mois ?" at bounding box center [1281, 118] width 324 height 27
click at [1271, 106] on div "Dépenses de quel mois ?" at bounding box center [1281, 118] width 324 height 27
click at [1268, 115] on div "Dépenses de quel mois ?" at bounding box center [1281, 118] width 324 height 14
click at [1413, 807] on span "Sauver" at bounding box center [1414, 806] width 38 height 18
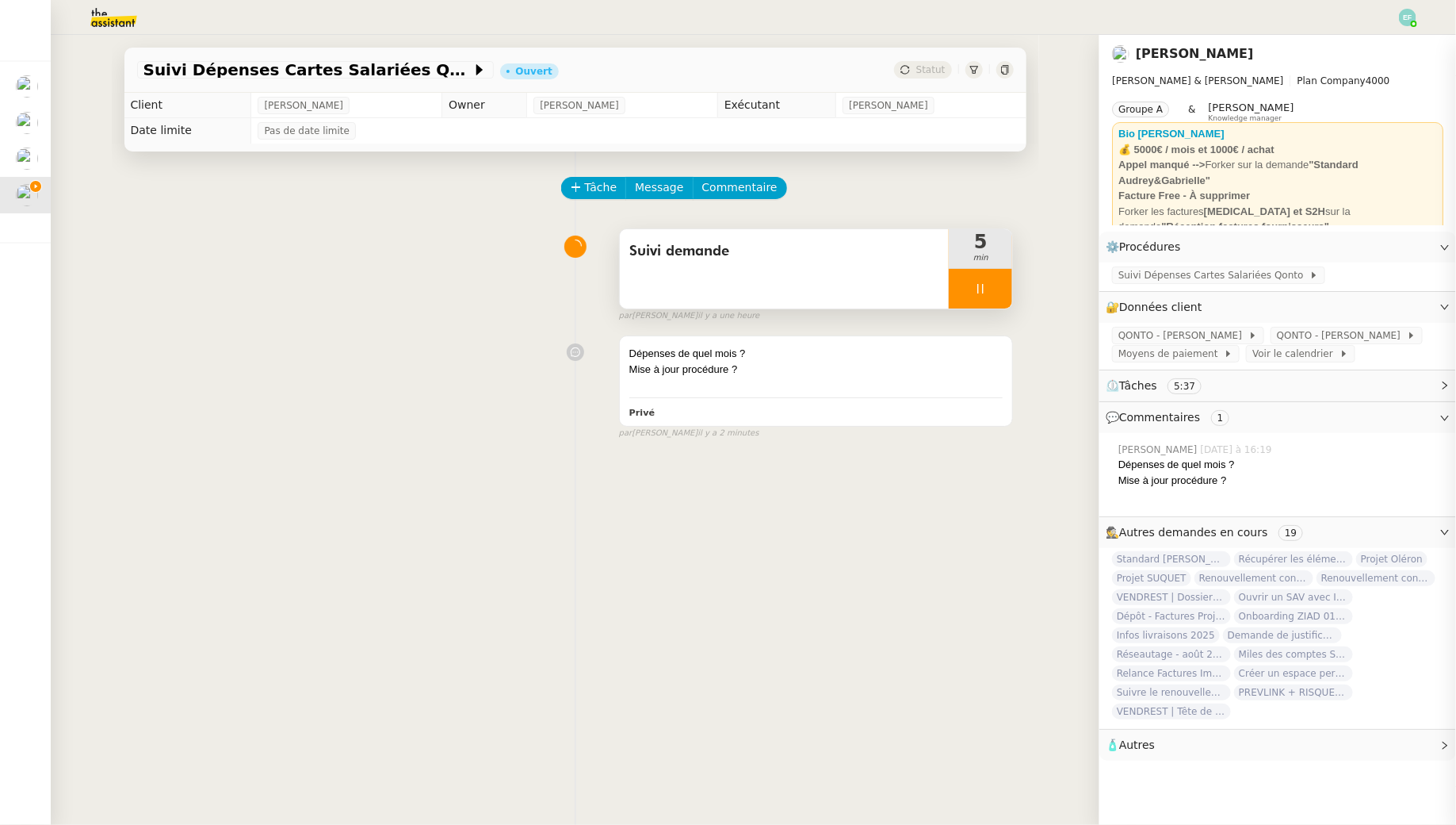
click at [969, 295] on div at bounding box center [981, 288] width 64 height 39
click at [994, 290] on icon at bounding box center [997, 288] width 12 height 8
click at [1007, 71] on icon at bounding box center [1004, 69] width 8 height 9
click at [1171, 280] on span "Suivi Dépenses Cartes Salariées Qonto" at bounding box center [1213, 274] width 191 height 16
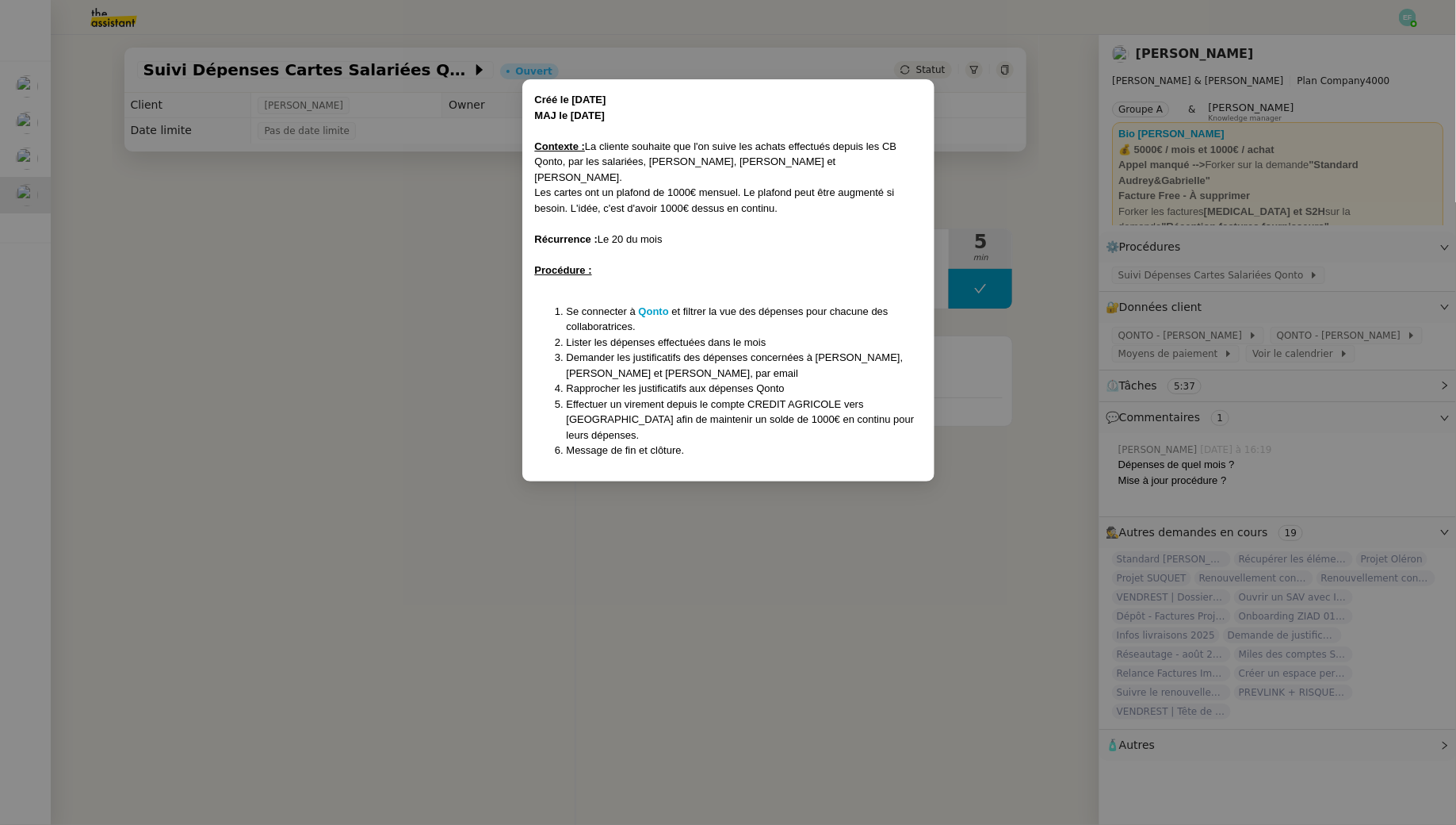
click at [284, 438] on nz-modal-container "Créé le 05/08/24 MAJ le 03/02/2025 Contexte : La cliente souhaite que l'on suiv…" at bounding box center [728, 412] width 1456 height 825
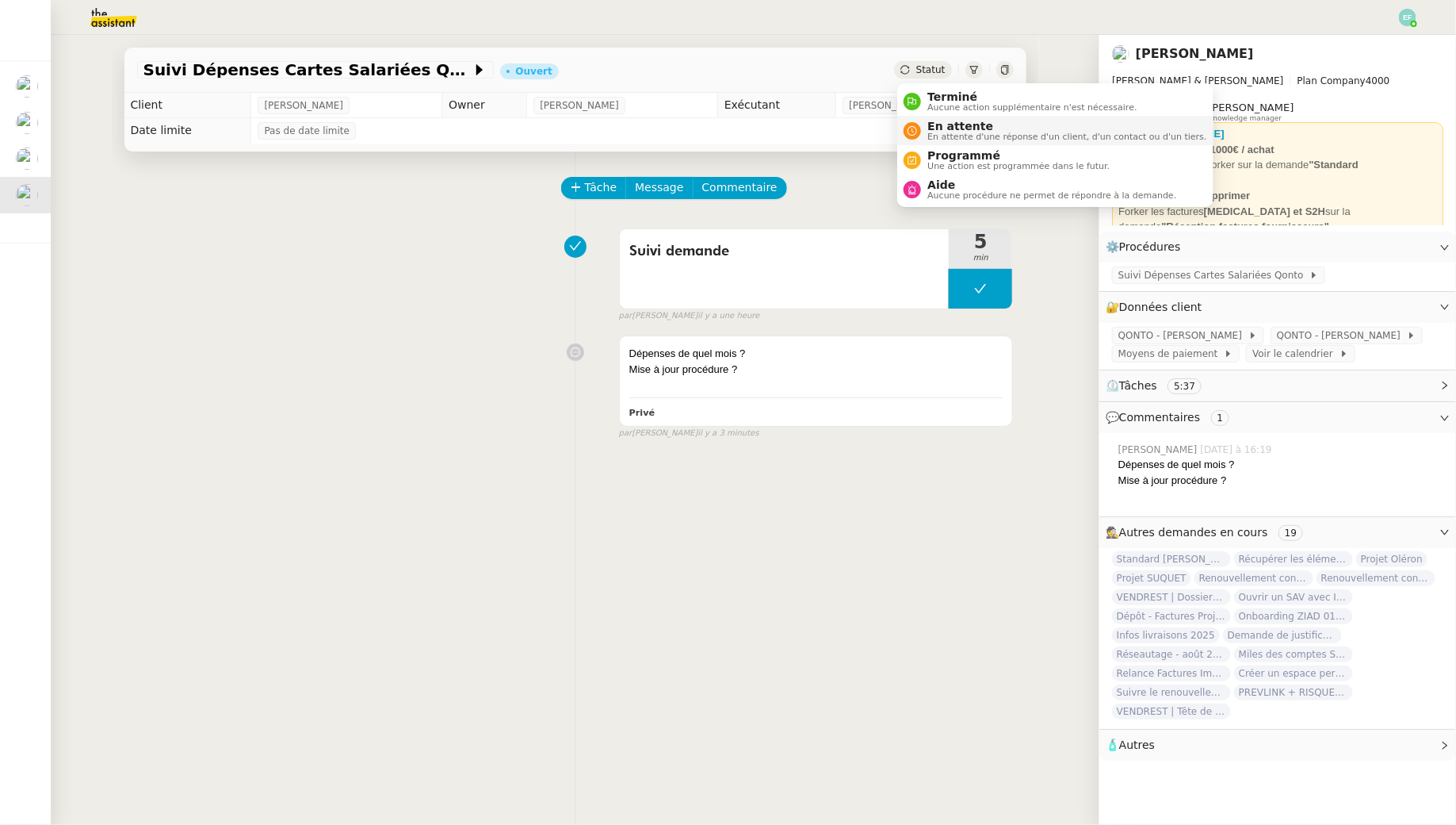
click at [933, 121] on span "En attente" at bounding box center [1067, 126] width 279 height 13
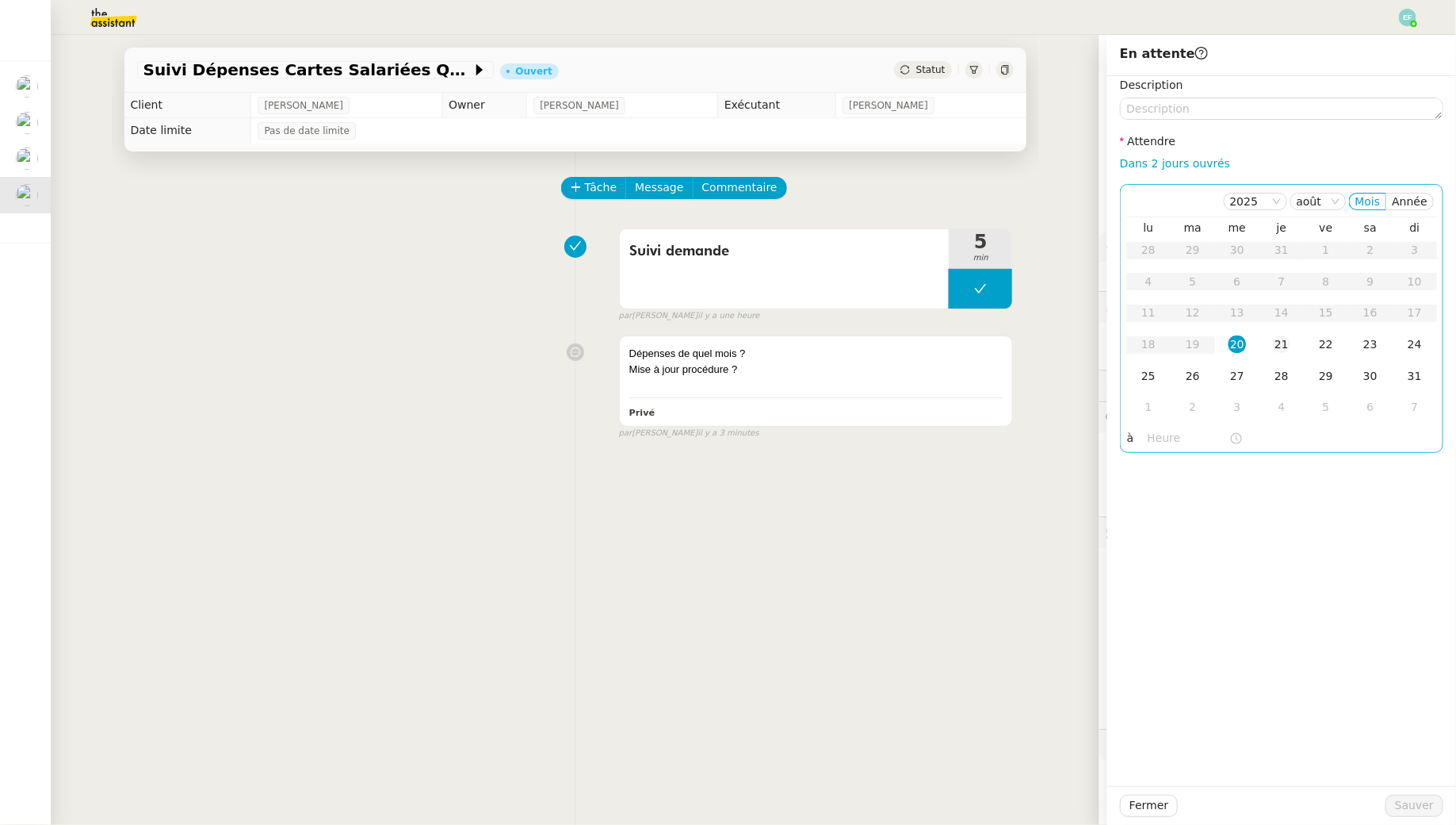
click at [1282, 341] on div "21" at bounding box center [1281, 344] width 18 height 18
click at [1404, 811] on span "Sauver" at bounding box center [1414, 806] width 38 height 18
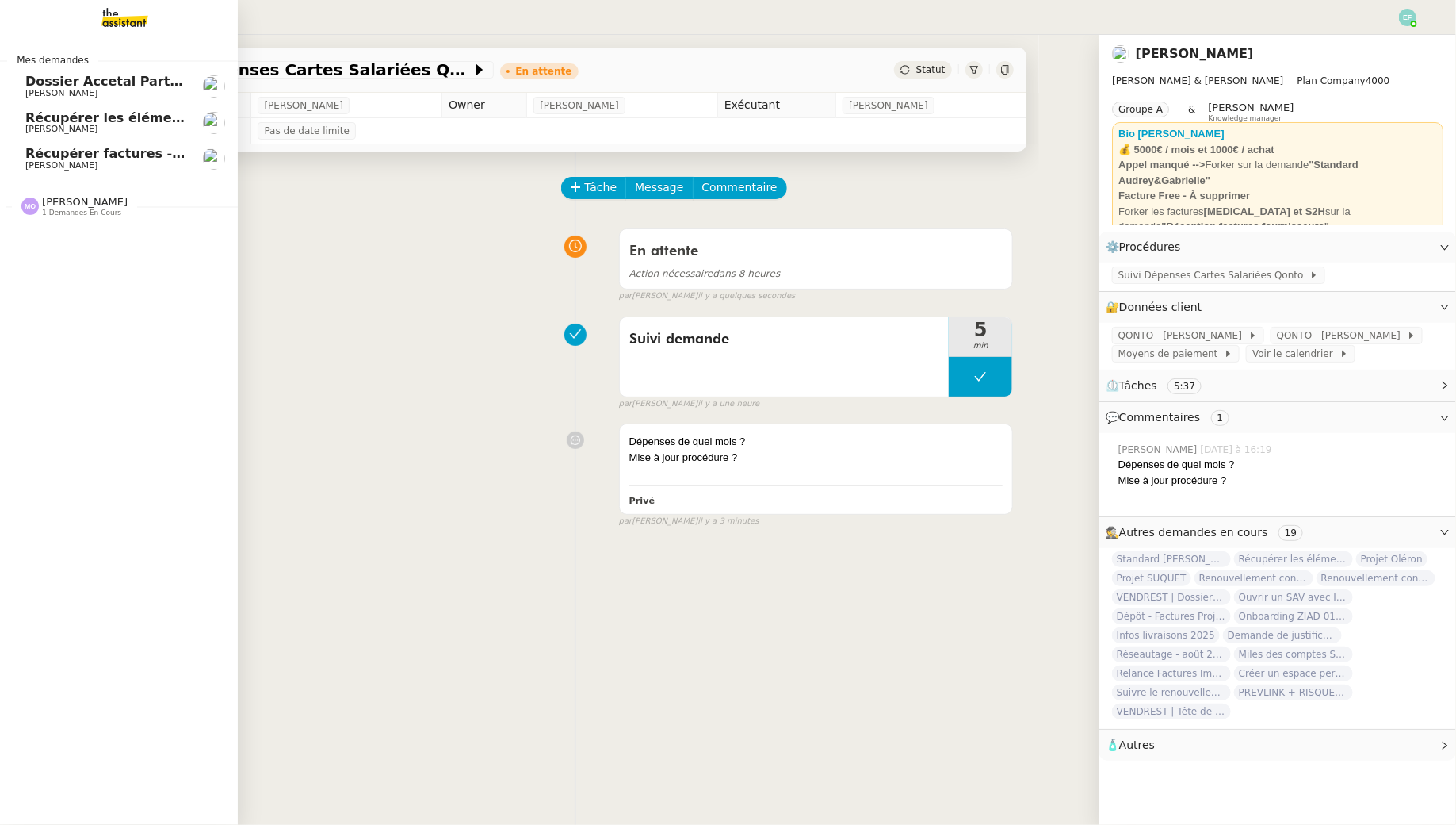
click at [73, 156] on span "Récupérer factures - [DATE]" at bounding box center [125, 153] width 200 height 15
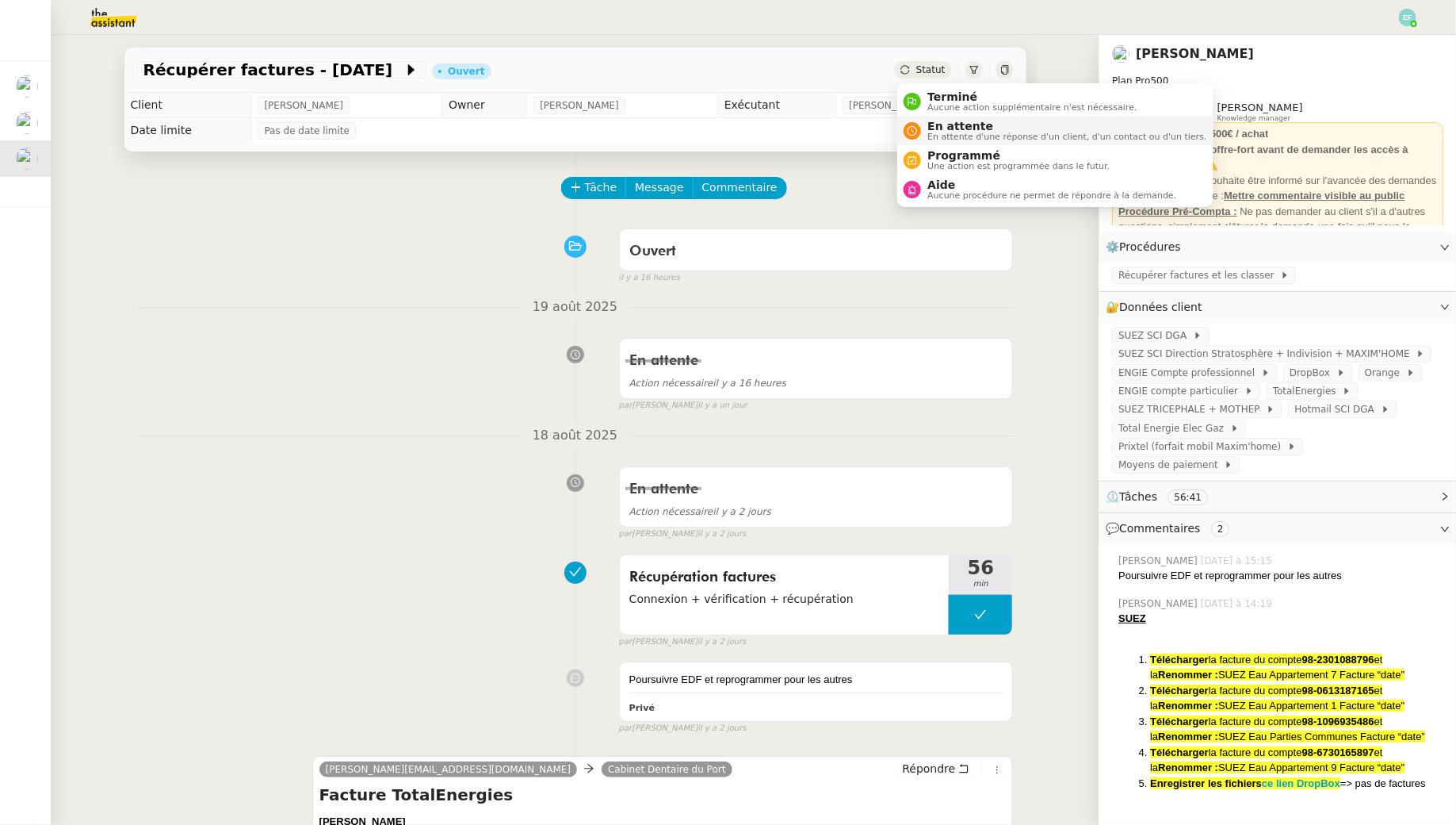
click at [937, 130] on span "En attente" at bounding box center [1067, 126] width 279 height 13
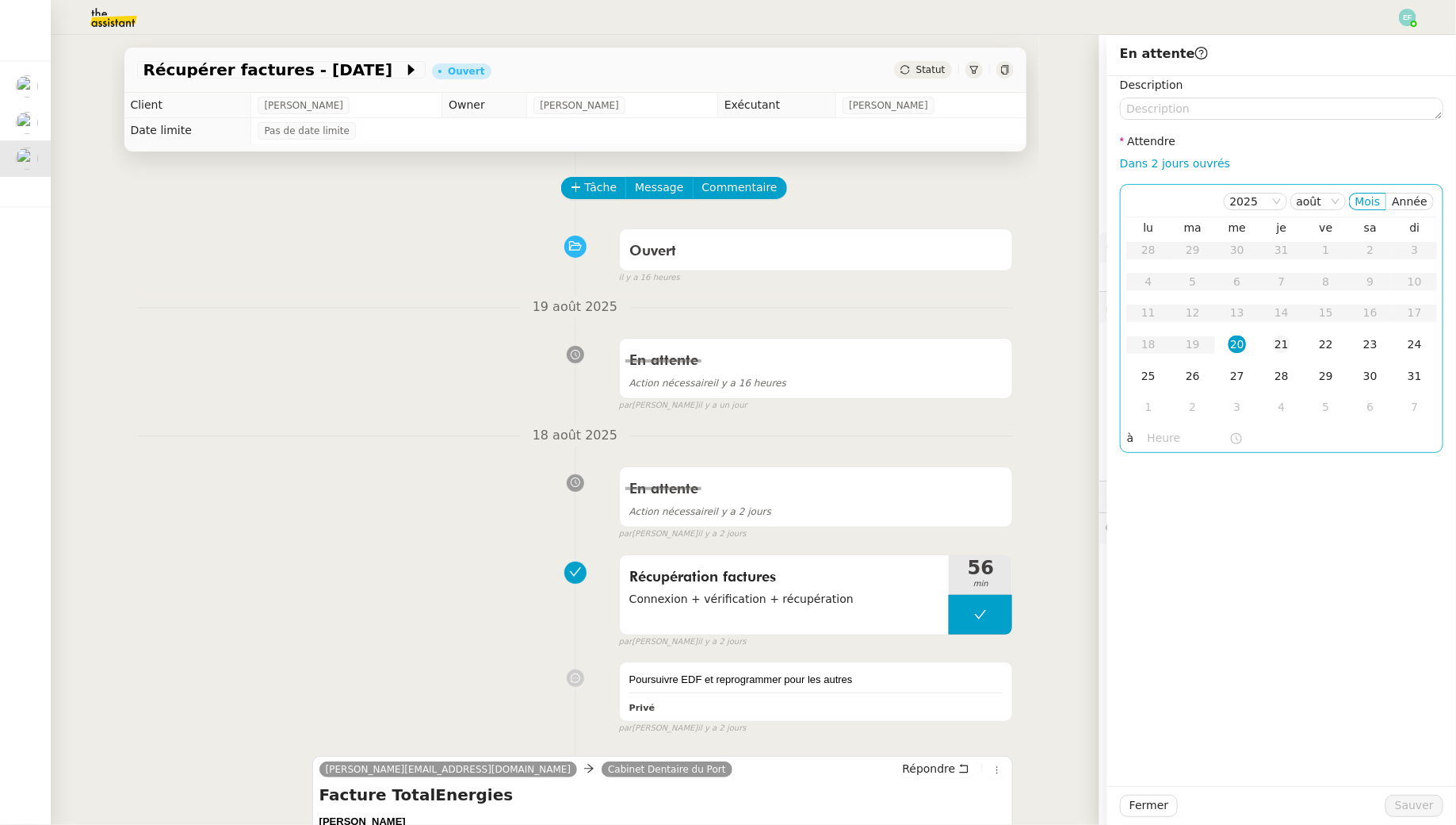
click at [1277, 342] on div "21" at bounding box center [1281, 344] width 18 height 18
click at [1426, 801] on span "Sauver" at bounding box center [1414, 806] width 38 height 18
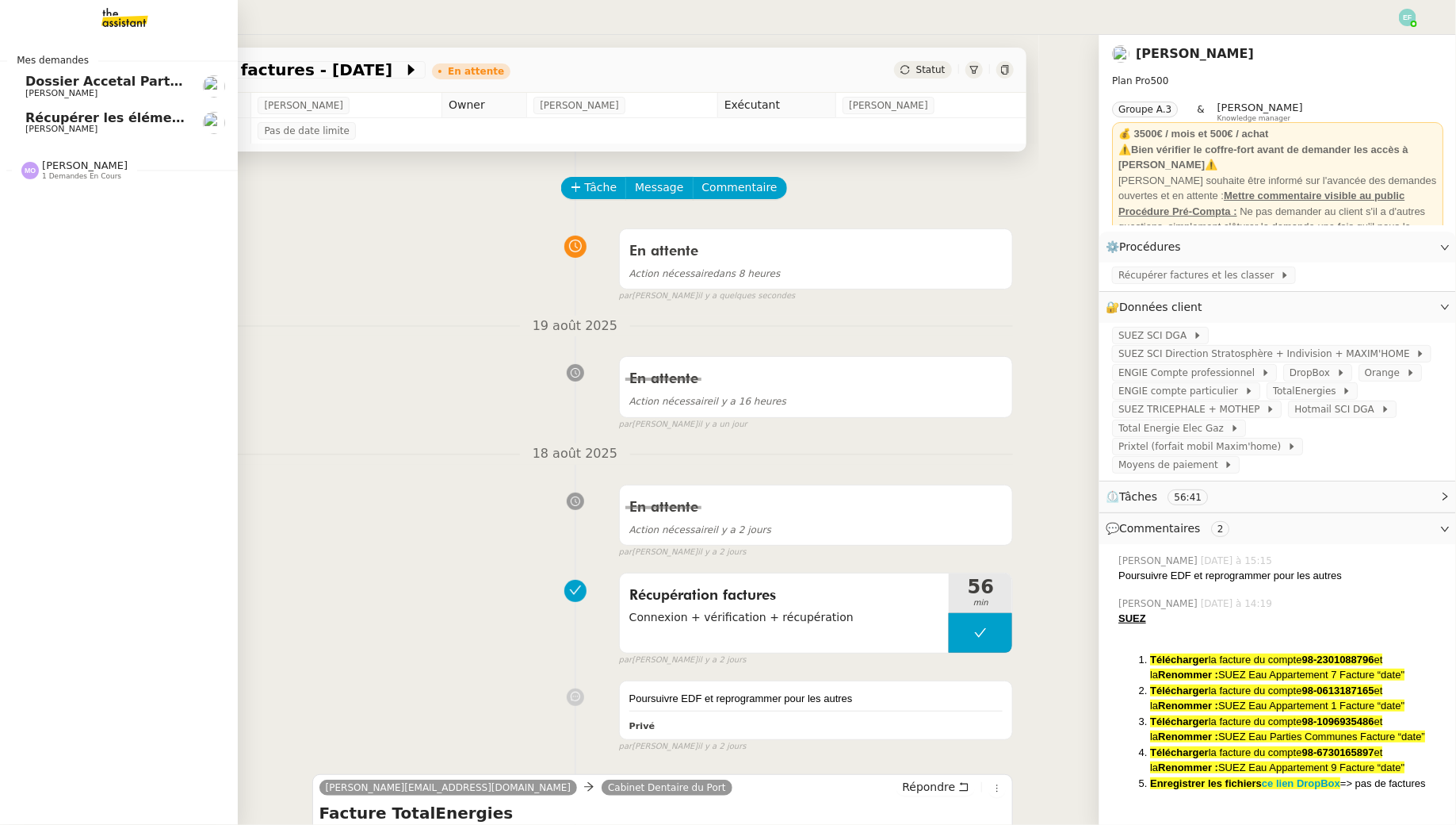
click at [36, 120] on span "Récupérer les éléments sociaux - août 2025" at bounding box center [181, 118] width 314 height 15
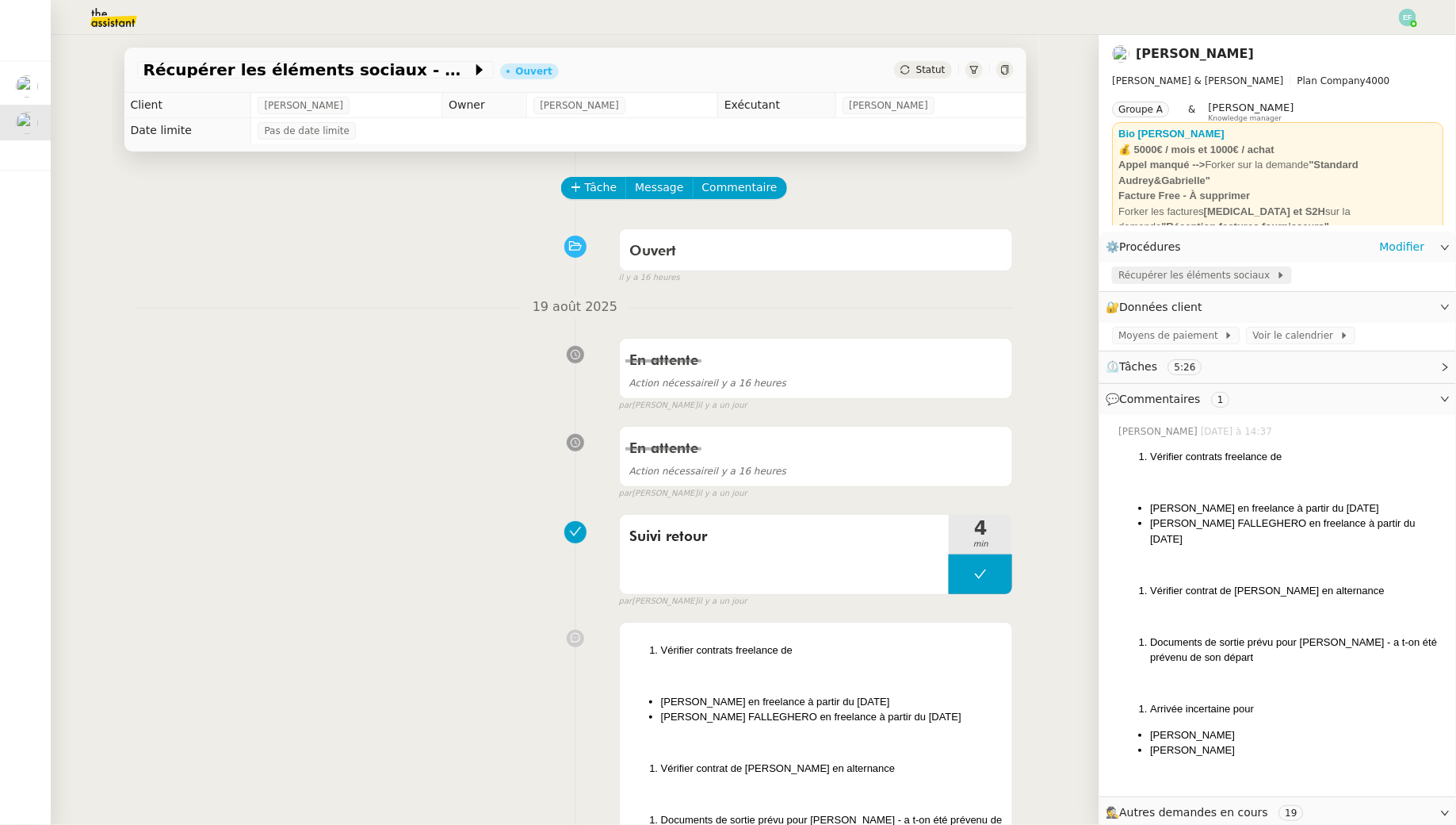
click at [1181, 269] on span "Récupérer les éléments sociaux" at bounding box center [1197, 274] width 158 height 16
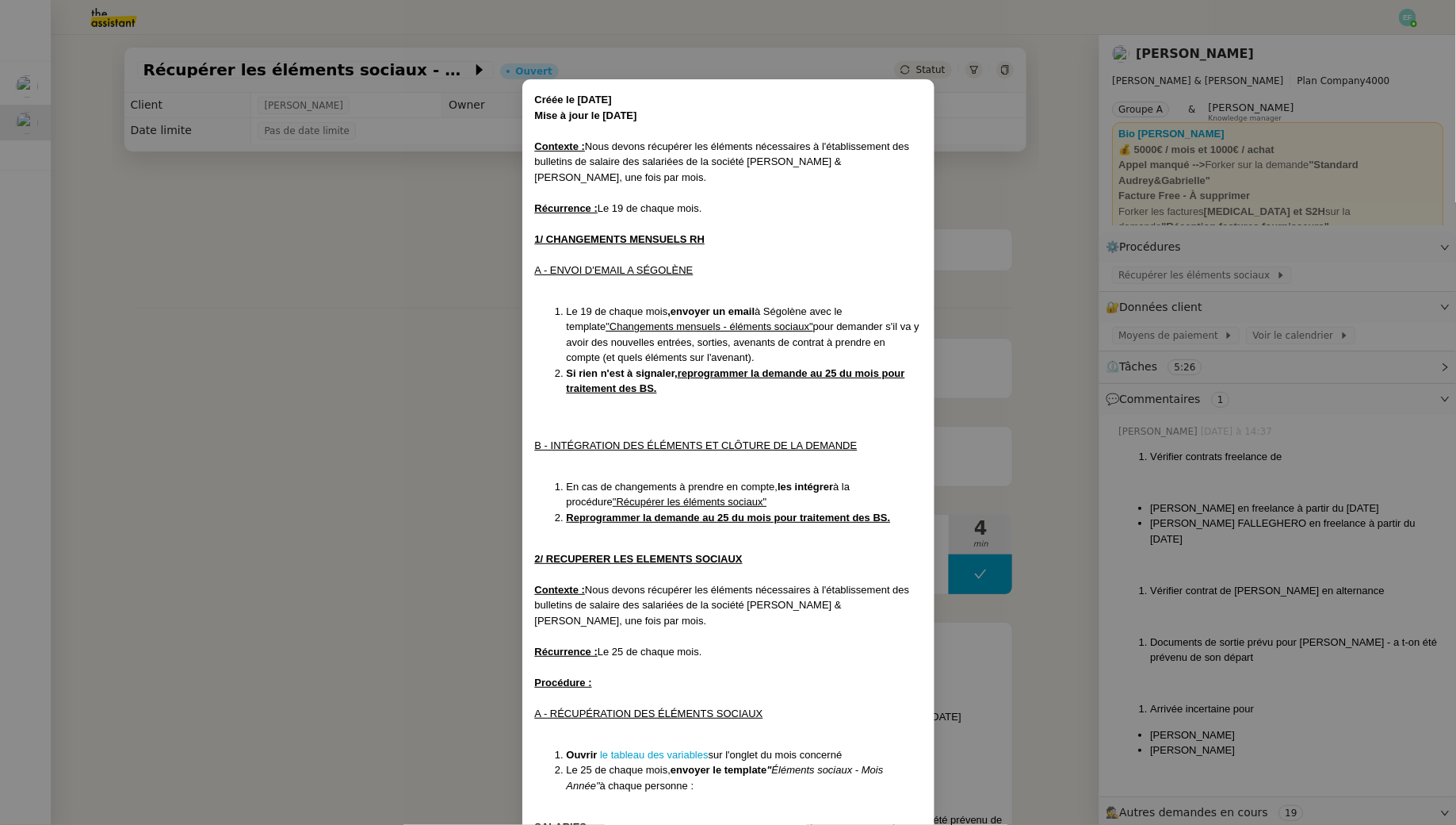
click at [373, 329] on nz-modal-container "Créée le 11/04/2024 Mise à jour le 11/08/2025 Contexte : Nous devons récupérer …" at bounding box center [728, 412] width 1456 height 825
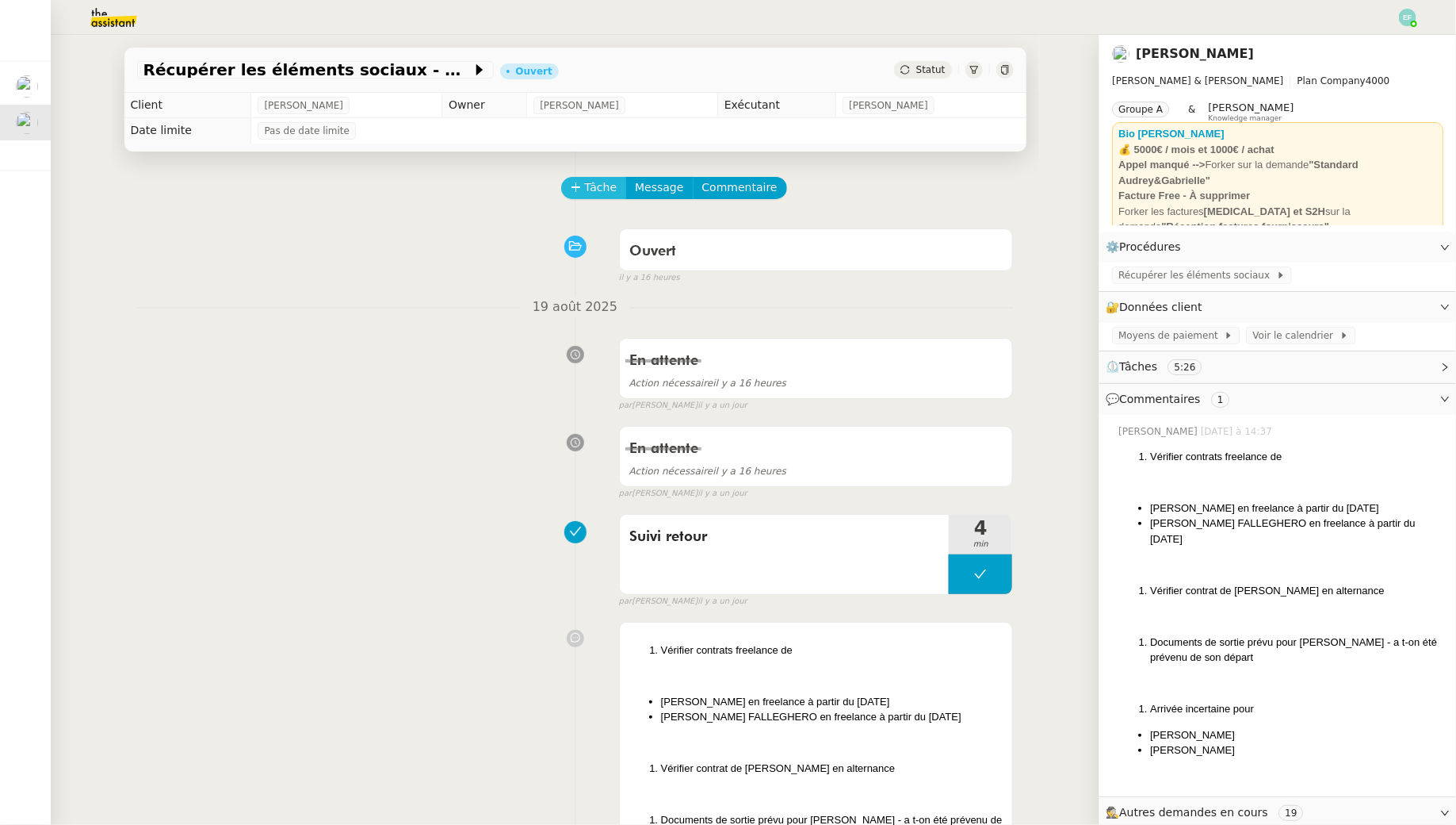
click at [594, 196] on span "Tâche" at bounding box center [601, 187] width 33 height 18
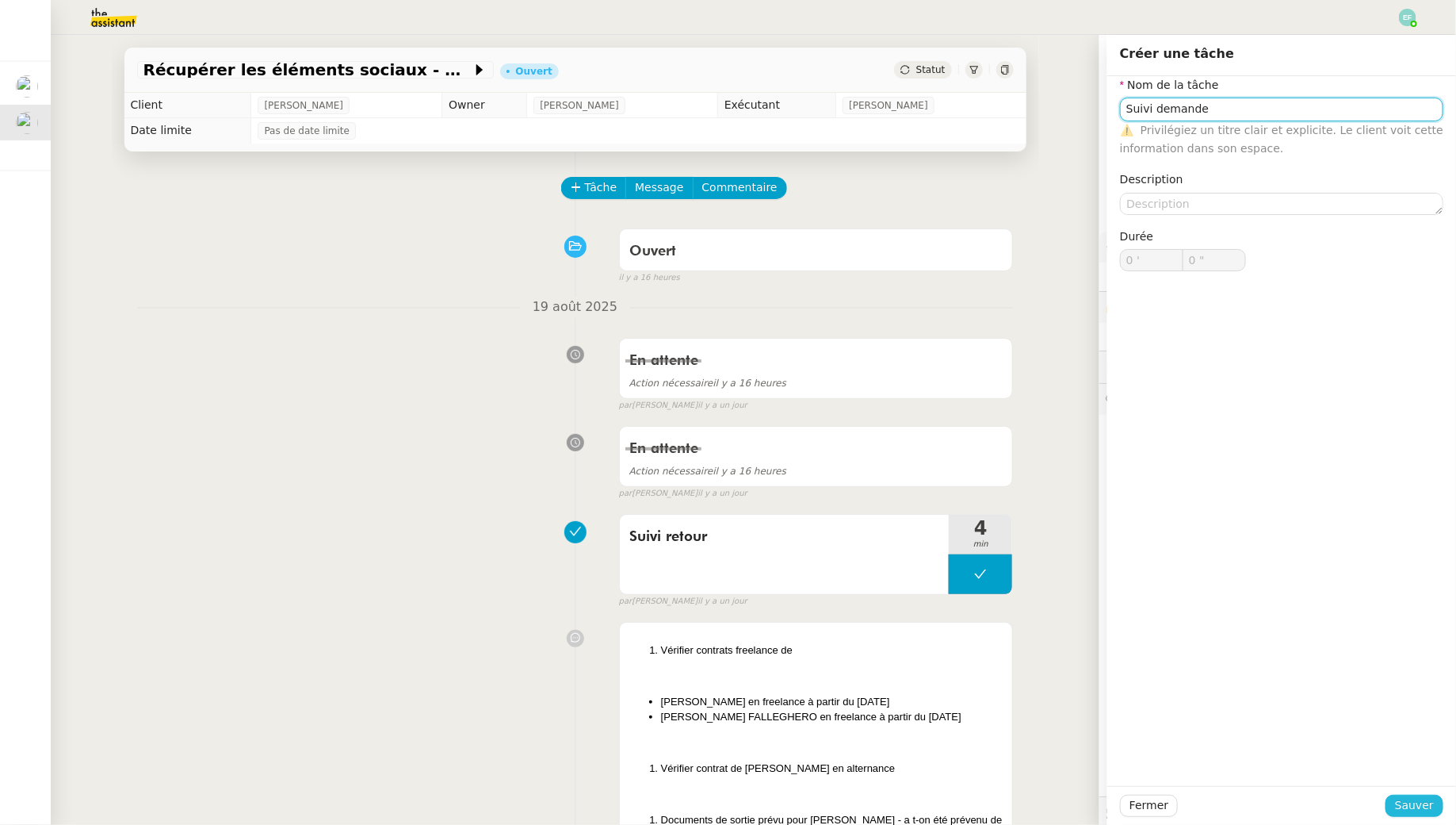
type input "Suivi demande"
click at [1413, 803] on span "Sauver" at bounding box center [1414, 806] width 38 height 18
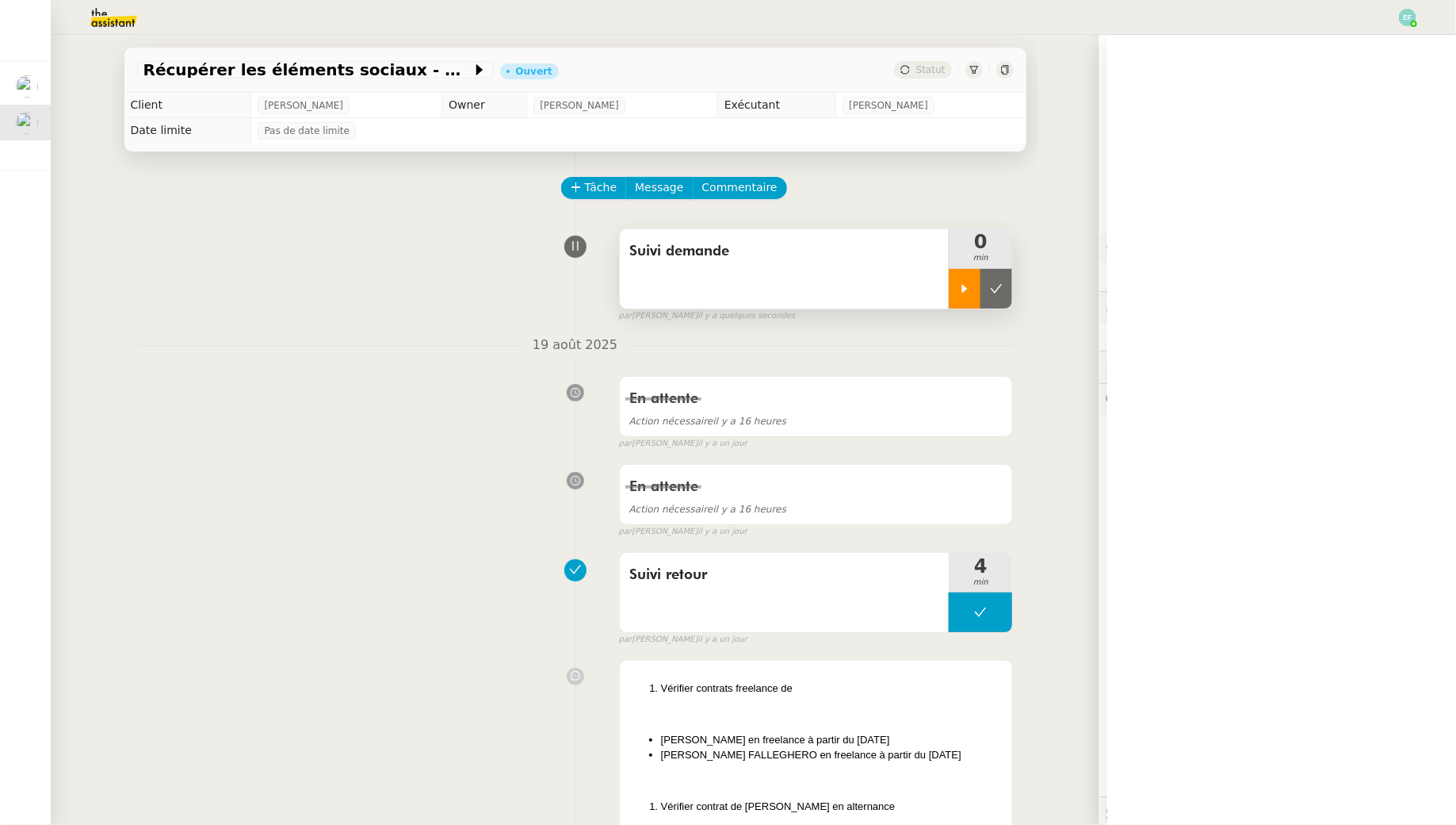
click at [968, 280] on div at bounding box center [965, 288] width 32 height 39
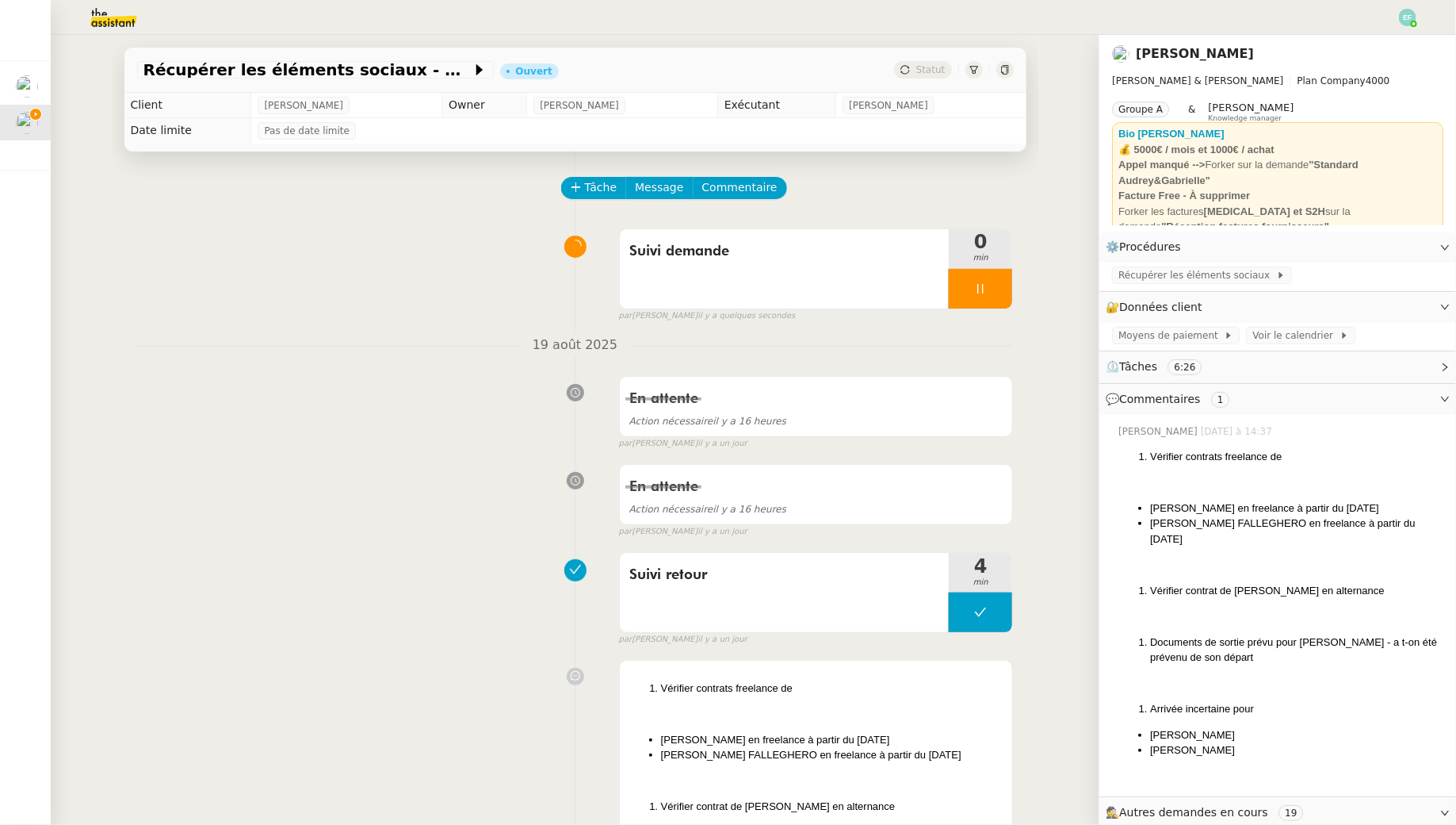
click at [1156, 272] on span "Récupérer les éléments sociaux" at bounding box center [1197, 274] width 158 height 16
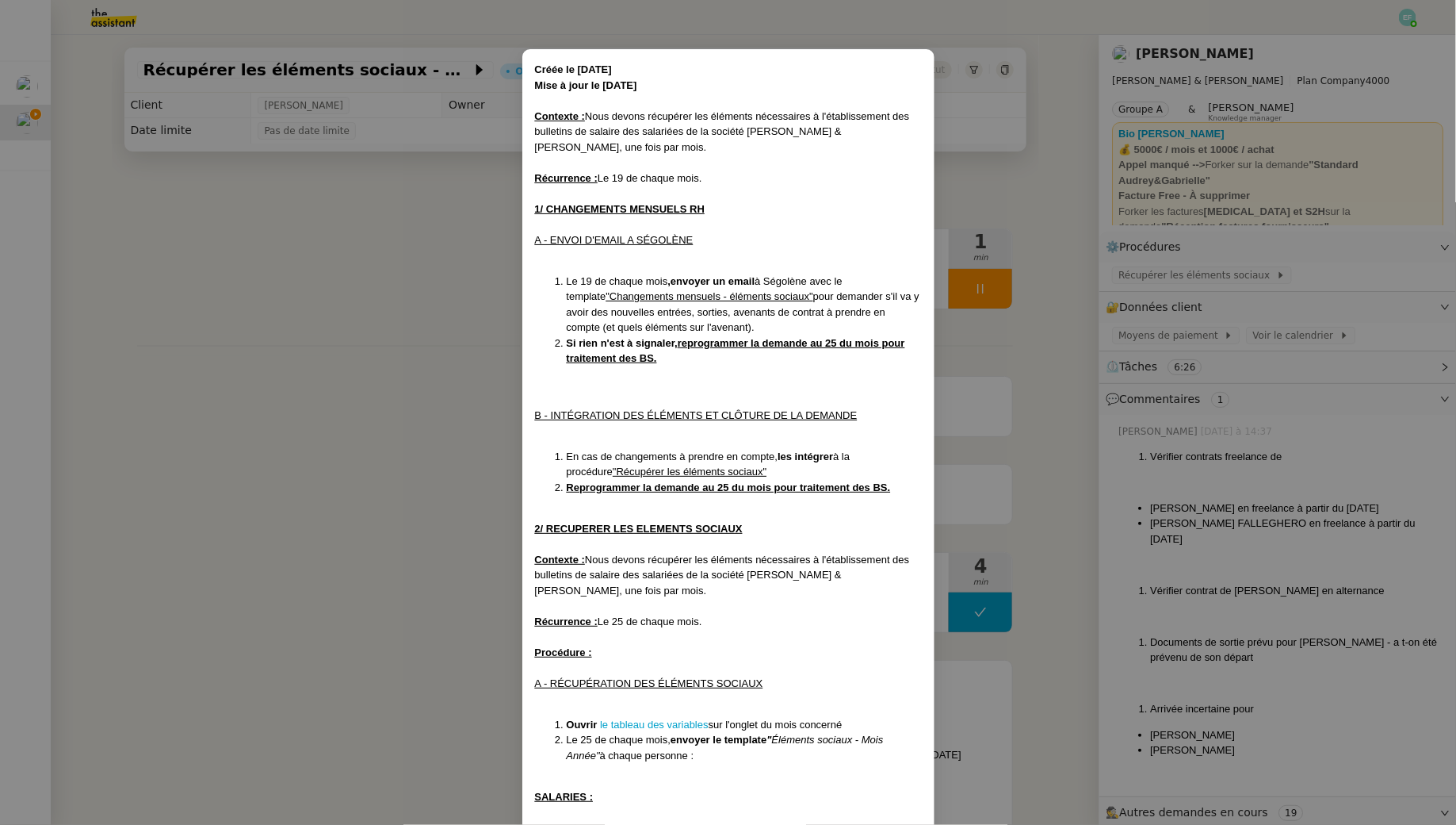
scroll to position [36, 0]
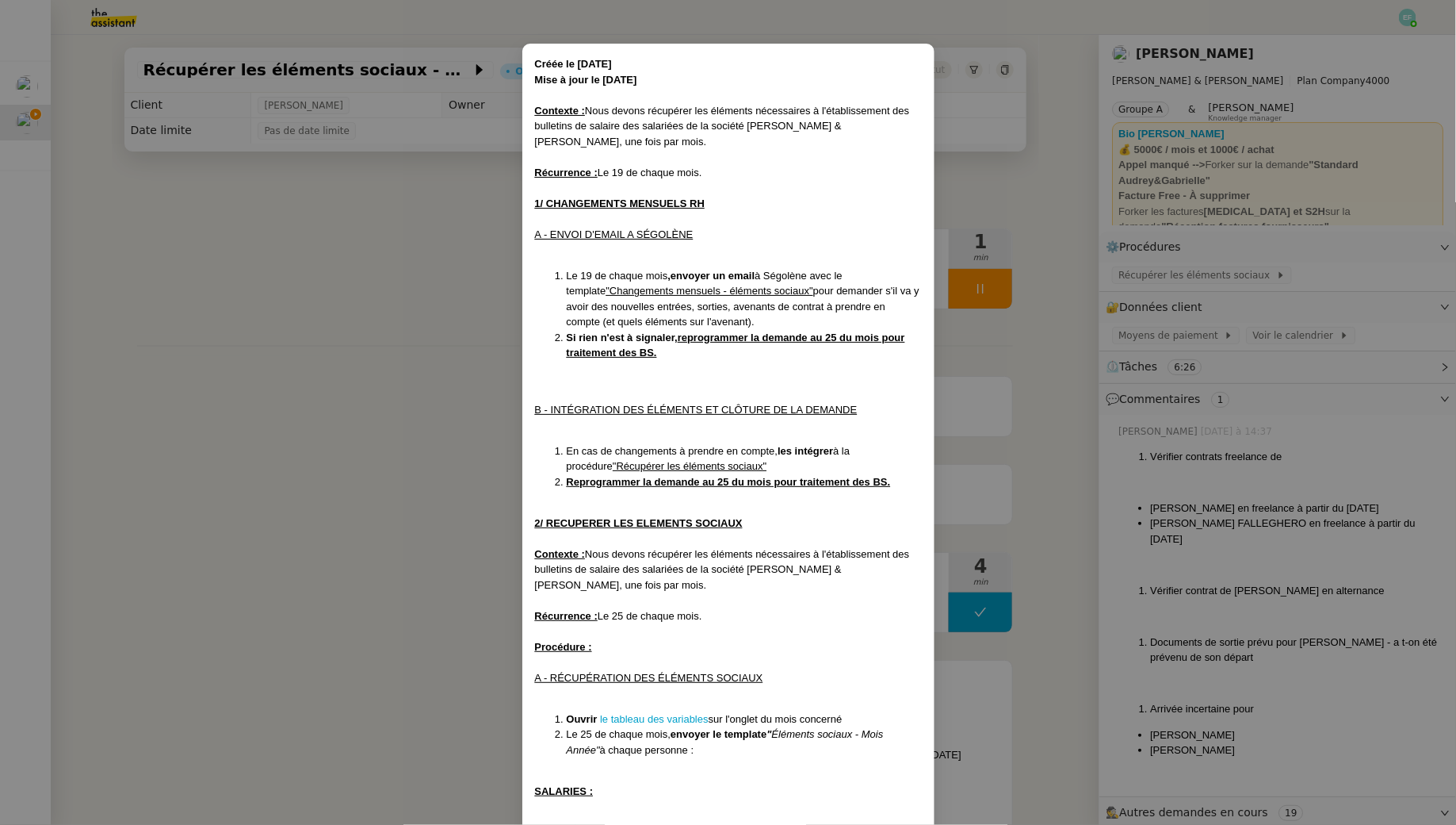
click at [264, 431] on nz-modal-container "Créée le 11/04/2024 Mise à jour le 11/08/2025 Contexte : Nous devons récupérer …" at bounding box center [728, 412] width 1456 height 825
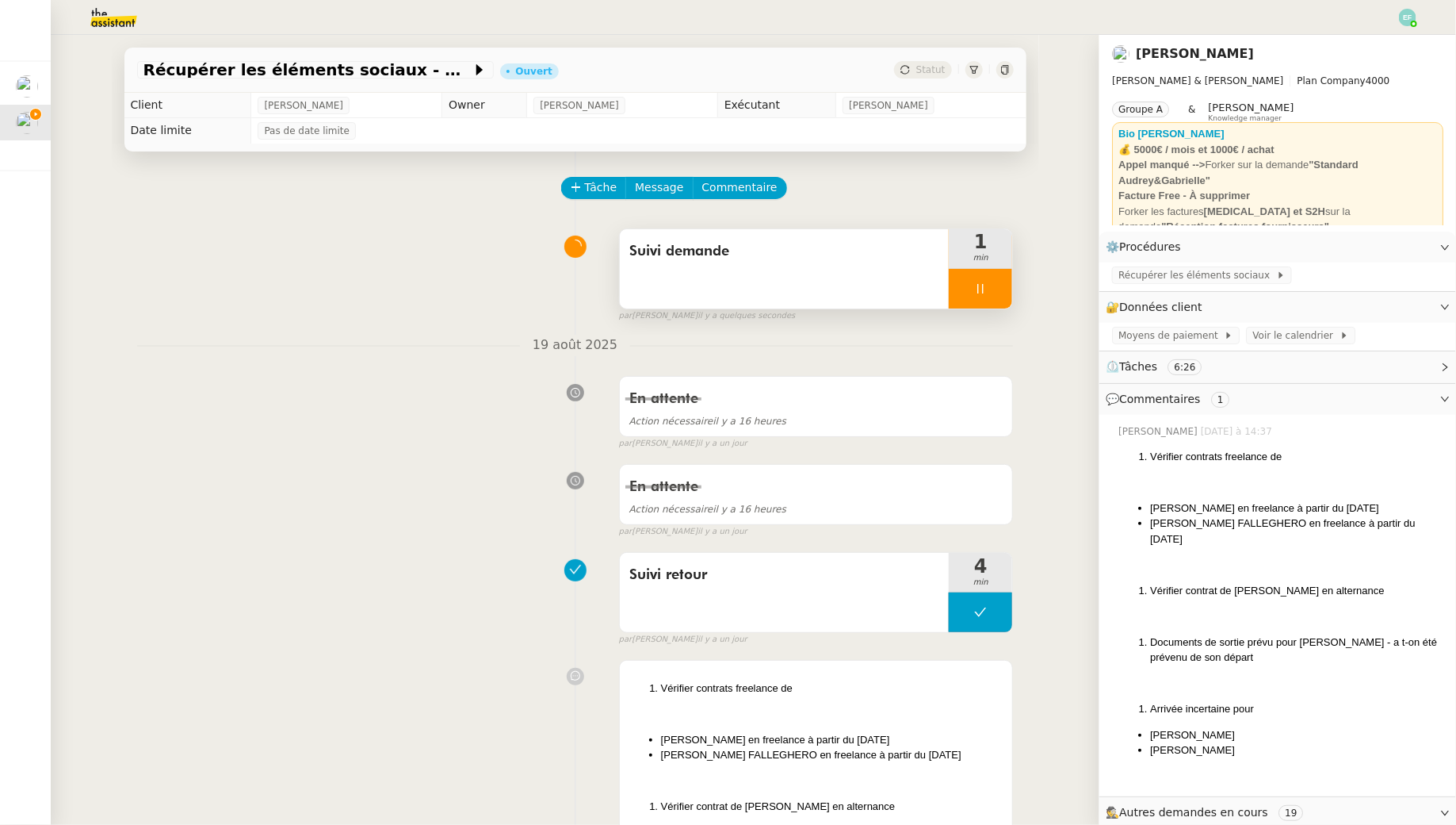
click at [984, 287] on icon at bounding box center [980, 288] width 13 height 13
click at [1169, 274] on span "Récupérer les éléments sociaux" at bounding box center [1197, 274] width 158 height 16
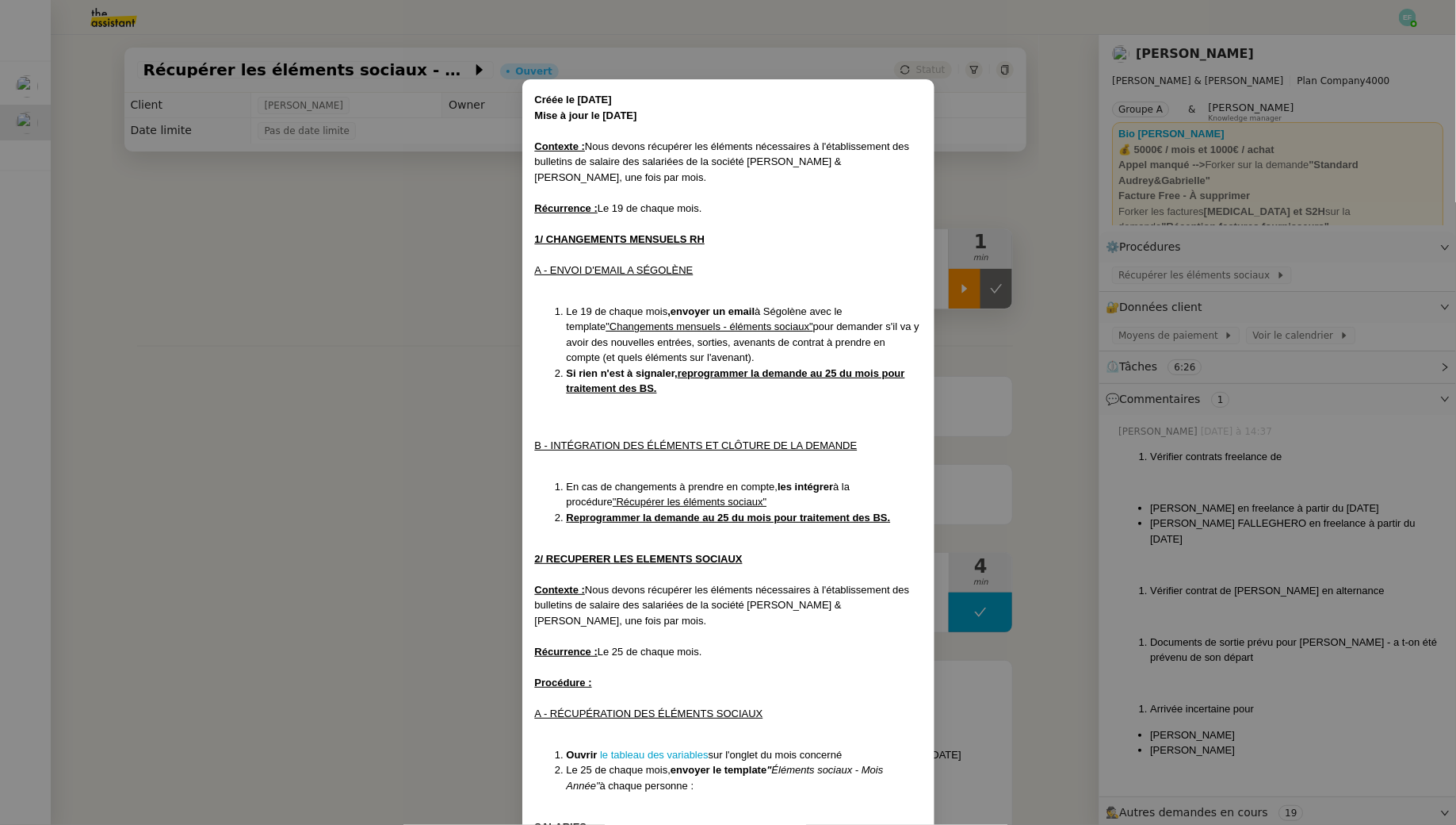
click at [400, 357] on nz-modal-container "Créée le 11/04/2024 Mise à jour le 11/08/2025 Contexte : Nous devons récupérer …" at bounding box center [728, 412] width 1456 height 825
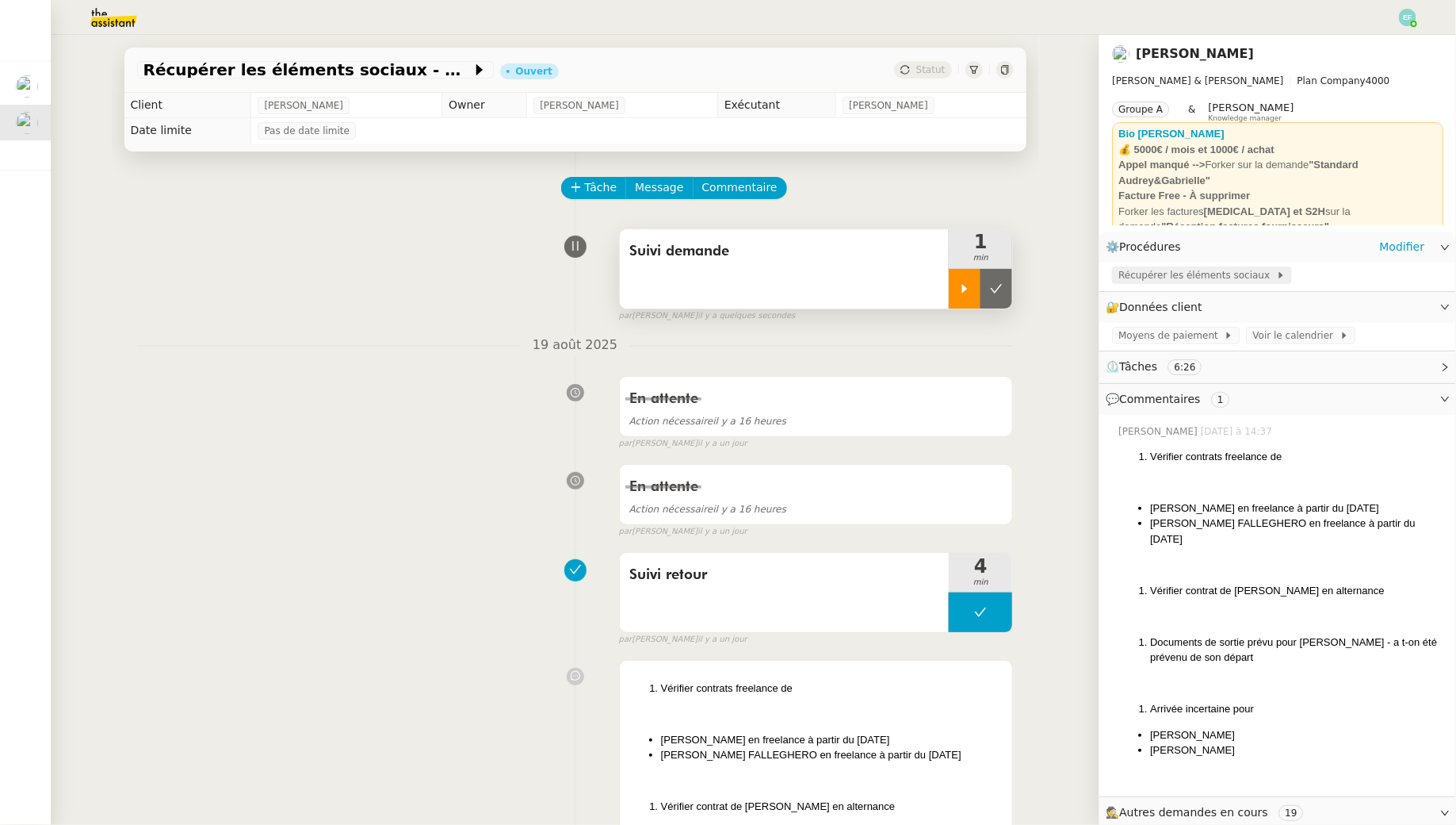
click at [1190, 279] on span "Récupérer les éléments sociaux" at bounding box center [1197, 274] width 158 height 16
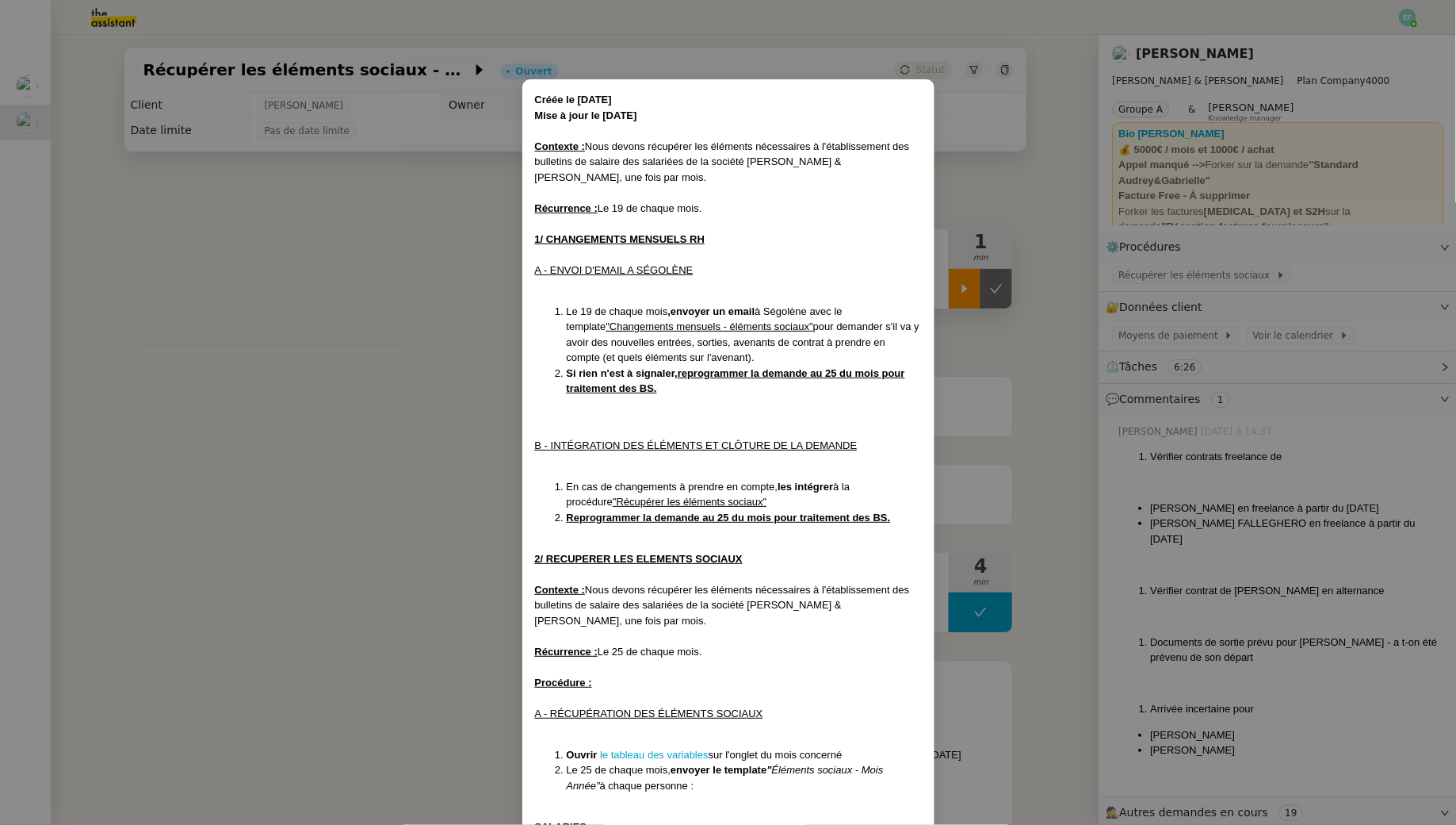
click at [384, 282] on nz-modal-container "Créée le 11/04/2024 Mise à jour le 11/08/2025 Contexte : Nous devons récupérer …" at bounding box center [728, 412] width 1456 height 825
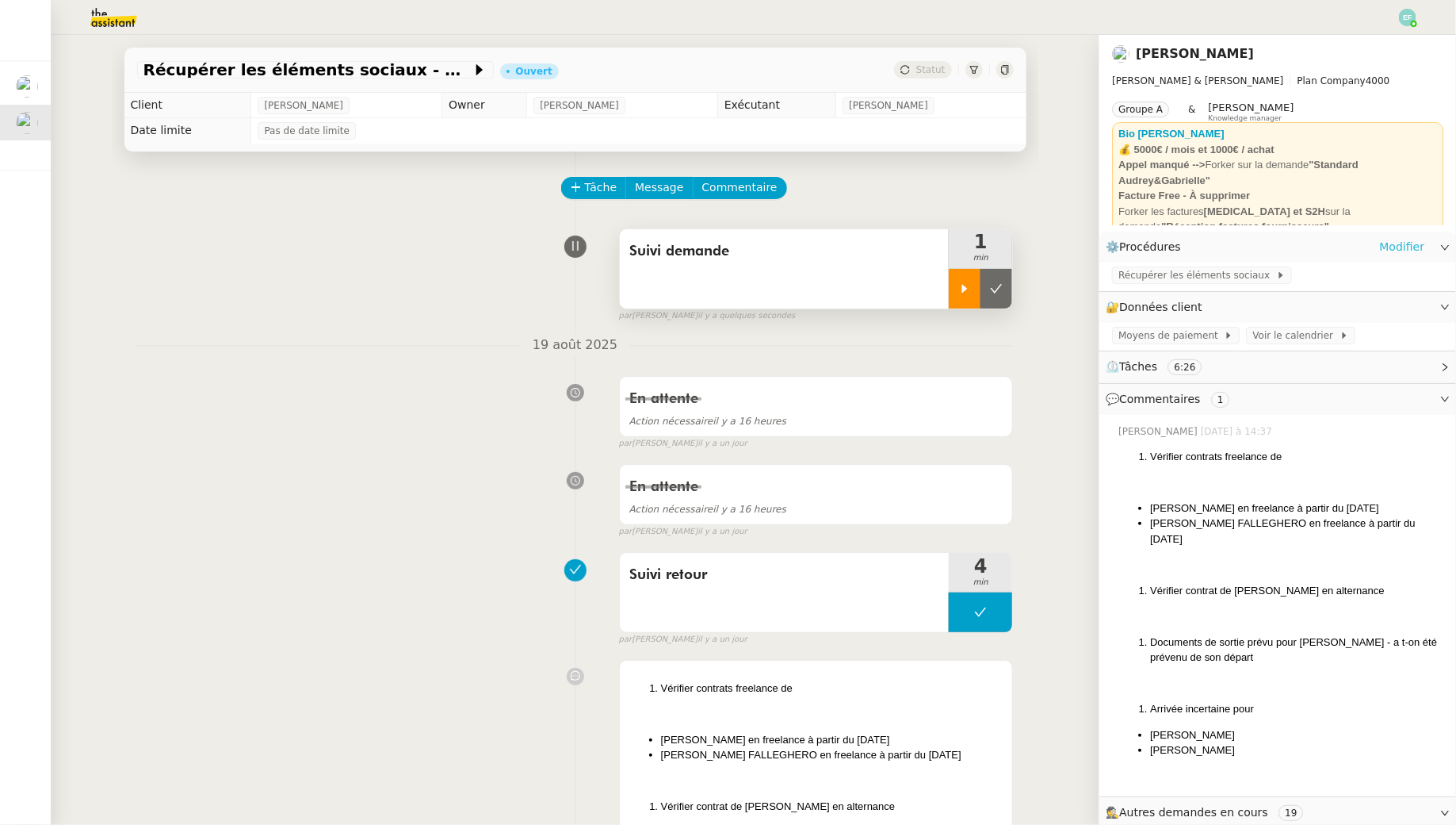
click at [1393, 239] on link "Modifier" at bounding box center [1402, 247] width 45 height 18
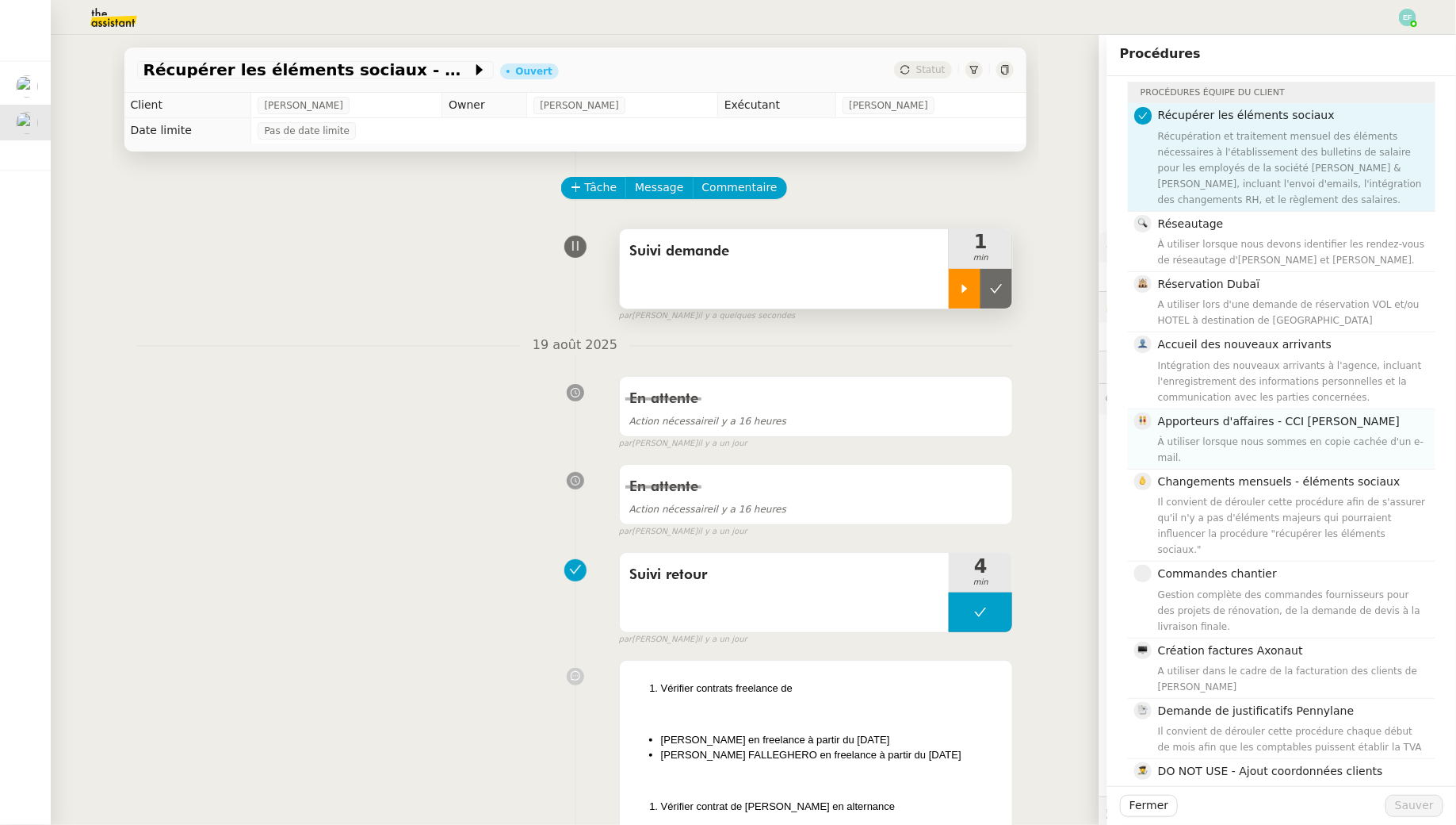
scroll to position [38, 0]
click at [241, 384] on div "En attente Action nécessaire il y a 16 heures false par Emelyne F. il y a un jo…" at bounding box center [575, 410] width 876 height 82
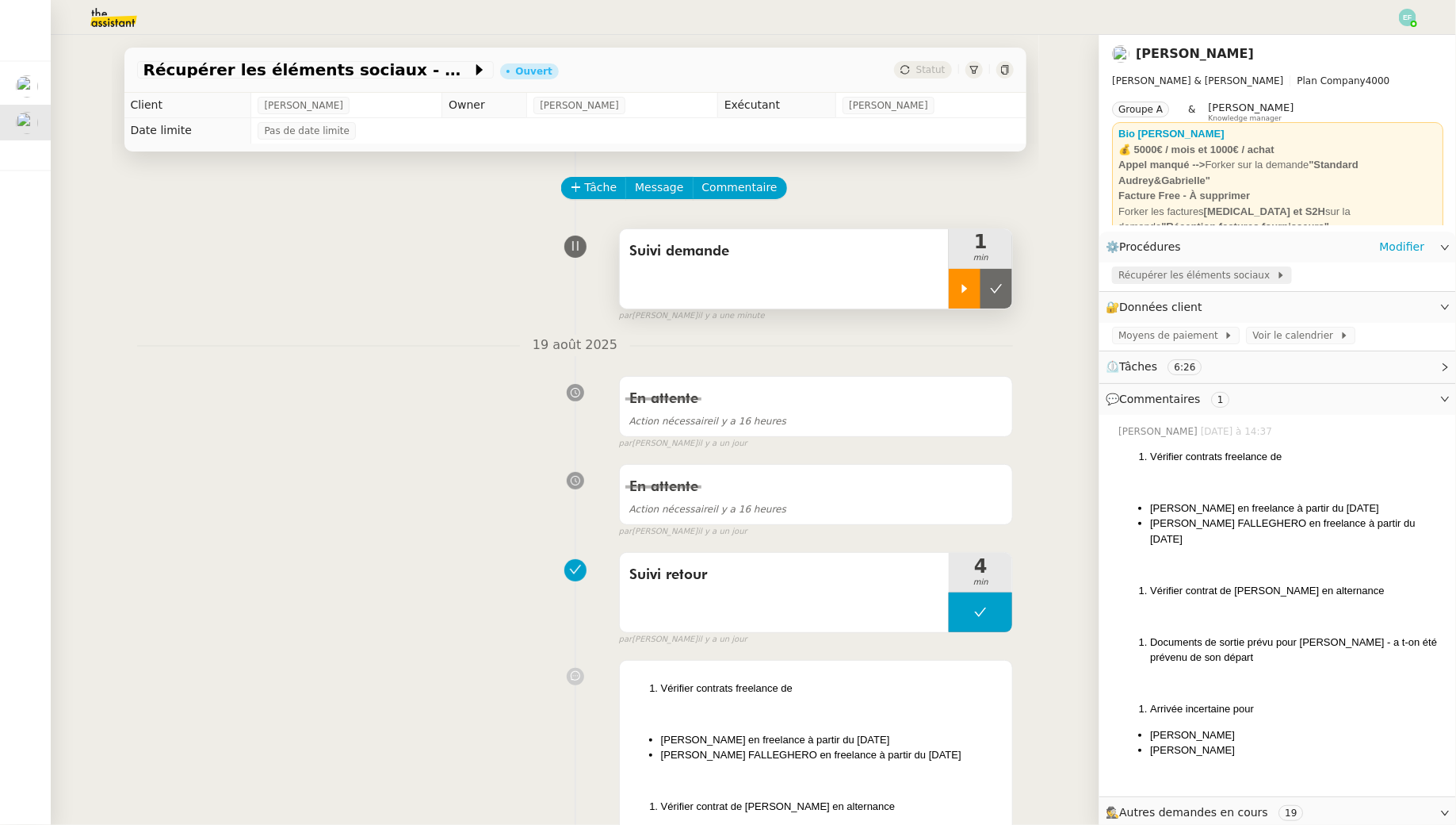
click at [1231, 280] on span "Récupérer les éléments sociaux" at bounding box center [1197, 274] width 158 height 16
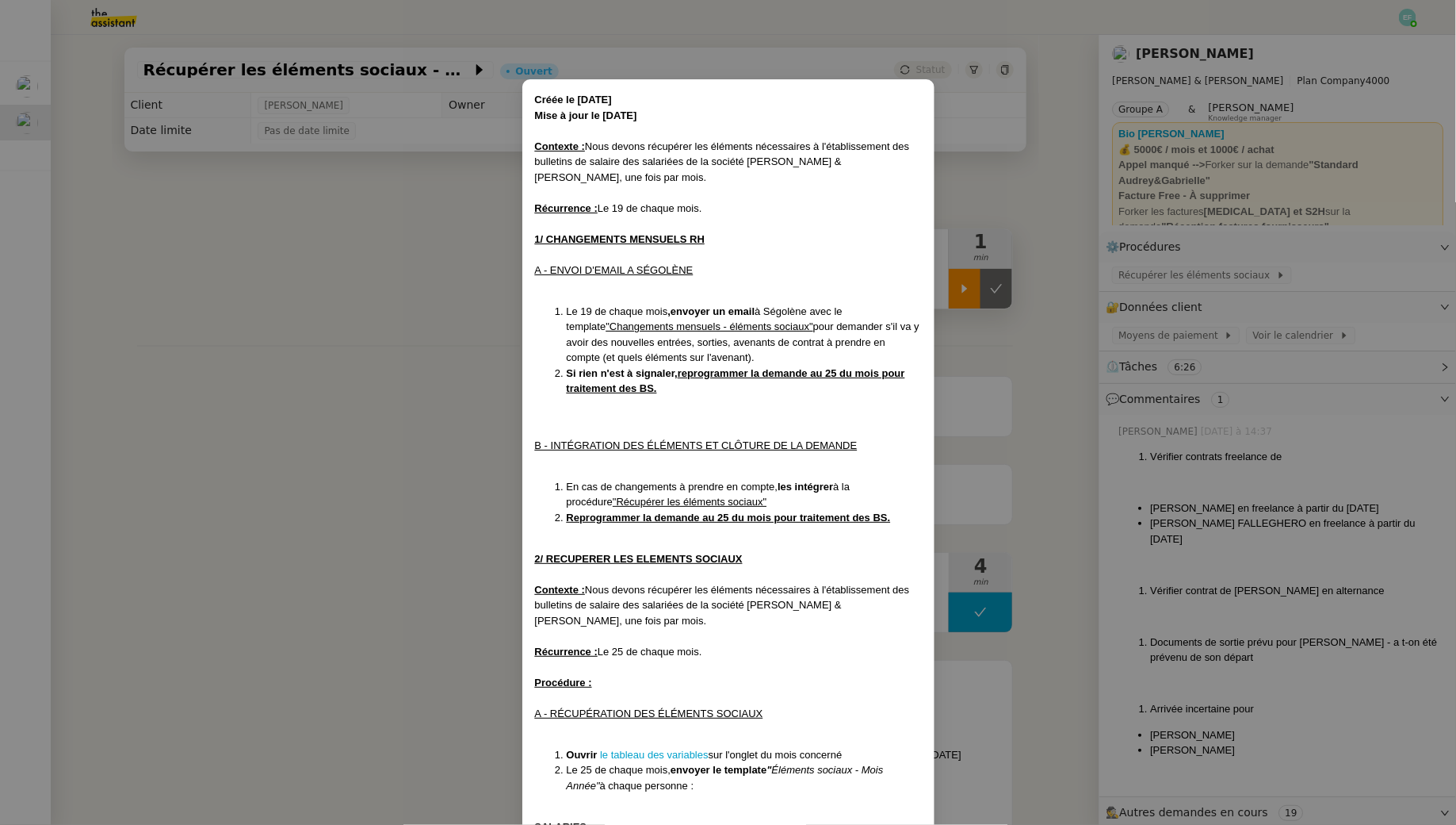
click at [401, 388] on nz-modal-container "Créée le 11/04/2024 Mise à jour le 11/08/2025 Contexte : Nous devons récupérer …" at bounding box center [728, 412] width 1456 height 825
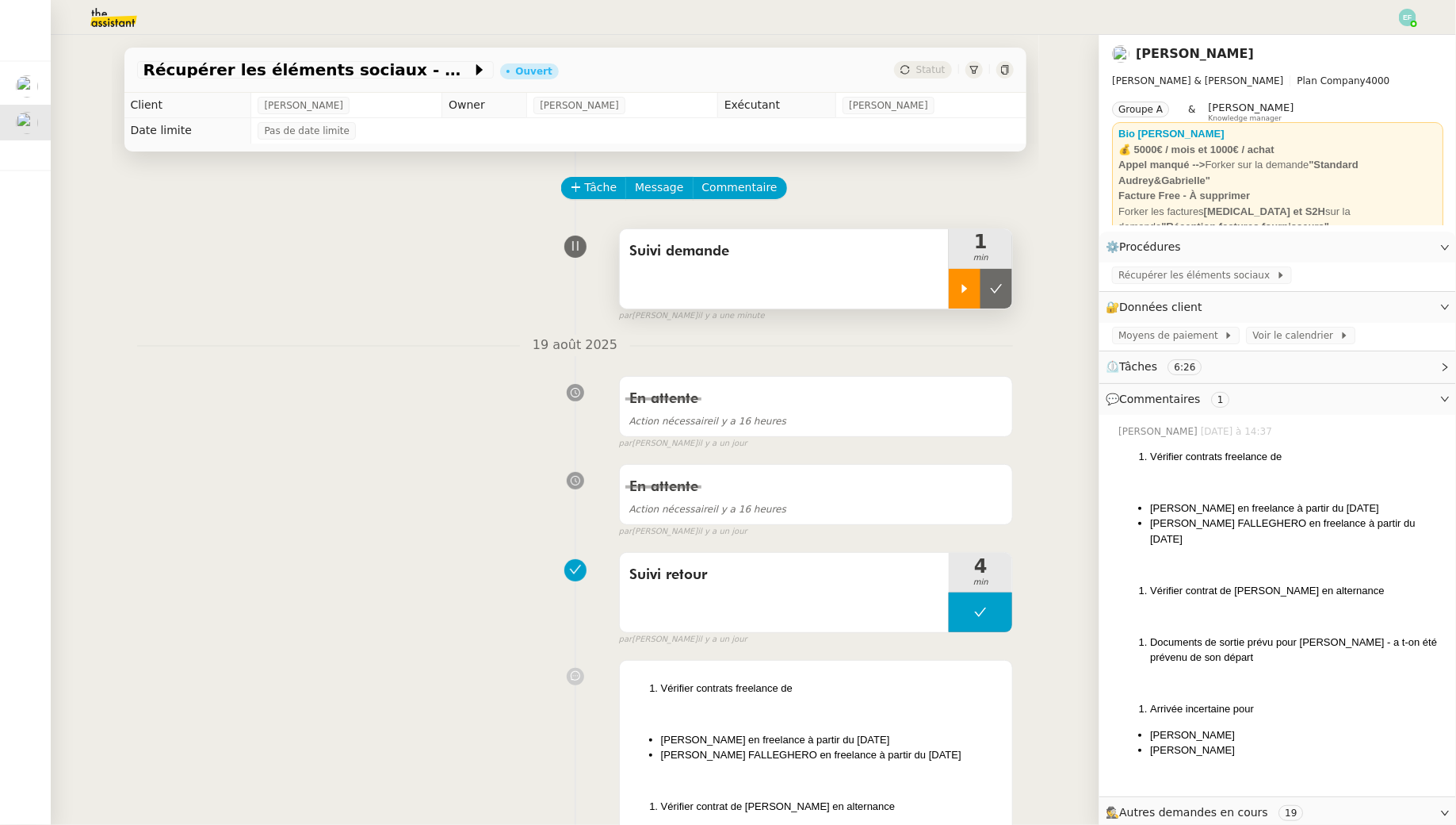
click at [952, 275] on div at bounding box center [965, 288] width 32 height 39
click at [1252, 269] on span "Récupérer les éléments sociaux" at bounding box center [1197, 274] width 158 height 16
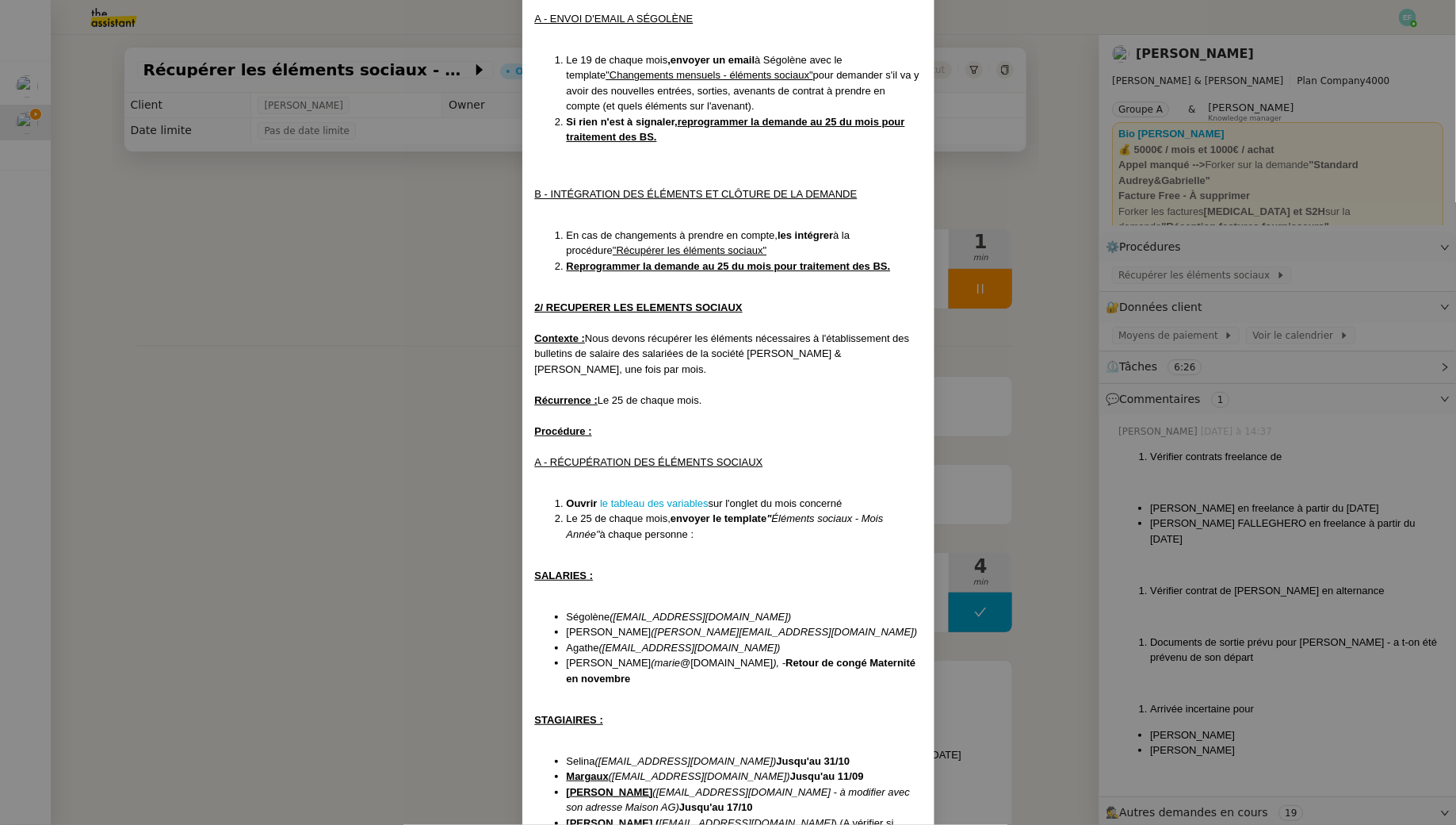
scroll to position [259, 0]
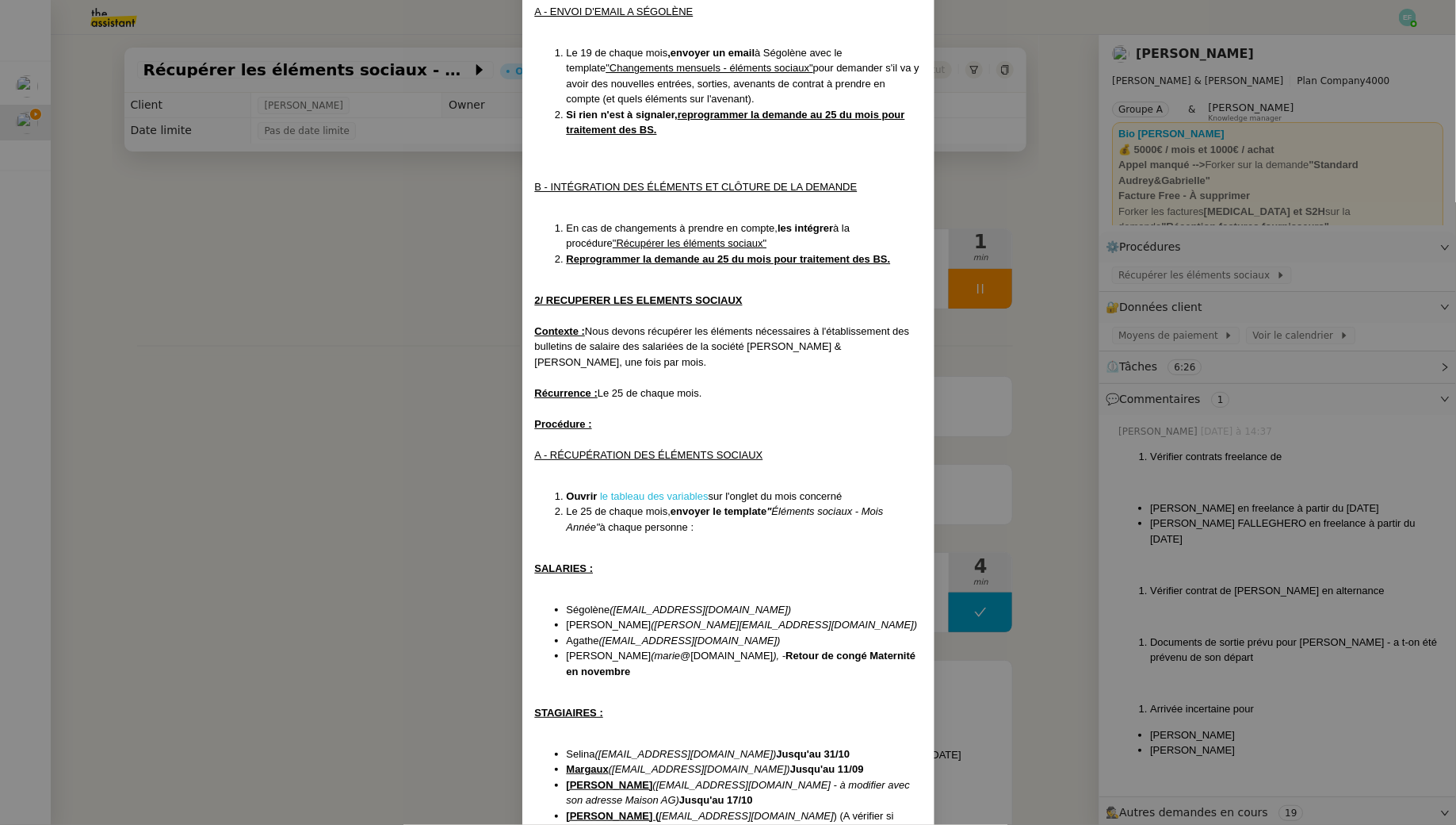
click at [658, 490] on link "le tableau des variables" at bounding box center [655, 496] width 109 height 12
click at [311, 265] on nz-modal-container "Créée le 11/04/2024 Mise à jour le 11/08/2025 Contexte : Nous devons récupérer …" at bounding box center [728, 412] width 1456 height 825
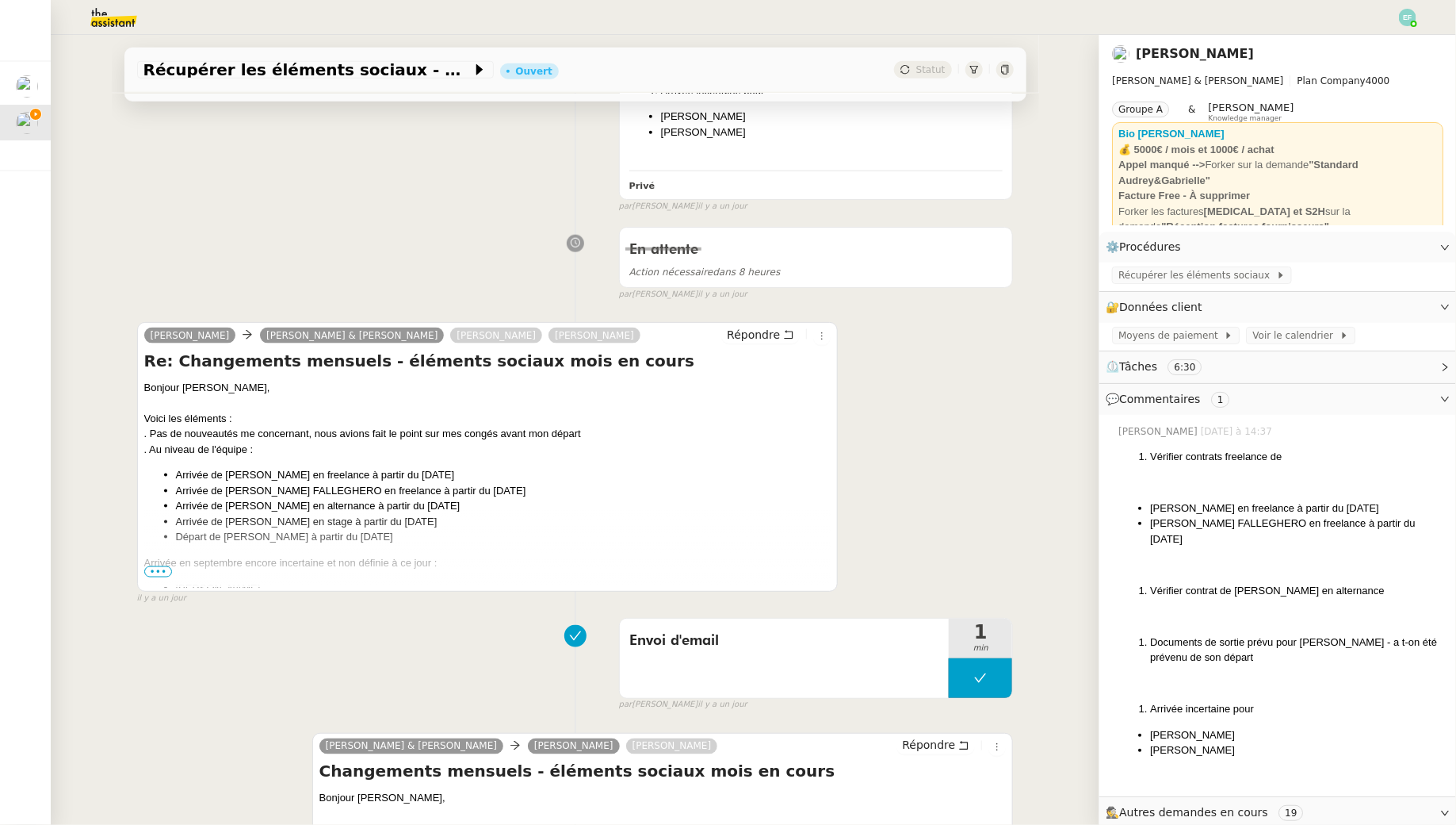
scroll to position [839, 0]
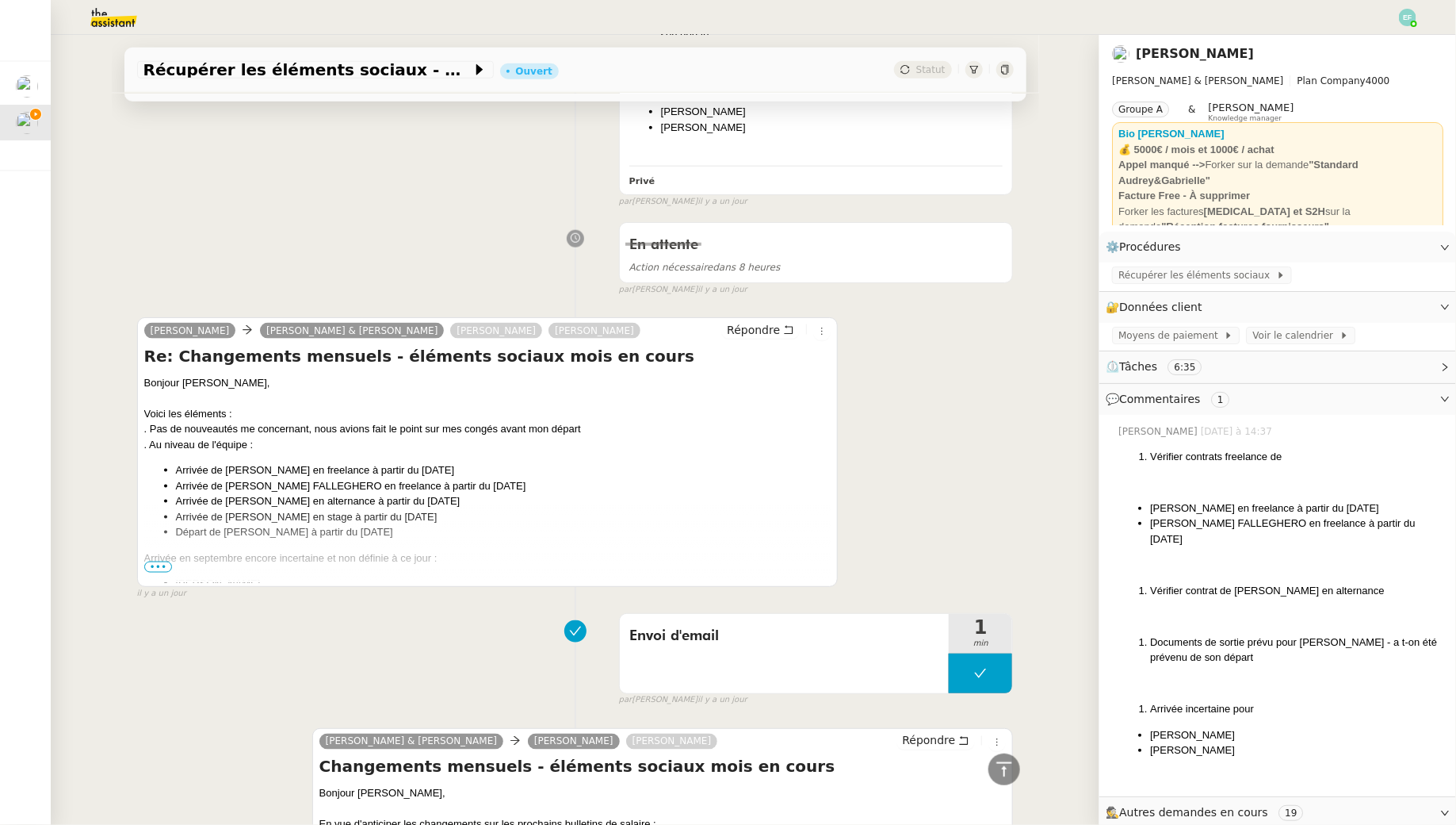
click at [158, 566] on span "•••" at bounding box center [159, 566] width 28 height 11
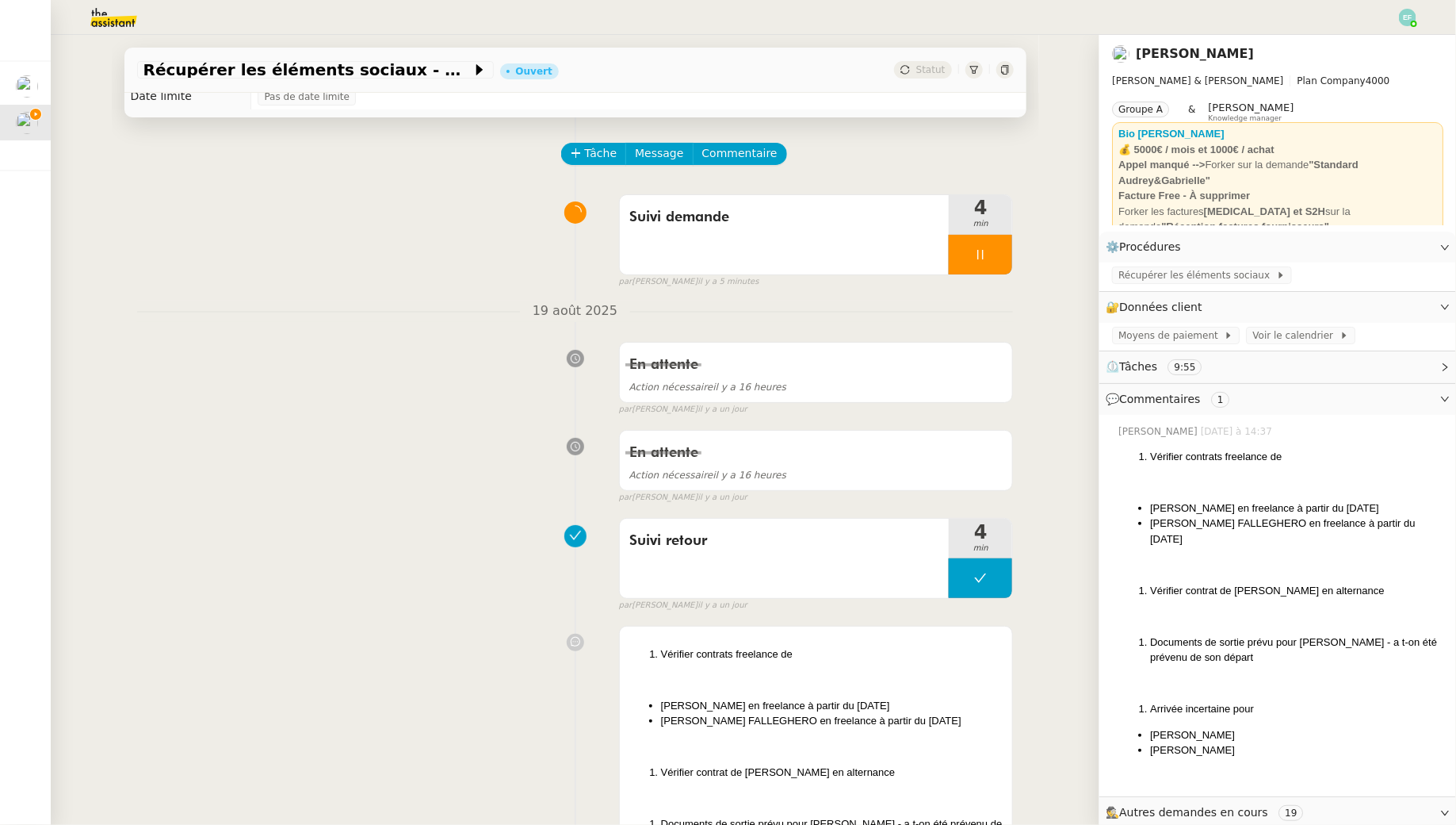
scroll to position [0, 0]
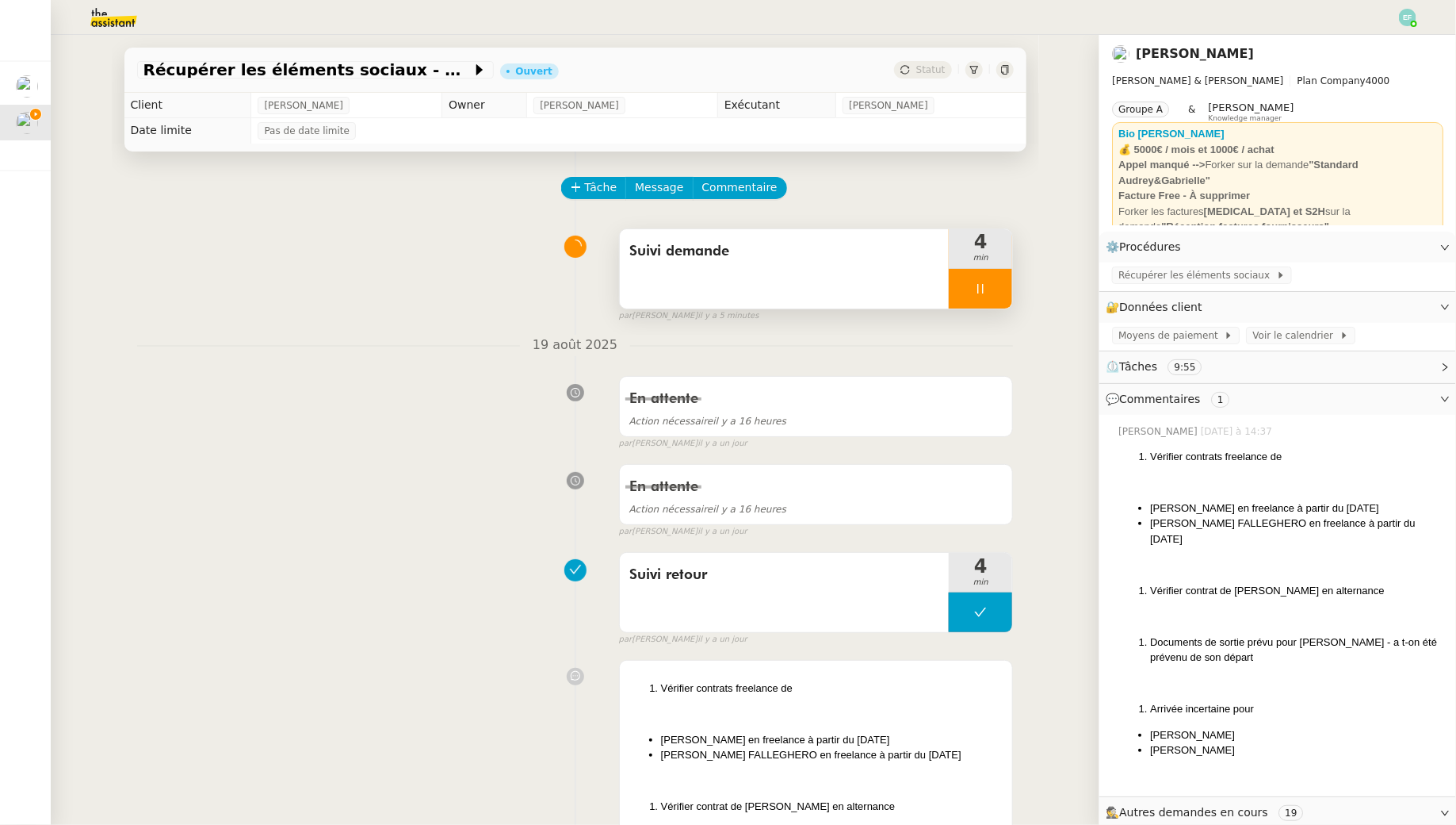
click at [989, 279] on div at bounding box center [981, 288] width 64 height 39
click at [968, 290] on icon at bounding box center [964, 288] width 13 height 13
click at [761, 188] on span "Commentaire" at bounding box center [740, 187] width 75 height 18
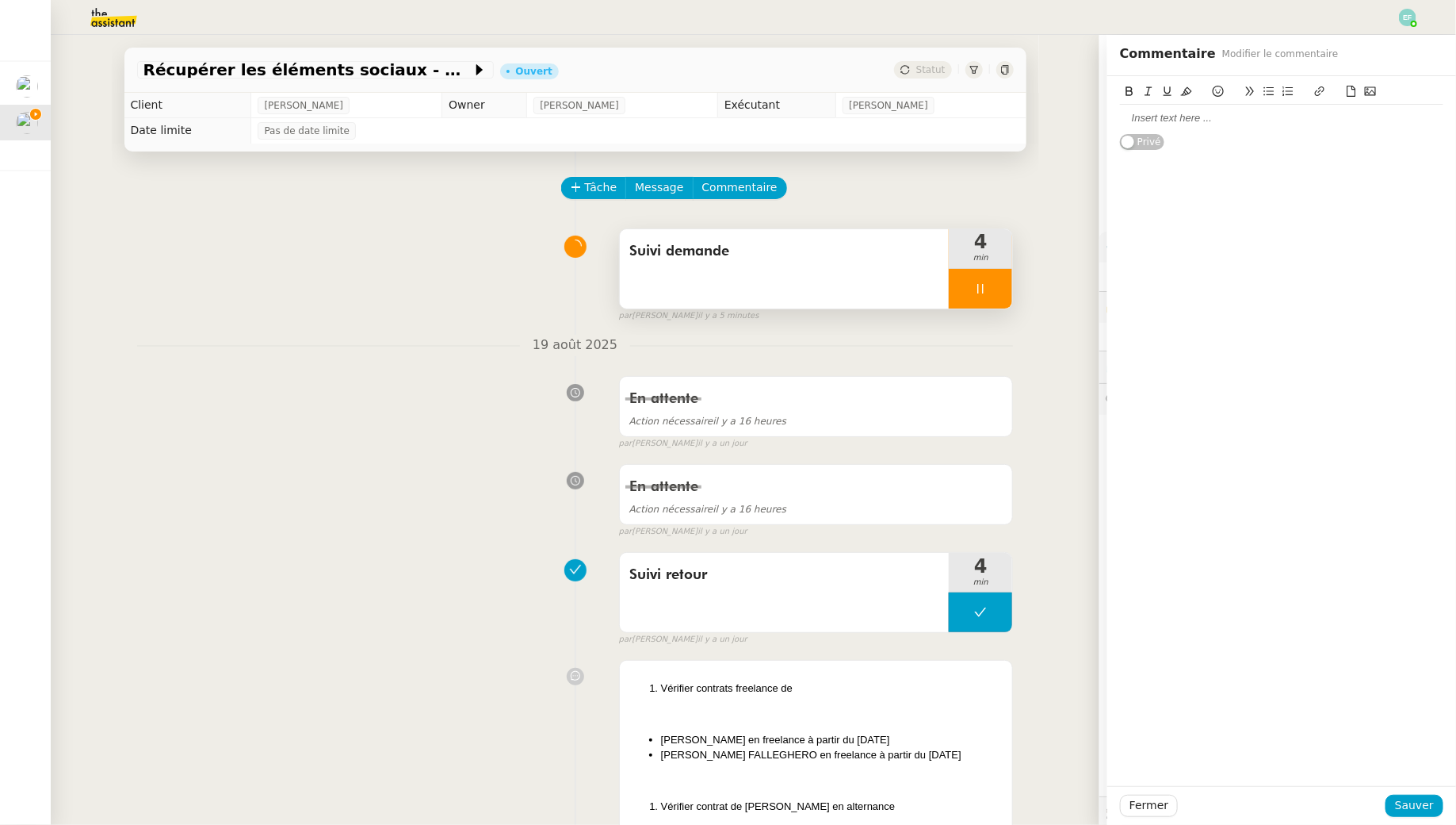
click at [1158, 132] on nz-switch "Privé" at bounding box center [1142, 141] width 44 height 18
click at [1159, 137] on span "button" at bounding box center [1161, 141] width 13 height 13
click at [1157, 124] on div at bounding box center [1281, 118] width 324 height 14
click at [1433, 803] on span "Sauver" at bounding box center [1414, 806] width 38 height 18
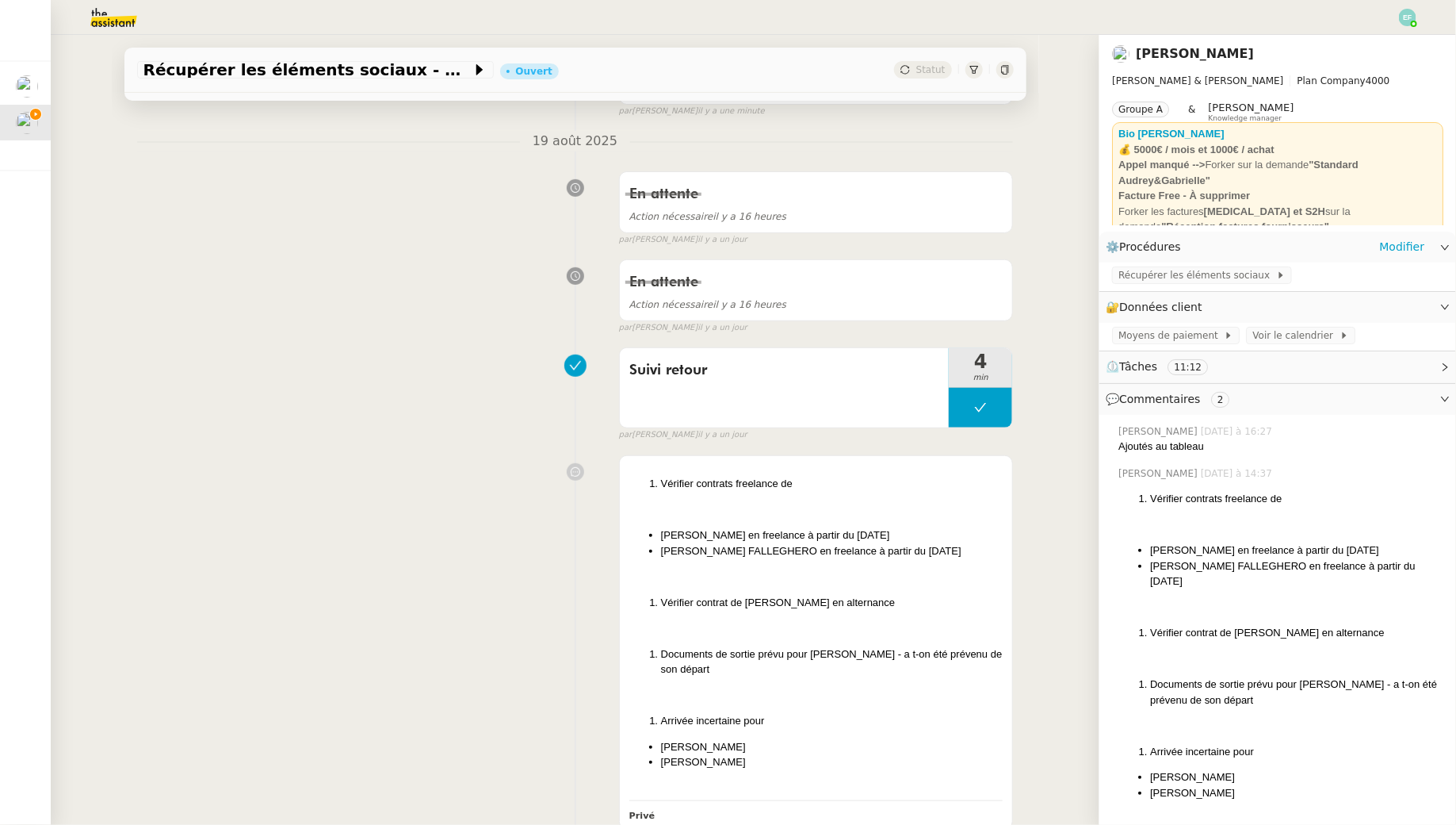
scroll to position [525, 0]
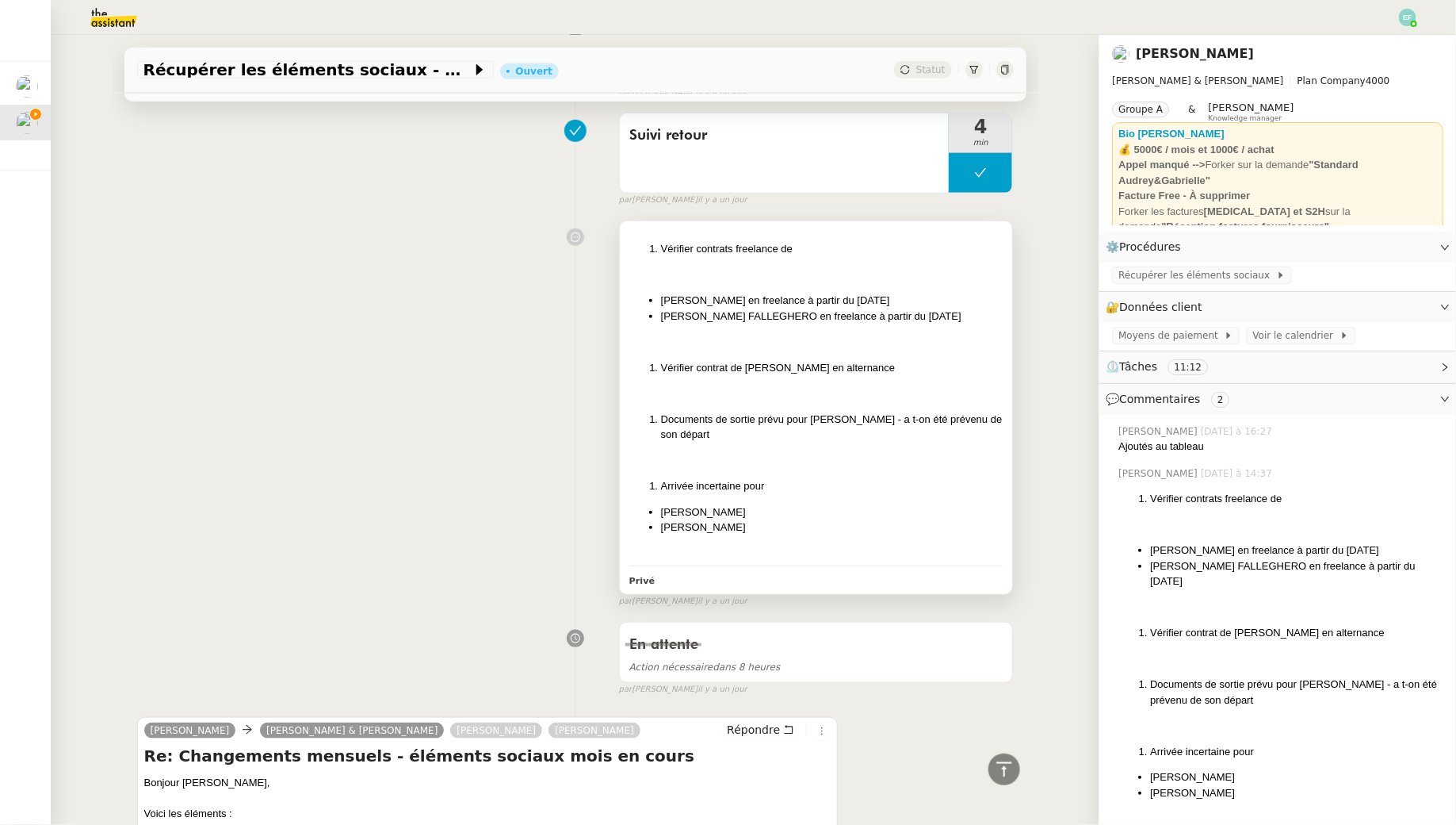
click at [961, 488] on li "Arrivée incertaine pour" at bounding box center [831, 486] width 342 height 16
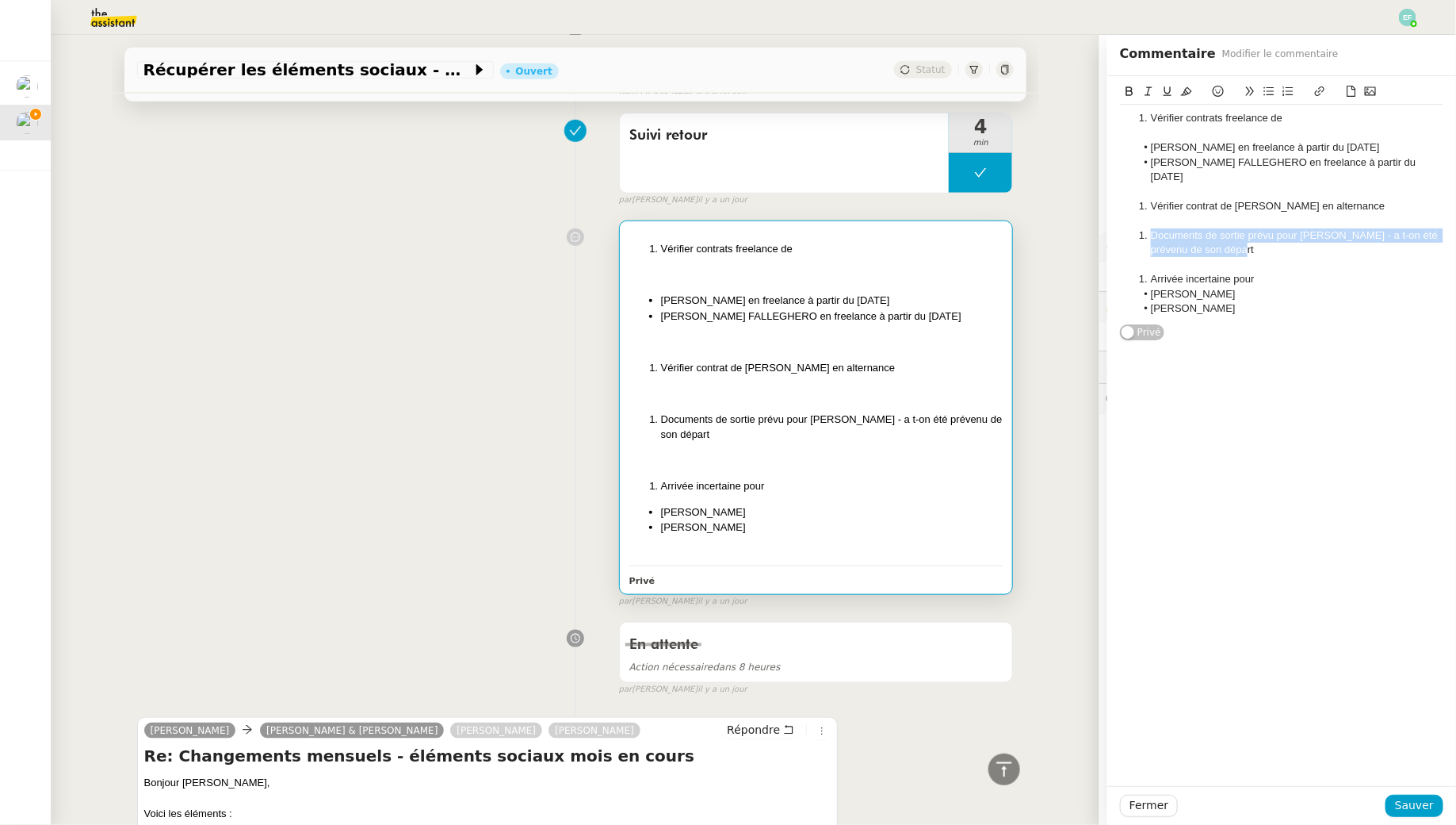
drag, startPoint x: 1275, startPoint y: 236, endPoint x: 1140, endPoint y: 222, distance: 135.7
click at [1140, 228] on li "Documents de sortie prévu pour [PERSON_NAME] - a t-on été prévenu de son départ" at bounding box center [1290, 243] width 309 height 29
click at [1405, 811] on span "Sauver" at bounding box center [1414, 806] width 38 height 18
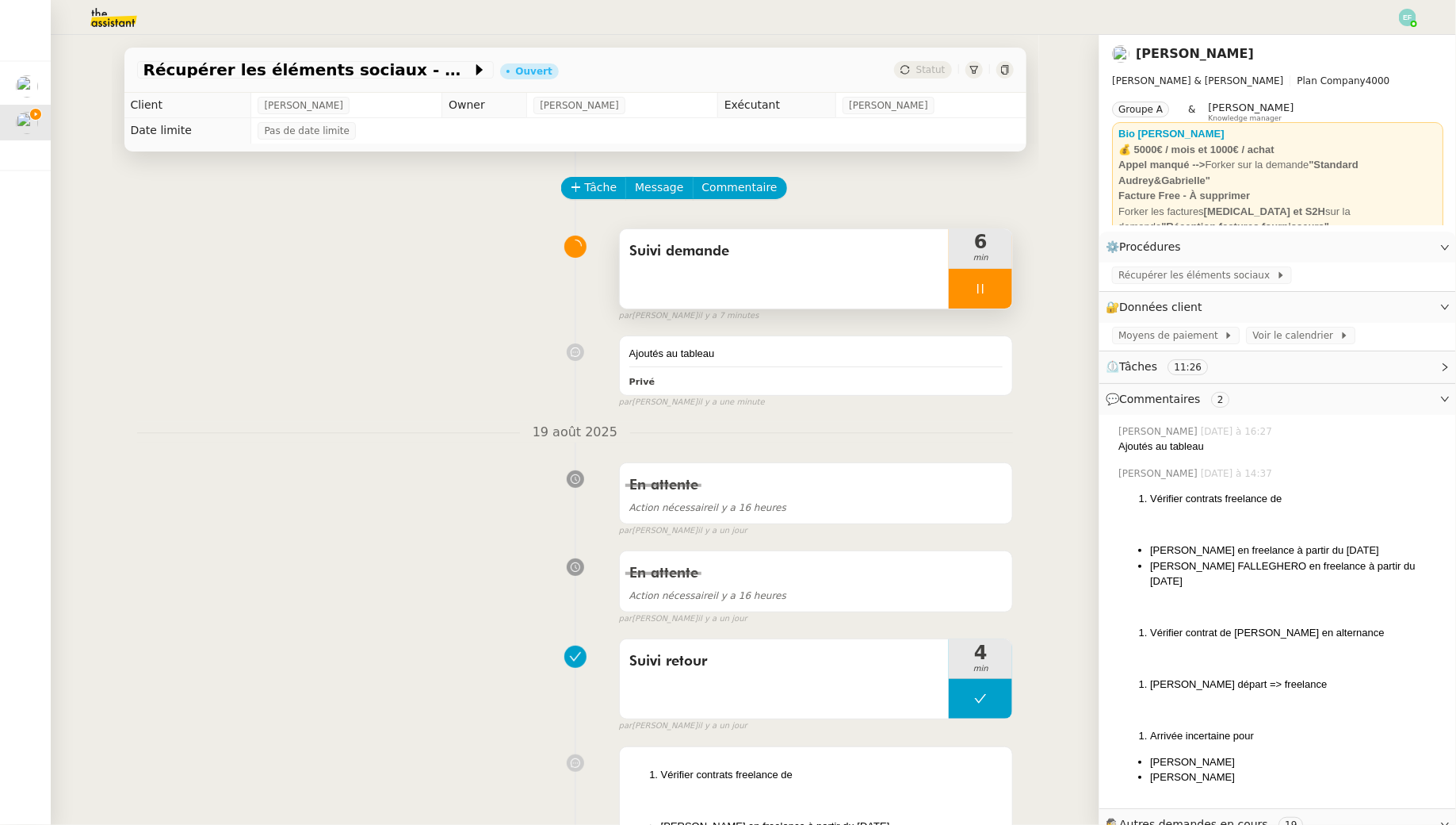
click at [995, 270] on div at bounding box center [981, 288] width 64 height 39
click at [995, 270] on button at bounding box center [996, 288] width 32 height 39
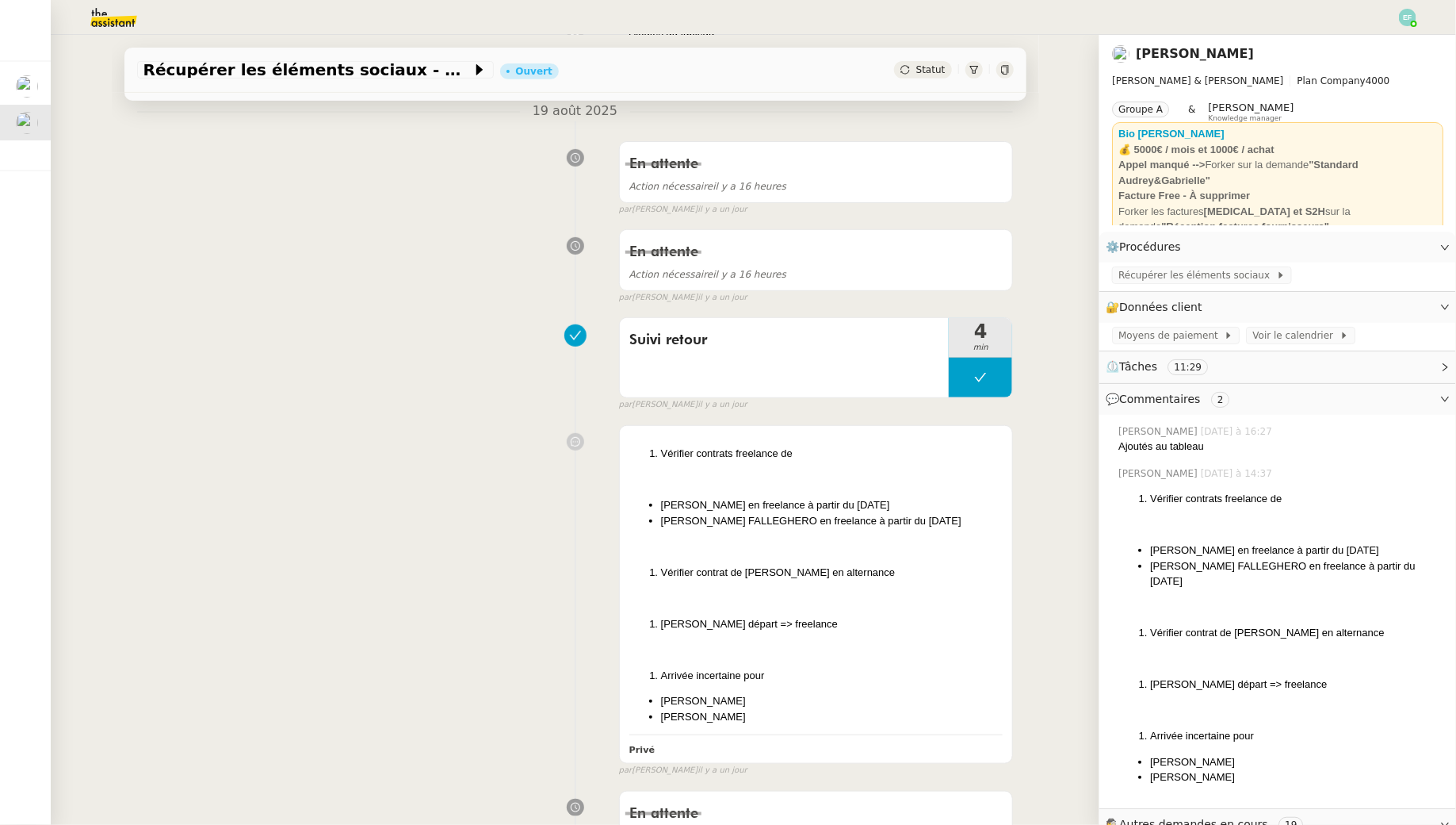
scroll to position [329, 0]
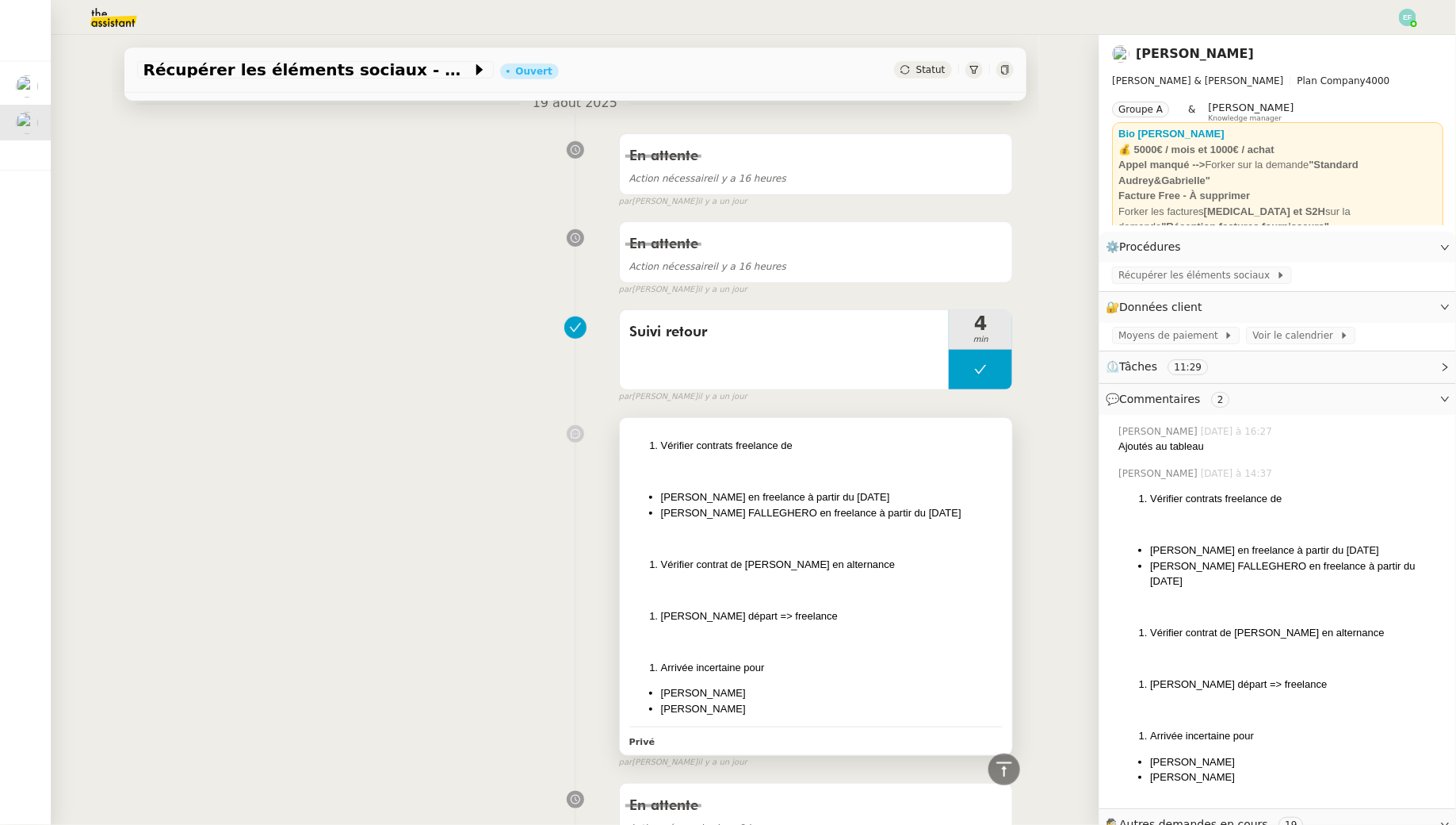
click at [837, 512] on li "[PERSON_NAME] FALLEGHERO en freelance à partir du [DATE]" at bounding box center [831, 513] width 342 height 16
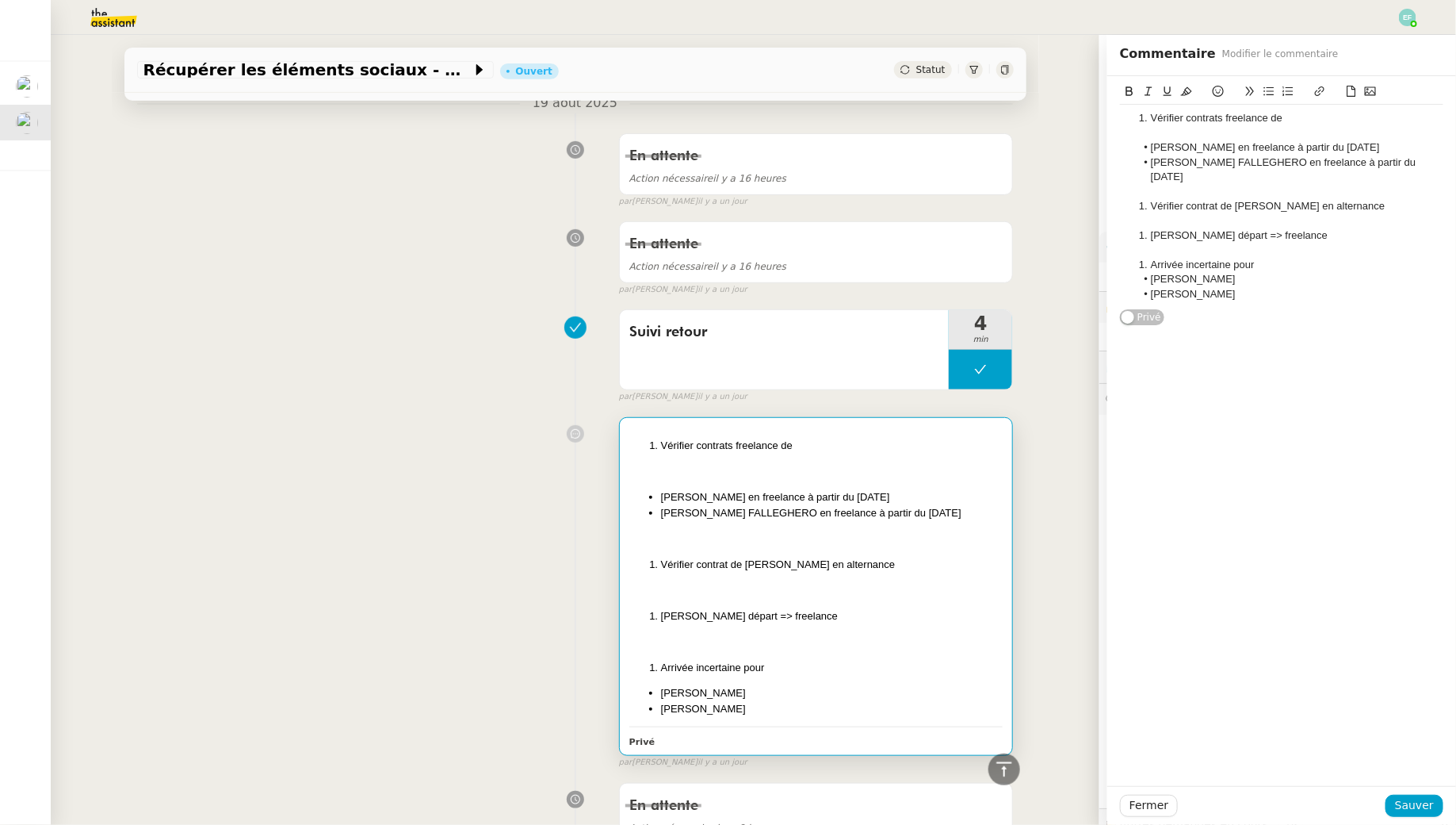
scroll to position [264, 0]
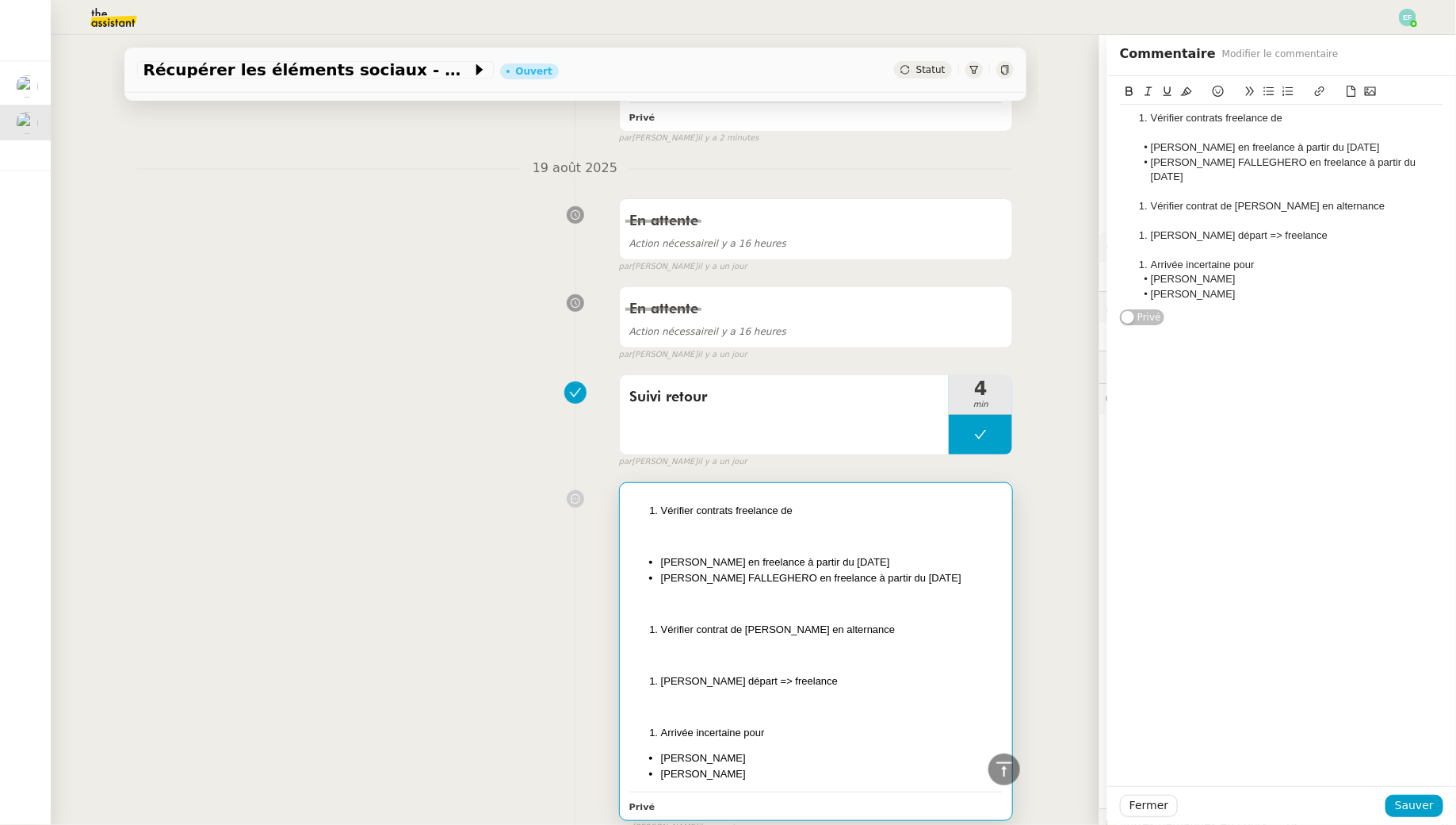
click at [411, 429] on div "Suivi retour 4 min false par Emelyne F. il y a un jour" at bounding box center [575, 418] width 876 height 101
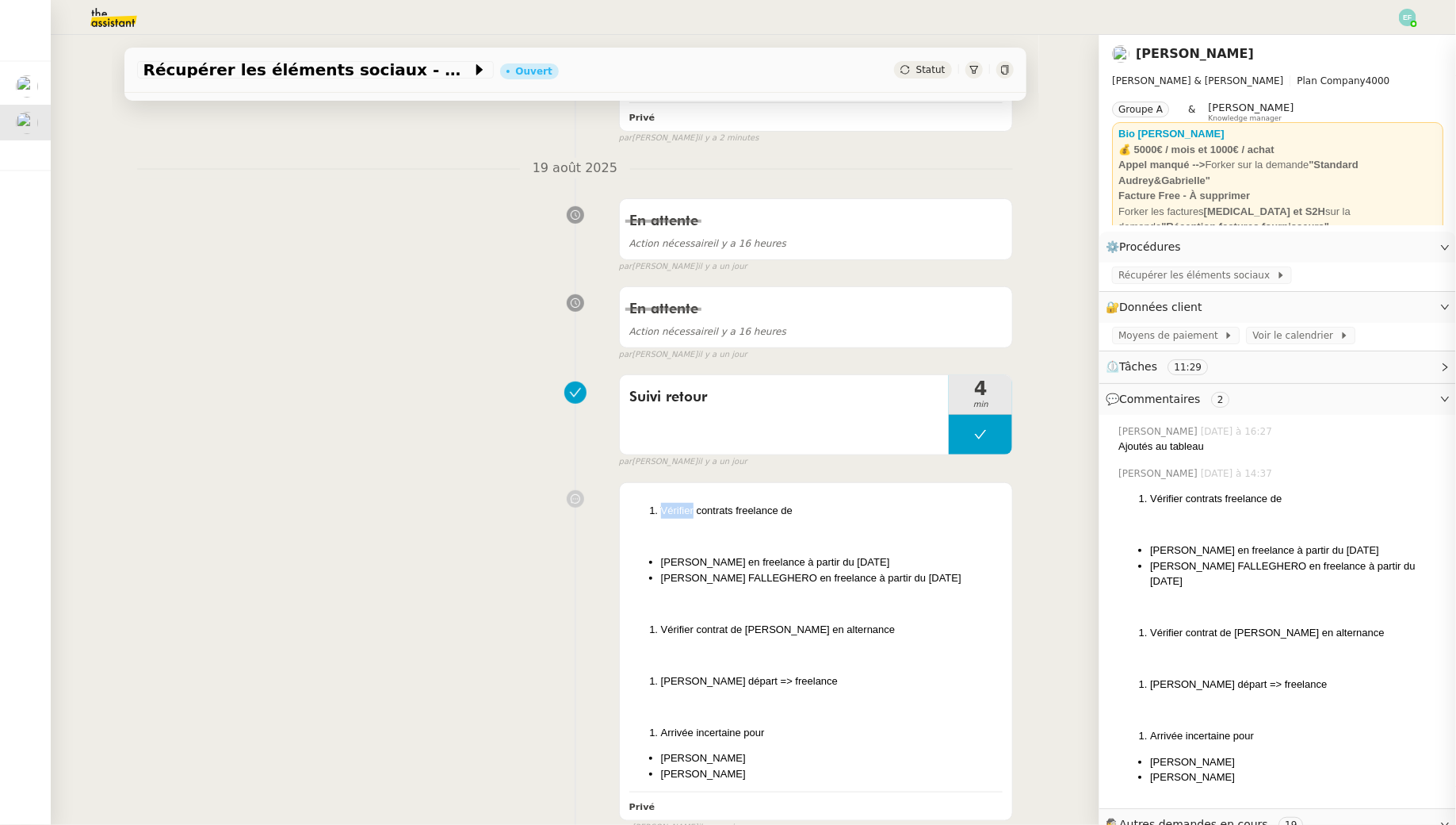
click at [411, 429] on div "Suivi retour 4 min false par Emelyne F. il y a un jour" at bounding box center [575, 418] width 876 height 101
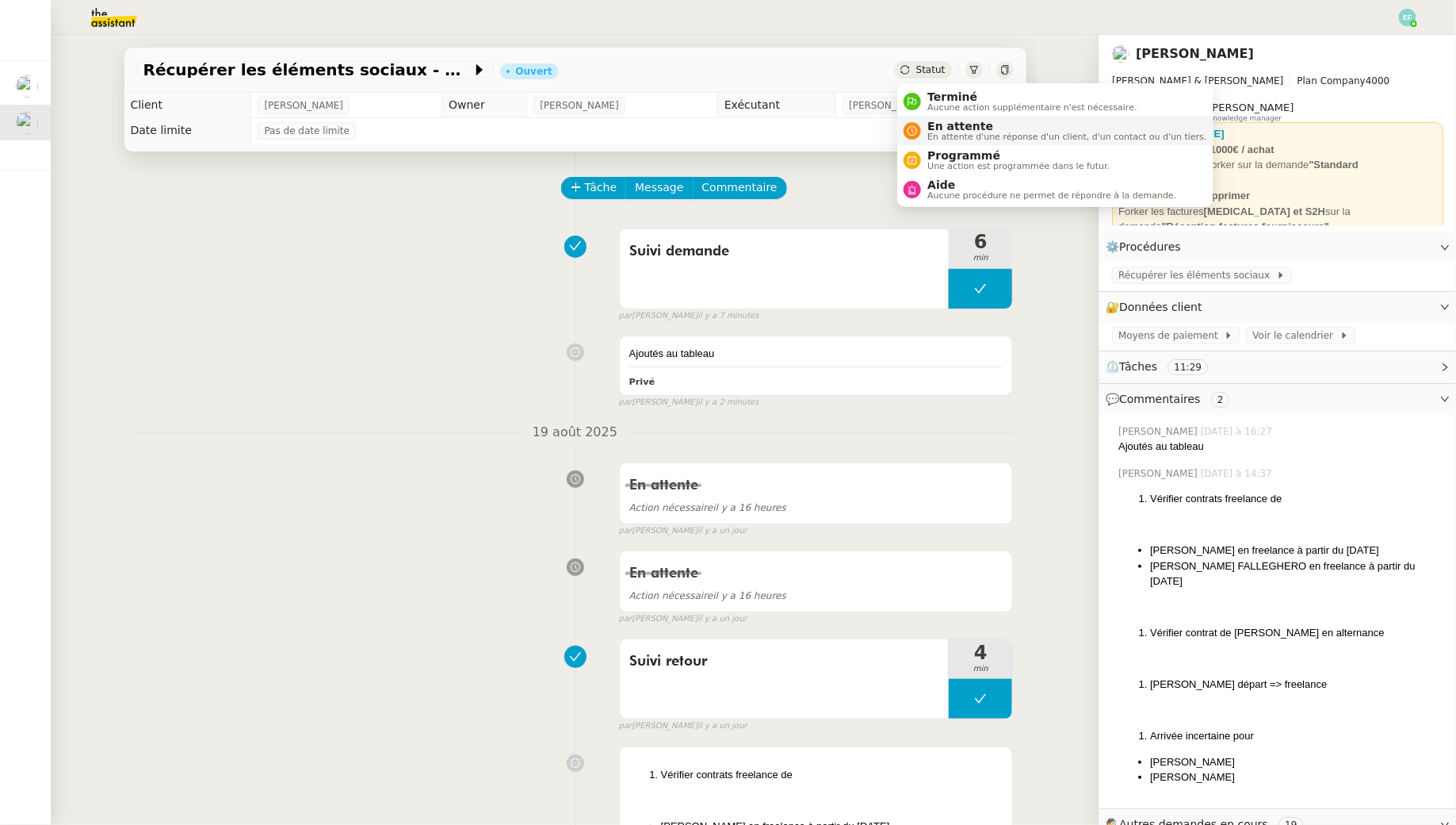
click at [921, 119] on li "En attente En attente d'une réponse d'un client, d'un contact ou d'un tiers." at bounding box center [1055, 130] width 315 height 29
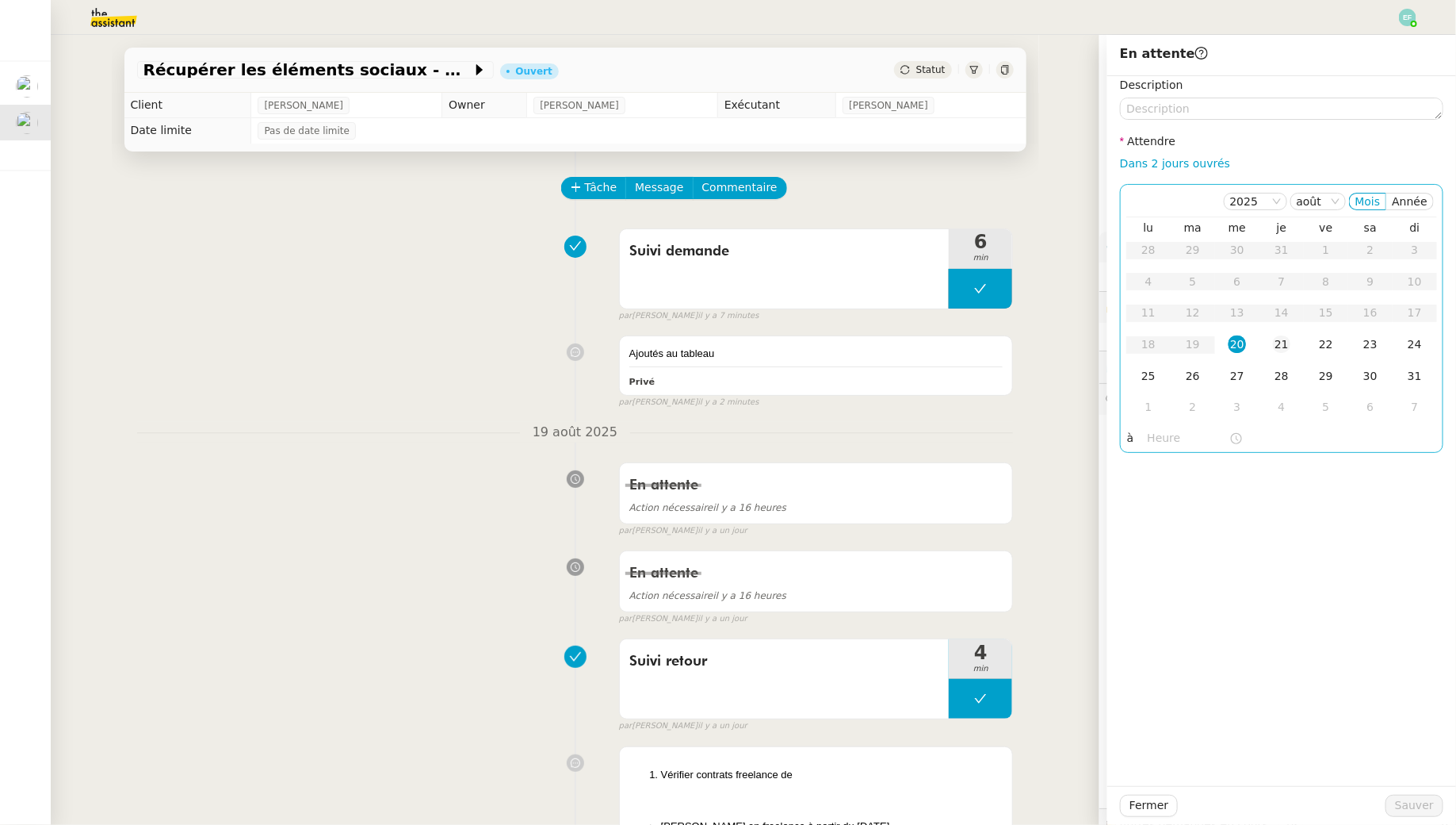
click at [1284, 348] on div "21" at bounding box center [1281, 344] width 18 height 18
click at [1410, 805] on span "Sauver" at bounding box center [1414, 806] width 38 height 18
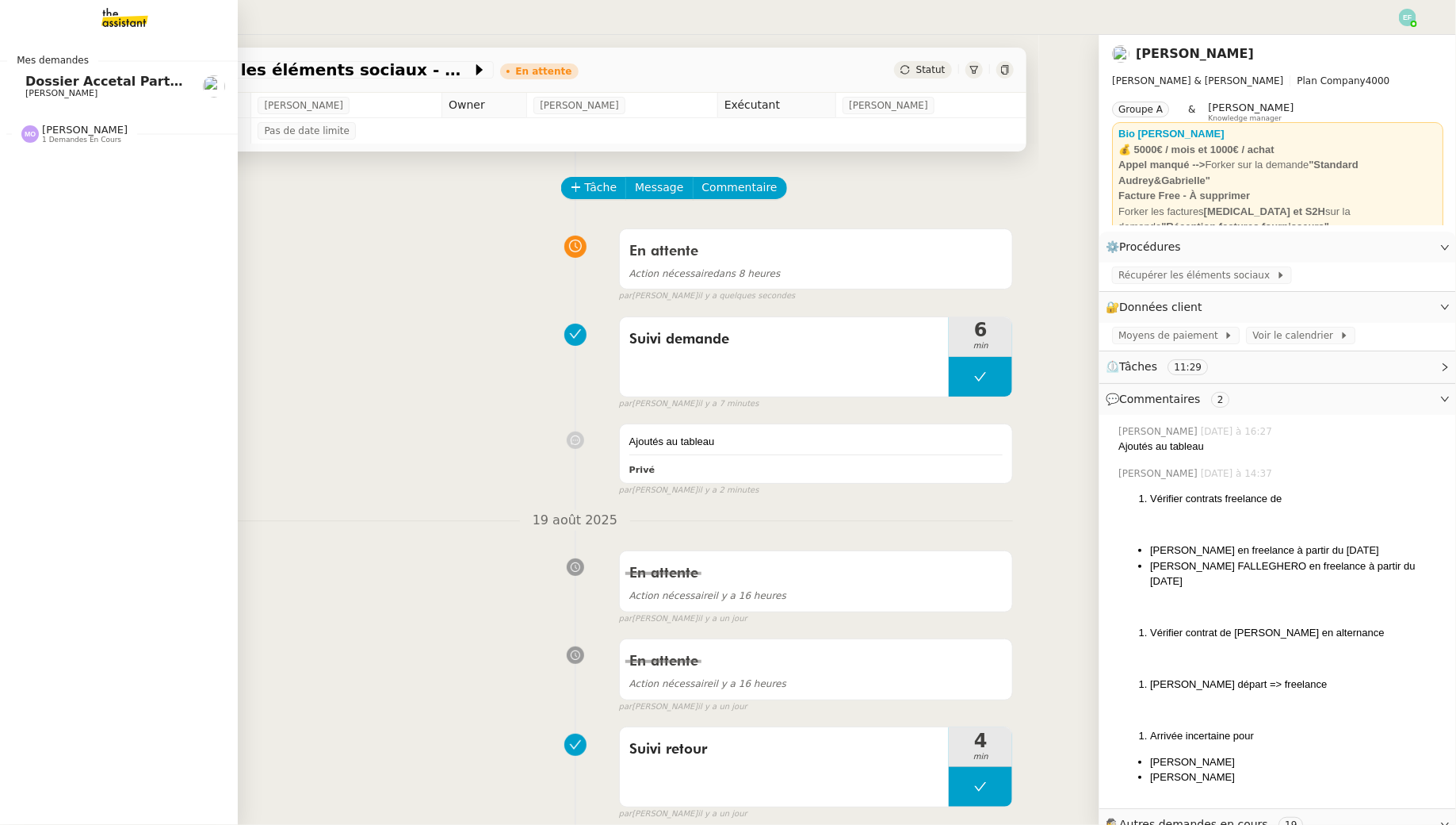
click at [84, 81] on span "Dossier Accetal Partners" at bounding box center [113, 81] width 176 height 15
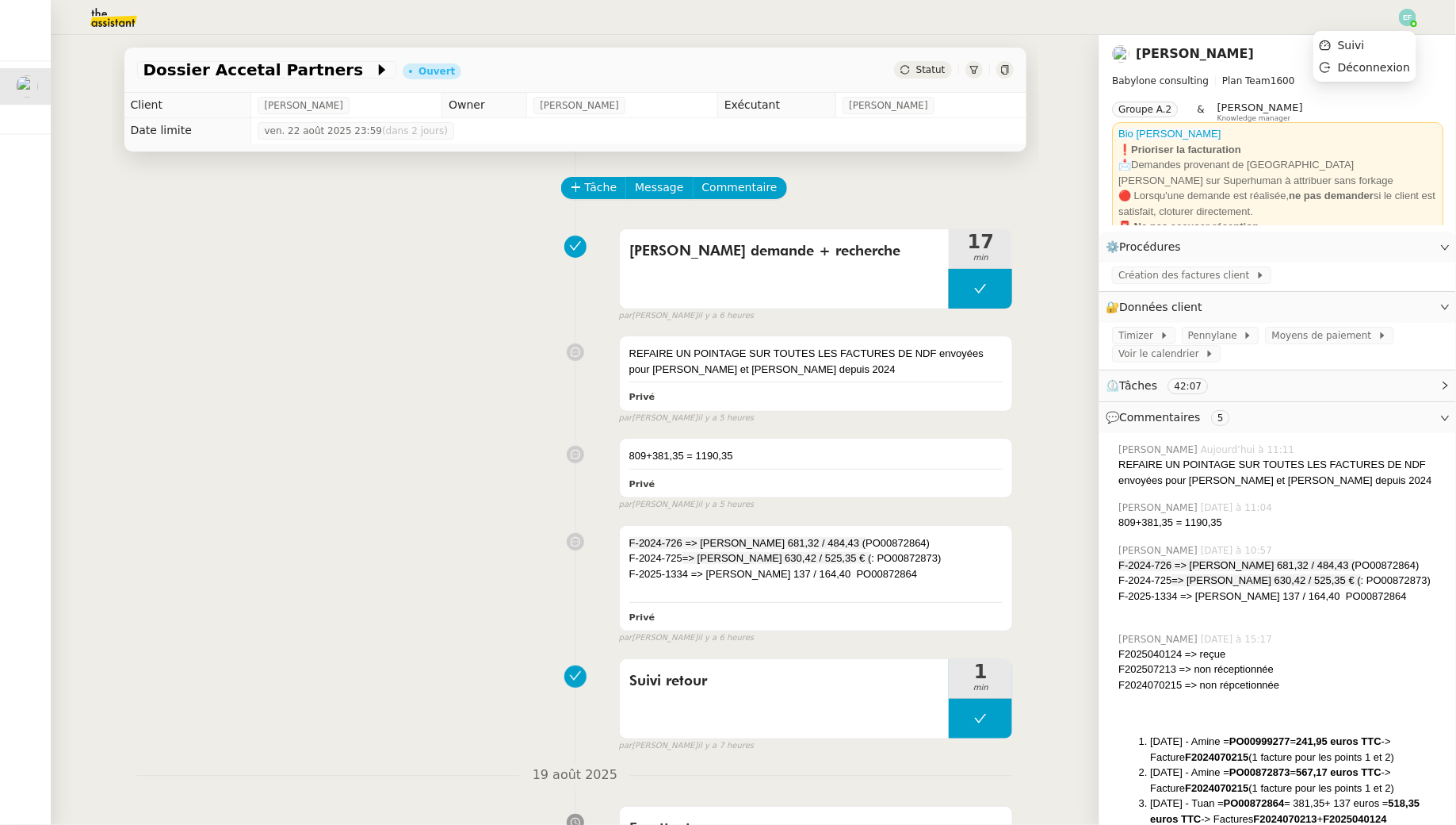
click at [1415, 24] on div at bounding box center [1407, 17] width 18 height 18
click at [1389, 39] on li "Suivi" at bounding box center [1365, 45] width 103 height 23
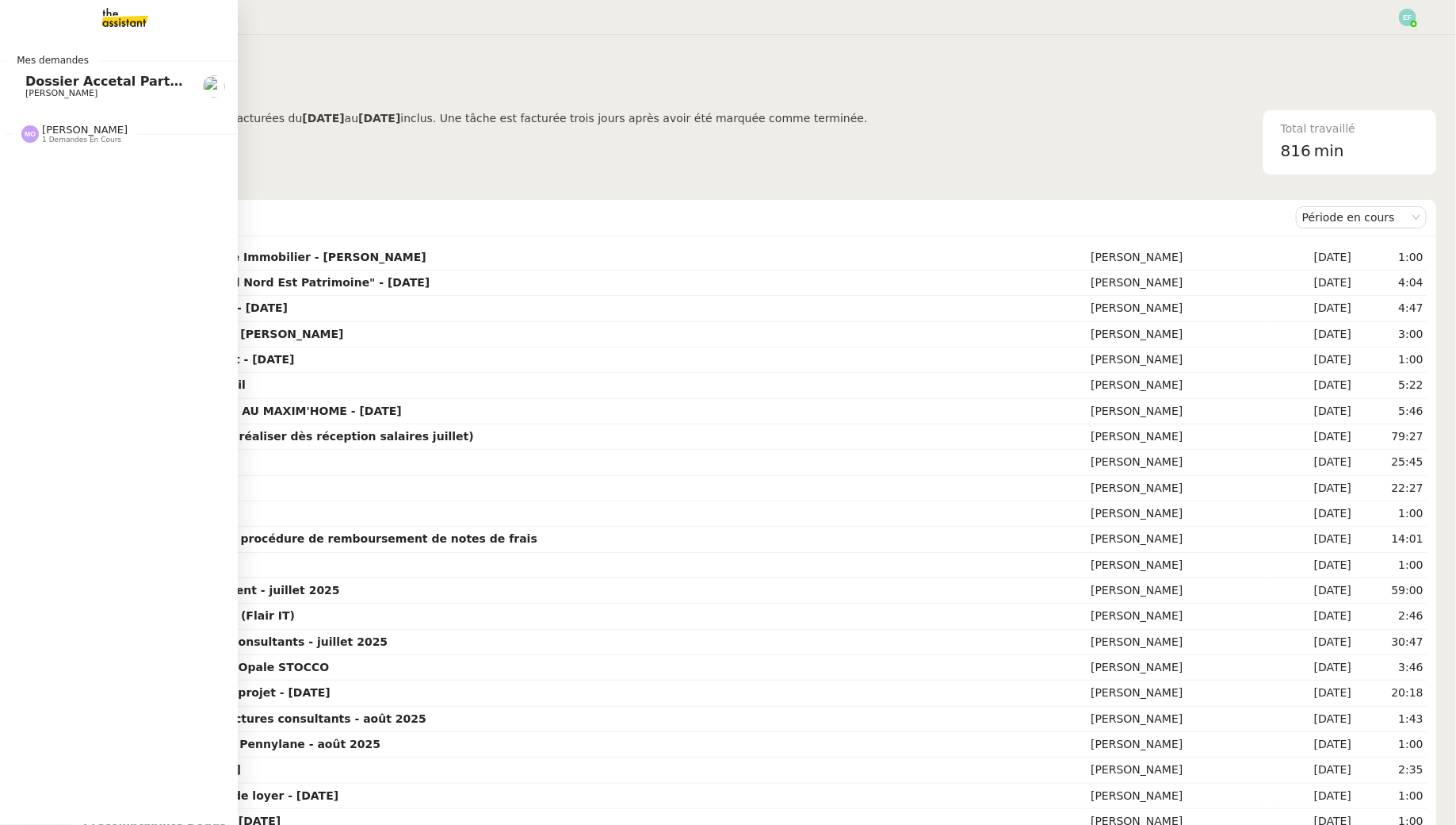
click at [153, 84] on span "Dossier Accetal Partners" at bounding box center [113, 81] width 176 height 15
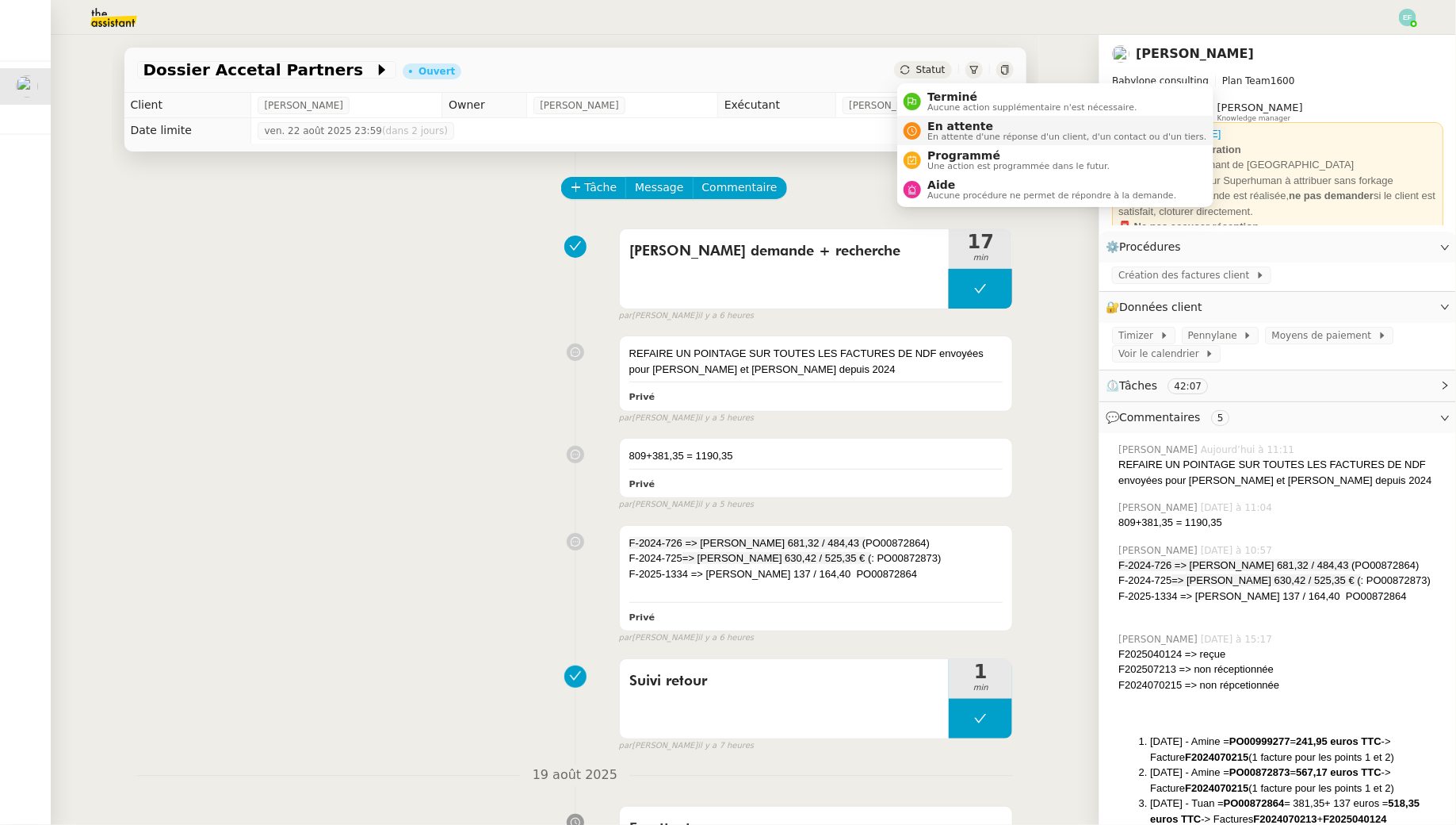
click at [943, 120] on span "En attente" at bounding box center [1067, 126] width 279 height 13
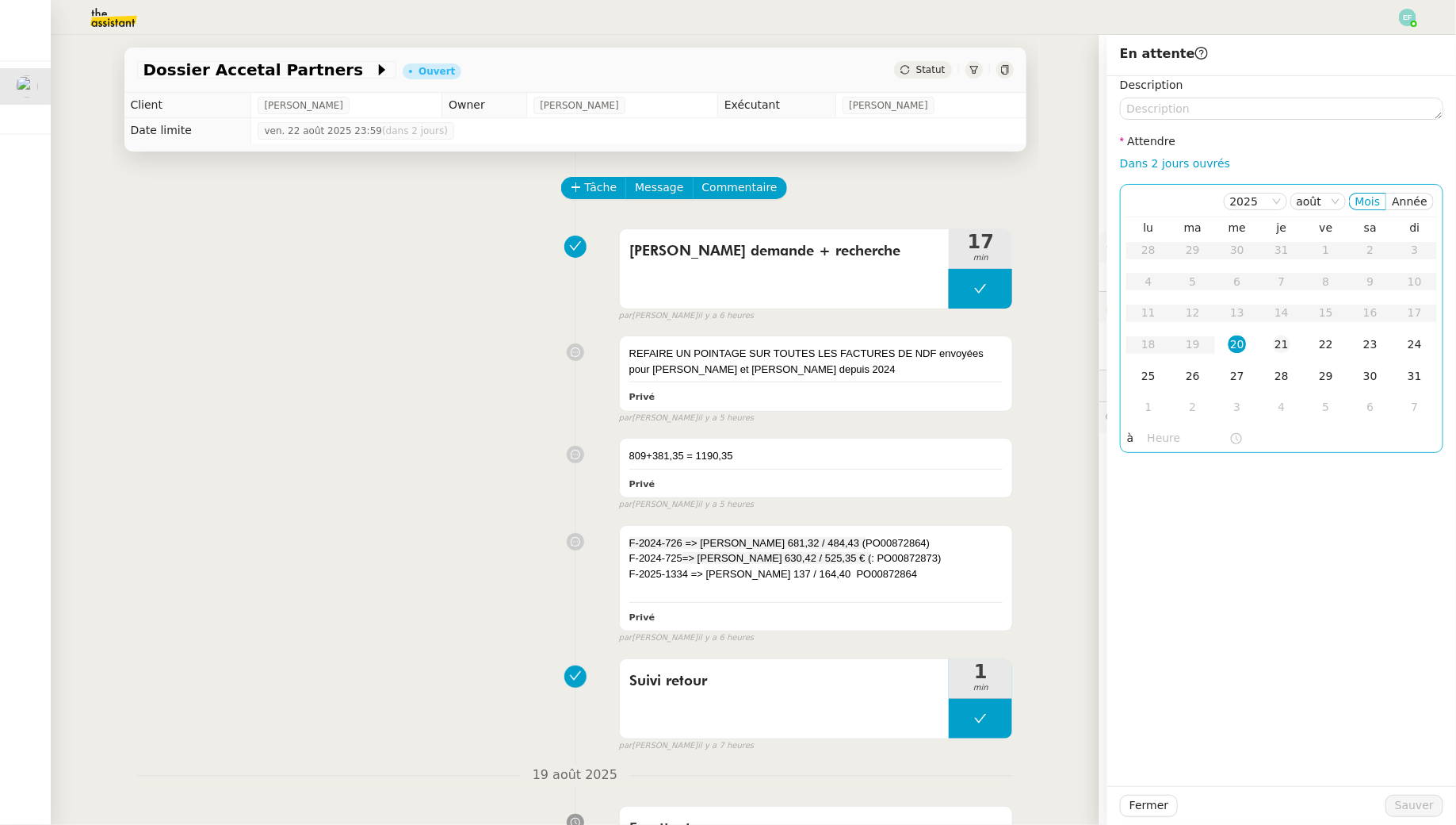
click at [1282, 343] on div "21" at bounding box center [1281, 344] width 18 height 18
click at [1408, 810] on span "Sauver" at bounding box center [1414, 806] width 38 height 18
